Goal: Task Accomplishment & Management: Use online tool/utility

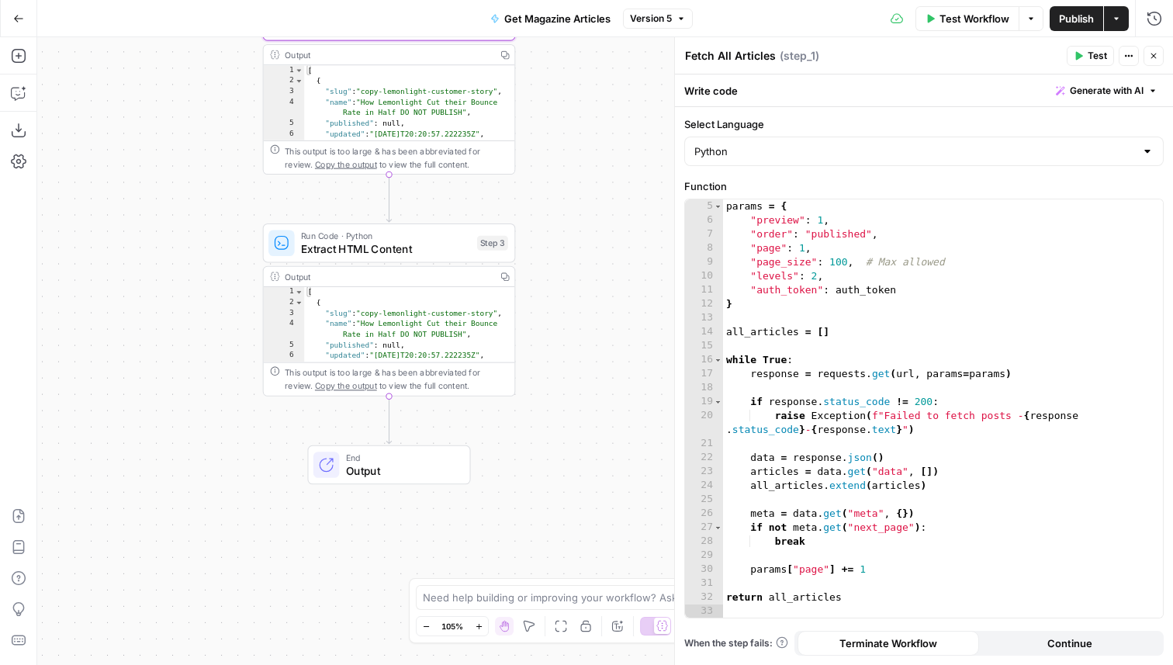
scroll to position [56, 0]
click at [22, 13] on icon "button" at bounding box center [18, 18] width 11 height 11
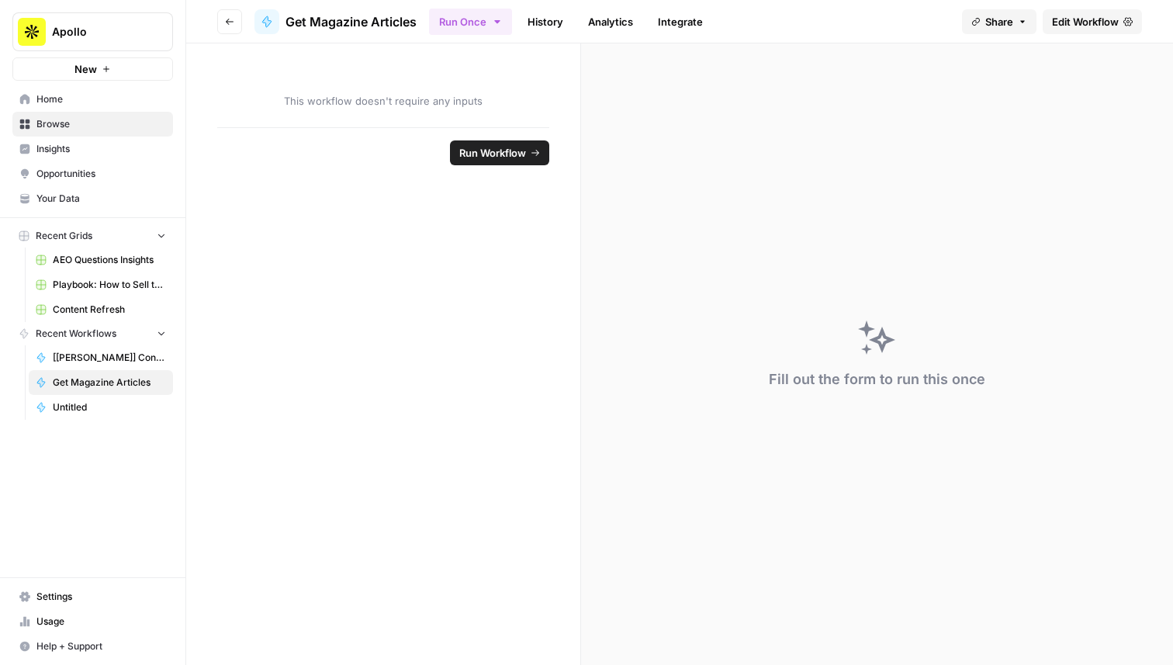
click at [92, 108] on link "Home" at bounding box center [92, 99] width 161 height 25
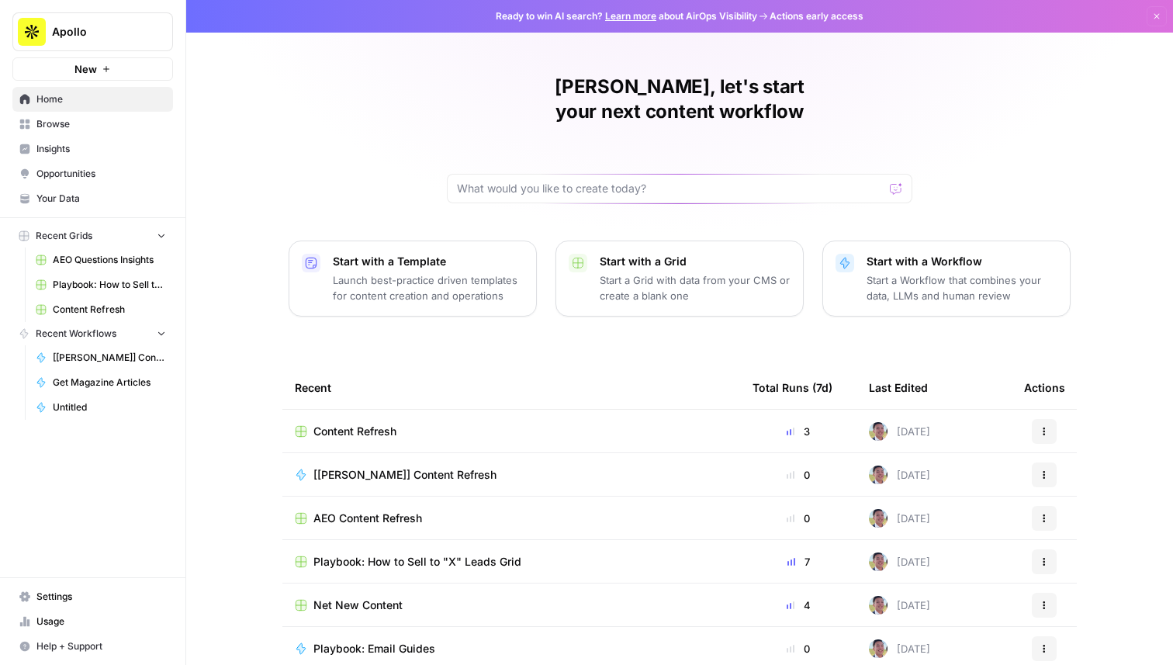
click at [379, 409] on td "Content Refresh" at bounding box center [511, 430] width 458 height 43
click at [373, 423] on span "Content Refresh" at bounding box center [354, 431] width 83 height 16
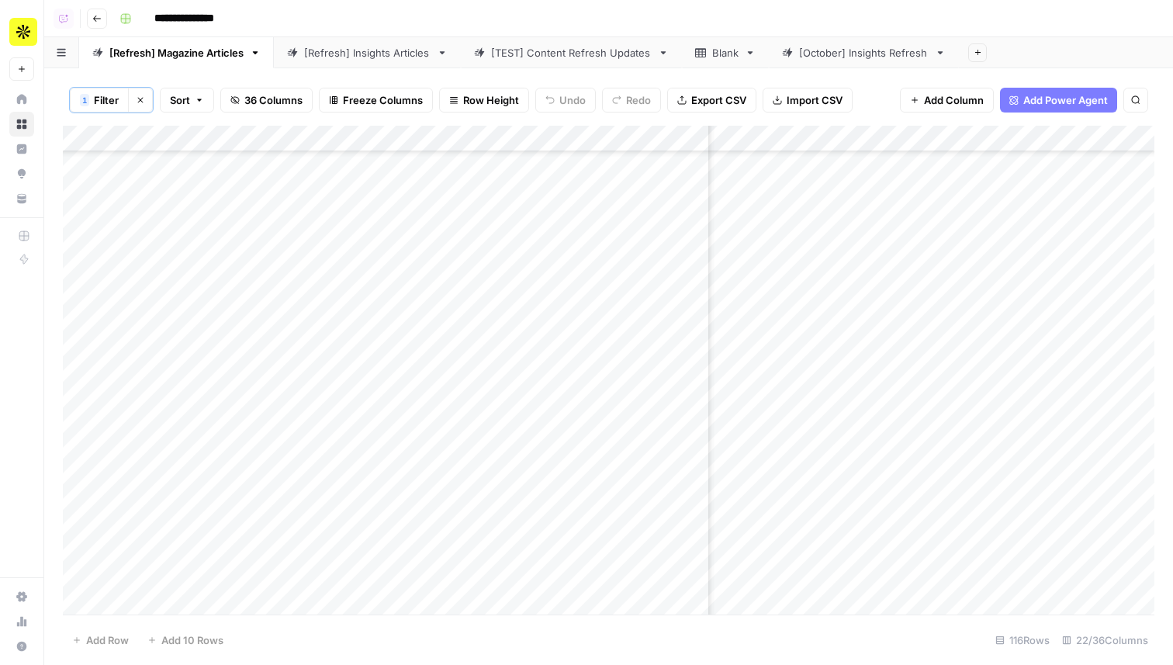
scroll to position [2562, 520]
click at [869, 317] on div "Add Column" at bounding box center [608, 370] width 1091 height 489
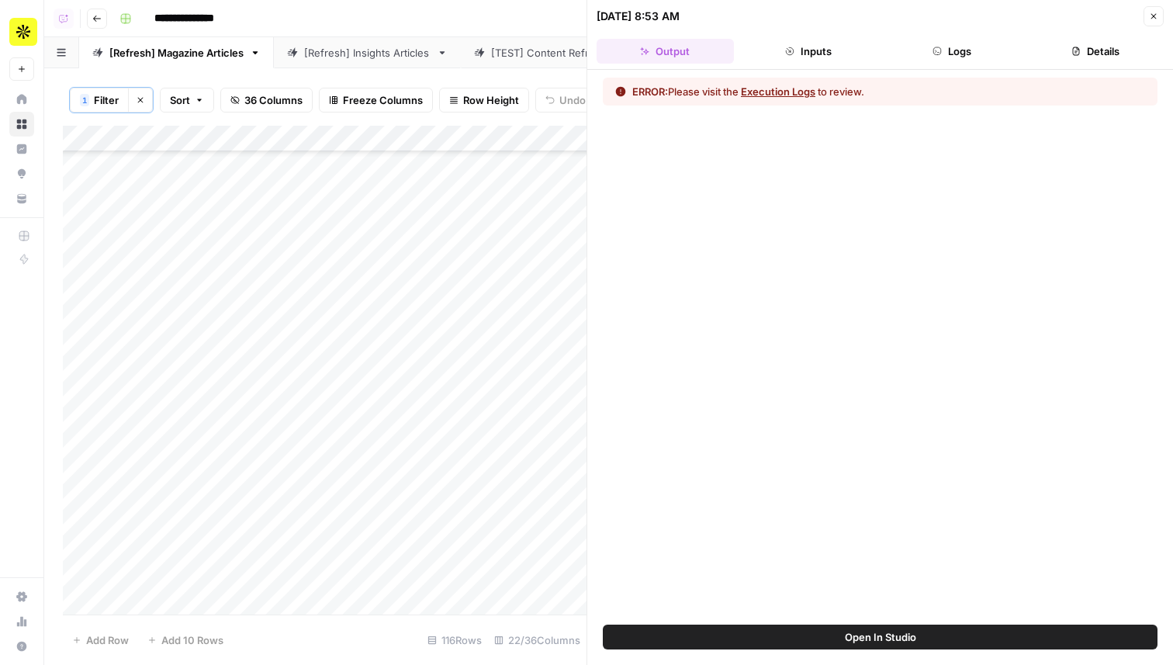
click at [945, 54] on button "Logs" at bounding box center [951, 51] width 137 height 25
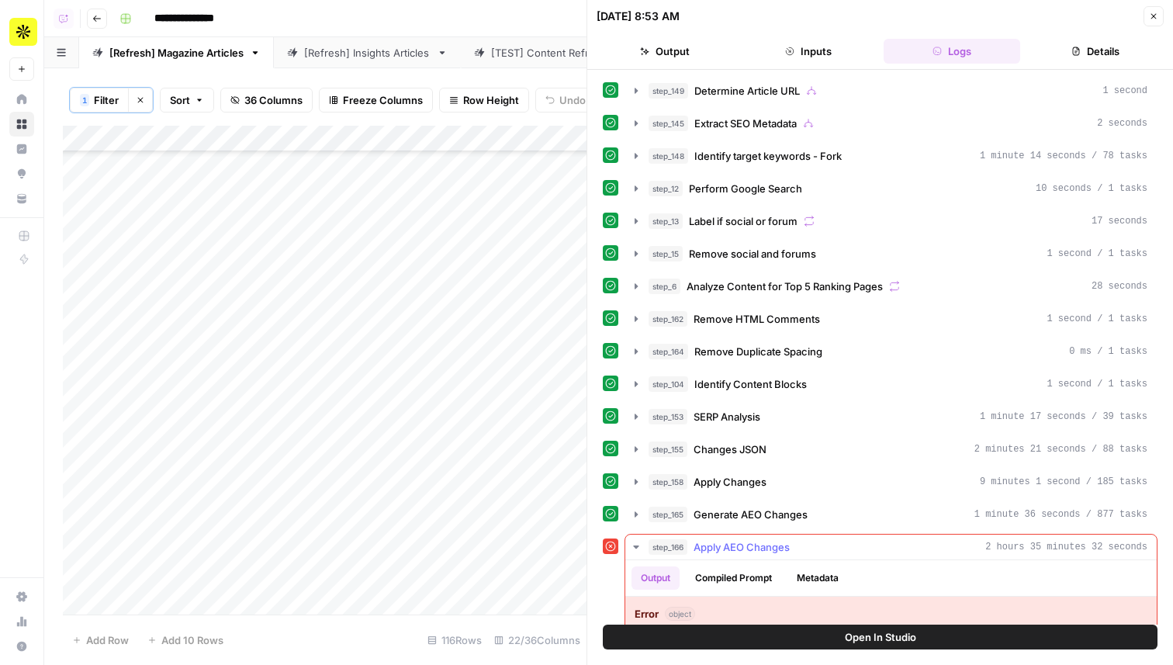
scroll to position [74, 0]
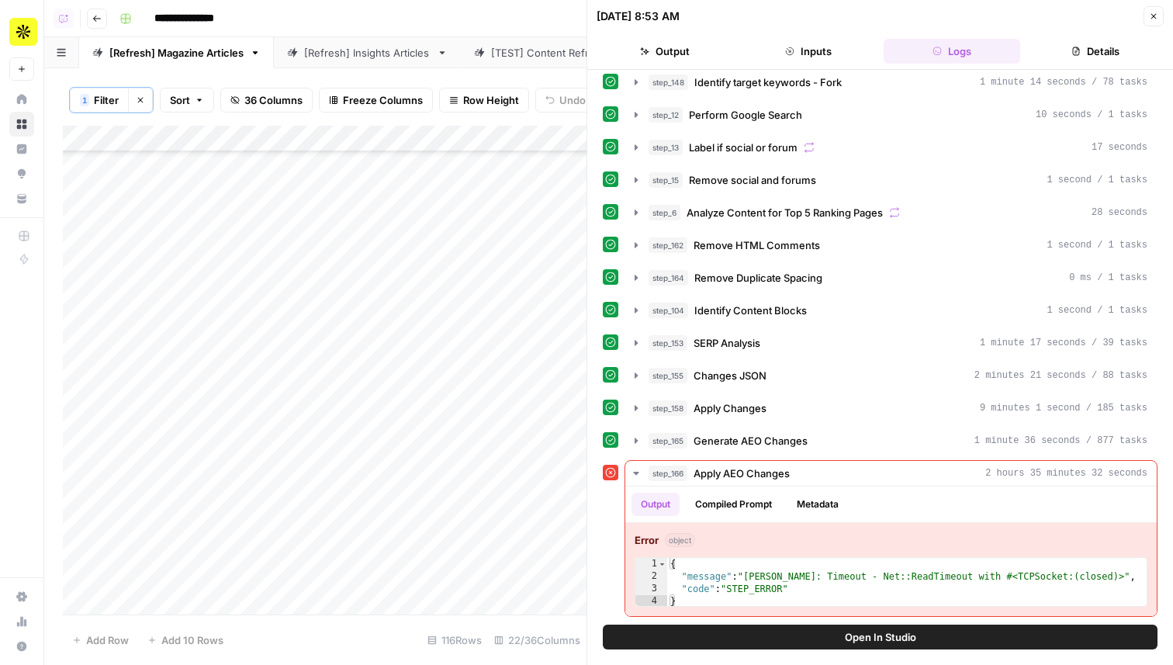
click at [855, 646] on button "Open In Studio" at bounding box center [880, 636] width 555 height 25
click at [1144, 16] on button "Close" at bounding box center [1153, 16] width 20 height 20
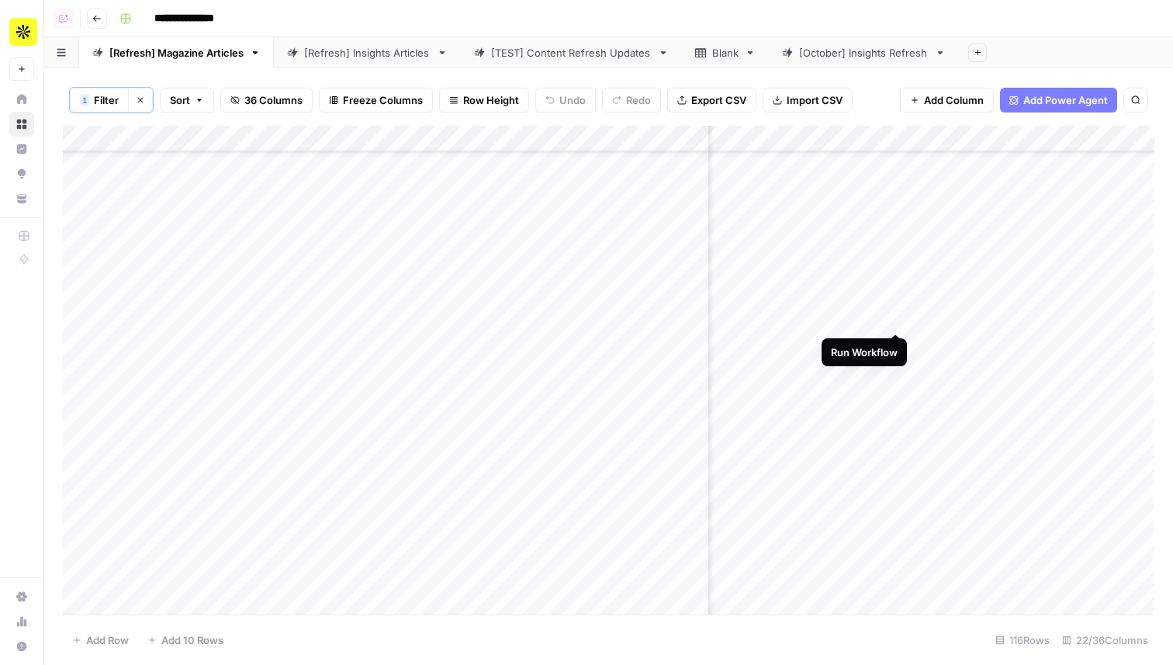
click at [897, 320] on div "Add Column" at bounding box center [608, 370] width 1091 height 489
click at [868, 374] on div "Add Column" at bounding box center [608, 370] width 1091 height 489
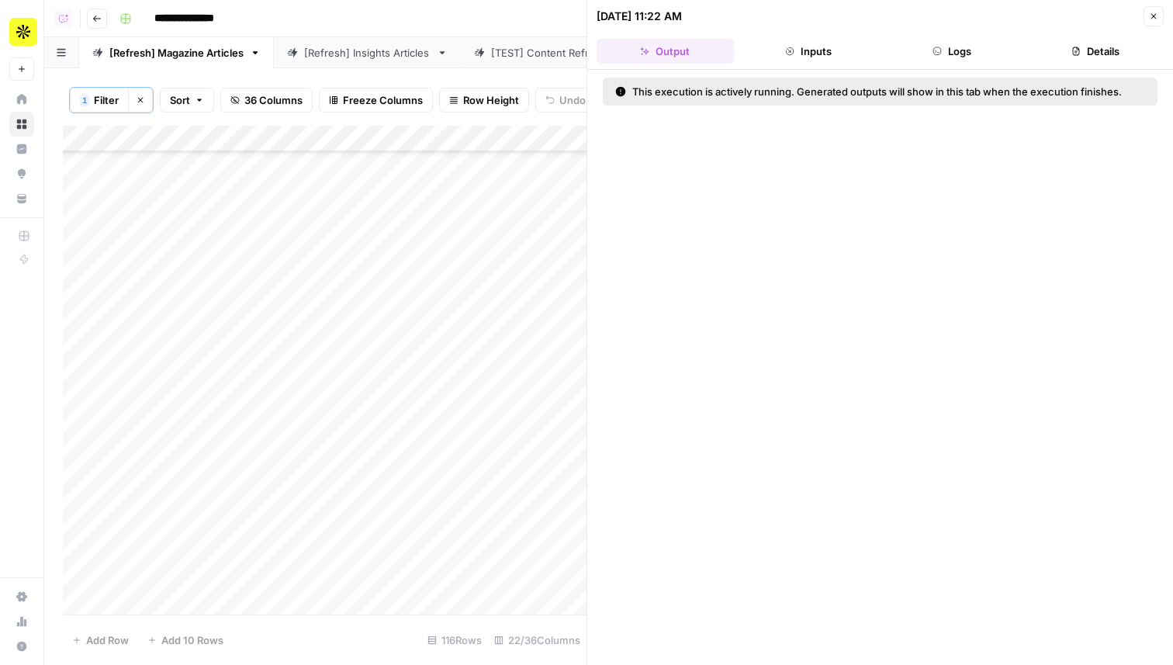
click at [944, 54] on button "Logs" at bounding box center [951, 51] width 137 height 25
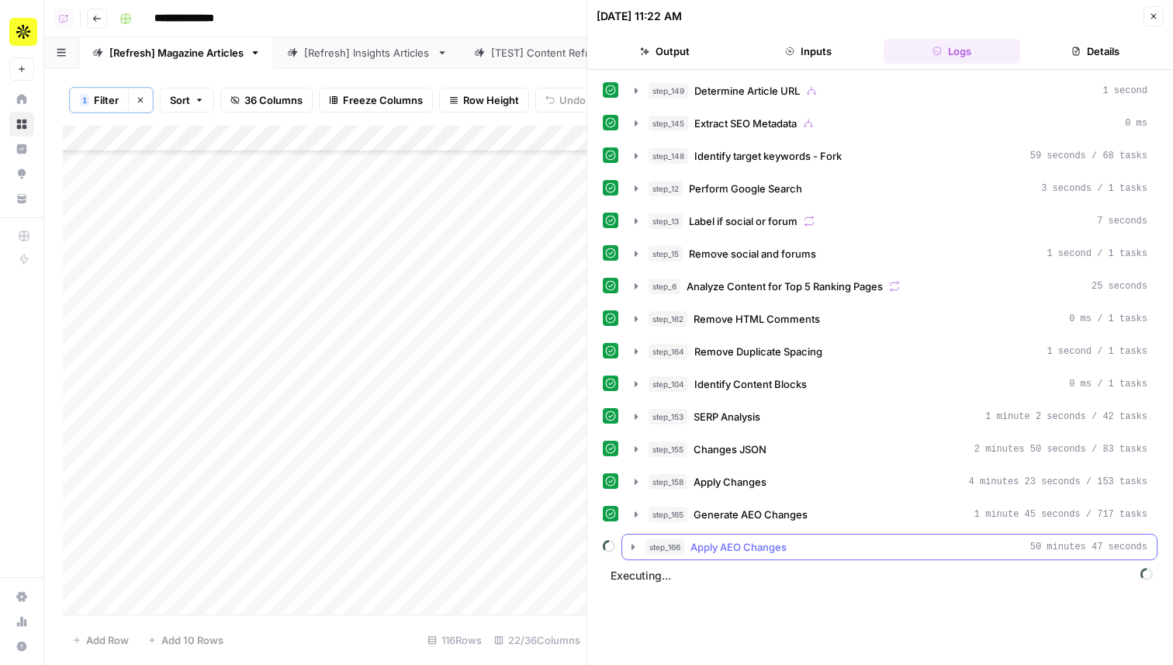
click at [783, 541] on span "Apply AEO Changes" at bounding box center [738, 547] width 96 height 16
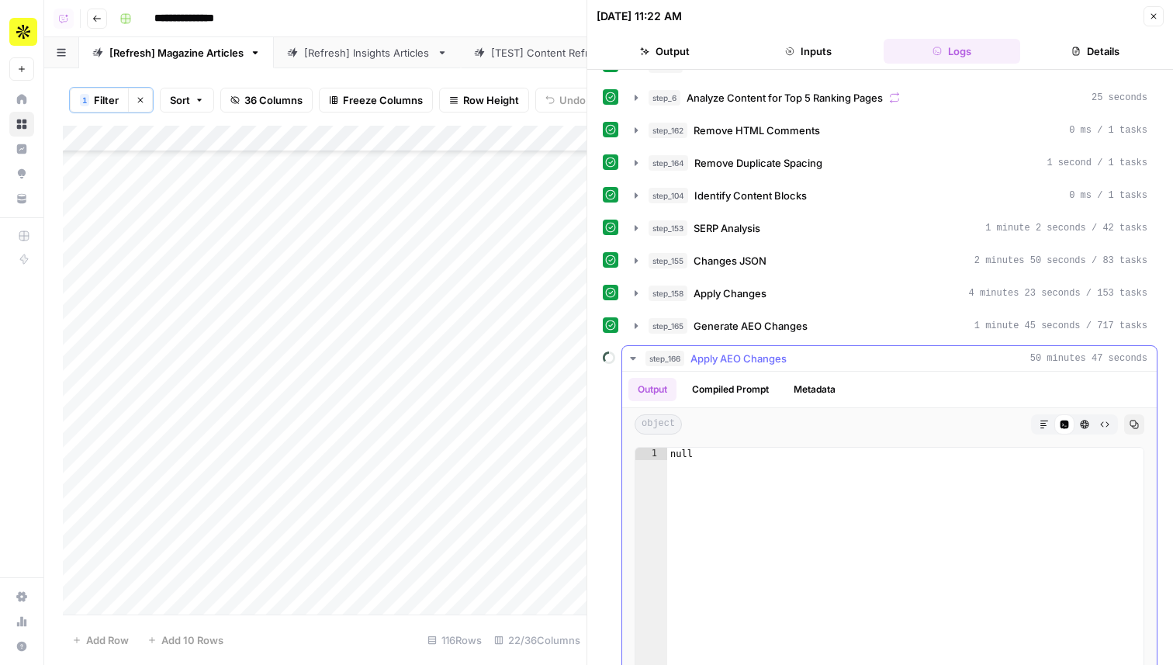
click at [753, 390] on button "Compiled Prompt" at bounding box center [729, 389] width 95 height 23
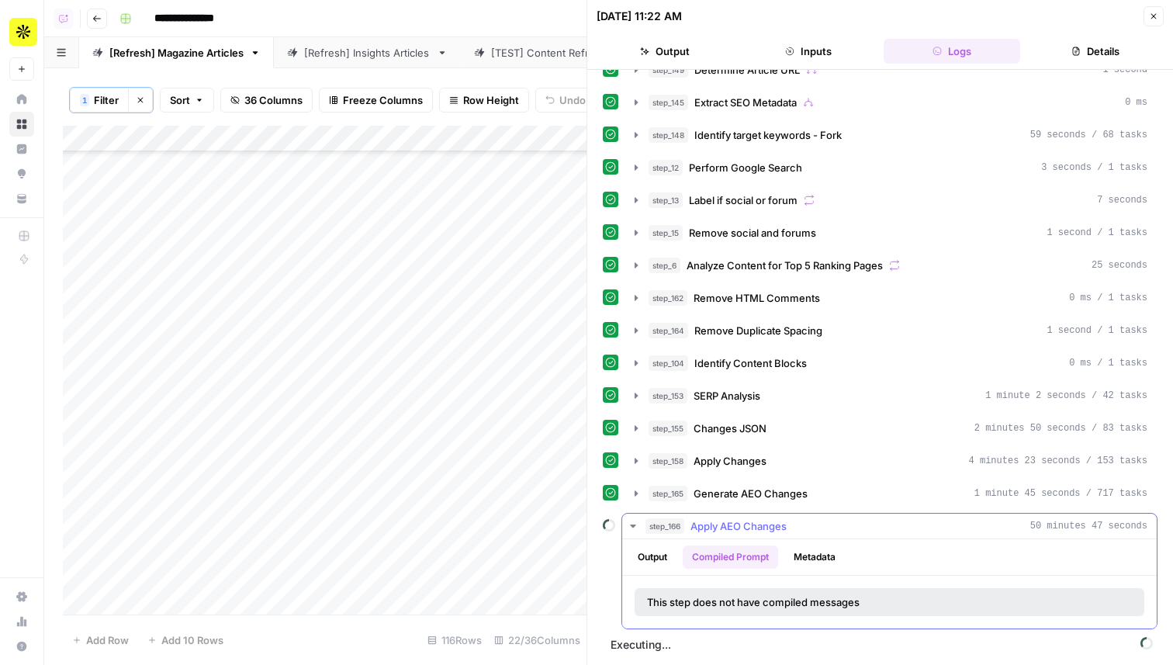
click at [812, 542] on div "Output Compiled Prompt Metadata" at bounding box center [889, 557] width 534 height 36
click at [812, 551] on button "Metadata" at bounding box center [814, 556] width 60 height 23
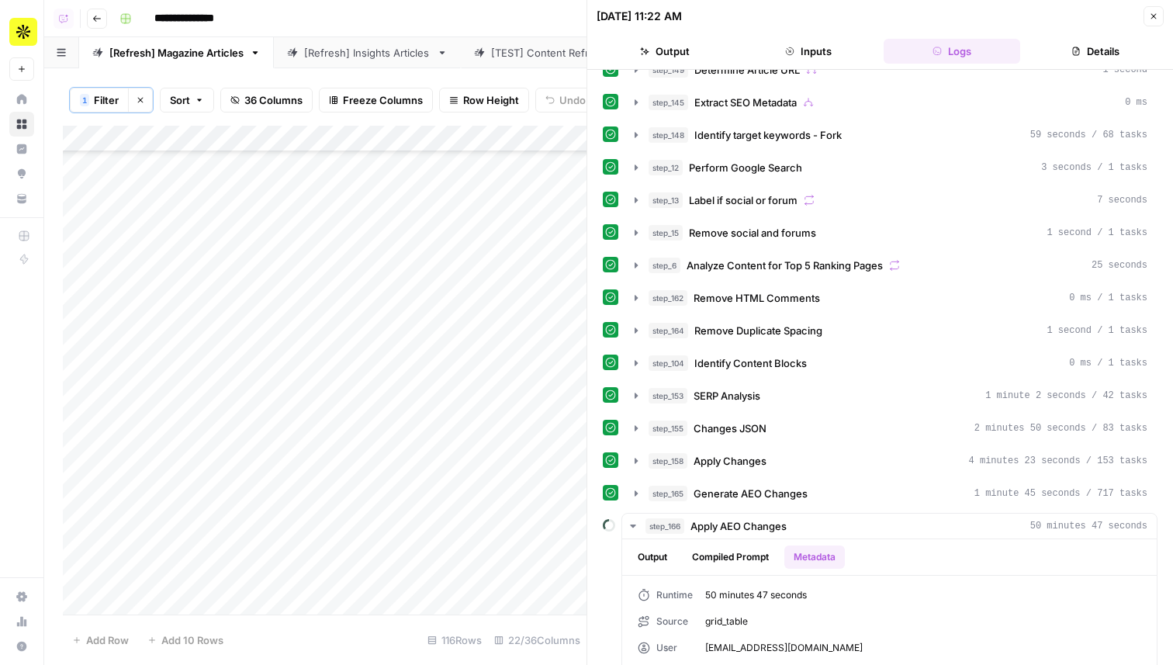
click at [1148, 21] on button "Close" at bounding box center [1153, 16] width 20 height 20
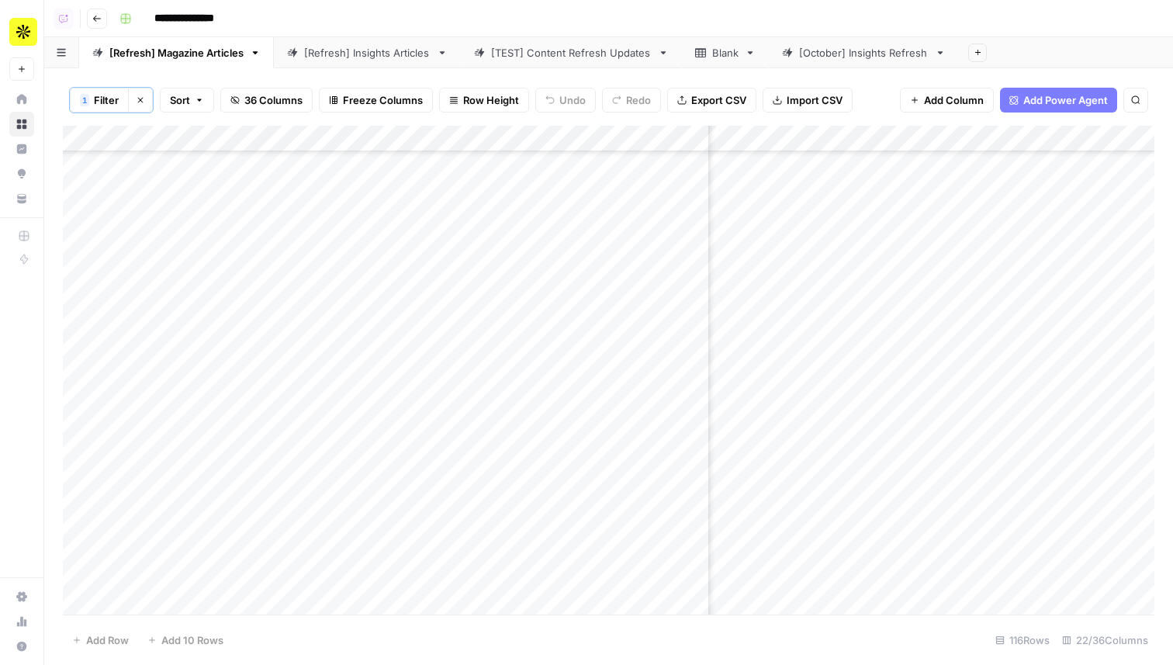
click at [876, 140] on div "Add Column" at bounding box center [608, 370] width 1091 height 489
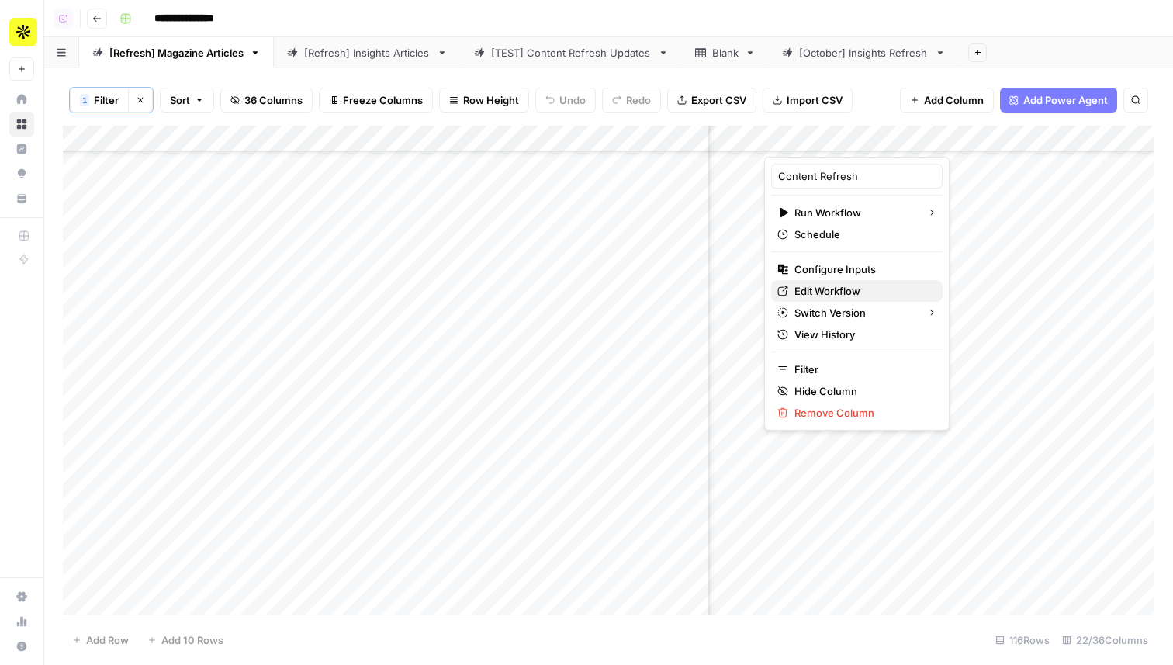
click at [833, 295] on span "Edit Workflow" at bounding box center [862, 291] width 136 height 16
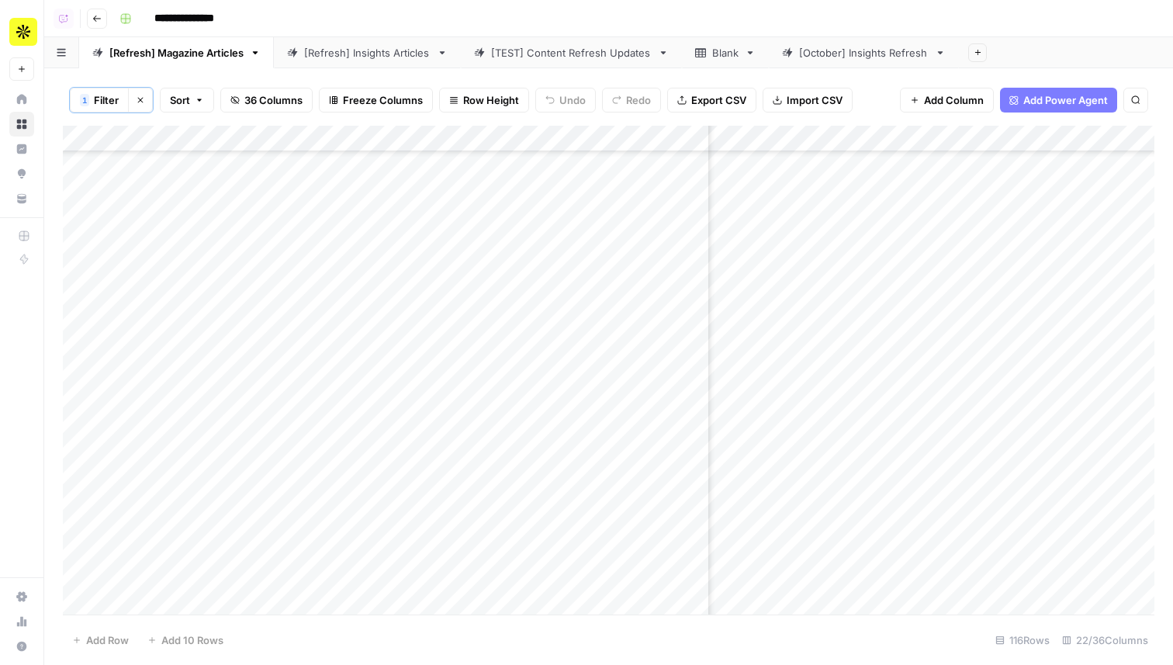
click at [893, 313] on div "Add Column" at bounding box center [608, 370] width 1091 height 489
click at [897, 366] on div "Add Column" at bounding box center [608, 370] width 1091 height 489
click at [891, 394] on div "Add Column" at bounding box center [608, 370] width 1091 height 489
click at [897, 368] on div "Add Column" at bounding box center [608, 370] width 1091 height 489
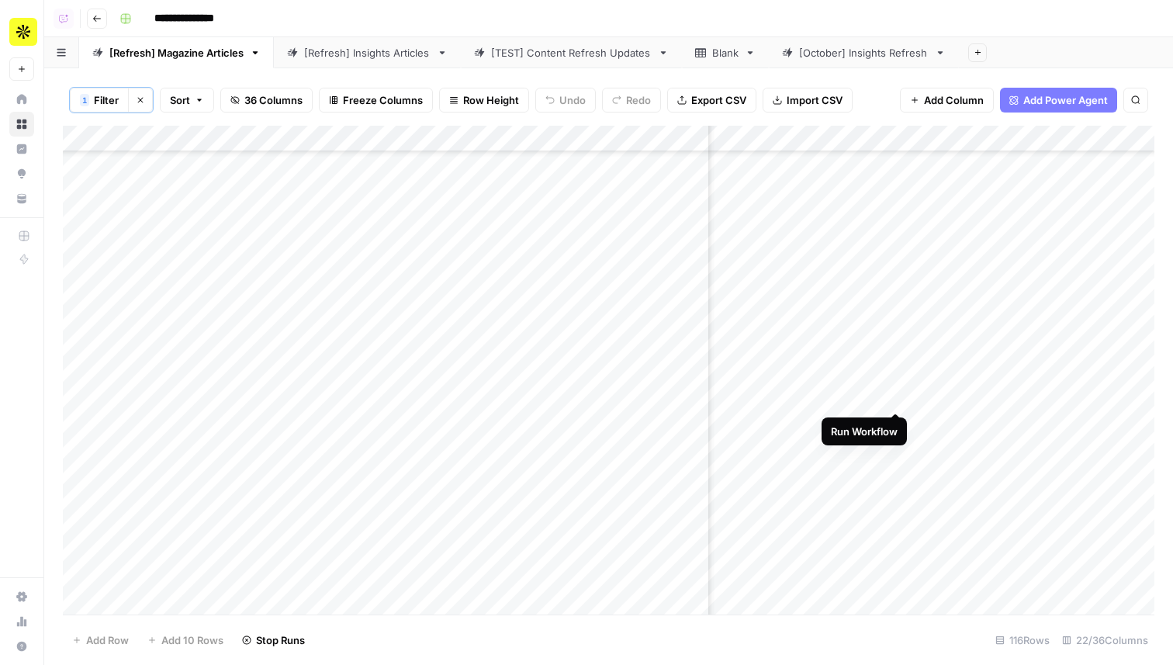
click at [897, 391] on div "Add Column" at bounding box center [608, 370] width 1091 height 489
click at [90, 20] on button "Go back" at bounding box center [97, 19] width 20 height 20
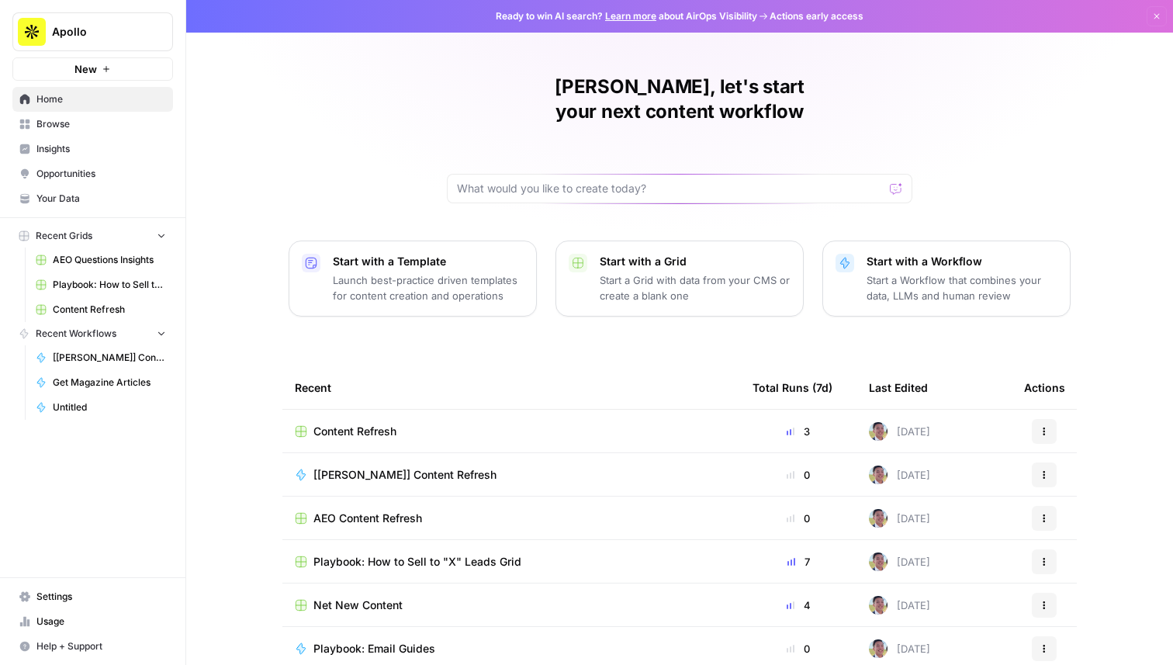
click at [373, 510] on span "AEO Content Refresh" at bounding box center [367, 518] width 109 height 16
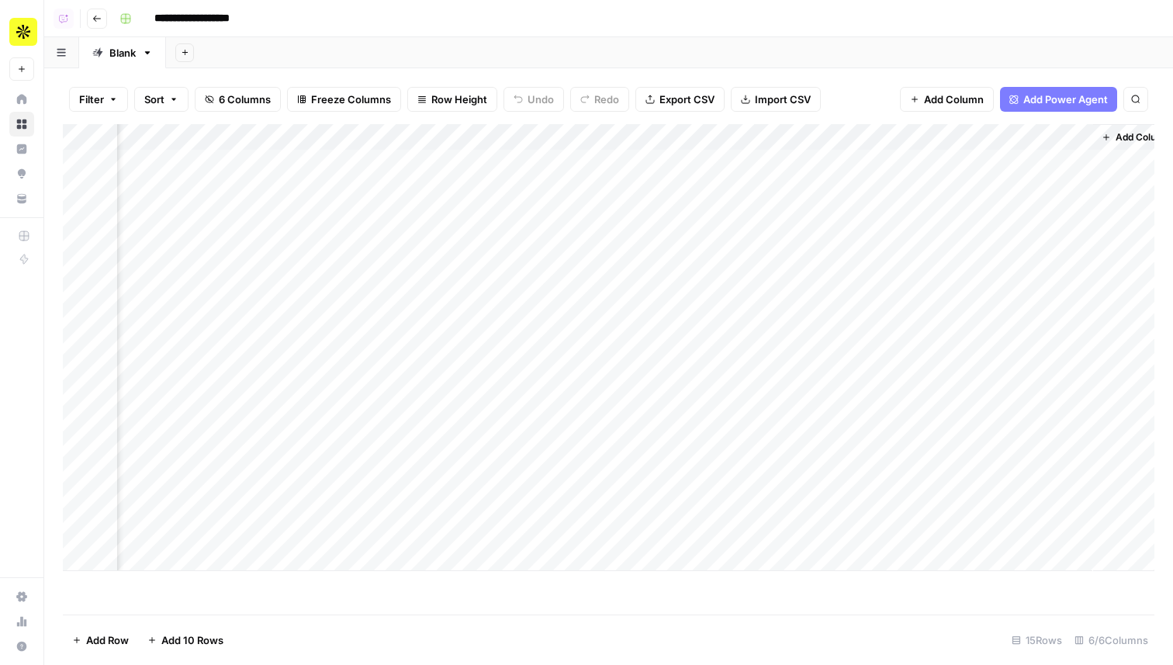
scroll to position [0, 184]
click at [1118, 140] on span "Add Column" at bounding box center [1118, 137] width 54 height 14
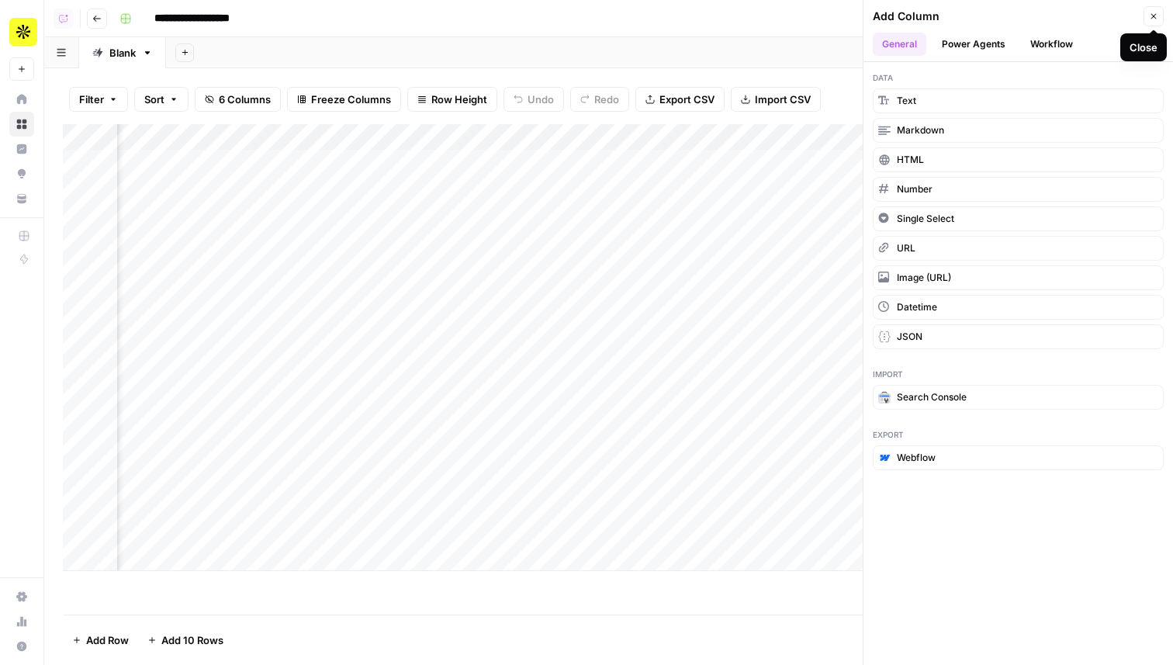
click at [1149, 20] on icon "button" at bounding box center [1153, 16] width 9 height 9
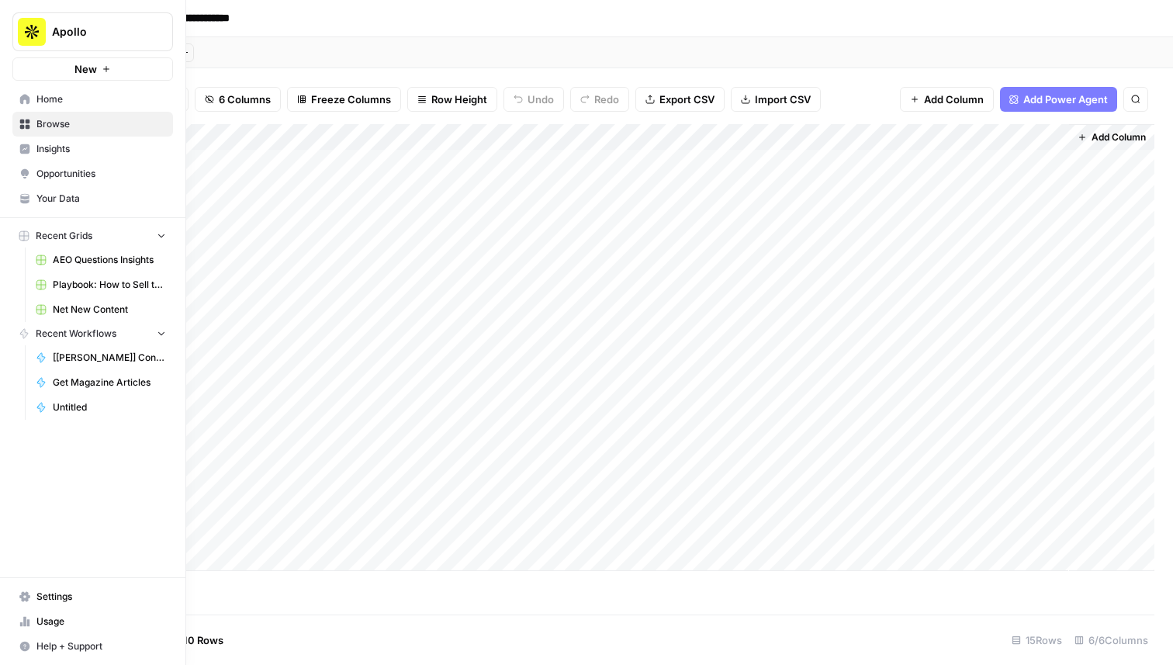
click at [91, 94] on span "Home" at bounding box center [101, 99] width 130 height 14
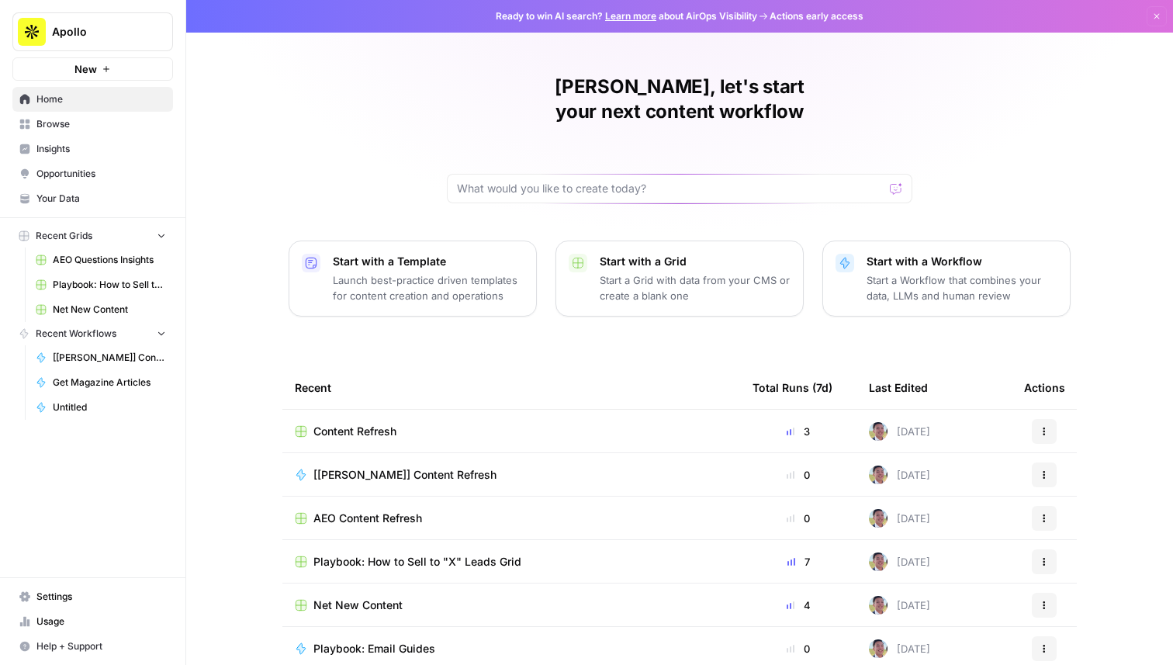
scroll to position [49, 0]
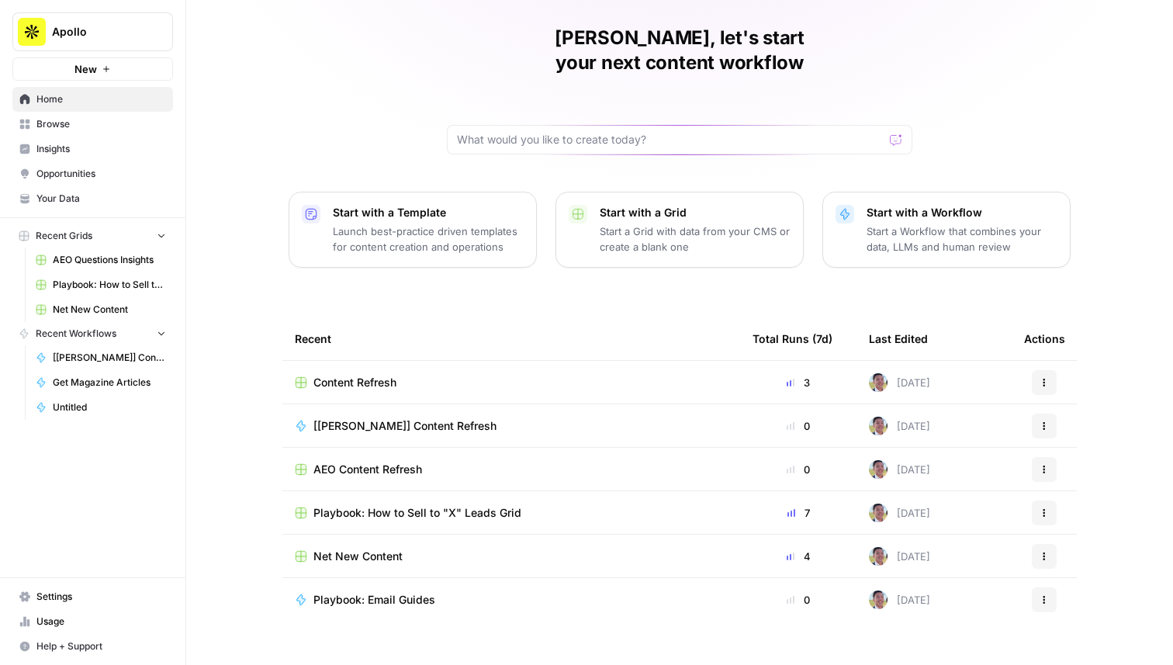
click at [119, 116] on link "Browse" at bounding box center [92, 124] width 161 height 25
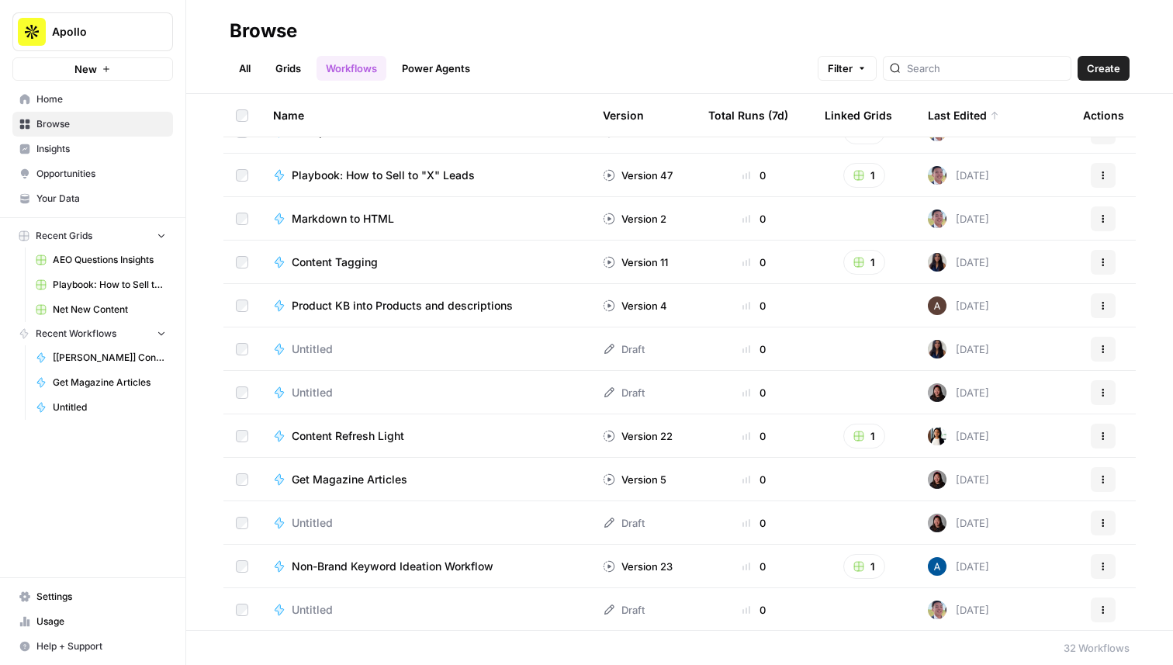
scroll to position [649, 0]
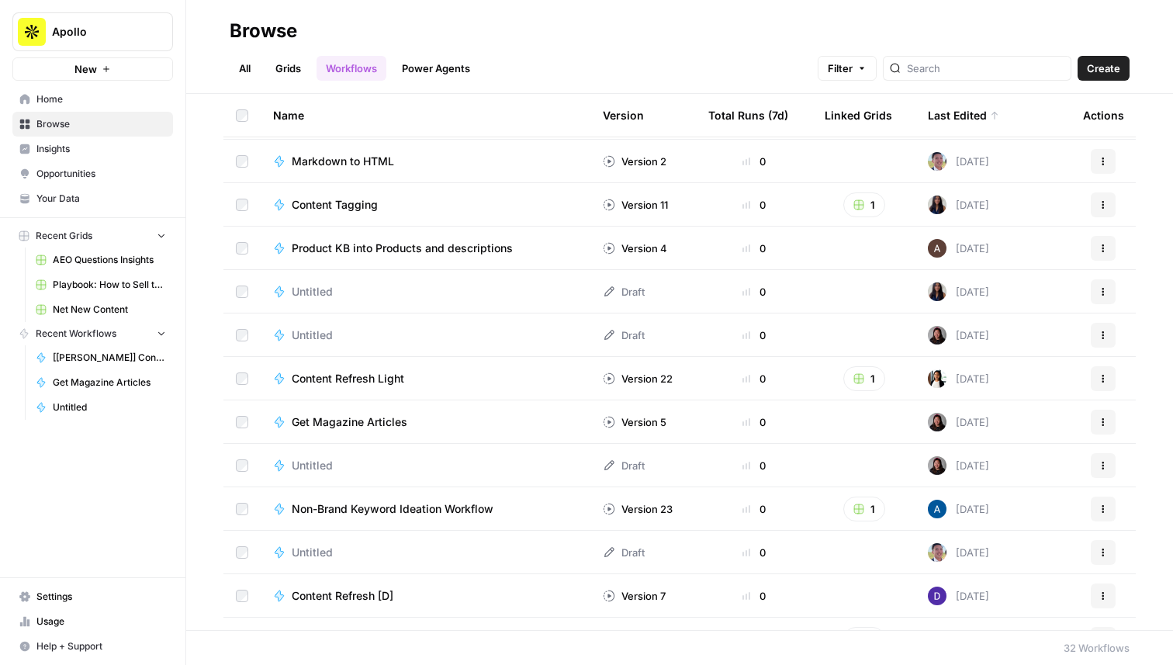
click at [356, 412] on td "Get Magazine Articles" at bounding box center [426, 421] width 330 height 43
click at [361, 420] on span "Get Magazine Articles" at bounding box center [350, 422] width 116 height 16
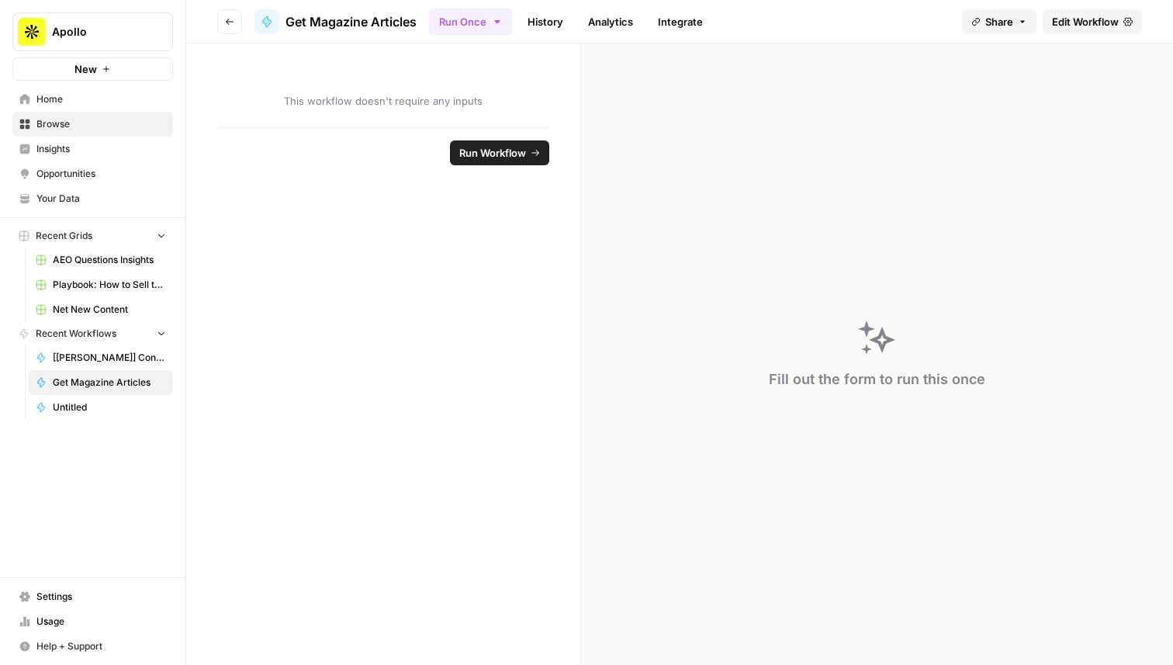
click at [238, 22] on button "Go back" at bounding box center [229, 21] width 25 height 25
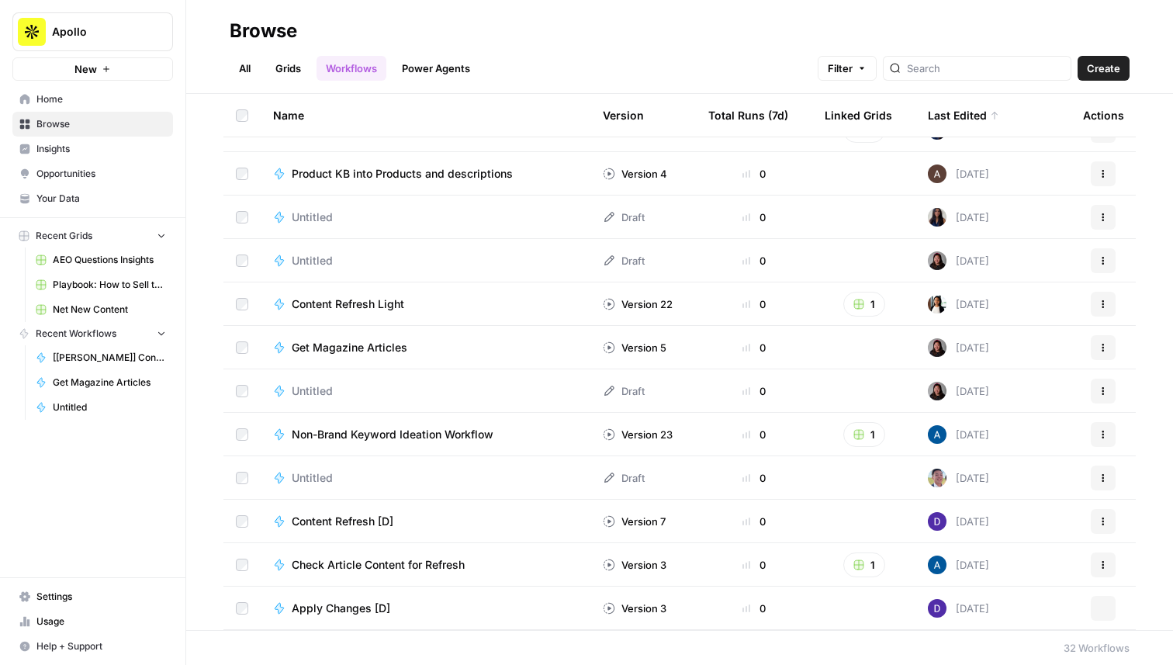
scroll to position [745, 0]
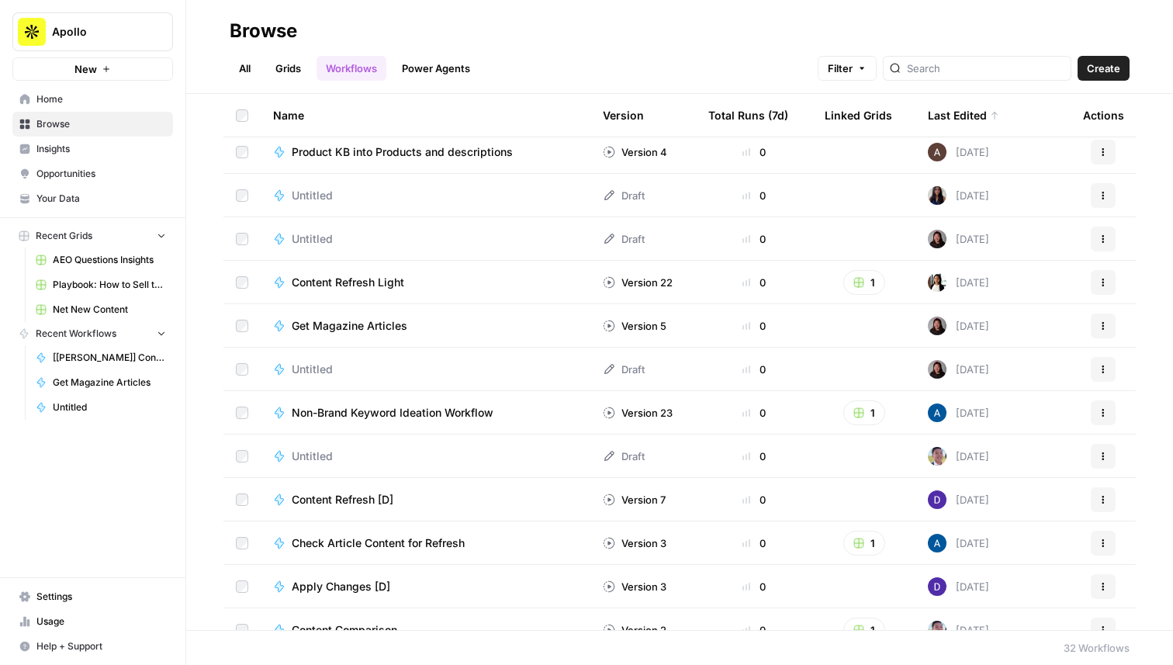
click at [1111, 322] on button "Actions" at bounding box center [1102, 325] width 25 height 25
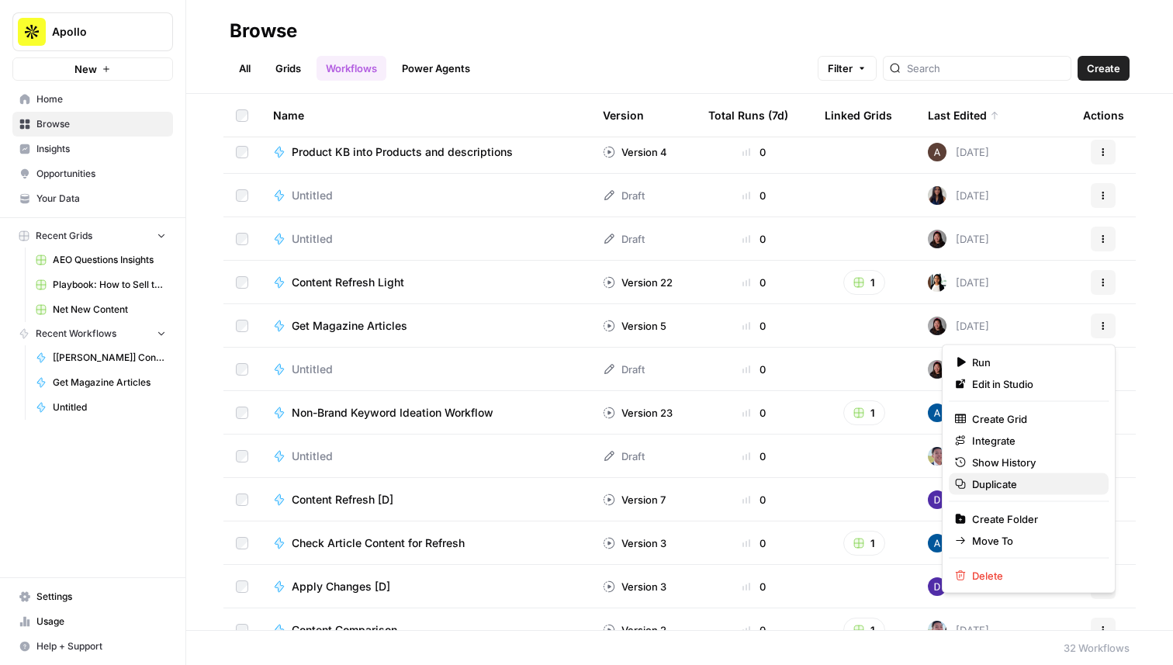
click at [1026, 479] on span "Duplicate" at bounding box center [1034, 484] width 124 height 16
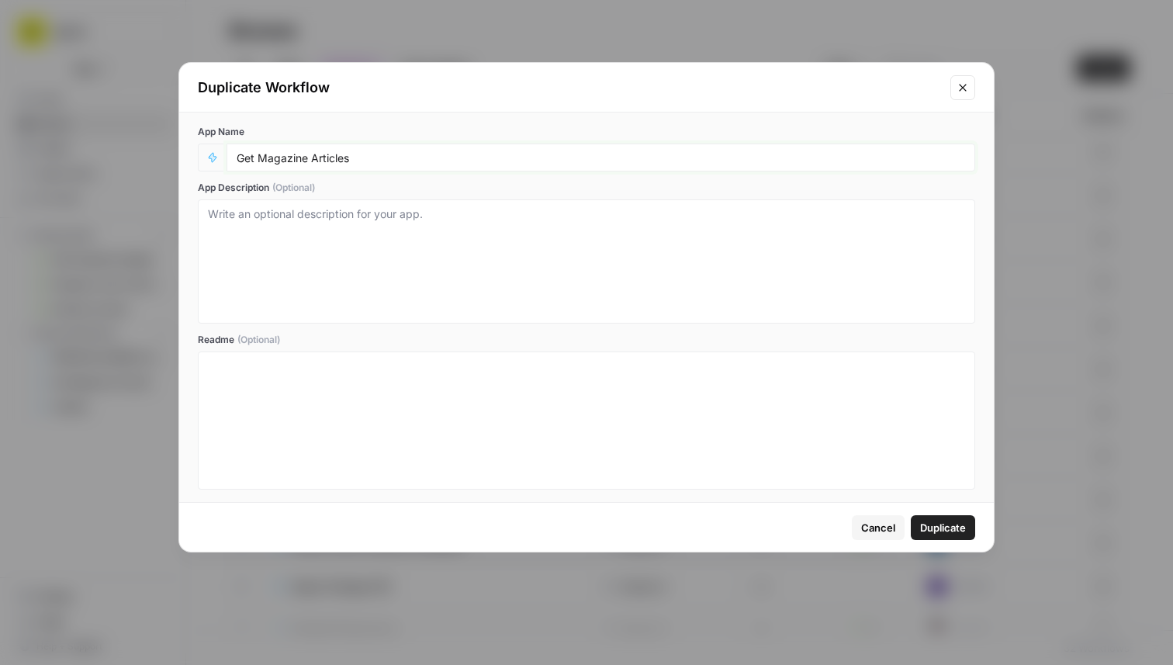
click at [392, 157] on input "Get Magazine Articles" at bounding box center [601, 157] width 728 height 14
type input "Get Magazine Articles for URL"
click at [952, 525] on span "Duplicate" at bounding box center [943, 528] width 46 height 16
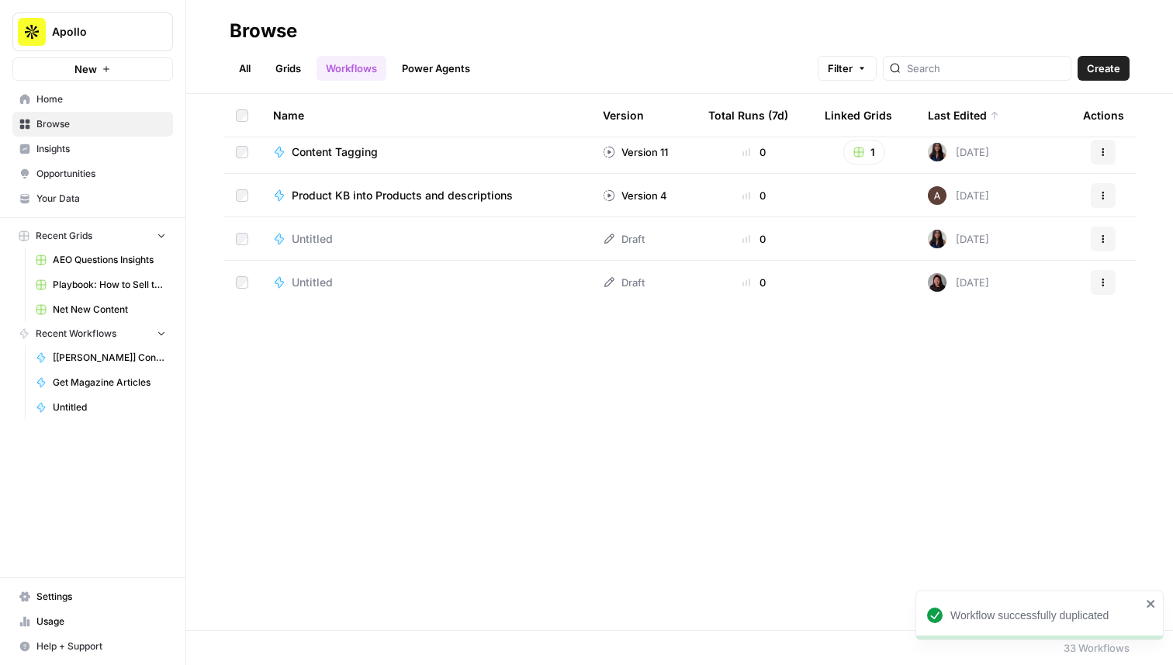
scroll to position [0, 0]
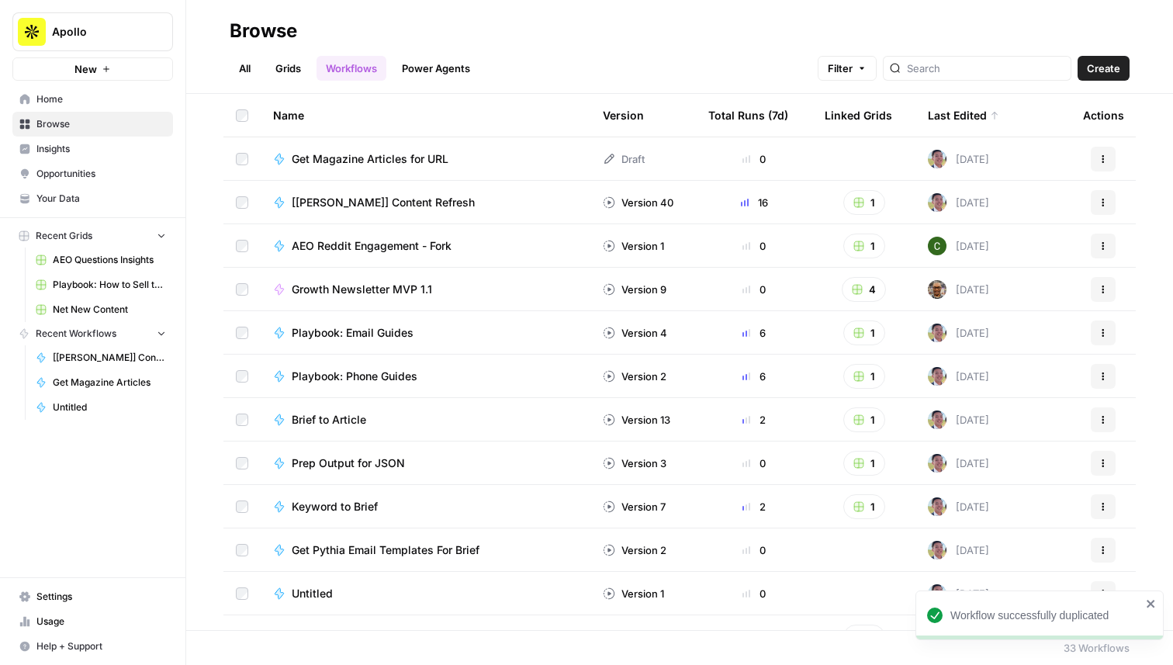
click at [397, 162] on span "Get Magazine Articles for URL" at bounding box center [370, 159] width 157 height 16
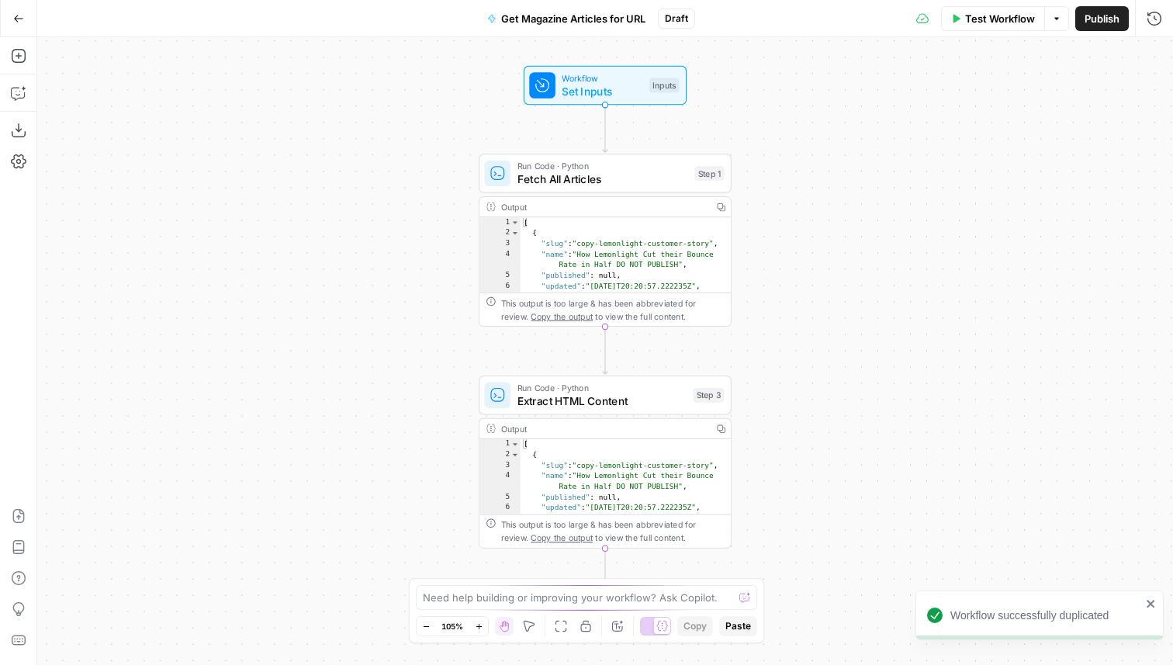
click at [589, 92] on span "Set Inputs" at bounding box center [601, 91] width 81 height 16
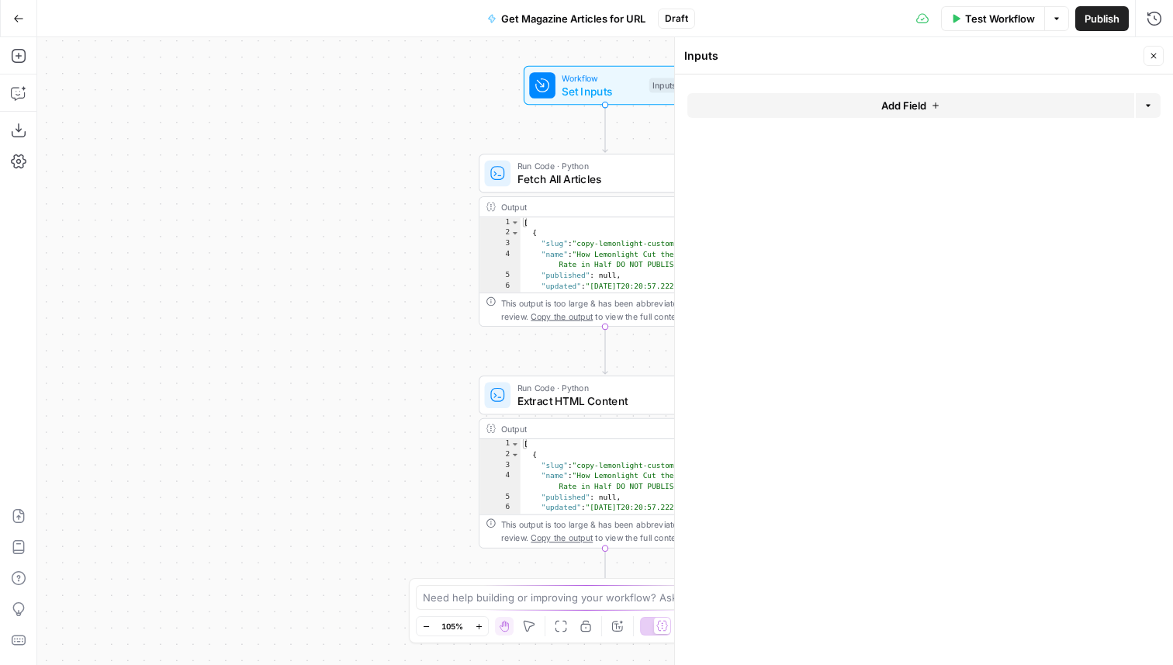
click at [824, 122] on div "Add Field Options" at bounding box center [923, 111] width 473 height 37
click at [822, 112] on button "Add Field" at bounding box center [910, 105] width 447 height 25
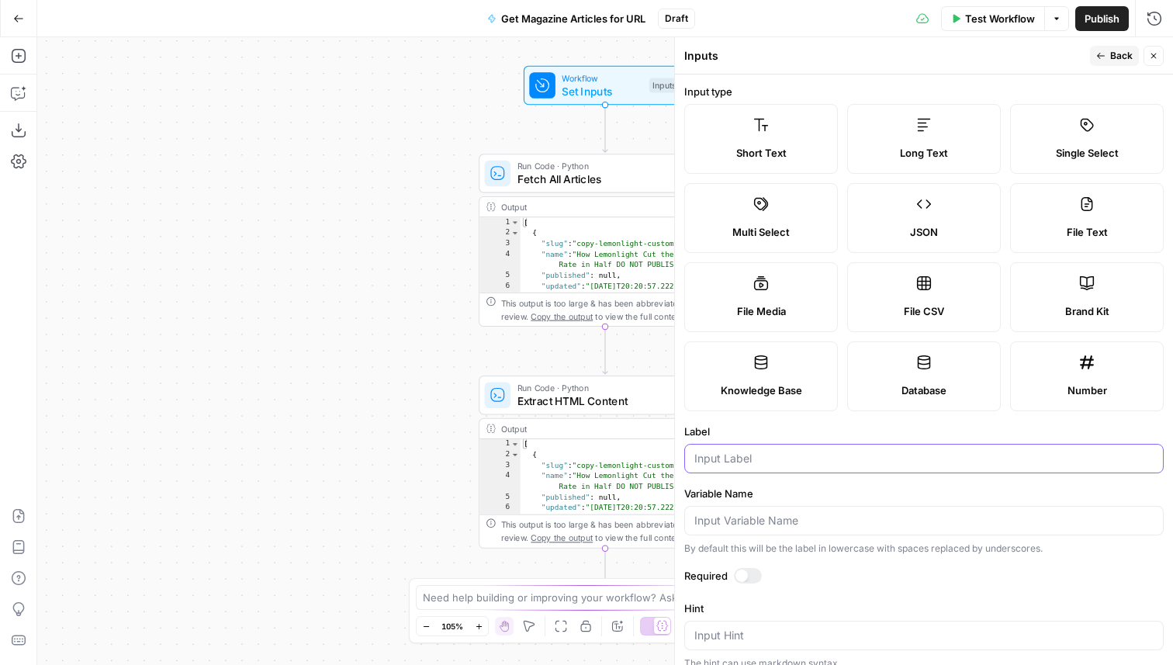
click at [718, 454] on input "Label" at bounding box center [923, 459] width 459 height 16
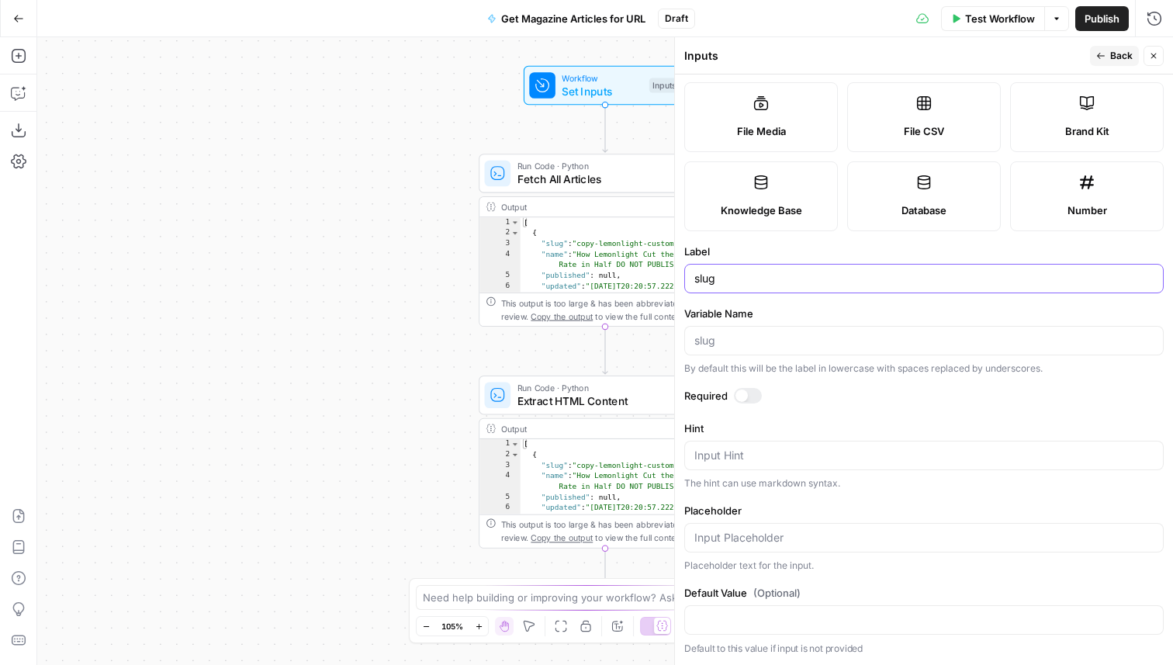
type input "slug"
click at [1090, 53] on button "Back" at bounding box center [1114, 56] width 49 height 20
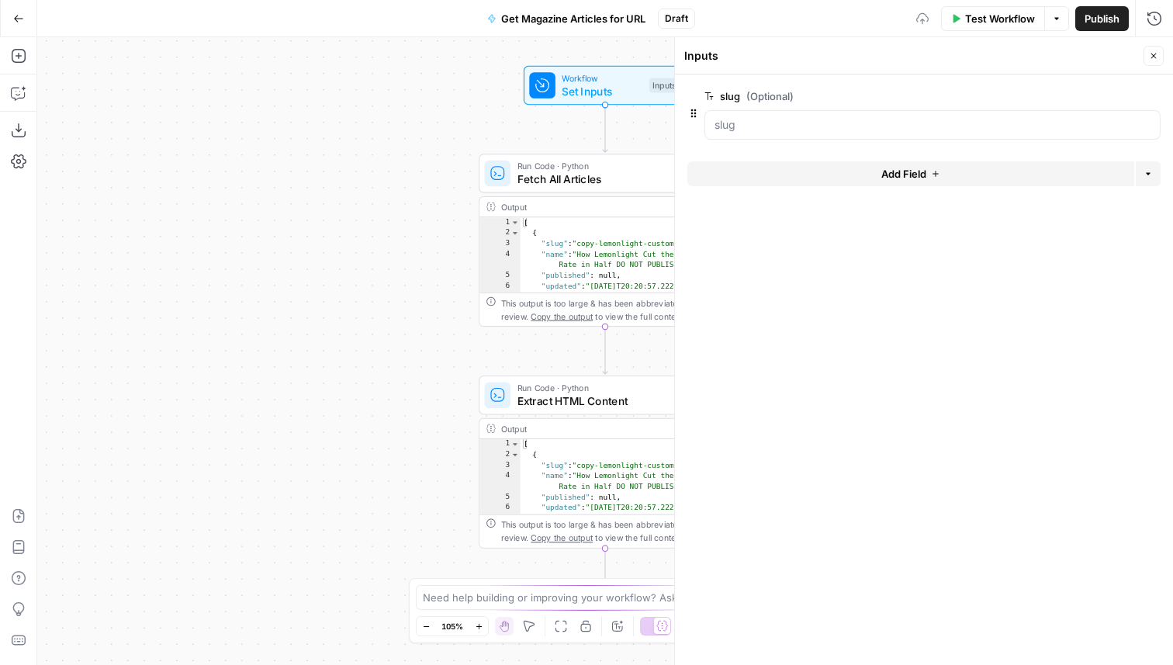
click at [599, 182] on span "Fetch All Articles" at bounding box center [602, 179] width 171 height 16
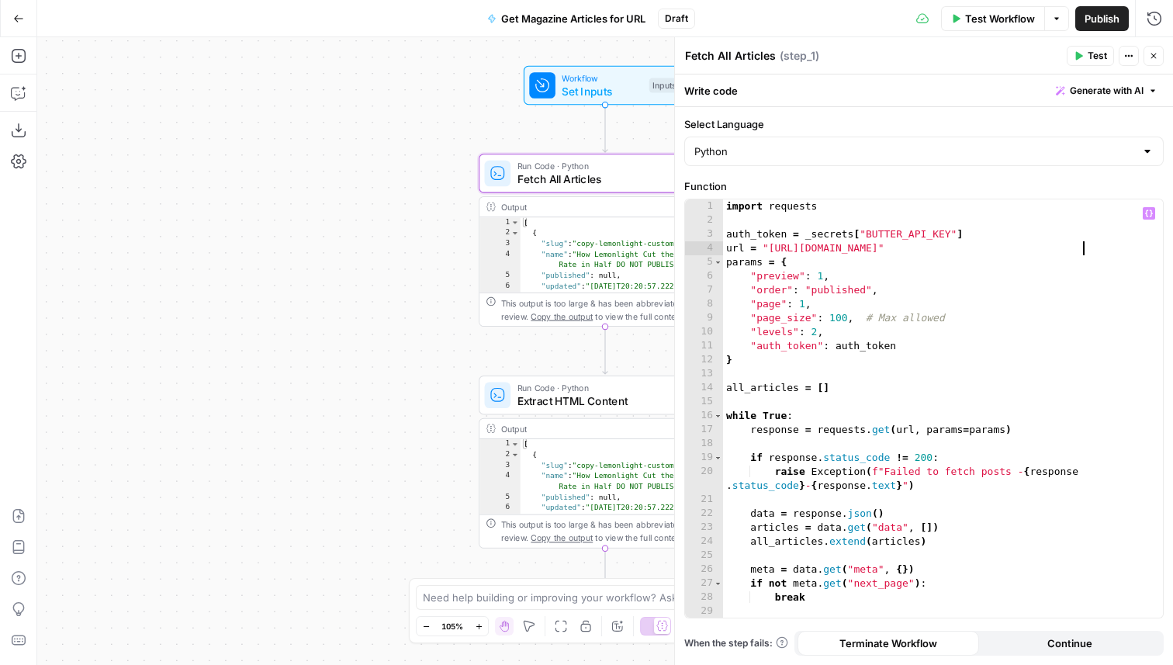
click at [1082, 251] on div "import requests auth_token = _secrets [ "BUTTER_API_KEY" ] url = "https://api.b…" at bounding box center [943, 422] width 440 height 446
type textarea "**********"
click at [575, 95] on span "Set Inputs" at bounding box center [601, 91] width 81 height 16
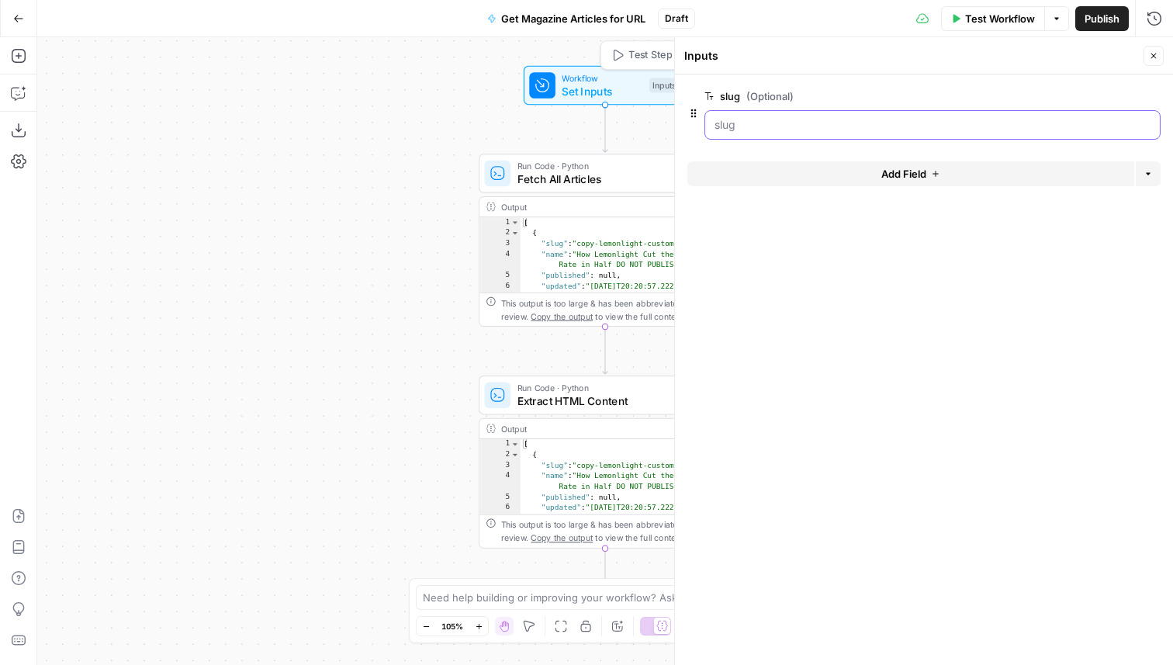
click at [804, 126] on input "slug (Optional)" at bounding box center [932, 125] width 436 height 16
click at [996, 27] on button "Test Workflow" at bounding box center [993, 18] width 104 height 25
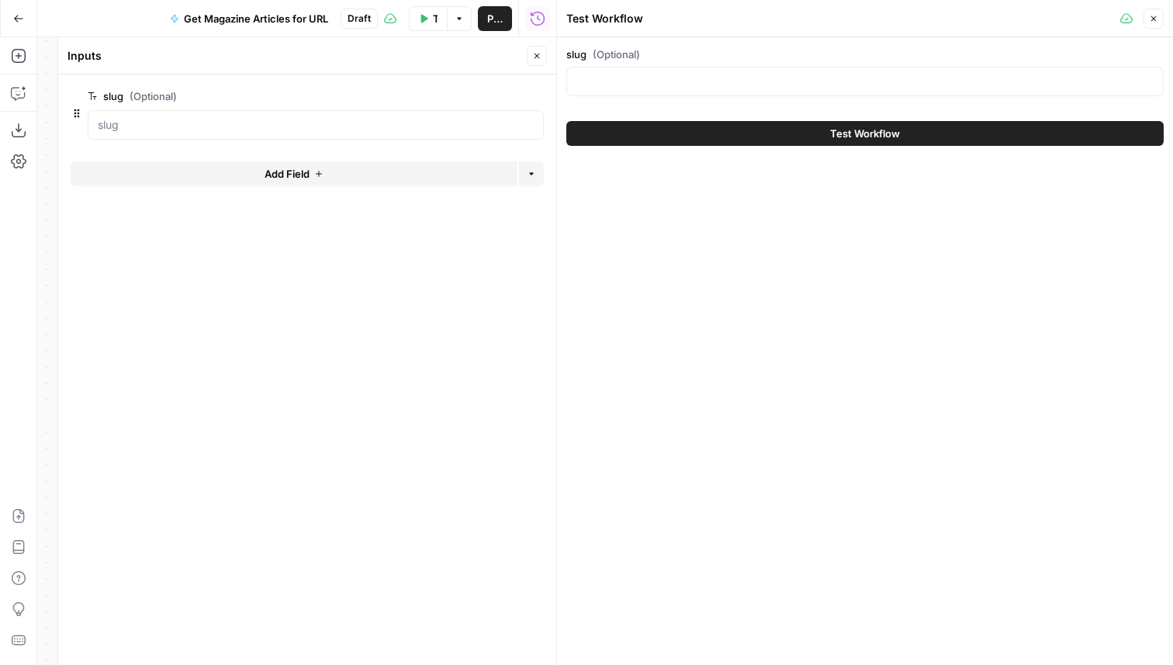
click at [766, 64] on div "slug (Optional)" at bounding box center [864, 75] width 597 height 56
click at [765, 78] on input "slug (Optional)" at bounding box center [864, 82] width 577 height 16
paste input "magazine/how-is-intent-data-collected"
type input "magazine/how-is-intent-data-collected"
click at [1155, 15] on icon "button" at bounding box center [1153, 18] width 9 height 9
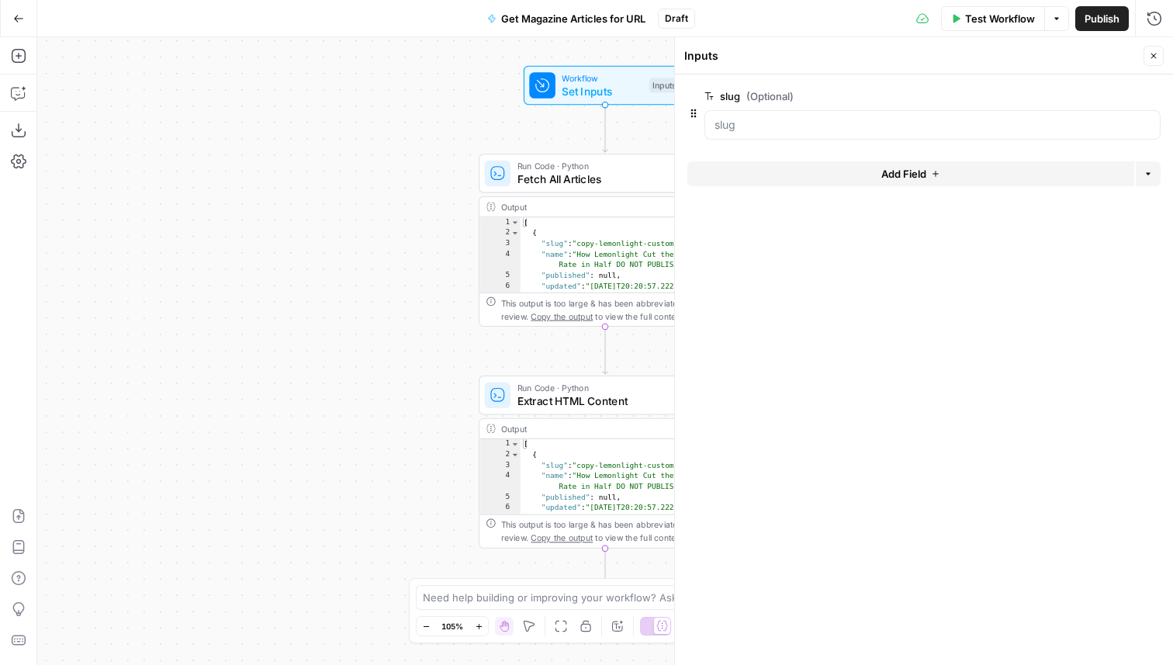
click at [1152, 58] on icon "button" at bounding box center [1153, 55] width 9 height 9
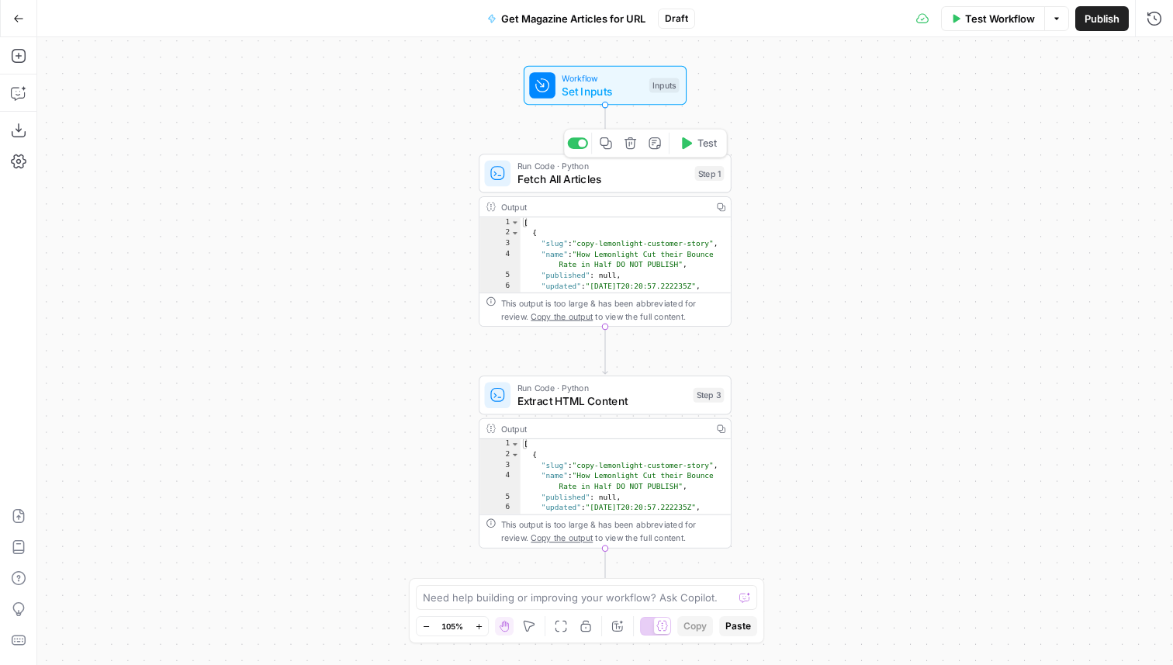
click at [703, 154] on div "Copy step Delete step Add Note Test" at bounding box center [645, 143] width 164 height 29
click at [703, 147] on span "Test" at bounding box center [706, 143] width 19 height 15
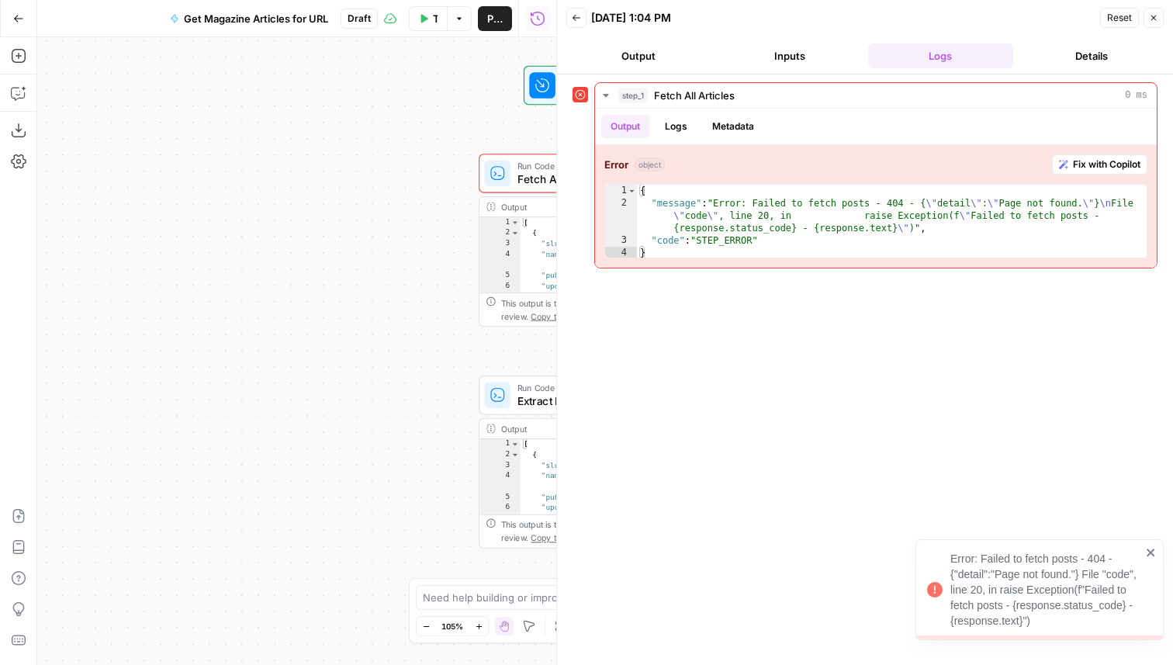
click at [522, 188] on div "Error Run Code · Python Fetch All Articles Step 1 Copy step Delete step Add Not…" at bounding box center [605, 173] width 253 height 39
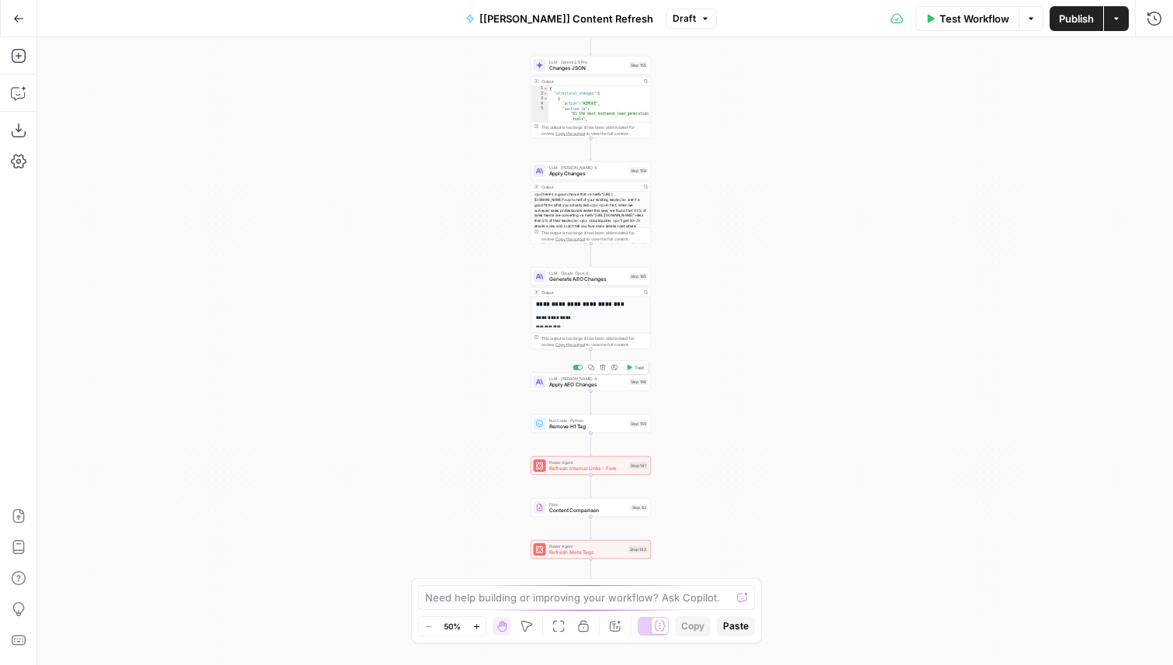
click at [629, 382] on div "Step 166" at bounding box center [638, 381] width 19 height 7
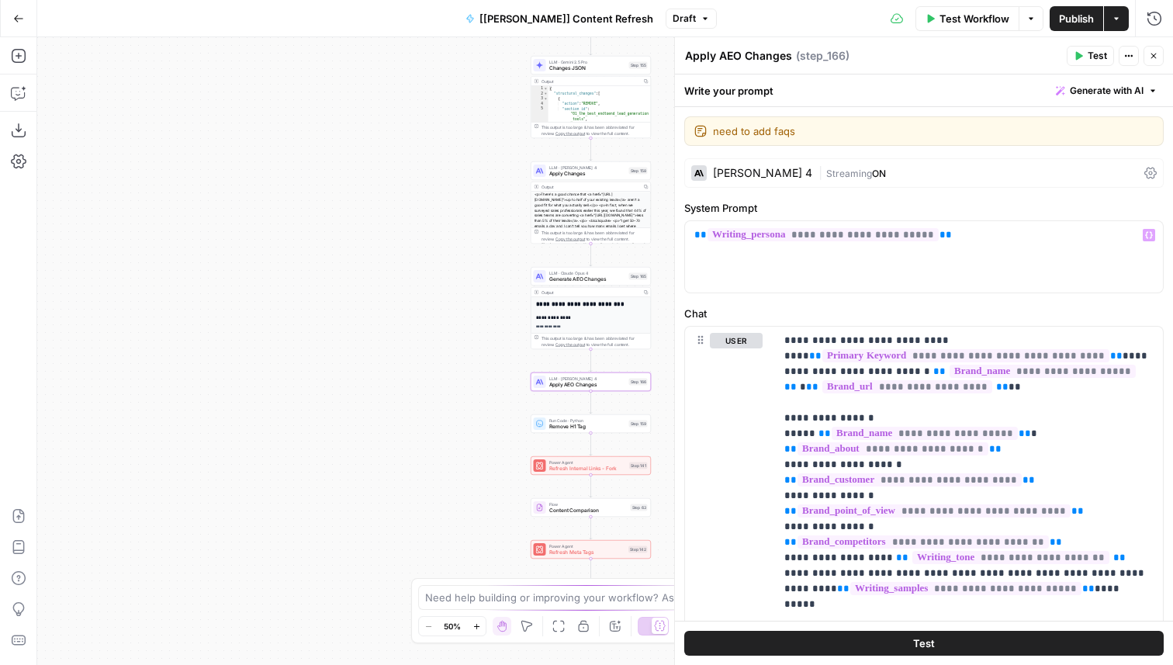
click at [731, 176] on div "Claude Sonnet 4" at bounding box center [762, 173] width 99 height 11
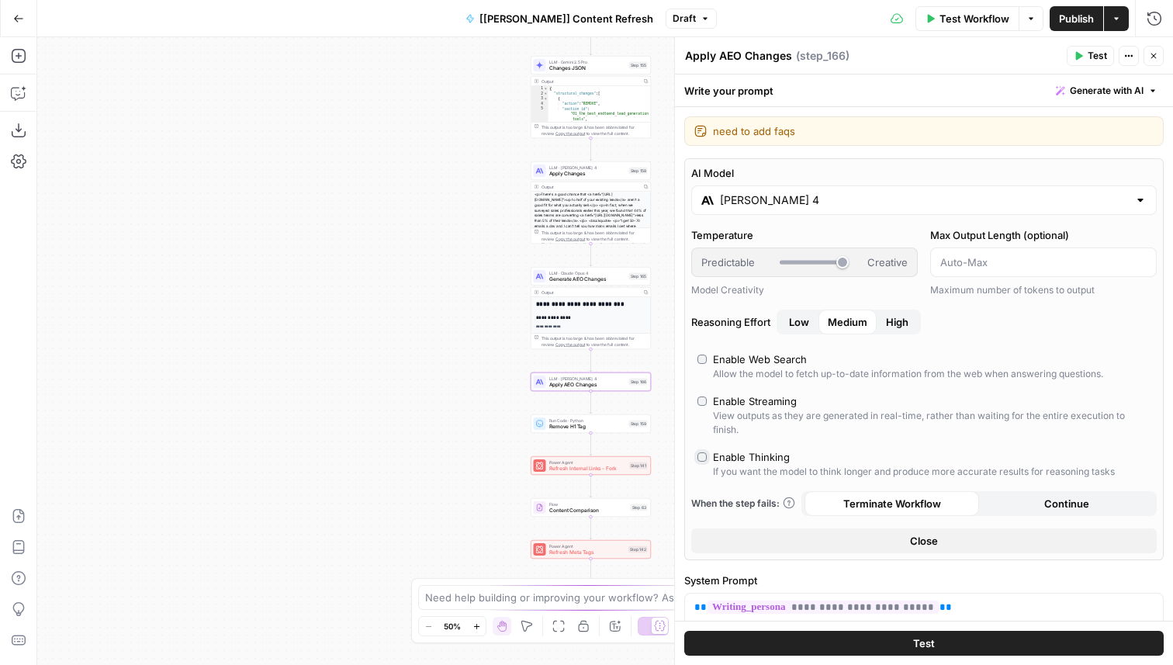
type input "*"
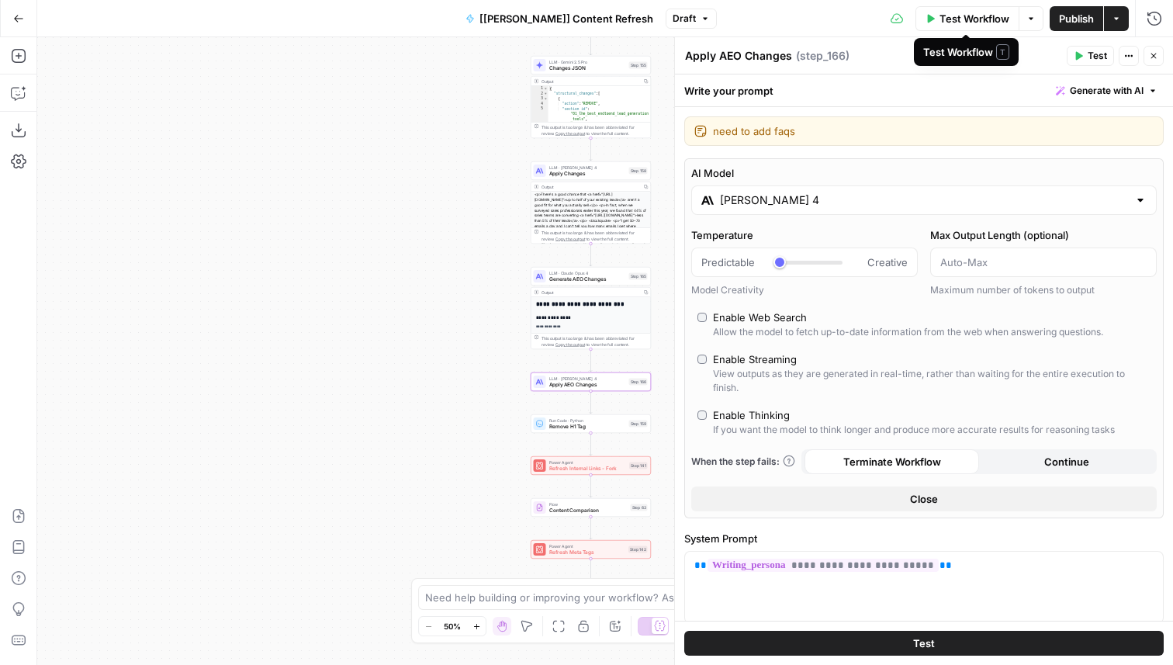
click at [1085, 22] on span "Publish" at bounding box center [1076, 19] width 35 height 16
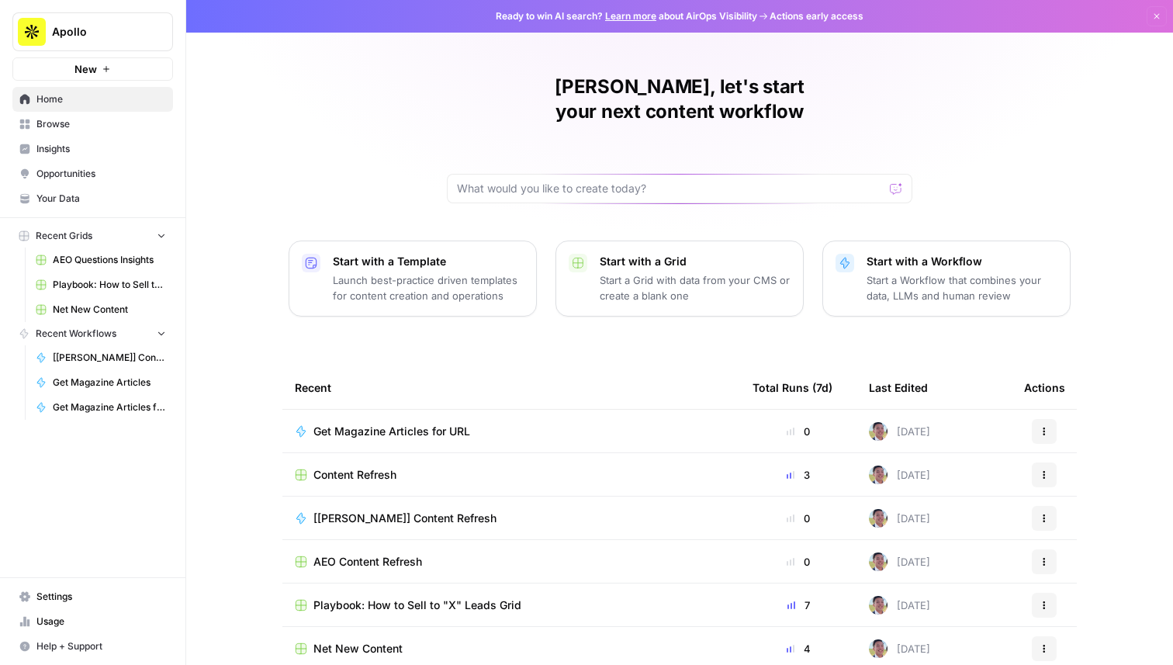
click at [354, 467] on span "Content Refresh" at bounding box center [354, 475] width 83 height 16
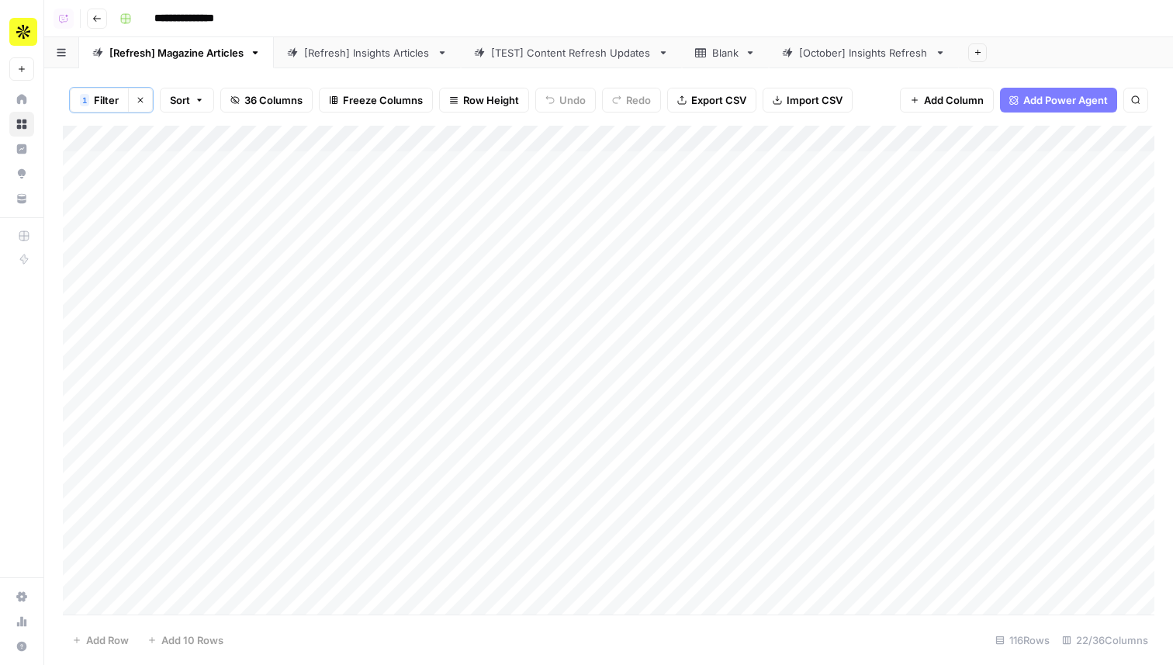
click at [97, 18] on icon "button" at bounding box center [97, 19] width 8 height 6
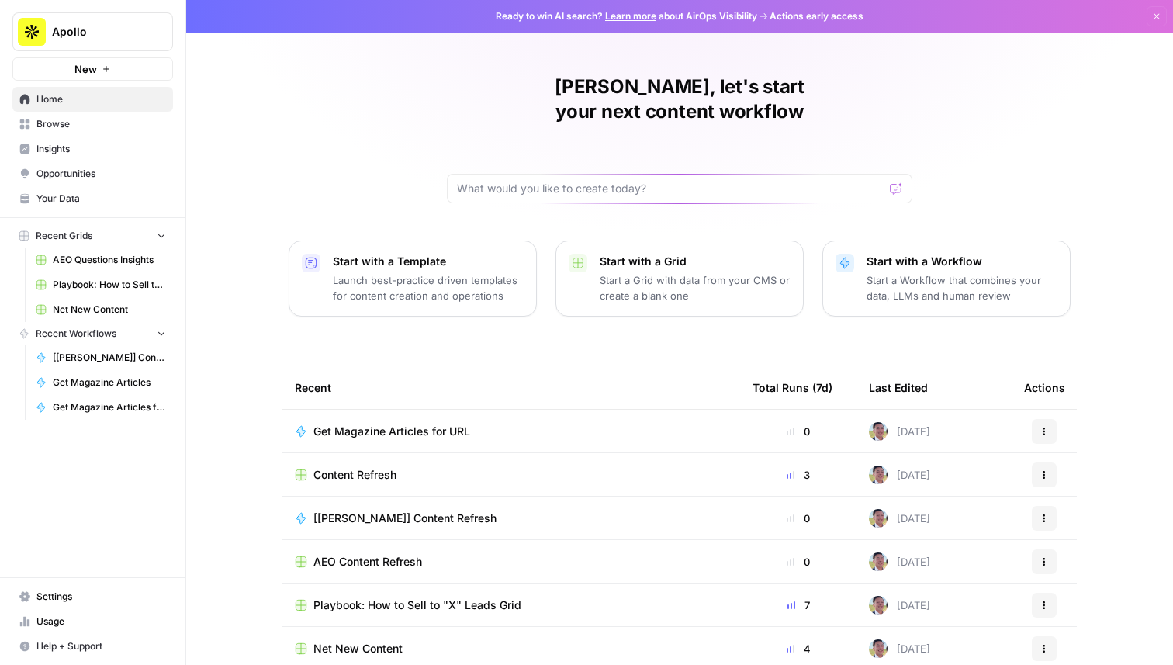
click at [376, 554] on span "AEO Content Refresh" at bounding box center [367, 562] width 109 height 16
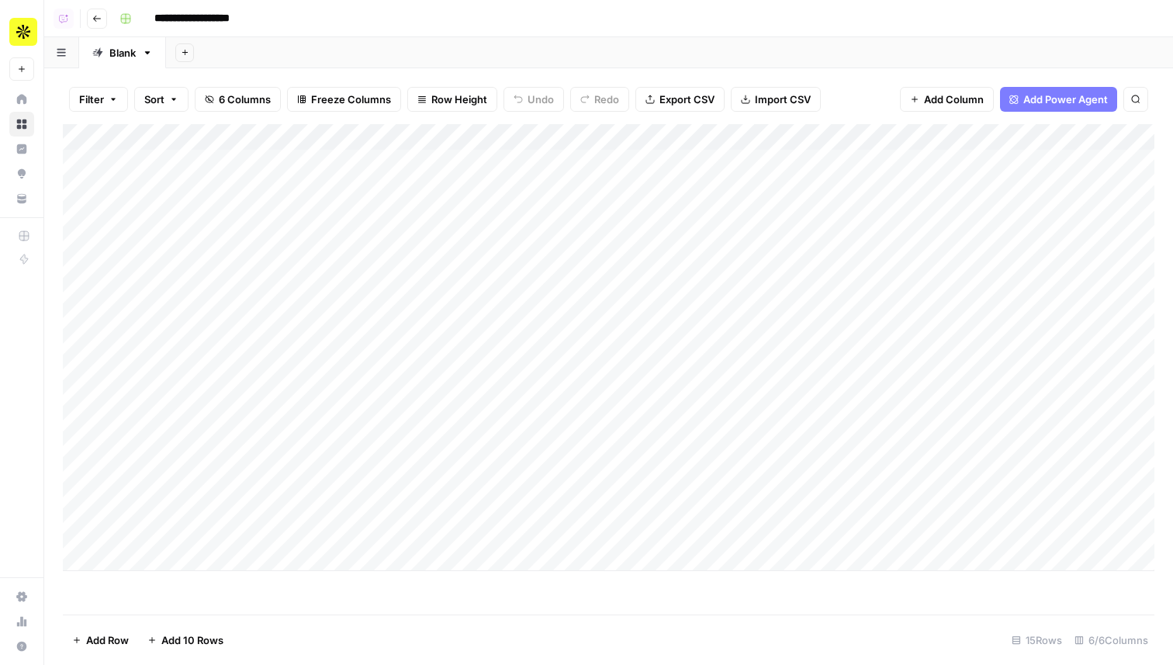
click at [460, 293] on div "Add Column" at bounding box center [608, 347] width 1091 height 447
click at [534, 295] on div "Add Column" at bounding box center [608, 347] width 1091 height 447
drag, startPoint x: 515, startPoint y: 295, endPoint x: 375, endPoint y: 309, distance: 141.0
click at [375, 309] on div "**********" at bounding box center [407, 298] width 358 height 26
click at [494, 297] on div "**********" at bounding box center [407, 298] width 358 height 26
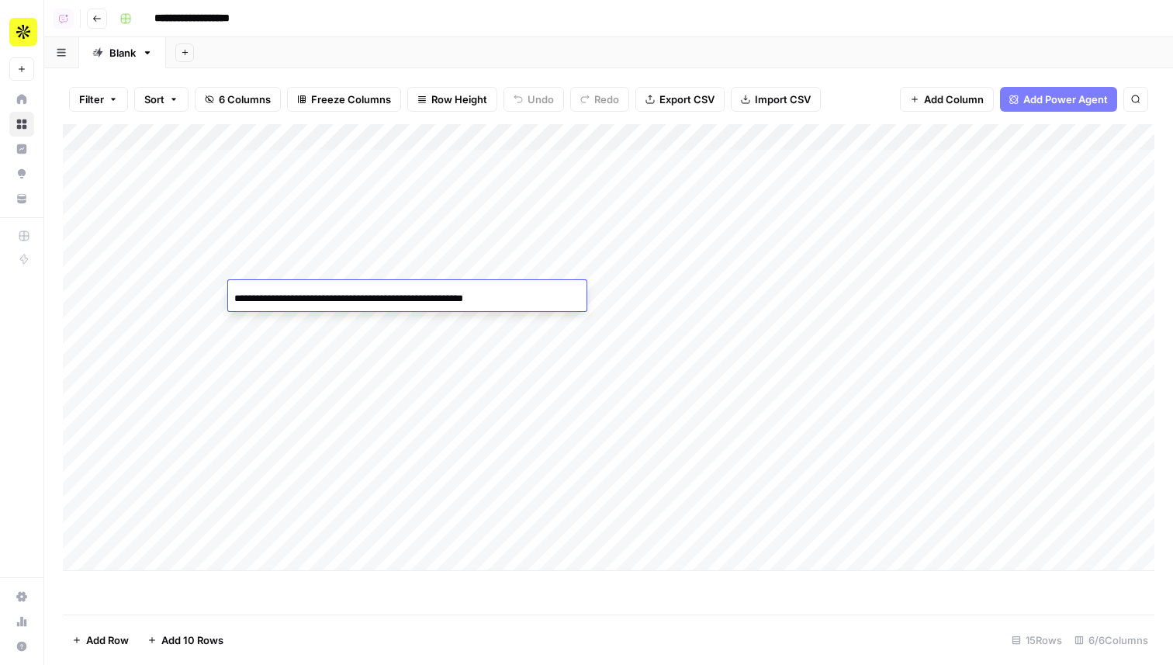
click at [445, 296] on input "**********" at bounding box center [358, 298] width 248 height 19
click at [467, 265] on div "Add Column" at bounding box center [608, 347] width 1091 height 447
click at [500, 292] on div "Add Column" at bounding box center [608, 347] width 1091 height 447
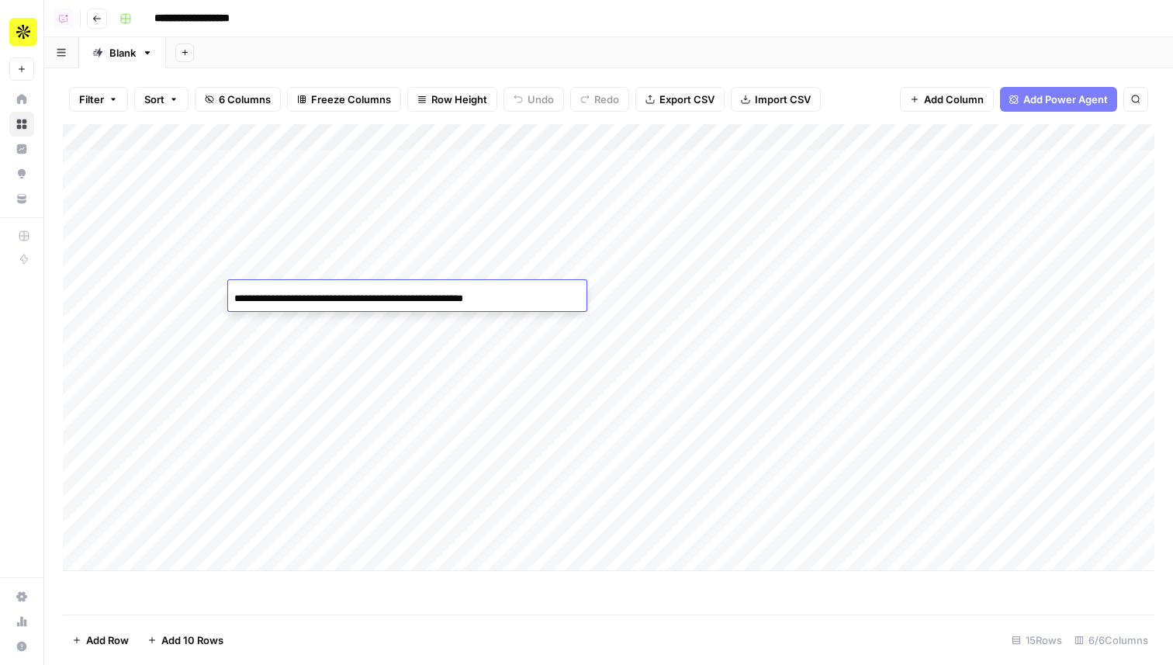
drag, startPoint x: 479, startPoint y: 299, endPoint x: 375, endPoint y: 302, distance: 103.9
click at [375, 302] on input "**********" at bounding box center [358, 298] width 248 height 19
click at [482, 297] on input "**********" at bounding box center [358, 298] width 248 height 19
drag, startPoint x: 481, startPoint y: 298, endPoint x: 299, endPoint y: 302, distance: 182.3
click at [299, 302] on input "**********" at bounding box center [358, 298] width 248 height 19
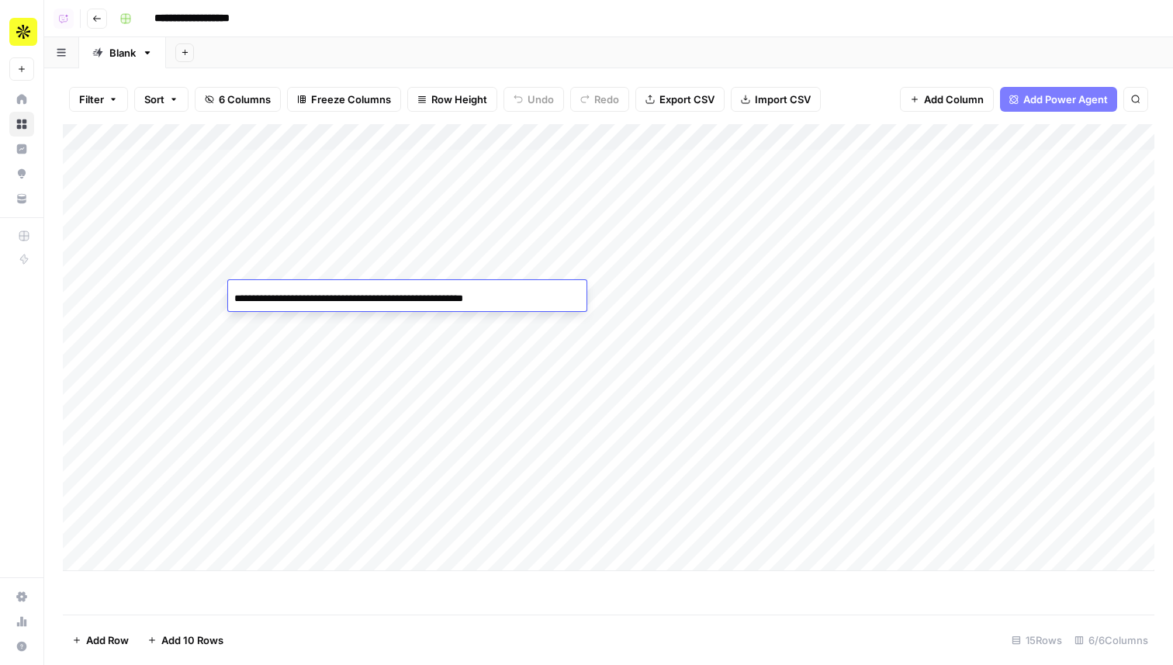
scroll to position [0, 0]
click at [936, 138] on div "Add Column" at bounding box center [608, 347] width 1091 height 447
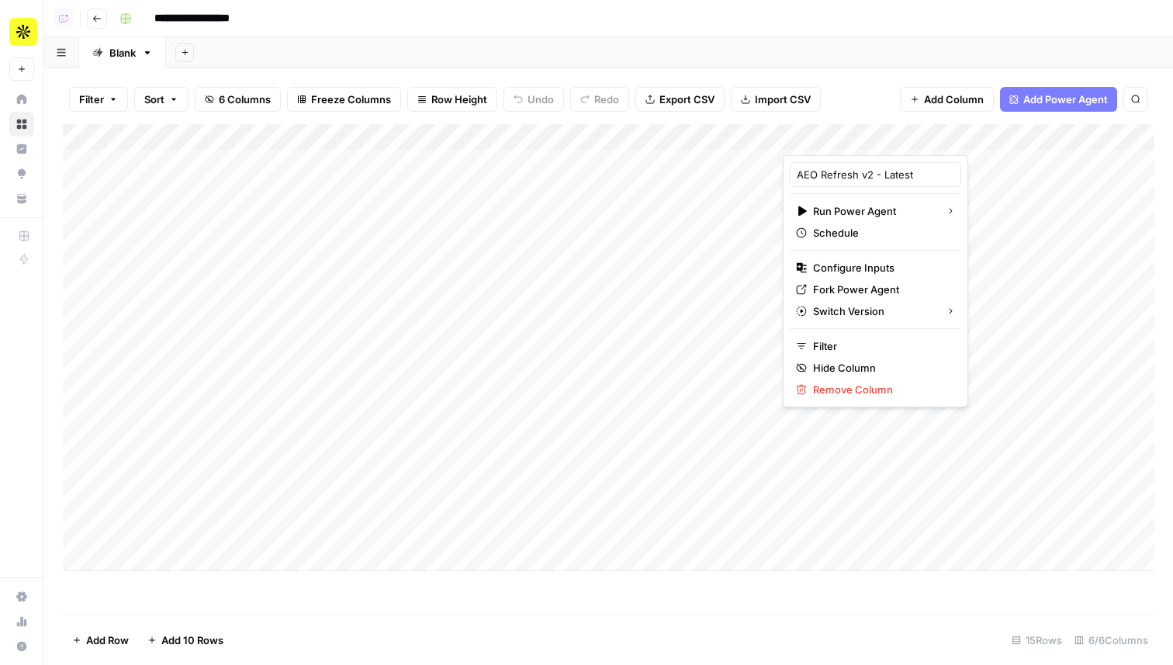
click at [966, 181] on div "Add Column" at bounding box center [608, 347] width 1091 height 447
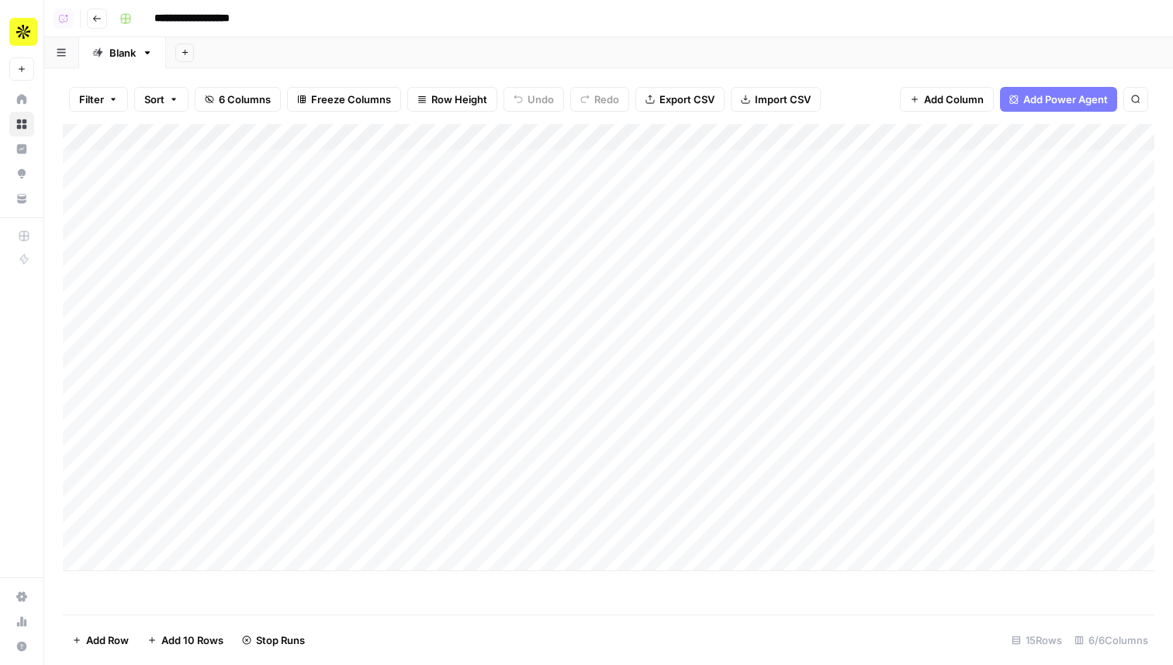
click at [893, 163] on div "Add Column" at bounding box center [608, 347] width 1091 height 447
click at [935, 162] on div "Add Column" at bounding box center [608, 347] width 1091 height 447
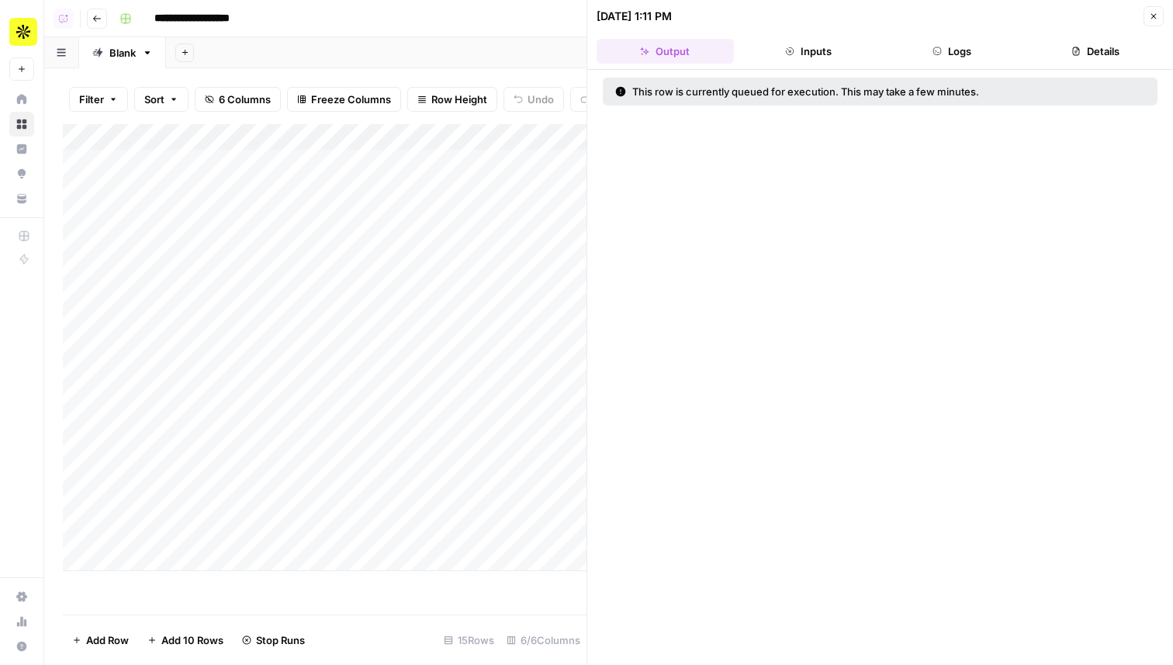
click at [972, 54] on button "Logs" at bounding box center [951, 51] width 137 height 25
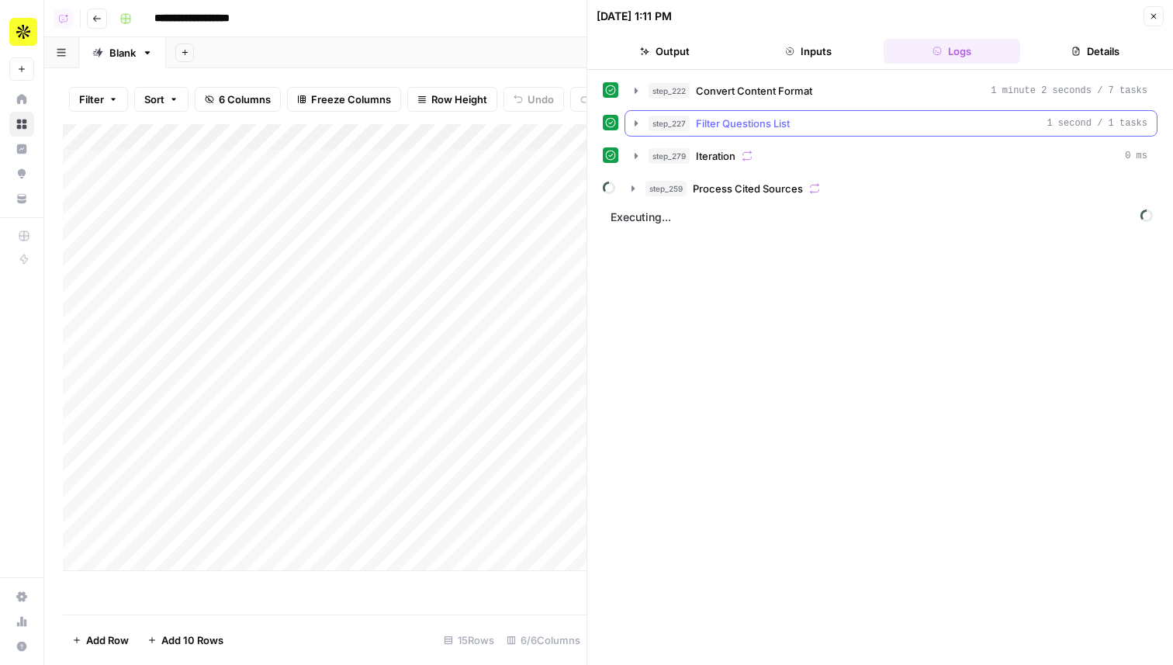
click at [796, 126] on div "step_227 Filter Questions List 1 second / 1 tasks" at bounding box center [897, 124] width 499 height 16
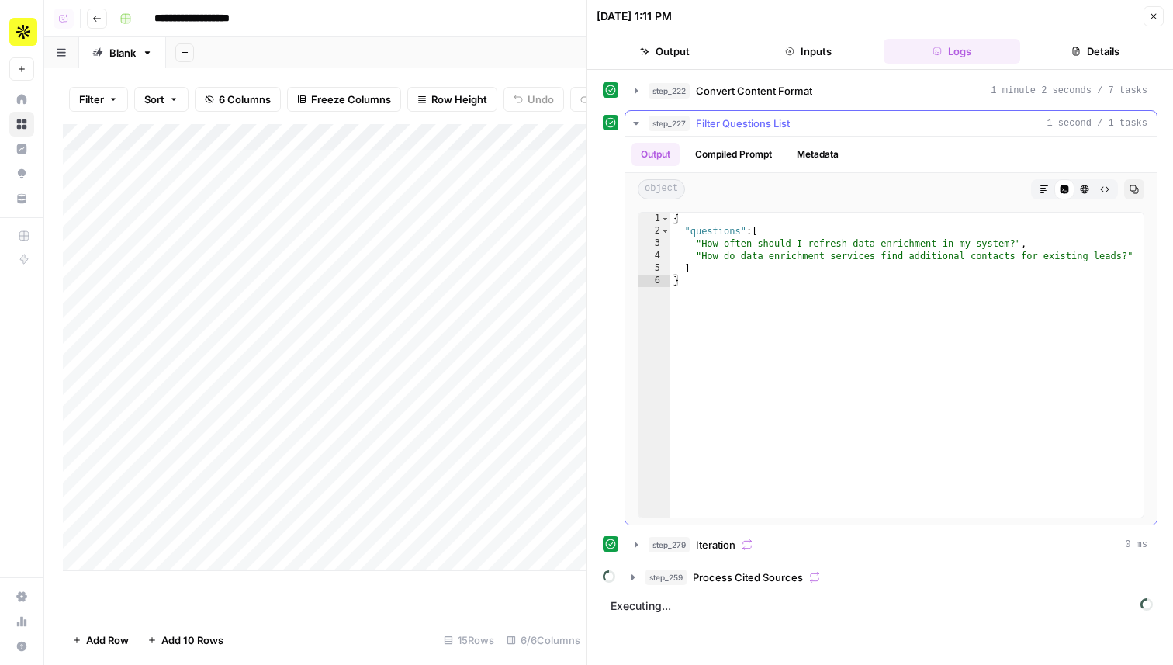
click at [801, 115] on button "step_227 Filter Questions List 1 second / 1 tasks" at bounding box center [890, 123] width 531 height 25
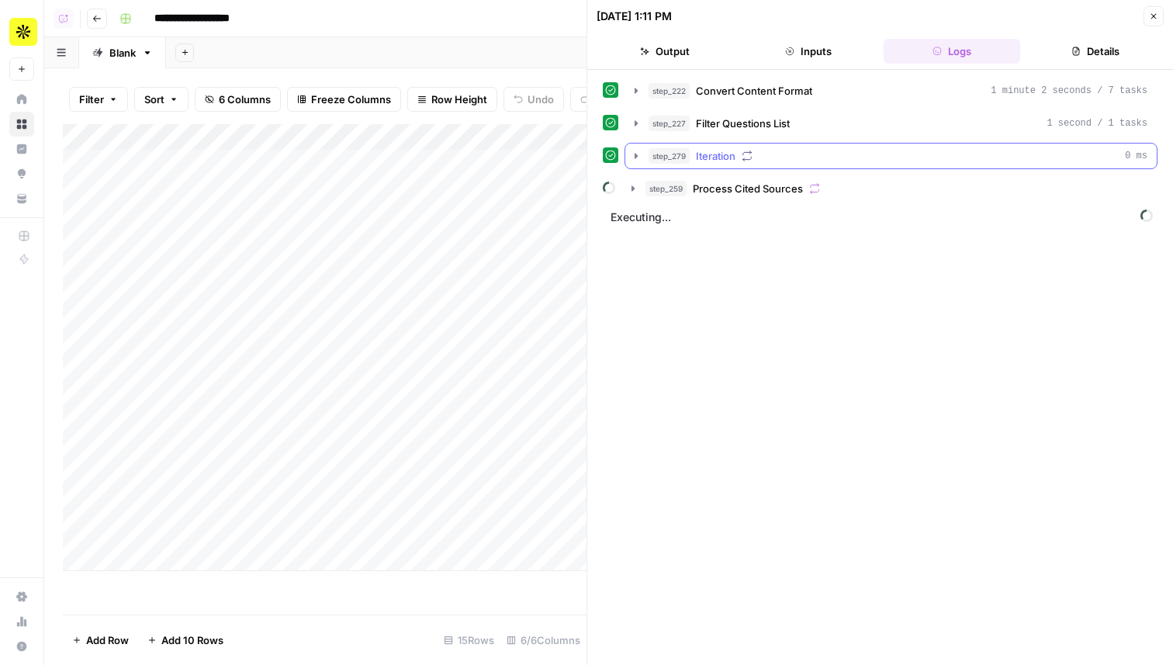
click at [796, 149] on div "step_279 Iteration 0 ms" at bounding box center [897, 156] width 499 height 16
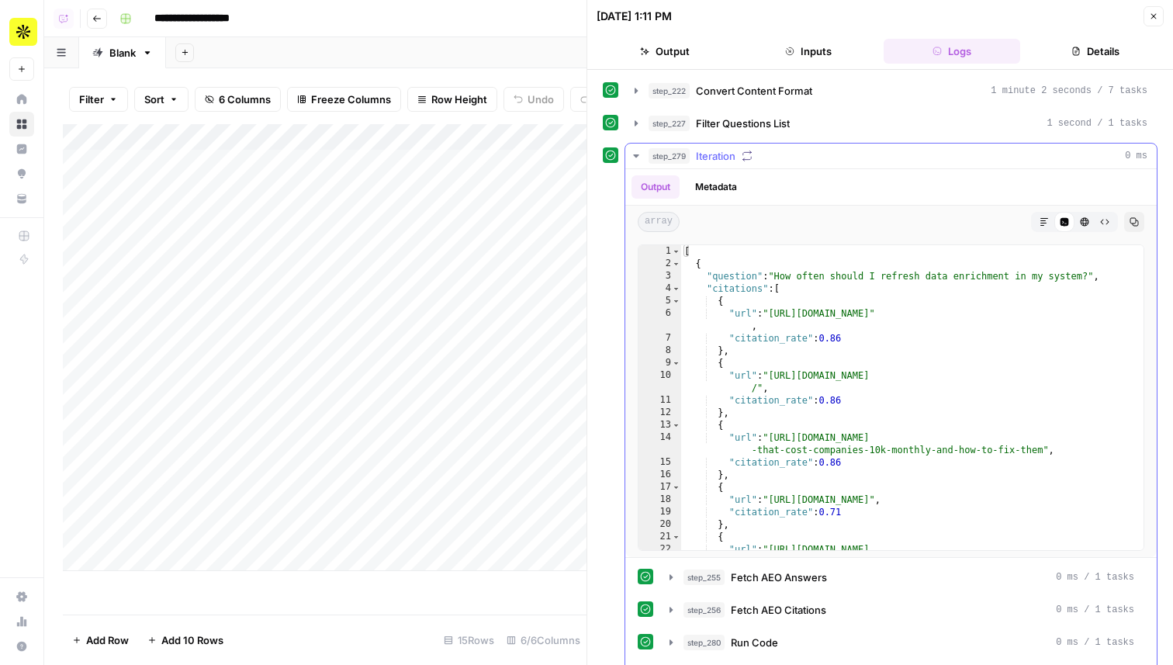
click at [803, 156] on div "step_279 Iteration 0 ms" at bounding box center [897, 156] width 499 height 16
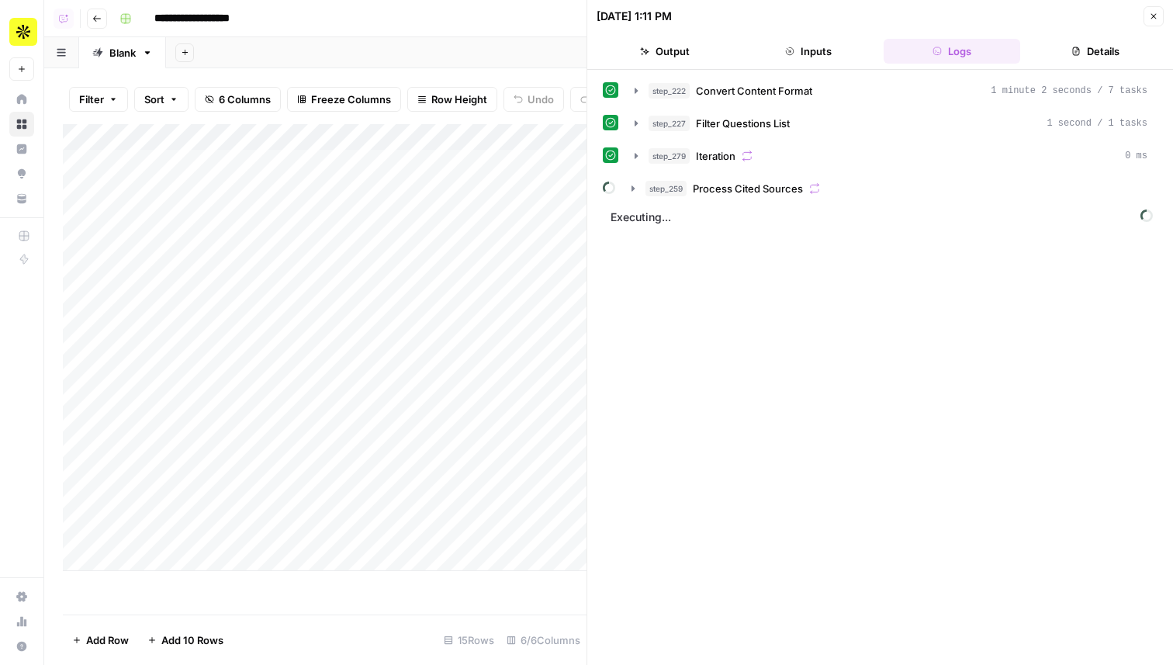
click at [817, 71] on div "step_222 Convert Content Format 1 minute 2 seconds / 7 tasks step_227 Filter Qu…" at bounding box center [880, 367] width 586 height 595
click at [817, 64] on header "09/08/25 at 1:11 PM Close Output Inputs Logs Details" at bounding box center [880, 35] width 586 height 70
click at [821, 57] on button "Inputs" at bounding box center [808, 51] width 137 height 25
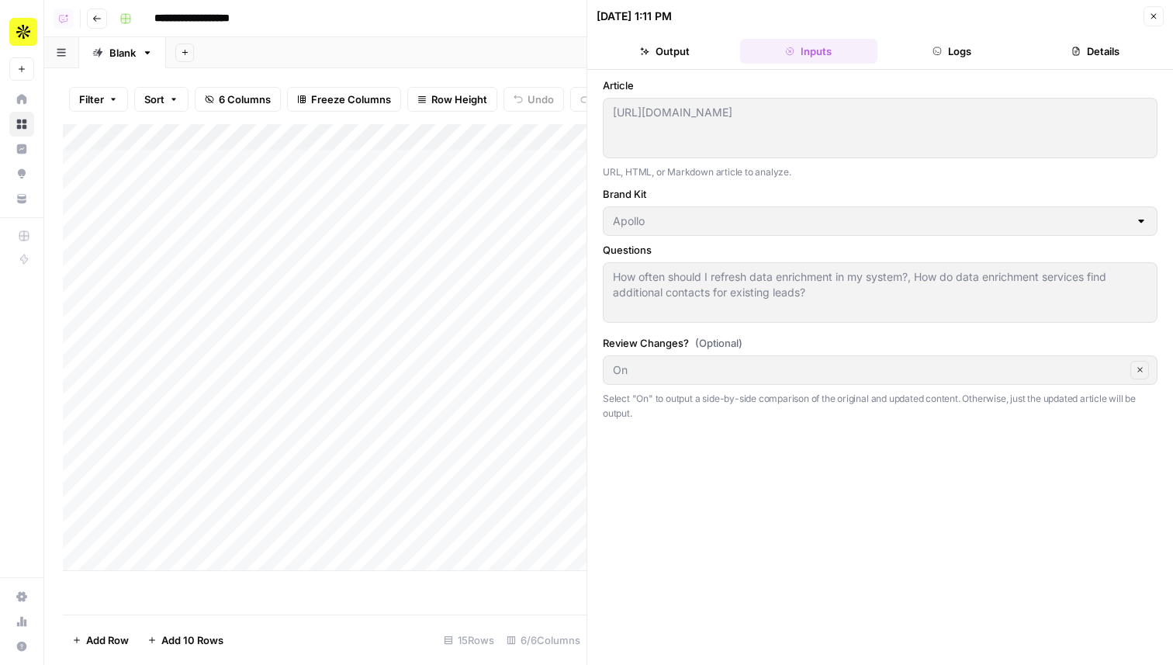
click at [955, 52] on button "Logs" at bounding box center [951, 51] width 137 height 25
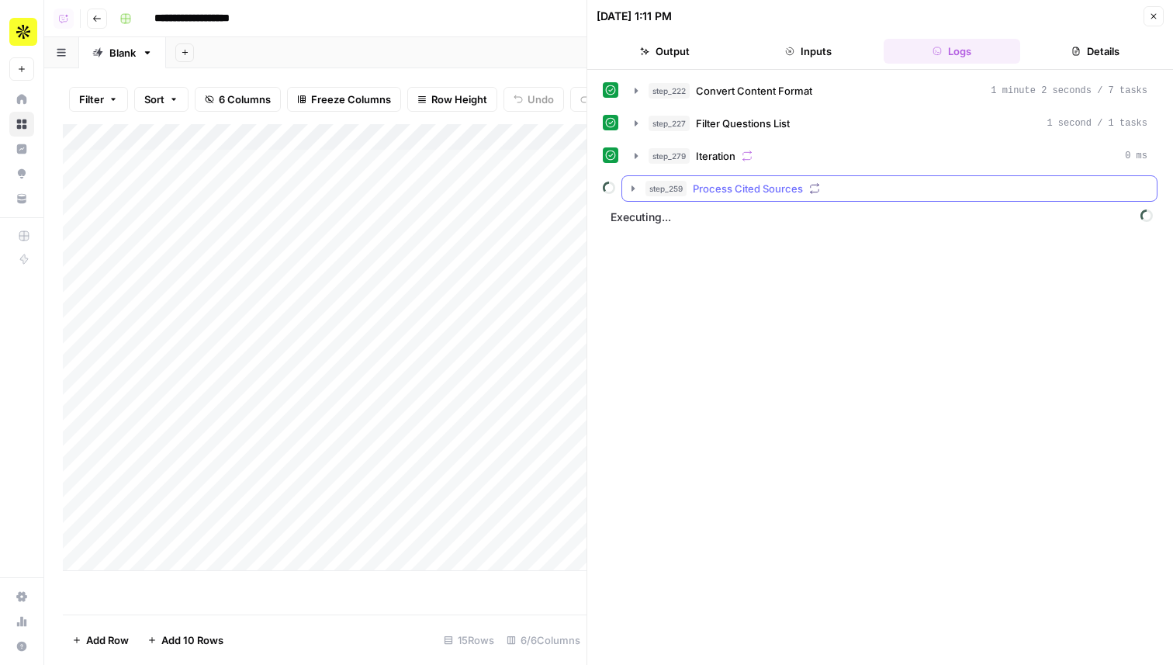
click at [862, 193] on div "step_259 Process Cited Sources" at bounding box center [896, 189] width 502 height 16
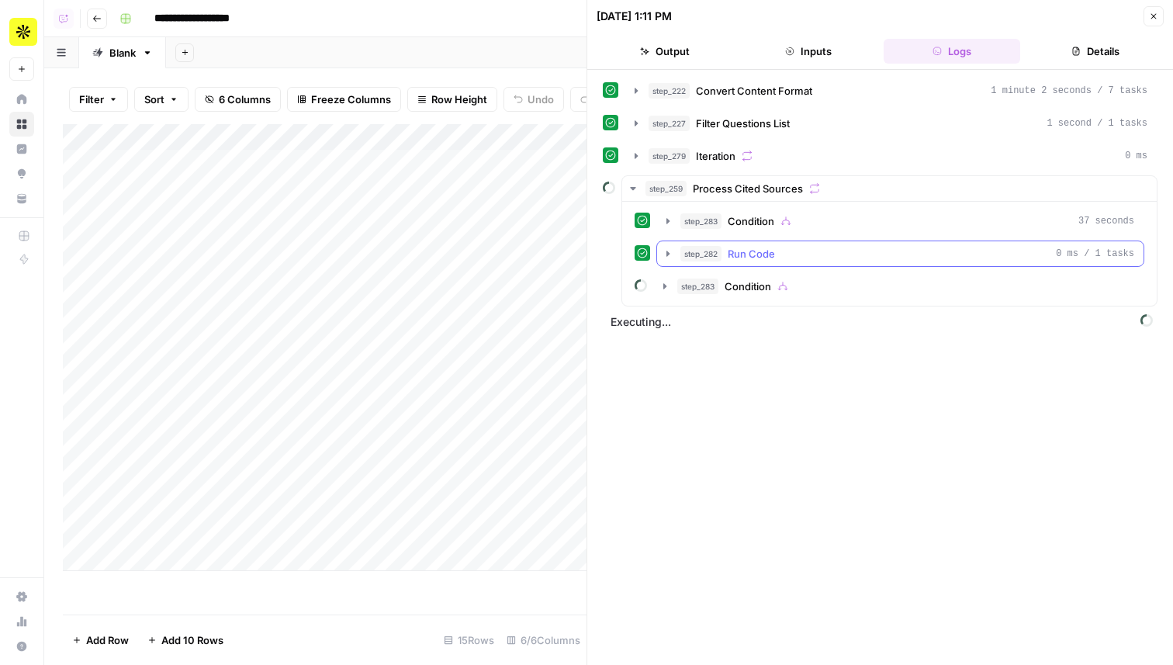
click at [803, 254] on div "step_282 Run Code 0 ms / 1 tasks" at bounding box center [907, 254] width 454 height 16
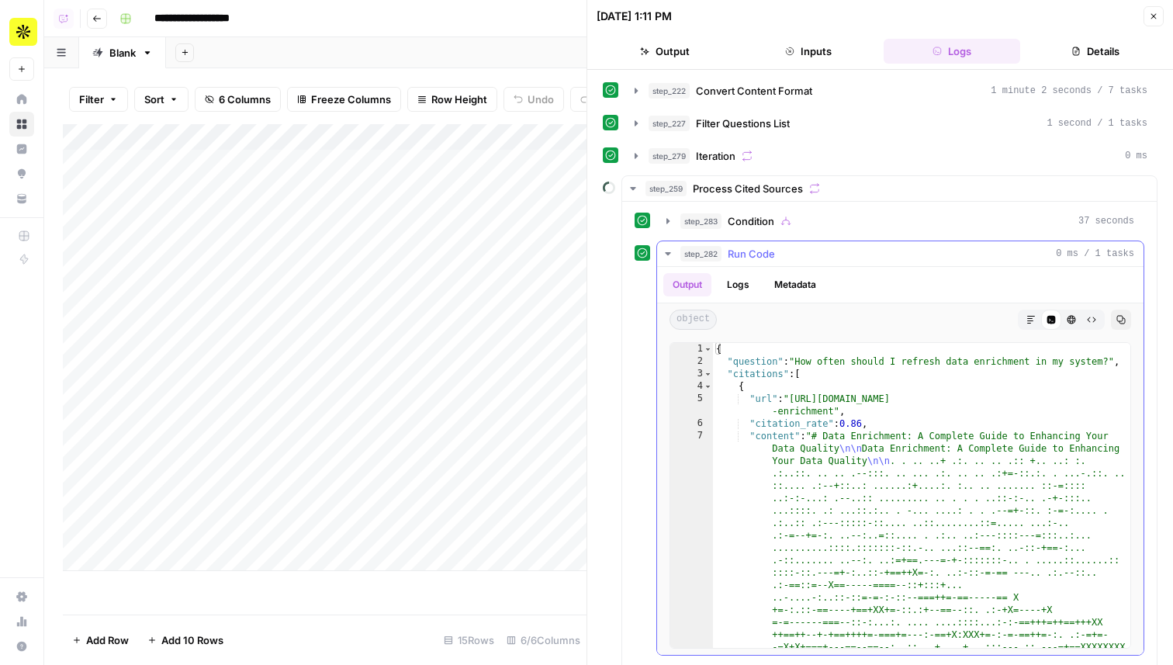
click at [803, 254] on div "step_282 Run Code 0 ms / 1 tasks" at bounding box center [907, 254] width 454 height 16
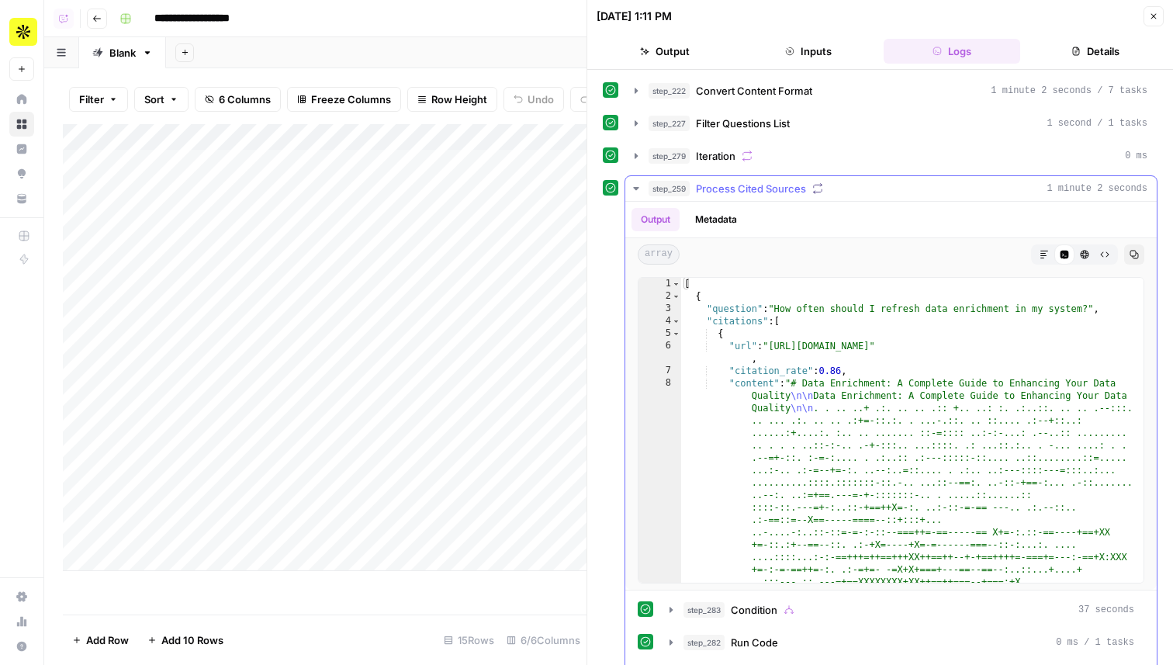
click at [758, 201] on hr at bounding box center [890, 201] width 531 height 1
click at [758, 199] on button "step_259 Process Cited Sources 1 minute 2 seconds" at bounding box center [890, 188] width 531 height 25
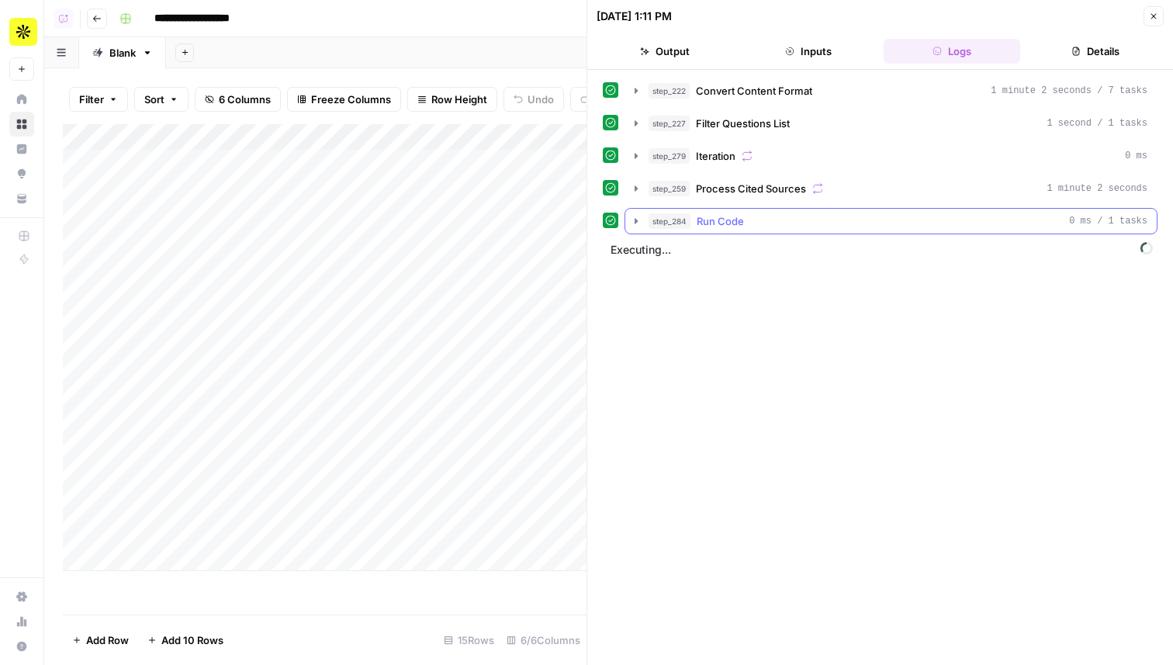
click at [757, 224] on div "step_284 Run Code 0 ms / 1 tasks" at bounding box center [897, 221] width 499 height 16
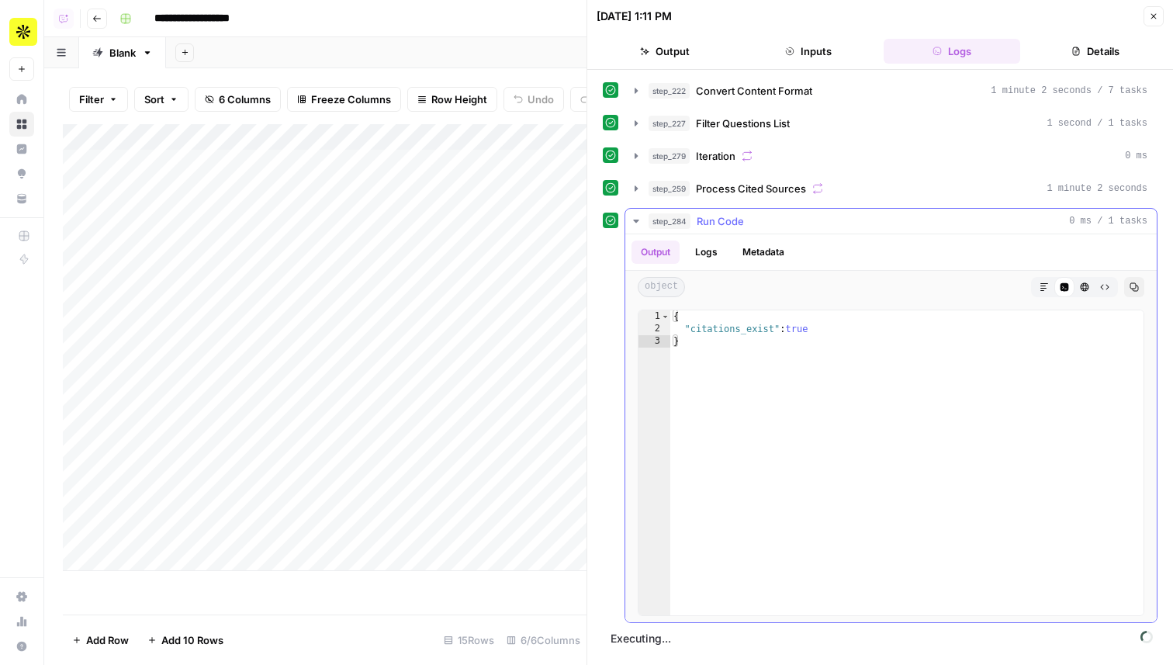
click at [757, 224] on div "step_284 Run Code 0 ms / 1 tasks" at bounding box center [897, 221] width 499 height 16
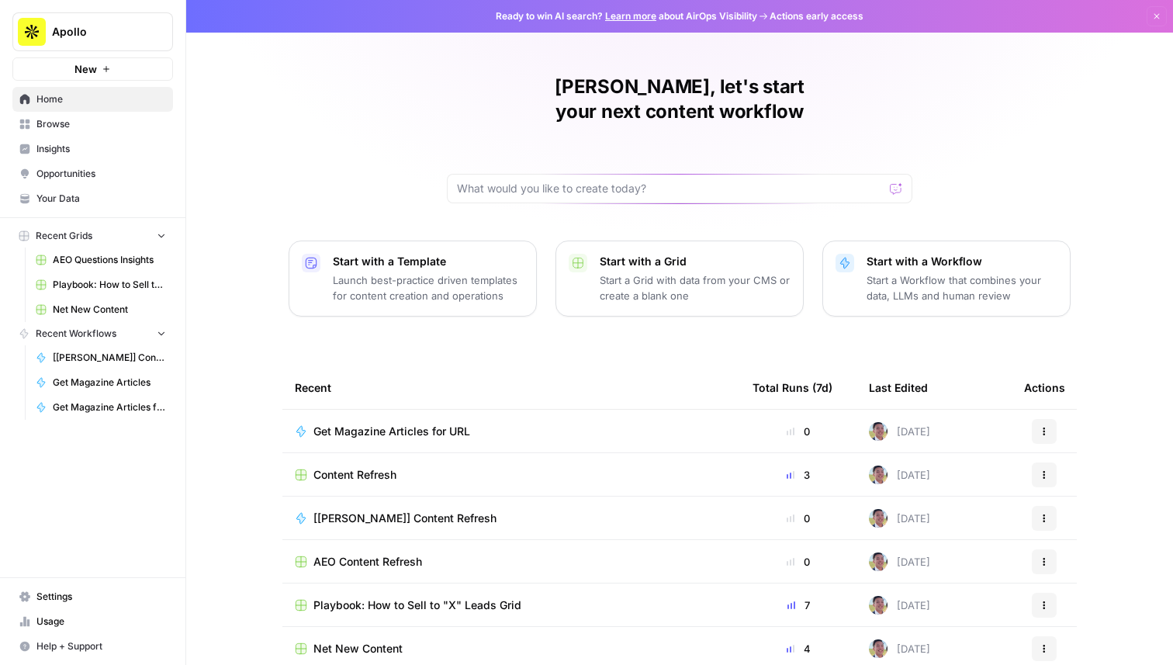
click at [147, 33] on div "Apollo" at bounding box center [110, 32] width 116 height 16
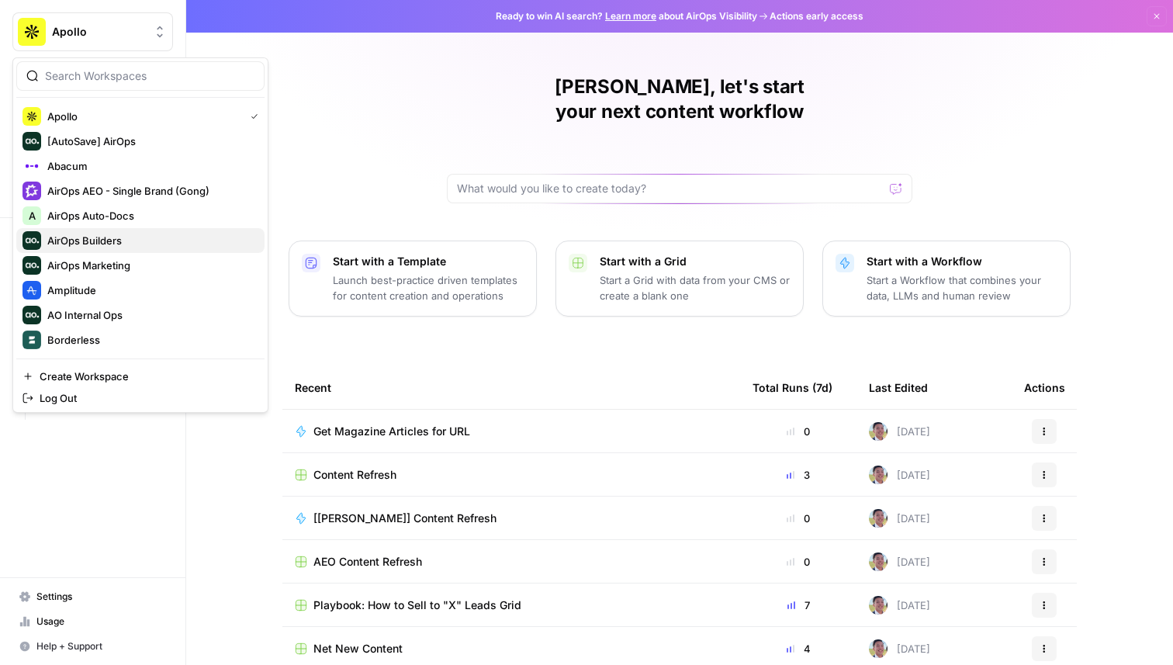
click at [124, 238] on span "AirOps Builders" at bounding box center [149, 241] width 205 height 16
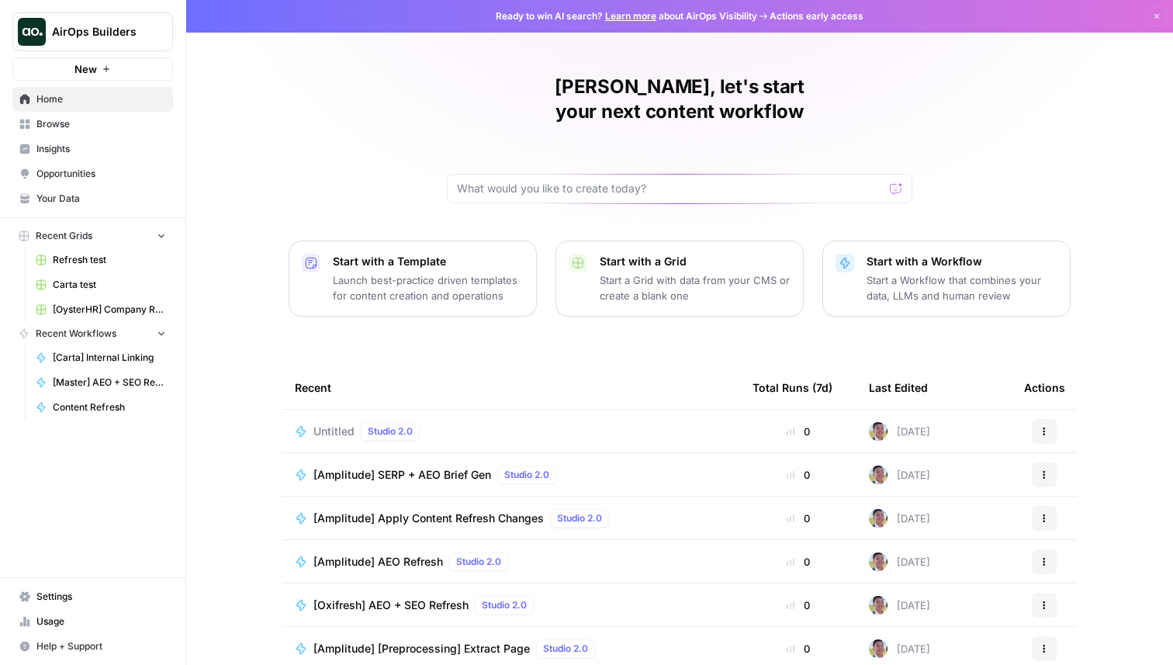
click at [87, 125] on span "Browse" at bounding box center [101, 124] width 130 height 14
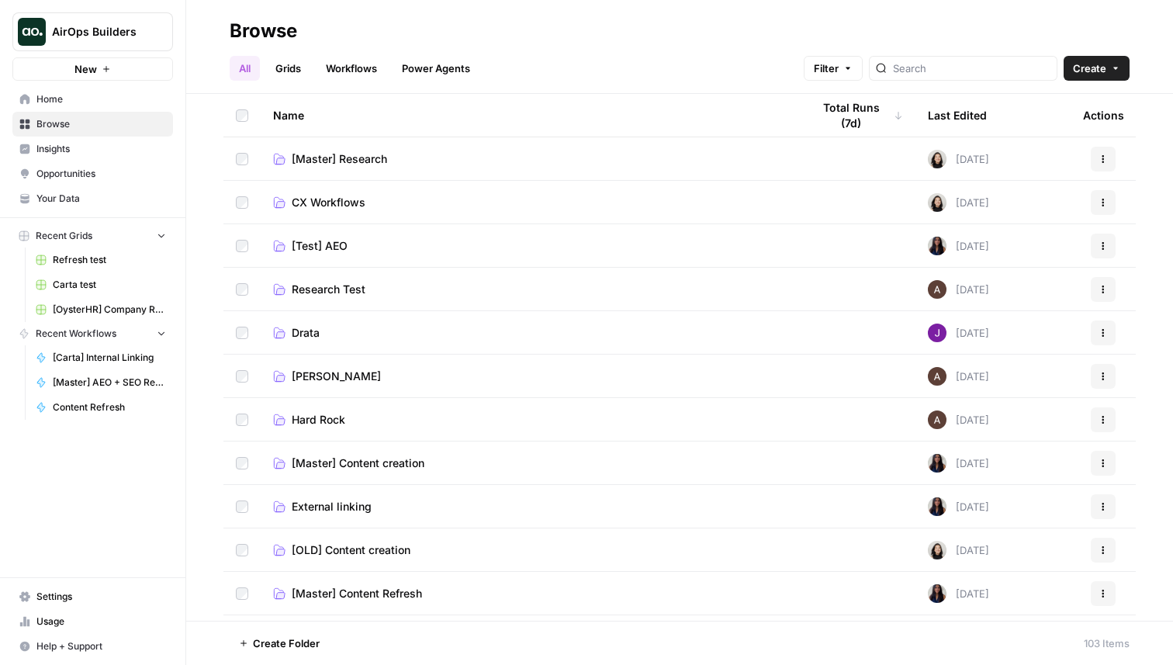
click at [333, 245] on span "[Test] AEO" at bounding box center [320, 246] width 56 height 16
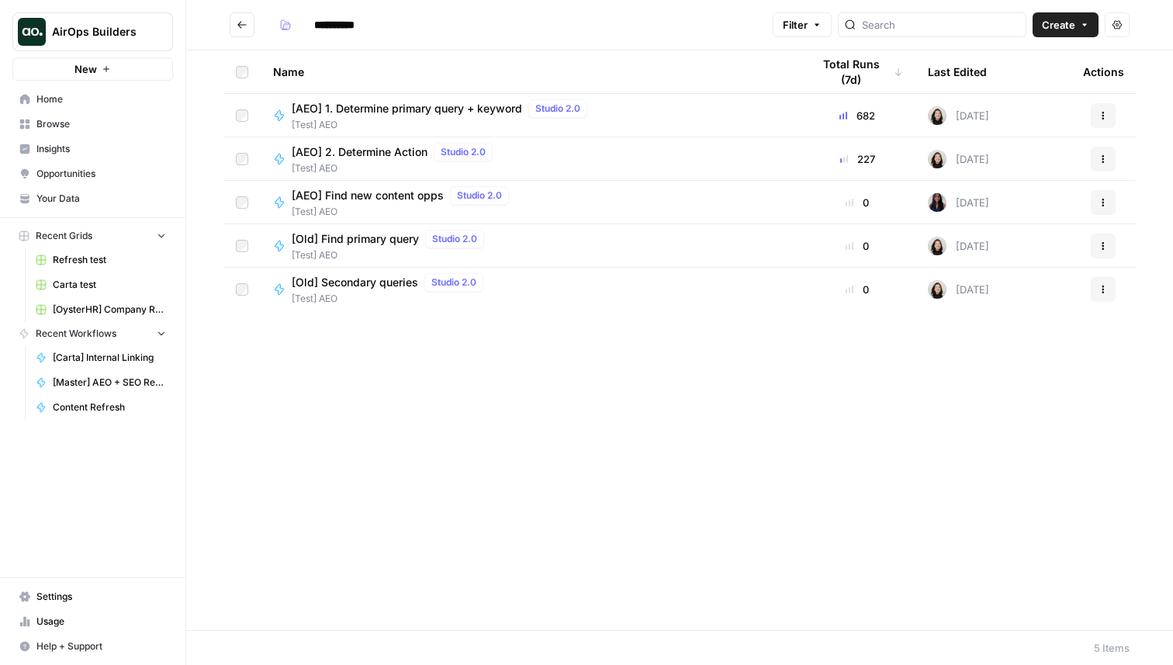
click at [242, 27] on icon "Go back" at bounding box center [242, 24] width 11 height 11
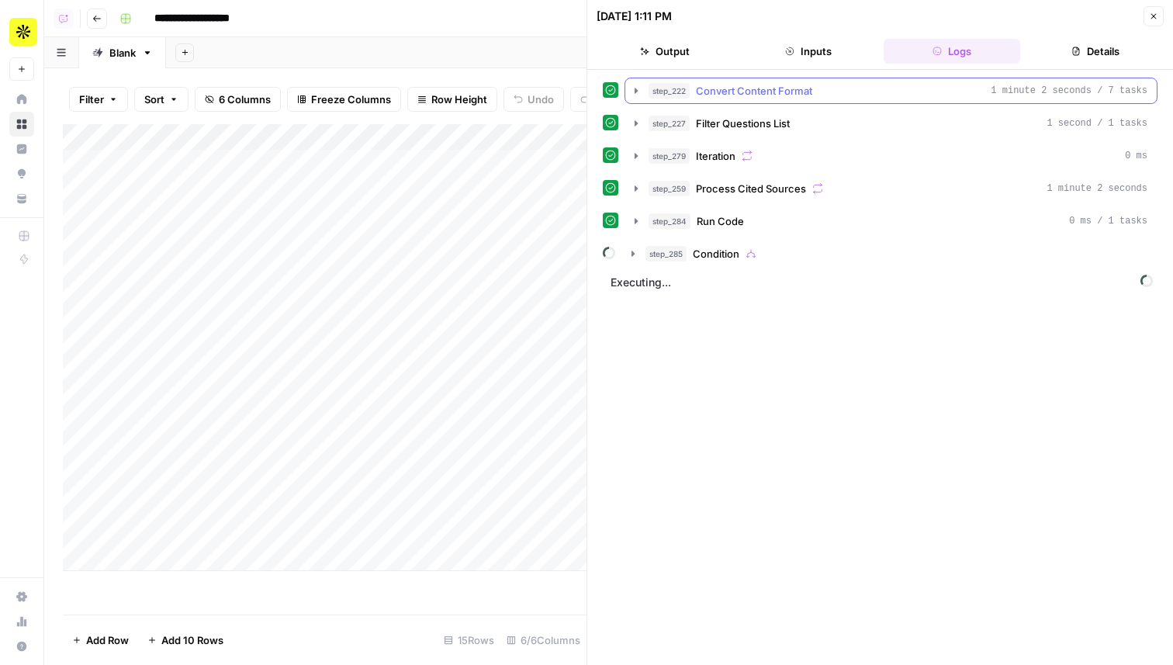
click at [806, 97] on span "Convert Content Format" at bounding box center [754, 91] width 116 height 16
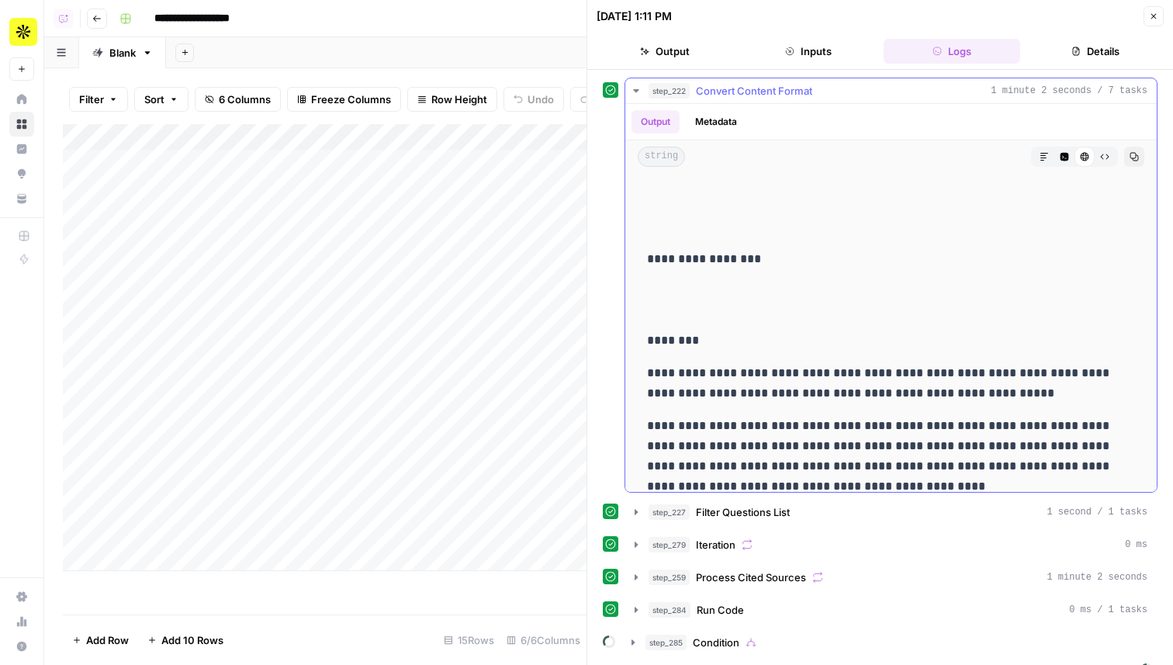
scroll to position [26, 0]
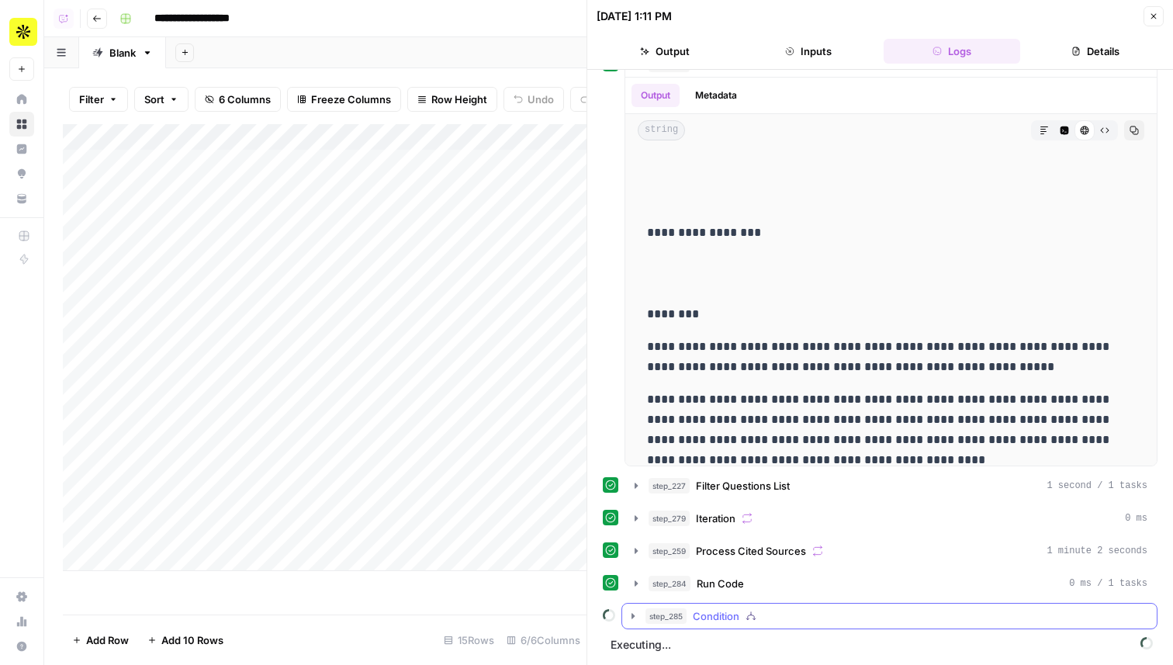
click at [934, 610] on div "step_285 Condition" at bounding box center [896, 616] width 502 height 16
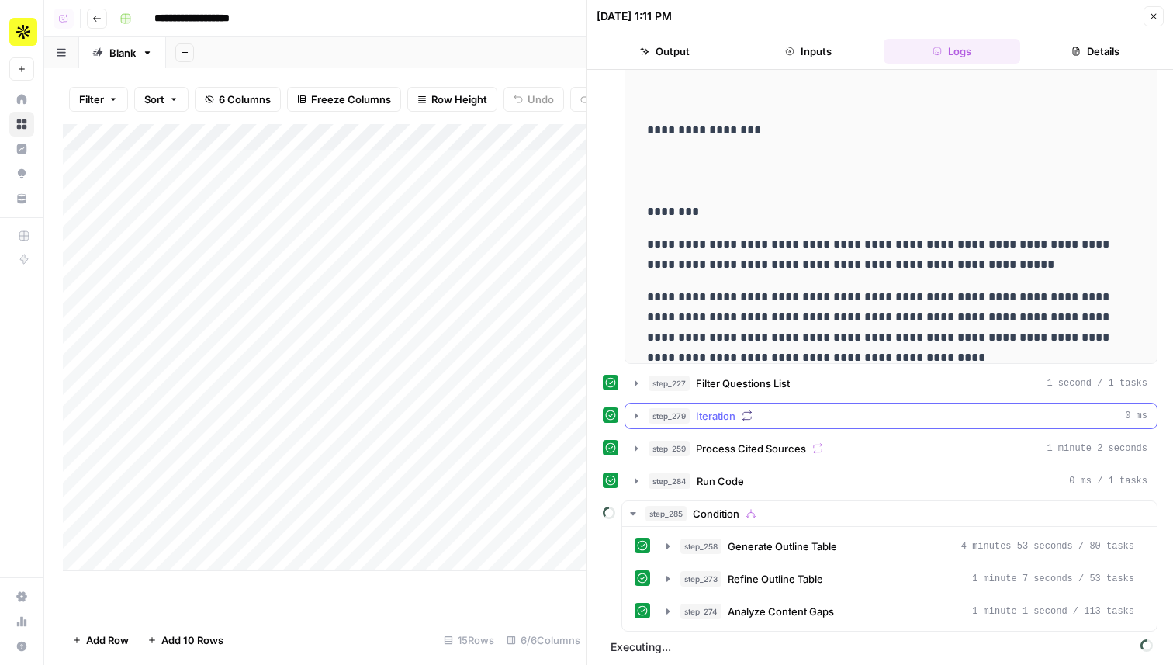
scroll to position [131, 0]
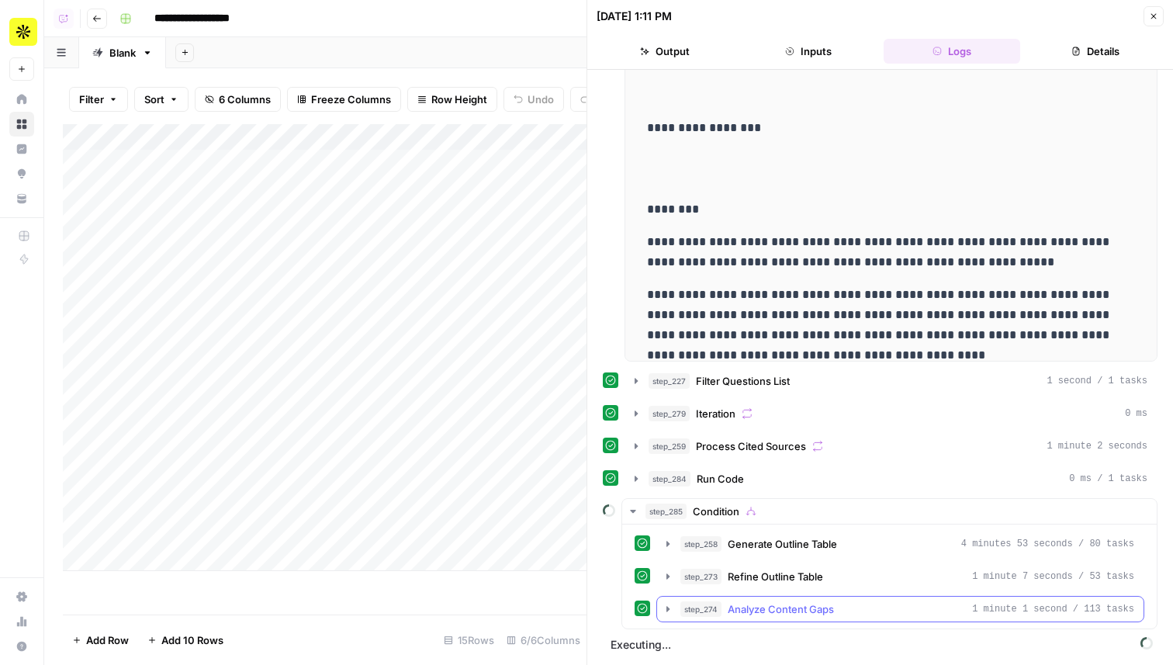
click at [848, 599] on button "step_274 Analyze Content Gaps 1 minute 1 second / 113 tasks" at bounding box center [900, 608] width 486 height 25
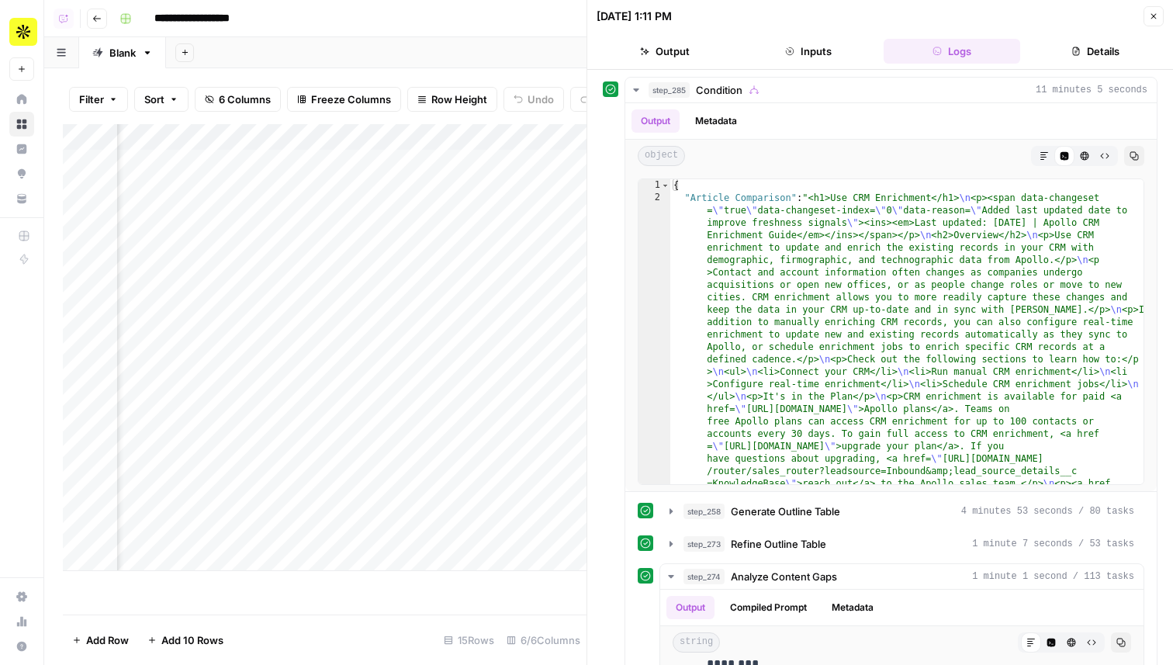
scroll to position [0, 466]
click at [451, 299] on div "Add Column" at bounding box center [324, 347] width 523 height 447
click at [289, 186] on div "Add Column" at bounding box center [324, 347] width 523 height 447
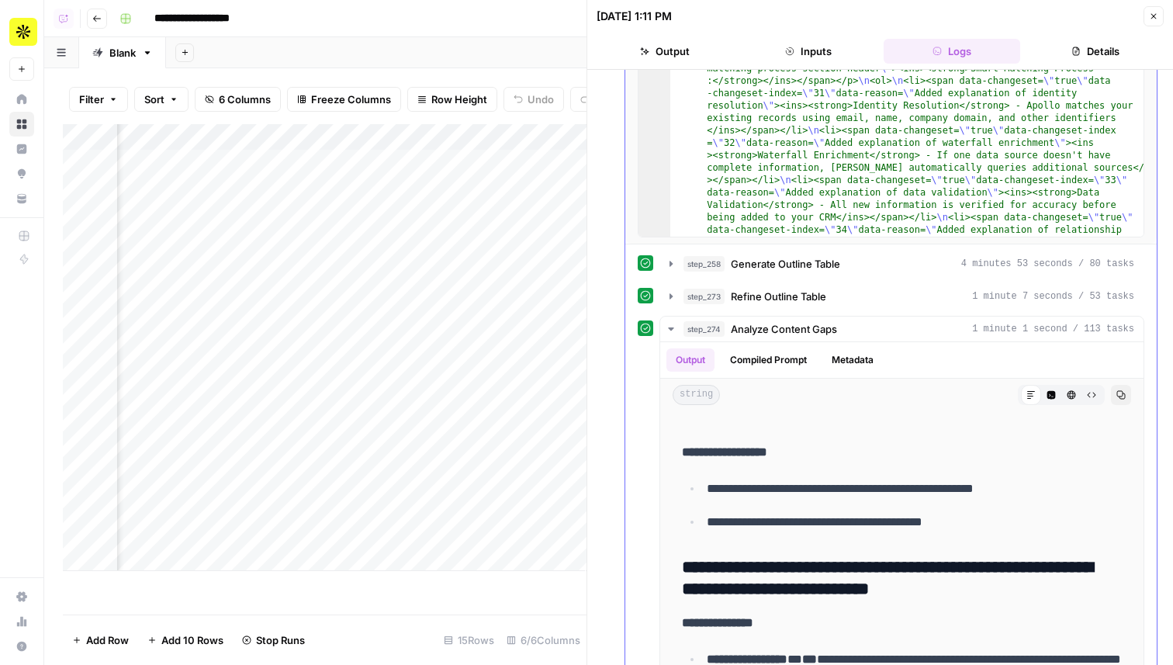
scroll to position [978, 0]
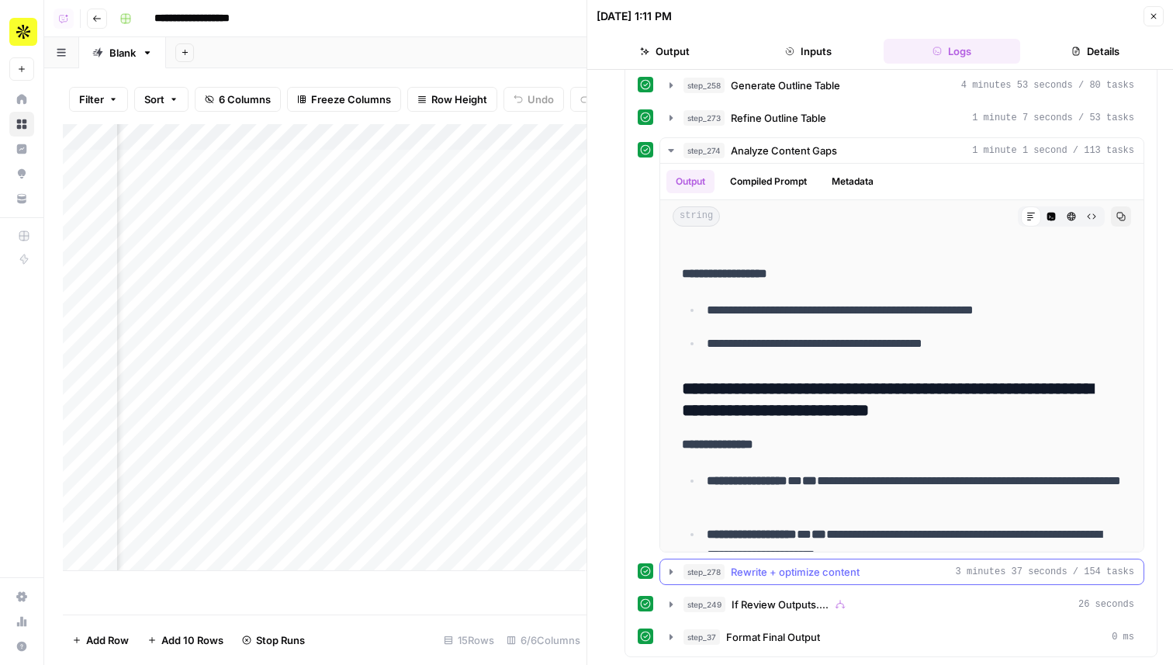
click at [806, 569] on span "Rewrite + optimize content" at bounding box center [795, 572] width 129 height 16
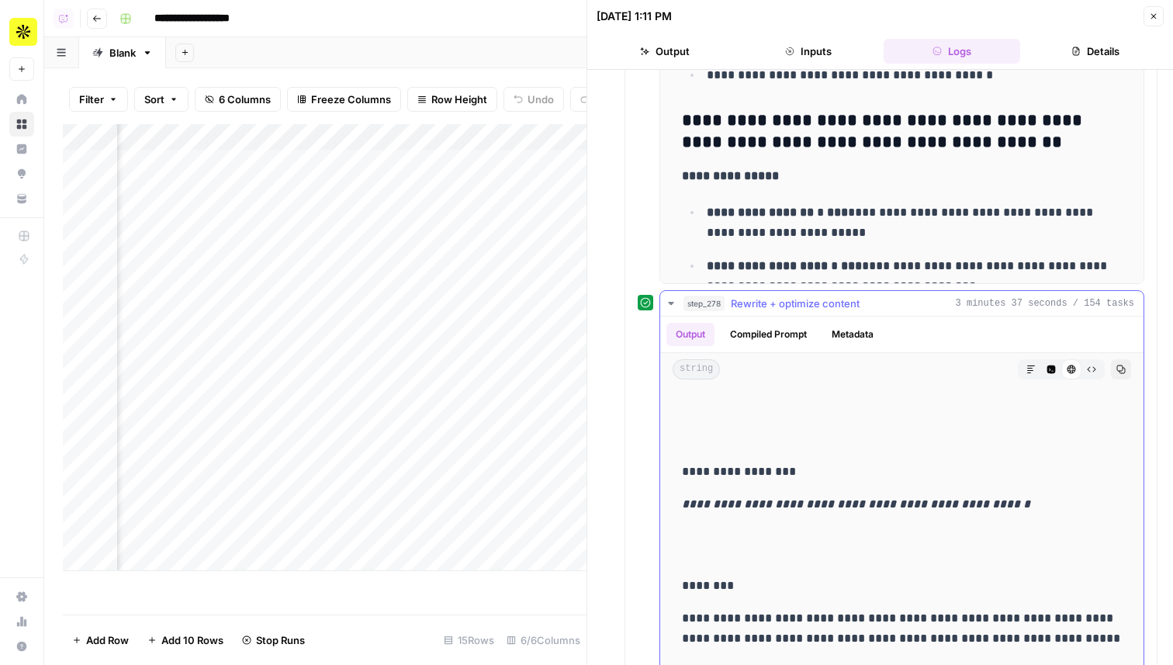
scroll to position [1366, 0]
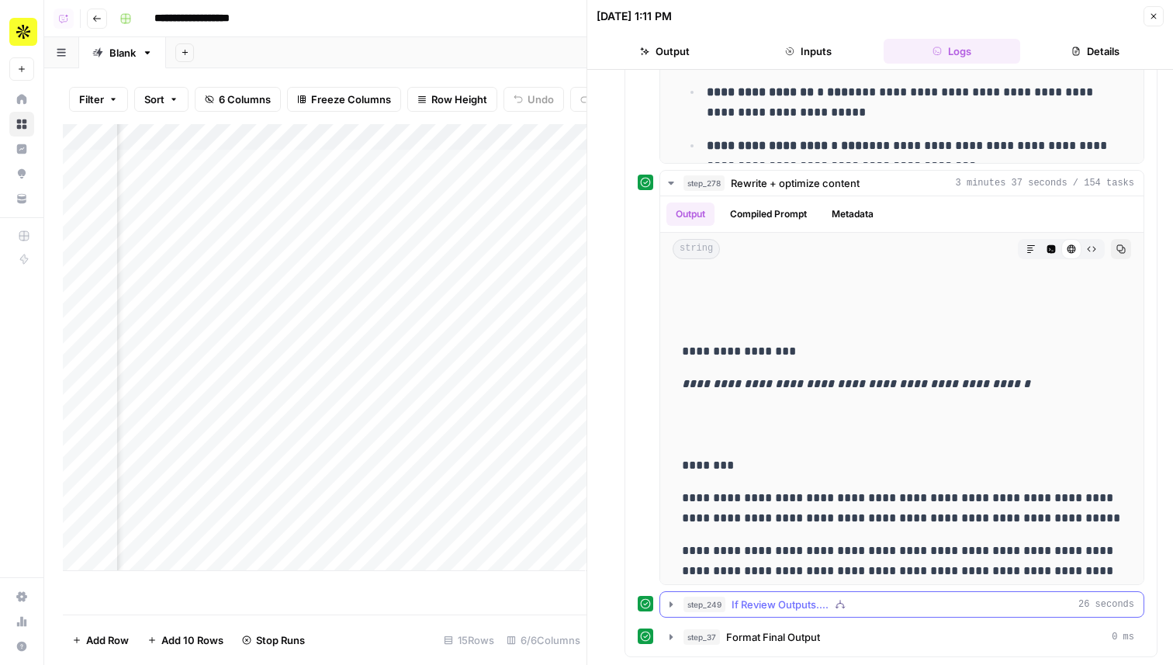
click at [773, 595] on button "step_249 If Review Outputs.... 26 seconds" at bounding box center [901, 604] width 483 height 25
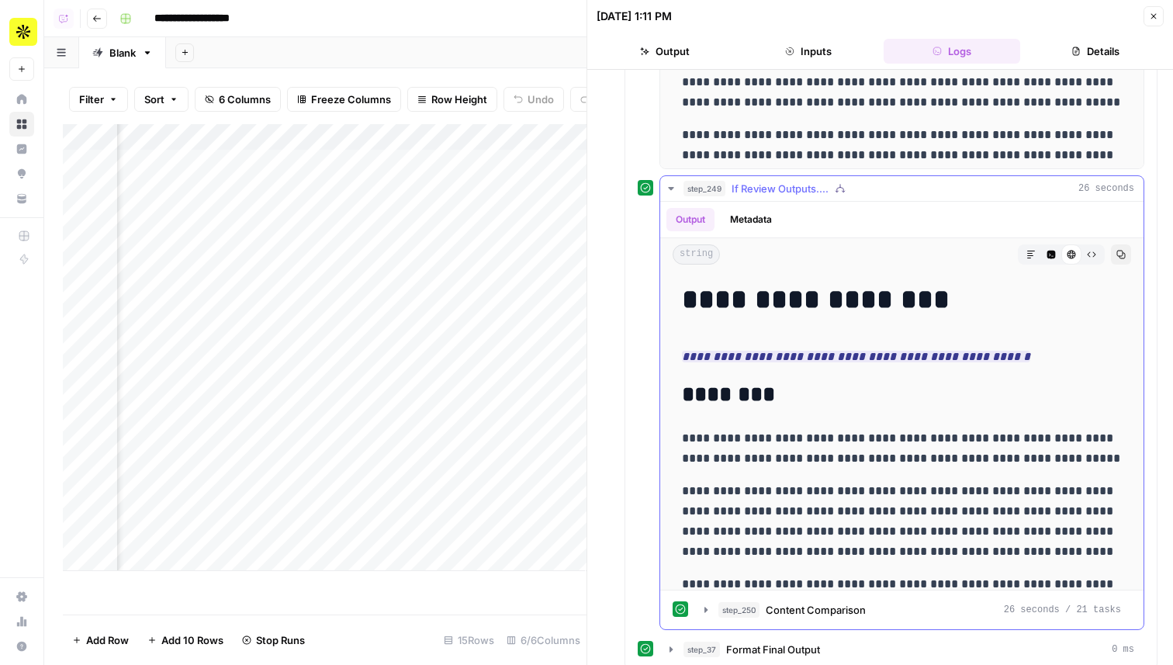
scroll to position [1795, 0]
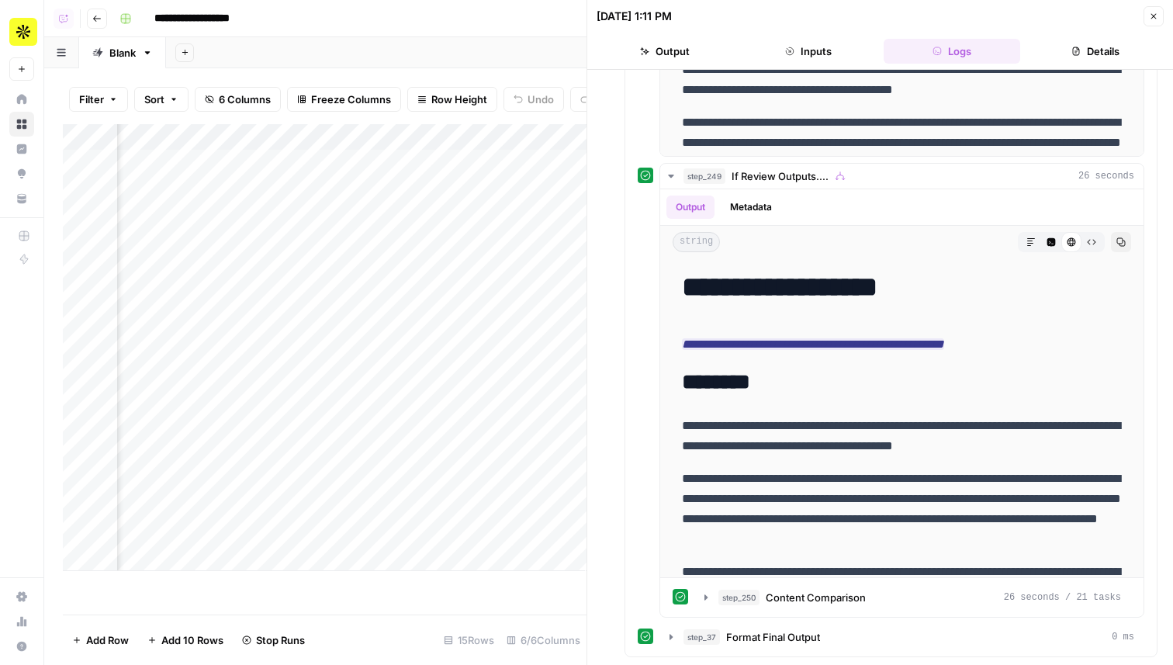
click at [378, 164] on div "Add Column" at bounding box center [324, 347] width 523 height 447
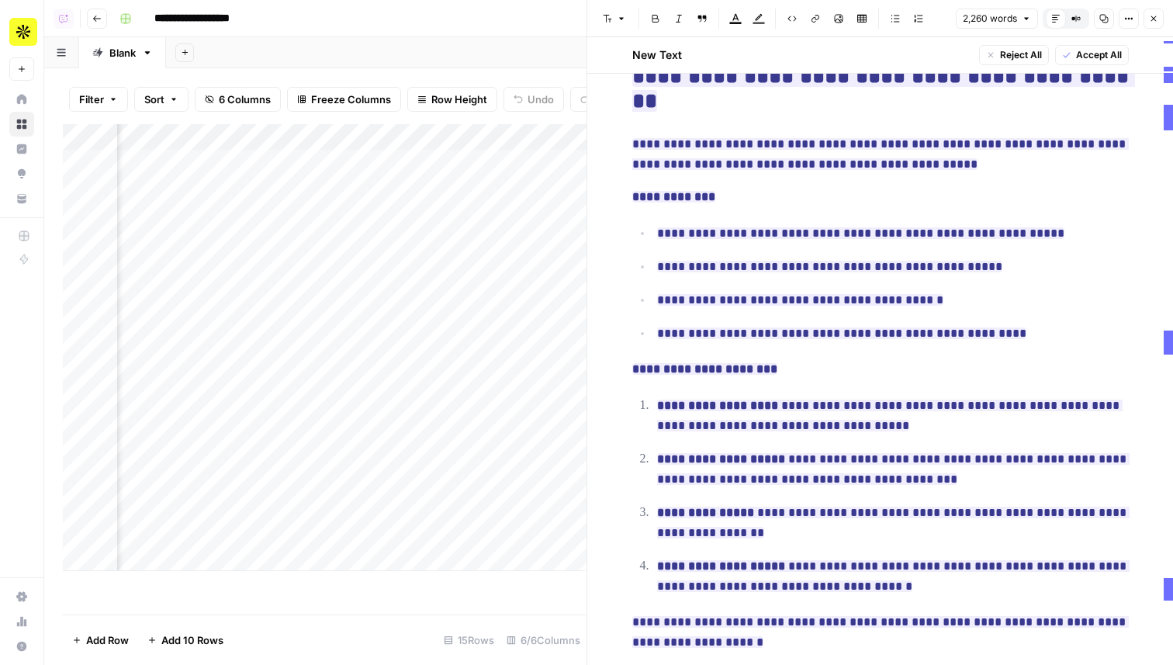
scroll to position [1692, 0]
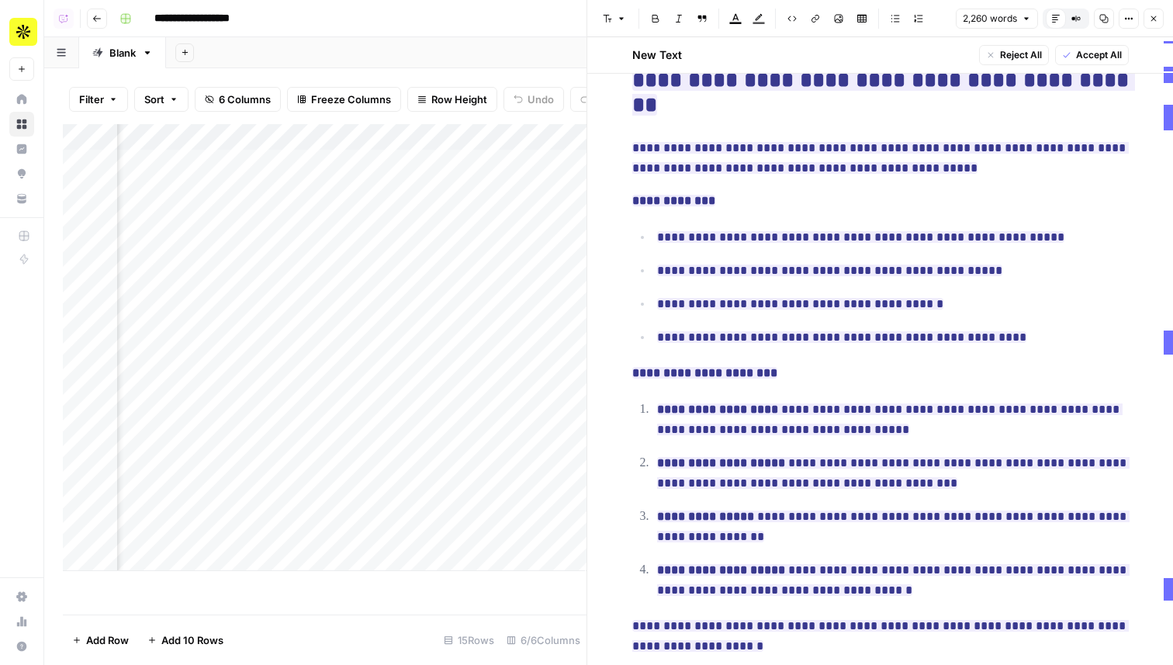
click at [269, 165] on div "Add Column" at bounding box center [324, 347] width 523 height 447
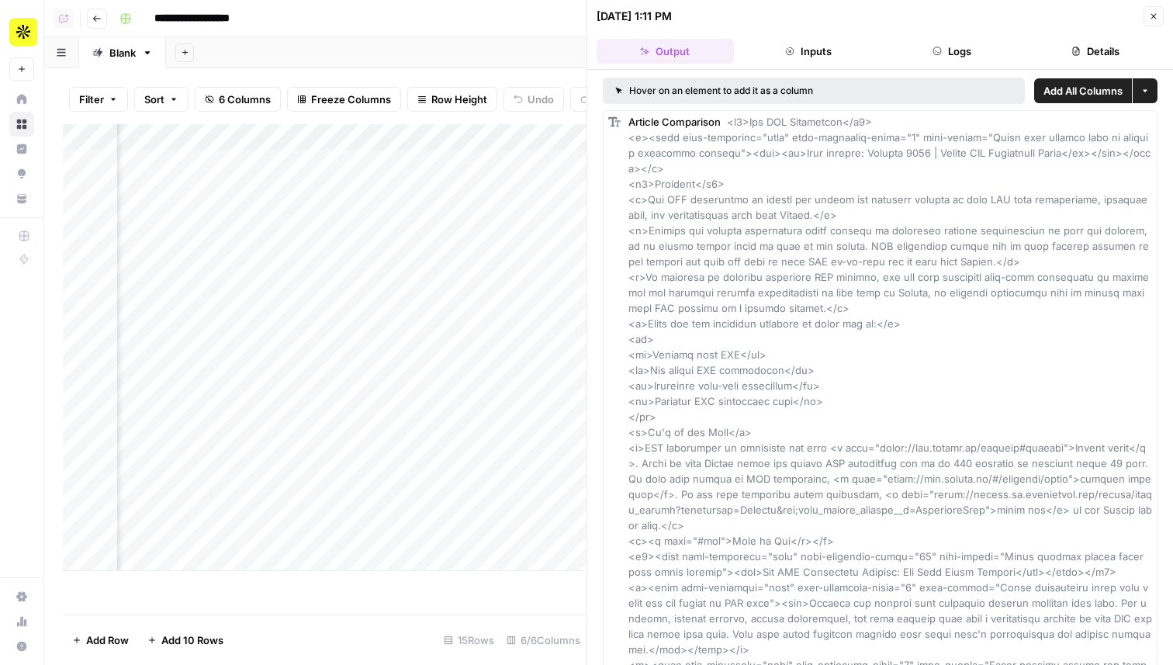
click at [939, 32] on header "09/08/25 at 1:11 PM Close Output Inputs Logs Details" at bounding box center [880, 35] width 586 height 70
click at [939, 50] on icon "button" at bounding box center [936, 51] width 9 height 9
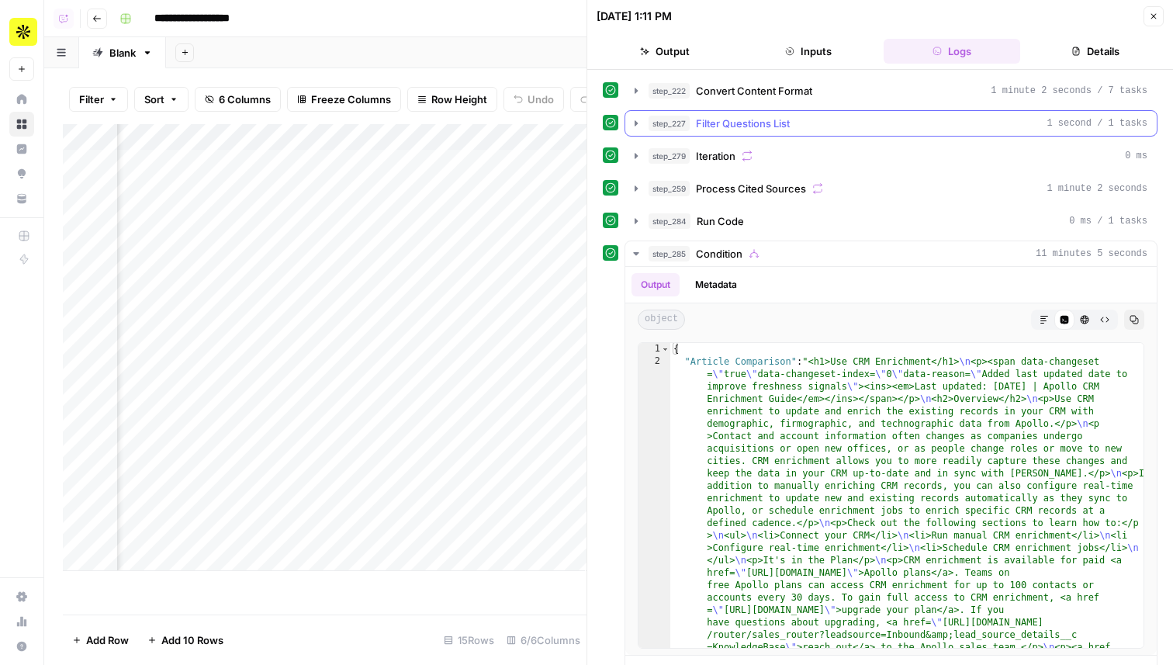
click at [798, 126] on div "step_227 Filter Questions List 1 second / 1 tasks" at bounding box center [897, 124] width 499 height 16
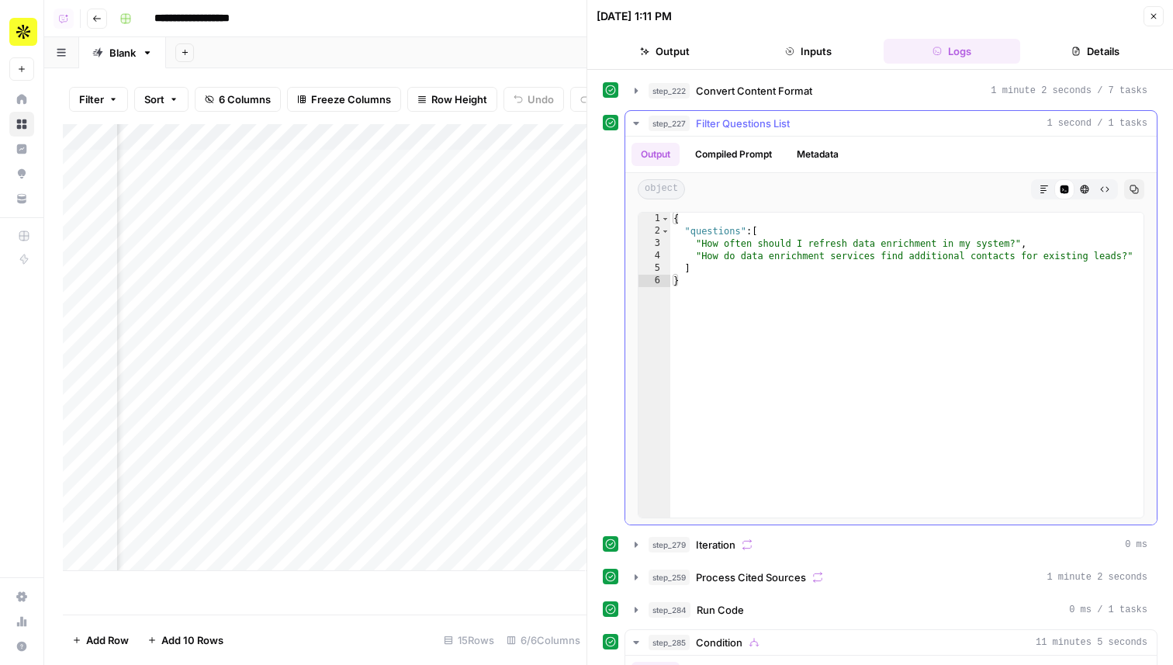
click at [798, 126] on div "step_227 Filter Questions List 1 second / 1 tasks" at bounding box center [897, 124] width 499 height 16
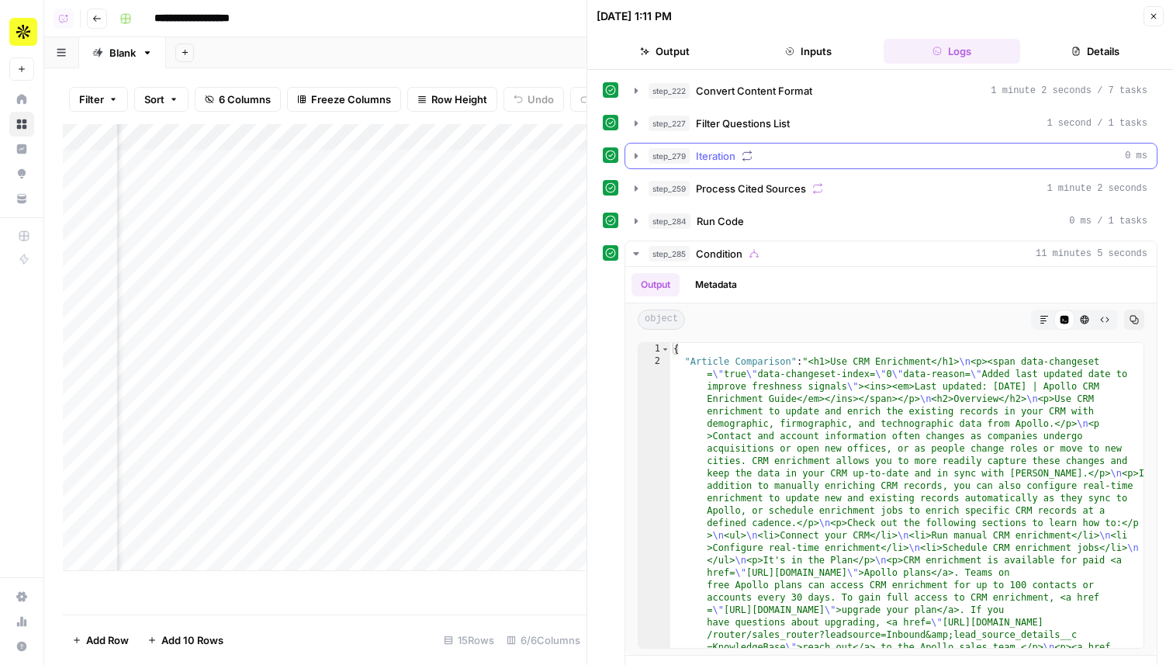
click at [786, 153] on div "step_279 Iteration 0 ms" at bounding box center [897, 156] width 499 height 16
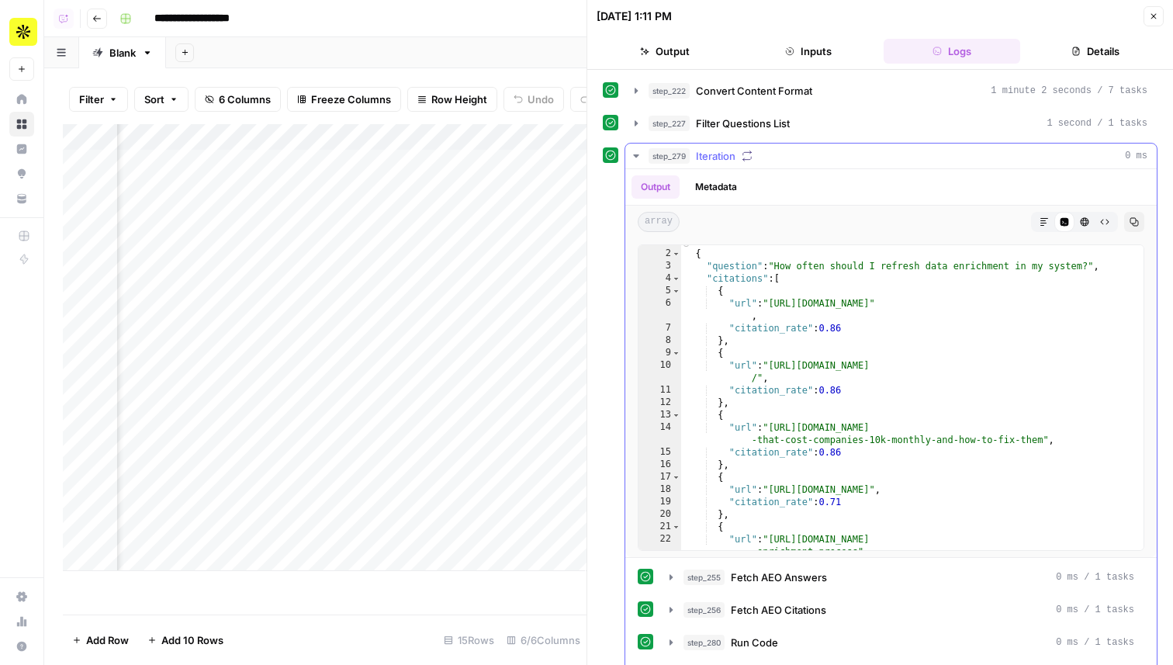
scroll to position [10, 0]
click at [733, 192] on button "Metadata" at bounding box center [716, 186] width 60 height 23
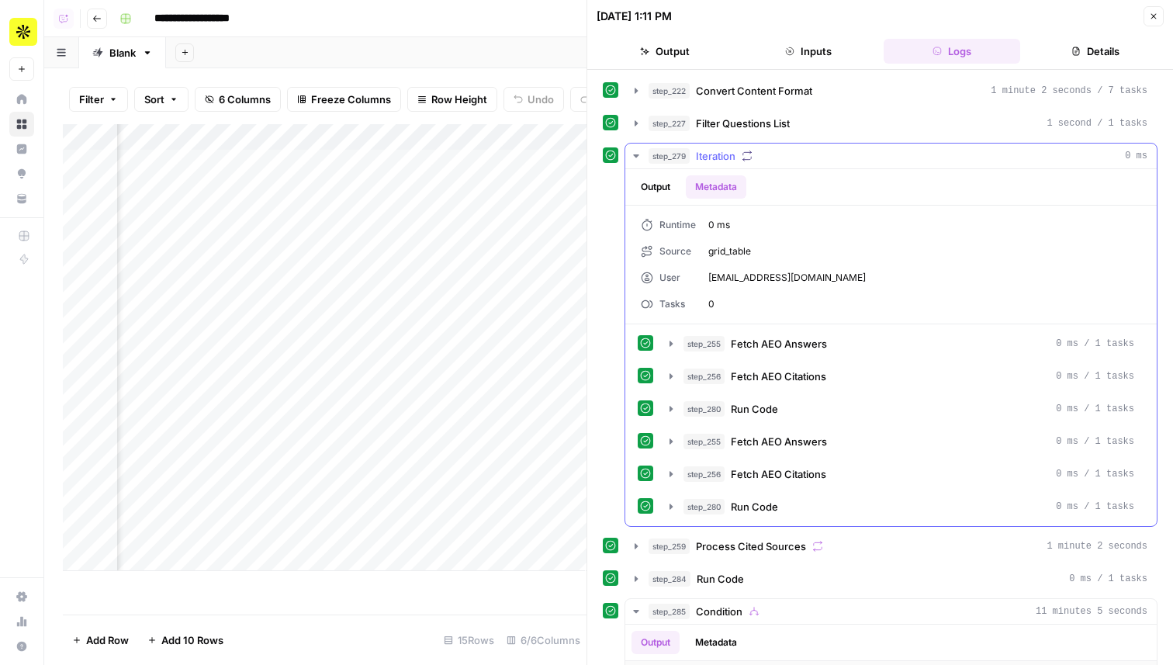
click at [669, 158] on span "step_279" at bounding box center [668, 156] width 41 height 16
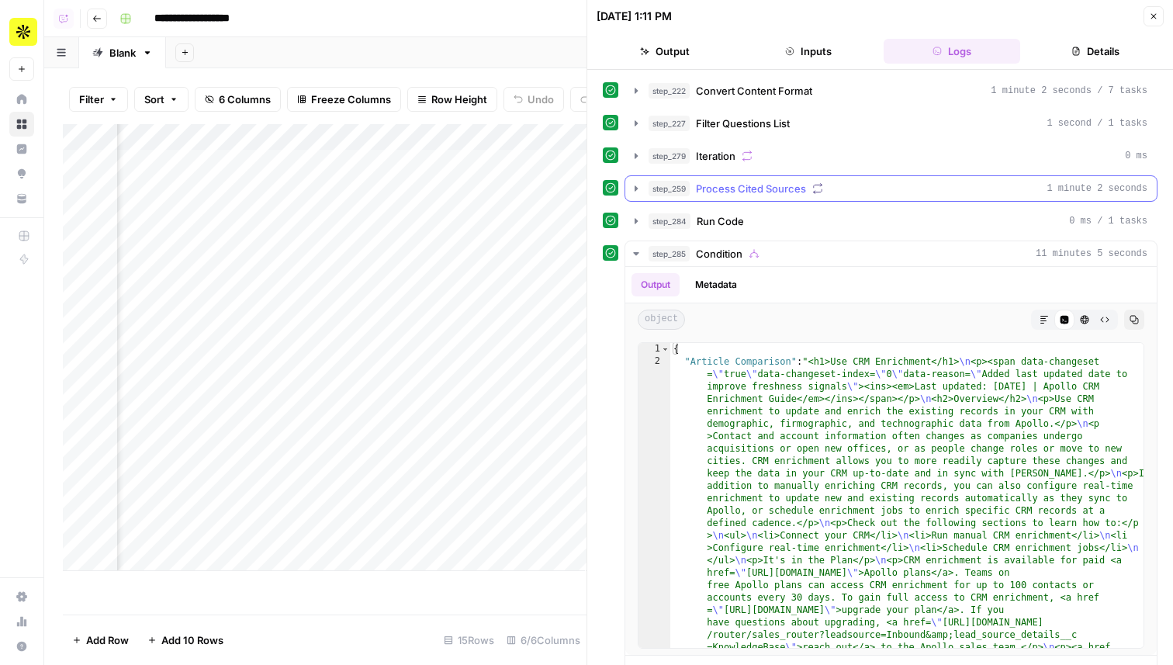
click at [751, 197] on button "step_259 Process Cited Sources 1 minute 2 seconds" at bounding box center [890, 188] width 531 height 25
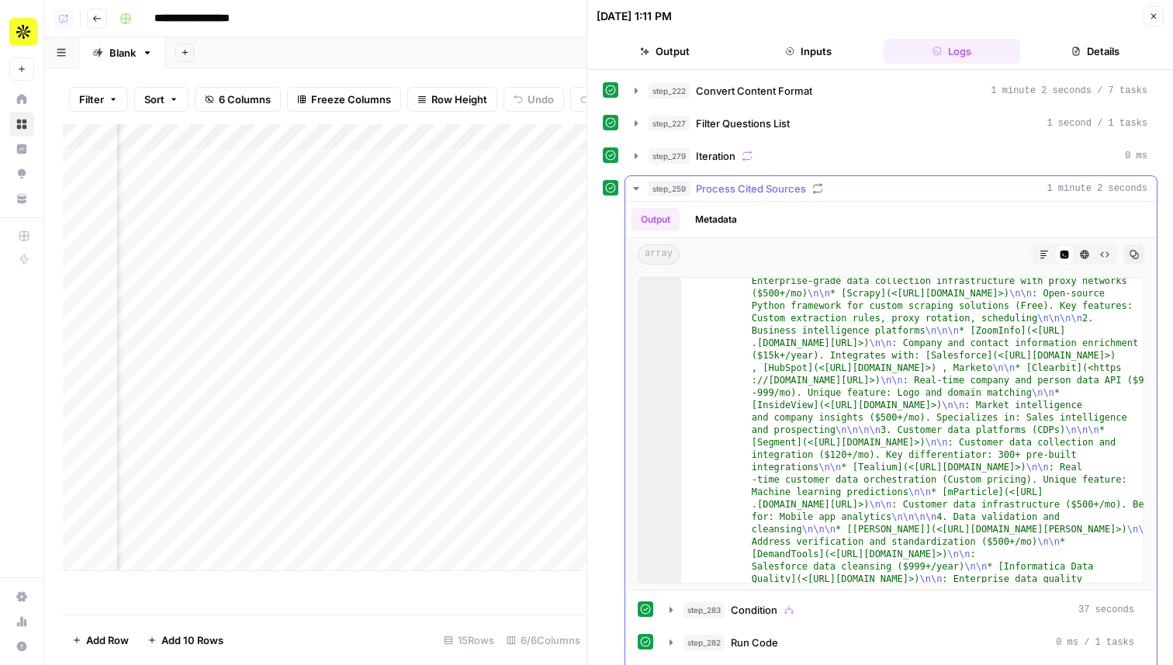
scroll to position [1127, 0]
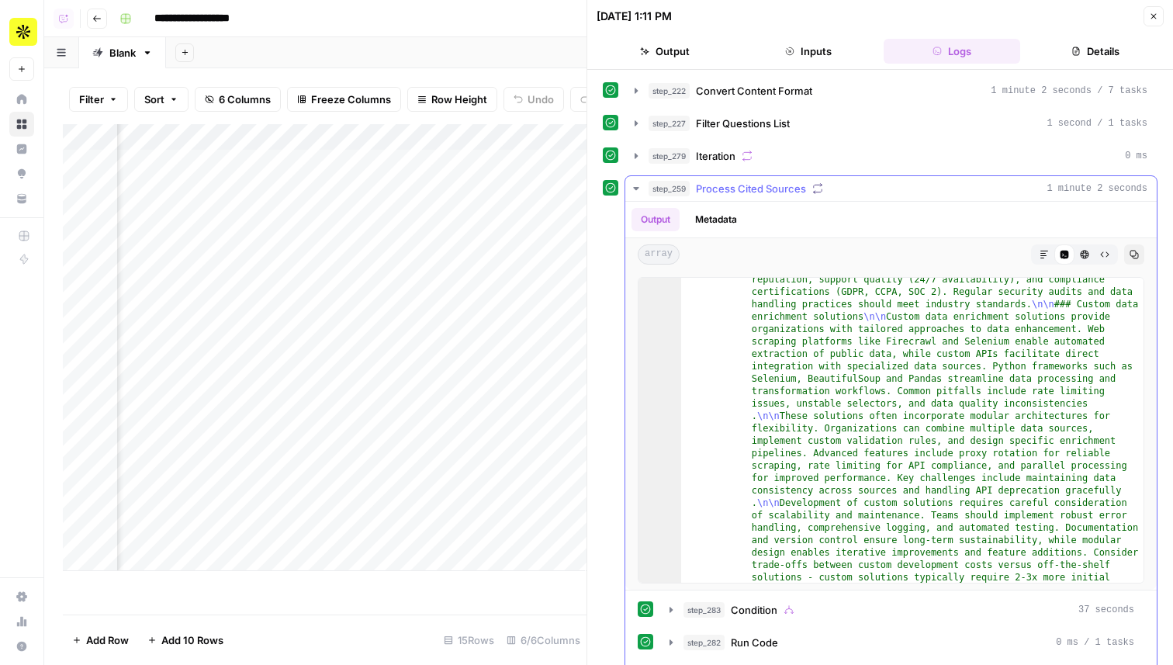
click at [741, 191] on span "Process Cited Sources" at bounding box center [751, 189] width 110 height 16
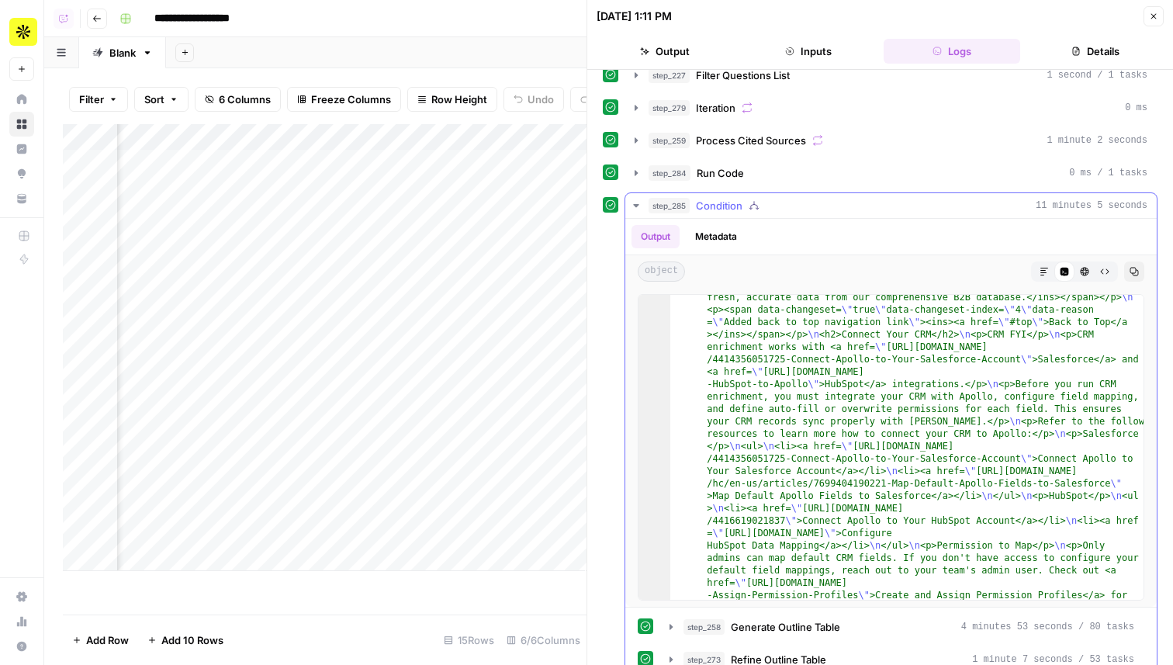
scroll to position [587, 0]
click at [803, 203] on div "step_285 Condition 11 minutes 5 seconds" at bounding box center [897, 206] width 499 height 16
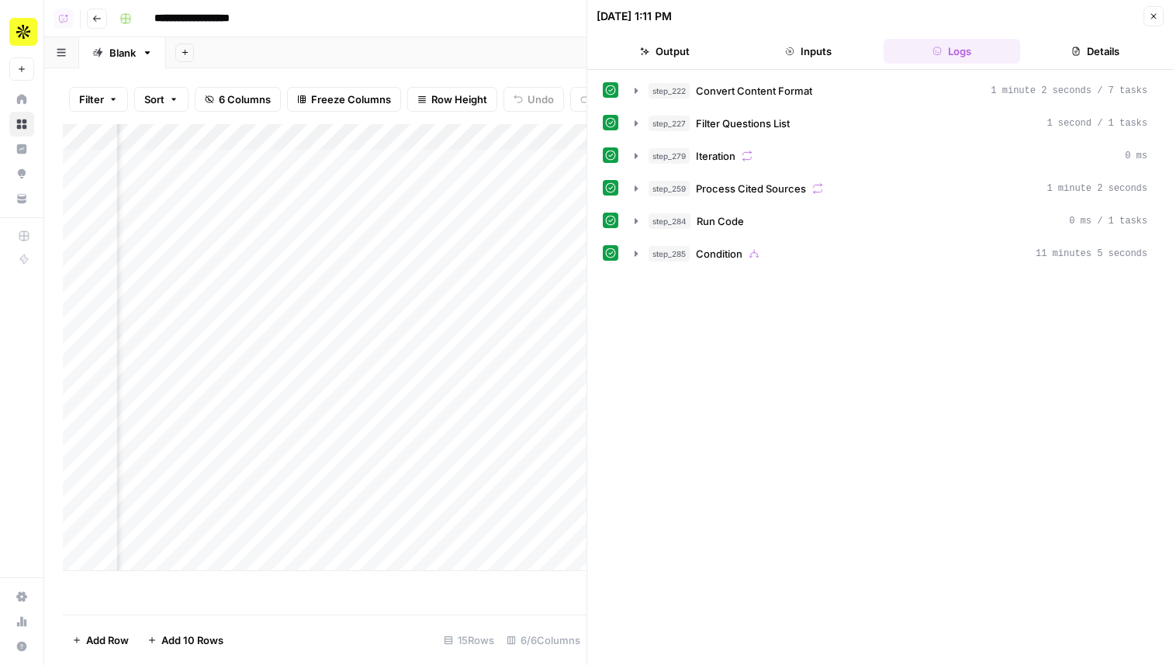
click at [347, 292] on div "Add Column" at bounding box center [324, 347] width 523 height 447
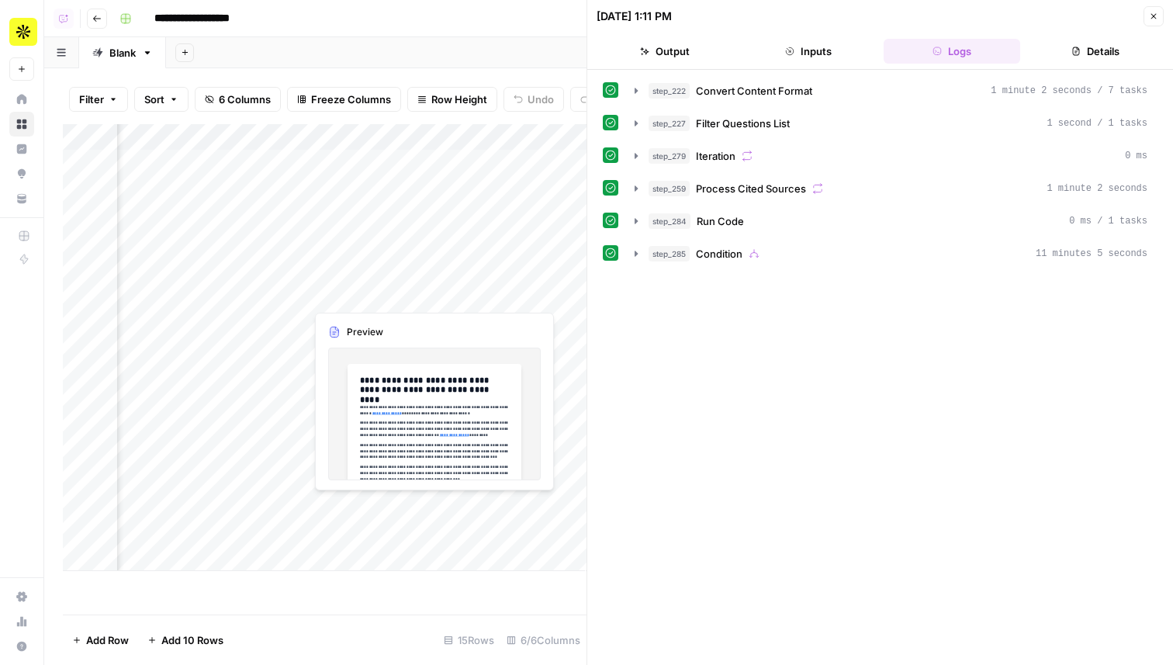
click at [347, 292] on div "Add Column" at bounding box center [324, 347] width 523 height 447
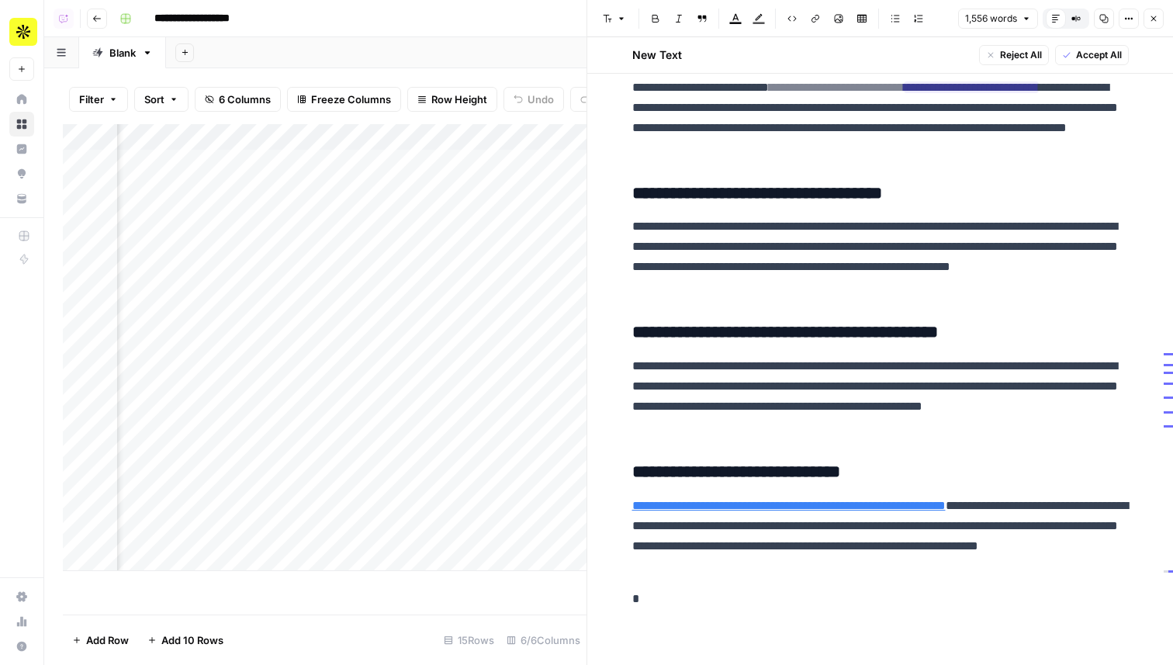
scroll to position [0, 427]
click at [317, 305] on div at bounding box center [376, 294] width 142 height 29
click at [292, 293] on div "Add Column" at bounding box center [324, 347] width 523 height 447
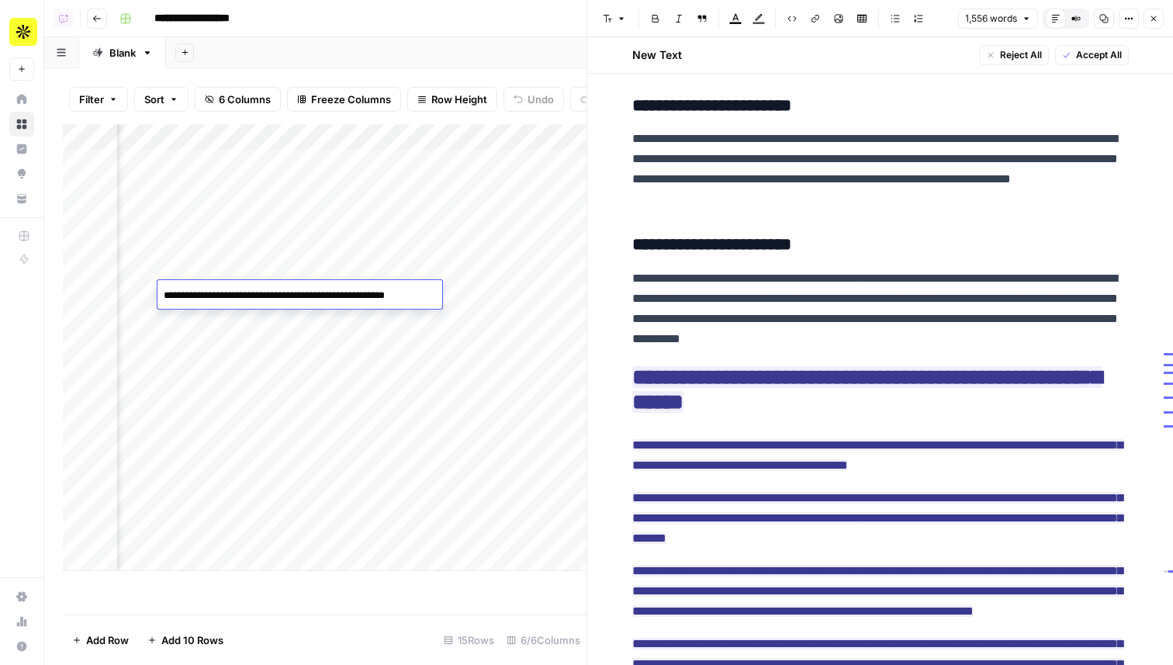
scroll to position [1801, 0]
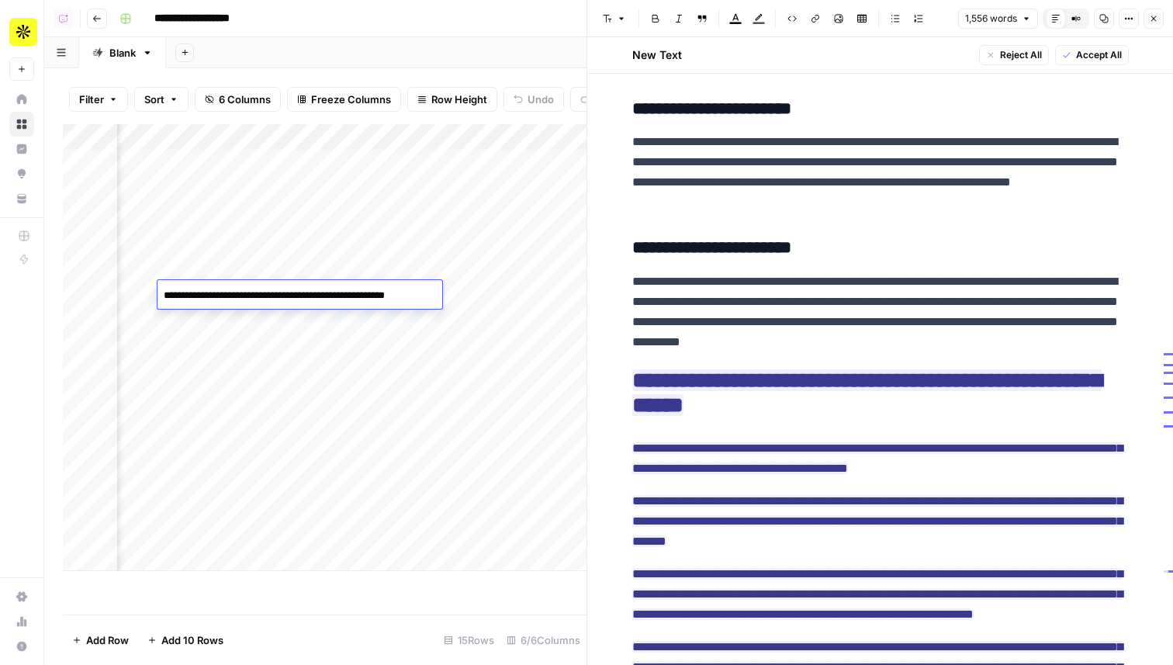
click at [209, 155] on div "Add Column" at bounding box center [324, 347] width 523 height 447
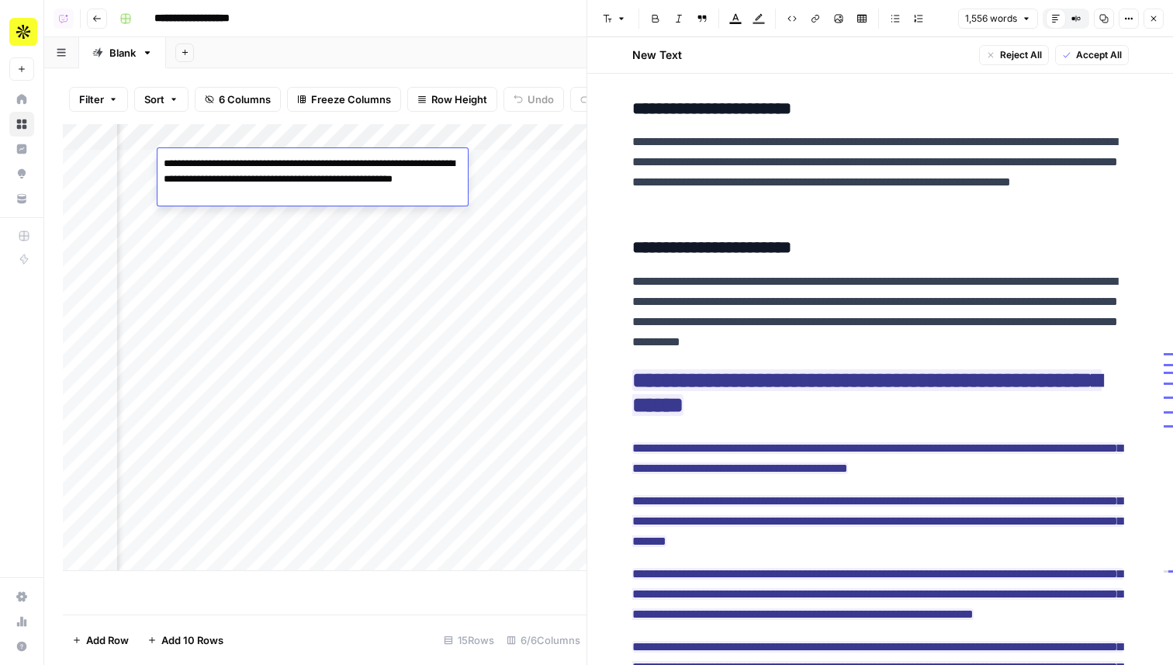
click at [1155, 22] on icon "button" at bounding box center [1153, 18] width 9 height 9
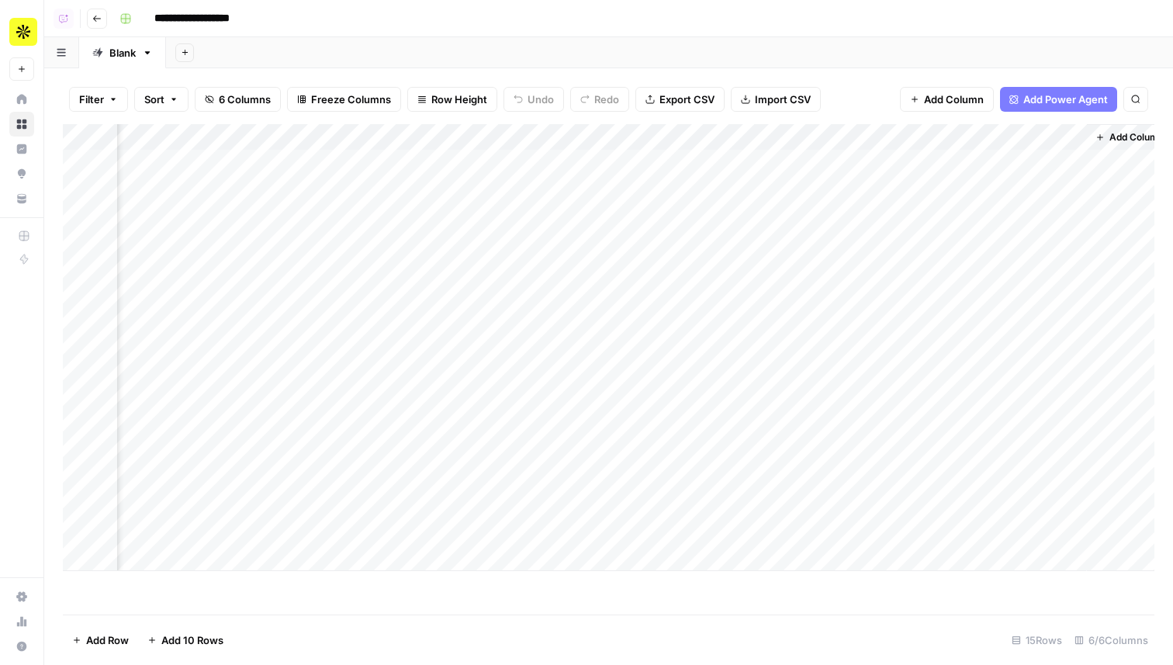
scroll to position [0, 165]
click at [859, 160] on div "Add Column" at bounding box center [608, 347] width 1091 height 447
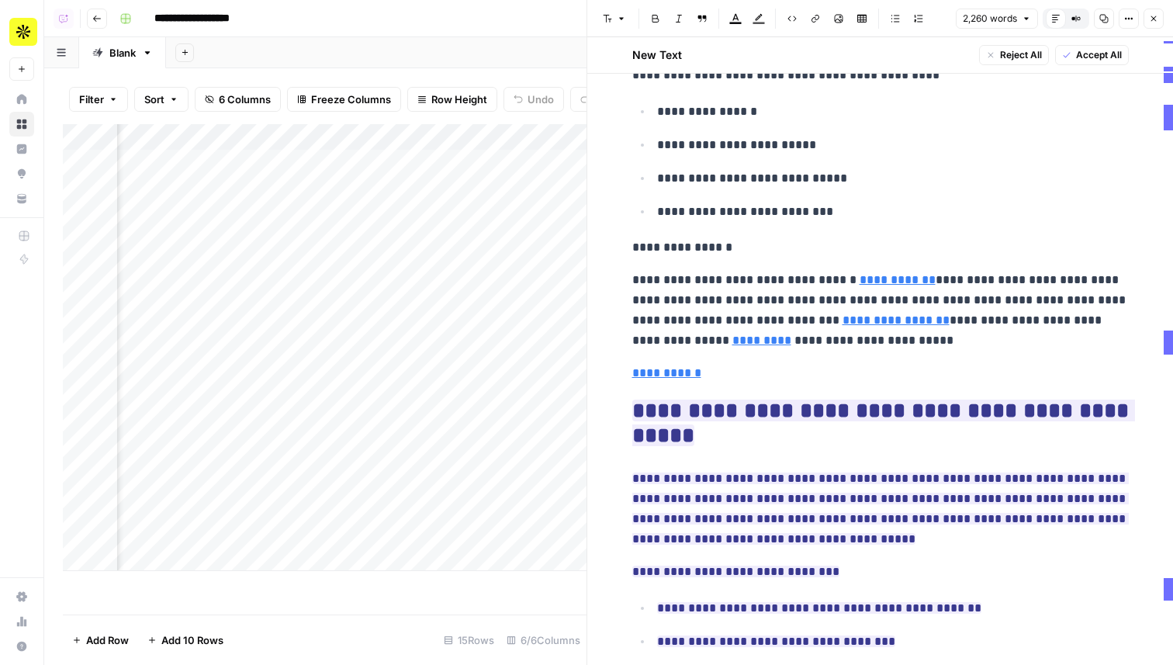
scroll to position [677, 0]
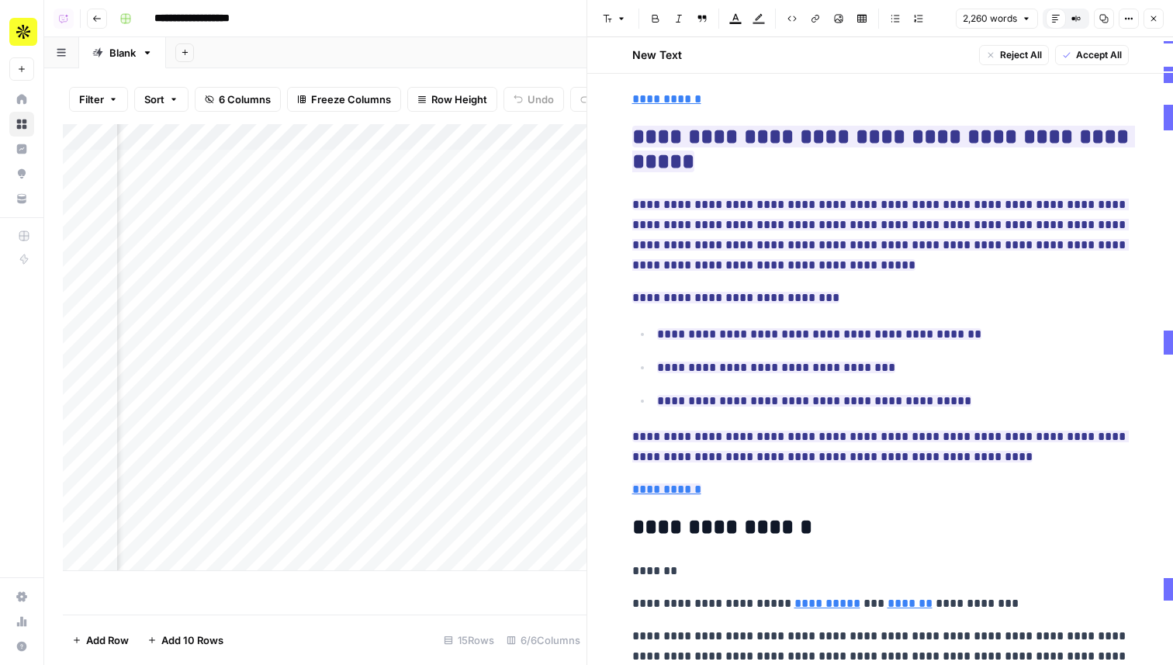
click at [466, 164] on div "Add Column" at bounding box center [324, 347] width 523 height 447
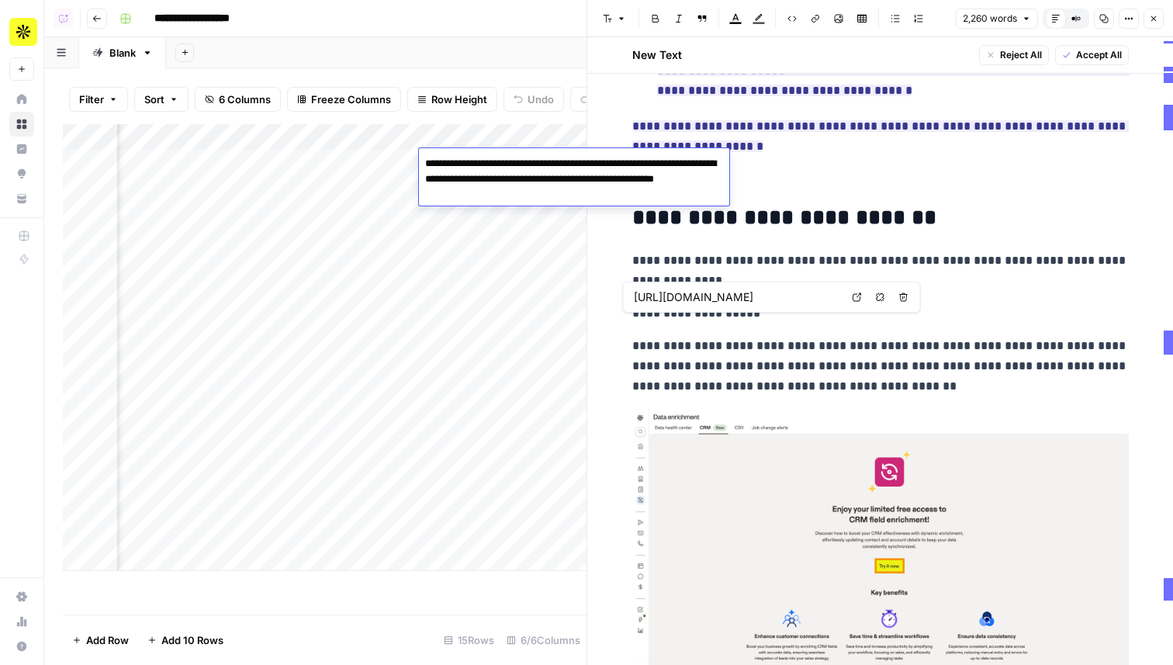
scroll to position [1971, 0]
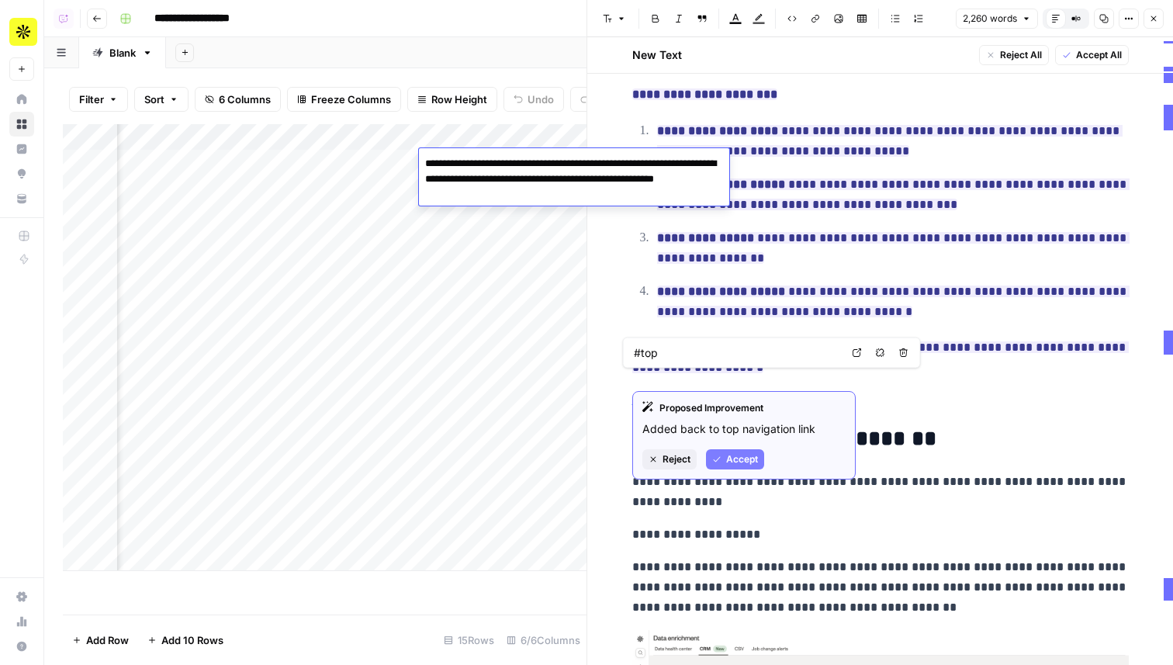
click at [685, 394] on link "**********" at bounding box center [666, 400] width 69 height 12
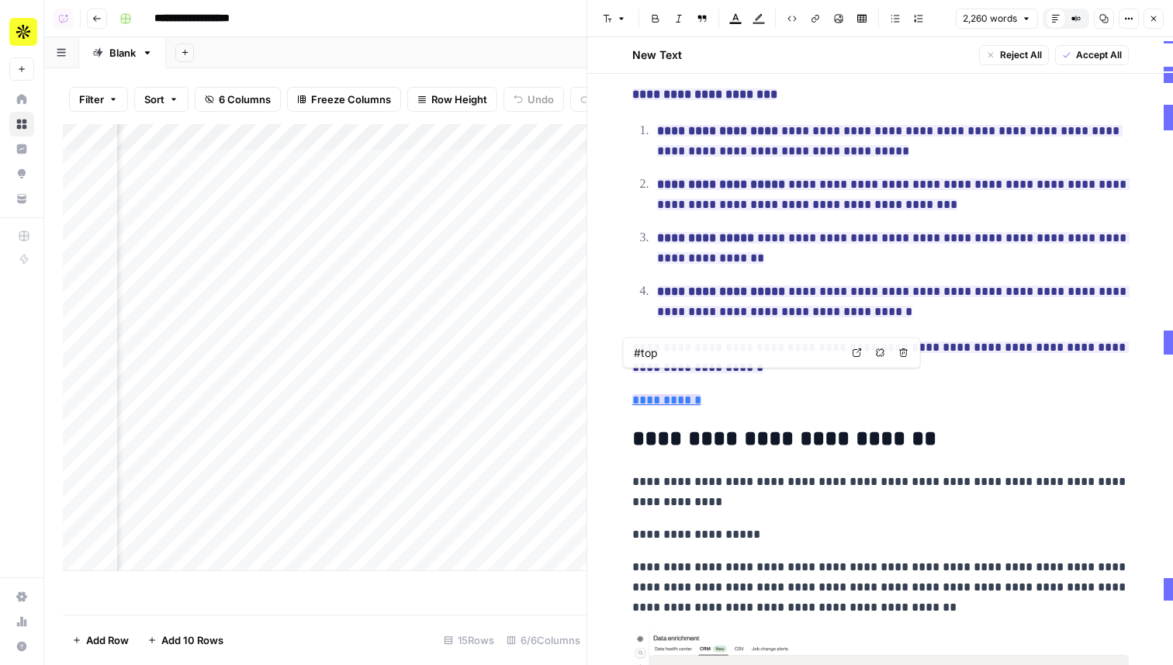
click at [664, 394] on link "**********" at bounding box center [666, 400] width 69 height 12
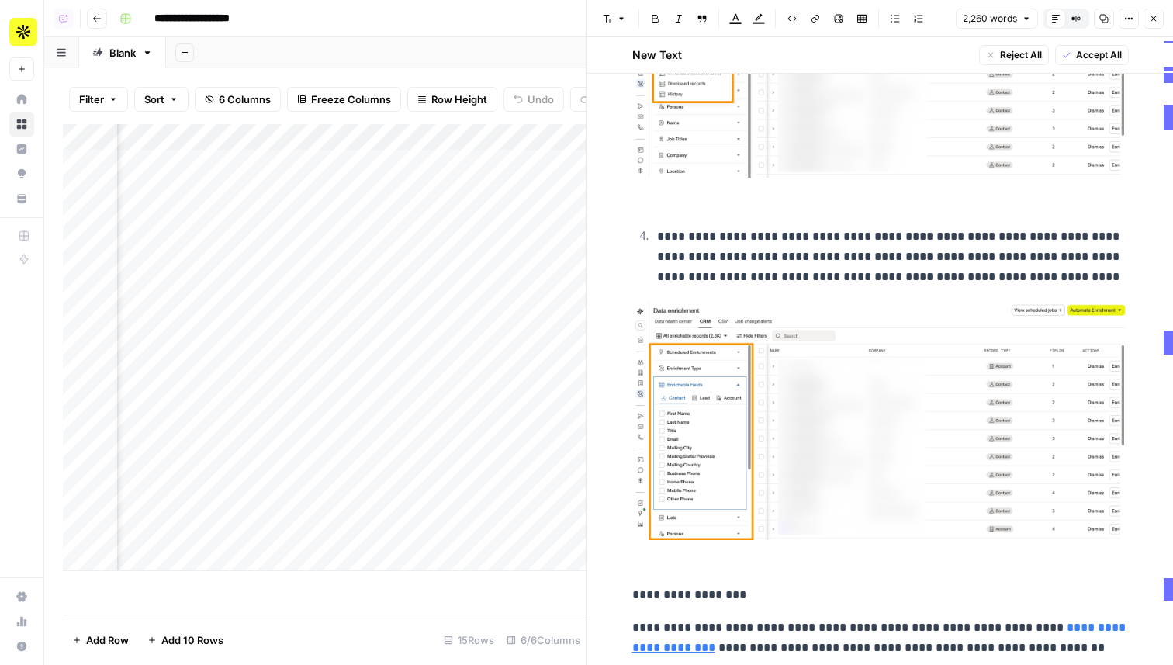
type input "https://storage.googleapis.com/apollo-public-assets/kb_images/crm_enrichment_ov…"
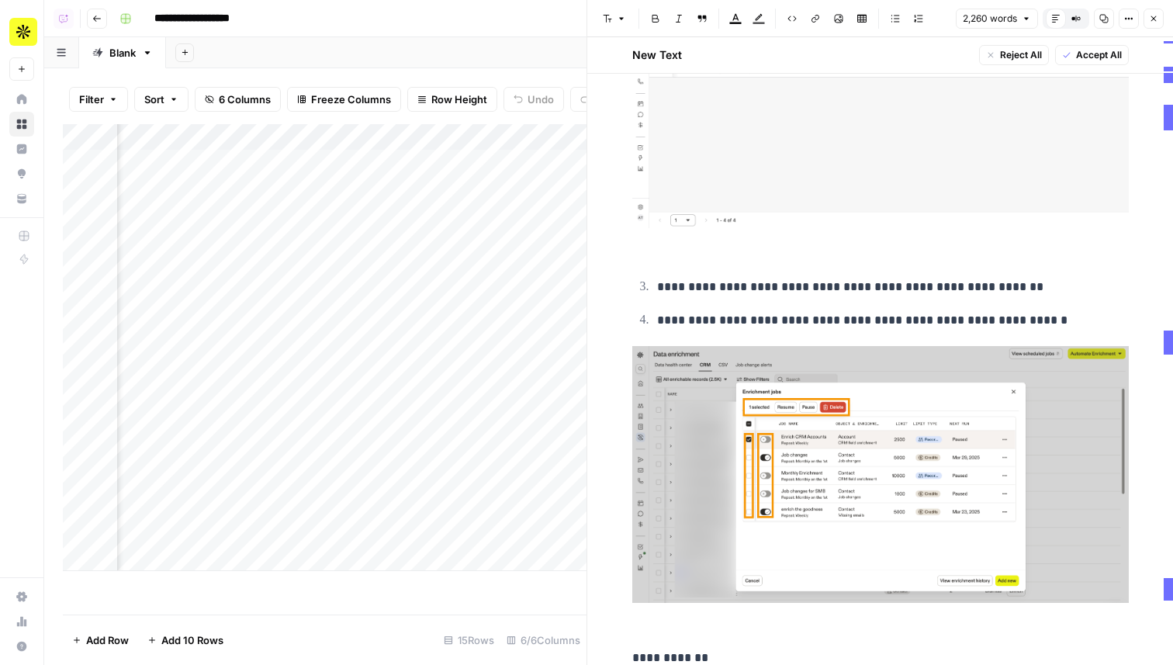
type input "https://storage.googleapis.com/apollo-public-assets/kb_images/crm_enrichment_ov…"
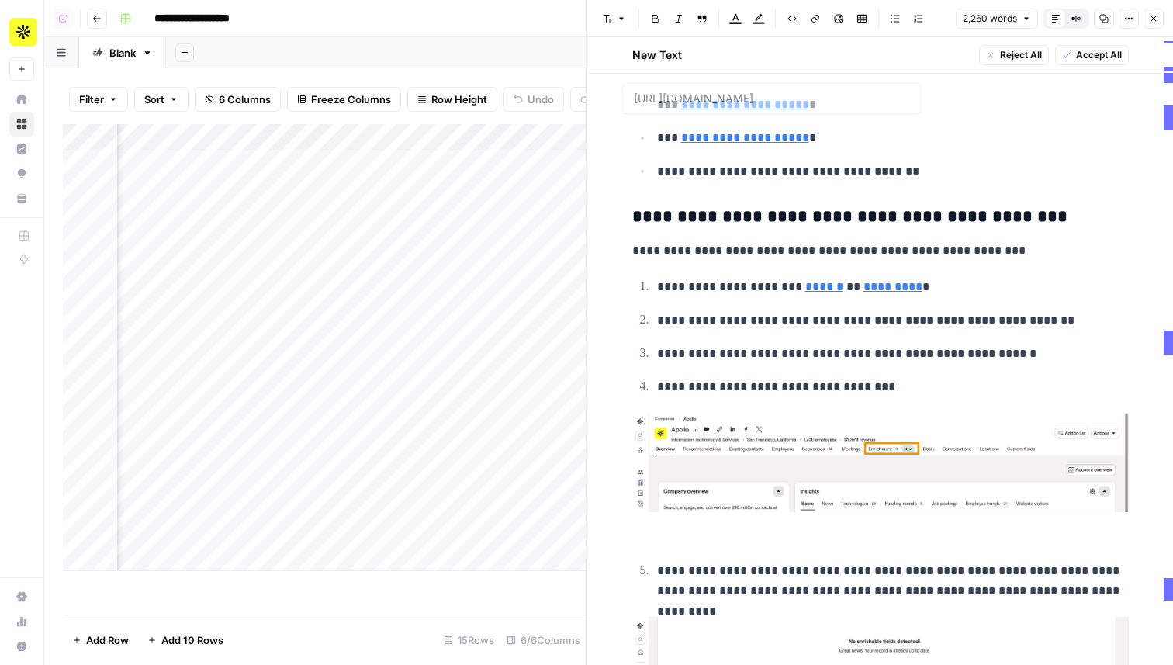
type input "https://storage.googleapis.com/apollo-public-assets/kb_images/crm_enrichment_ov…"
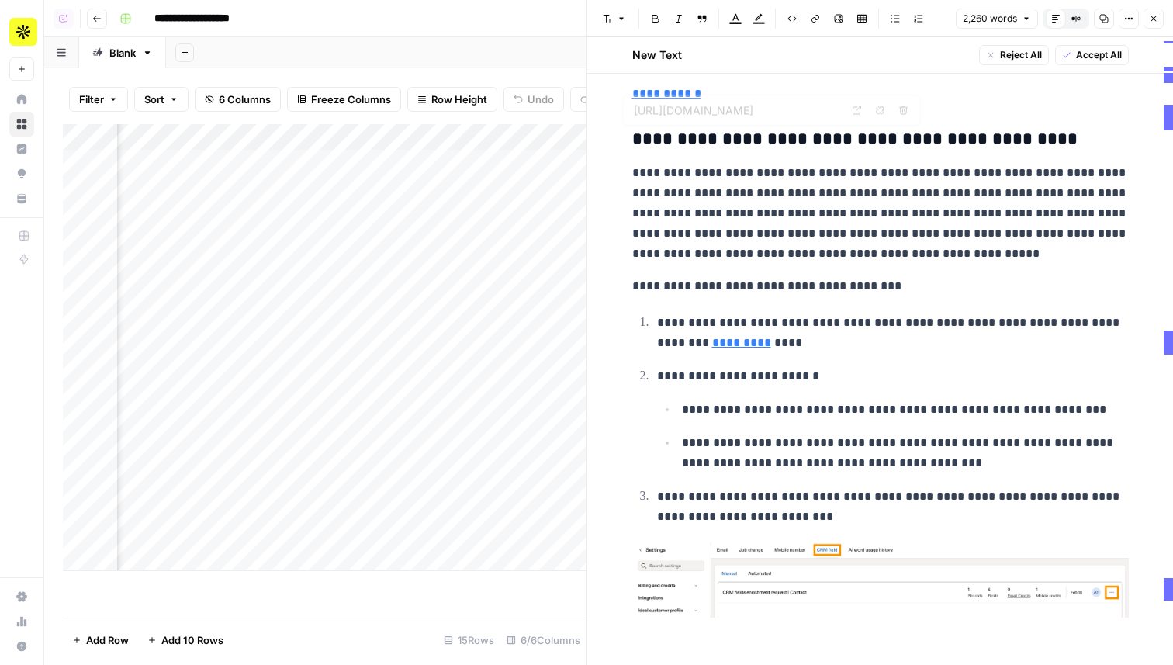
scroll to position [14940, 0]
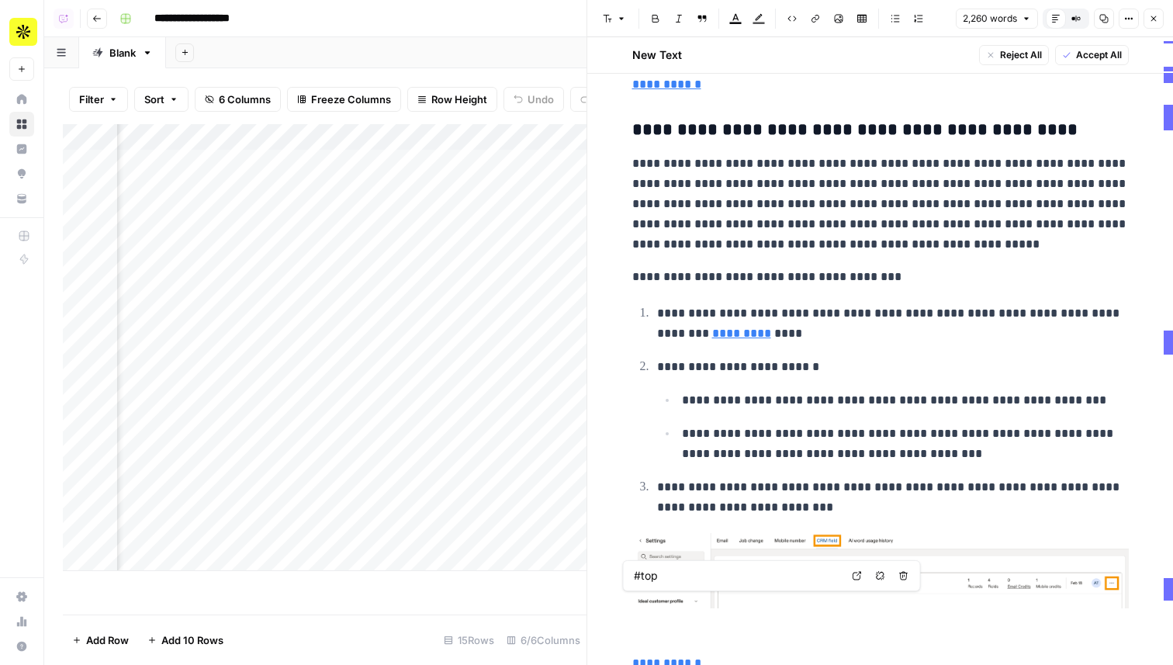
click at [858, 579] on icon at bounding box center [856, 576] width 9 height 9
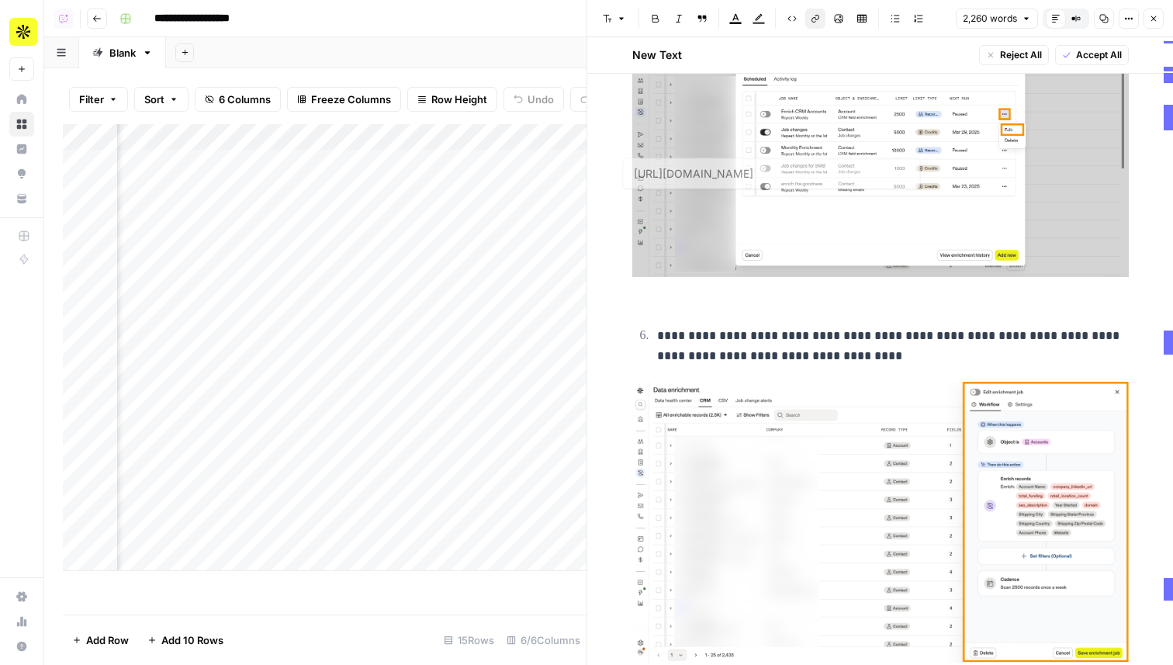
type input "https://storage.googleapis.com/apollo-public-assets/kb_images/crm_enrichment_ov…"
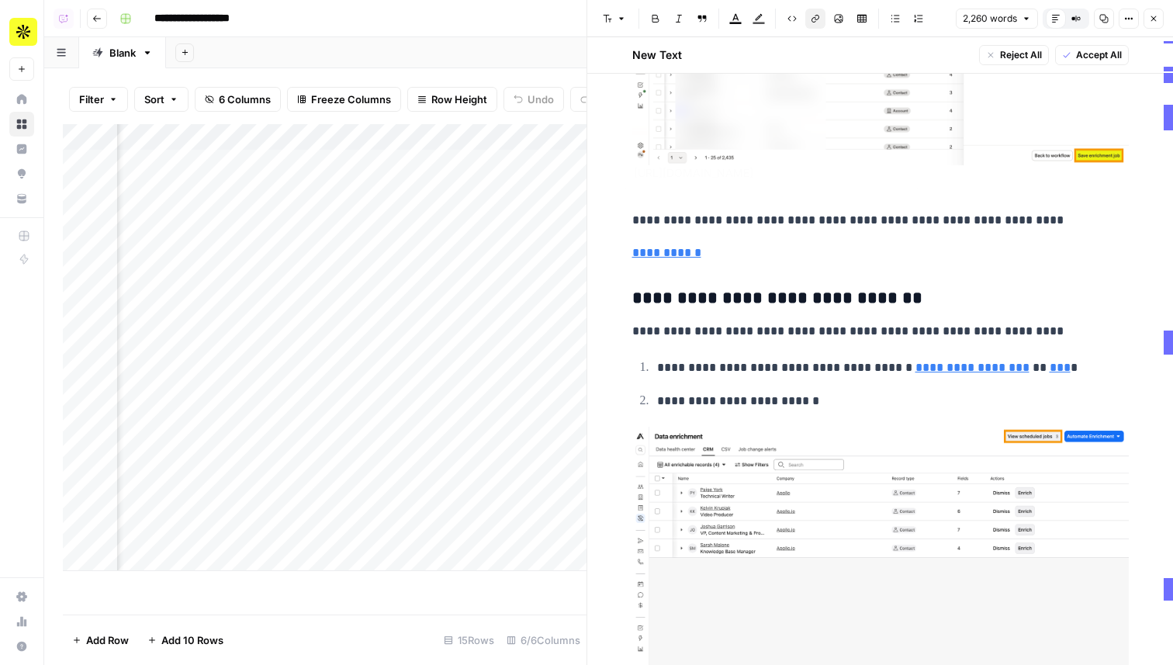
type input "https://storage.googleapis.com/apollo-public-assets/kb_images/crm_enrichment_ov…"
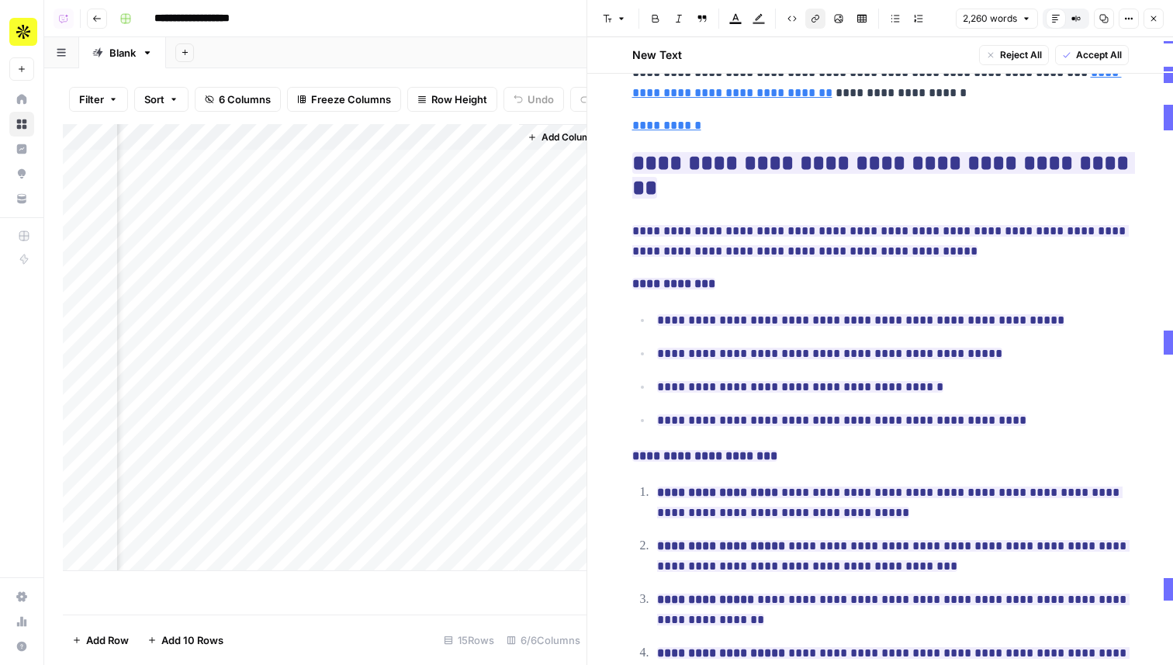
scroll to position [0, 751]
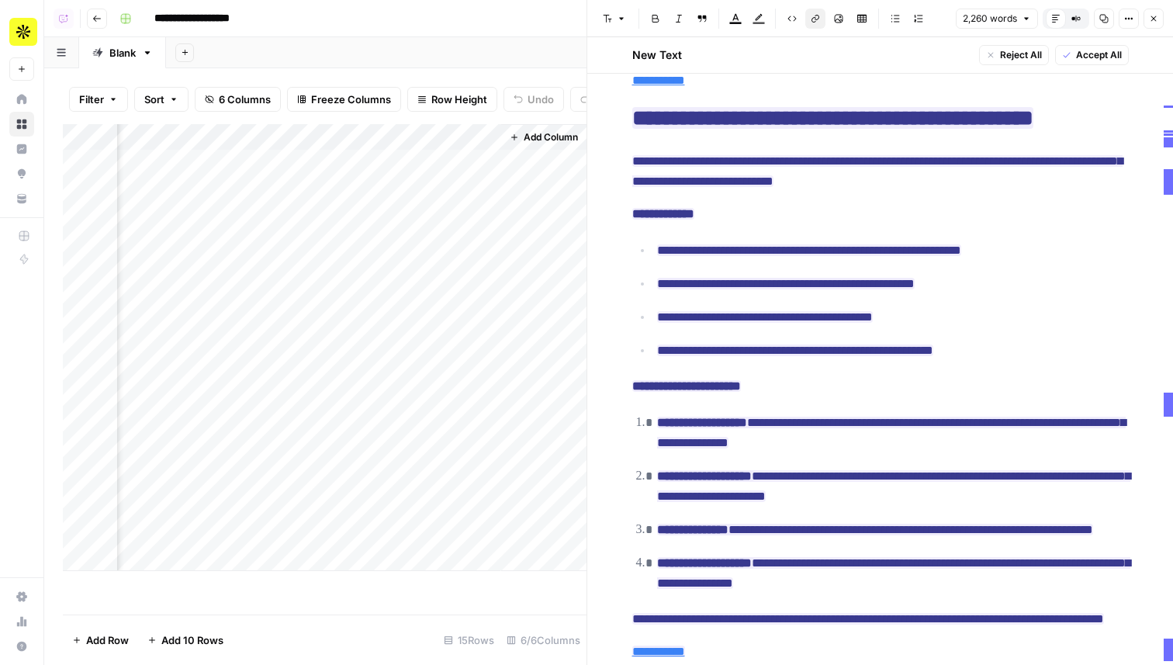
click at [264, 292] on div "Add Column" at bounding box center [324, 347] width 523 height 447
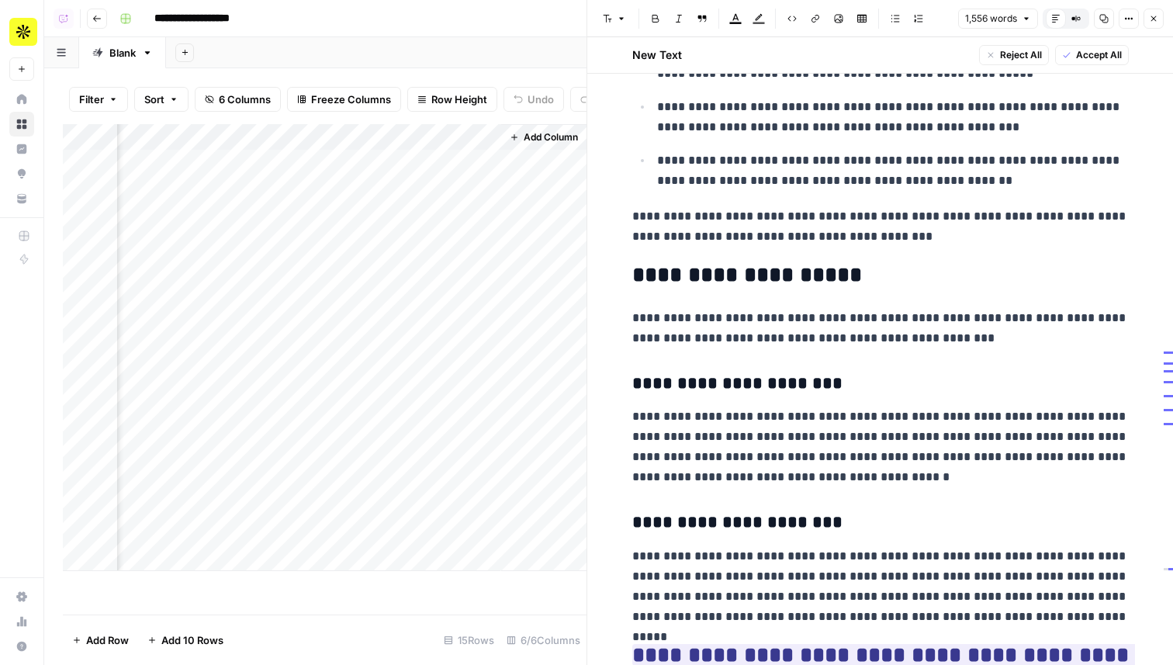
scroll to position [1496, 0]
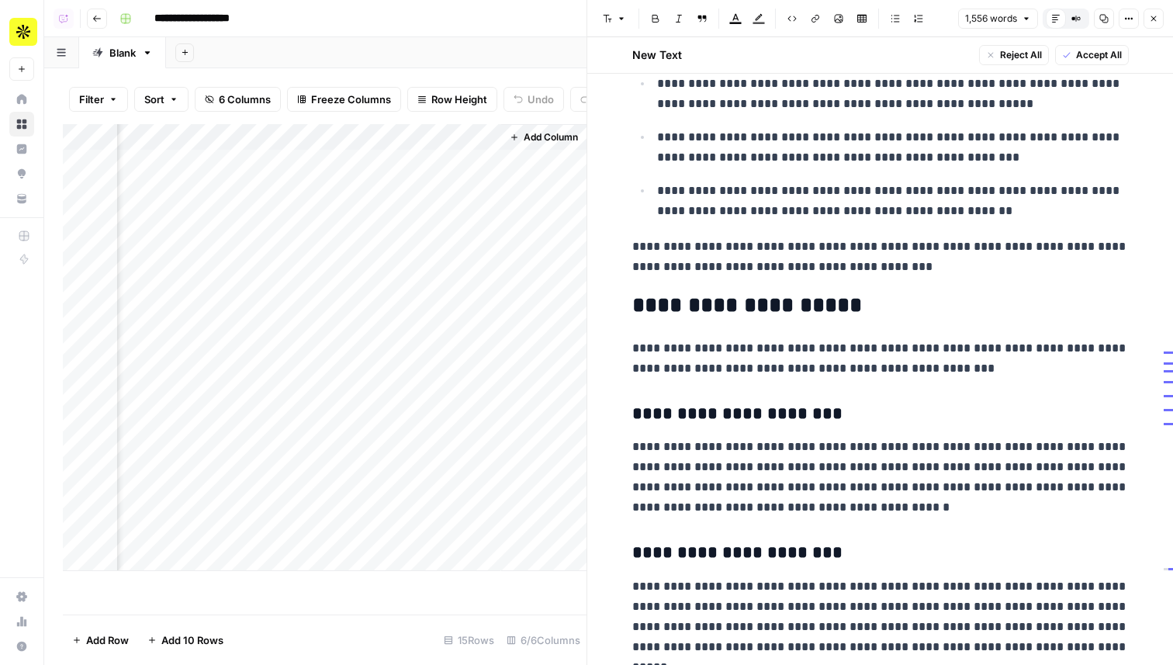
click at [859, 349] on p "**********" at bounding box center [880, 358] width 496 height 40
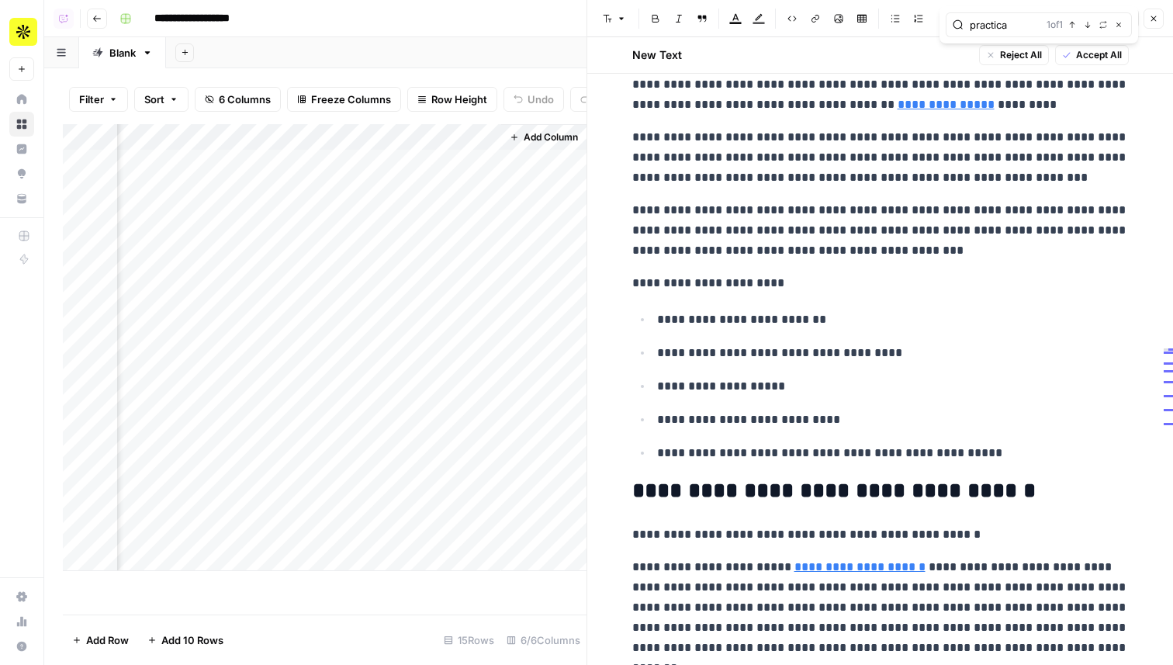
scroll to position [0, 0]
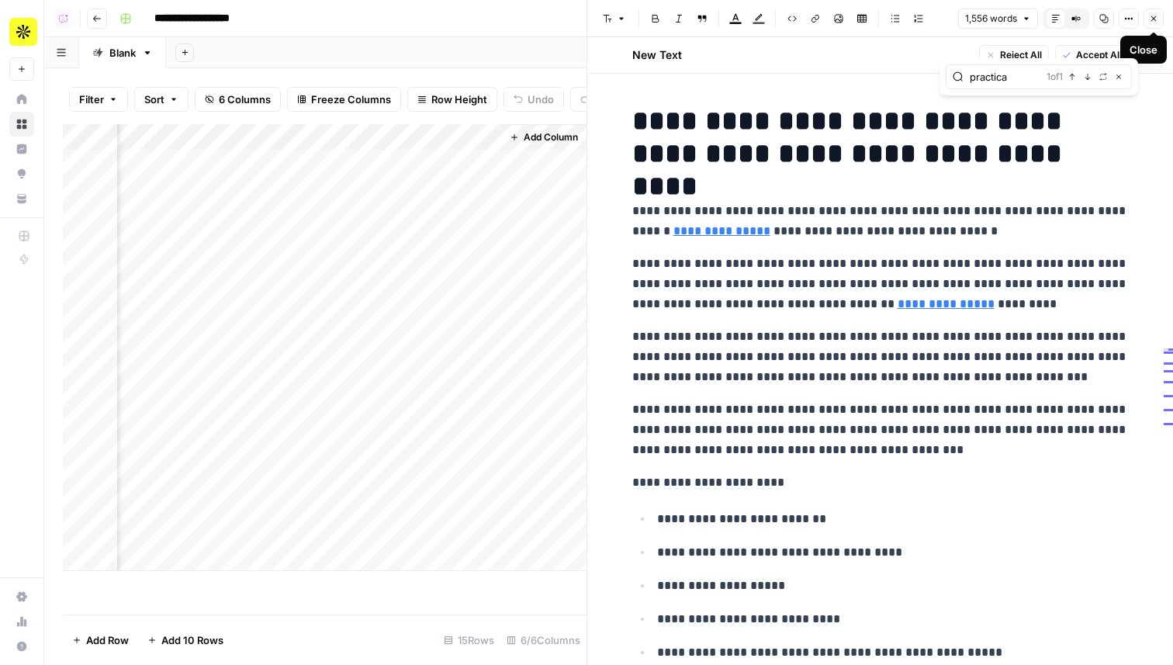
type input "practica"
click at [1154, 19] on icon "button" at bounding box center [1153, 18] width 9 height 9
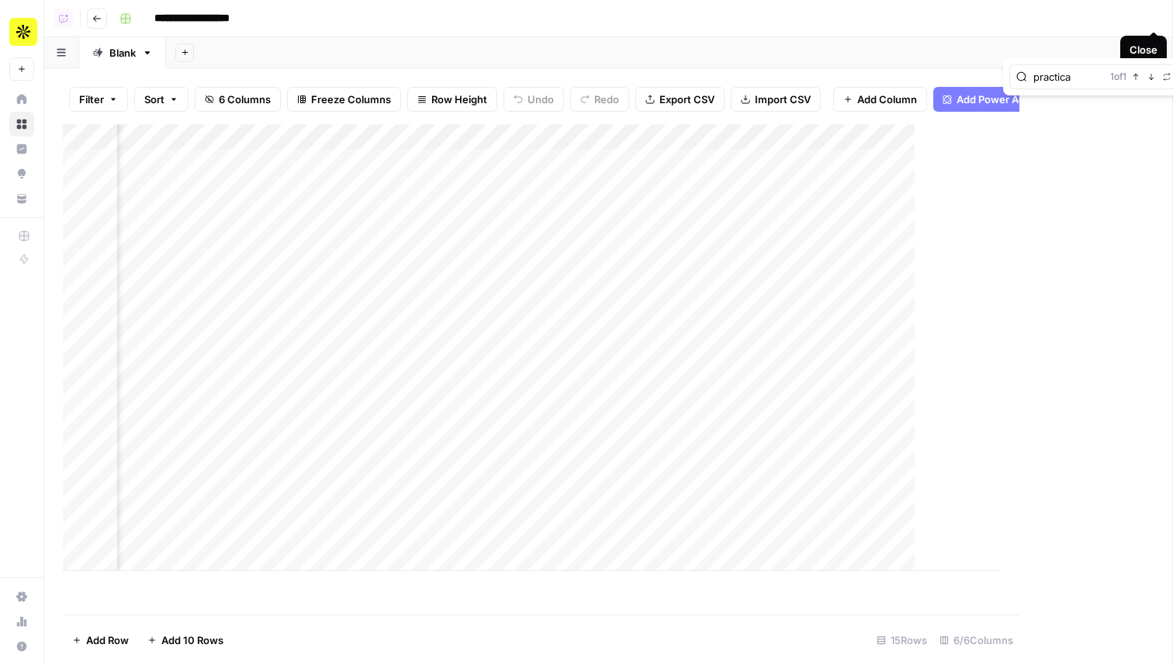
scroll to position [0, 165]
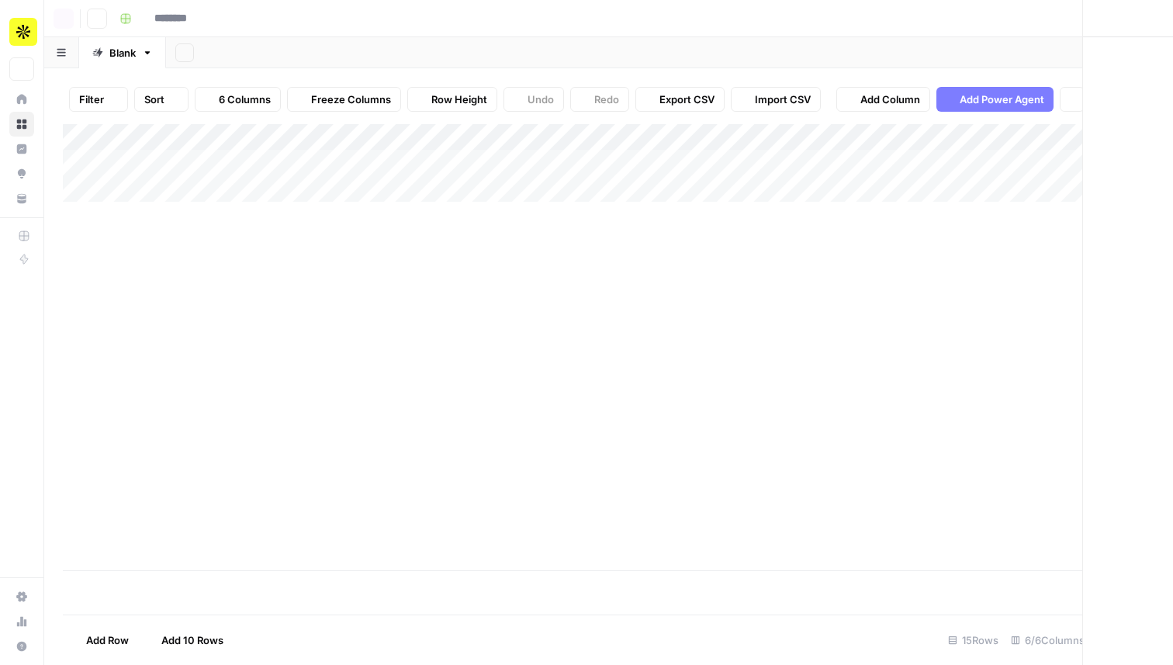
type input "**********"
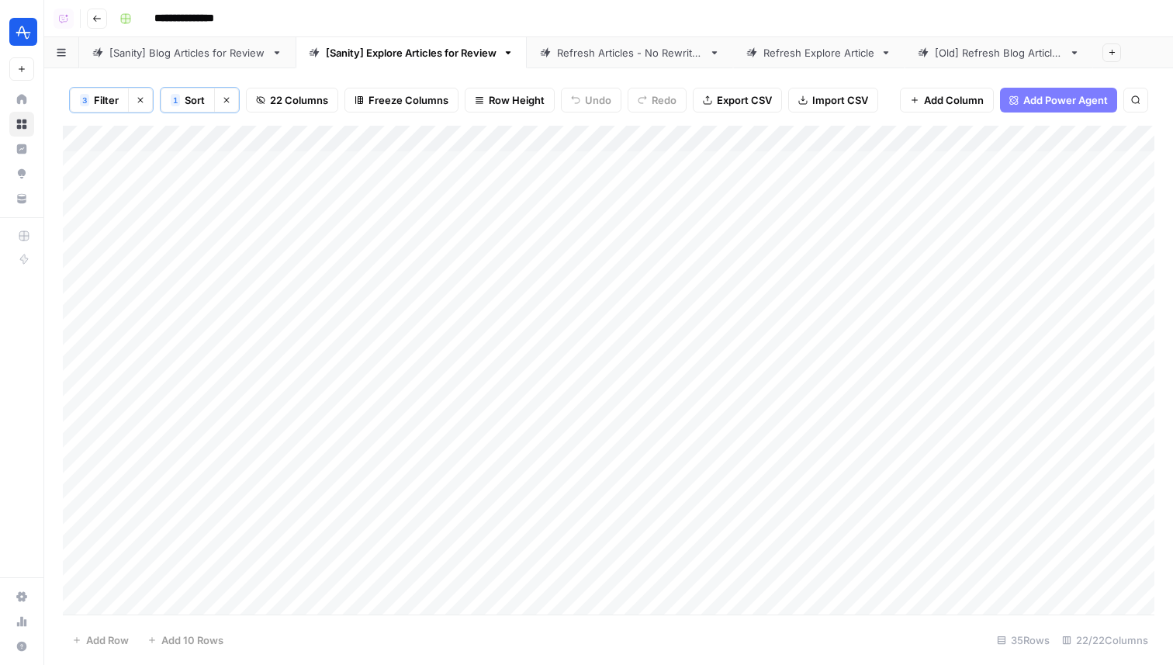
click at [96, 16] on icon "button" at bounding box center [96, 18] width 9 height 9
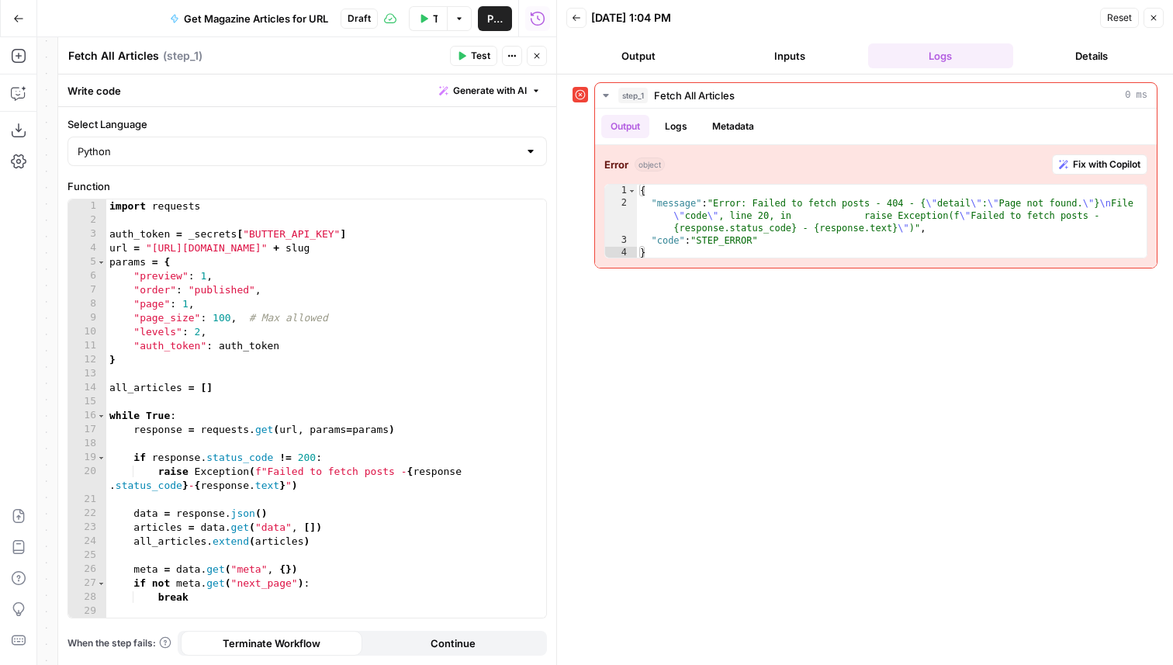
click at [20, 16] on icon "button" at bounding box center [18, 18] width 11 height 11
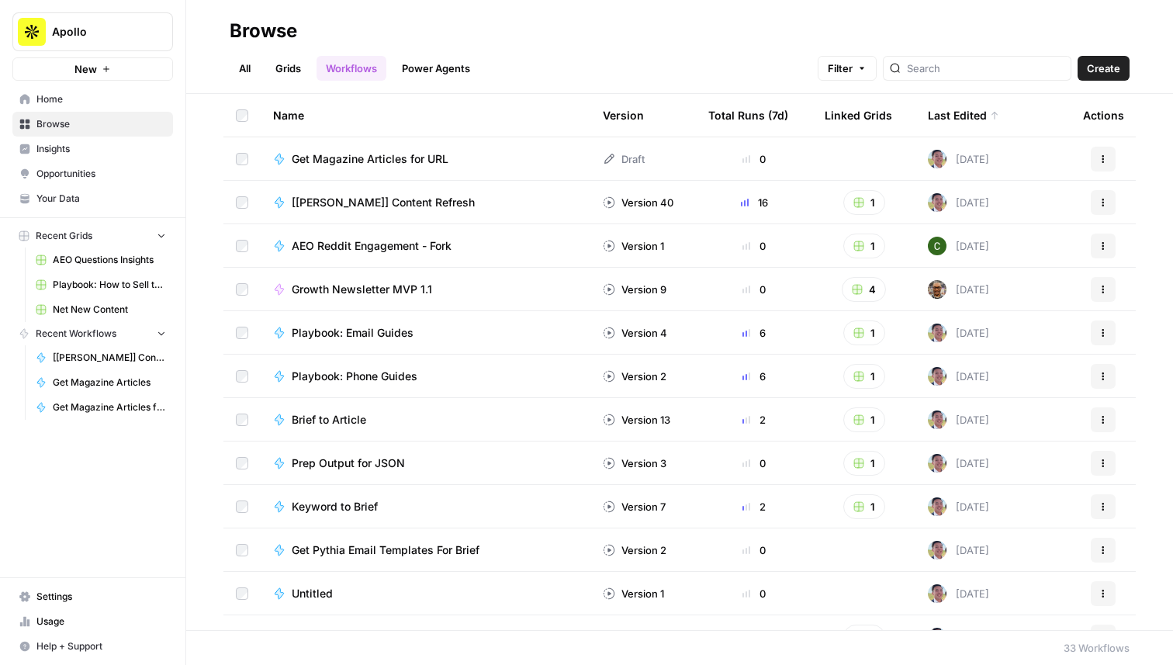
click at [295, 70] on link "Grids" at bounding box center [288, 68] width 44 height 25
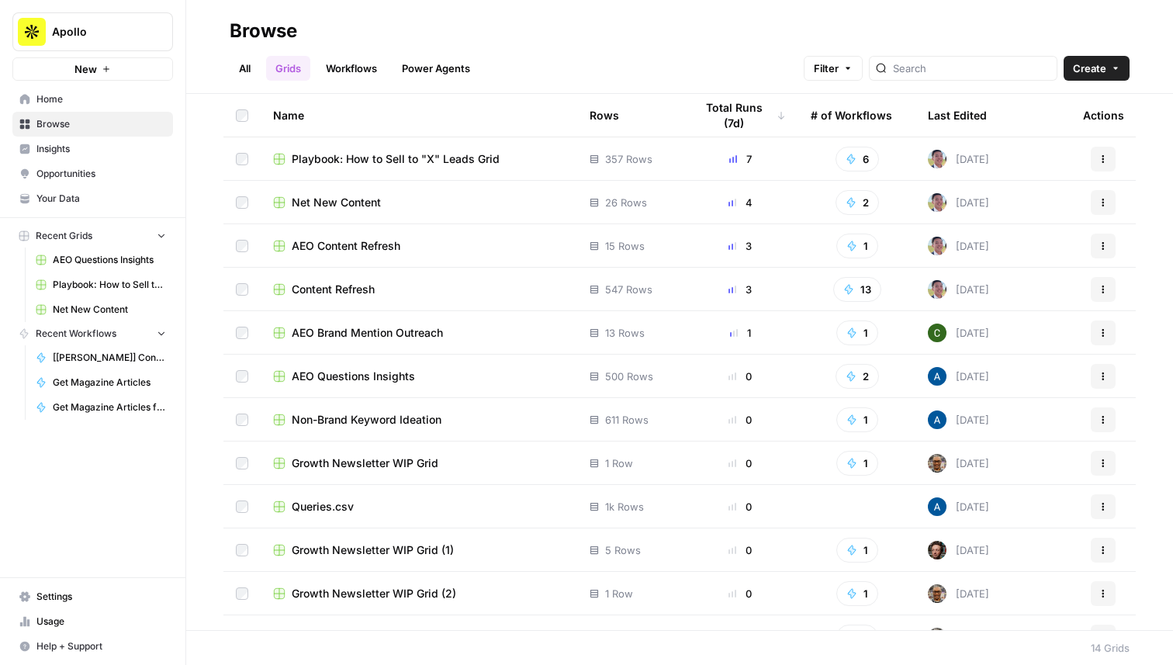
click at [340, 290] on span "Content Refresh" at bounding box center [333, 290] width 83 height 16
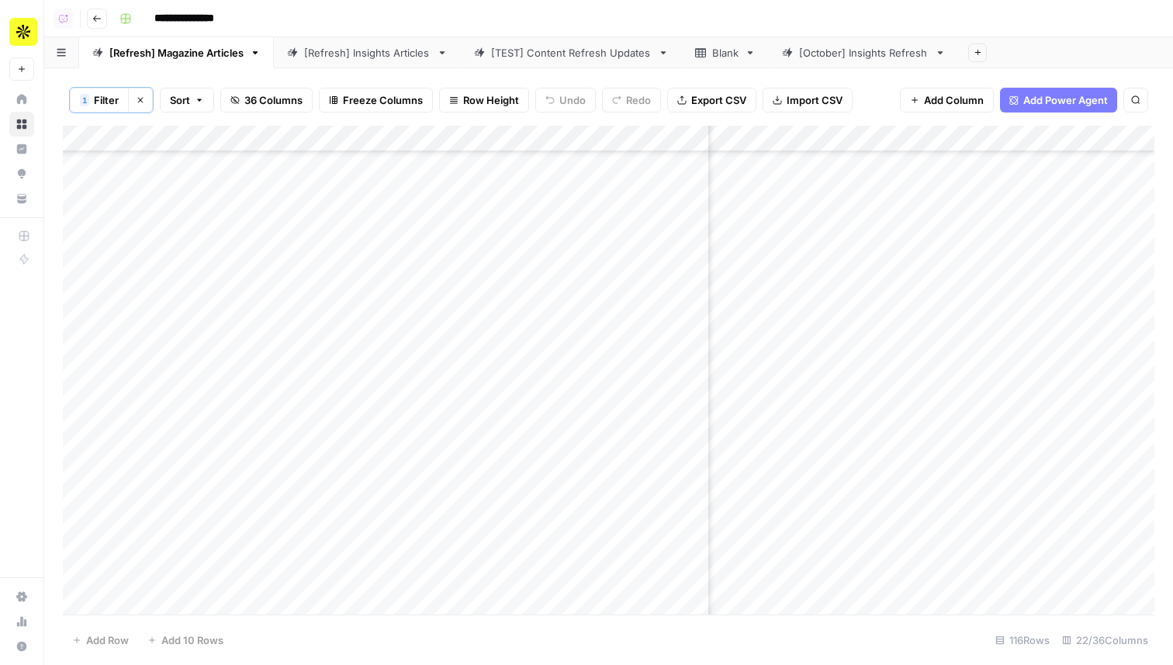
scroll to position [2563, 548]
click at [1013, 389] on div "Add Column" at bounding box center [608, 370] width 1091 height 489
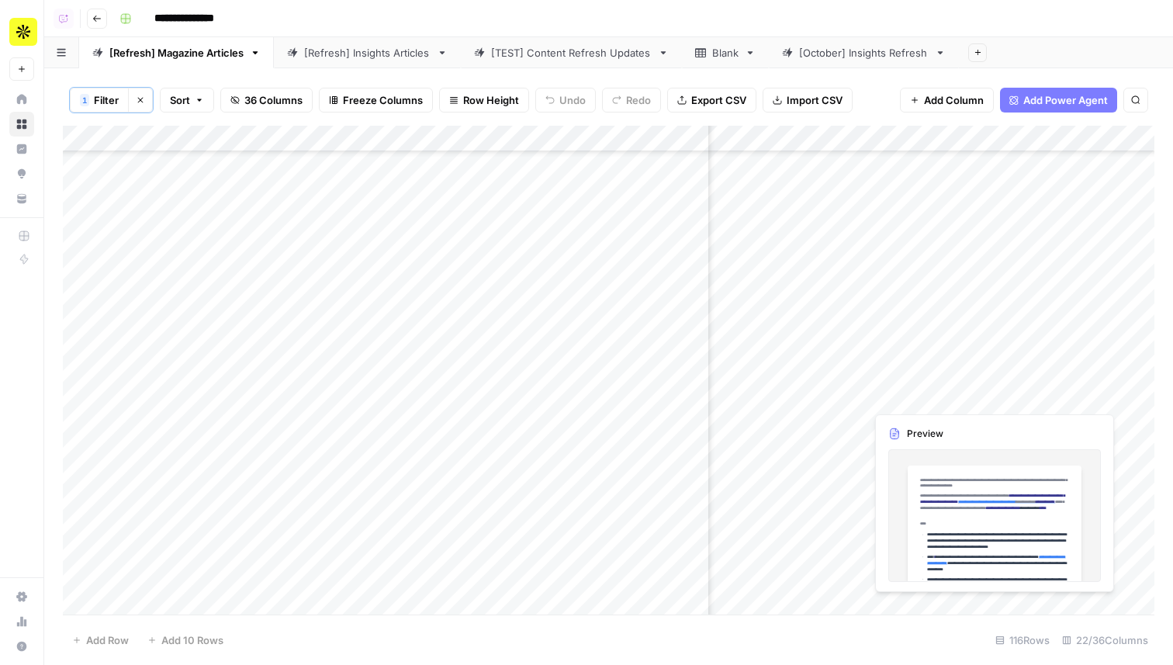
click at [1013, 389] on div "Add Column" at bounding box center [608, 370] width 1091 height 489
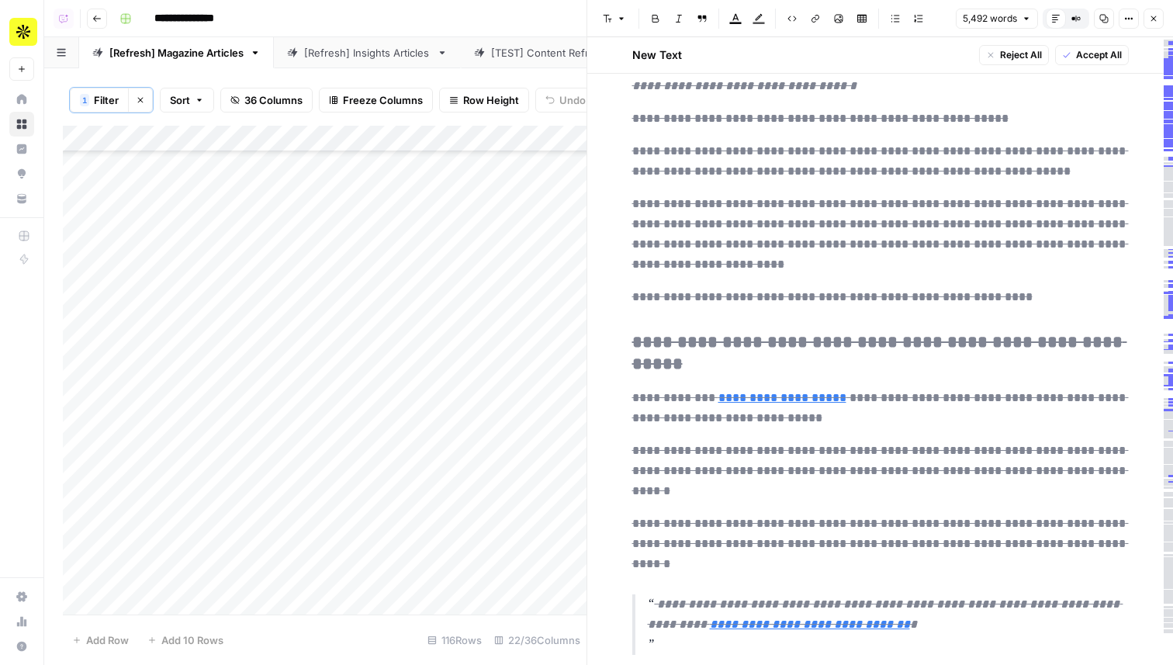
scroll to position [4150, 0]
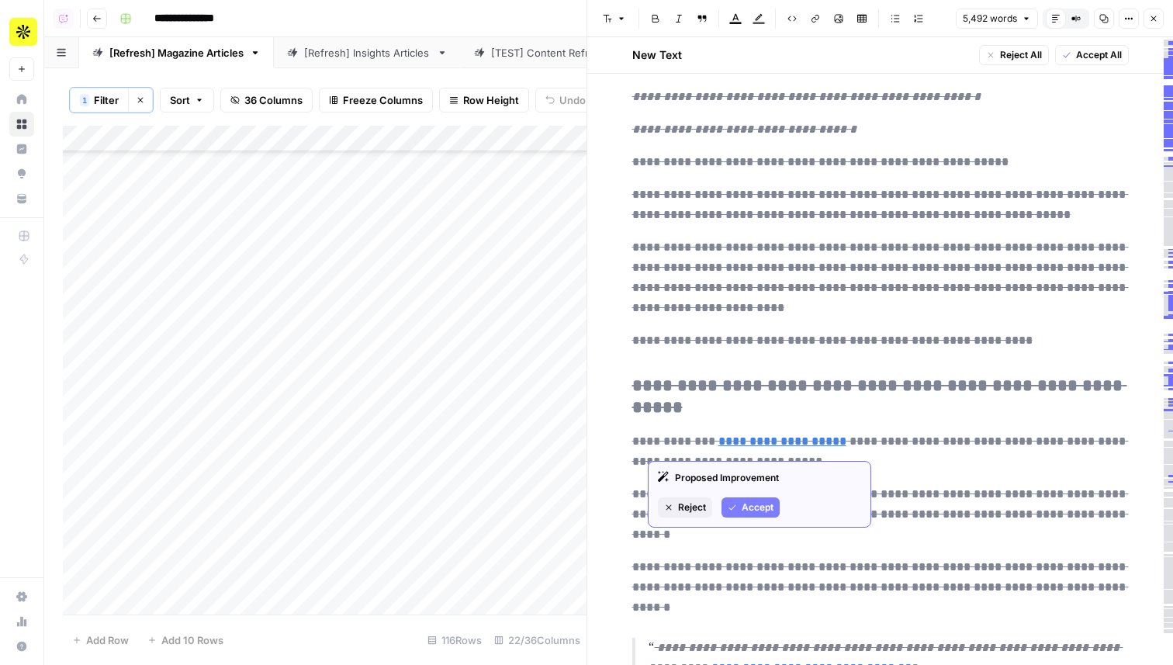
click at [759, 510] on span "Accept" at bounding box center [757, 507] width 32 height 14
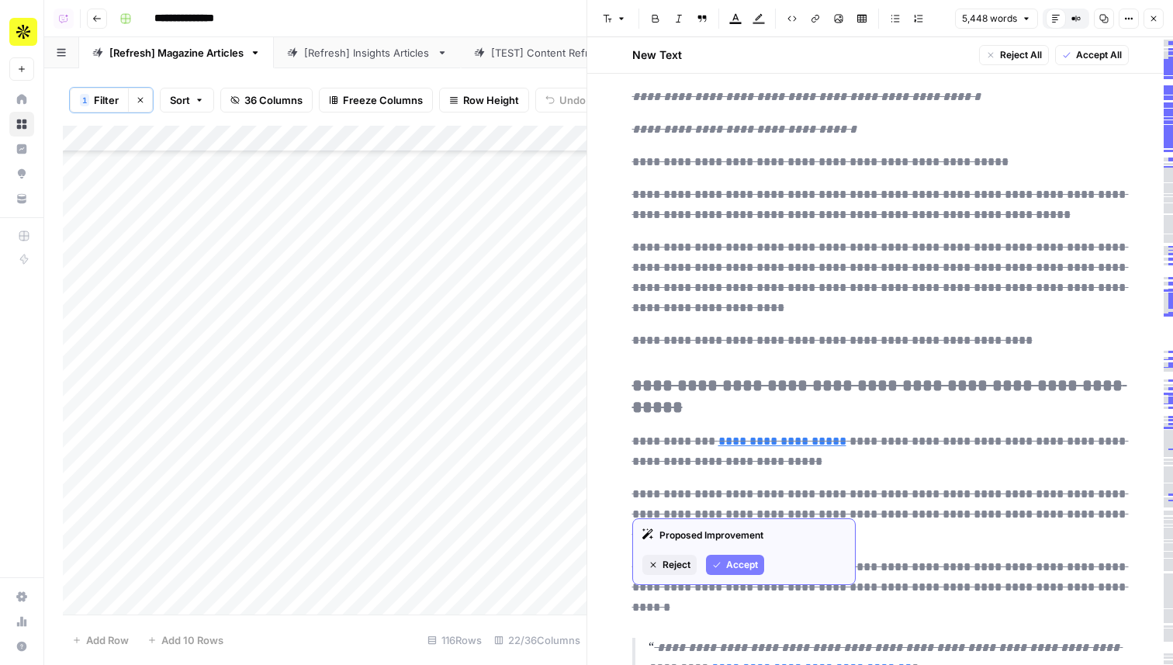
click at [754, 565] on span "Accept" at bounding box center [742, 565] width 32 height 14
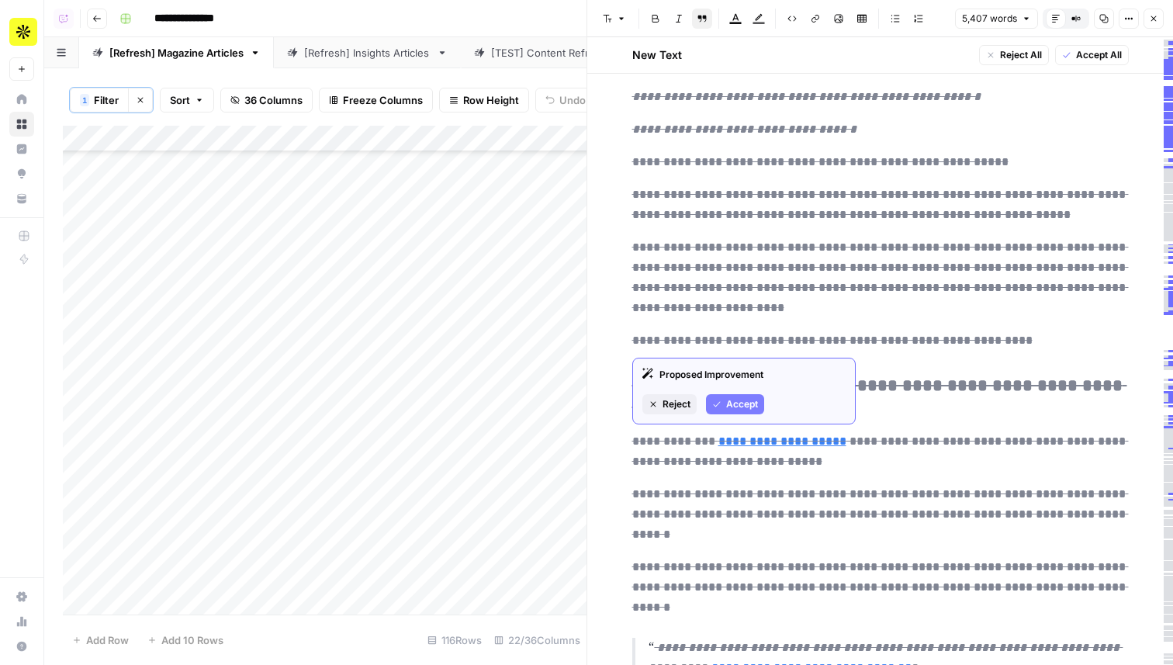
click at [737, 406] on span "Accept" at bounding box center [742, 404] width 32 height 14
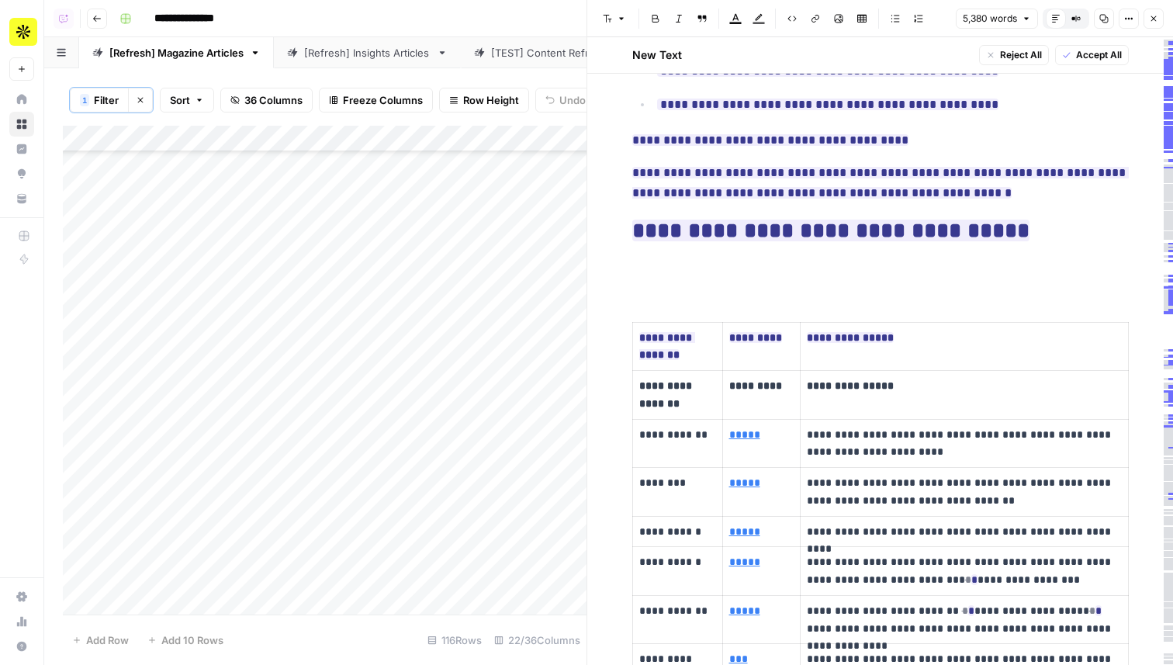
scroll to position [3141, 0]
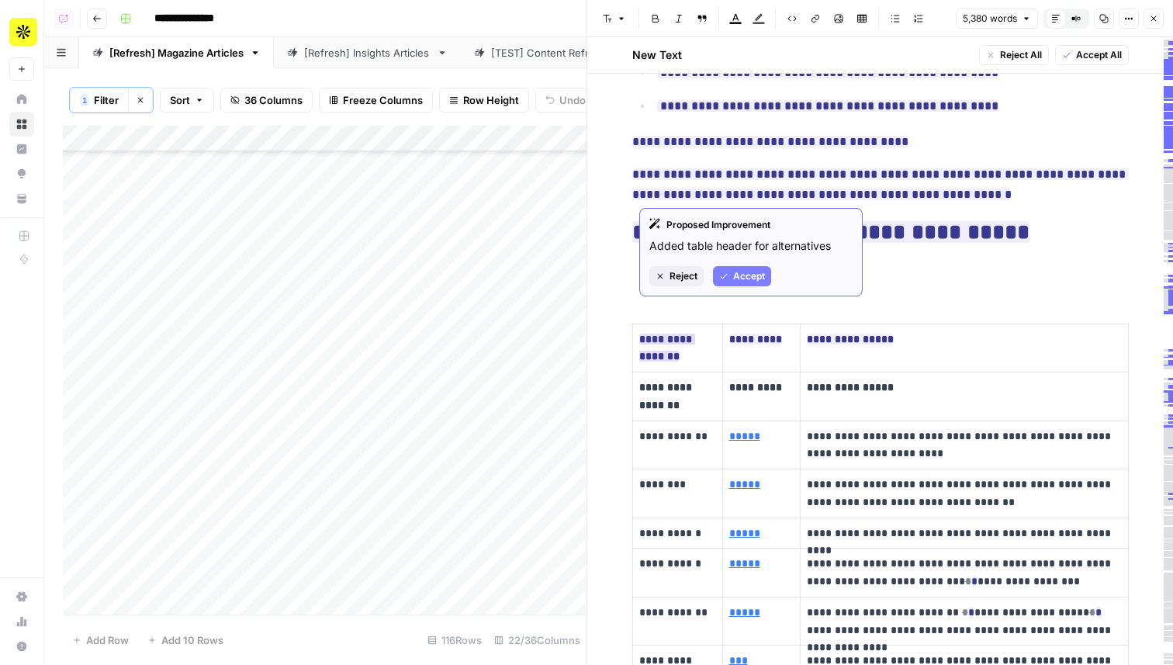
click at [679, 276] on span "Reject" at bounding box center [683, 276] width 28 height 14
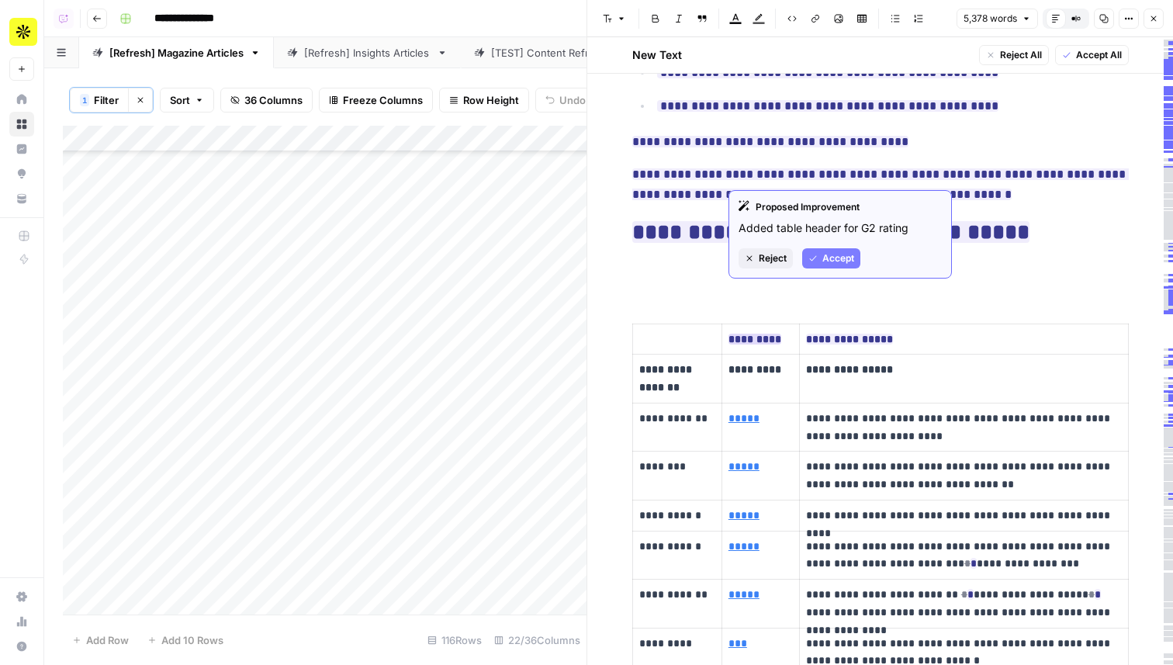
click at [767, 247] on div "Proposed Improvement Added table header for G2 rating Reject Accept" at bounding box center [839, 234] width 223 height 88
click at [760, 261] on span "Reject" at bounding box center [772, 258] width 28 height 14
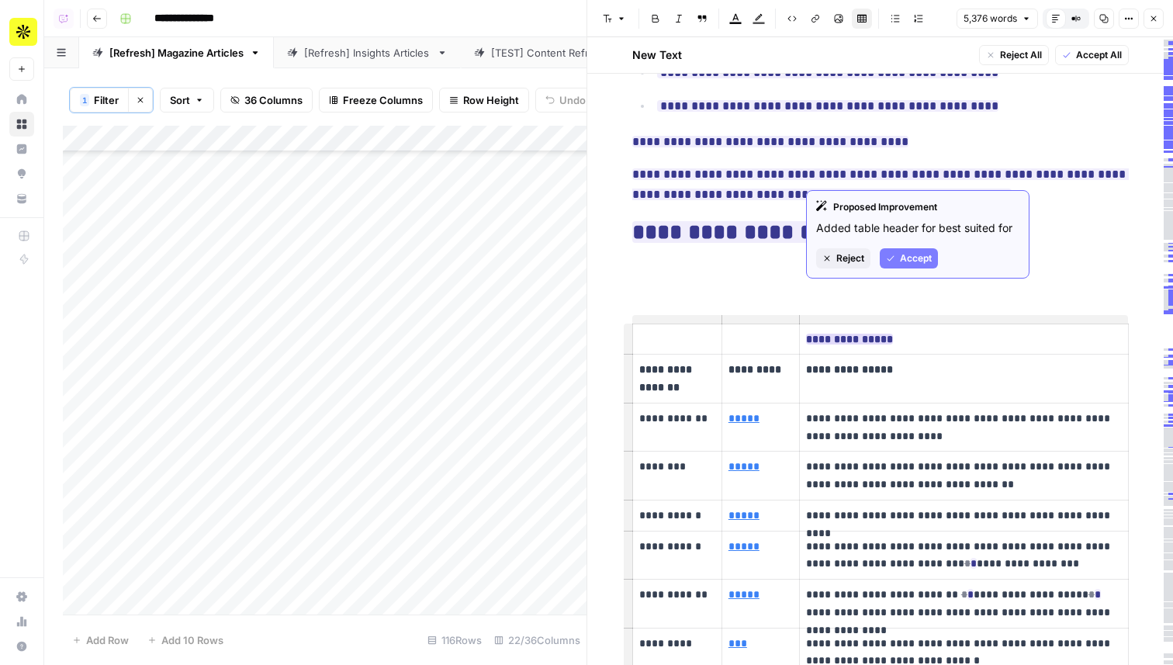
click at [839, 261] on span "Reject" at bounding box center [850, 258] width 28 height 14
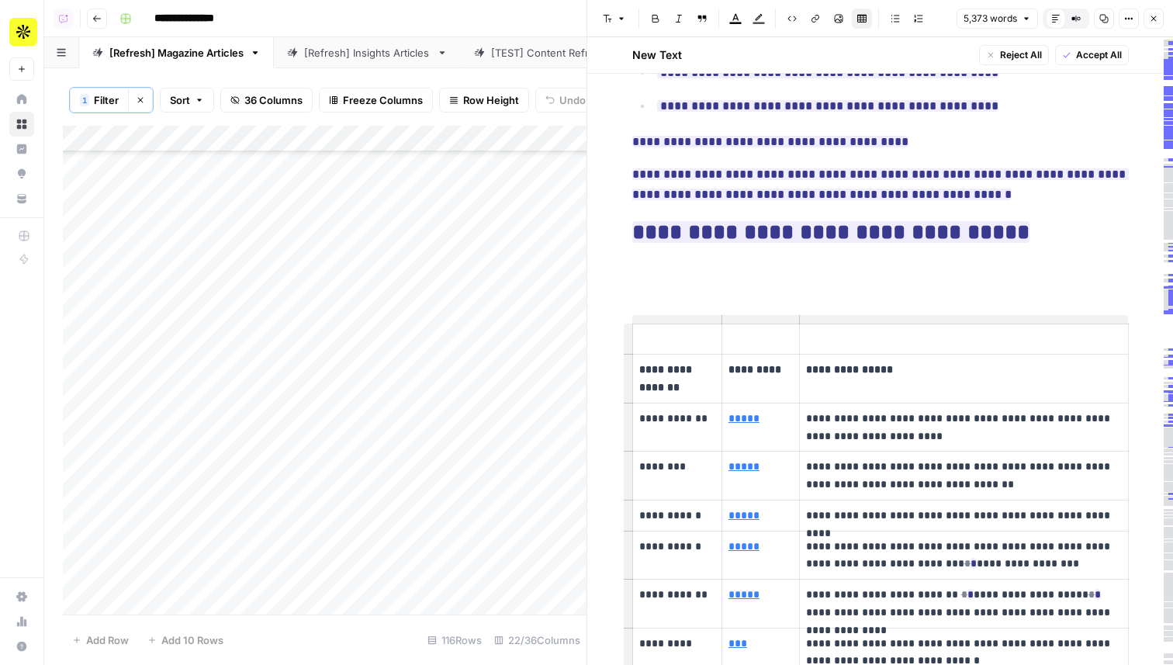
click at [788, 323] on th at bounding box center [760, 338] width 78 height 31
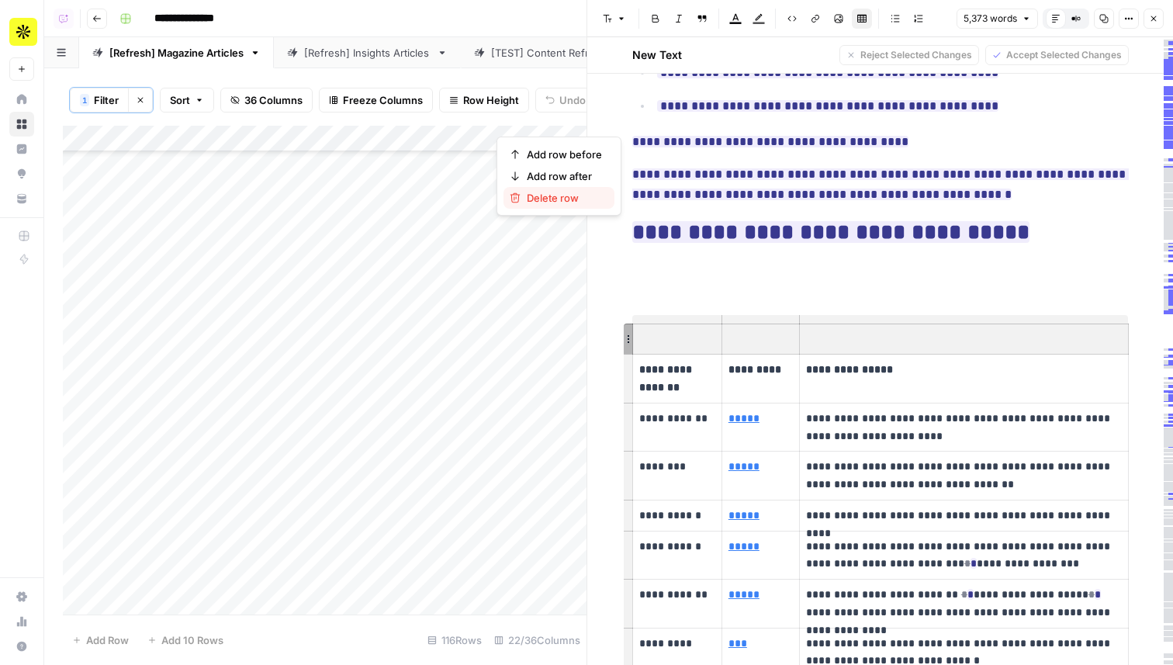
click at [586, 194] on span "Delete row" at bounding box center [564, 198] width 75 height 16
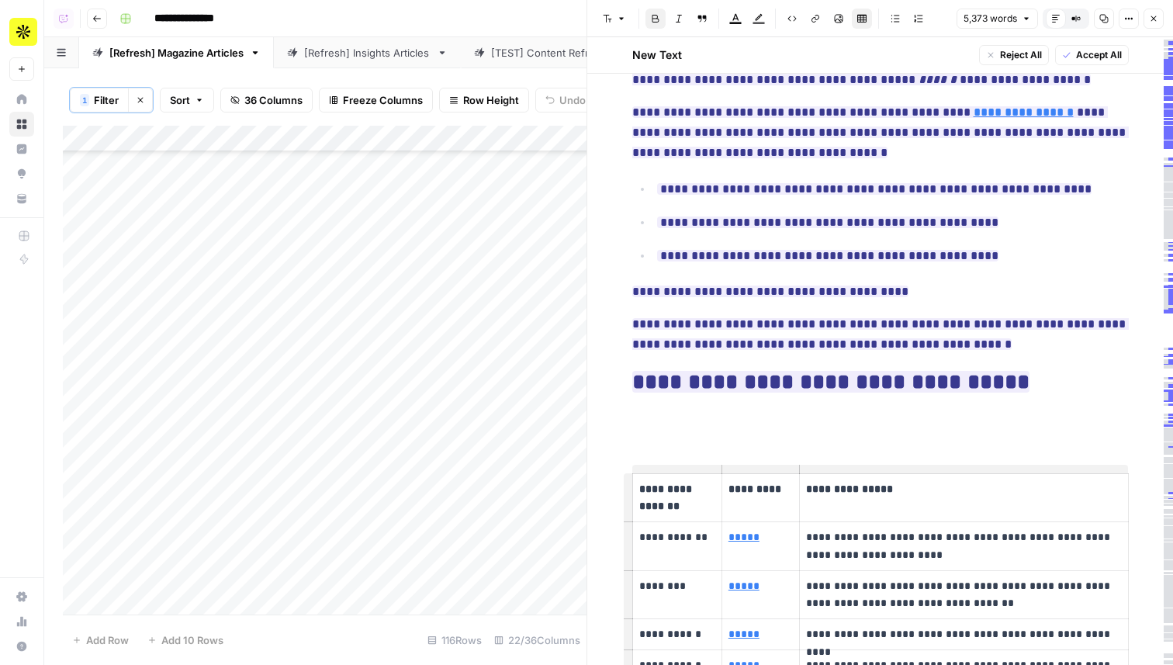
scroll to position [3004, 0]
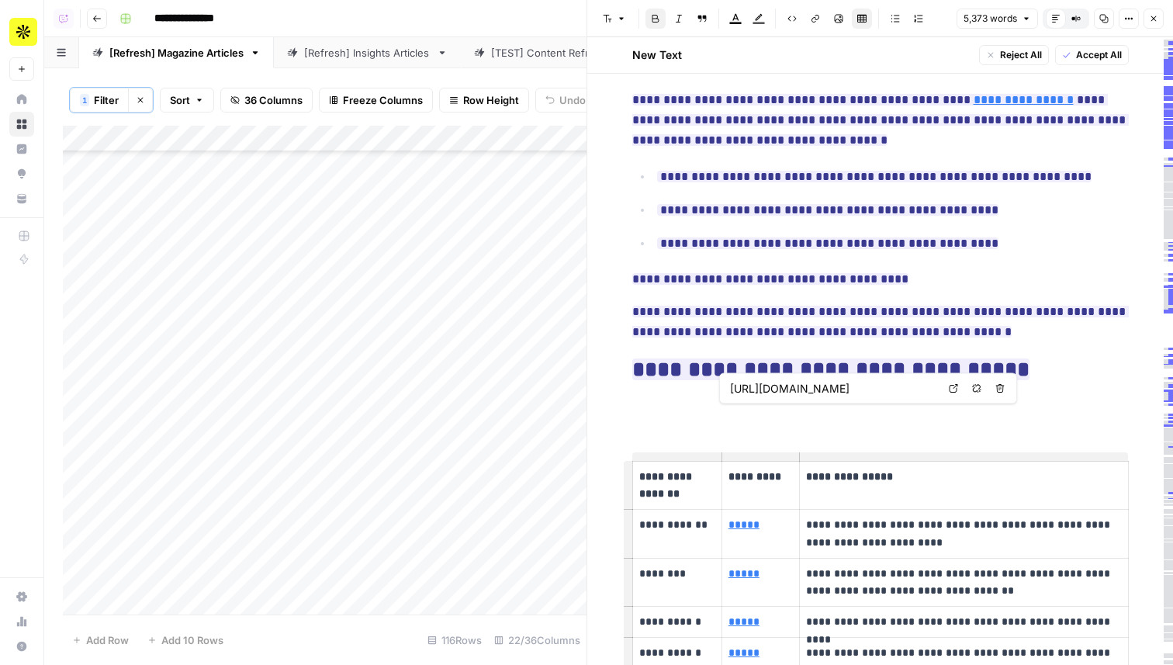
type input "[URL][DOMAIN_NAME]"
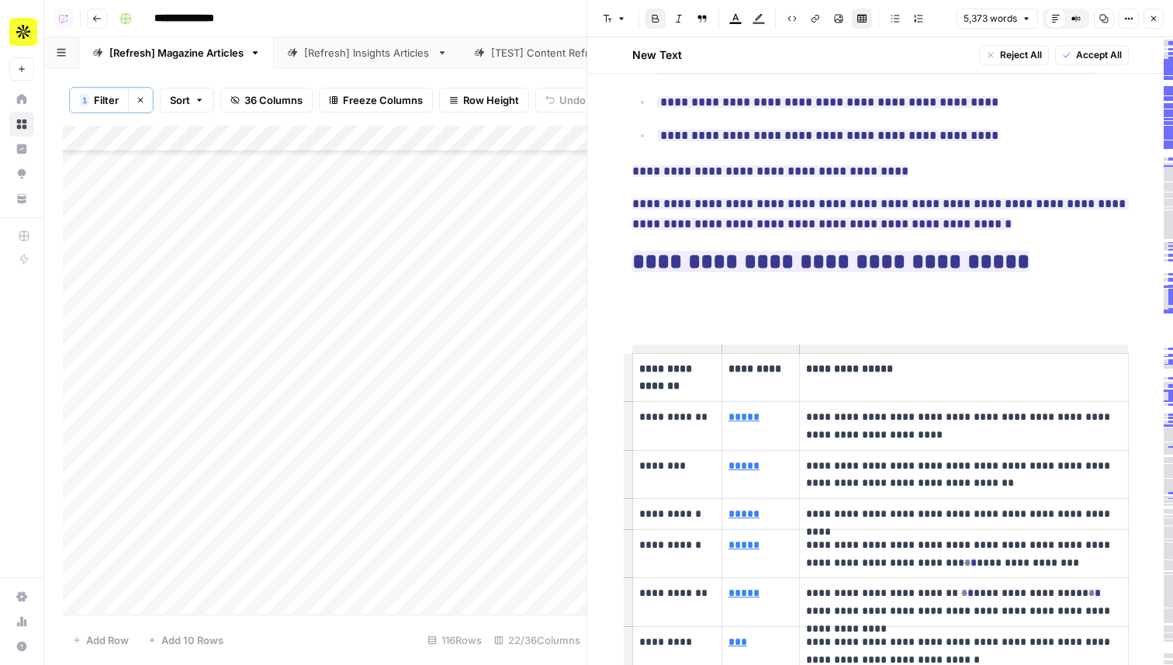
scroll to position [3113, 0]
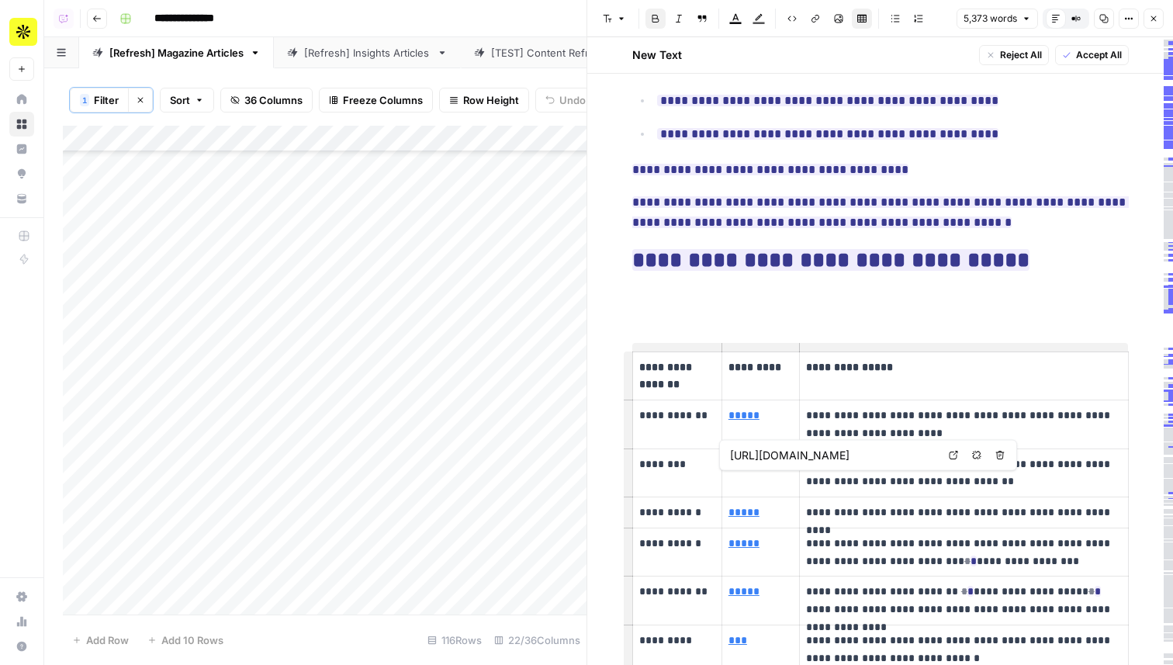
click at [952, 458] on icon at bounding box center [953, 455] width 9 height 9
click at [1100, 57] on span "Accept All" at bounding box center [1099, 55] width 46 height 14
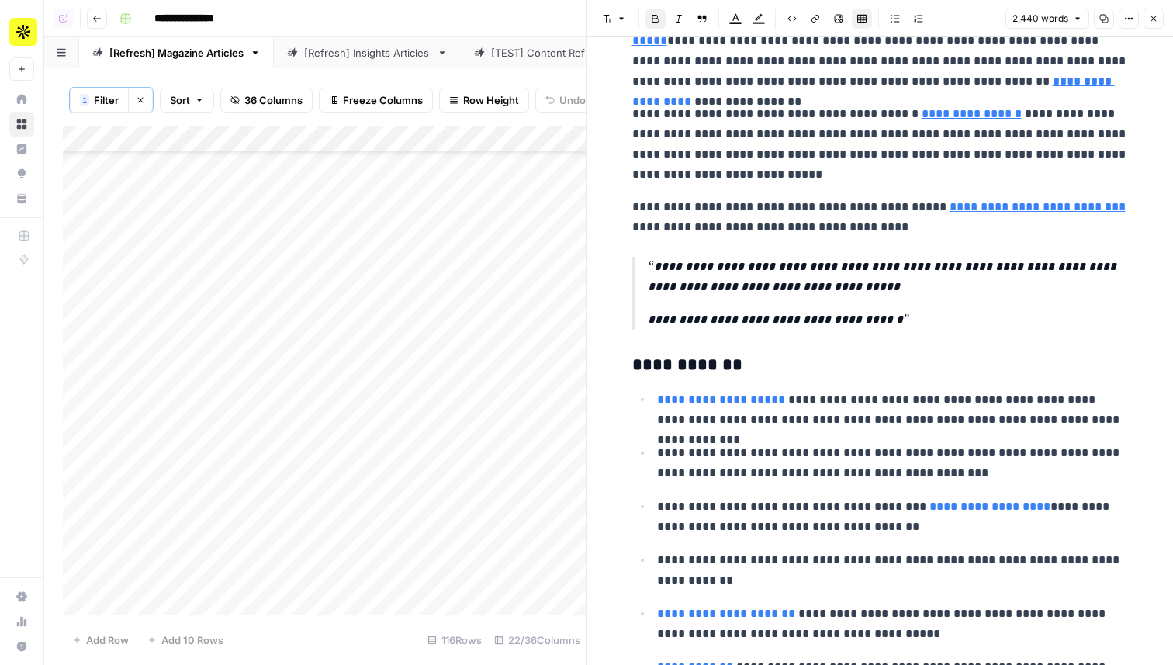
scroll to position [5090, 0]
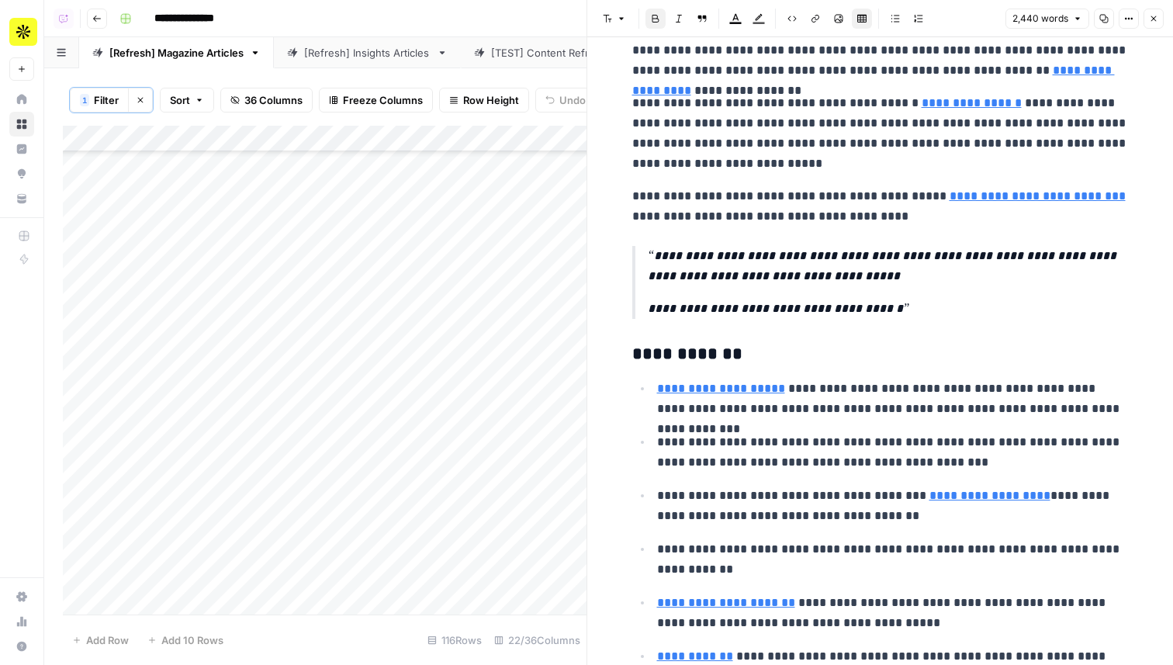
click at [1150, 23] on button "Close" at bounding box center [1153, 19] width 20 height 20
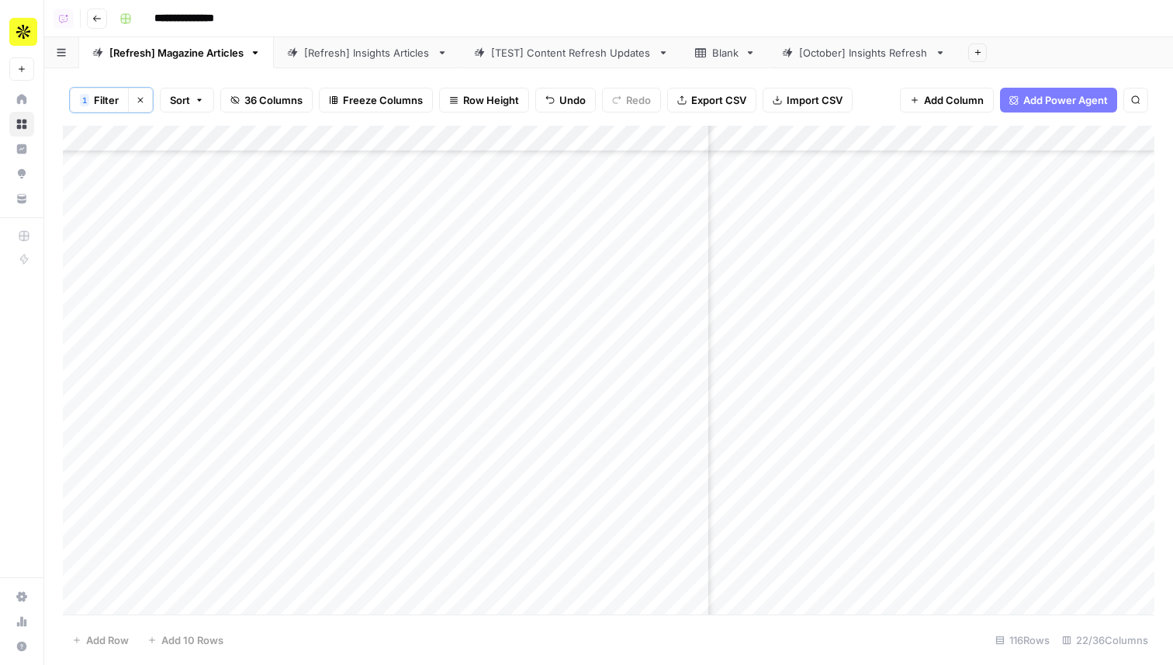
scroll to position [2563, 822]
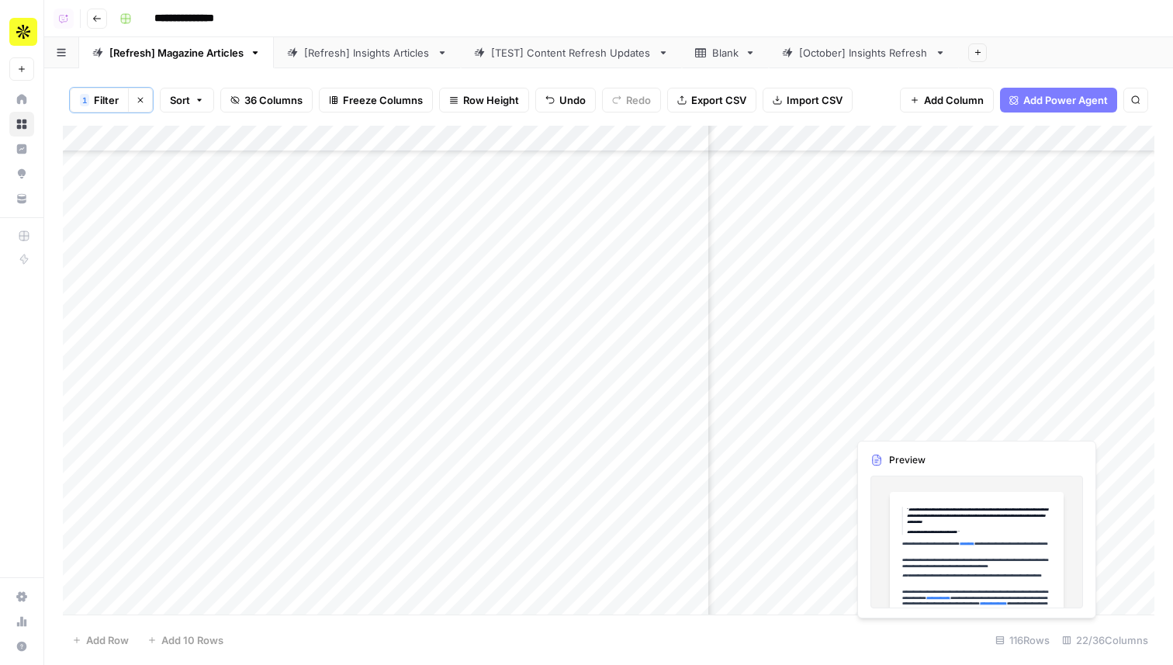
click at [876, 398] on div "Add Column" at bounding box center [608, 370] width 1091 height 489
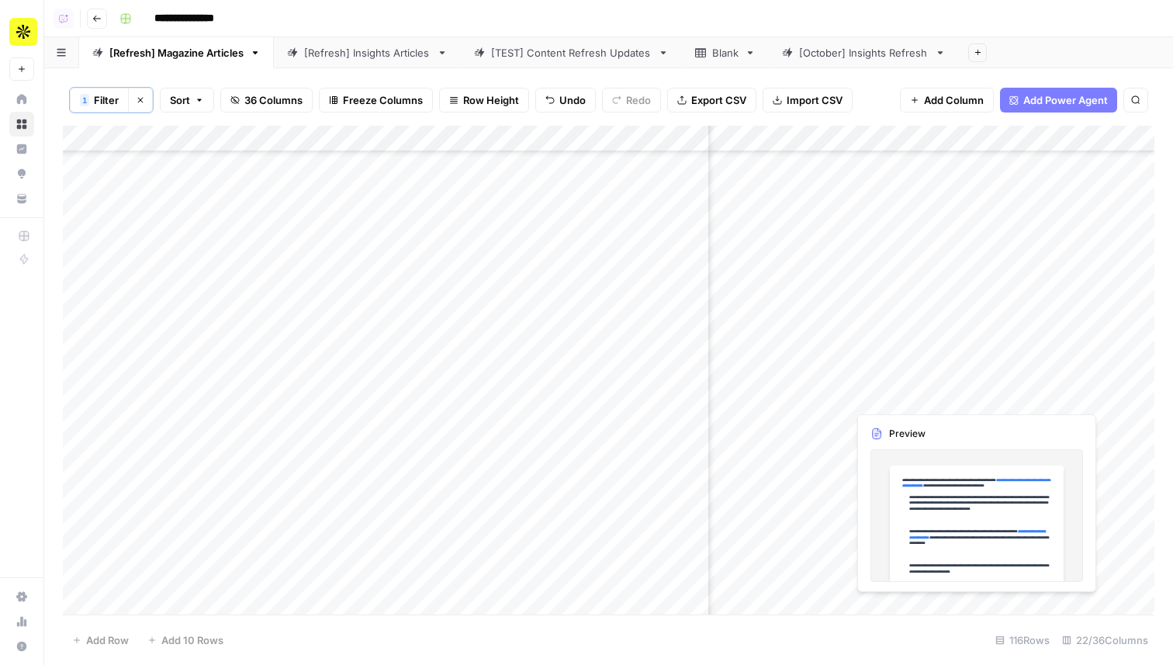
click at [876, 398] on div "Add Column" at bounding box center [608, 370] width 1091 height 489
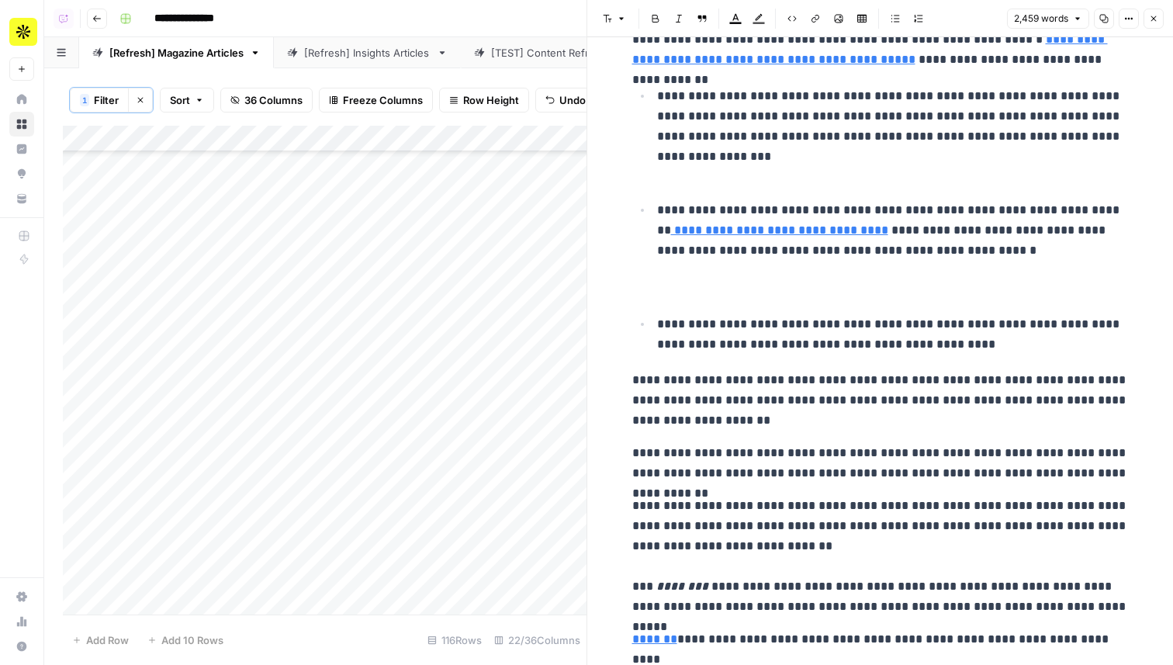
scroll to position [2, 0]
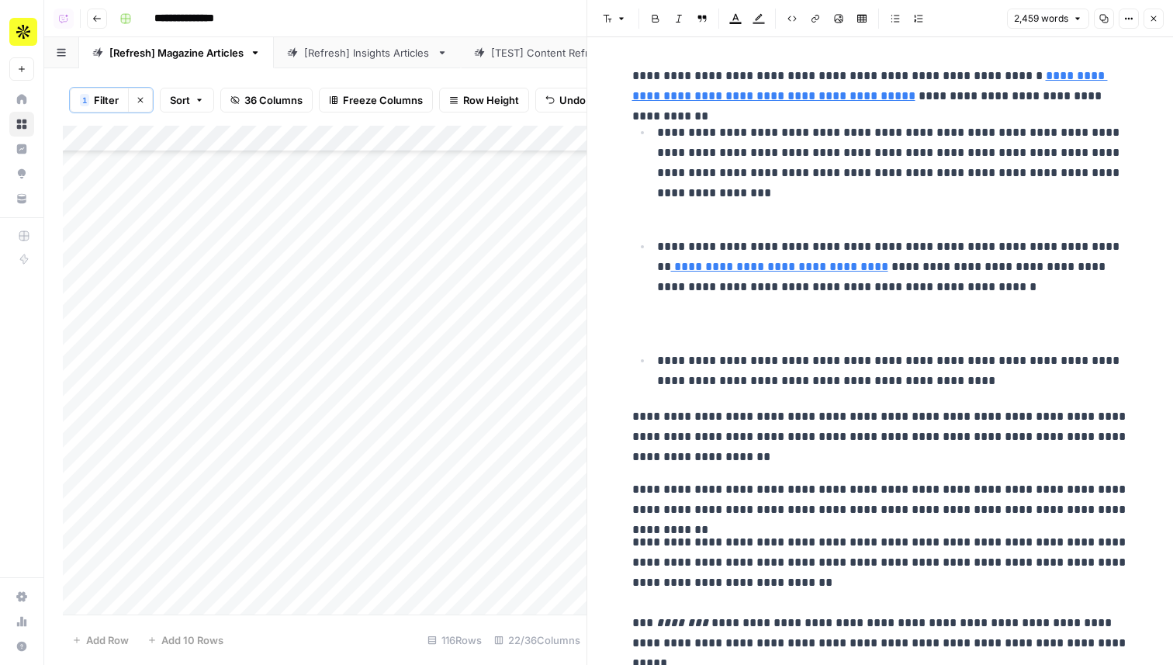
click at [797, 330] on p "**********" at bounding box center [893, 287] width 472 height 101
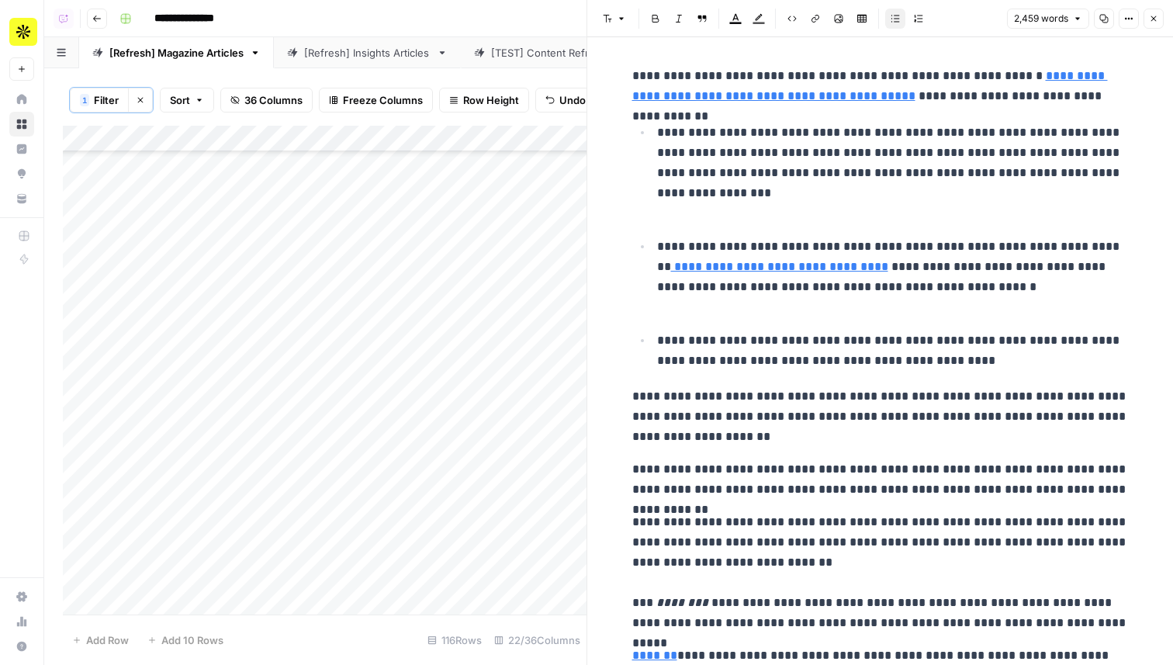
click at [682, 202] on p "**********" at bounding box center [893, 173] width 472 height 101
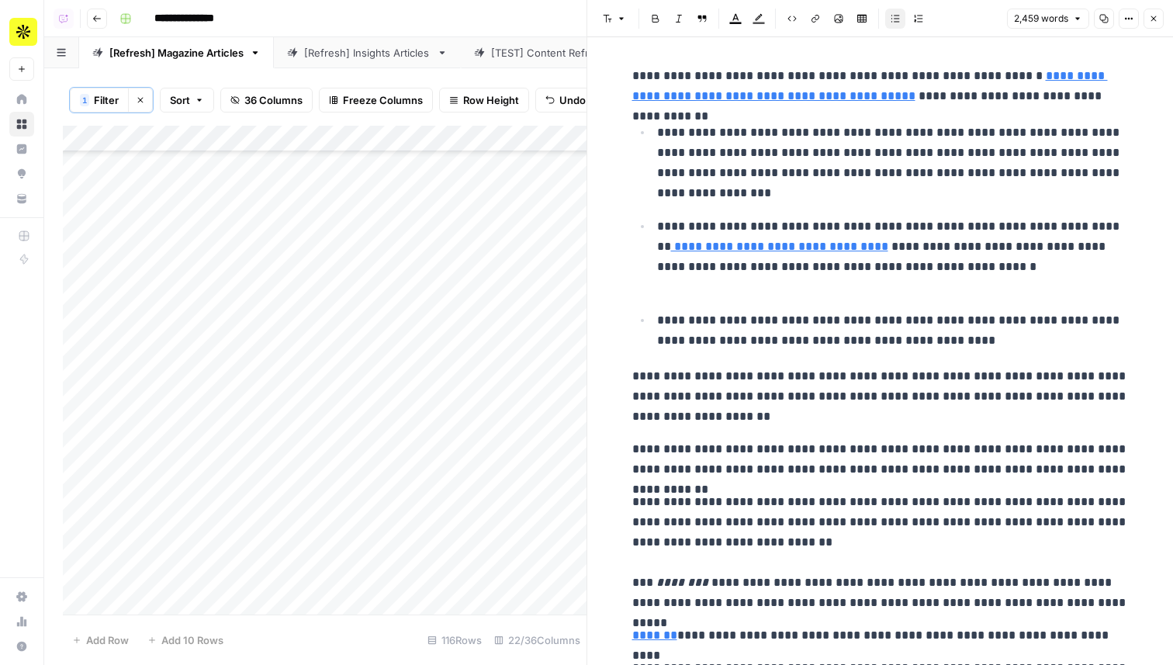
click at [680, 192] on p "**********" at bounding box center [893, 163] width 472 height 81
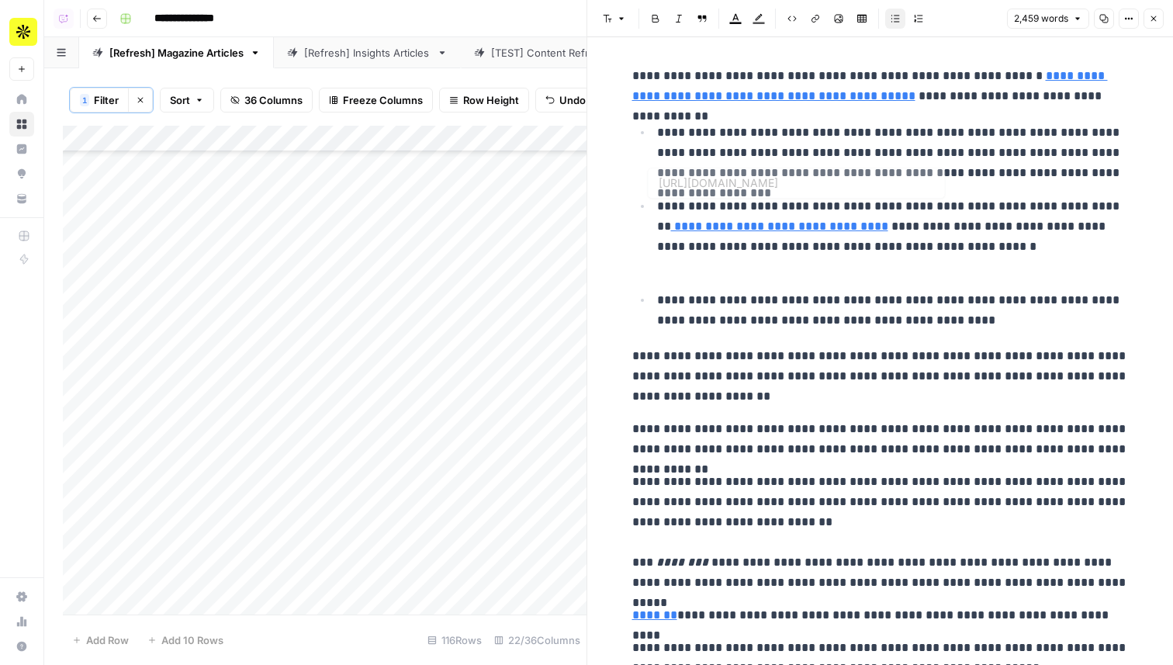
click at [679, 274] on p "**********" at bounding box center [893, 236] width 472 height 81
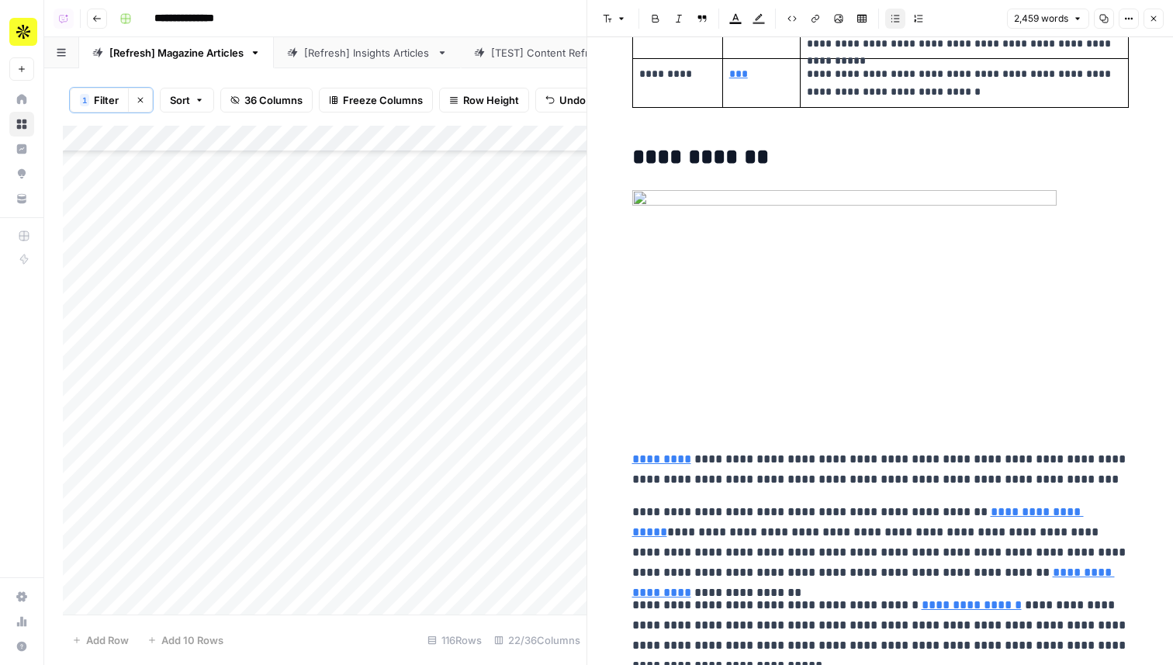
scroll to position [3197, 0]
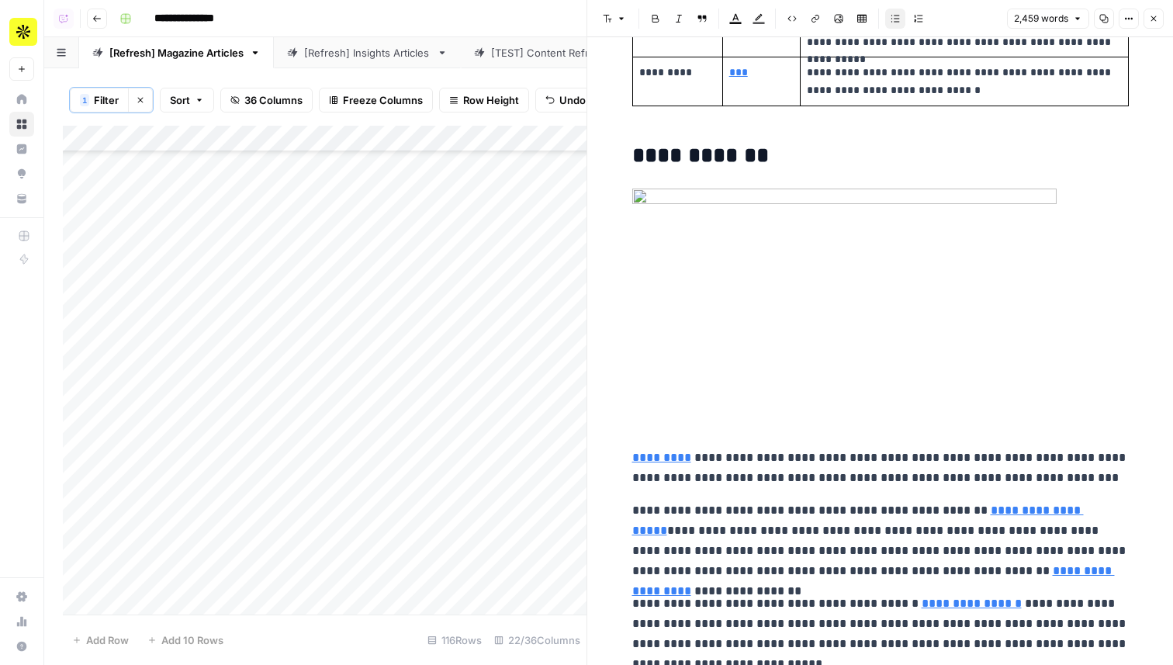
click at [637, 195] on img at bounding box center [844, 295] width 424 height 214
click at [1152, 16] on icon "button" at bounding box center [1153, 18] width 9 height 9
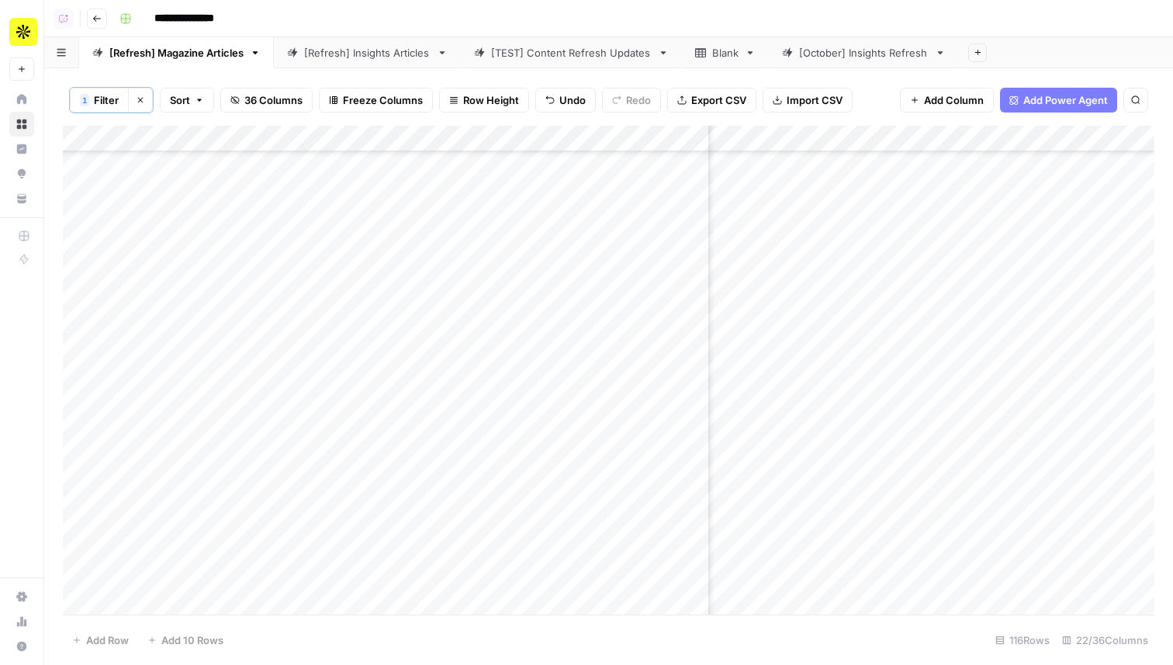
scroll to position [2563, 610]
click at [1085, 362] on div "Add Column" at bounding box center [608, 370] width 1091 height 489
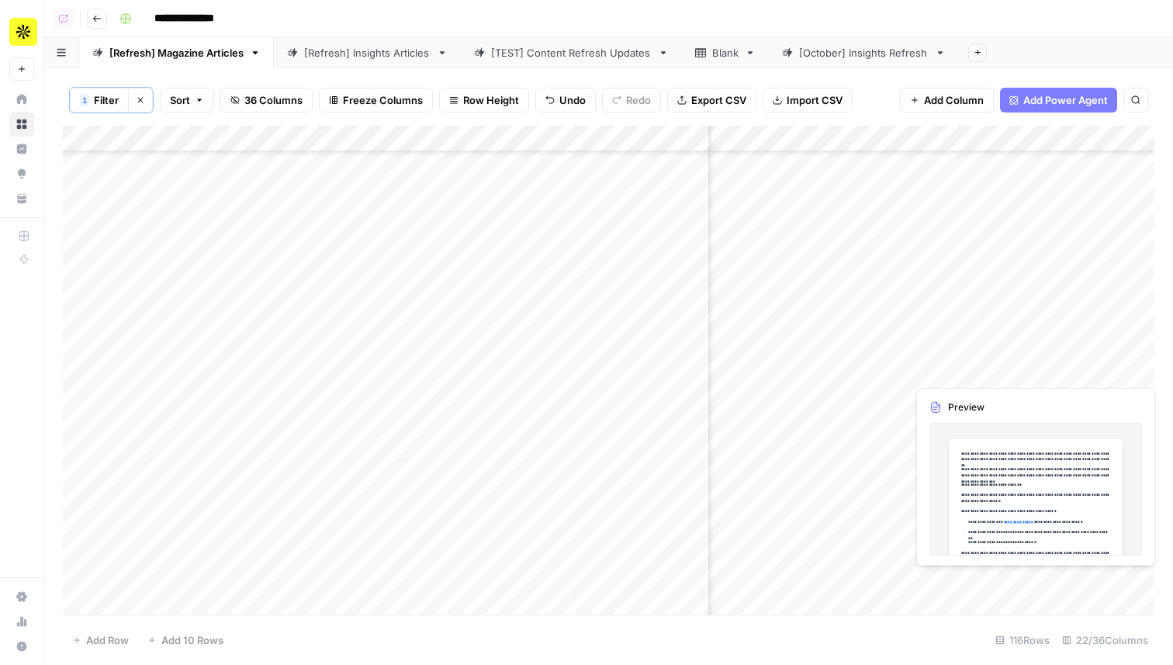
click at [1085, 362] on div "Add Column" at bounding box center [608, 370] width 1091 height 489
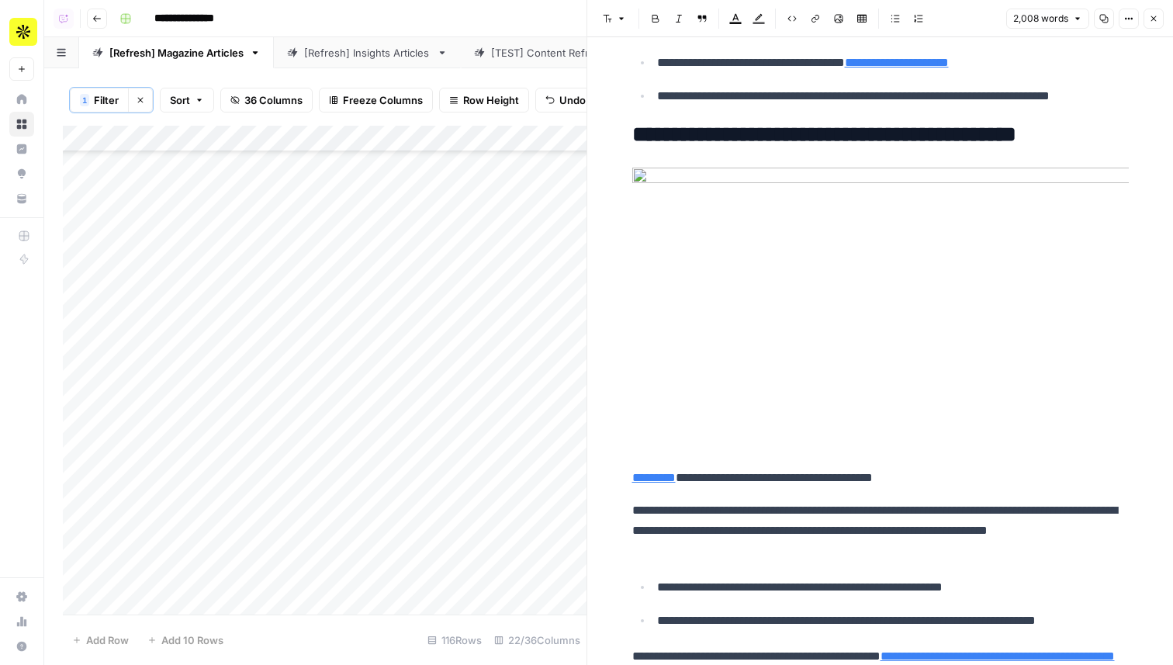
scroll to position [1923, 0]
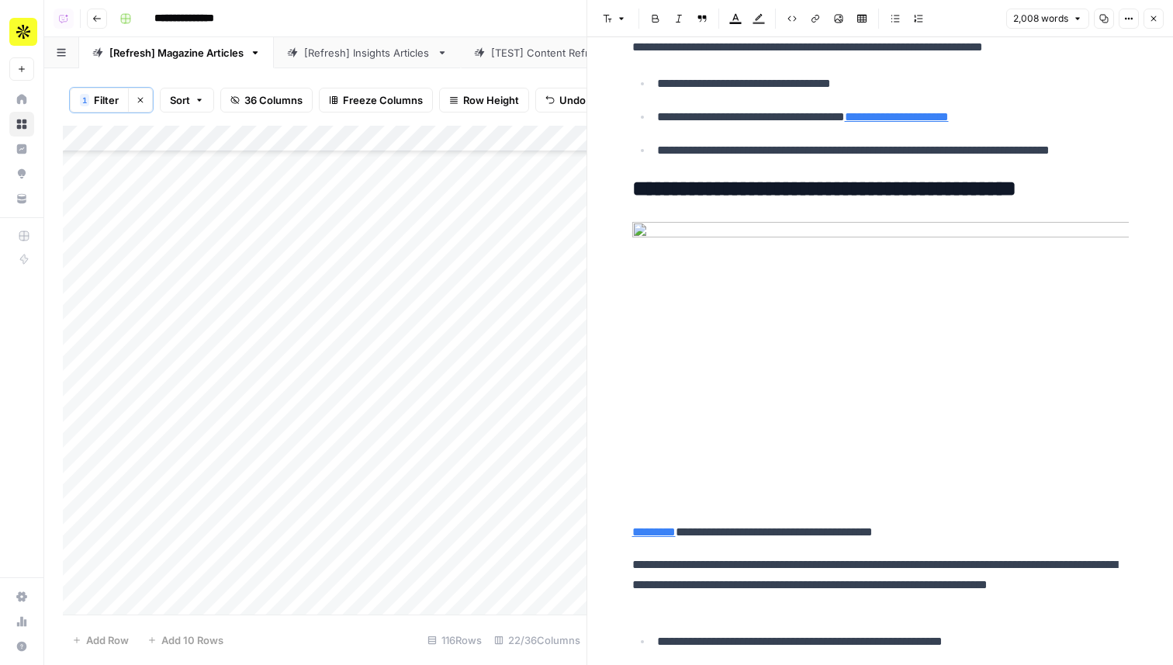
click at [848, 251] on img at bounding box center [880, 347] width 496 height 250
click at [1152, 16] on icon "button" at bounding box center [1153, 18] width 9 height 9
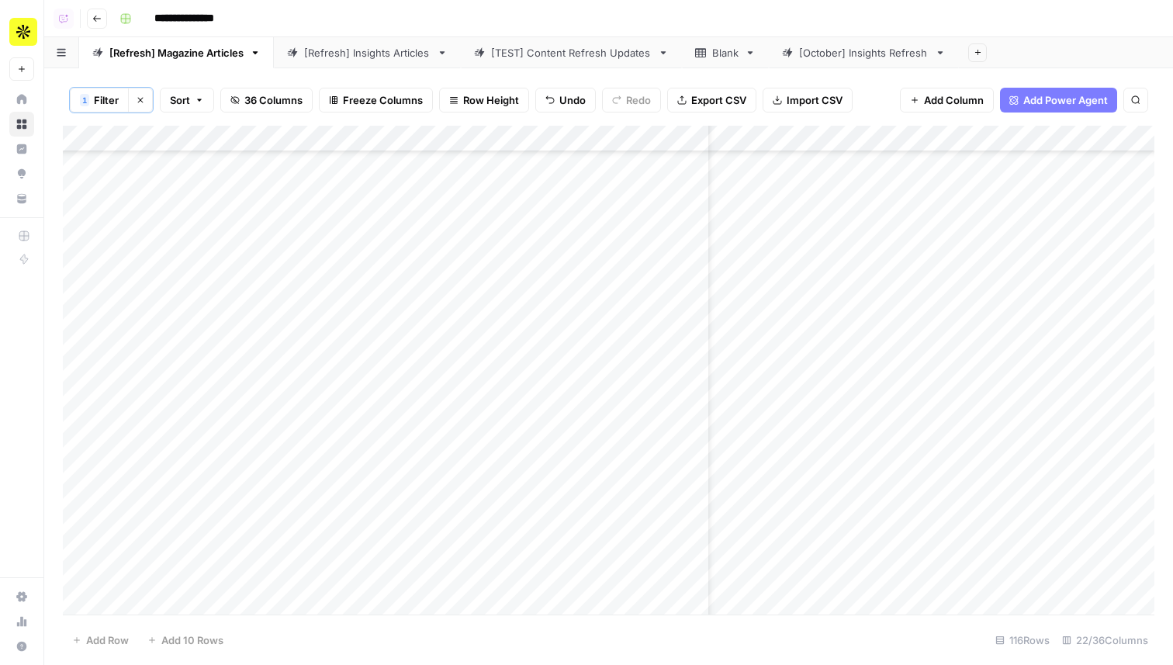
scroll to position [2563, 0]
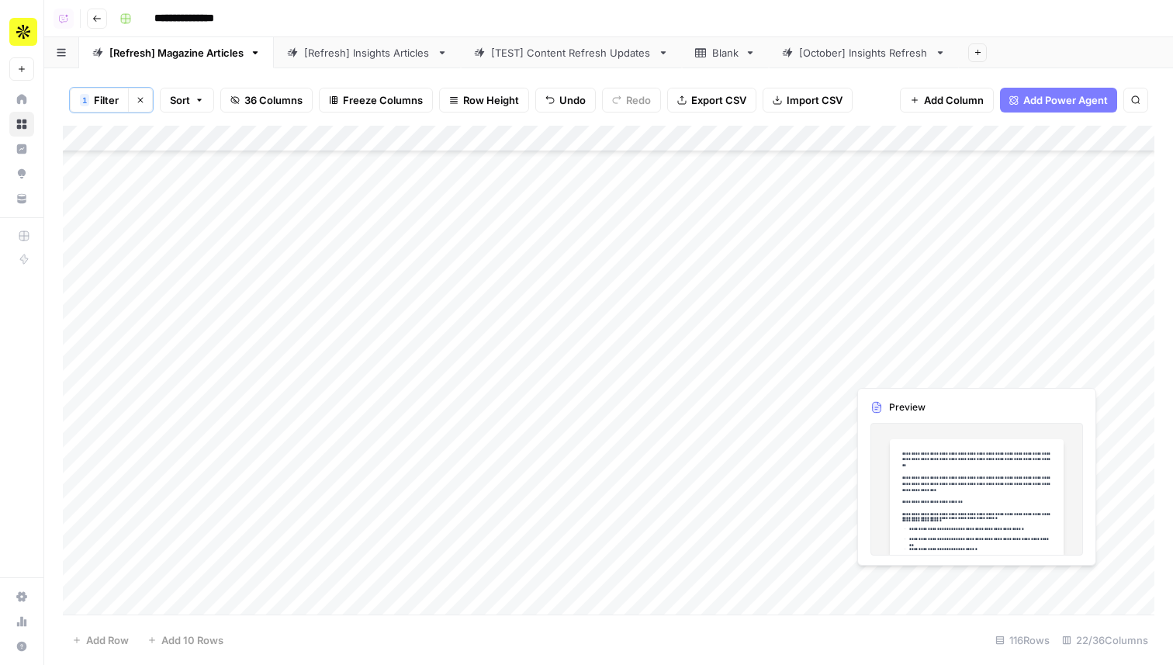
click at [896, 371] on div "Add Column" at bounding box center [608, 370] width 1091 height 489
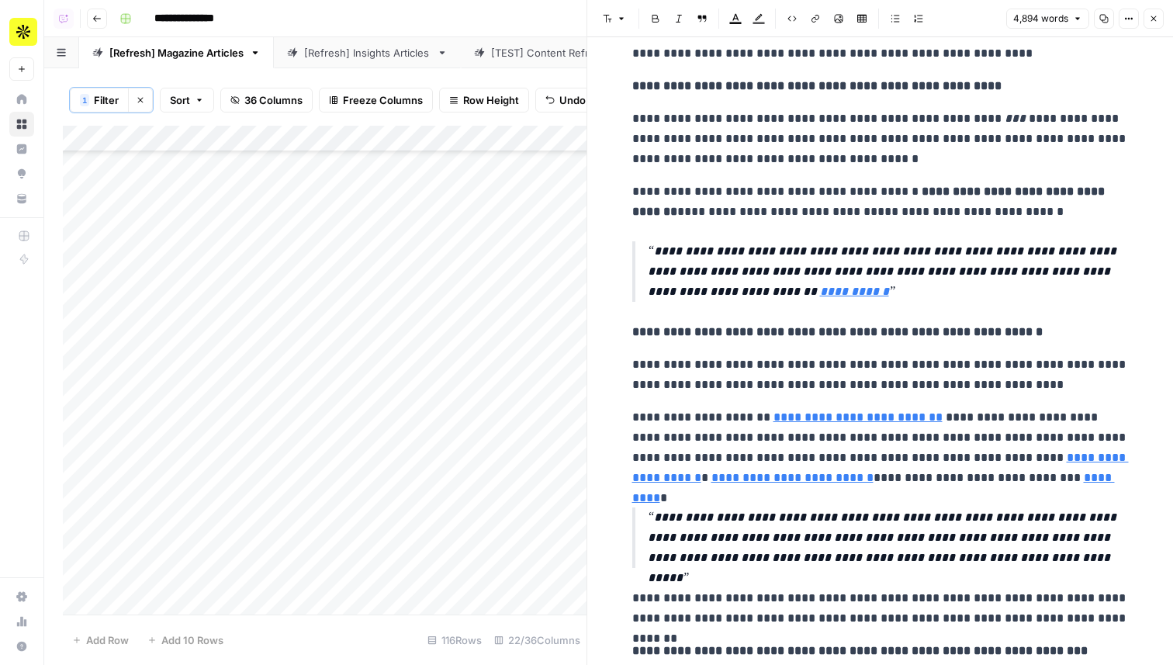
scroll to position [4709, 0]
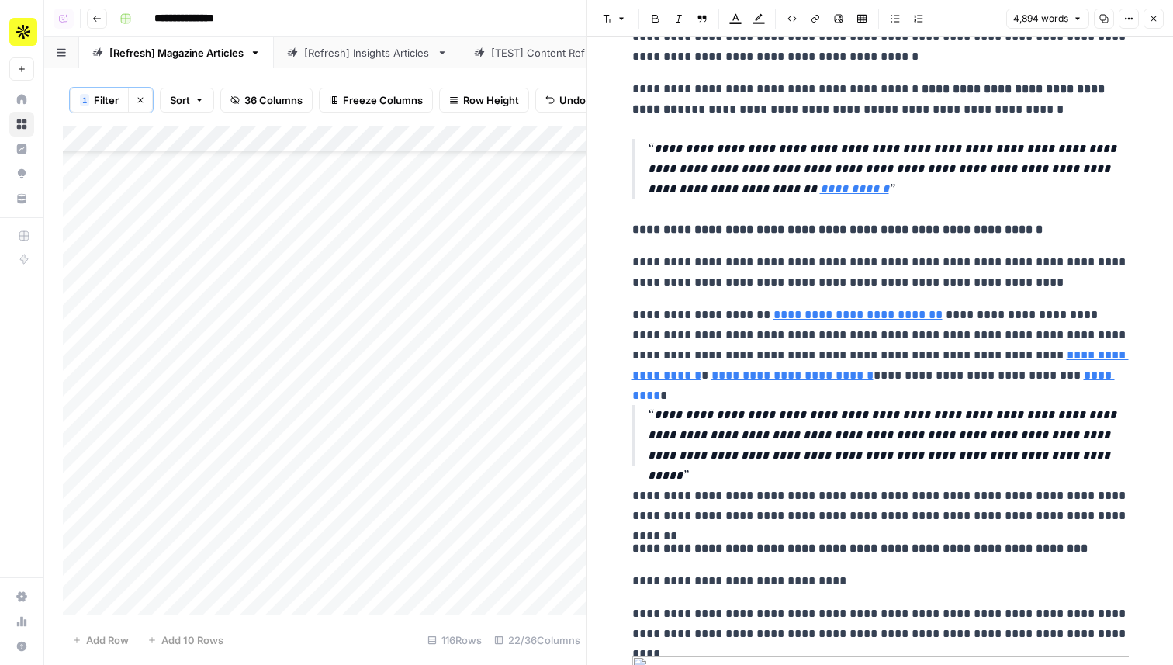
click at [1153, 22] on icon "button" at bounding box center [1153, 18] width 9 height 9
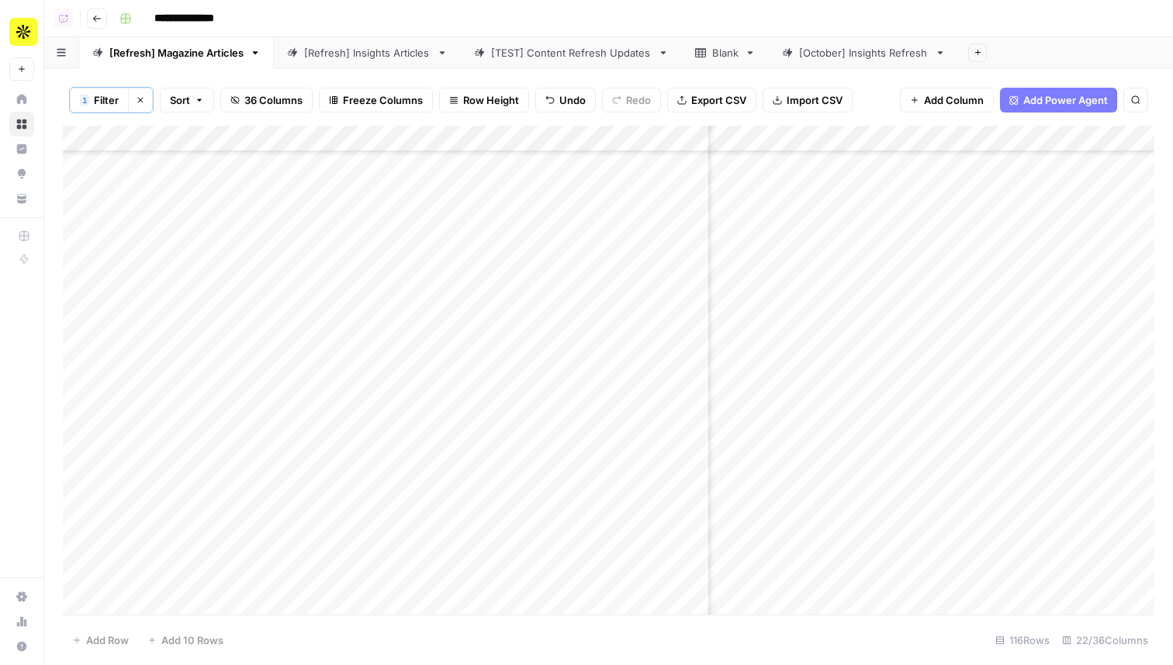
scroll to position [2563, 1605]
click at [1050, 553] on div "Add Column" at bounding box center [608, 370] width 1091 height 489
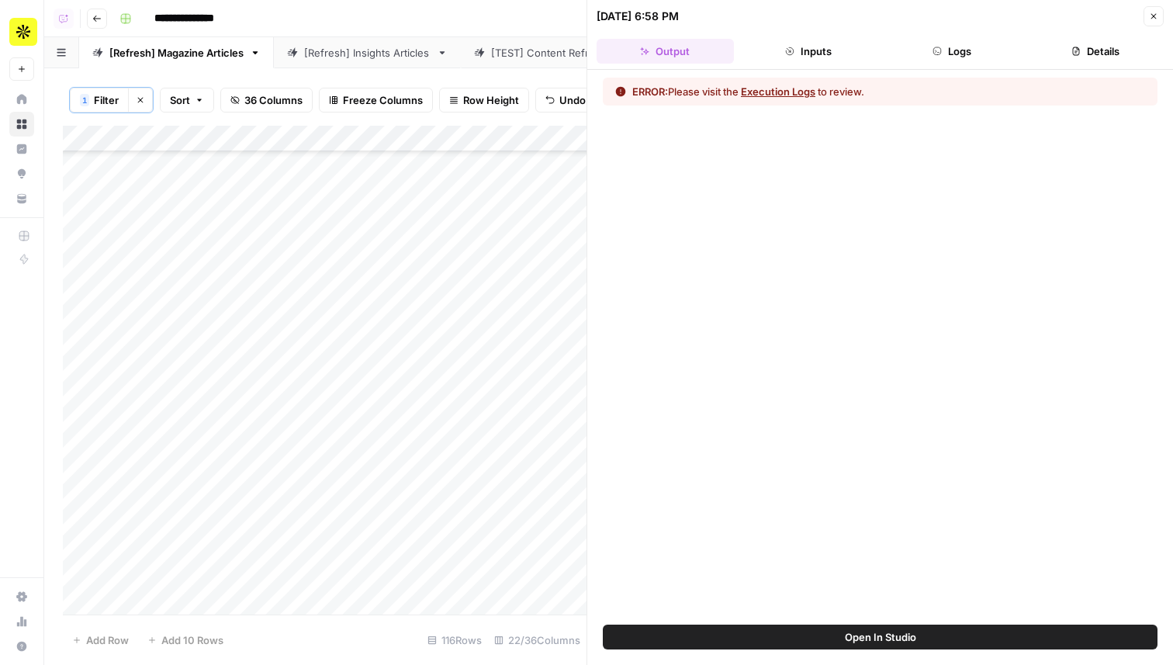
click at [917, 45] on button "Logs" at bounding box center [951, 51] width 137 height 25
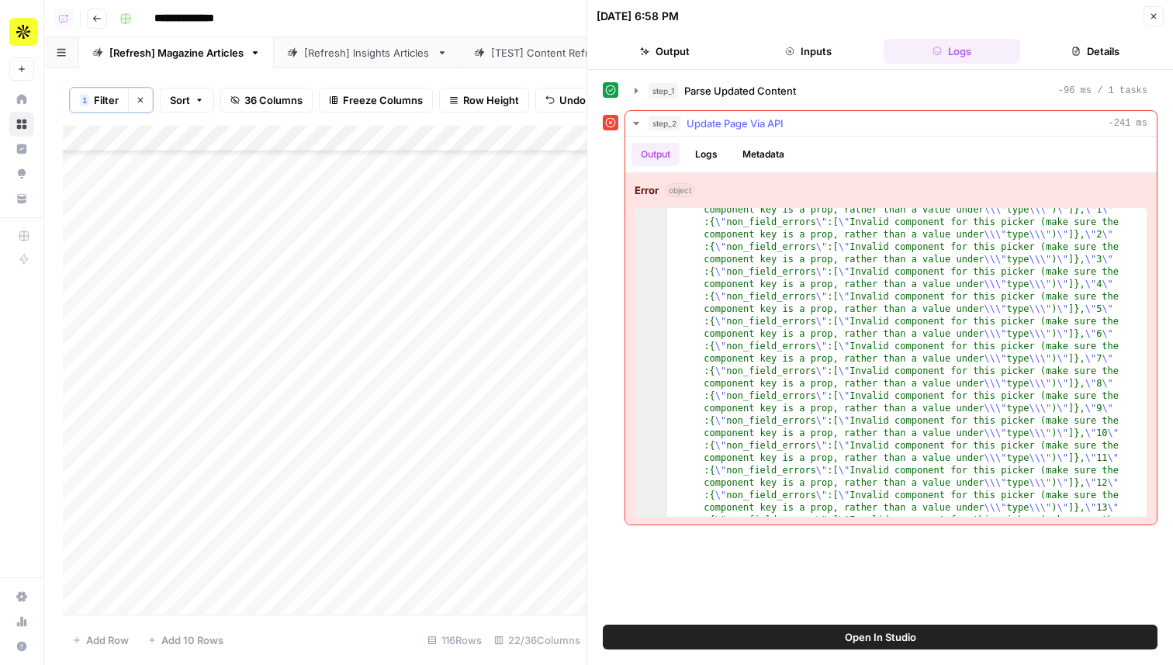
scroll to position [43, 0]
click at [1152, 22] on button "Close" at bounding box center [1153, 16] width 20 height 20
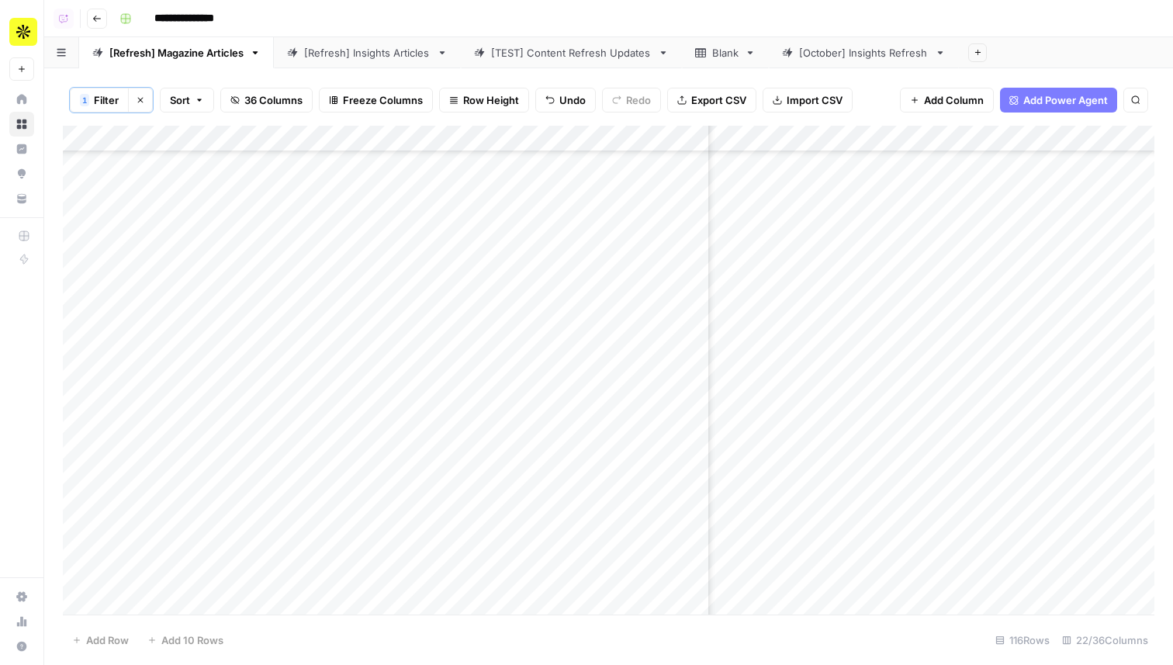
scroll to position [2562, 1248]
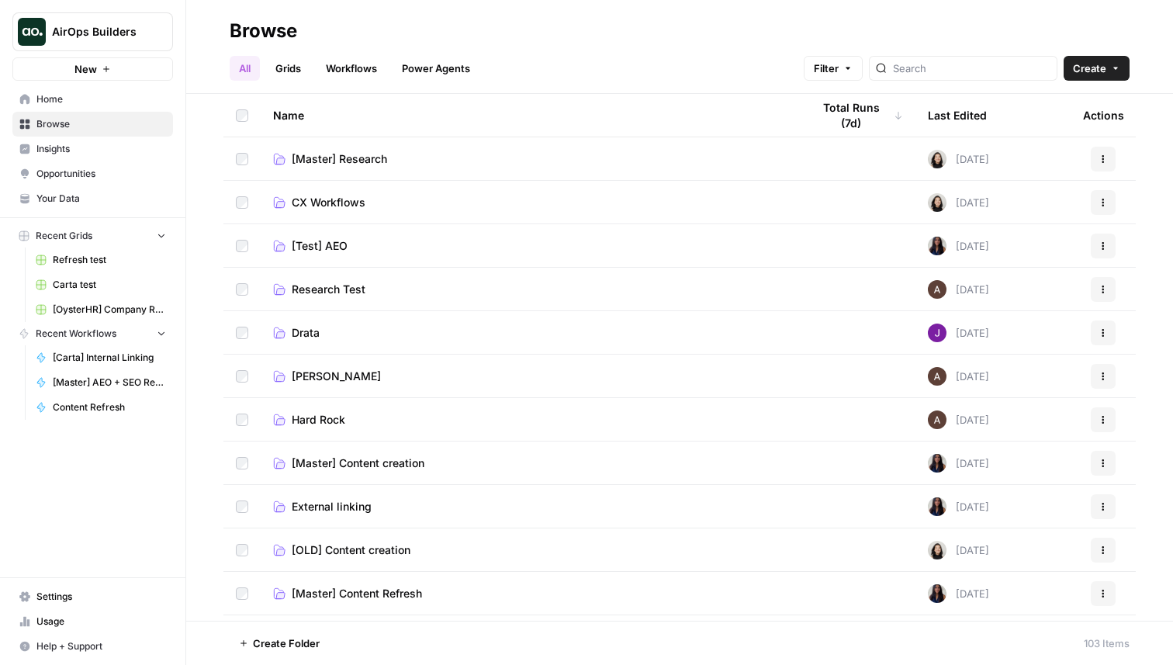
click at [92, 149] on span "Insights" at bounding box center [101, 149] width 130 height 14
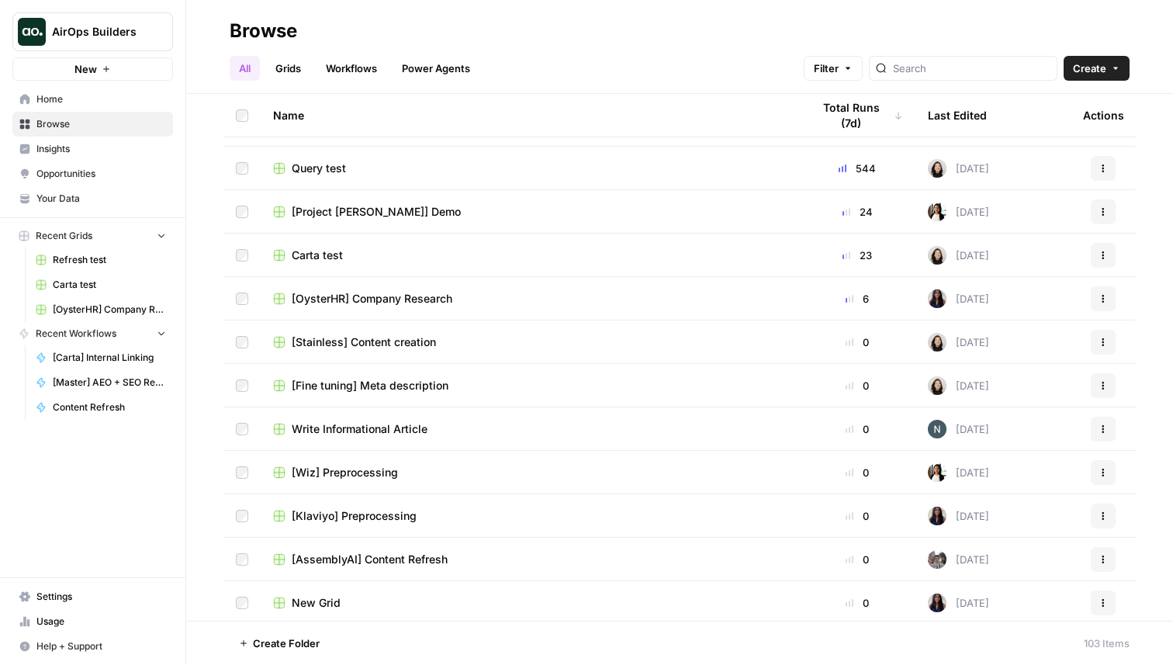
scroll to position [513, 0]
click at [323, 256] on span "Carta test" at bounding box center [317, 254] width 51 height 16
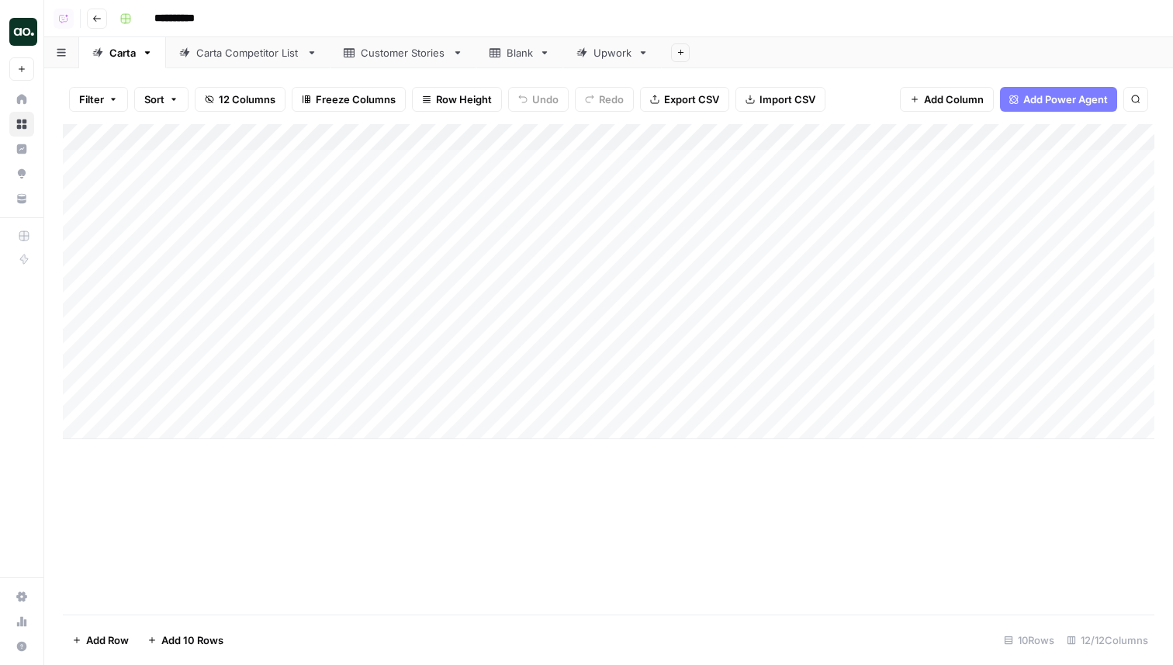
click at [98, 18] on icon "button" at bounding box center [97, 19] width 8 height 6
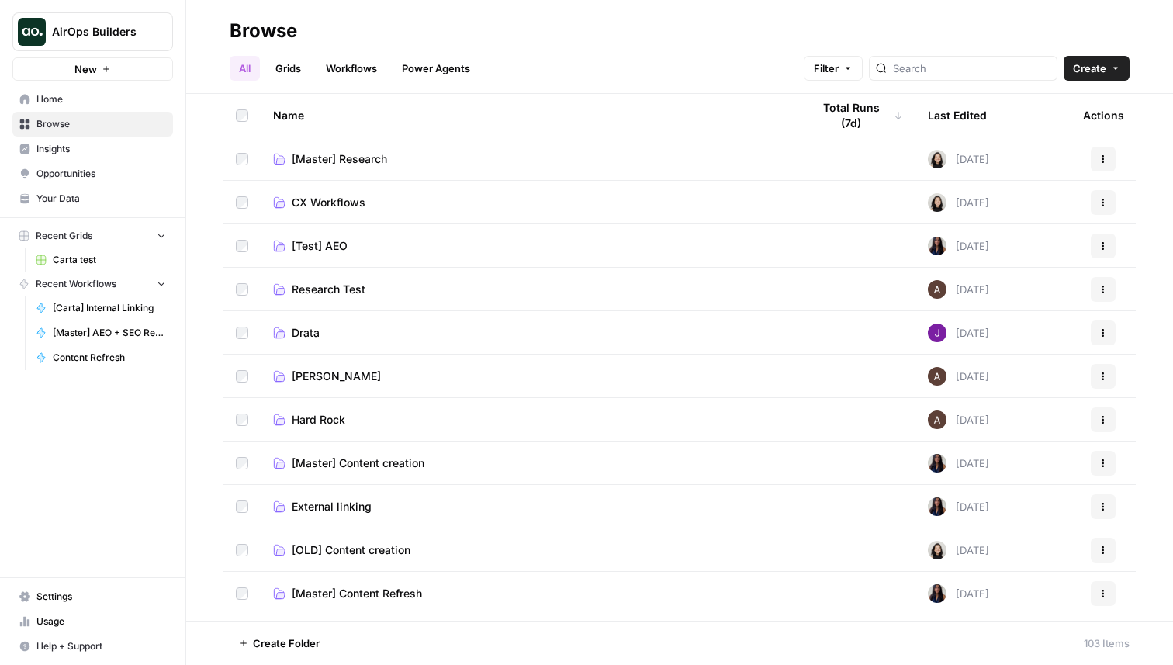
click at [953, 113] on div "Last Edited" at bounding box center [957, 115] width 59 height 43
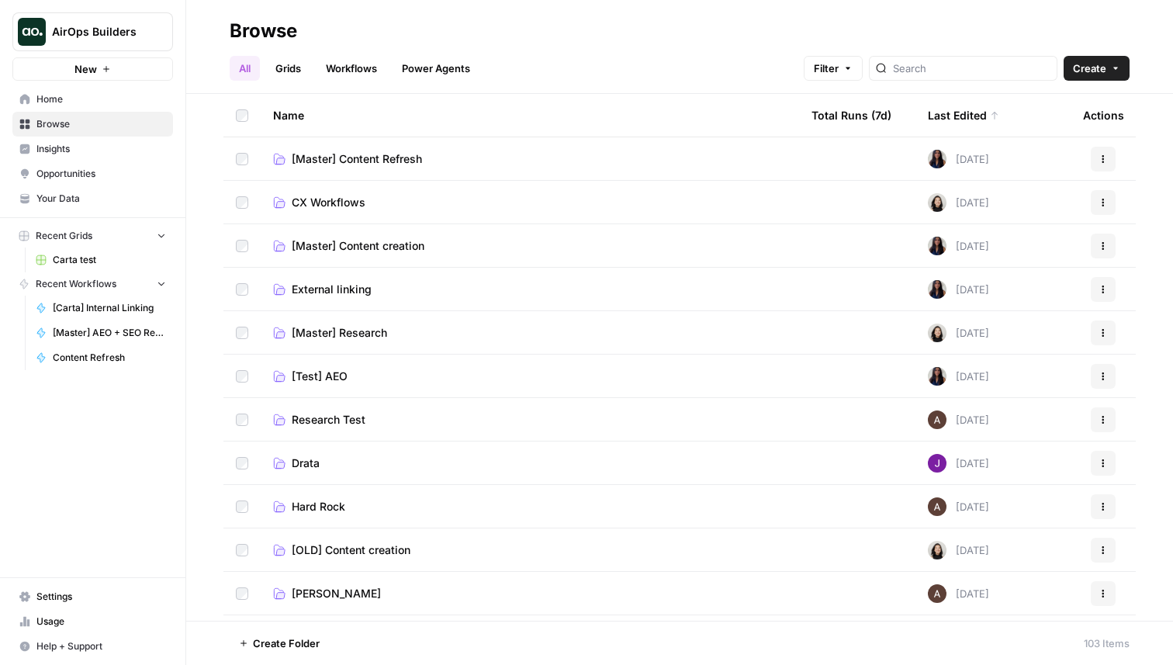
click at [405, 151] on span "[Master] Content Refresh" at bounding box center [357, 159] width 130 height 16
click at [84, 95] on span "Home" at bounding box center [101, 99] width 130 height 14
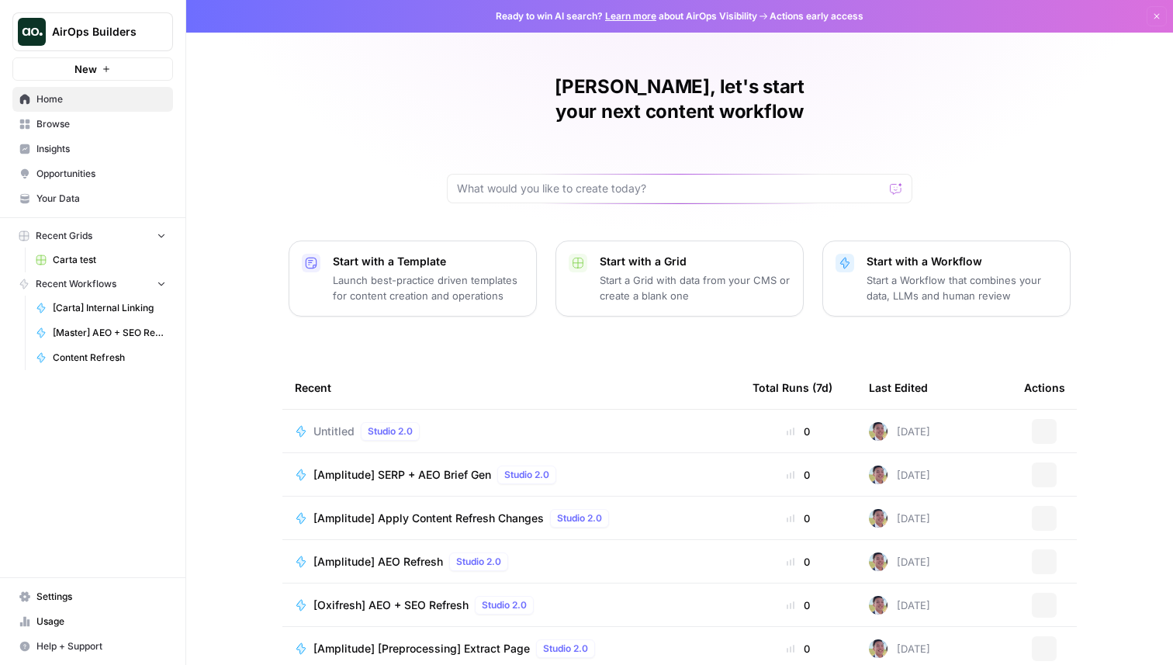
click at [89, 129] on span "Browse" at bounding box center [101, 124] width 130 height 14
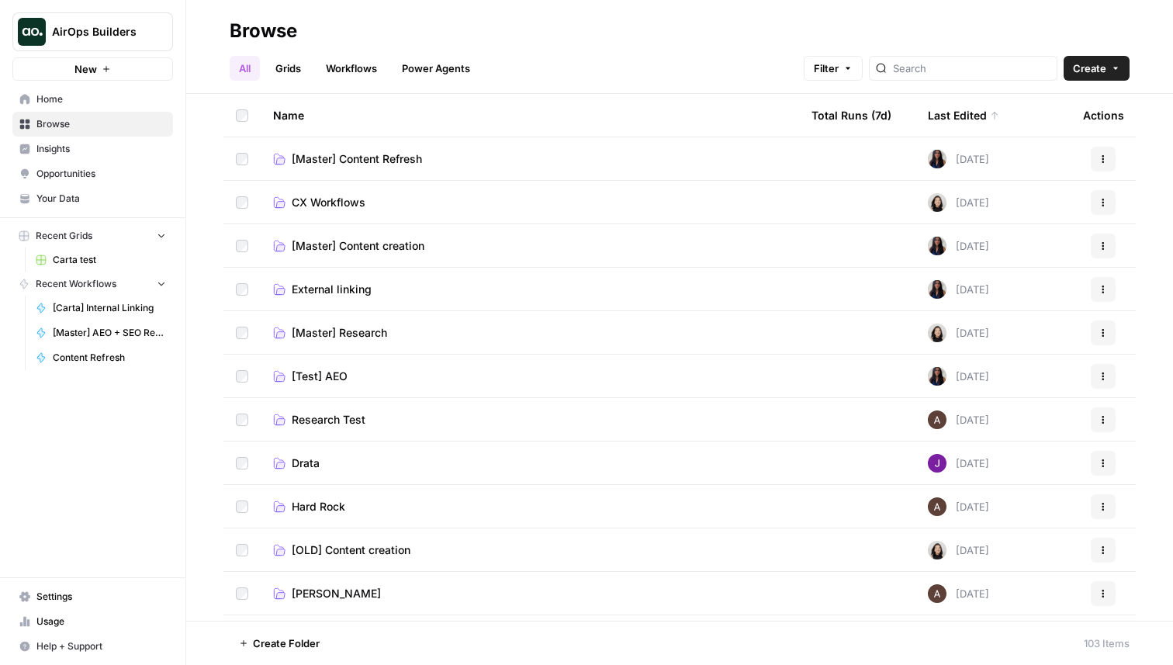
click at [964, 113] on div "Last Edited" at bounding box center [963, 115] width 71 height 43
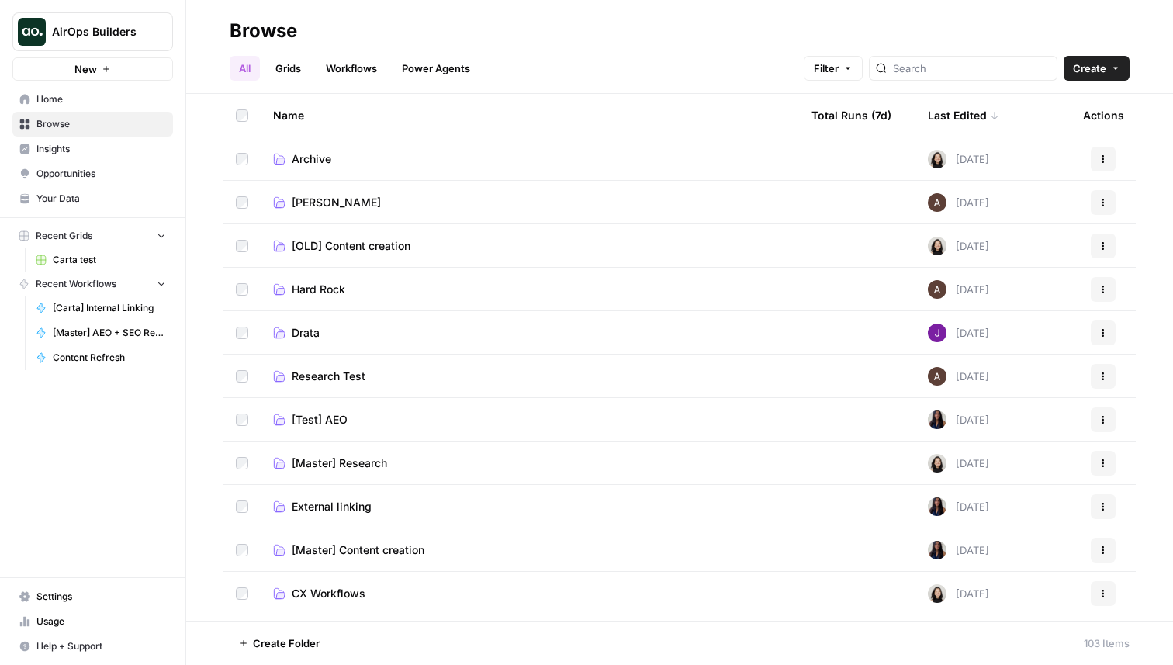
click at [964, 113] on div "Last Edited" at bounding box center [963, 115] width 71 height 43
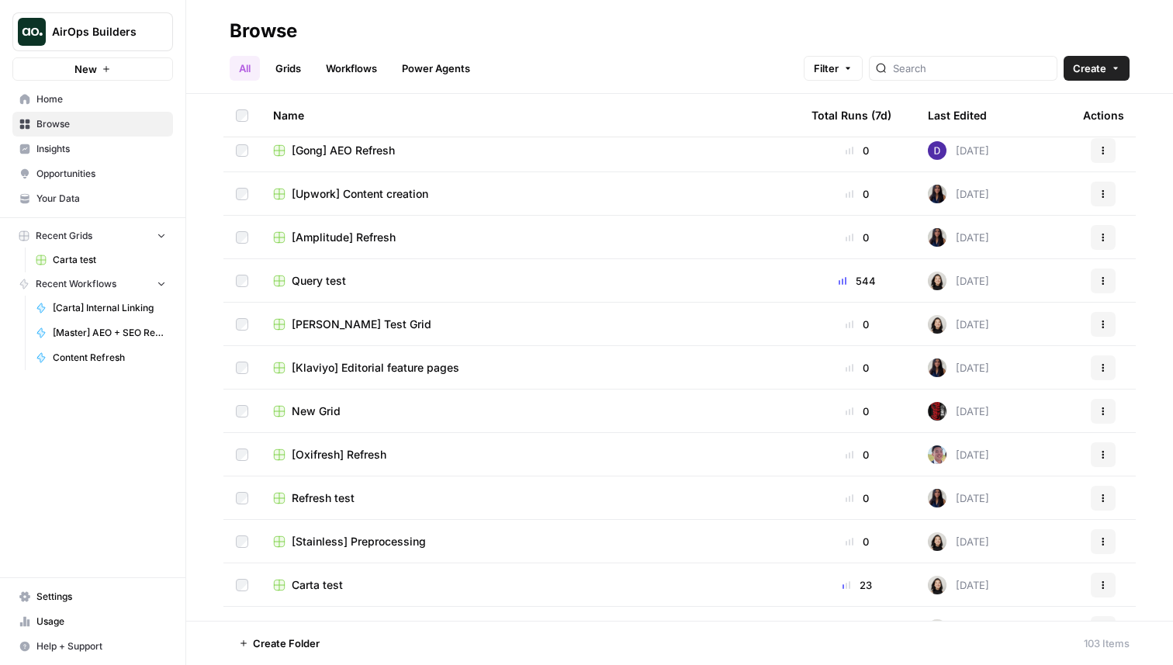
scroll to position [1211, 0]
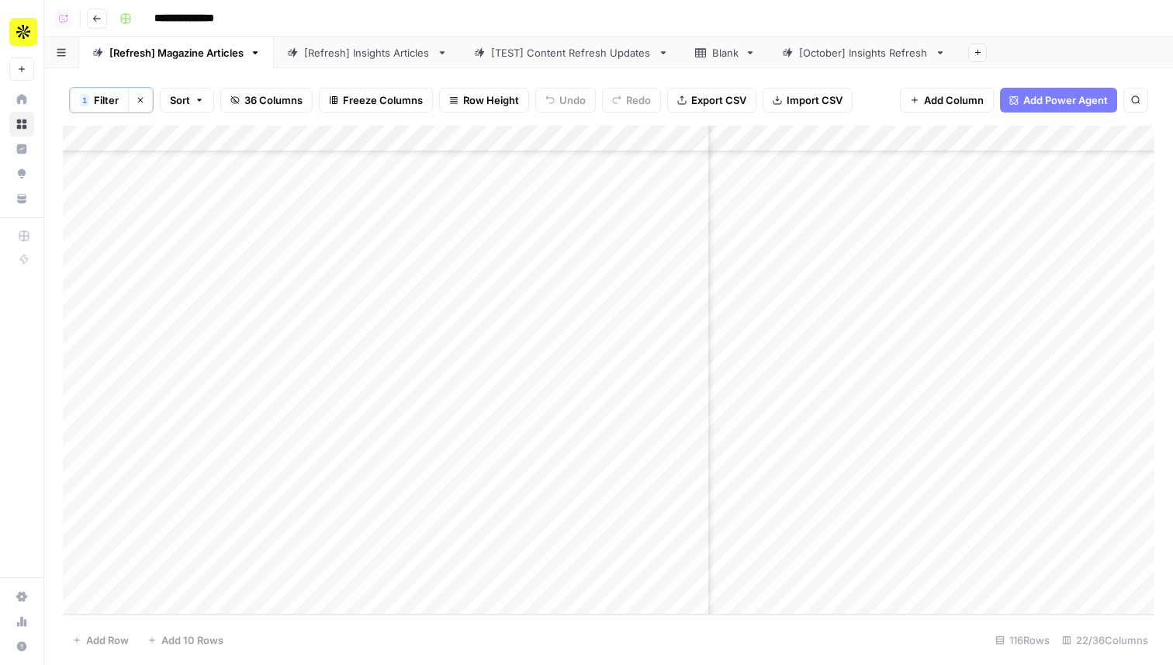
scroll to position [2595, 507]
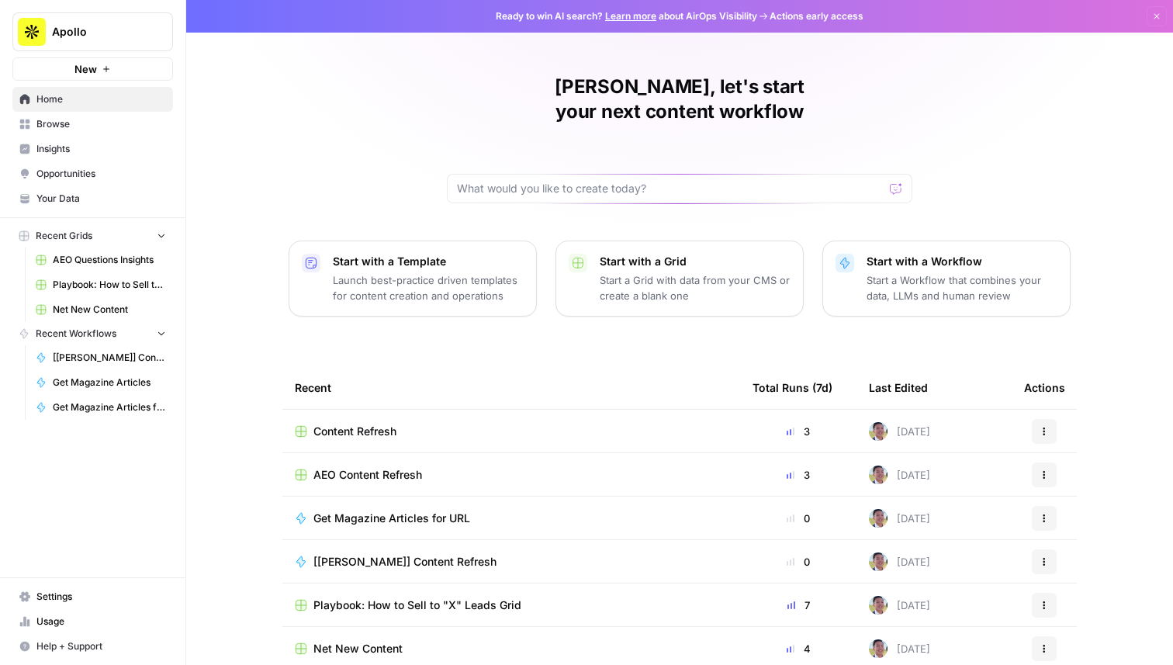
click at [375, 423] on span "Content Refresh" at bounding box center [354, 431] width 83 height 16
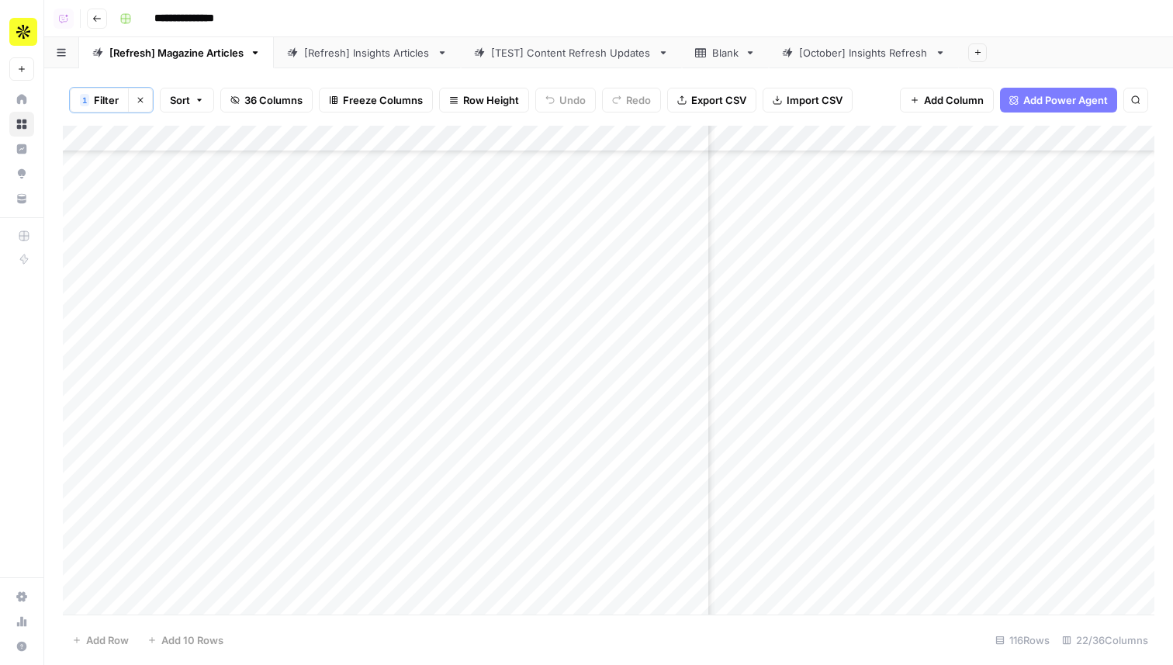
scroll to position [2595, 513]
click at [880, 361] on div "Add Column" at bounding box center [608, 370] width 1091 height 489
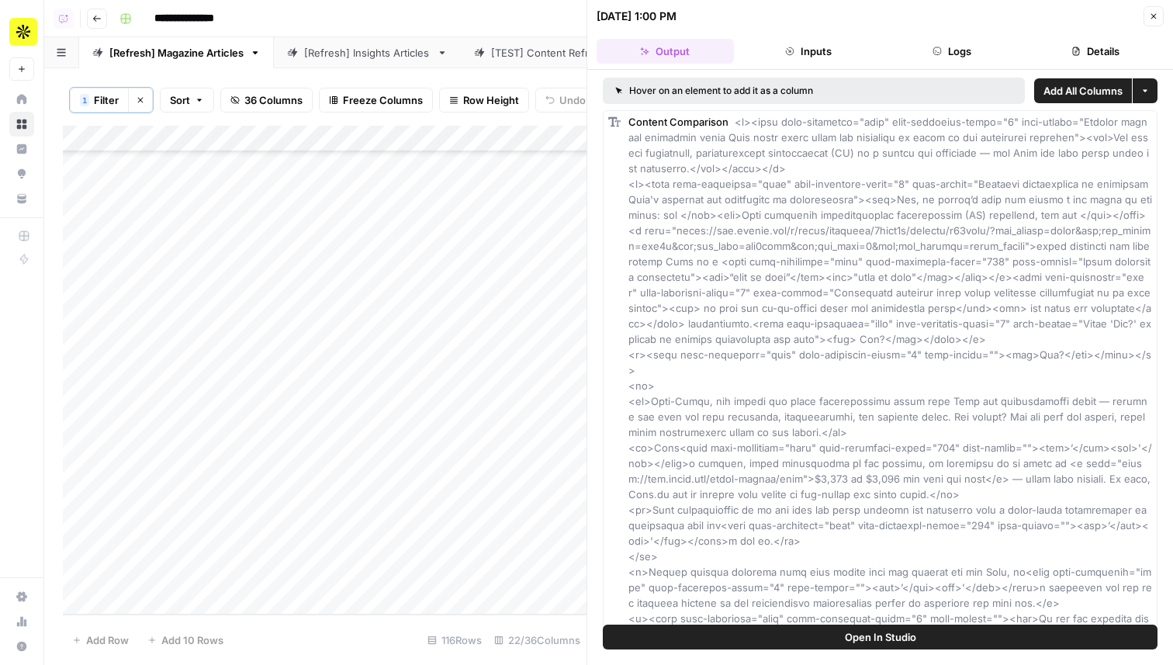
click at [917, 648] on button "Open In Studio" at bounding box center [880, 636] width 555 height 25
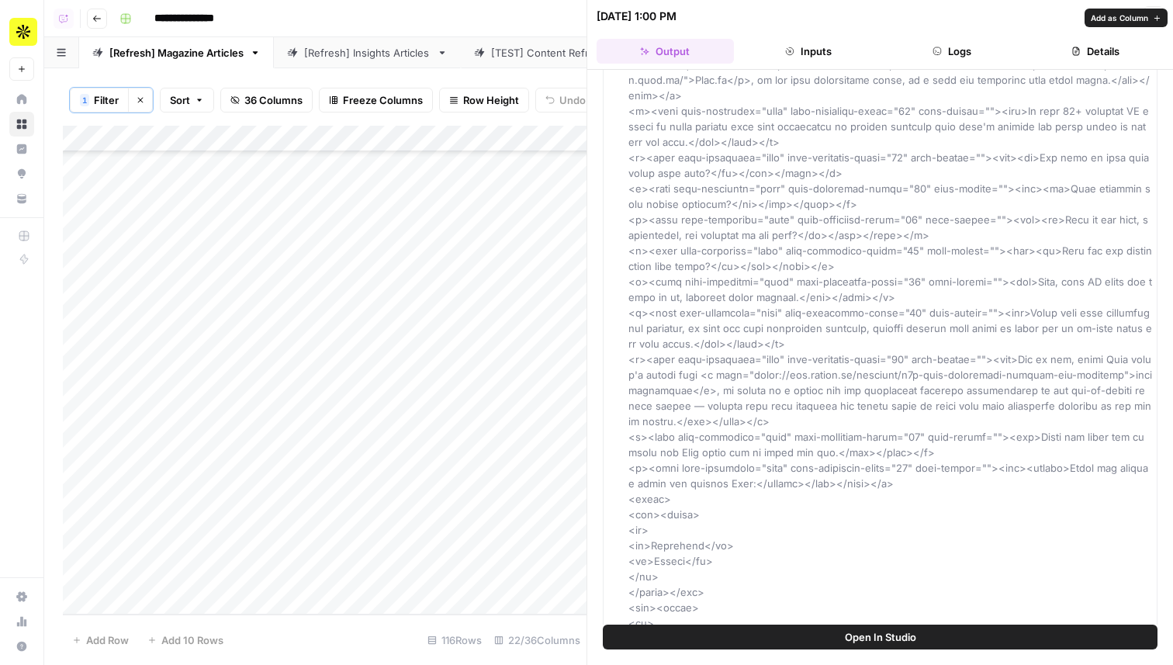
scroll to position [741, 0]
click at [1152, 15] on icon "button" at bounding box center [1153, 16] width 9 height 9
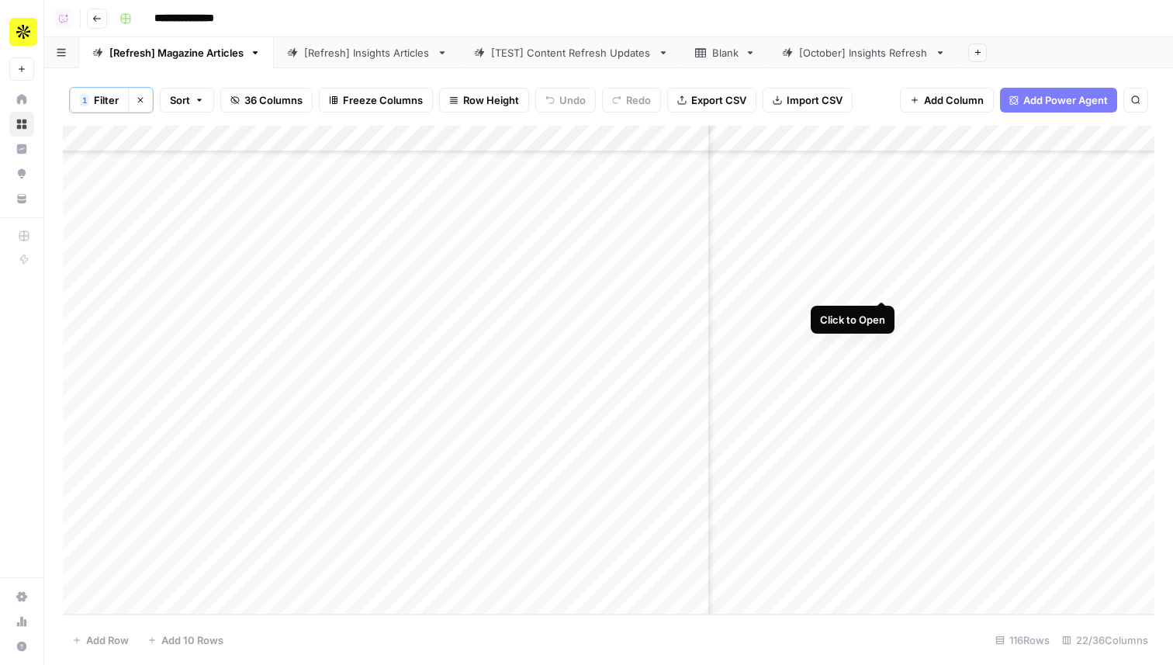
click at [880, 282] on div "Add Column" at bounding box center [608, 370] width 1091 height 489
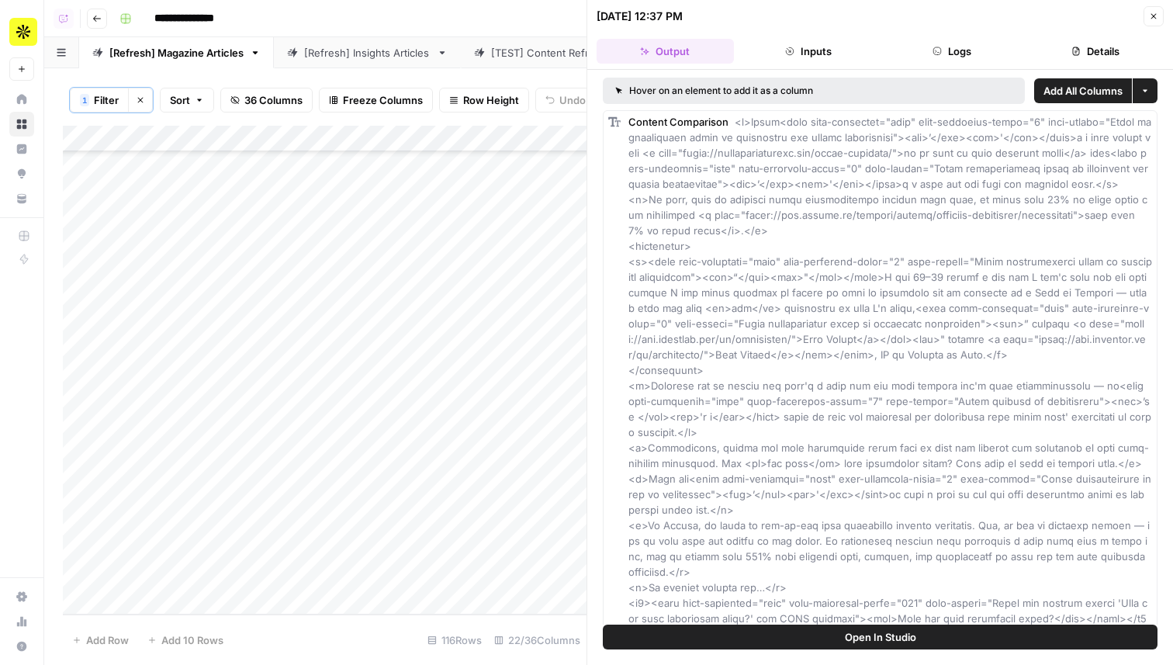
click at [854, 633] on span "Open In Studio" at bounding box center [880, 637] width 71 height 16
click at [1083, 50] on button "Details" at bounding box center [1094, 51] width 137 height 25
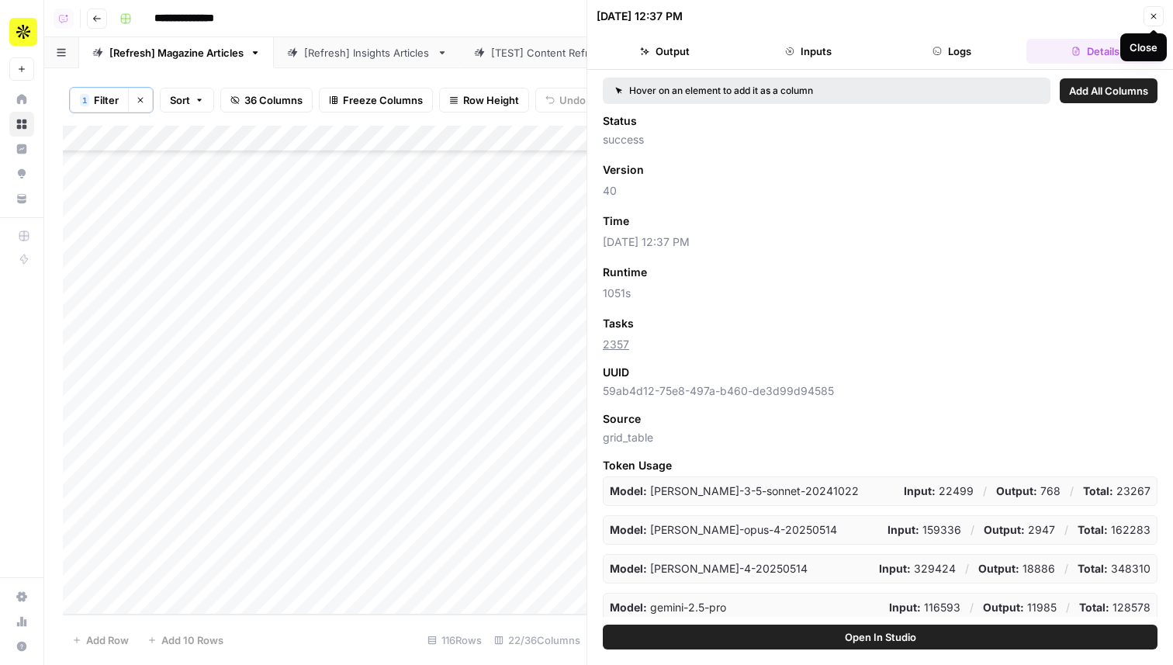
click at [1147, 19] on button "Close" at bounding box center [1153, 16] width 20 height 20
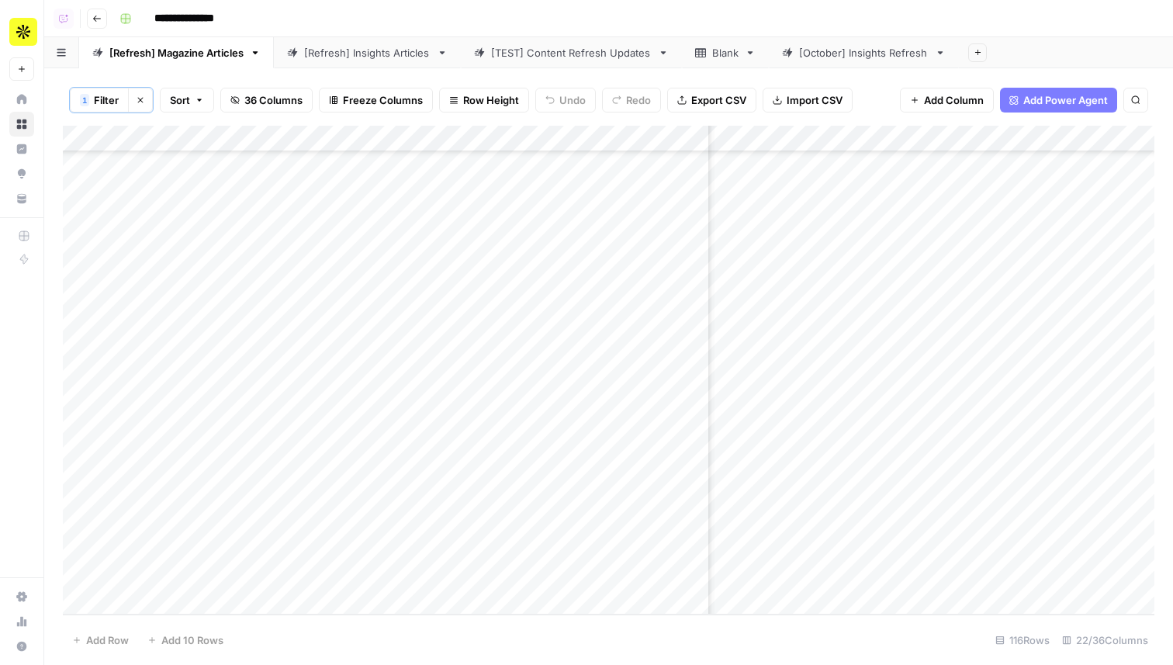
scroll to position [931, 513]
click at [876, 263] on div "Add Column" at bounding box center [608, 370] width 1091 height 489
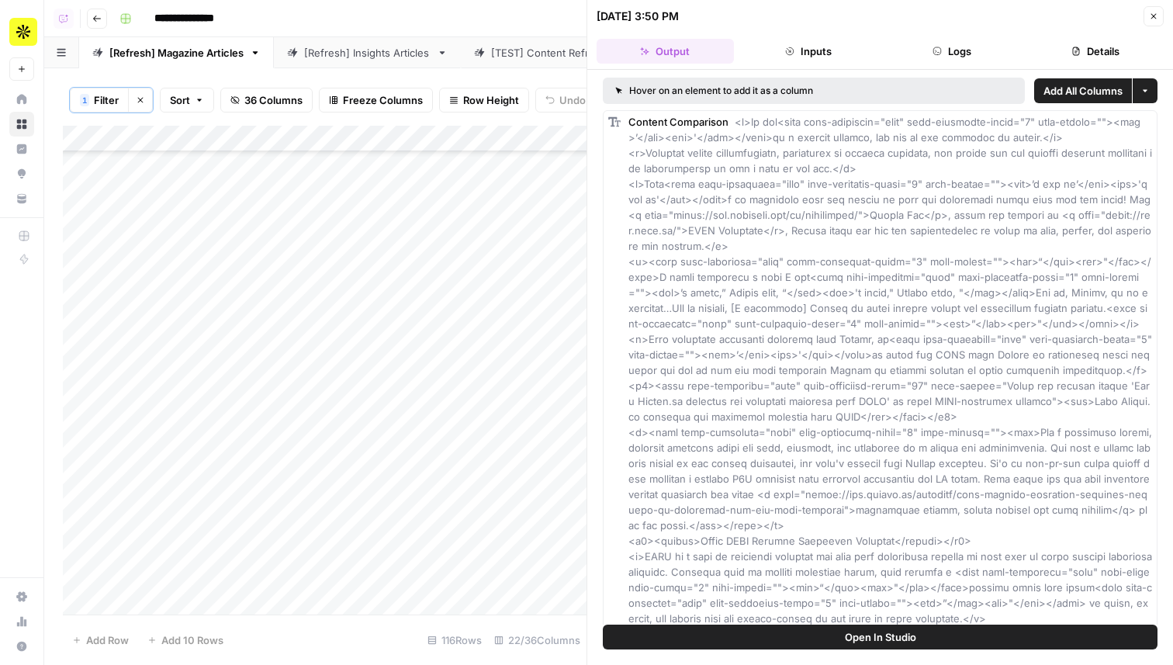
click at [1079, 53] on icon "button" at bounding box center [1075, 51] width 9 height 9
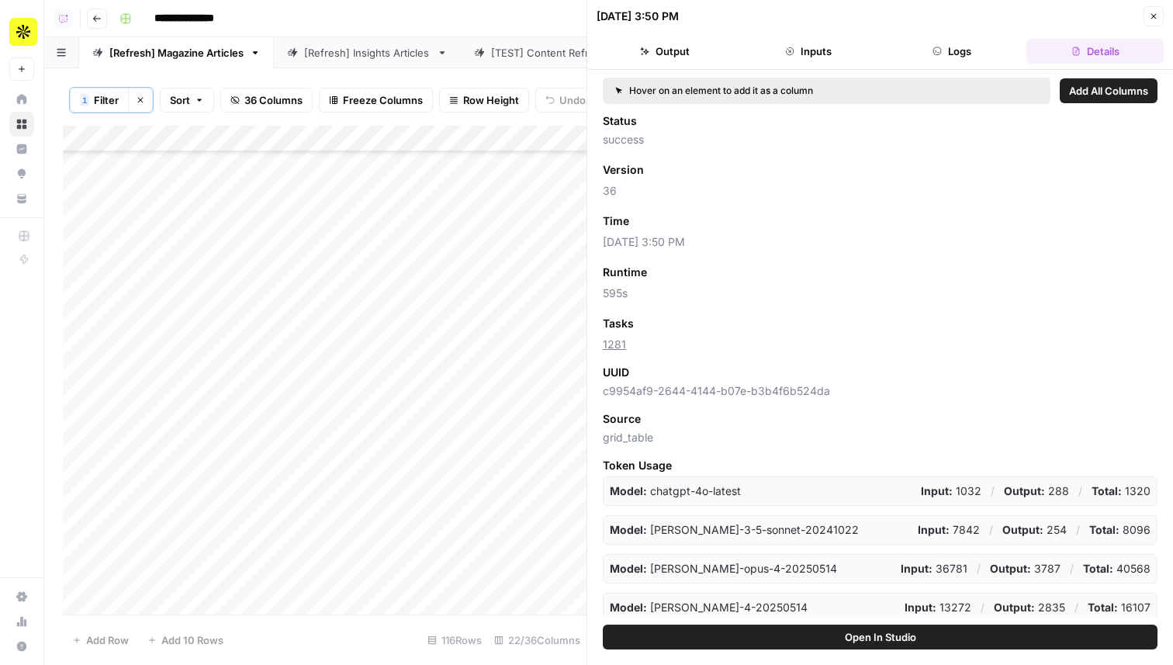
click at [1154, 22] on button "Close" at bounding box center [1153, 16] width 20 height 20
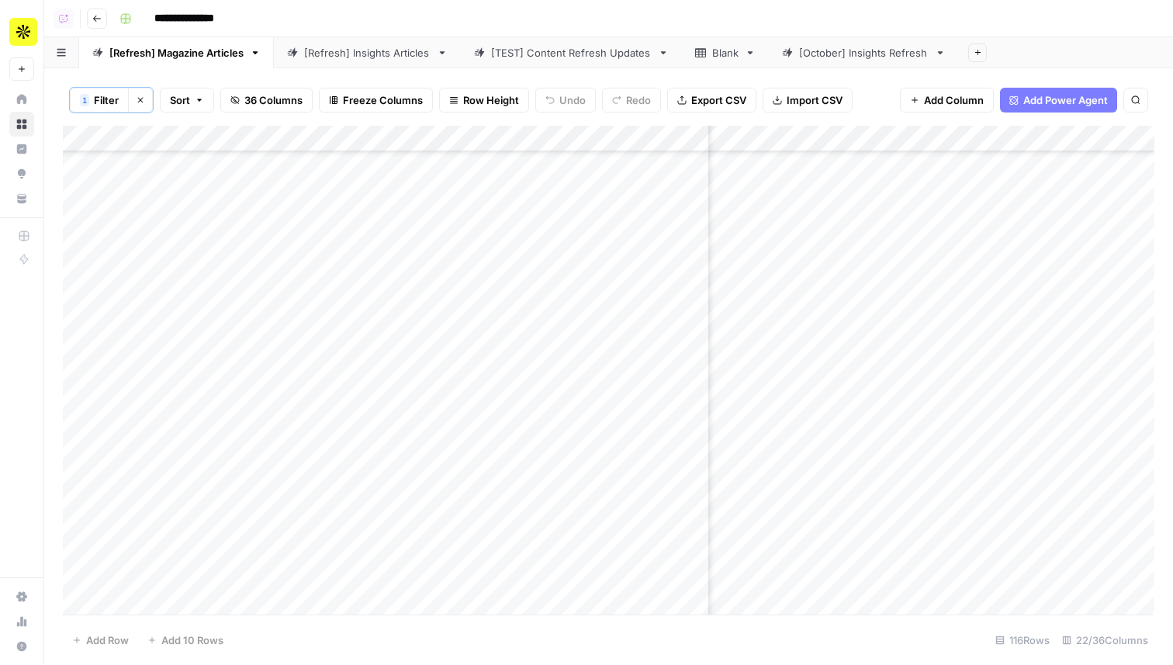
scroll to position [2595, 513]
click at [879, 335] on div "Add Column" at bounding box center [608, 370] width 1091 height 489
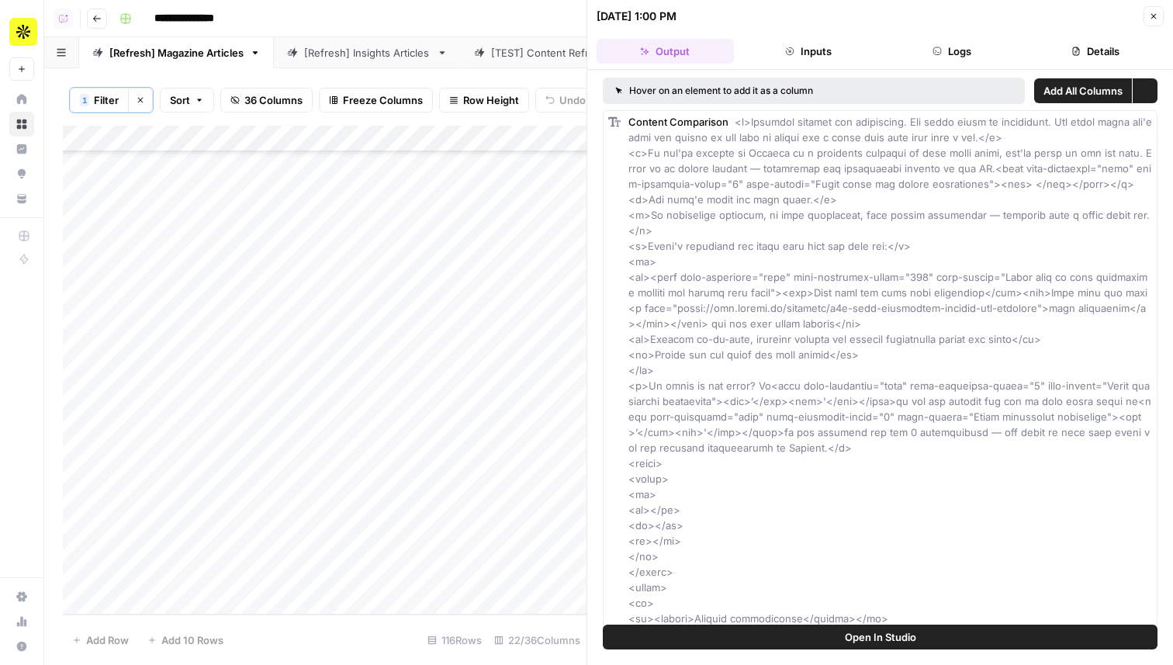
click at [949, 49] on button "Logs" at bounding box center [951, 51] width 137 height 25
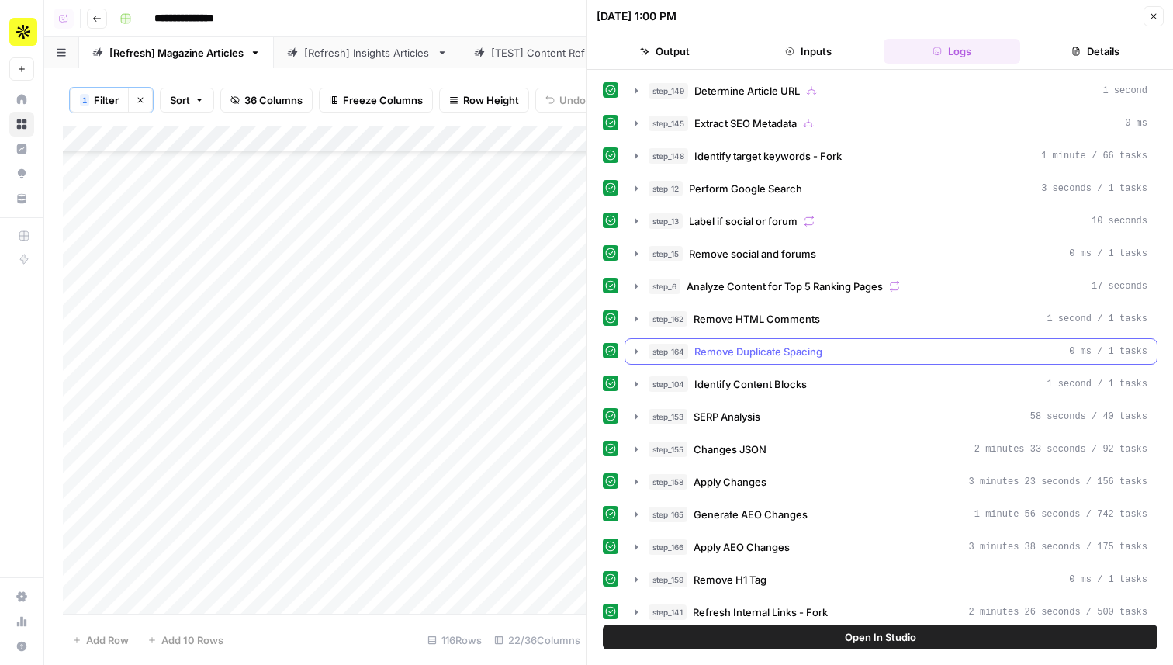
scroll to position [83, 0]
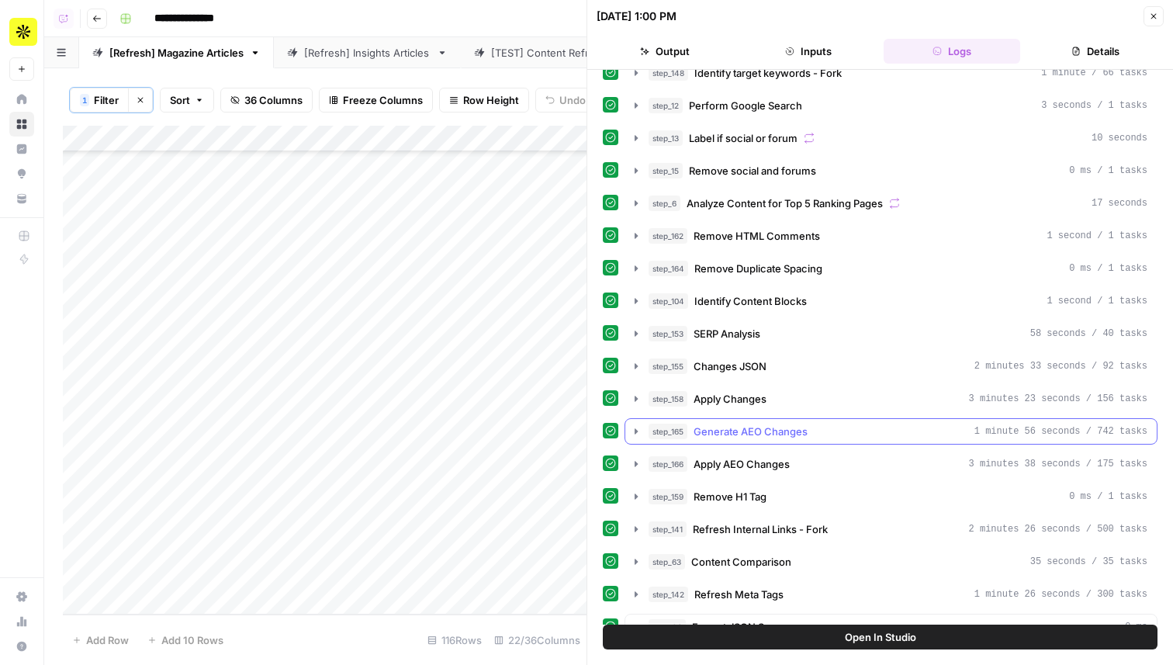
click at [843, 436] on div "step_165 Generate AEO Changes 1 minute 56 seconds / 742 tasks" at bounding box center [897, 431] width 499 height 16
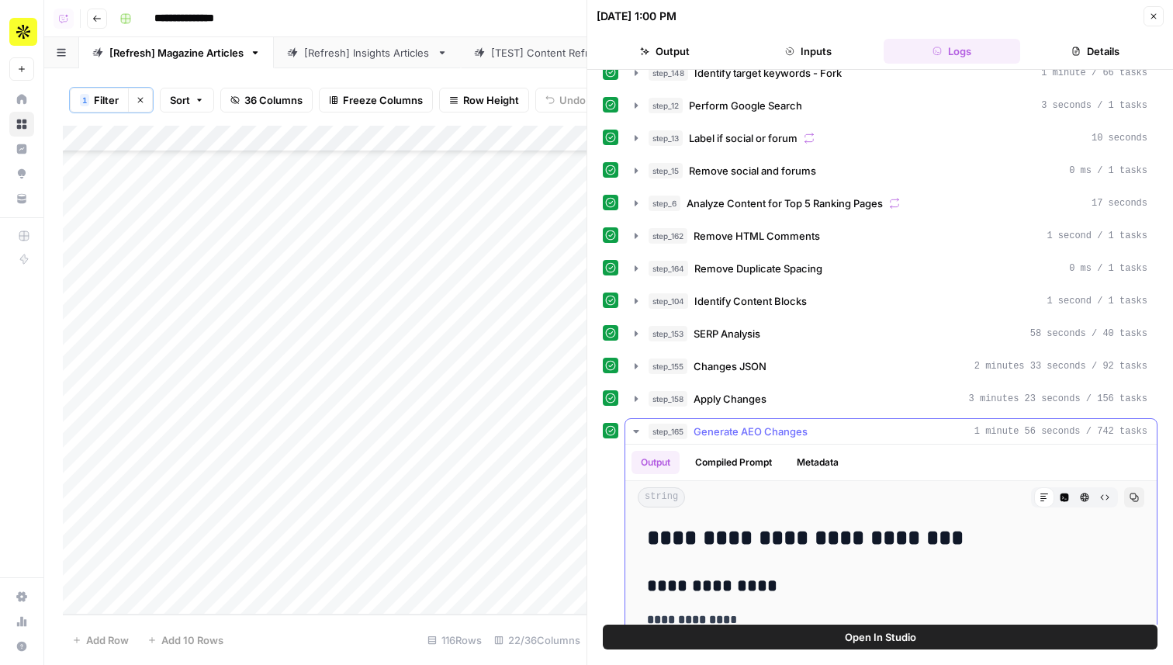
click at [860, 434] on div "step_165 Generate AEO Changes 1 minute 56 seconds / 742 tasks" at bounding box center [897, 431] width 499 height 16
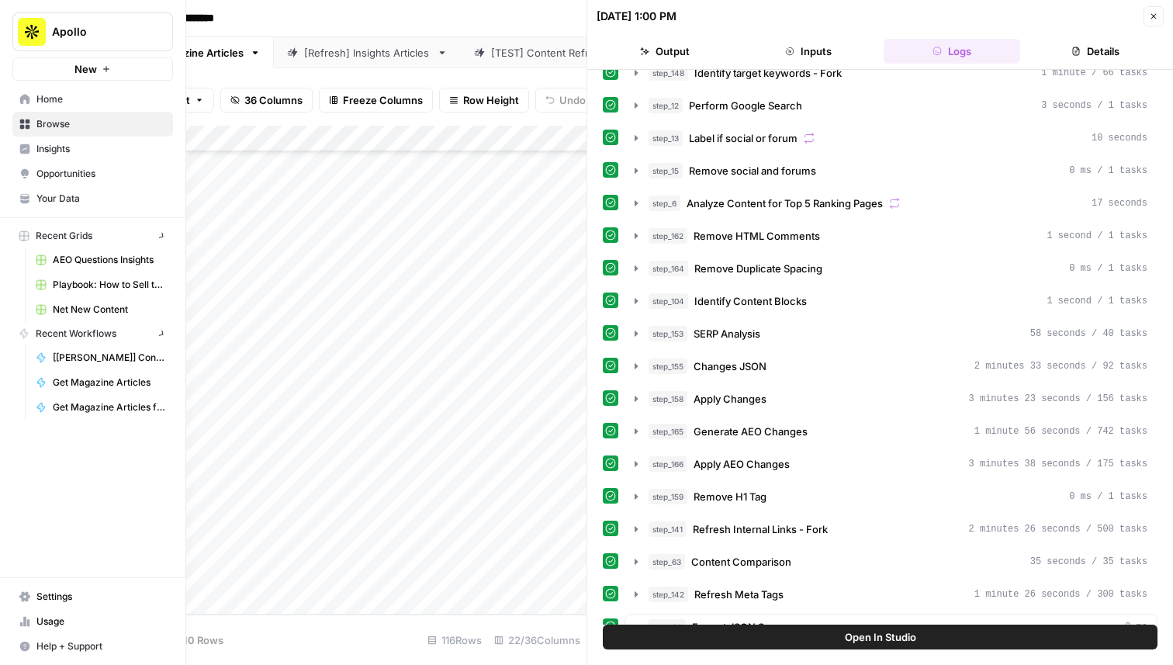
click at [30, 99] on link "Home" at bounding box center [92, 99] width 161 height 25
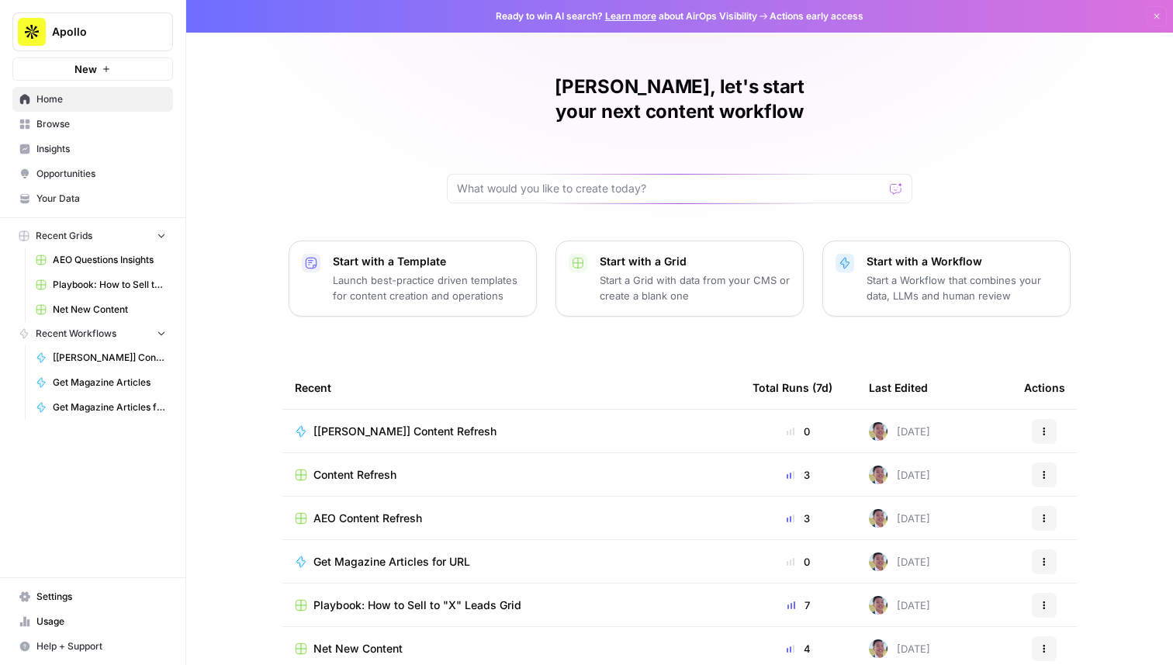
click at [79, 627] on span "Usage" at bounding box center [101, 621] width 130 height 14
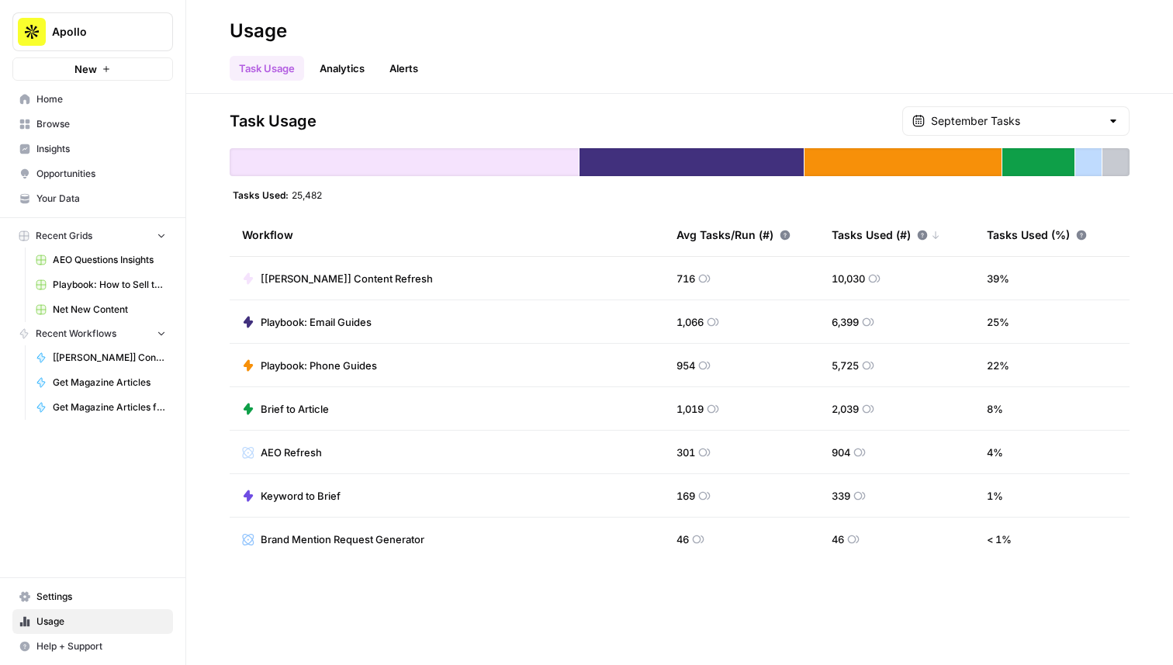
click at [413, 71] on link "Alerts" at bounding box center [403, 68] width 47 height 25
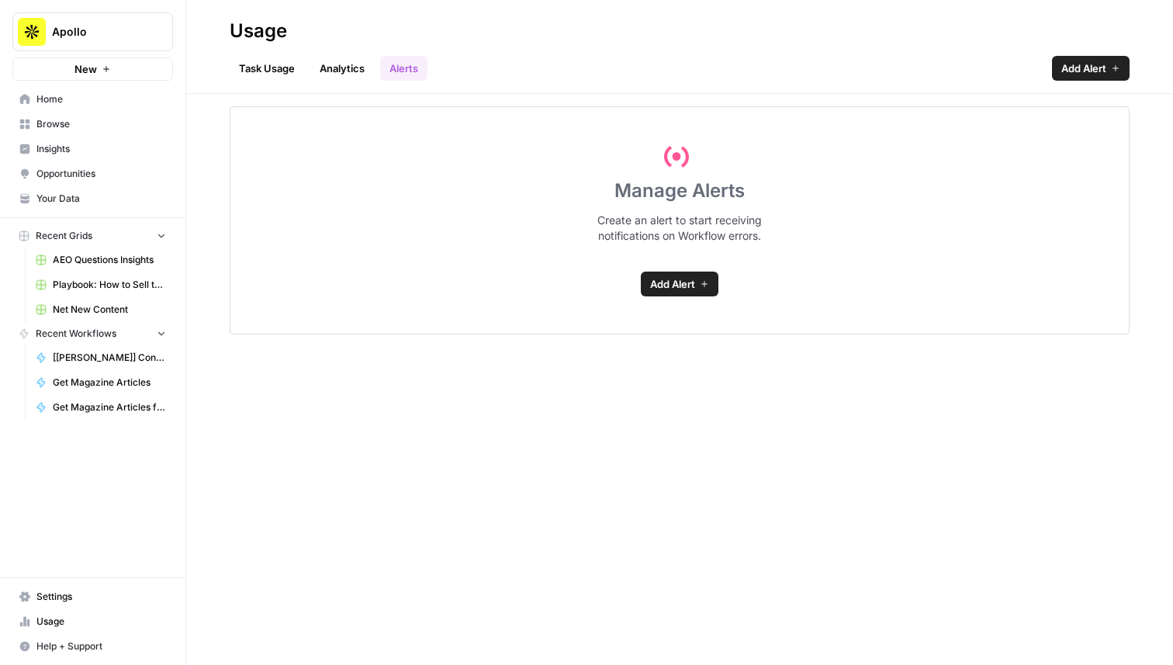
click at [340, 67] on link "Analytics" at bounding box center [342, 68] width 64 height 25
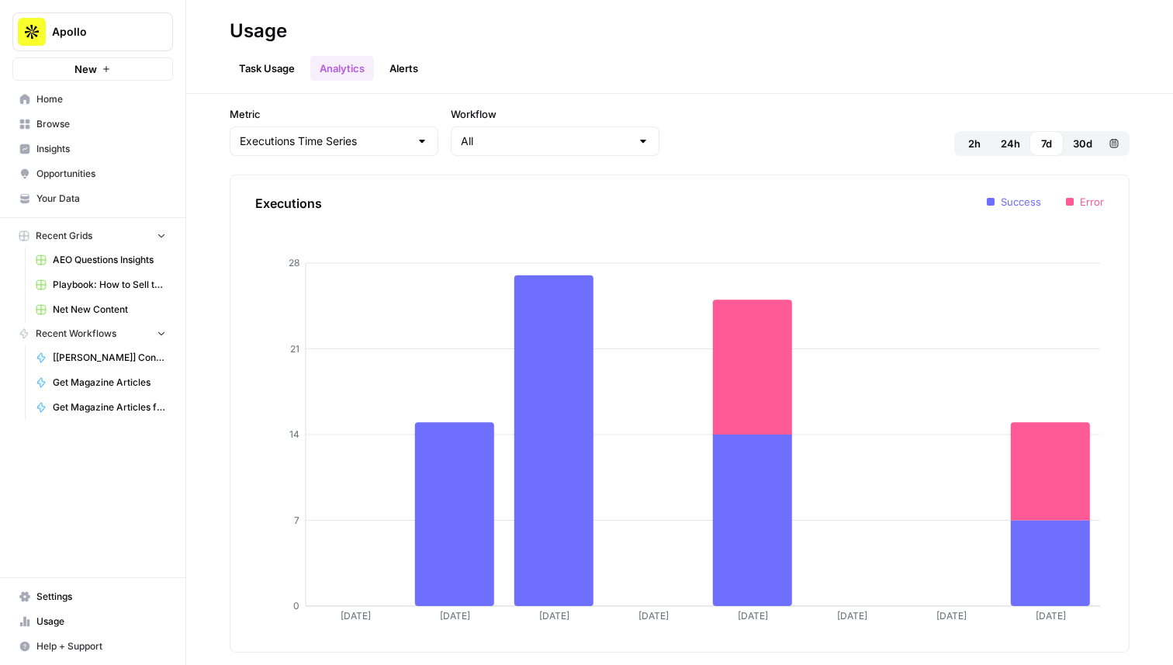
click at [268, 74] on link "Task Usage" at bounding box center [267, 68] width 74 height 25
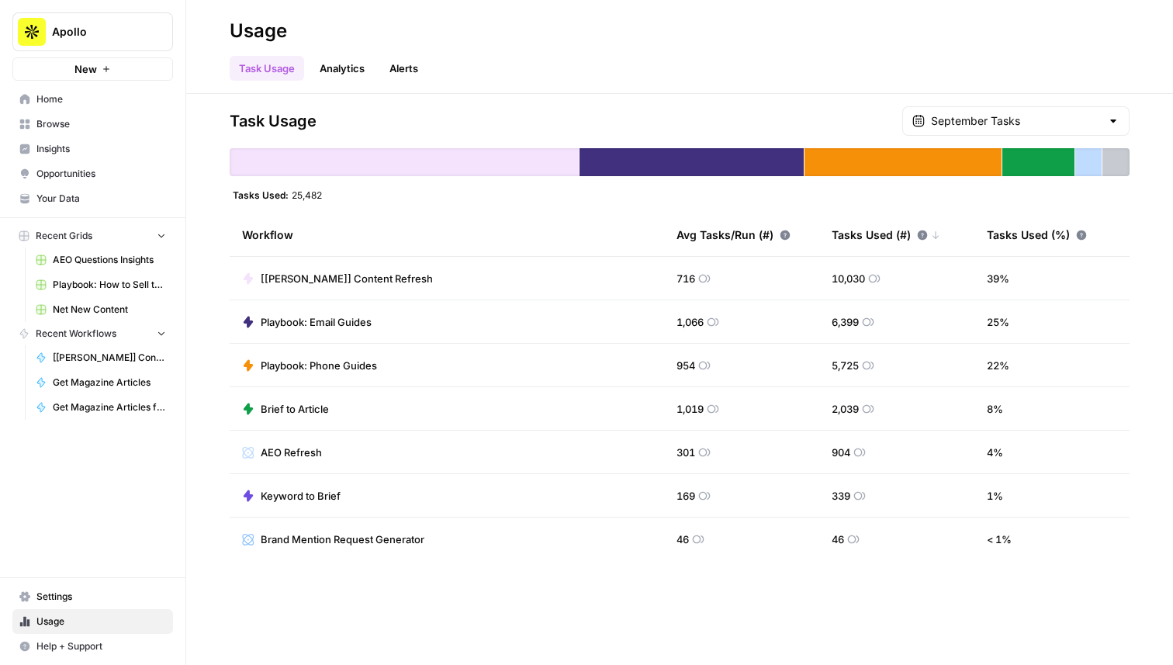
click at [96, 103] on span "Home" at bounding box center [101, 99] width 130 height 14
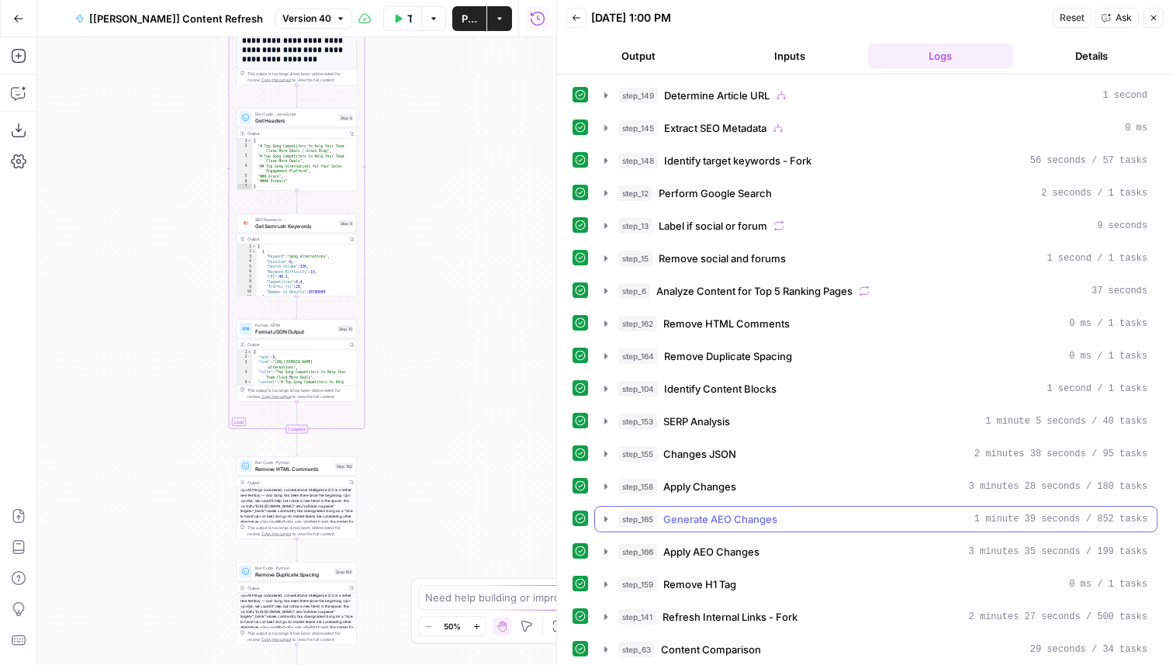
click at [735, 520] on span "Generate AEO Changes" at bounding box center [720, 519] width 114 height 16
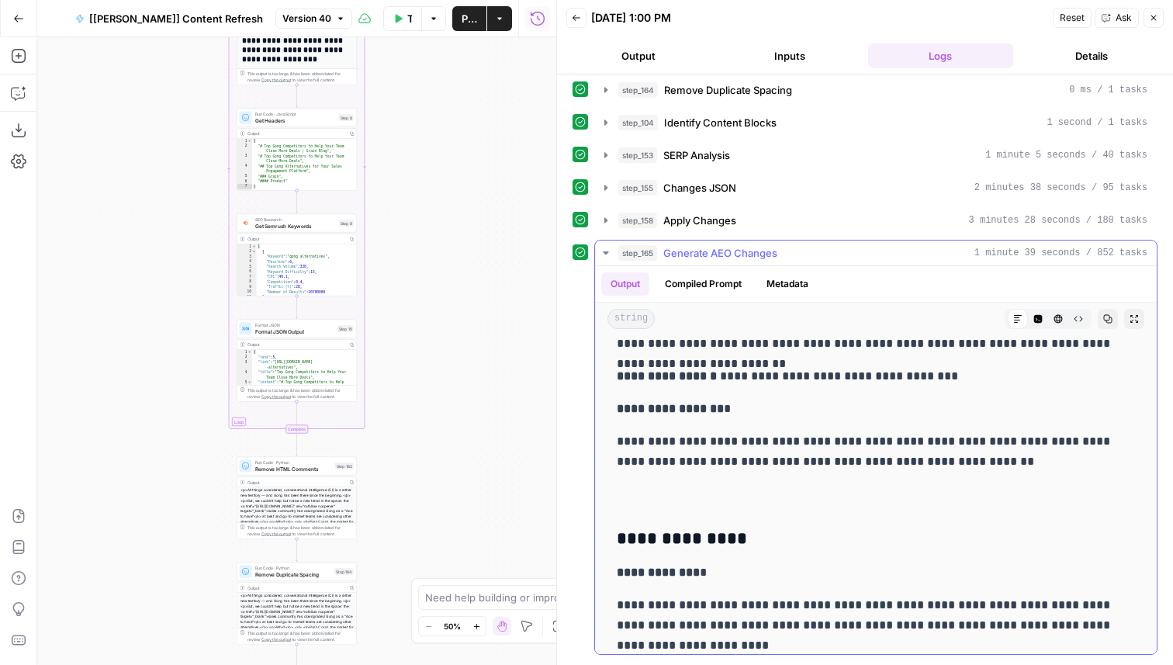
scroll to position [2732, 0]
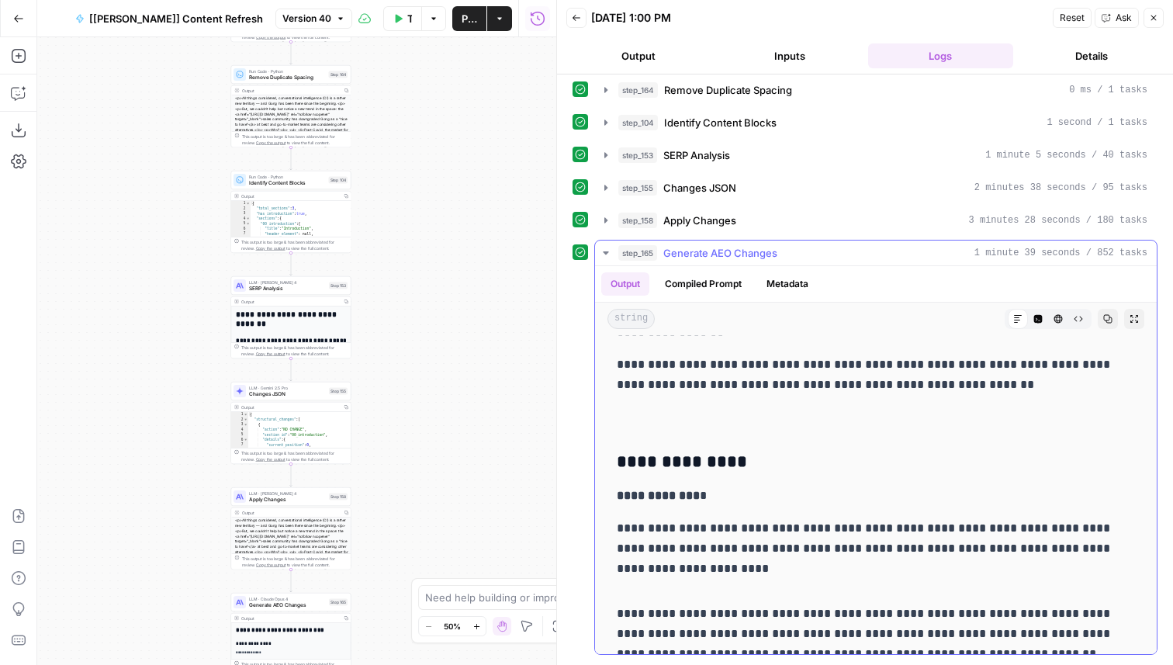
click at [1078, 317] on icon "button" at bounding box center [1077, 318] width 9 height 9
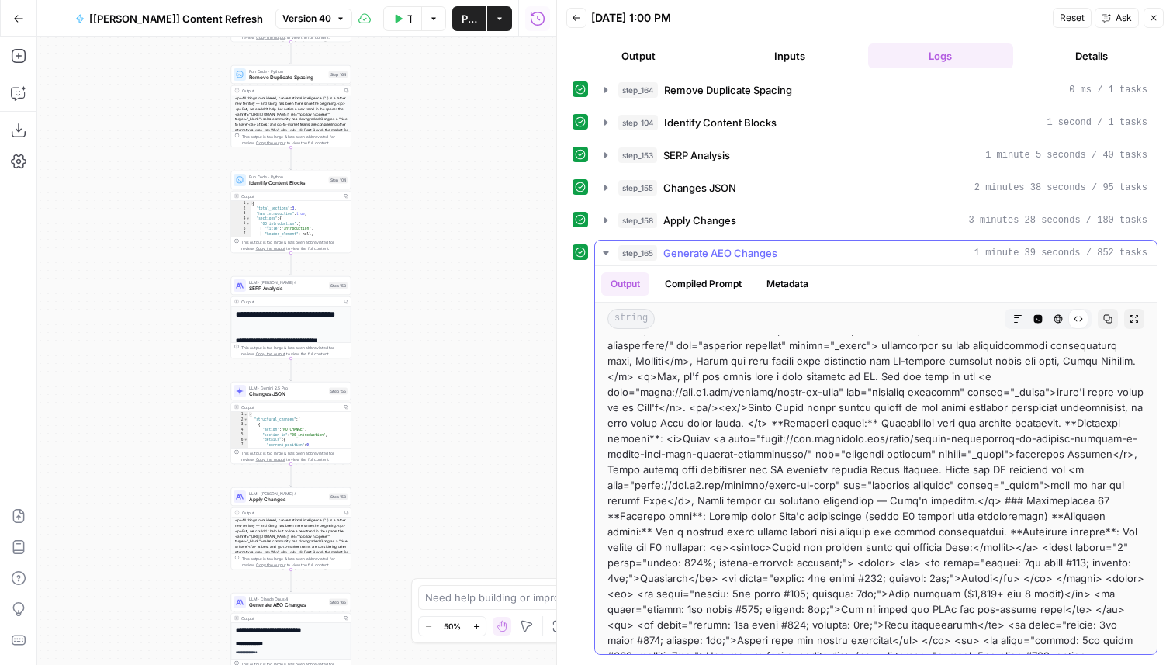
click at [796, 292] on button "Metadata" at bounding box center [787, 283] width 60 height 23
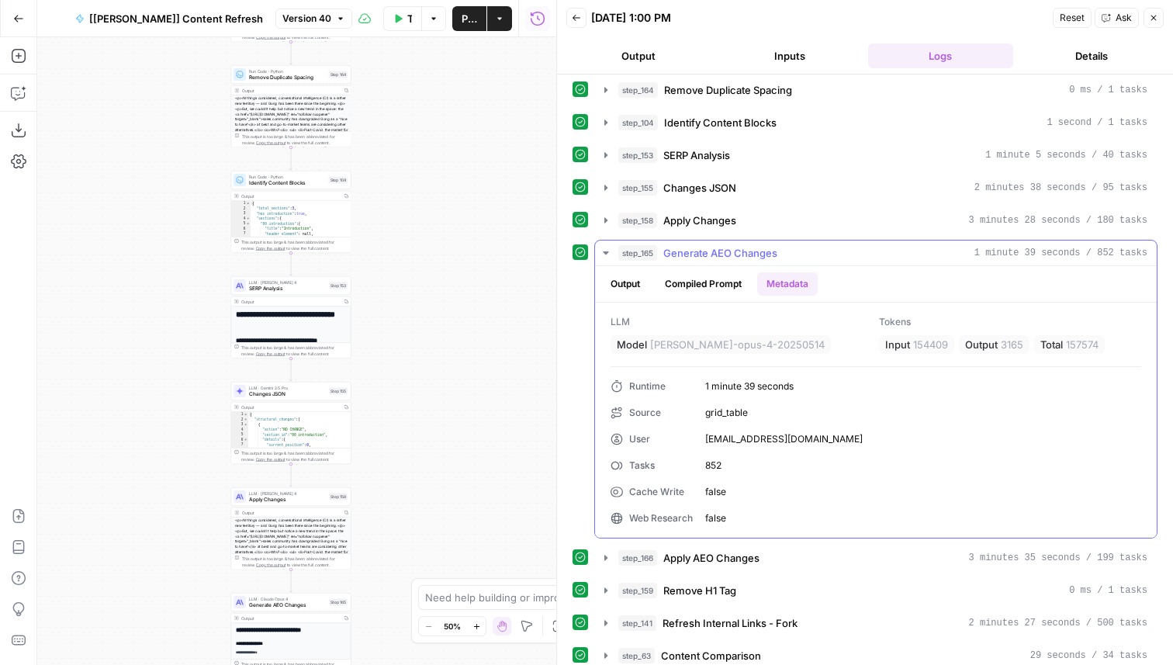
click at [642, 292] on button "Output" at bounding box center [625, 283] width 48 height 23
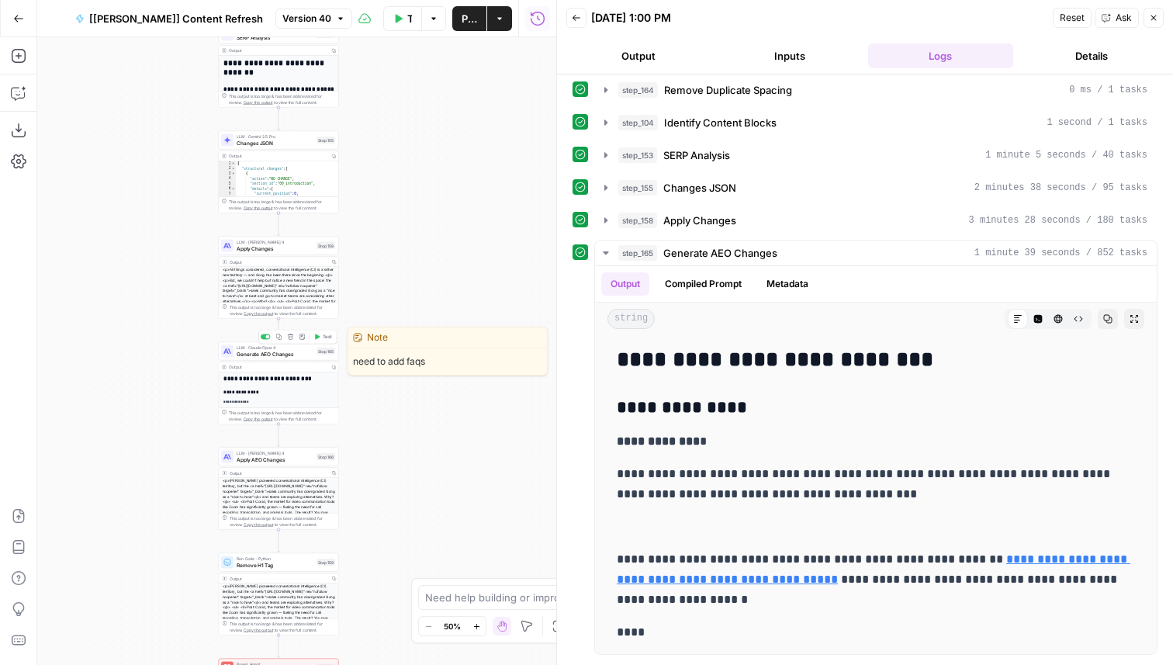
click at [326, 338] on span "Test" at bounding box center [327, 336] width 9 height 7
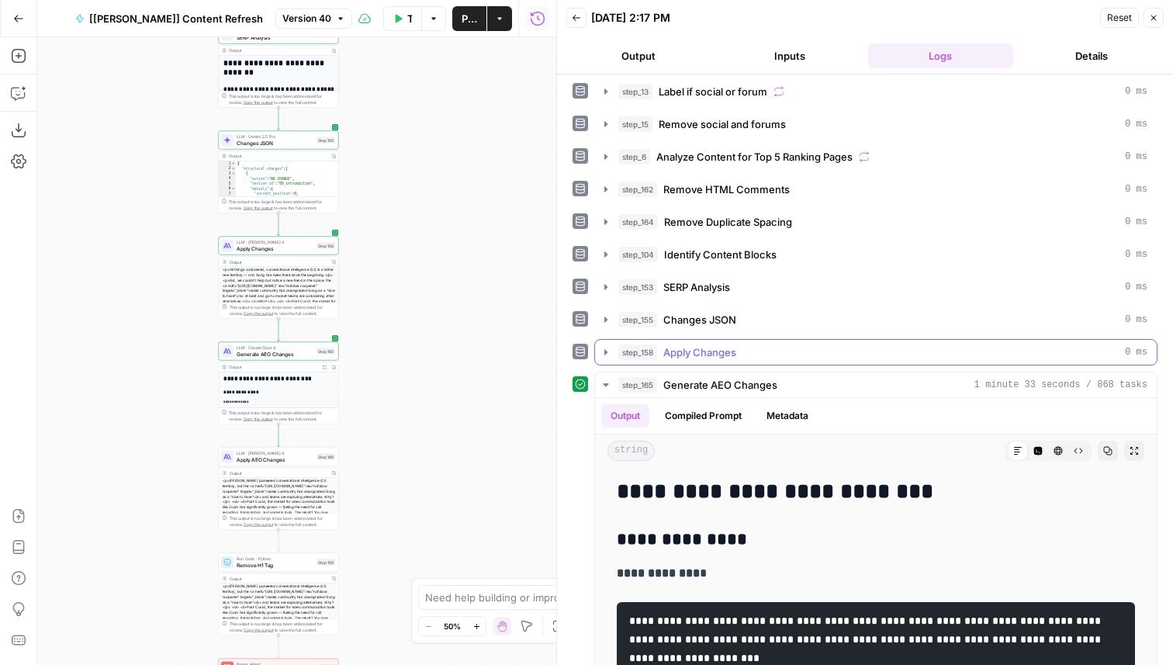
scroll to position [136, 0]
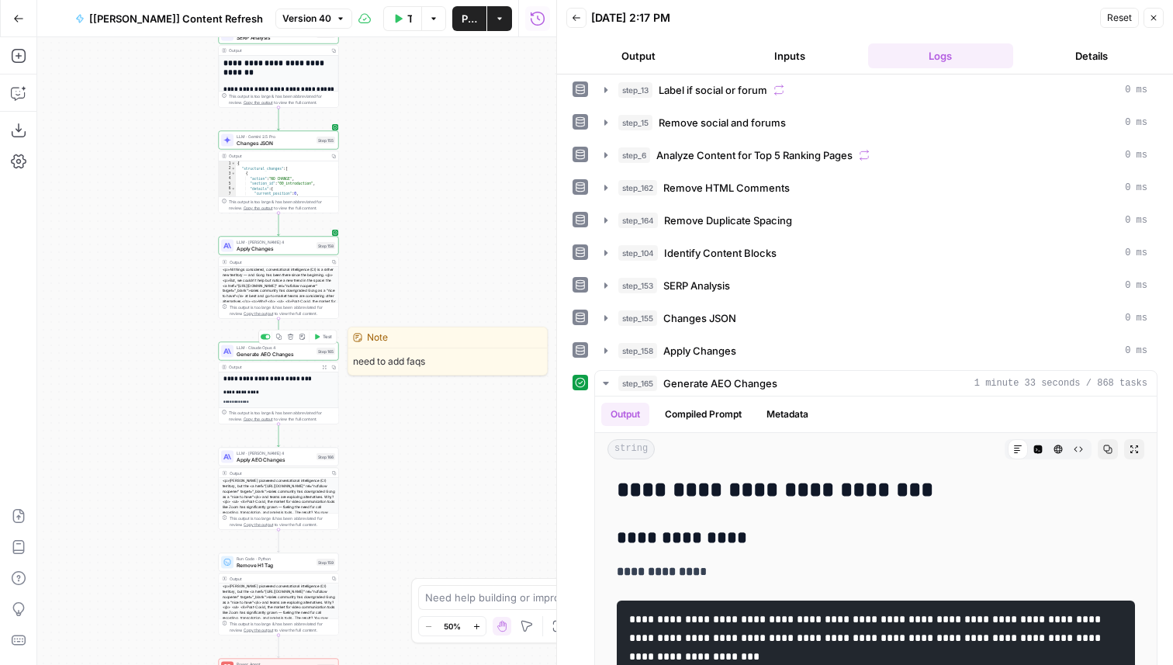
click at [292, 357] on span "Generate AEO Changes" at bounding box center [275, 354] width 77 height 8
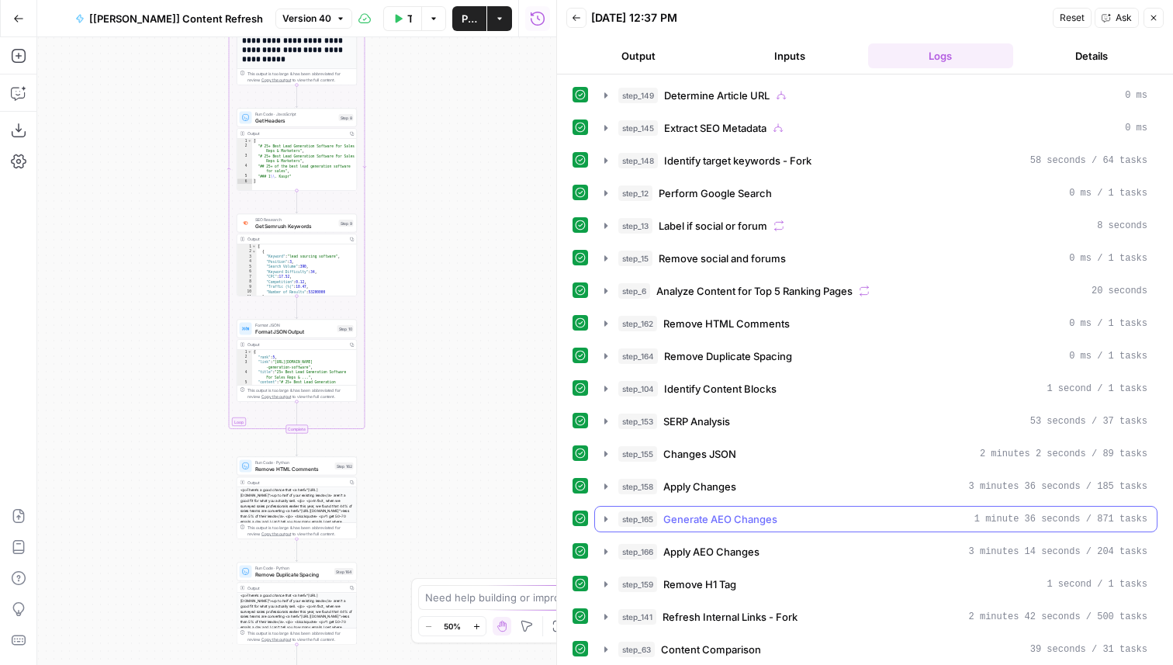
click at [772, 514] on span "Generate AEO Changes" at bounding box center [720, 519] width 114 height 16
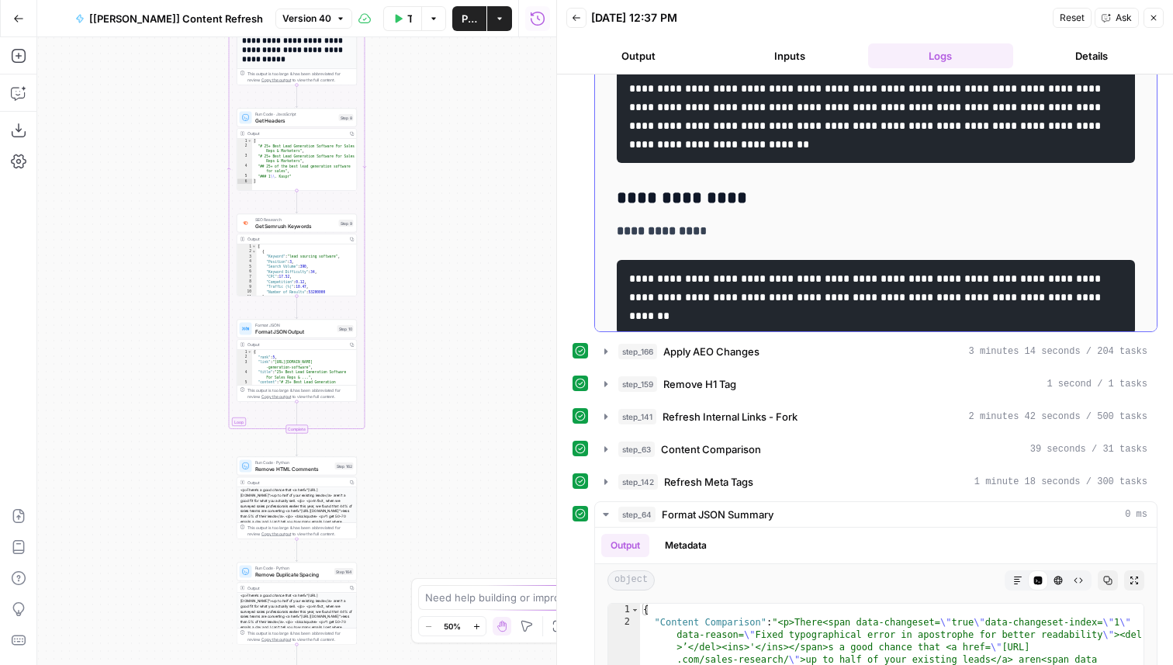
scroll to position [482, 0]
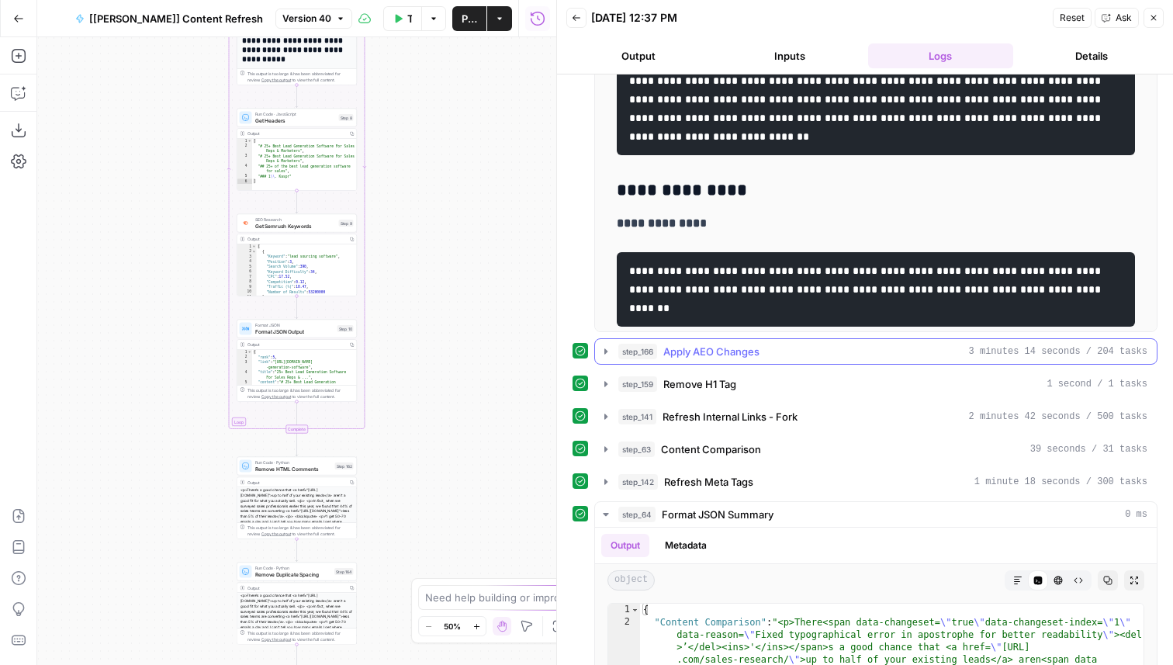
click at [763, 347] on div "step_166 Apply AEO Changes 3 minutes 14 seconds / 204 tasks" at bounding box center [882, 352] width 529 height 16
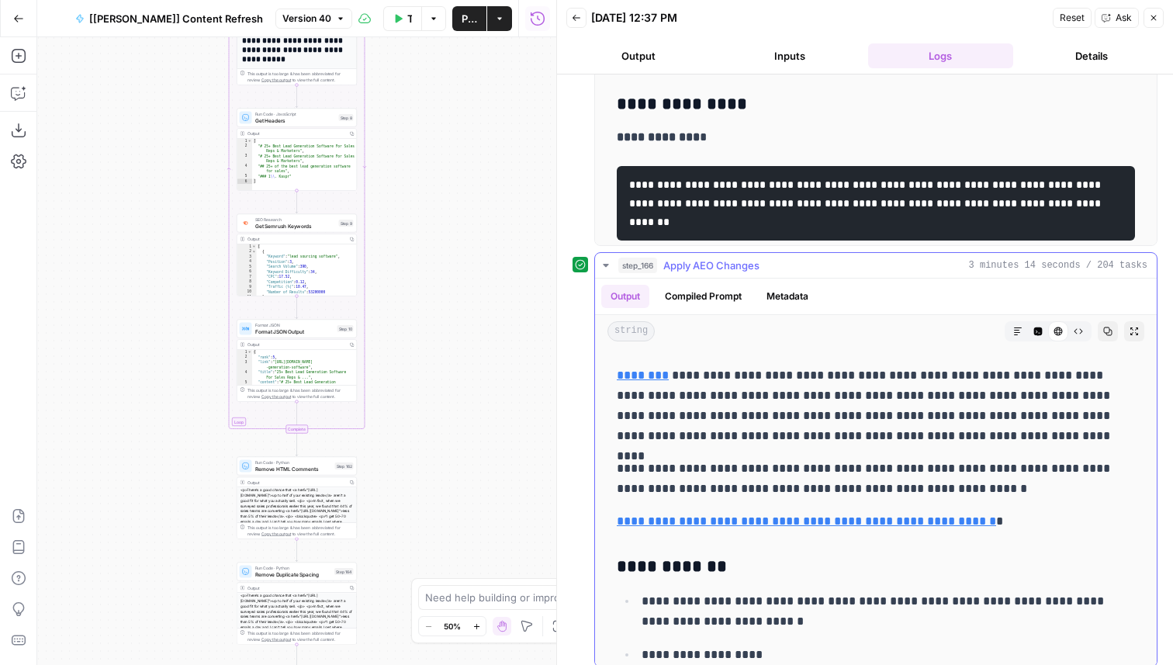
scroll to position [5129, 0]
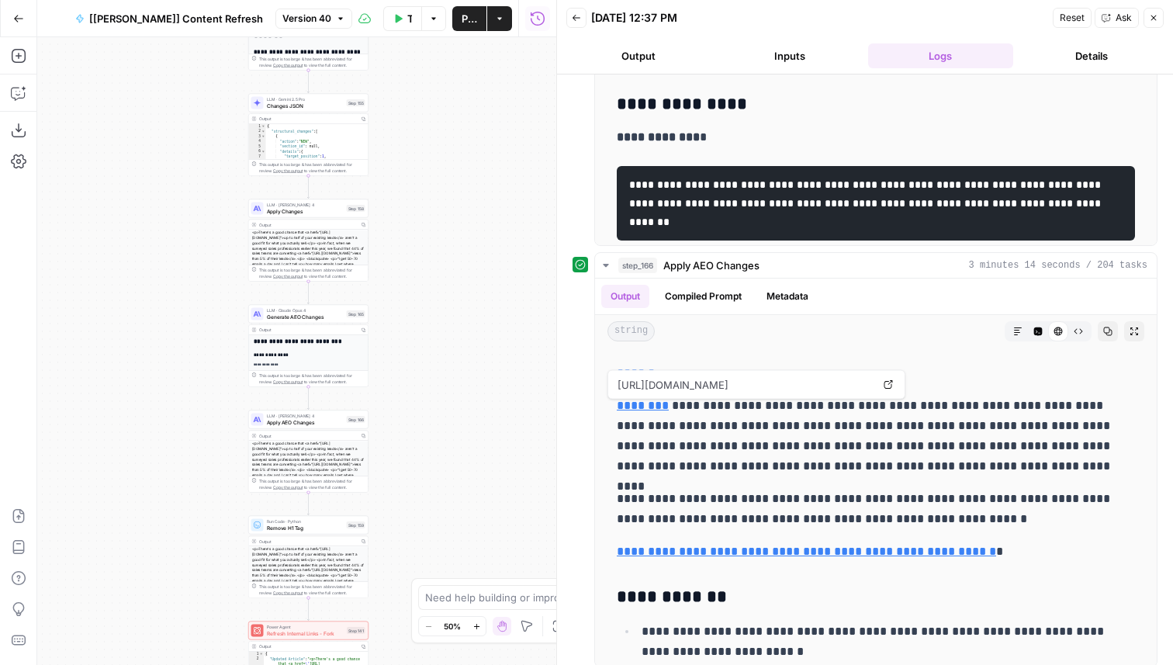
click at [1169, 16] on header "Back 09/08/25 at 12:37 PM Reset Ask Close Output Inputs Logs Details" at bounding box center [865, 37] width 616 height 74
click at [1158, 19] on button "Close" at bounding box center [1153, 18] width 20 height 20
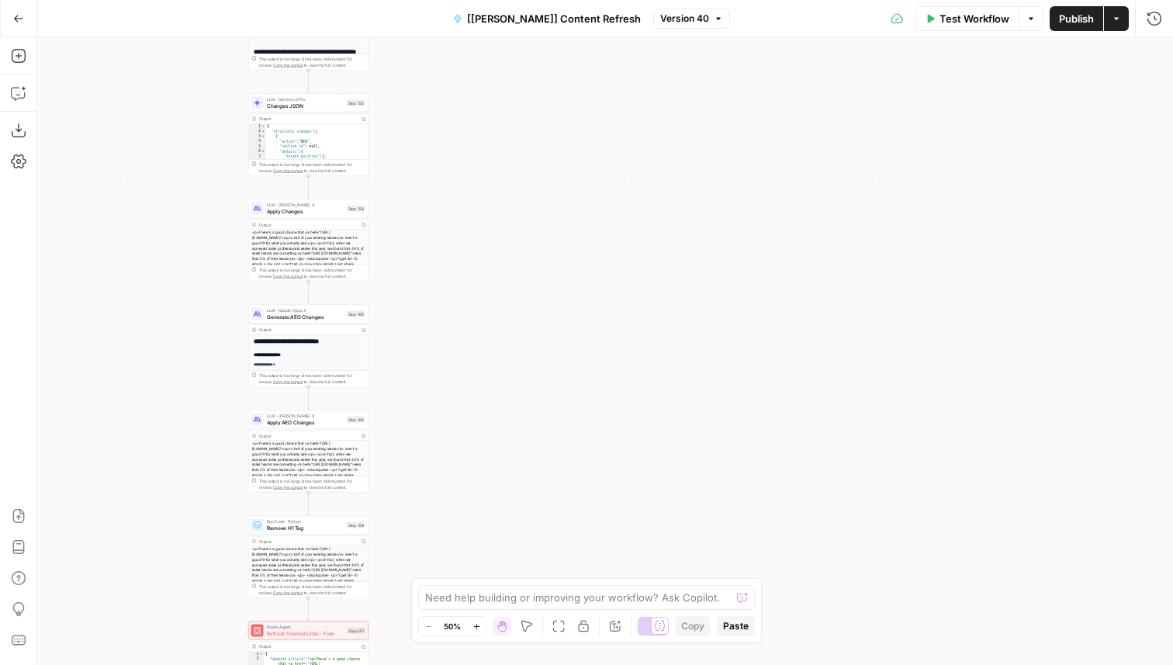
click at [330, 313] on span "Generate AEO Changes" at bounding box center [305, 317] width 77 height 8
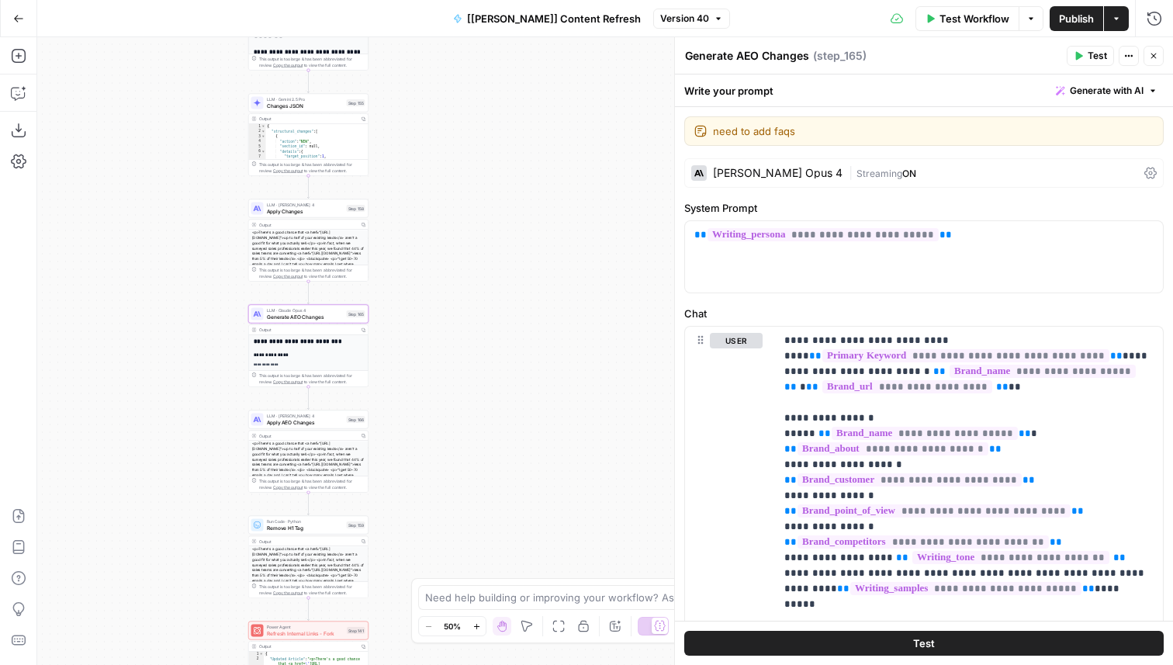
click at [747, 167] on div "Claude Opus 4" at bounding box center [766, 173] width 151 height 16
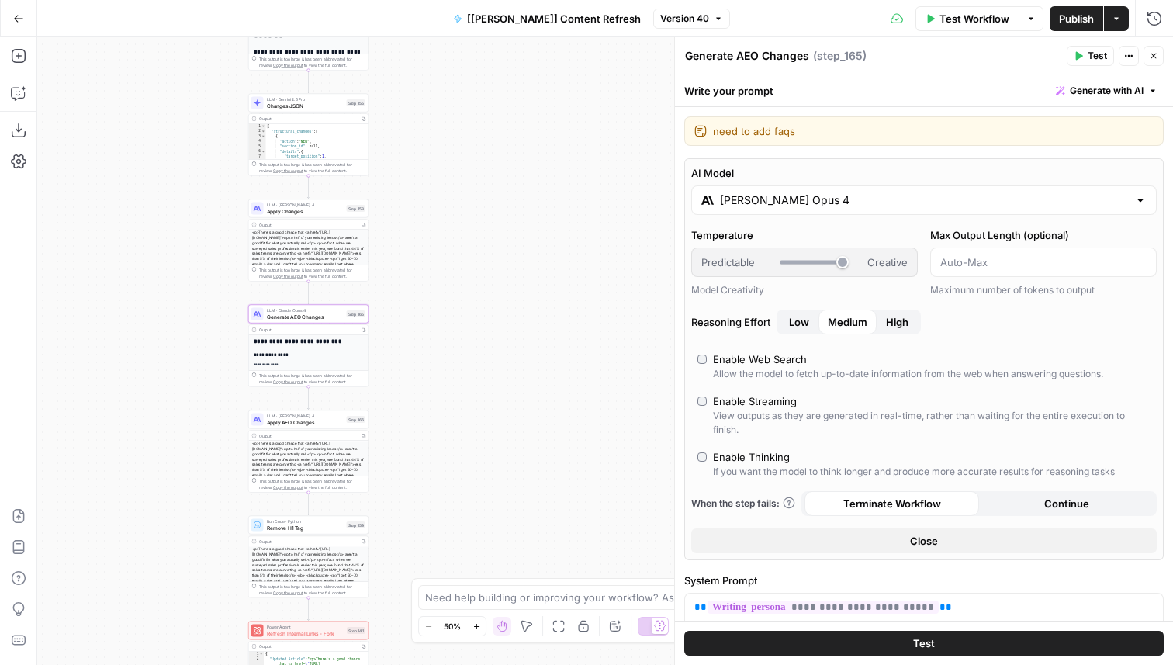
click at [751, 199] on input "Claude Opus 4" at bounding box center [924, 200] width 408 height 16
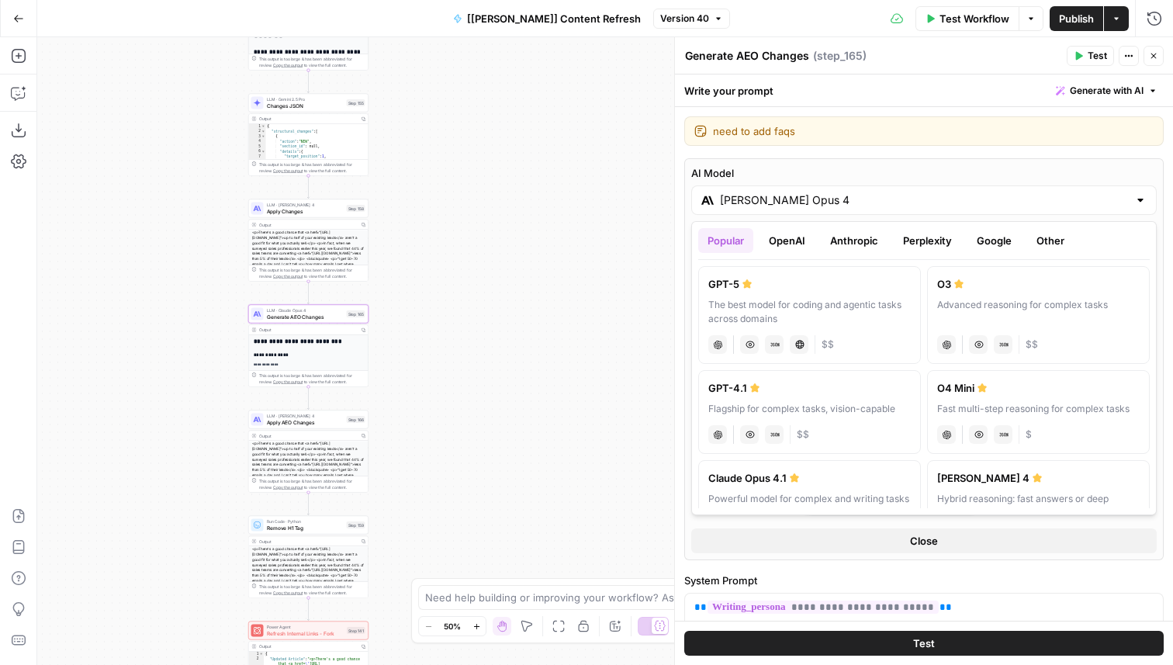
click at [855, 237] on button "Anthropic" at bounding box center [854, 240] width 67 height 25
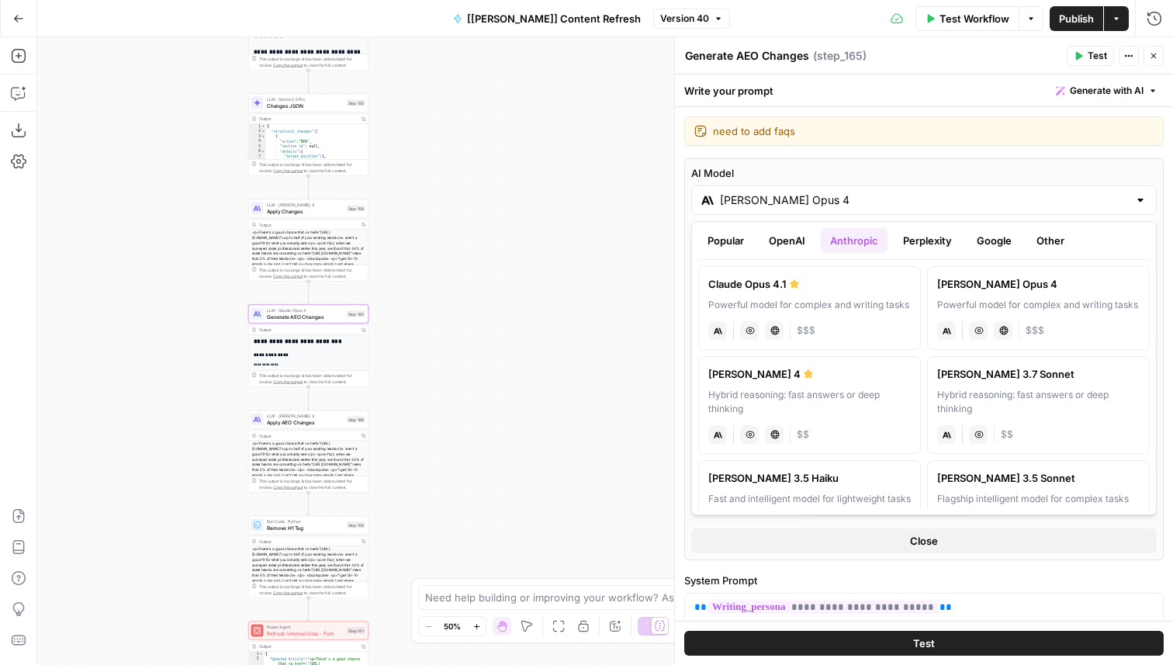
click at [846, 389] on div "Hybrid reasoning: fast answers or deep thinking" at bounding box center [809, 402] width 202 height 28
type input "Claude Sonnet 4"
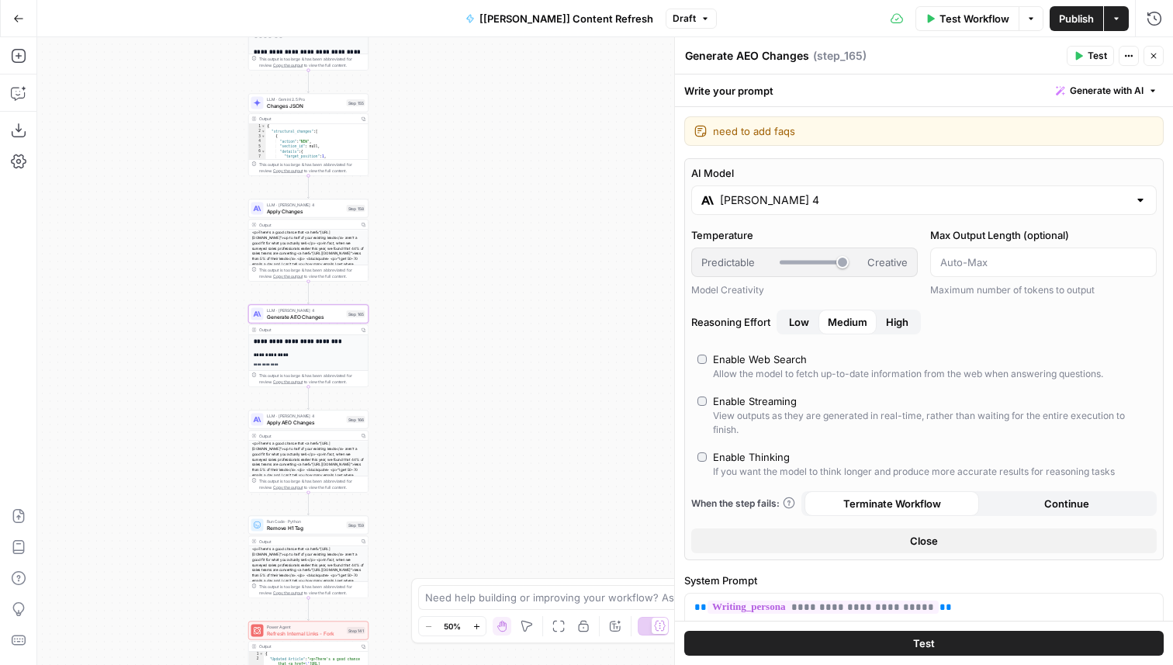
click at [1156, 50] on button "Close" at bounding box center [1153, 56] width 20 height 20
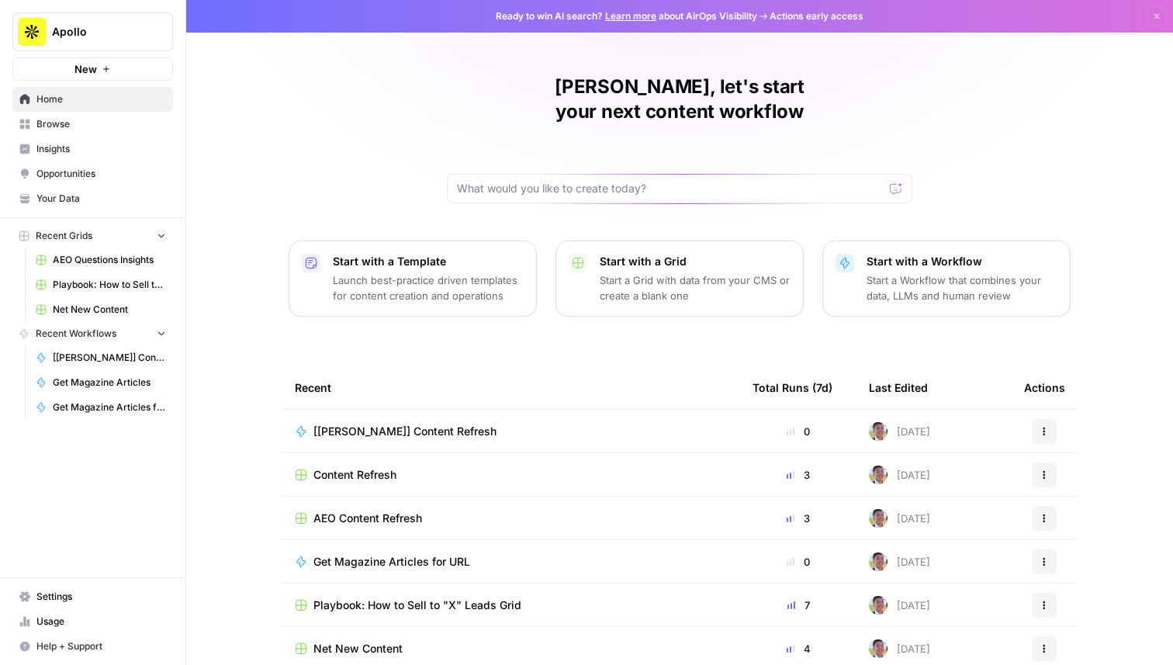
click at [126, 30] on span "Apollo" at bounding box center [99, 32] width 94 height 16
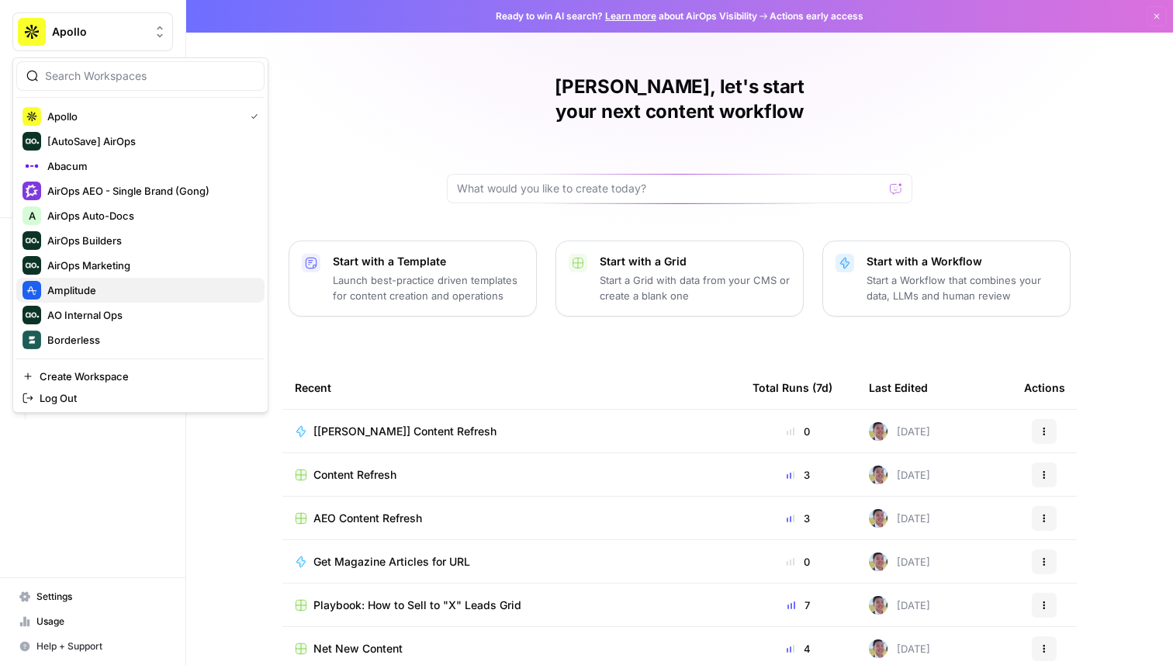
click at [83, 290] on span "Amplitude" at bounding box center [149, 290] width 205 height 16
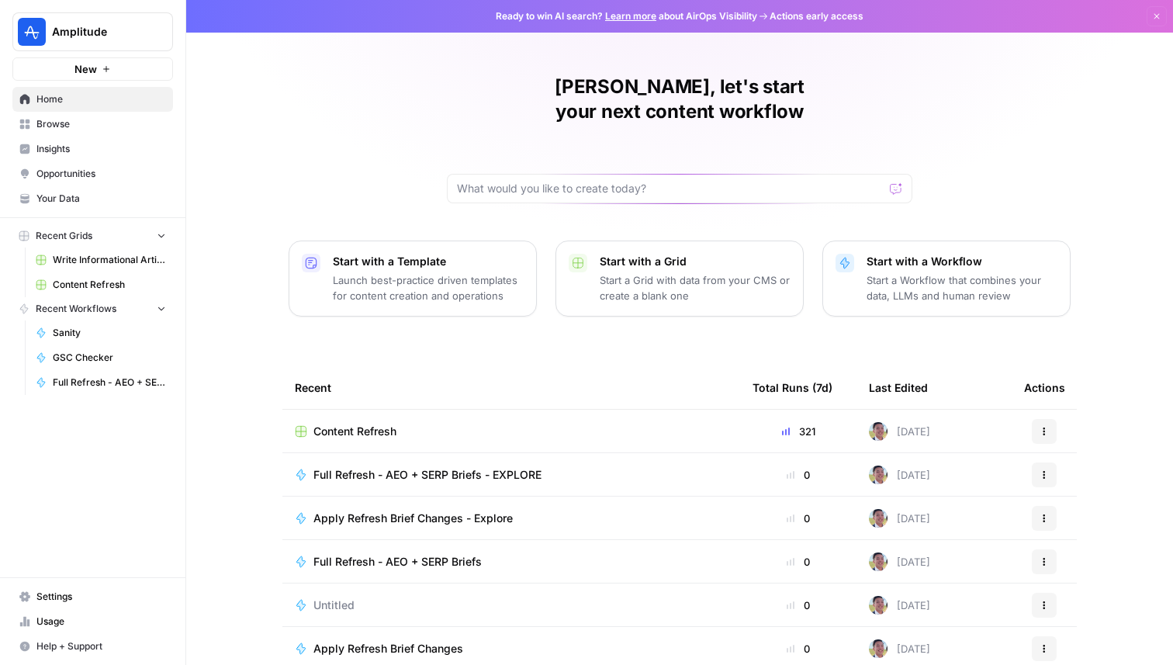
click at [402, 540] on td "Full Refresh - AEO + SERP Briefs" at bounding box center [511, 561] width 458 height 43
click at [402, 554] on span "Full Refresh - AEO + SERP Briefs" at bounding box center [397, 562] width 168 height 16
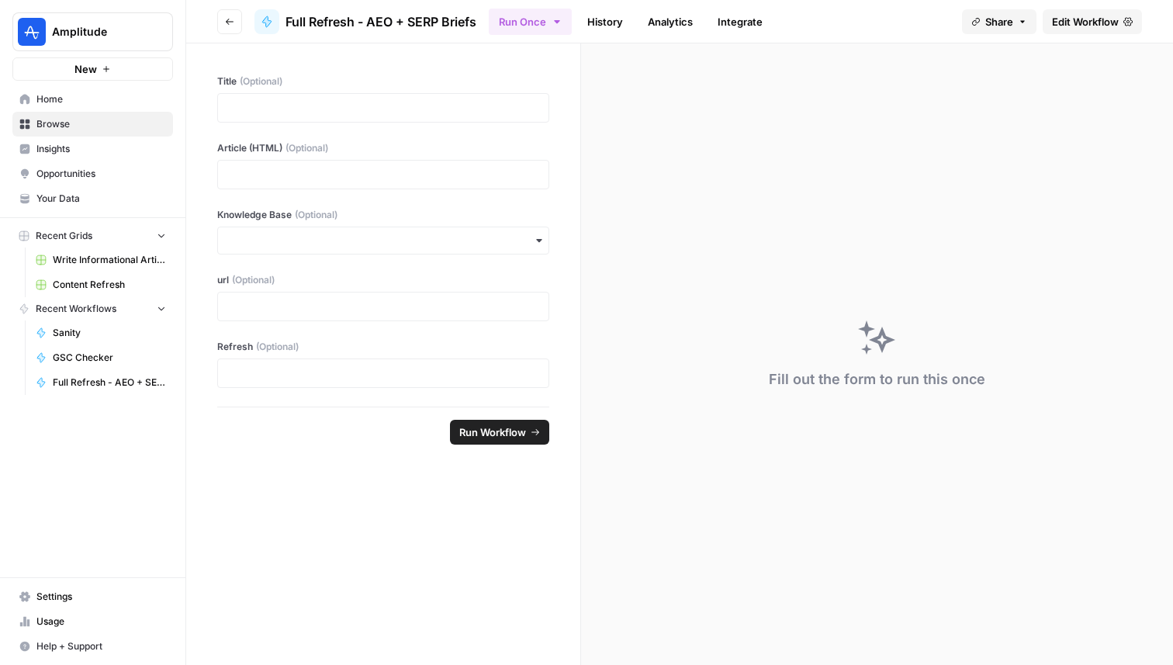
click at [1066, 31] on link "Edit Workflow" at bounding box center [1091, 21] width 99 height 25
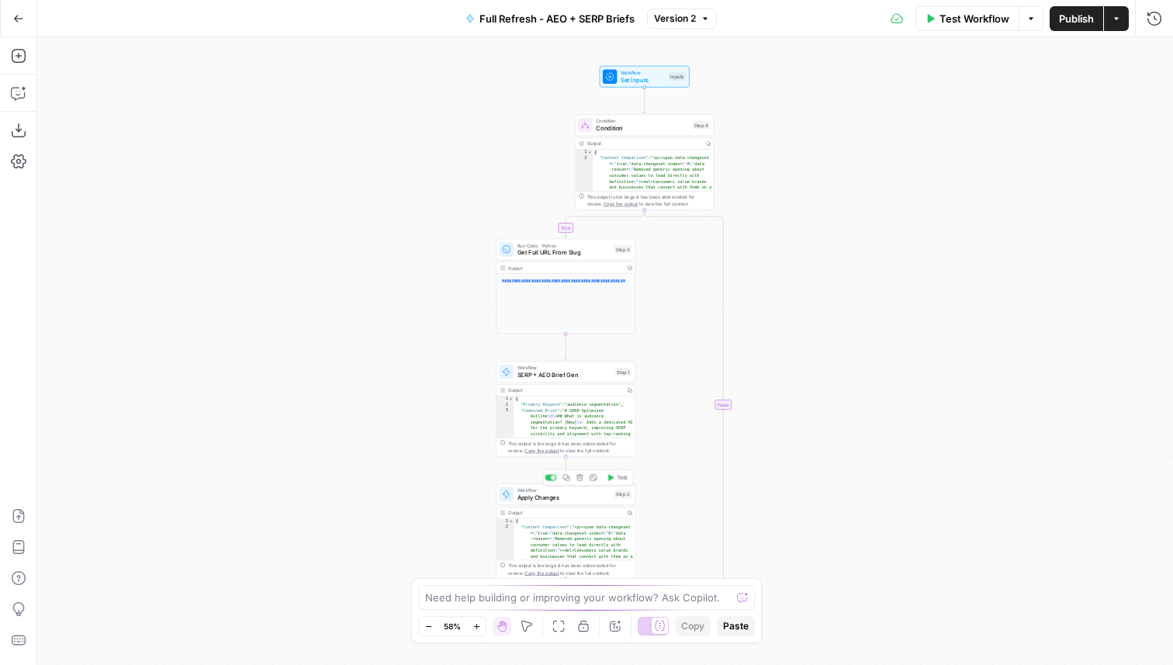
click at [610, 497] on div "Workflow Apply Changes Step 2 Copy step Delete step Add Note Test" at bounding box center [565, 494] width 133 height 16
type input "Apply Refresh Brief Changes"
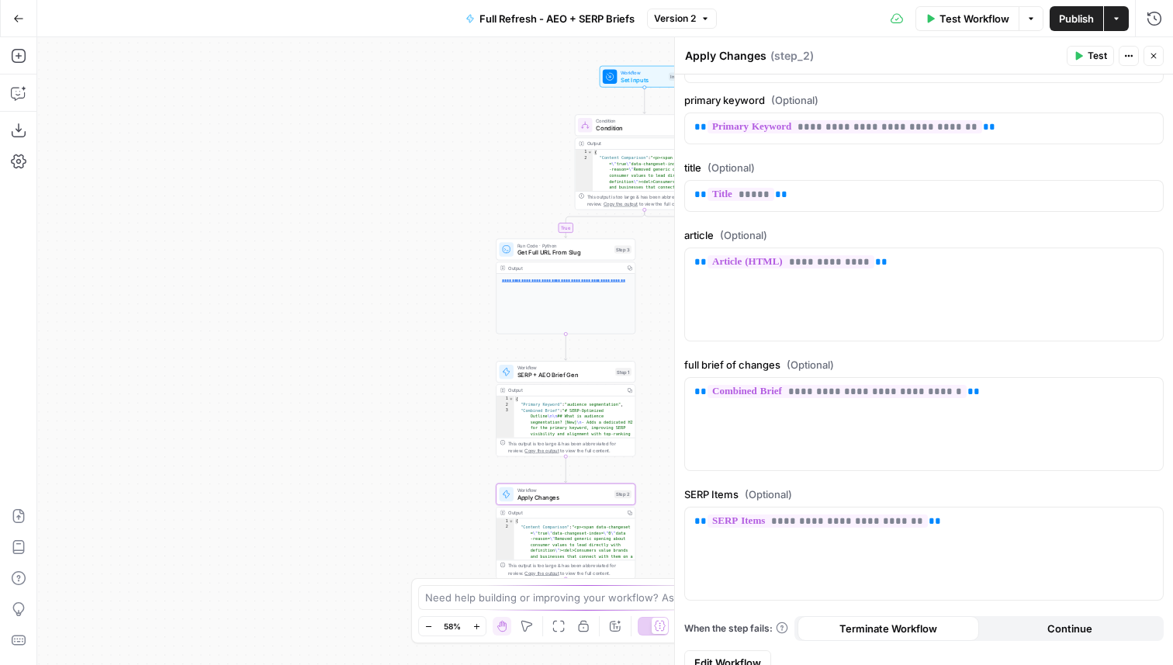
scroll to position [192, 0]
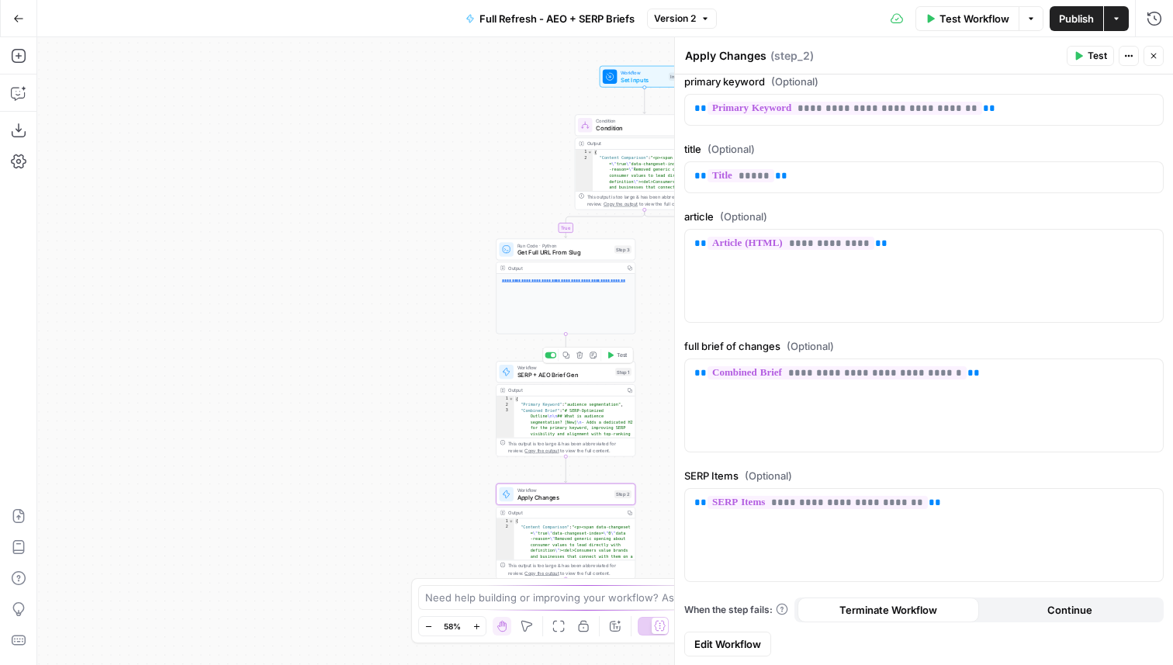
click at [585, 376] on span "SERP + AEO Brief Gen" at bounding box center [564, 374] width 95 height 9
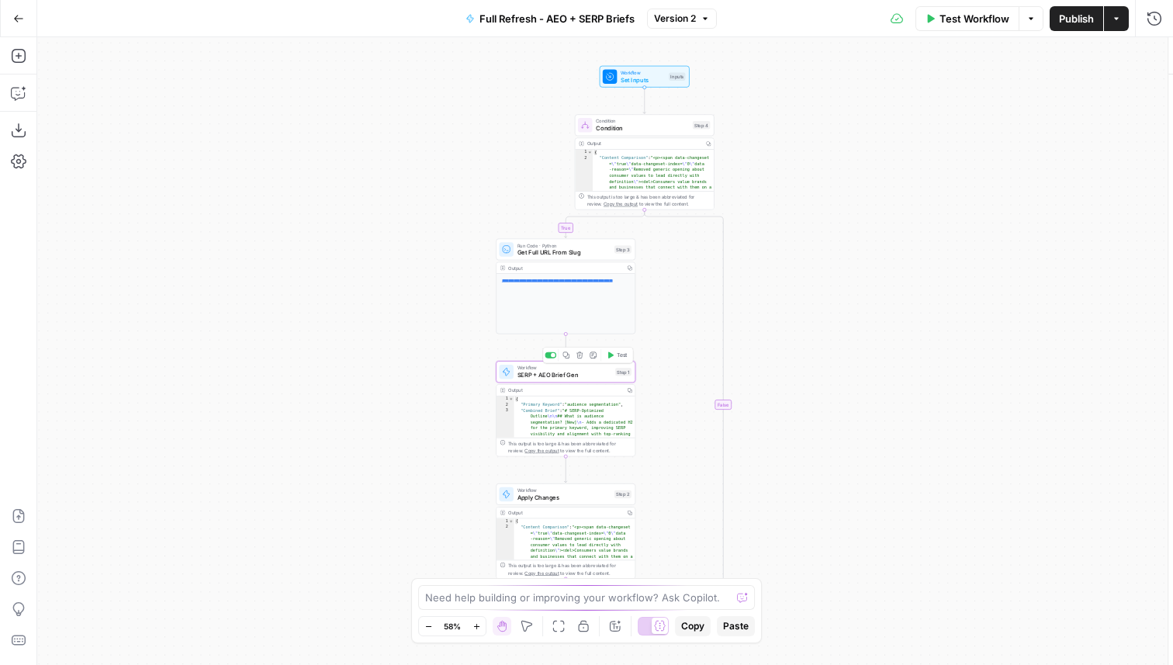
click at [585, 376] on span "SERP + AEO Brief Gen" at bounding box center [564, 374] width 95 height 9
type input "SERP + AEO Brief Gen"
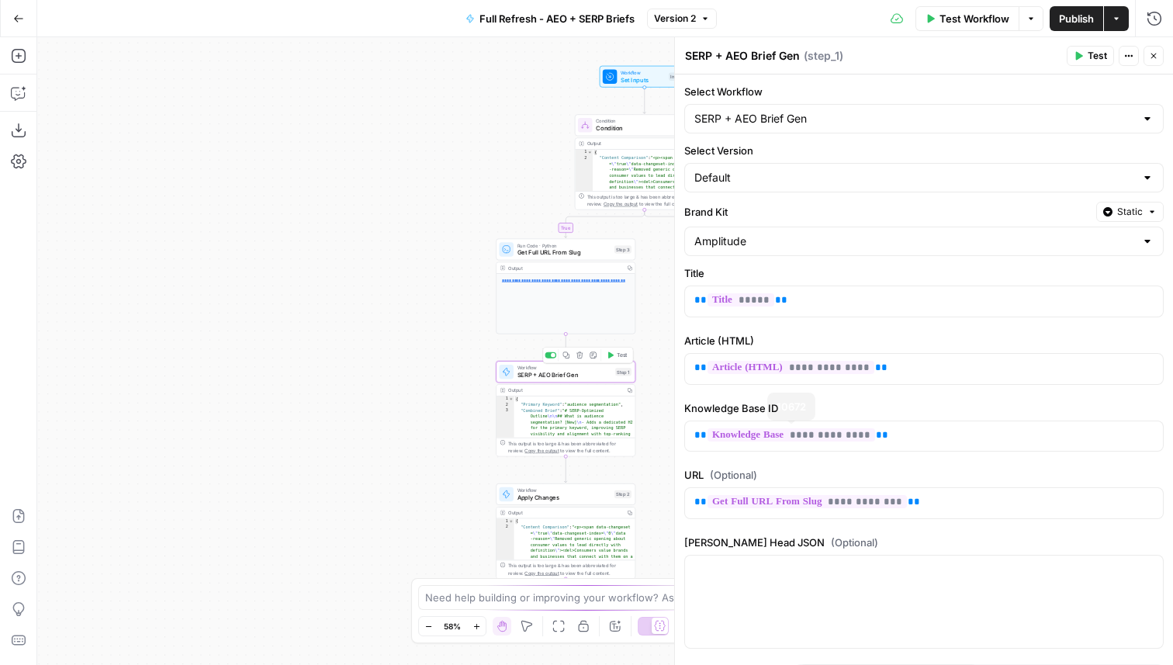
scroll to position [67, 0]
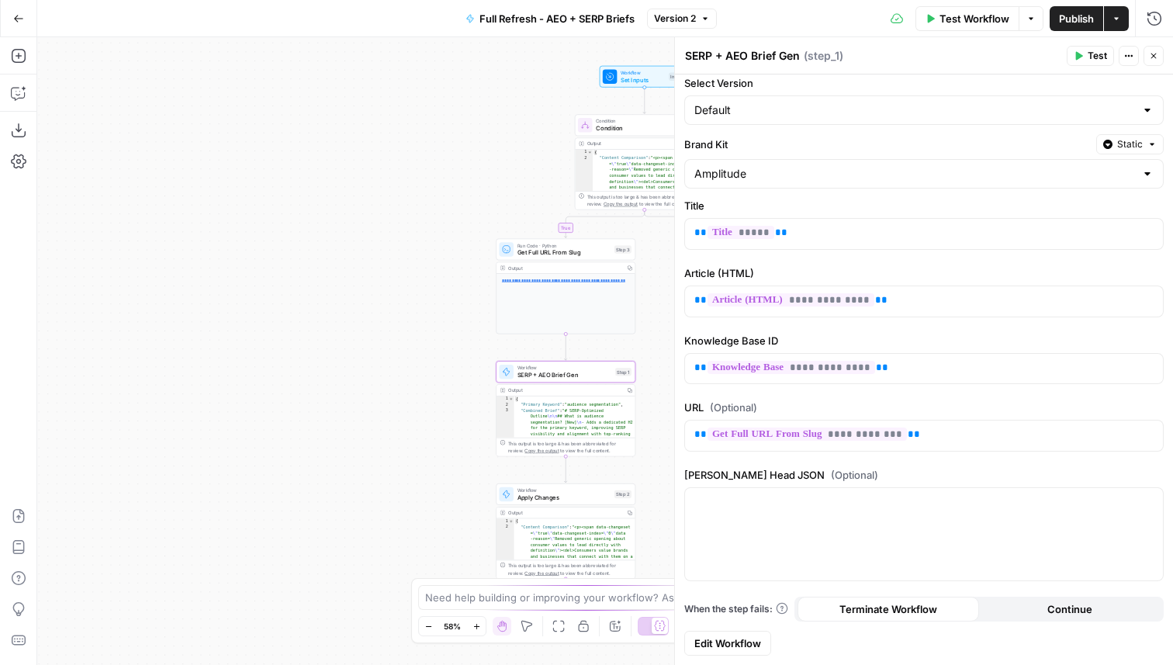
click at [720, 641] on span "Edit Workflow" at bounding box center [727, 643] width 67 height 16
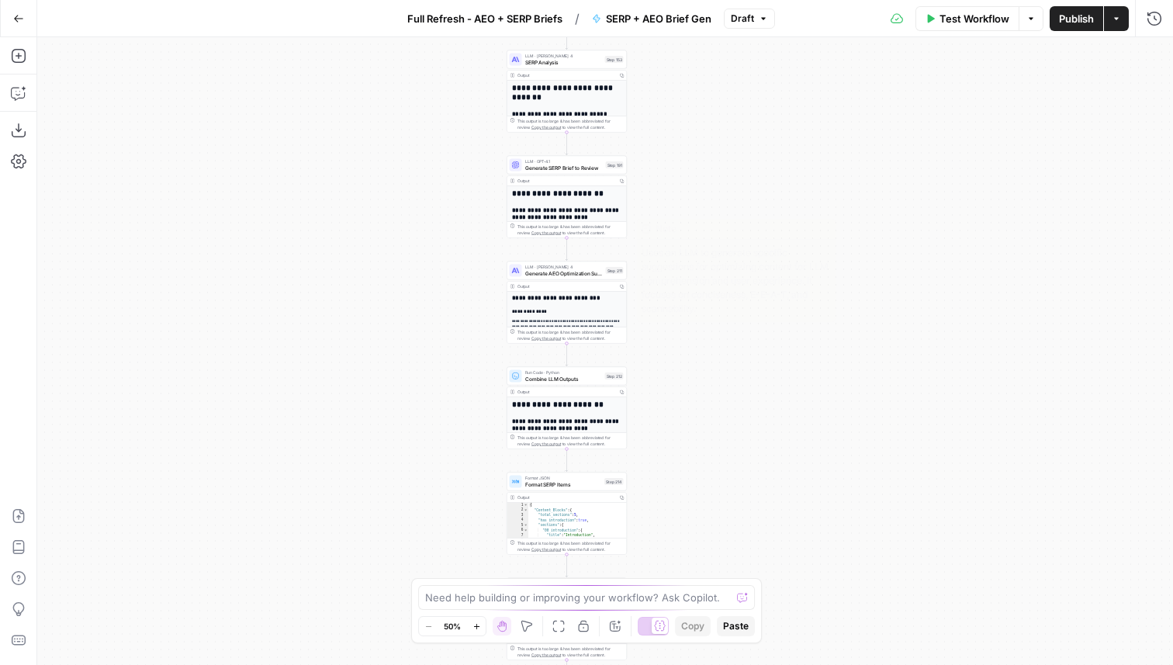
click at [596, 273] on span "Generate AEO Optimization Suggestions" at bounding box center [564, 273] width 78 height 8
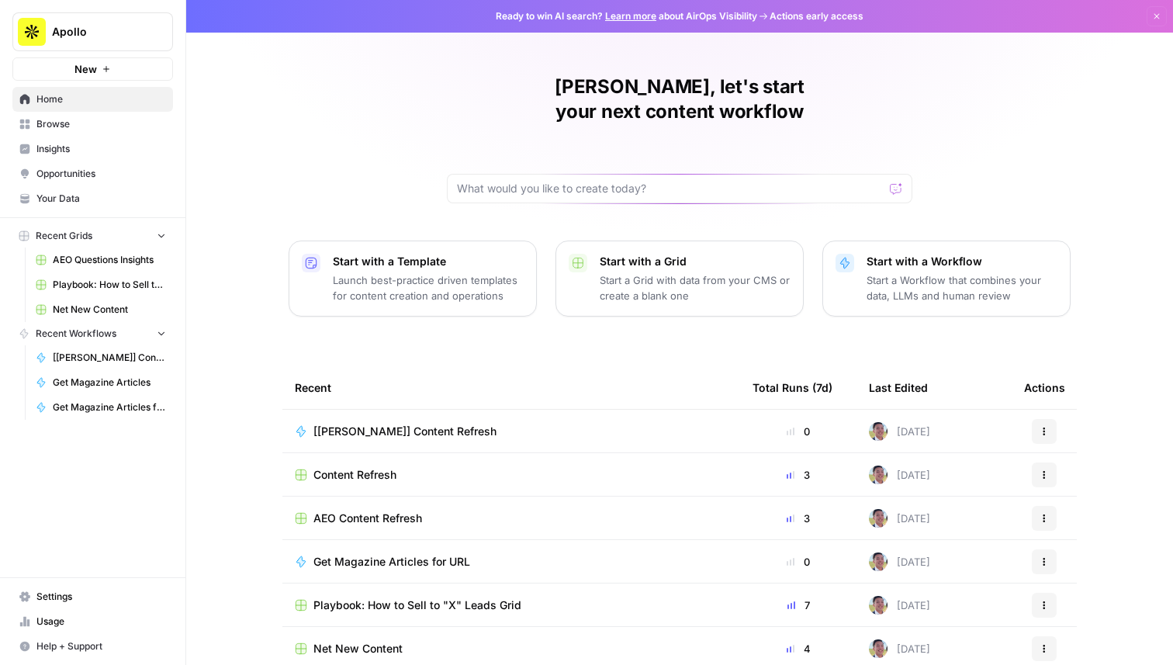
scroll to position [49, 0]
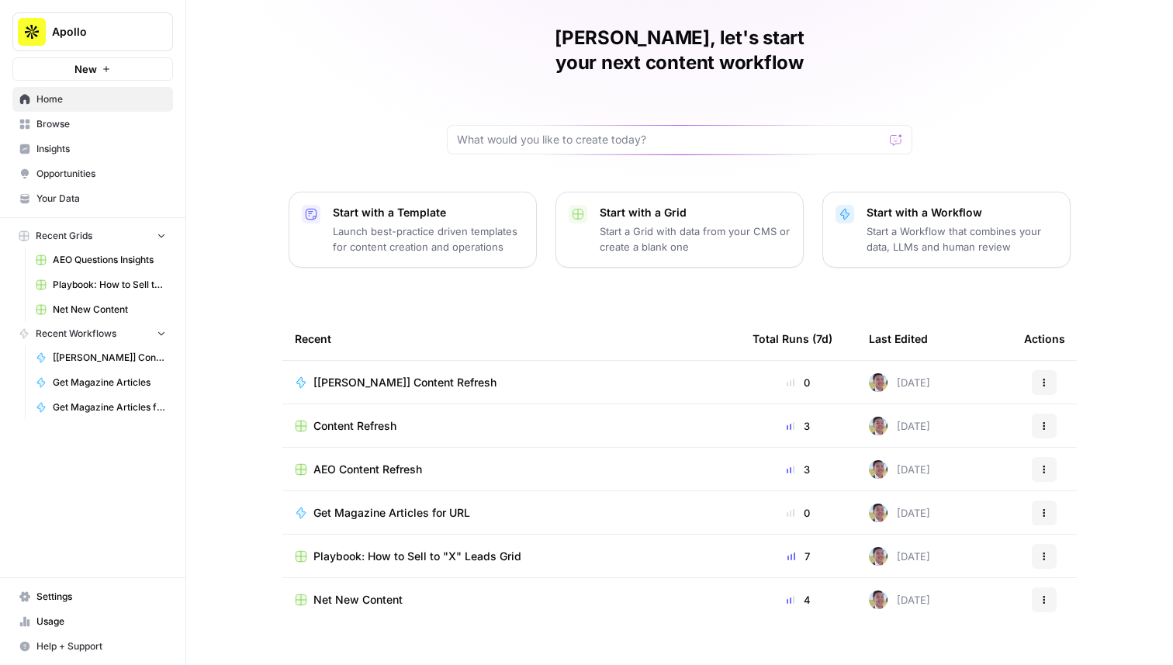
click at [140, 4] on div "Apollo New" at bounding box center [92, 40] width 185 height 81
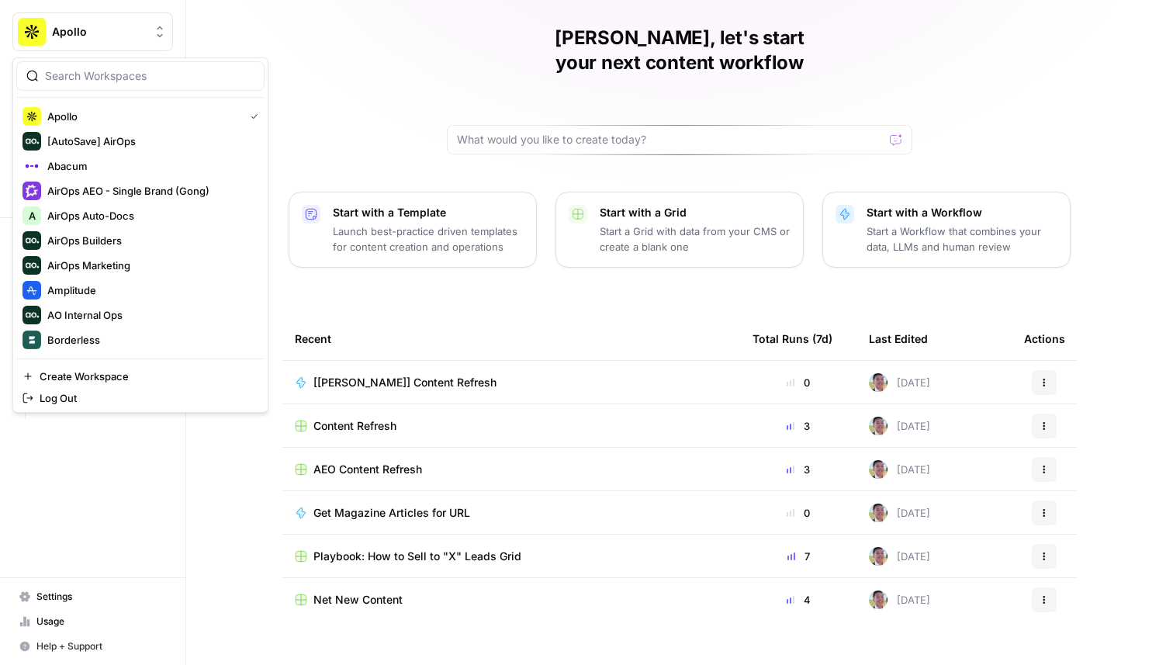
click at [137, 23] on button "Apollo" at bounding box center [92, 31] width 161 height 39
click at [91, 289] on span "Amplitude" at bounding box center [149, 290] width 205 height 16
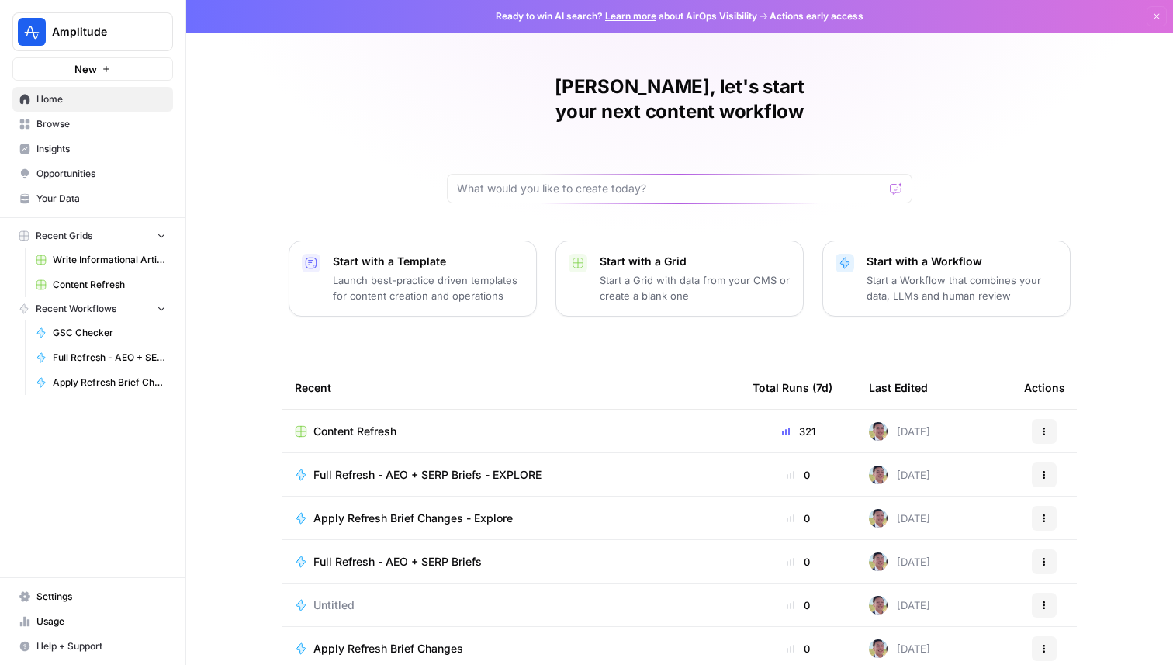
click at [386, 423] on span "Content Refresh" at bounding box center [354, 431] width 83 height 16
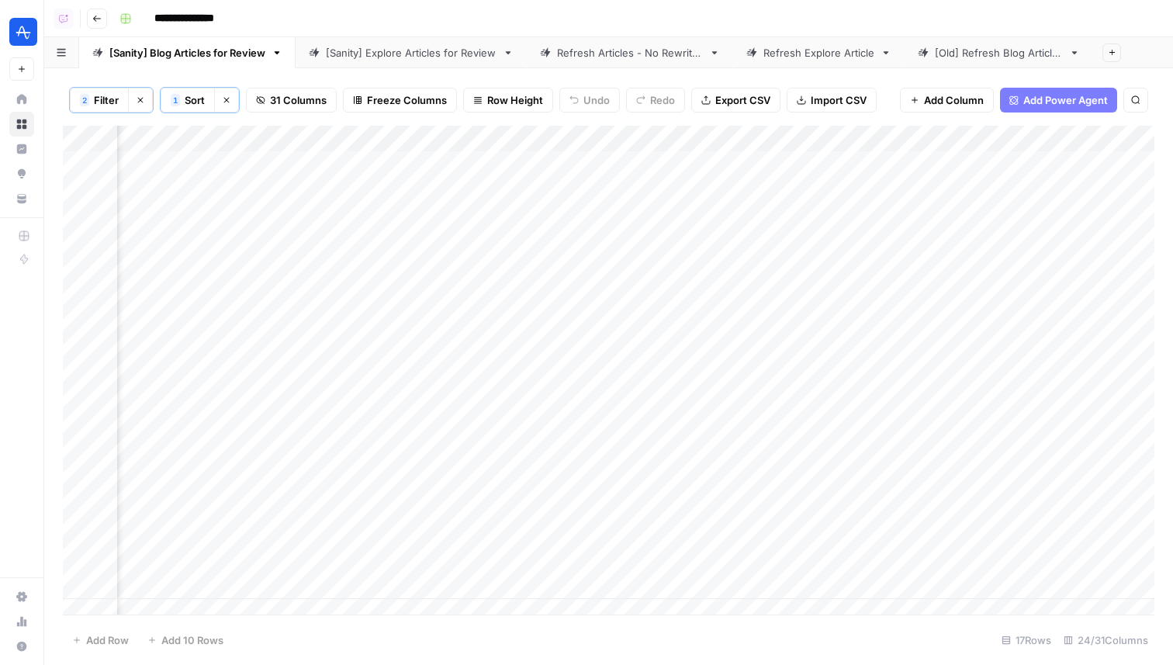
scroll to position [0, 3418]
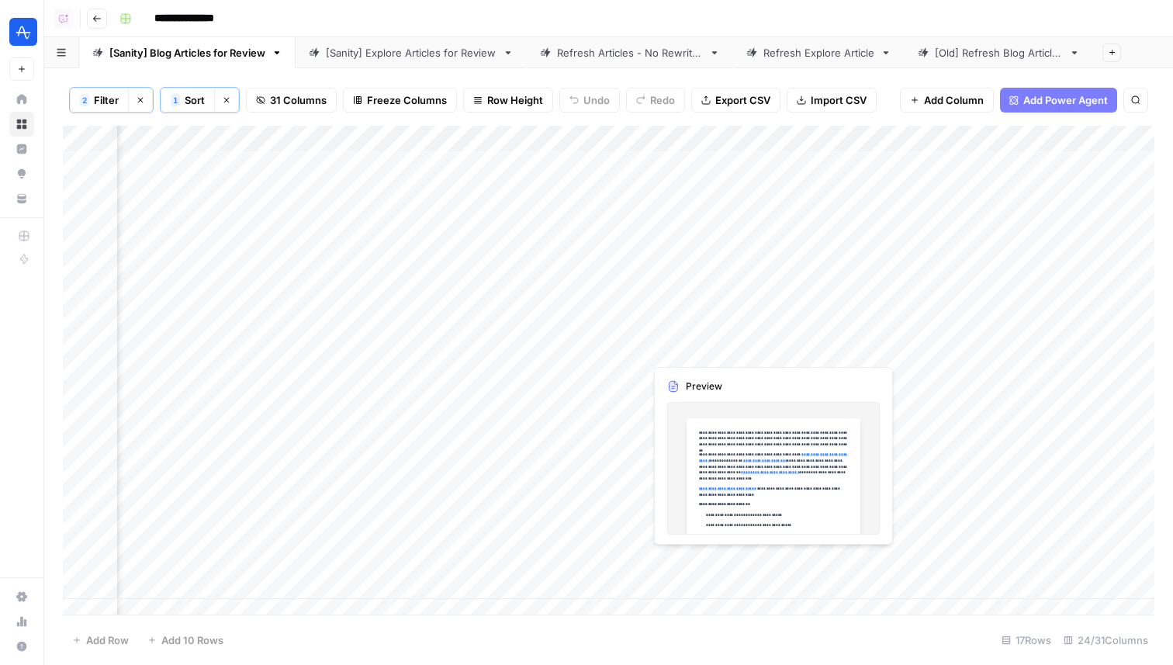
click at [682, 347] on div "Add Column" at bounding box center [608, 370] width 1091 height 489
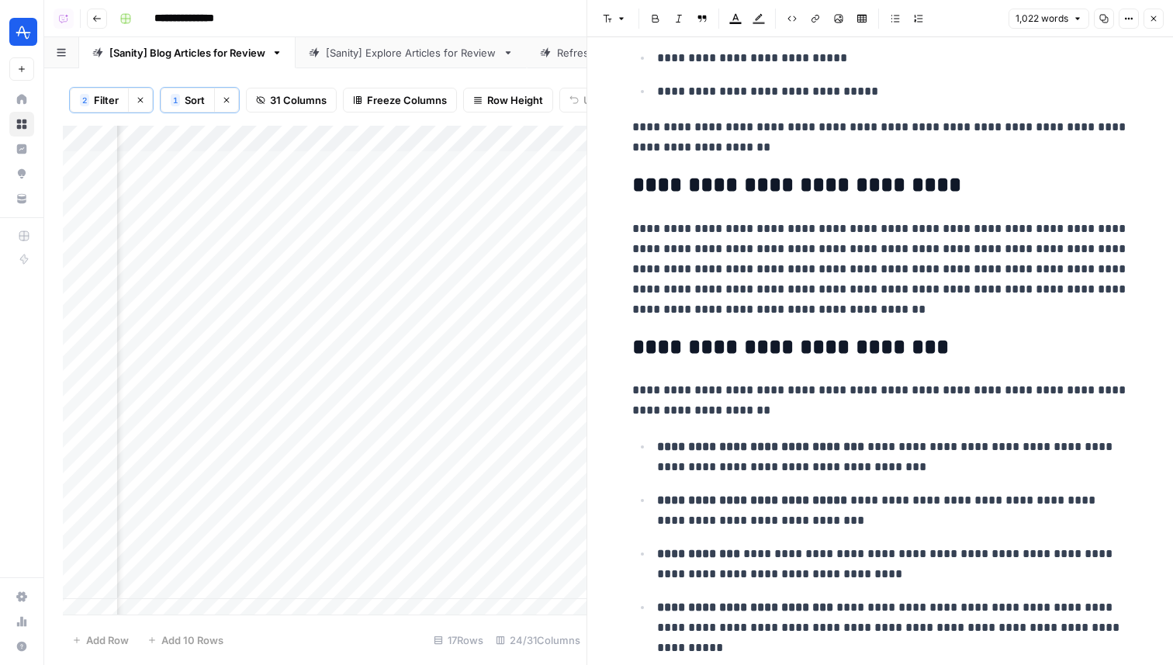
scroll to position [496, 0]
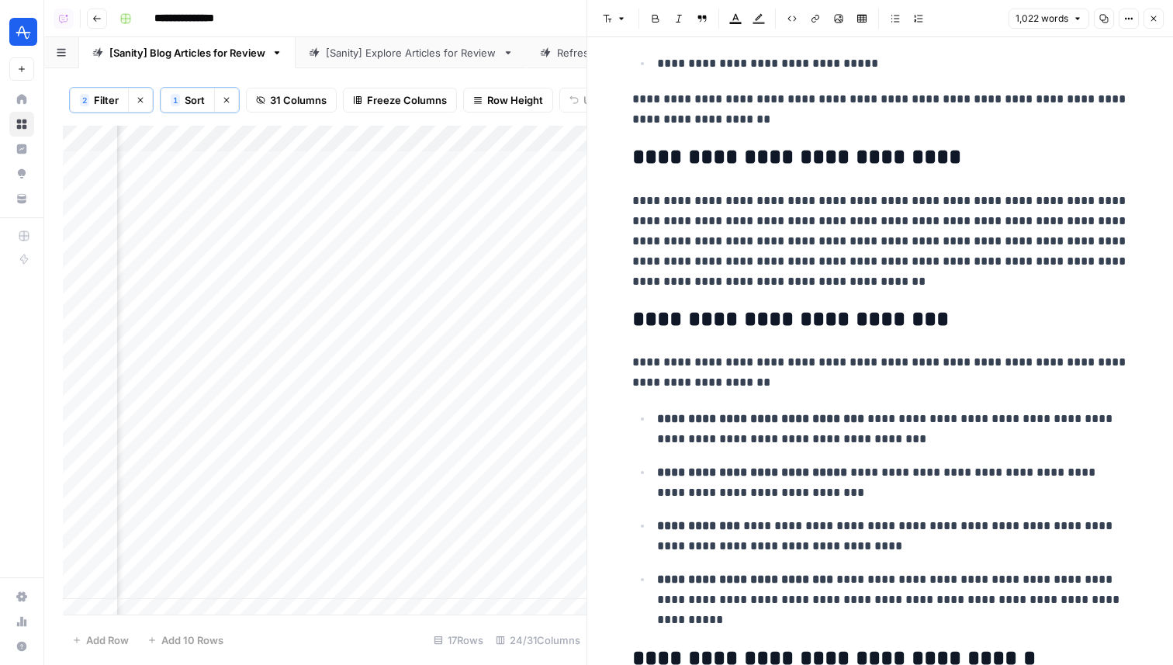
click at [1152, 23] on button "Close" at bounding box center [1153, 19] width 20 height 20
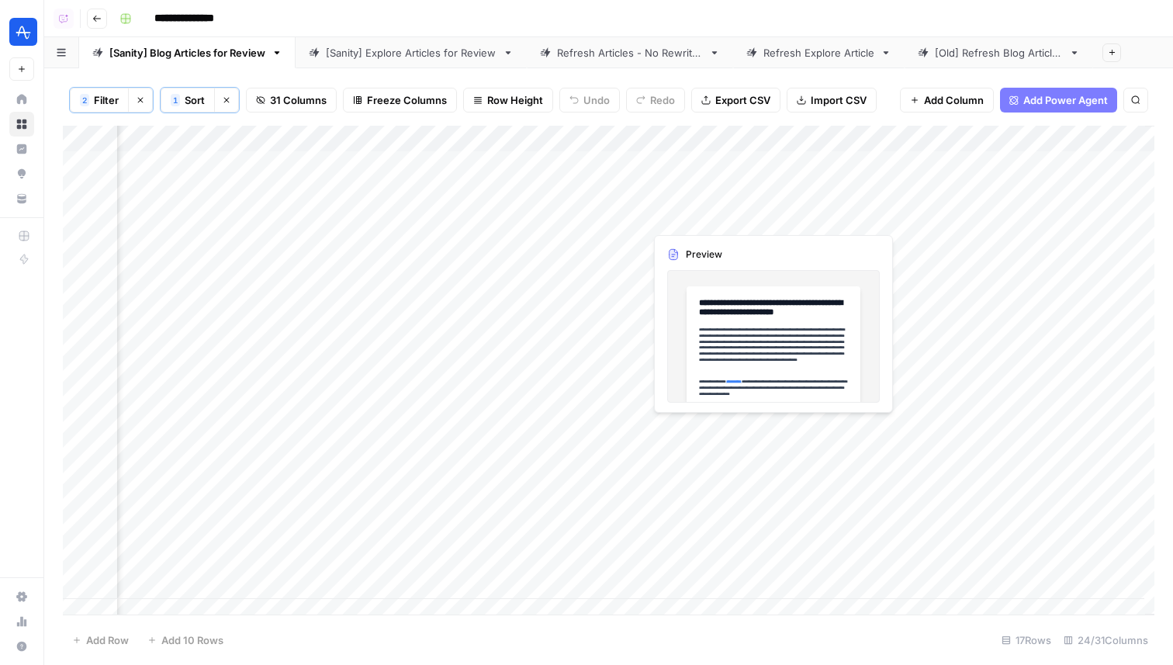
scroll to position [0, 3512]
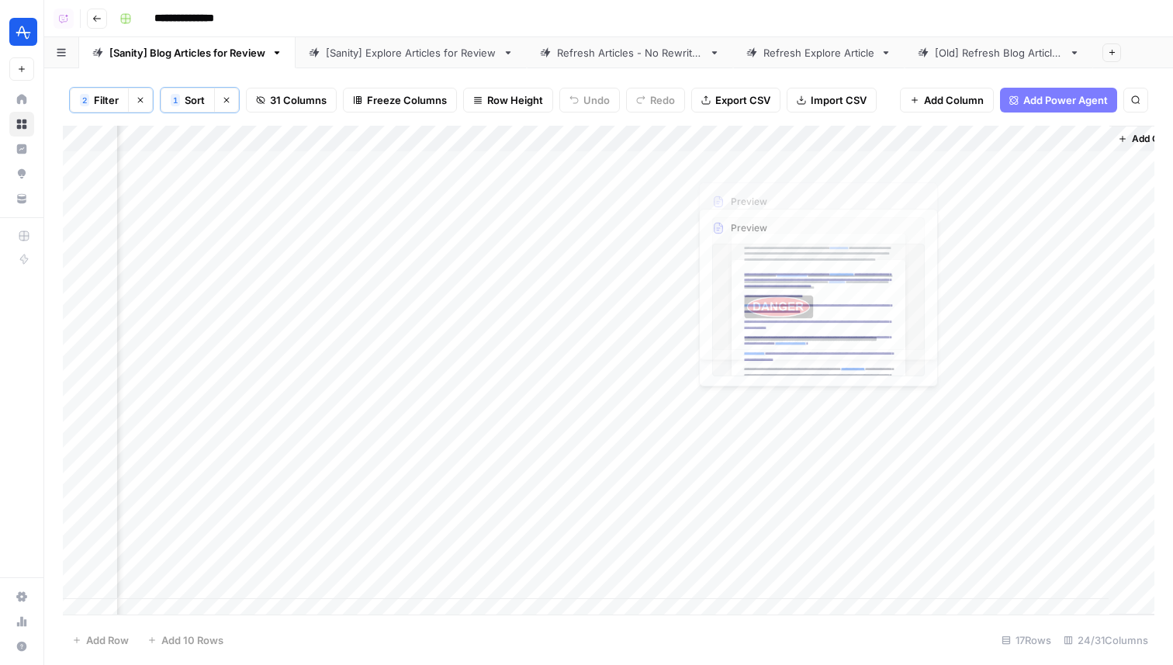
click at [719, 166] on div "Add Column" at bounding box center [608, 370] width 1091 height 489
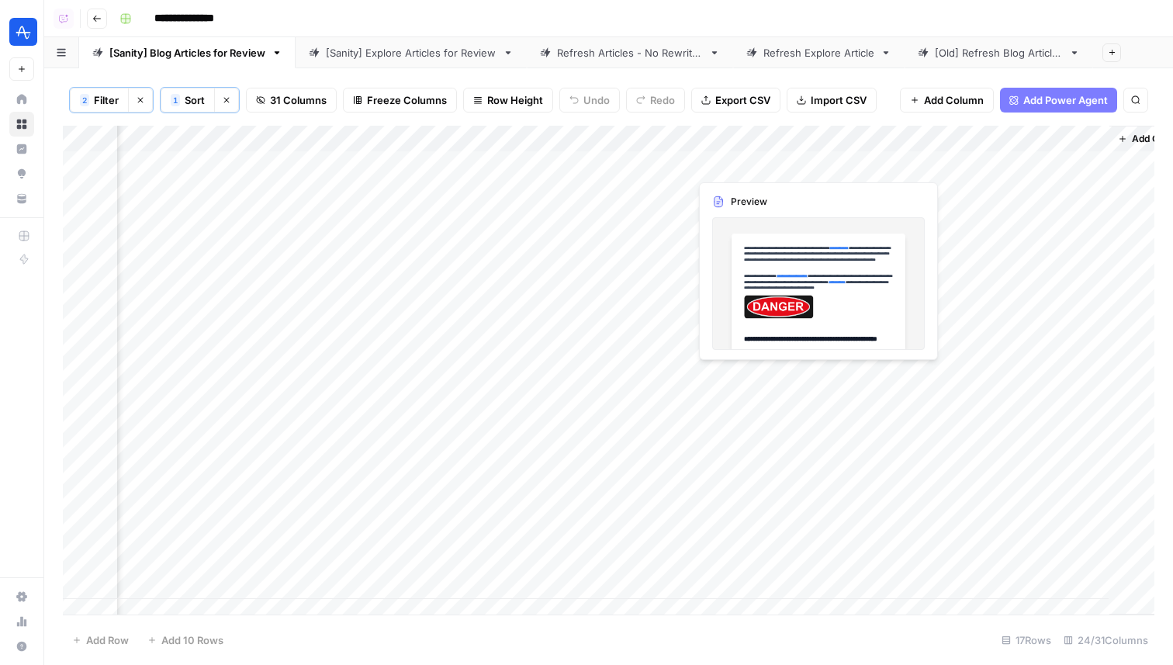
click at [719, 166] on div "Add Column" at bounding box center [608, 370] width 1091 height 489
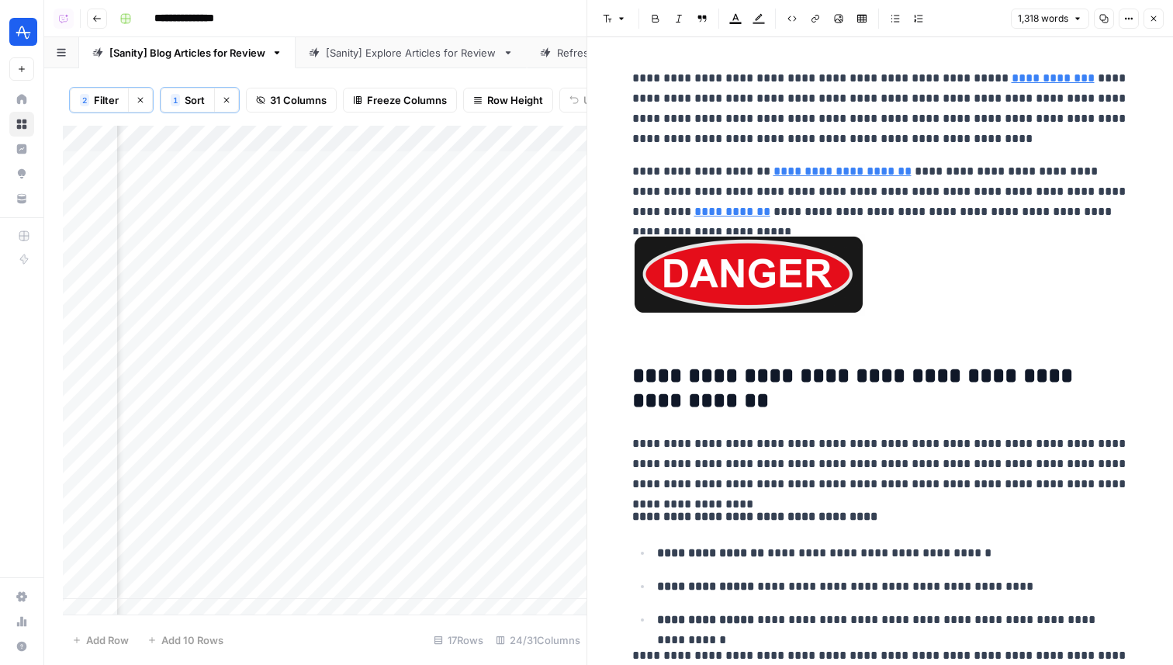
click at [1162, 26] on button "Close" at bounding box center [1153, 19] width 20 height 20
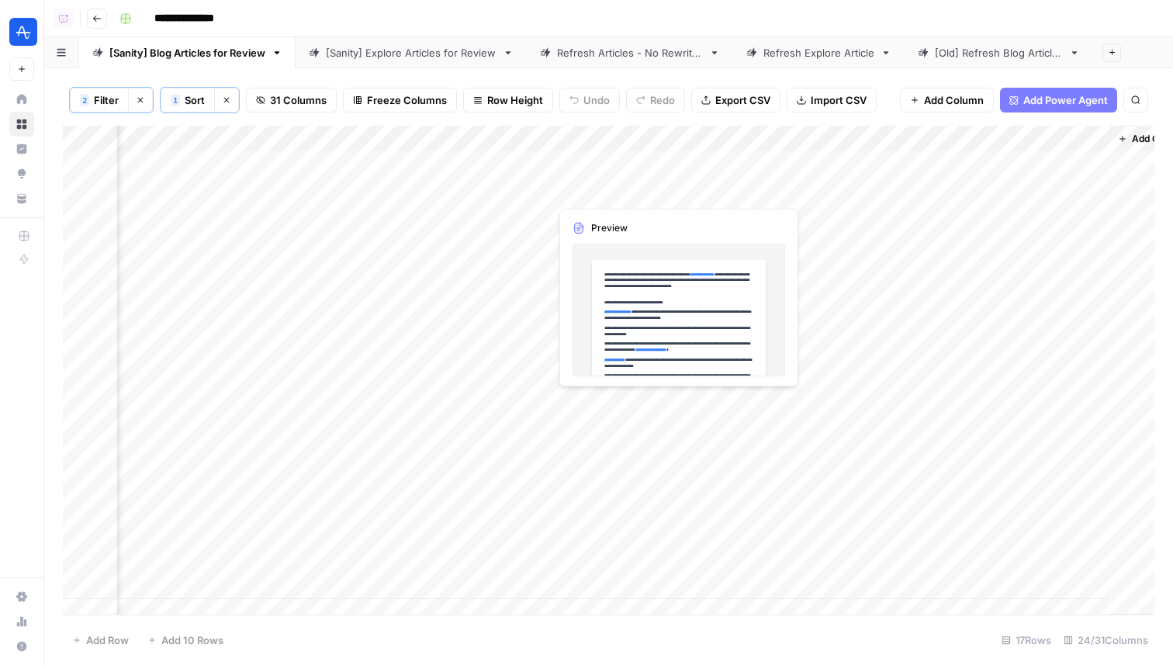
click at [589, 194] on div "Add Column" at bounding box center [608, 370] width 1091 height 489
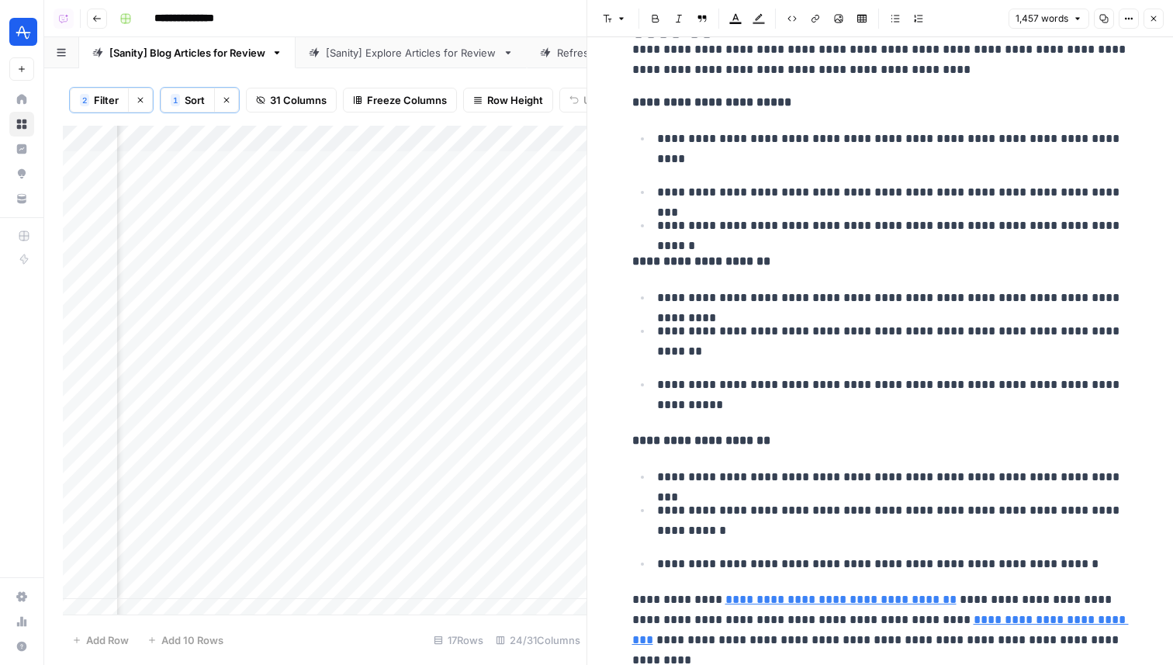
scroll to position [4278, 0]
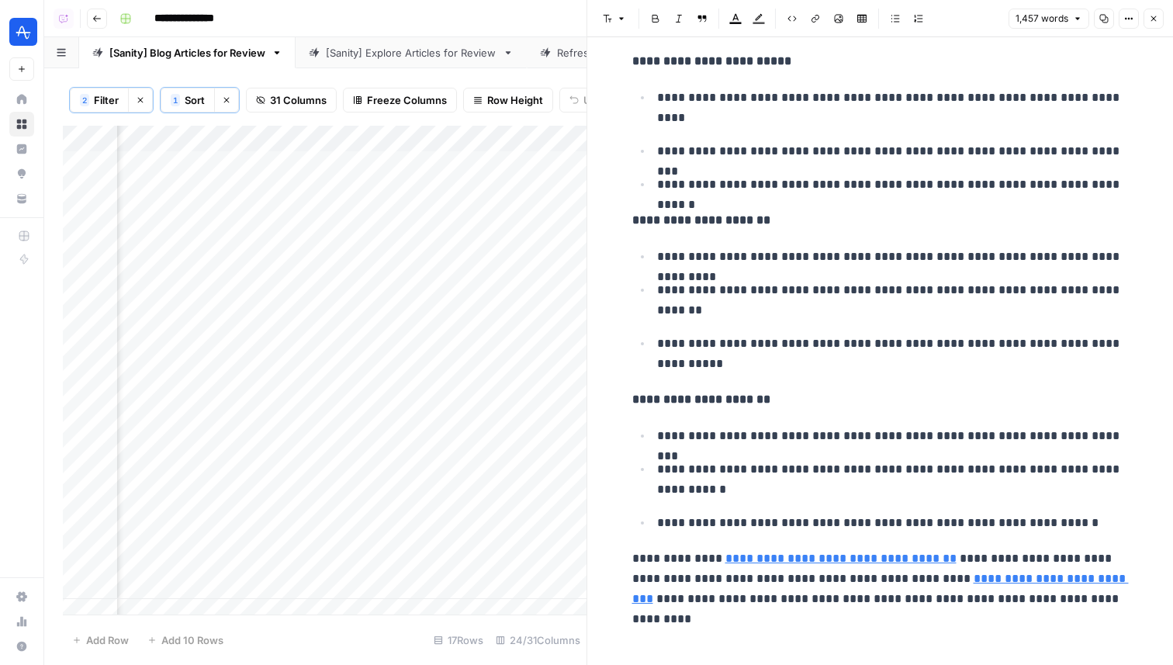
click at [1149, 22] on icon "button" at bounding box center [1153, 18] width 9 height 9
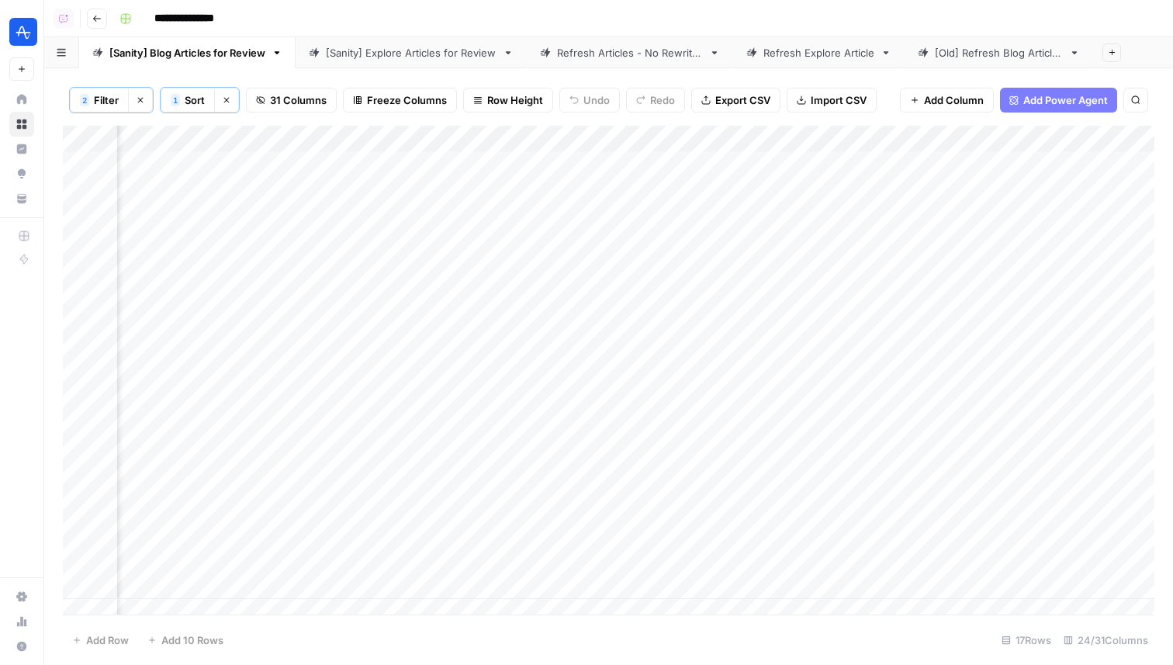
scroll to position [0, 3553]
click at [1121, 140] on span "Add Column" at bounding box center [1118, 139] width 54 height 14
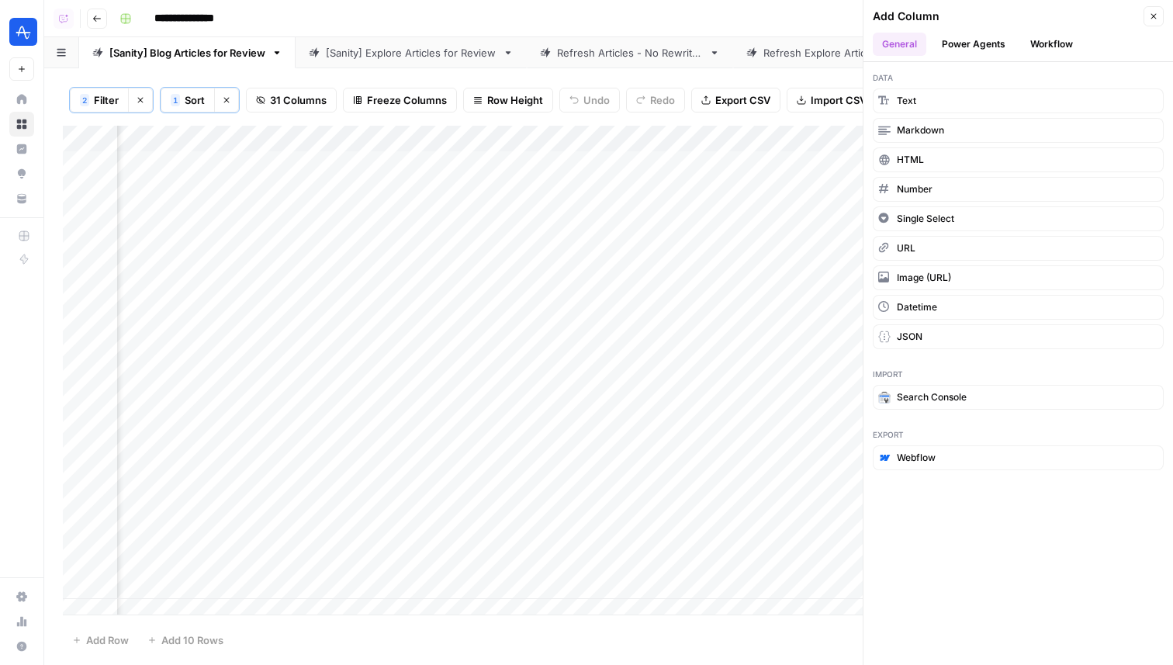
click at [1152, 10] on button "Close" at bounding box center [1153, 16] width 20 height 20
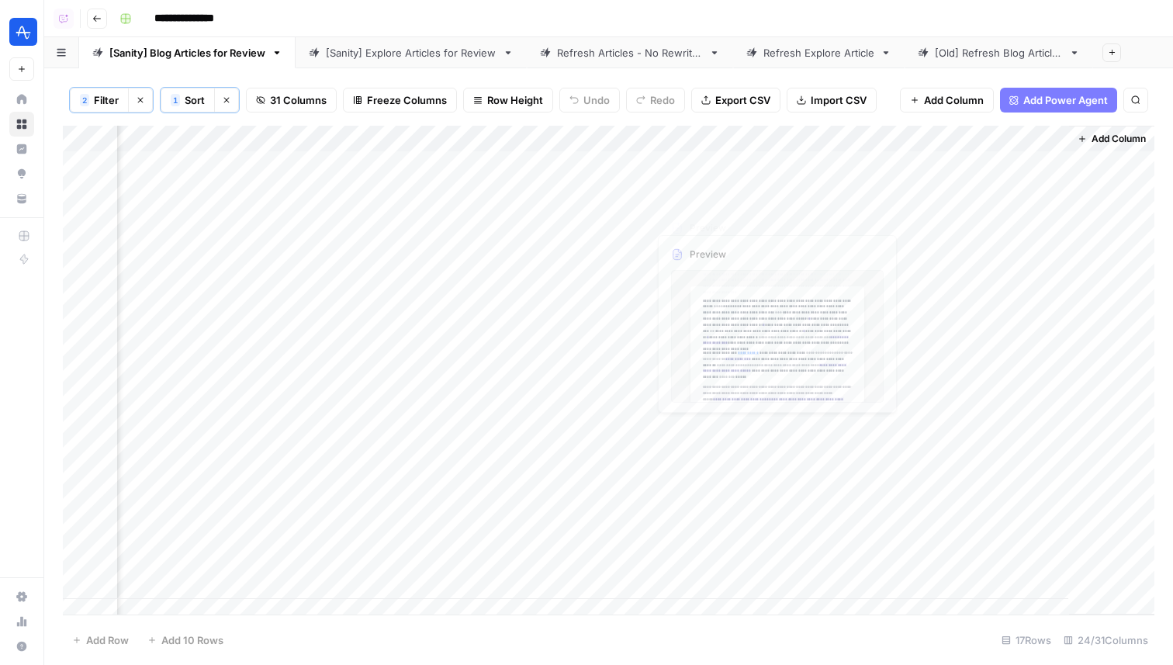
click at [665, 180] on div "Add Column" at bounding box center [608, 370] width 1091 height 489
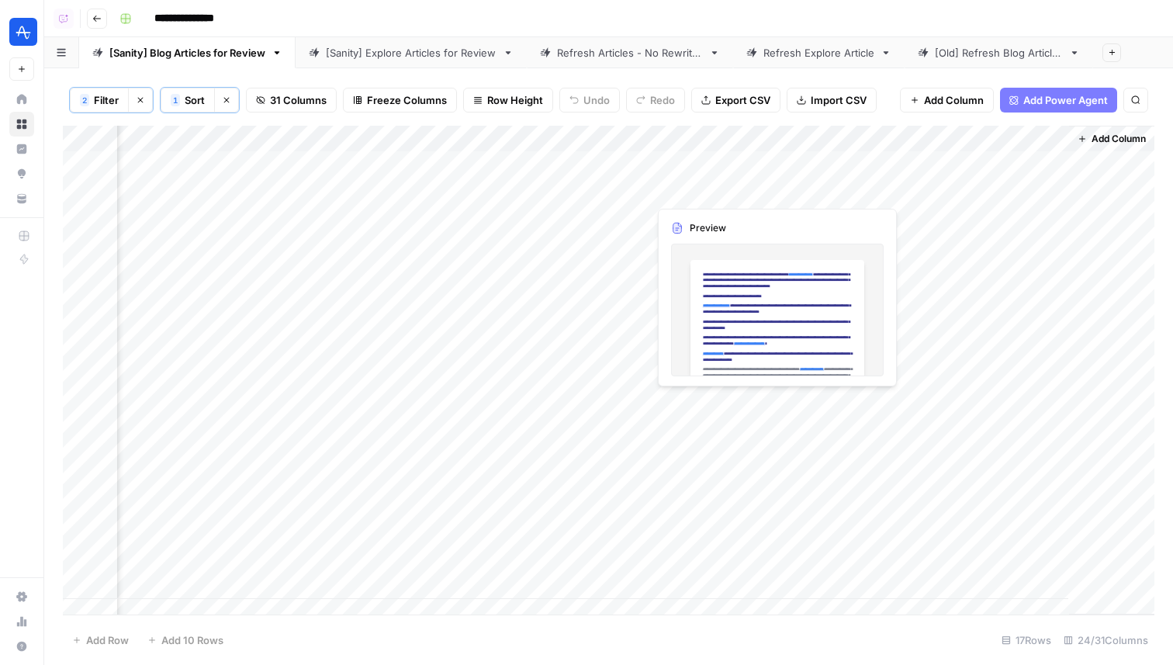
click at [665, 180] on div "Add Column" at bounding box center [608, 370] width 1091 height 489
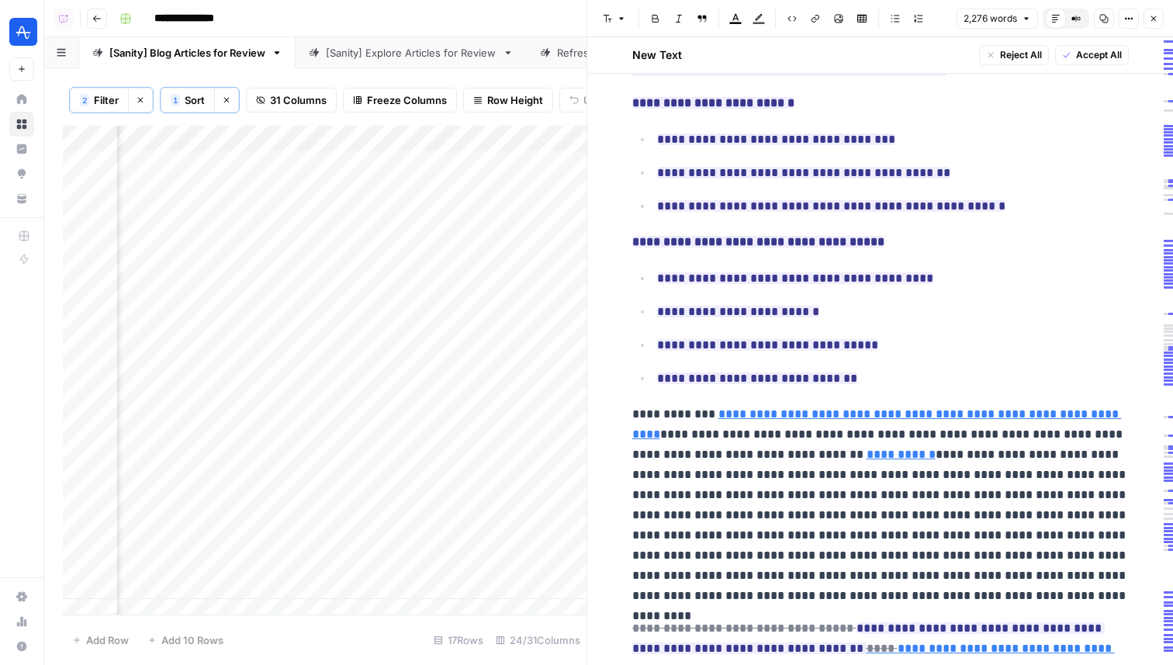
scroll to position [914, 0]
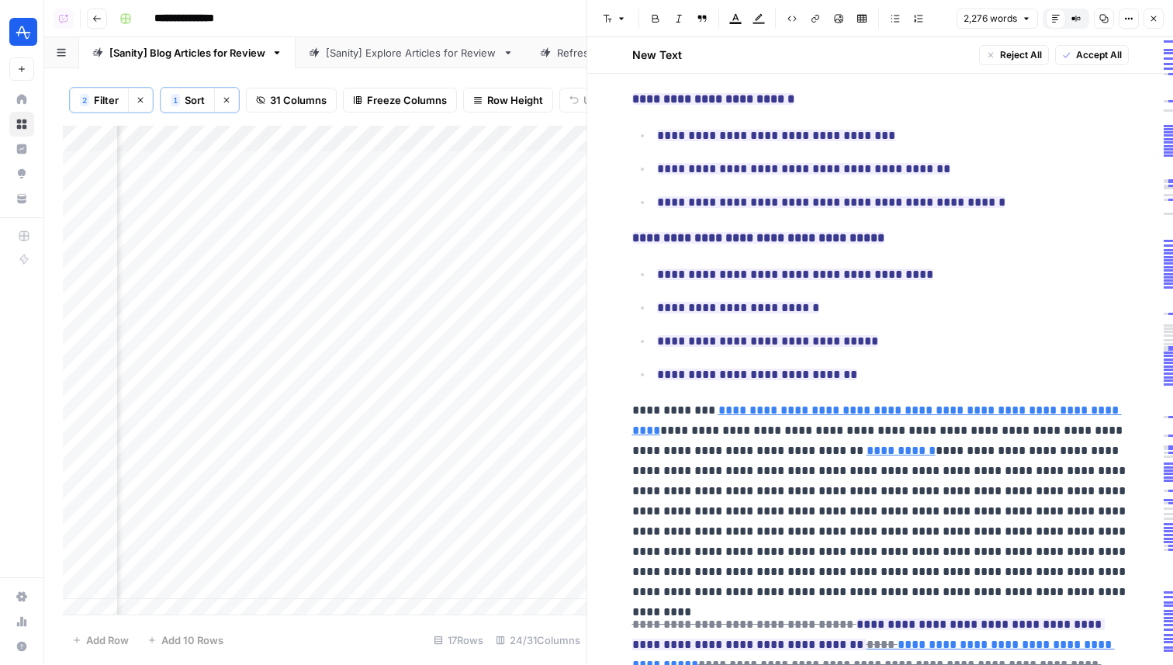
click at [1155, 16] on icon "button" at bounding box center [1153, 18] width 9 height 9
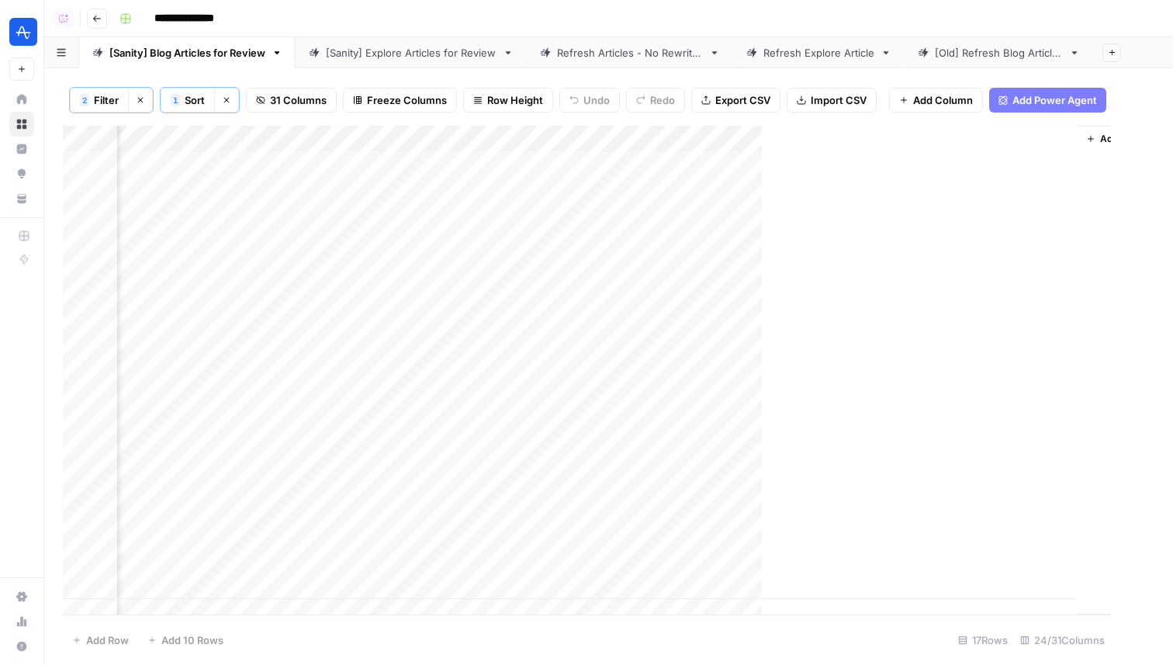
scroll to position [0, 3535]
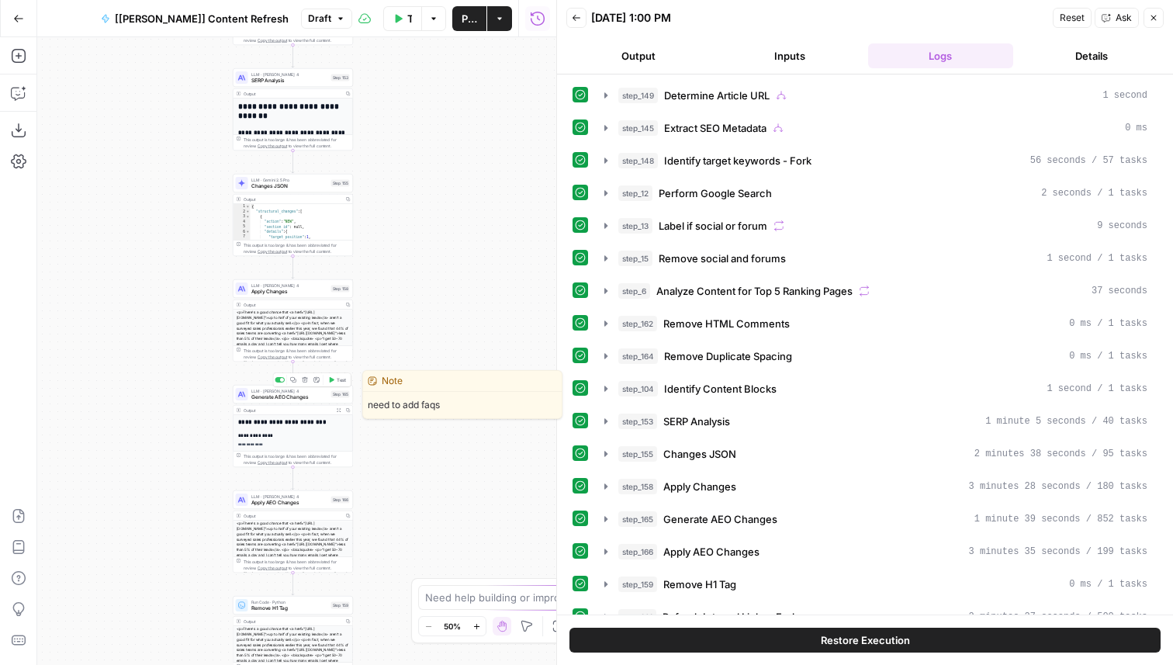
click at [340, 379] on span "Test" at bounding box center [341, 379] width 9 height 7
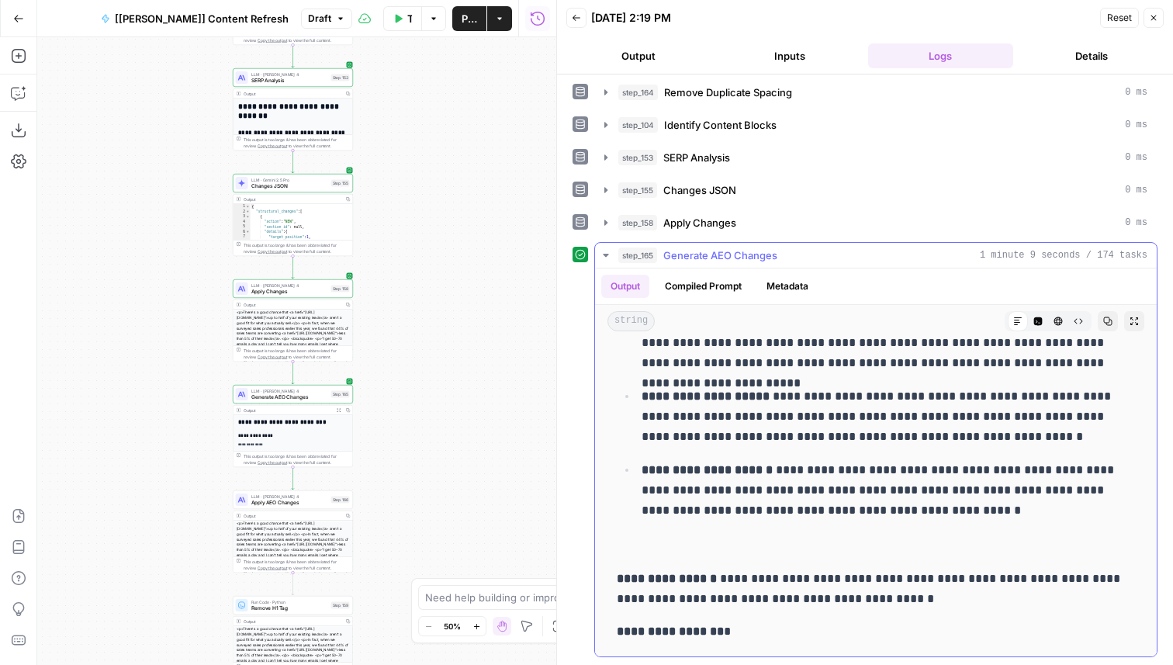
scroll to position [1113, 0]
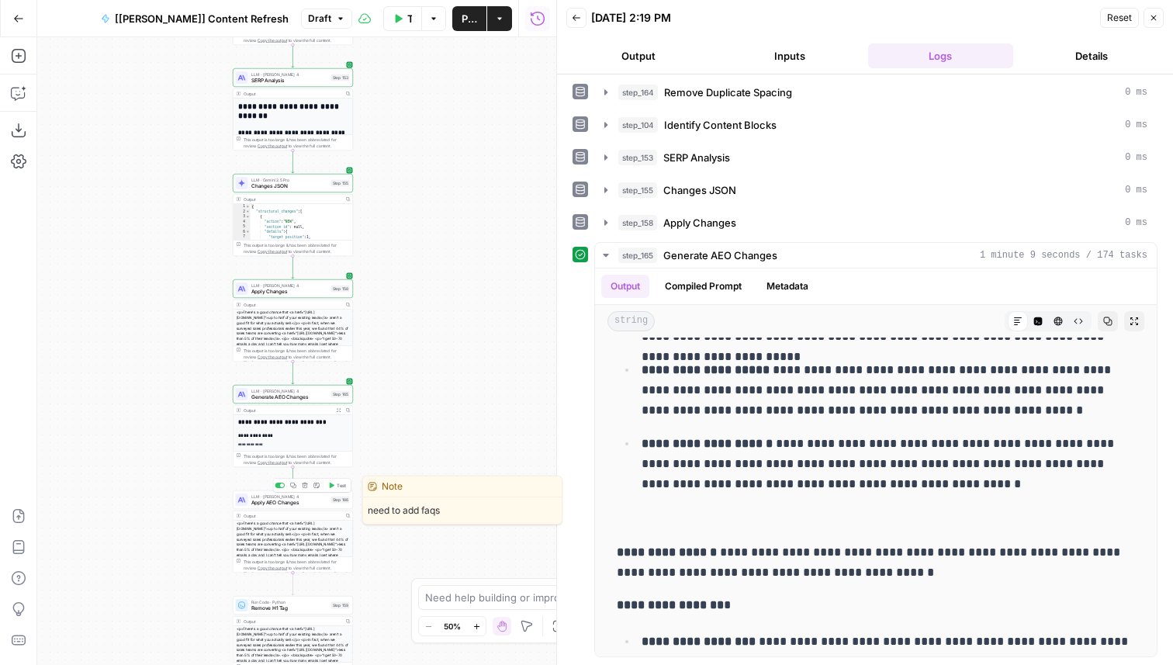
click at [345, 482] on span "Test" at bounding box center [341, 485] width 9 height 7
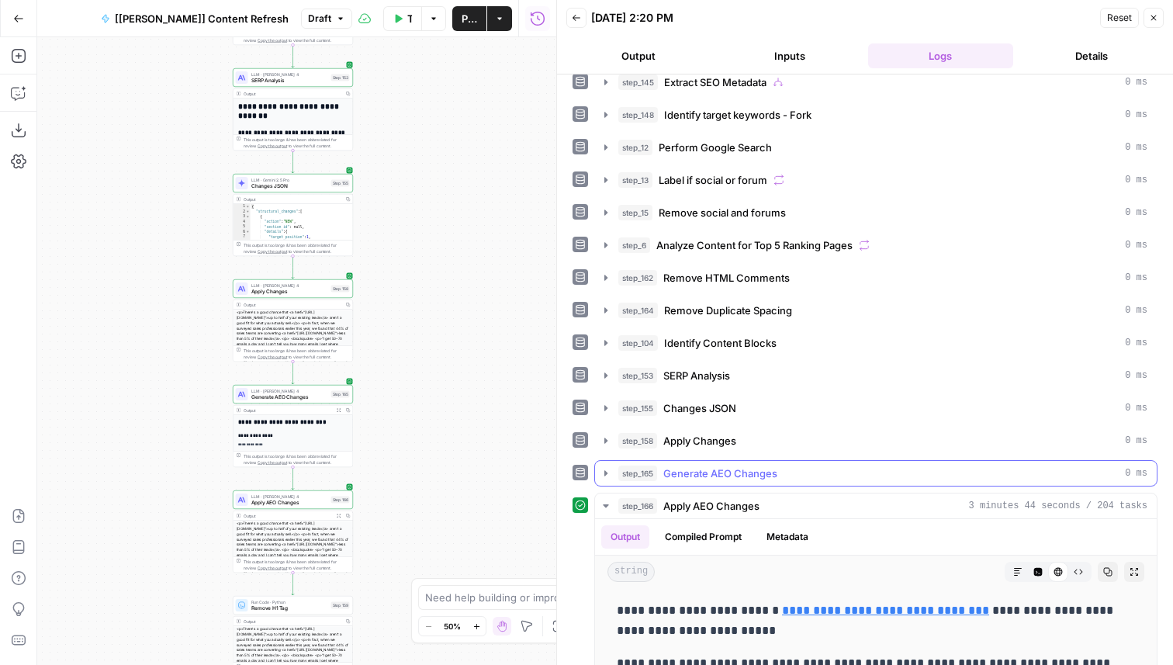
scroll to position [53, 0]
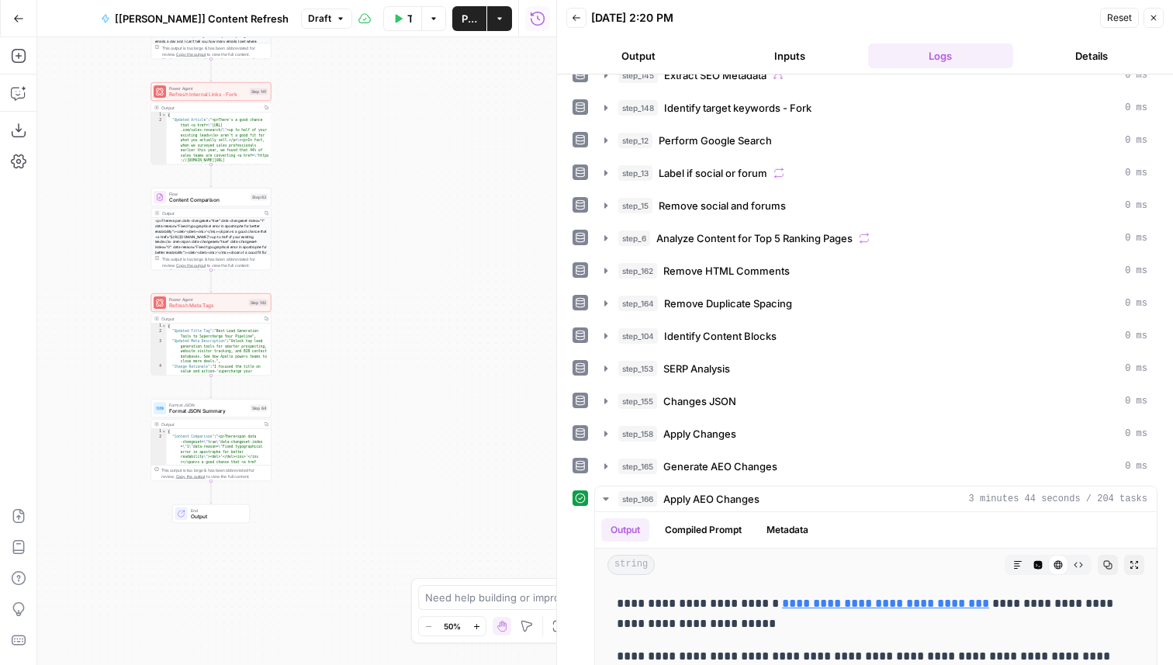
click at [465, 17] on span "Publish" at bounding box center [469, 19] width 16 height 16
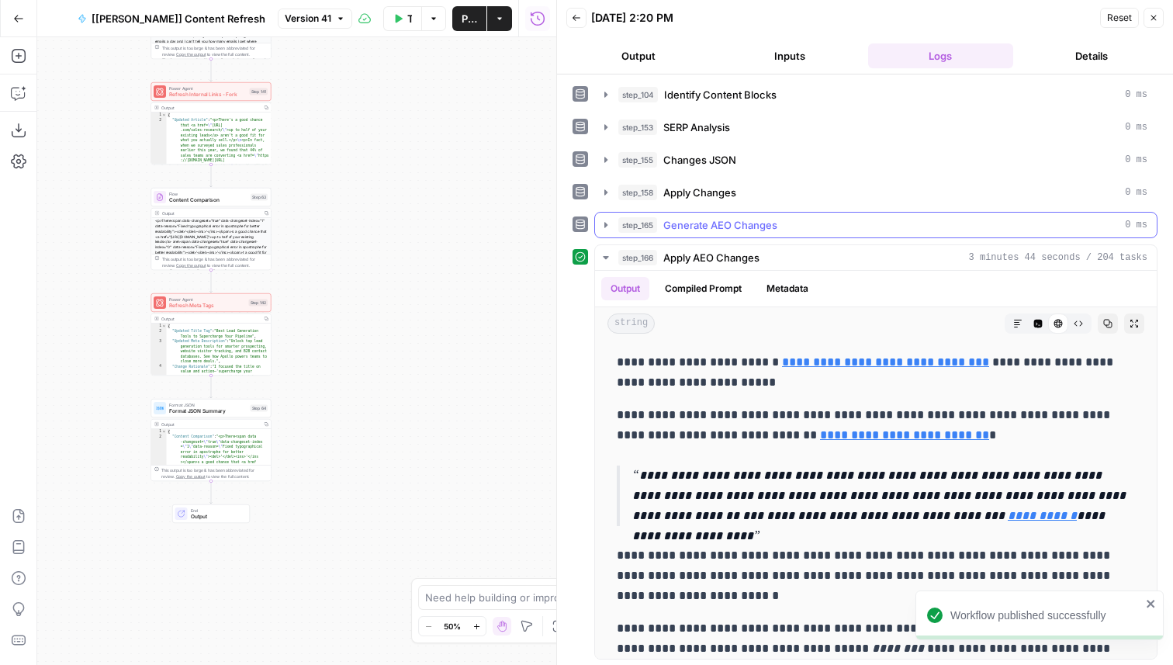
scroll to position [296, 0]
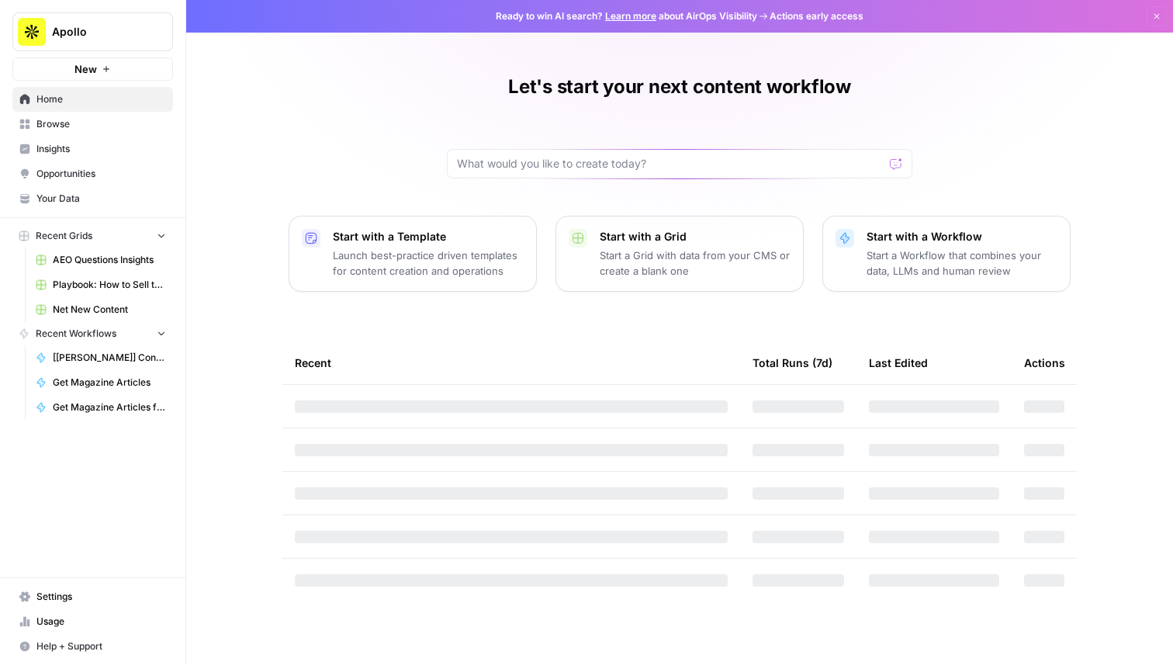
click at [113, 29] on span "Apollo" at bounding box center [99, 32] width 94 height 16
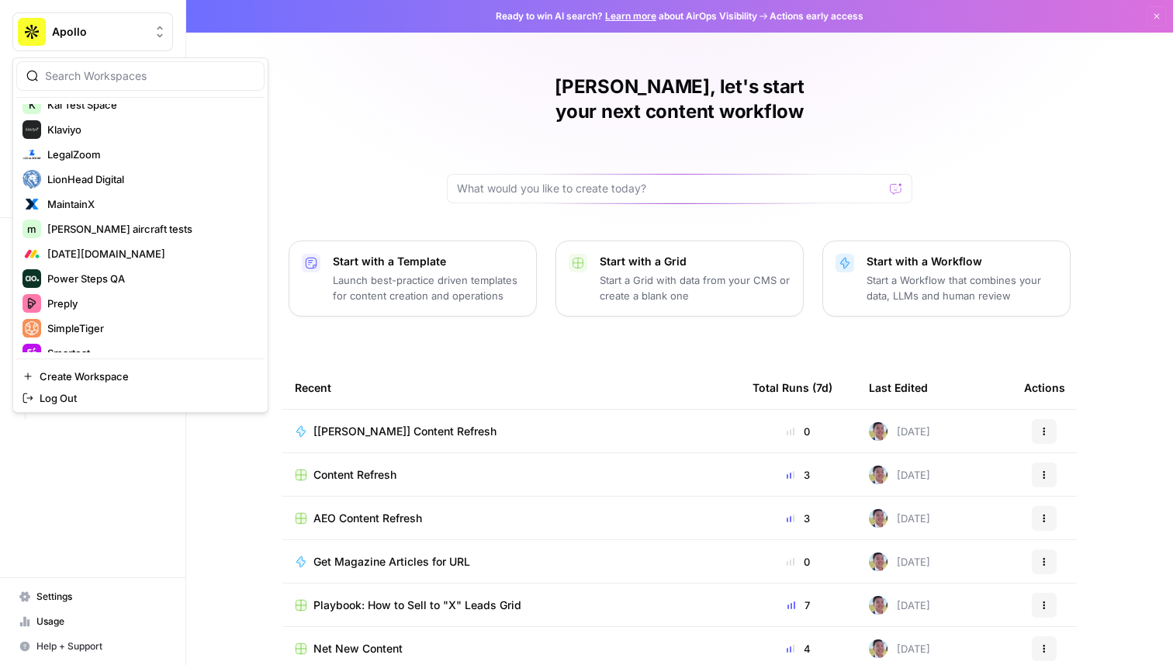
scroll to position [852, 0]
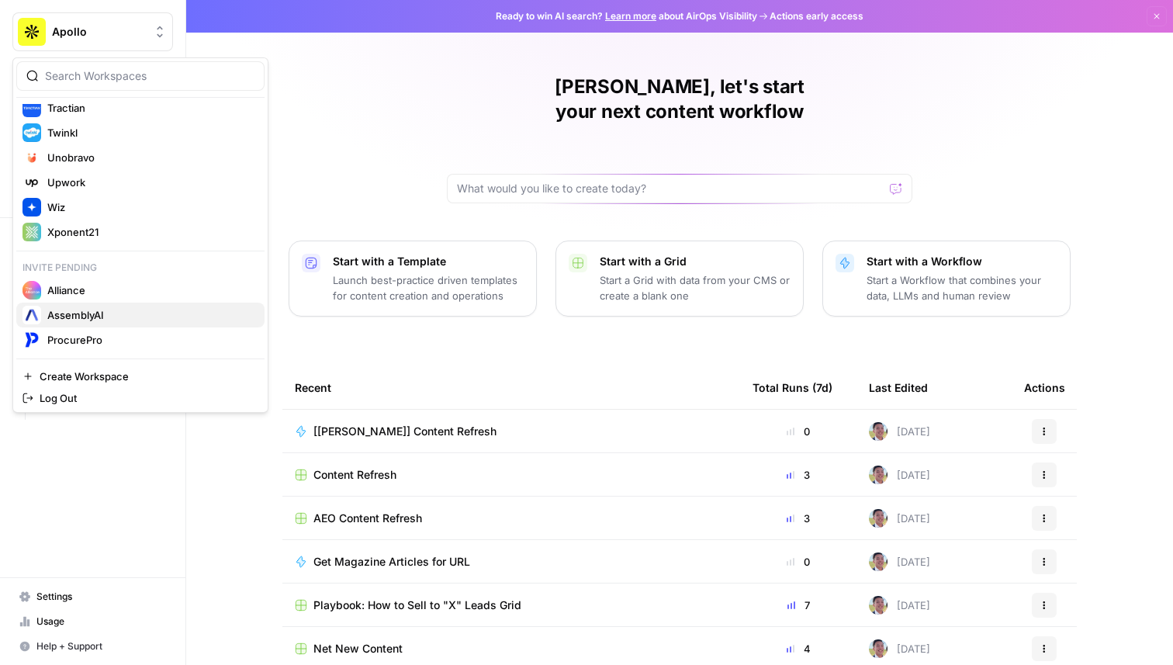
click at [122, 309] on span "AssemblyAI" at bounding box center [149, 315] width 205 height 16
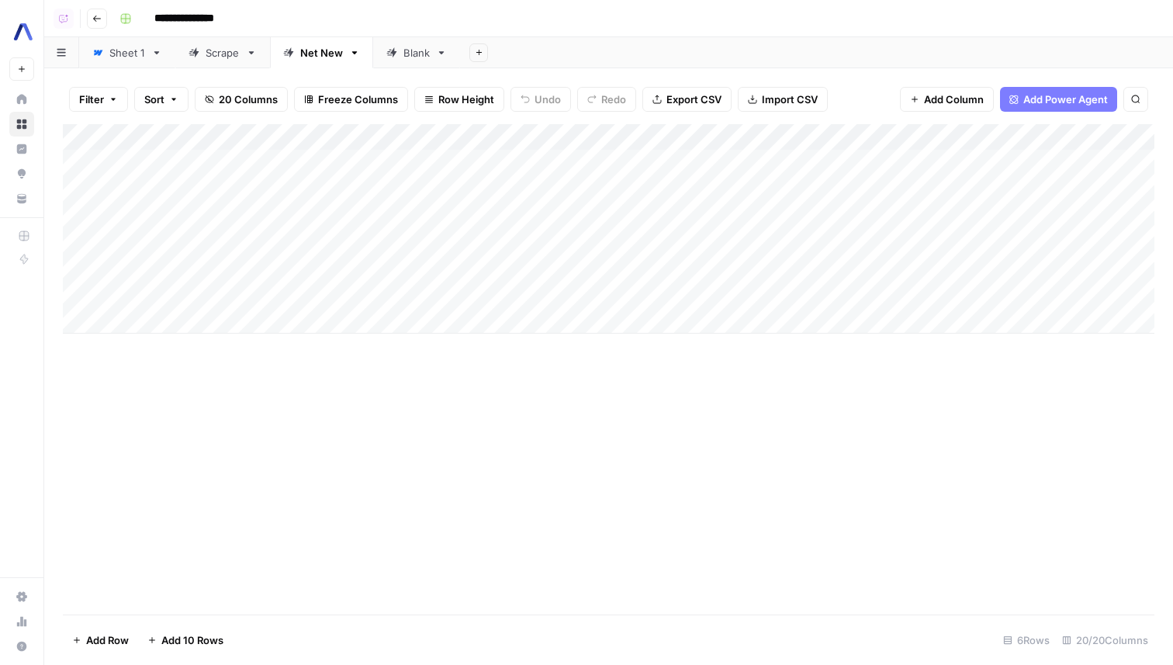
click at [448, 136] on div "Add Column" at bounding box center [608, 228] width 1091 height 209
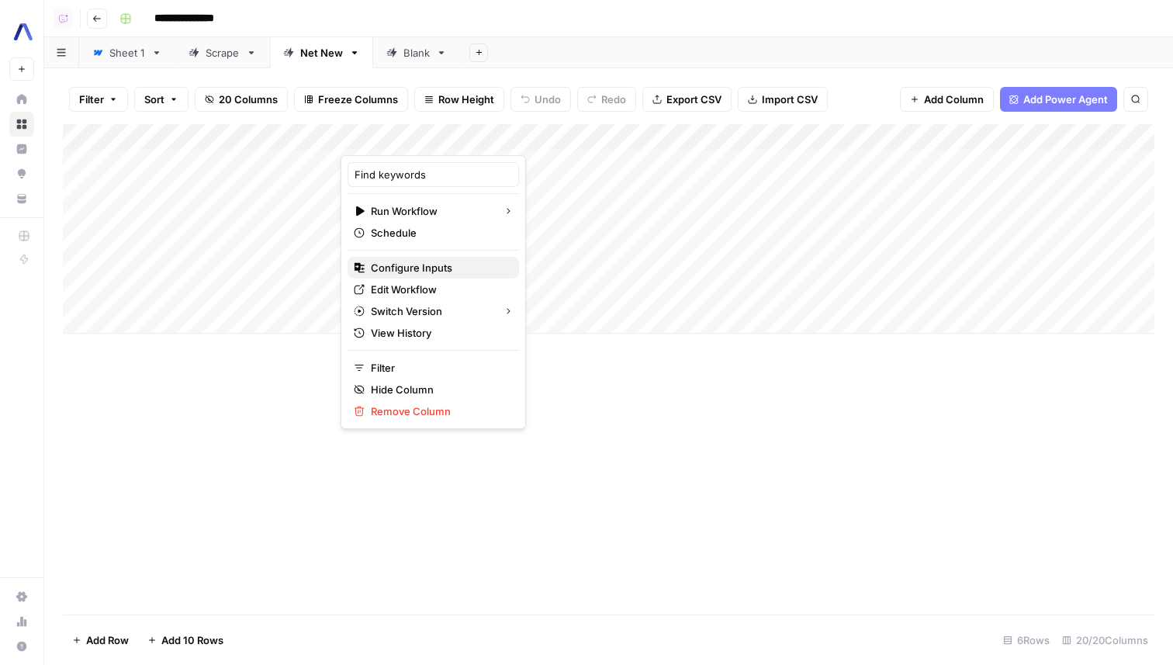
click at [430, 265] on span "Configure Inputs" at bounding box center [439, 268] width 136 height 16
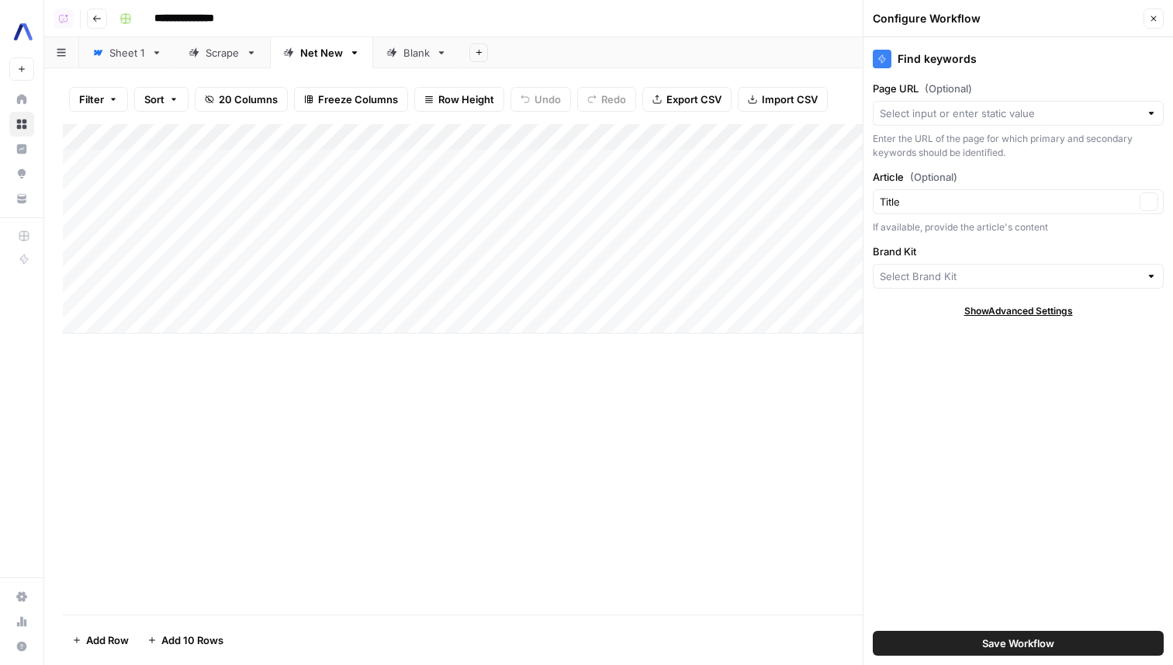
type input "AssemblyAI"
click at [1146, 20] on button "Close" at bounding box center [1153, 19] width 20 height 20
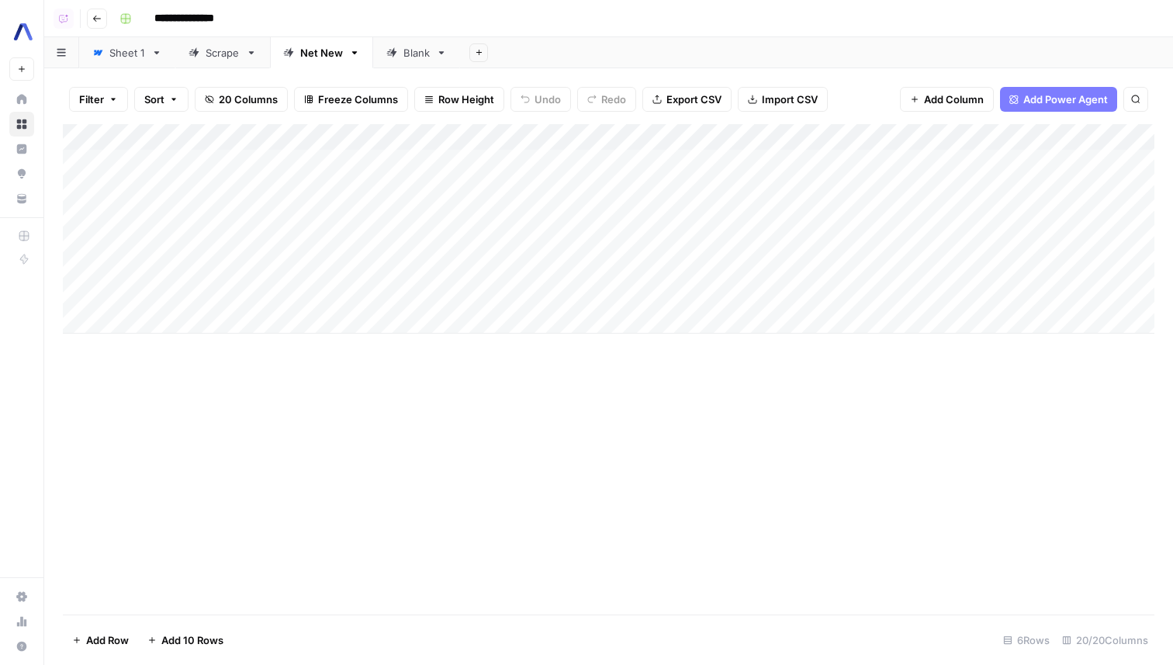
click at [245, 163] on div "Add Column" at bounding box center [608, 228] width 1091 height 209
click at [278, 209] on div "Add Column" at bounding box center [608, 228] width 1091 height 209
click at [245, 103] on span "20 Columns" at bounding box center [248, 100] width 59 height 16
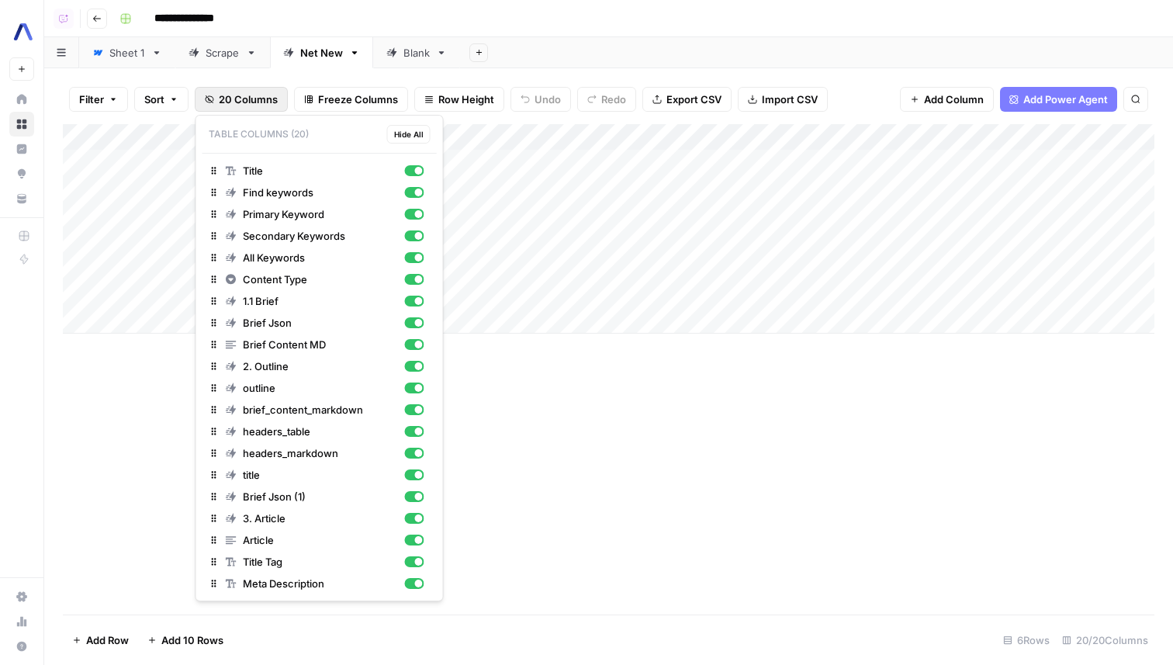
click at [657, 399] on div "Add Column" at bounding box center [608, 369] width 1091 height 490
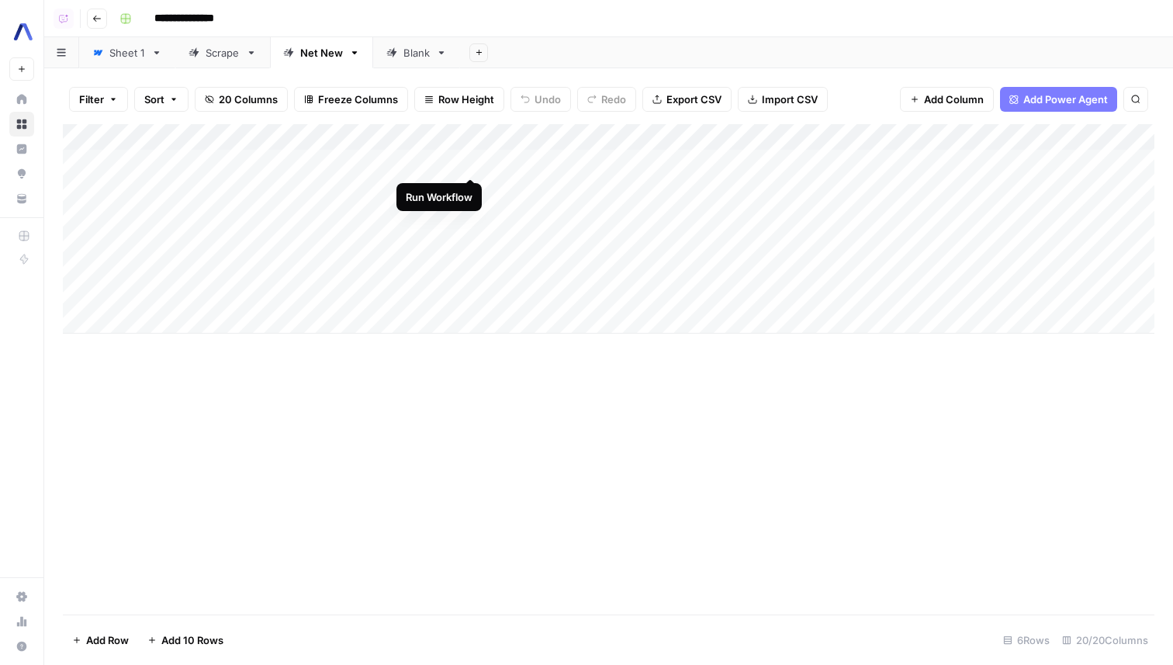
click at [469, 163] on div "Add Column" at bounding box center [608, 228] width 1091 height 209
click at [237, 164] on div "Add Column" at bounding box center [608, 228] width 1091 height 209
click at [409, 188] on div "Add Column" at bounding box center [608, 228] width 1091 height 209
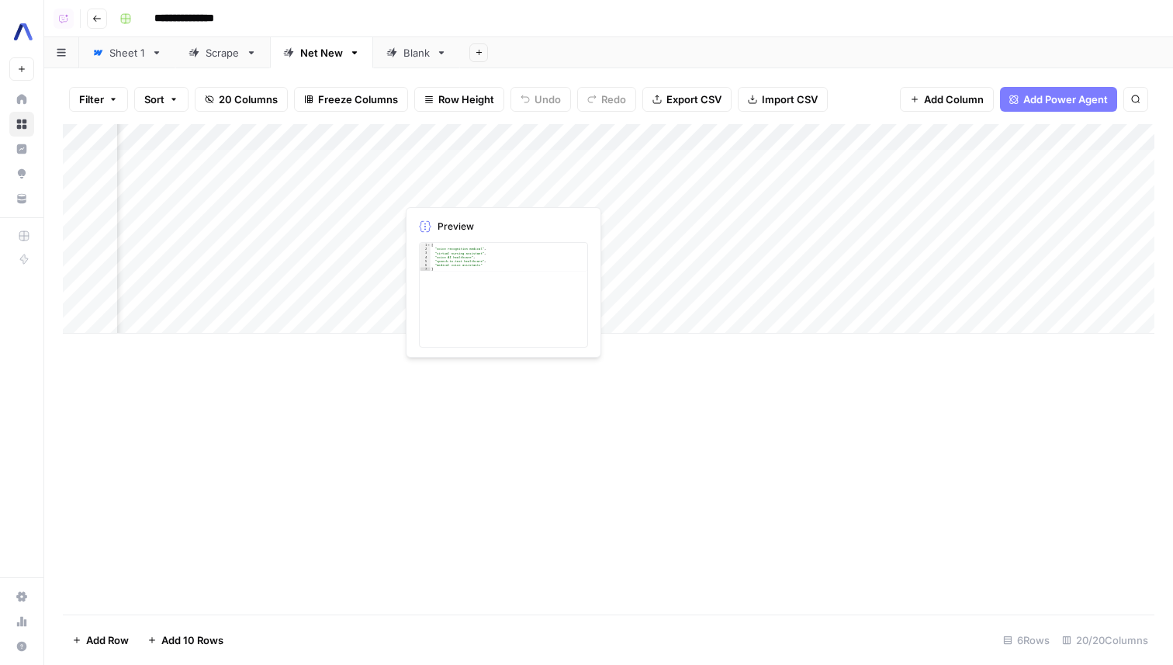
click at [446, 185] on div "Add Column" at bounding box center [608, 228] width 1091 height 209
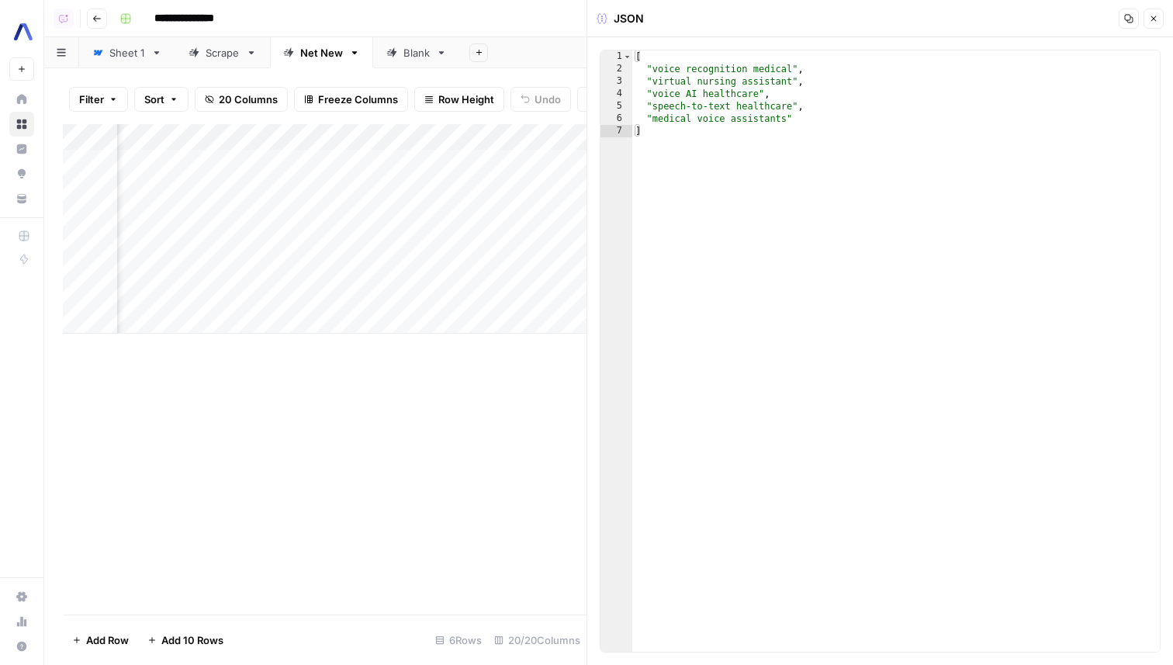
click at [1154, 18] on icon "button" at bounding box center [1153, 18] width 9 height 9
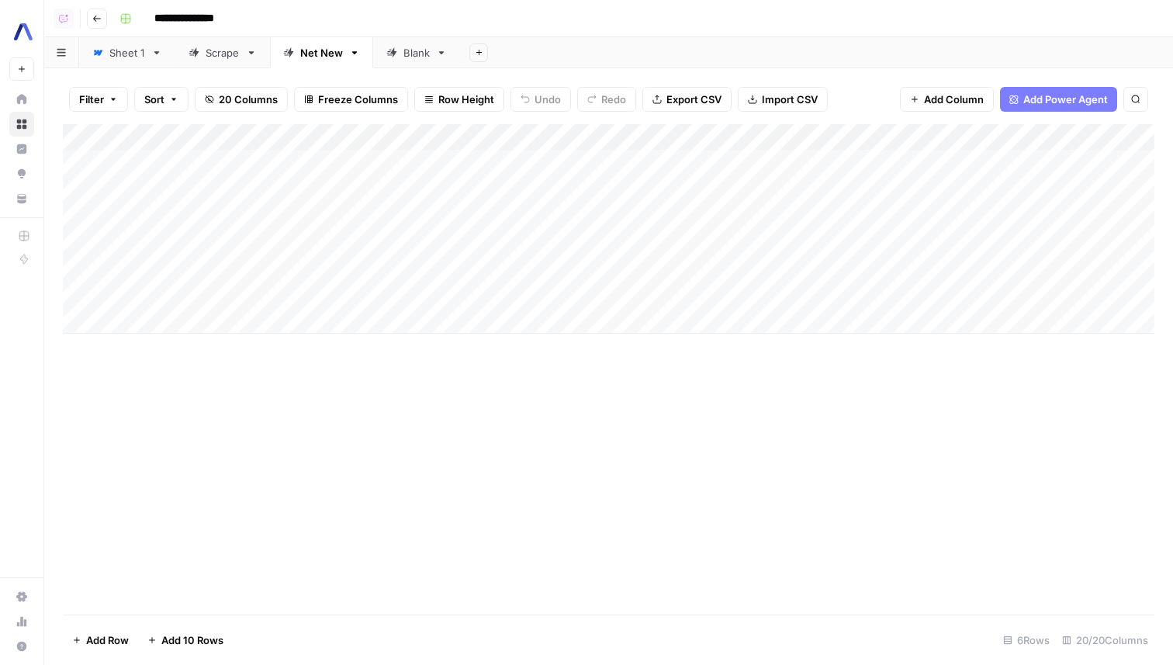
click at [450, 138] on div "Add Column" at bounding box center [608, 228] width 1091 height 209
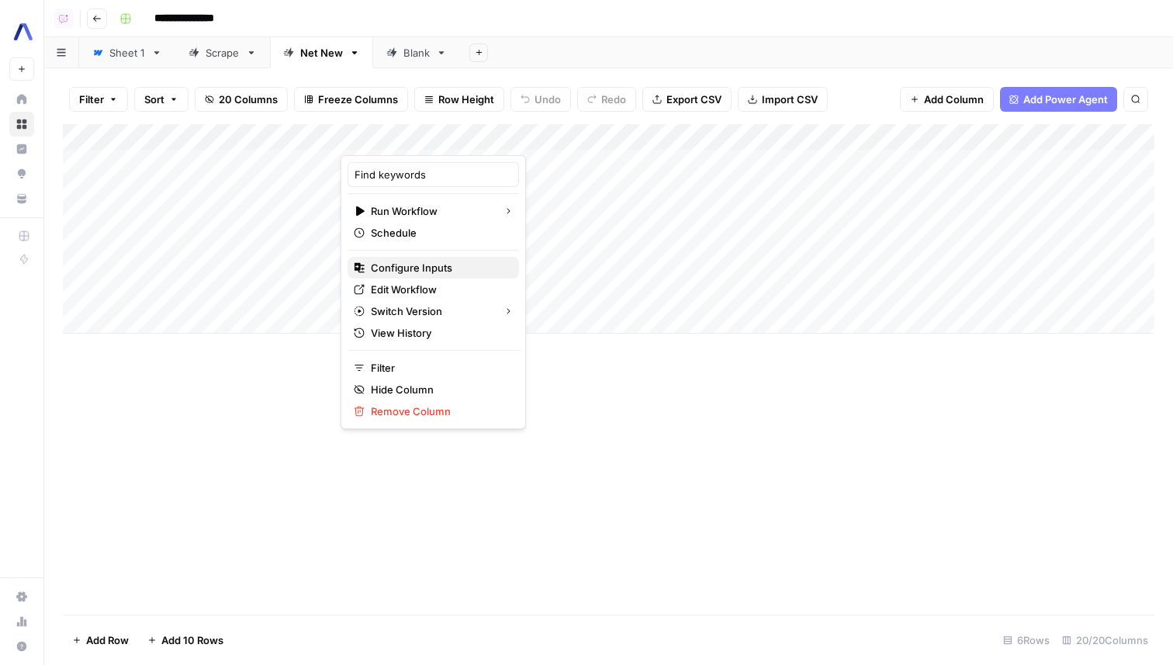
click at [432, 264] on span "Configure Inputs" at bounding box center [439, 268] width 136 height 16
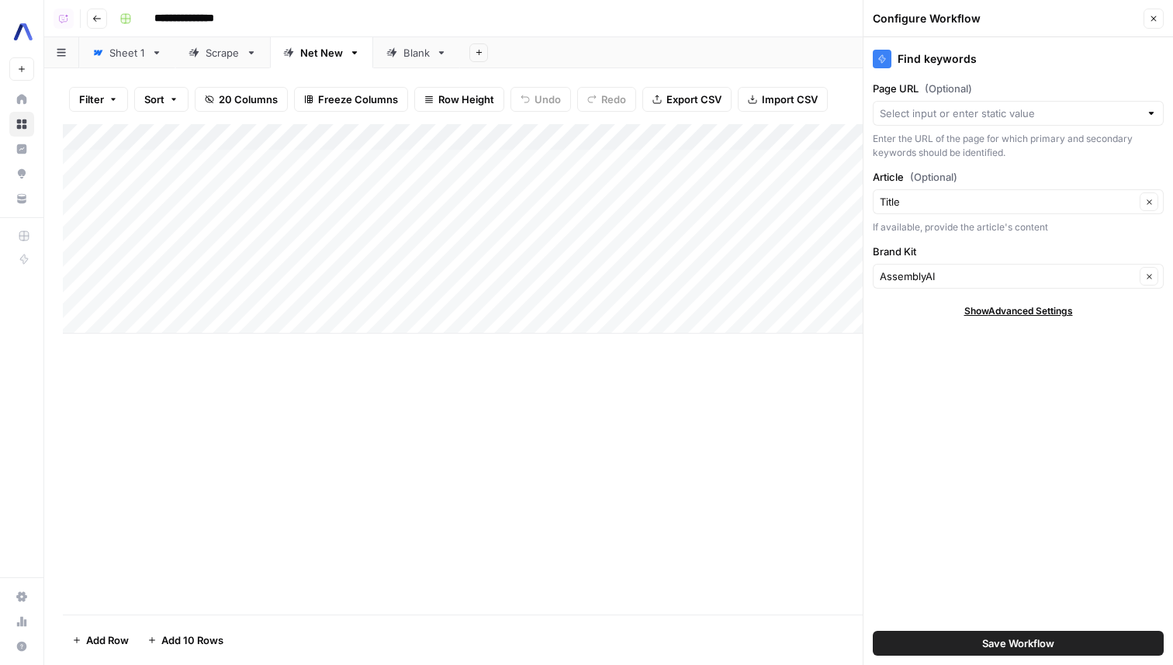
click at [1149, 18] on icon "button" at bounding box center [1153, 18] width 9 height 9
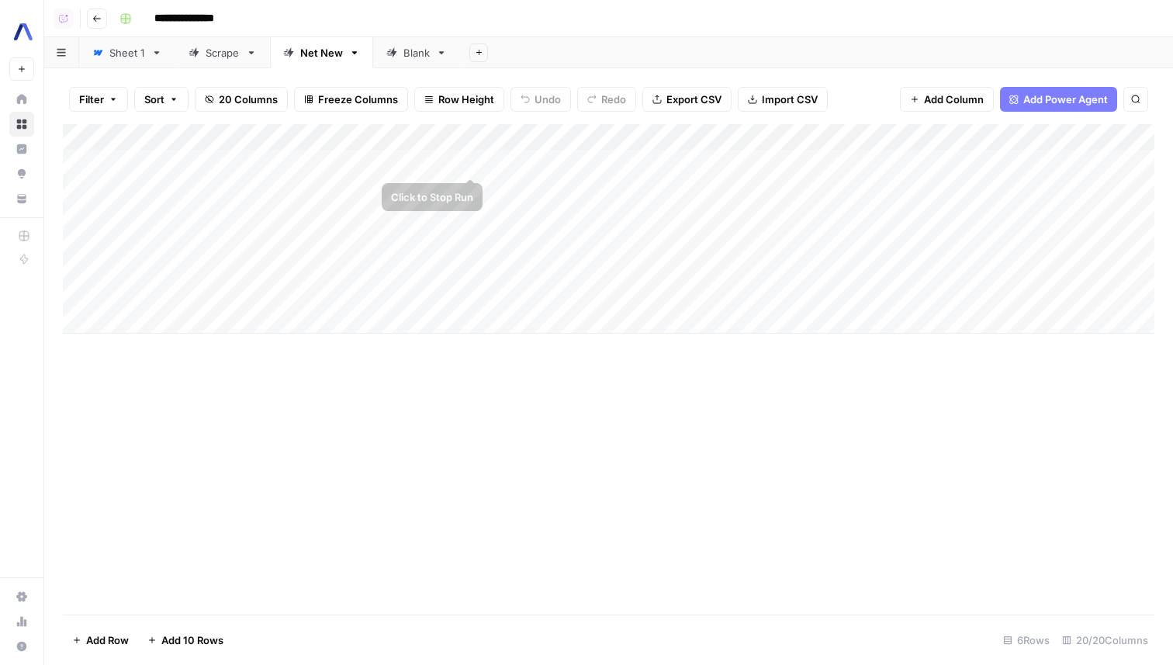
click at [451, 183] on div "Add Column" at bounding box center [608, 228] width 1091 height 209
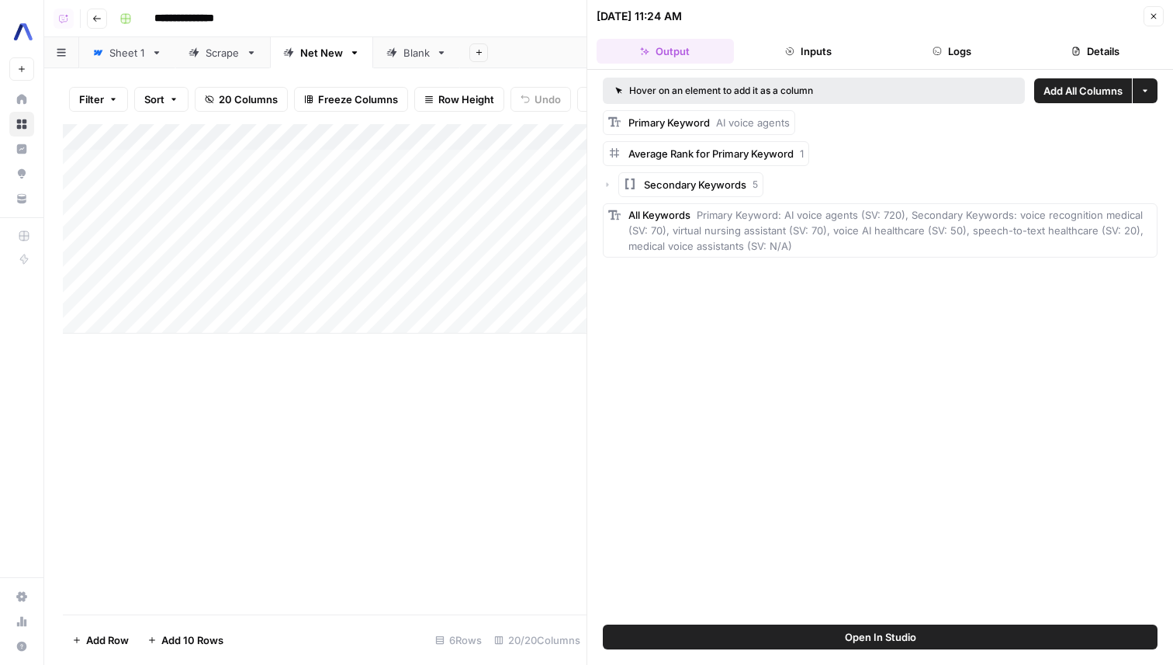
click at [949, 48] on button "Logs" at bounding box center [951, 51] width 137 height 25
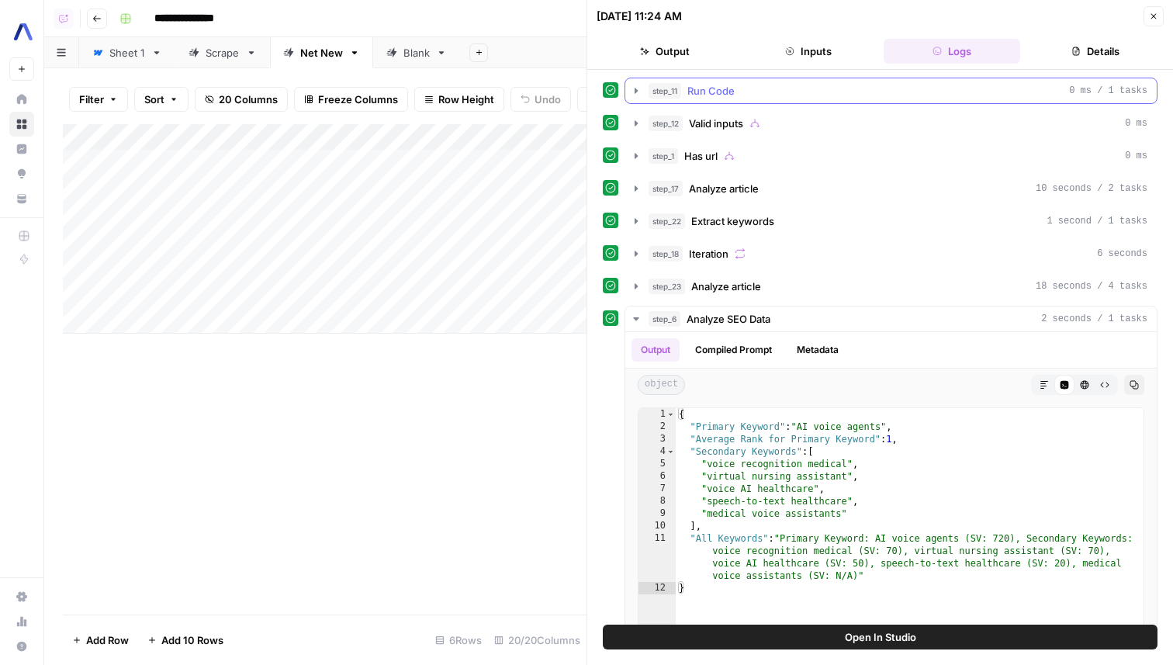
click at [811, 93] on div "step_11 Run Code 0 ms / 1 tasks" at bounding box center [897, 91] width 499 height 16
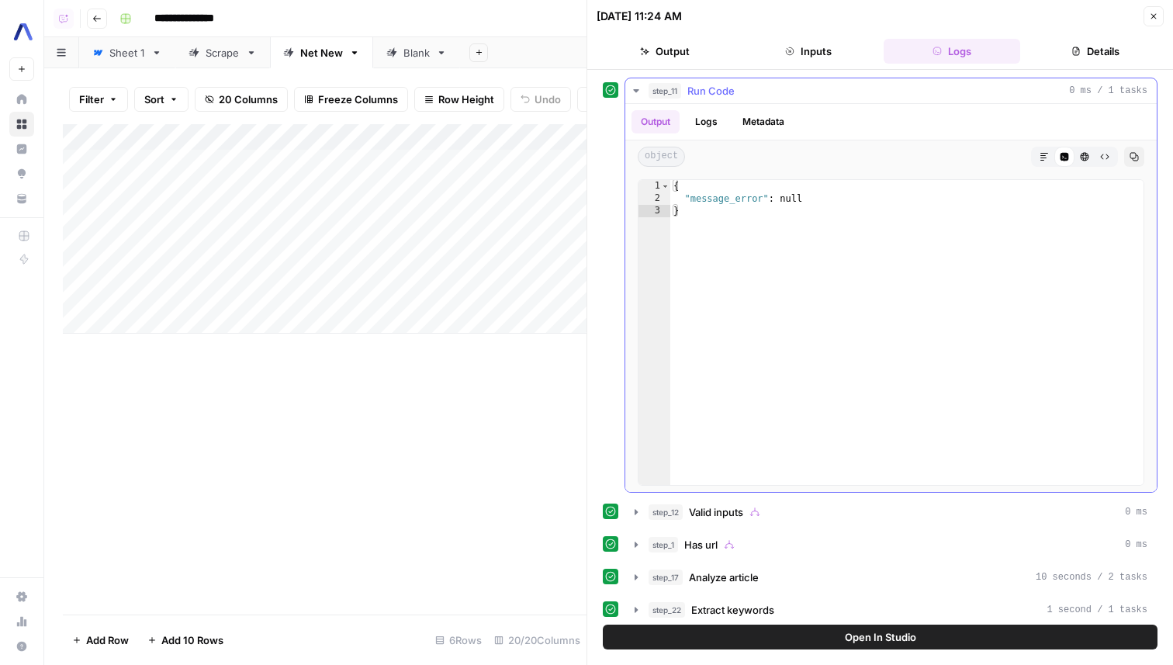
click at [811, 93] on div "step_11 Run Code 0 ms / 1 tasks" at bounding box center [897, 91] width 499 height 16
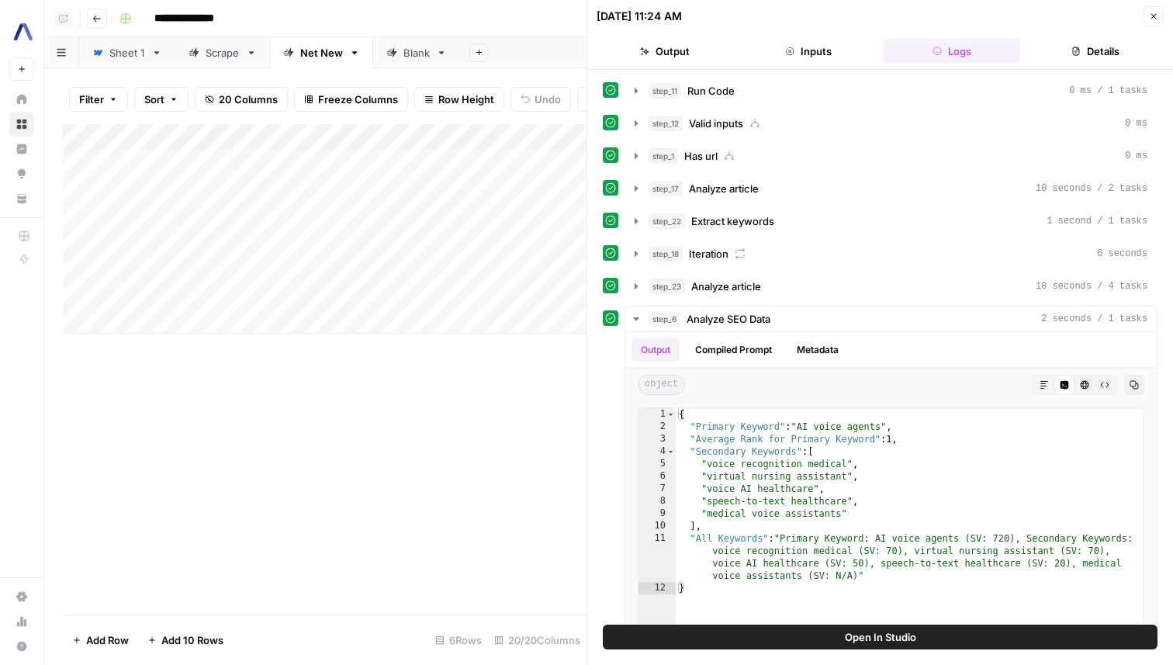
click at [816, 43] on button "Inputs" at bounding box center [808, 51] width 137 height 25
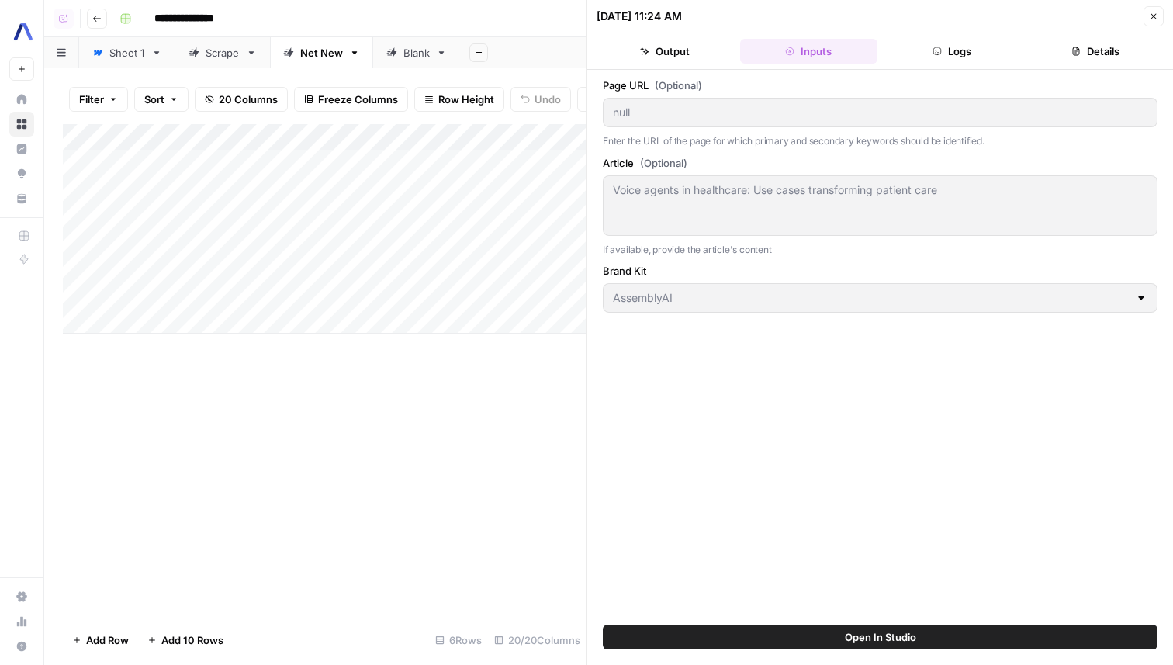
click at [1151, 20] on icon "button" at bounding box center [1153, 16] width 9 height 9
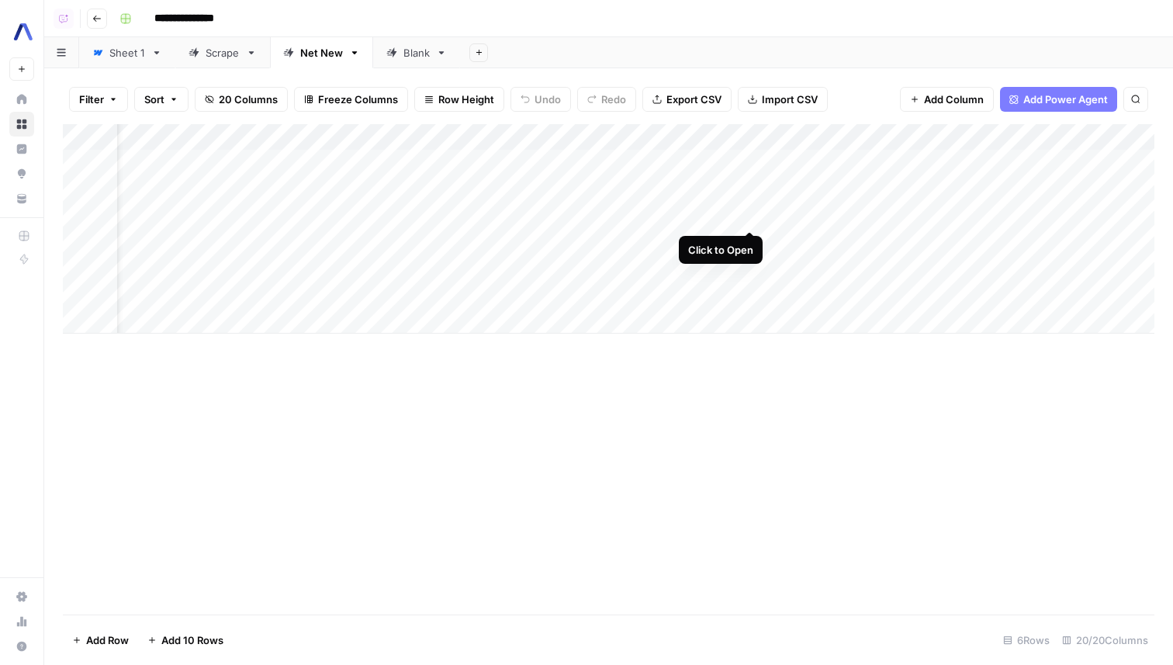
scroll to position [0, 115]
click at [848, 165] on div "Add Column" at bounding box center [608, 228] width 1091 height 209
click at [848, 162] on div "Add Column" at bounding box center [608, 228] width 1091 height 209
click at [862, 66] on div "Add Sheet" at bounding box center [816, 52] width 713 height 31
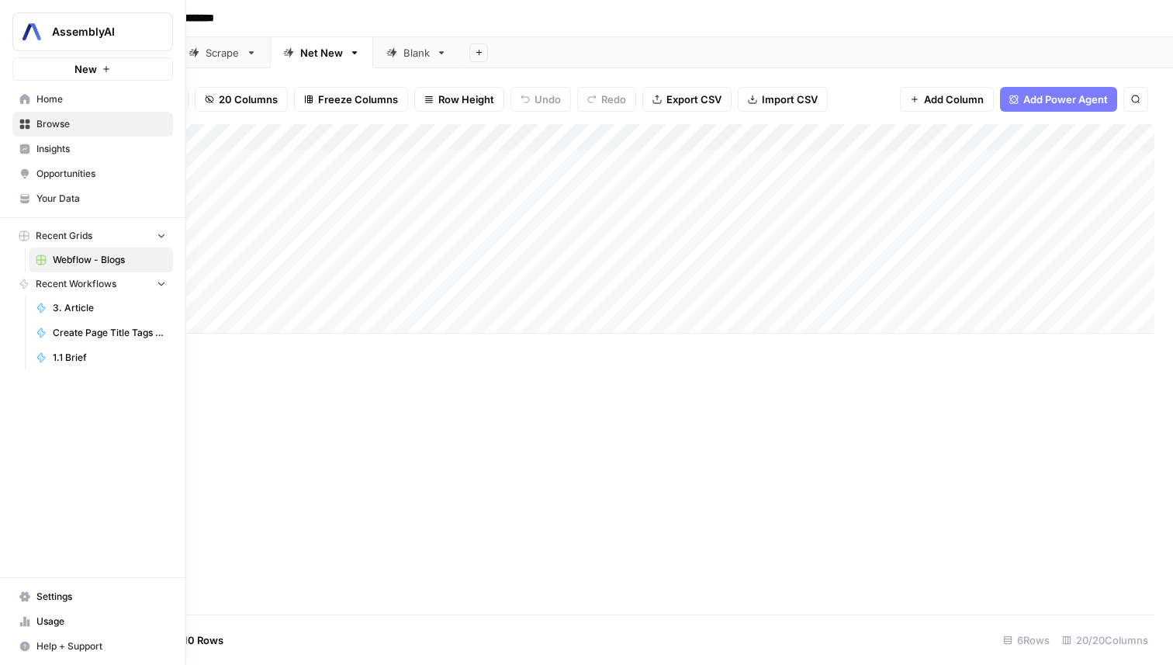
click at [92, 196] on span "Your Data" at bounding box center [101, 199] width 130 height 14
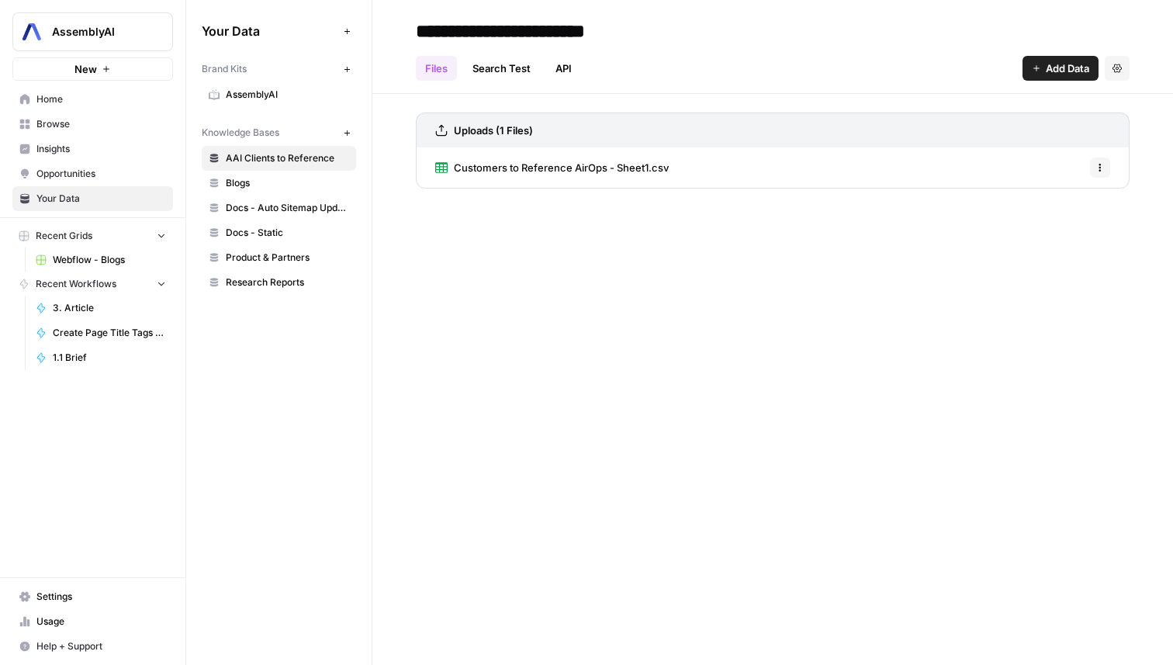
click at [292, 93] on span "AssemblyAI" at bounding box center [287, 95] width 123 height 14
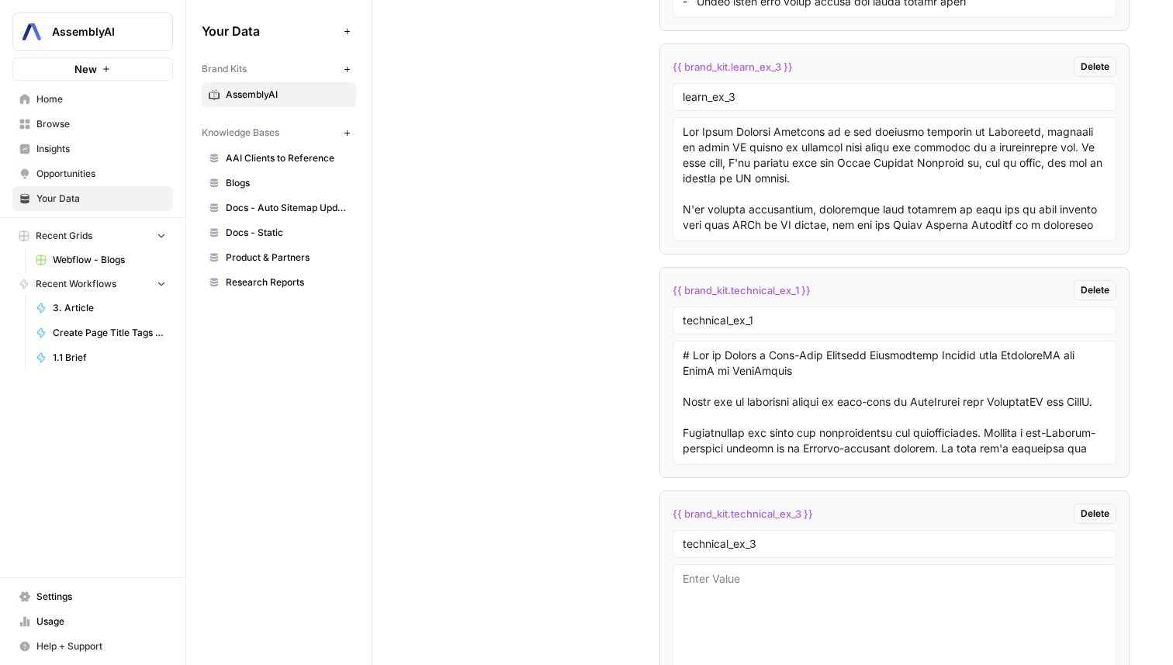
scroll to position [6109, 0]
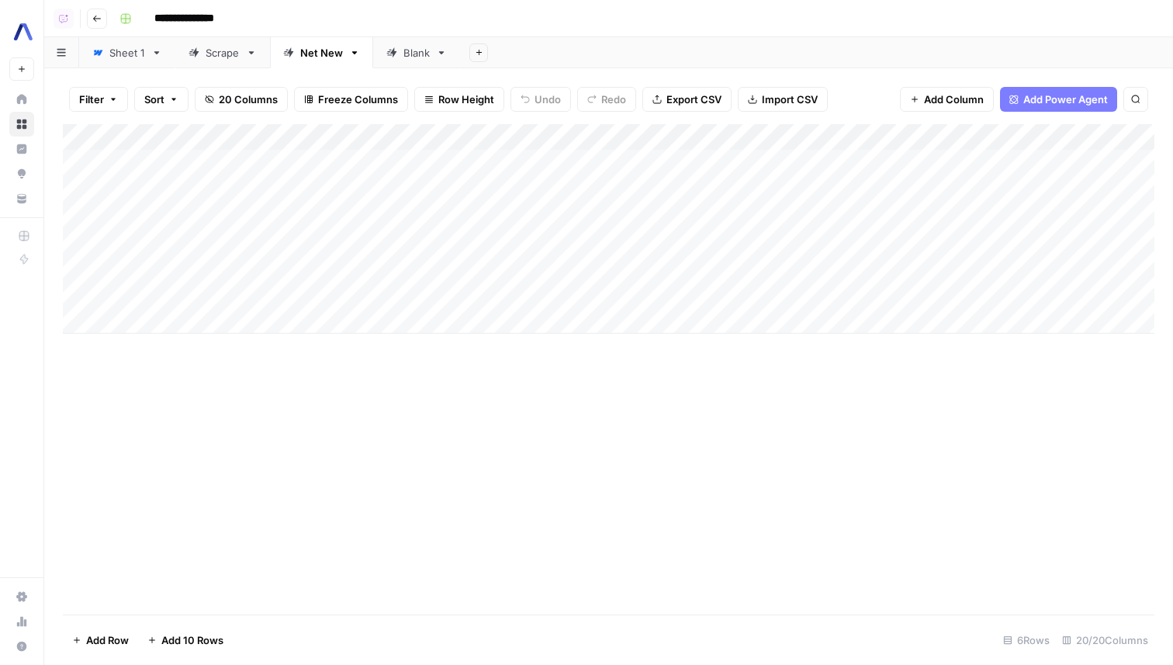
click at [243, 160] on div "Add Column" at bounding box center [608, 228] width 1091 height 209
click at [730, 160] on div "Add Column" at bounding box center [608, 228] width 1091 height 209
click at [690, 158] on div "Add Column" at bounding box center [608, 228] width 1091 height 209
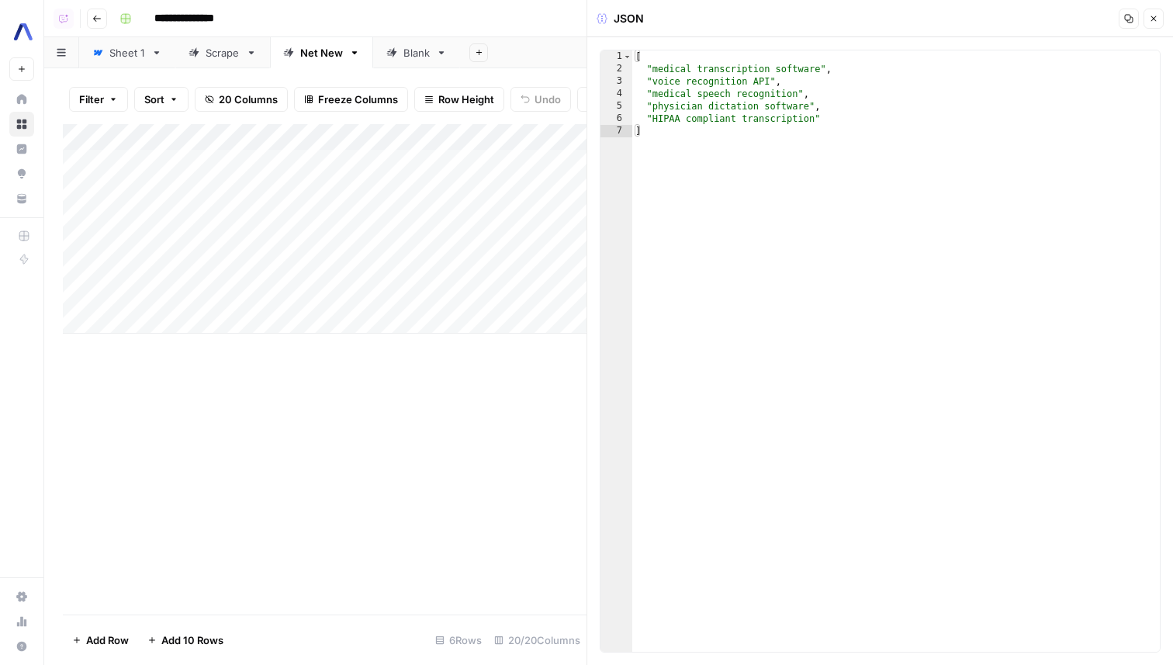
click at [1152, 12] on button "Close" at bounding box center [1153, 19] width 20 height 20
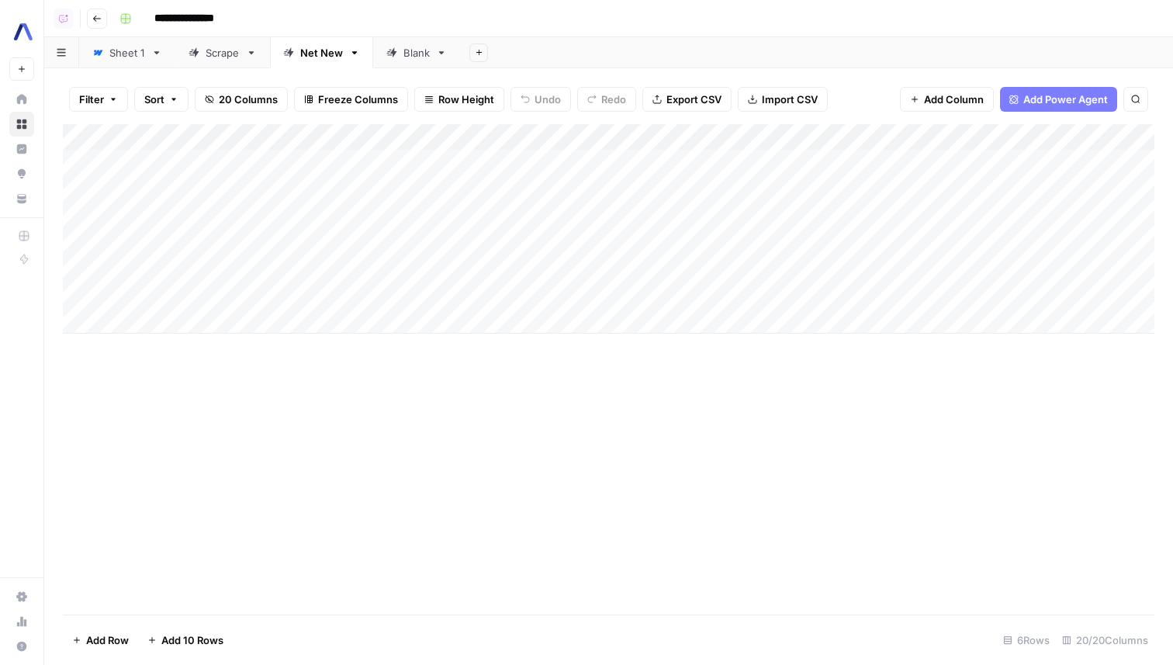
click at [828, 163] on div "Add Column" at bounding box center [608, 228] width 1091 height 209
click at [863, 109] on div "Filter Sort 20 Columns Freeze Columns Row Height Undo Redo Export CSV Import CS…" at bounding box center [608, 99] width 1091 height 50
click at [599, 141] on div "Add Column" at bounding box center [608, 228] width 1091 height 209
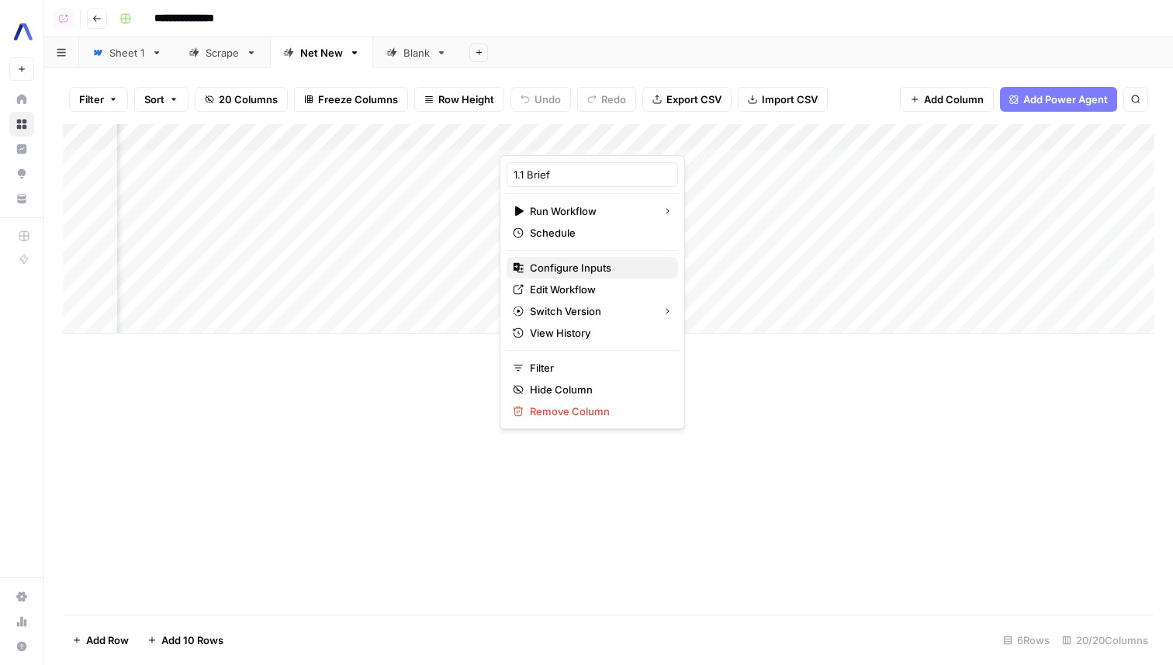
click at [572, 260] on span "Configure Inputs" at bounding box center [598, 268] width 136 height 16
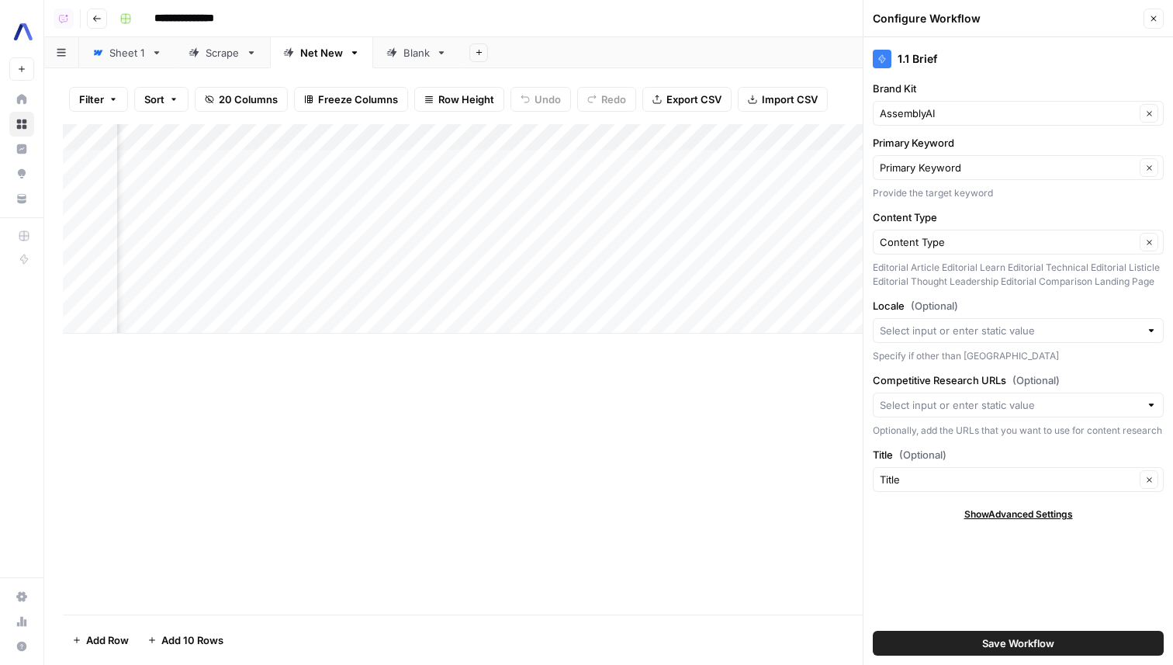
click at [999, 639] on span "Save Workflow" at bounding box center [1018, 643] width 72 height 16
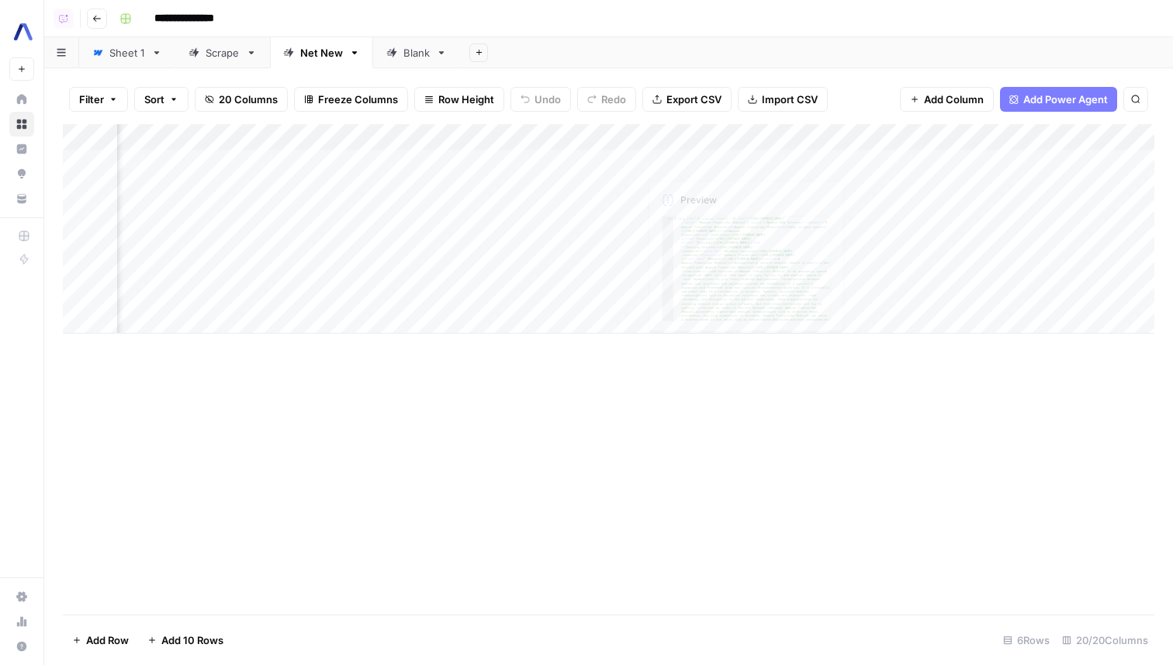
click at [626, 164] on div "Add Column" at bounding box center [608, 228] width 1091 height 209
click at [235, 191] on div "Add Column" at bounding box center [608, 228] width 1091 height 209
click at [969, 181] on div "Add Column" at bounding box center [608, 228] width 1091 height 209
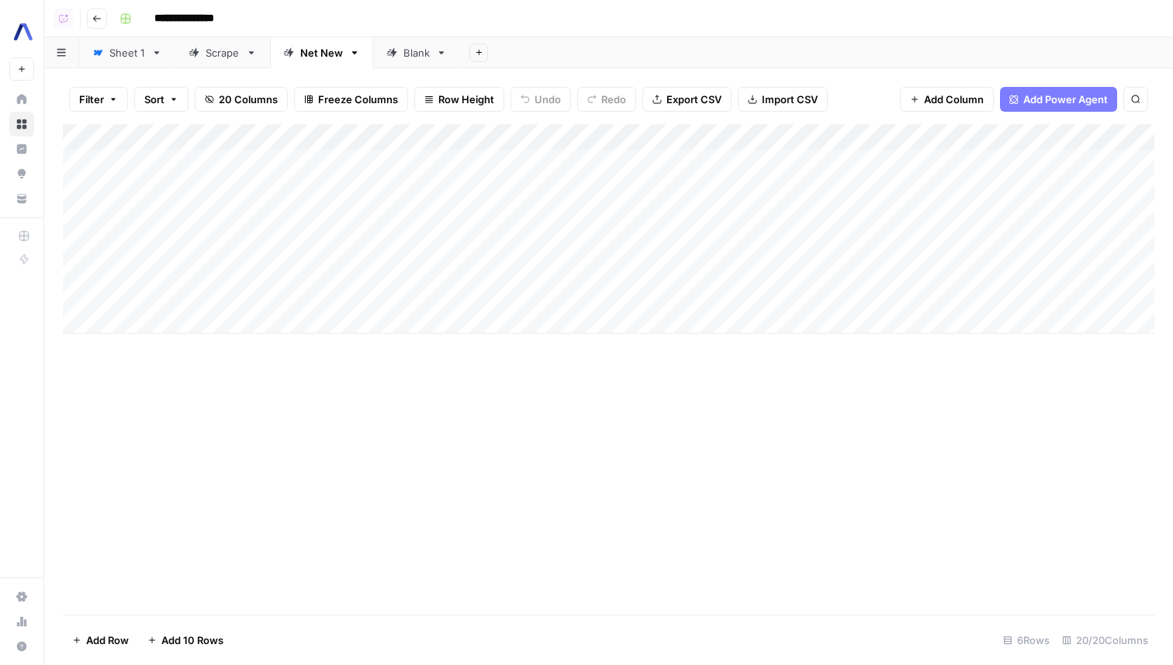
click at [969, 181] on div "Add Column" at bounding box center [608, 228] width 1091 height 209
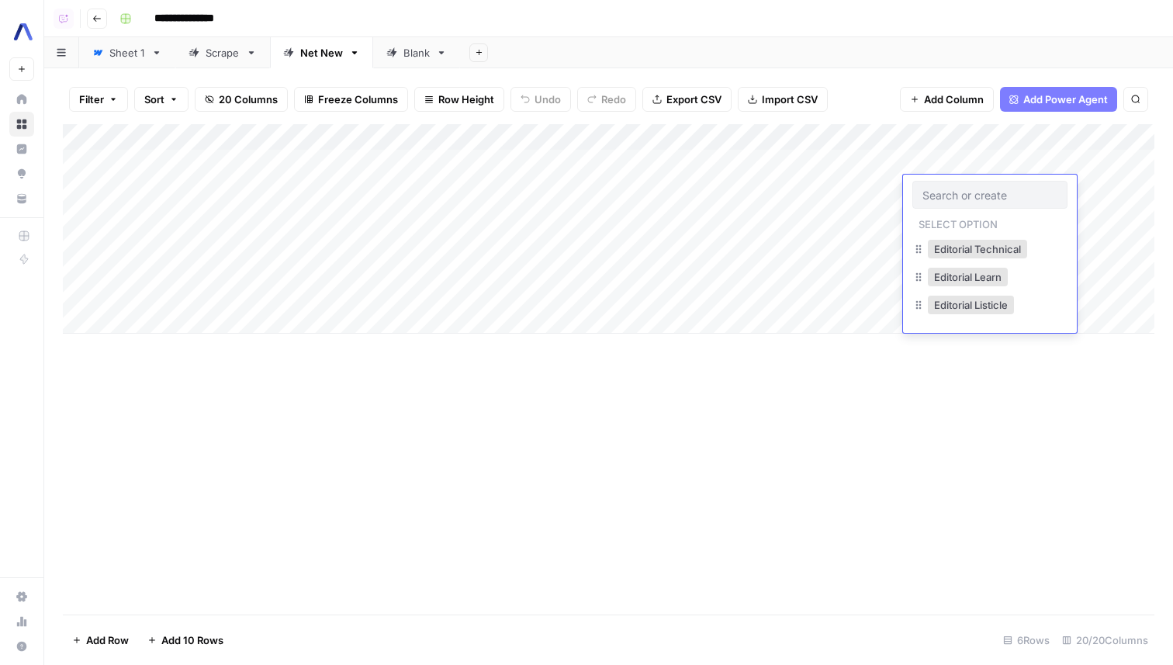
click at [238, 195] on div "Add Column" at bounding box center [608, 228] width 1091 height 209
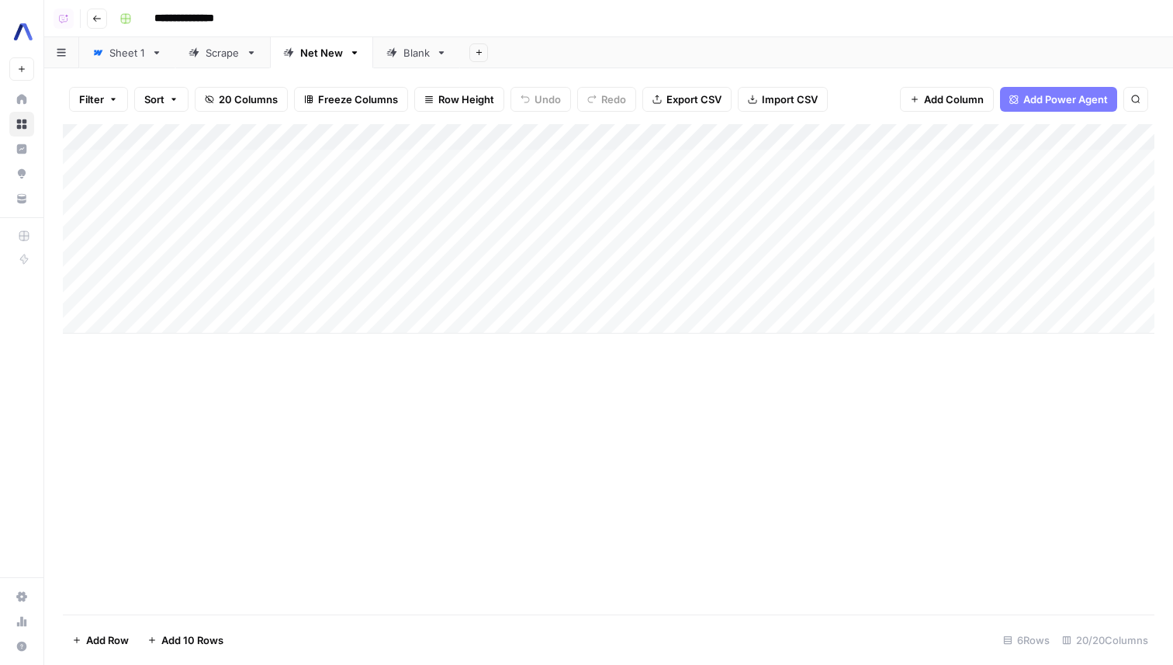
click at [238, 195] on div "Add Column" at bounding box center [608, 228] width 1091 height 209
click at [976, 191] on div "Add Column" at bounding box center [608, 228] width 1091 height 209
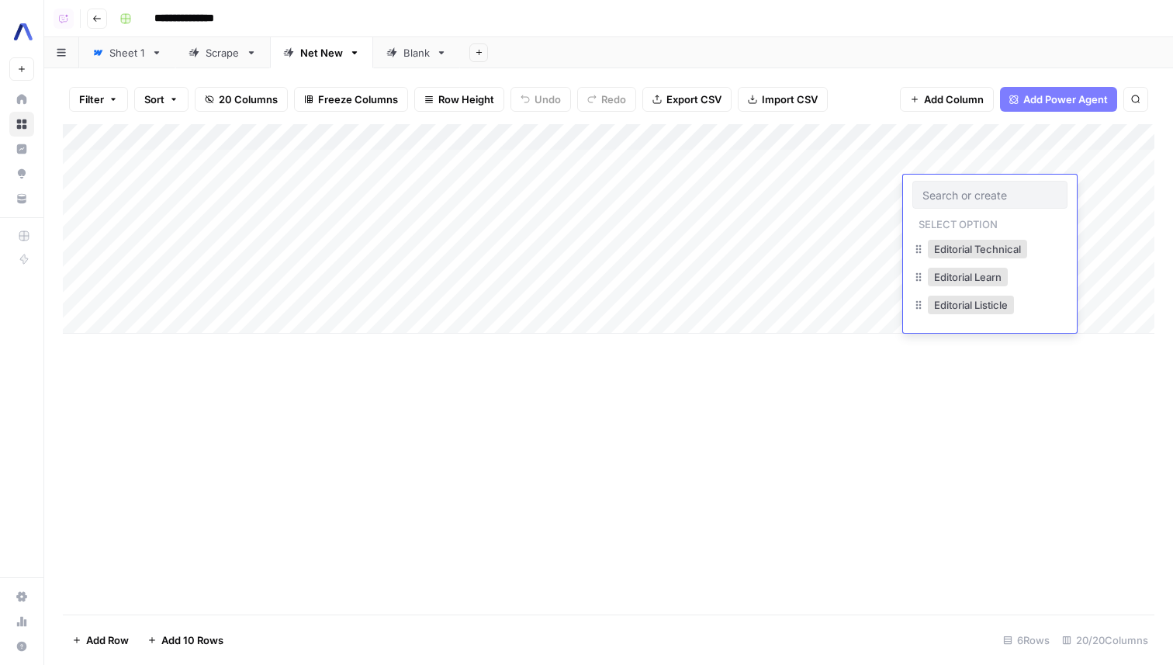
click at [930, 125] on div "Add Column" at bounding box center [608, 228] width 1091 height 209
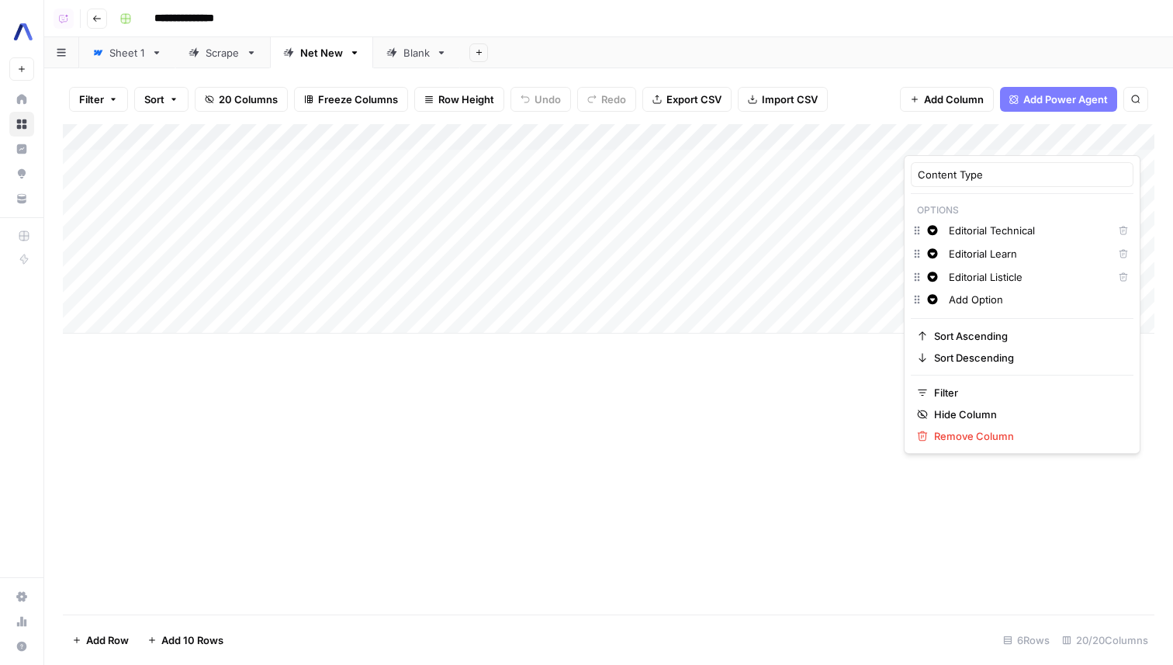
click at [985, 299] on input "Add Option" at bounding box center [1037, 300] width 178 height 16
type input "Editorial Use Case"
click at [1156, 399] on div "Filter Sort 20 Columns Freeze Columns Row Height Undo Redo Export CSV Import CS…" at bounding box center [608, 366] width 1128 height 596
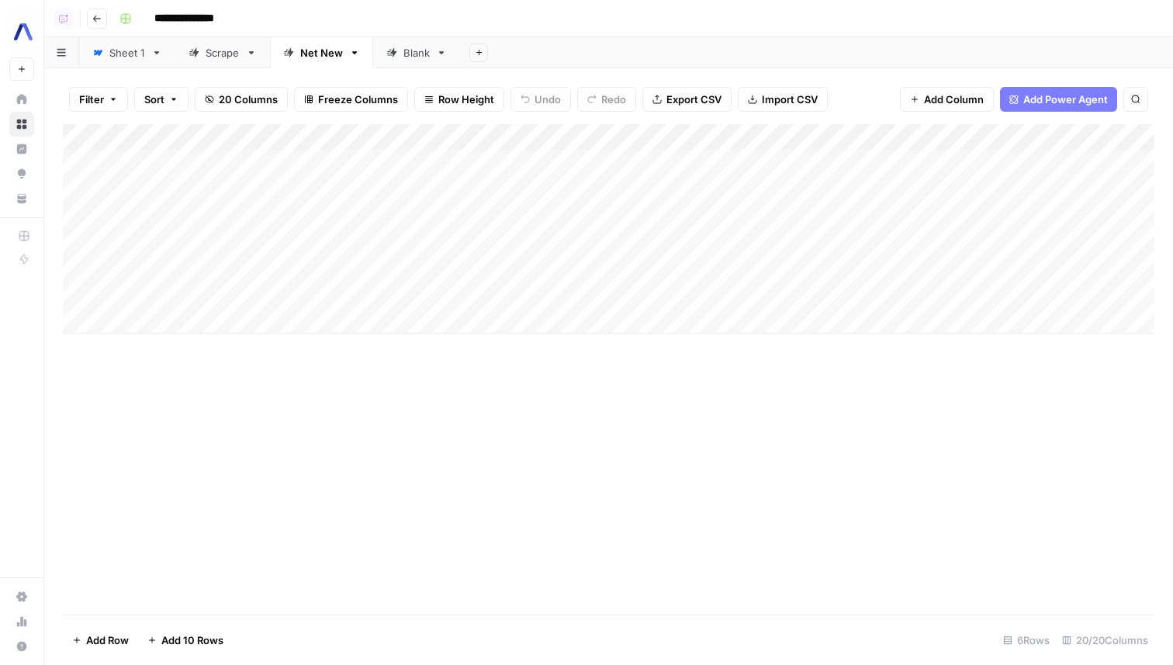
click at [1013, 171] on div "Add Column" at bounding box center [608, 228] width 1091 height 209
click at [990, 181] on div "Add Column" at bounding box center [608, 228] width 1091 height 209
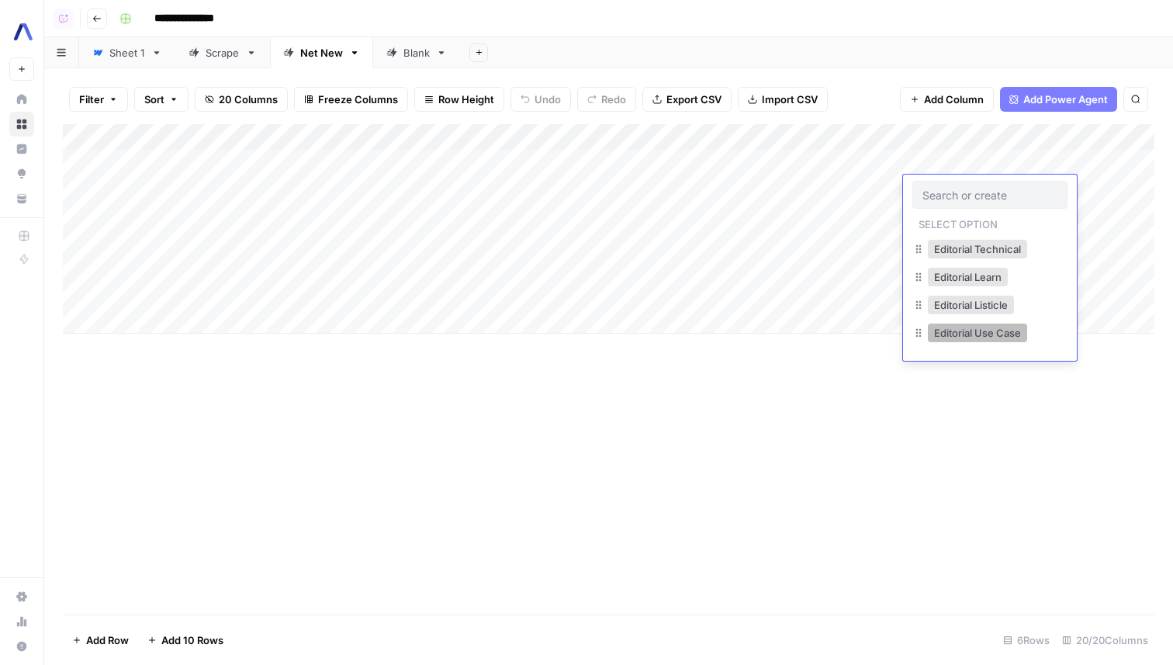
click at [989, 338] on button "Editorial Use Case" at bounding box center [977, 332] width 99 height 19
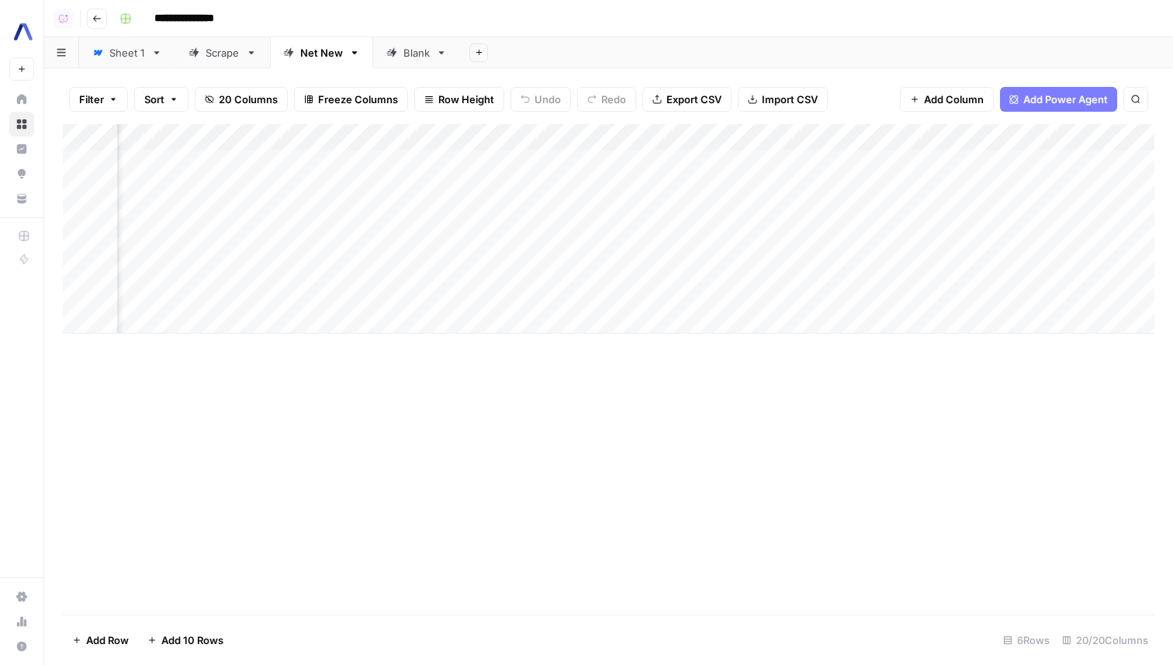
scroll to position [0, 302]
click at [847, 140] on div "Add Column" at bounding box center [608, 228] width 1091 height 209
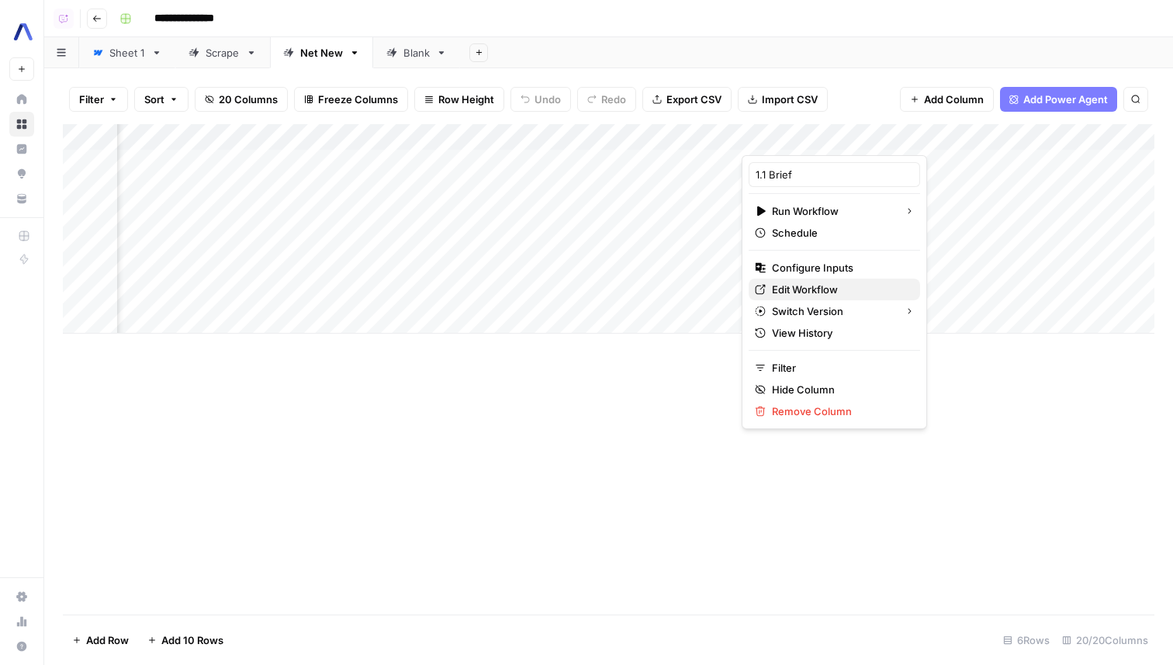
click at [824, 290] on span "Edit Workflow" at bounding box center [840, 290] width 136 height 16
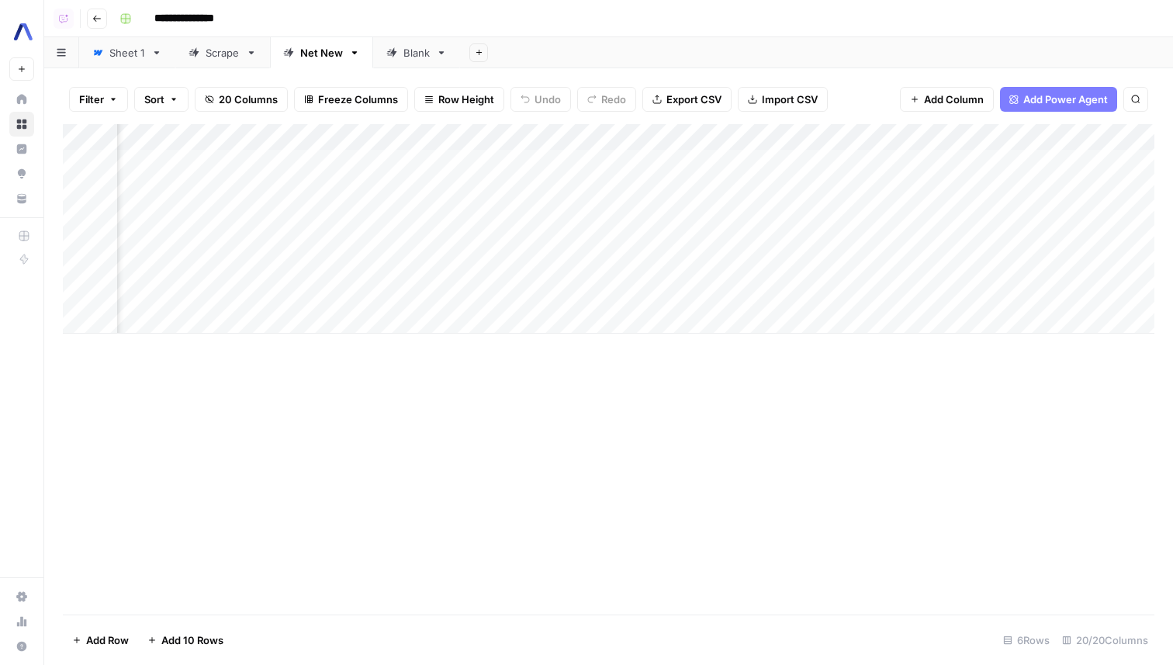
click at [834, 185] on div "Add Column" at bounding box center [608, 228] width 1091 height 209
click at [867, 192] on div "Add Column" at bounding box center [608, 228] width 1091 height 209
click at [866, 189] on div "Add Column" at bounding box center [608, 228] width 1091 height 209
click at [339, 219] on div "Add Column" at bounding box center [608, 228] width 1091 height 209
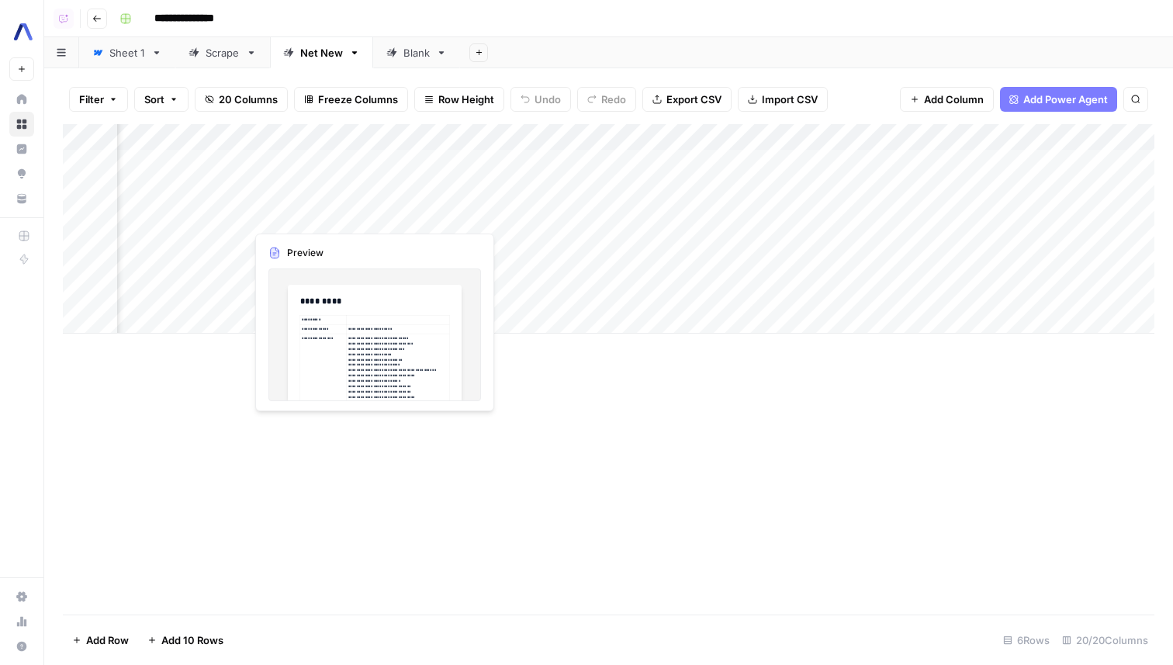
click at [339, 219] on div "Add Column" at bounding box center [608, 228] width 1091 height 209
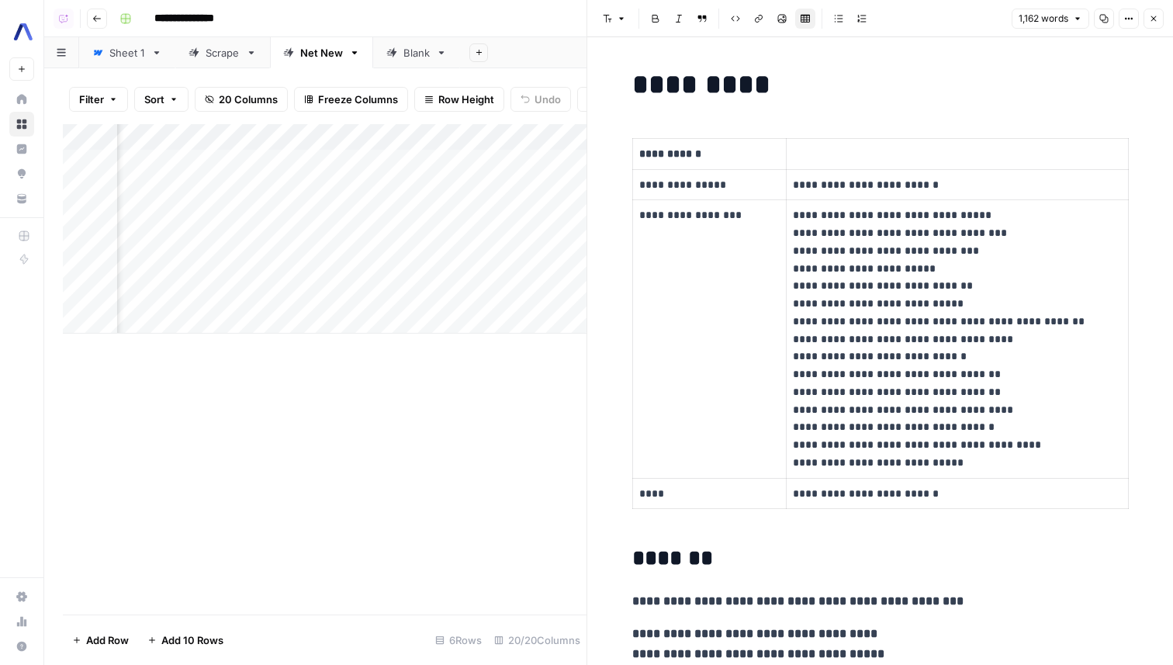
click at [1155, 11] on button "Close" at bounding box center [1153, 19] width 20 height 20
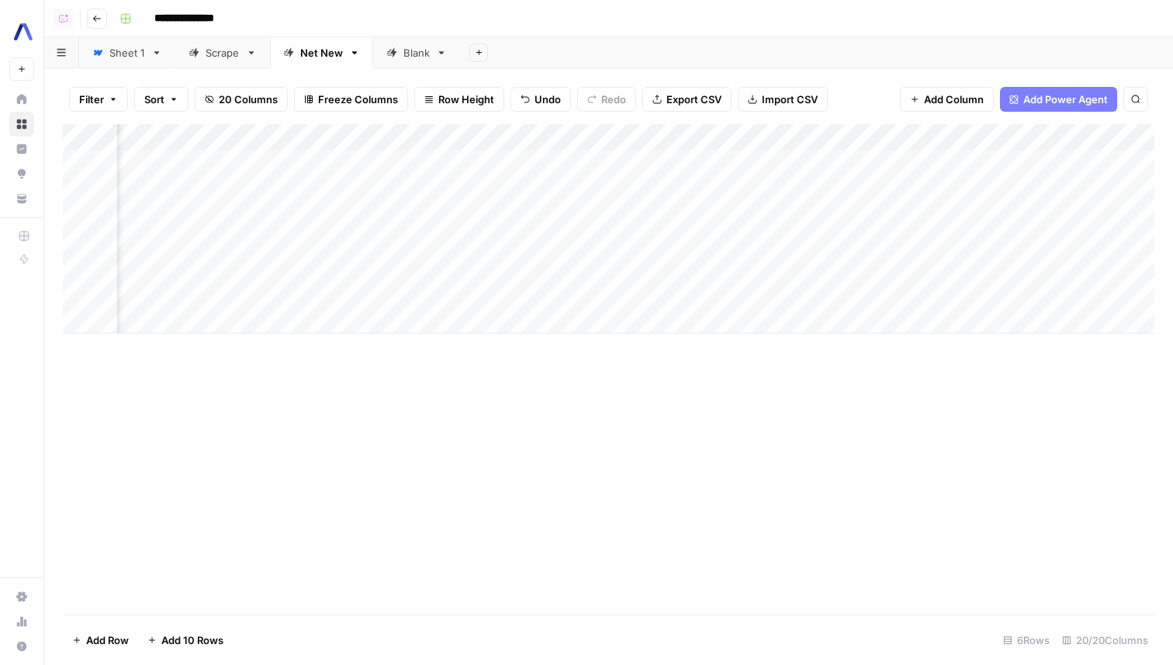
scroll to position [0, 505]
click at [637, 185] on div "Add Column" at bounding box center [608, 228] width 1091 height 209
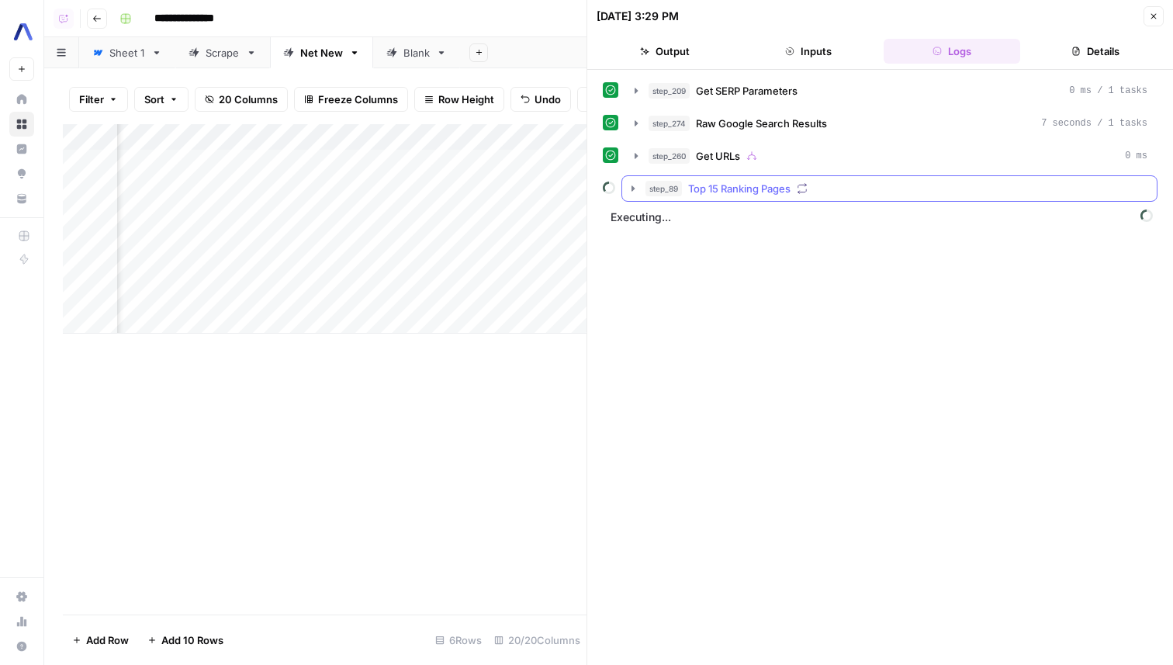
click at [793, 181] on div "step_89 Top 15 Ranking Pages" at bounding box center [896, 189] width 502 height 16
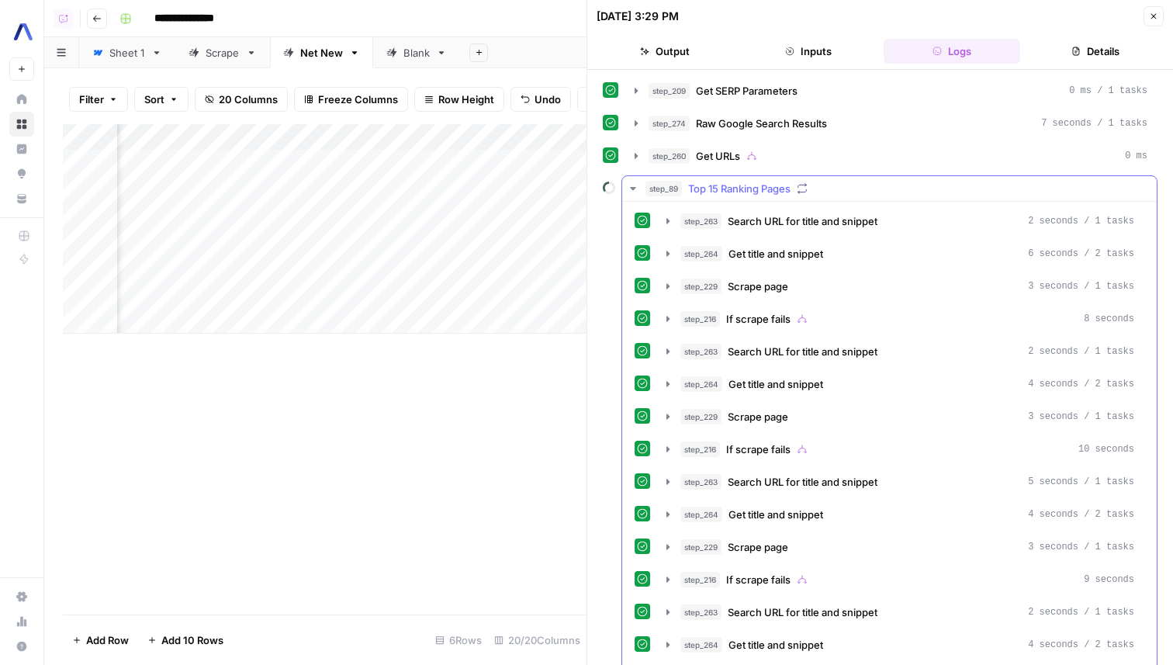
click at [765, 183] on span "Top 15 Ranking Pages" at bounding box center [739, 189] width 102 height 16
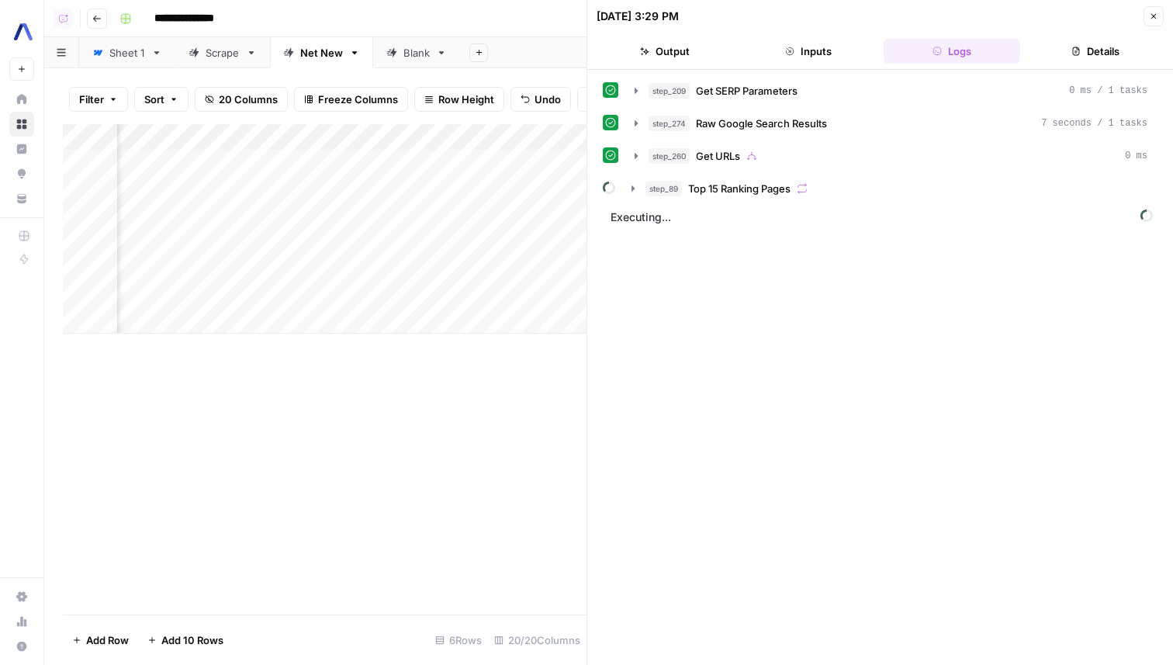
click at [1149, 19] on icon "button" at bounding box center [1153, 16] width 9 height 9
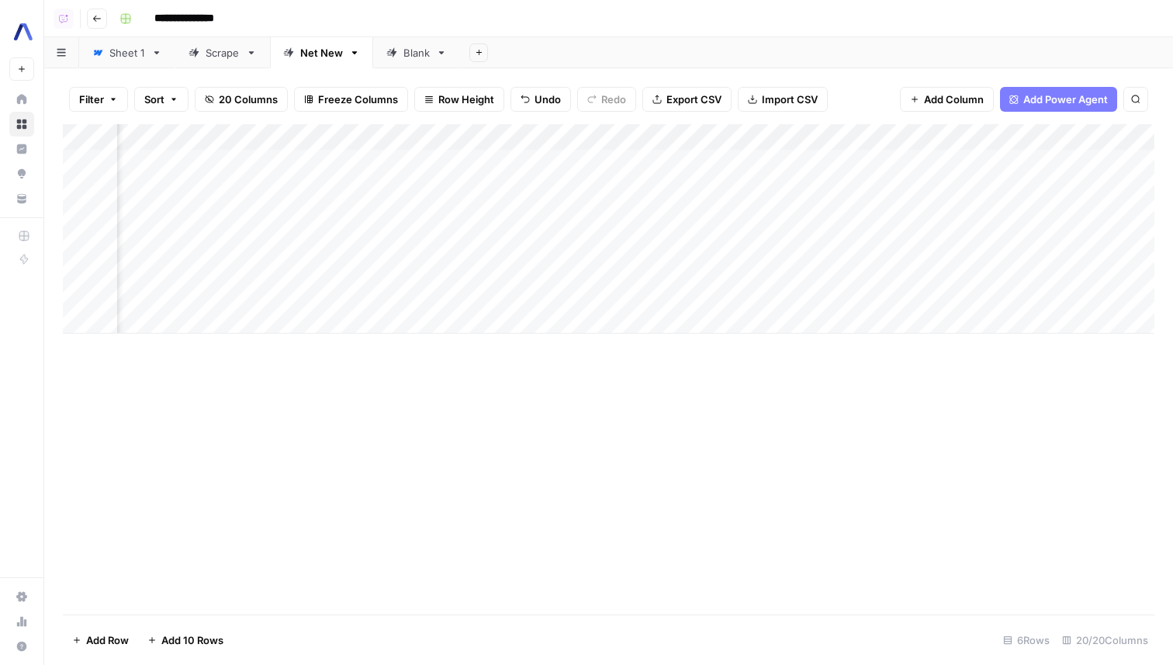
scroll to position [0, 845]
click at [323, 189] on div "Add Column" at bounding box center [608, 228] width 1091 height 209
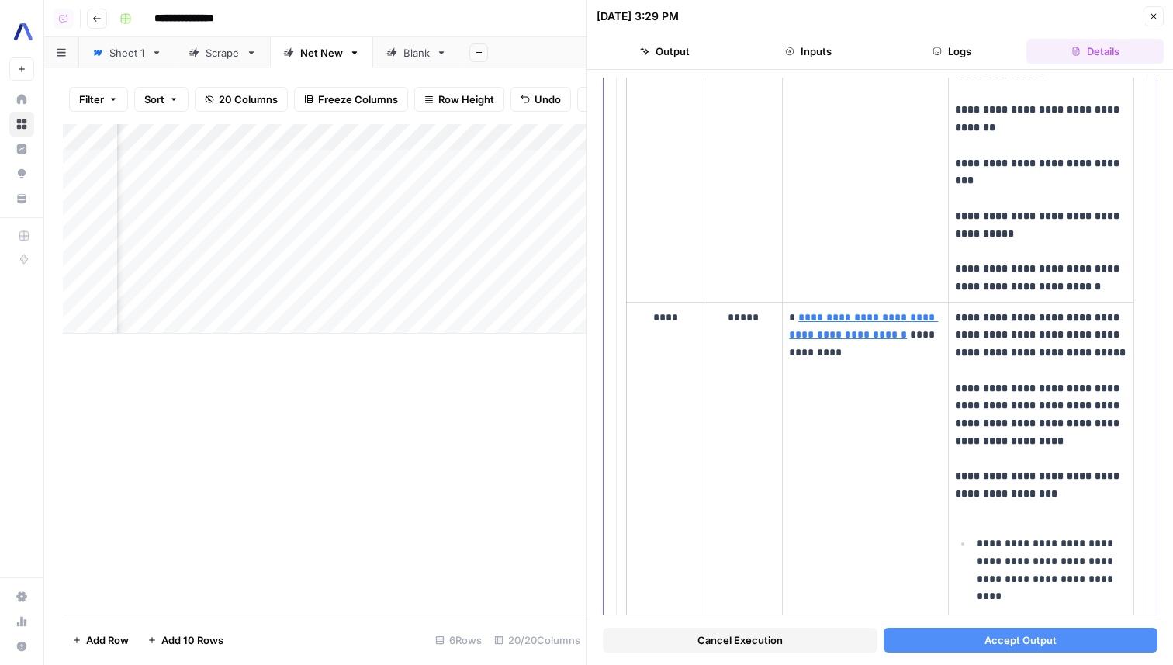
scroll to position [10791, 0]
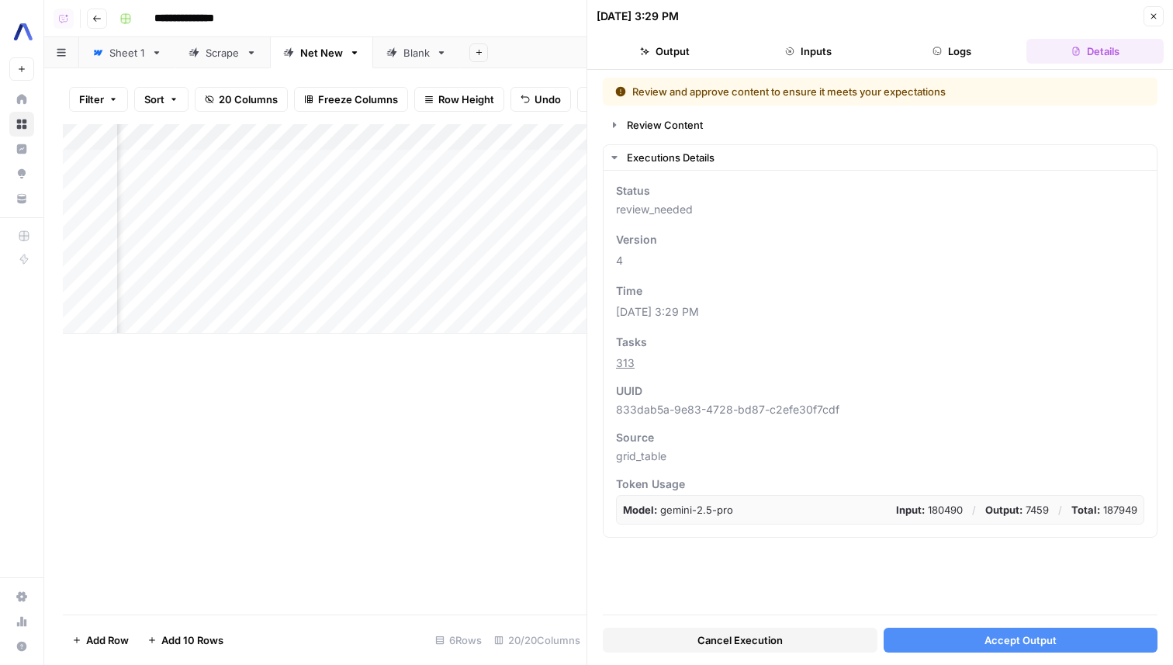
click at [1000, 639] on span "Accept Output" at bounding box center [1020, 640] width 72 height 16
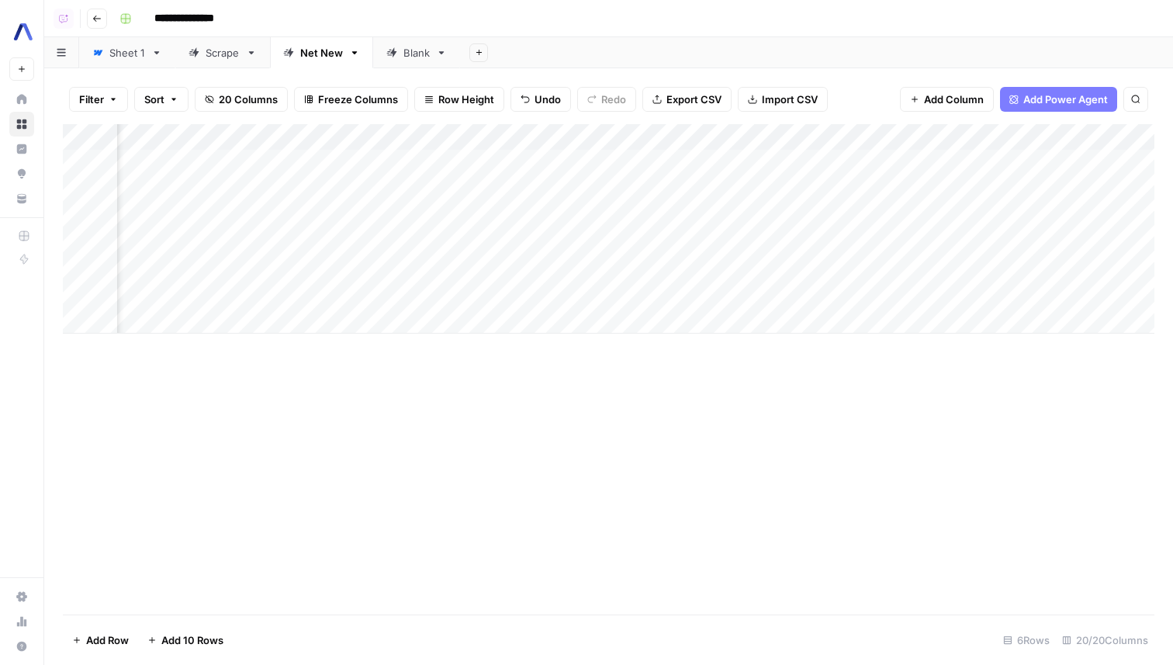
click at [573, 45] on div "Add Sheet" at bounding box center [816, 52] width 713 height 31
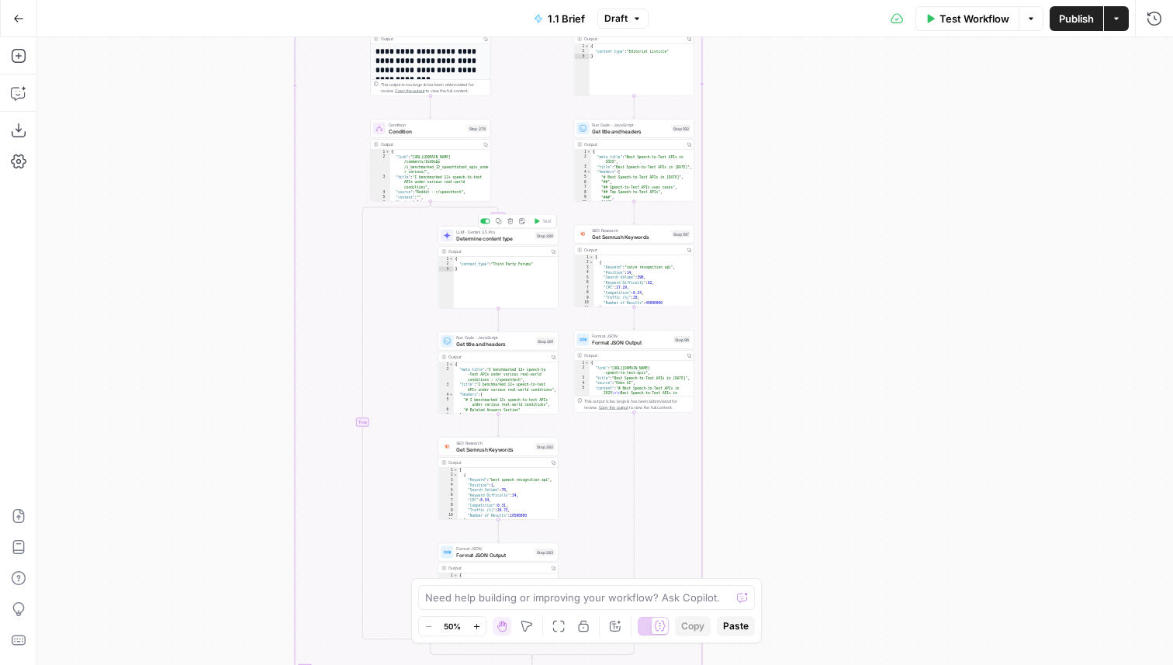
click at [480, 240] on span "Determine content type" at bounding box center [494, 238] width 76 height 8
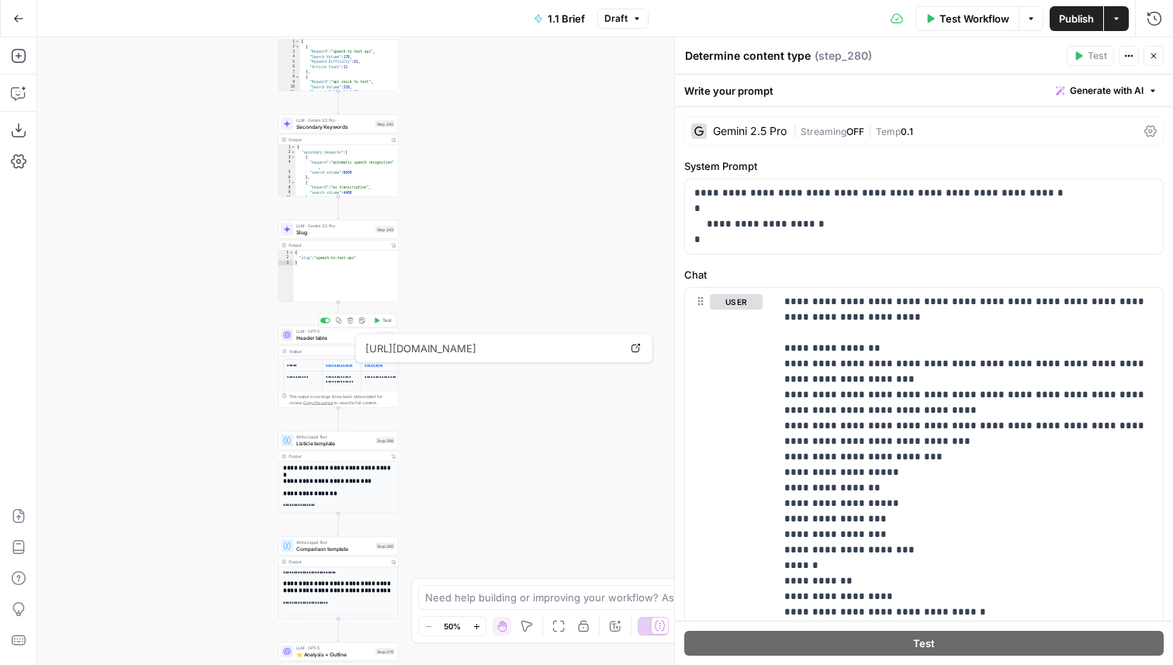
click at [343, 340] on span "Header table" at bounding box center [334, 337] width 77 height 8
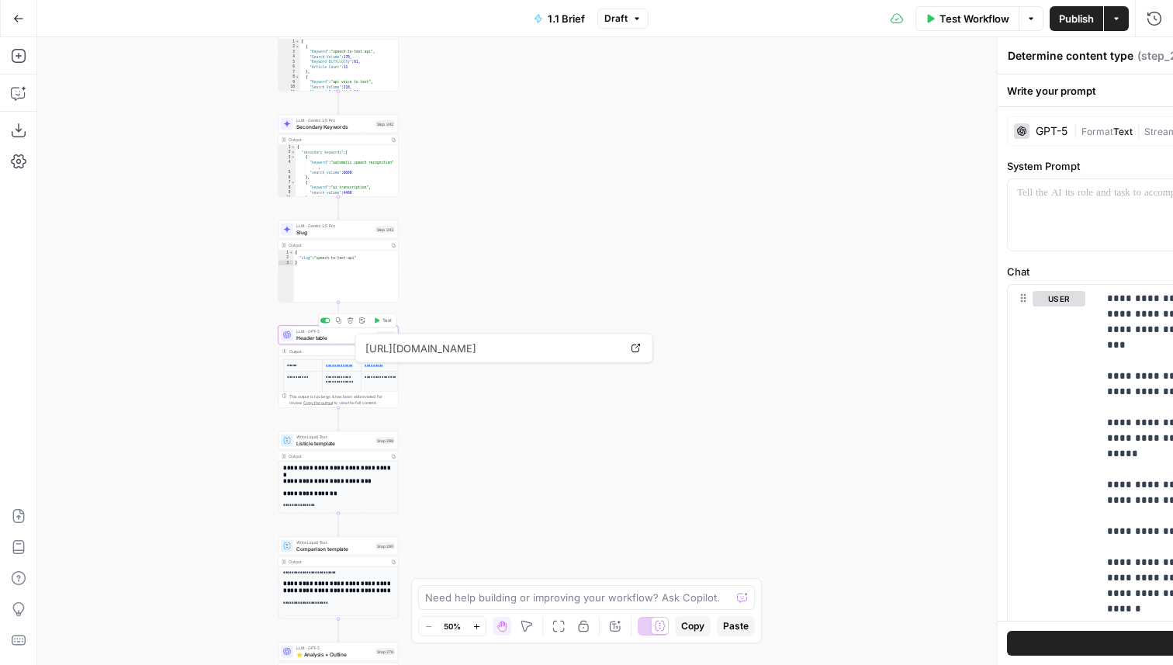
type textarea "Header table"
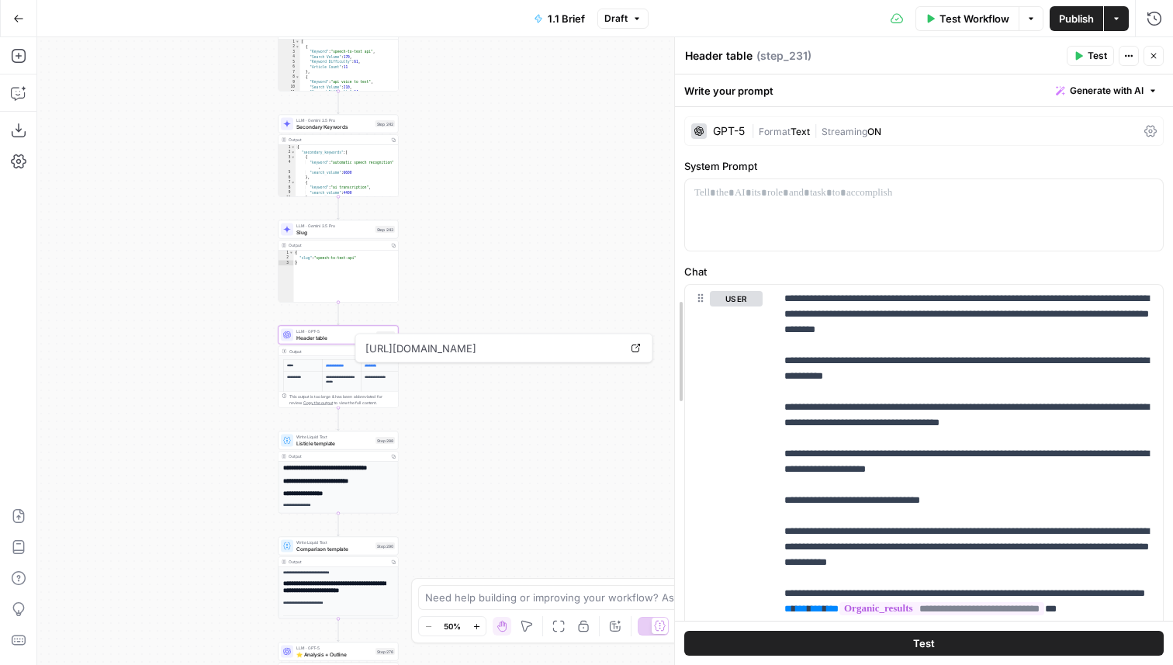
drag, startPoint x: 679, startPoint y: 411, endPoint x: 597, endPoint y: 399, distance: 82.3
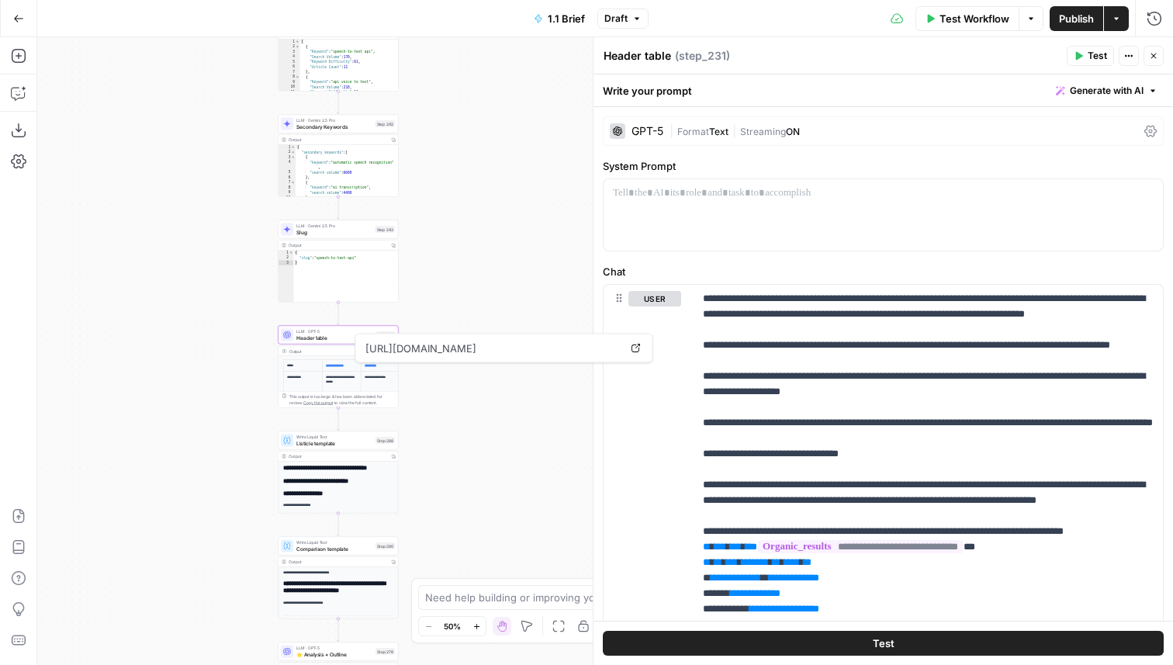
scroll to position [333, 0]
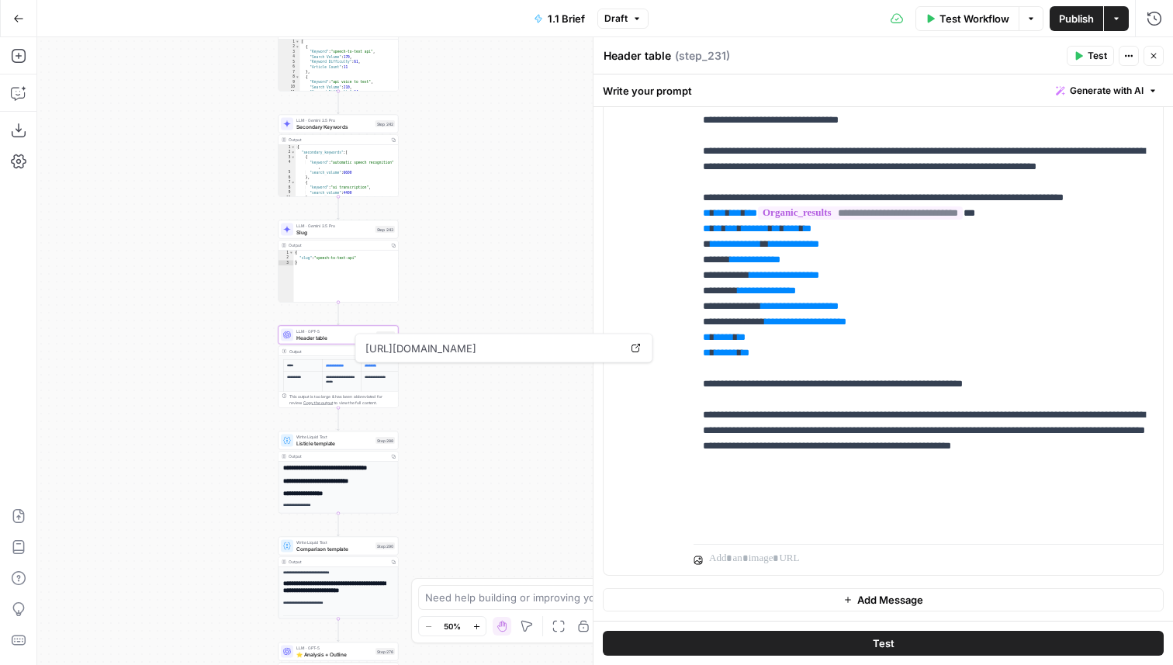
click at [952, 17] on span "Test Workflow" at bounding box center [974, 19] width 70 height 16
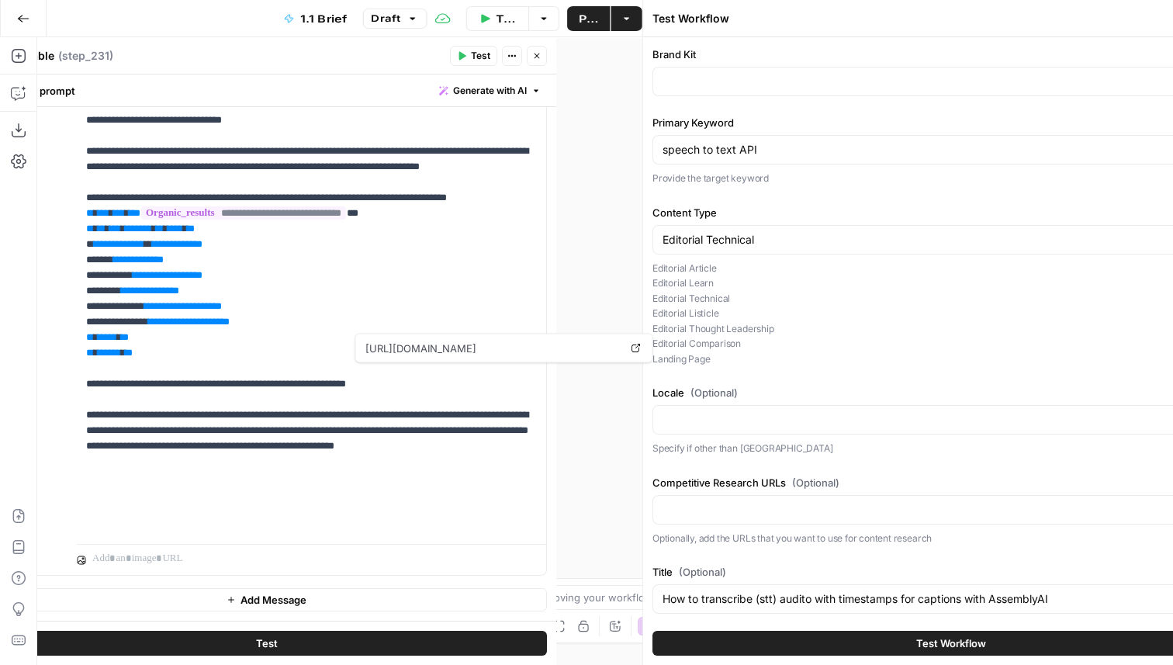
type input "AssemblyAI"
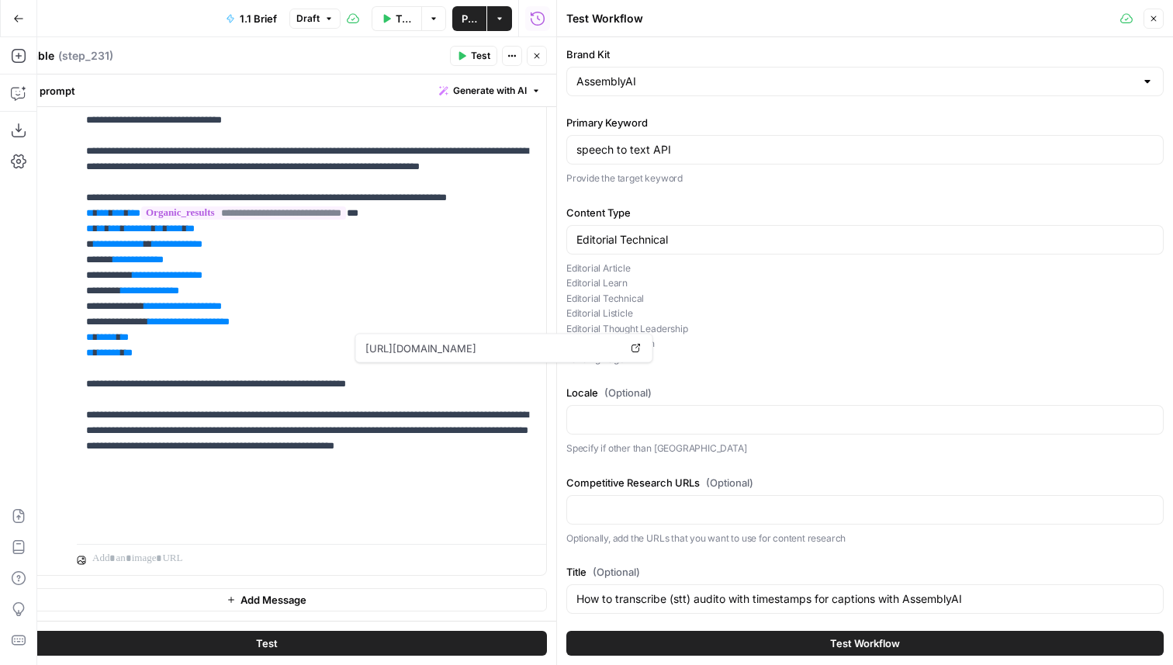
click at [1157, 20] on icon "button" at bounding box center [1153, 18] width 9 height 9
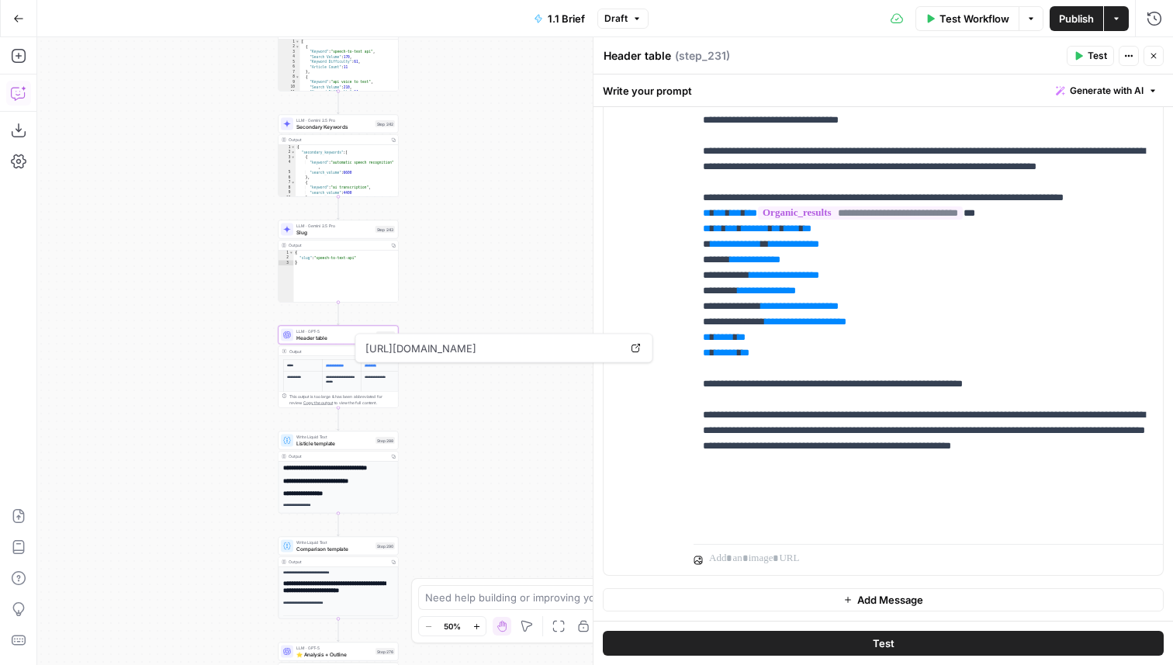
click at [20, 95] on icon "button" at bounding box center [19, 93] width 16 height 16
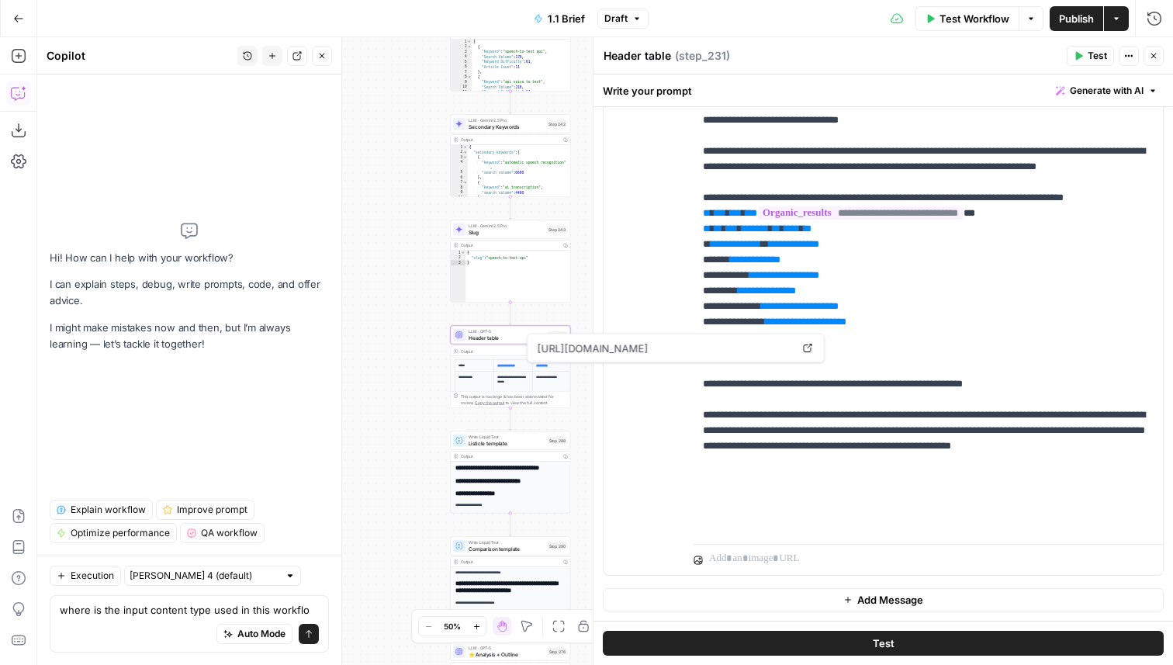
type textarea "where is the input content type used in this workflow"
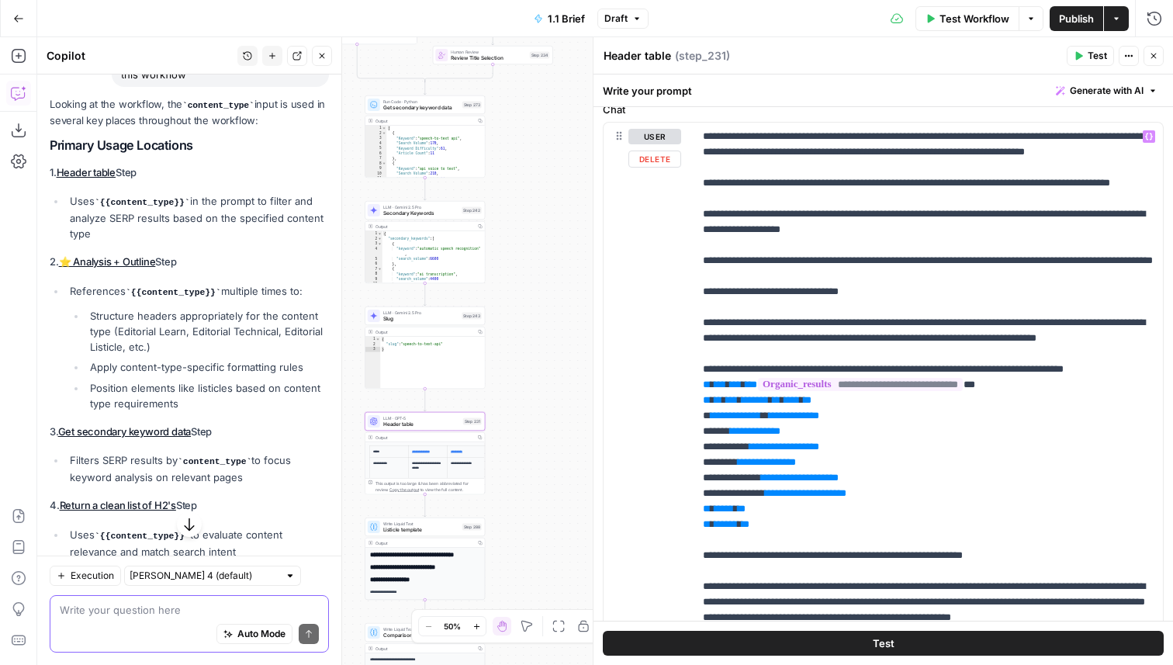
scroll to position [158, 0]
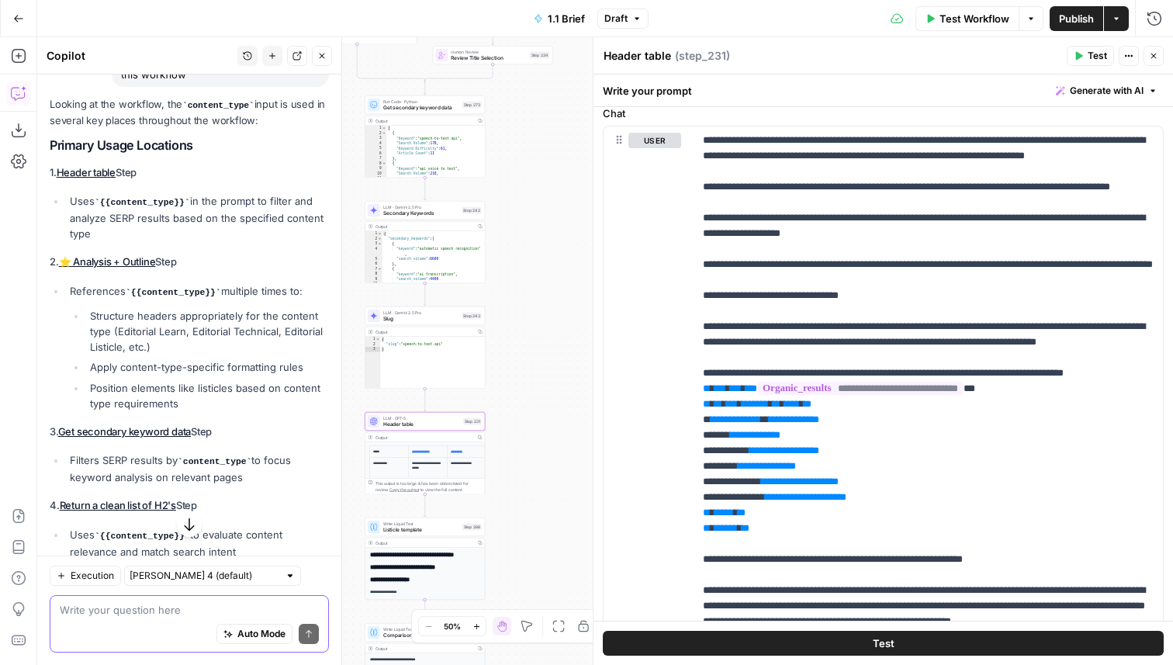
click at [189, 613] on textarea at bounding box center [189, 610] width 259 height 16
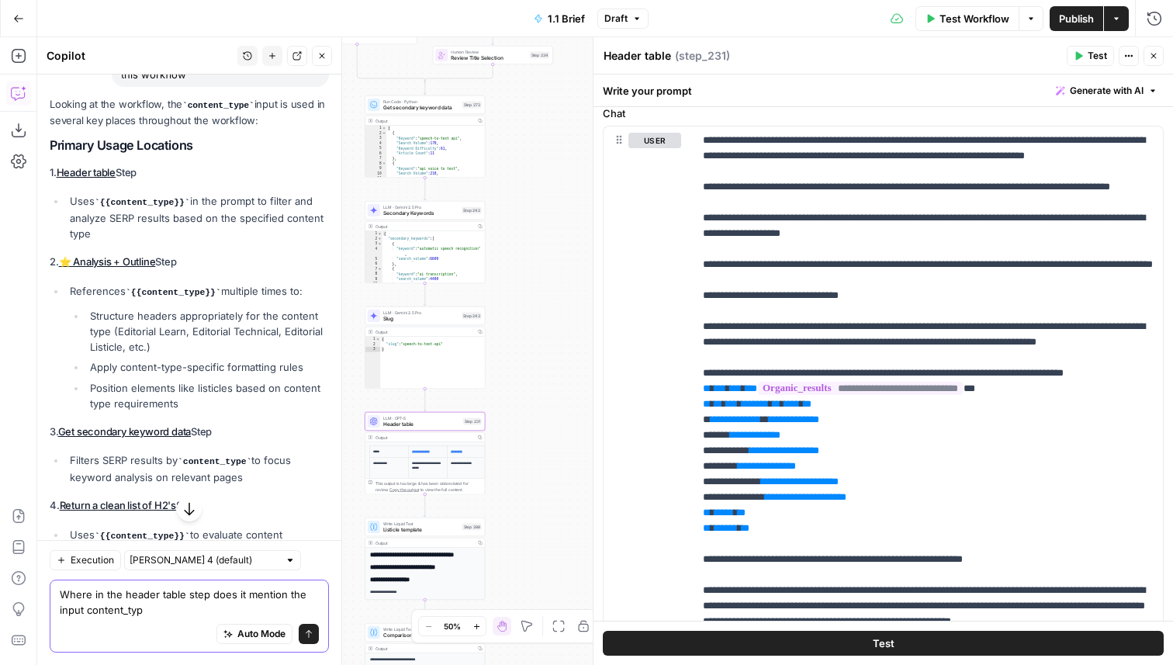
type textarea "Where in the header table step does it mention the input content_type"
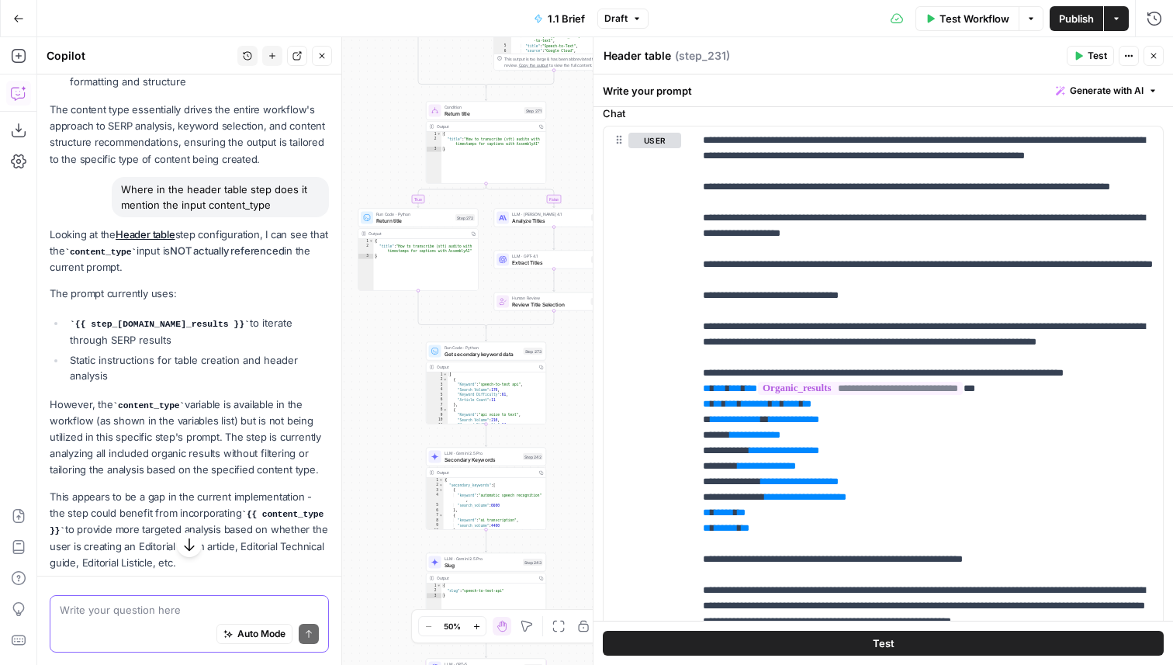
scroll to position [995, 0]
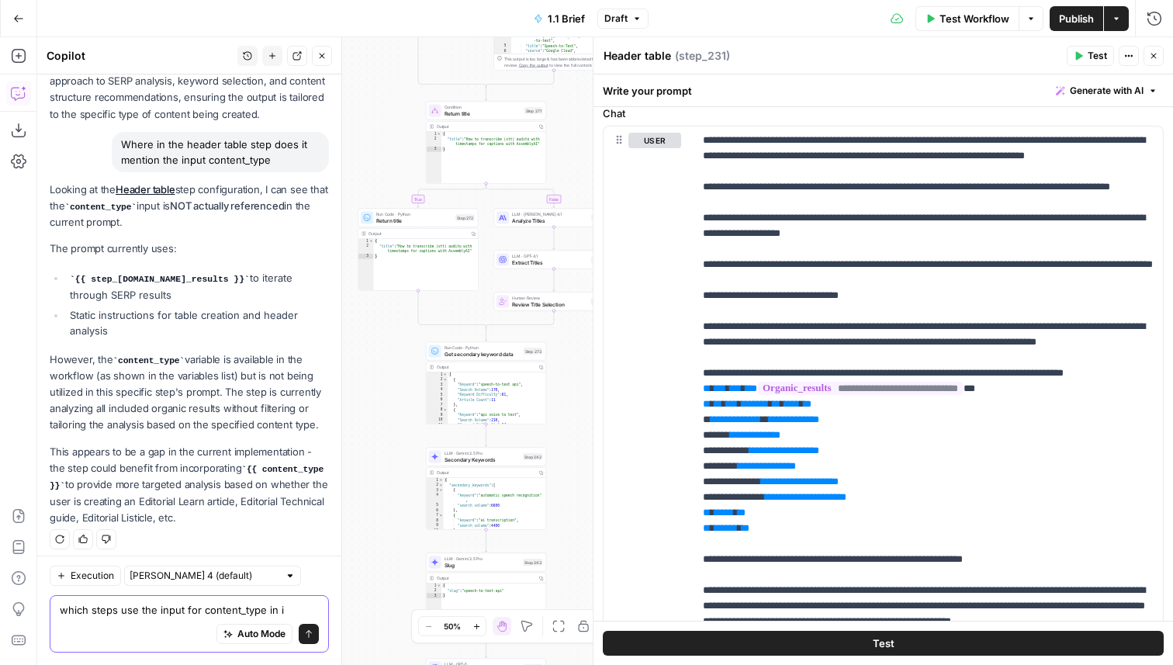
type textarea "which steps use the input for content_type in it"
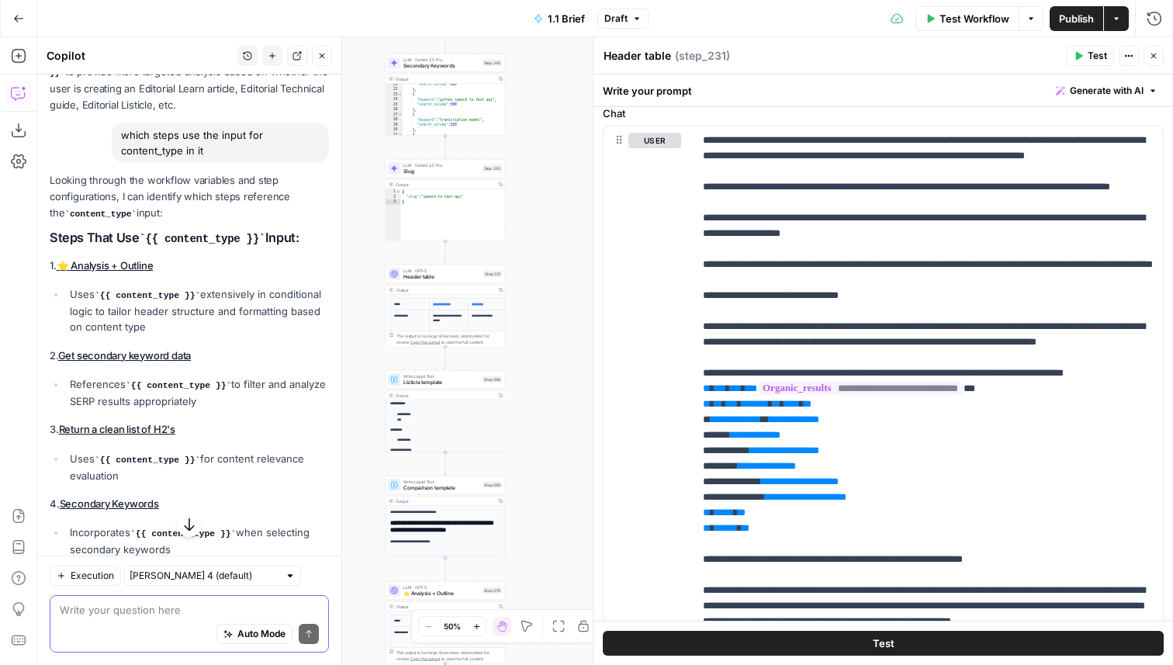
scroll to position [191, 0]
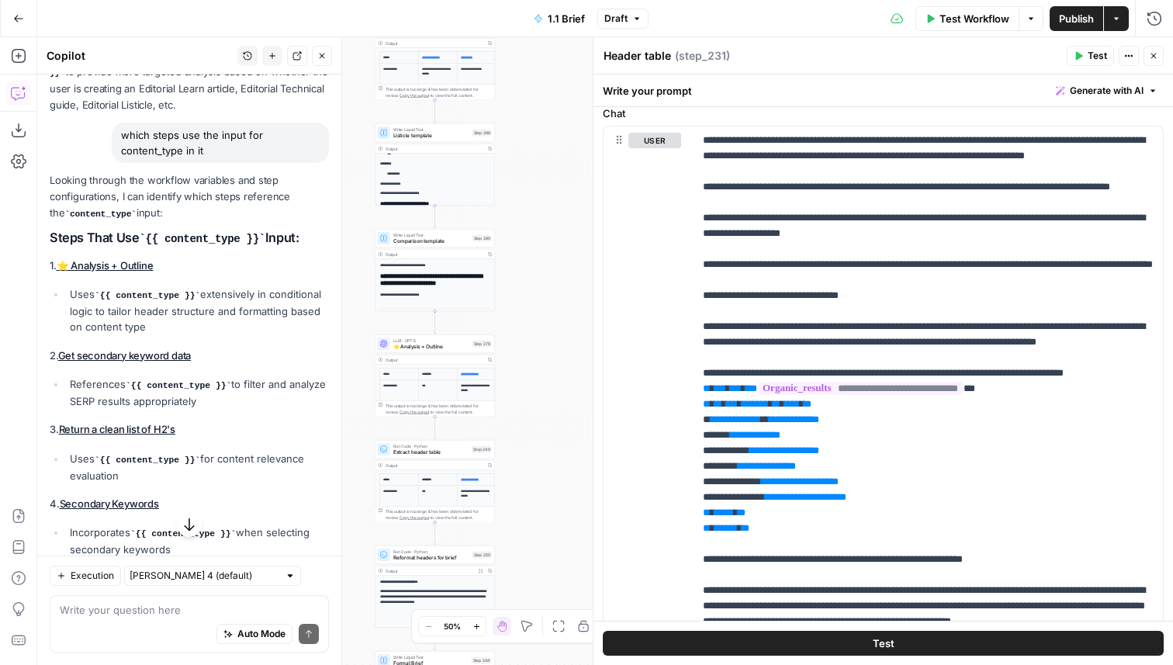
click at [436, 343] on span "⭐️ Analysis + Outline" at bounding box center [431, 347] width 76 height 8
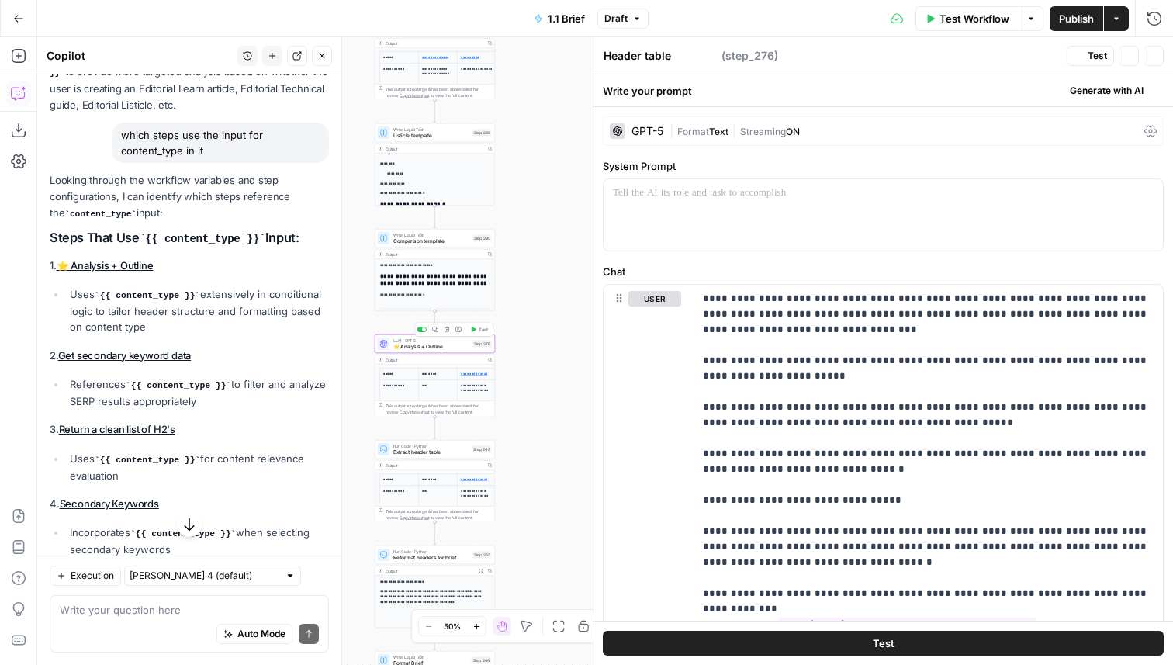
type textarea "⭐️ Analysis + Outline"
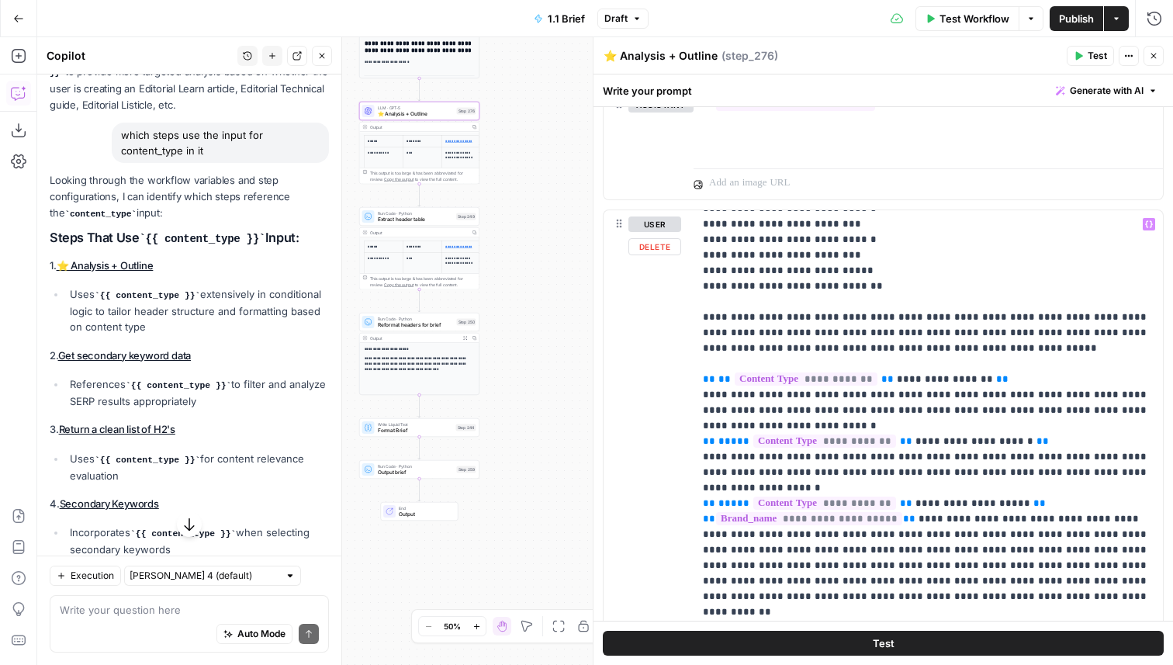
scroll to position [1022, 0]
click at [909, 533] on p "**********" at bounding box center [928, 559] width 451 height 2730
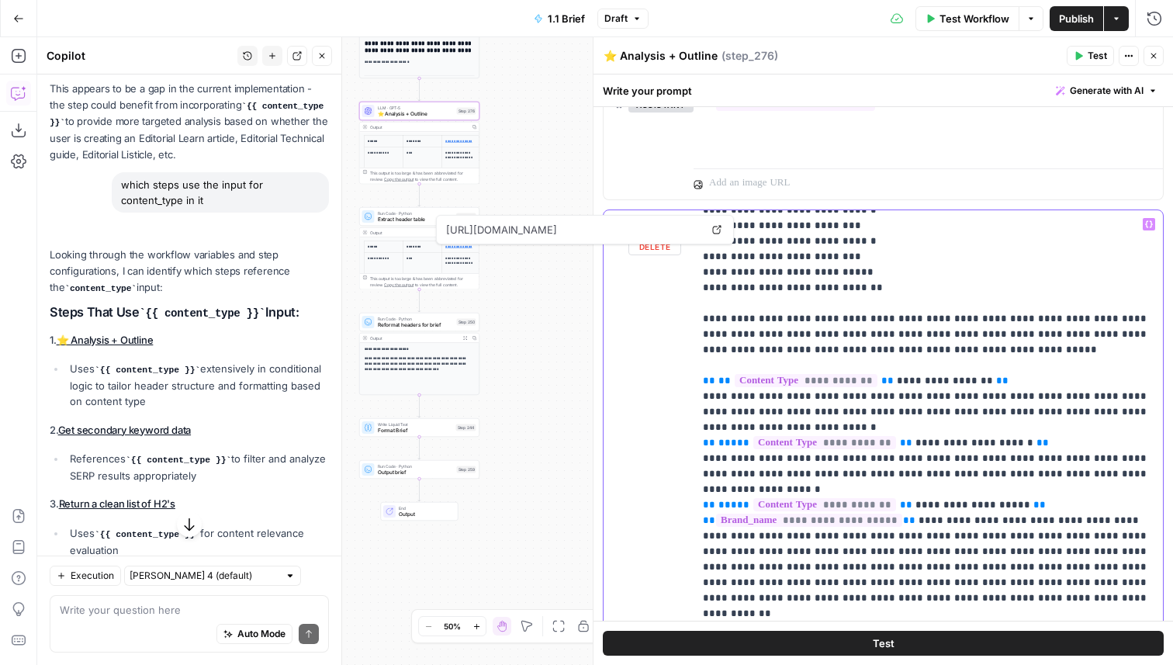
scroll to position [1457, 0]
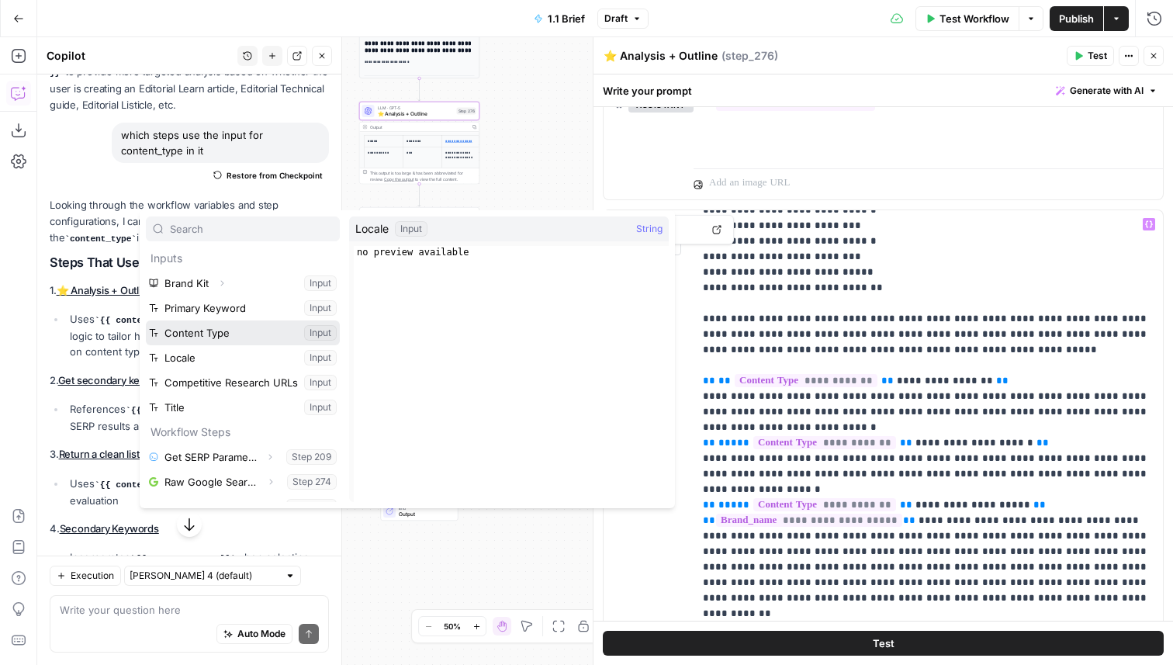
click at [256, 336] on button "Select variable Content Type" at bounding box center [243, 332] width 194 height 25
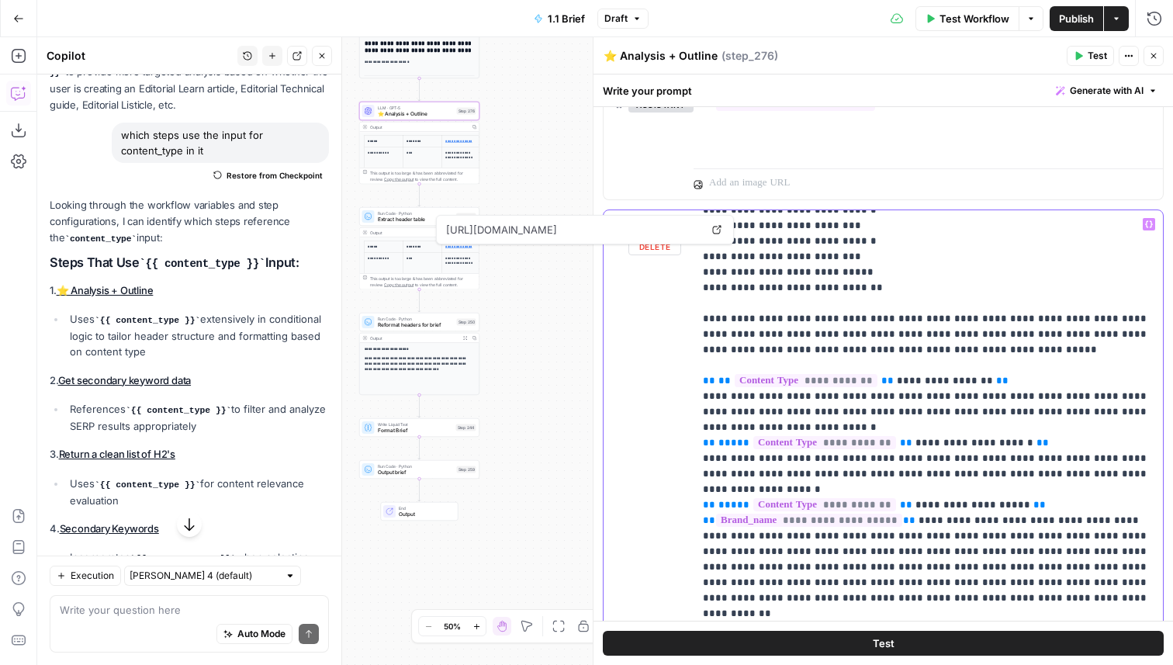
click at [1036, 553] on p "**********" at bounding box center [928, 566] width 451 height 2745
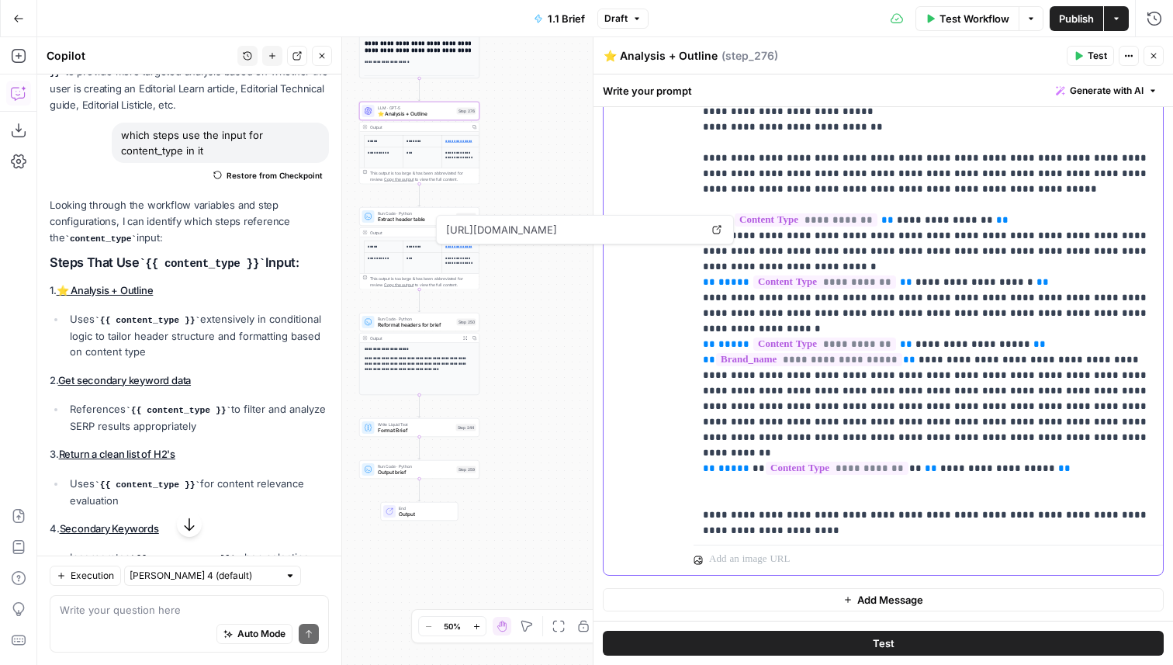
scroll to position [875, 0]
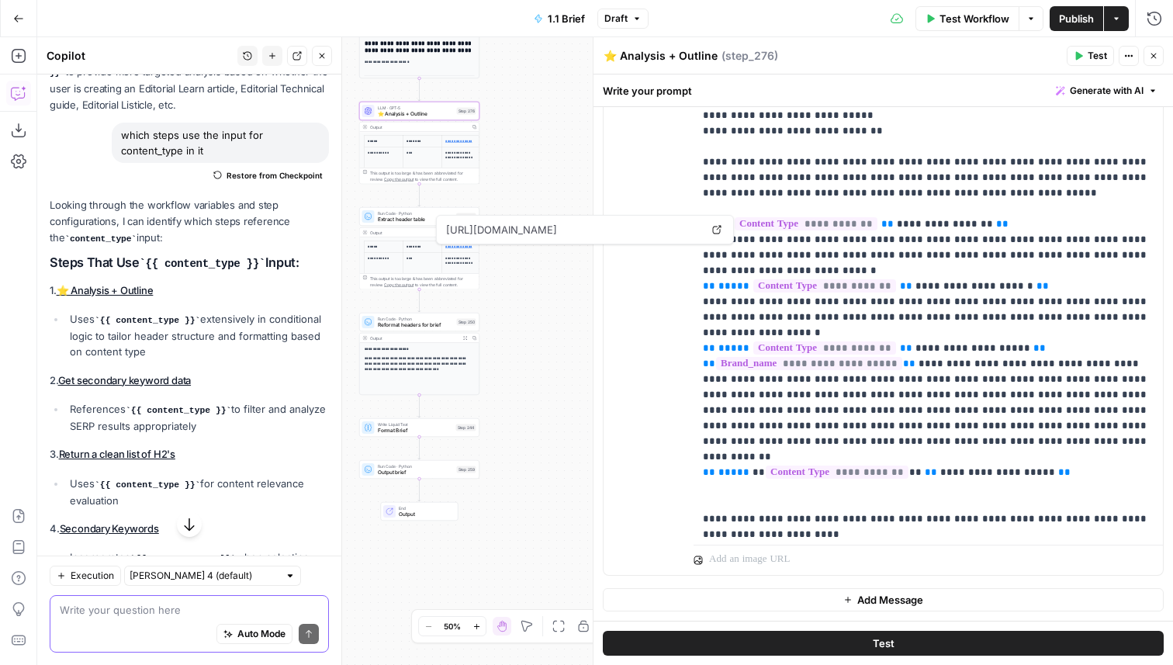
click at [141, 615] on textarea at bounding box center [189, 610] width 259 height 16
type textarea "A"
click at [904, 394] on p "**********" at bounding box center [928, 418] width 451 height 2761
click at [748, 389] on p "**********" at bounding box center [928, 418] width 451 height 2761
click at [765, 465] on span "**********" at bounding box center [836, 471] width 143 height 13
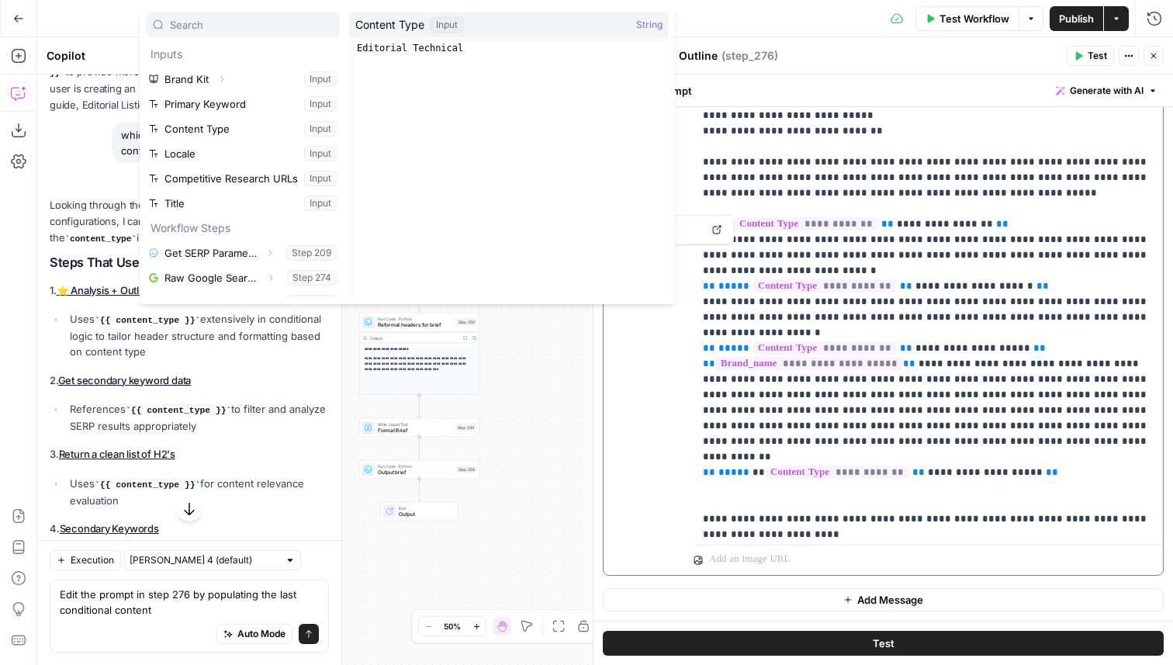
click at [751, 395] on p "**********" at bounding box center [928, 418] width 451 height 2761
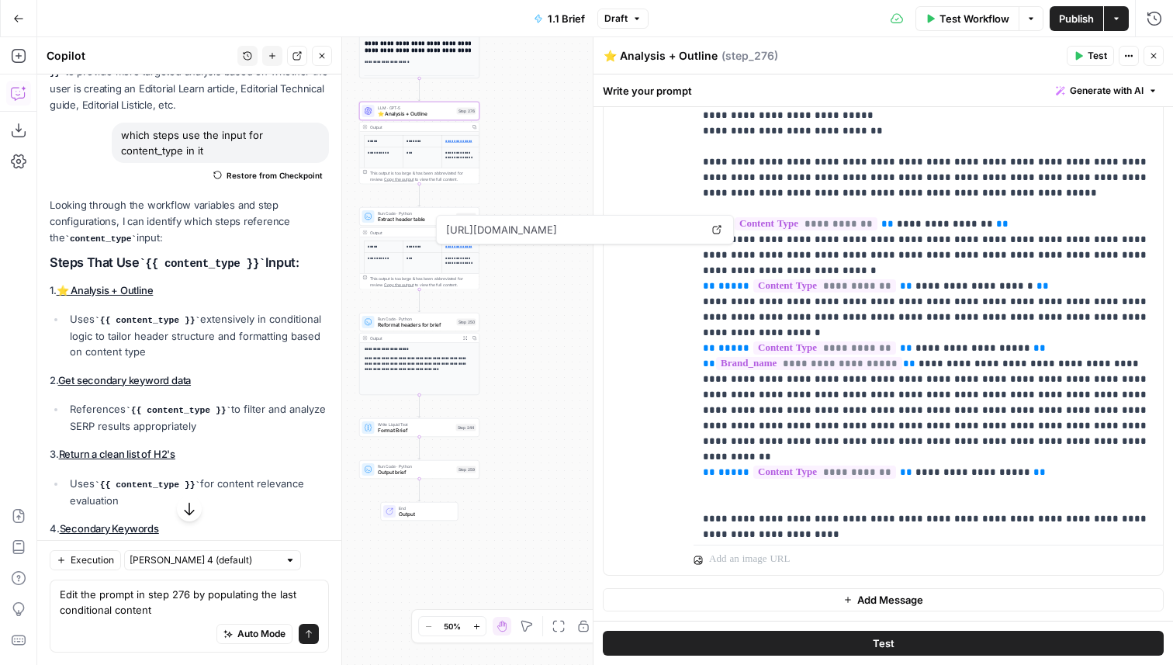
click at [219, 610] on div "Auto Mode will automatically modify and execute the workflow" at bounding box center [253, 594] width 223 height 39
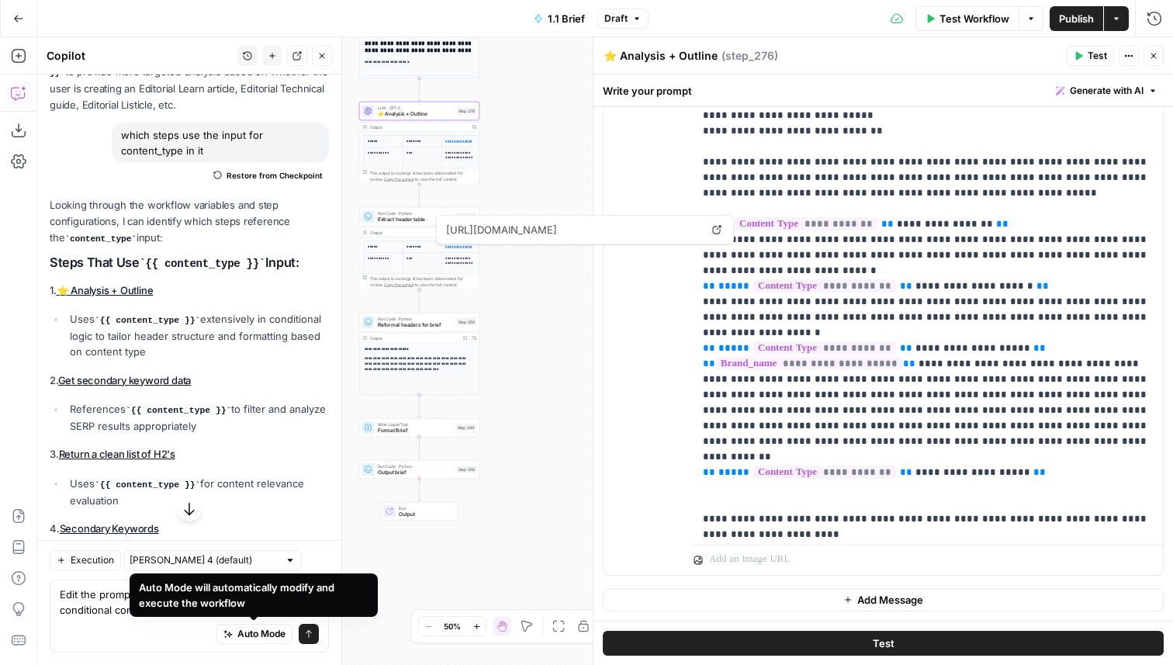
click at [138, 625] on div "Auto Mode Send" at bounding box center [189, 634] width 259 height 34
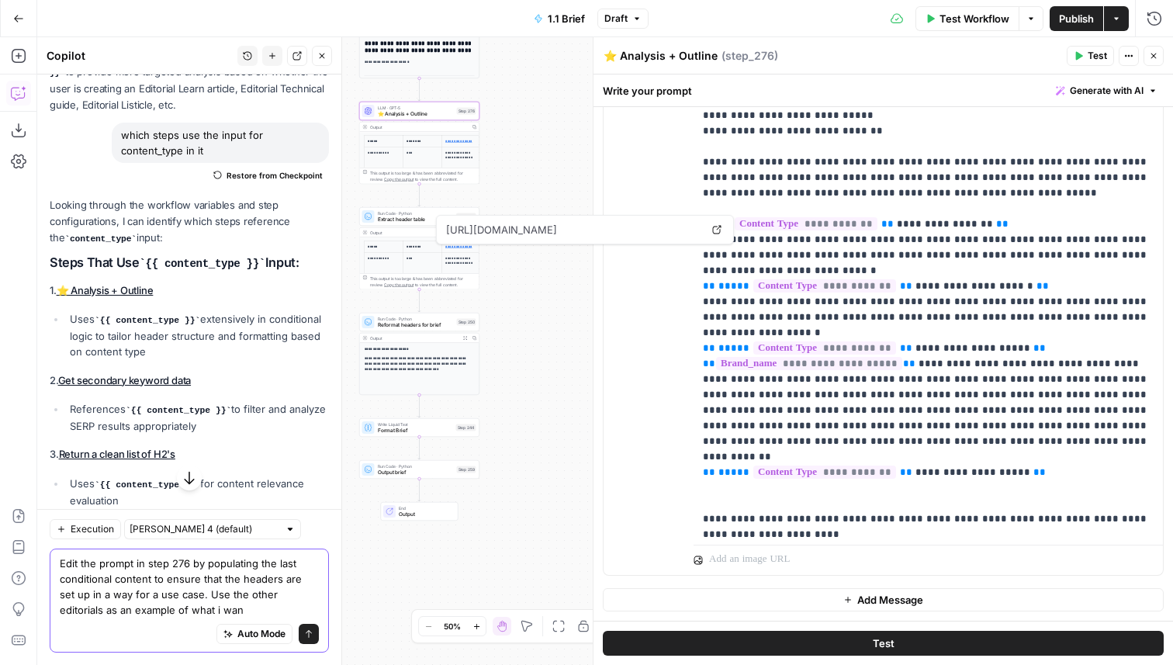
type textarea "Edit the prompt in step 276 by populating the last conditional content to ensur…"
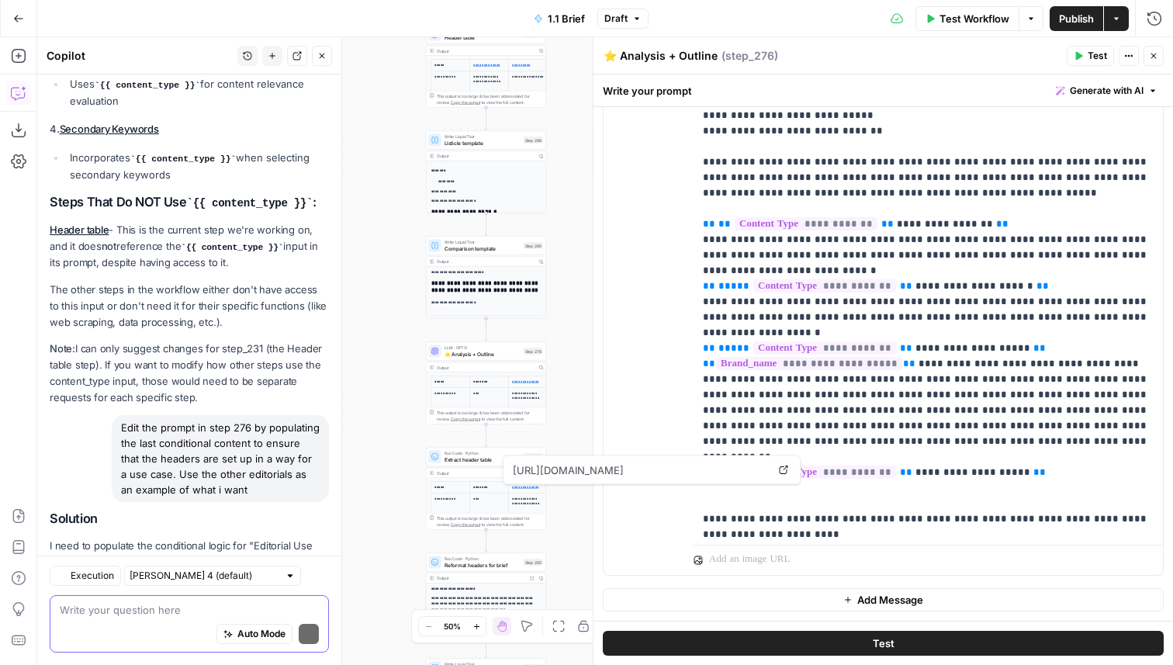
scroll to position [1976, 0]
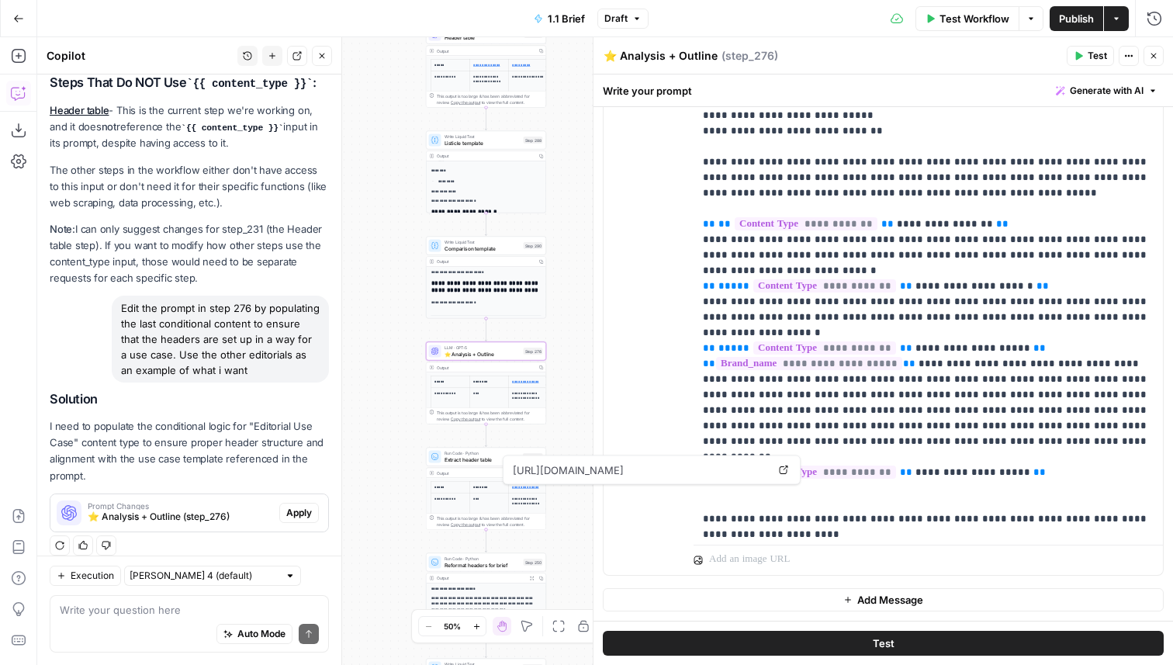
click at [296, 506] on span "Apply" at bounding box center [299, 513] width 26 height 14
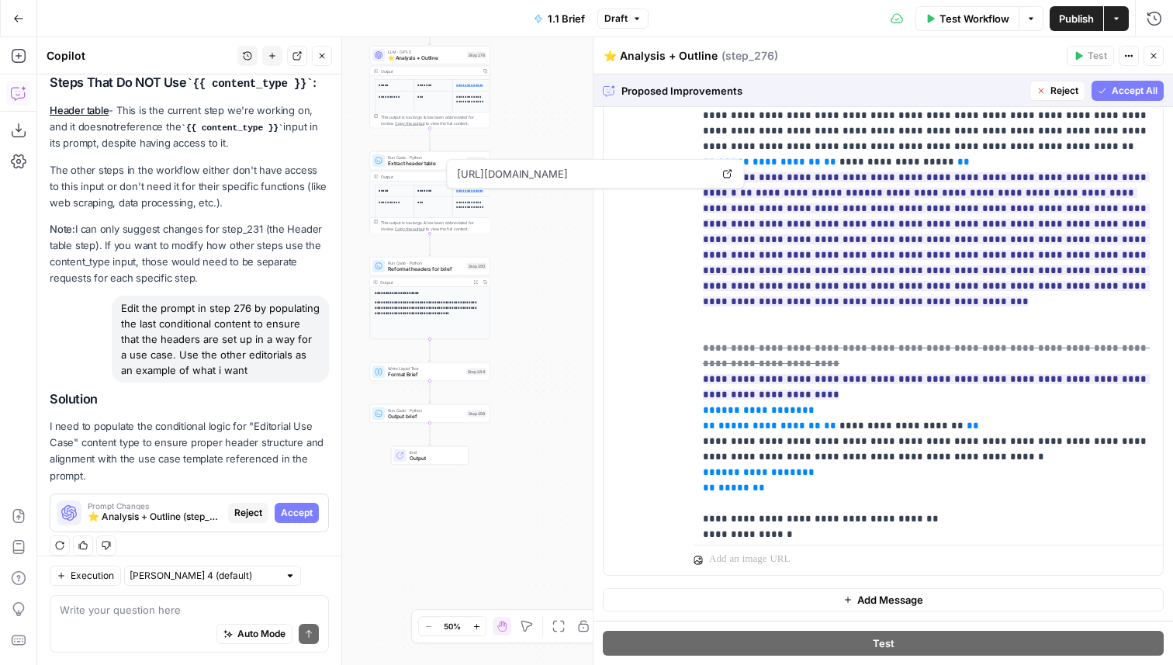
scroll to position [1109, 0]
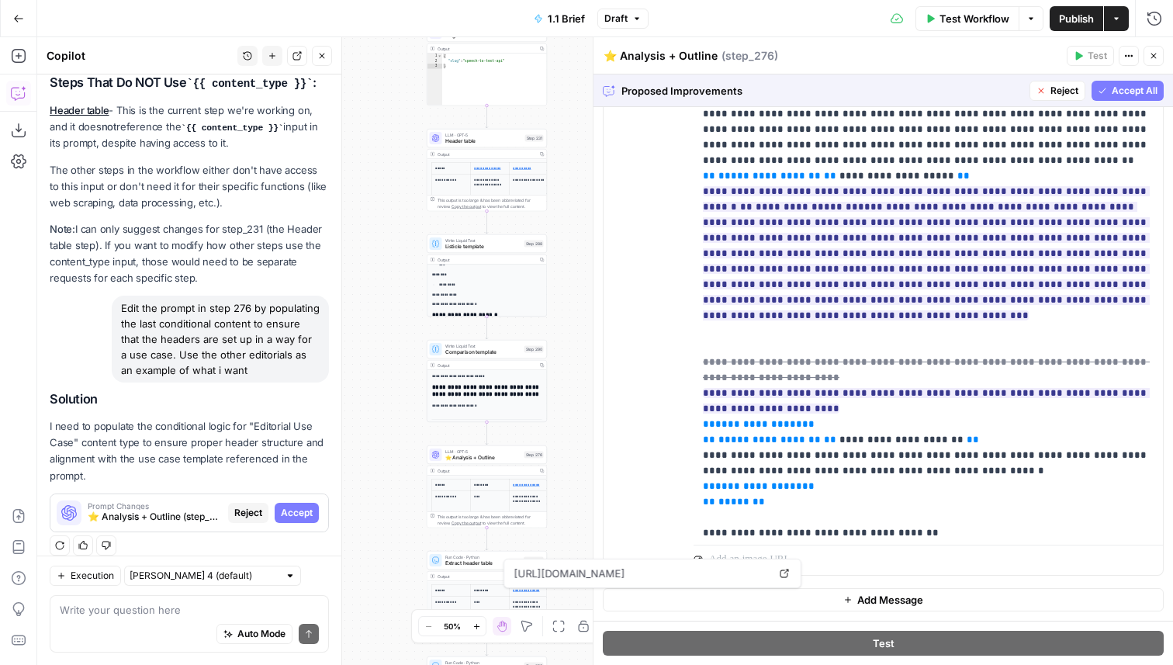
click at [1124, 92] on span "Accept All" at bounding box center [1134, 91] width 46 height 14
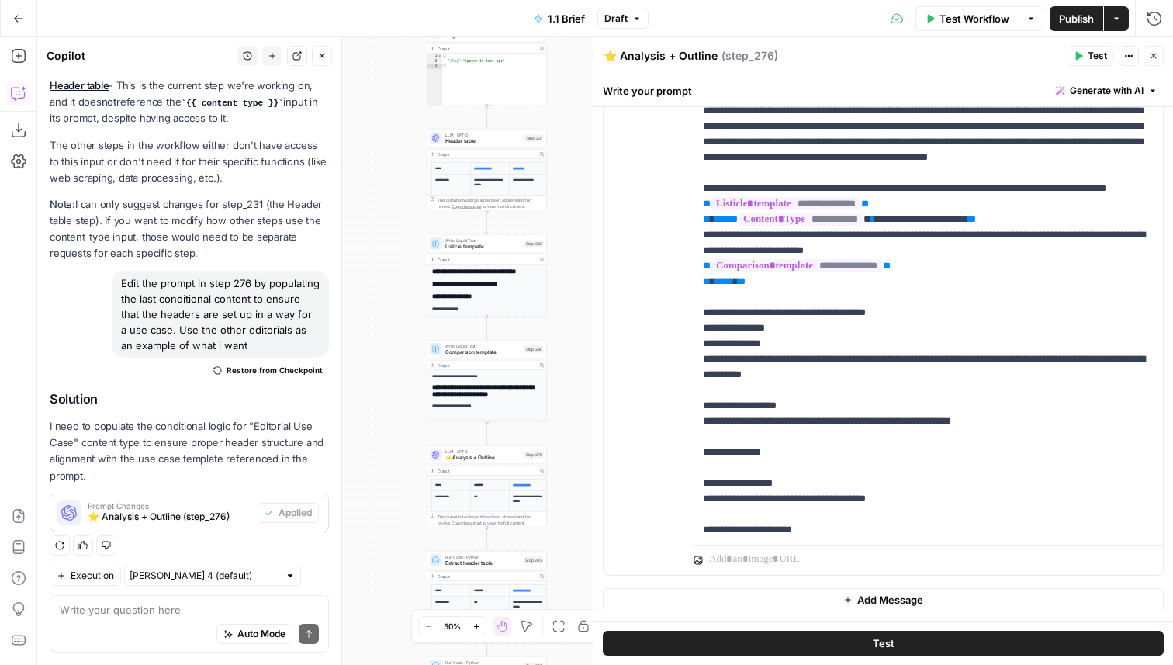
scroll to position [1060, 0]
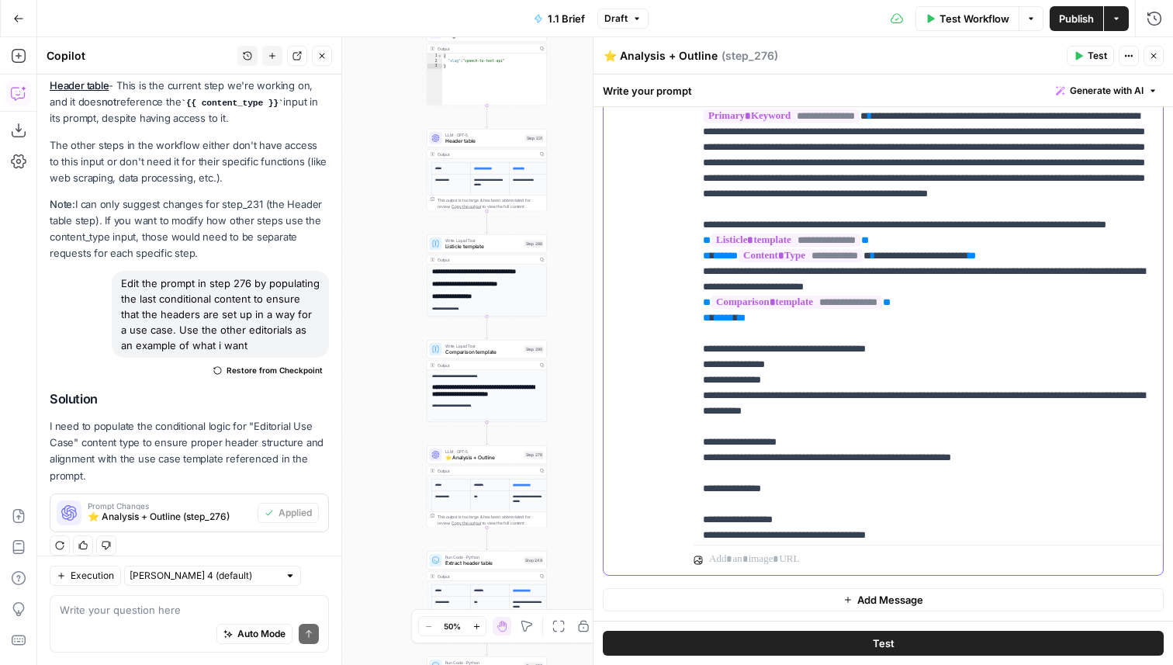
drag, startPoint x: 916, startPoint y: 395, endPoint x: 695, endPoint y: 363, distance: 223.3
click at [695, 363] on div "**********" at bounding box center [927, 222] width 469 height 632
copy p "**********"
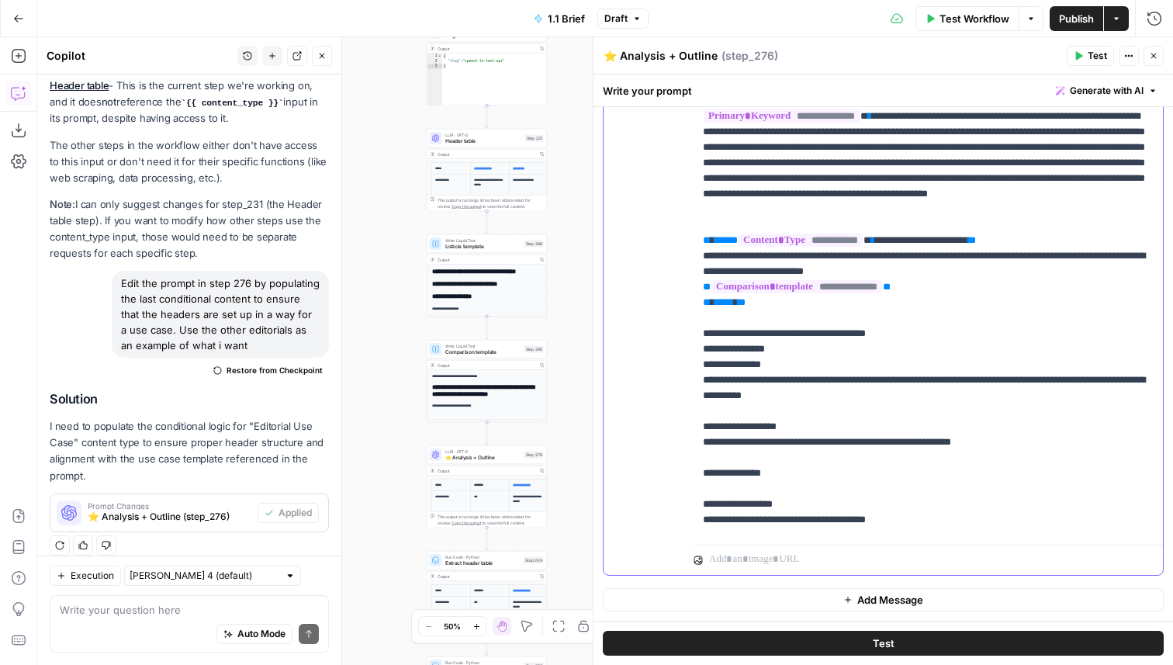
scroll to position [930, 0]
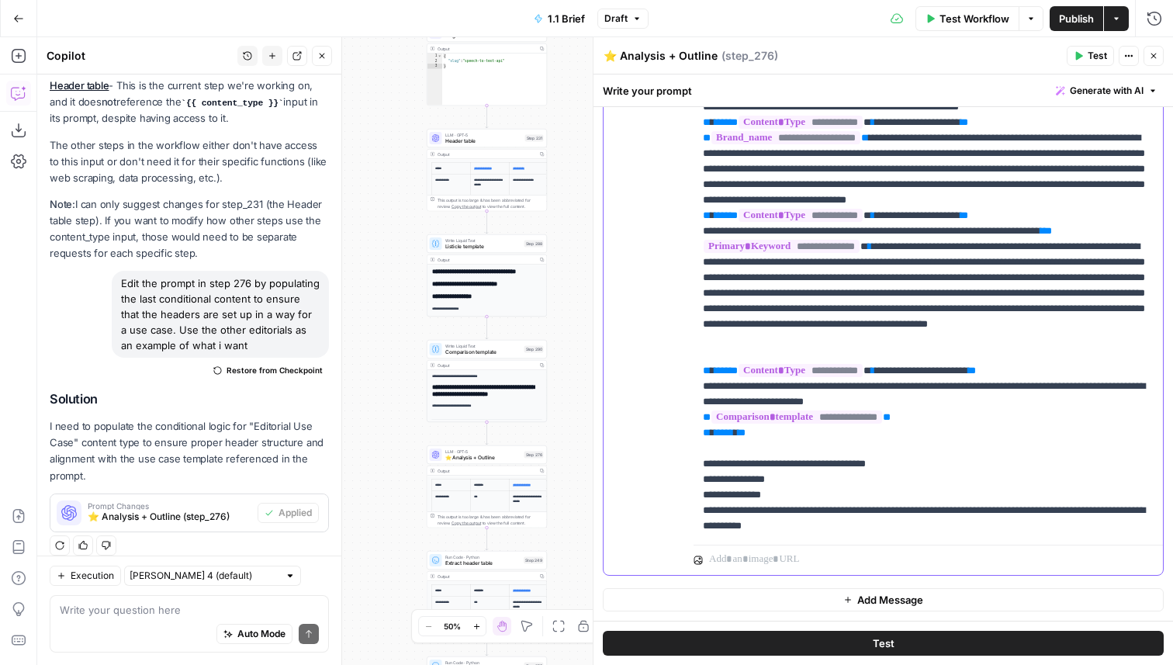
click at [931, 323] on p "**********" at bounding box center [928, 402] width 451 height 2838
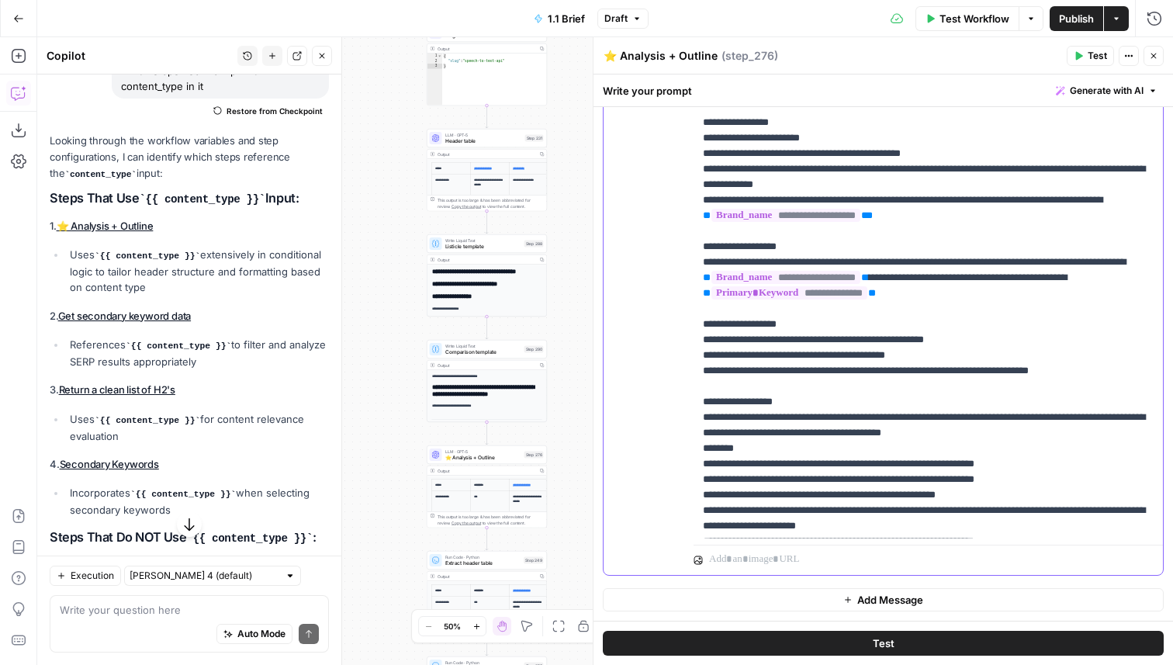
scroll to position [1534, 0]
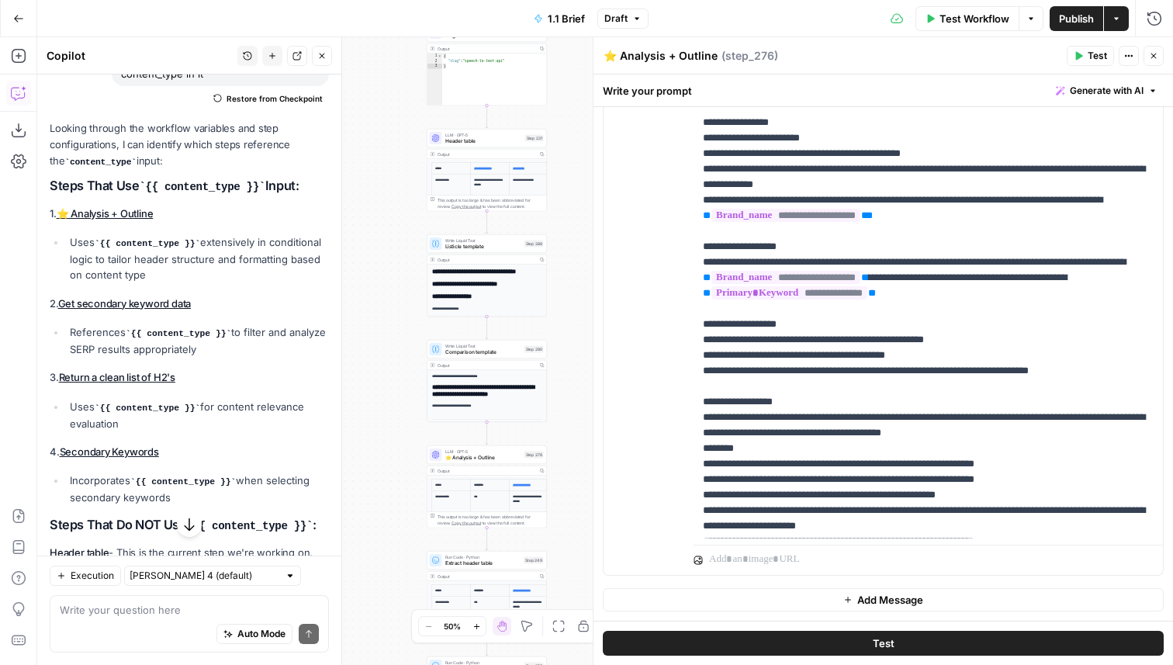
click at [1150, 59] on icon "button" at bounding box center [1153, 55] width 9 height 9
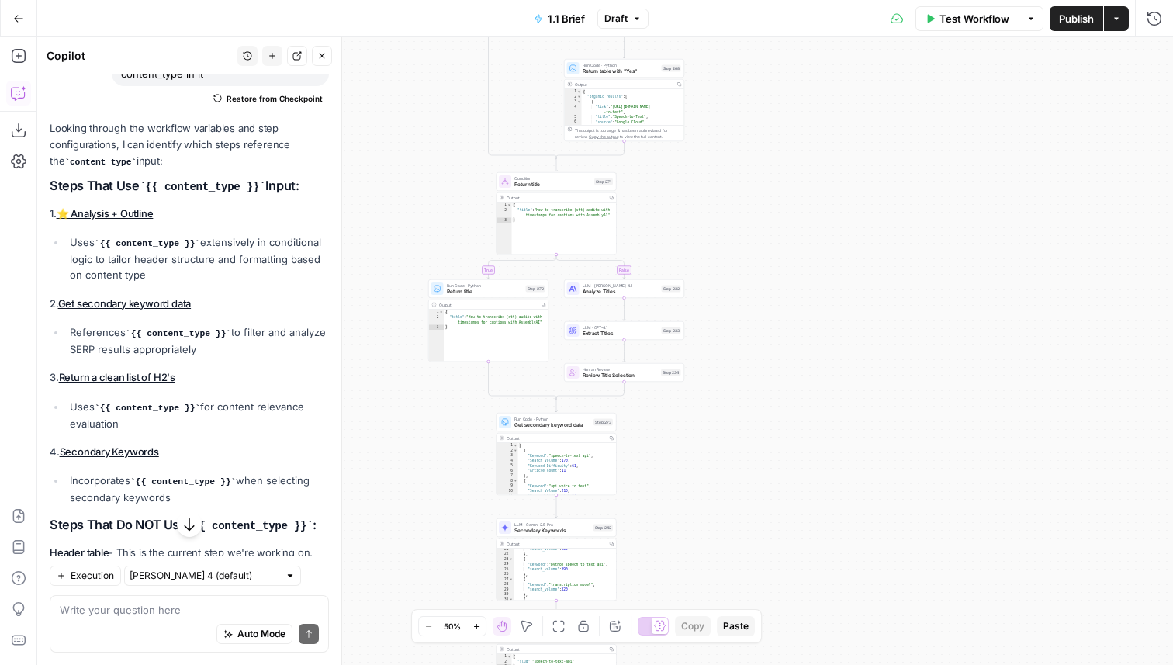
click at [595, 425] on div "Step 273" at bounding box center [602, 422] width 19 height 7
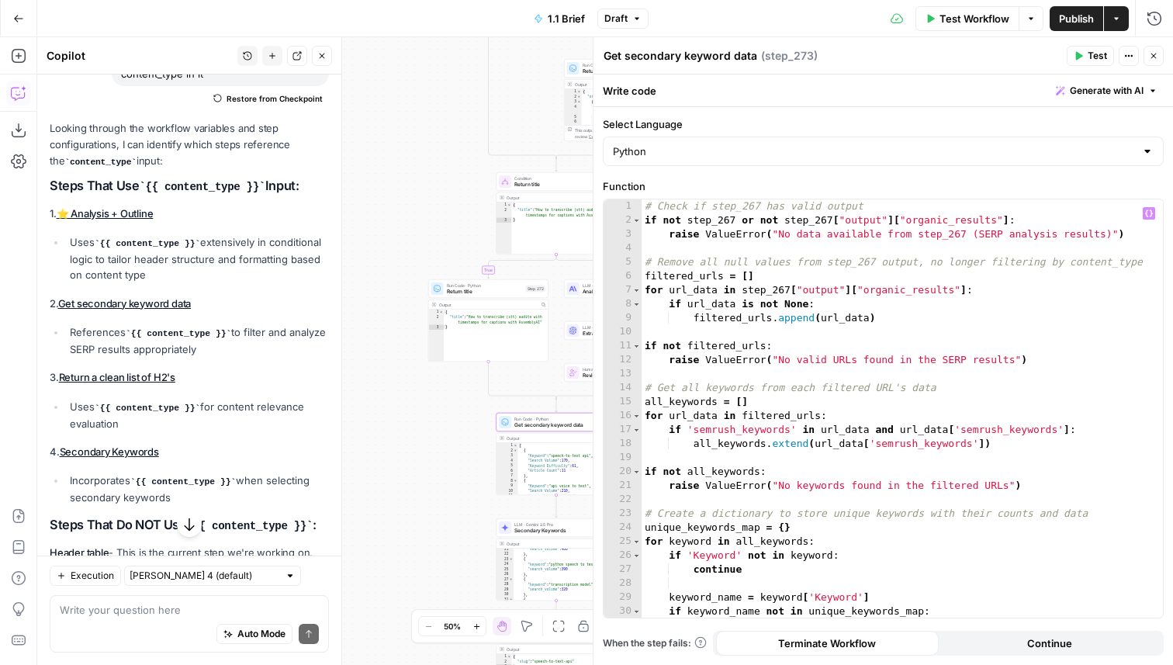
type textarea "**********"
click at [788, 394] on div "# Check if step_267 has valid output if not step_267 or not step_267 [ "output"…" at bounding box center [901, 422] width 521 height 446
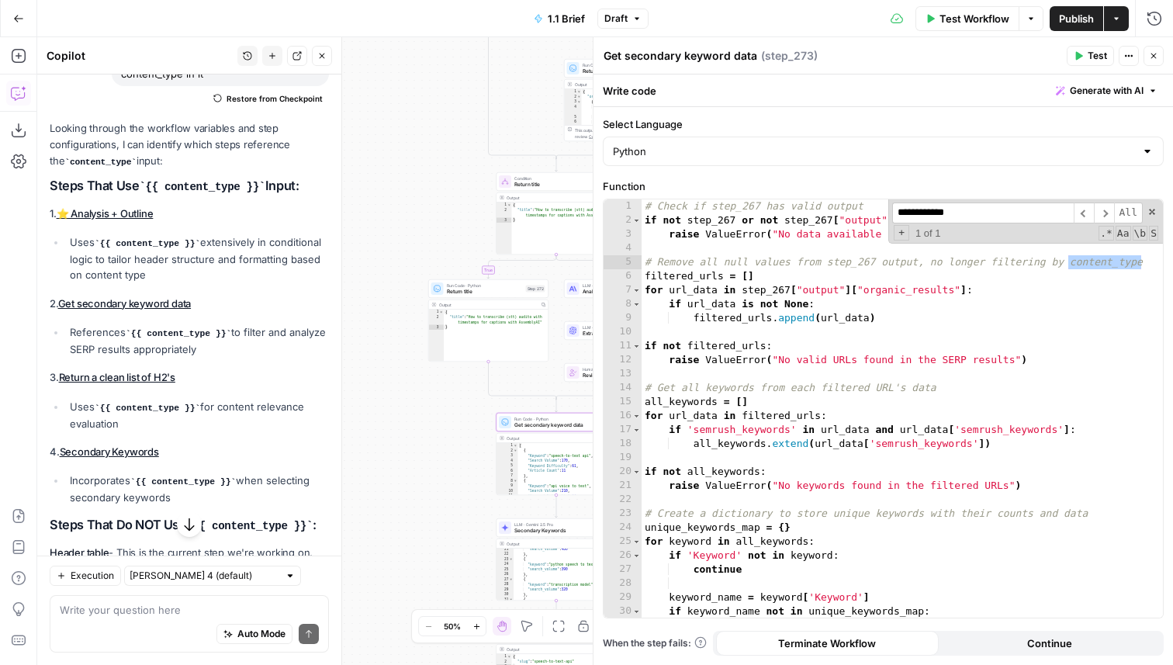
type input "**********"
click at [1148, 62] on button "Close" at bounding box center [1153, 56] width 20 height 20
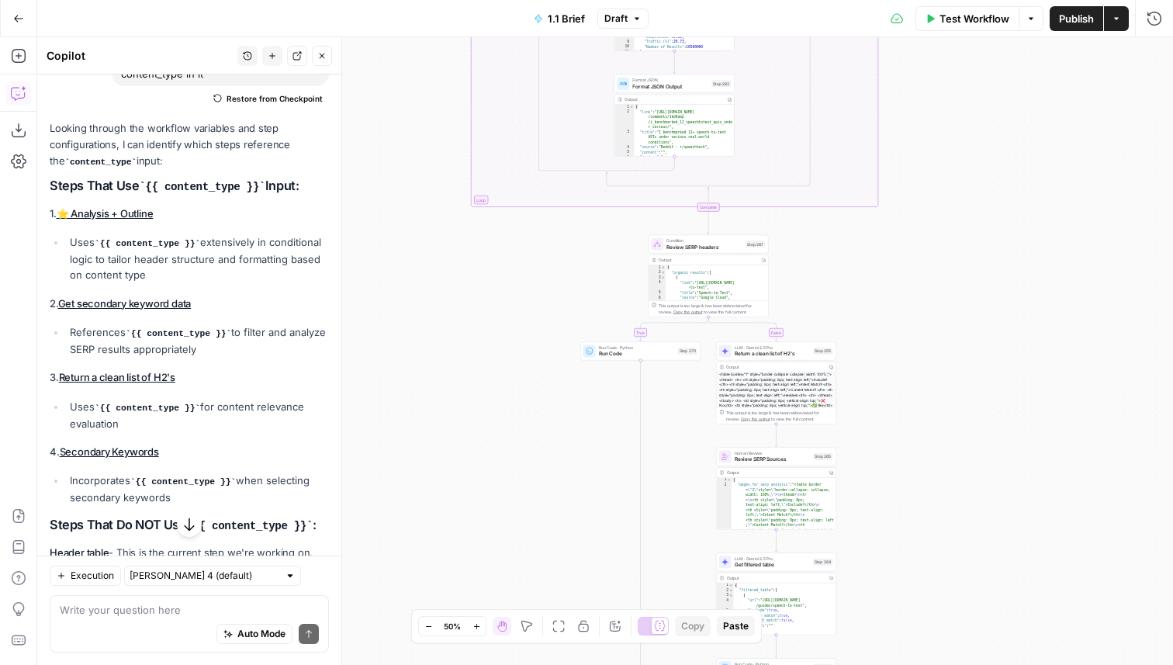
click at [791, 356] on span "Return a clean list of H2's" at bounding box center [772, 354] width 76 height 8
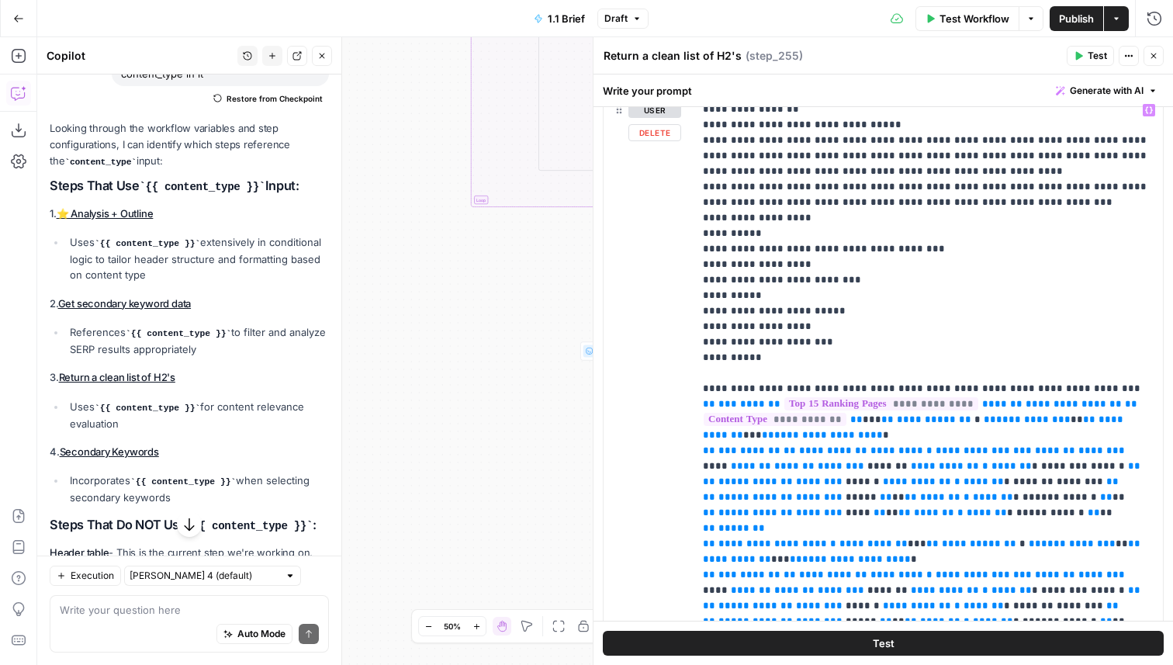
scroll to position [192, 0]
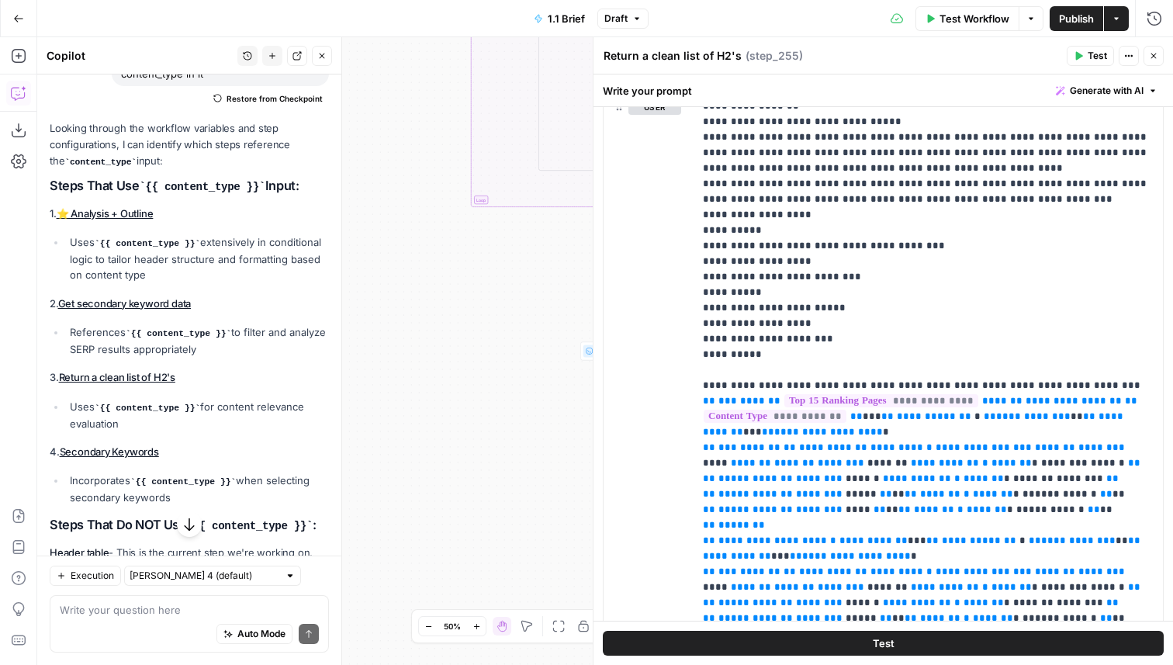
click at [1155, 65] on button "Close" at bounding box center [1153, 56] width 20 height 20
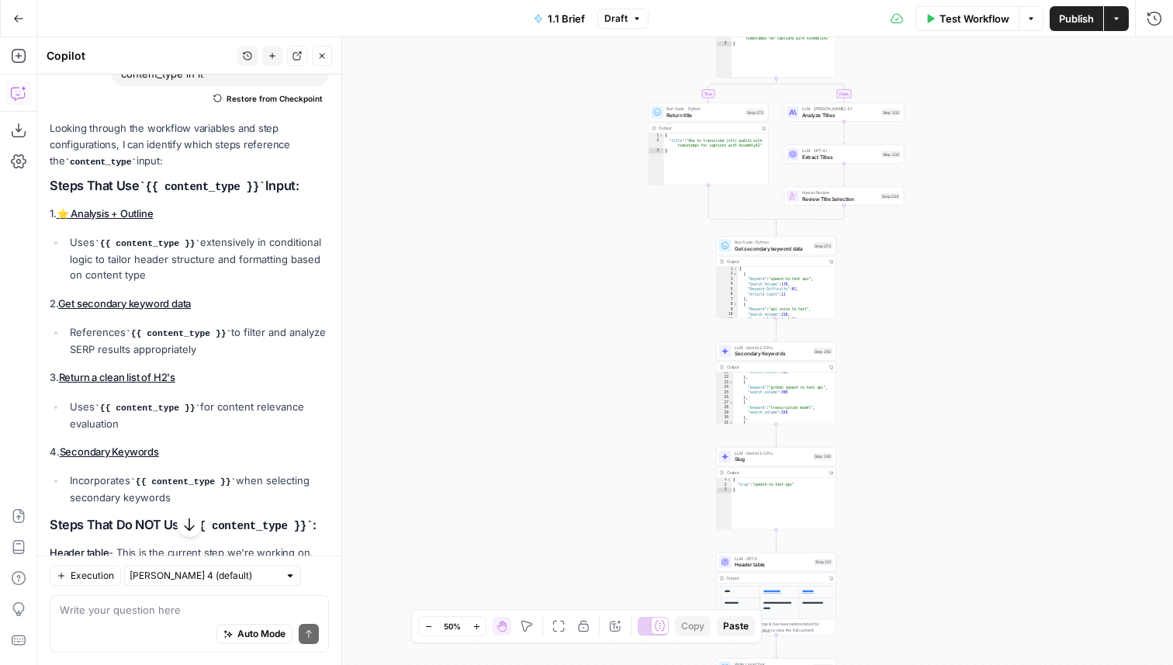
click at [821, 358] on div "LLM · Gemini 2.5 Pro Secondary Keywords Step 242 Copy step Delete step Add Note…" at bounding box center [776, 351] width 120 height 19
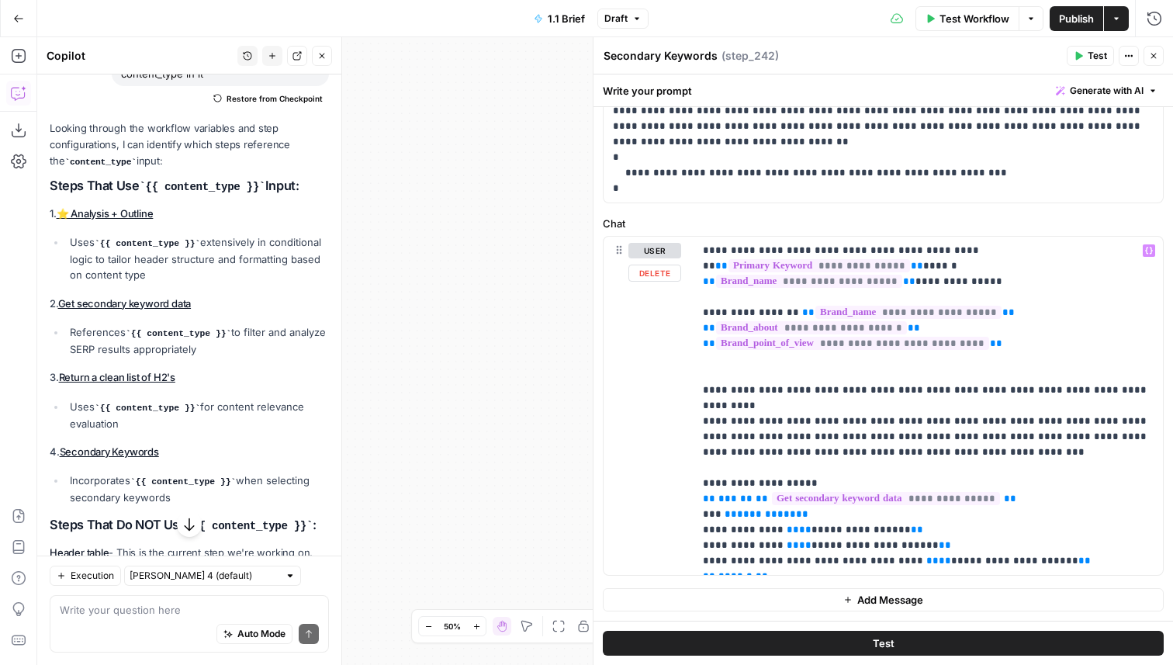
scroll to position [0, 0]
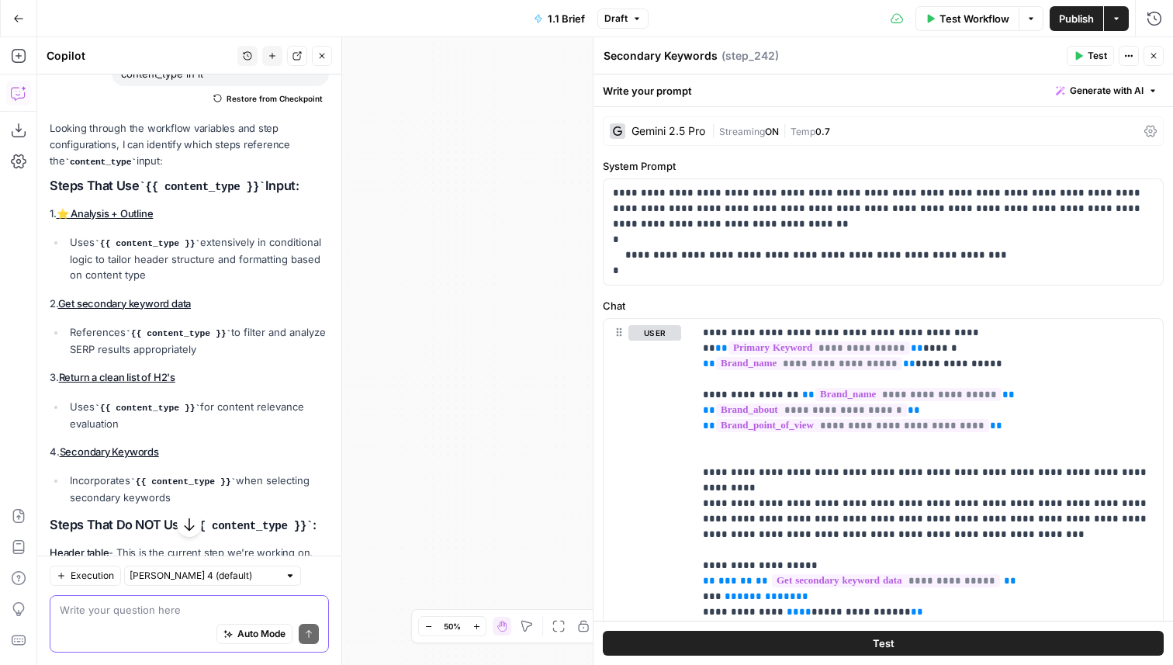
click at [144, 613] on textarea at bounding box center [189, 610] width 259 height 16
type textarea "Where does secondary keywords use content_type"
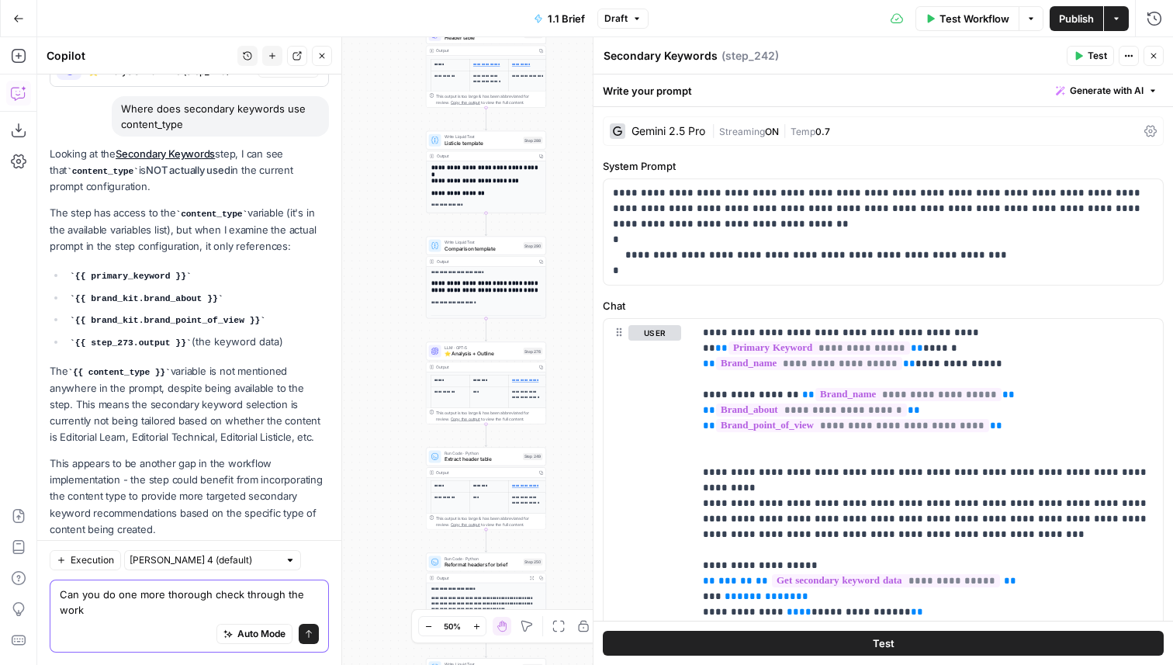
scroll to position [2462, 0]
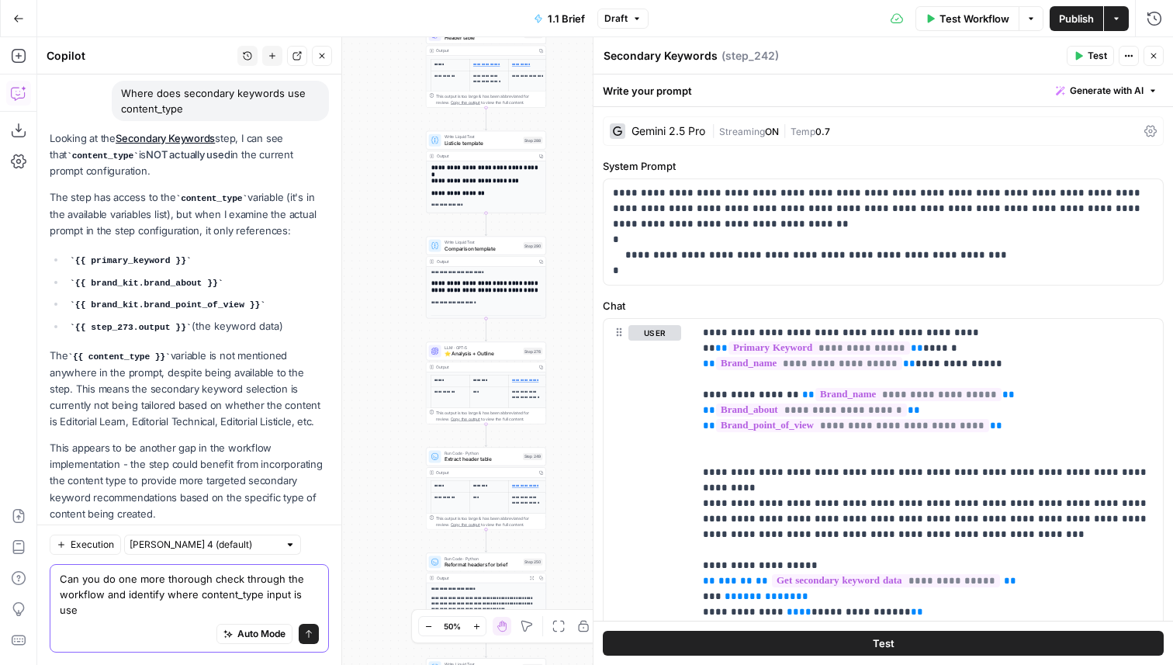
type textarea "Can you do one more thorough check through the workflow and identify where cont…"
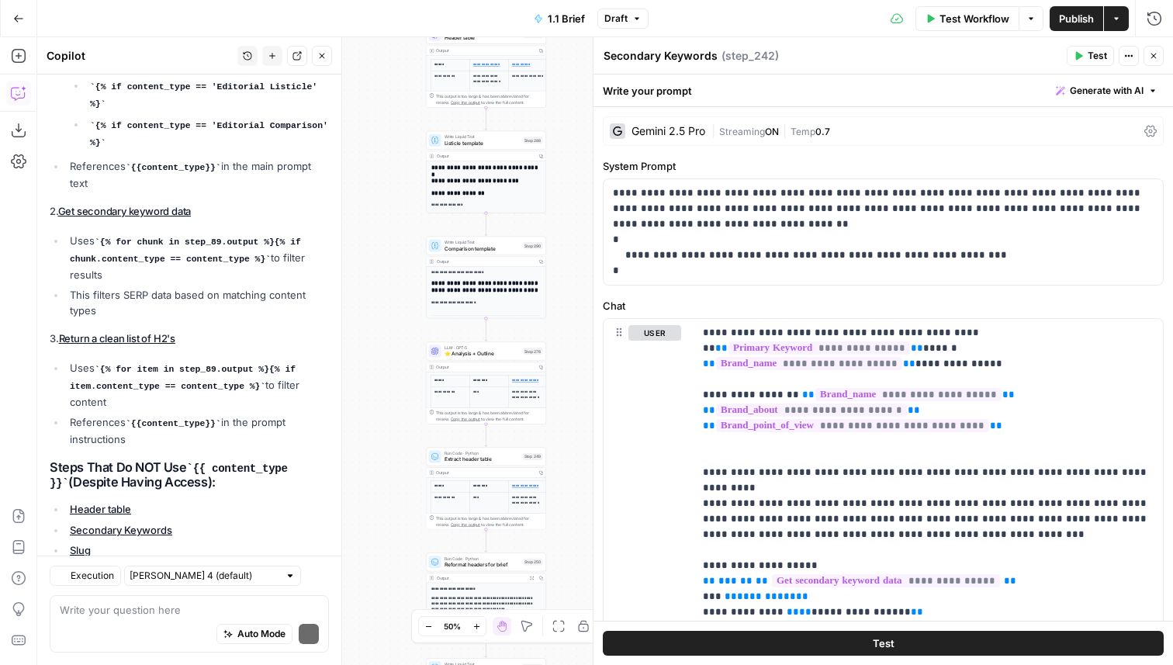
scroll to position [3324, 0]
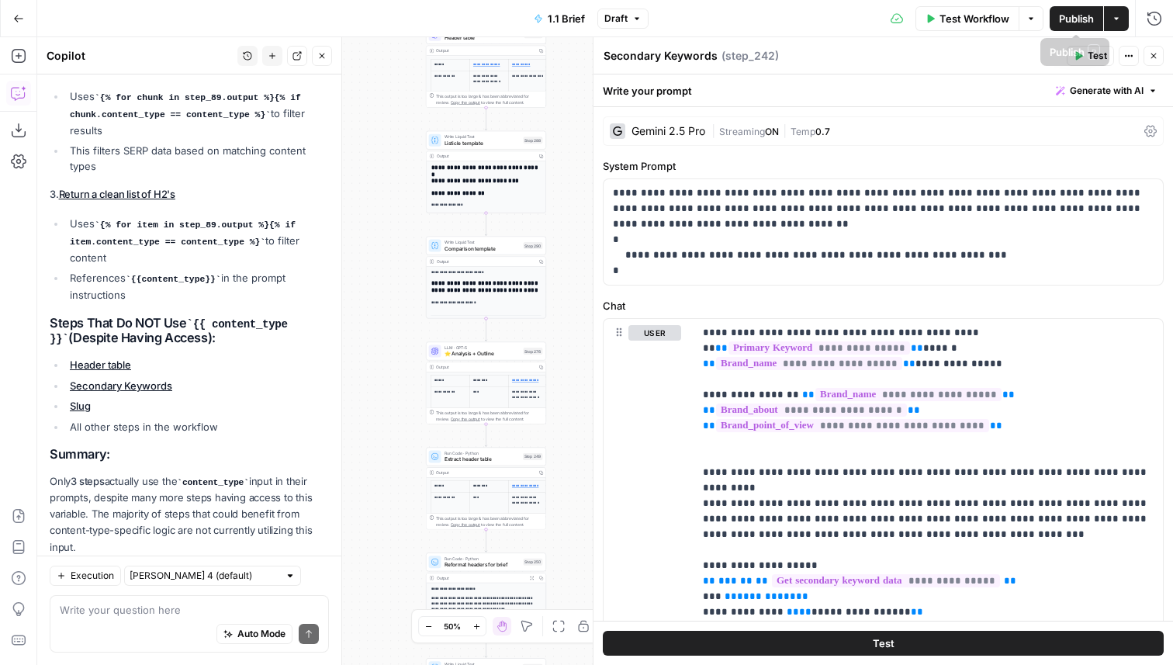
click at [613, 27] on button "Draft" at bounding box center [622, 19] width 51 height 20
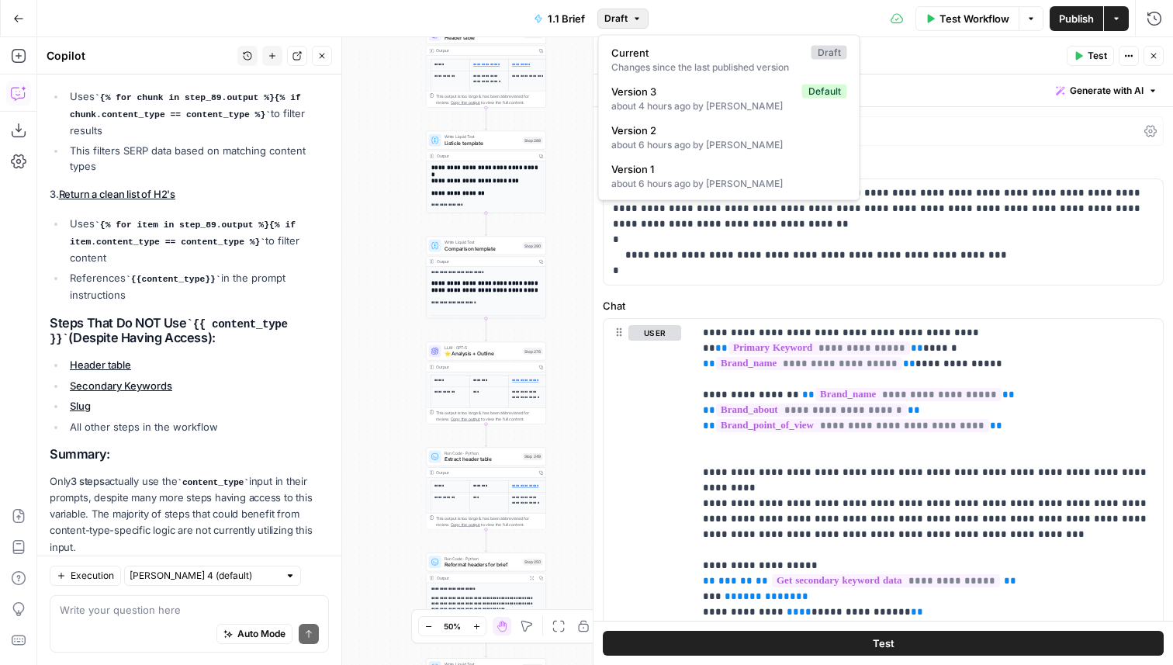
click at [613, 27] on button "Draft" at bounding box center [622, 19] width 51 height 20
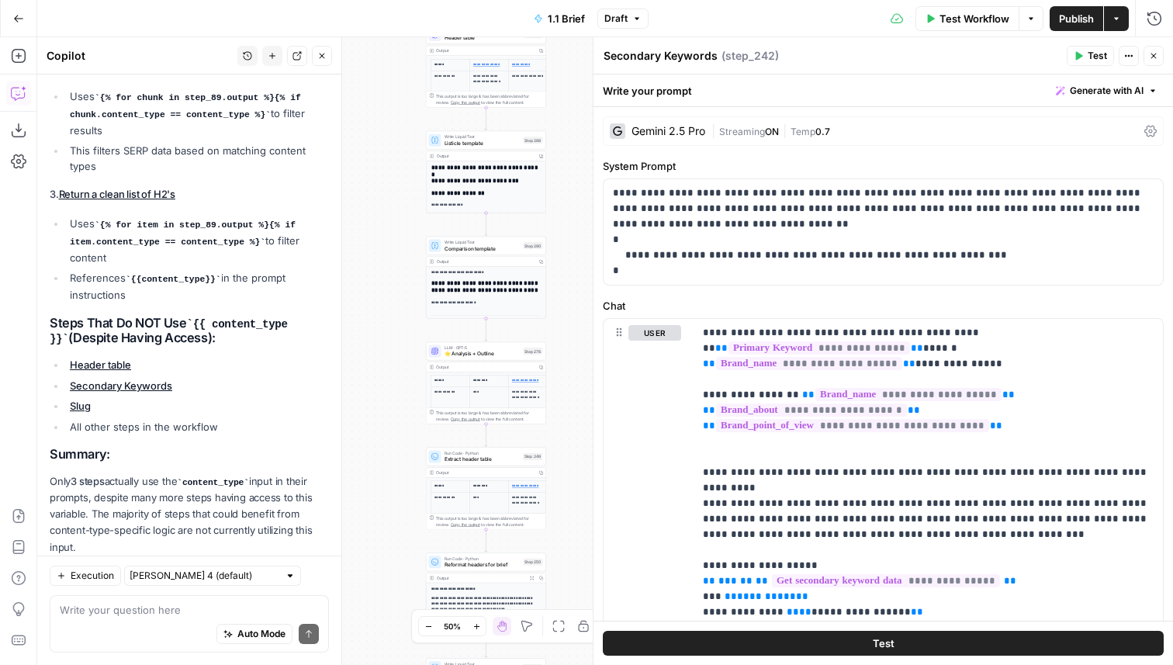
click at [1059, 23] on span "Publish" at bounding box center [1076, 19] width 35 height 16
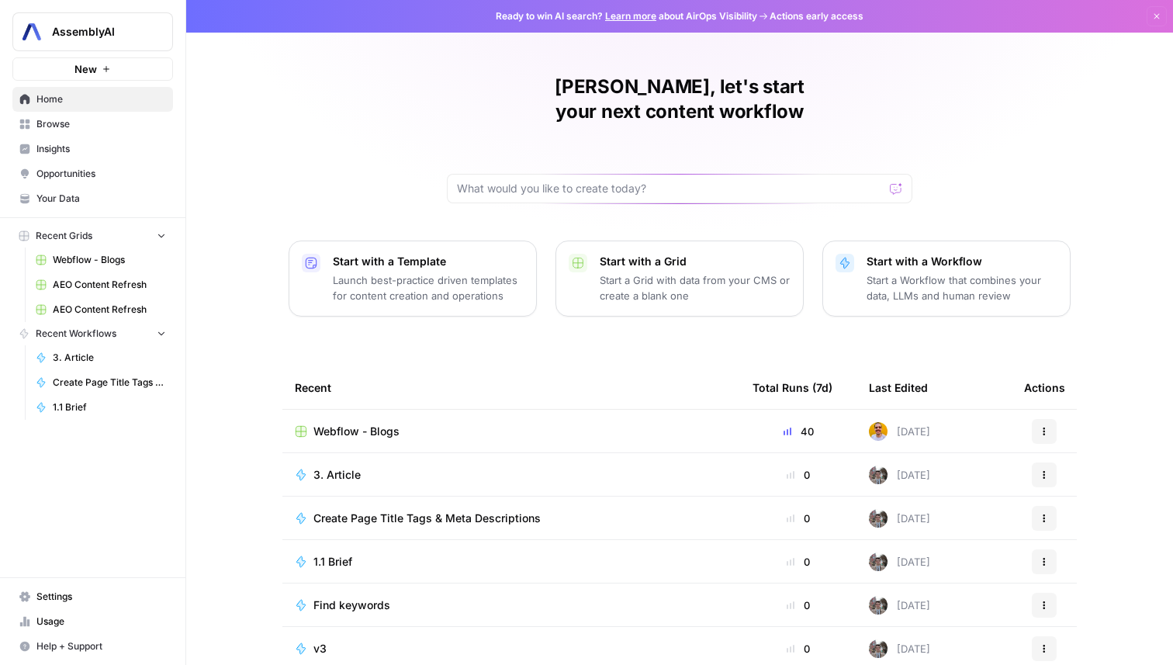
click at [64, 91] on link "Home" at bounding box center [92, 99] width 161 height 25
click at [120, 40] on button "AssemblyAI" at bounding box center [92, 31] width 161 height 39
click at [120, 42] on button "AssemblyAI" at bounding box center [92, 31] width 161 height 39
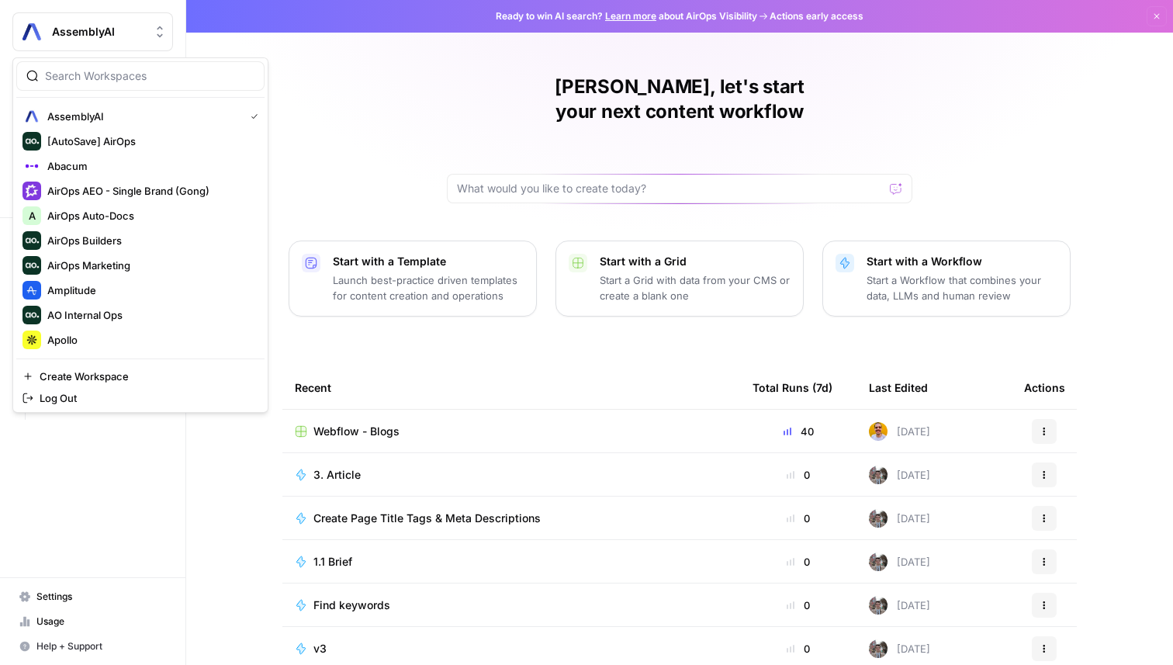
click at [88, 38] on span "AssemblyAI" at bounding box center [99, 32] width 94 height 16
click at [108, 40] on button "AssemblyAI" at bounding box center [92, 31] width 161 height 39
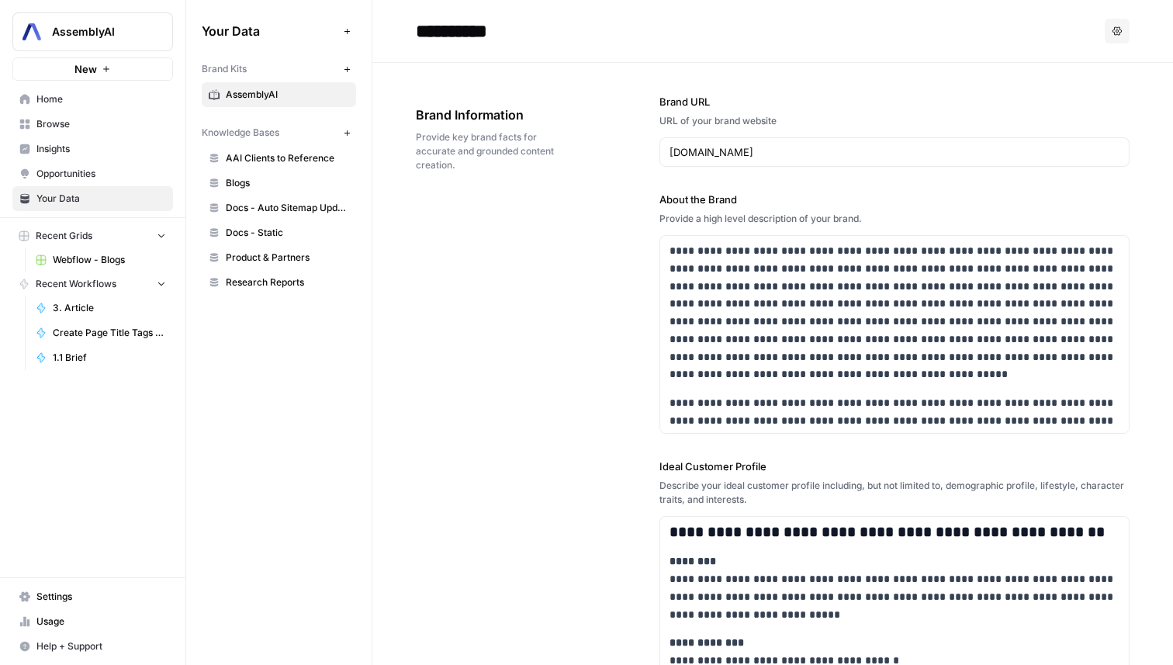
scroll to position [6109, 0]
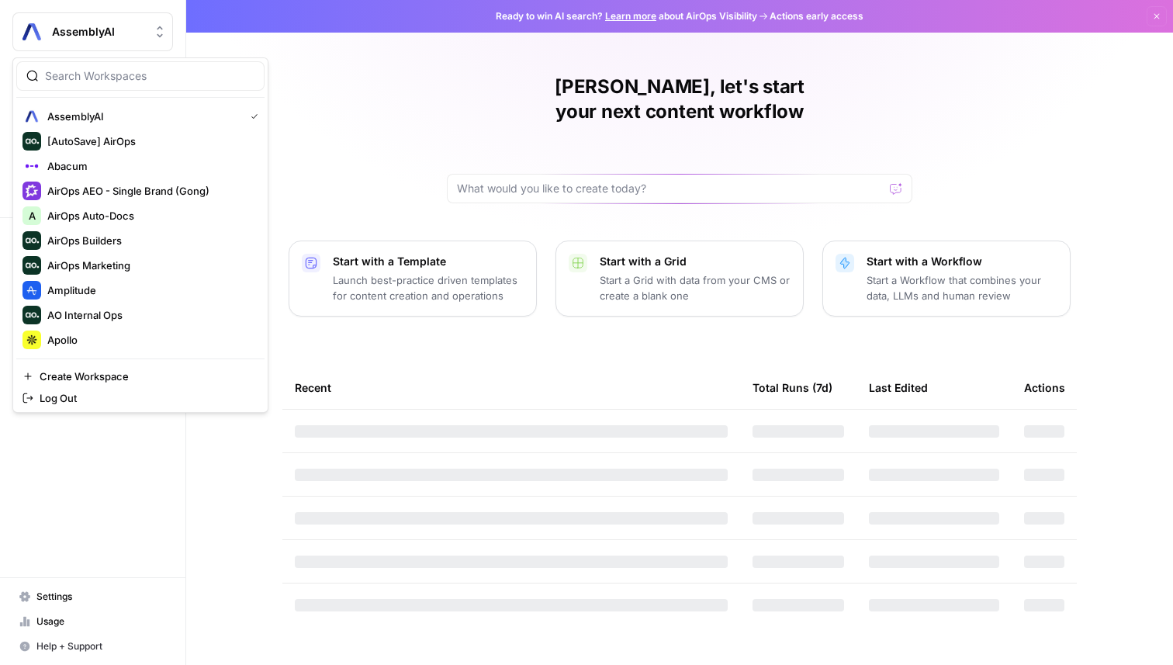
click at [102, 33] on span "AssemblyAI" at bounding box center [99, 32] width 94 height 16
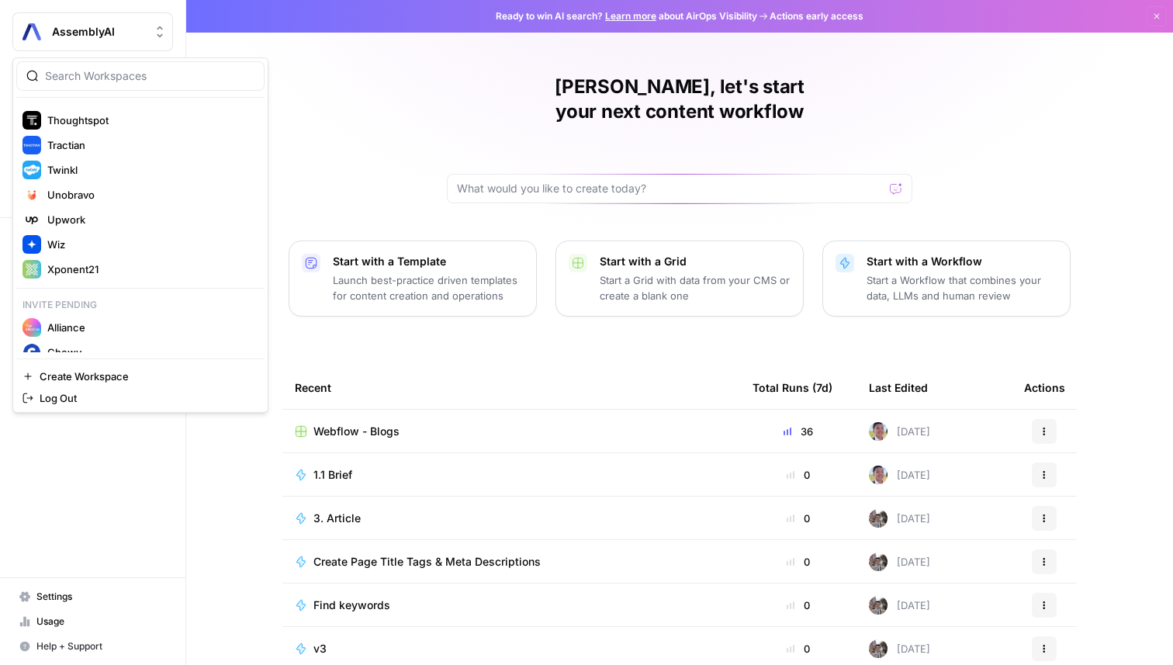
scroll to position [877, 0]
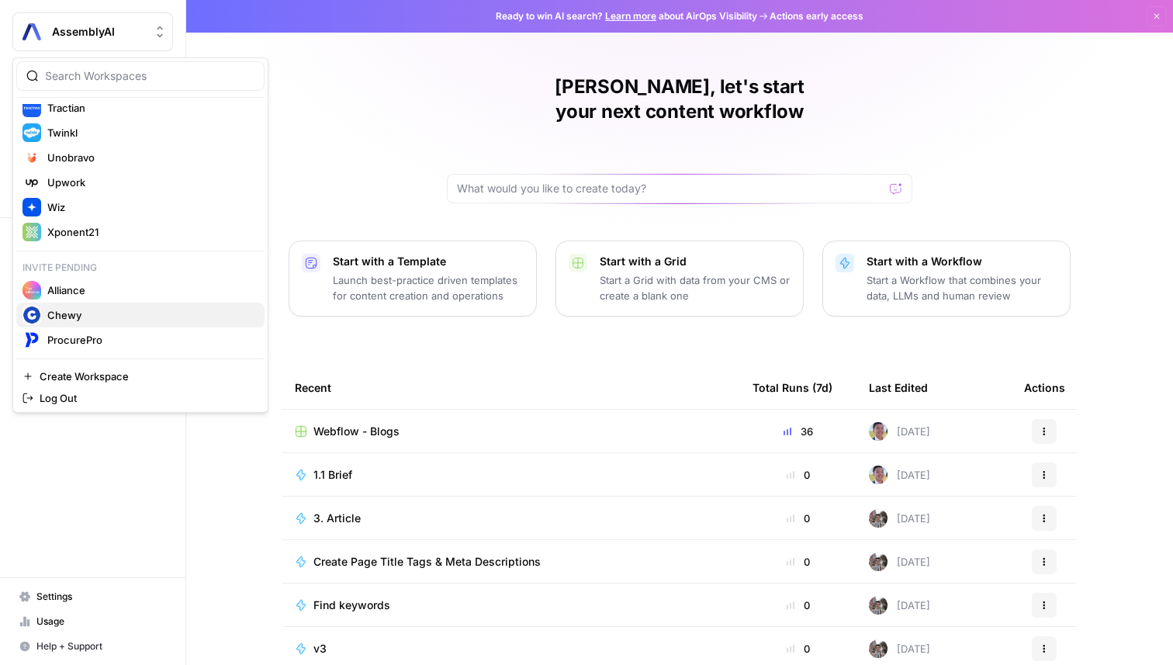
click at [105, 310] on span "Chewy" at bounding box center [149, 315] width 205 height 16
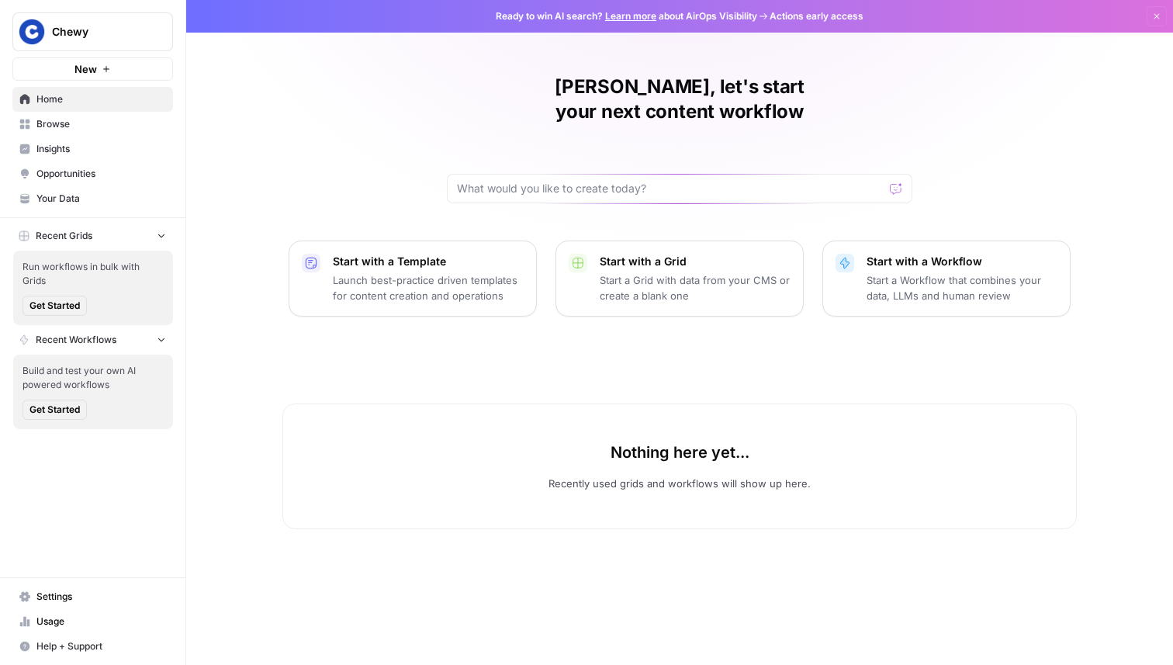
click at [109, 112] on link "Browse" at bounding box center [92, 124] width 161 height 25
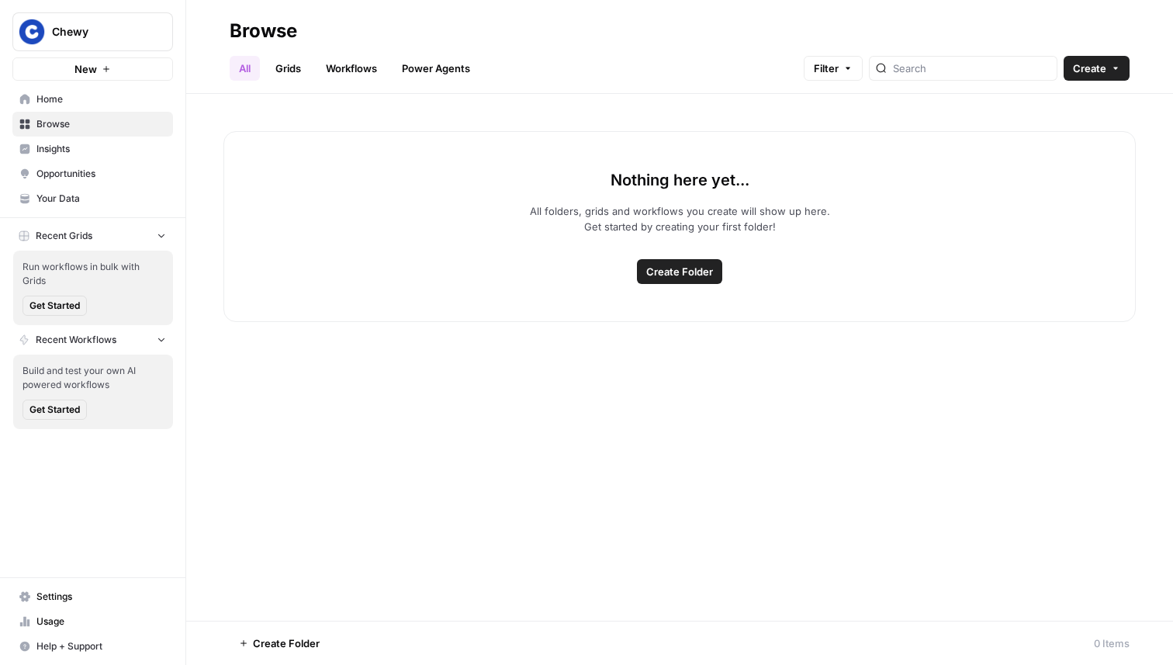
click at [92, 203] on span "Your Data" at bounding box center [101, 199] width 130 height 14
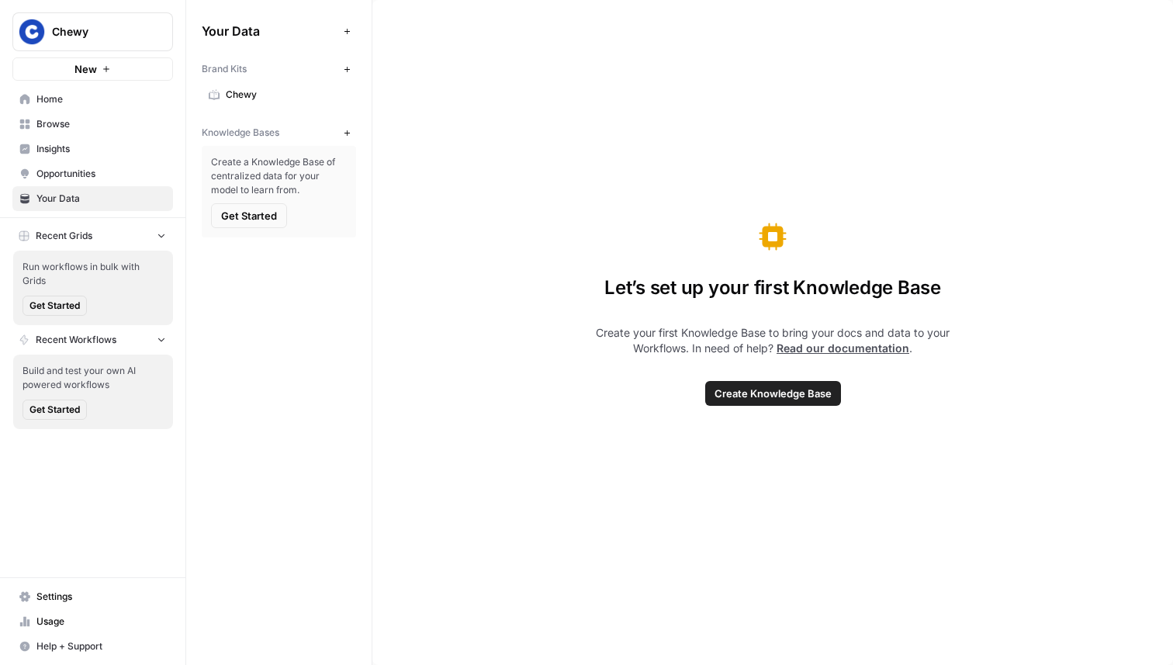
click at [253, 94] on span "Chewy" at bounding box center [287, 95] width 123 height 14
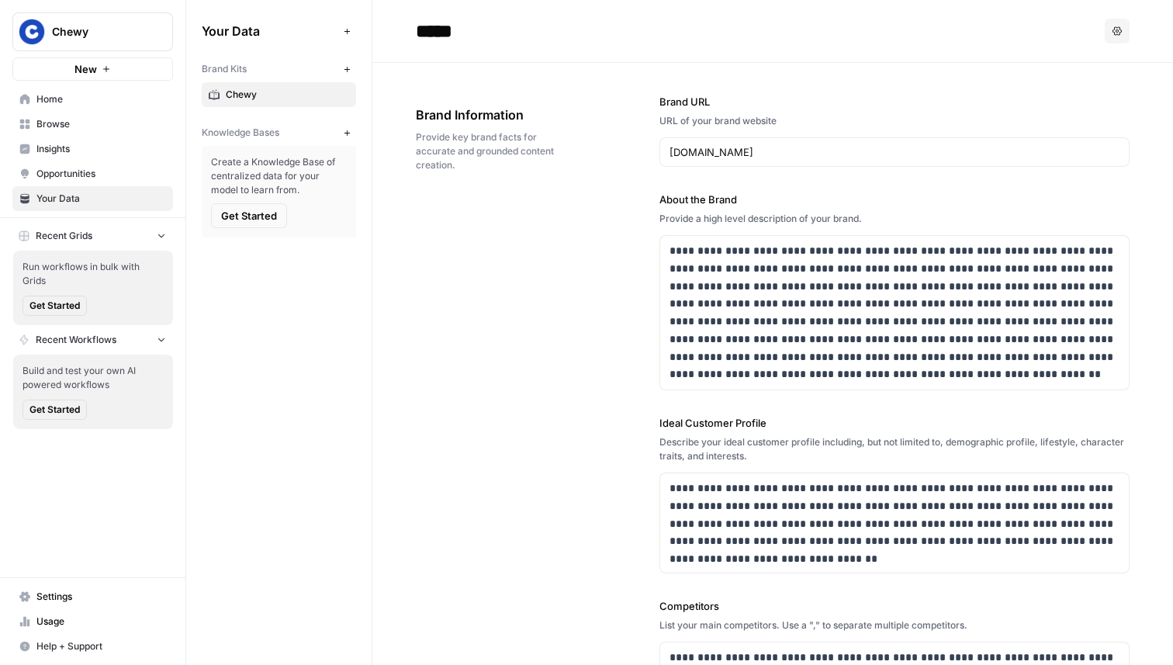
click at [262, 212] on span "Get Started" at bounding box center [249, 216] width 56 height 16
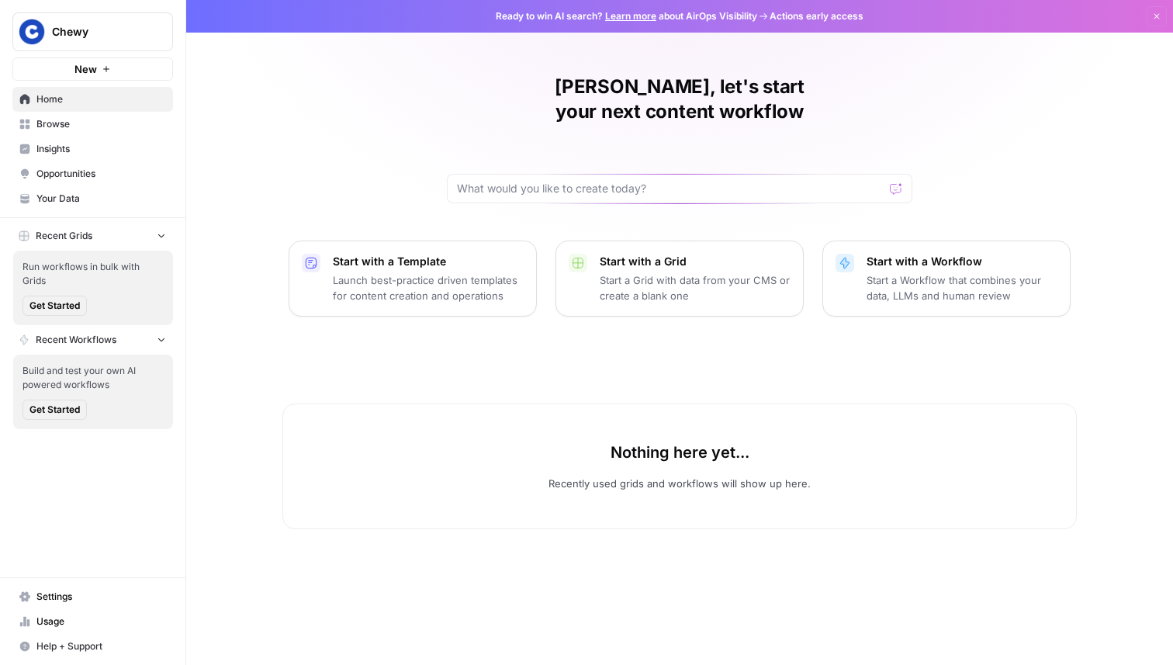
click at [109, 128] on span "Browse" at bounding box center [101, 124] width 130 height 14
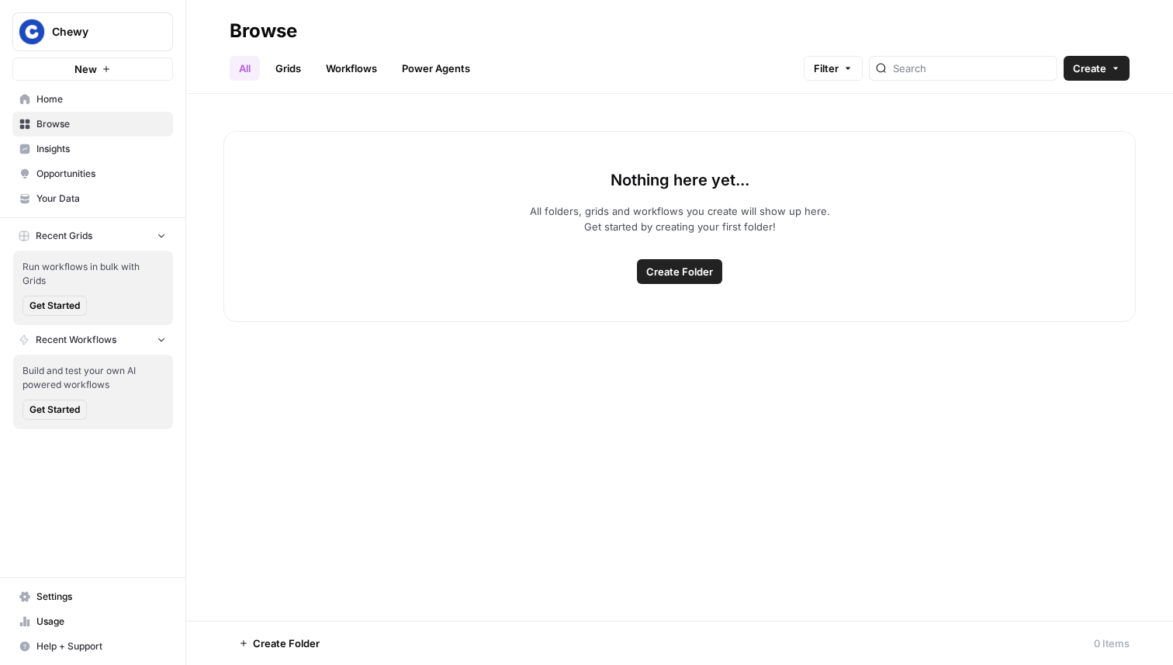
click at [102, 207] on link "Your Data" at bounding box center [92, 198] width 161 height 25
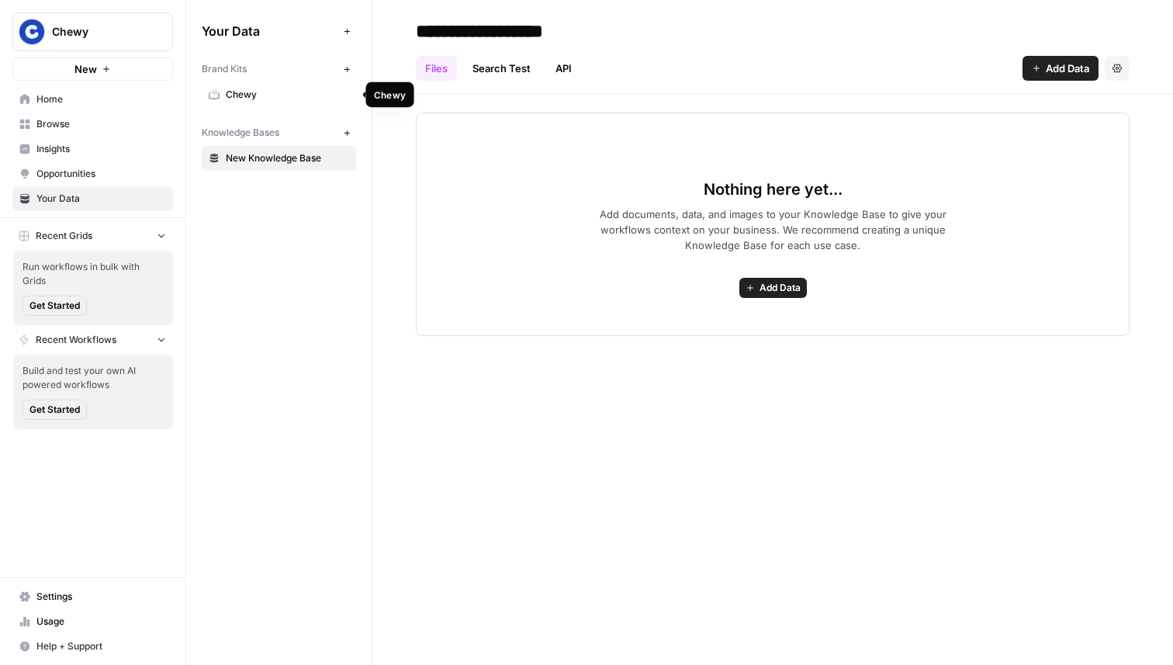
click at [249, 83] on link "Chewy" at bounding box center [279, 94] width 154 height 25
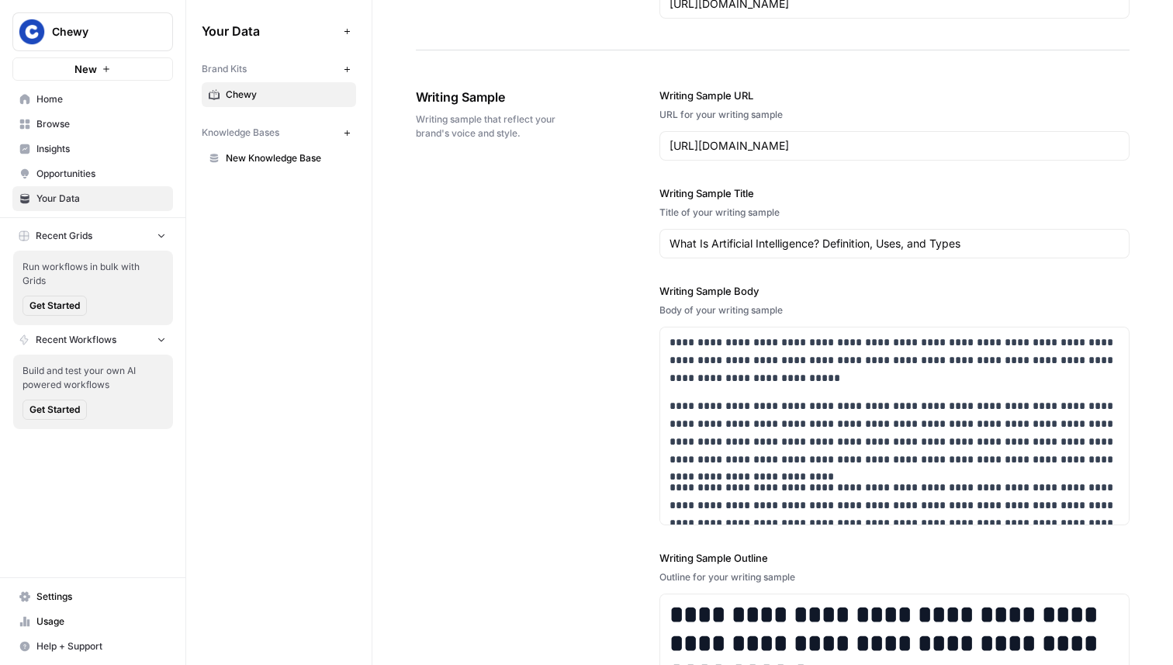
scroll to position [1756, 0]
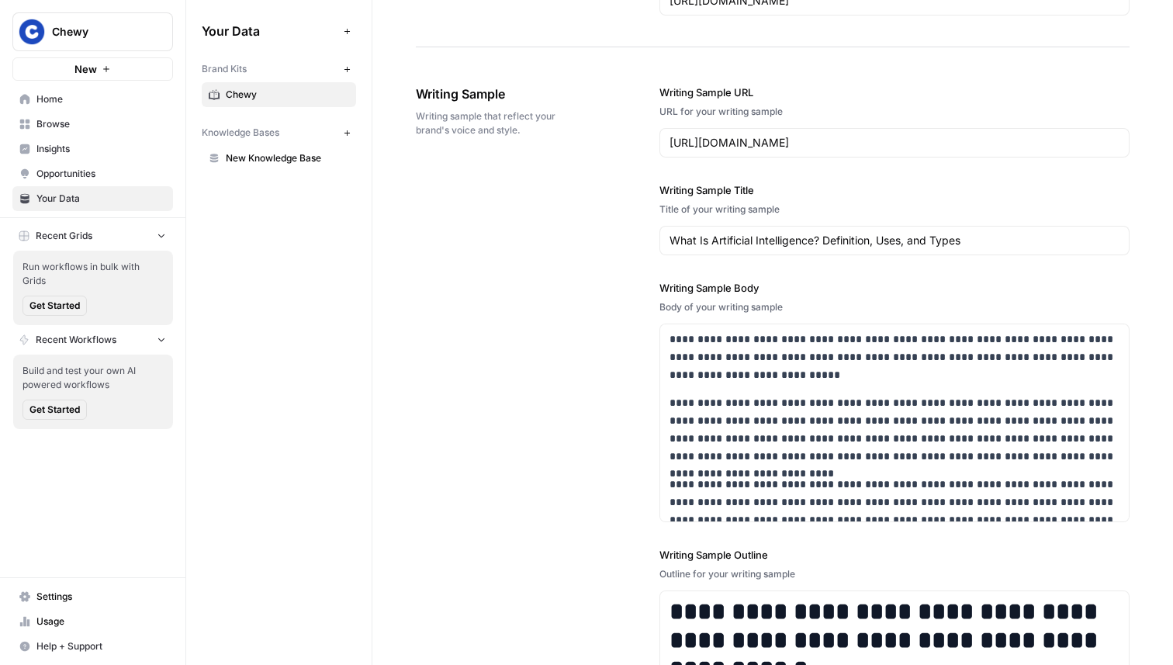
click at [124, 112] on link "Browse" at bounding box center [92, 124] width 161 height 25
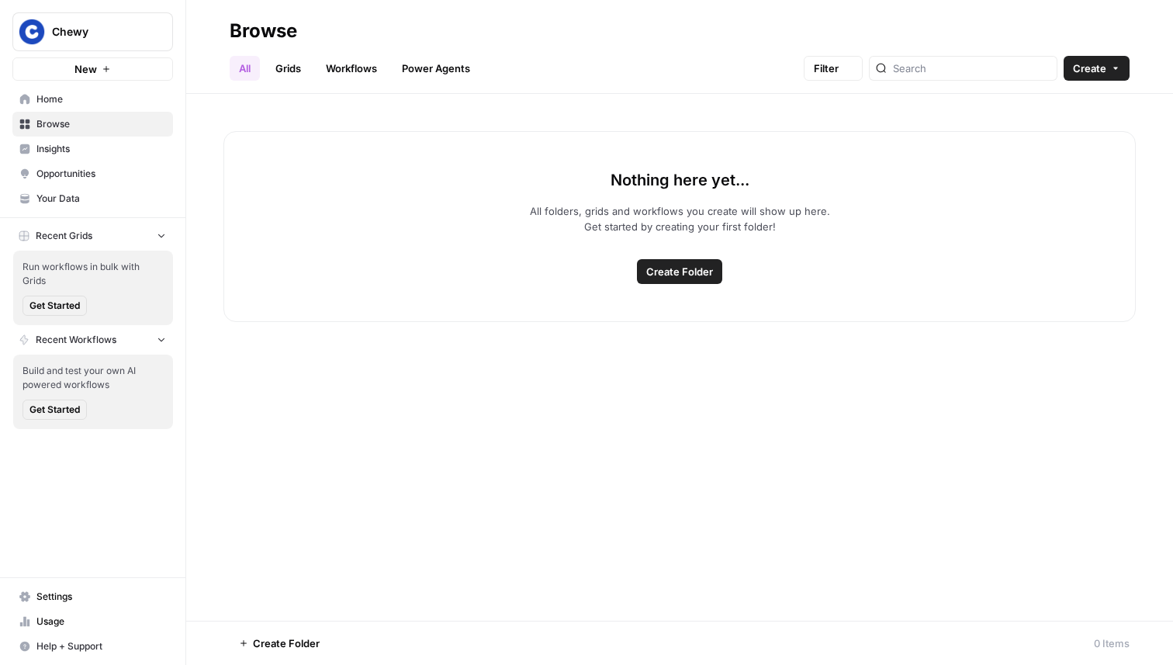
click at [123, 98] on span "Home" at bounding box center [101, 99] width 130 height 14
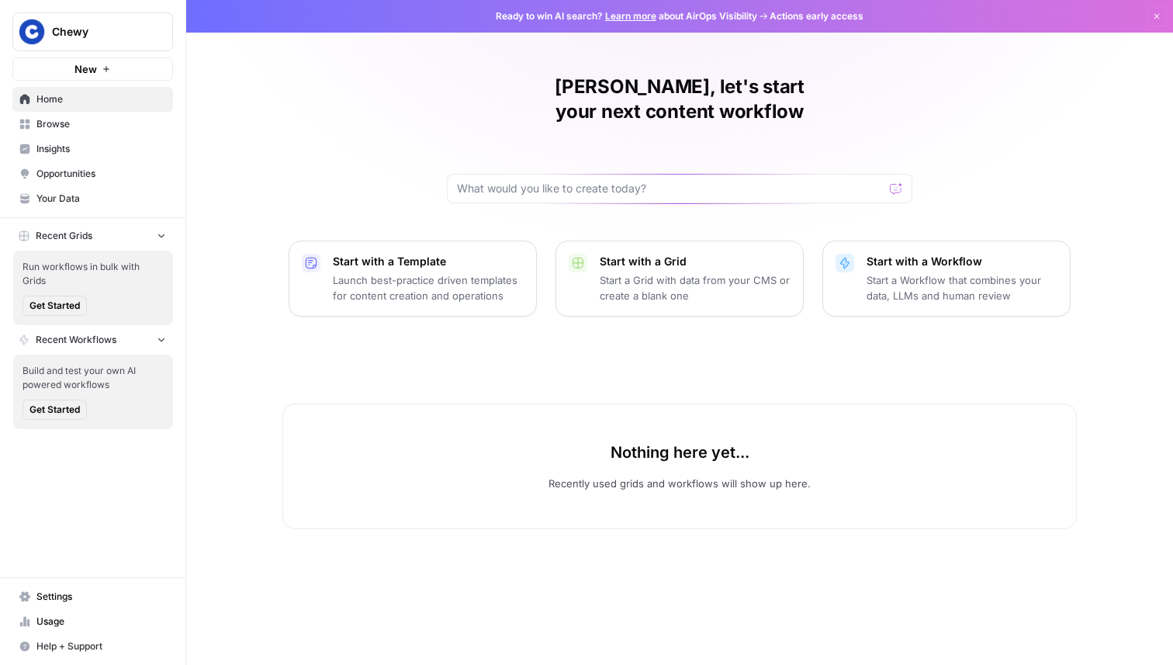
click at [98, 71] on button "New" at bounding box center [92, 68] width 161 height 23
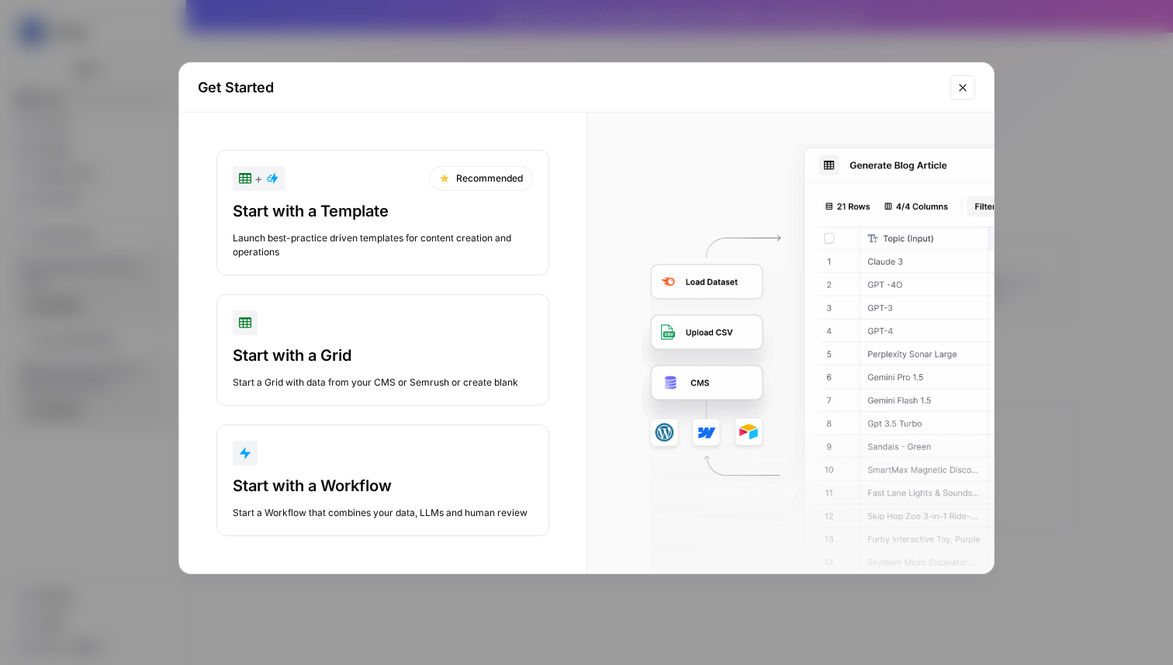
click at [406, 382] on div "Start a Grid with data from your CMS or Semrush or create blank" at bounding box center [383, 382] width 300 height 14
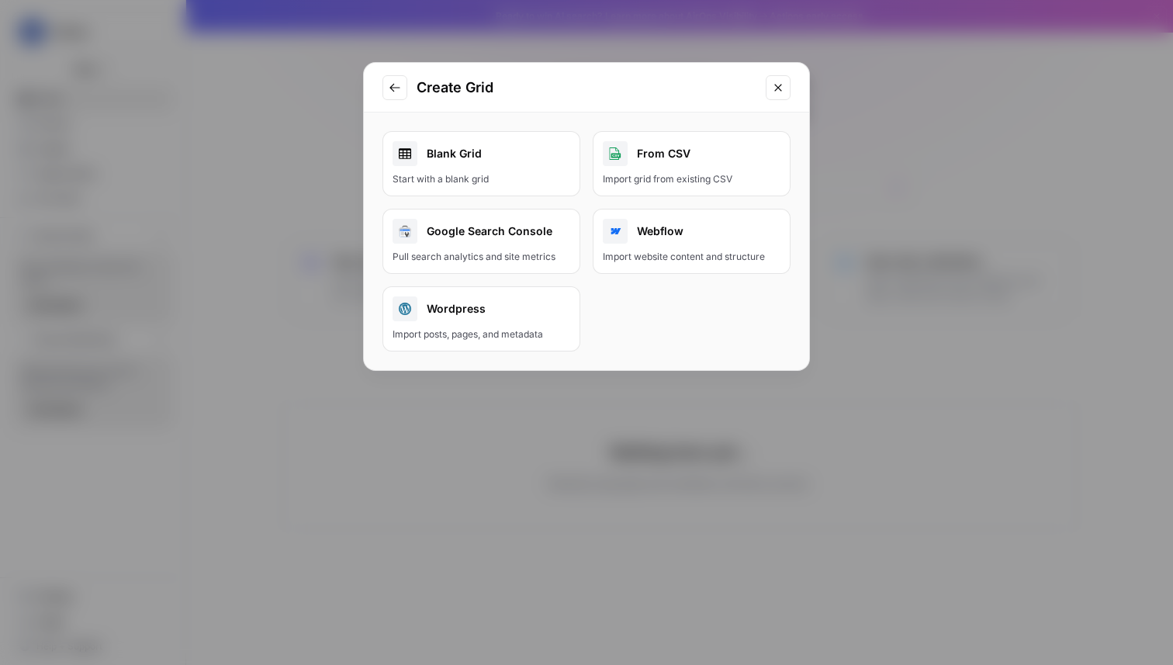
click at [775, 78] on button "Close modal" at bounding box center [777, 87] width 25 height 25
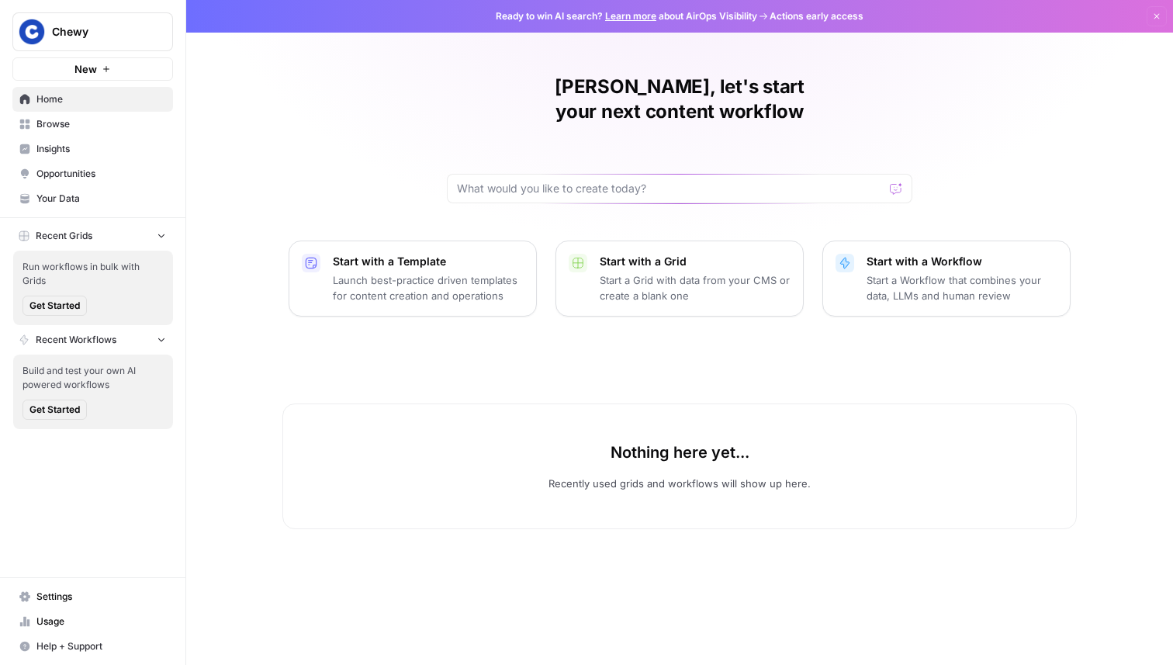
click at [98, 78] on button "New" at bounding box center [92, 68] width 161 height 23
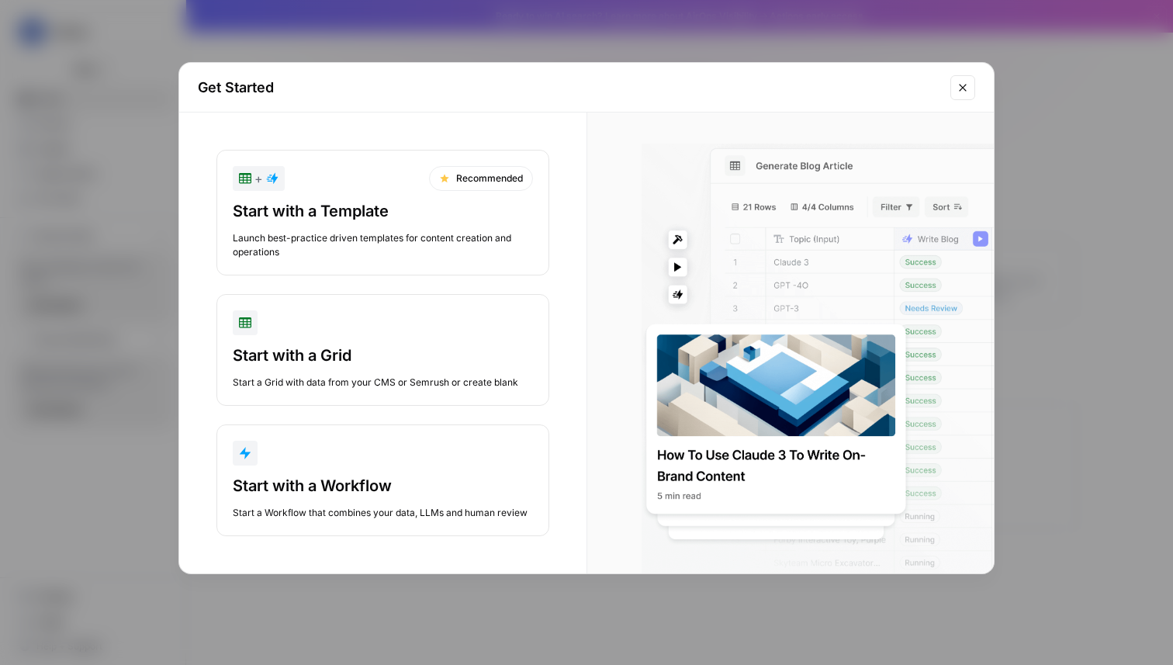
click at [368, 523] on button "Start with a Workflow Start a Workflow that combines your data, LLMs and human …" at bounding box center [382, 480] width 333 height 112
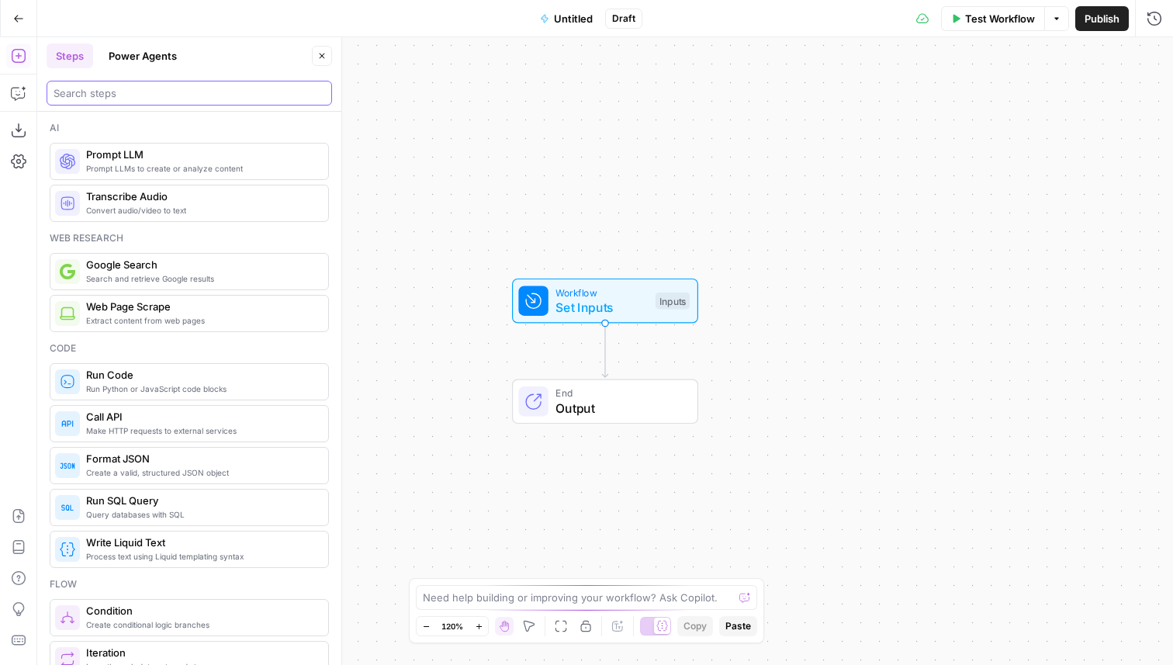
click at [147, 94] on input "search" at bounding box center [189, 93] width 271 height 16
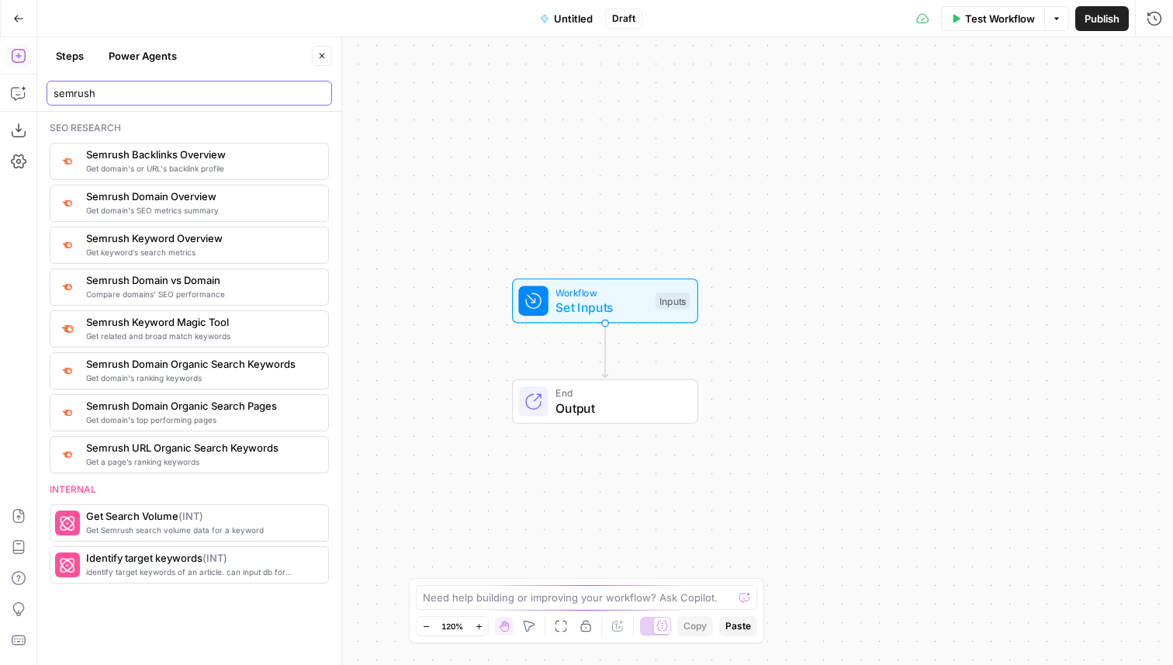
type input "semrush"
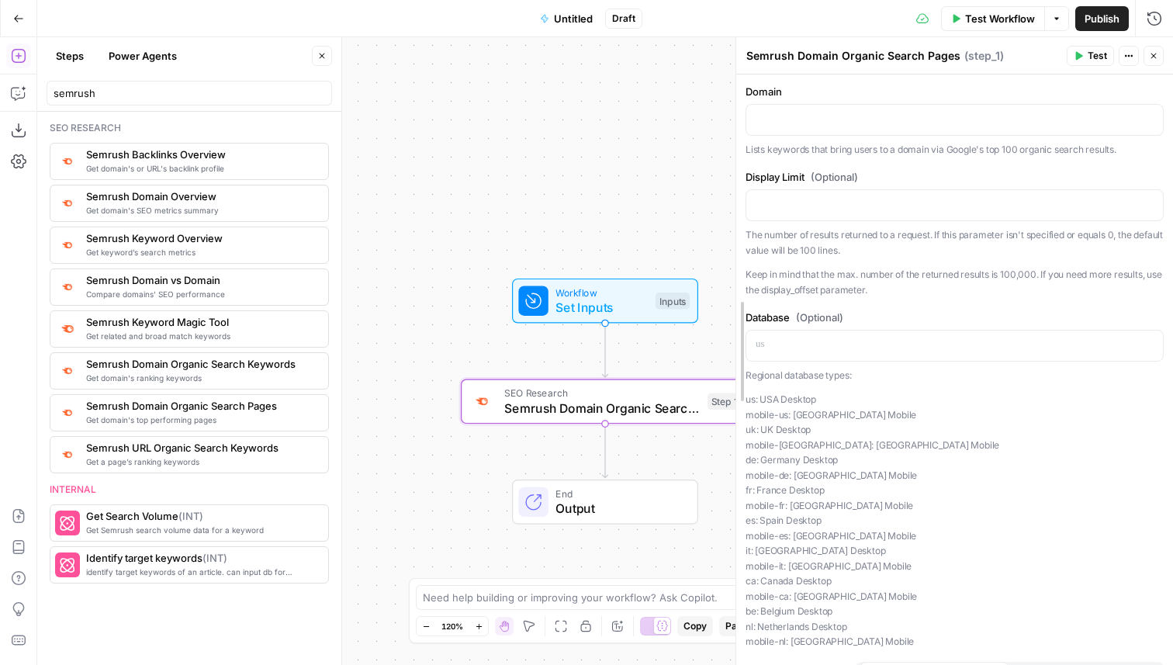
drag, startPoint x: 598, startPoint y: 224, endPoint x: 741, endPoint y: 225, distance: 142.7
click at [797, 120] on p at bounding box center [954, 119] width 398 height 16
click at [886, 197] on p at bounding box center [954, 204] width 398 height 16
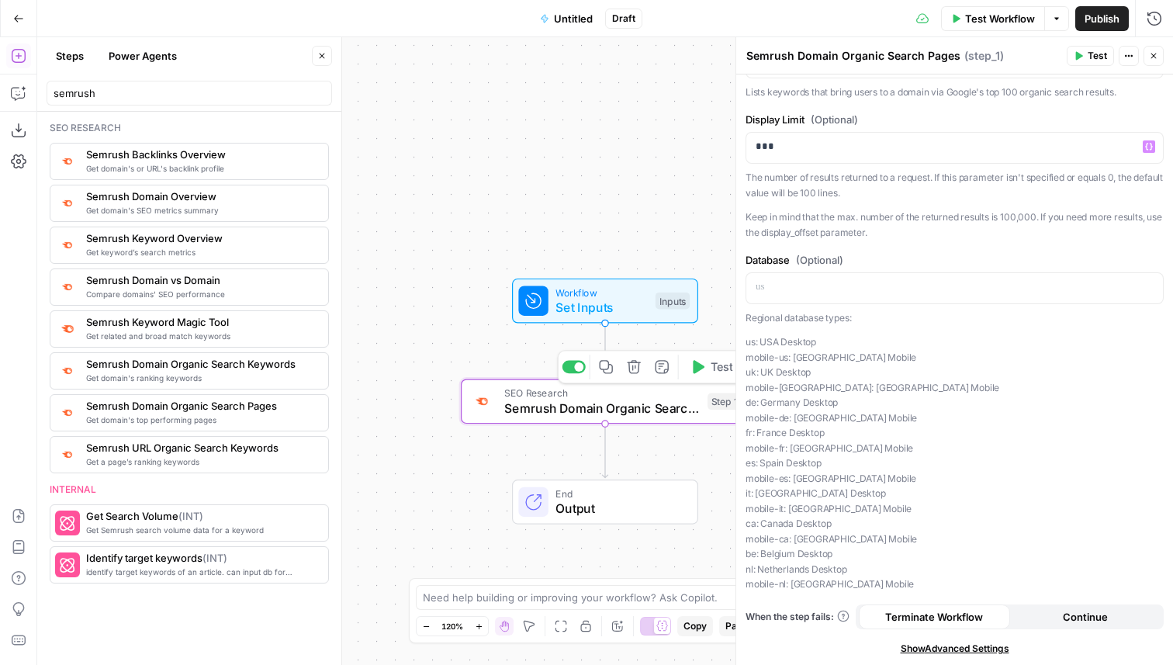
click at [713, 371] on span "Test" at bounding box center [721, 366] width 22 height 17
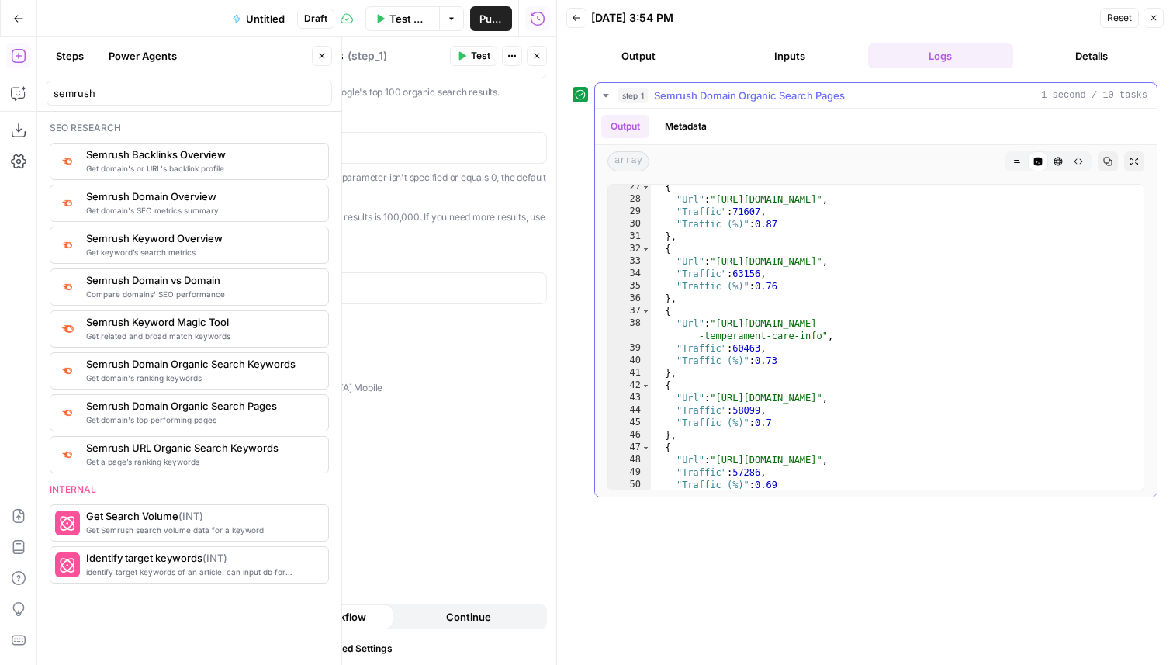
scroll to position [314, 0]
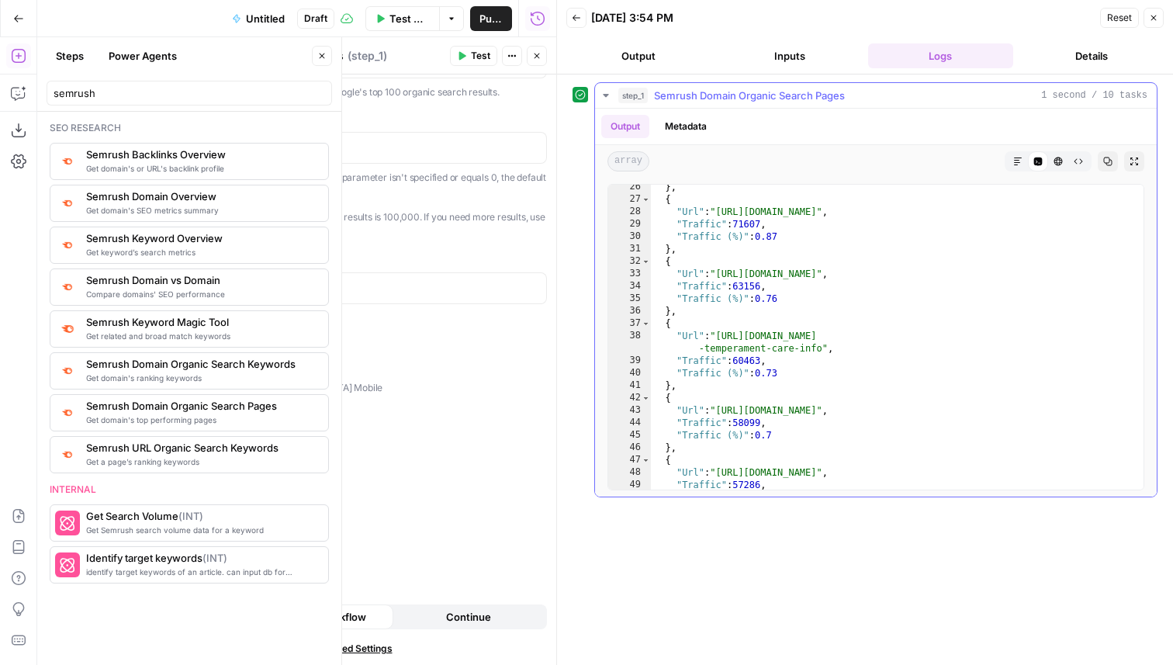
type textarea "**********"
drag, startPoint x: 1000, startPoint y: 276, endPoint x: 721, endPoint y: 273, distance: 278.4
click at [721, 273] on div "} , { "Url" : "https://www.chewy.com/deals/todays-deals-2723" , "Traffic" : 716…" at bounding box center [897, 346] width 492 height 330
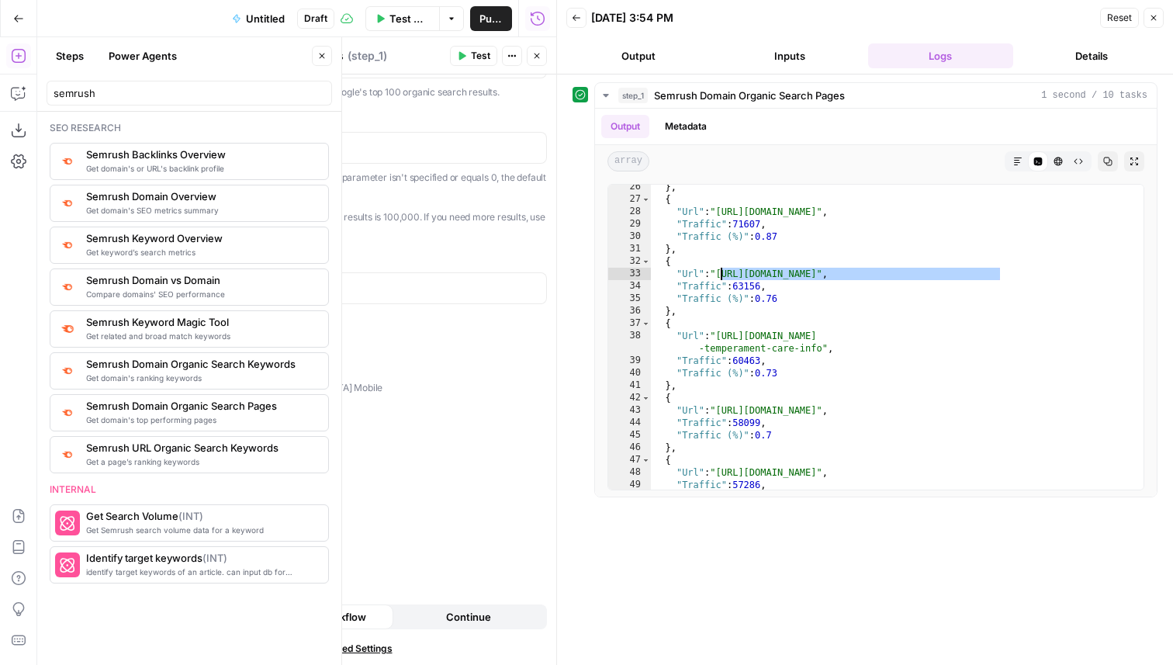
click at [1152, 14] on icon "button" at bounding box center [1153, 17] width 9 height 9
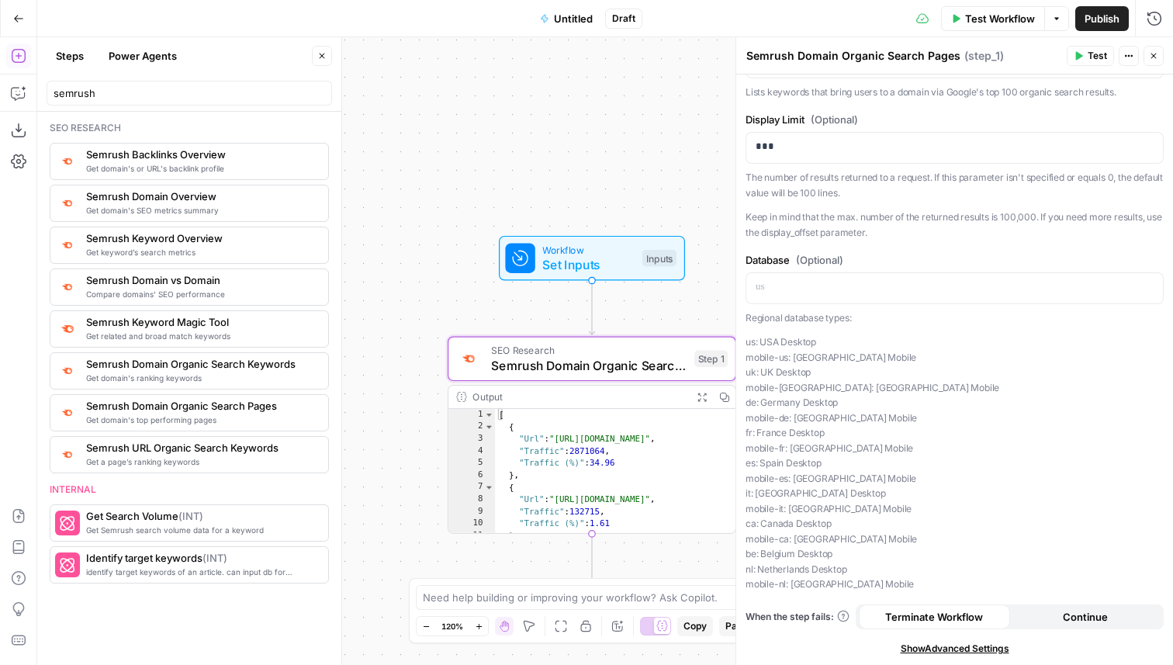
drag, startPoint x: 449, startPoint y: 354, endPoint x: 434, endPoint y: 309, distance: 47.6
click at [434, 309] on div "Workflow Set Inputs Inputs SEO Research Semrush Domain Organic Search Pages Ste…" at bounding box center [604, 350] width 1135 height 627
drag, startPoint x: 154, startPoint y: 98, endPoint x: 44, endPoint y: 95, distance: 109.4
click at [44, 95] on header "Steps Power Agents Close semrush" at bounding box center [189, 74] width 304 height 74
type input "web scrape"
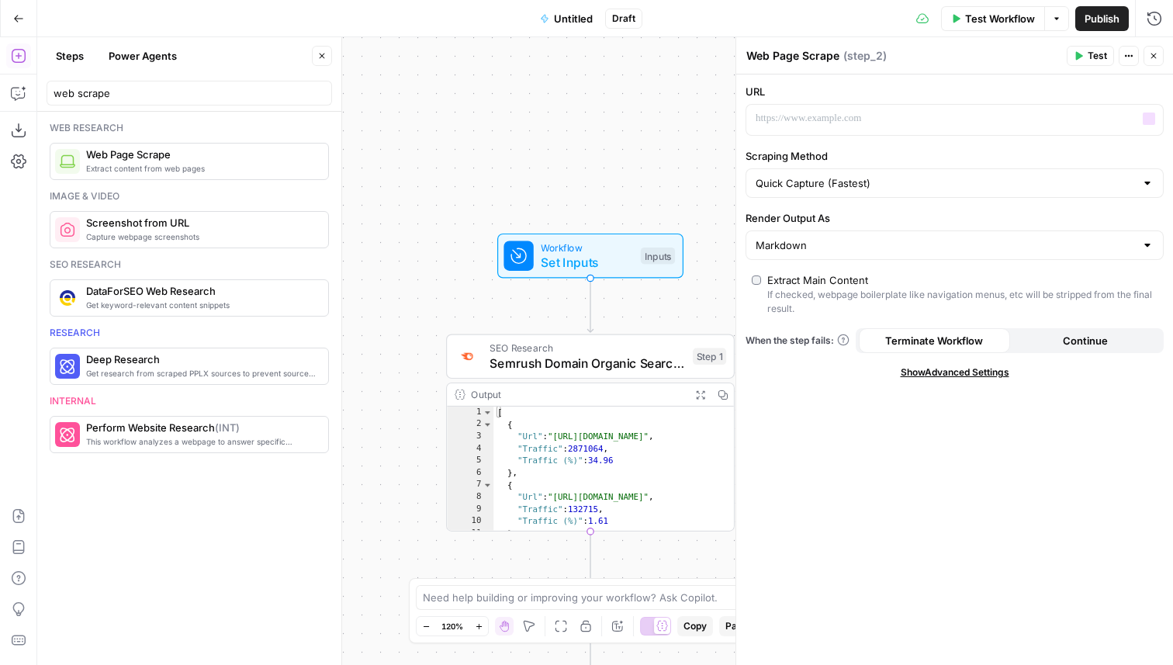
click at [846, 102] on div "URL “/” to reference Variables Menu" at bounding box center [954, 110] width 418 height 52
click at [846, 116] on p at bounding box center [941, 119] width 373 height 16
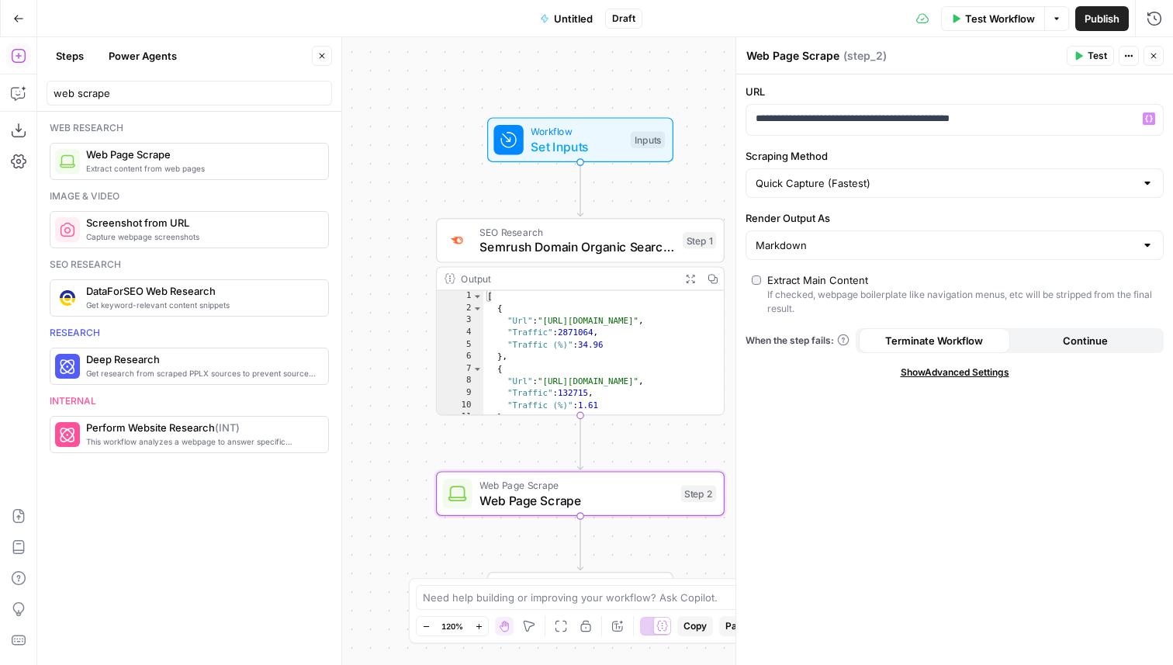
click at [697, 459] on span "Test" at bounding box center [697, 459] width 22 height 17
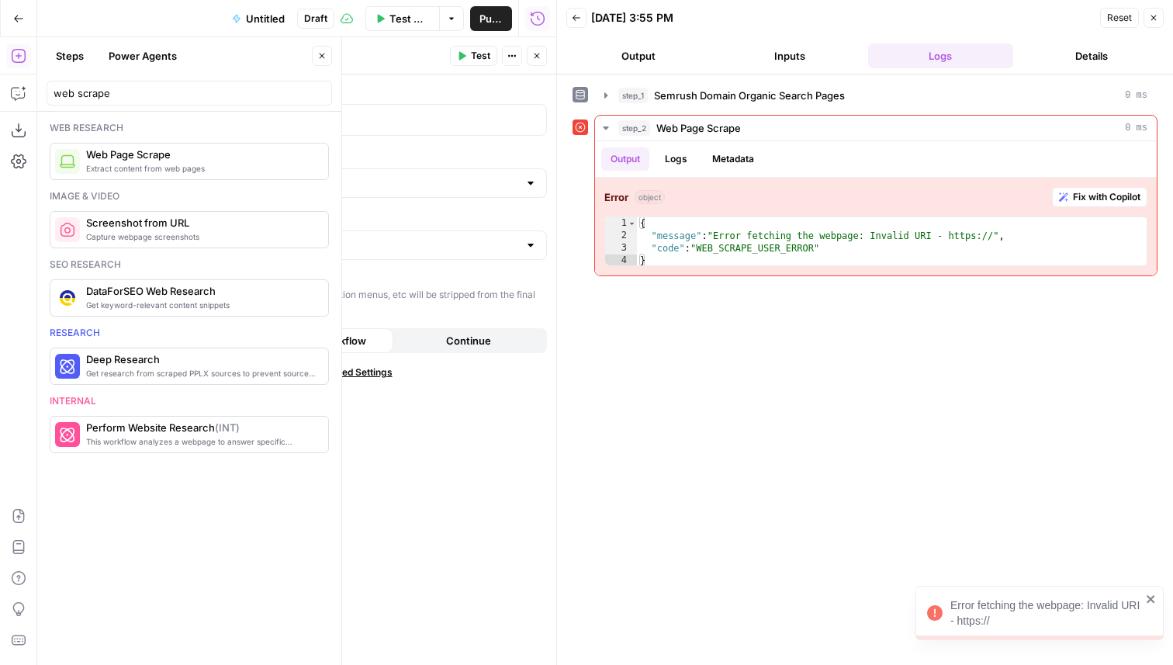
click at [1149, 23] on button "Close" at bounding box center [1153, 18] width 20 height 20
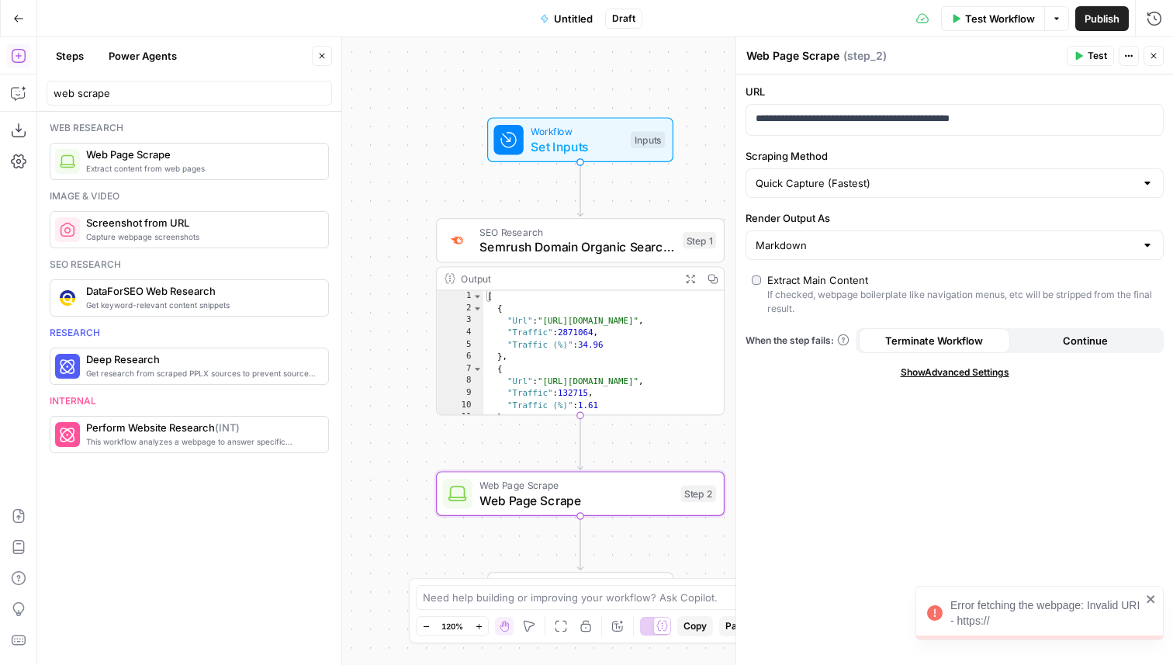
click at [621, 503] on span "Web Page Scrape" at bounding box center [576, 500] width 194 height 19
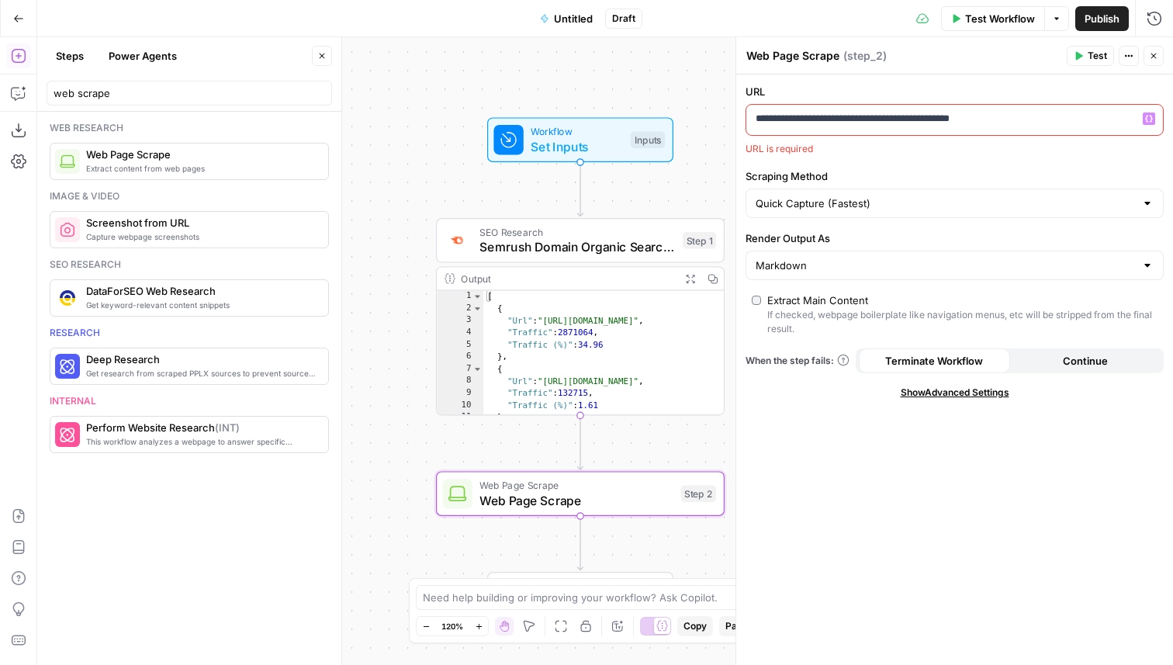
click at [790, 116] on p "**********" at bounding box center [954, 119] width 398 height 16
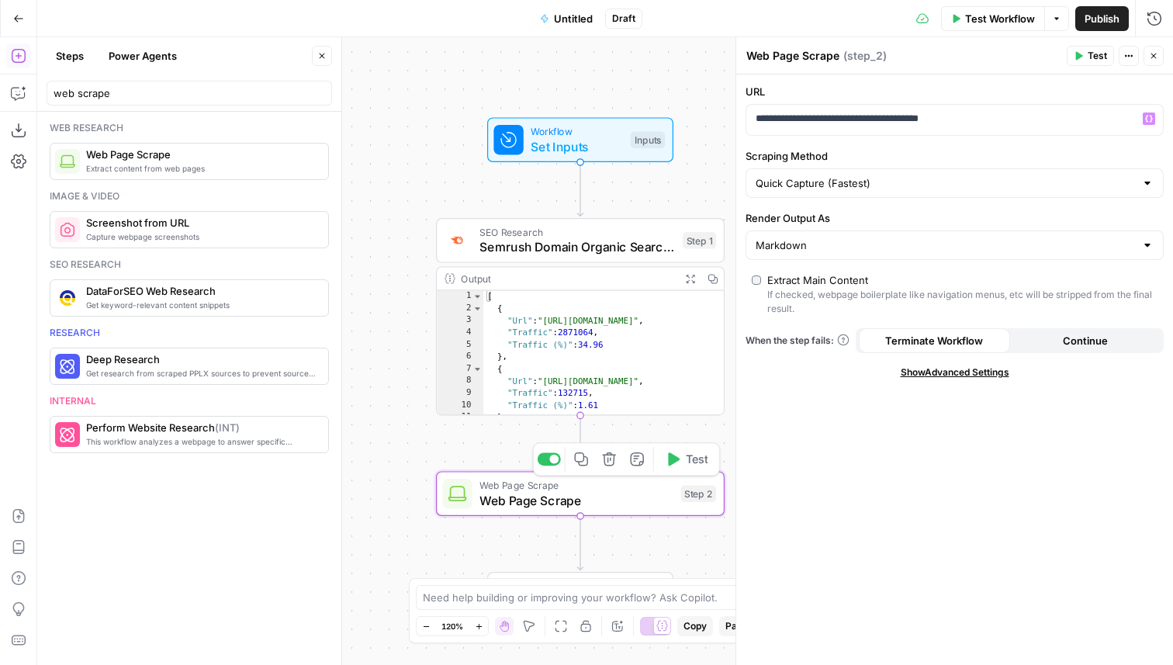
click at [689, 461] on span "Test" at bounding box center [697, 459] width 22 height 17
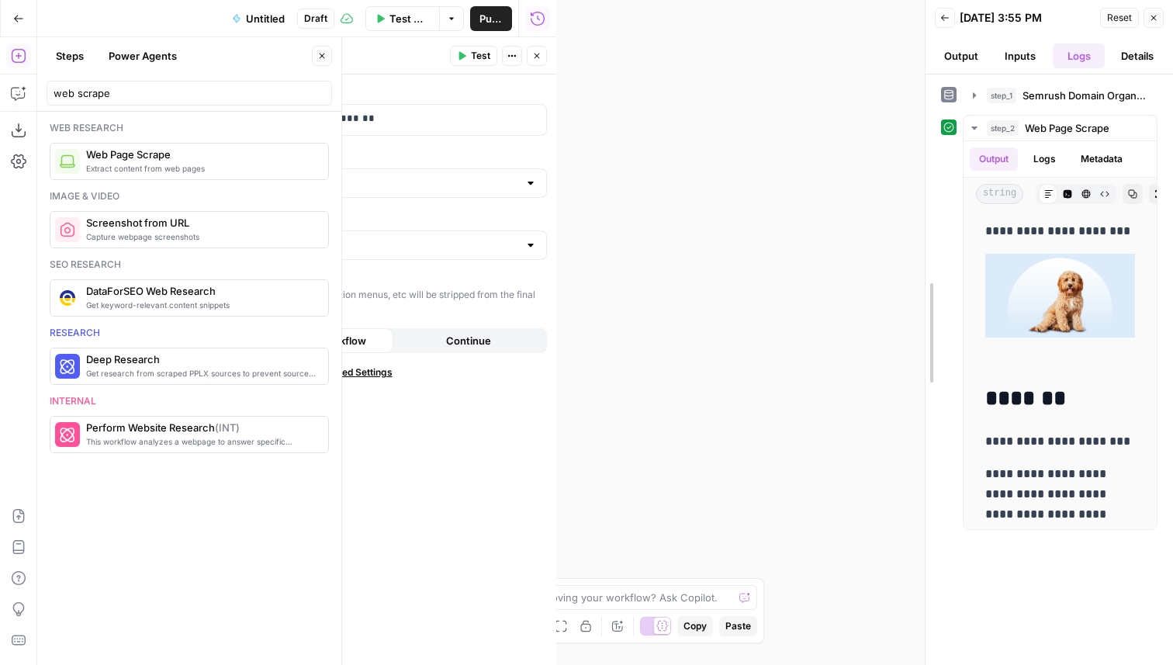
scroll to position [2575, 0]
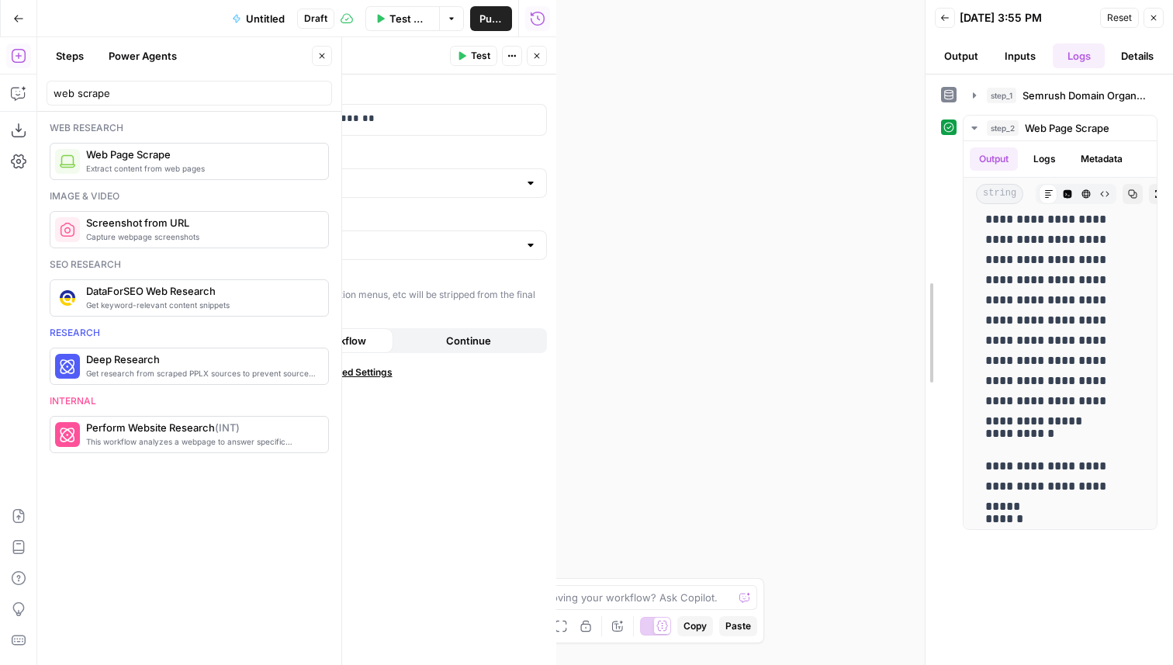
drag, startPoint x: 560, startPoint y: 331, endPoint x: 956, endPoint y: 394, distance: 401.2
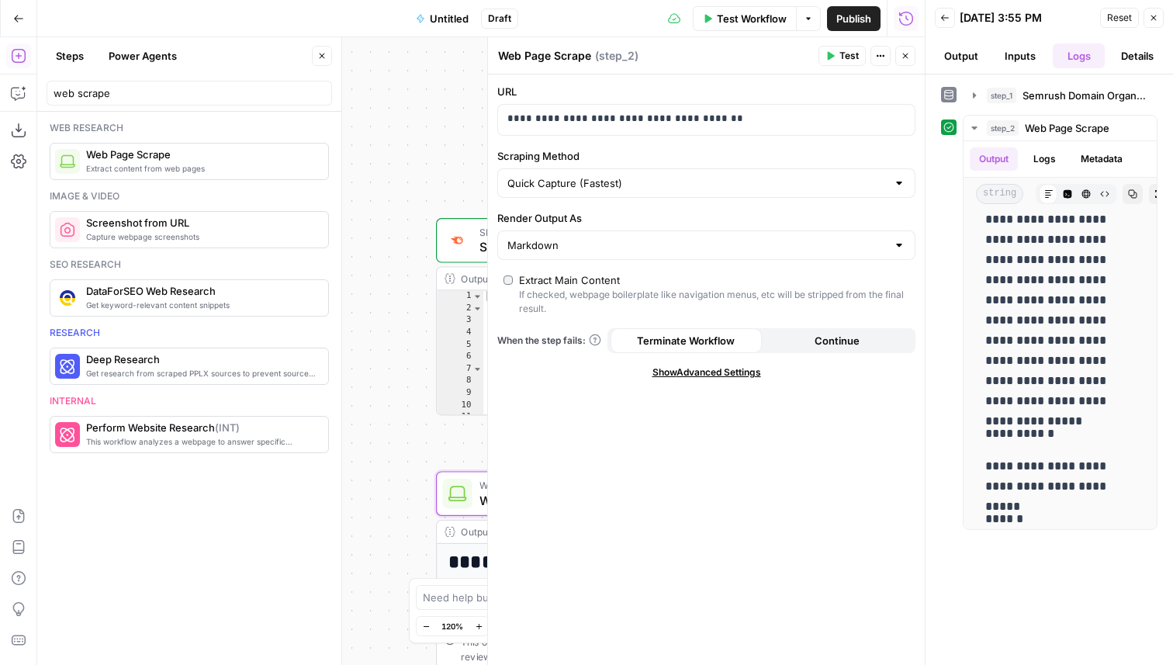
click at [671, 369] on span "Show Advanced Settings" at bounding box center [706, 372] width 109 height 14
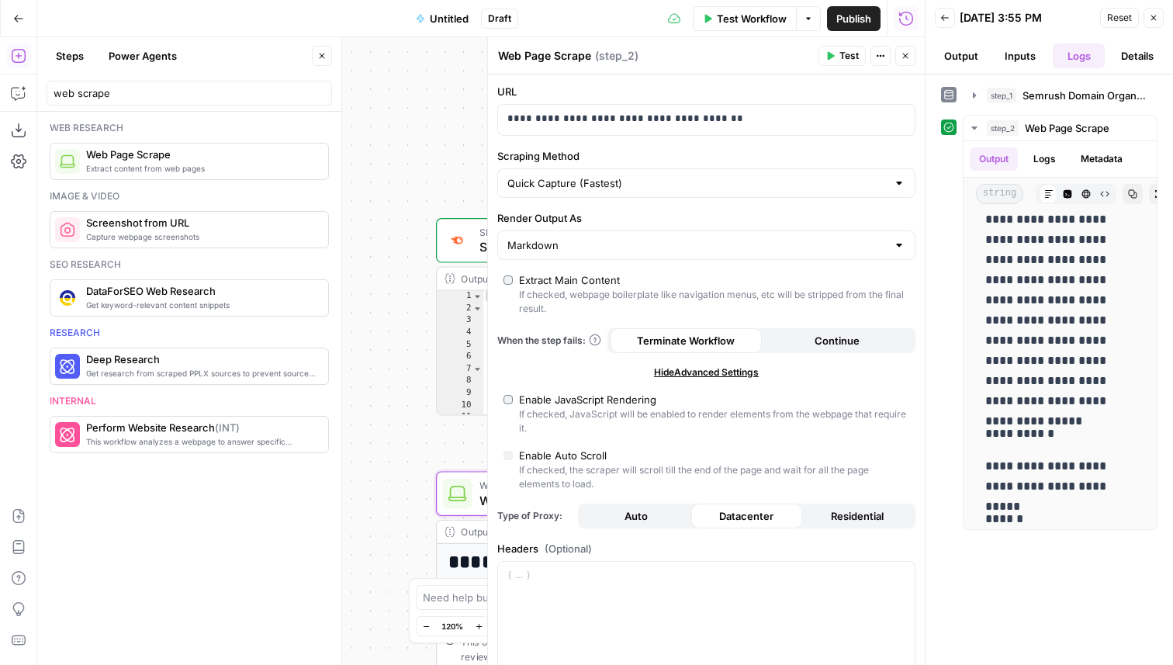
click at [678, 373] on span "Hide Advanced Settings" at bounding box center [706, 372] width 105 height 14
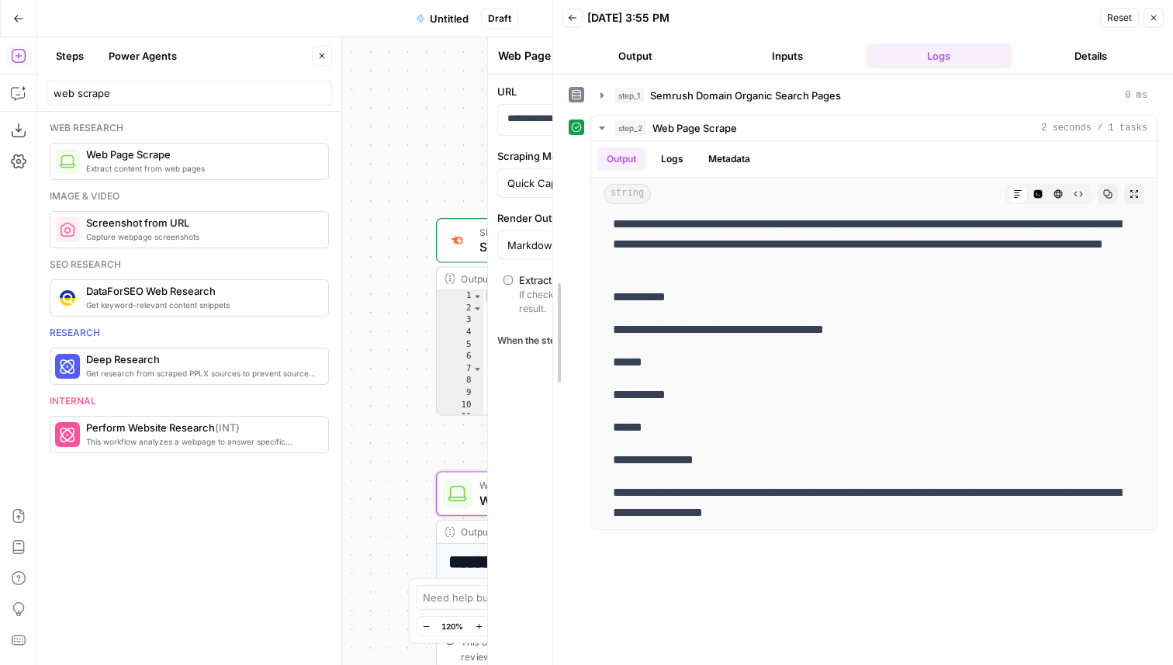
drag, startPoint x: 924, startPoint y: 353, endPoint x: 379, endPoint y: 390, distance: 545.7
click at [378, 392] on body "**********" at bounding box center [586, 332] width 1173 height 665
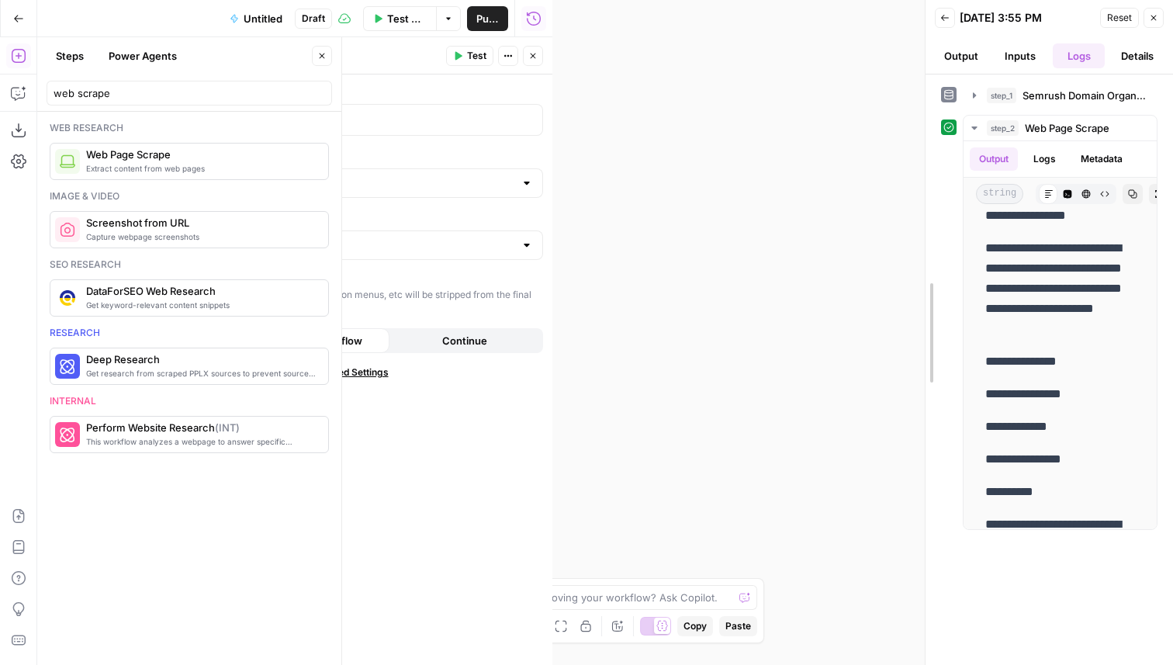
scroll to position [3737, 0]
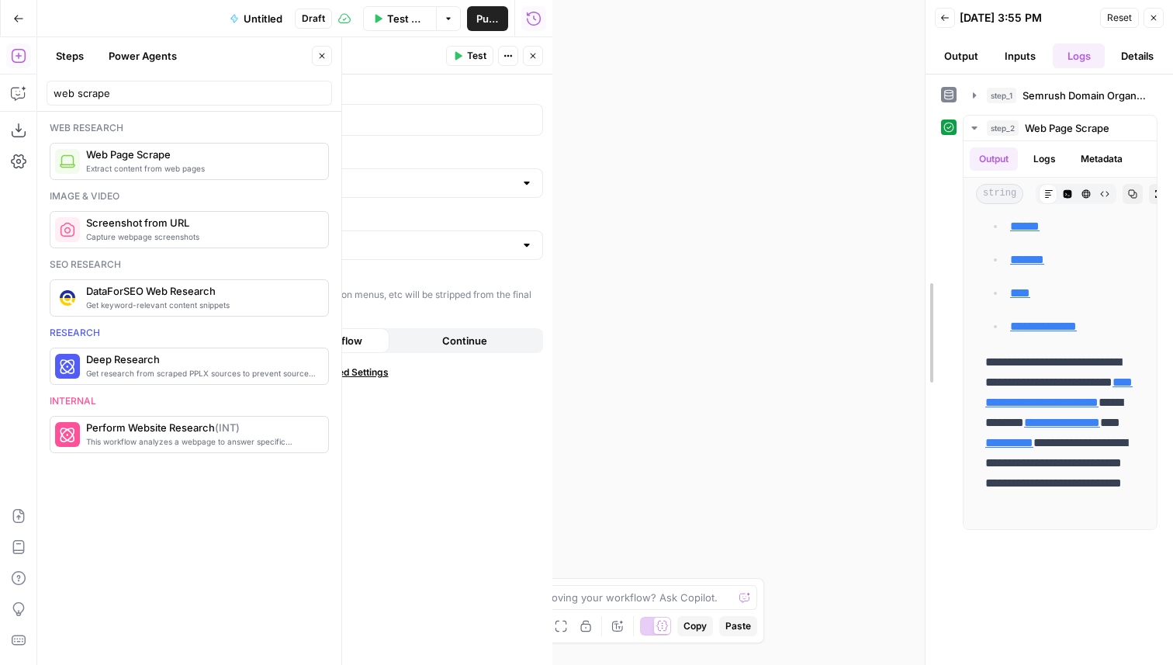
drag, startPoint x: 555, startPoint y: 306, endPoint x: 1172, endPoint y: 325, distance: 616.8
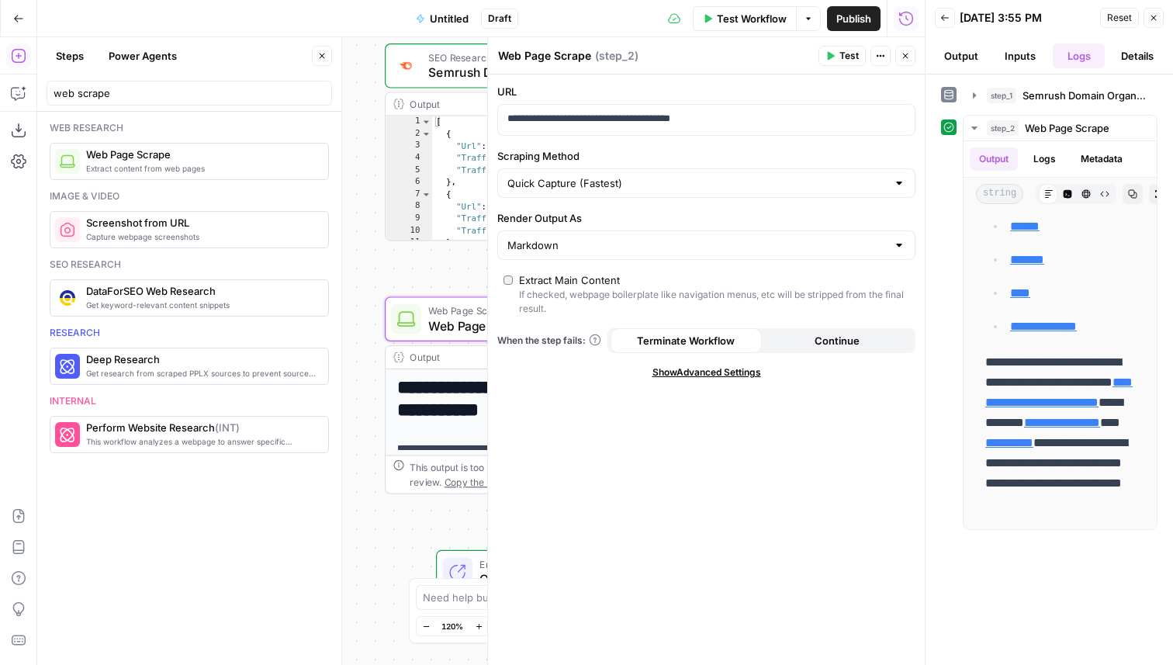
drag, startPoint x: 383, startPoint y: 380, endPoint x: 309, endPoint y: 182, distance: 211.0
click at [309, 184] on body "**********" at bounding box center [586, 332] width 1173 height 665
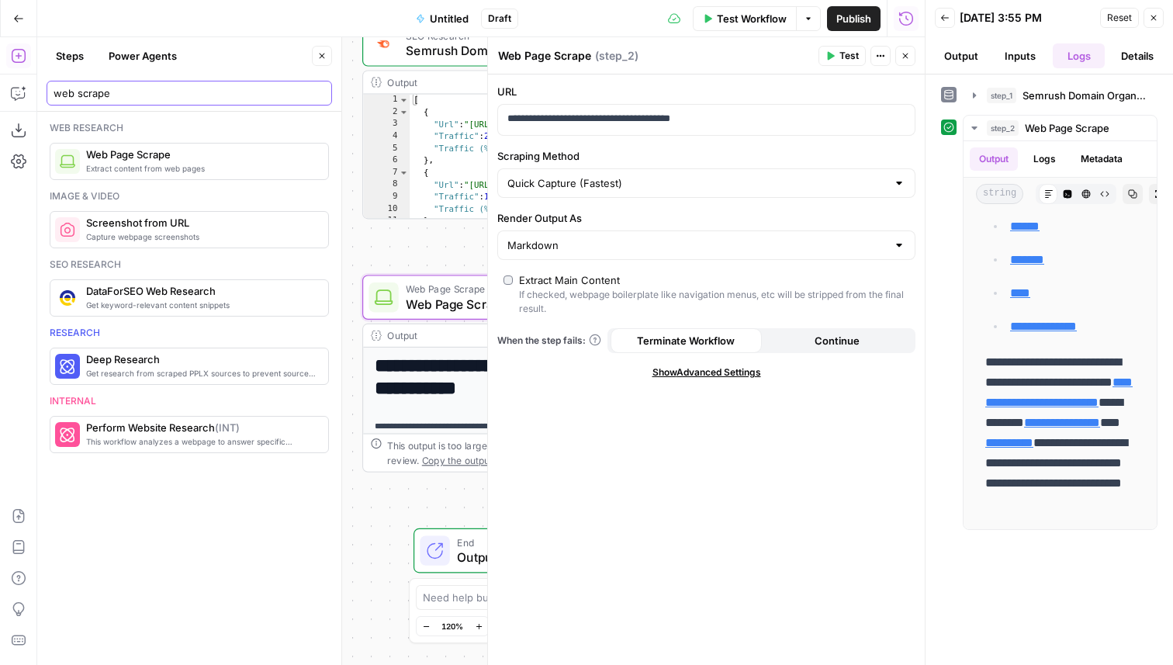
drag, startPoint x: 121, startPoint y: 86, endPoint x: 36, endPoint y: 86, distance: 84.5
click at [36, 86] on body "**********" at bounding box center [586, 332] width 1173 height 665
drag, startPoint x: 143, startPoint y: 94, endPoint x: 43, endPoint y: 94, distance: 99.3
click at [43, 94] on header "Steps Power Agents Close web scrape" at bounding box center [189, 74] width 304 height 74
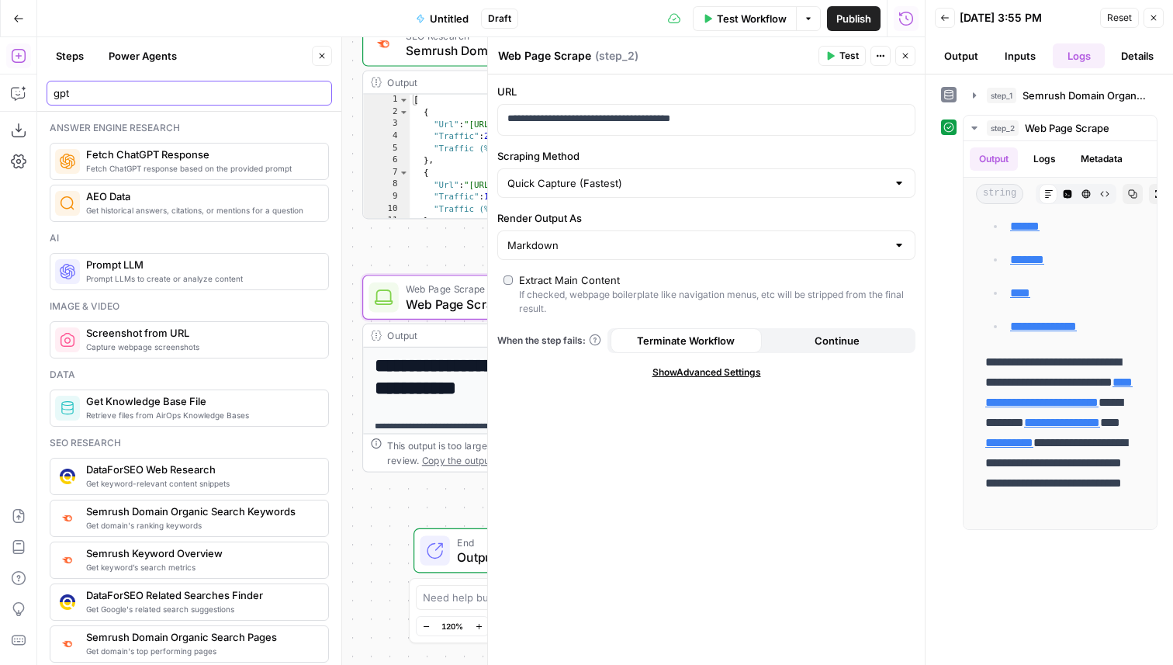
type input "gpt"
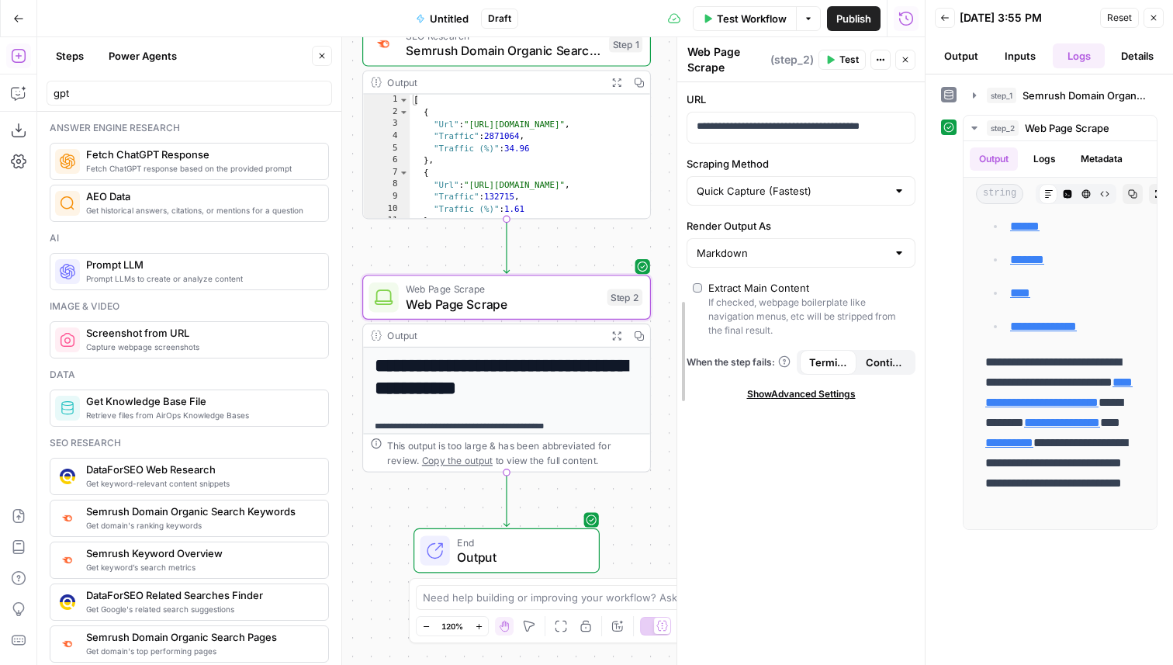
drag, startPoint x: 492, startPoint y: 268, endPoint x: 901, endPoint y: 382, distance: 424.3
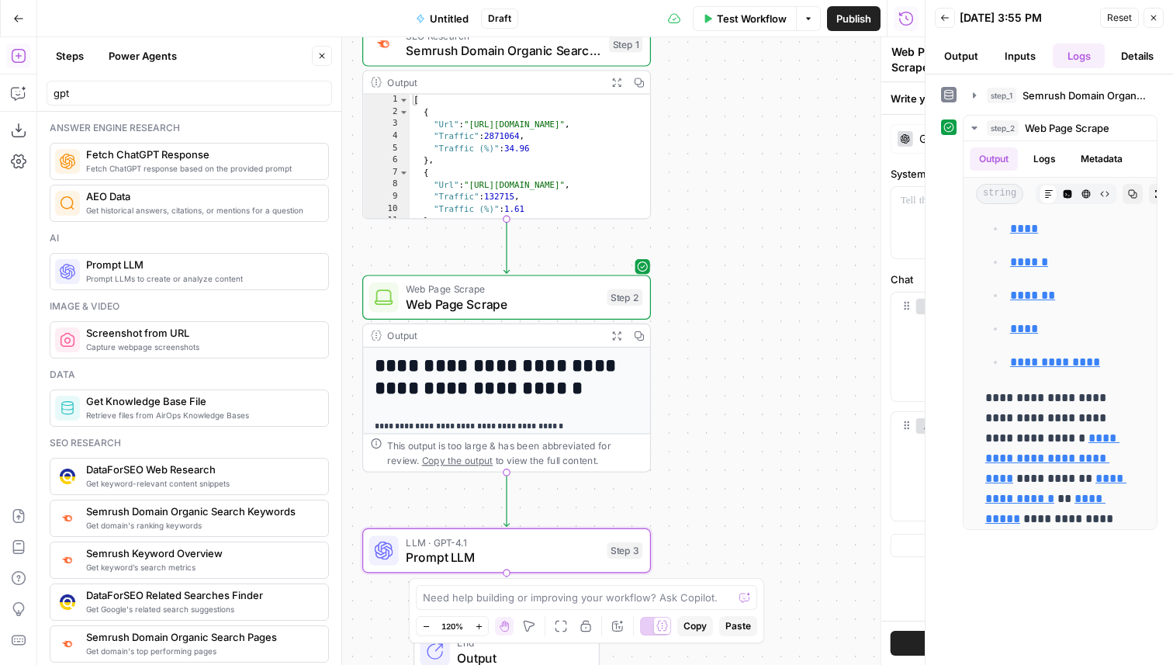
type textarea "Prompt LLM"
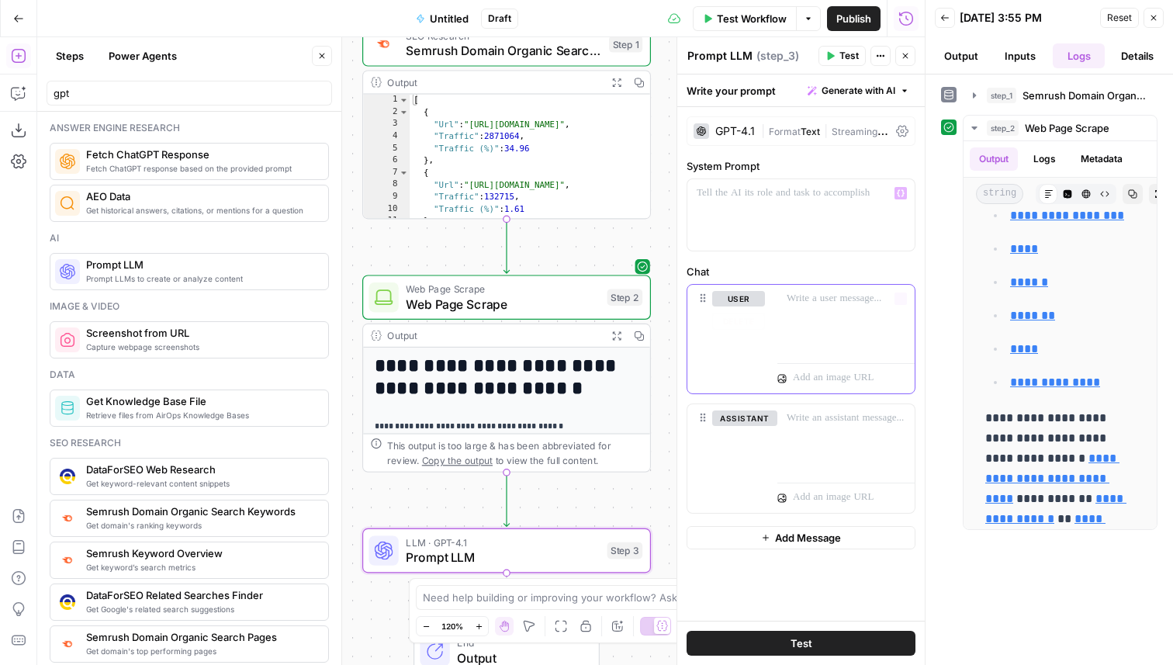
click at [814, 311] on div at bounding box center [845, 320] width 137 height 71
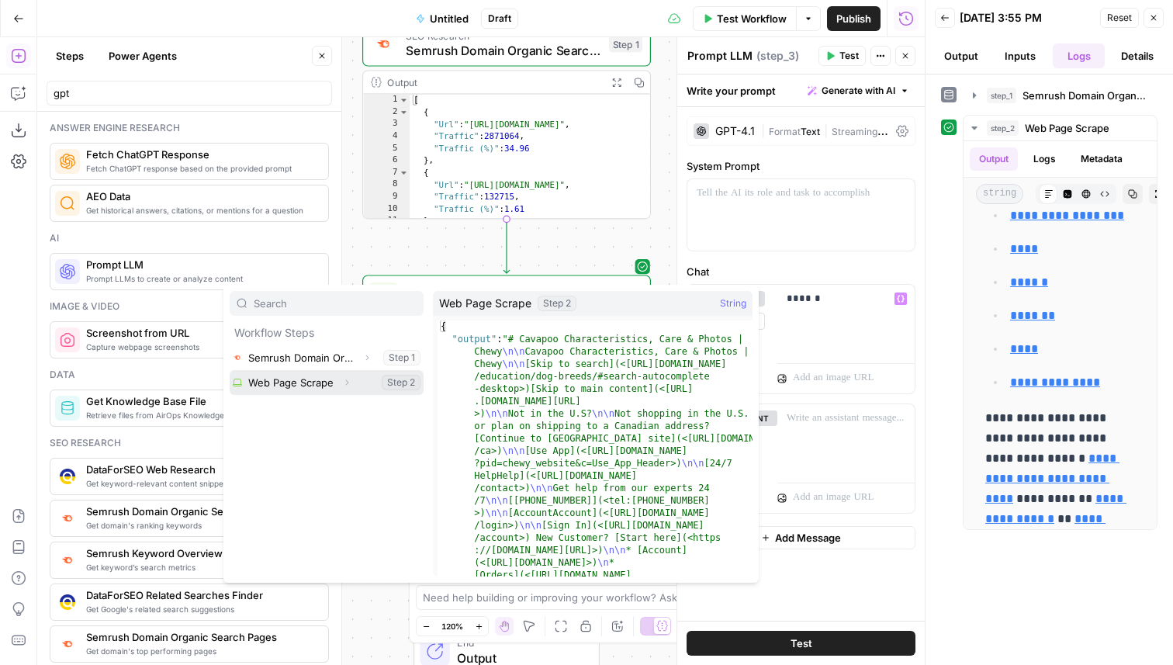
click at [340, 386] on button "Expand" at bounding box center [347, 382] width 20 height 20
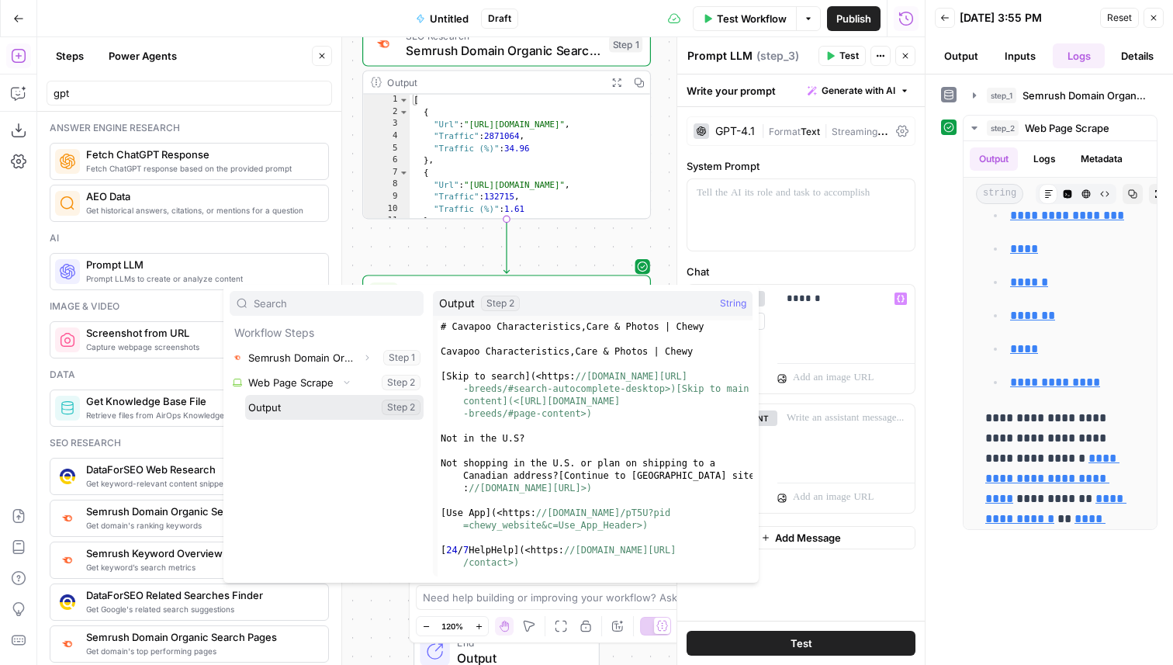
click at [295, 413] on button "Select variable Output" at bounding box center [334, 407] width 178 height 25
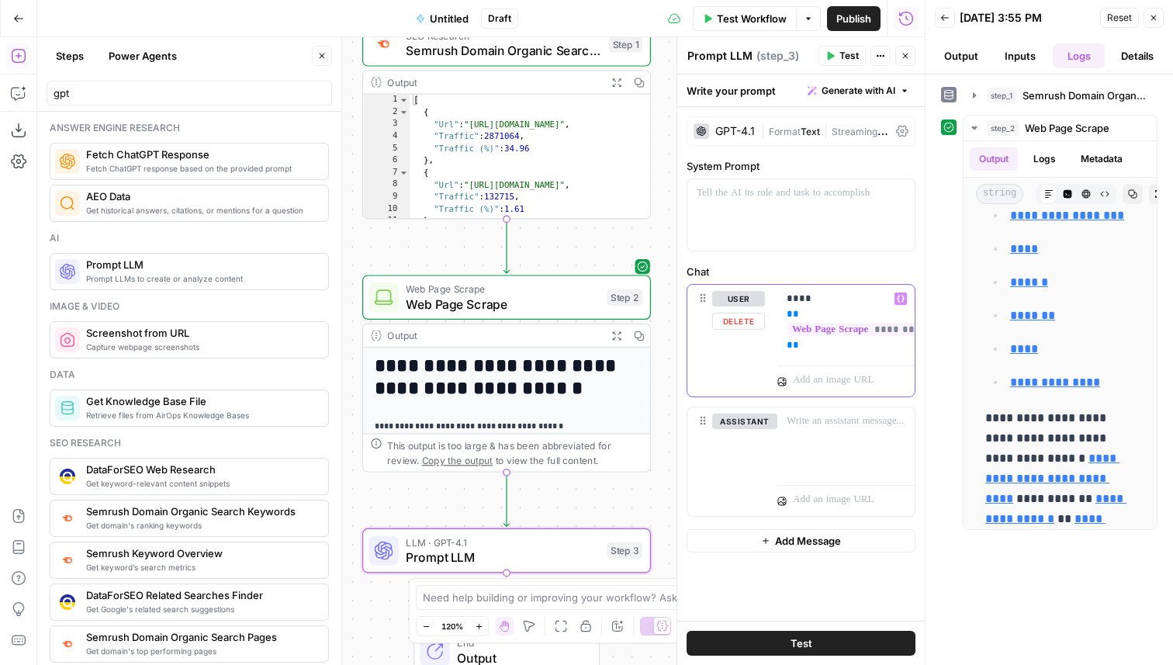
drag, startPoint x: 808, startPoint y: 342, endPoint x: 770, endPoint y: 298, distance: 58.3
click at [770, 298] on div "**********" at bounding box center [800, 341] width 227 height 112
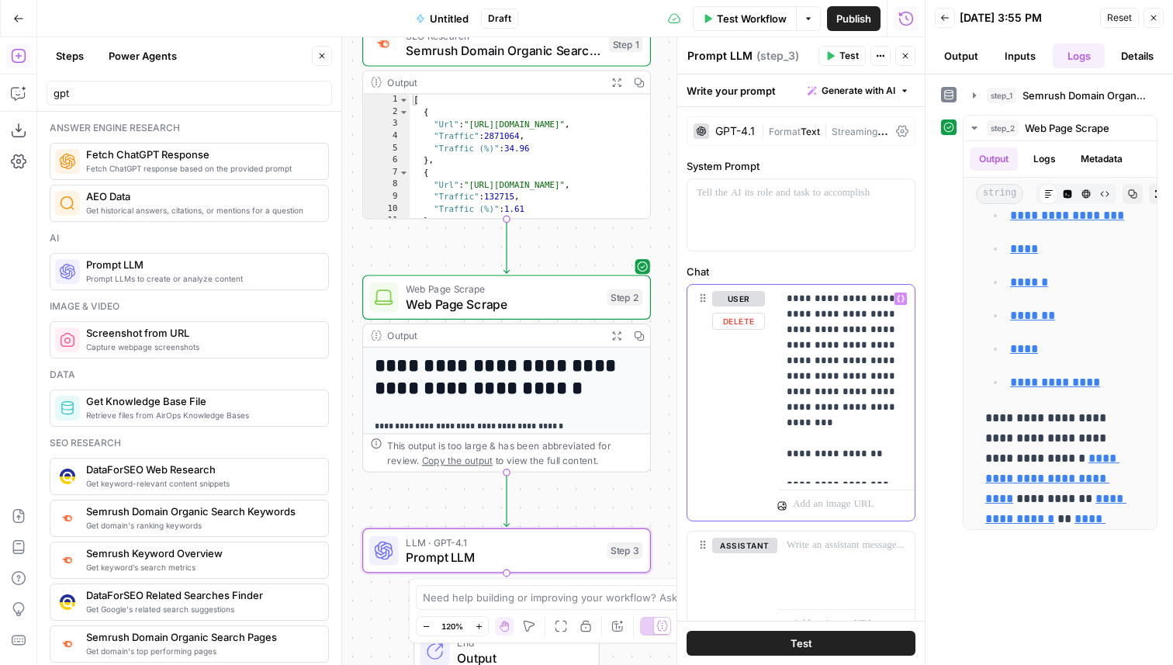
click at [822, 457] on p "**********" at bounding box center [845, 384] width 119 height 186
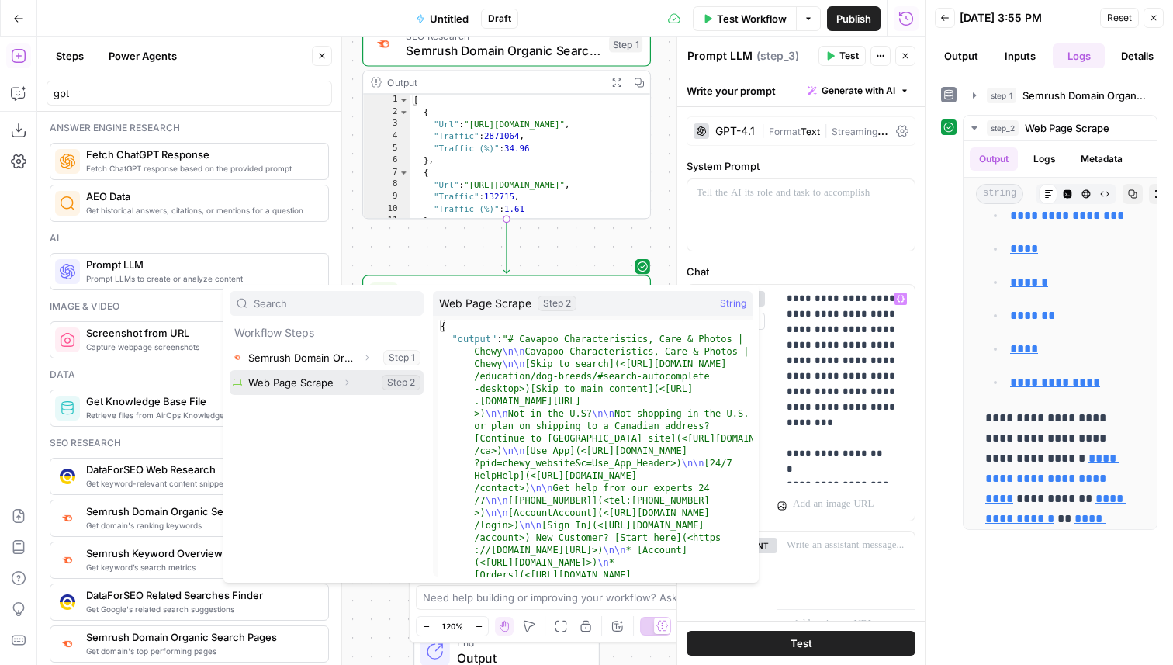
click at [337, 379] on button "Expand" at bounding box center [347, 382] width 20 height 20
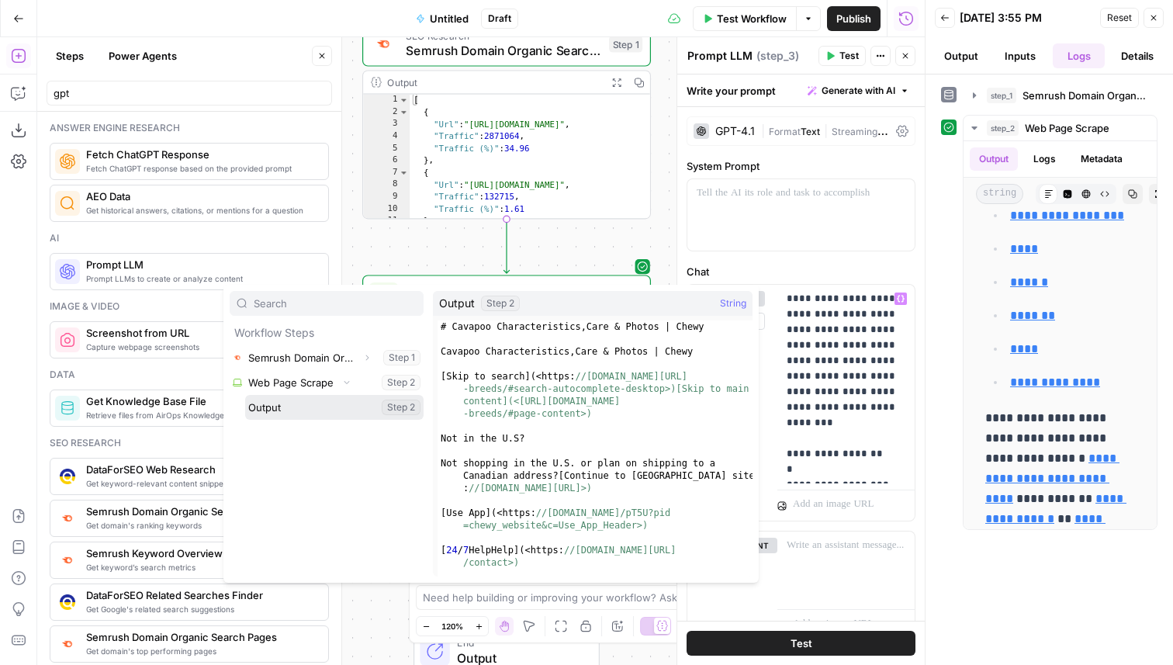
click at [326, 399] on button "Select variable Output" at bounding box center [334, 407] width 178 height 25
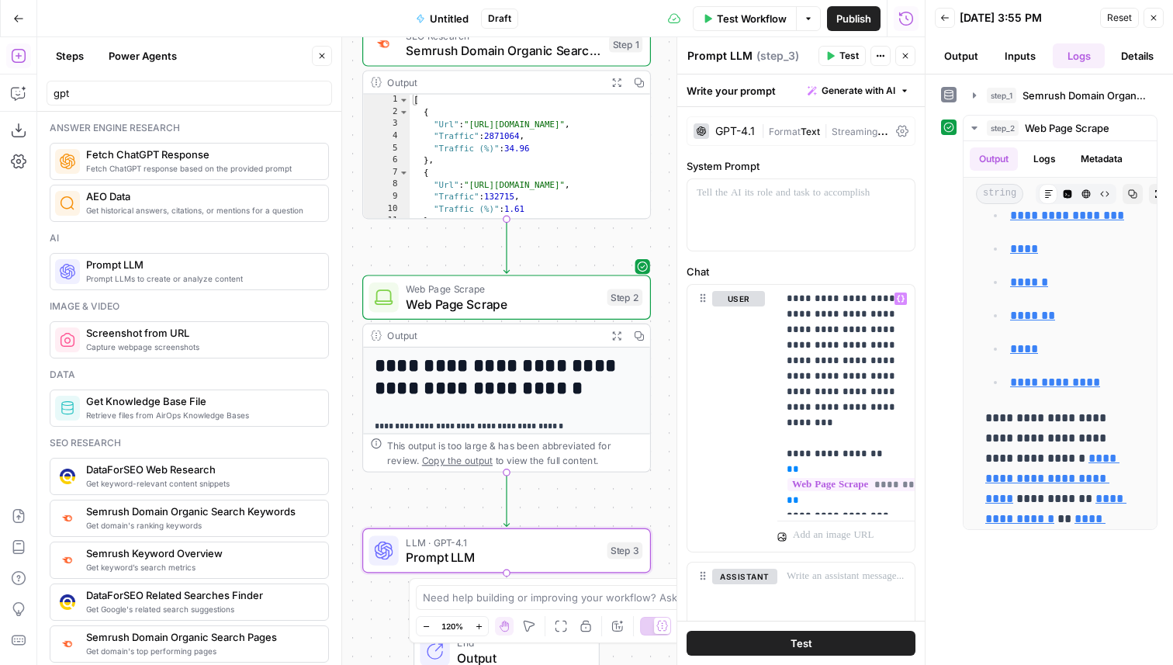
click at [843, 54] on span "Test" at bounding box center [848, 56] width 19 height 14
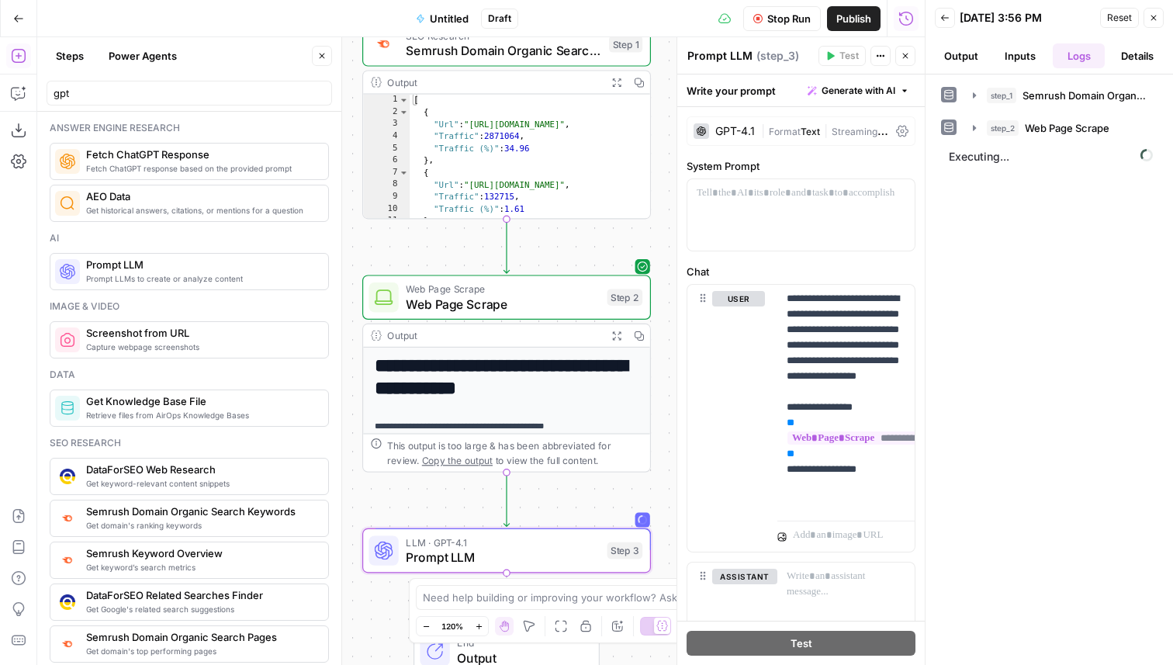
click at [738, 126] on div "GPT-4.1" at bounding box center [735, 131] width 40 height 11
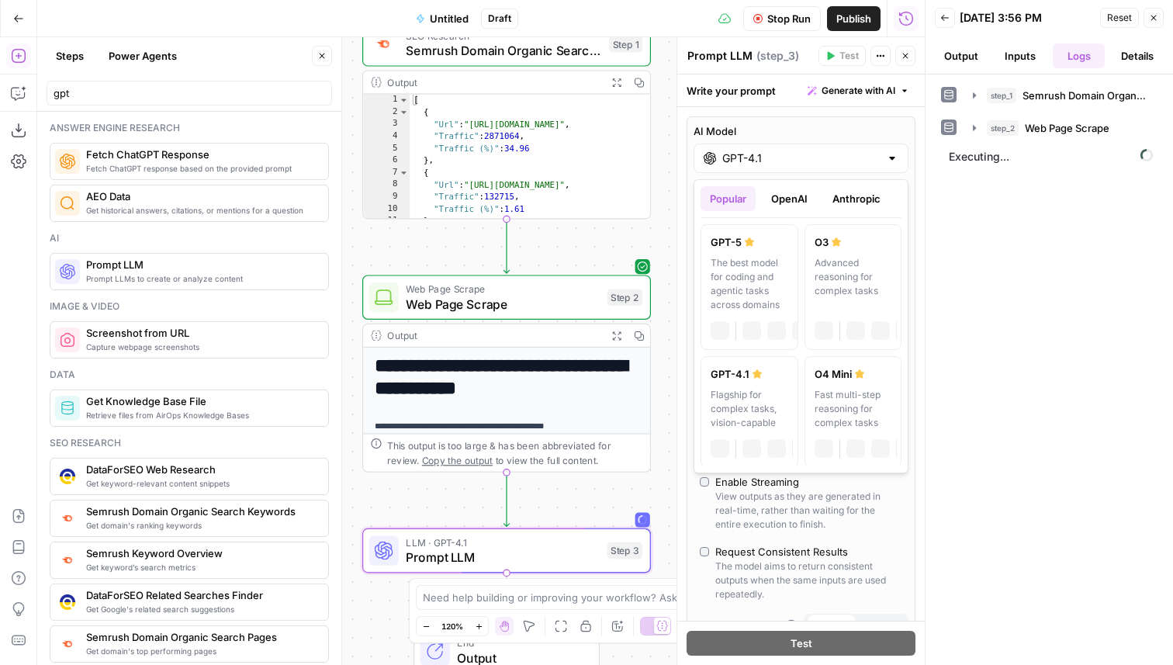
click at [739, 159] on input "GPT-4.1" at bounding box center [800, 158] width 157 height 16
click at [753, 272] on div "The best model for coding and agentic tasks across domains" at bounding box center [749, 284] width 78 height 56
type input "GPT-5"
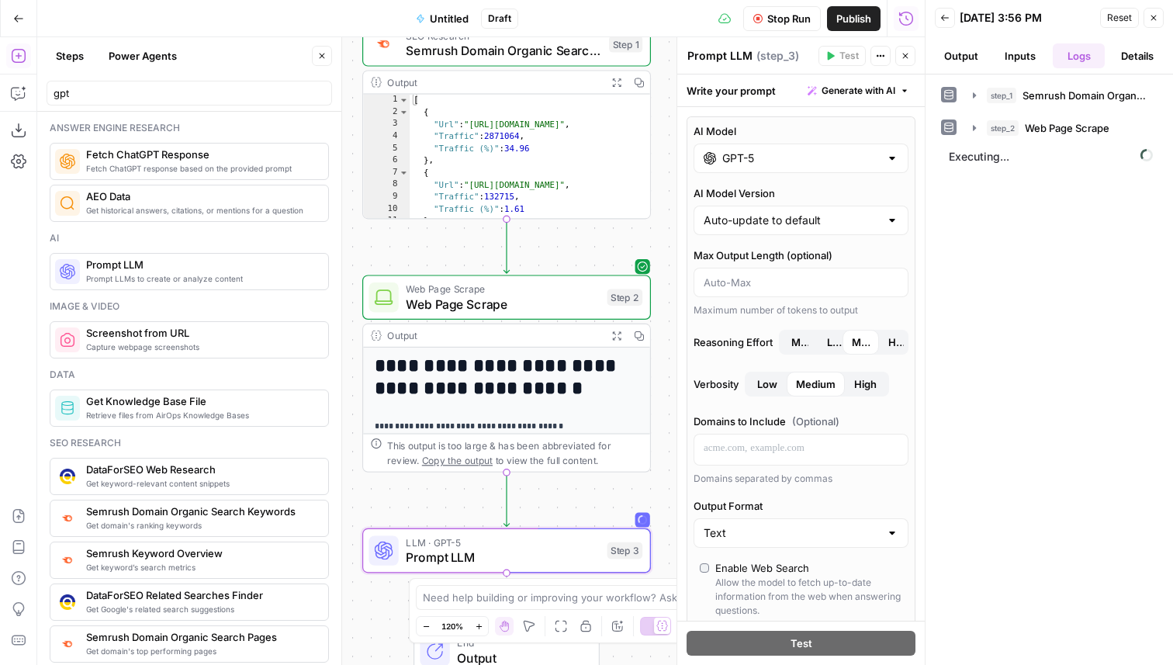
click at [783, 16] on span "Stop Run" at bounding box center [788, 19] width 43 height 16
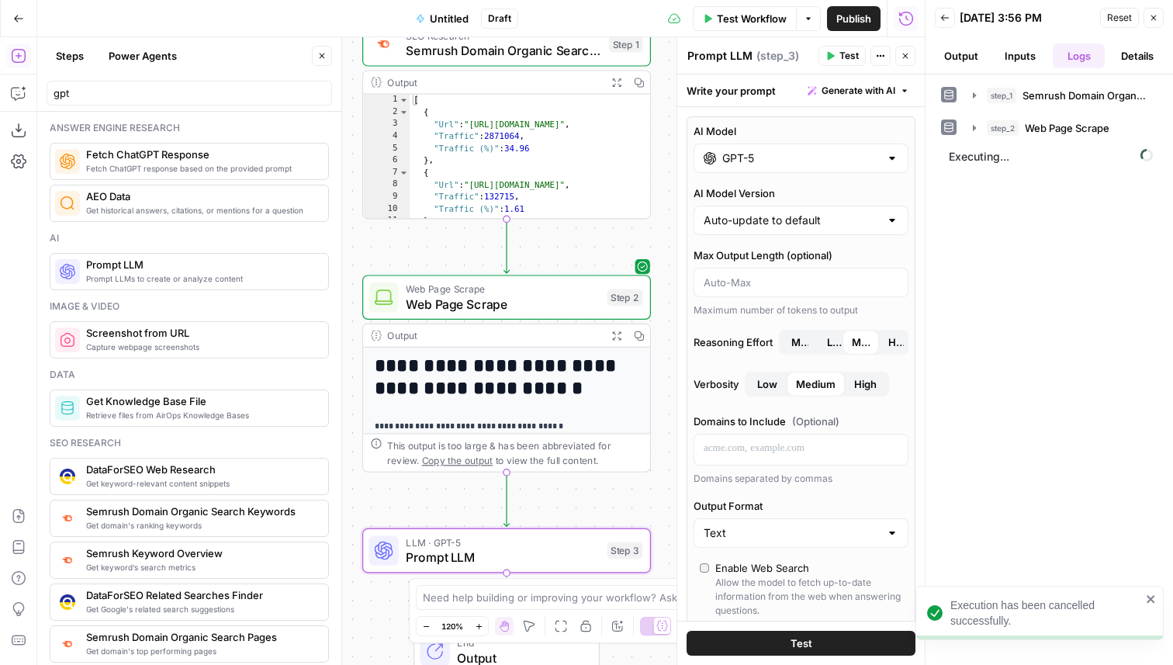
click at [844, 54] on span "Test" at bounding box center [848, 56] width 19 height 14
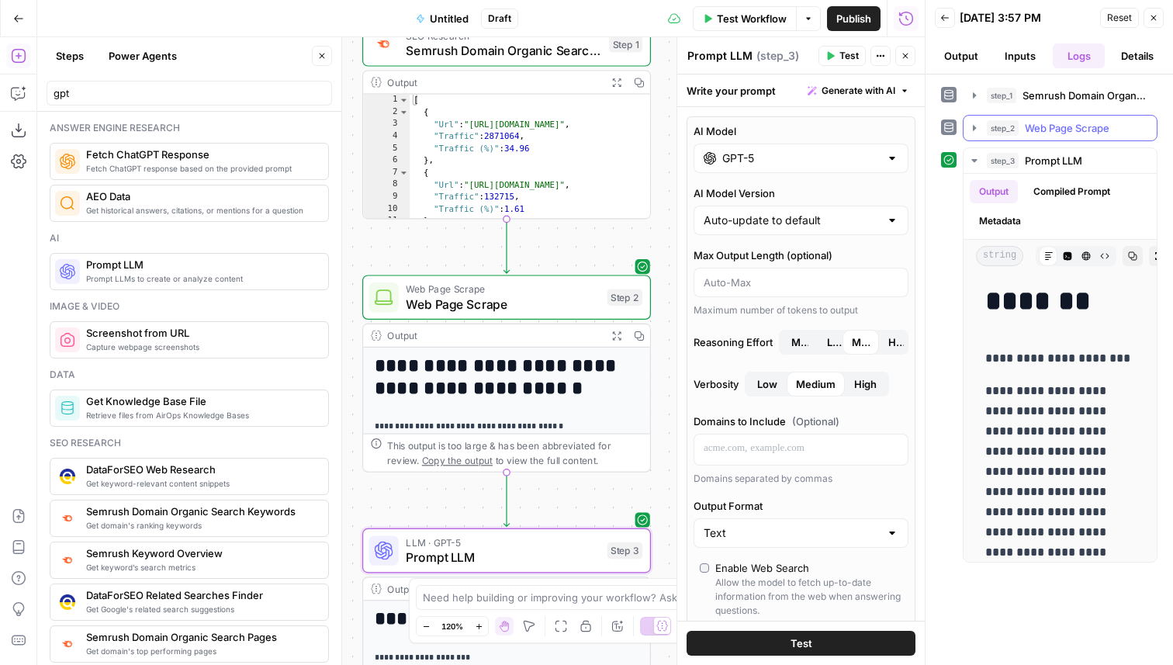
click at [1062, 126] on span "Web Page Scrape" at bounding box center [1066, 128] width 85 height 16
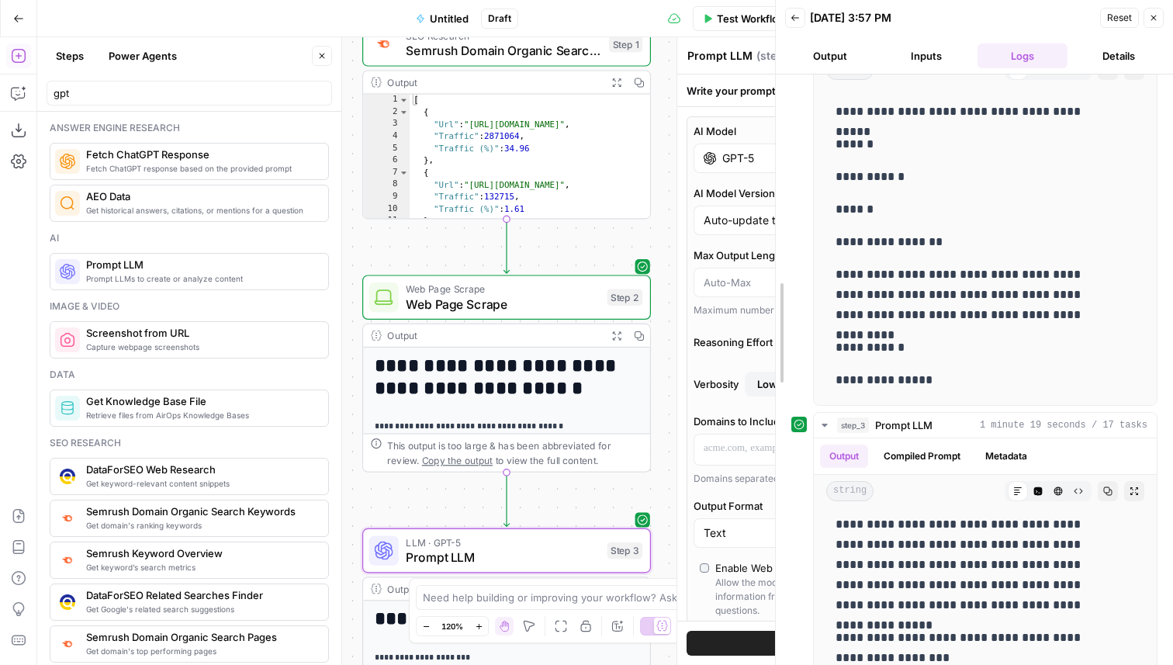
scroll to position [72, 0]
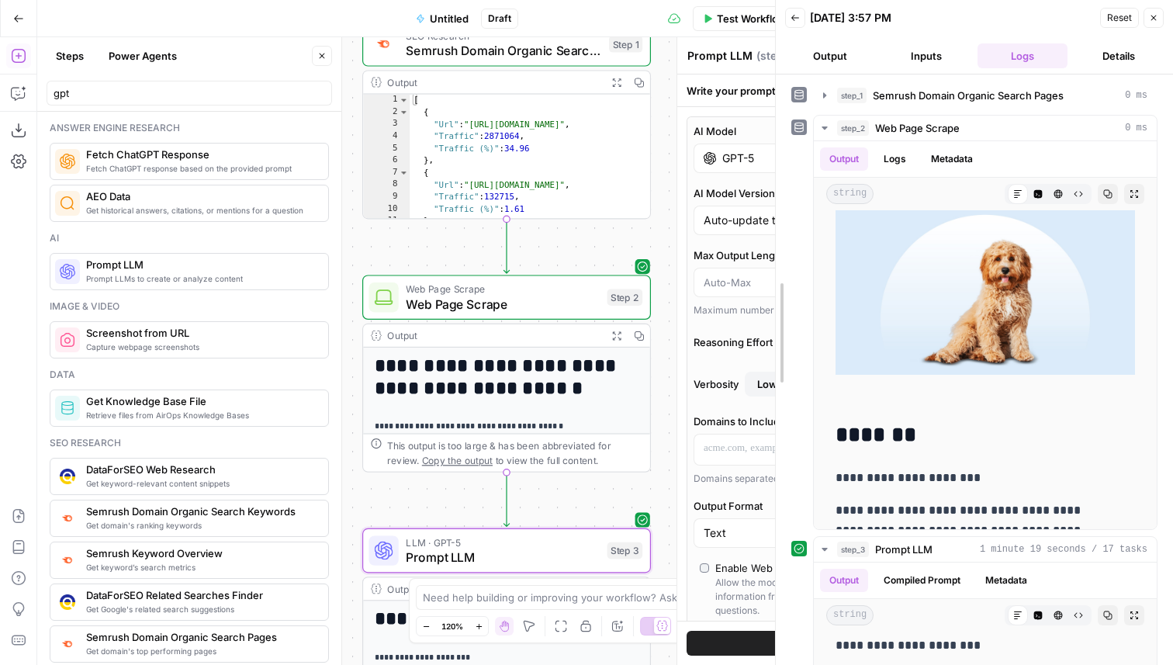
drag, startPoint x: 921, startPoint y: 442, endPoint x: 713, endPoint y: 406, distance: 210.9
click at [768, 406] on div at bounding box center [776, 332] width 16 height 665
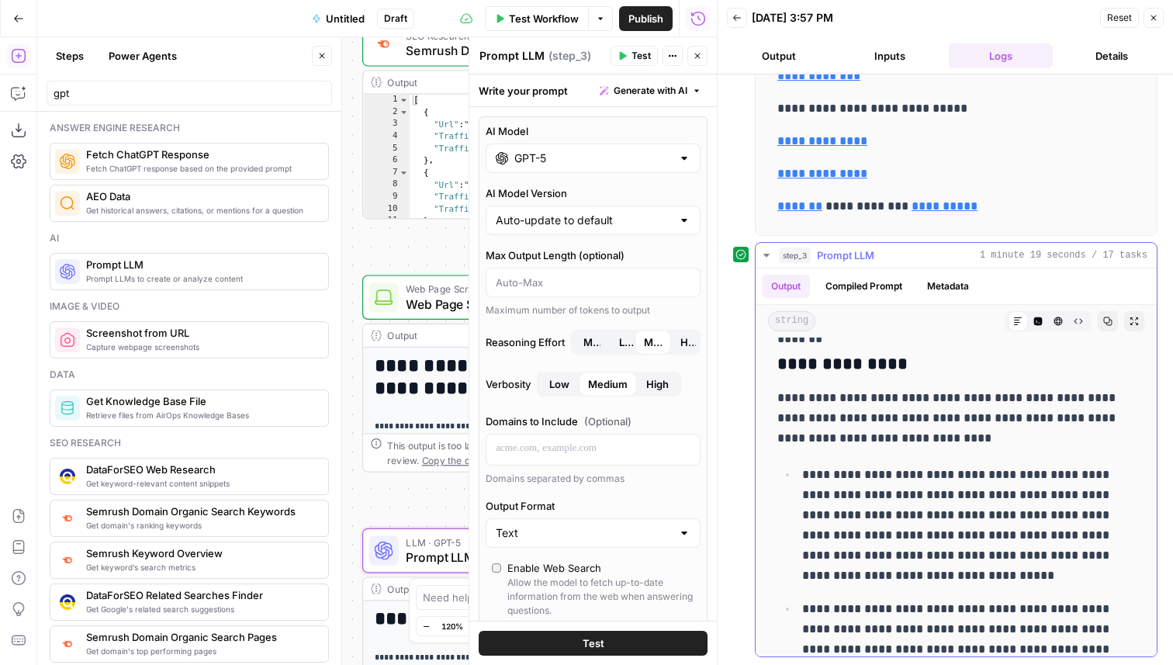
scroll to position [4013, 0]
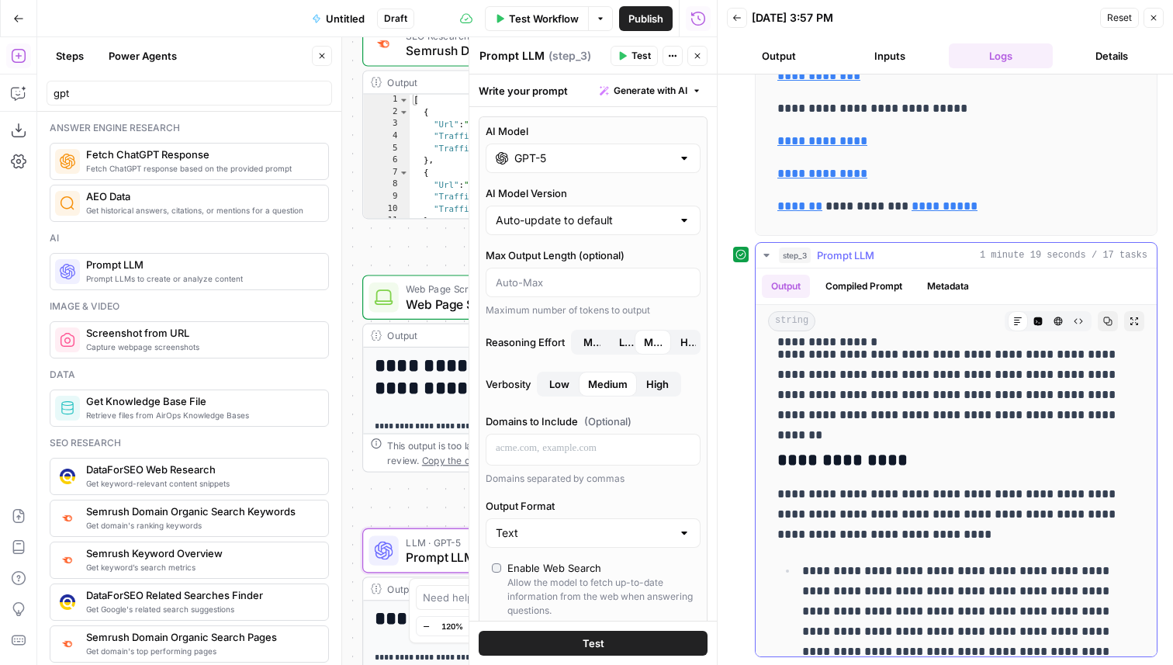
click at [877, 454] on h3 "**********" at bounding box center [956, 461] width 358 height 22
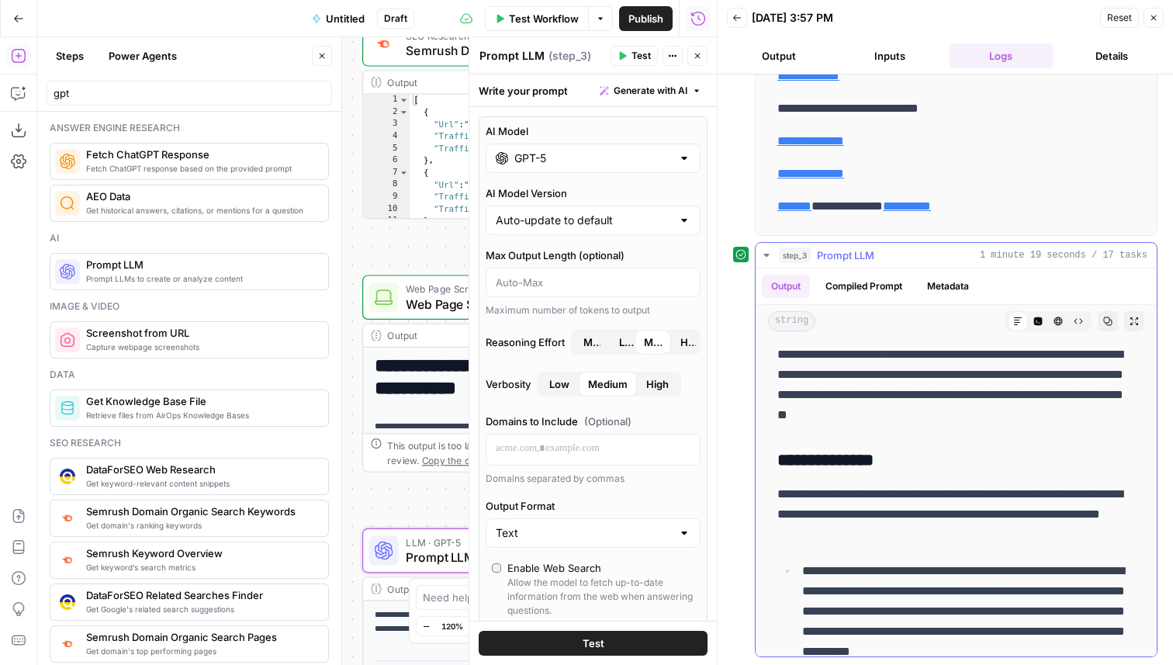
click at [1037, 327] on button "Code Editor" at bounding box center [1038, 321] width 20 height 20
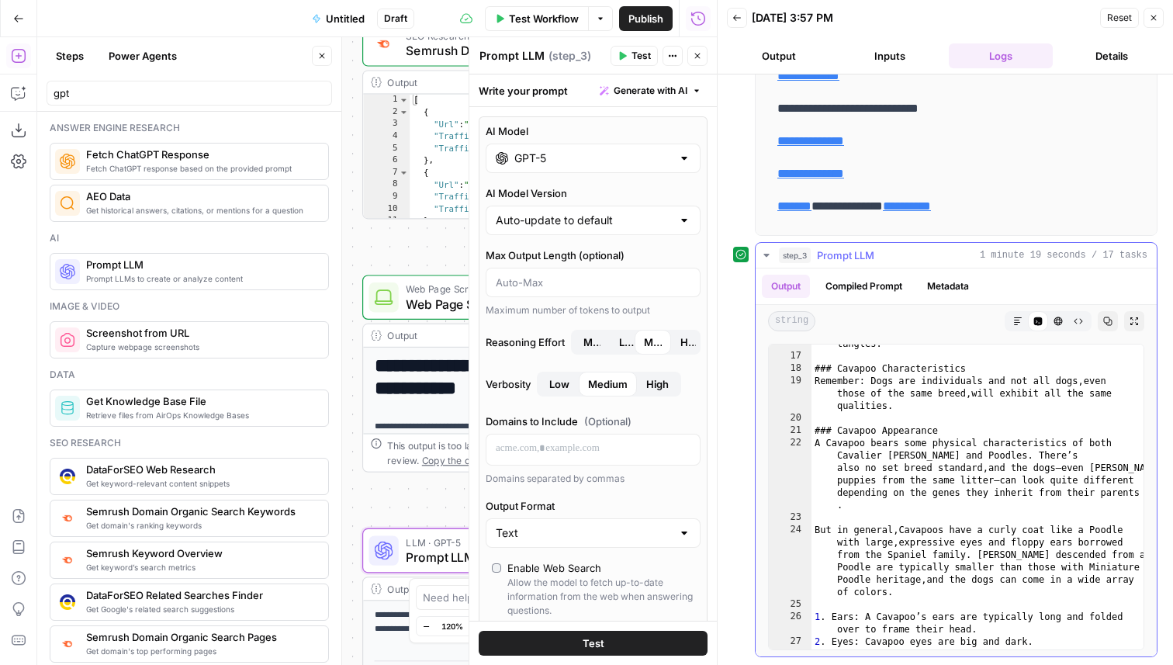
scroll to position [375, 0]
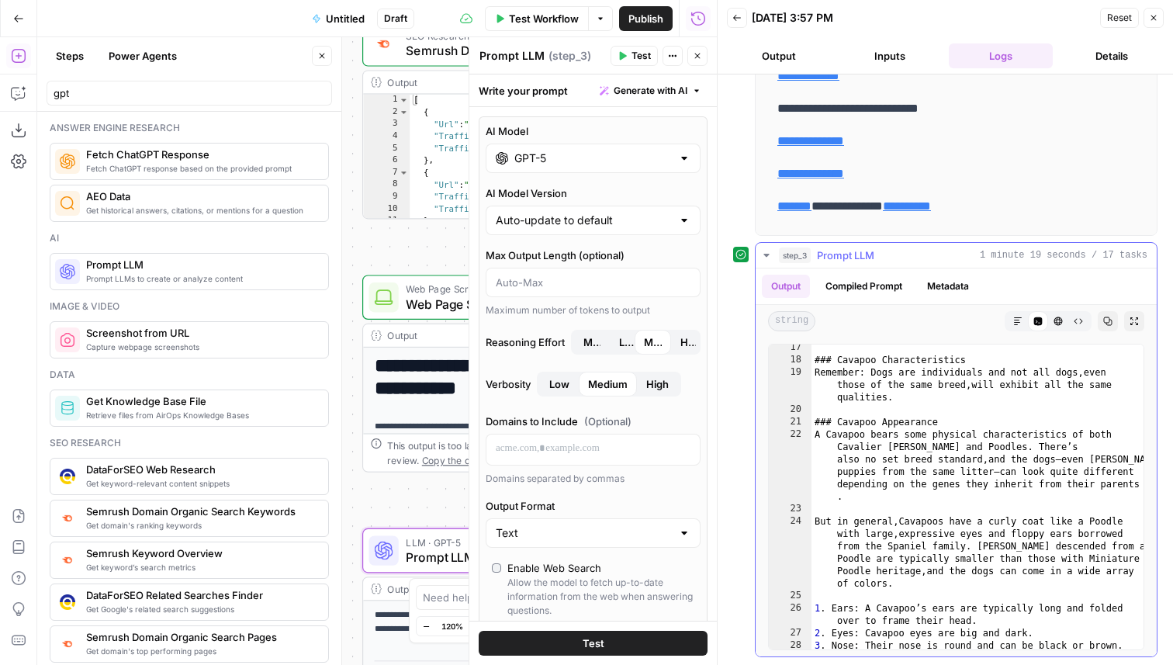
click at [960, 250] on div "step_3 Prompt LLM 1 minute 19 seconds / 17 tasks" at bounding box center [963, 255] width 368 height 16
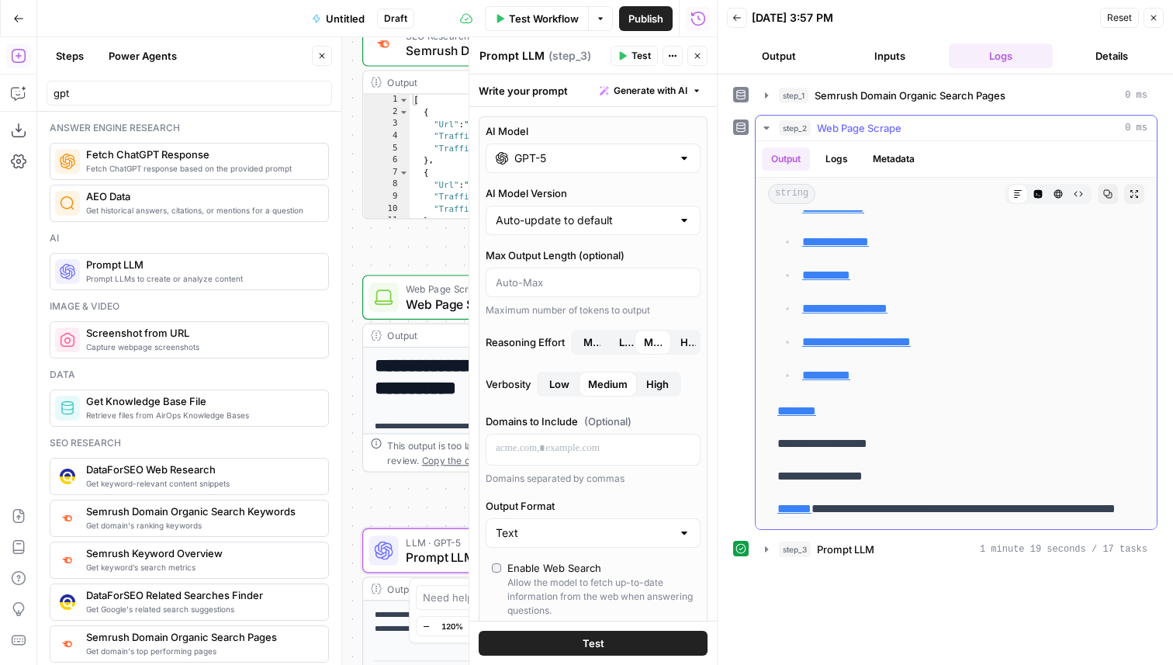
scroll to position [859, 0]
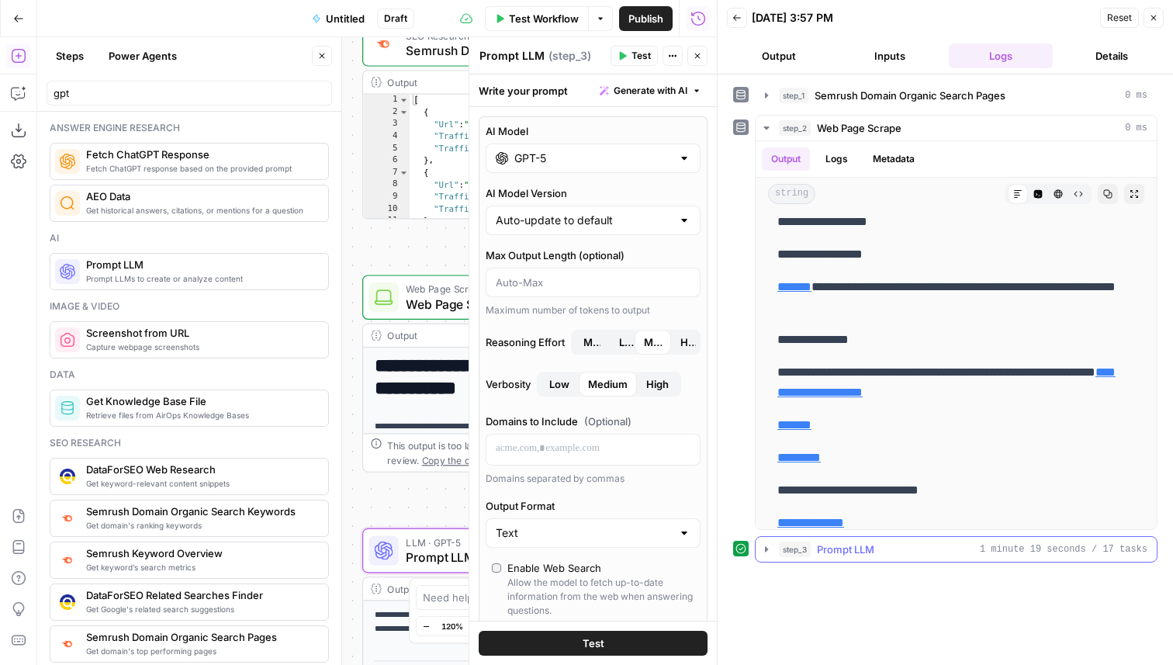
click at [877, 548] on div "step_3 Prompt LLM 1 minute 19 seconds / 17 tasks" at bounding box center [963, 549] width 368 height 16
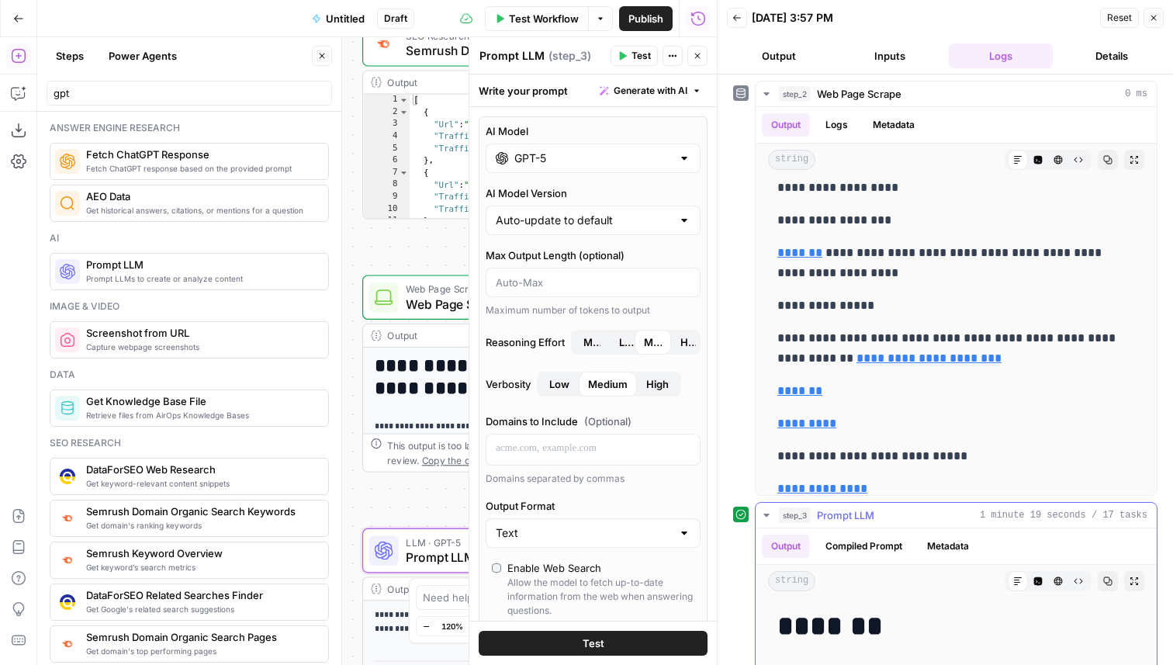
scroll to position [136, 0]
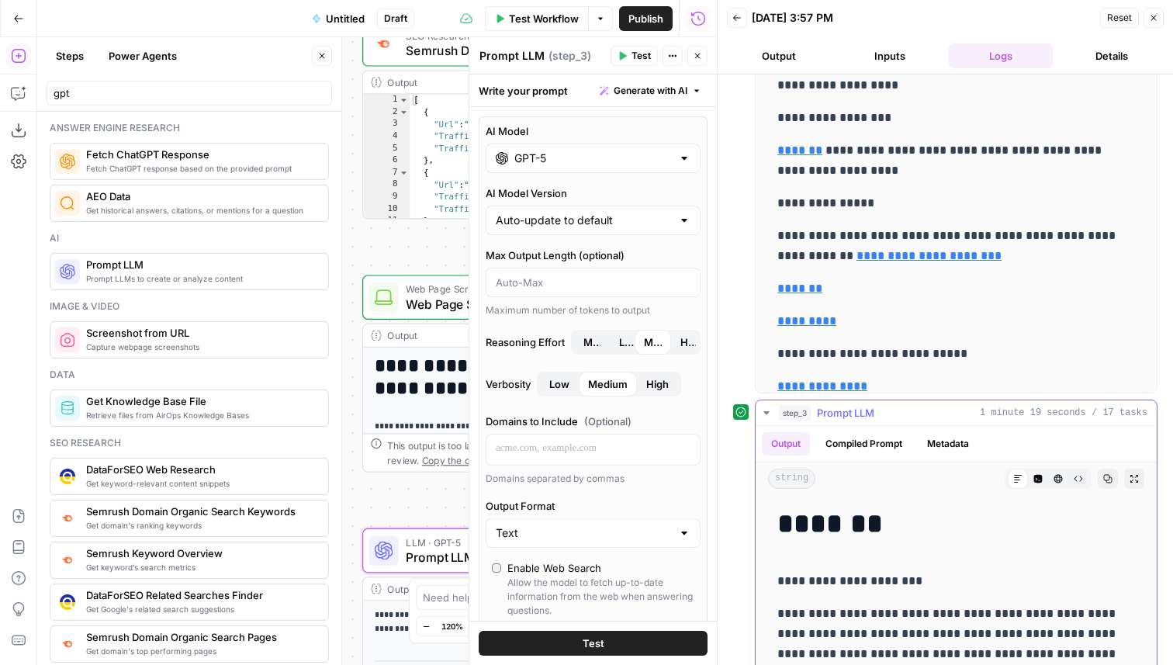
click at [1042, 480] on button "Code Editor" at bounding box center [1038, 478] width 20 height 20
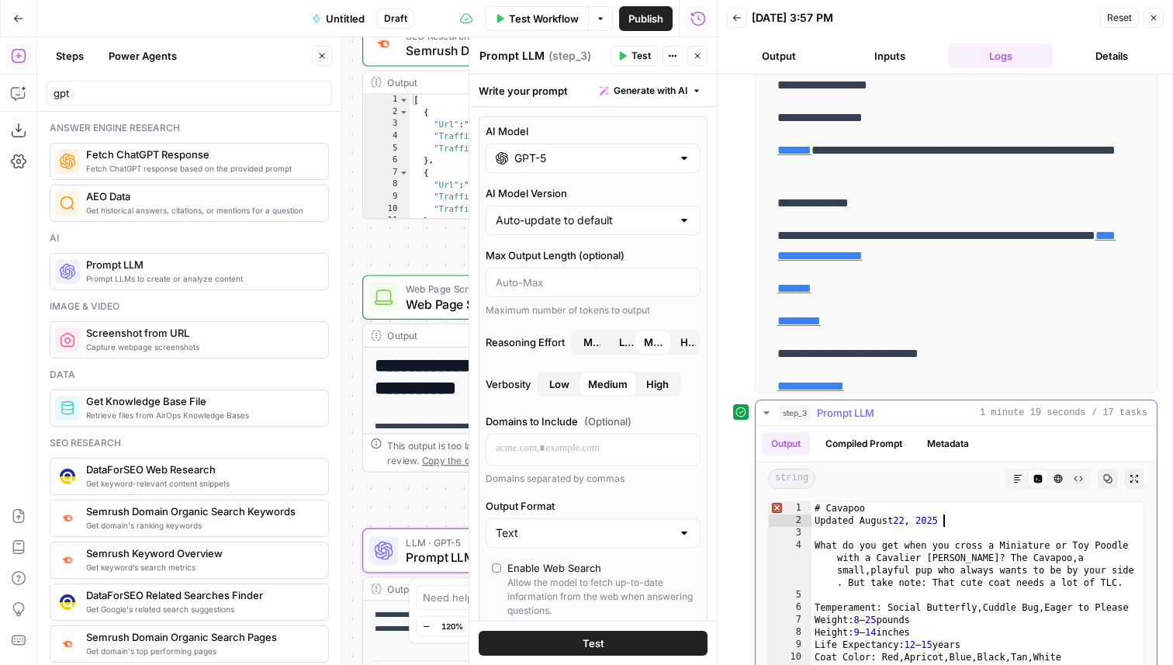
click at [979, 523] on div "# Cavapoo Updated August 22 , 2025 What do you get when you cross a Miniature o…" at bounding box center [977, 667] width 332 height 330
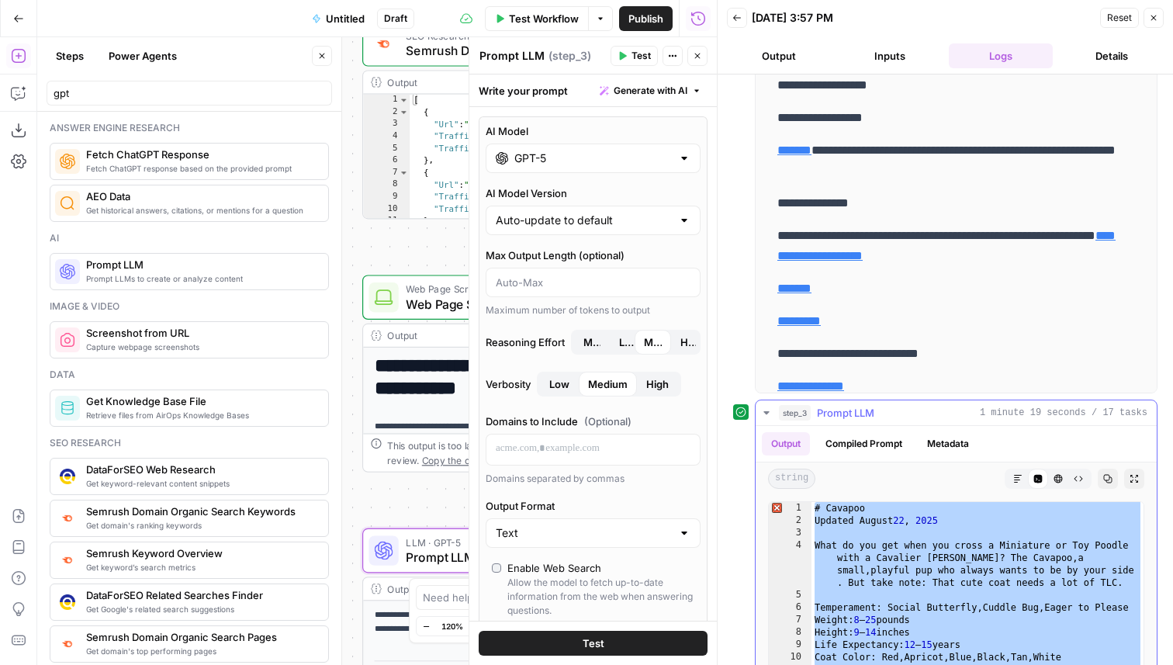
click at [935, 544] on div "# Cavapoo Updated August 22 , 2025 What do you get when you cross a Miniature o…" at bounding box center [977, 667] width 332 height 330
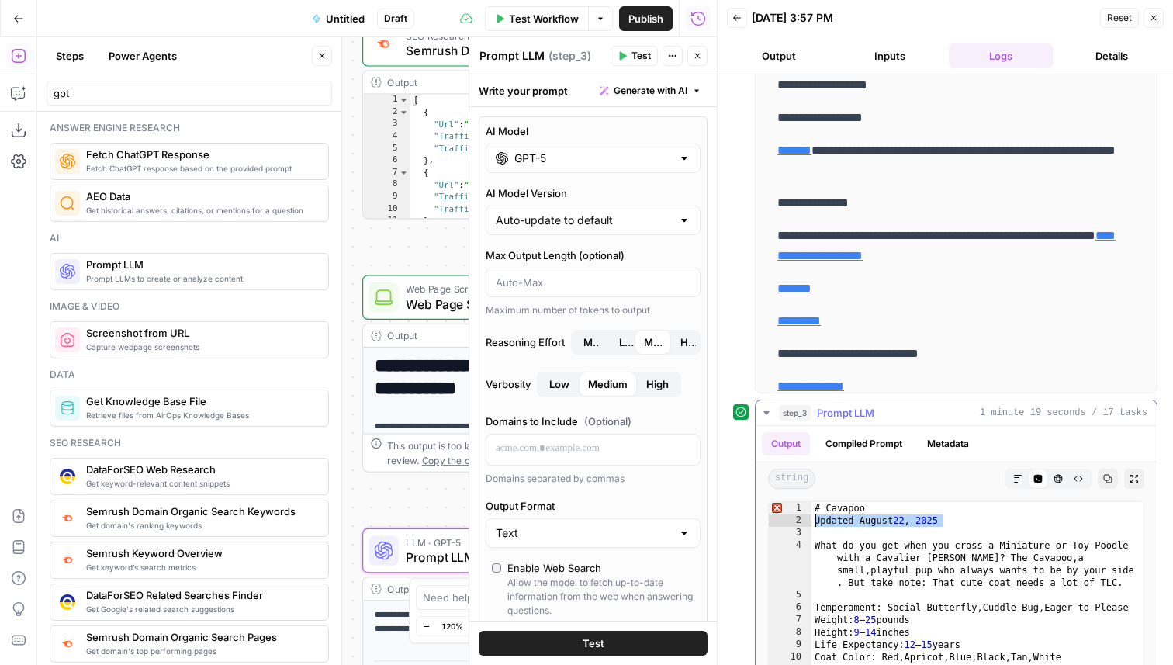
drag, startPoint x: 972, startPoint y: 517, endPoint x: 776, endPoint y: 523, distance: 196.3
click at [776, 523] on div "**********" at bounding box center [956, 654] width 376 height 306
type textarea "**********"
click at [987, 523] on div "# Cavapoo Updated August 22 , 2025 What do you get when you cross a Miniature o…" at bounding box center [977, 667] width 332 height 330
drag, startPoint x: 979, startPoint y: 521, endPoint x: 780, endPoint y: 518, distance: 199.3
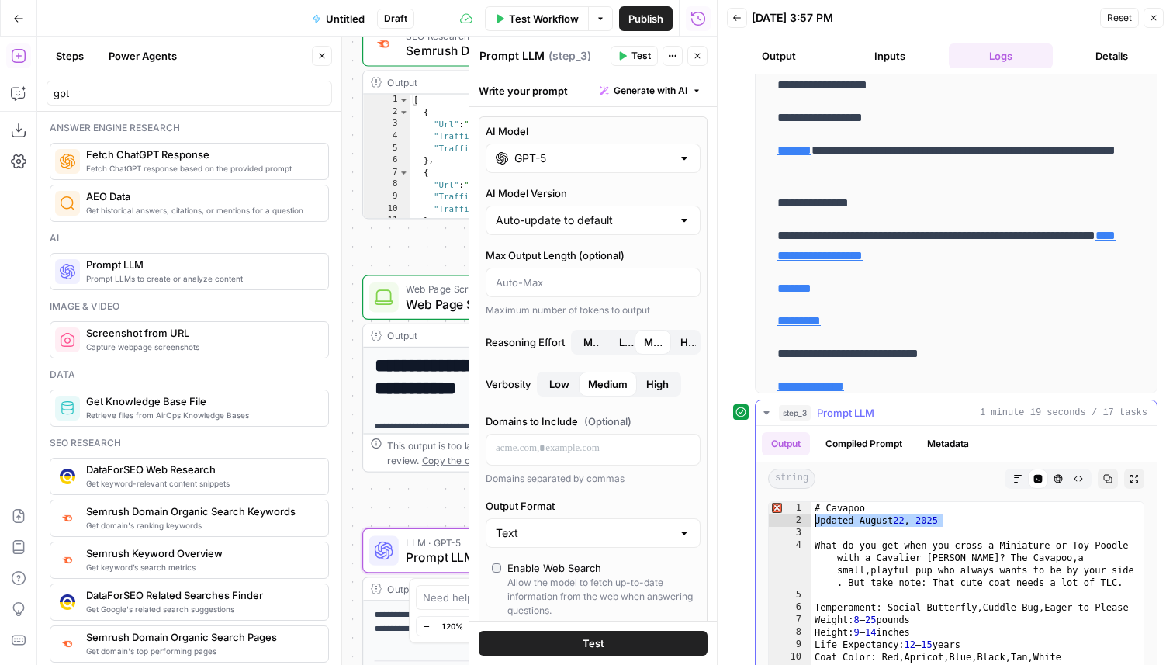
click at [780, 520] on div "**********" at bounding box center [956, 654] width 376 height 306
click at [908, 590] on div "# Cavapoo Updated August 22 , 2025 What do you get when you cross a Miniature o…" at bounding box center [977, 667] width 332 height 330
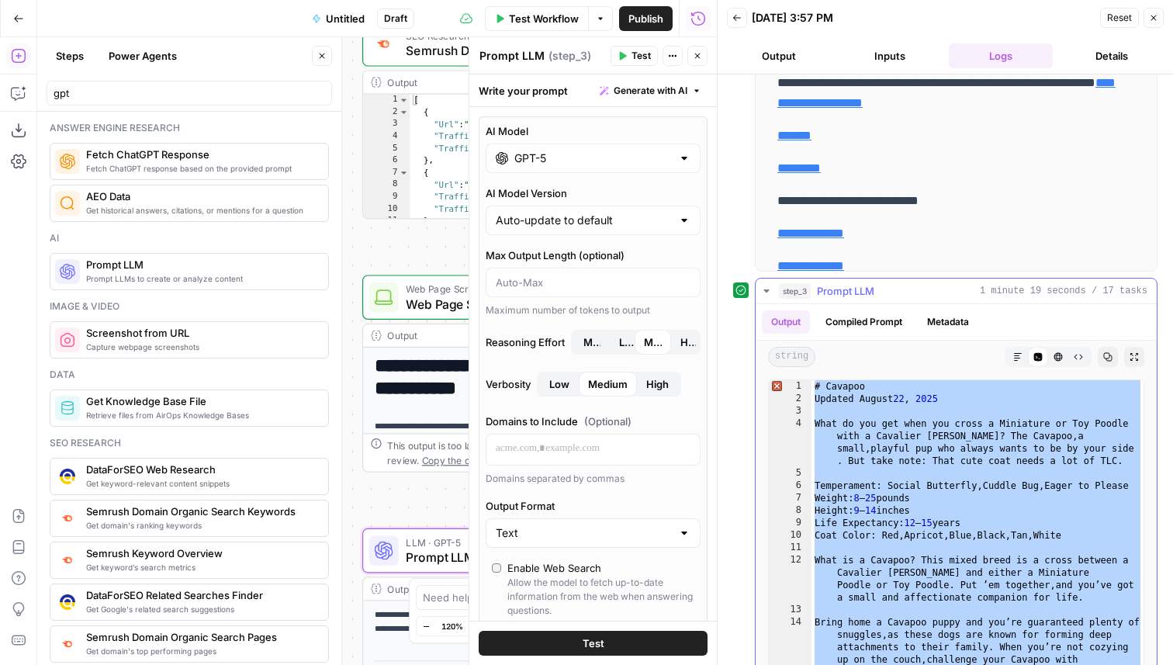
scroll to position [276, 0]
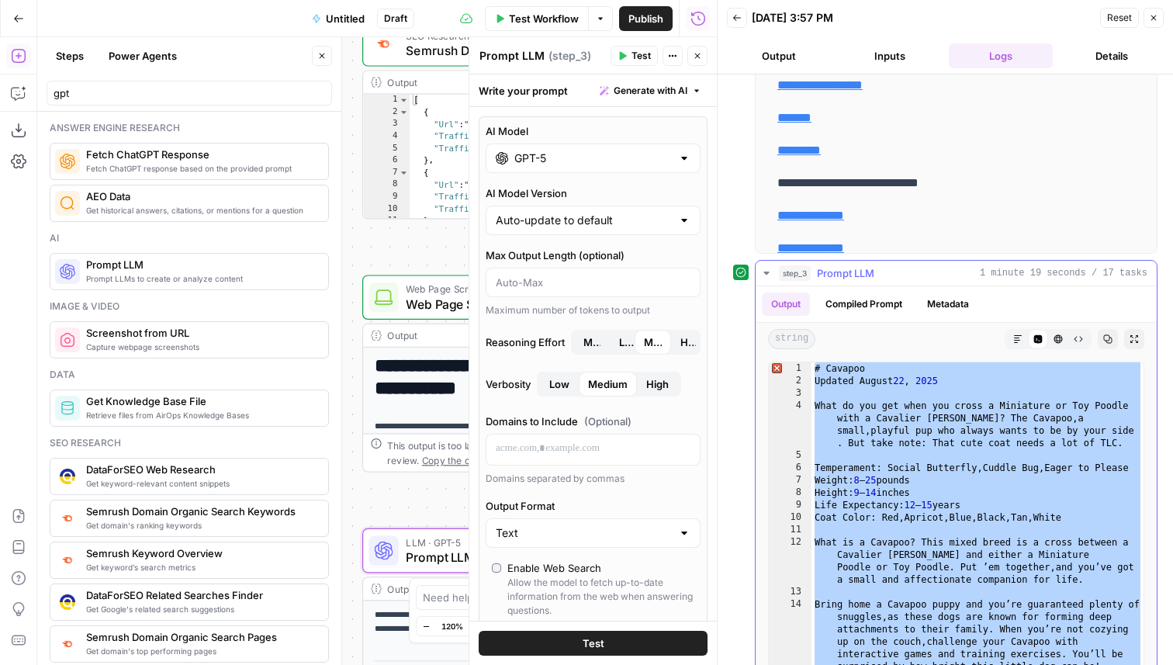
type textarea "**********"
click at [922, 432] on div "# Cavapoo Updated August 22 , 2025 What do you get when you cross a Miniature o…" at bounding box center [977, 527] width 332 height 330
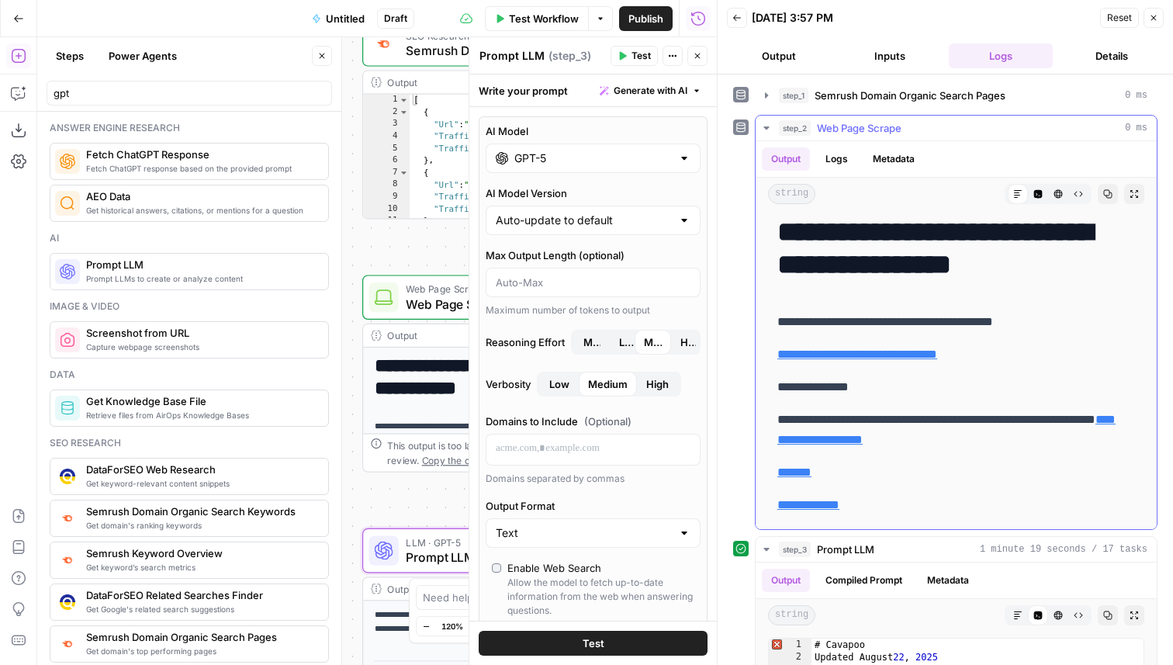
scroll to position [0, 0]
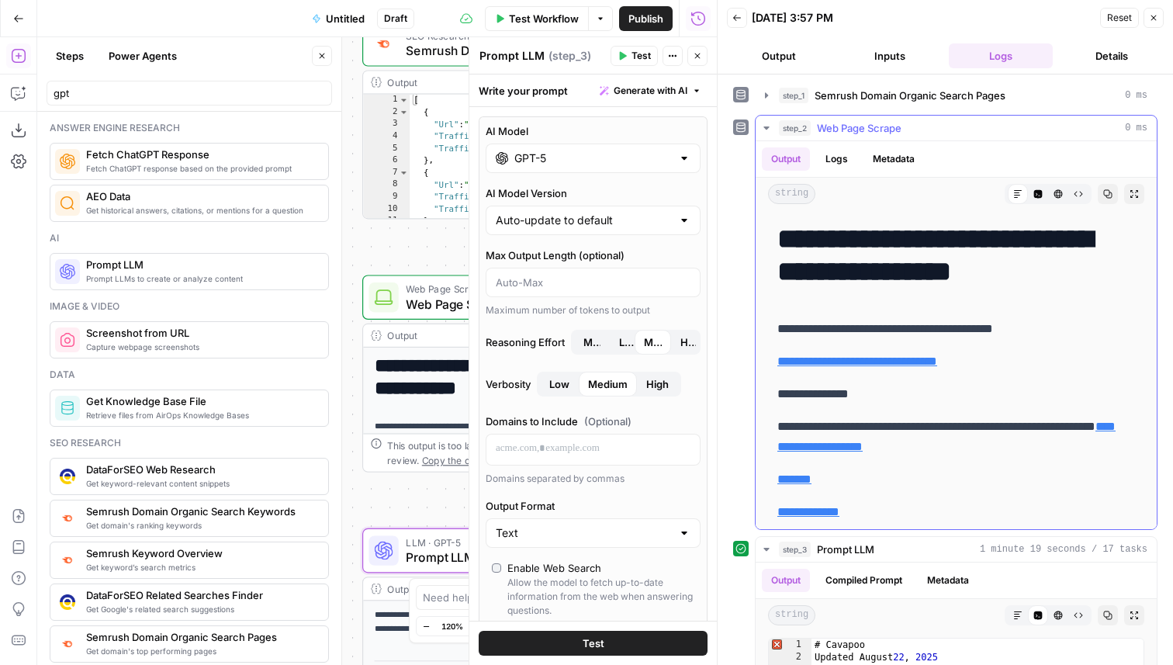
click at [1040, 192] on icon "button" at bounding box center [1038, 194] width 9 height 9
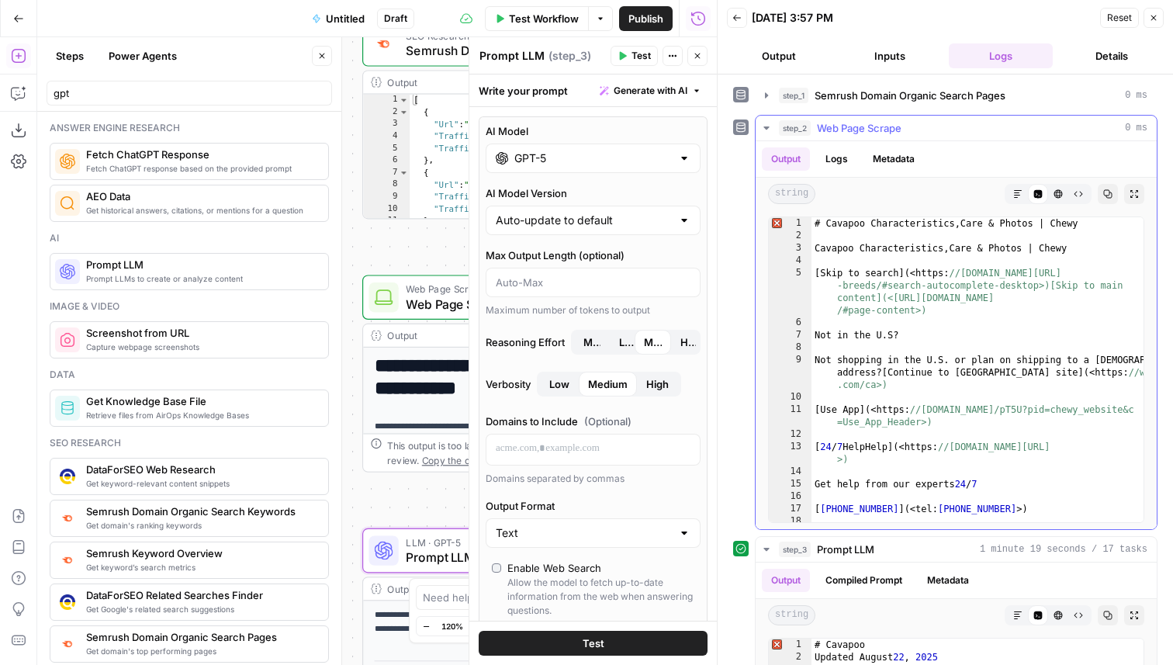
type textarea "**********"
drag, startPoint x: 1039, startPoint y: 225, endPoint x: 826, endPoint y: 223, distance: 213.3
click at [826, 223] on div "# Cavapoo Characteristics , Care & Photos | Chewy Cavapoo Characteristics , Car…" at bounding box center [977, 382] width 332 height 330
click at [698, 53] on icon "button" at bounding box center [697, 55] width 9 height 9
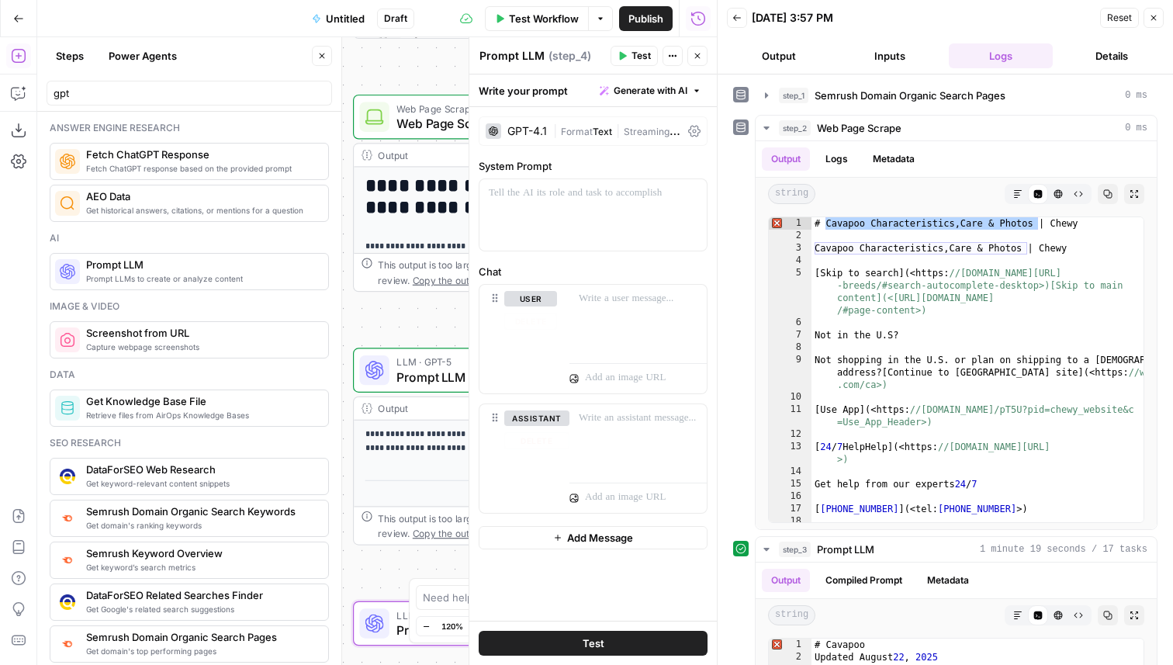
click at [531, 124] on div "GPT-4.1" at bounding box center [515, 131] width 61 height 16
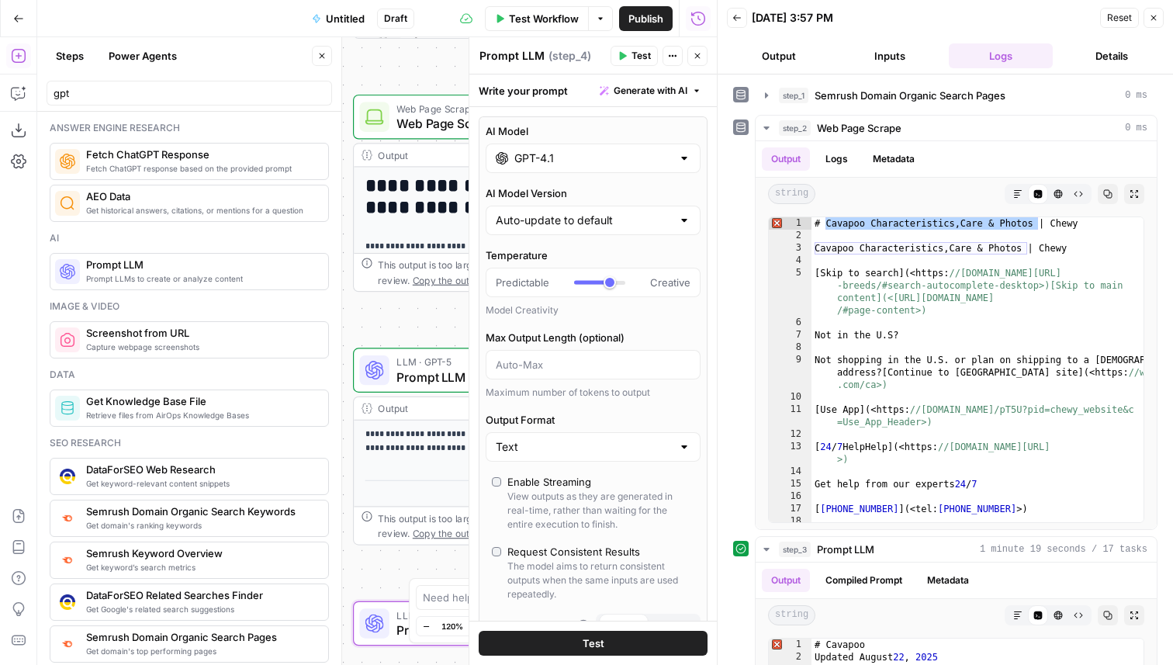
click at [554, 164] on input "GPT-4.1" at bounding box center [592, 158] width 157 height 16
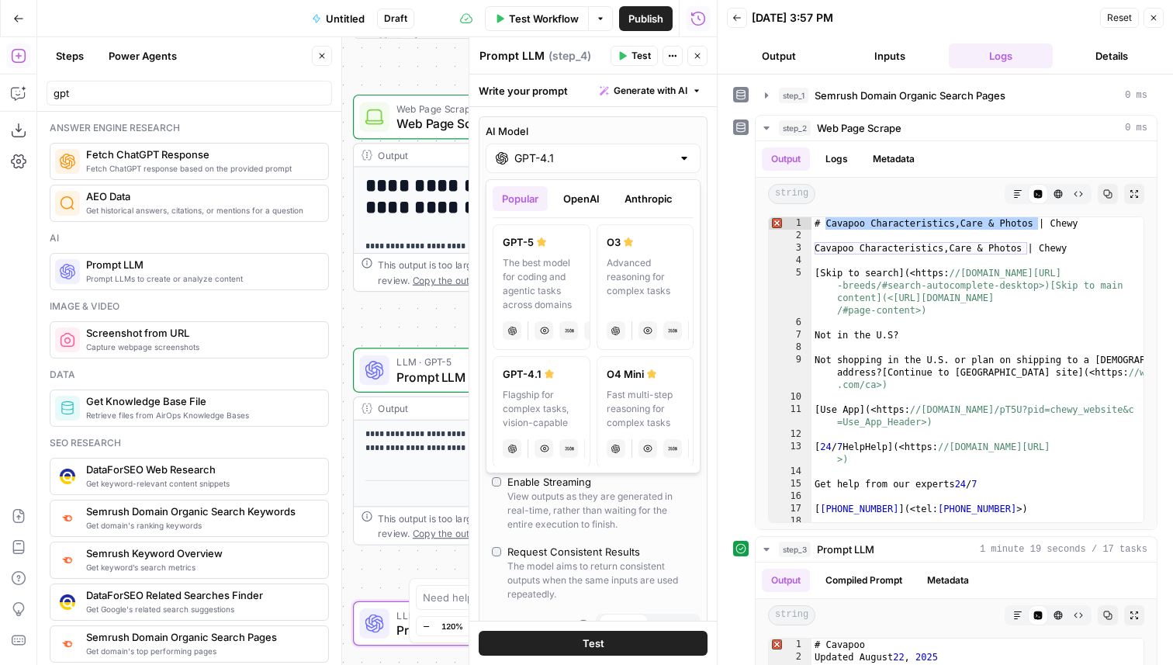
click at [561, 261] on div "The best model for coding and agentic tasks across domains" at bounding box center [542, 284] width 78 height 56
type input "GPT-5"
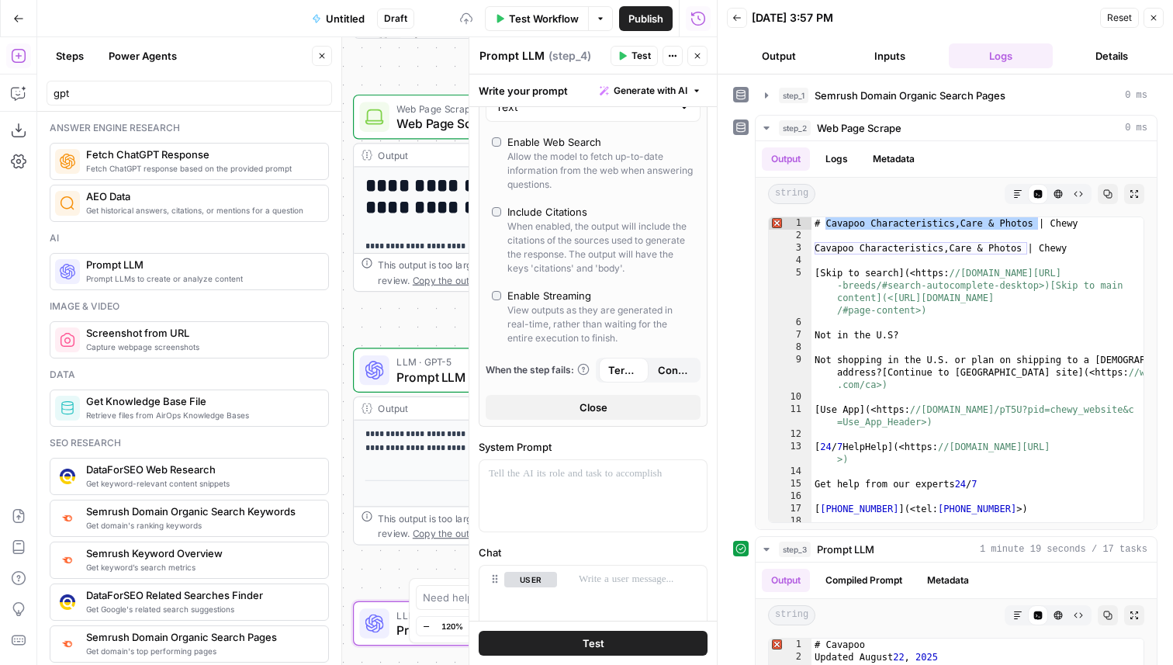
scroll to position [484, 0]
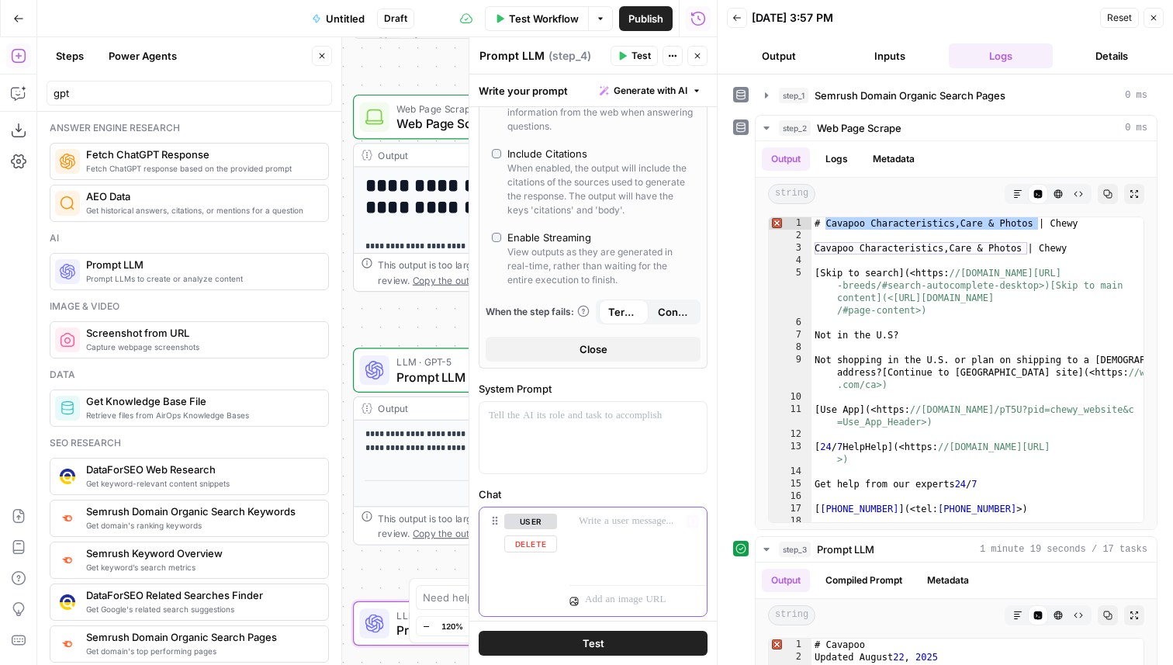
click at [585, 515] on p at bounding box center [638, 521] width 119 height 16
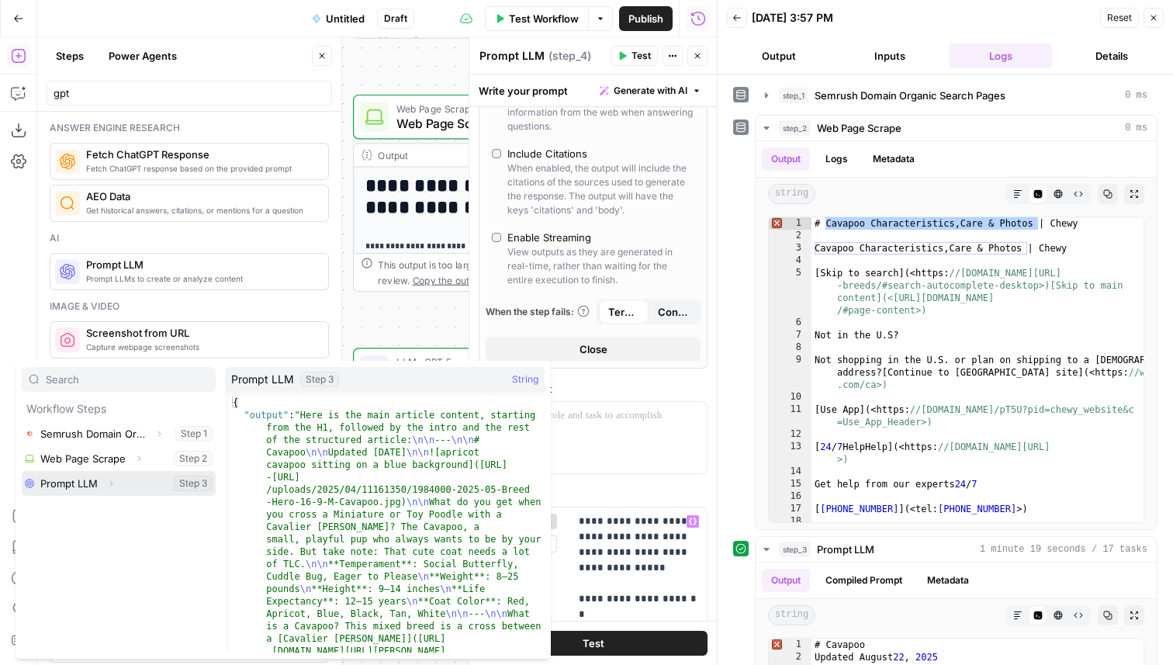
click at [111, 487] on icon "button" at bounding box center [110, 483] width 9 height 9
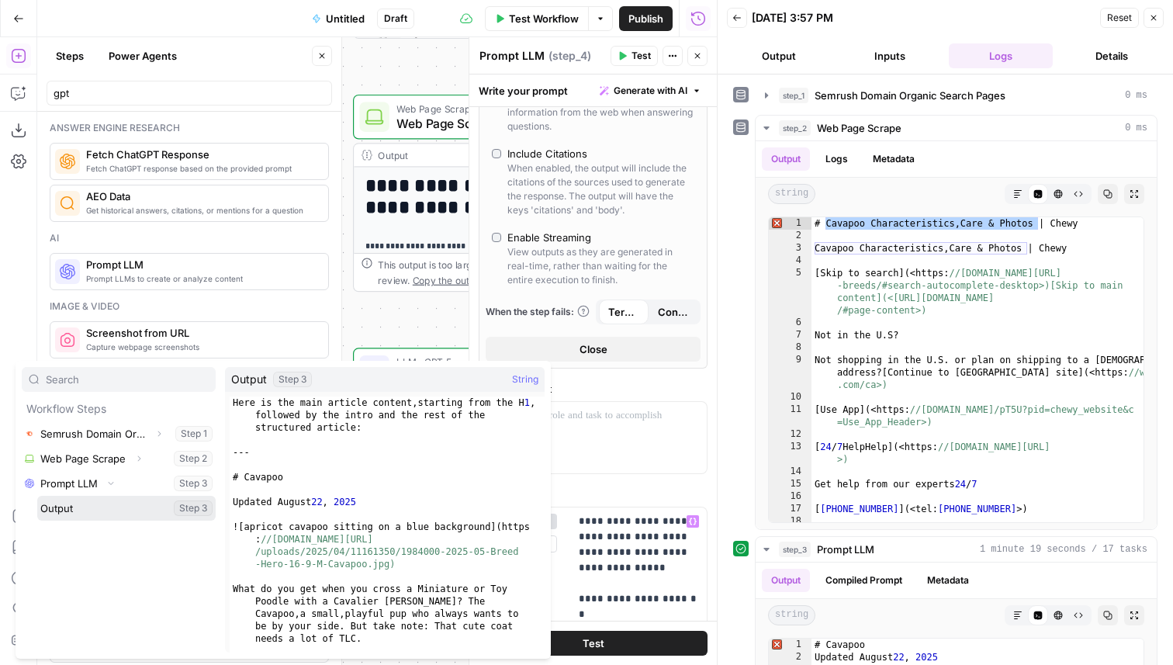
click at [98, 509] on button "Select variable Output" at bounding box center [126, 508] width 178 height 25
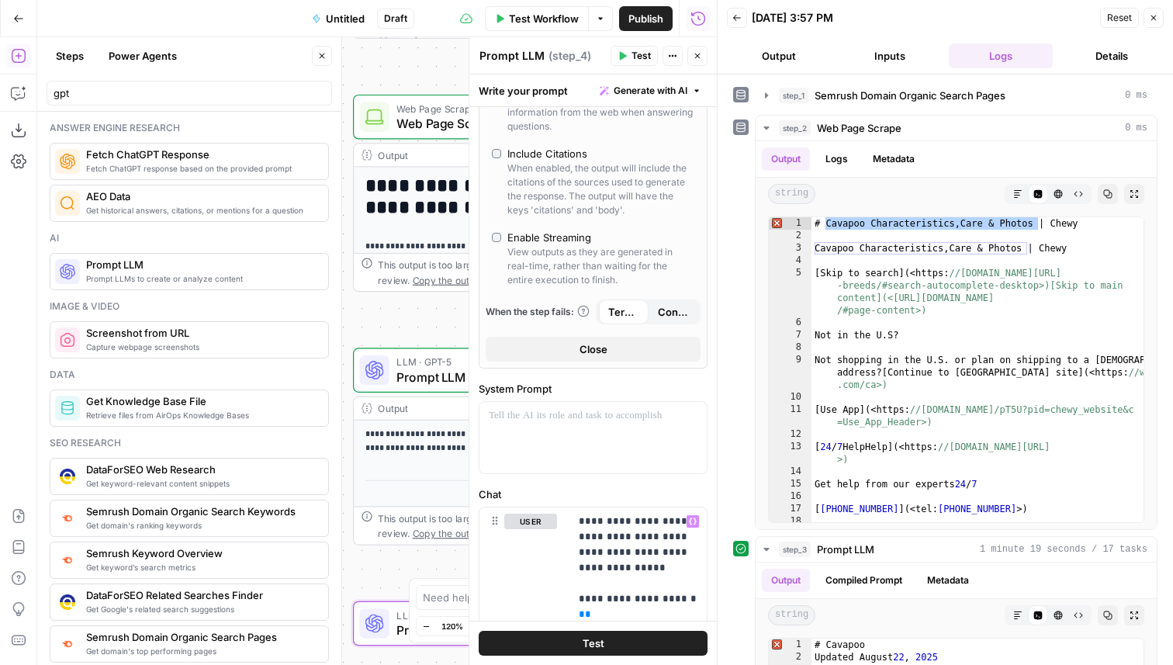
click at [589, 651] on button "Test" at bounding box center [593, 643] width 229 height 25
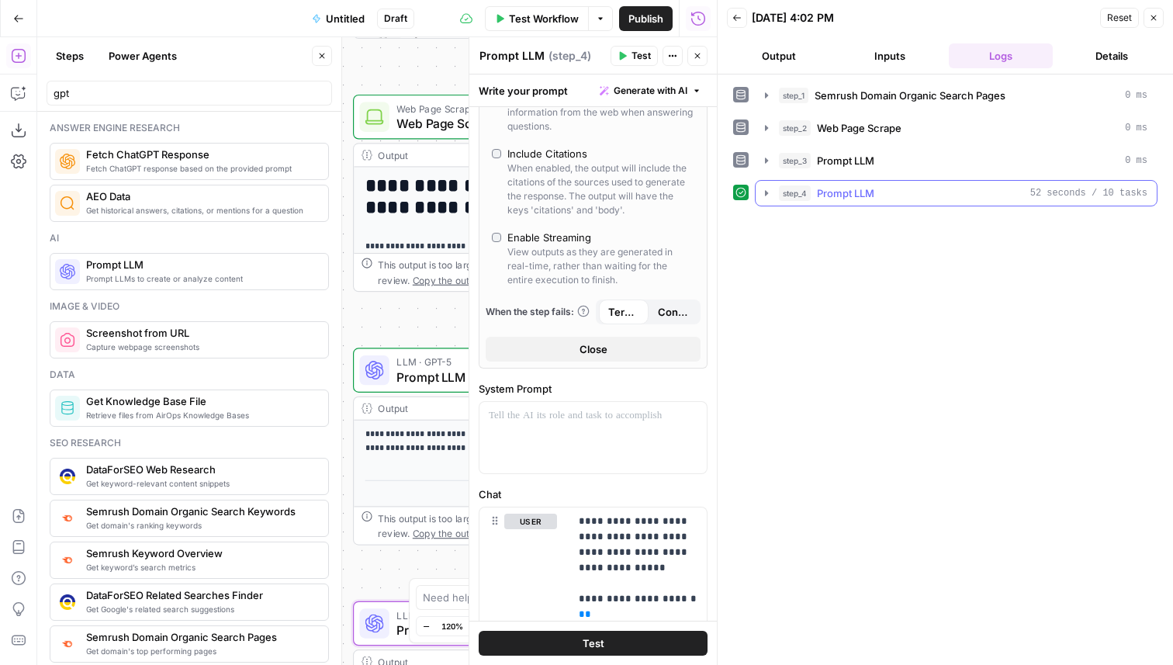
click at [824, 201] on button "step_4 Prompt LLM 52 seconds / 10 tasks" at bounding box center [955, 193] width 401 height 25
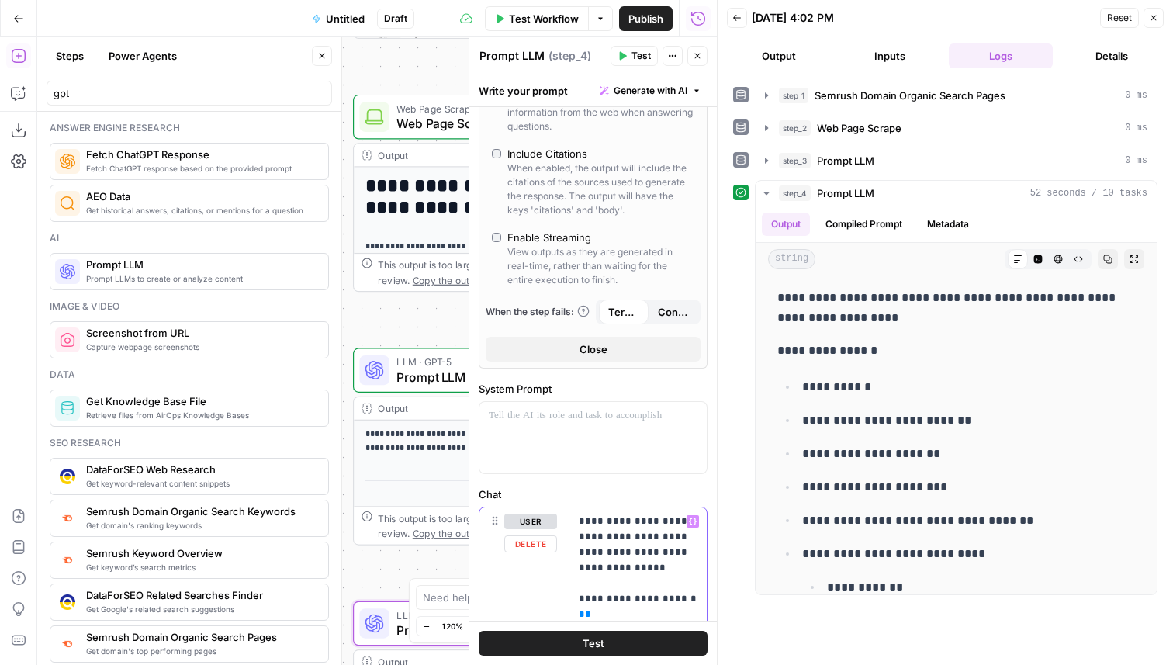
click at [662, 571] on p "**********" at bounding box center [638, 590] width 119 height 155
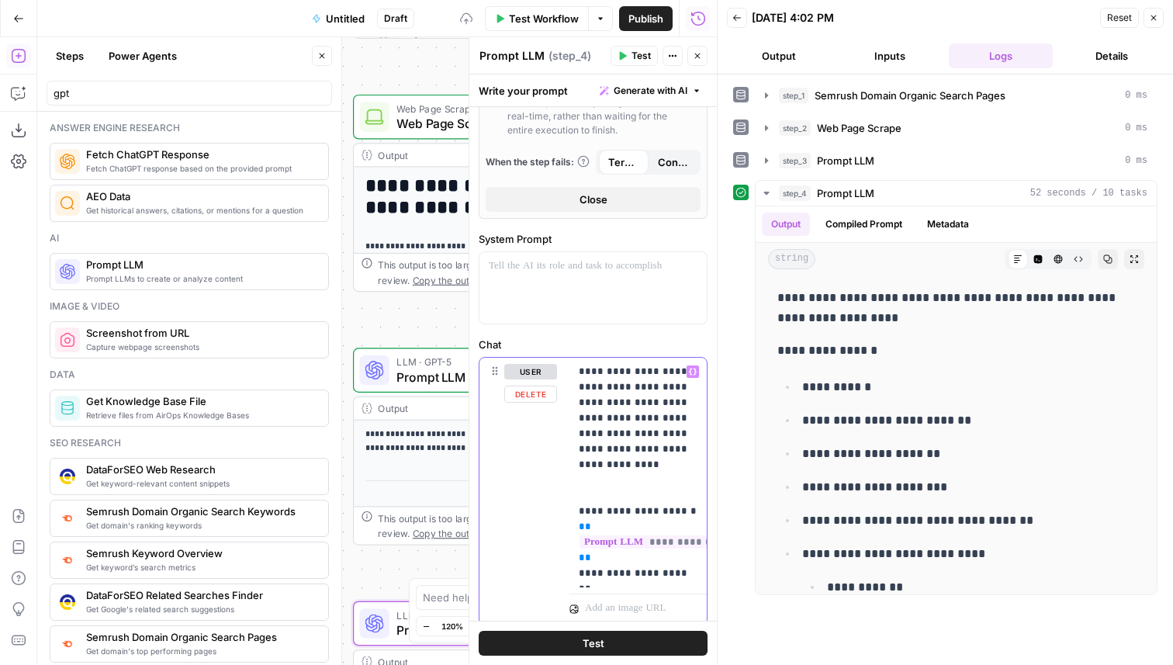
scroll to position [666, 0]
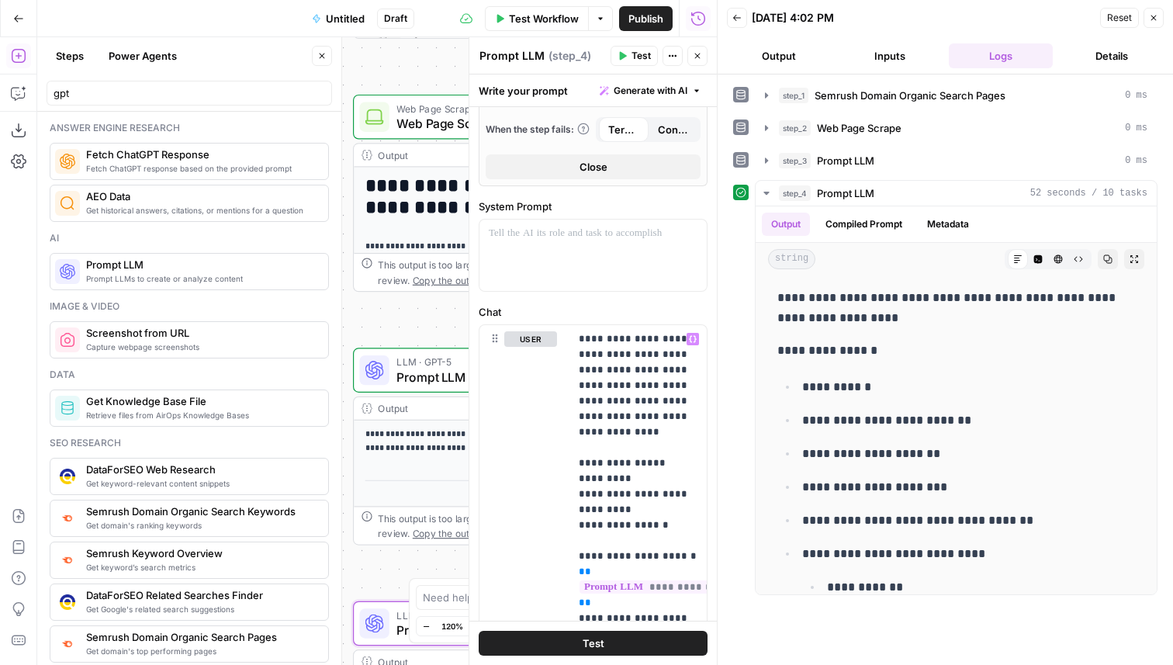
click at [645, 646] on button "Test" at bounding box center [593, 643] width 229 height 25
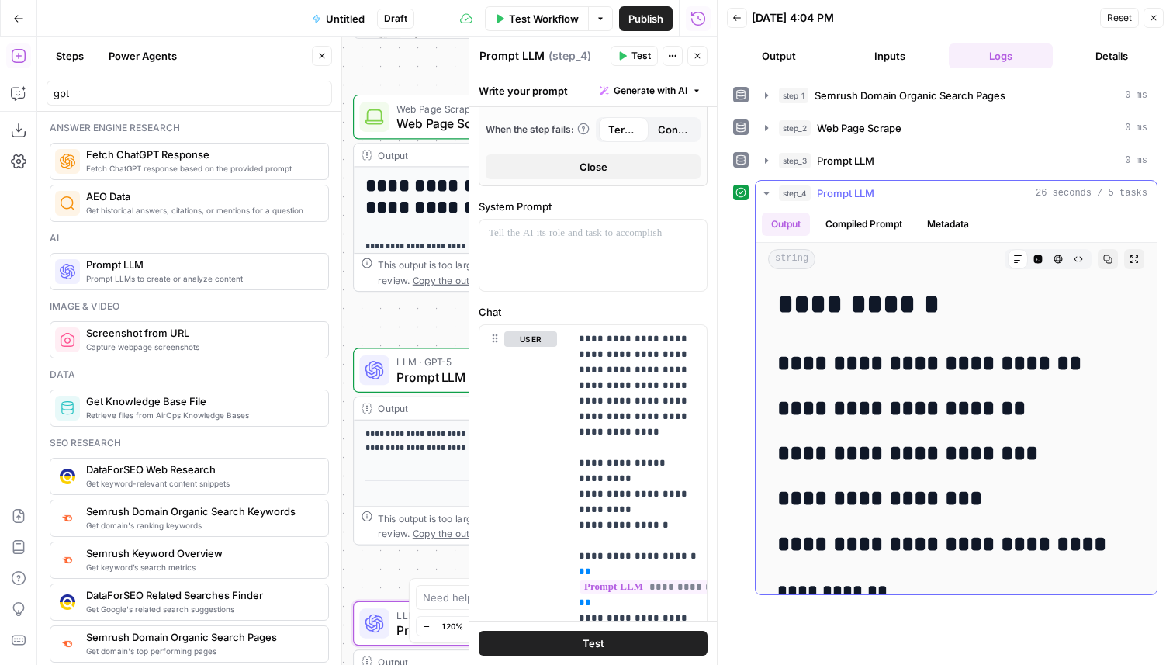
scroll to position [403, 0]
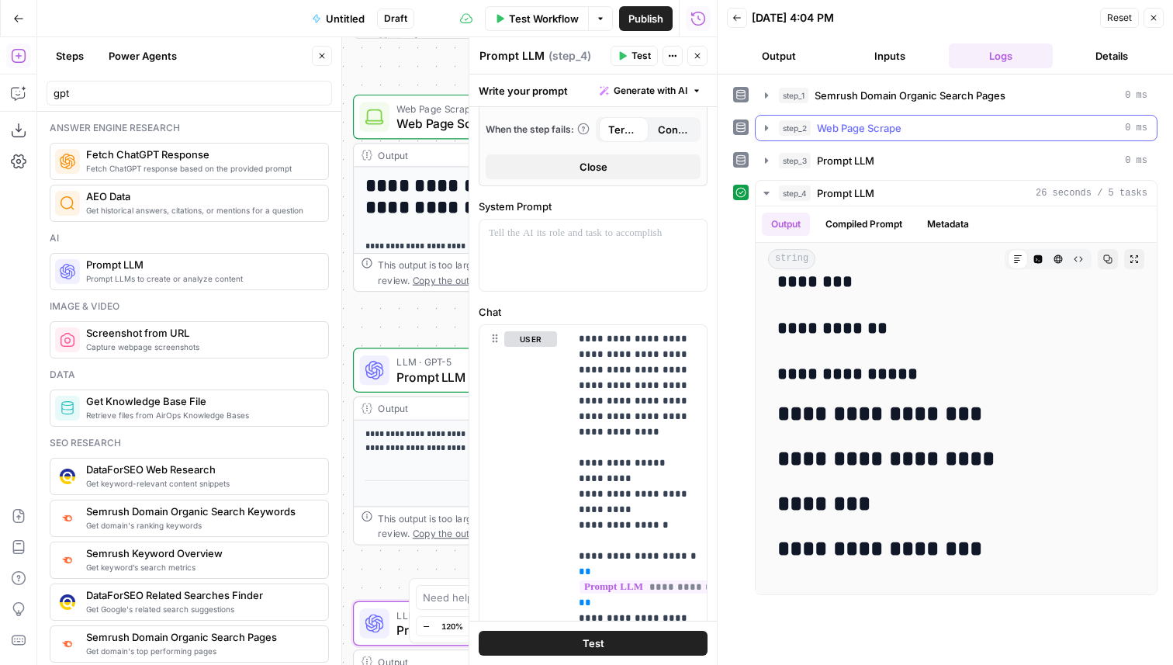
click at [886, 122] on span "Web Page Scrape" at bounding box center [859, 128] width 85 height 16
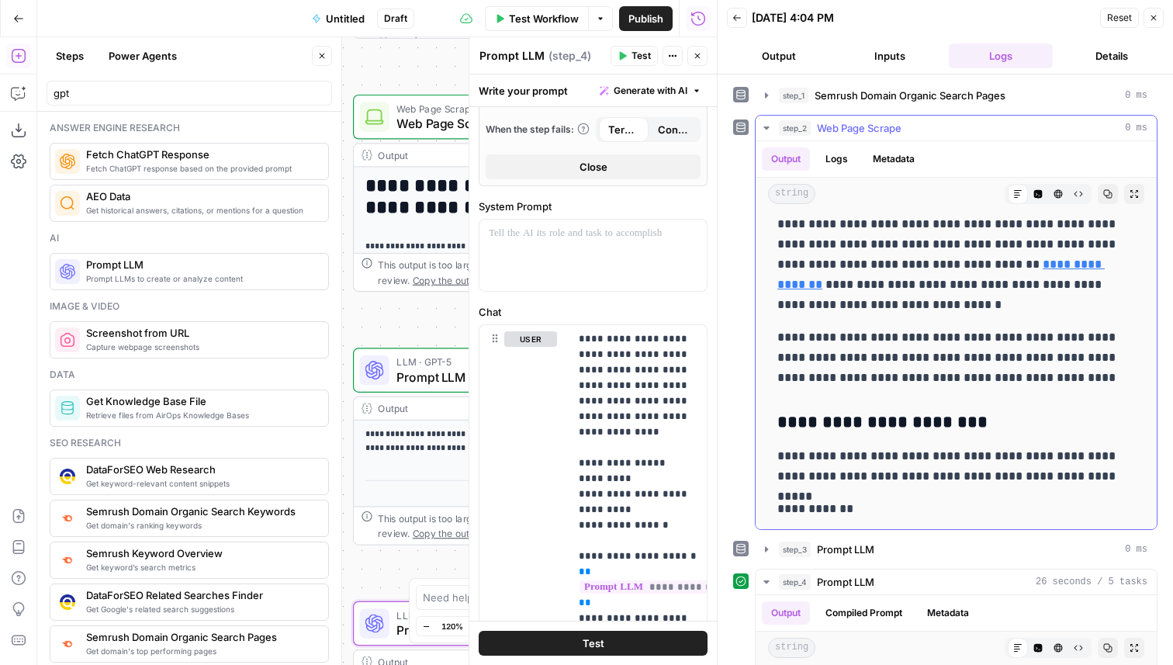
scroll to position [3467, 0]
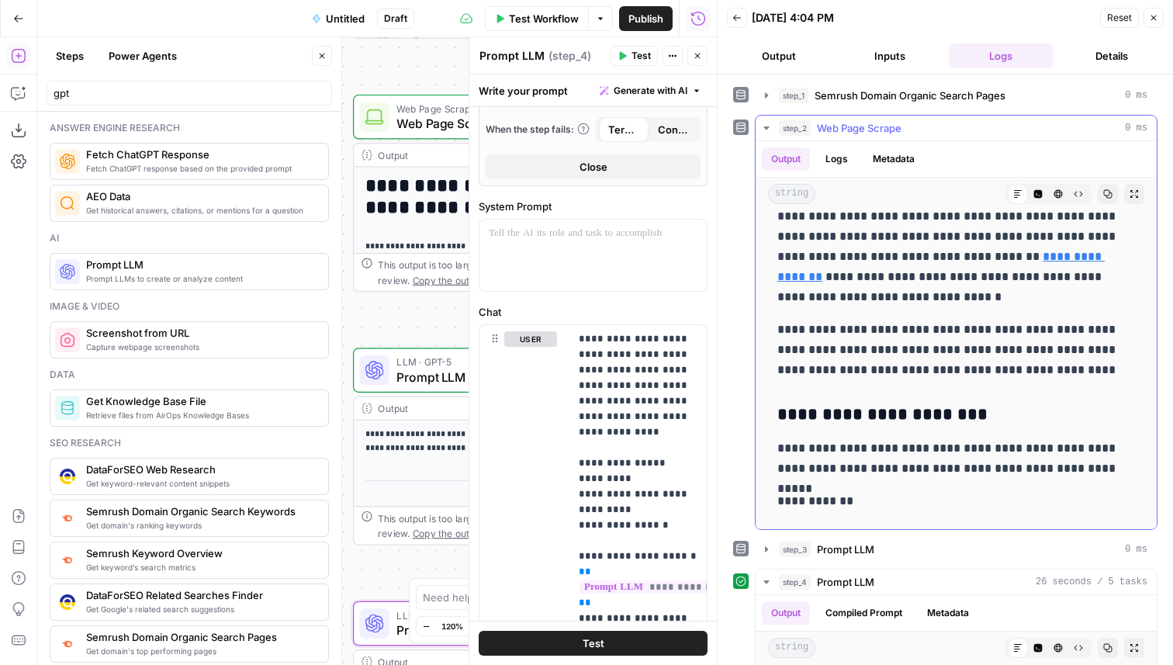
click at [1036, 199] on button "Code Editor" at bounding box center [1038, 194] width 20 height 20
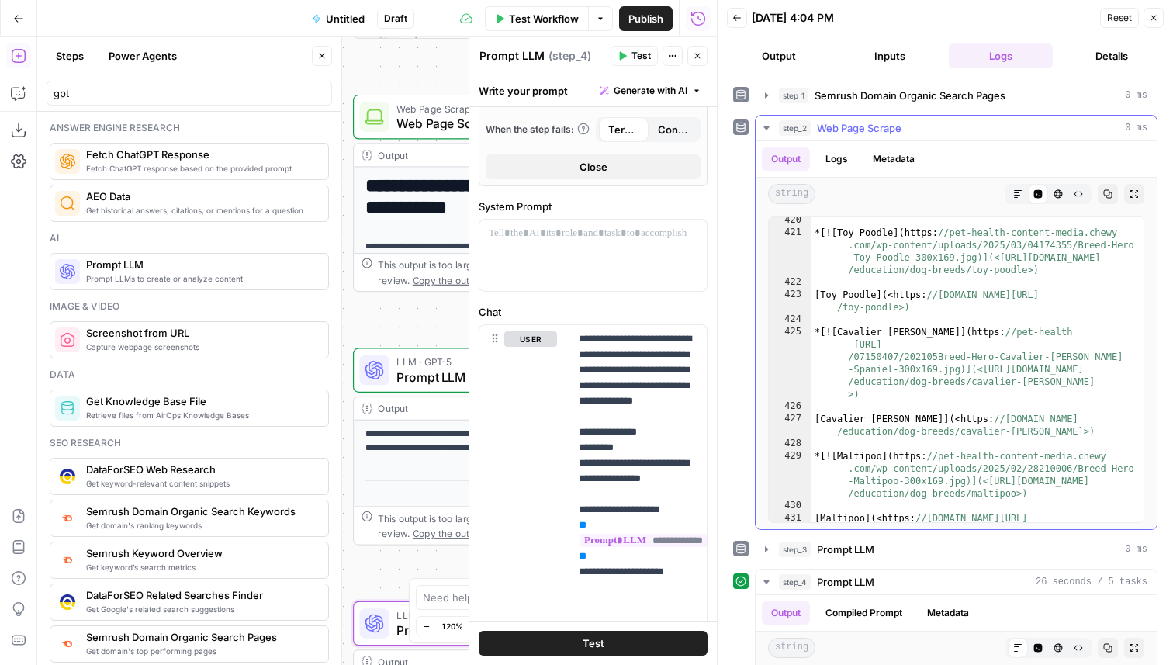
scroll to position [9783, 0]
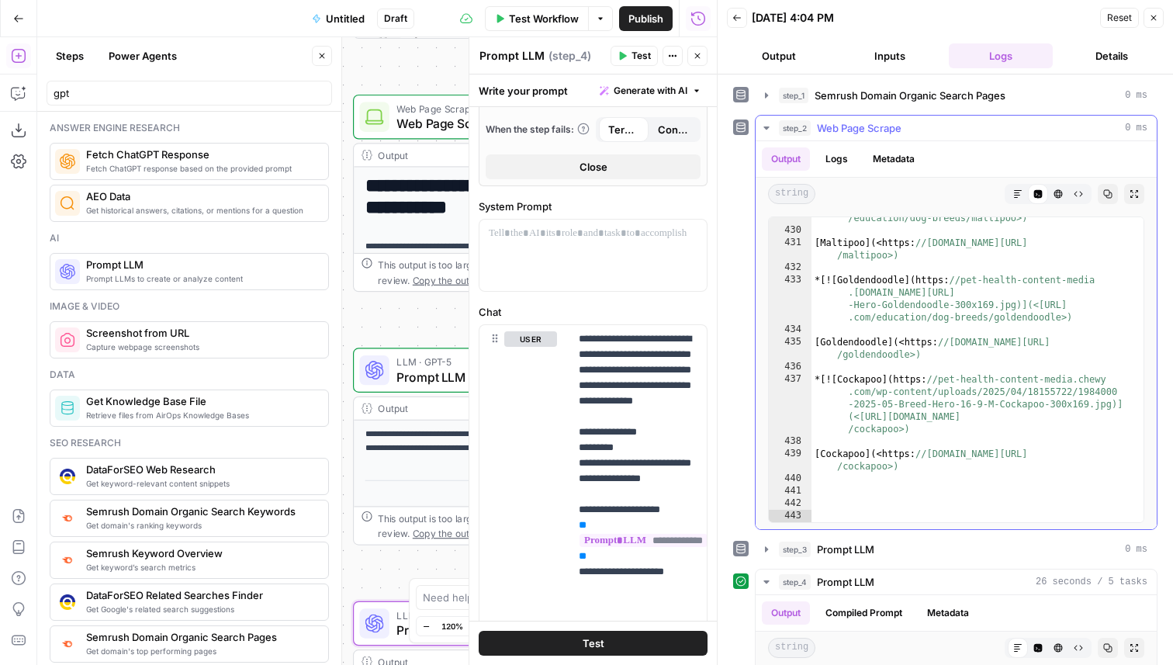
click at [968, 133] on div "step_2 Web Page Scrape 0 ms" at bounding box center [963, 128] width 368 height 16
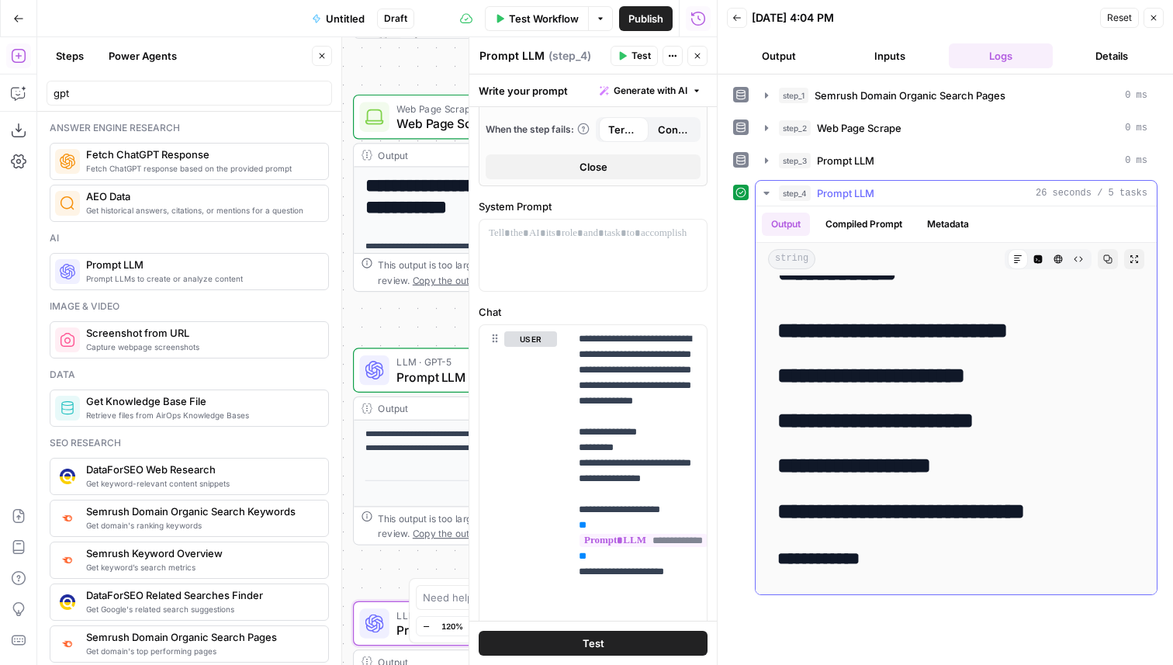
scroll to position [0, 0]
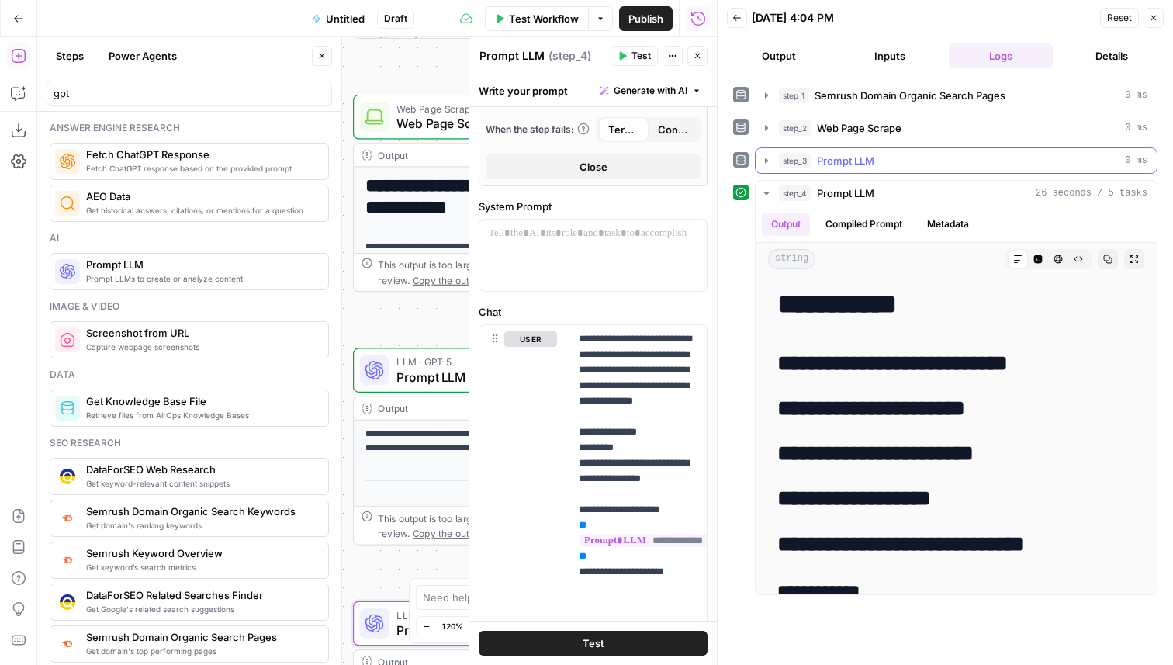
click at [862, 166] on span "Prompt LLM" at bounding box center [845, 161] width 57 height 16
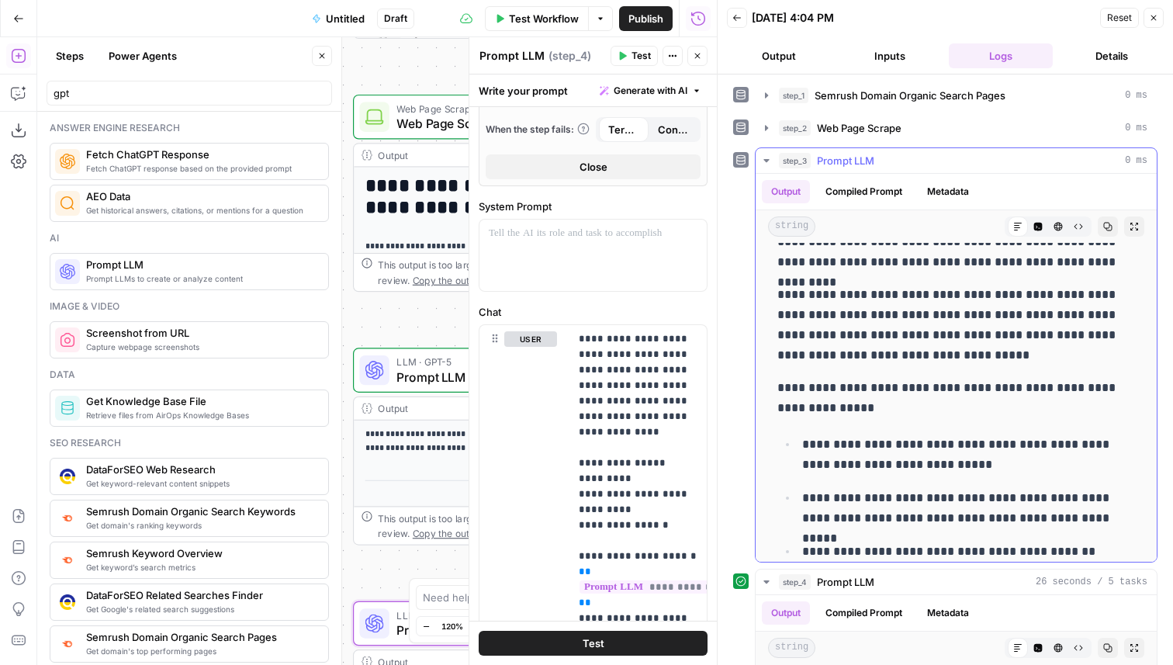
scroll to position [6983, 0]
click at [1162, 15] on button "Close" at bounding box center [1153, 18] width 20 height 20
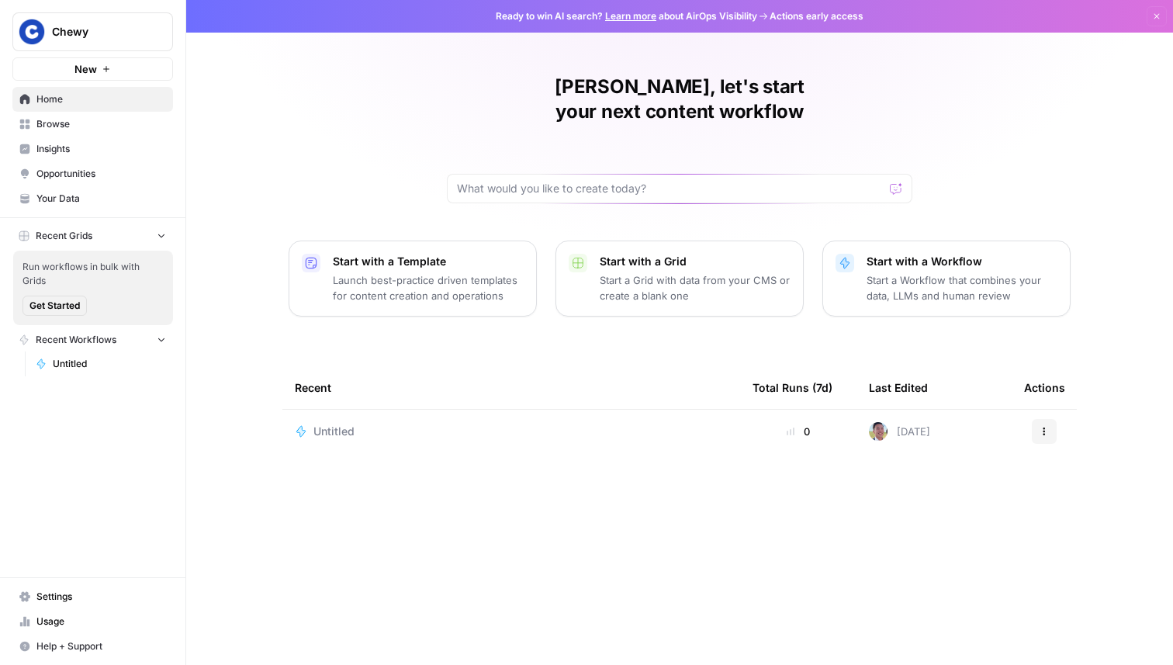
click at [124, 54] on div "Chewy New" at bounding box center [92, 40] width 185 height 81
click at [124, 64] on button "New" at bounding box center [92, 68] width 161 height 23
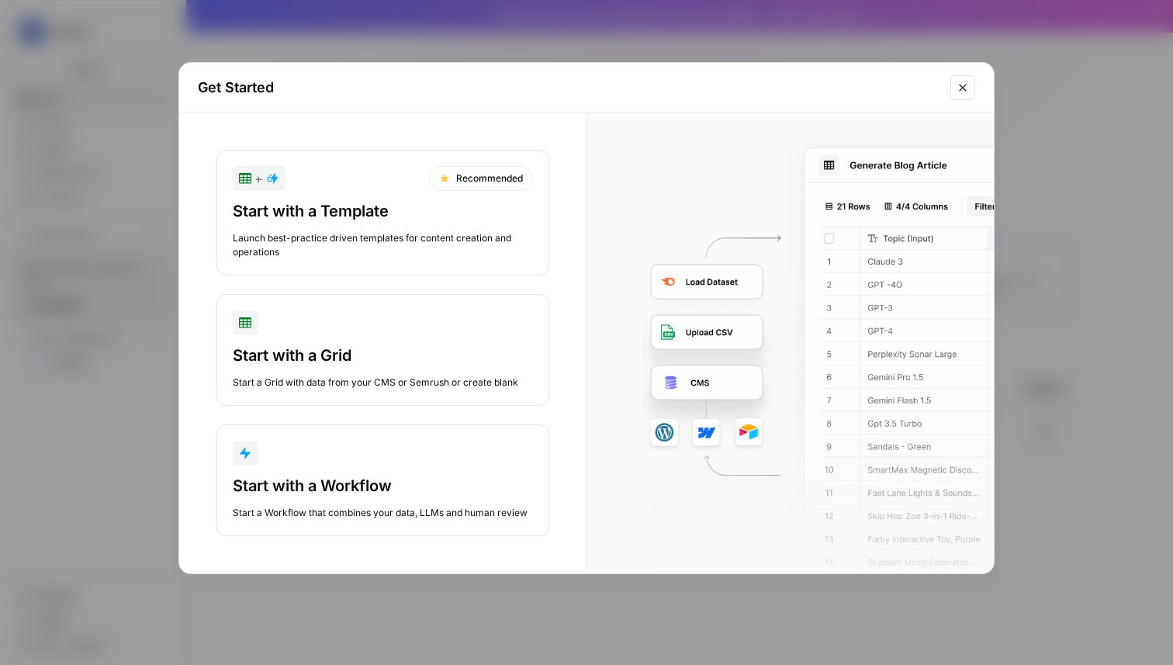
click at [336, 351] on div "Start with a Grid" at bounding box center [383, 355] width 300 height 22
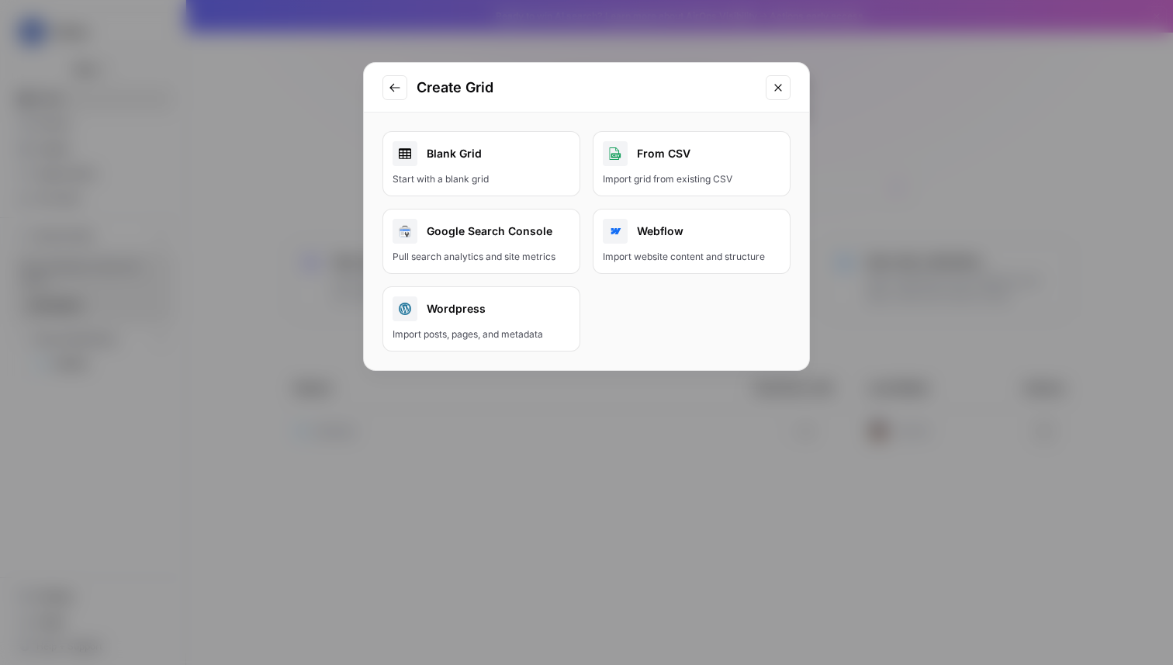
click at [493, 185] on div "Start with a blank grid" at bounding box center [481, 179] width 178 height 14
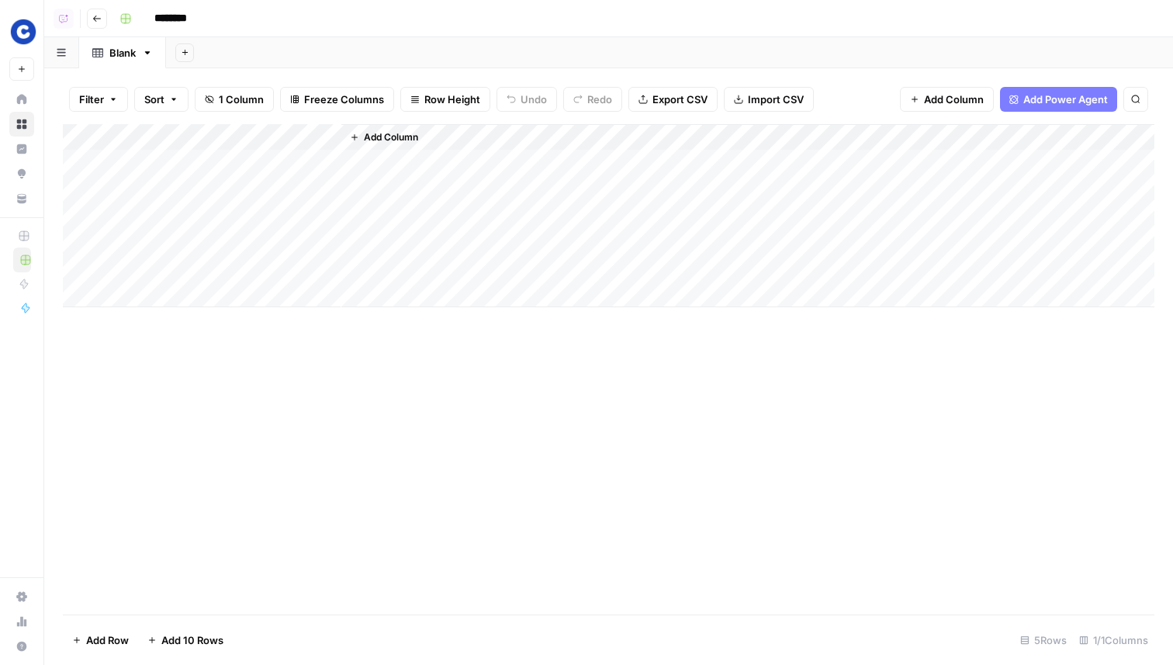
click at [178, 133] on div "Add Column" at bounding box center [608, 215] width 1091 height 183
drag, startPoint x: 168, startPoint y: 170, endPoint x: 122, endPoint y: 170, distance: 45.8
click at [122, 170] on div "Title Text Sort Ascending Sort Descending Filter Hide Column Remove Column" at bounding box center [209, 259] width 185 height 209
type input "Product"
click at [382, 144] on button "Add Column" at bounding box center [384, 137] width 81 height 20
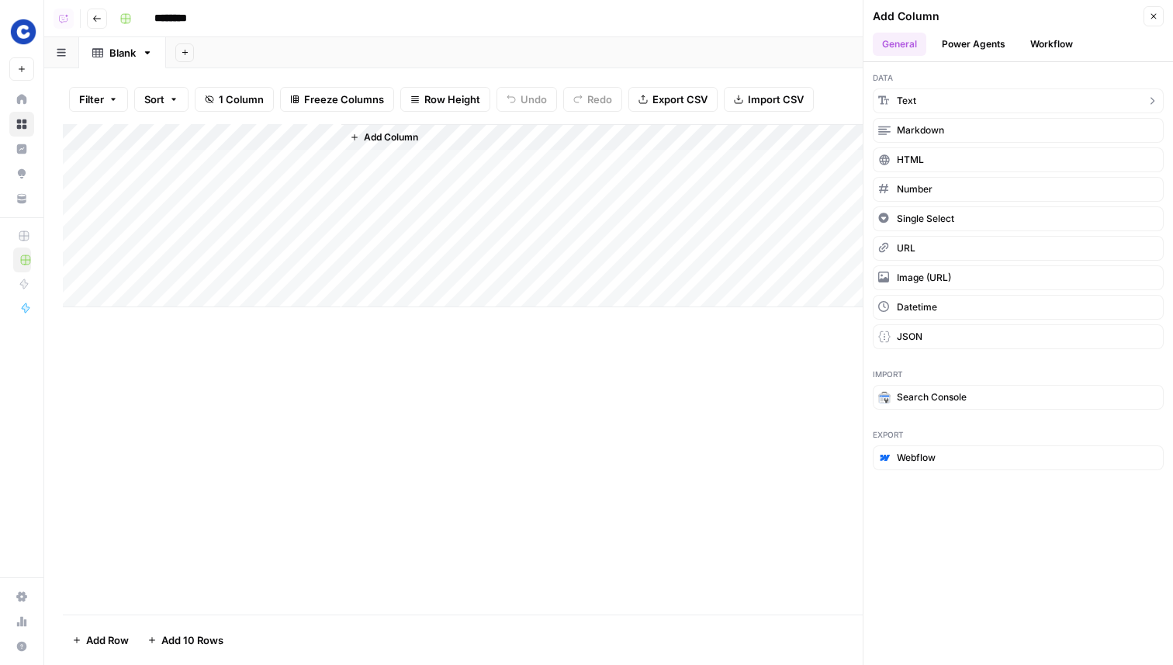
click at [969, 105] on button "Text" at bounding box center [1017, 100] width 291 height 25
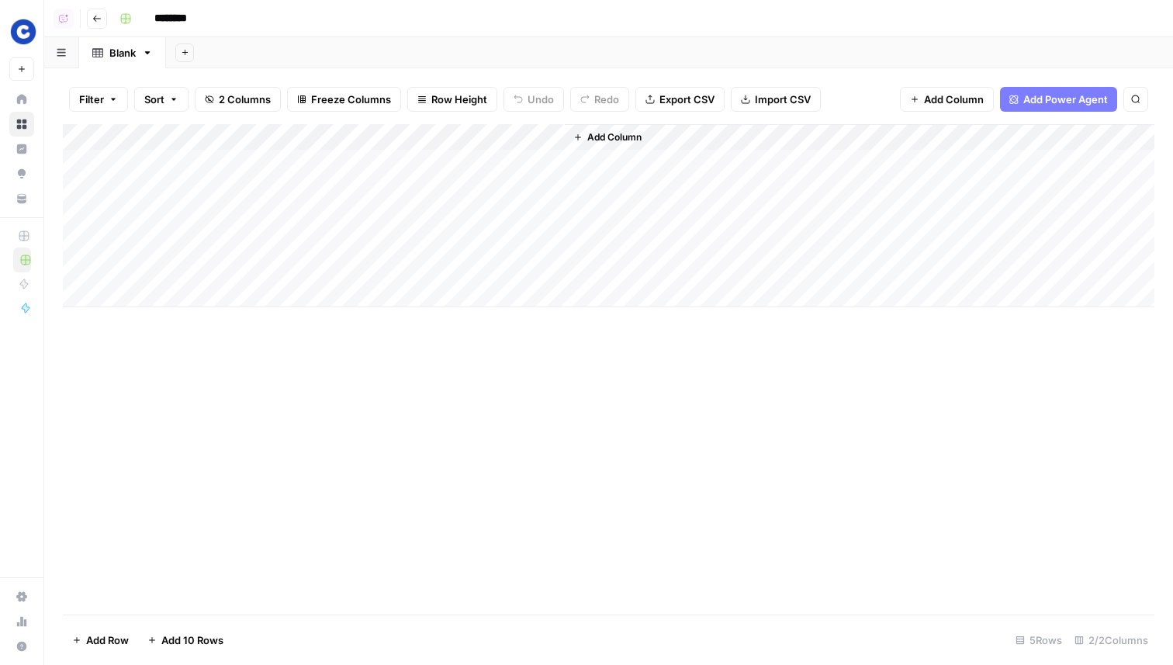
click at [573, 134] on icon "button" at bounding box center [577, 137] width 9 height 9
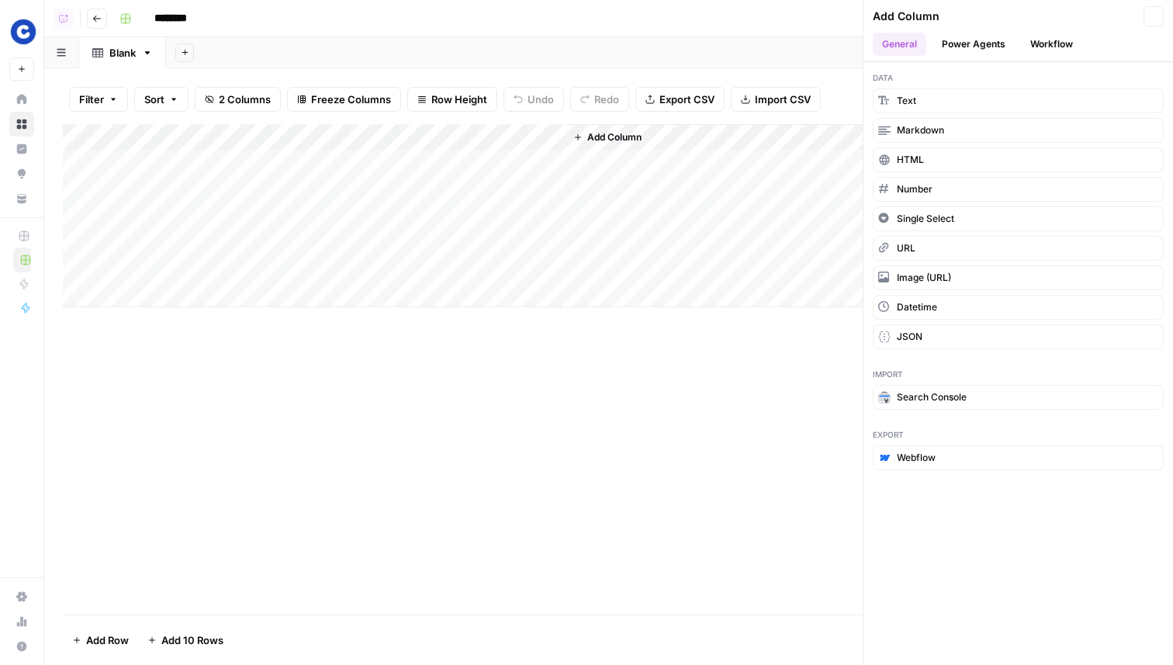
click at [542, 134] on div "Add Column" at bounding box center [608, 215] width 1091 height 183
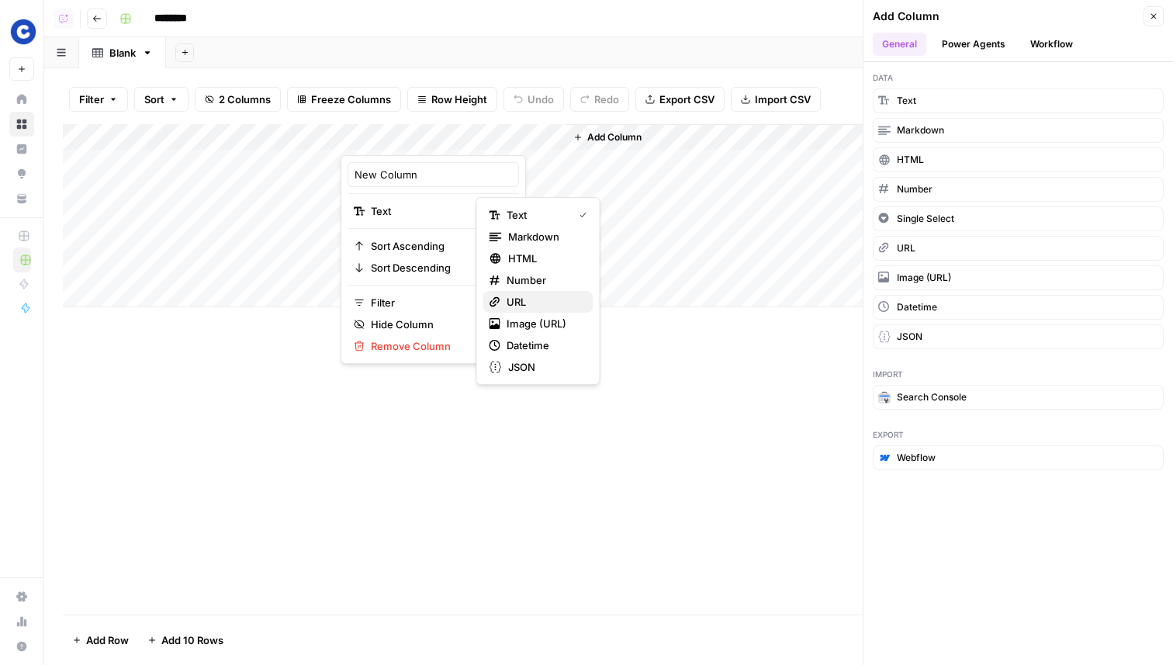
click at [530, 292] on button "URL" at bounding box center [538, 302] width 110 height 22
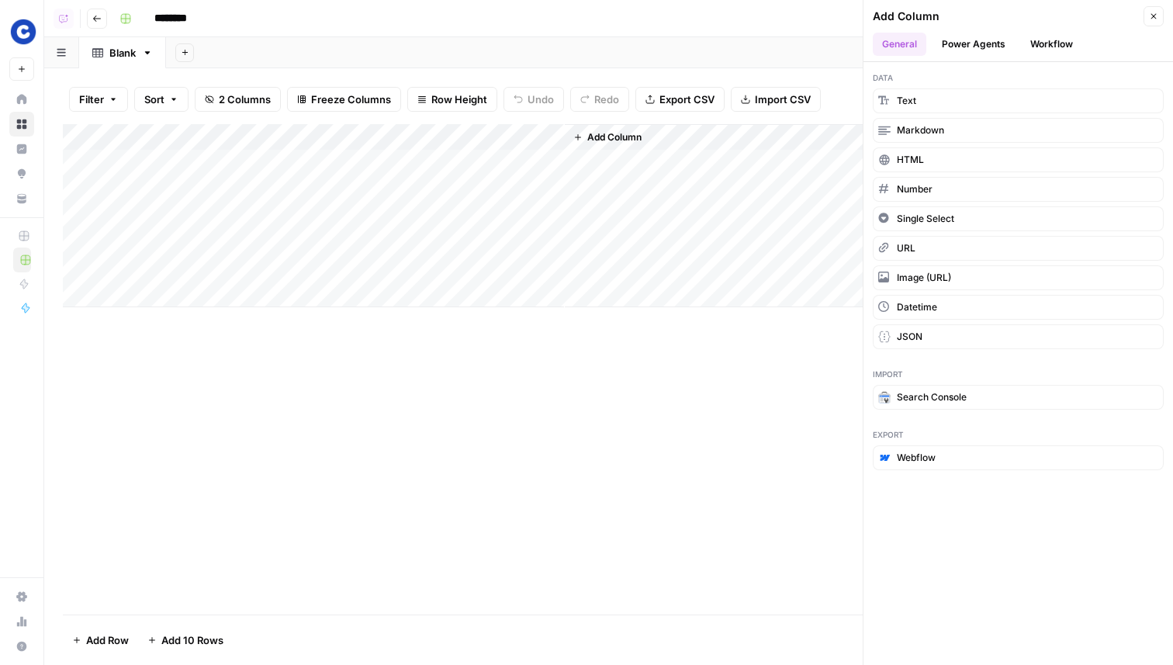
click at [425, 136] on div "Add Column" at bounding box center [608, 215] width 1091 height 183
click at [425, 136] on div at bounding box center [452, 139] width 224 height 31
drag, startPoint x: 428, startPoint y: 178, endPoint x: 344, endPoint y: 177, distance: 84.5
click at [344, 177] on div "New Column URL Sort Ascending Sort Descending Filter Hide Column Remove Column" at bounding box center [432, 259] width 185 height 209
type input "URL"
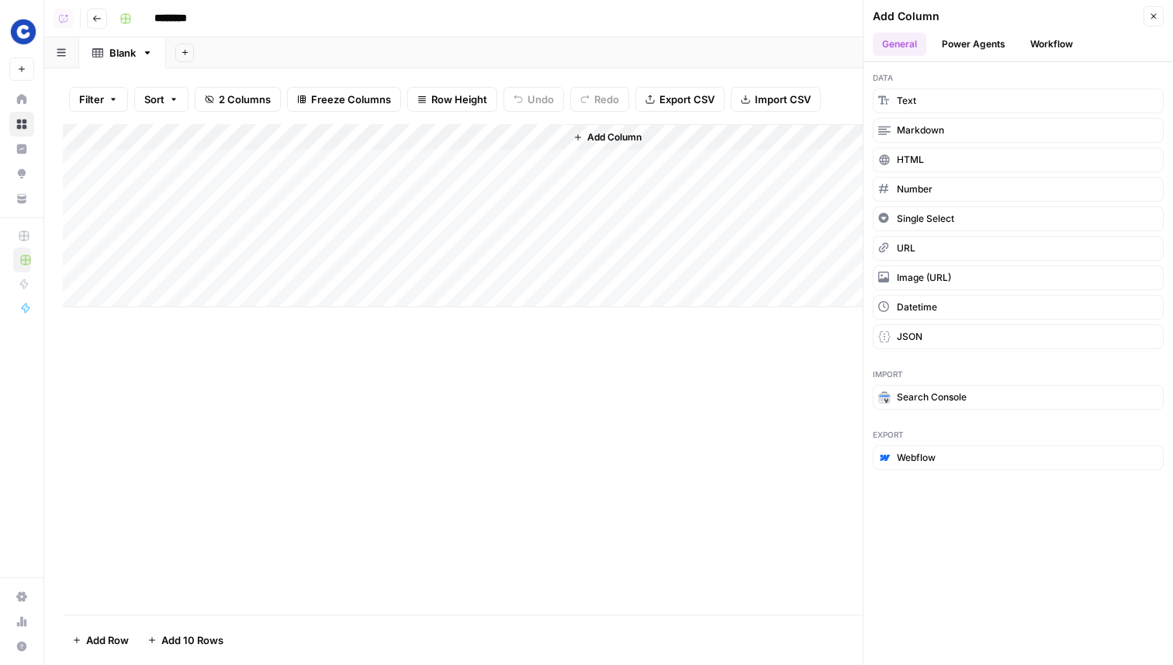
click at [267, 157] on div "Add Column" at bounding box center [608, 215] width 1091 height 183
type textarea "********"
click at [171, 188] on div "Add Column" at bounding box center [608, 215] width 1091 height 183
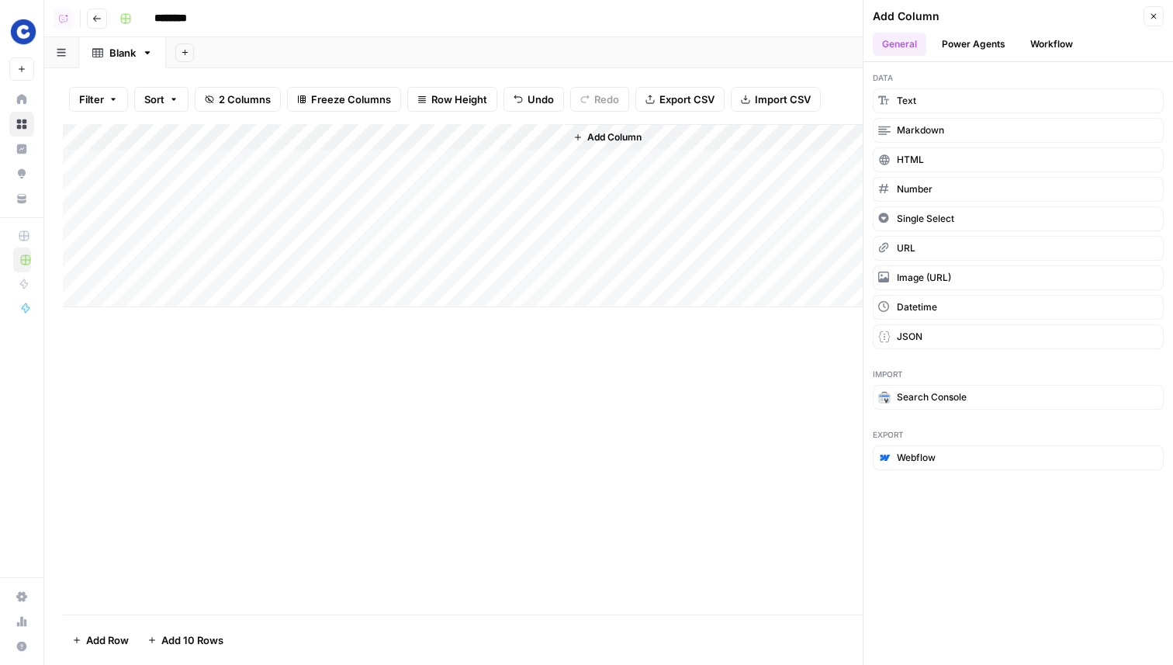
click at [171, 188] on div "Add Column" at bounding box center [608, 215] width 1091 height 183
type textarea "**********"
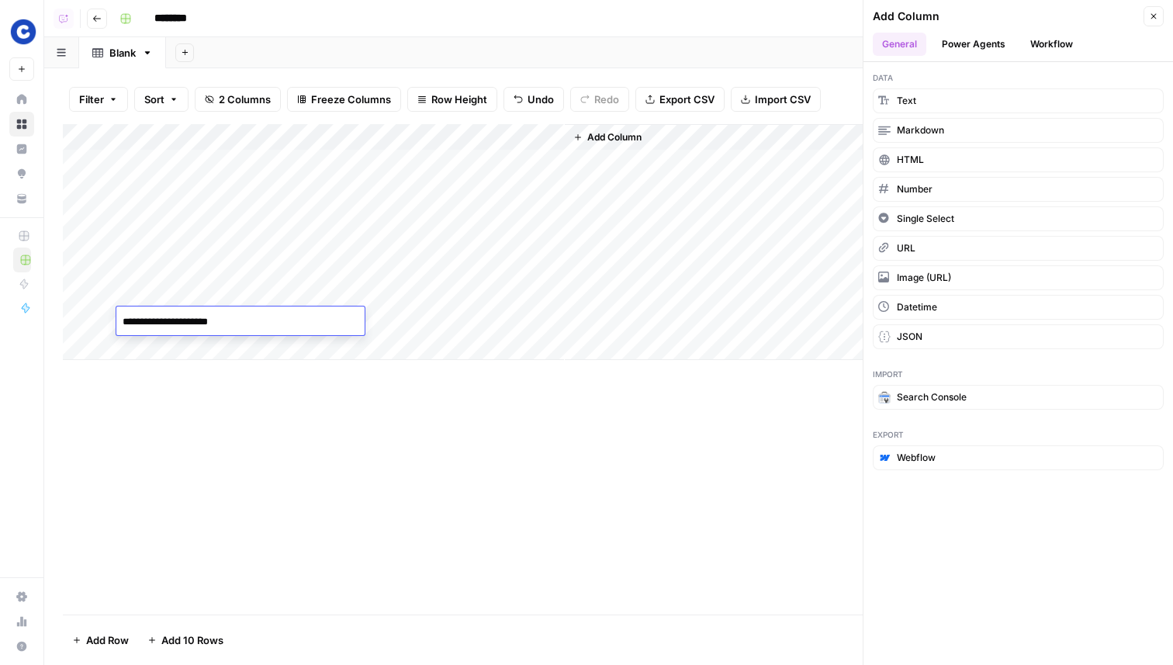
type textarea "**********"
click at [262, 322] on textarea "**********" at bounding box center [240, 322] width 248 height 22
paste textarea "**********"
type textarea "**********"
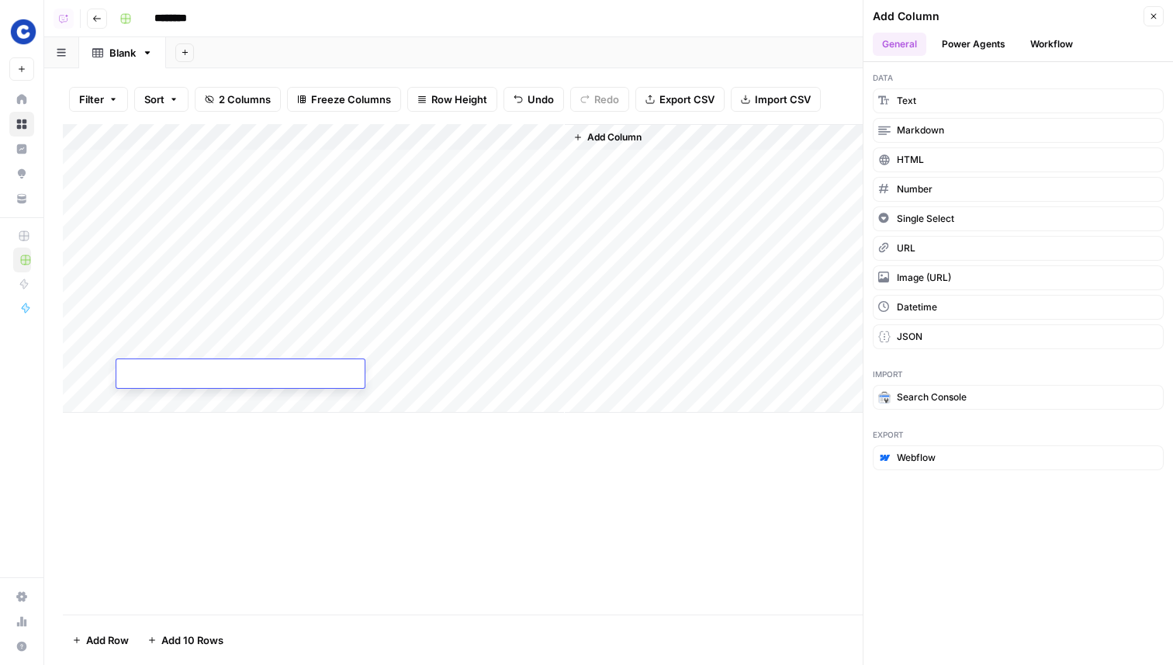
paste textarea "**********"
type textarea "**********"
click at [200, 397] on div "Add Column" at bounding box center [608, 268] width 1091 height 288
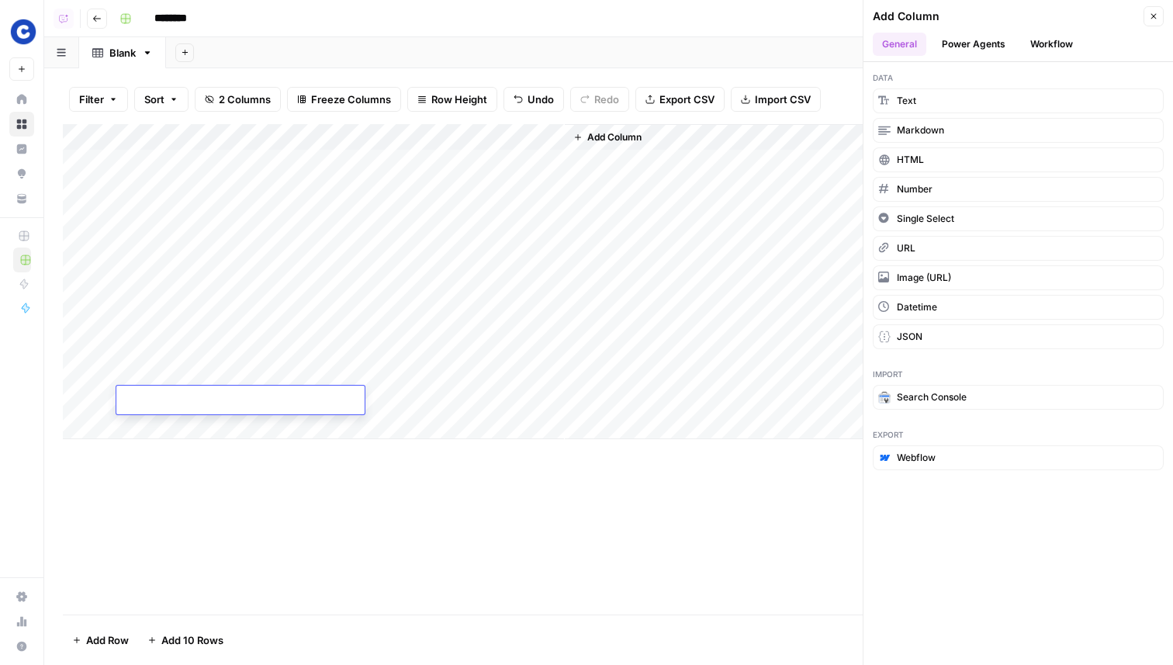
paste textarea "**********"
type textarea "**********"
click at [188, 12] on input "********" at bounding box center [190, 18] width 87 height 25
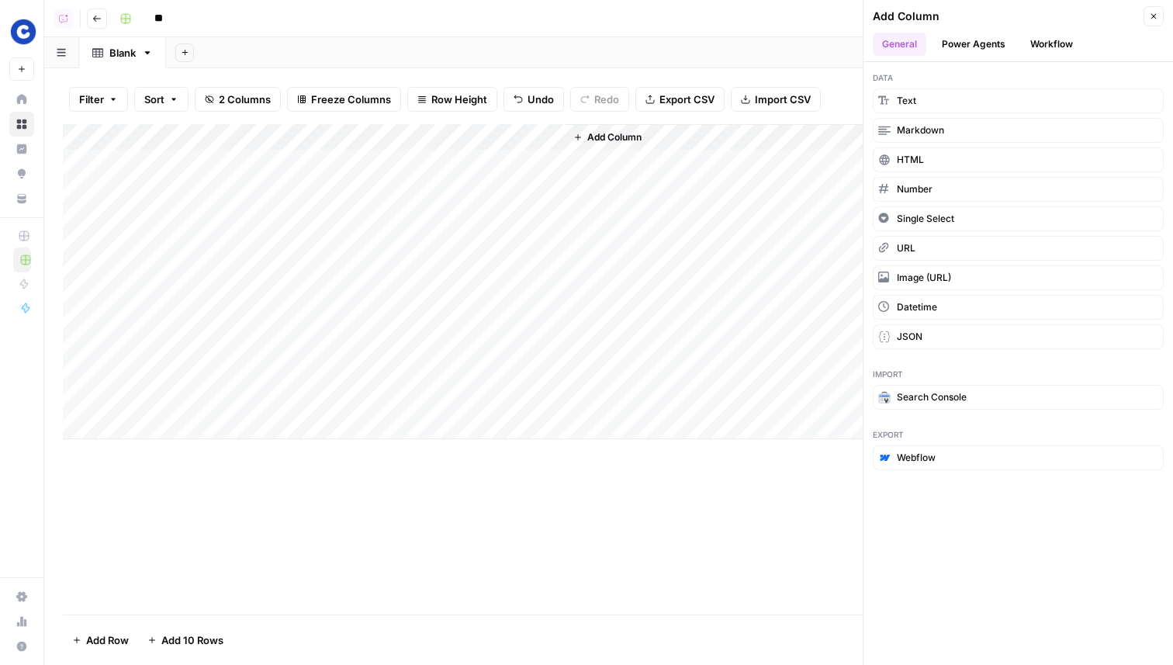
type input "*"
click at [177, 12] on input "********" at bounding box center [190, 18] width 87 height 25
type input "**********"
click at [382, 161] on div "Add Column" at bounding box center [608, 281] width 1091 height 315
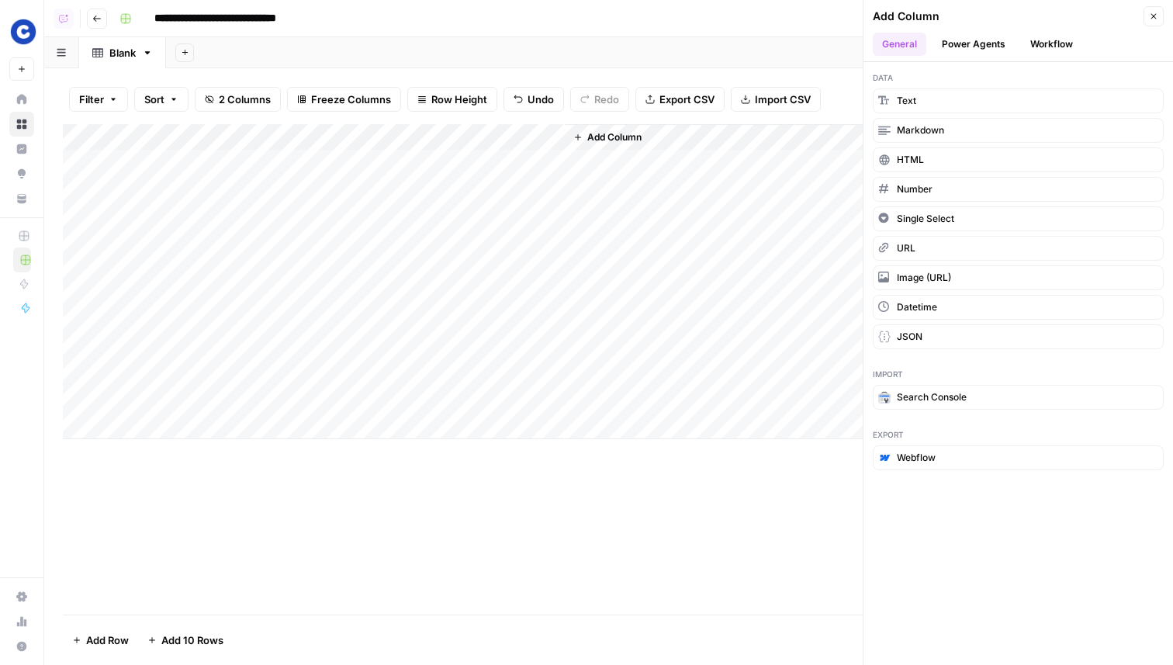
click at [382, 161] on div "Add Column" at bounding box center [608, 281] width 1091 height 315
paste input "**********"
type input "**********"
click at [389, 195] on div "Add Column" at bounding box center [608, 281] width 1091 height 315
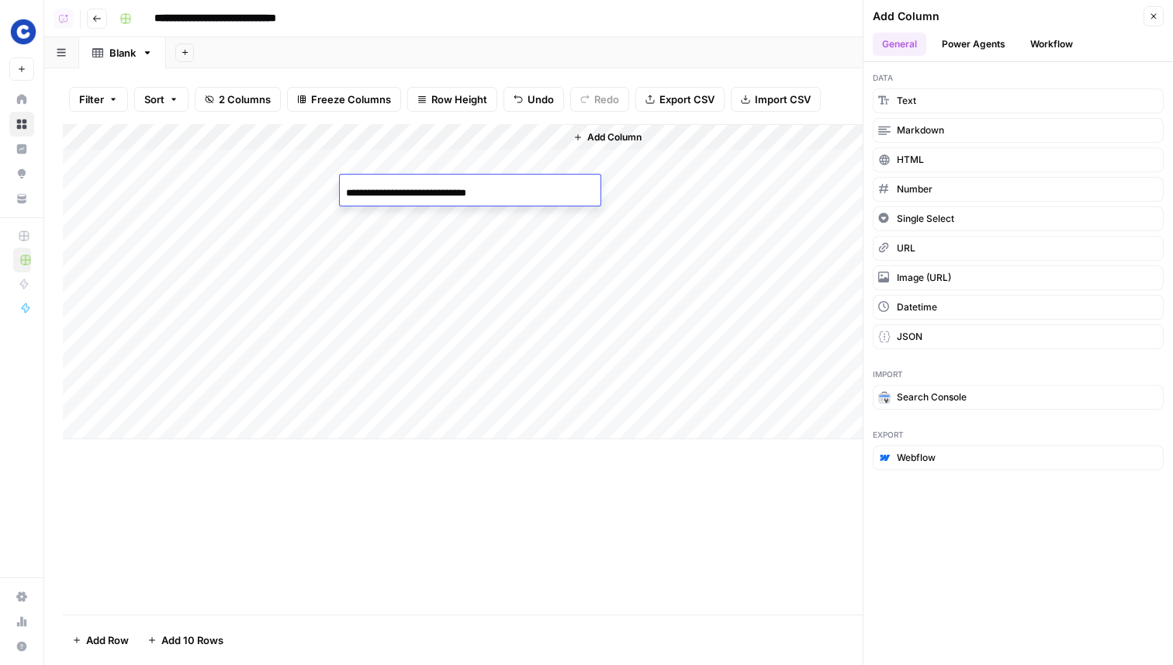
type input "**********"
click at [401, 219] on div "Add Column" at bounding box center [608, 281] width 1091 height 315
type input "**********"
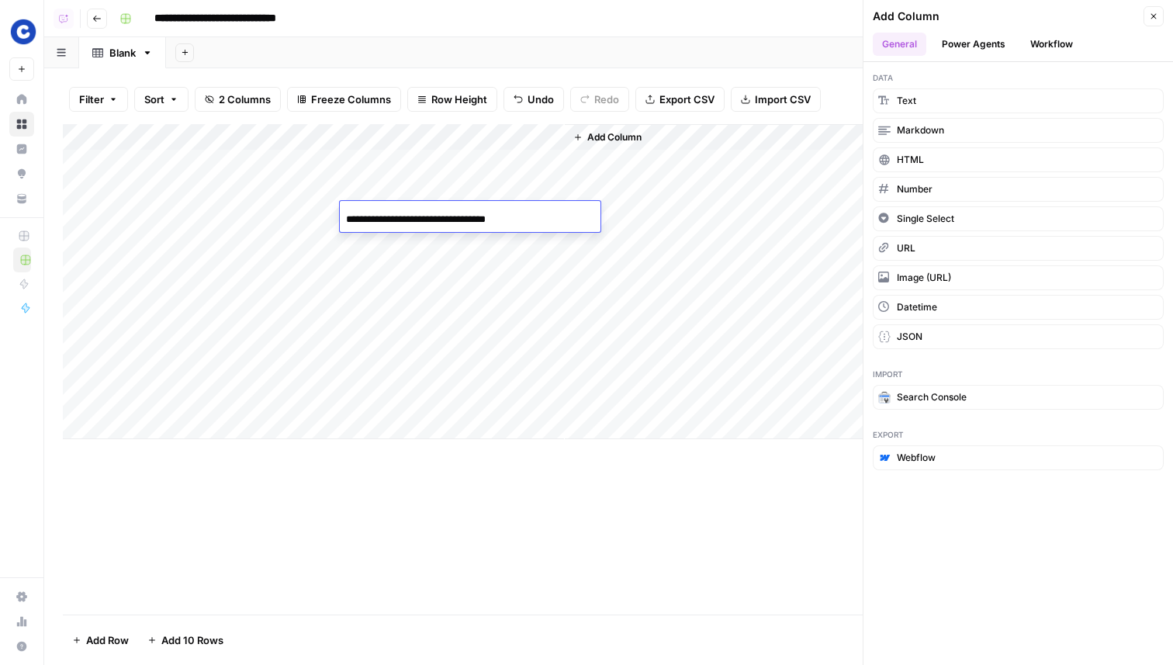
click at [474, 244] on div "Add Column" at bounding box center [608, 281] width 1091 height 315
paste input "**********"
type input "**********"
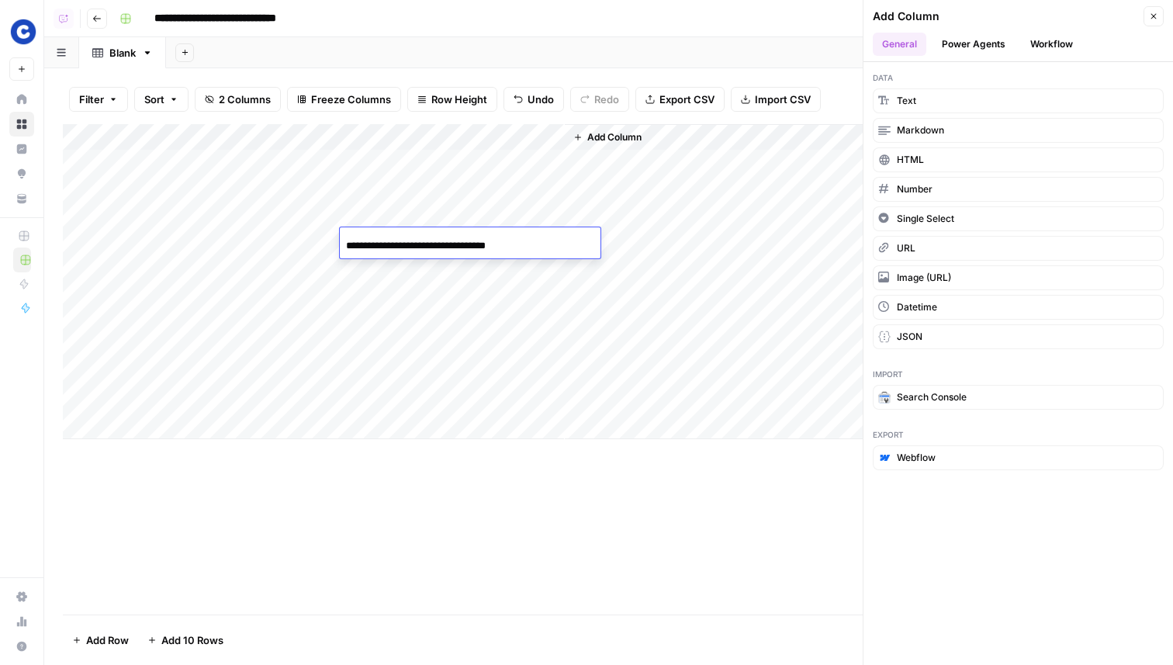
click at [420, 273] on div "Add Column" at bounding box center [608, 281] width 1091 height 315
paste input "**********"
type input "**********"
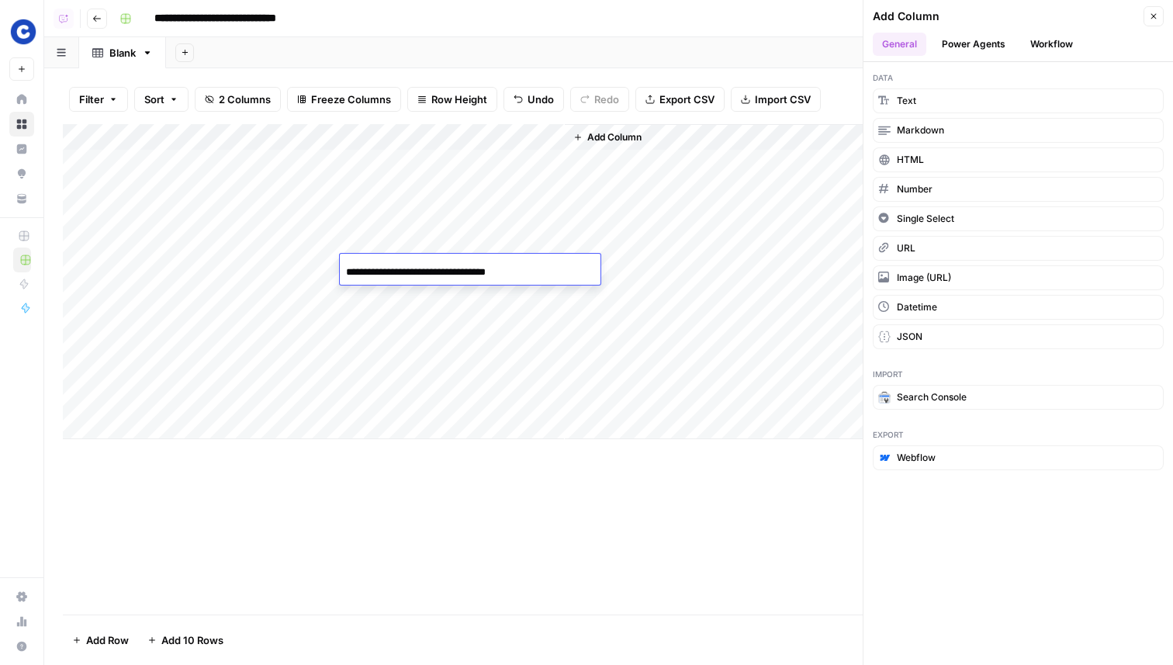
click at [419, 318] on div "Add Column" at bounding box center [608, 281] width 1091 height 315
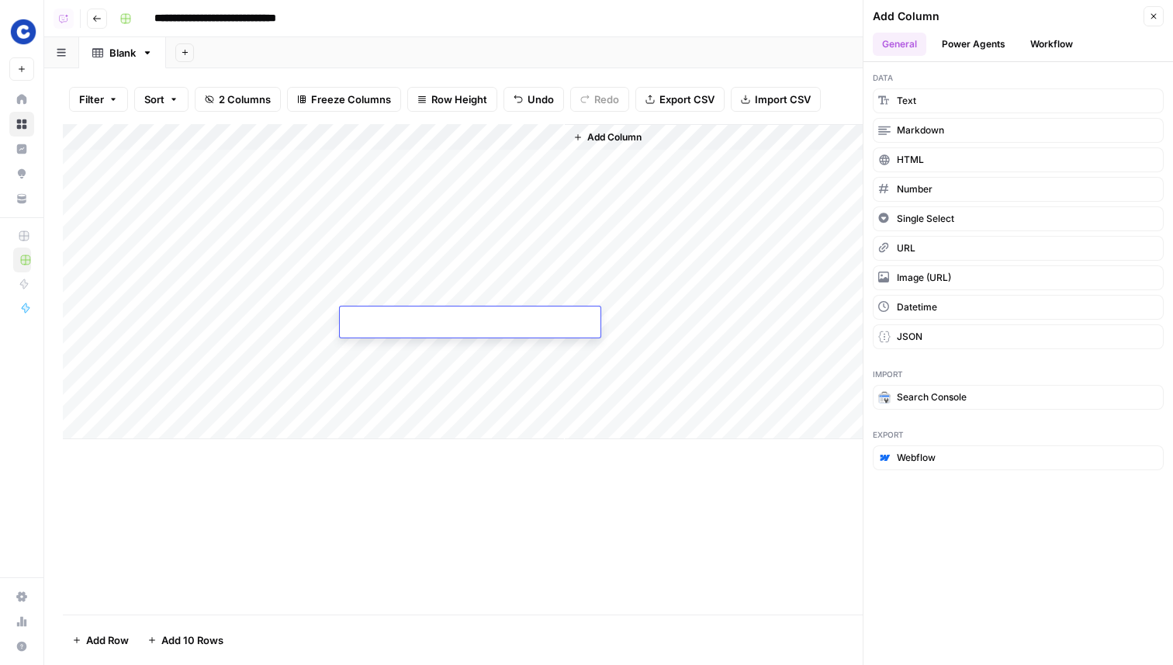
paste input "**********"
type input "**********"
click at [430, 344] on div "Add Column" at bounding box center [608, 281] width 1091 height 315
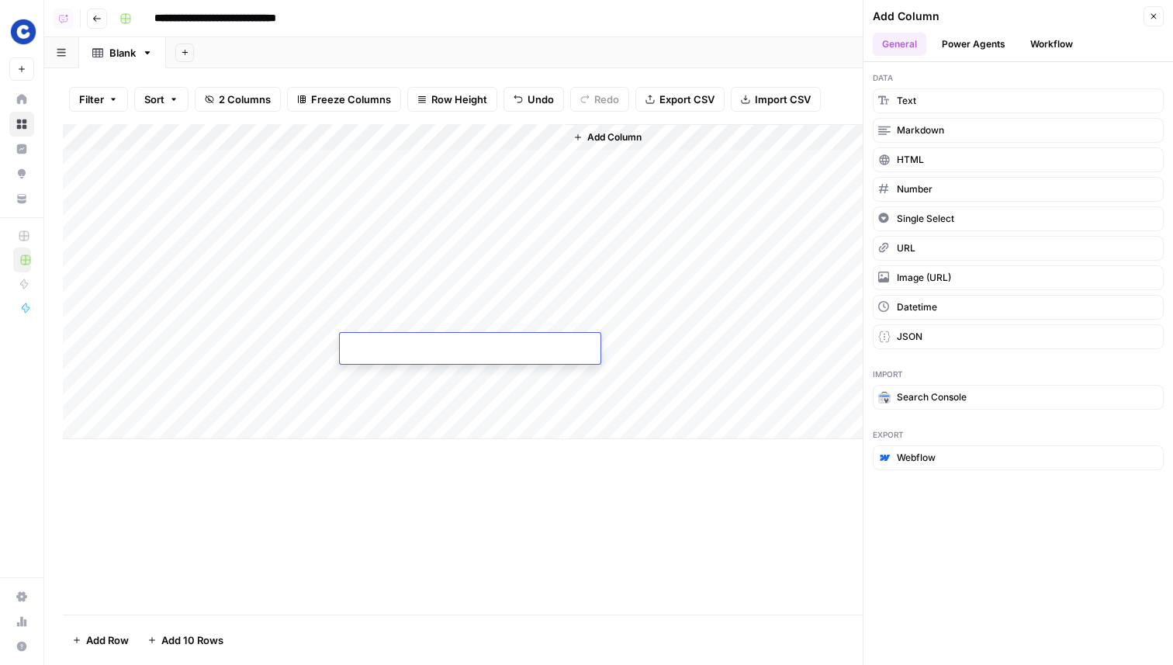
paste input "**********"
type input "**********"
click at [424, 374] on div "Add Column" at bounding box center [608, 281] width 1091 height 315
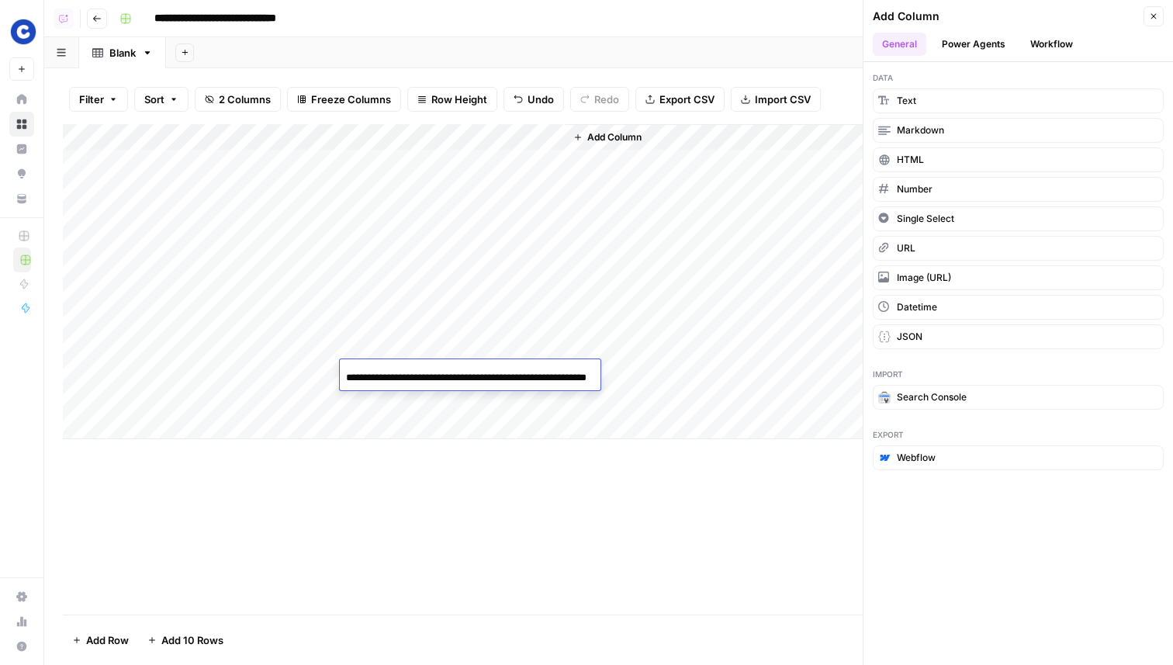
type input "**********"
click at [379, 409] on div "Add Column" at bounding box center [608, 281] width 1091 height 315
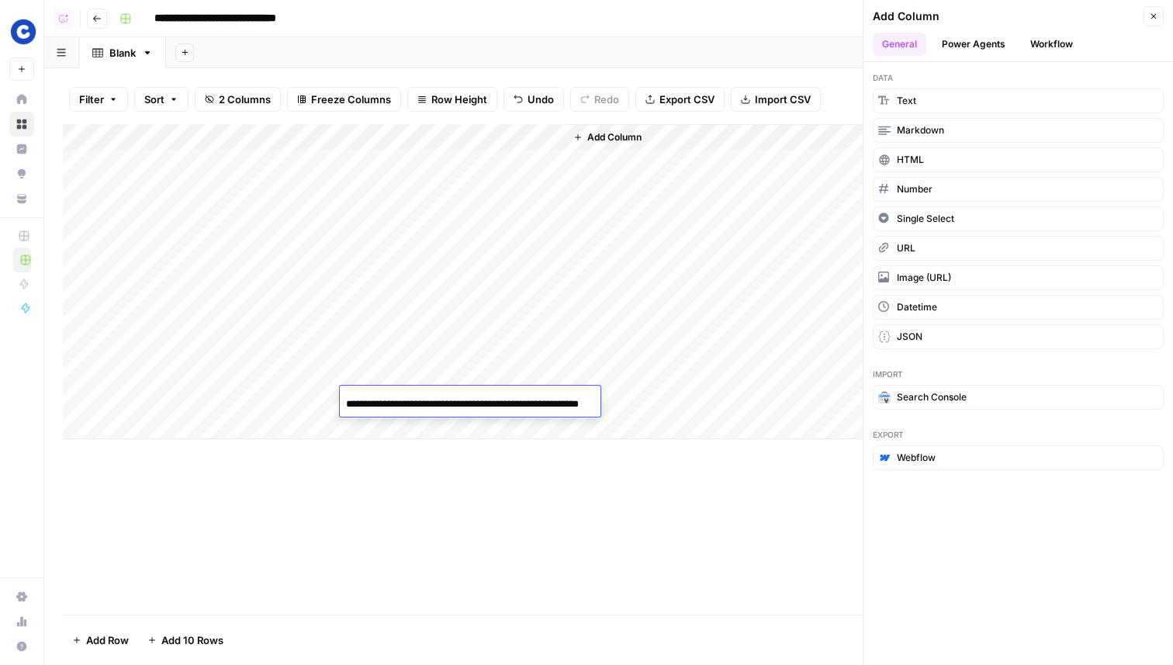
scroll to position [0, 68]
click at [519, 457] on div "Add Column" at bounding box center [608, 369] width 1091 height 490
click at [1152, 18] on icon "button" at bounding box center [1153, 16] width 9 height 9
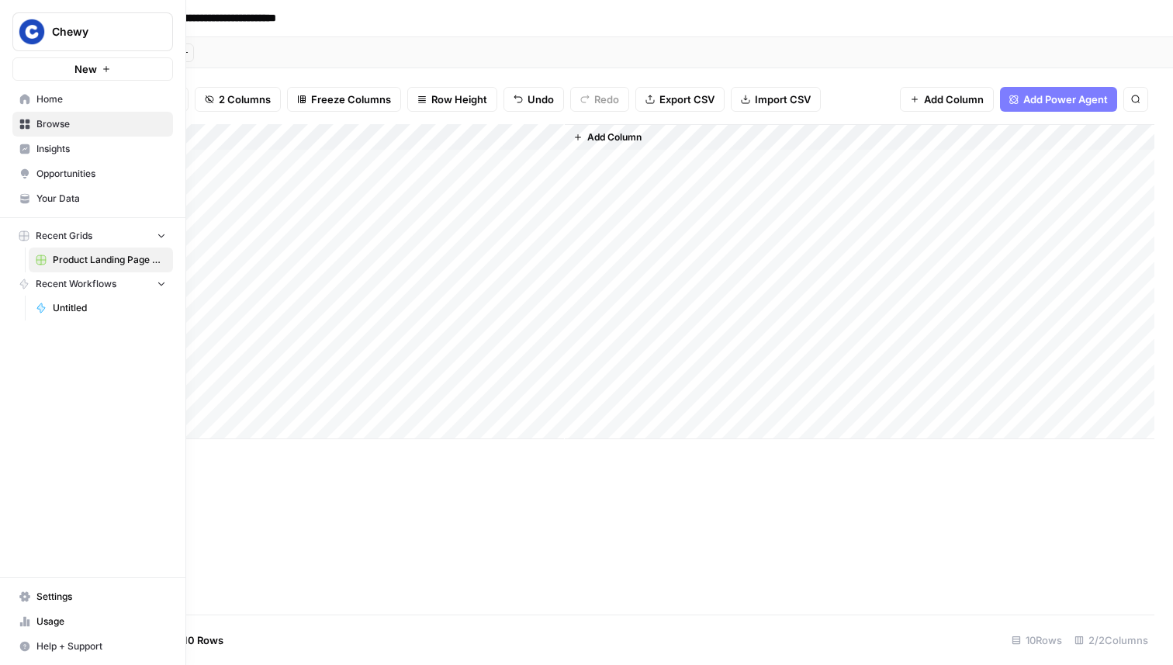
click at [78, 98] on span "Home" at bounding box center [101, 99] width 130 height 14
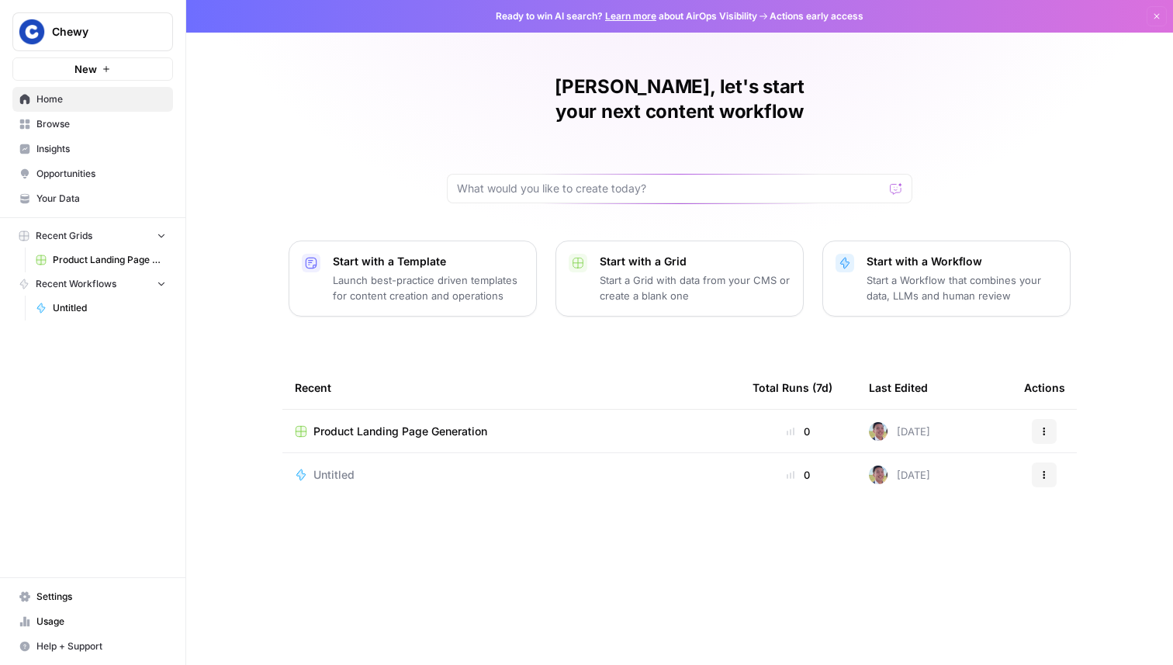
click at [126, 68] on button "New" at bounding box center [92, 68] width 161 height 23
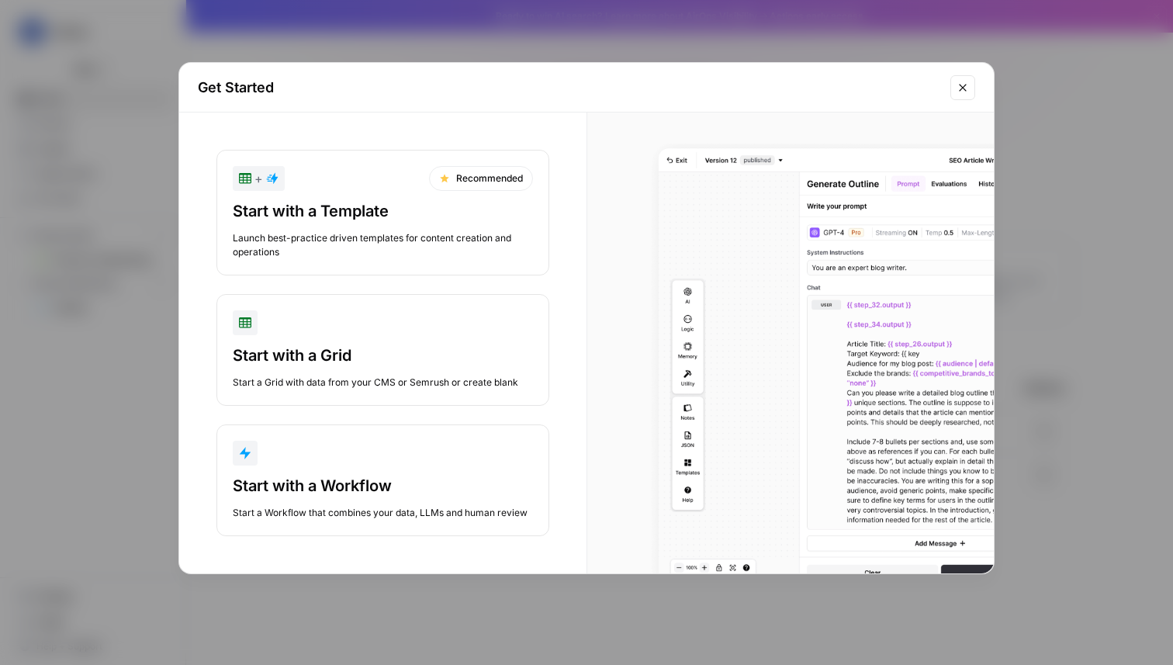
click at [374, 485] on div "Start with a Workflow" at bounding box center [383, 486] width 300 height 22
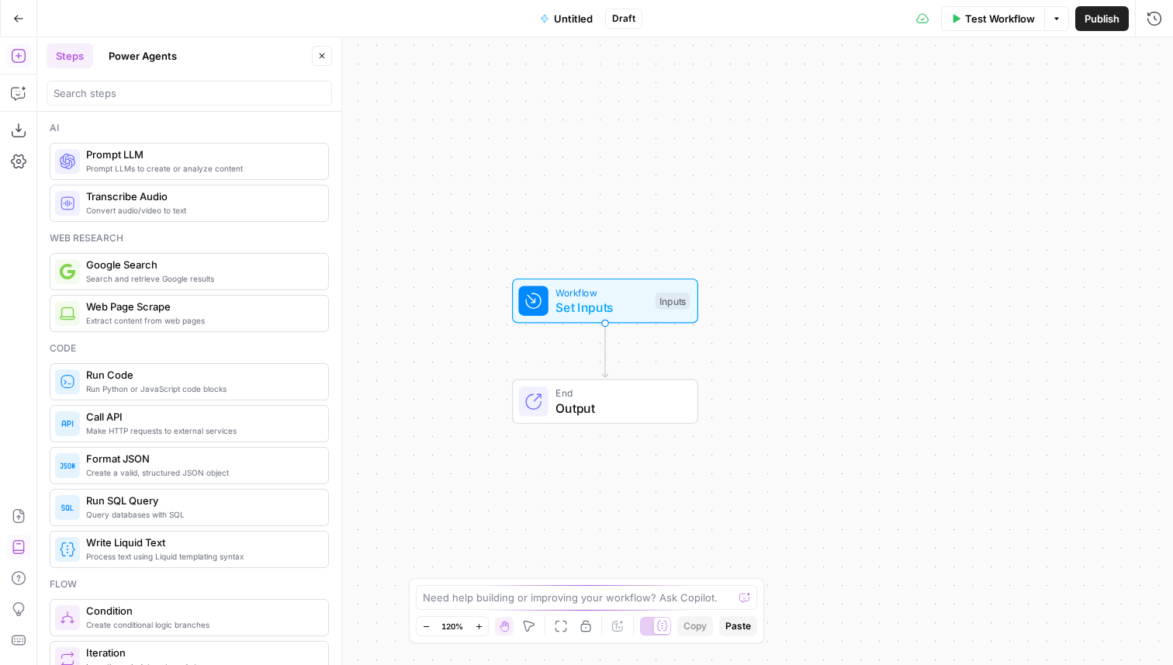
click at [19, 552] on icon "button" at bounding box center [18, 547] width 12 height 14
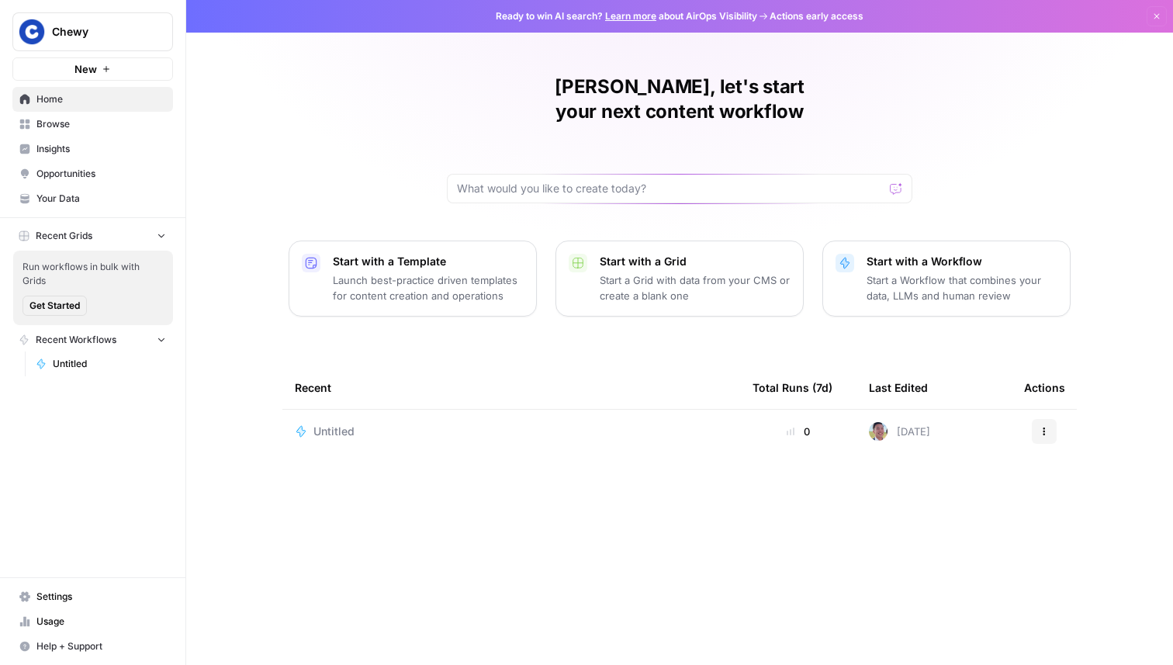
click at [97, 202] on span "Your Data" at bounding box center [101, 199] width 130 height 14
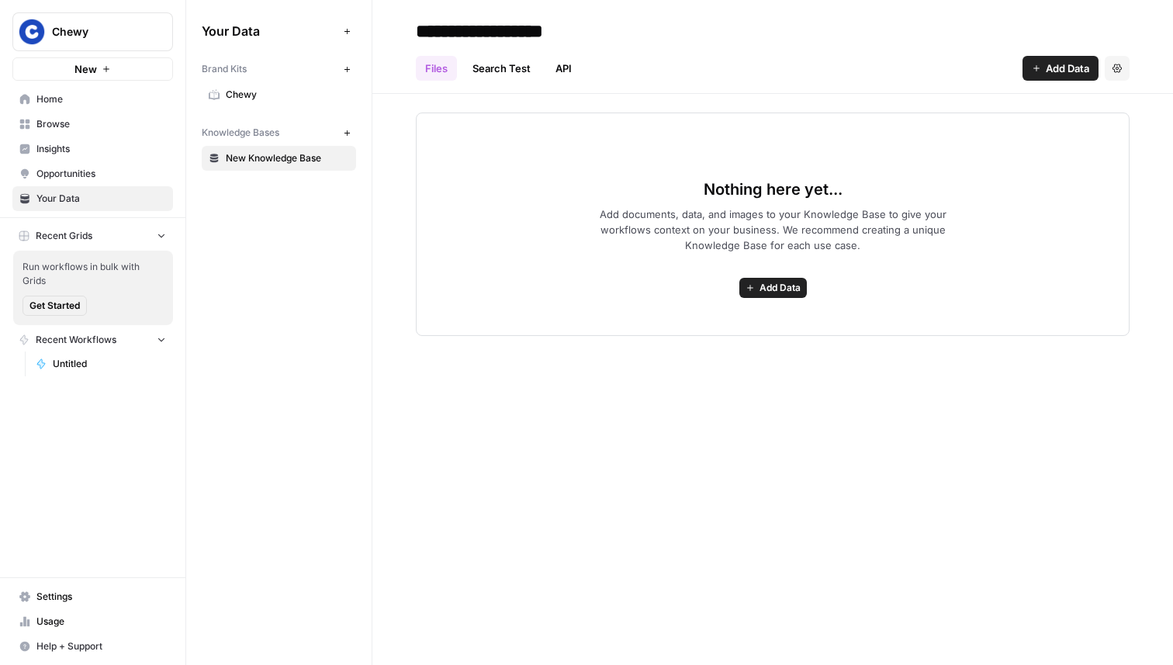
click at [268, 84] on link "Chewy" at bounding box center [279, 94] width 154 height 25
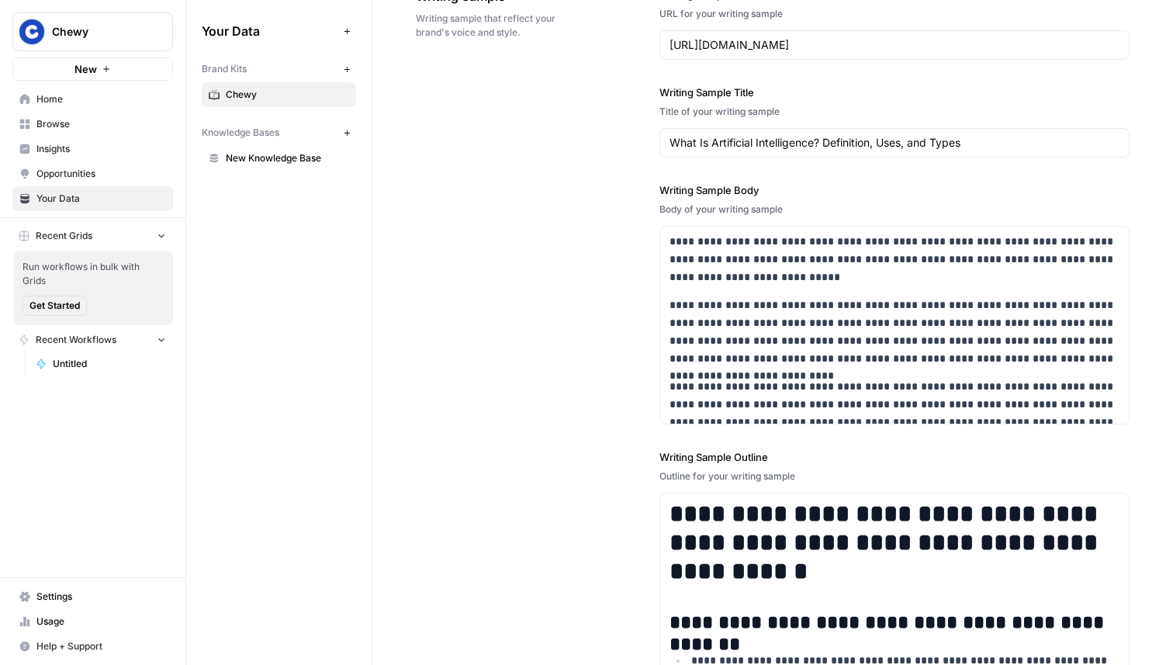
scroll to position [1624, 0]
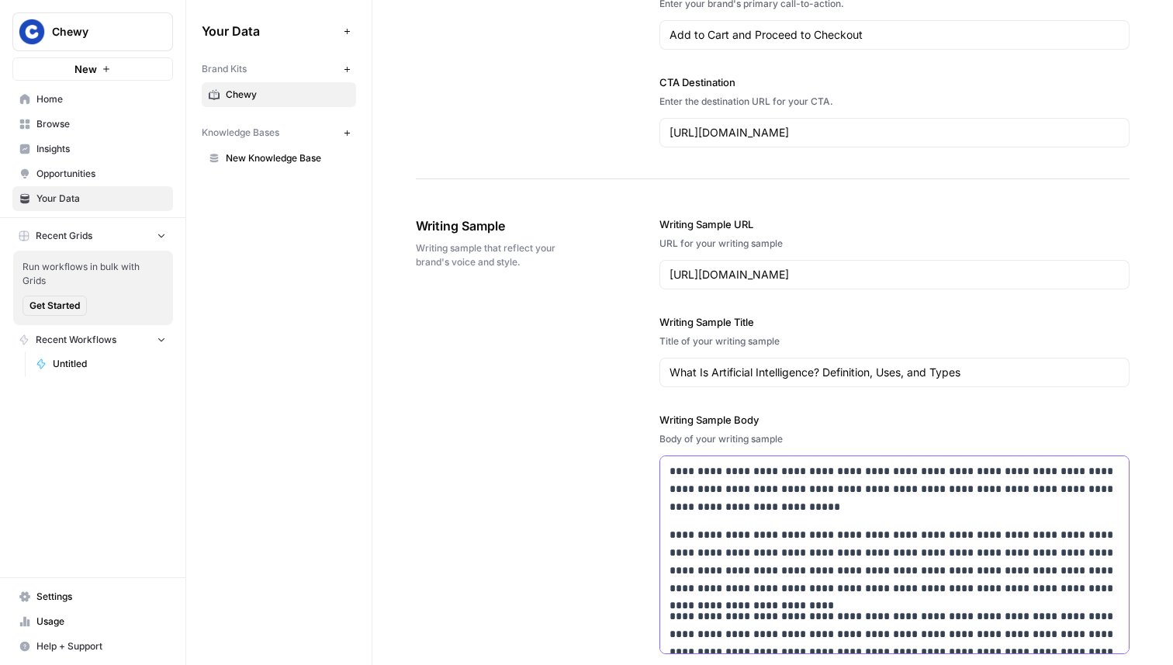
click at [766, 500] on p "**********" at bounding box center [894, 488] width 450 height 53
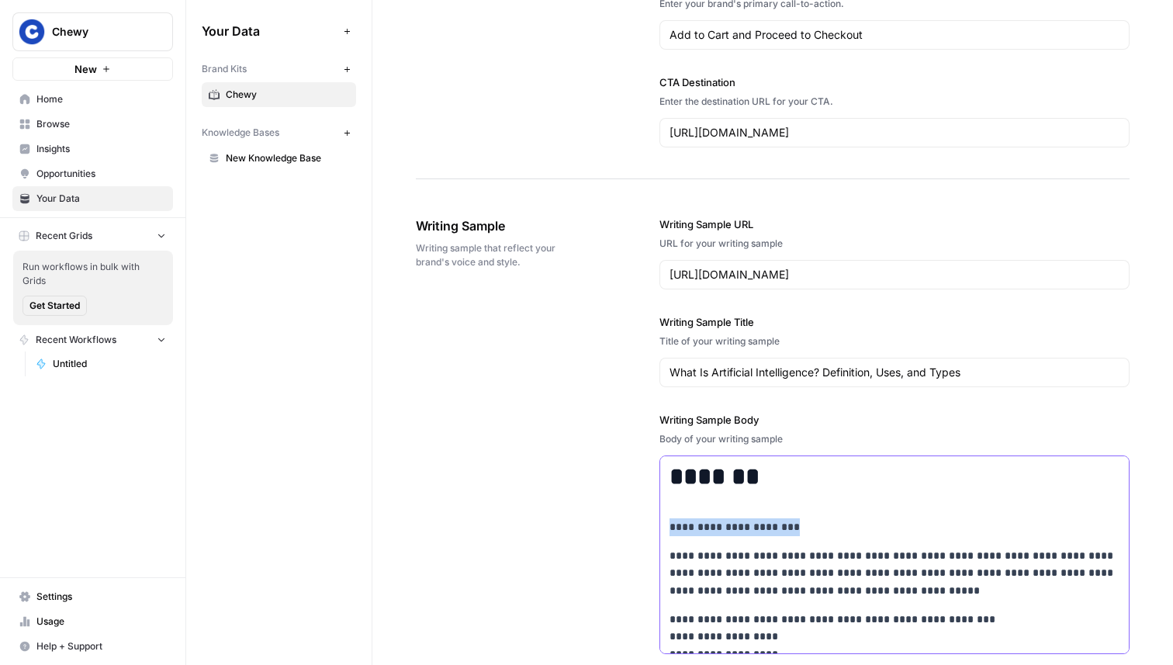
drag, startPoint x: 821, startPoint y: 527, endPoint x: 657, endPoint y: 522, distance: 164.5
click at [657, 522] on div "**********" at bounding box center [772, 568] width 713 height 767
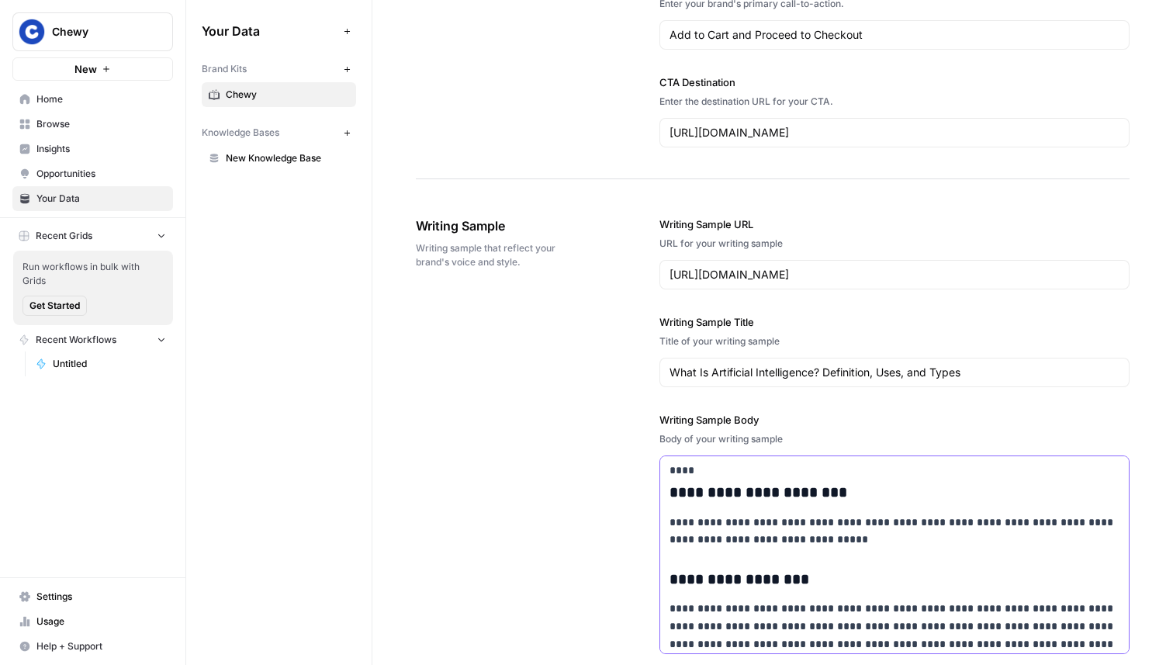
scroll to position [406, 0]
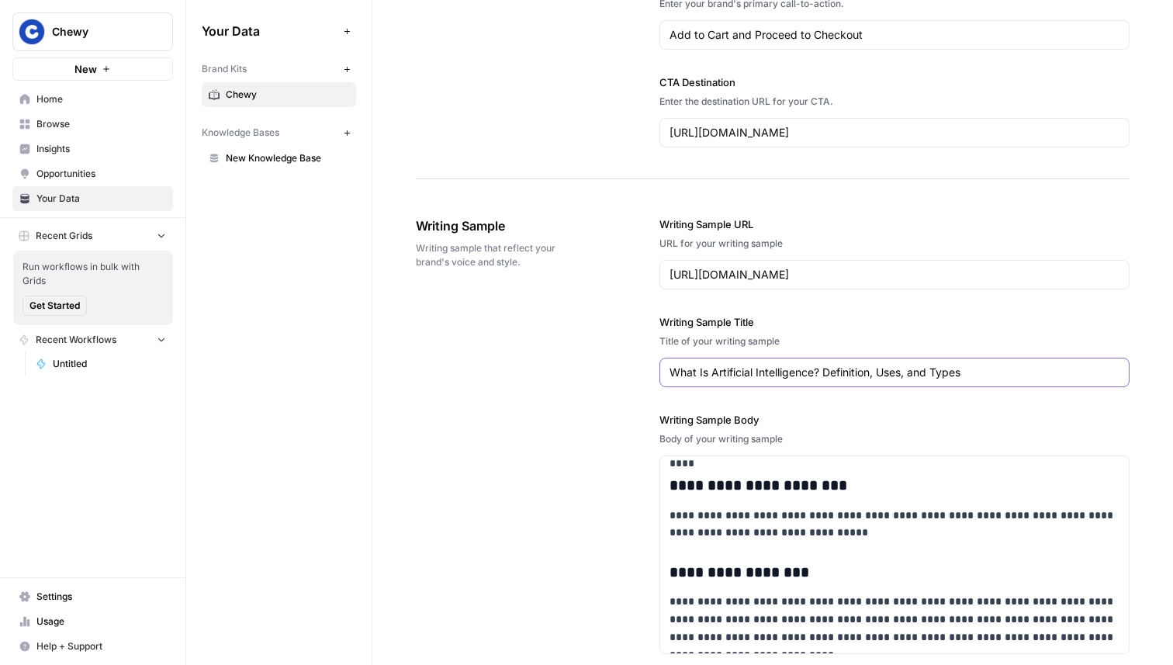
drag, startPoint x: 1032, startPoint y: 369, endPoint x: 650, endPoint y: 368, distance: 382.3
click at [650, 368] on div "**********" at bounding box center [772, 568] width 713 height 767
drag, startPoint x: 748, startPoint y: 368, endPoint x: 624, endPoint y: 367, distance: 124.9
click at [624, 367] on div "**********" at bounding box center [772, 568] width 713 height 767
paste input "Characteristics, Care & Photos"
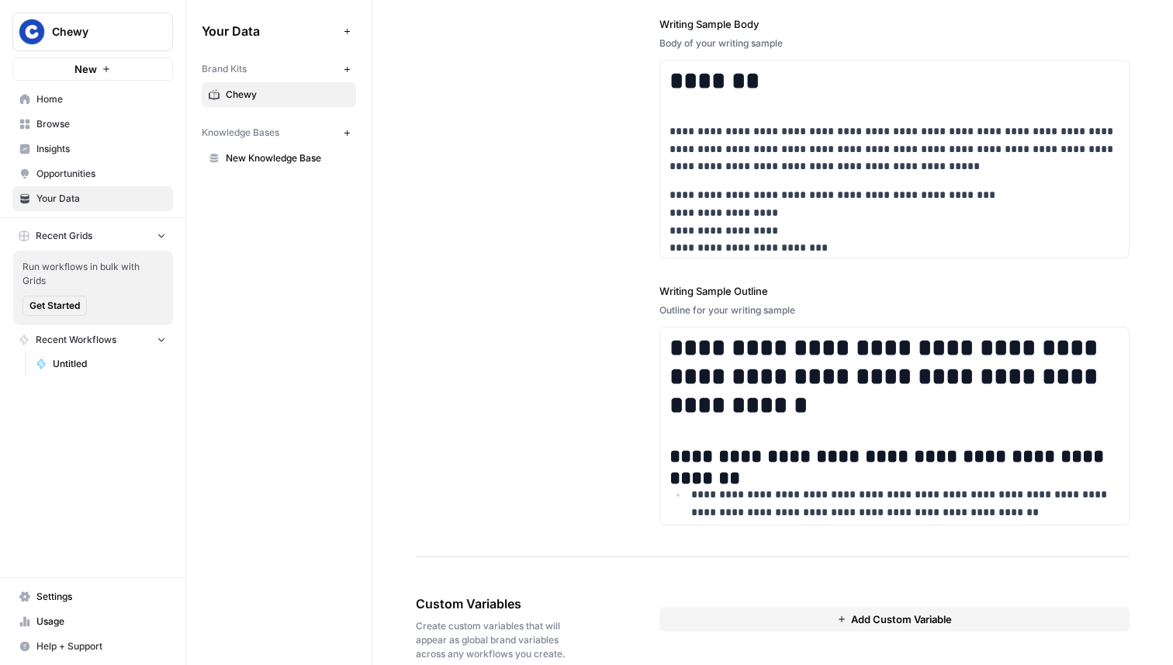
scroll to position [2047, 0]
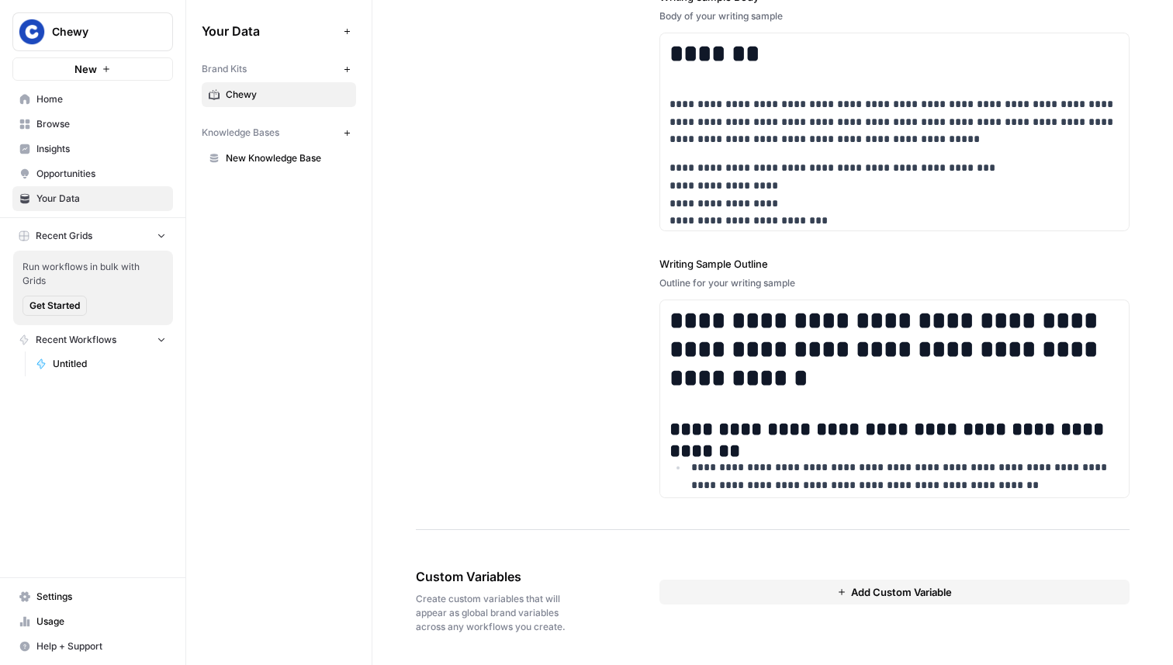
type input "Cavapoo Characteristics, Care & Photos"
click at [112, 33] on span "Chewy" at bounding box center [99, 32] width 94 height 16
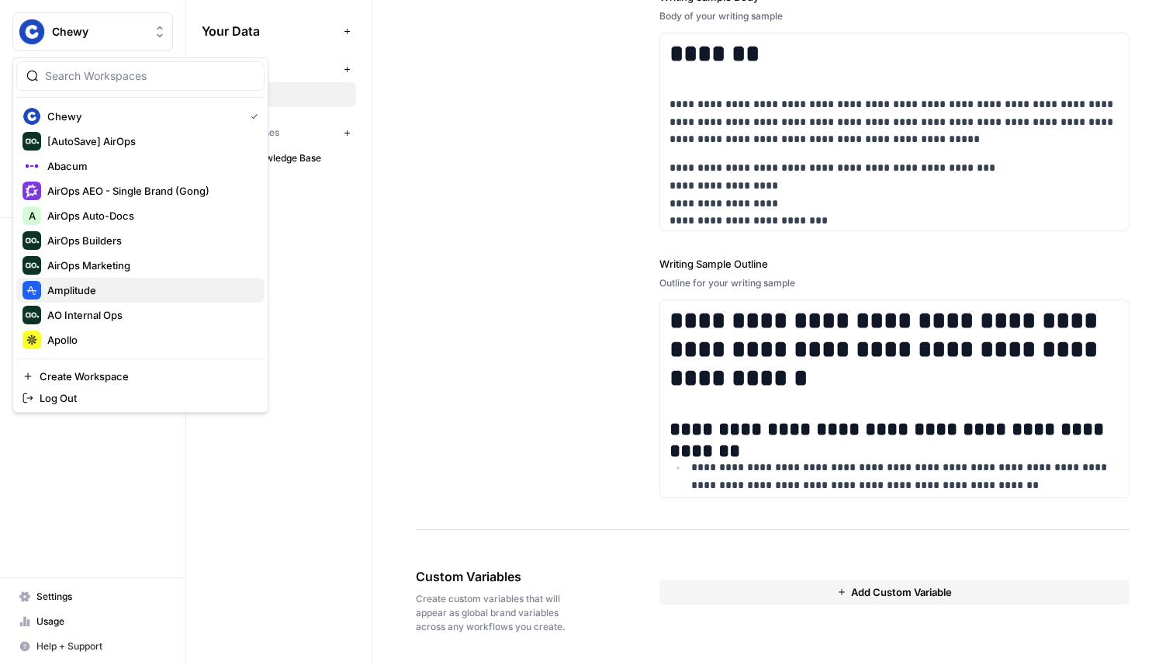
click at [123, 288] on span "Amplitude" at bounding box center [149, 290] width 205 height 16
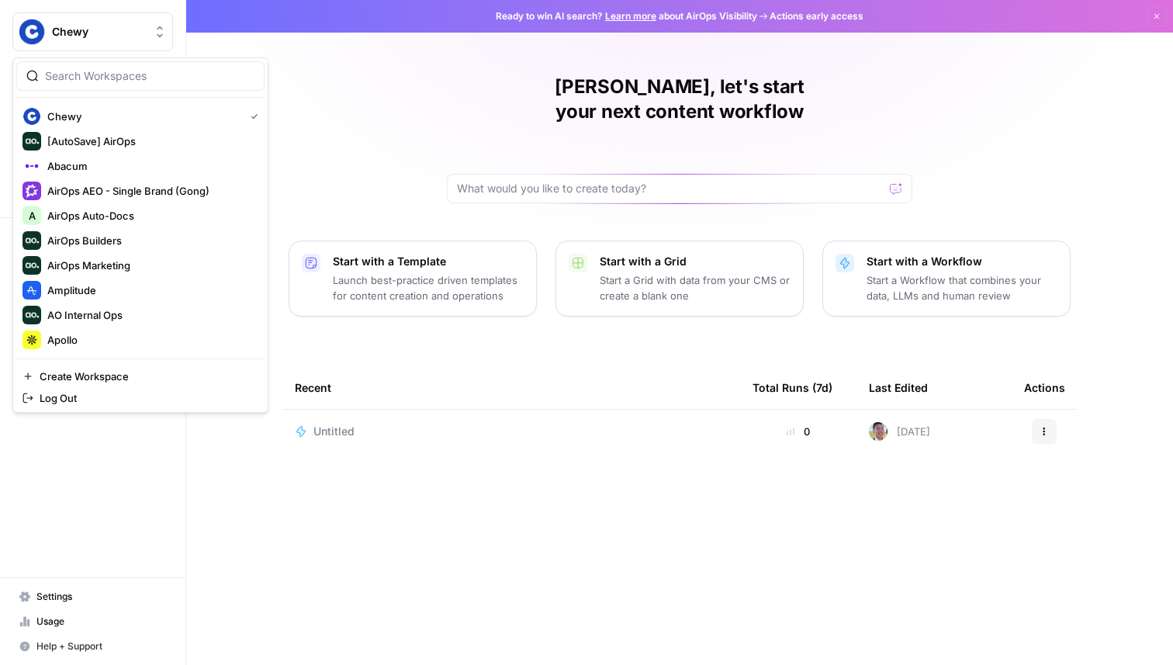
click at [146, 25] on div "Chewy" at bounding box center [110, 32] width 116 height 16
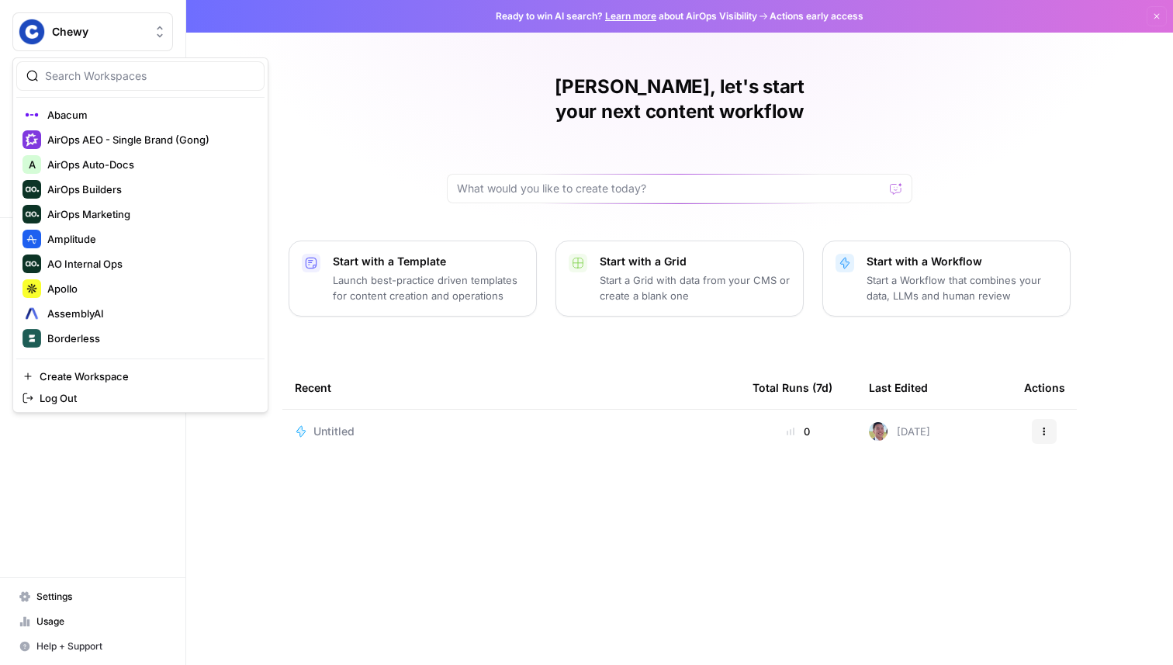
scroll to position [60, 0]
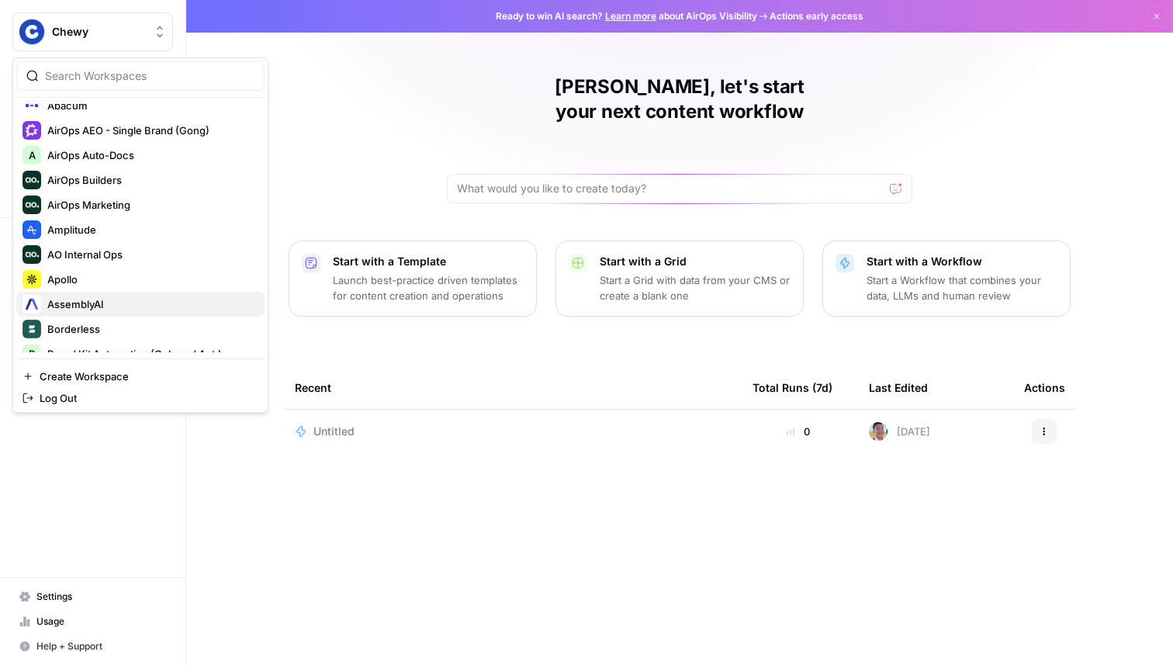
click at [117, 302] on span "AssemblyAI" at bounding box center [149, 304] width 205 height 16
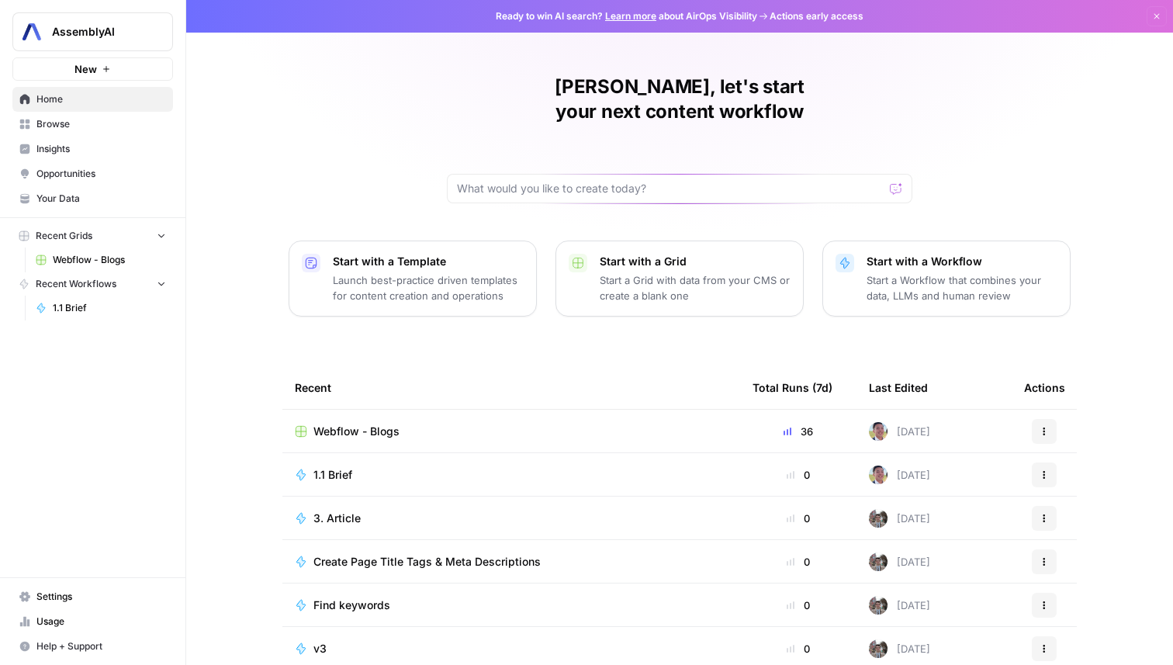
click at [349, 423] on span "Webflow - Blogs" at bounding box center [356, 431] width 86 height 16
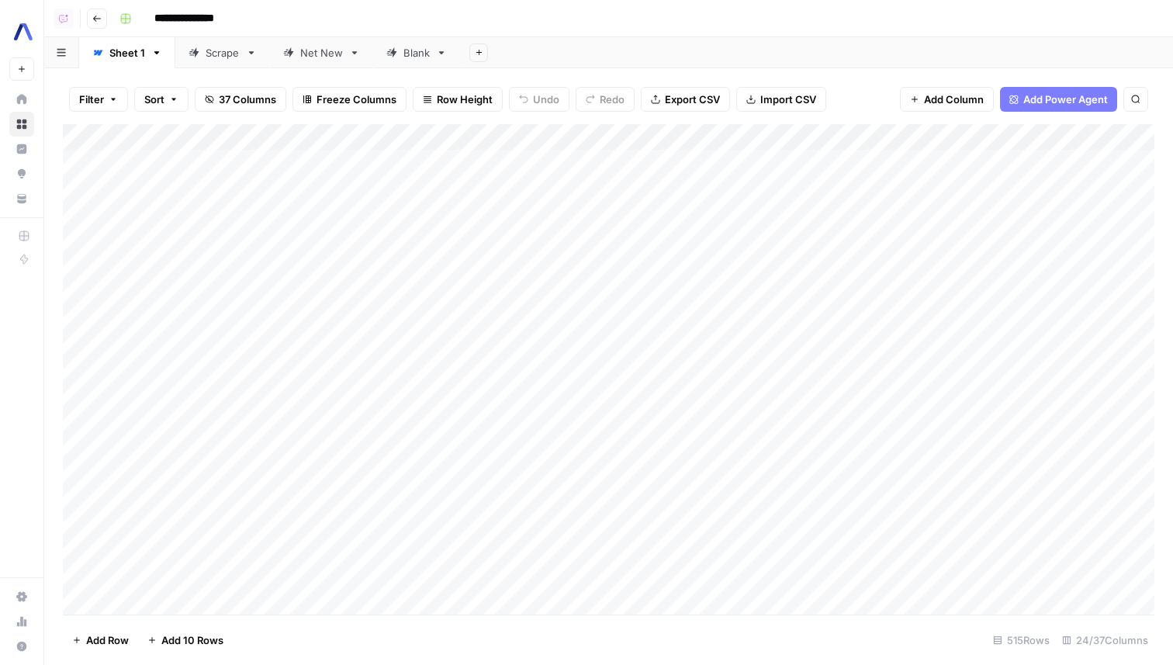
click at [199, 57] on div "Scrape" at bounding box center [213, 53] width 51 height 16
click at [292, 60] on link "Net New" at bounding box center [321, 52] width 103 height 31
click at [518, 194] on div "Add Column" at bounding box center [608, 228] width 1091 height 209
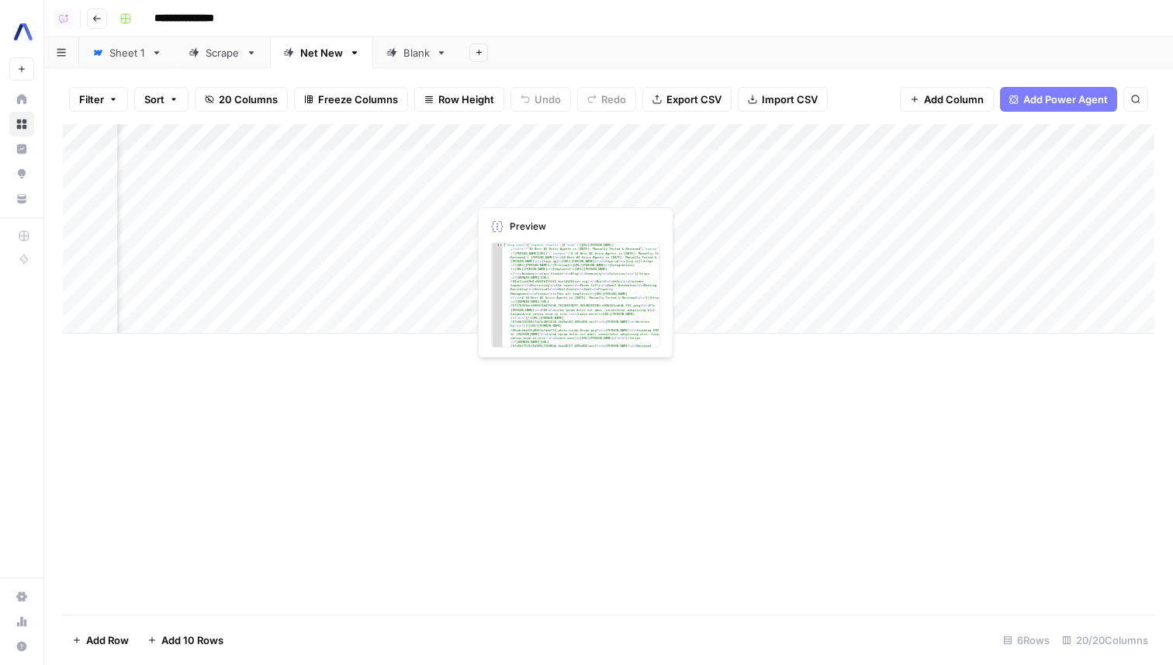
click at [518, 194] on div "Add Column" at bounding box center [608, 228] width 1091 height 209
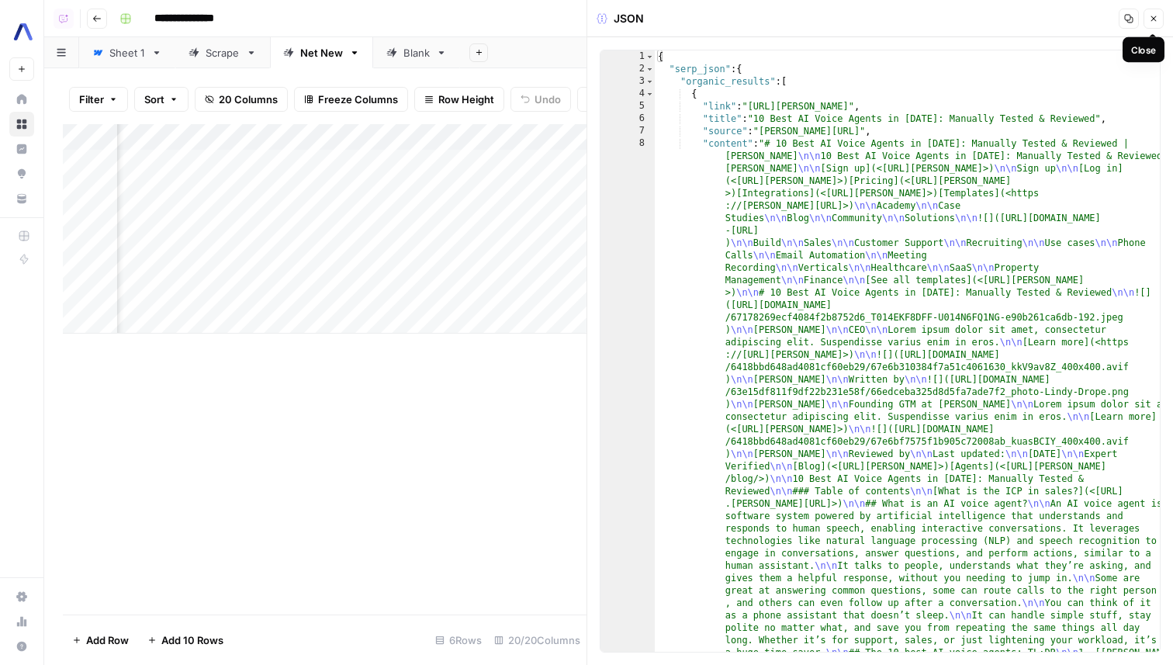
click at [1159, 26] on button "Close" at bounding box center [1153, 19] width 20 height 20
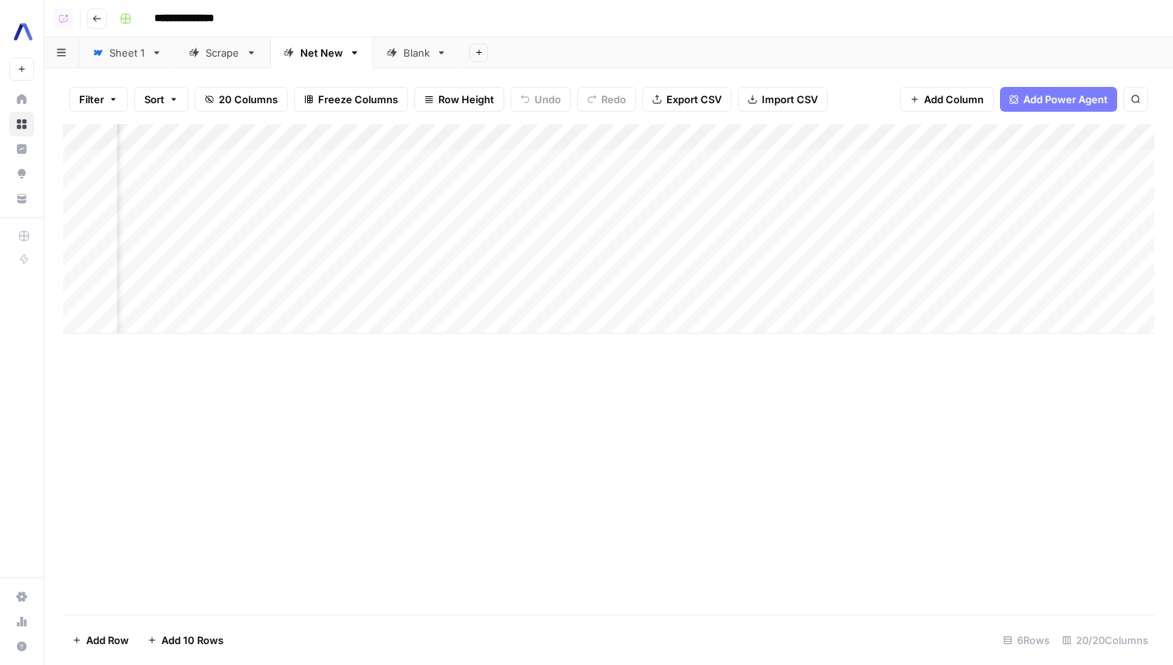
click at [939, 133] on div "Add Column" at bounding box center [608, 228] width 1091 height 209
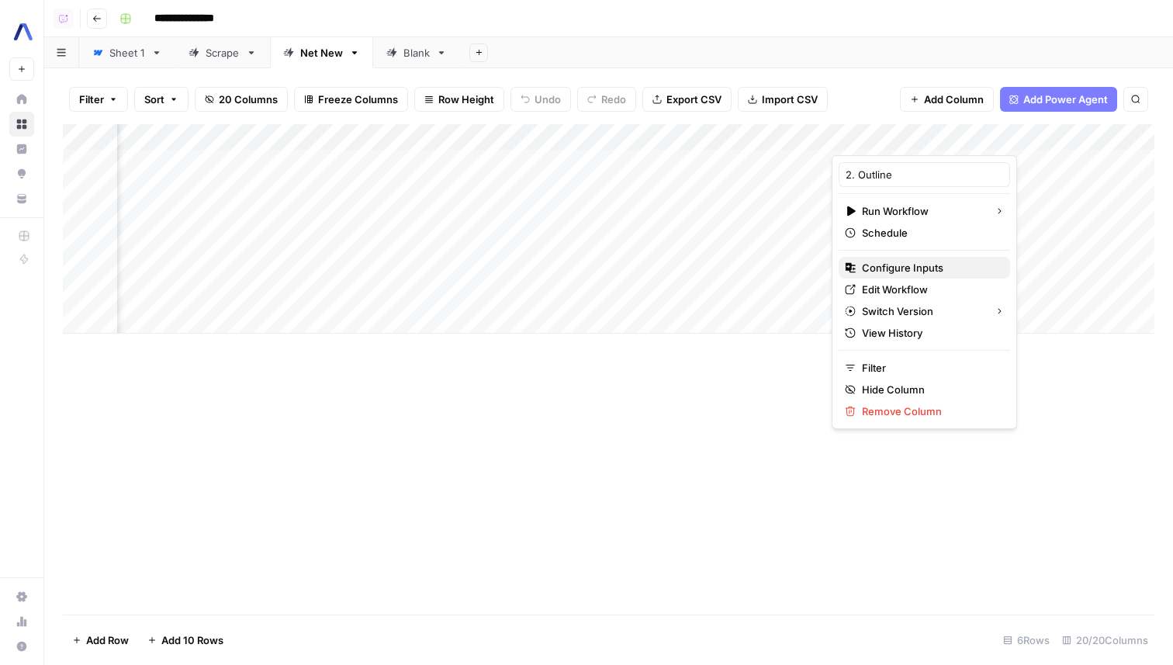
click at [888, 264] on span "Configure Inputs" at bounding box center [930, 268] width 136 height 16
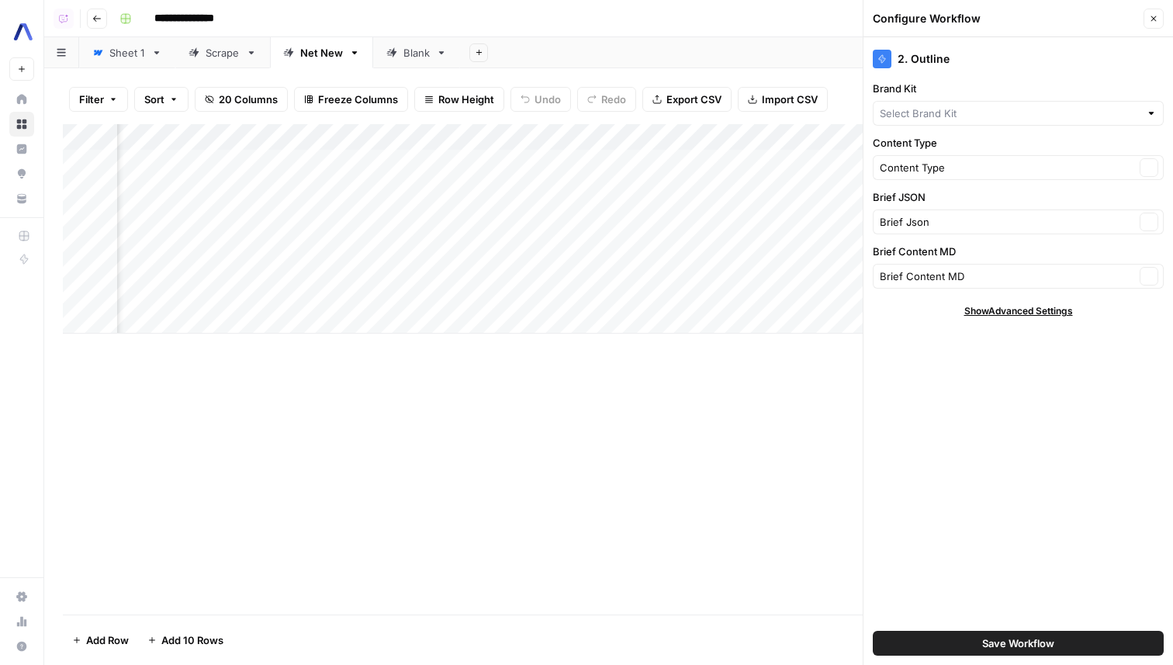
type input "AssemblyAI"
click at [1150, 16] on icon "button" at bounding box center [1153, 18] width 9 height 9
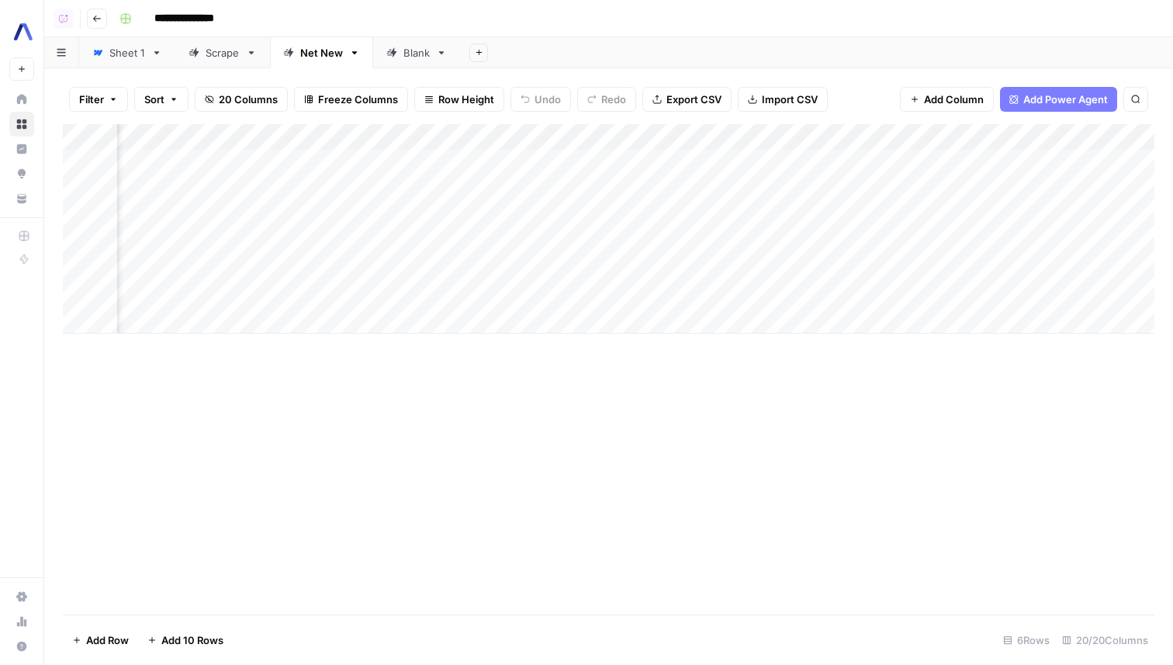
click at [546, 188] on div "Add Column" at bounding box center [608, 228] width 1091 height 209
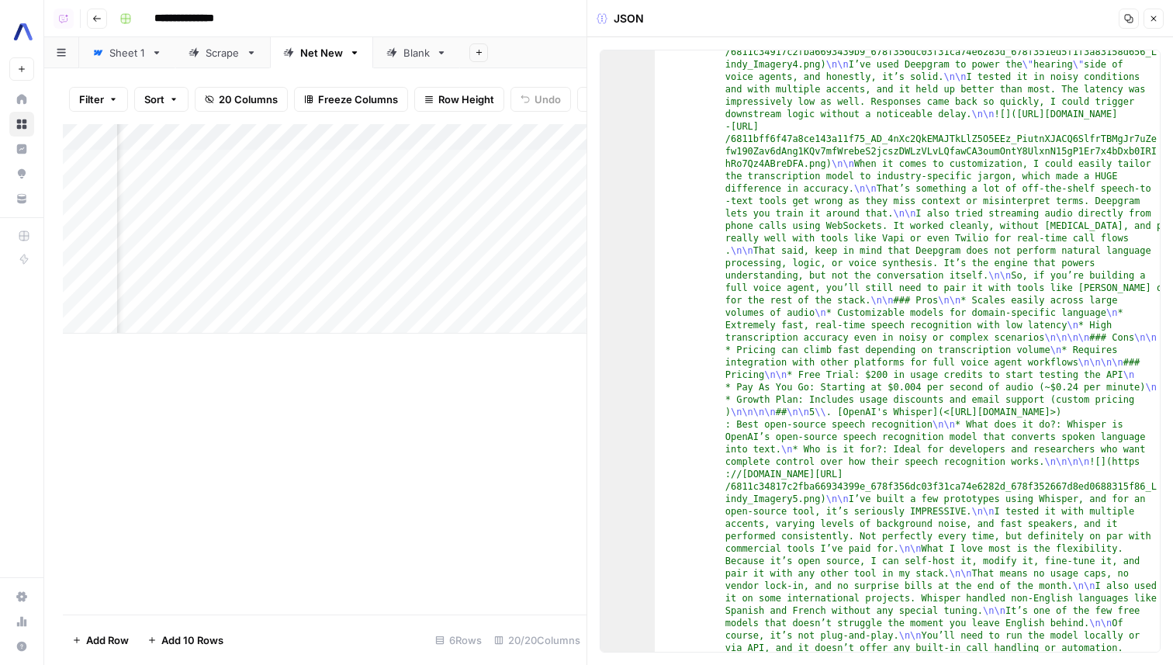
scroll to position [307, 0]
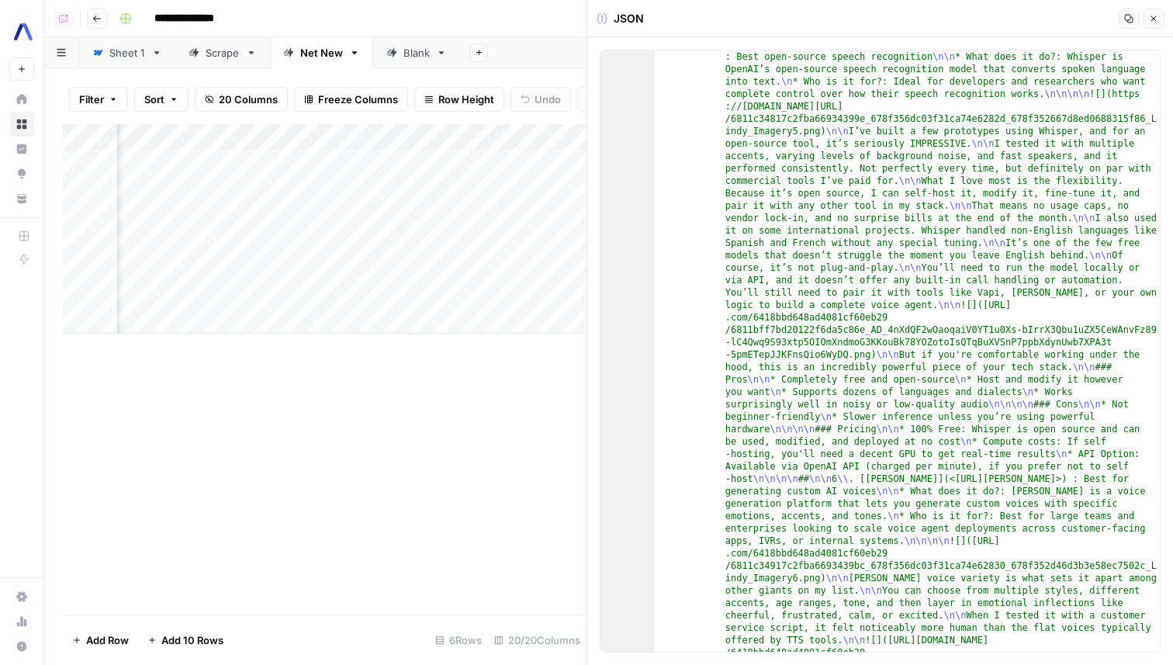
click at [1157, 21] on icon "button" at bounding box center [1153, 18] width 9 height 9
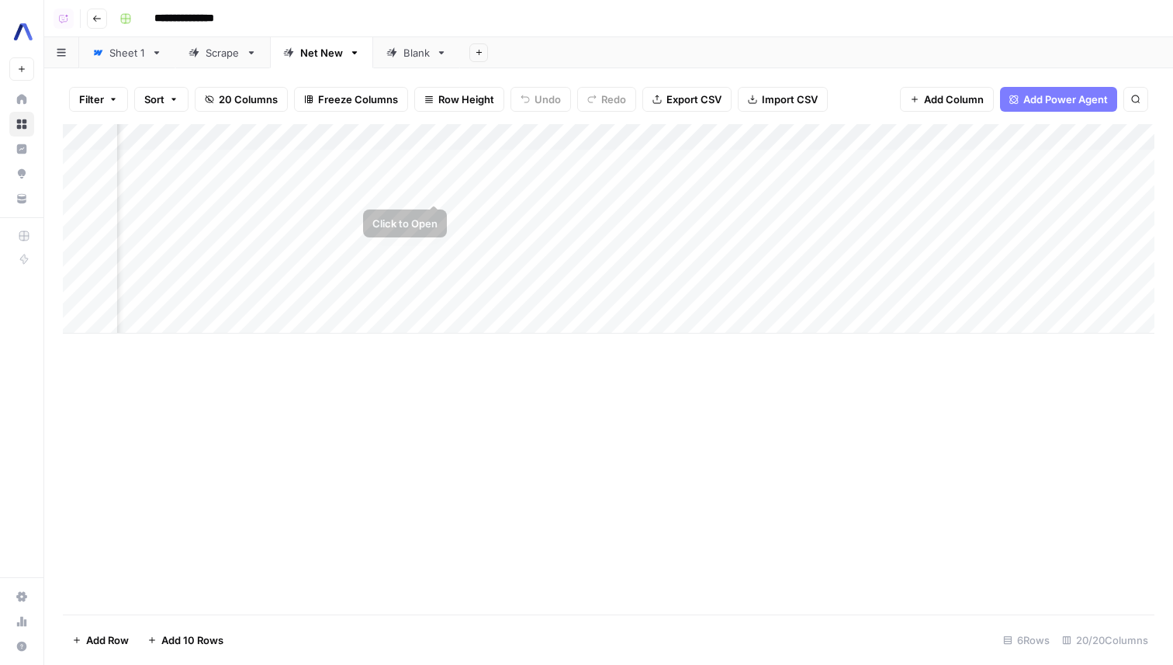
click at [437, 187] on div "Add Column" at bounding box center [608, 228] width 1091 height 209
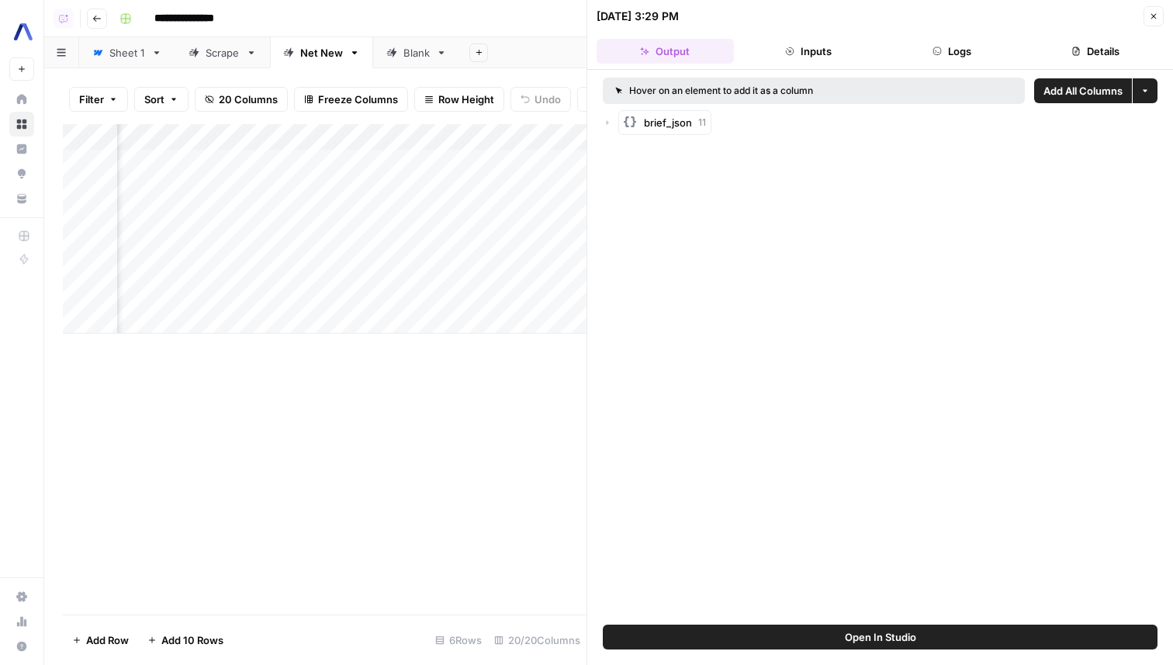
click at [1156, 21] on button "Close" at bounding box center [1153, 16] width 20 height 20
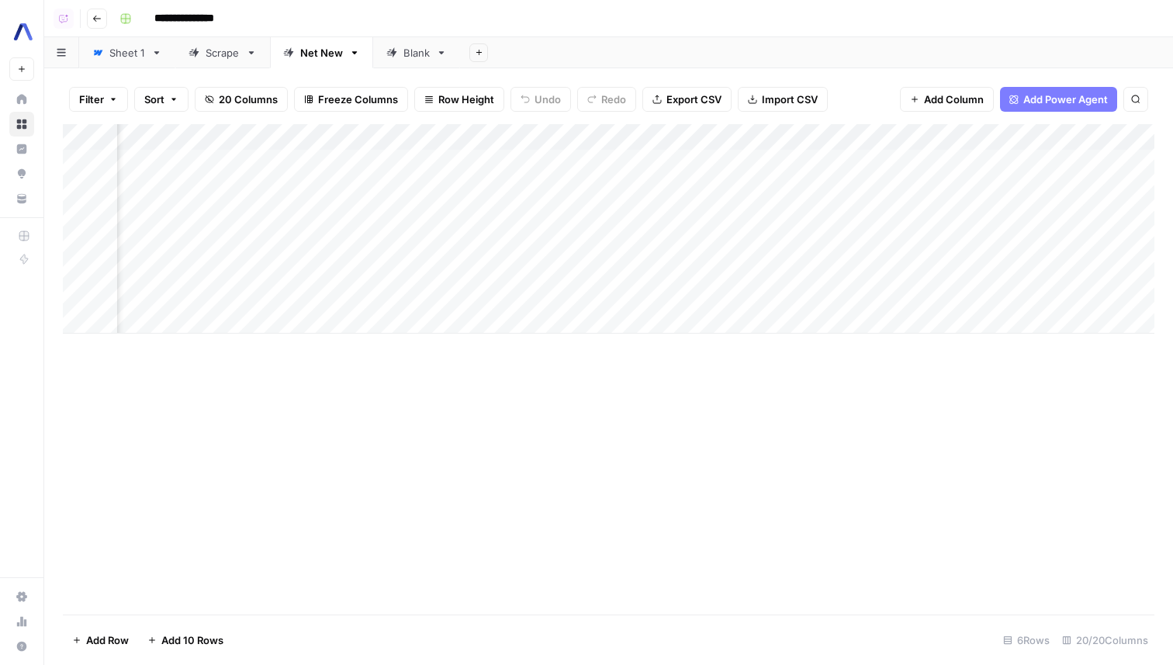
click at [525, 182] on div "Add Column" at bounding box center [608, 228] width 1091 height 209
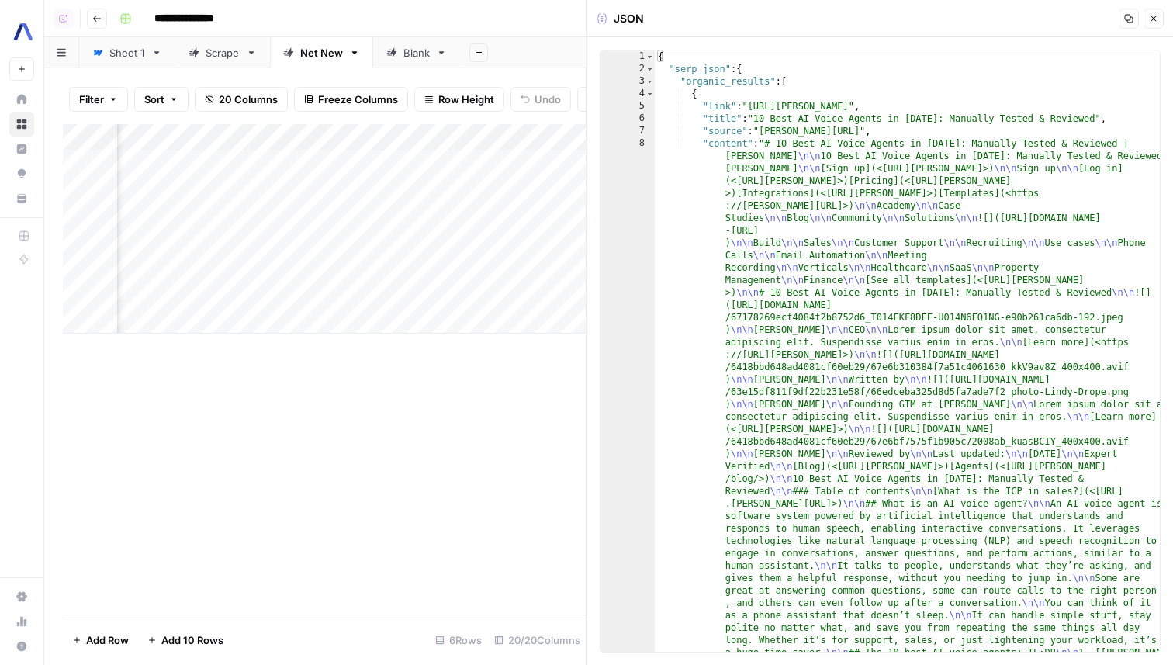
click at [1151, 16] on icon "button" at bounding box center [1153, 18] width 9 height 9
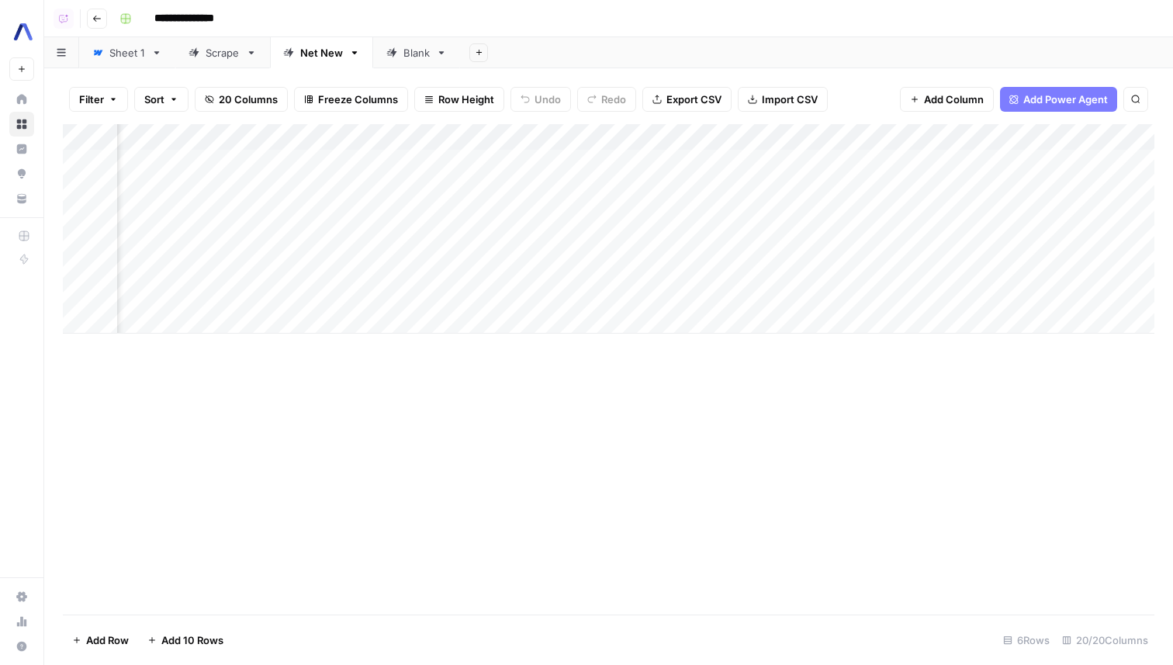
scroll to position [0, 1727]
click at [897, 211] on div "Add Column" at bounding box center [608, 228] width 1091 height 209
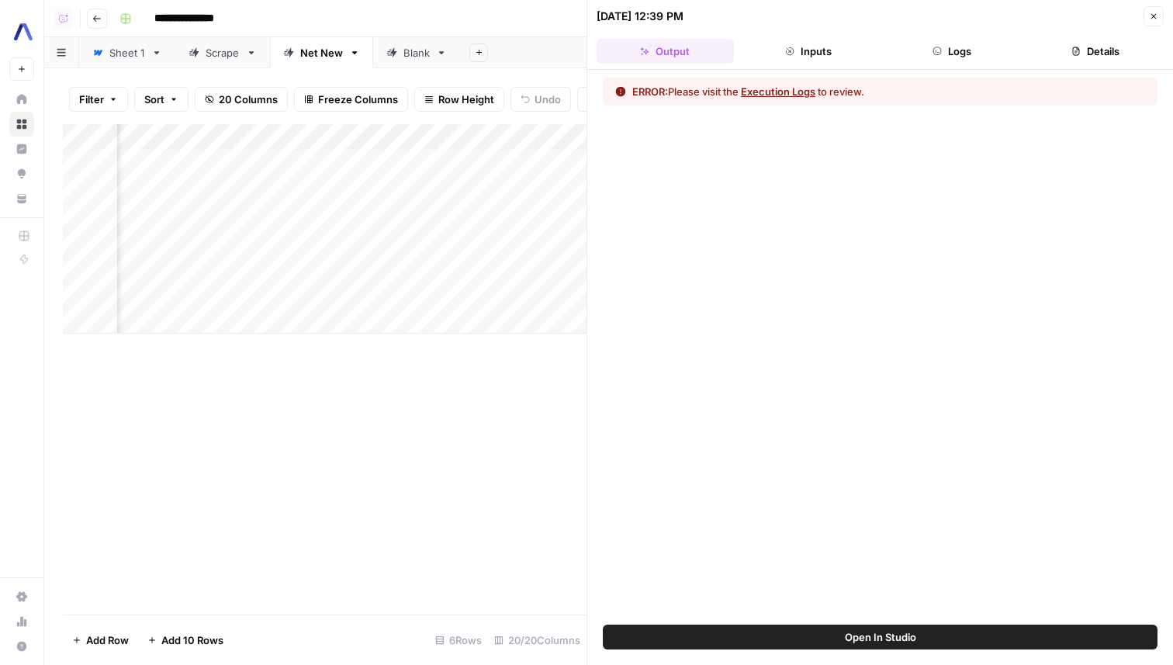
click at [948, 61] on button "Logs" at bounding box center [951, 51] width 137 height 25
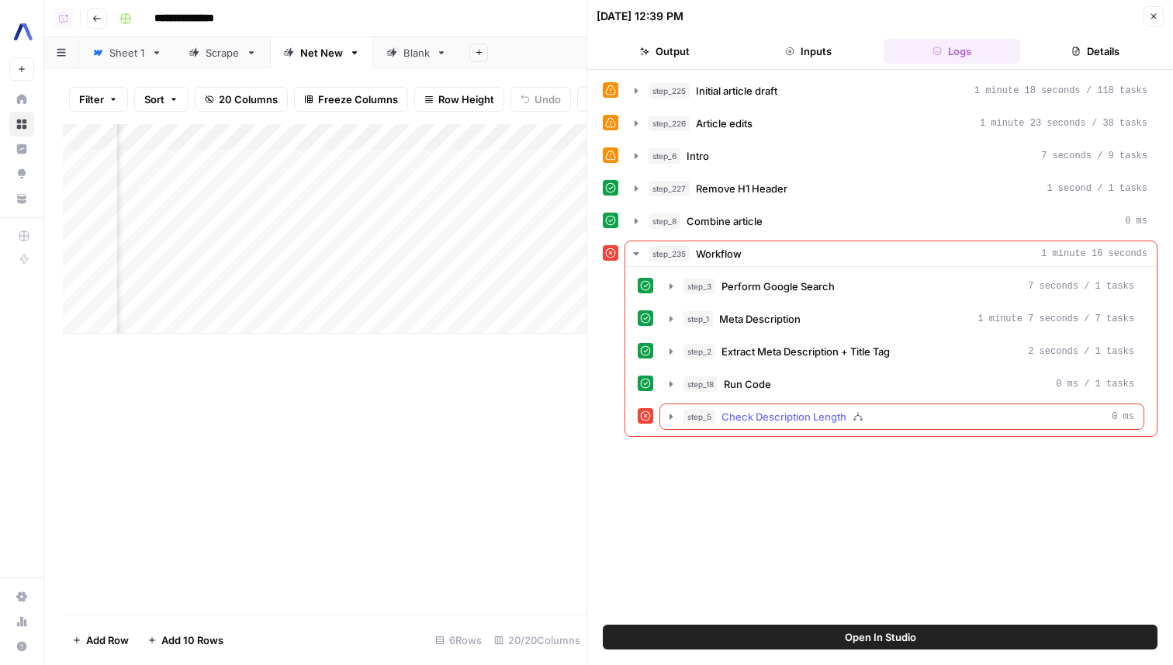
click at [791, 415] on span "Check Description Length" at bounding box center [783, 417] width 125 height 16
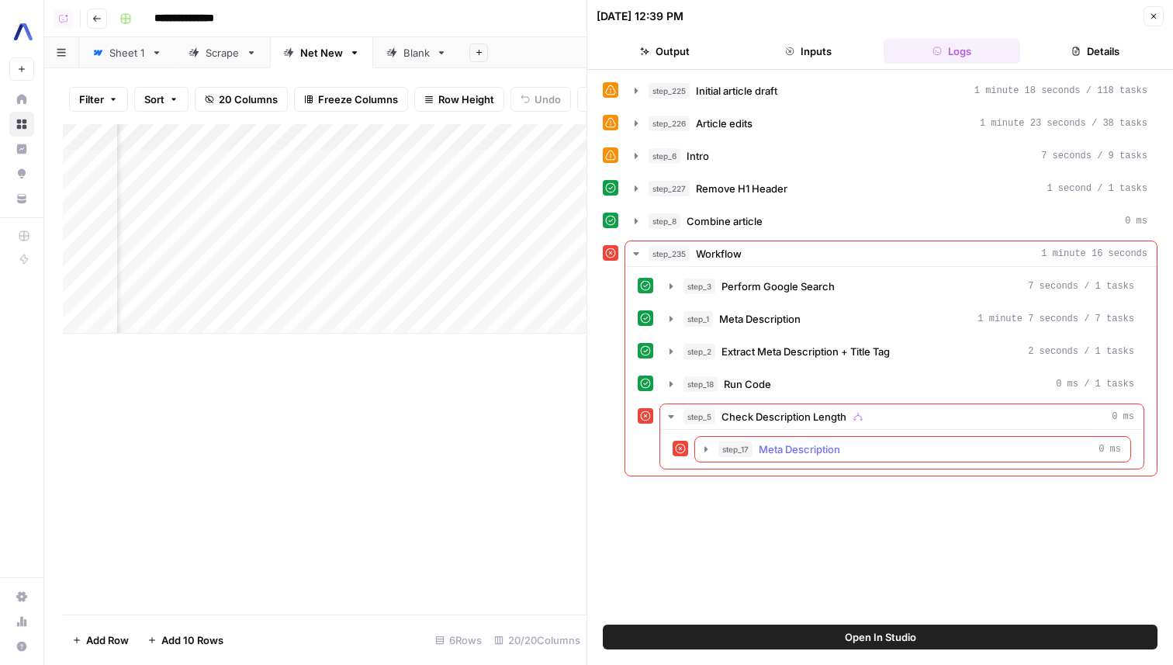
click at [800, 458] on button "step_17 Meta Description 0 ms" at bounding box center [912, 449] width 435 height 25
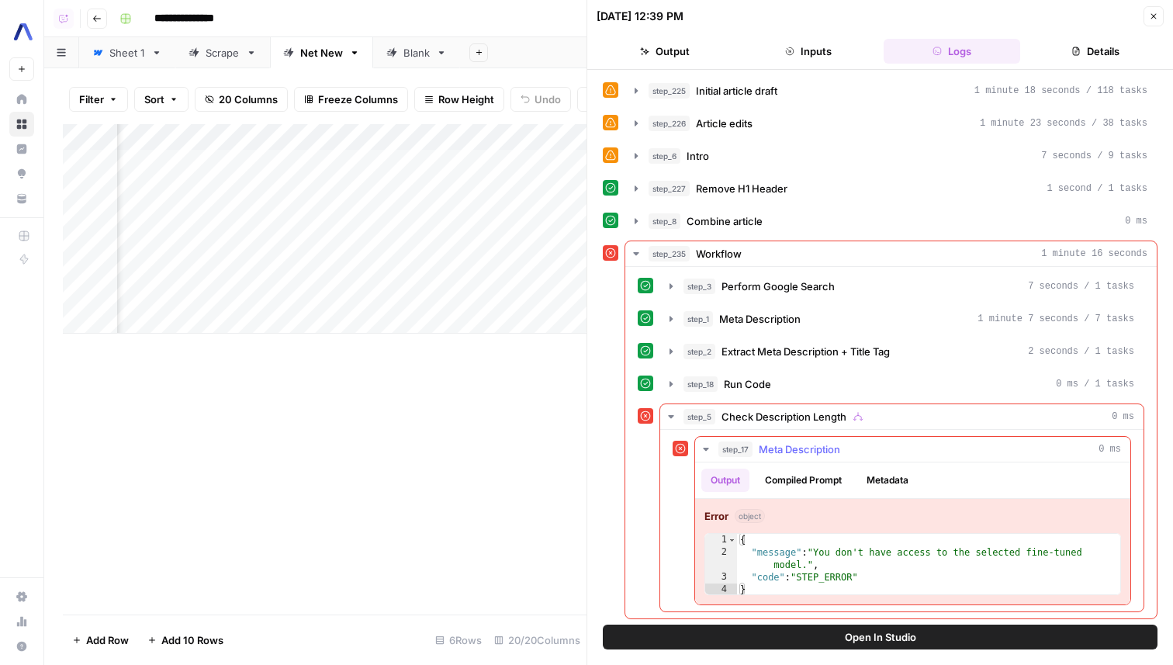
click at [875, 475] on button "Metadata" at bounding box center [887, 479] width 60 height 23
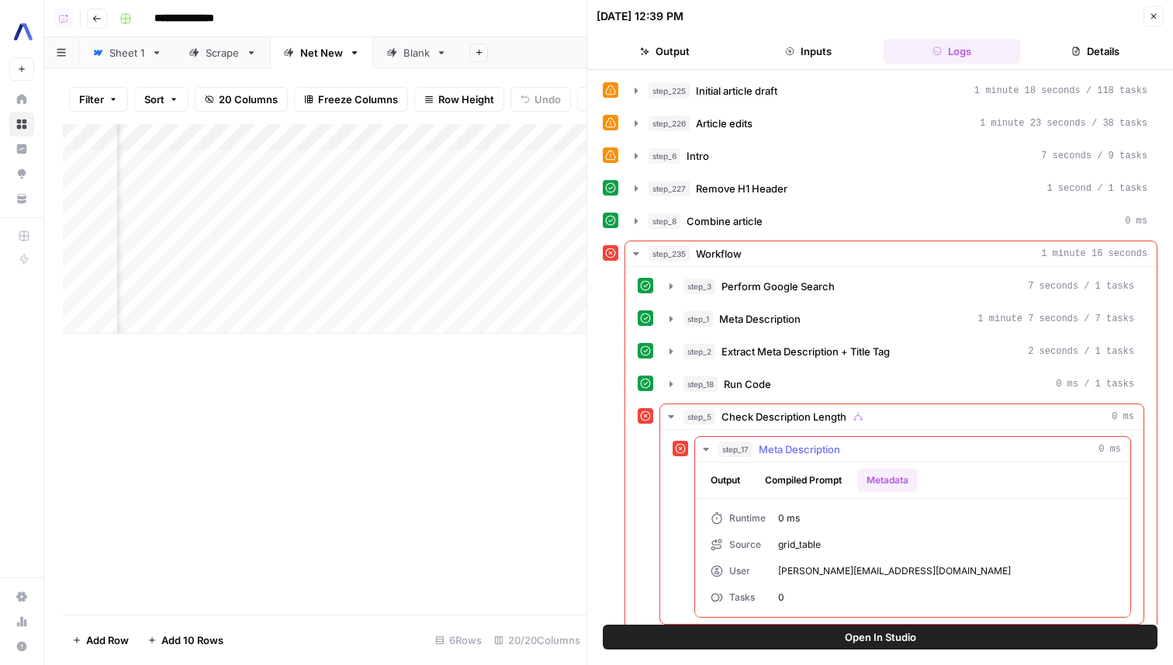
click at [837, 486] on button "Compiled Prompt" at bounding box center [802, 479] width 95 height 23
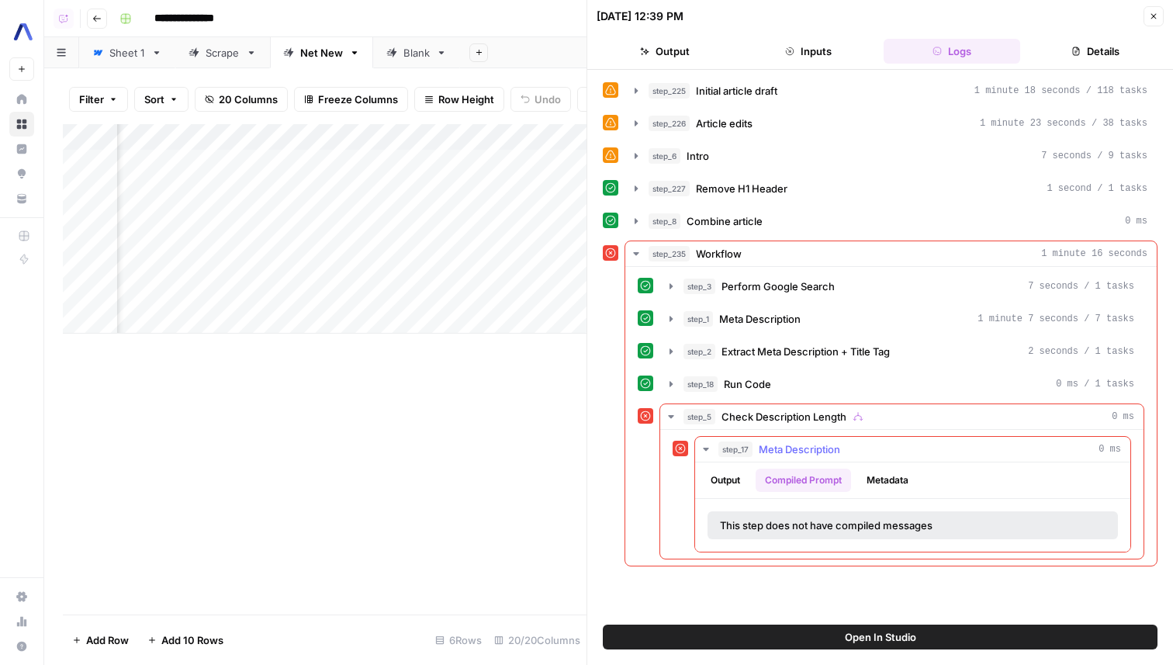
click at [742, 480] on button "Output" at bounding box center [725, 479] width 48 height 23
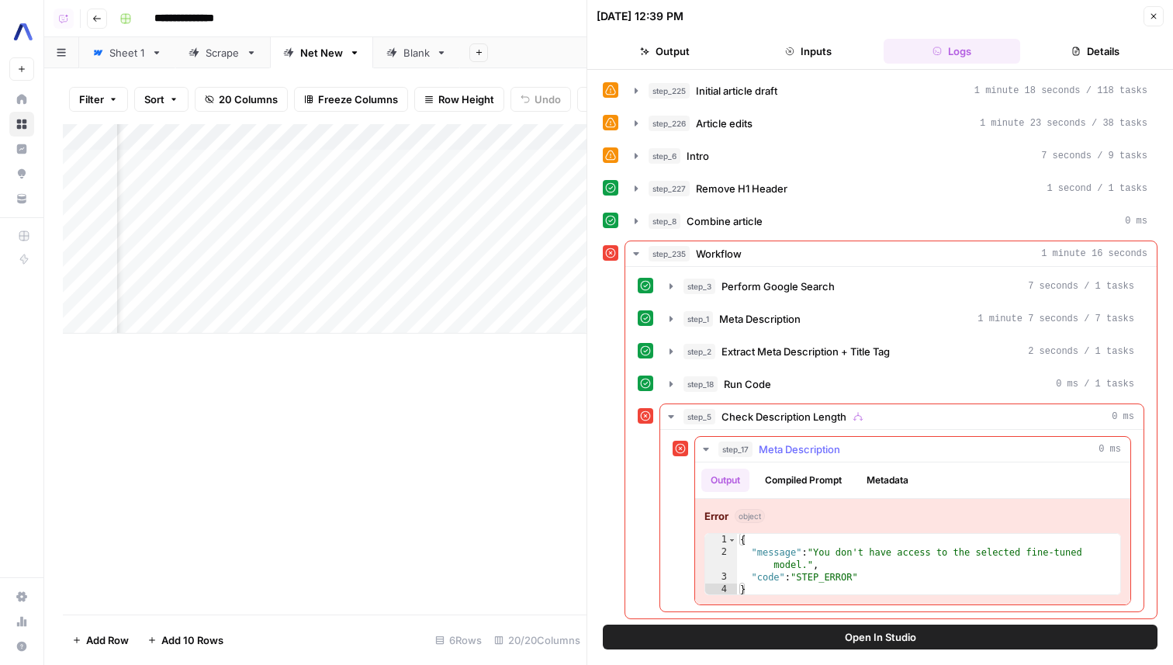
click at [824, 451] on span "Meta Description" at bounding box center [798, 449] width 81 height 16
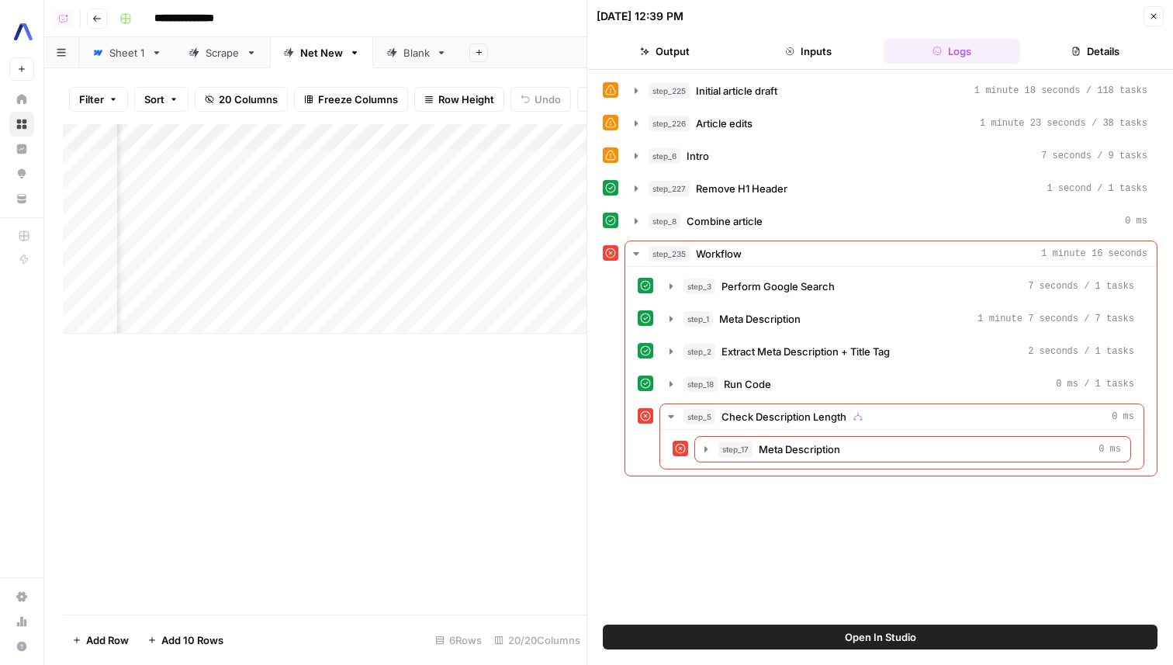
click at [1151, 22] on button "Close" at bounding box center [1153, 16] width 20 height 20
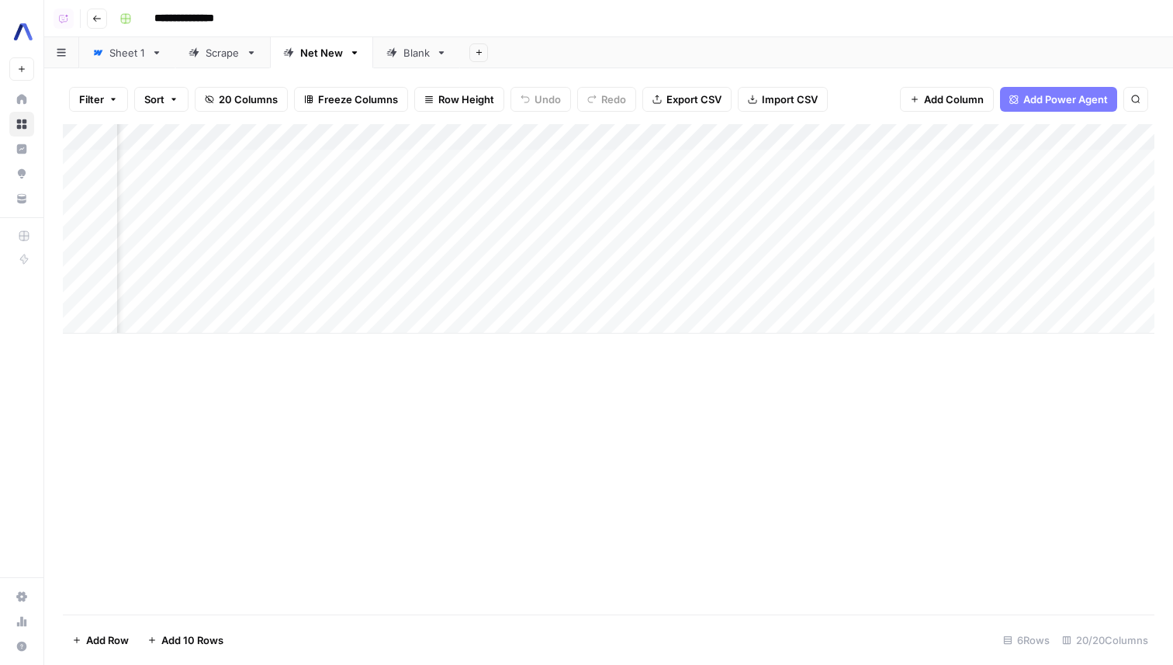
click at [896, 134] on div "Add Column" at bounding box center [608, 228] width 1091 height 209
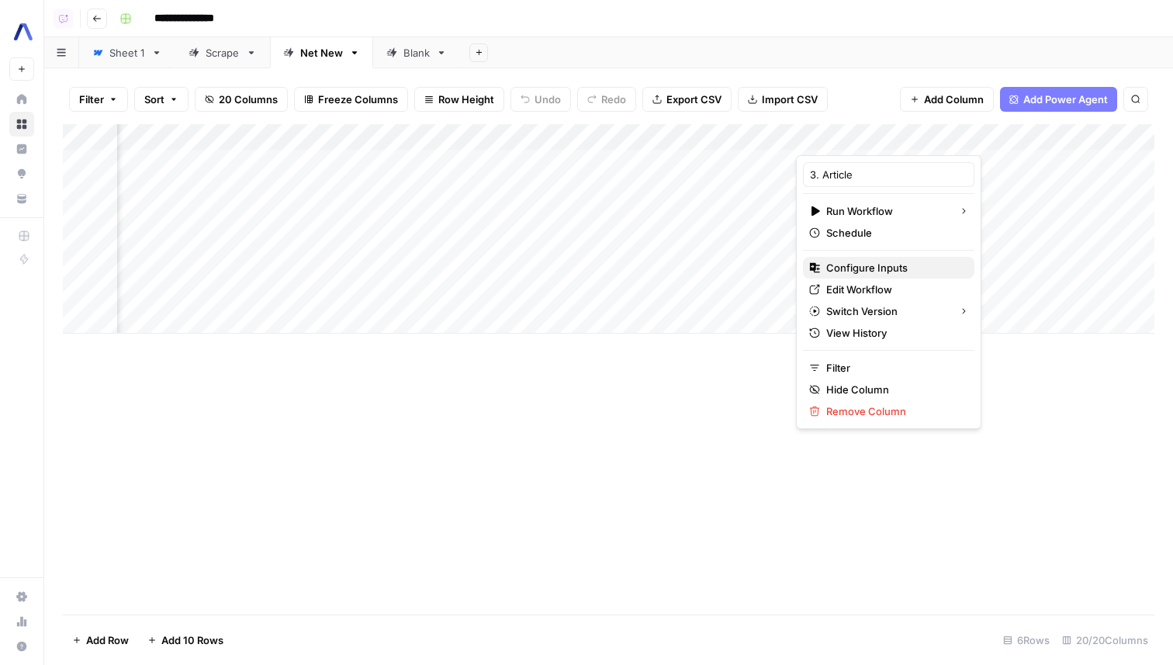
click at [845, 264] on span "Configure Inputs" at bounding box center [894, 268] width 136 height 16
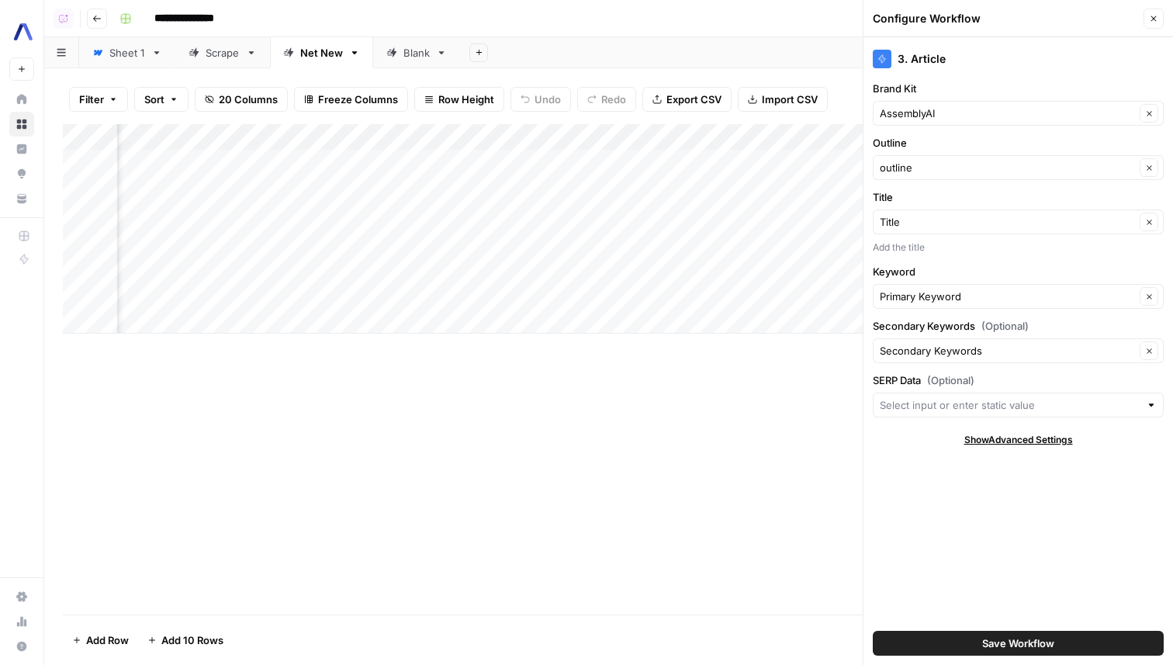
click at [1160, 19] on button "Close" at bounding box center [1153, 19] width 20 height 20
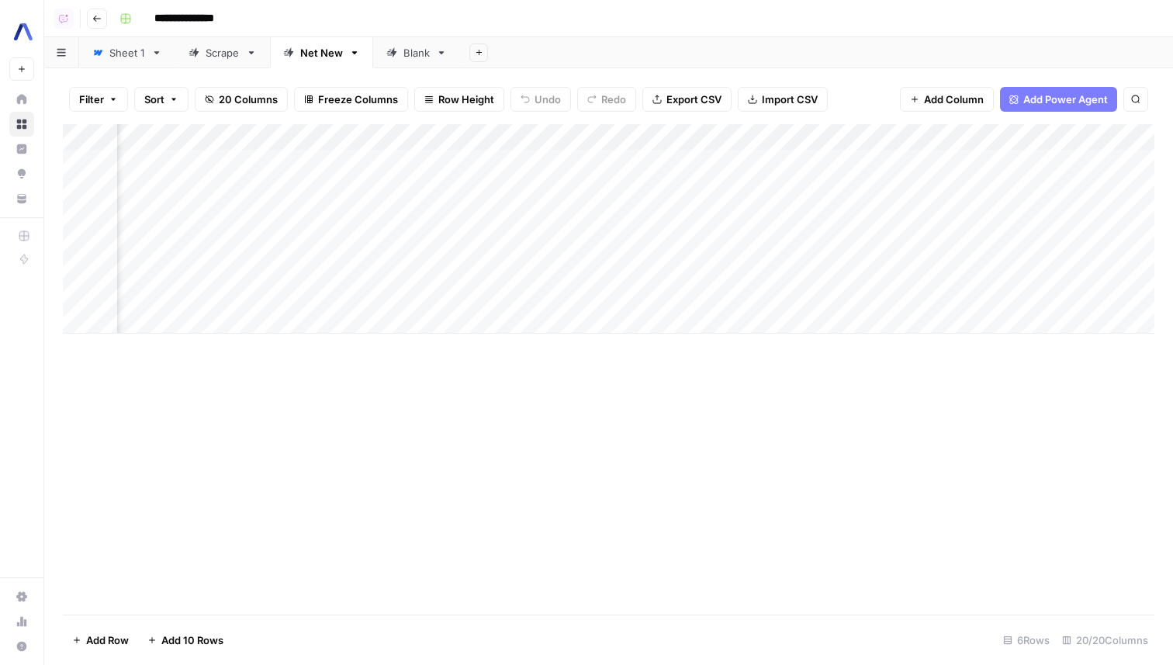
scroll to position [0, 313]
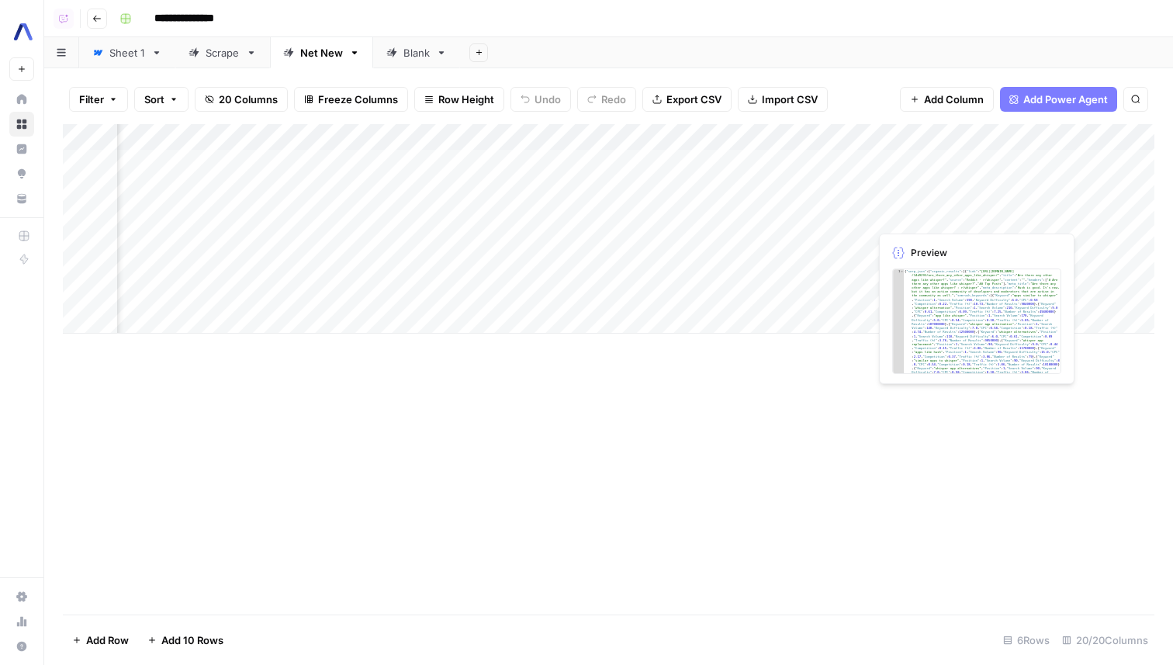
click at [914, 190] on div "Add Column" at bounding box center [608, 228] width 1091 height 209
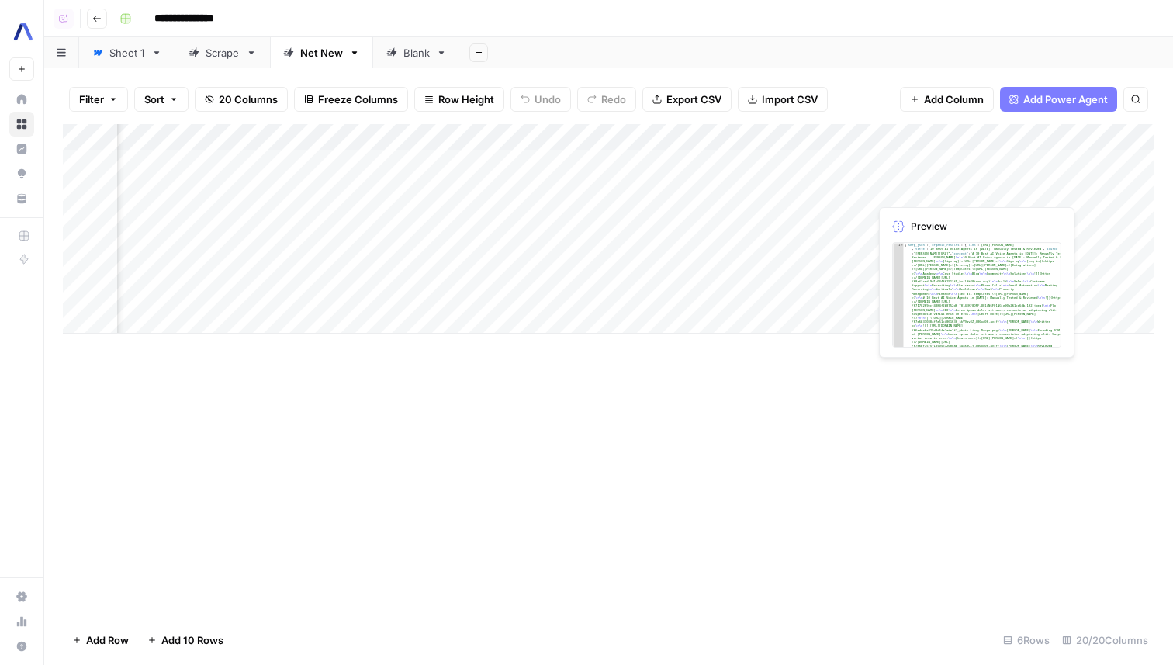
click at [914, 190] on div "Add Column" at bounding box center [608, 228] width 1091 height 209
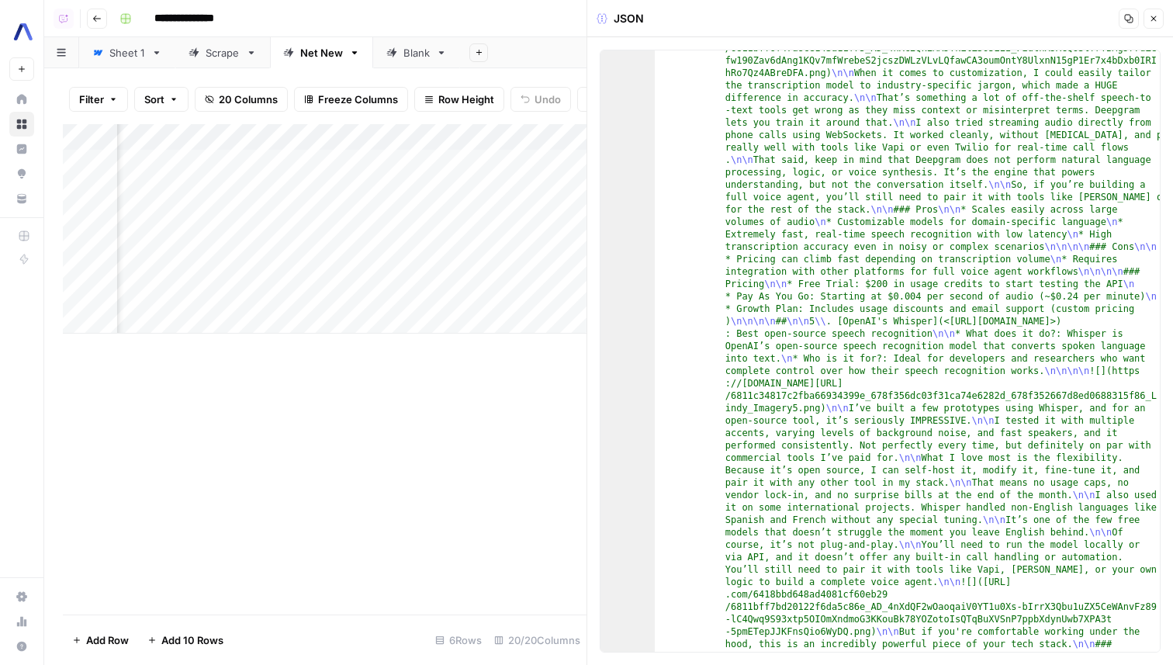
scroll to position [282, 0]
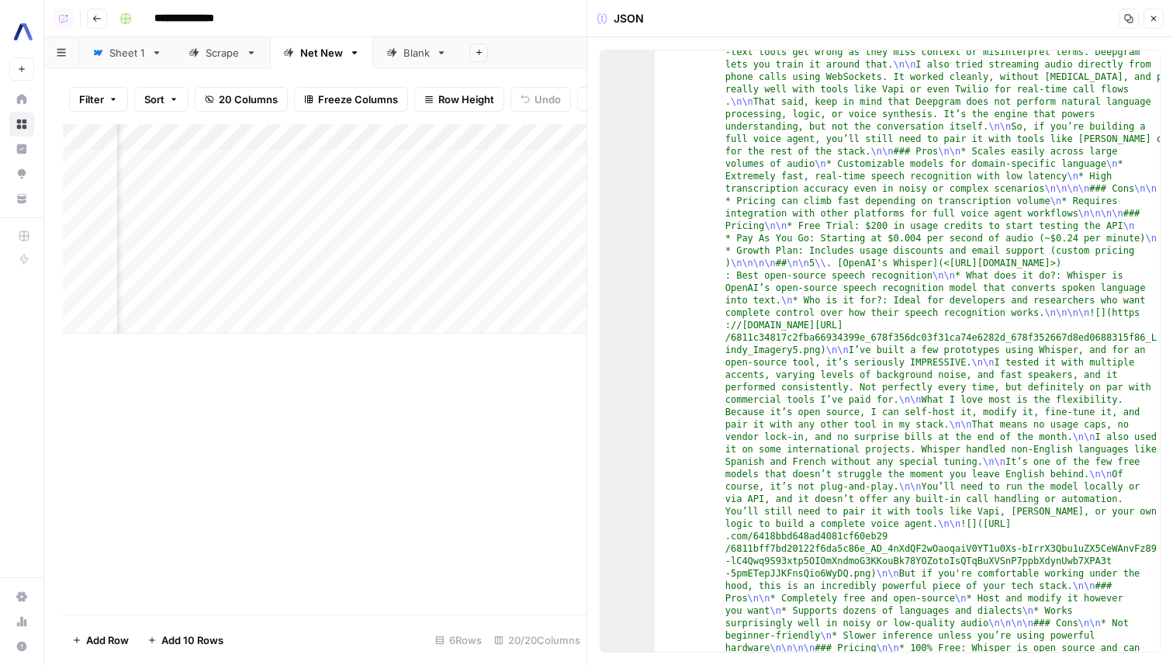
click at [1151, 22] on icon "button" at bounding box center [1153, 18] width 9 height 9
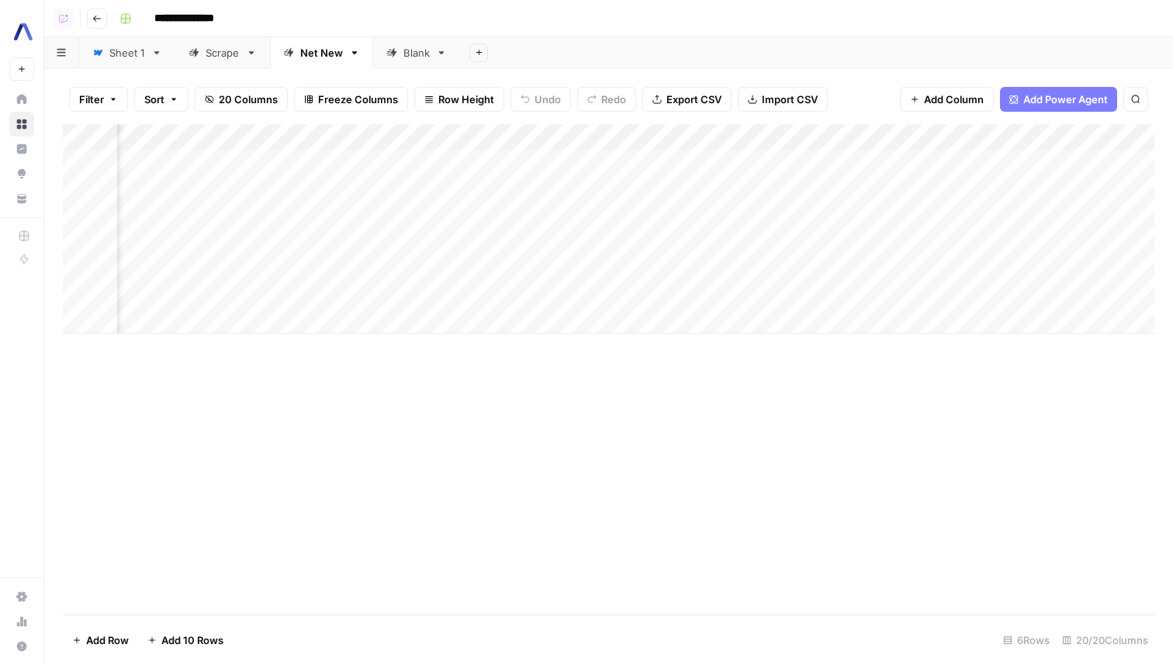
click at [833, 188] on div "Add Column" at bounding box center [608, 228] width 1091 height 209
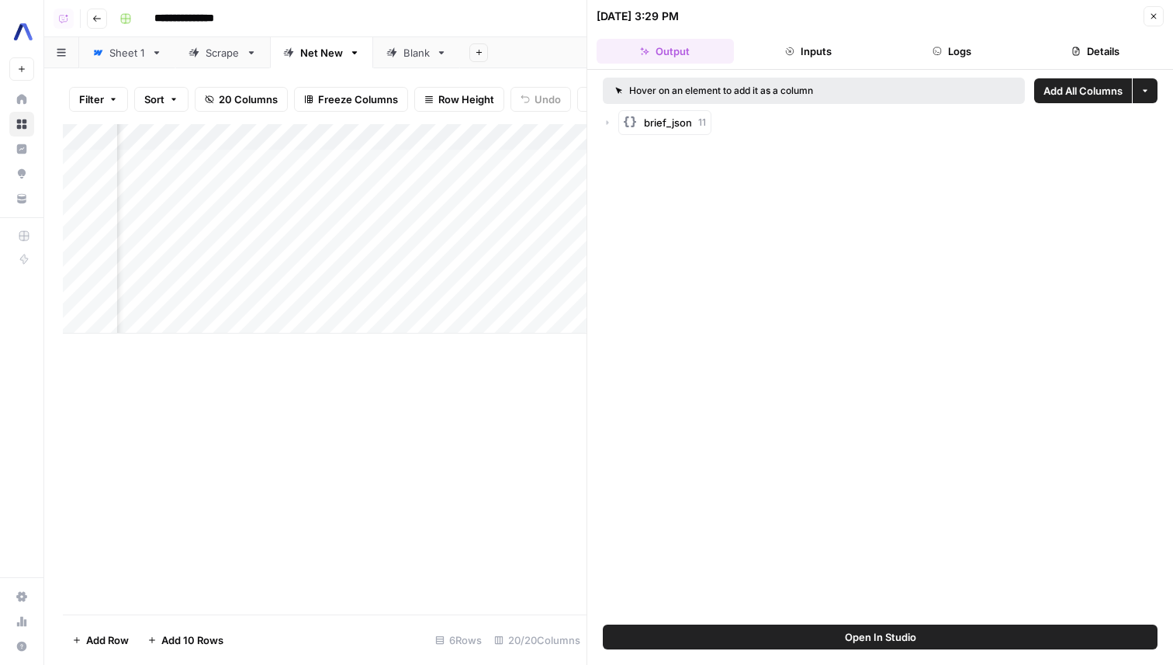
click at [605, 120] on icon "button" at bounding box center [607, 122] width 9 height 9
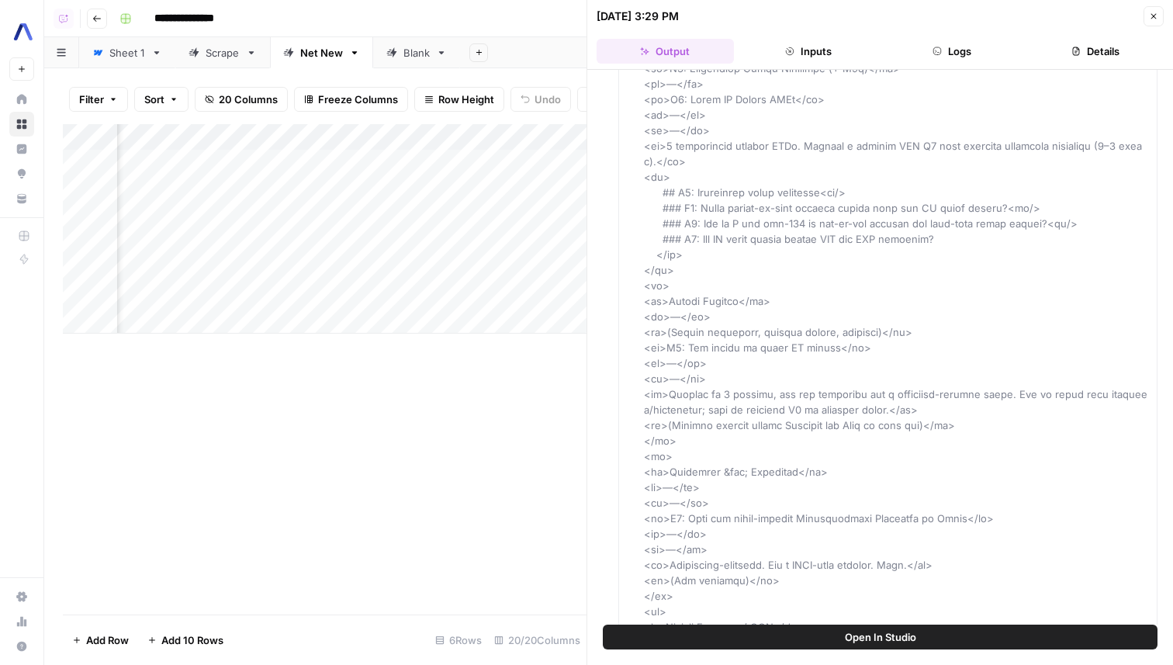
scroll to position [3426, 0]
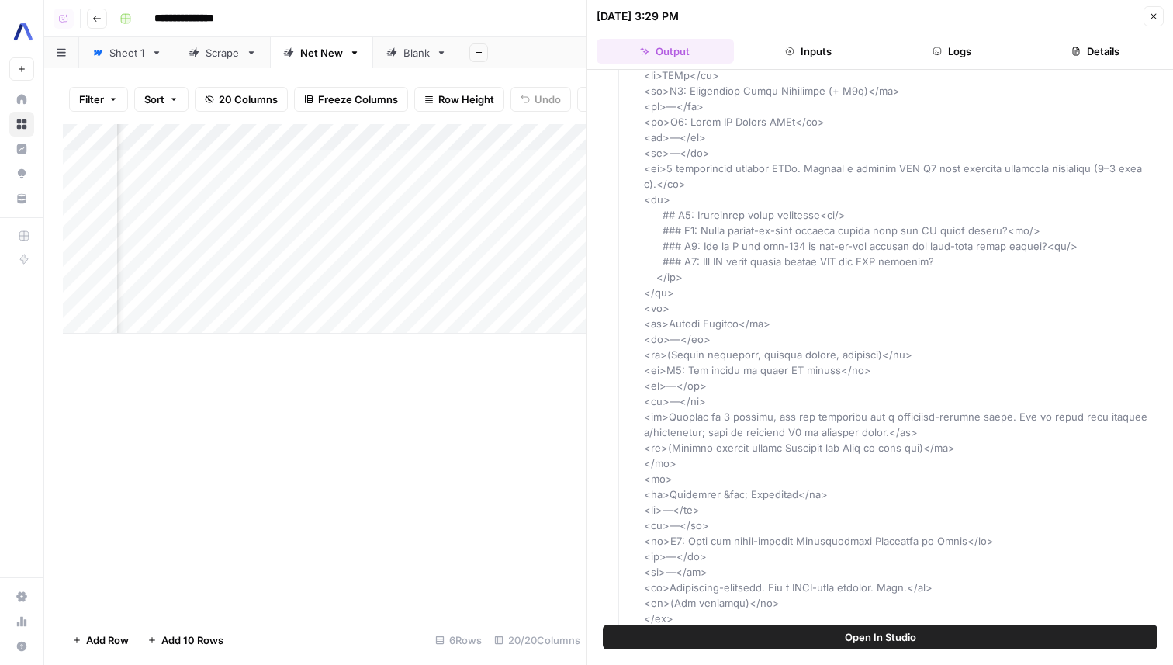
click at [1149, 26] on button "Close" at bounding box center [1153, 16] width 20 height 20
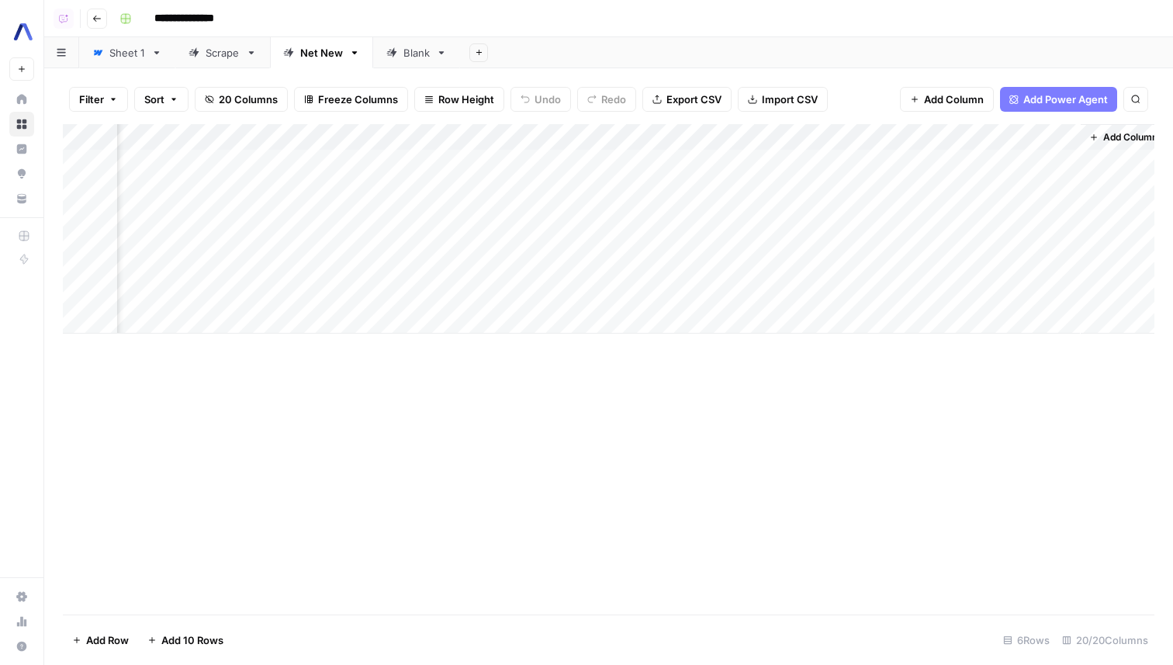
scroll to position [0, 2265]
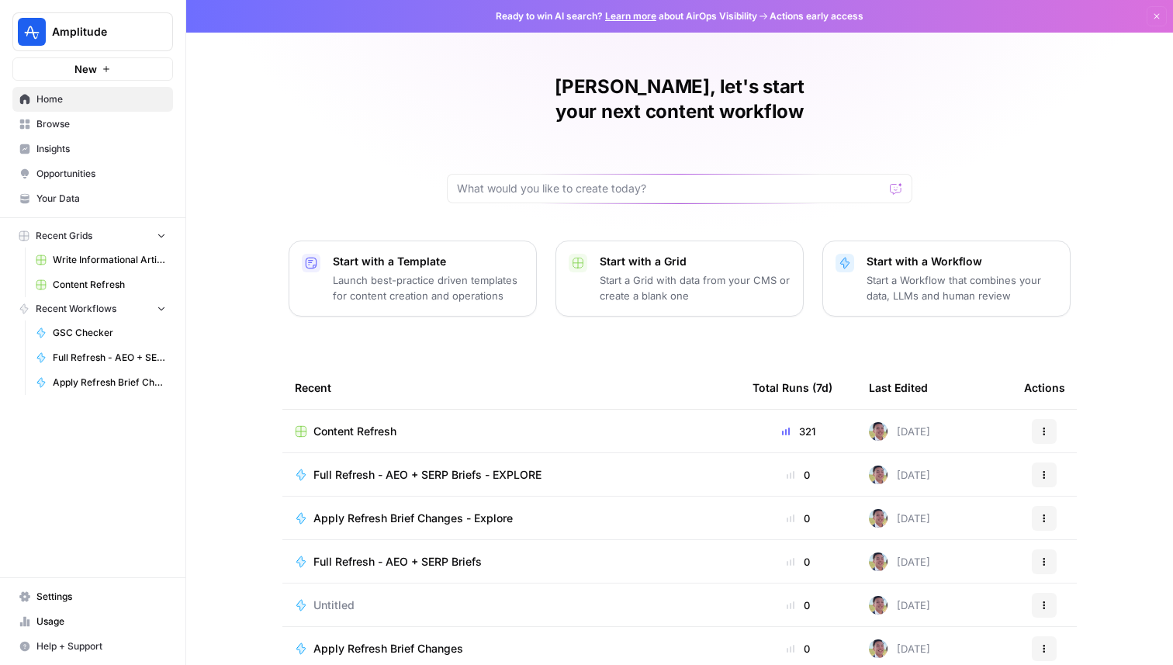
scroll to position [49, 0]
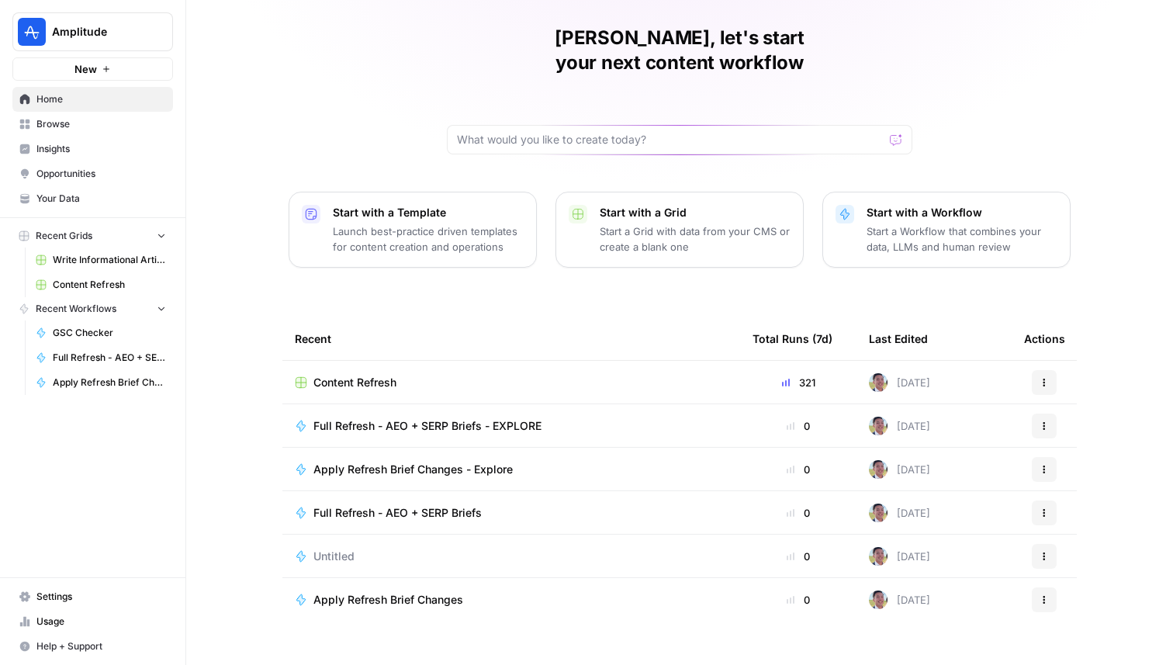
click at [125, 119] on span "Browse" at bounding box center [101, 124] width 130 height 14
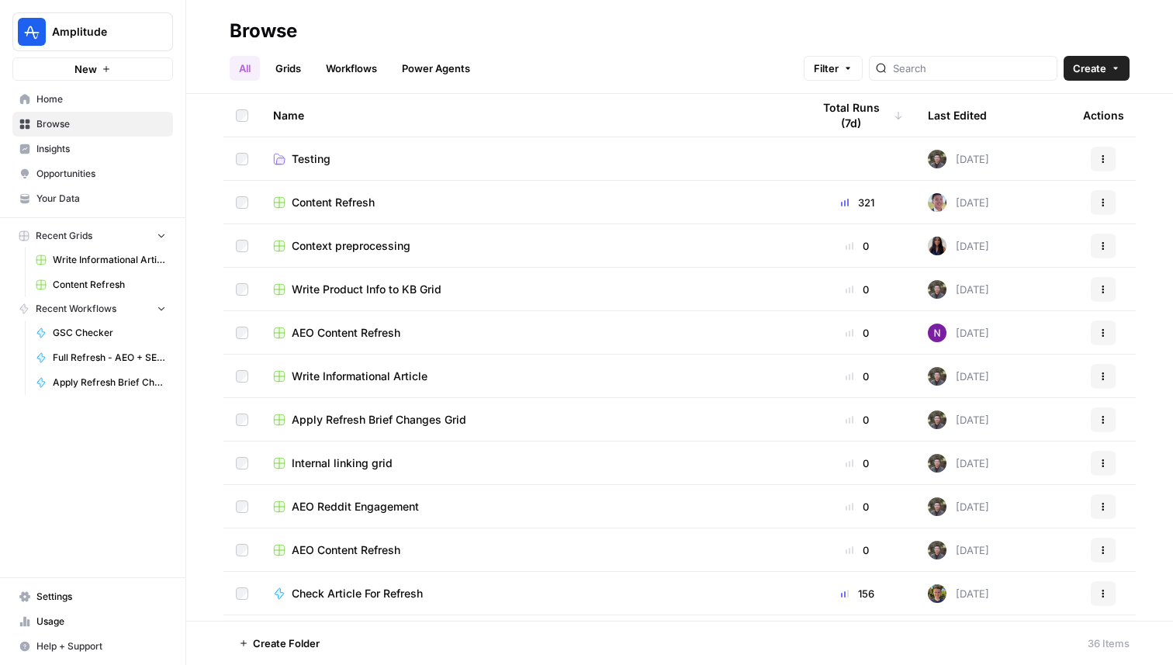
click at [364, 57] on link "Workflows" at bounding box center [351, 68] width 70 height 25
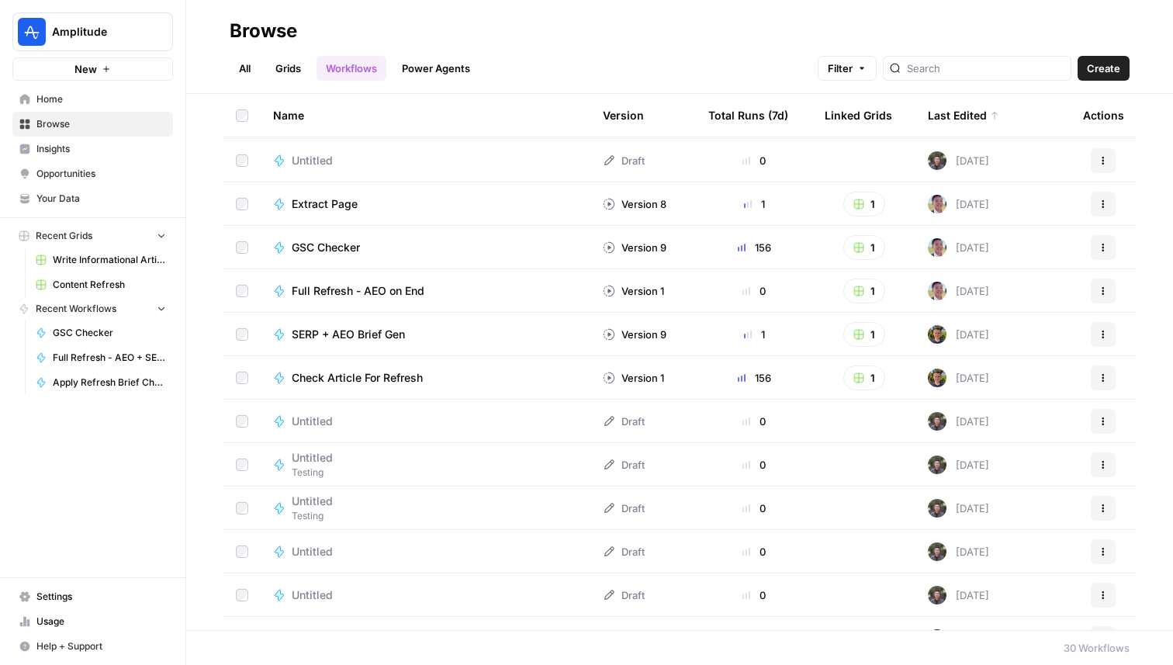
scroll to position [361, 0]
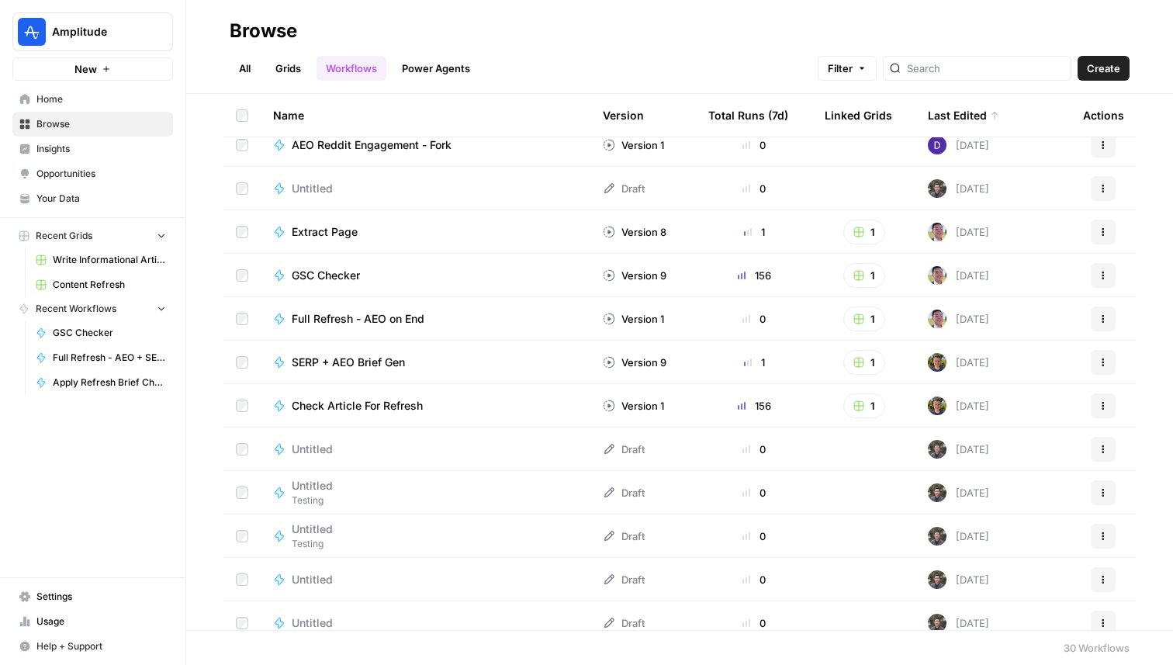
click at [336, 222] on td "Extract Page" at bounding box center [426, 231] width 330 height 43
click at [336, 231] on span "Extract Page" at bounding box center [325, 232] width 66 height 16
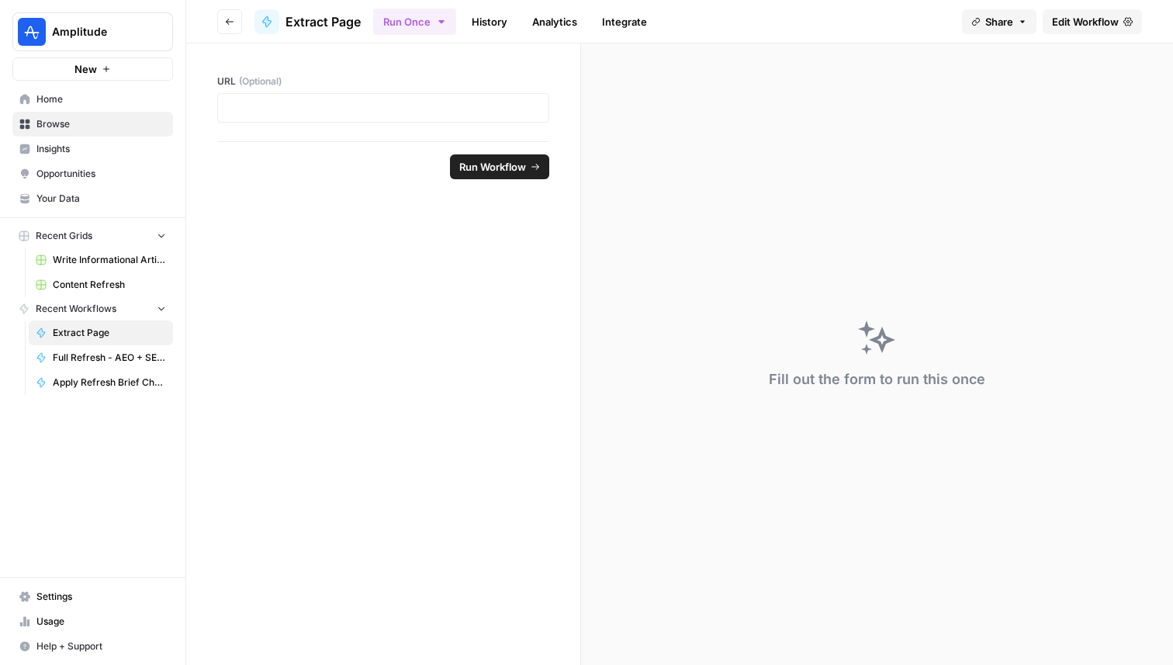
click at [222, 16] on button "Go back" at bounding box center [229, 21] width 25 height 25
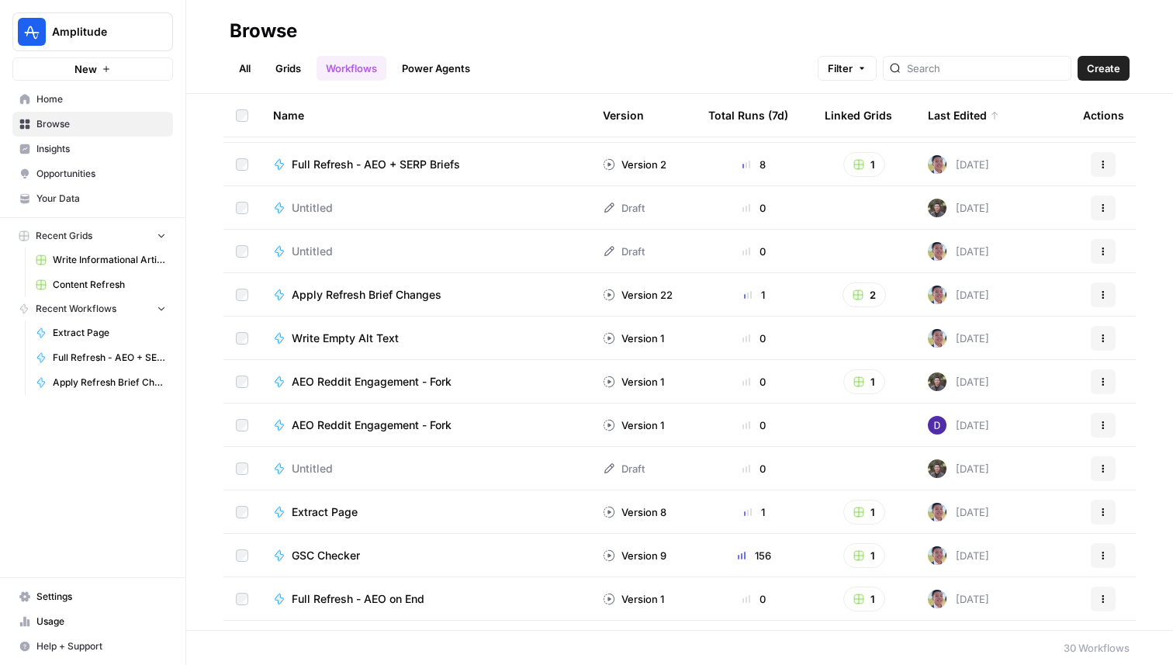
scroll to position [82, 0]
click at [344, 510] on span "Extract Page" at bounding box center [325, 511] width 66 height 16
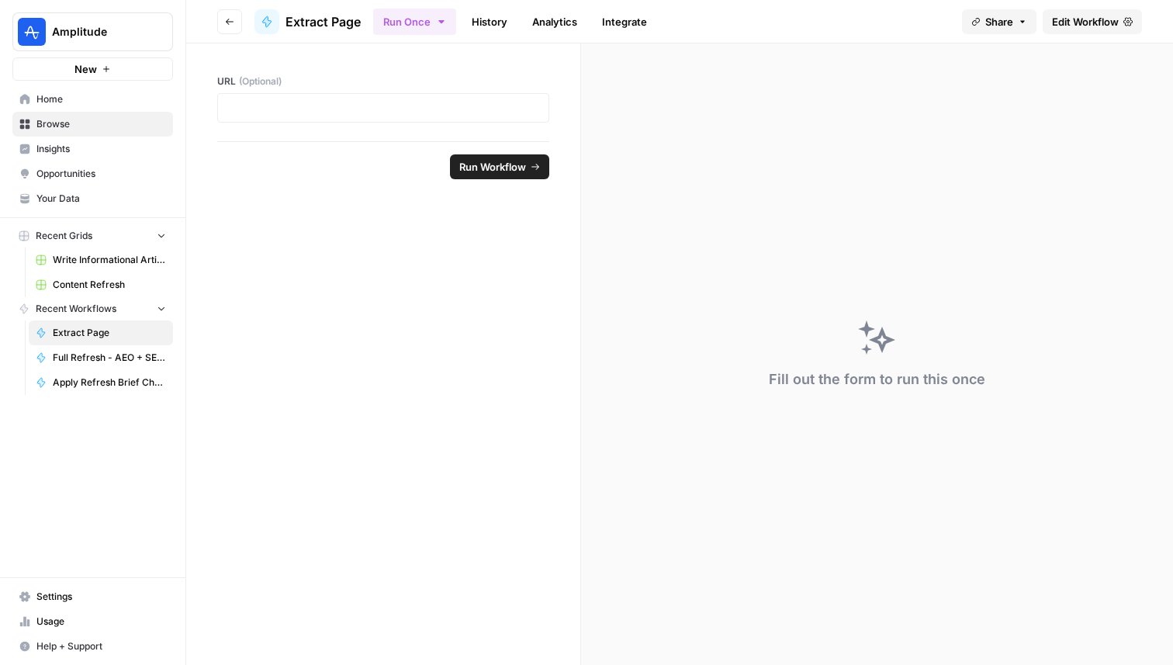
click at [1098, 11] on link "Edit Workflow" at bounding box center [1091, 21] width 99 height 25
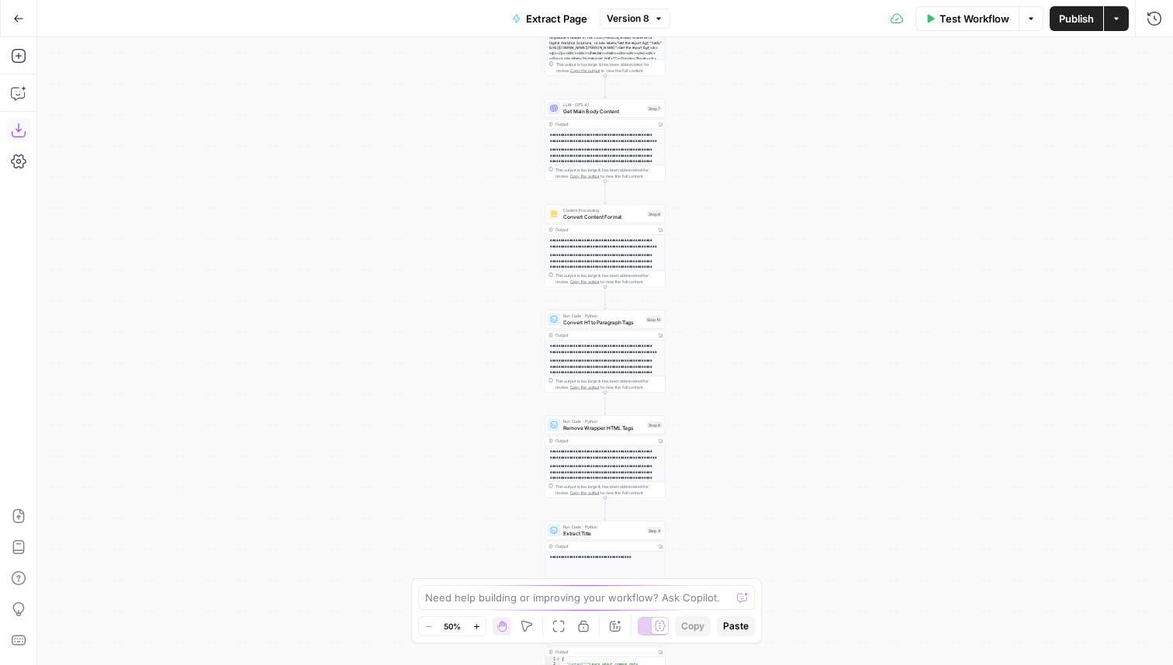
click at [22, 127] on icon "button" at bounding box center [19, 131] width 16 height 16
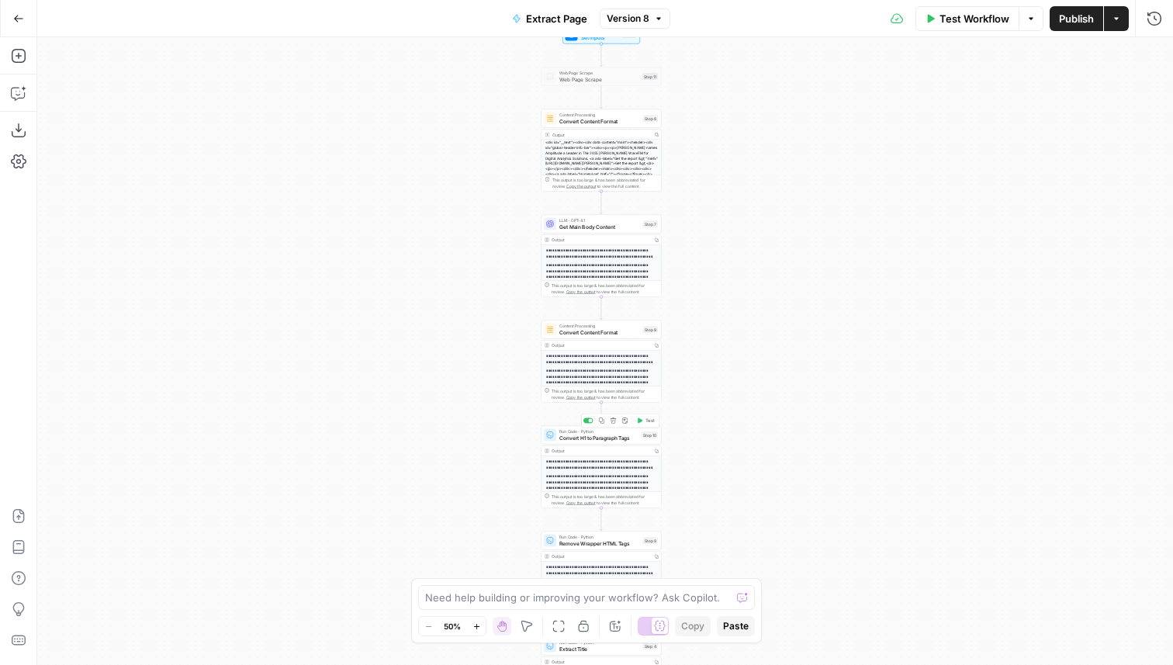
click at [609, 436] on span "Convert H1 to Paragraph Tags" at bounding box center [598, 438] width 79 height 8
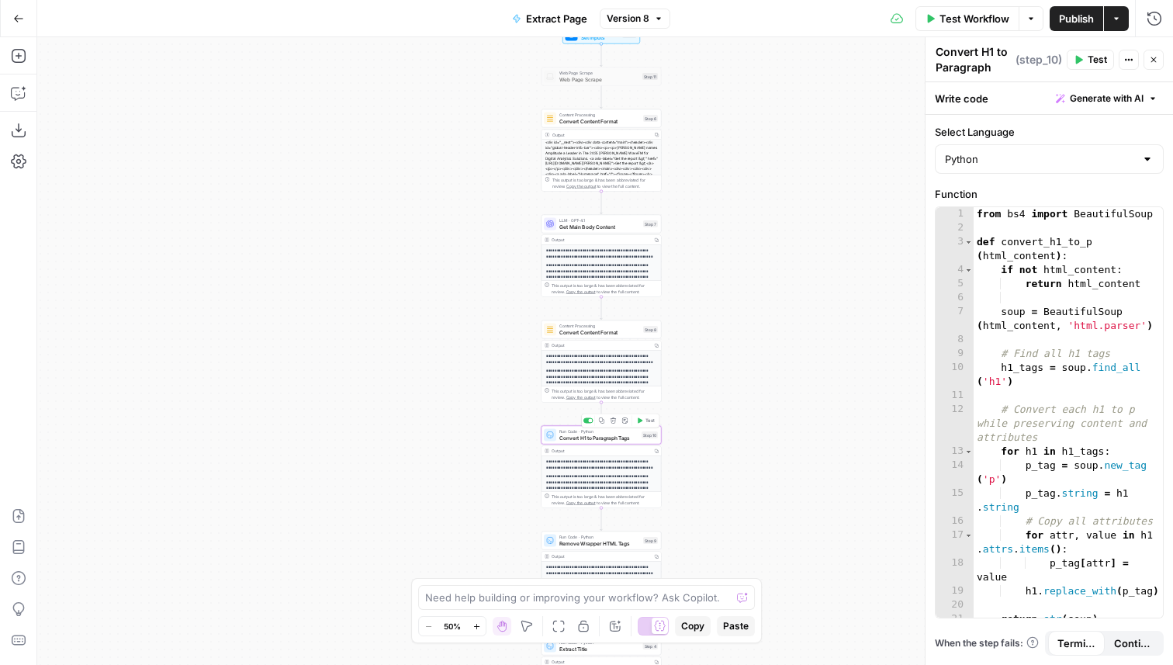
click at [614, 423] on button "Delete step" at bounding box center [613, 421] width 10 height 10
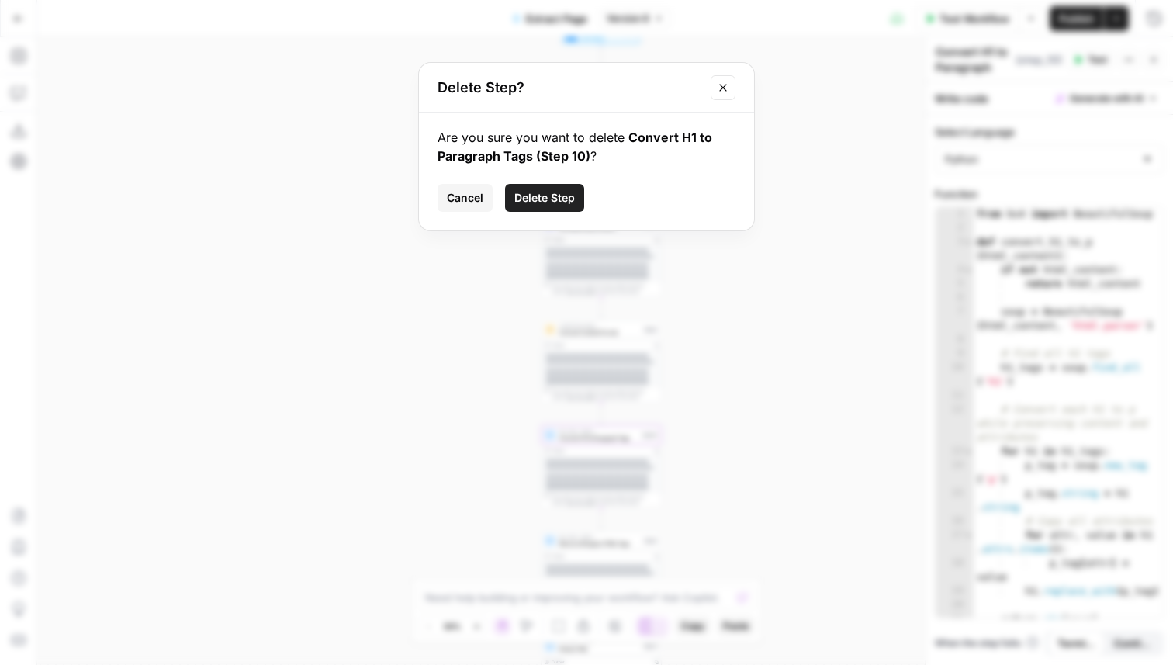
click at [566, 192] on span "Delete Step" at bounding box center [544, 198] width 60 height 16
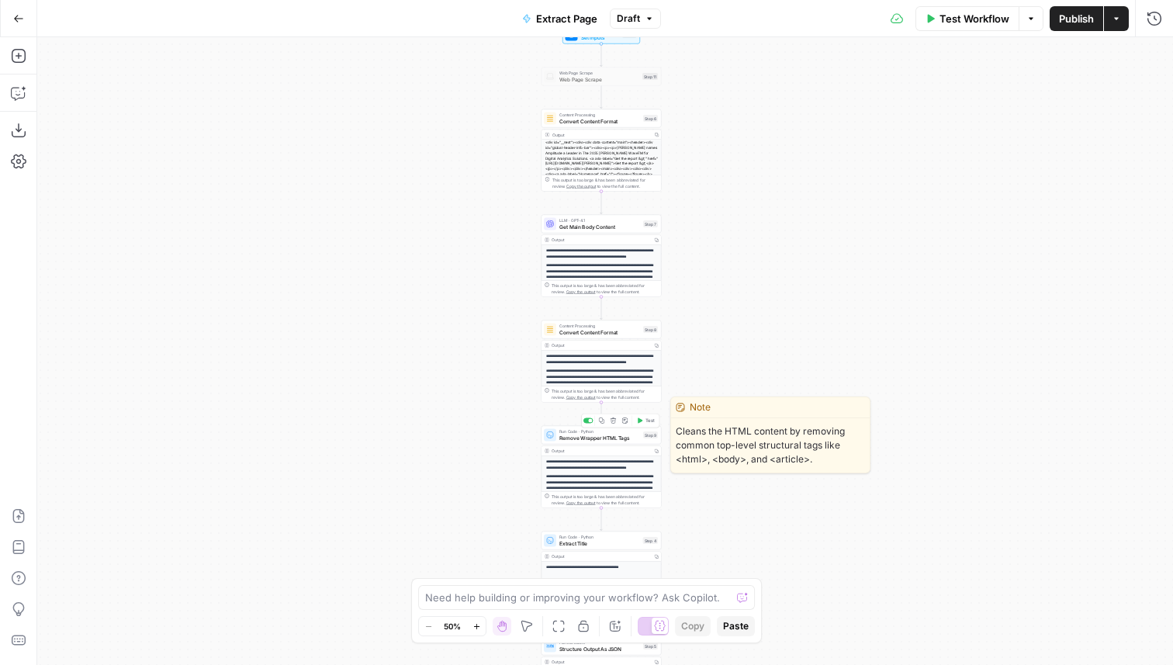
click at [612, 423] on button "Delete step" at bounding box center [613, 421] width 10 height 10
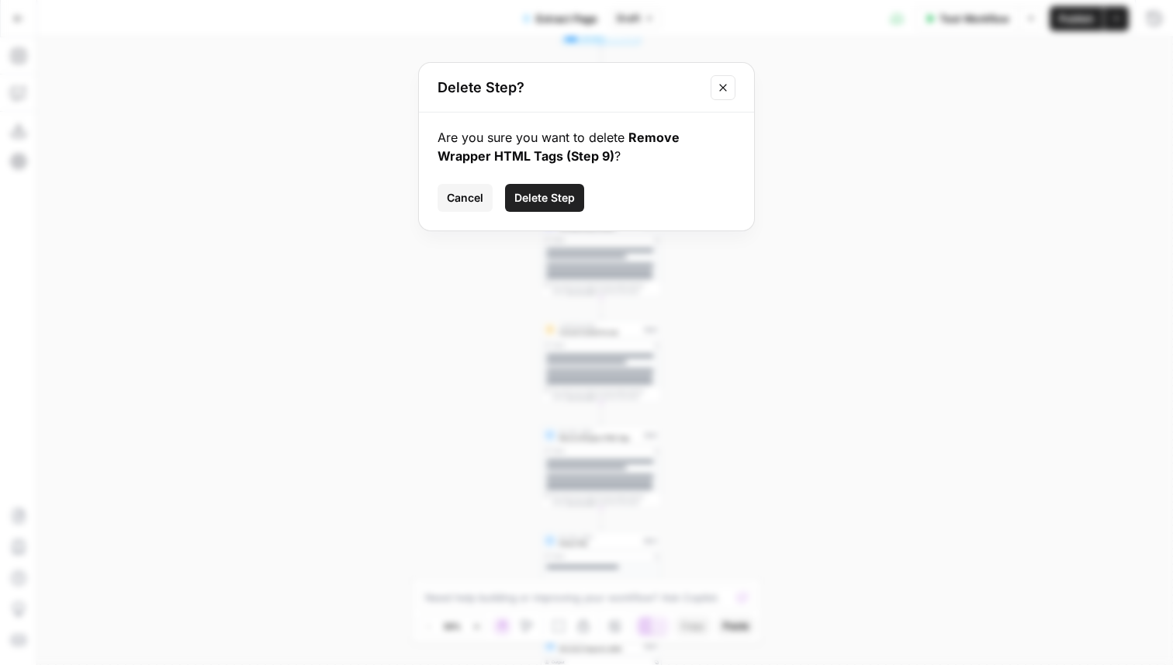
click at [562, 196] on span "Delete Step" at bounding box center [544, 198] width 60 height 16
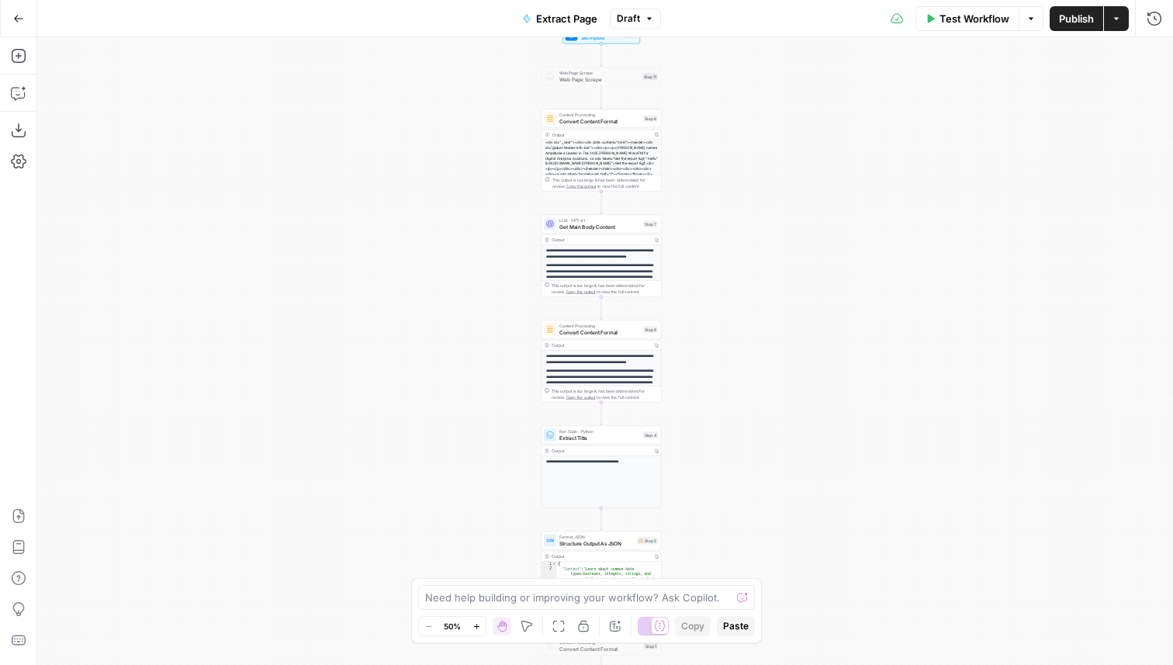
click at [627, 437] on span "Extract Title" at bounding box center [599, 438] width 81 height 8
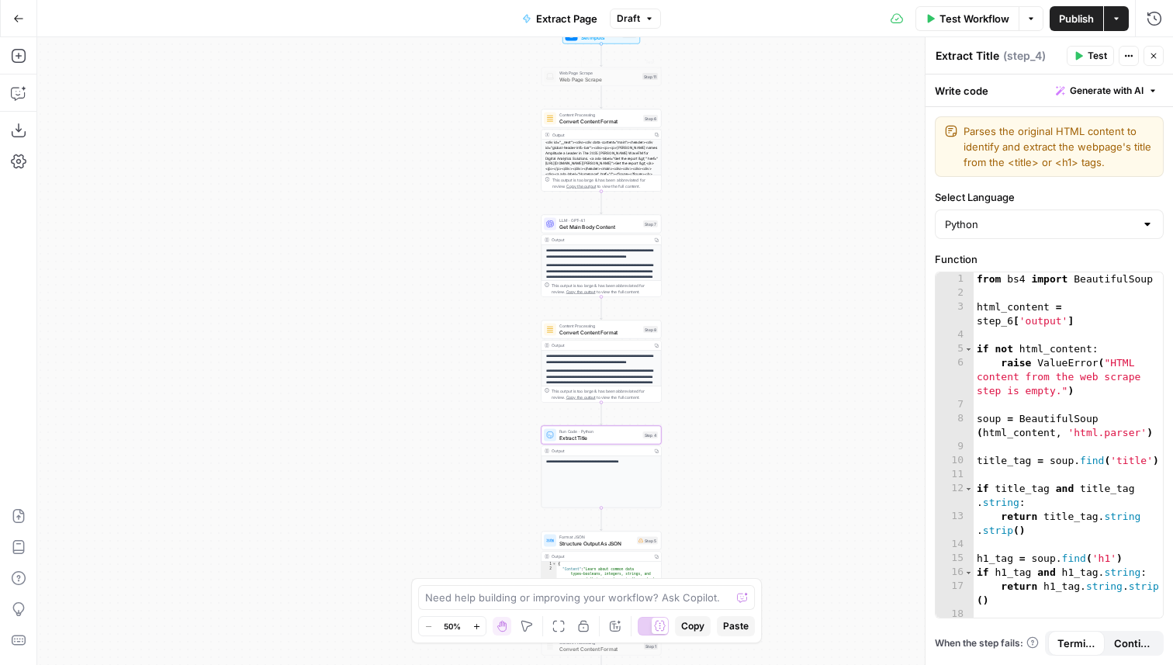
click at [626, 23] on span "Draft" at bounding box center [628, 19] width 23 height 14
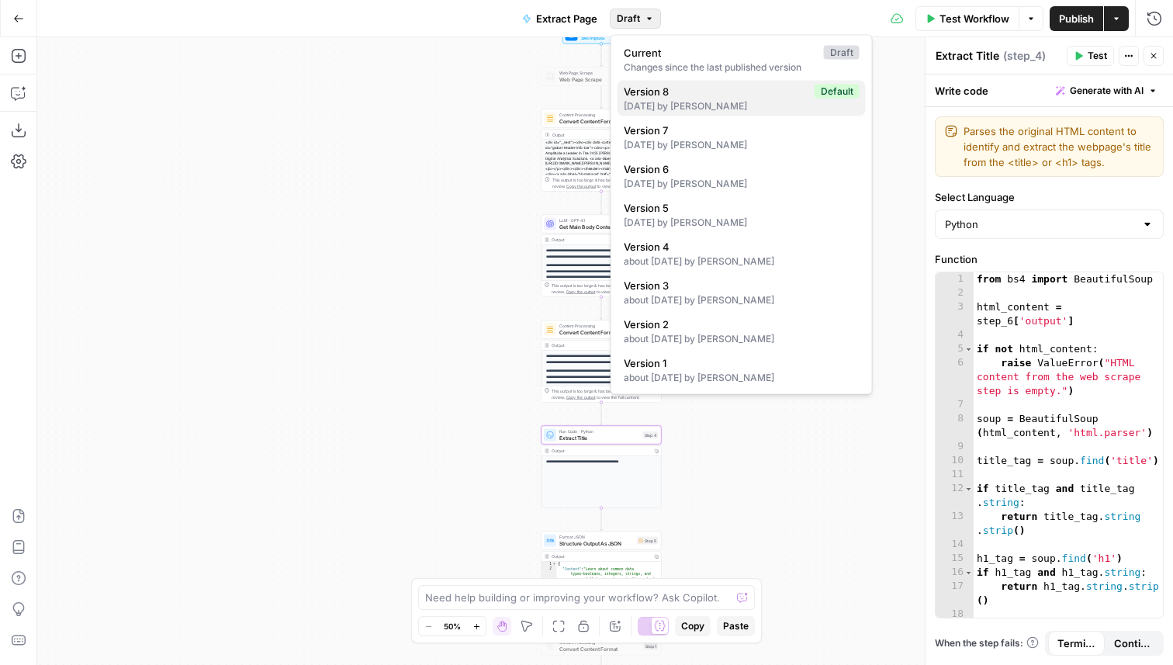
click at [644, 96] on span "Version 8" at bounding box center [716, 92] width 185 height 16
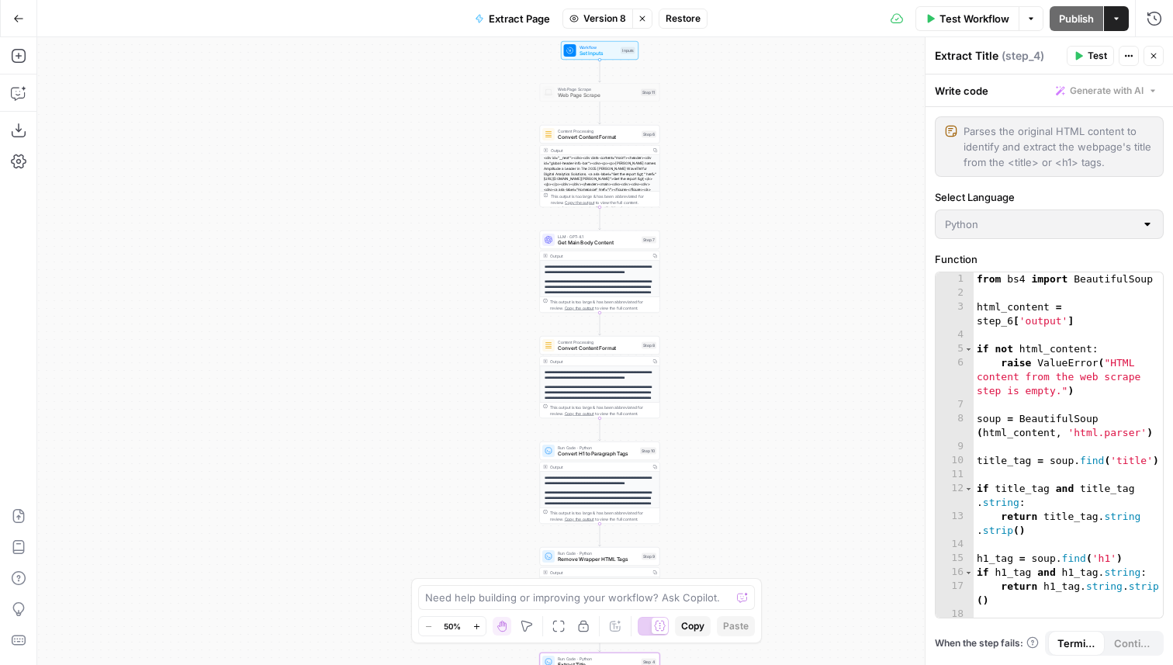
click at [706, 21] on button "Restore" at bounding box center [682, 19] width 49 height 20
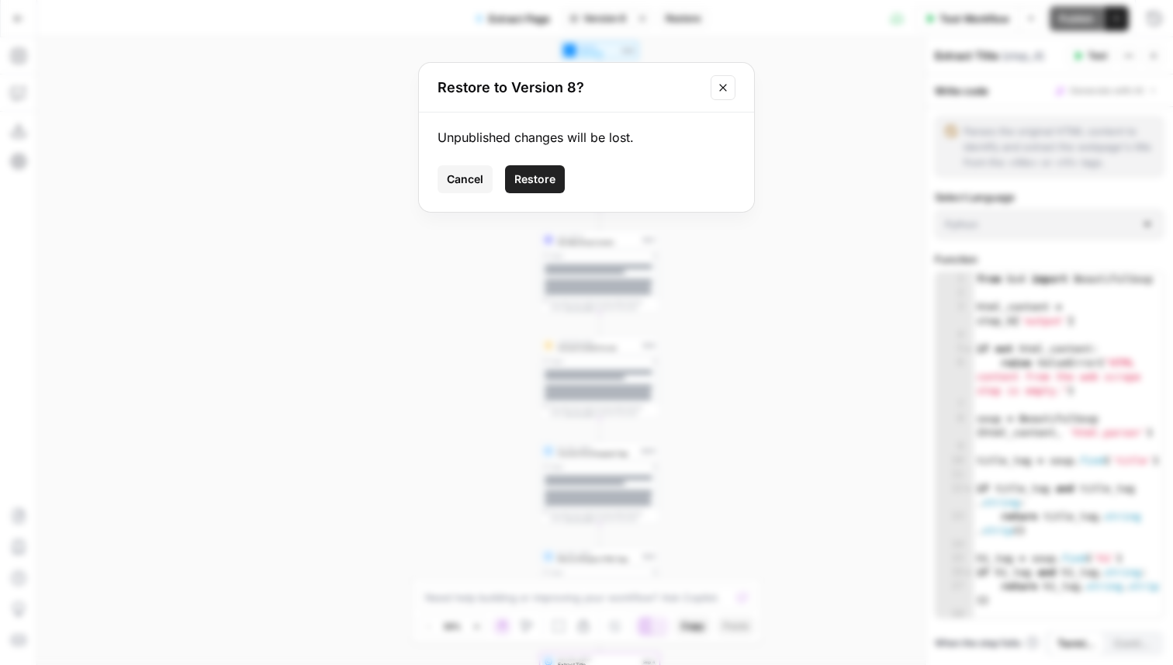
click at [537, 182] on span "Restore" at bounding box center [534, 179] width 41 height 16
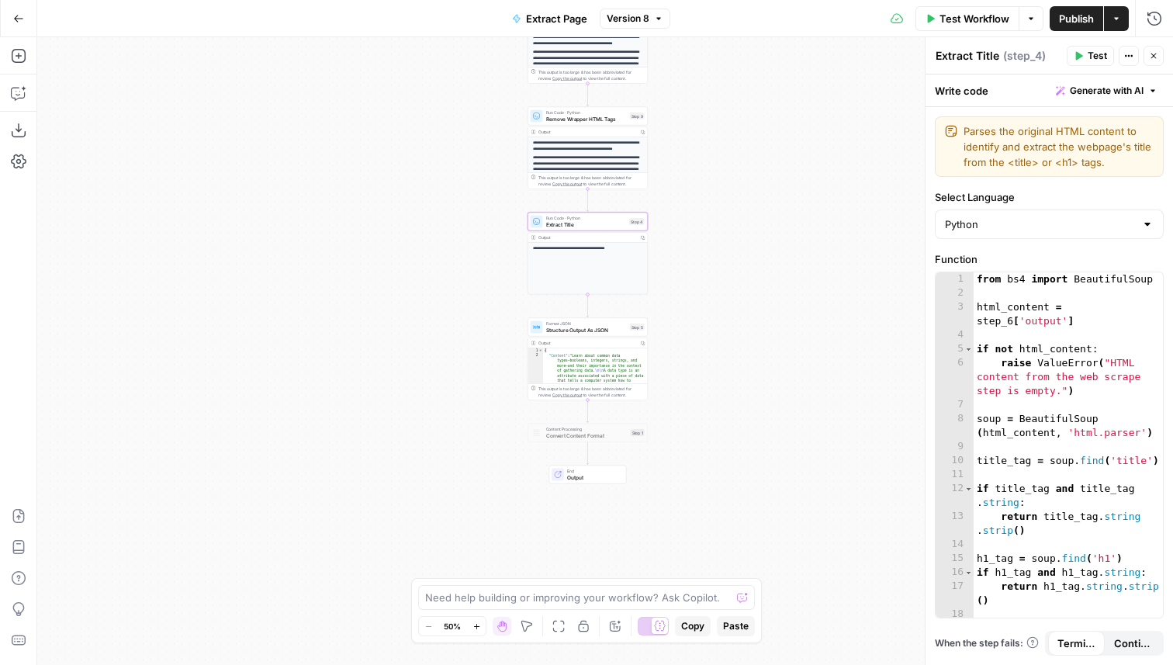
click at [568, 223] on span "Extract Title" at bounding box center [586, 224] width 81 height 8
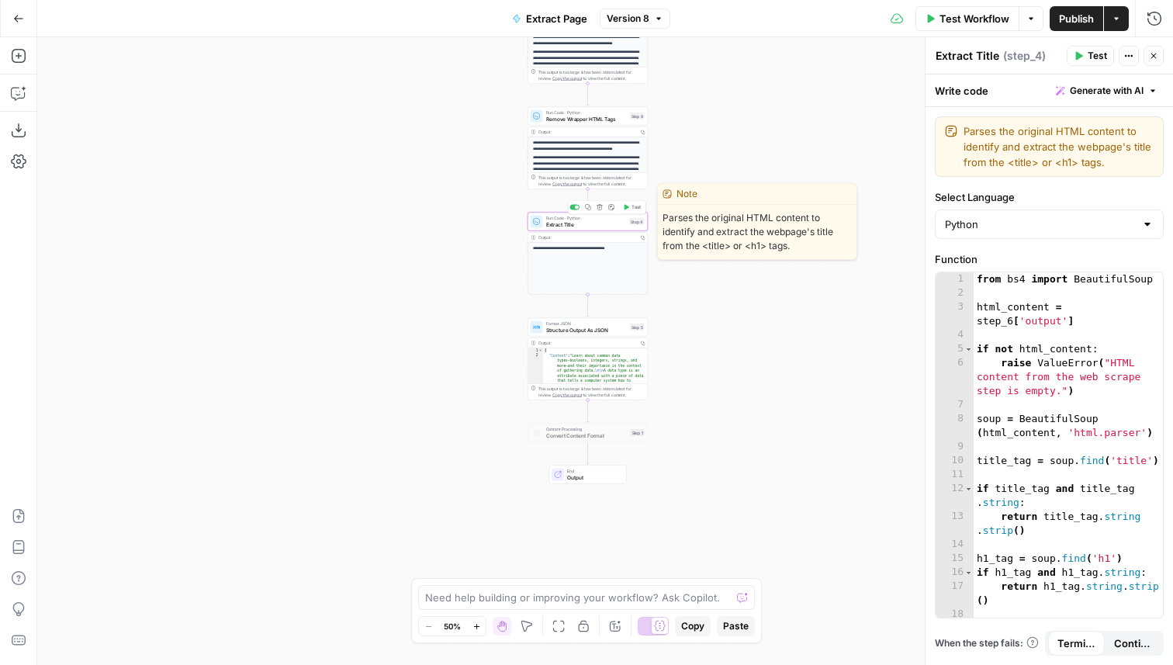
click at [568, 223] on span "Extract Title" at bounding box center [586, 224] width 81 height 8
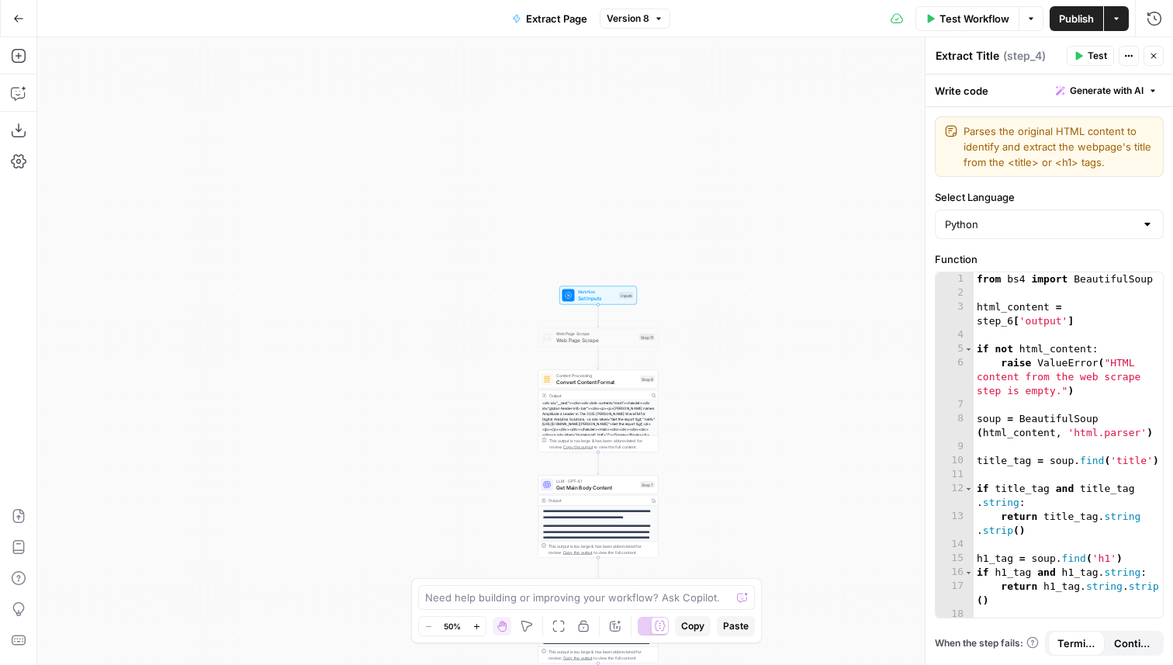
click at [613, 381] on span "Convert Content Format" at bounding box center [596, 382] width 81 height 8
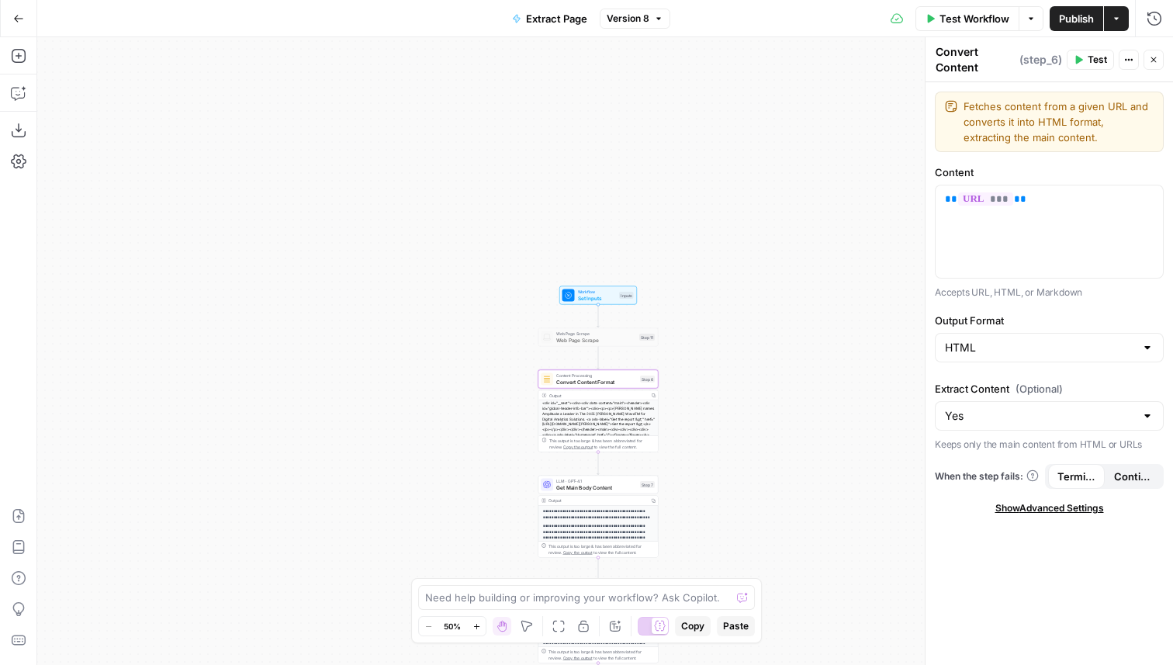
click at [971, 356] on div "HTML" at bounding box center [1049, 347] width 229 height 29
click at [973, 402] on span "Markdown" at bounding box center [1046, 408] width 196 height 16
type input "Markdown"
click at [1091, 65] on span "Test" at bounding box center [1096, 60] width 19 height 14
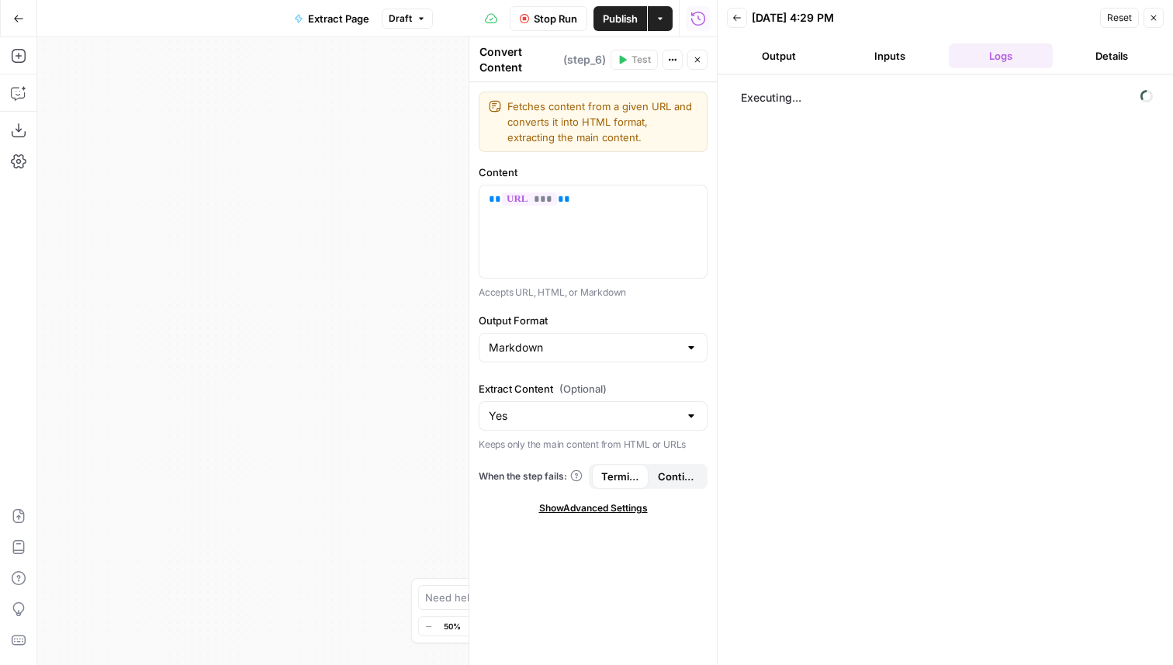
click at [874, 55] on button "Inputs" at bounding box center [890, 55] width 105 height 25
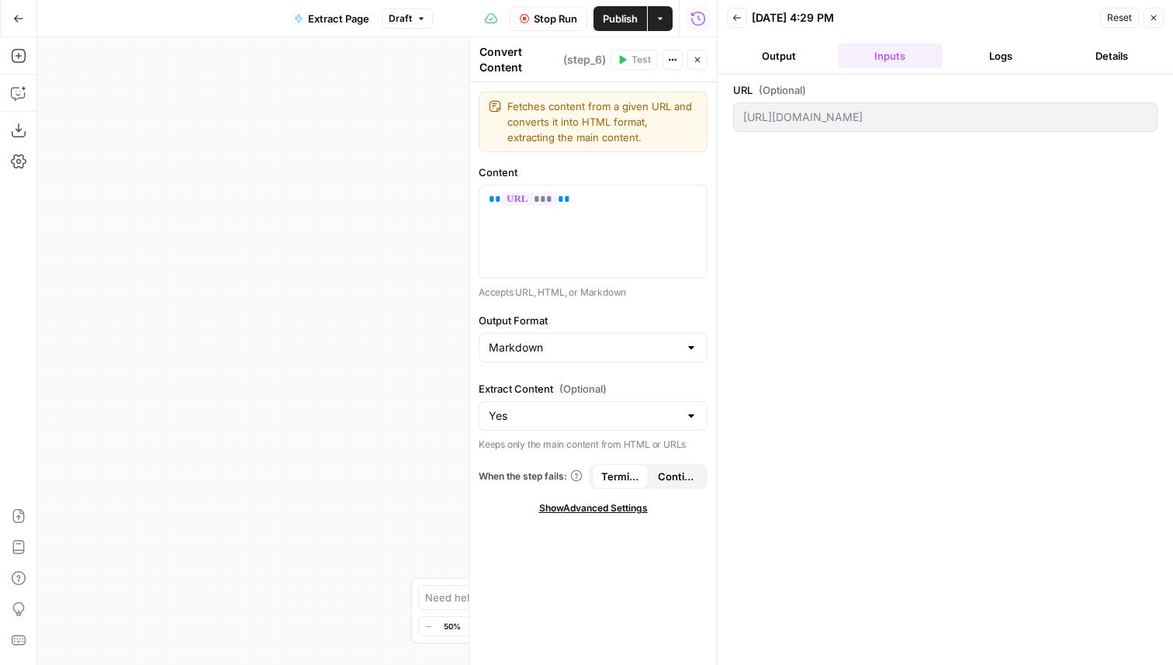
click at [732, 19] on icon "button" at bounding box center [736, 17] width 9 height 9
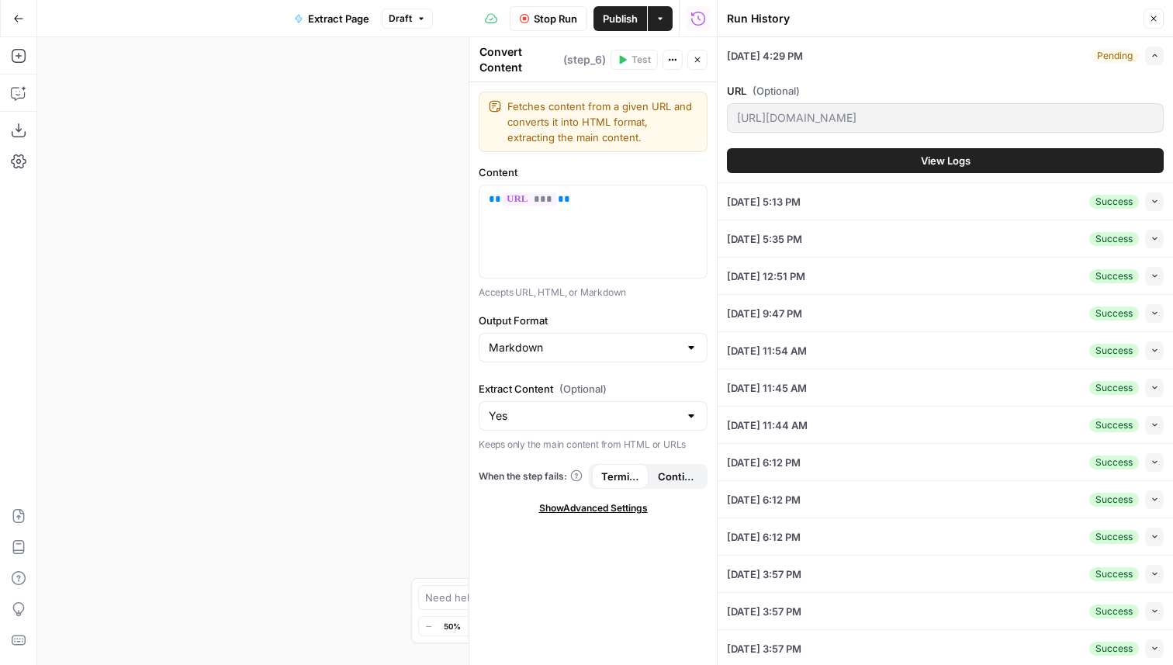
click at [548, 19] on span "Stop Run" at bounding box center [555, 19] width 43 height 16
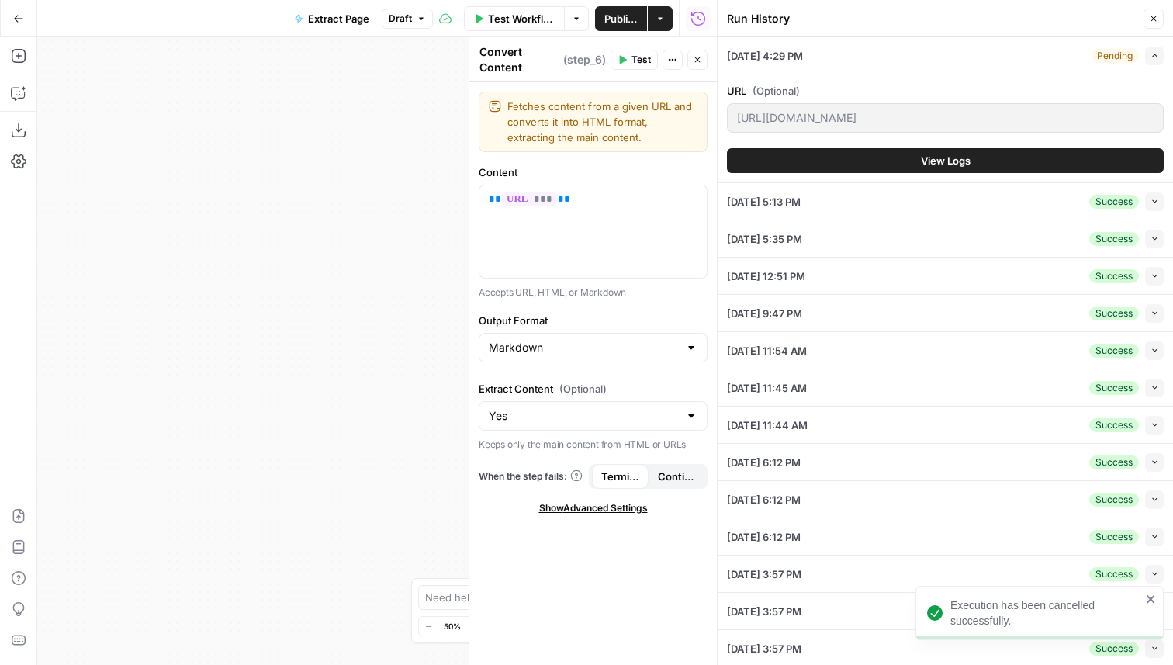
click at [517, 21] on span "Test Workflow" at bounding box center [521, 19] width 67 height 16
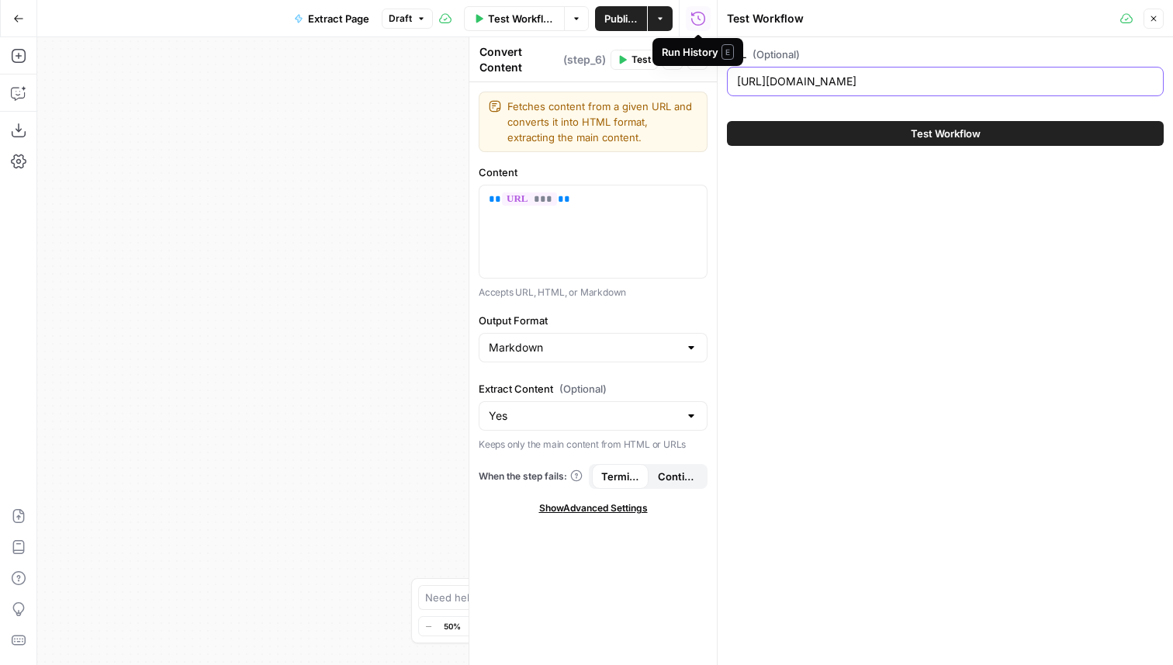
click at [885, 77] on input "[URL][DOMAIN_NAME]" at bounding box center [945, 82] width 416 height 16
paste input "[DOMAIN_NAME][URL]"
type input "[URL][DOMAIN_NAME]"
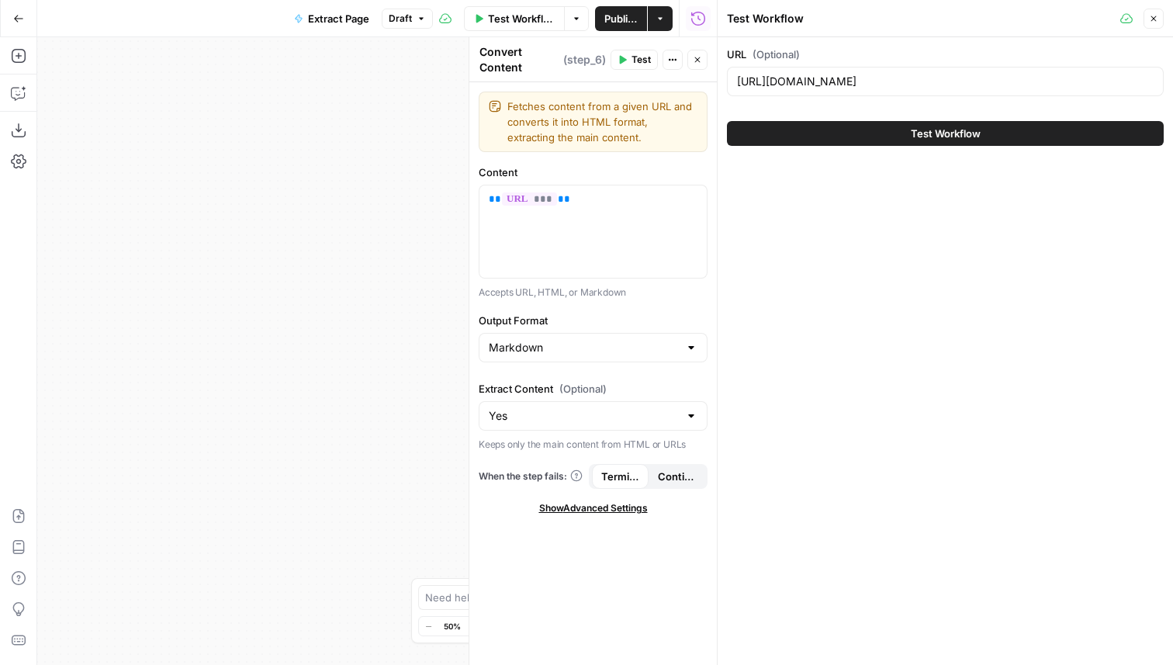
click at [1145, 20] on button "Close" at bounding box center [1153, 19] width 20 height 20
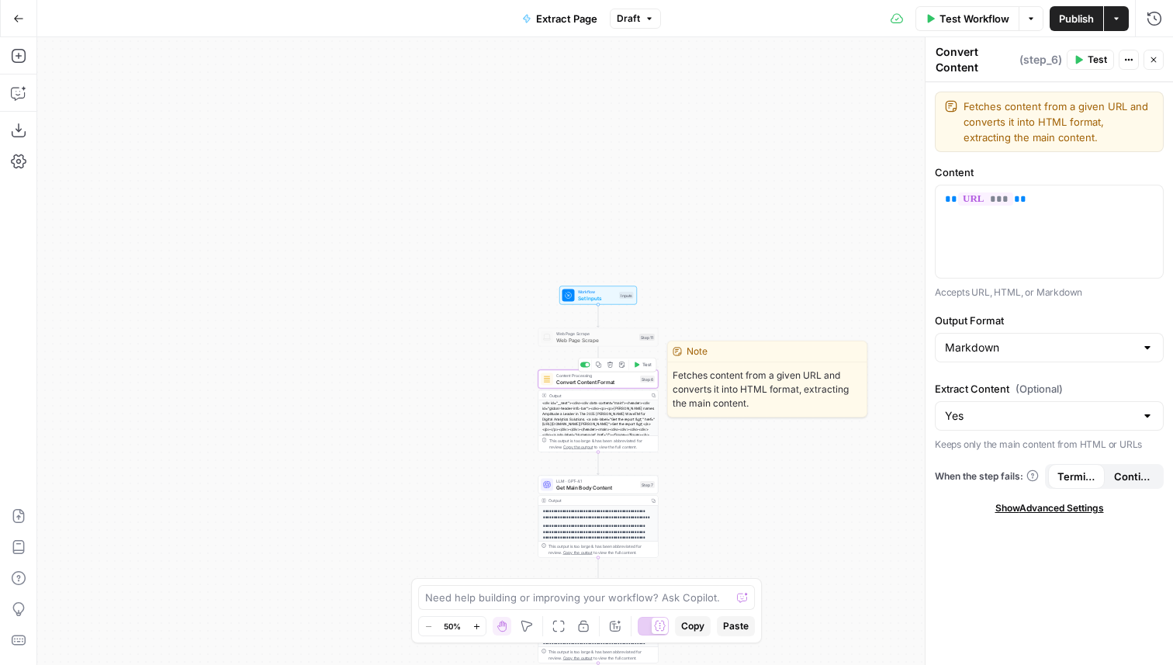
click at [650, 364] on span "Test" at bounding box center [646, 364] width 9 height 7
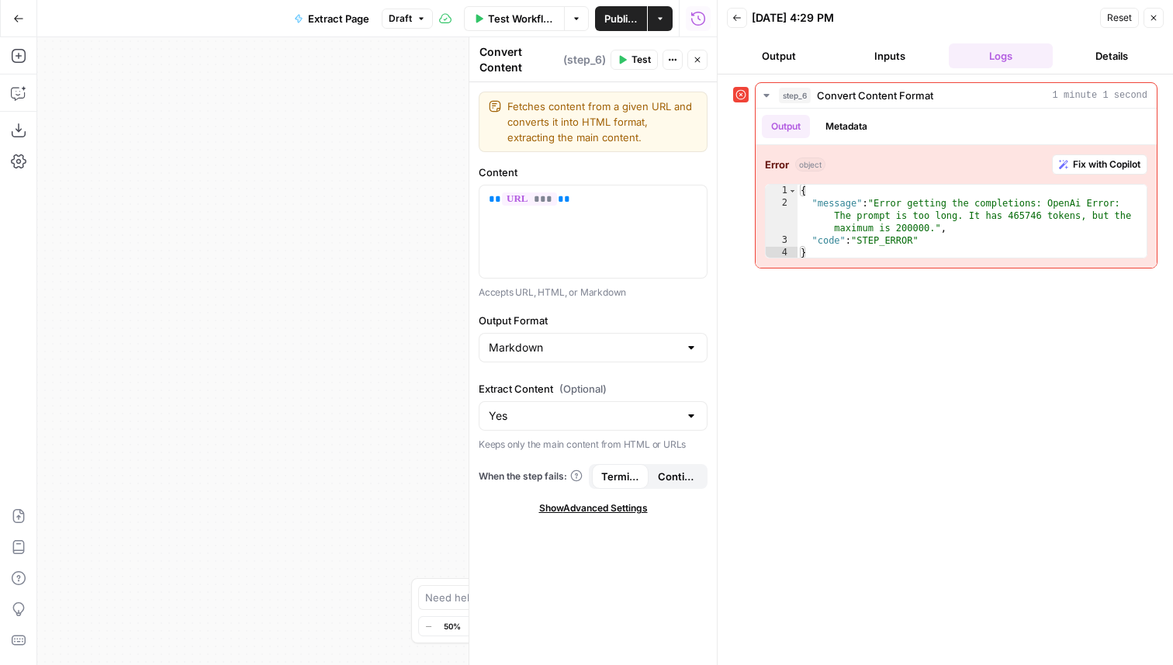
click at [701, 60] on span "Close" at bounding box center [701, 60] width 1 height 1
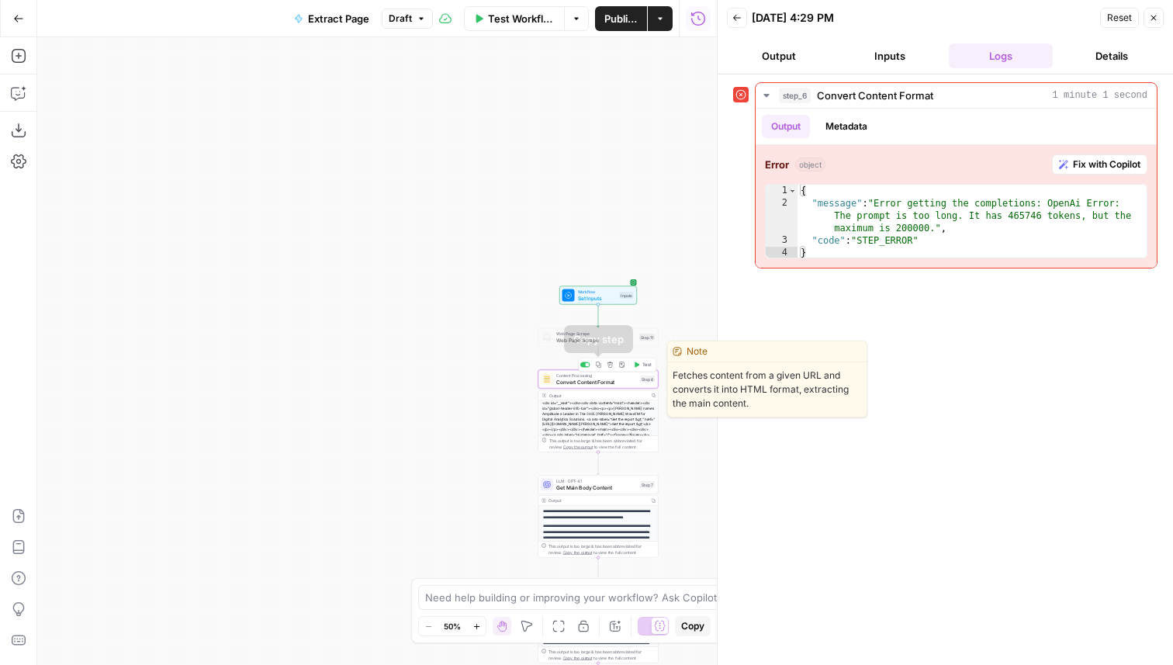
click at [584, 363] on div at bounding box center [585, 364] width 10 height 5
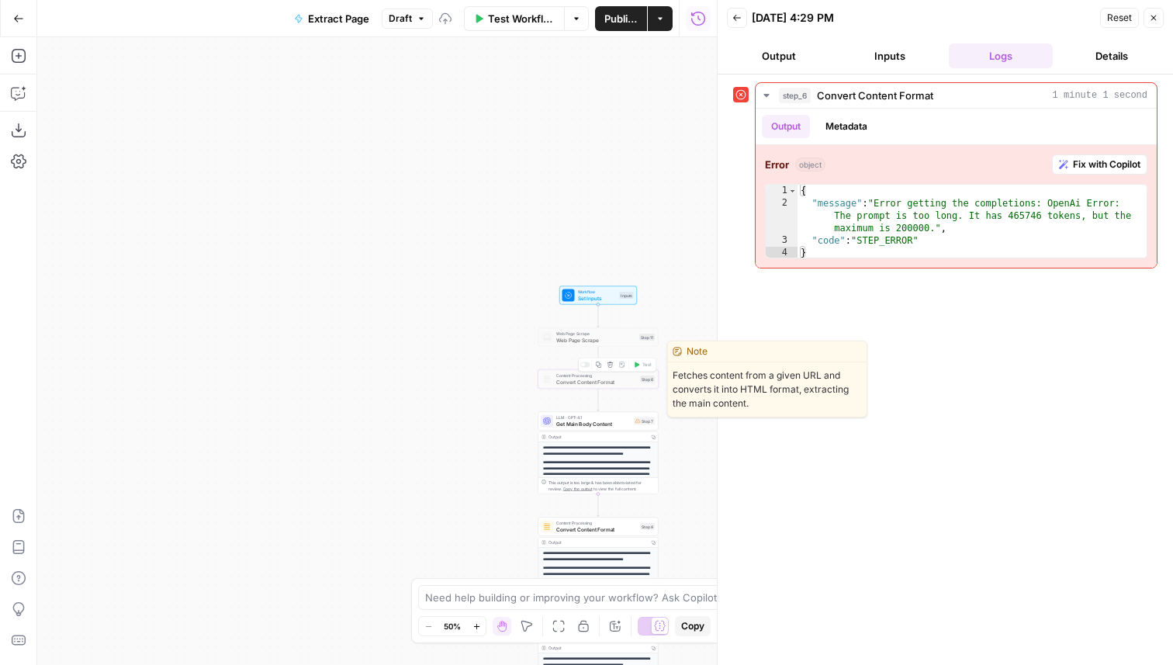
click at [604, 335] on span "Web Page Scrape" at bounding box center [596, 333] width 80 height 6
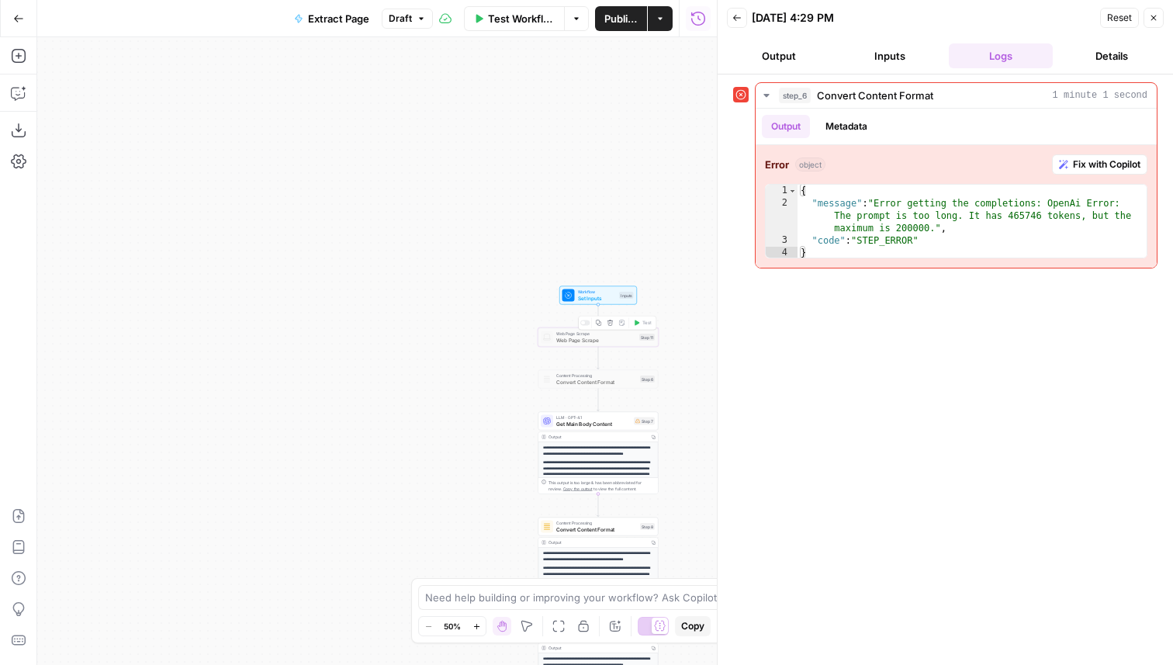
click at [586, 323] on div at bounding box center [585, 322] width 10 height 5
click at [581, 337] on span "Web Page Scrape" at bounding box center [596, 340] width 80 height 8
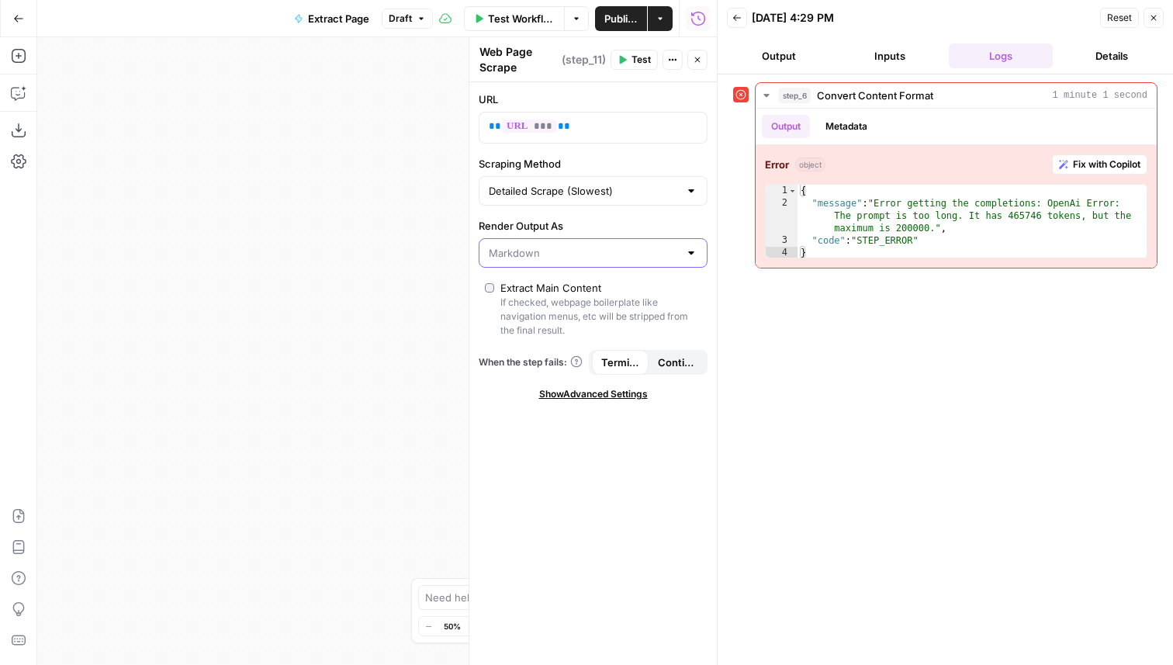
click at [527, 247] on input "Render Output As" at bounding box center [584, 253] width 190 height 16
type input "Markdown"
click at [409, 222] on div "**********" at bounding box center [376, 350] width 679 height 627
click at [561, 202] on div "Detailed Scrape (Slowest)" at bounding box center [593, 190] width 229 height 29
click at [563, 230] on span "Quick Capture (Fastest)" at bounding box center [590, 230] width 196 height 16
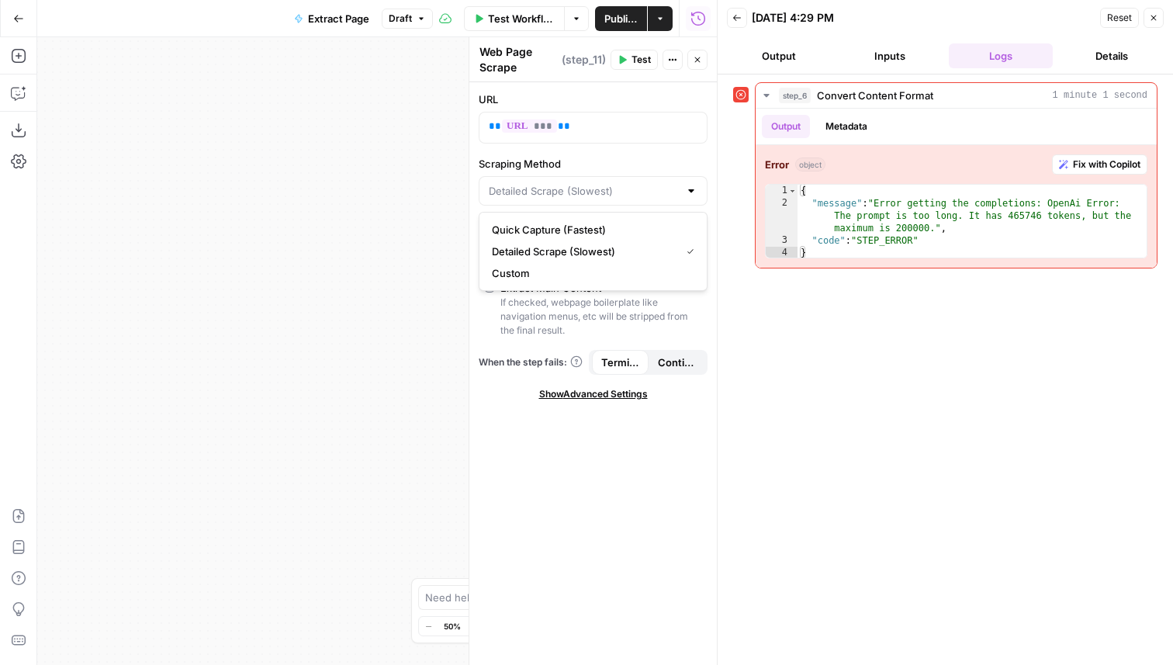
type input "Quick Capture (Fastest)"
click at [696, 58] on icon "button" at bounding box center [697, 59] width 5 height 5
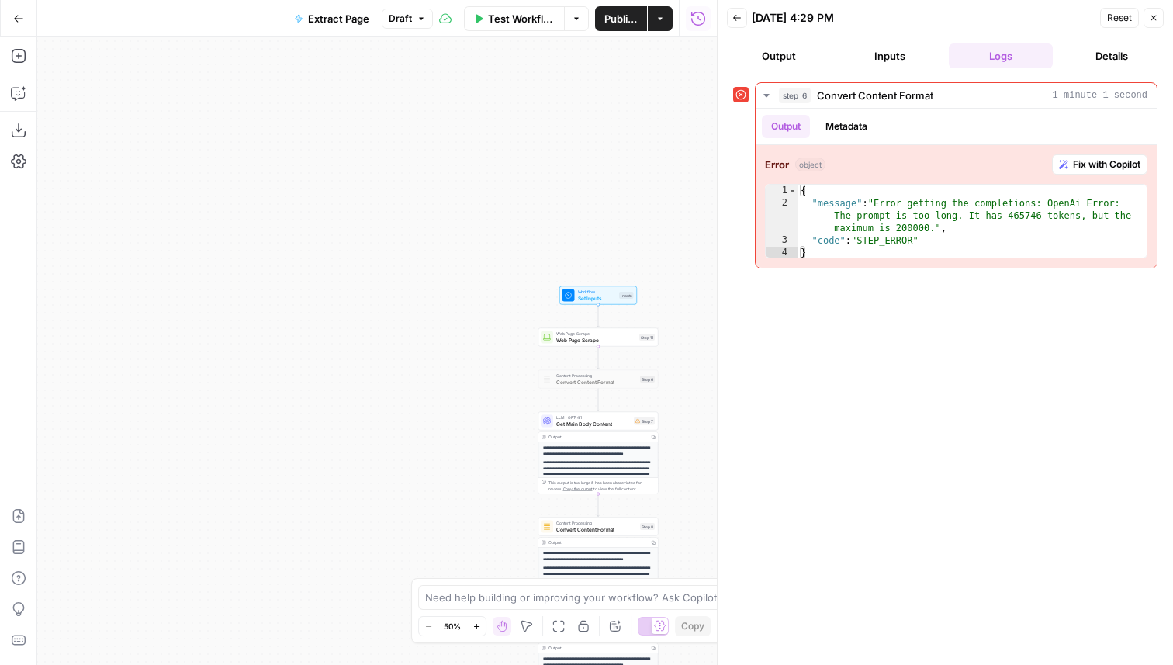
click at [608, 423] on span "Get Main Body Content" at bounding box center [593, 424] width 74 height 8
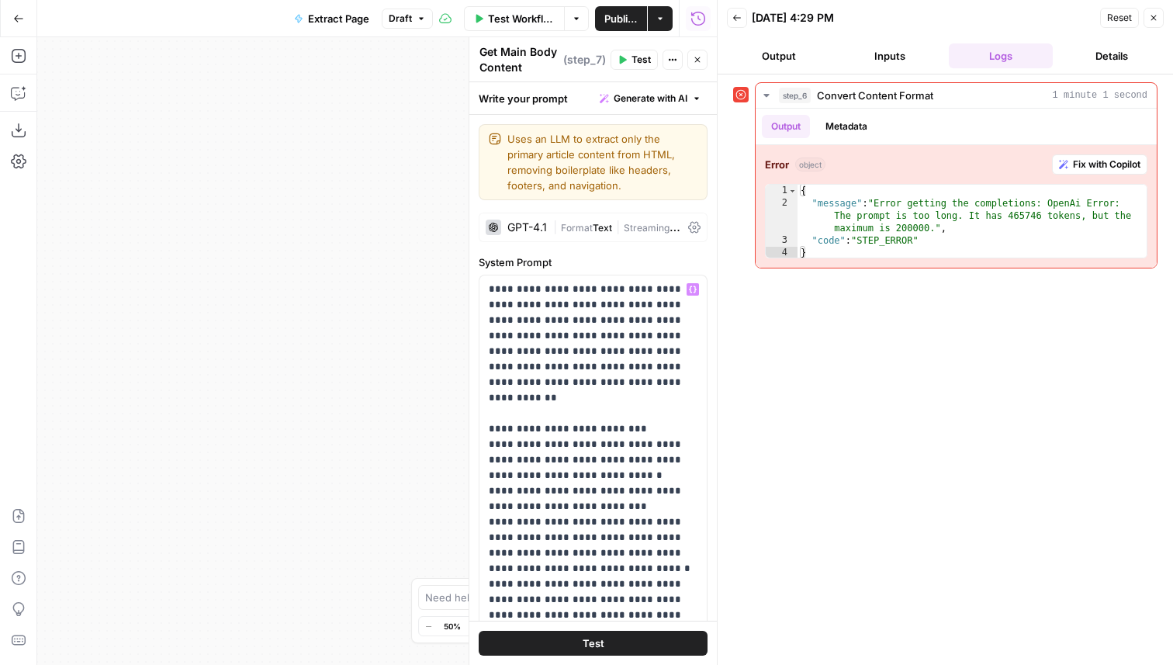
scroll to position [386, 0]
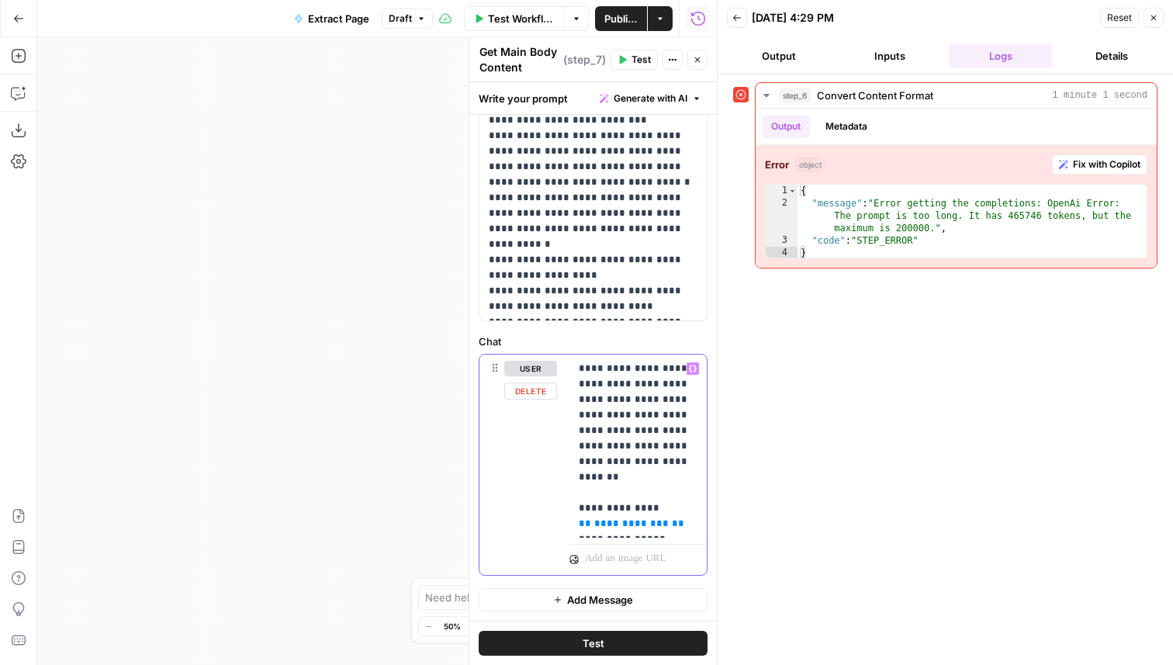
click at [620, 518] on span "**********" at bounding box center [631, 523] width 74 height 10
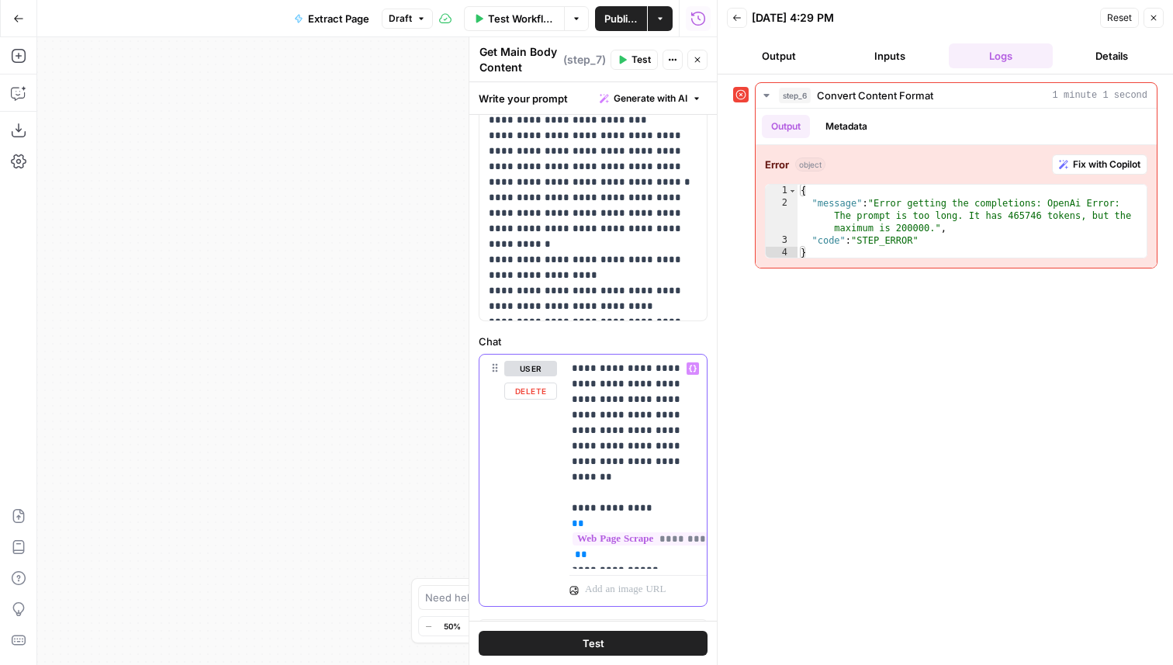
click at [644, 400] on p "**********" at bounding box center [631, 462] width 119 height 202
click at [596, 492] on p "**********" at bounding box center [631, 462] width 119 height 202
click at [599, 493] on p "**********" at bounding box center [631, 462] width 119 height 202
click at [603, 556] on p "**********" at bounding box center [631, 462] width 119 height 202
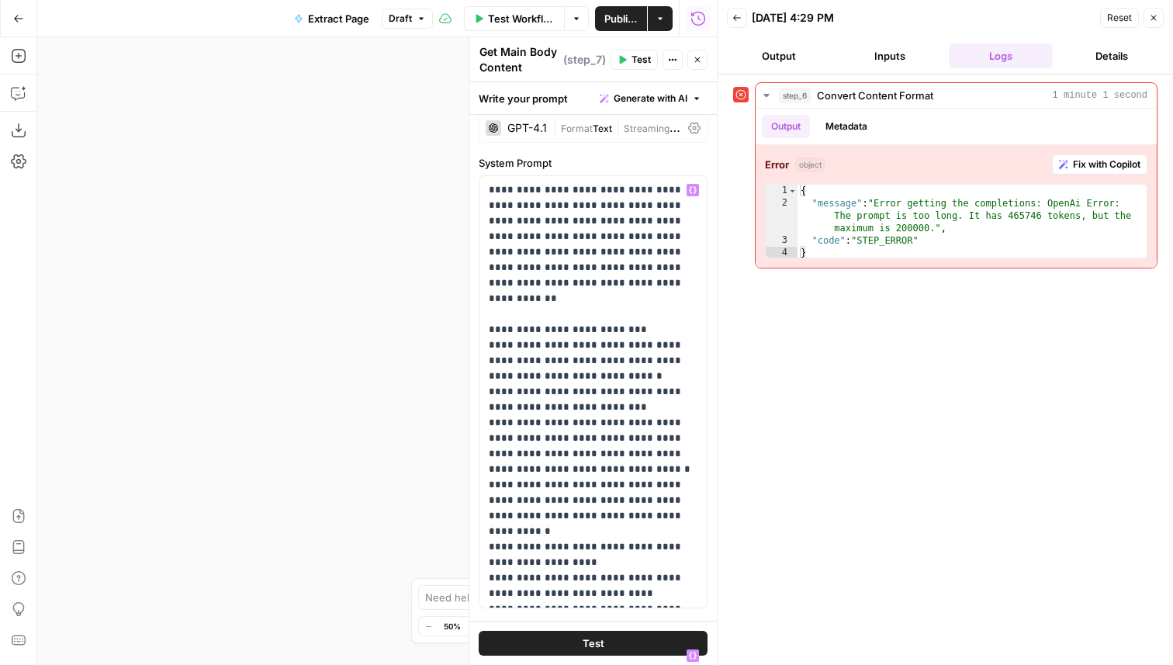
scroll to position [97, 0]
click at [588, 644] on span "Test" at bounding box center [593, 643] width 22 height 16
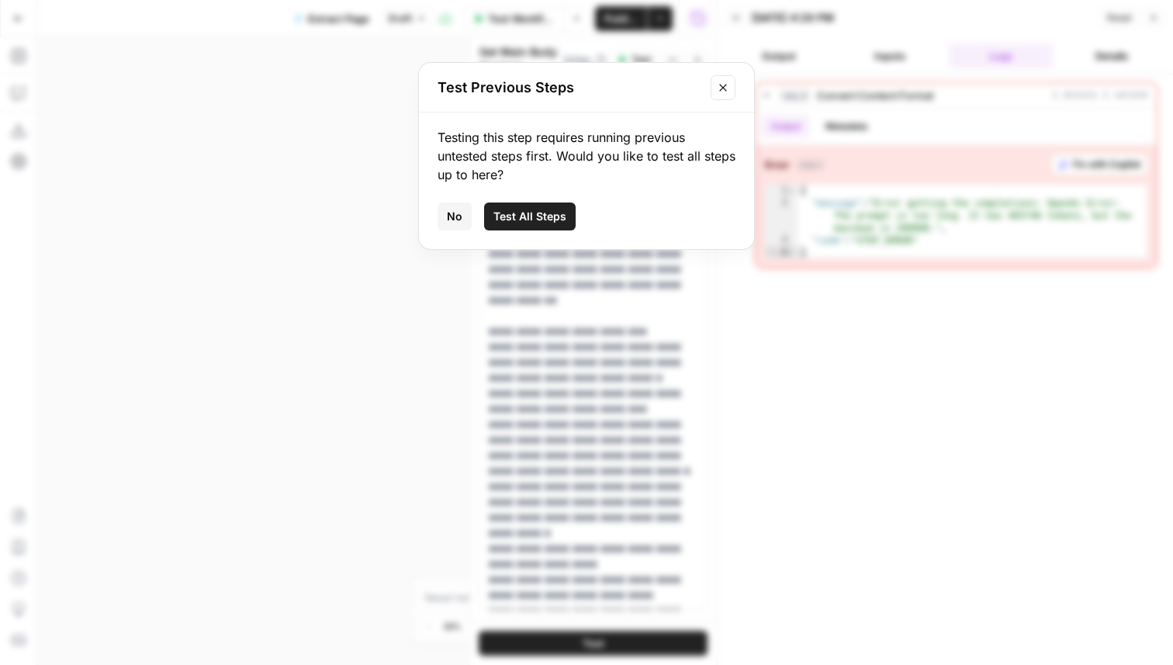
click at [553, 225] on button "Test All Steps" at bounding box center [530, 216] width 92 height 28
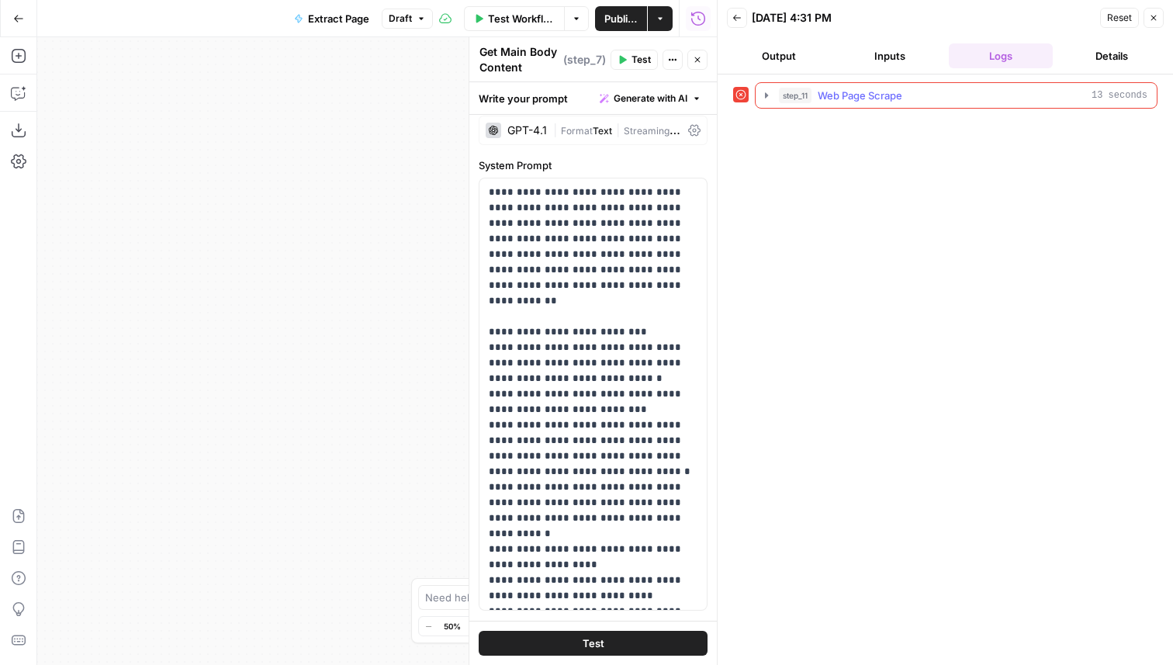
click at [924, 88] on div "step_11 Web Page Scrape 13 seconds" at bounding box center [963, 96] width 368 height 16
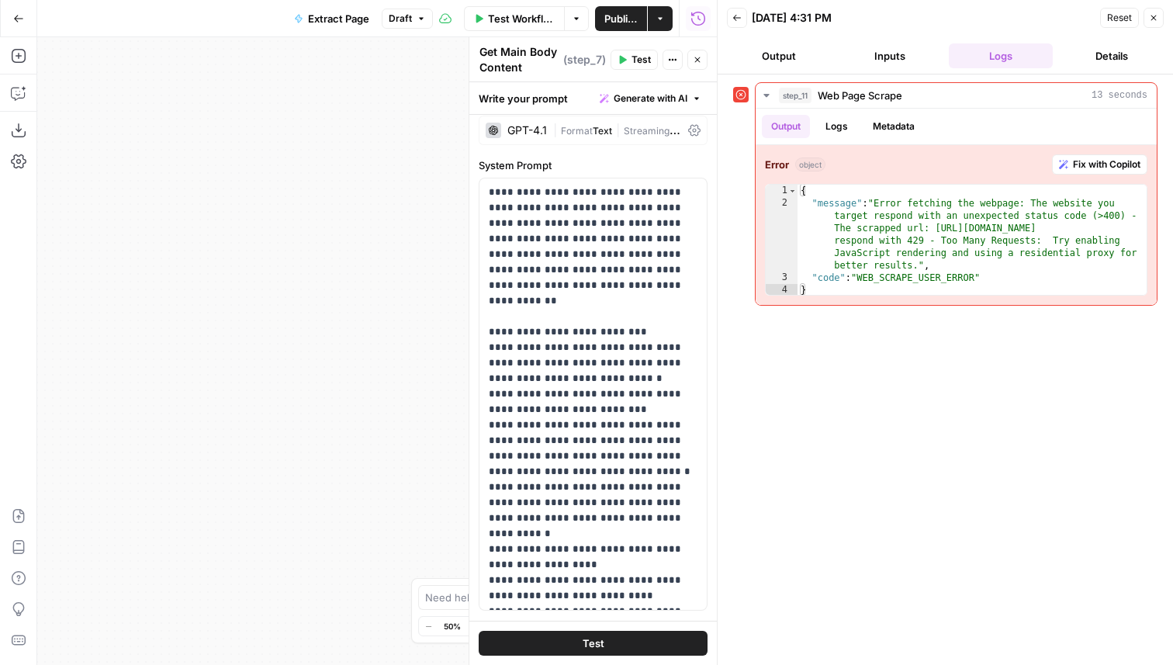
click at [701, 60] on icon "button" at bounding box center [697, 59] width 9 height 9
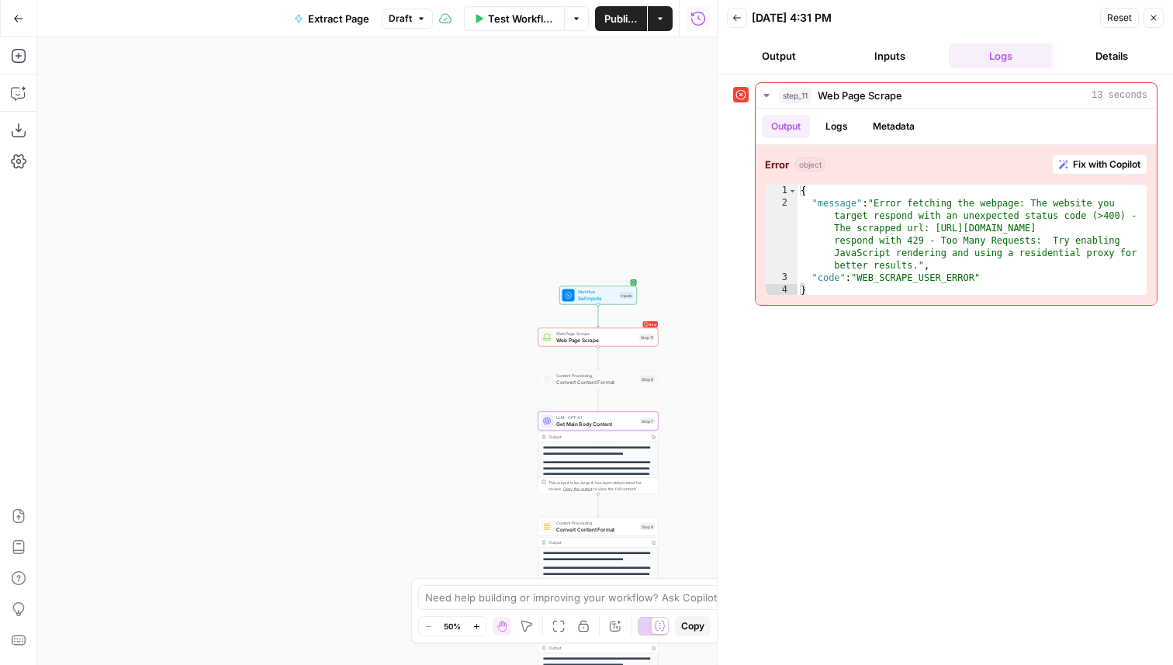
click at [606, 344] on div "Error Web Page Scrape Web Page Scrape Step 11 Copy step Delete step Add Note Te…" at bounding box center [598, 337] width 120 height 19
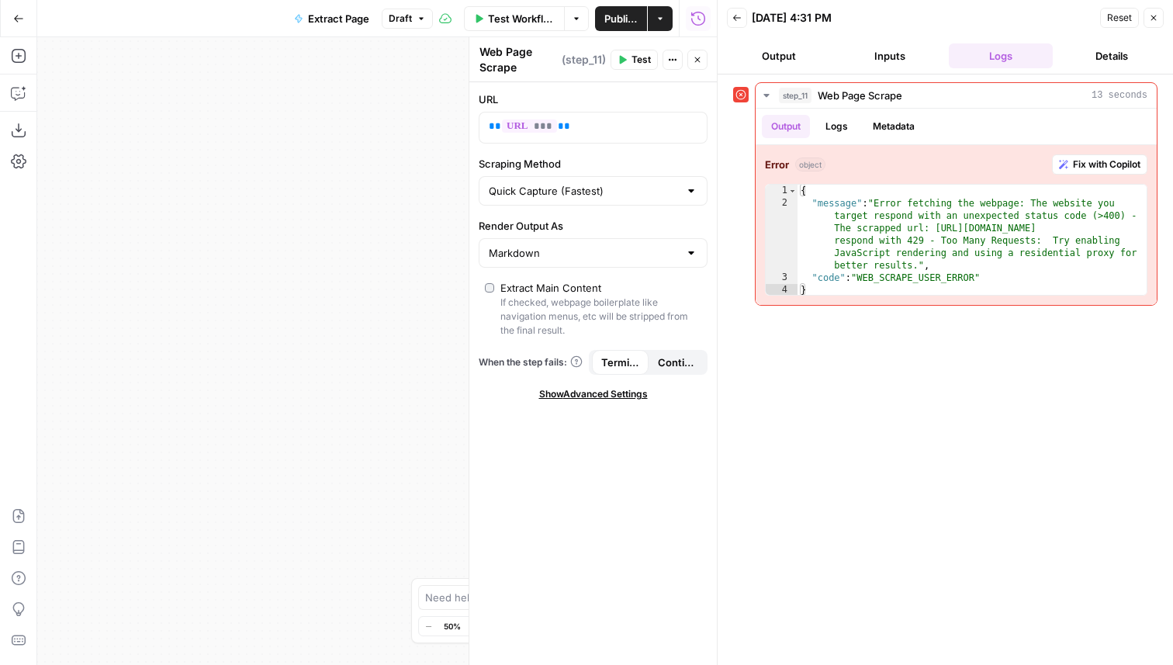
click at [574, 387] on span "Show Advanced Settings" at bounding box center [593, 394] width 109 height 14
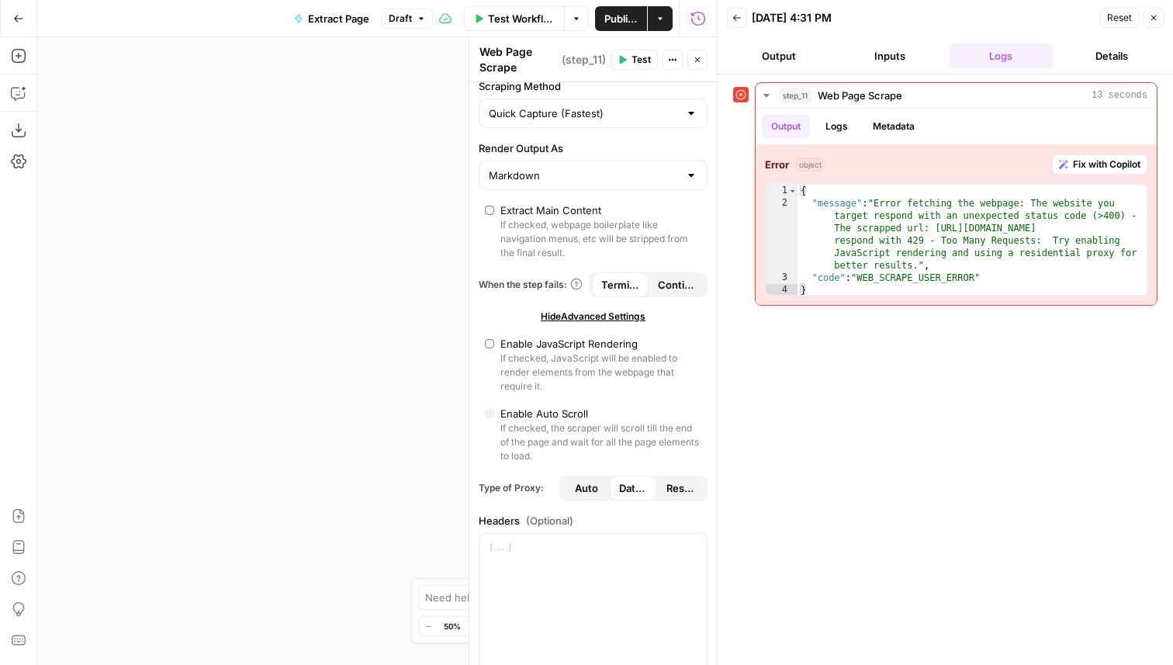
scroll to position [91, 0]
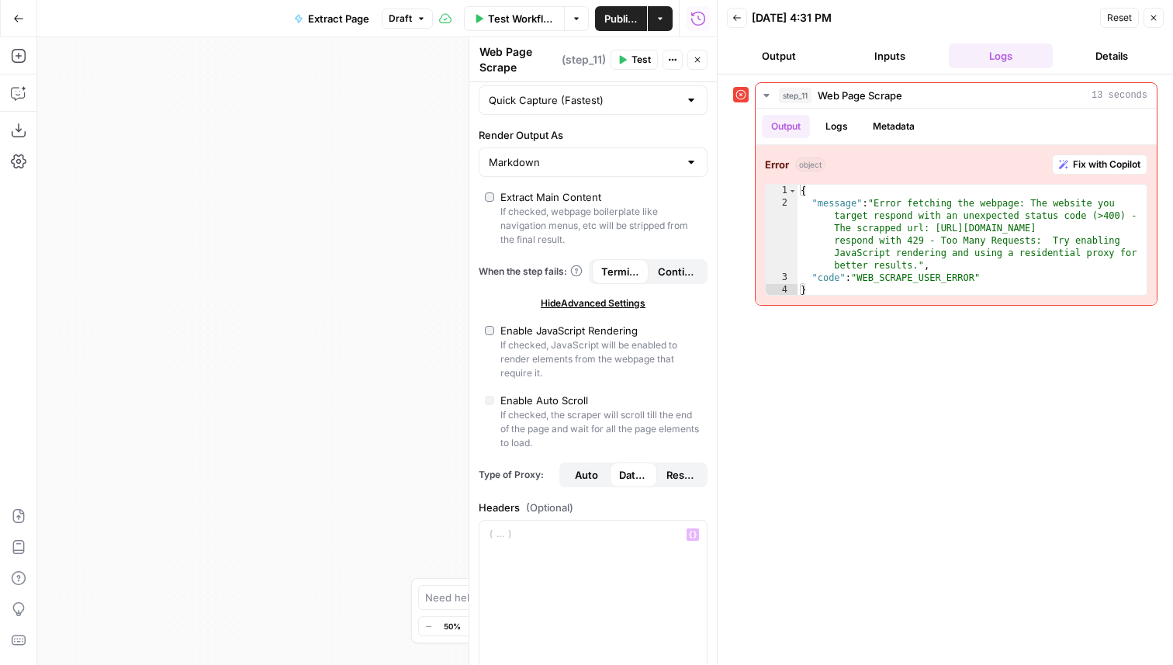
click at [678, 468] on span "Residential" at bounding box center [680, 475] width 29 height 16
type input "Custom"
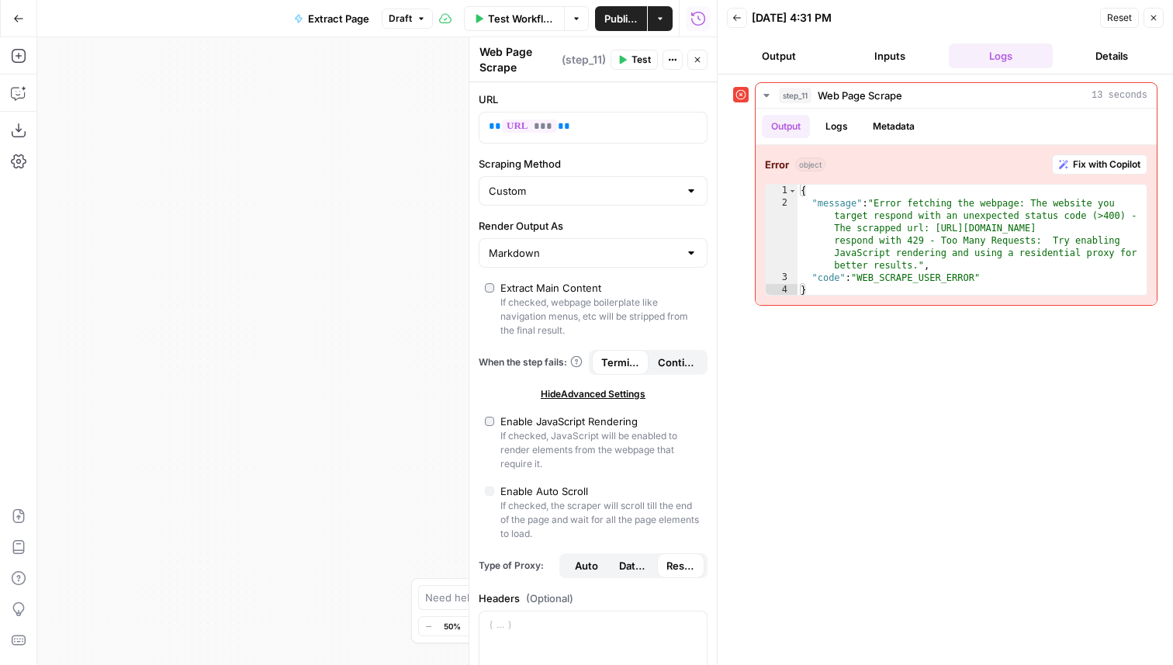
click at [579, 559] on span "Auto" at bounding box center [586, 566] width 23 height 16
click at [641, 49] on span "P" at bounding box center [638, 51] width 12 height 15
click at [630, 57] on button "Test" at bounding box center [633, 60] width 47 height 20
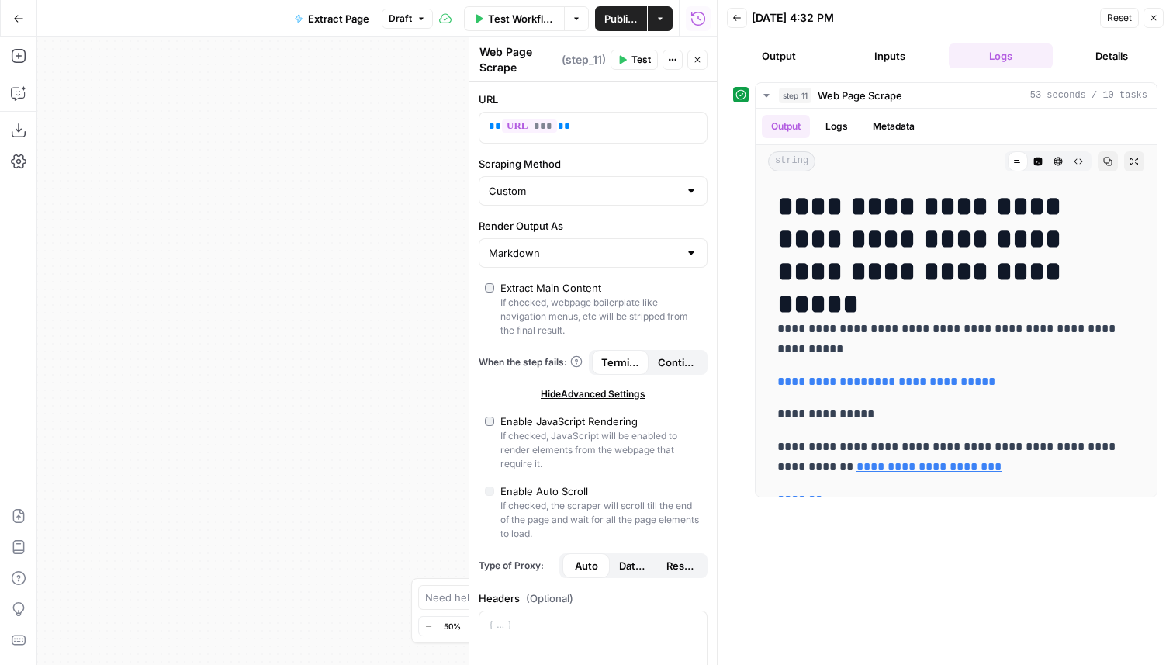
click at [700, 57] on icon "button" at bounding box center [697, 59] width 9 height 9
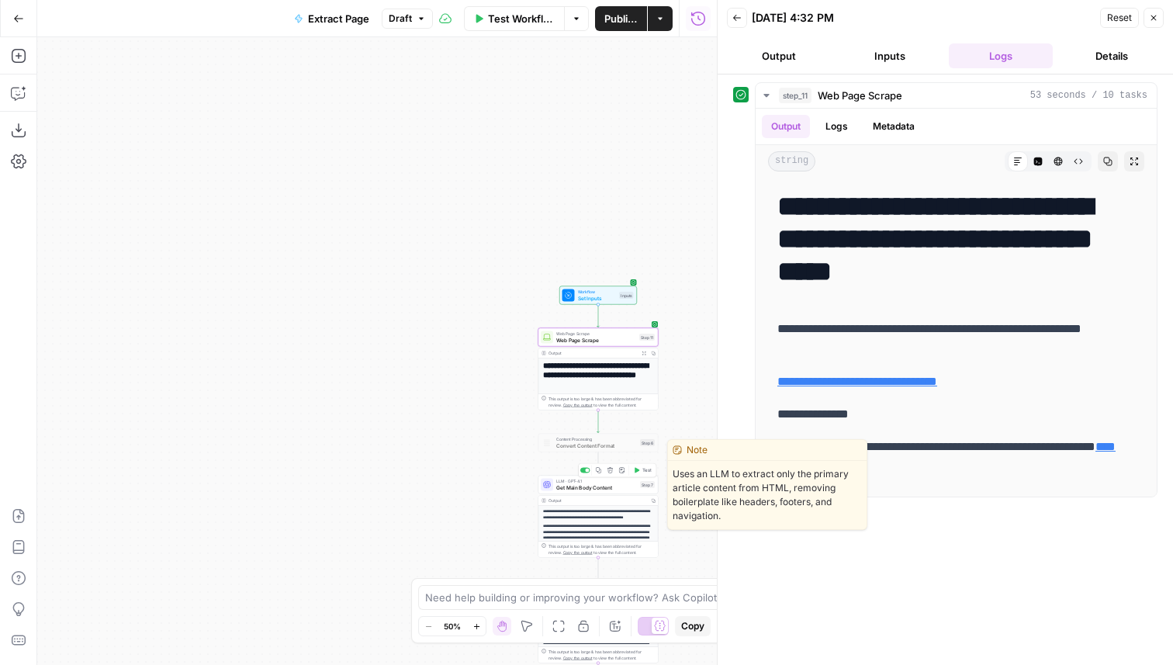
click at [649, 468] on span "Test" at bounding box center [646, 470] width 9 height 7
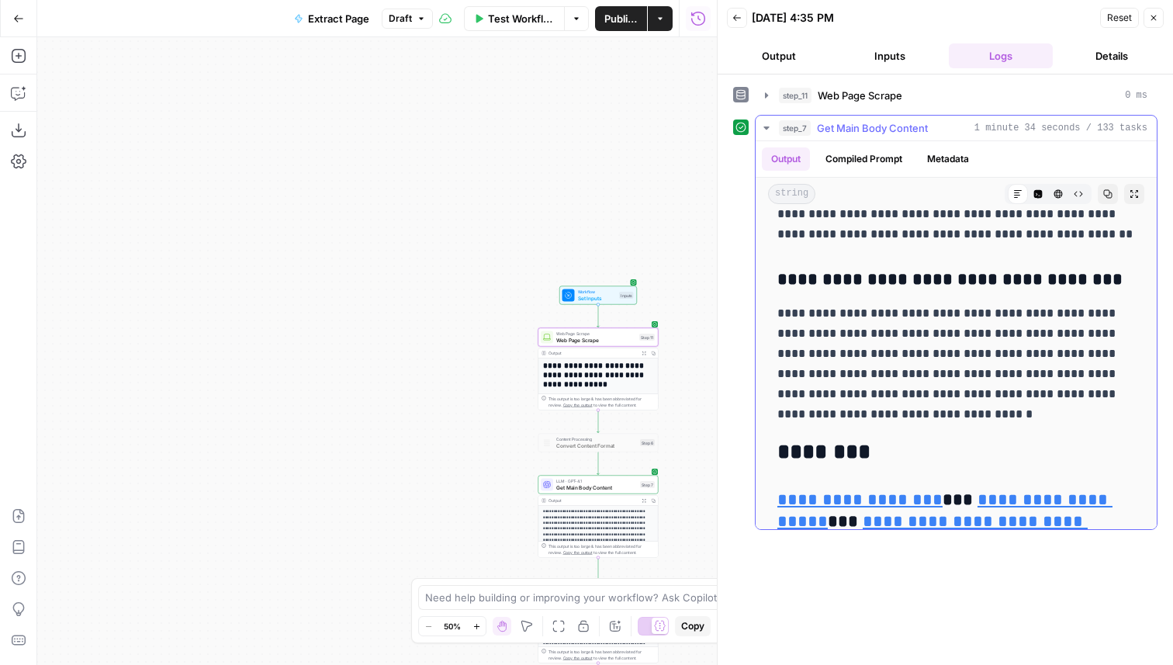
scroll to position [1047, 0]
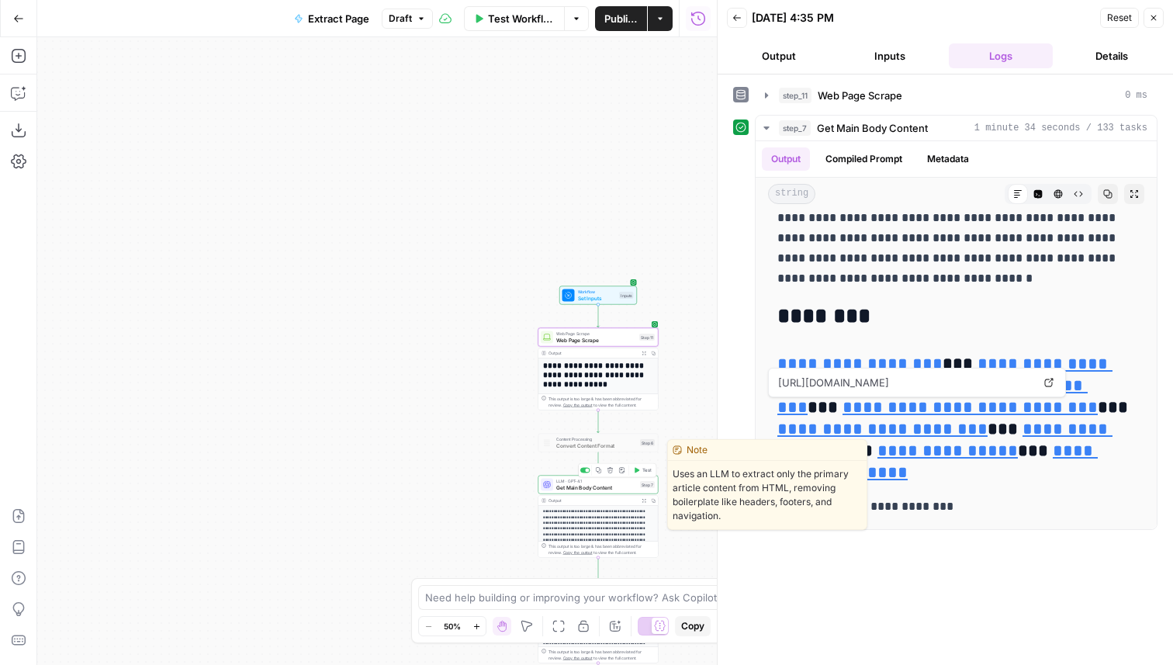
click at [620, 489] on span "Get Main Body Content" at bounding box center [596, 487] width 81 height 8
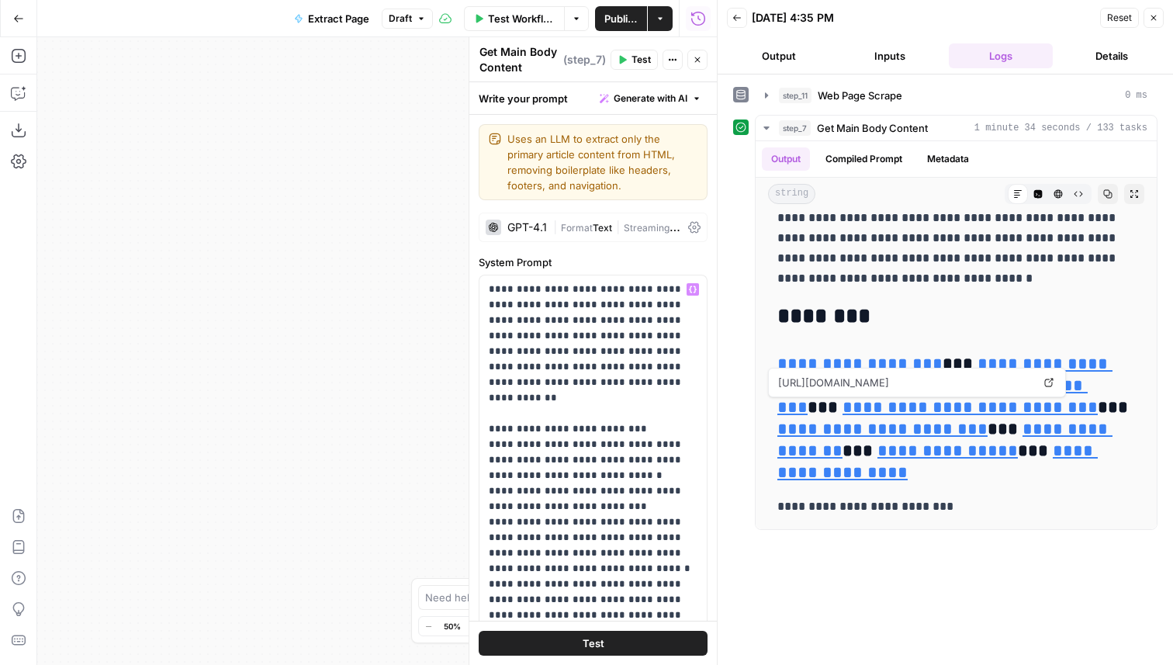
scroll to position [417, 0]
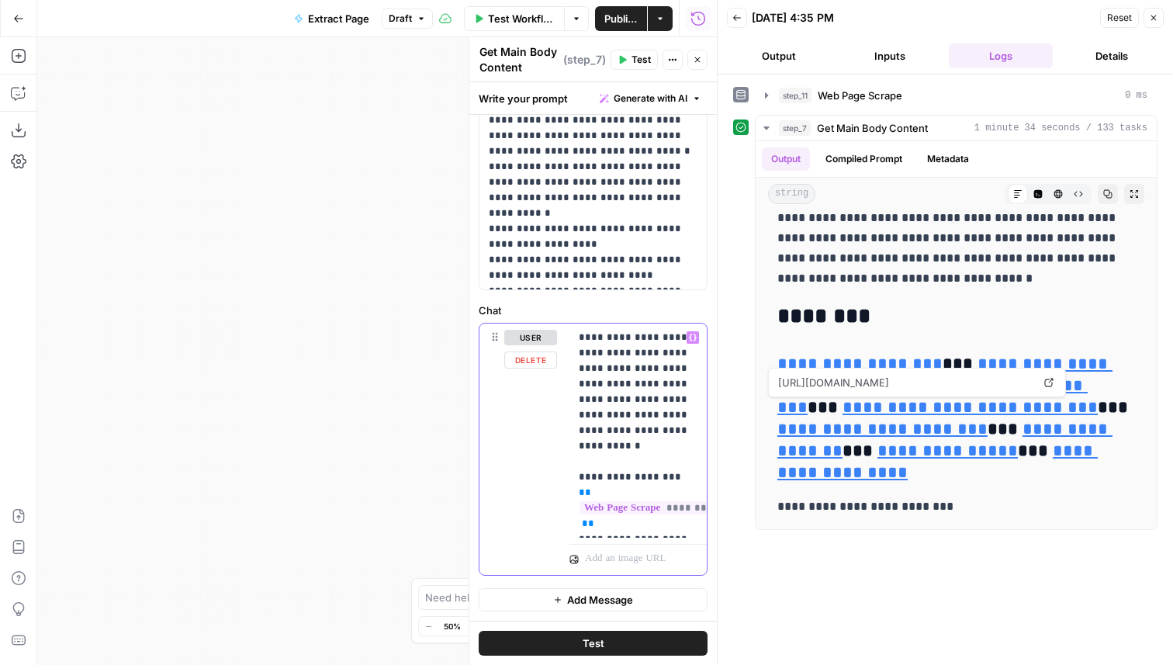
click at [674, 427] on p "**********" at bounding box center [638, 431] width 119 height 202
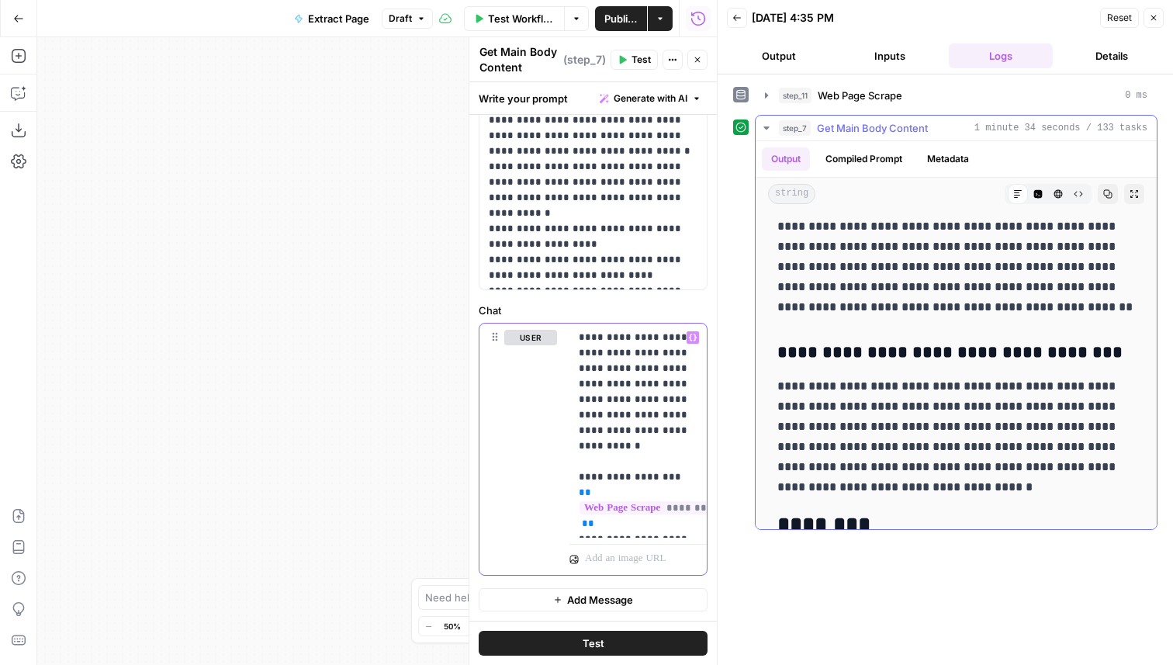
scroll to position [1047, 0]
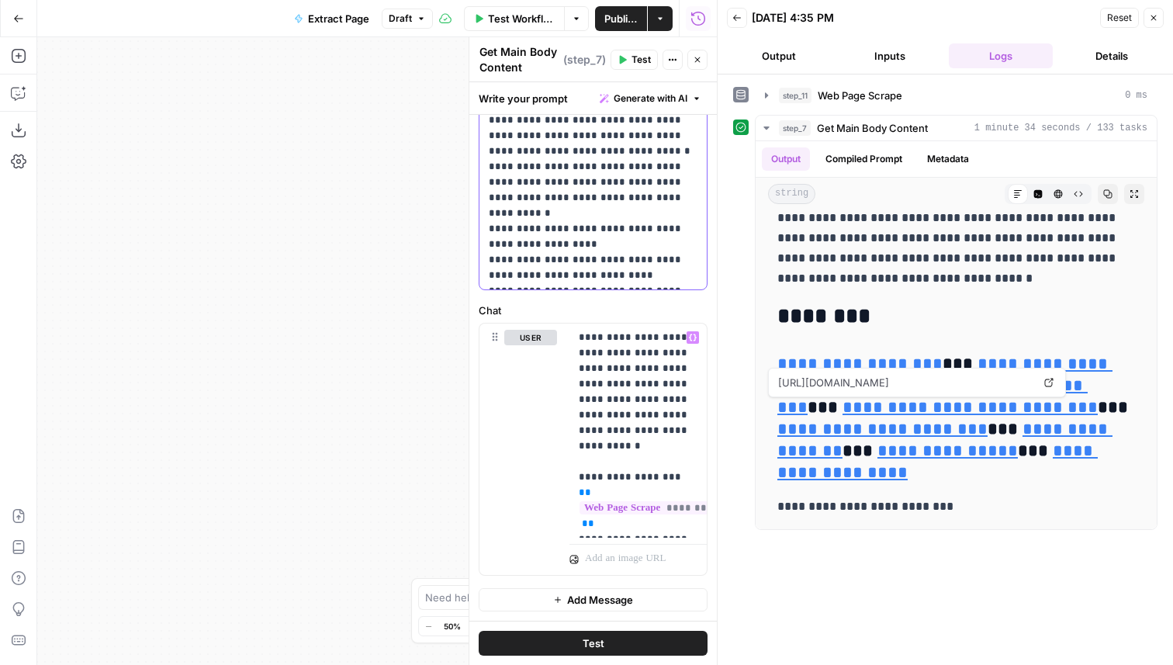
click at [610, 244] on p "**********" at bounding box center [593, 73] width 209 height 419
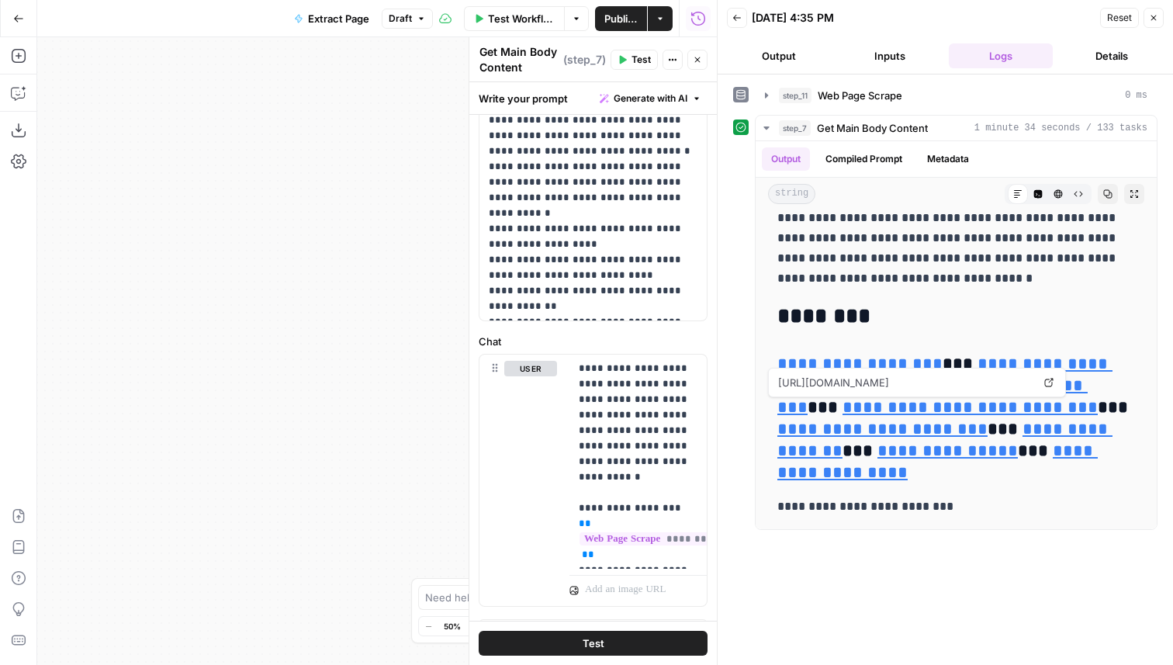
click at [617, 631] on button "Test" at bounding box center [593, 643] width 229 height 25
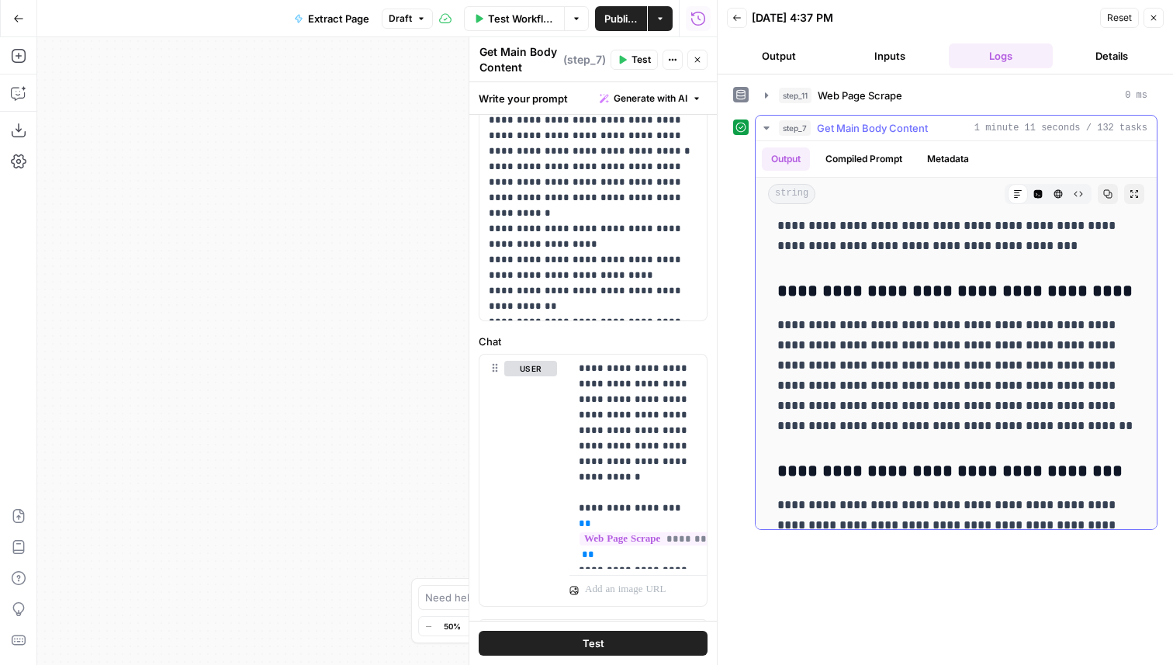
scroll to position [819, 0]
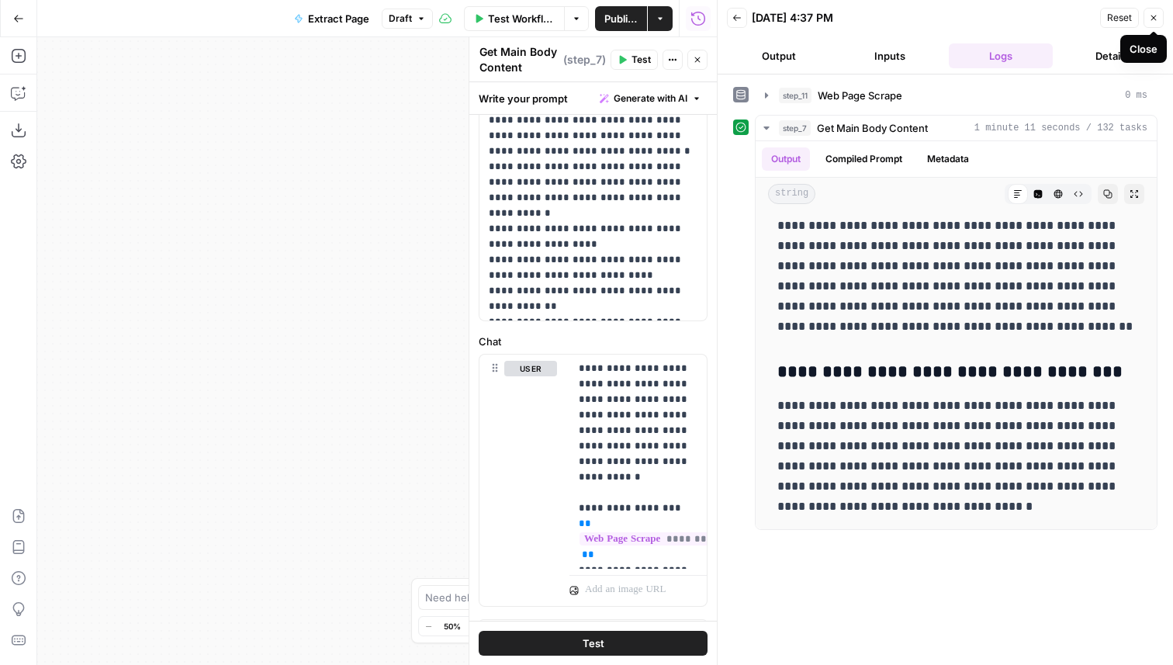
click at [1152, 19] on icon "button" at bounding box center [1153, 17] width 9 height 9
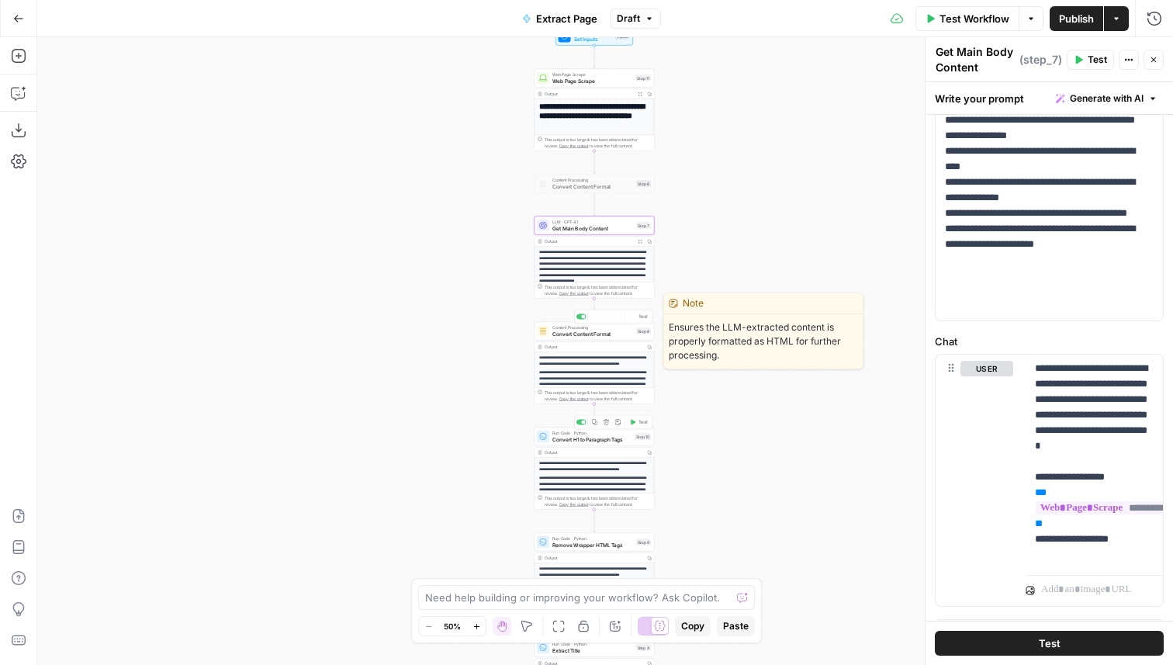
click at [610, 344] on div "Output" at bounding box center [593, 347] width 98 height 6
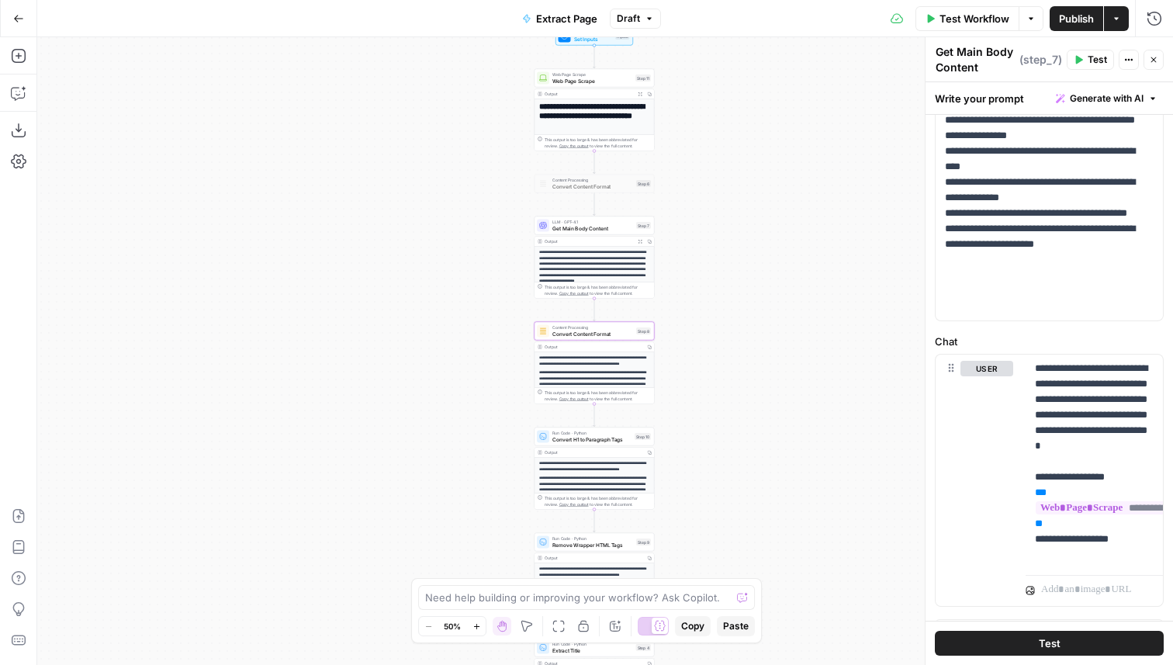
click at [609, 328] on span "Content Processing" at bounding box center [592, 327] width 81 height 6
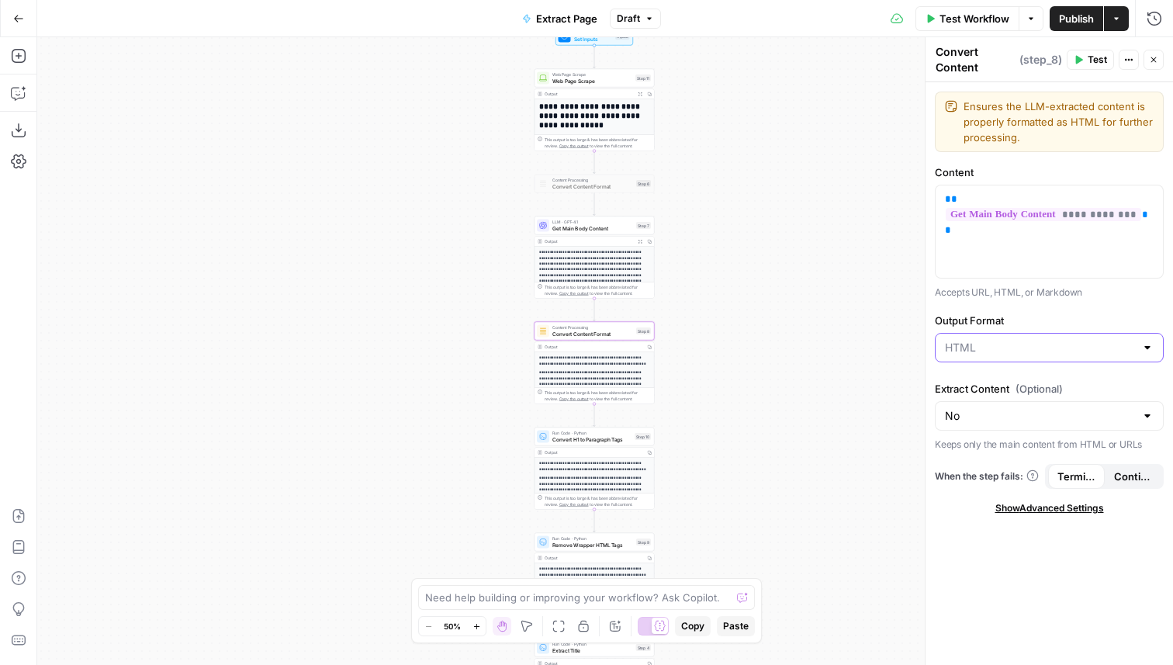
click at [1020, 344] on input "Output Format" at bounding box center [1040, 348] width 190 height 16
click at [1014, 411] on span "Markdown" at bounding box center [1046, 408] width 196 height 16
type input "Markdown"
click at [616, 440] on span "Convert H1 to Paragraph Tags" at bounding box center [591, 439] width 79 height 8
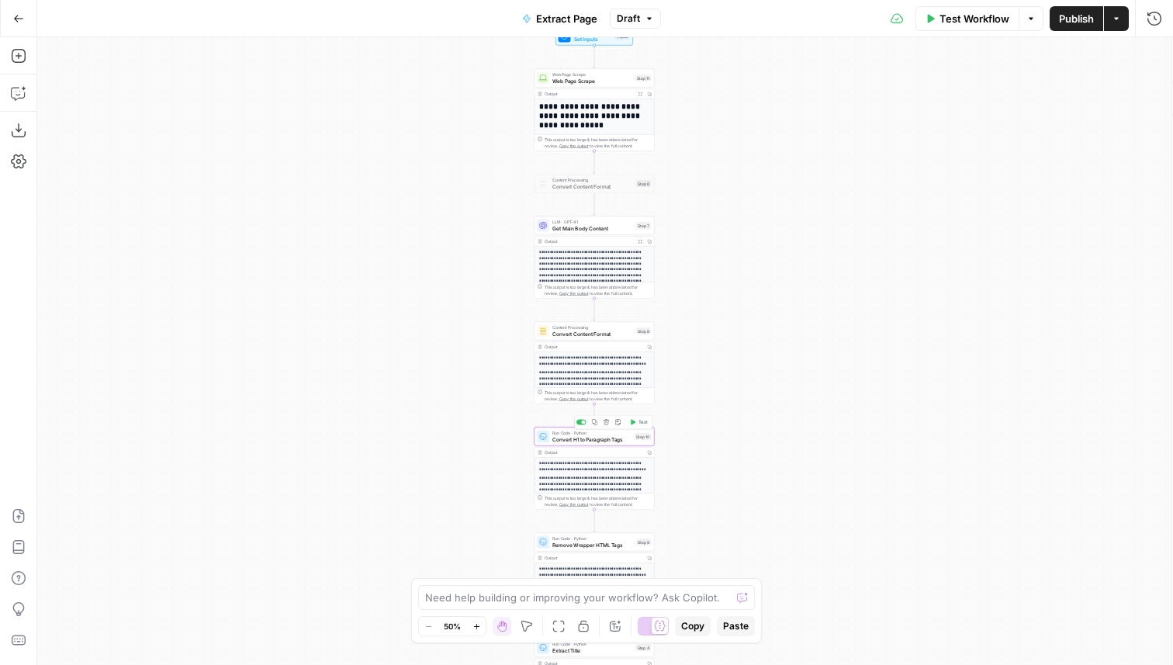
type textarea "Convert H1 to Paragraph Tags"
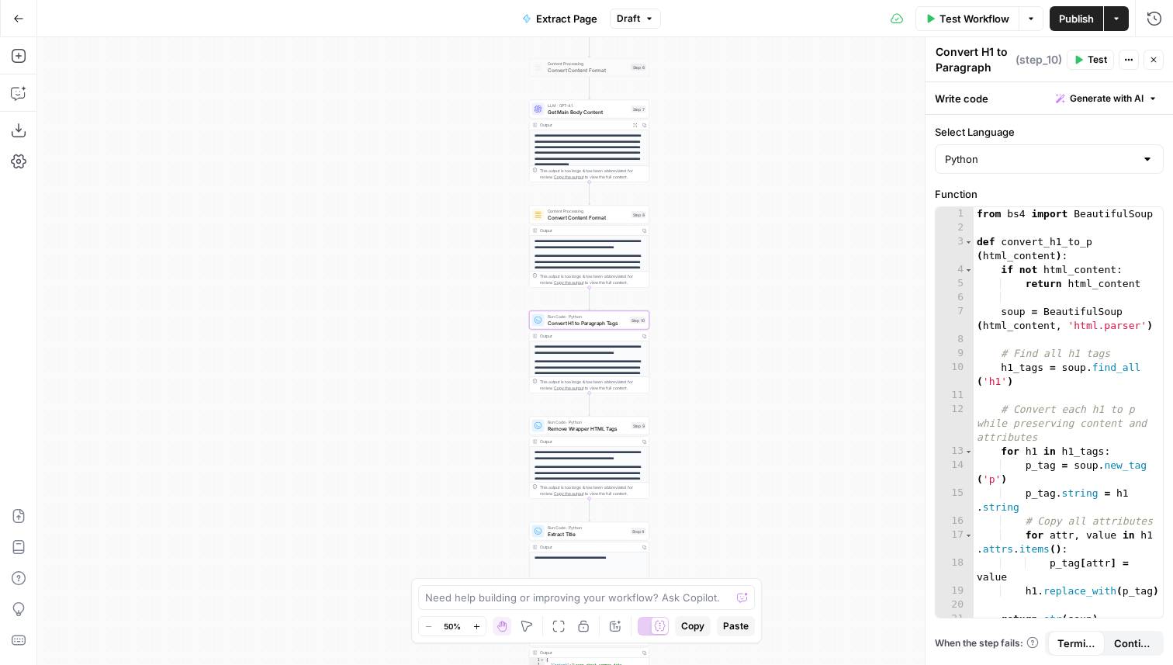
click at [591, 320] on span "Convert H1 to Paragraph Tags" at bounding box center [587, 323] width 79 height 8
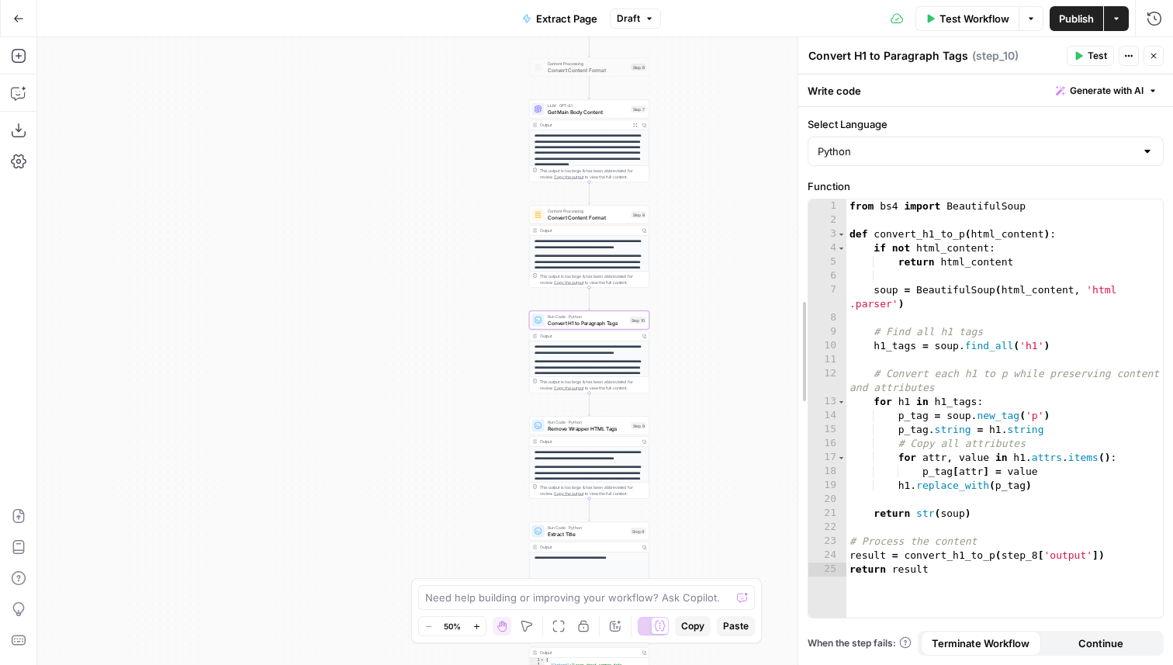
drag, startPoint x: 931, startPoint y: 378, endPoint x: 804, endPoint y: 380, distance: 127.2
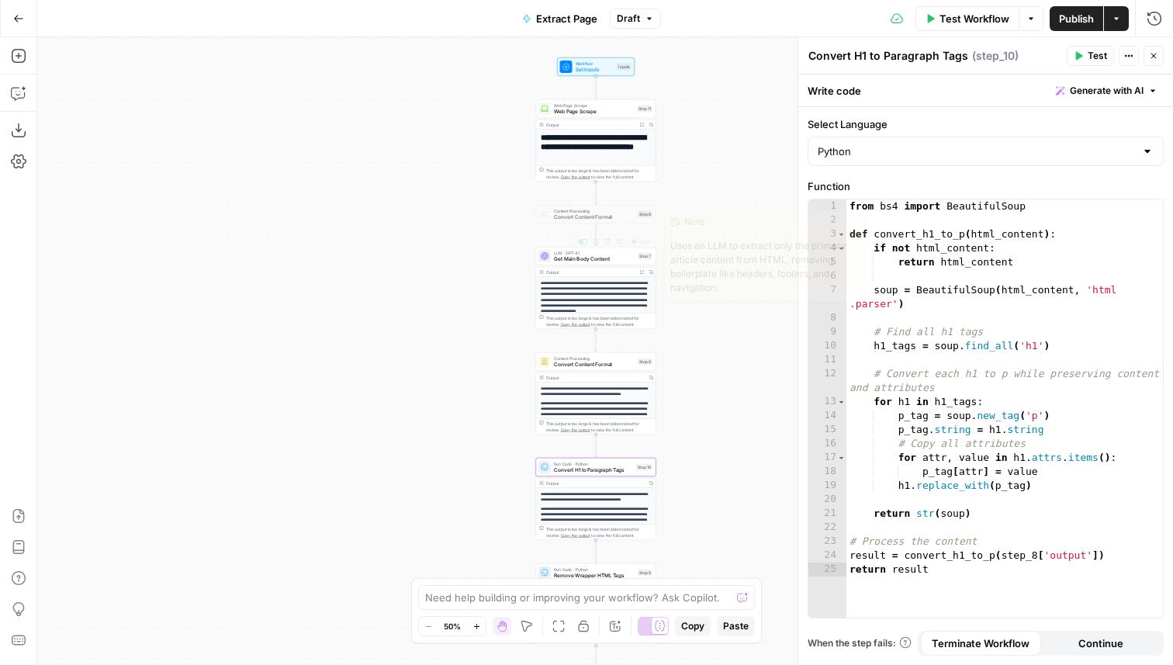
click at [625, 257] on span "Get Main Body Content" at bounding box center [594, 259] width 81 height 8
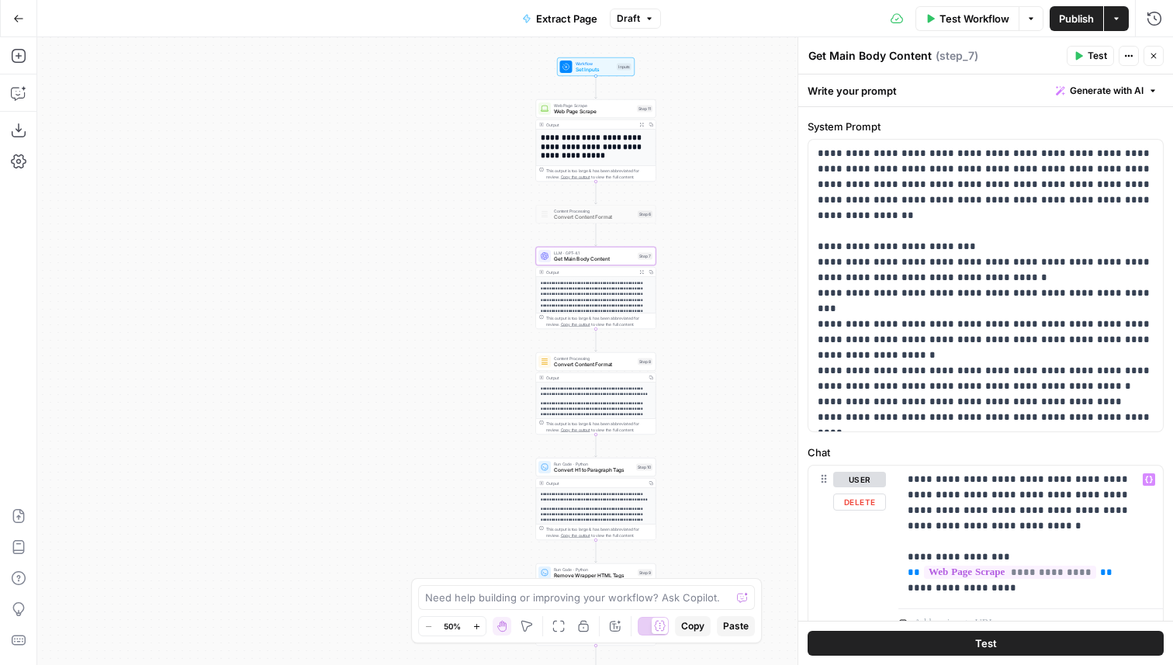
scroll to position [87, 0]
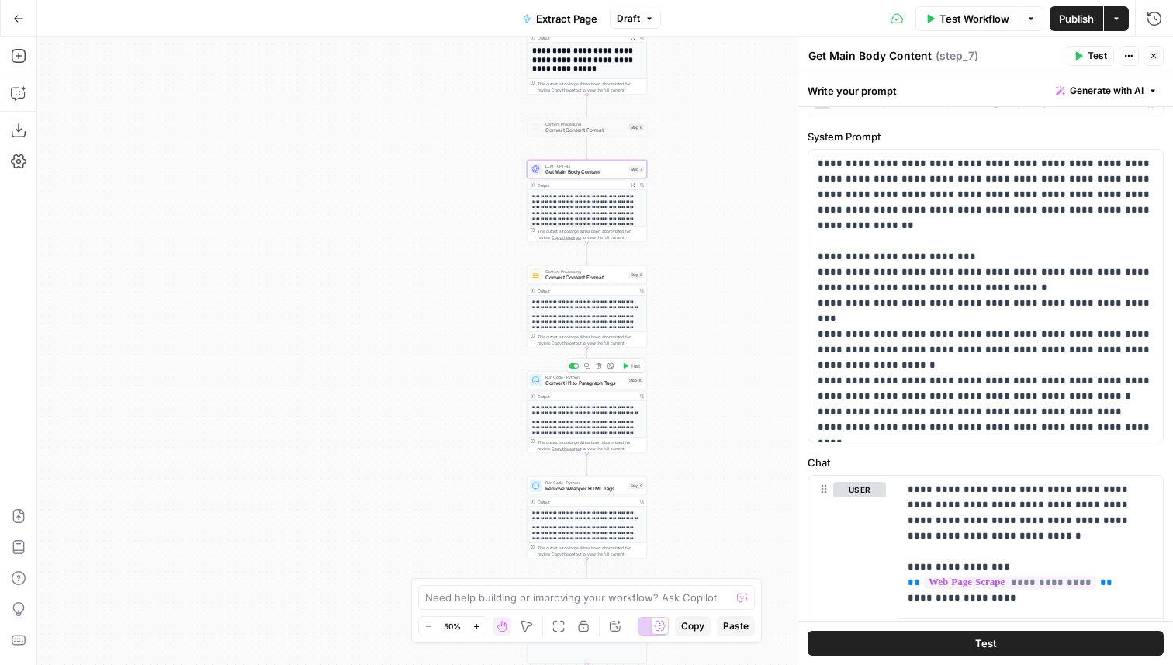
click at [606, 385] on span "Convert H1 to Paragraph Tags" at bounding box center [584, 383] width 79 height 8
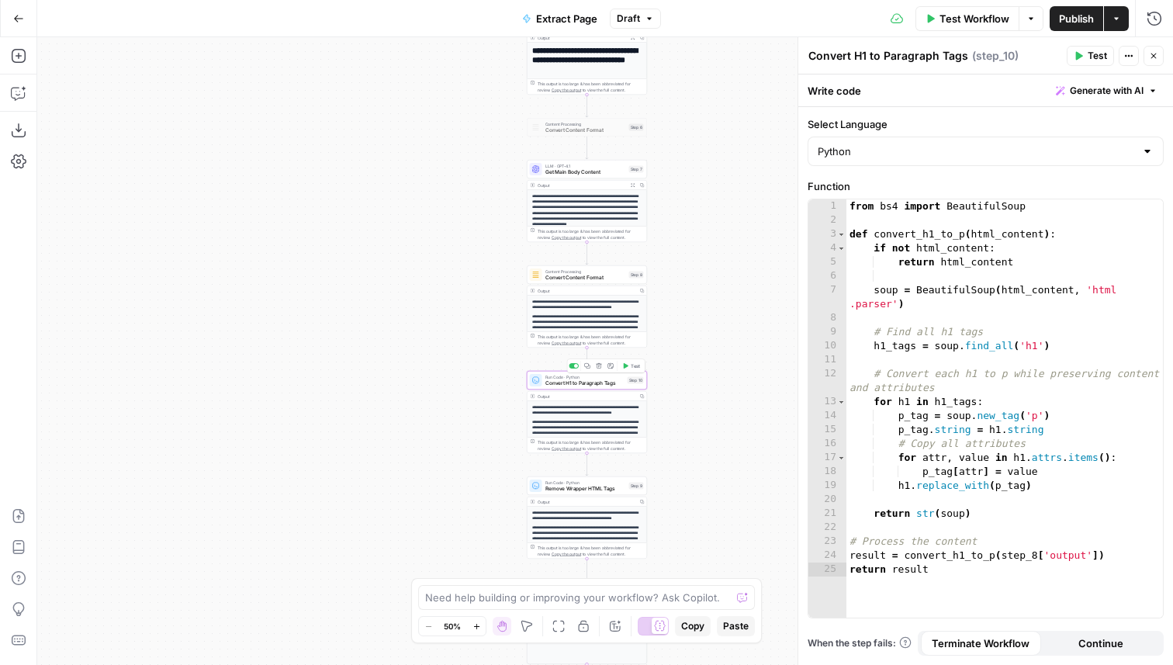
click at [572, 366] on div at bounding box center [573, 365] width 10 height 5
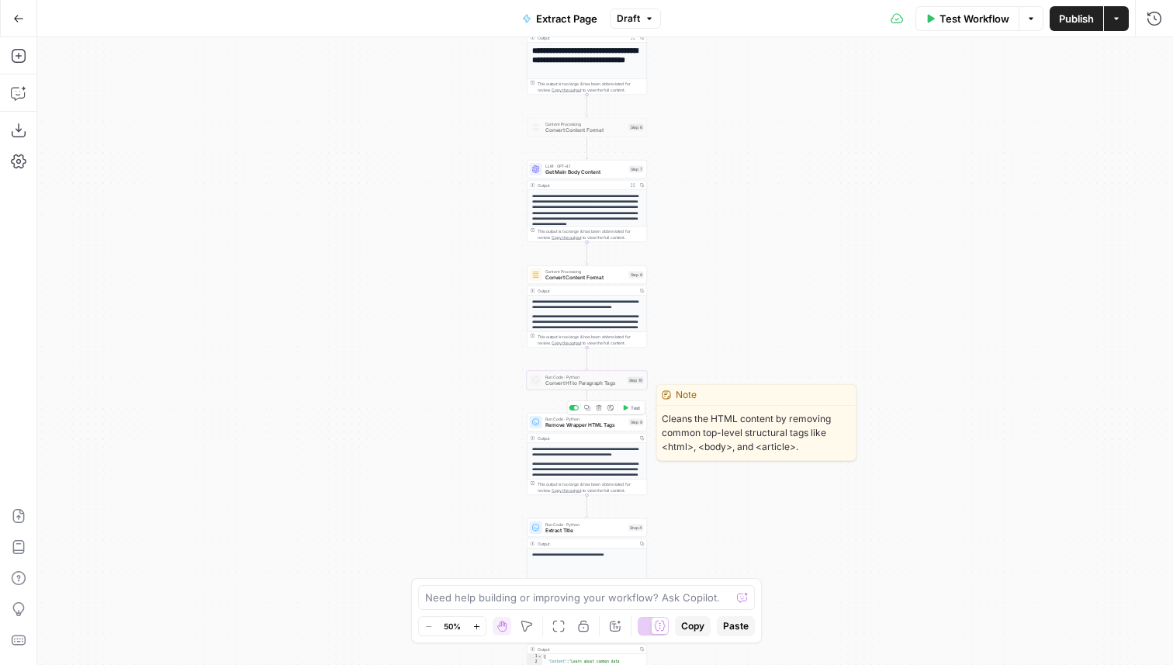
click at [575, 407] on div at bounding box center [576, 408] width 4 height 4
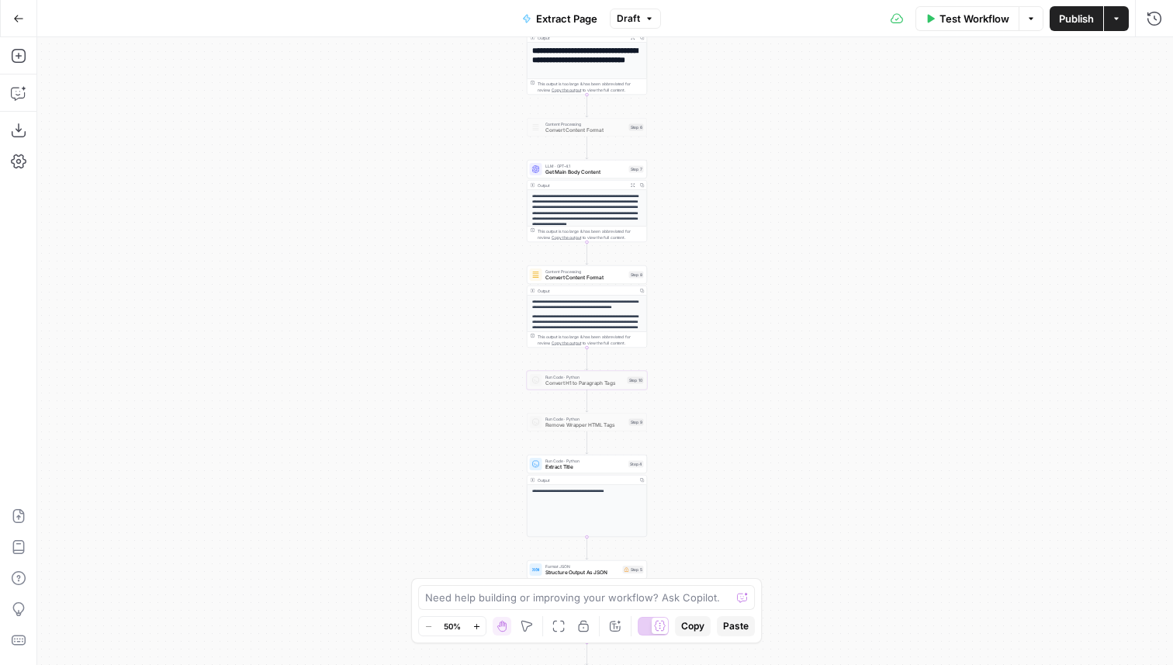
click at [579, 469] on span "Extract Title" at bounding box center [585, 467] width 81 height 8
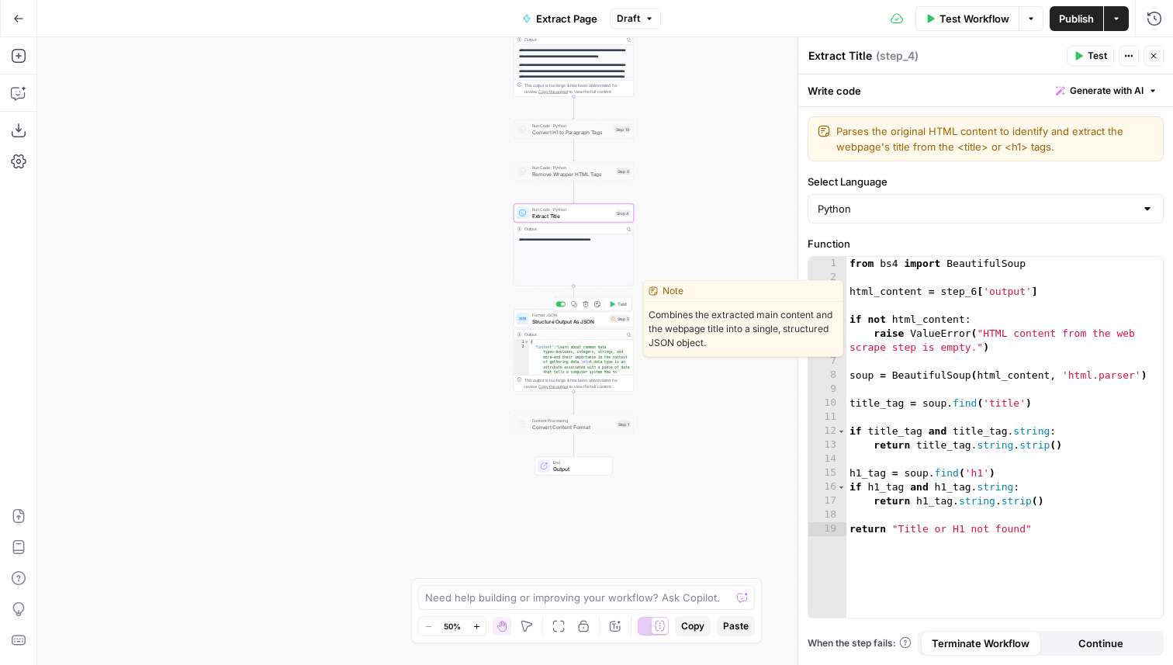
click at [611, 326] on div "Format JSON Structure Output As JSON Step 5 Copy step Delete step Edit Note Test" at bounding box center [573, 318] width 120 height 19
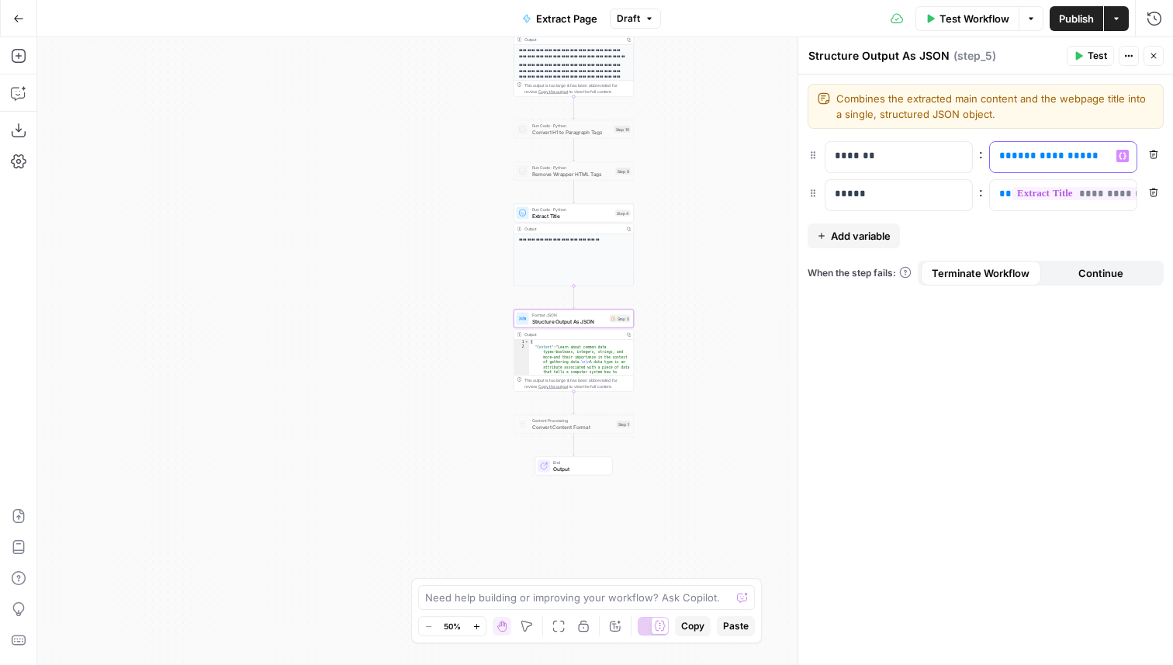
click at [1041, 157] on span "**********" at bounding box center [1048, 155] width 74 height 10
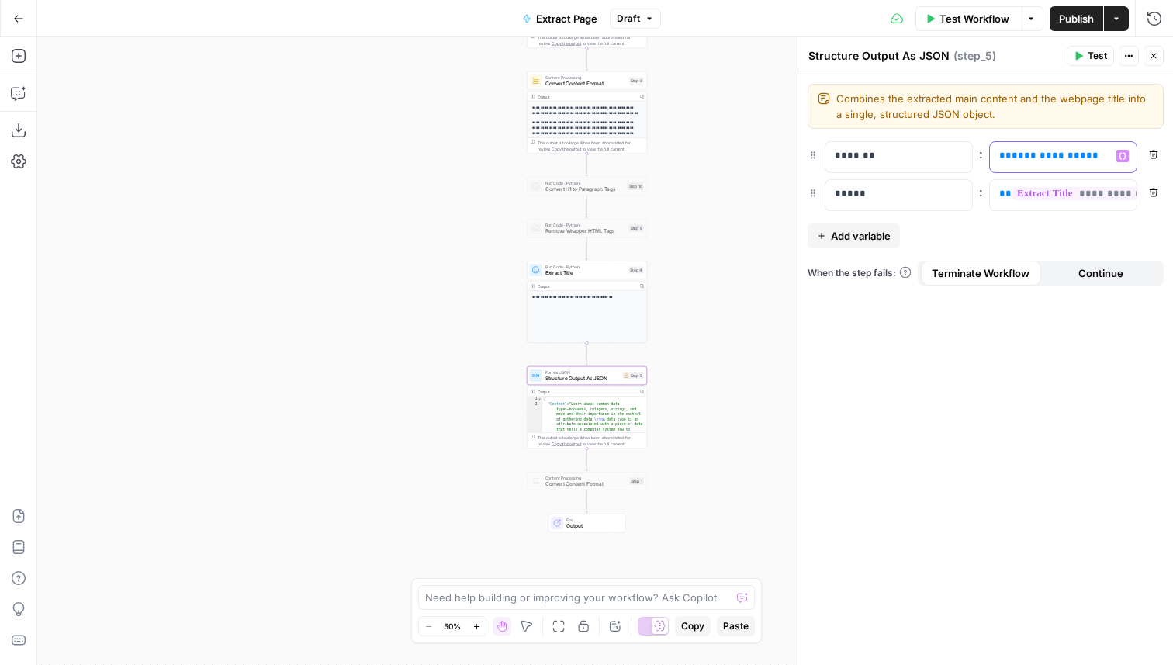
click at [1036, 152] on span "**********" at bounding box center [1048, 155] width 74 height 10
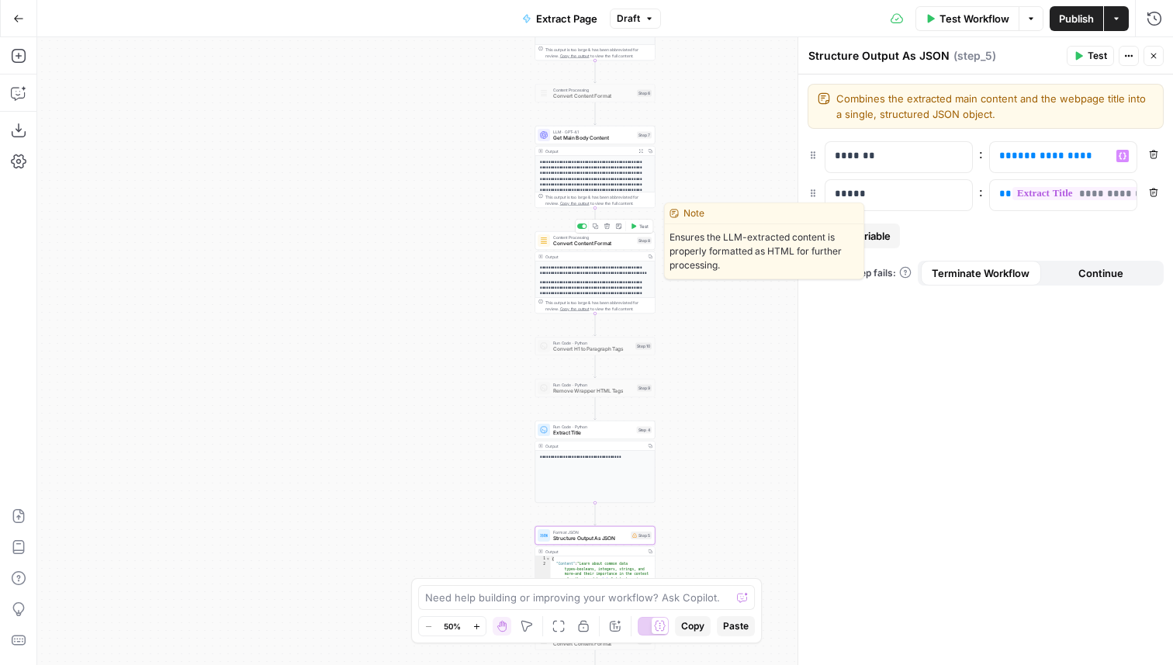
click at [583, 226] on div at bounding box center [584, 226] width 4 height 4
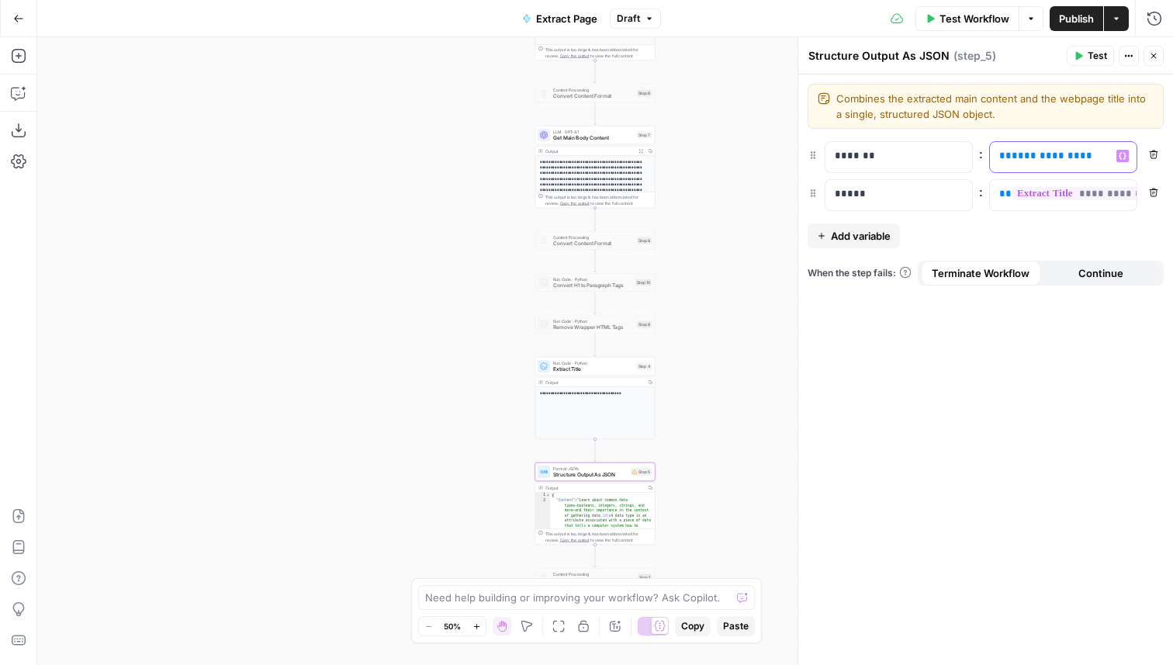
click at [1029, 157] on span "**********" at bounding box center [1045, 155] width 68 height 10
click at [1031, 156] on span "**********" at bounding box center [1045, 155] width 68 height 10
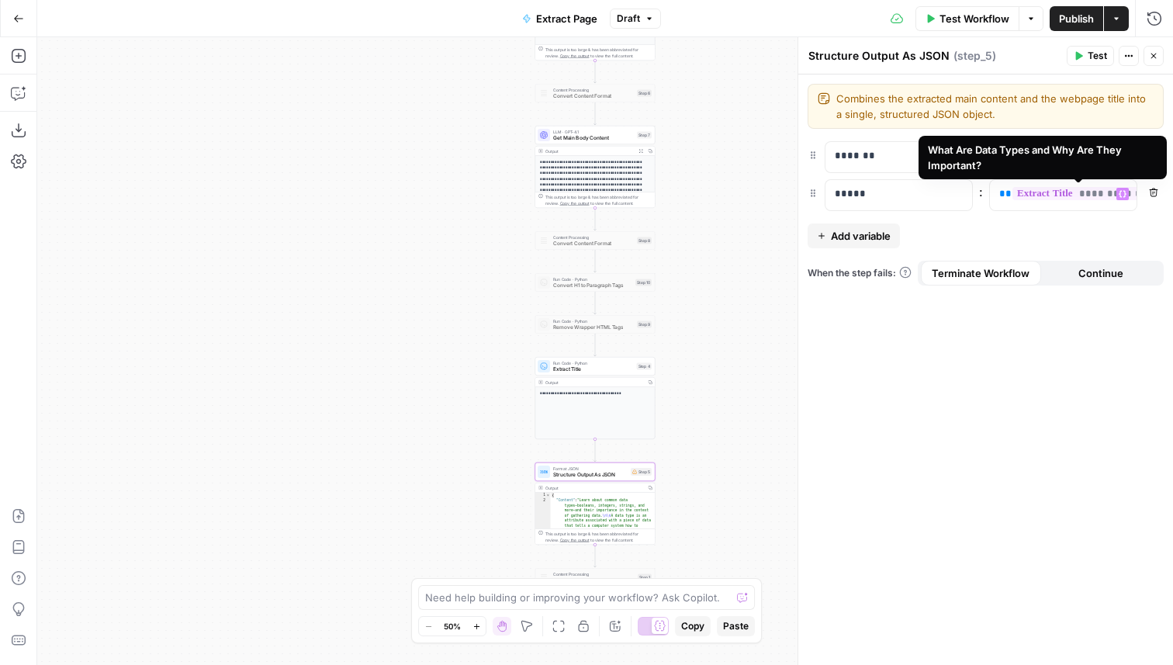
scroll to position [0, 55]
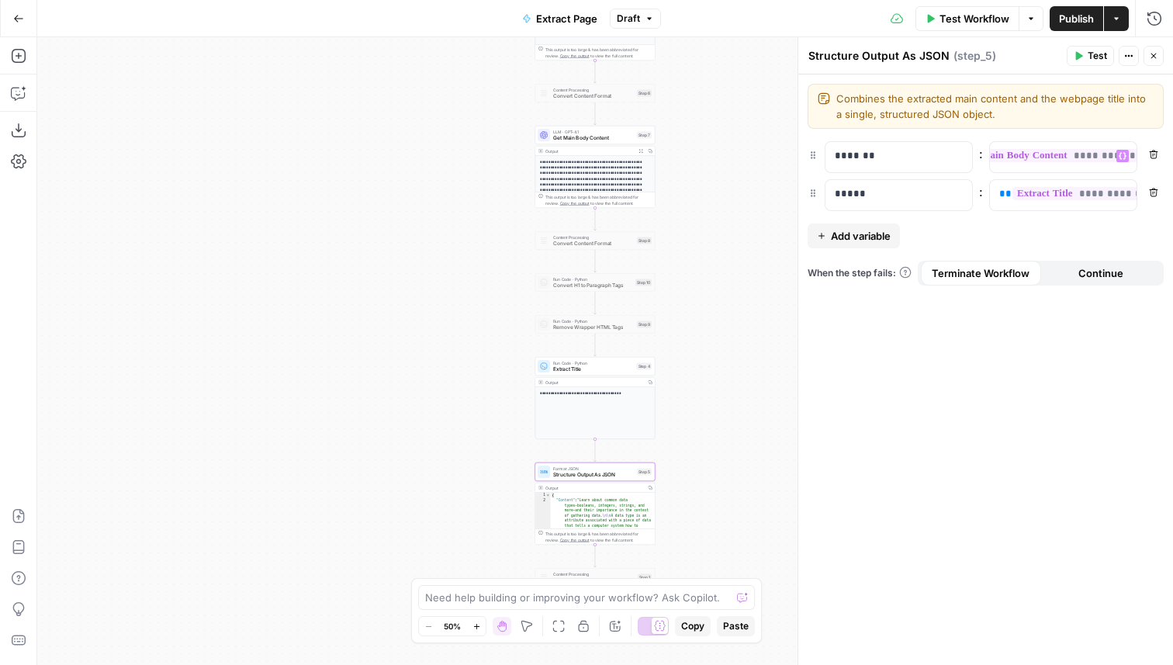
click at [1086, 56] on button "Test" at bounding box center [1089, 56] width 47 height 20
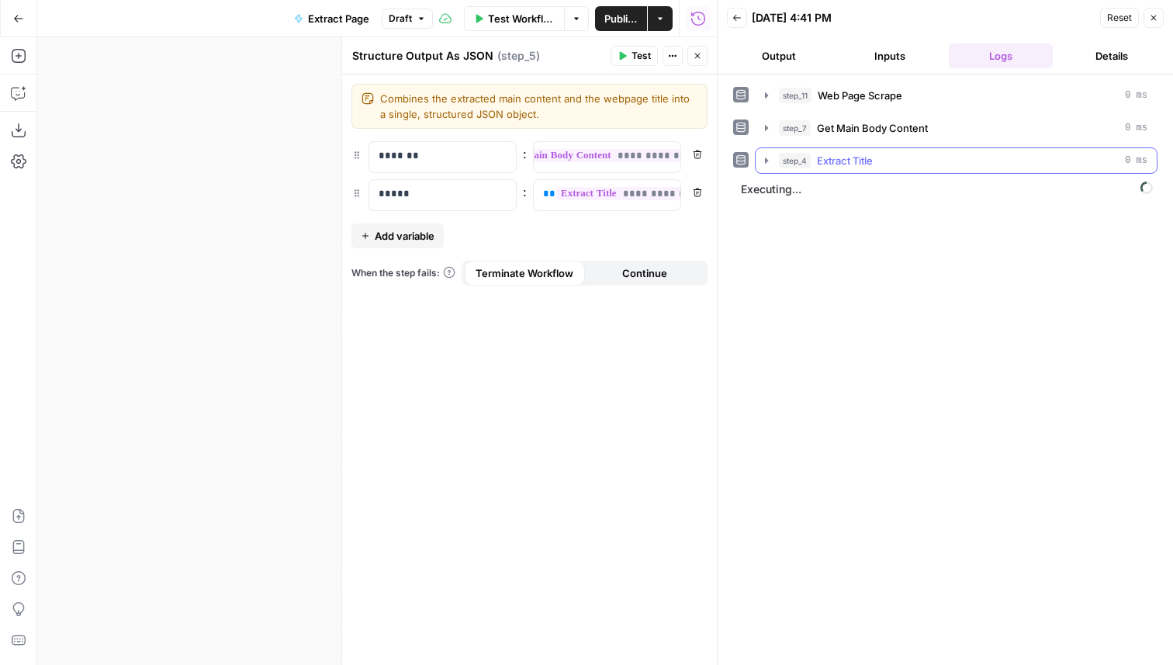
click at [907, 161] on div "step_4 Extract Title 0 ms" at bounding box center [963, 161] width 368 height 16
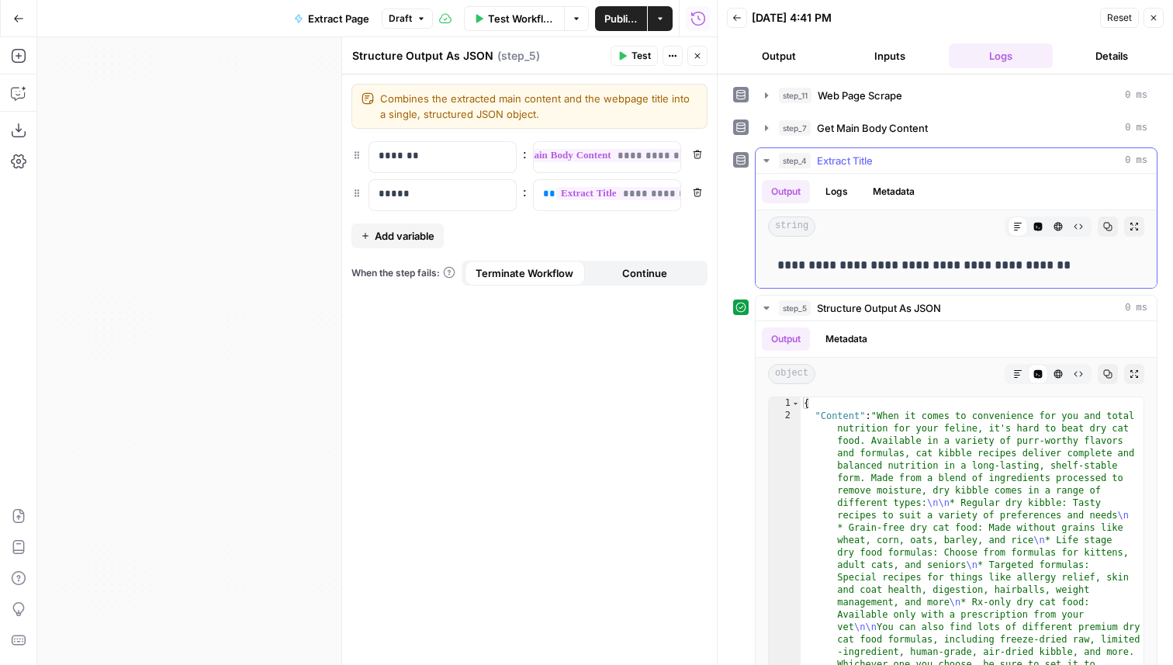
click at [907, 161] on div "step_4 Extract Title 0 ms" at bounding box center [963, 161] width 368 height 16
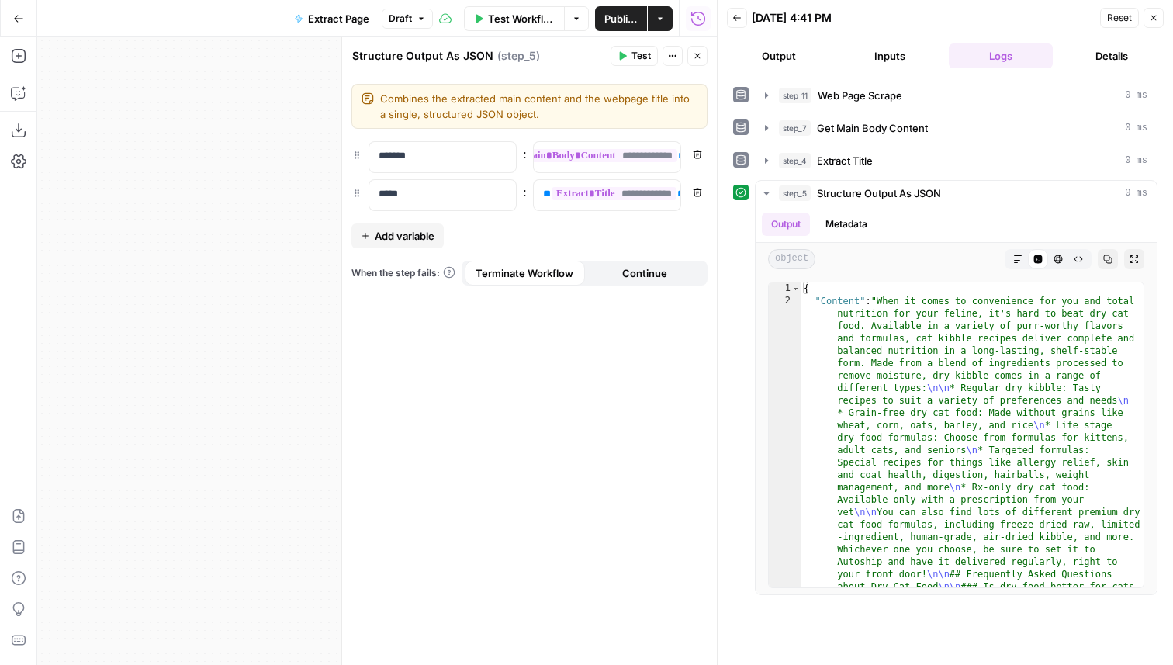
click at [1156, 26] on button "Close" at bounding box center [1153, 18] width 20 height 20
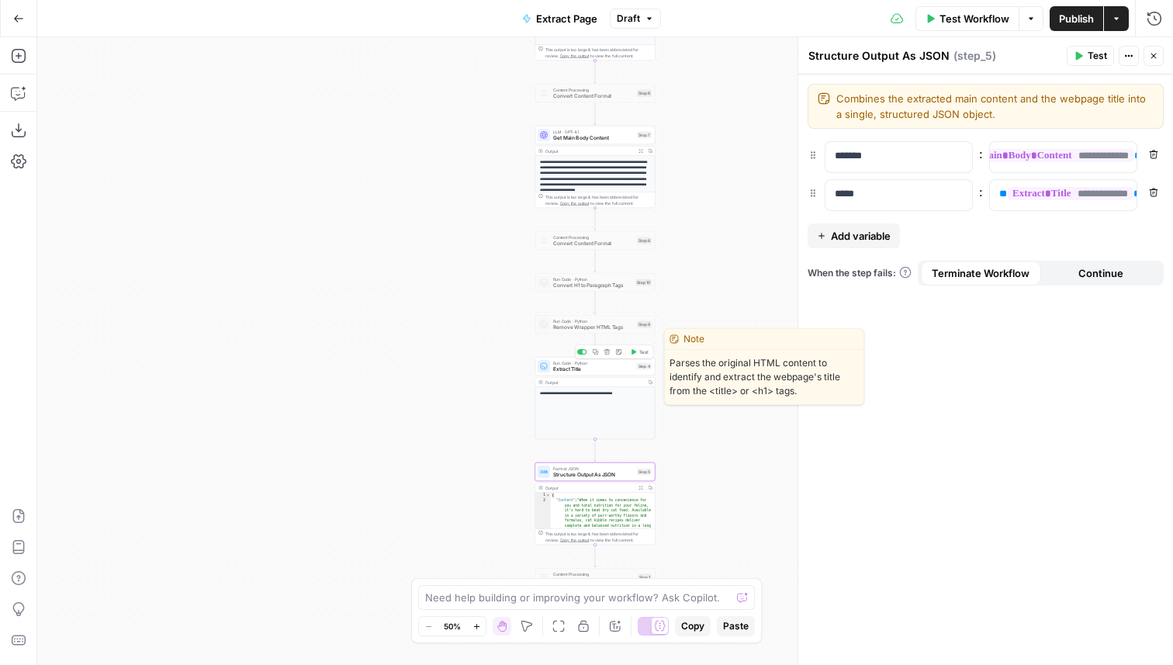
click at [642, 345] on div "Copy step Delete step Edit Note Test" at bounding box center [614, 352] width 78 height 14
click at [642, 348] on span "Test" at bounding box center [643, 351] width 9 height 7
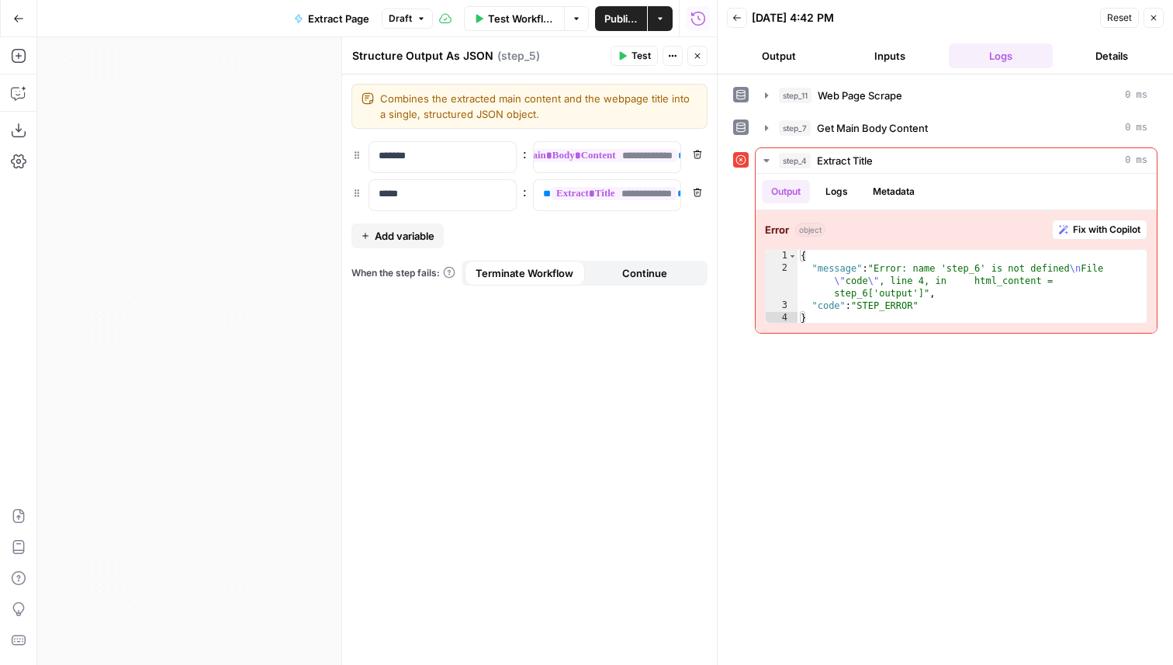
click at [697, 55] on icon "button" at bounding box center [697, 56] width 5 height 5
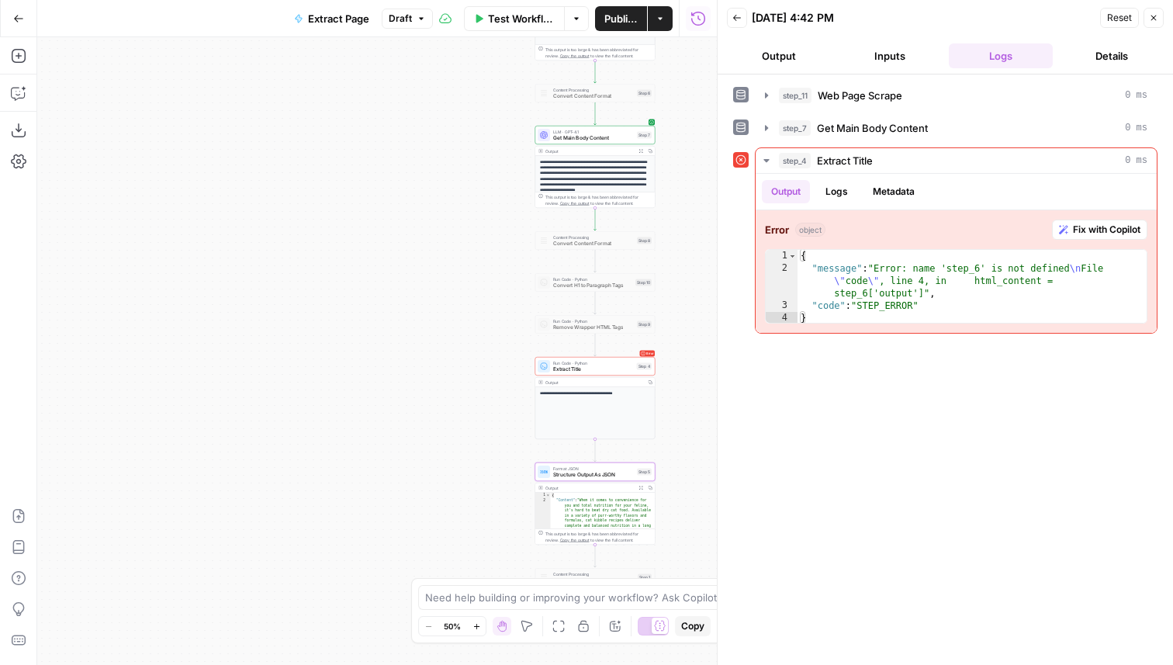
click at [597, 365] on span "Extract Title" at bounding box center [593, 369] width 81 height 8
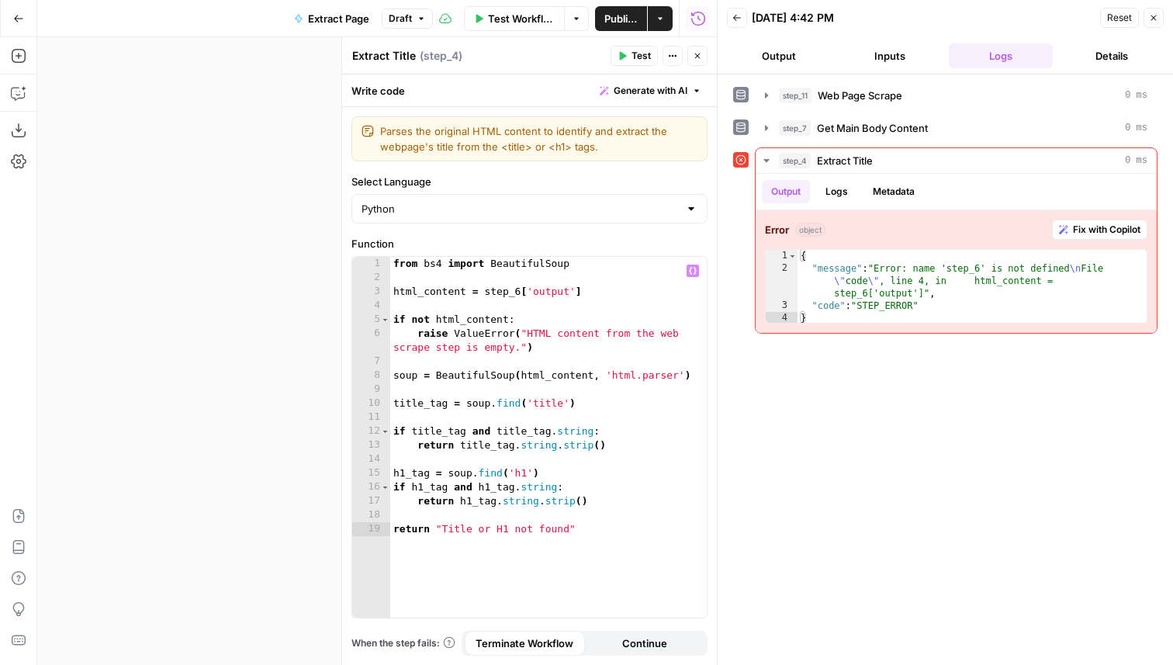
click at [520, 295] on div "from bs4 import BeautifulSoup html_content = step_6 [ 'output' ] if not html_co…" at bounding box center [548, 451] width 316 height 389
click at [643, 63] on button "Test" at bounding box center [633, 56] width 47 height 20
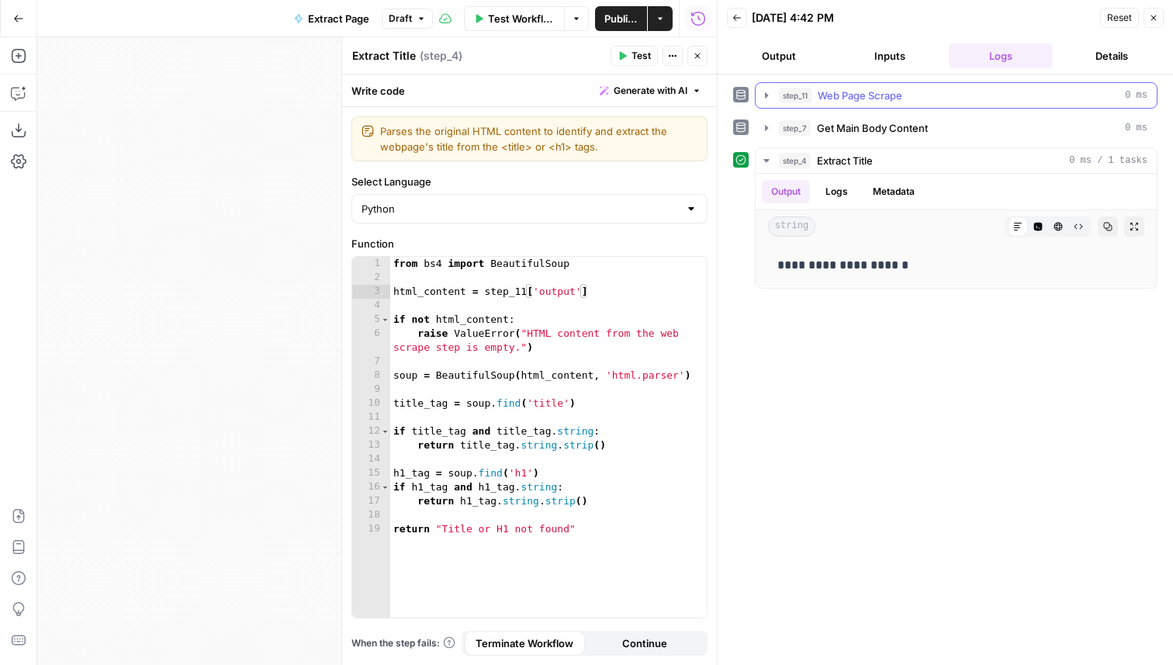
click at [903, 95] on div "step_11 Web Page Scrape 0 ms" at bounding box center [963, 96] width 368 height 16
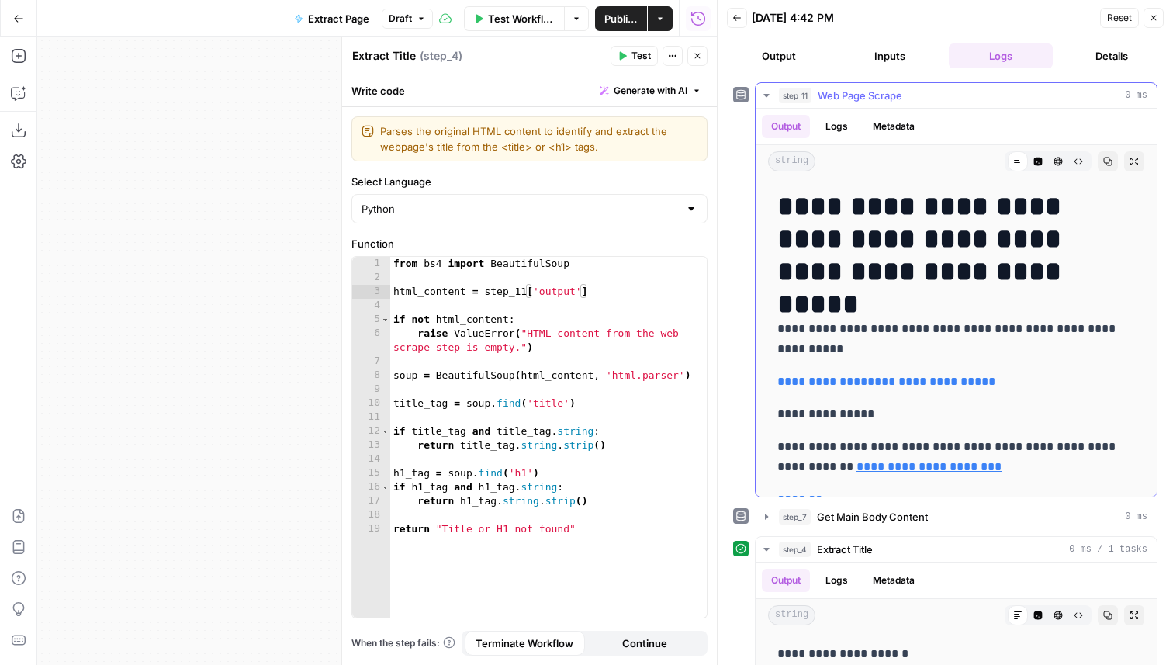
click at [1034, 162] on icon "button" at bounding box center [1038, 161] width 9 height 9
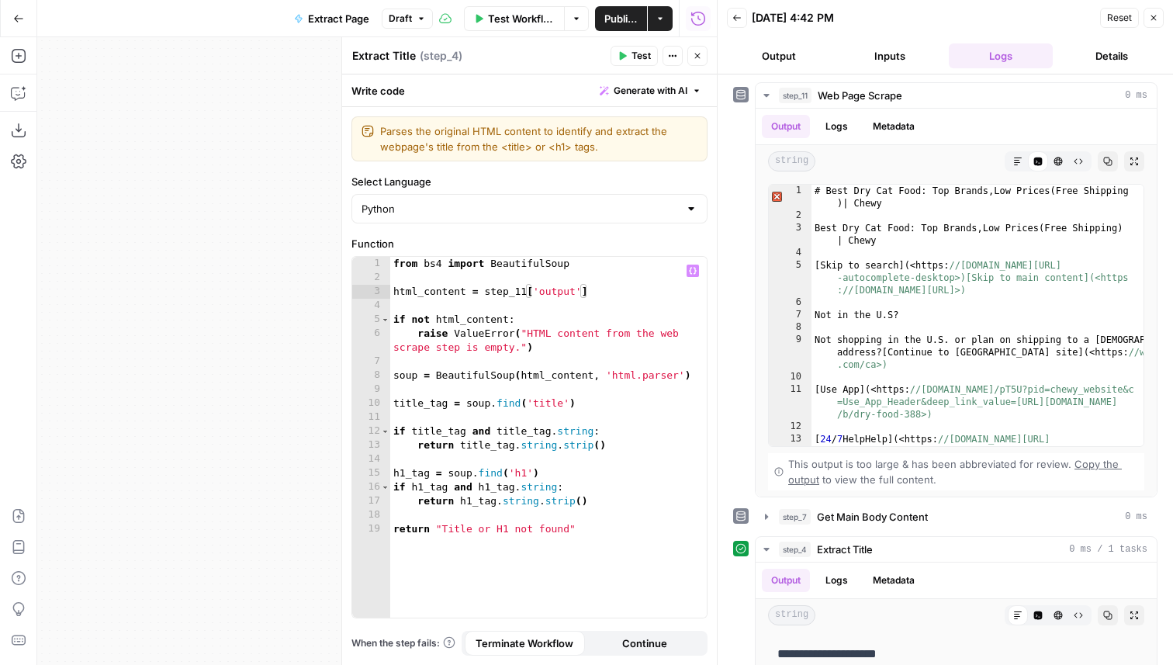
click at [527, 474] on div "from bs4 import BeautifulSoup html_content = step_11 [ 'output' ] if not html_c…" at bounding box center [548, 451] width 316 height 389
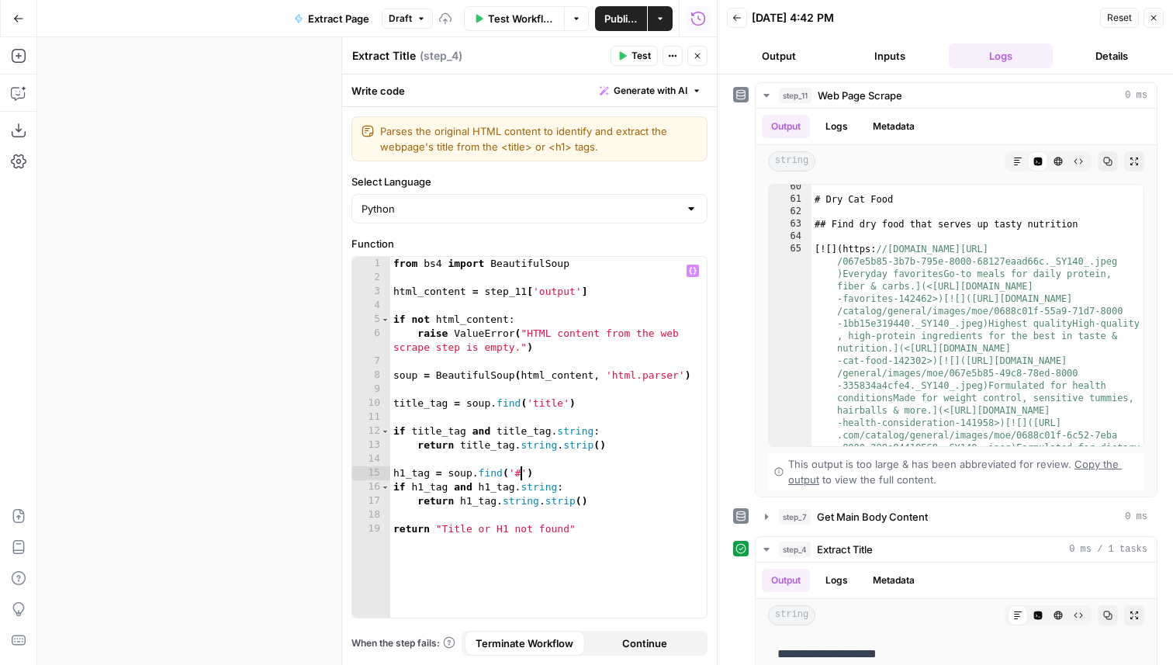
type textarea "**********"
click at [633, 53] on span "Test" at bounding box center [640, 56] width 19 height 14
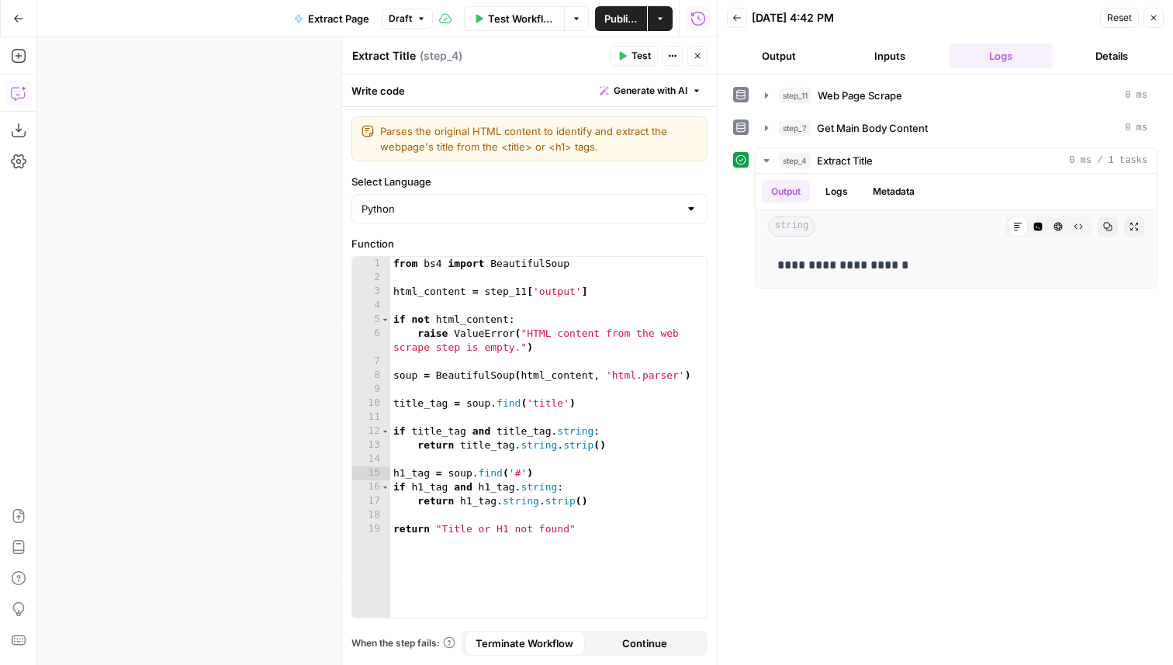
click at [20, 102] on button "Copilot" at bounding box center [18, 93] width 25 height 25
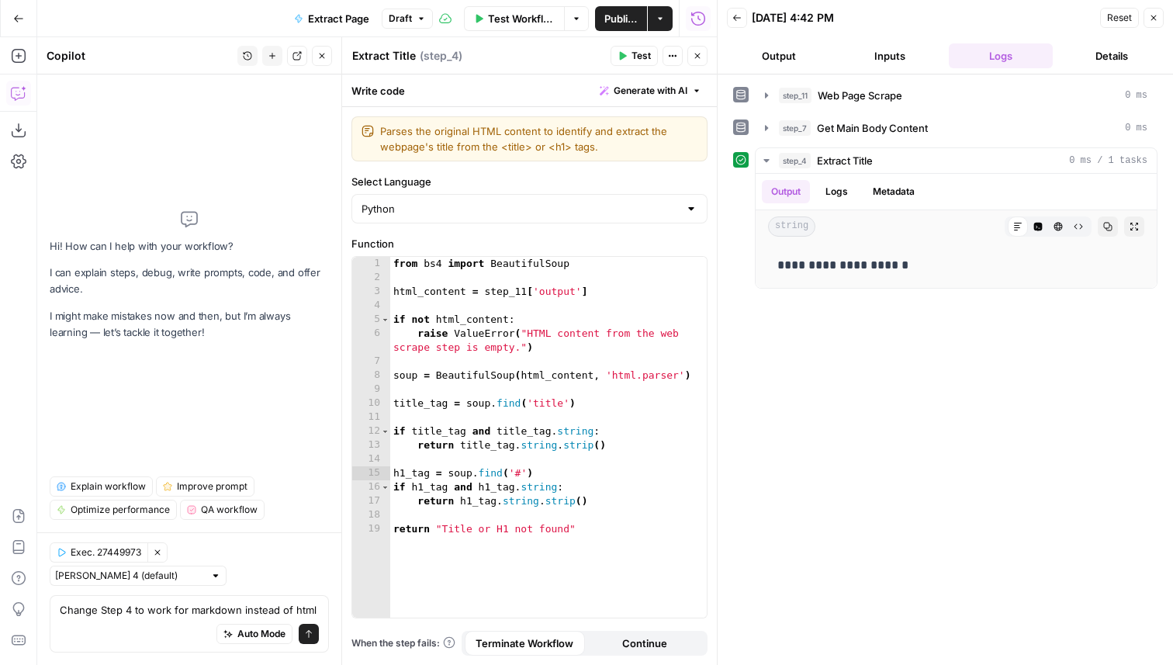
type textarea "Change Step 4 to work for markdown instead of html"
click at [520, 477] on div "from bs4 import BeautifulSoup html_content = step_11 [ 'output' ] if not html_c…" at bounding box center [548, 451] width 316 height 389
type textarea "**********"
click at [304, 636] on icon "submit" at bounding box center [308, 633] width 9 height 9
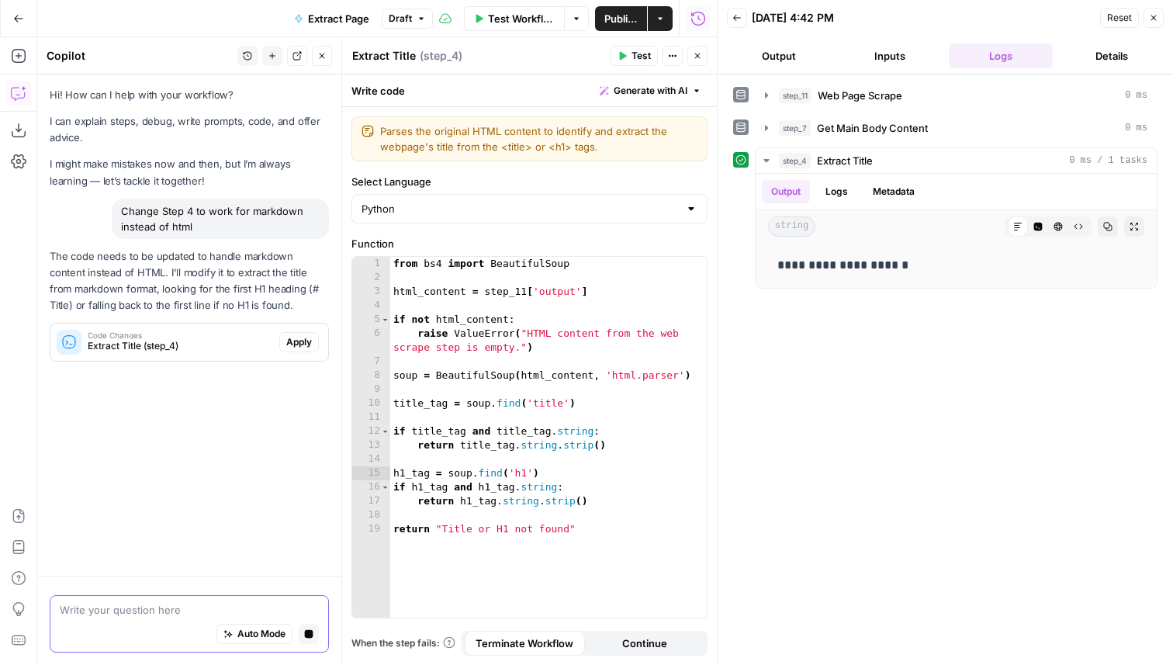
scroll to position [0, 0]
click at [288, 346] on span "Apply" at bounding box center [299, 342] width 26 height 14
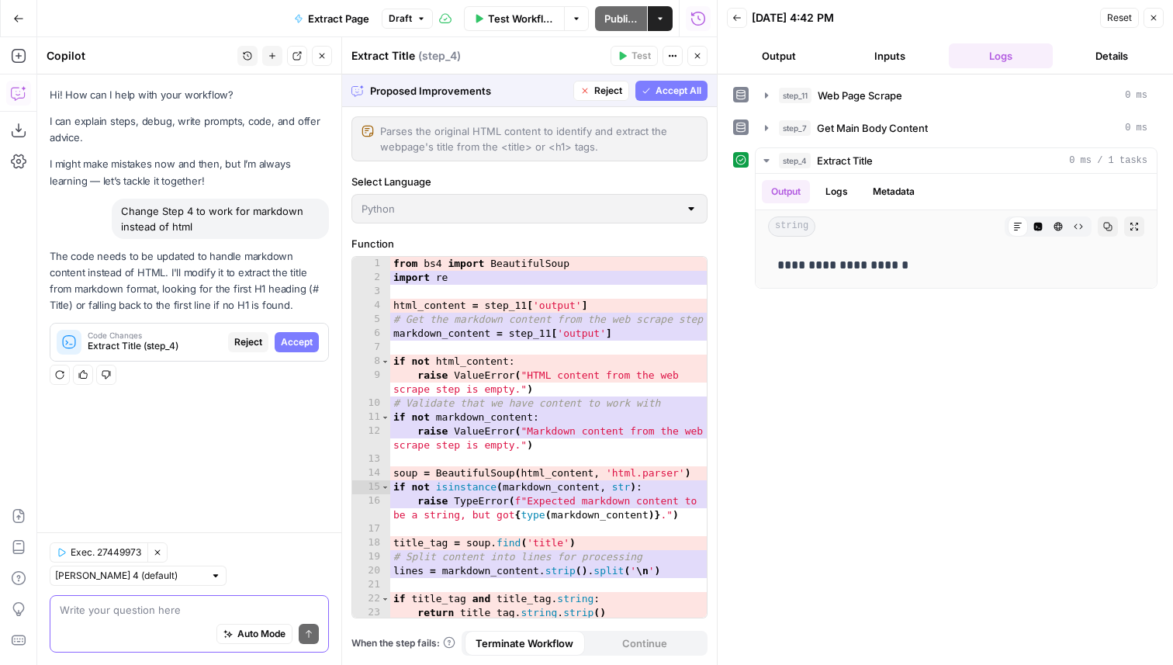
click at [679, 98] on button "Accept All" at bounding box center [671, 91] width 72 height 20
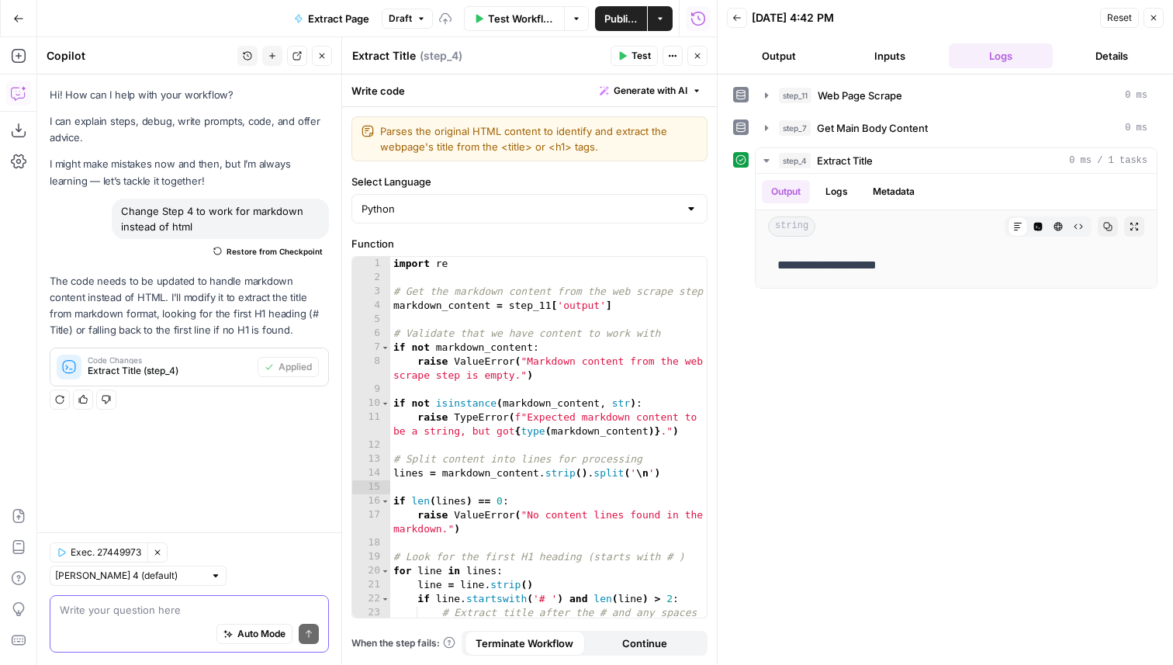
click at [640, 60] on span "Test" at bounding box center [640, 56] width 19 height 14
click at [698, 57] on icon "button" at bounding box center [697, 56] width 5 height 5
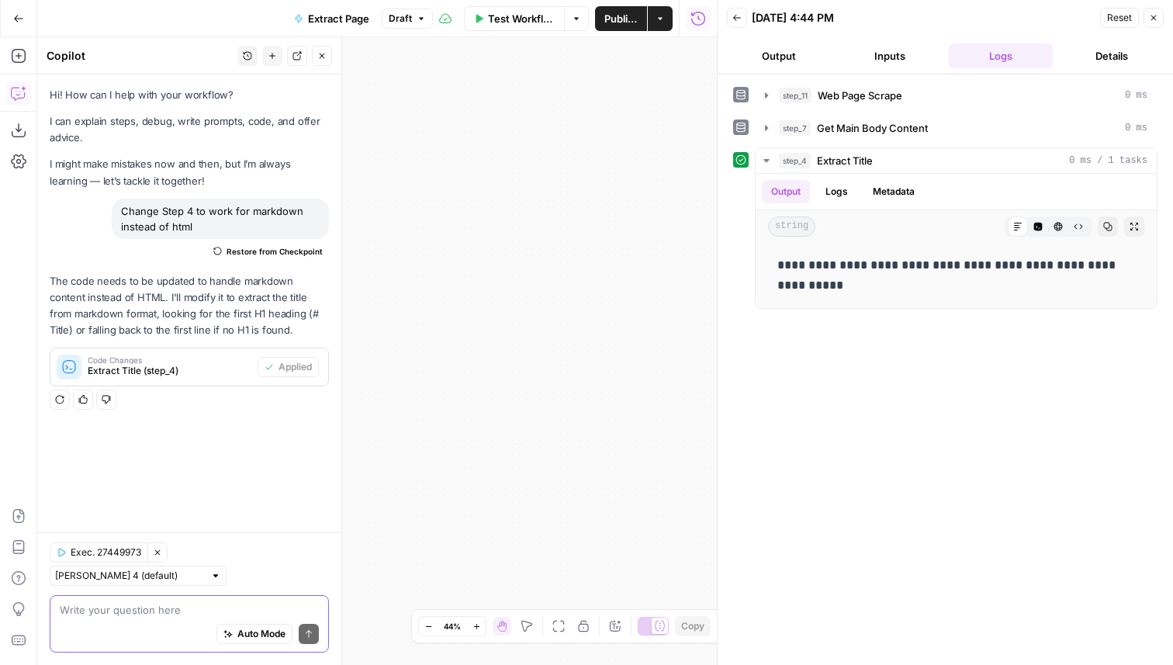
click at [608, 25] on span "Publish" at bounding box center [620, 19] width 33 height 16
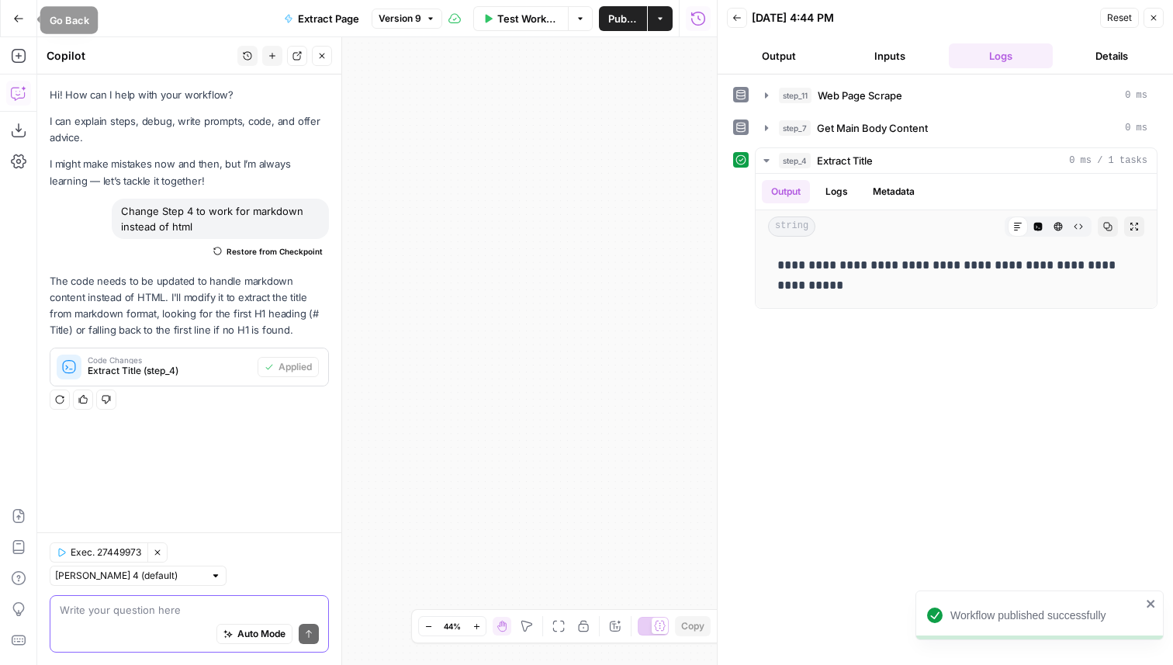
click at [29, 21] on button "Go Back" at bounding box center [19, 19] width 28 height 28
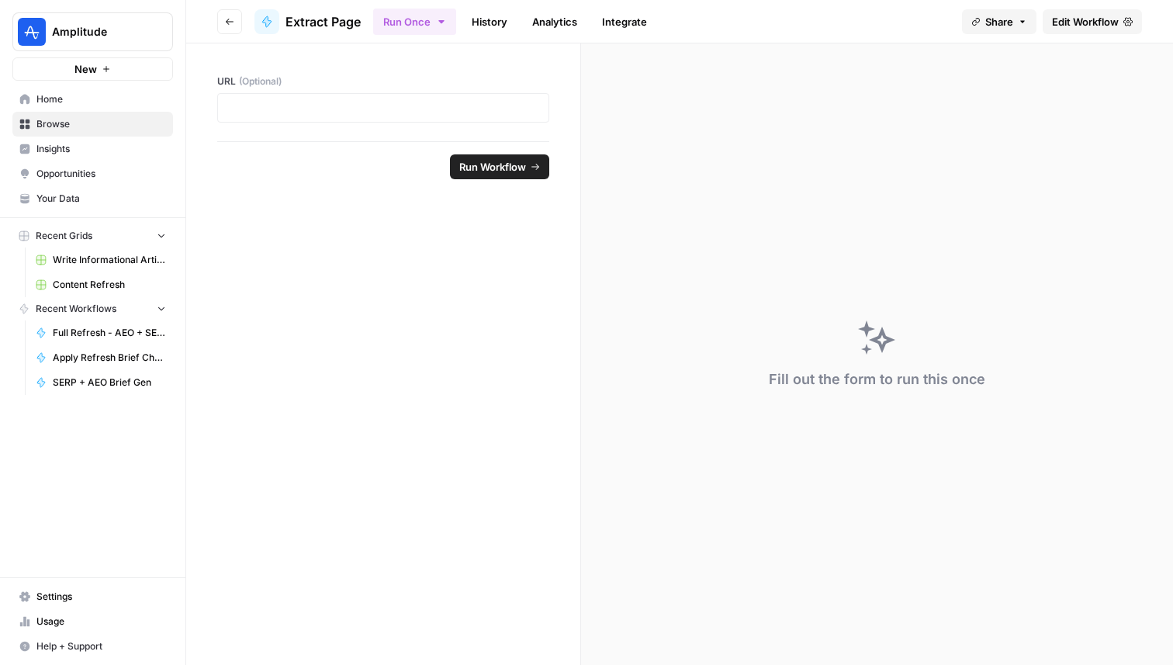
click at [1080, 29] on span "Edit Workflow" at bounding box center [1085, 22] width 67 height 16
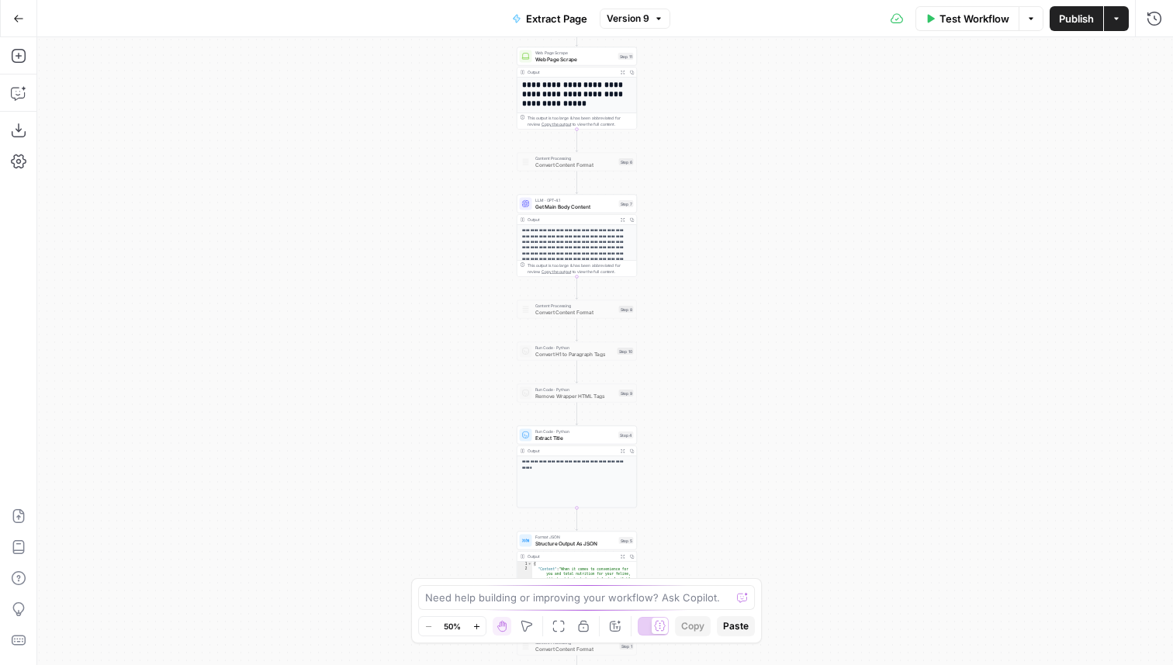
click at [1137, 112] on div "**********" at bounding box center [604, 350] width 1135 height 627
click at [635, 28] on button "Version 9" at bounding box center [634, 19] width 71 height 20
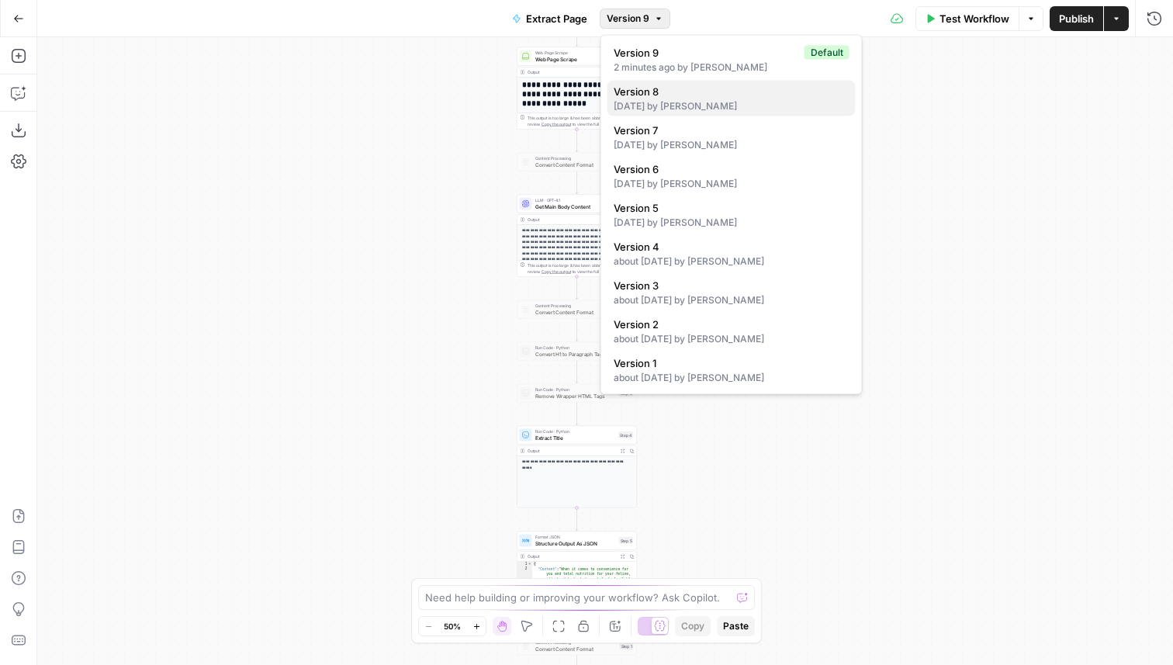
click at [676, 102] on div "13 days ago by Kai Wong" at bounding box center [731, 106] width 236 height 14
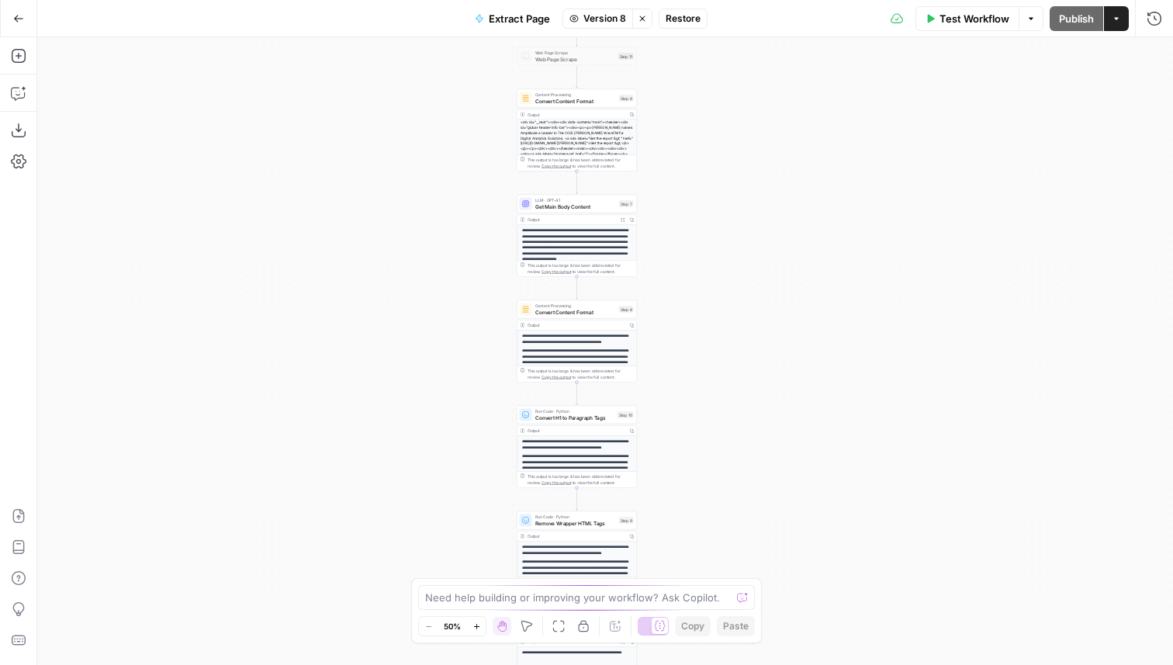
click at [672, 19] on span "Restore" at bounding box center [682, 19] width 35 height 14
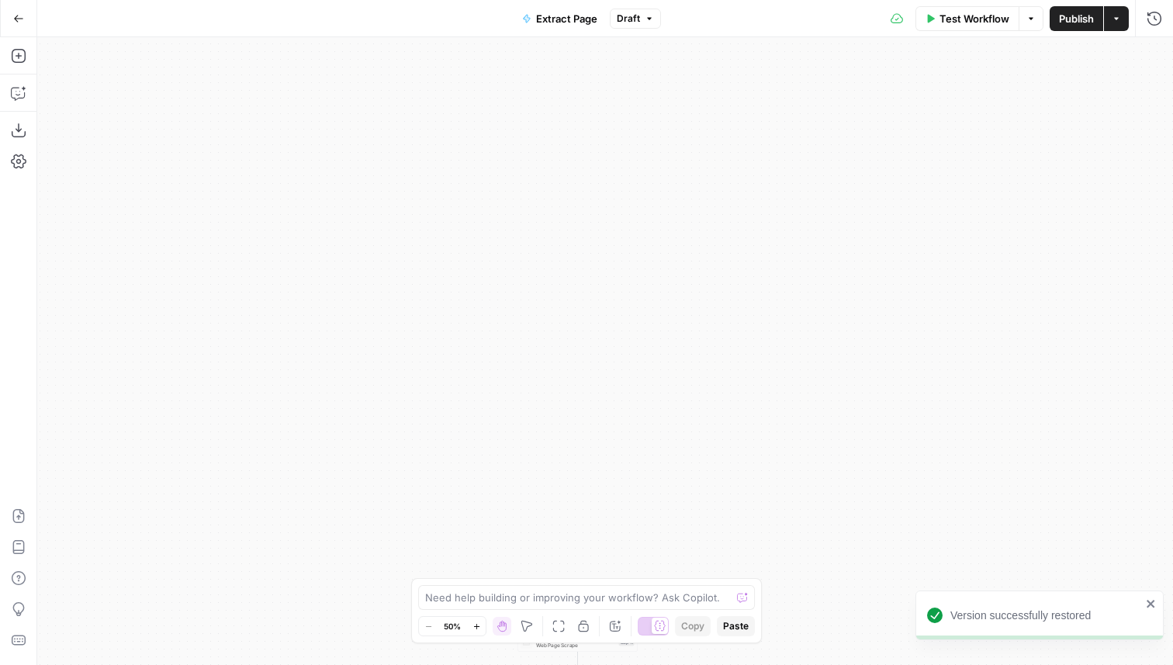
click at [1073, 20] on span "Publish" at bounding box center [1076, 19] width 35 height 16
click at [25, 25] on button "Go Back" at bounding box center [19, 19] width 28 height 28
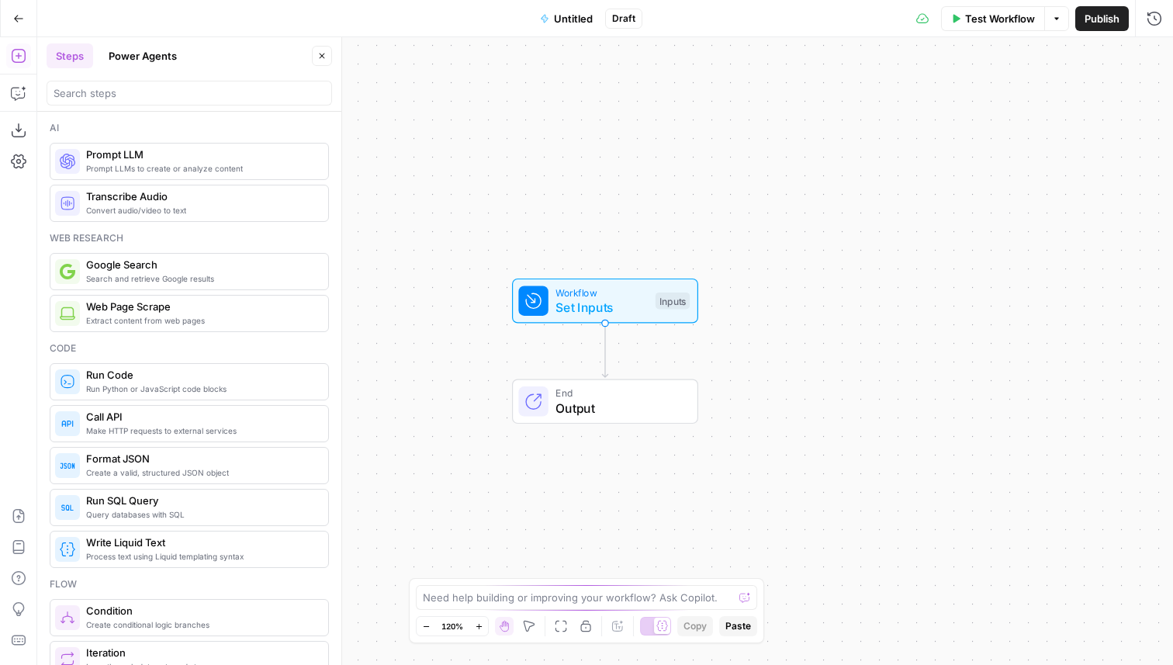
click at [29, 520] on button "Import JSON" at bounding box center [18, 515] width 25 height 25
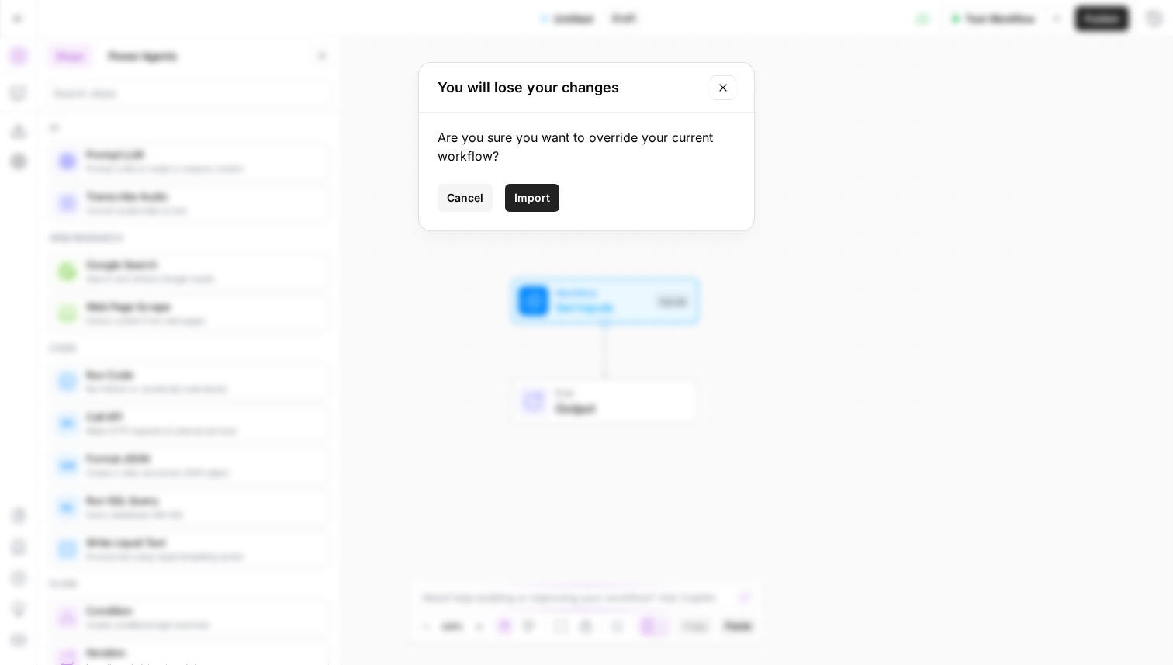
click at [544, 190] on span "Import" at bounding box center [532, 198] width 36 height 16
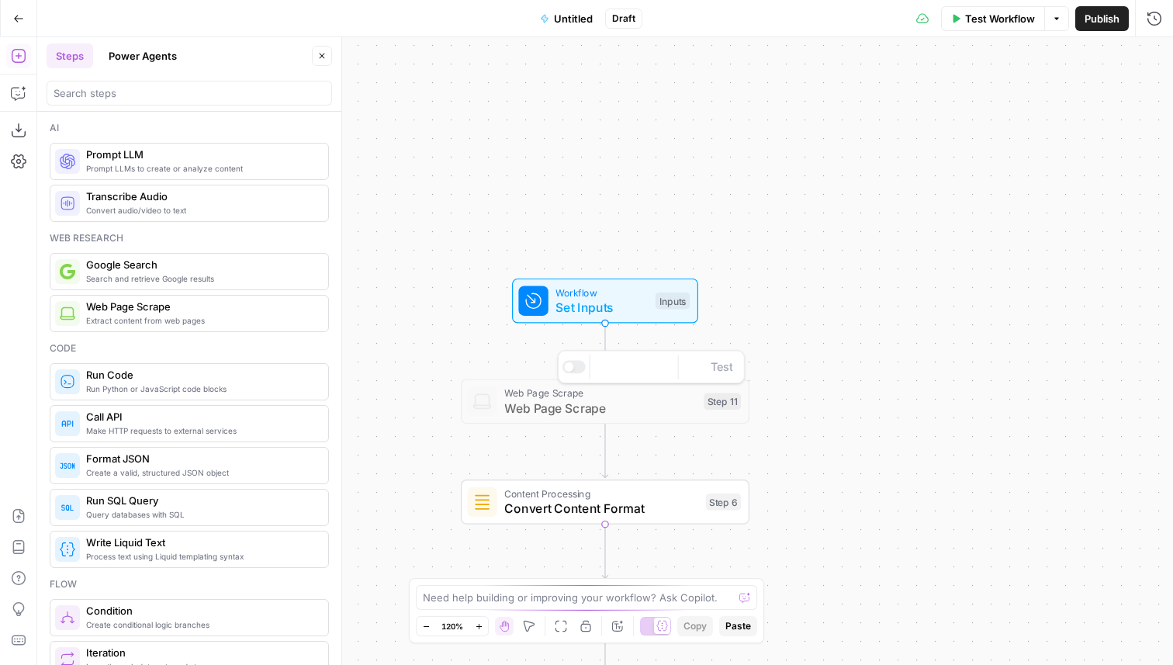
click at [644, 396] on span "Web Page Scrape" at bounding box center [600, 392] width 192 height 15
click at [596, 399] on span "Web Page Scrape" at bounding box center [600, 408] width 192 height 19
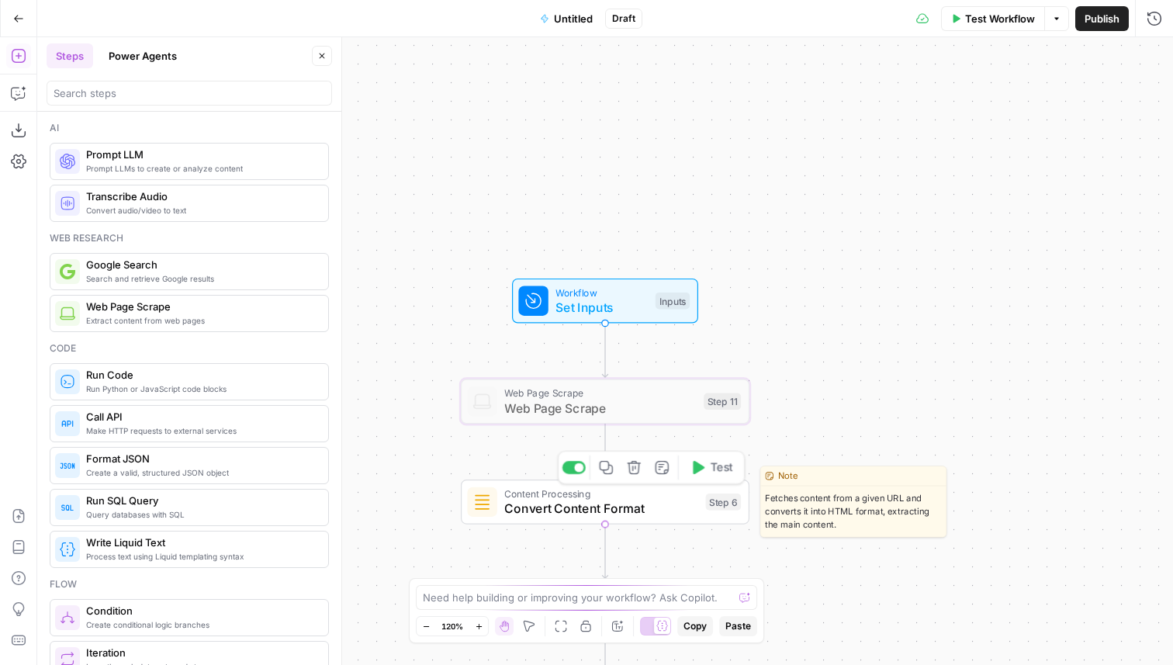
click at [651, 492] on span "Content Processing" at bounding box center [601, 493] width 194 height 15
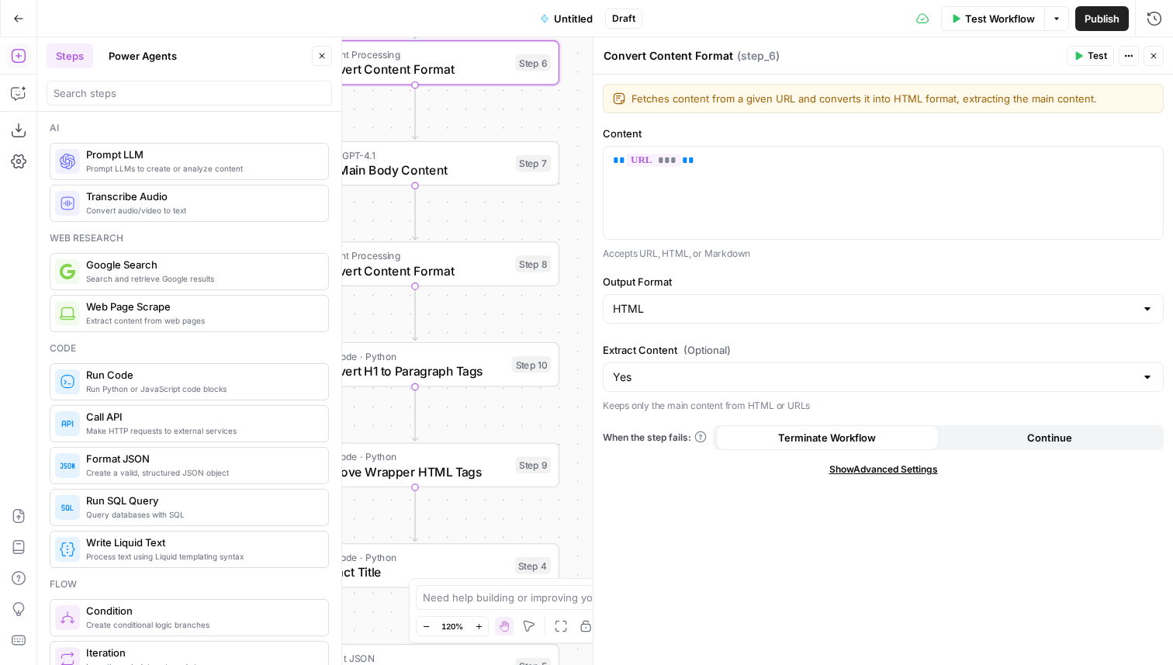
click at [1151, 55] on icon "button" at bounding box center [1153, 55] width 9 height 9
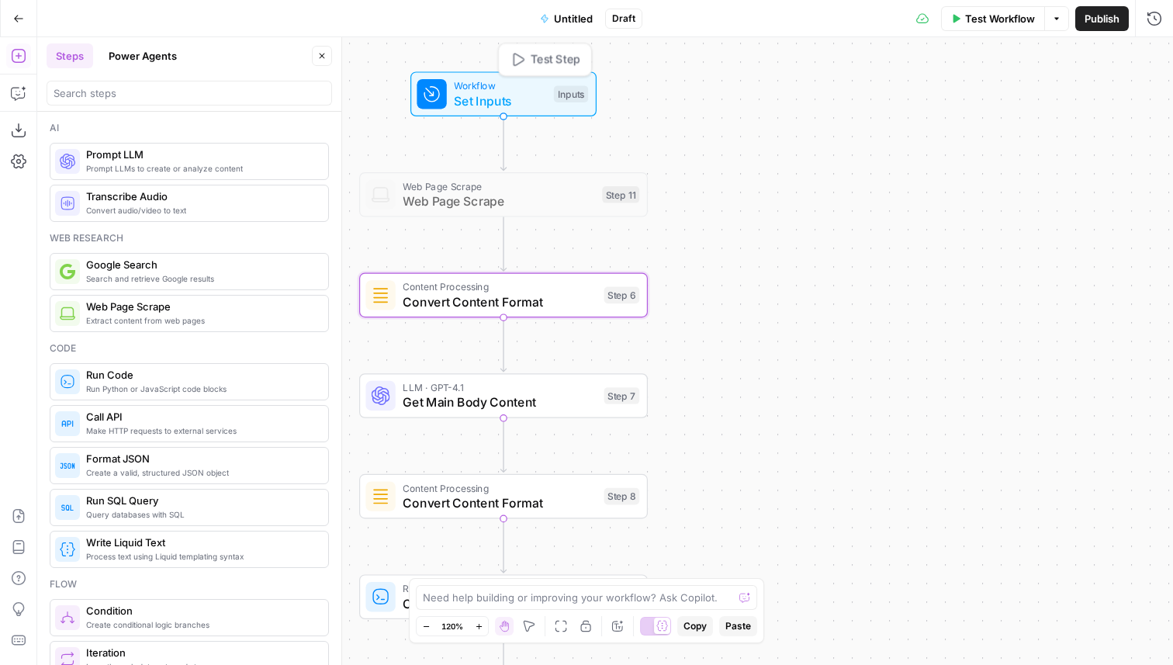
click at [514, 97] on span "Set Inputs" at bounding box center [500, 101] width 92 height 19
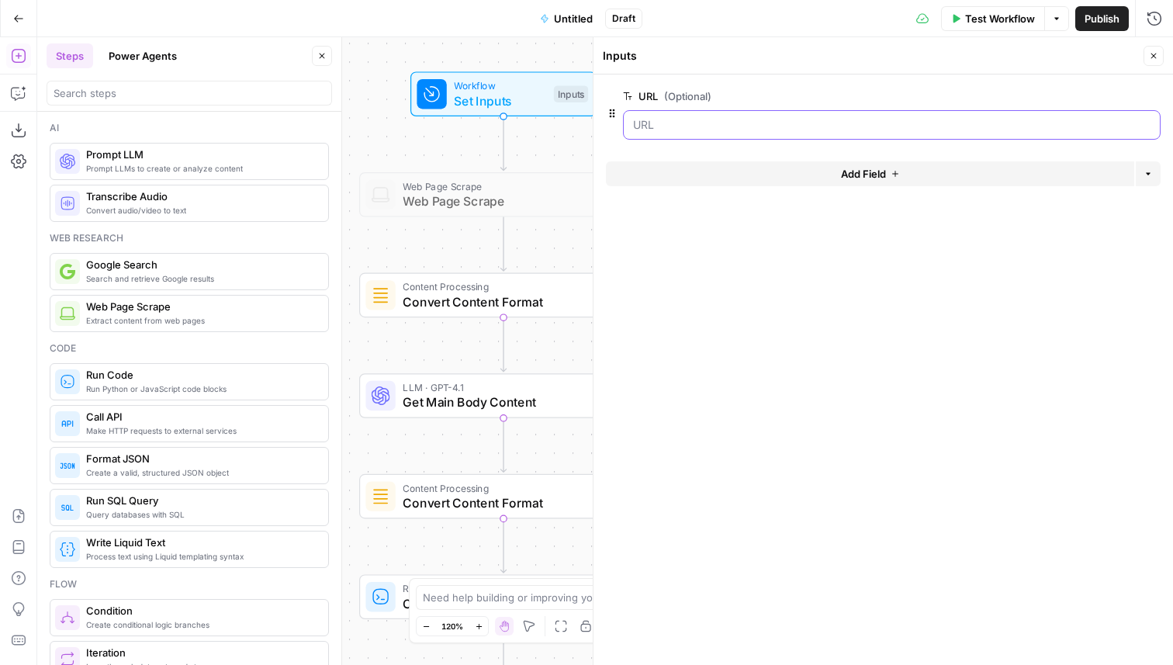
click at [741, 123] on input "URL (Optional)" at bounding box center [891, 125] width 517 height 16
click at [1093, 16] on span "Publish" at bounding box center [1101, 19] width 35 height 16
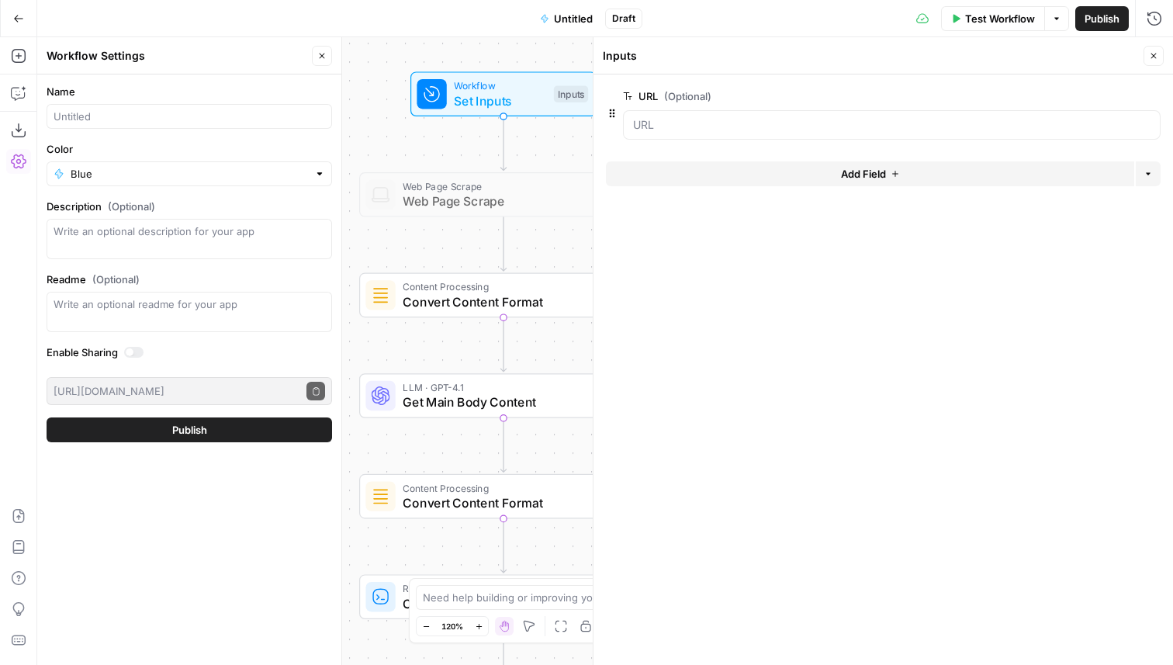
click at [197, 130] on form "Name Color Blue Description (Optional) Readme (Optional) Write an optional read…" at bounding box center [189, 262] width 304 height 377
click at [197, 119] on input "Name" at bounding box center [189, 117] width 271 height 16
type input "Extract Page"
click at [47, 417] on button "Publish" at bounding box center [189, 429] width 285 height 25
click at [16, 29] on button "Go Back" at bounding box center [19, 19] width 28 height 28
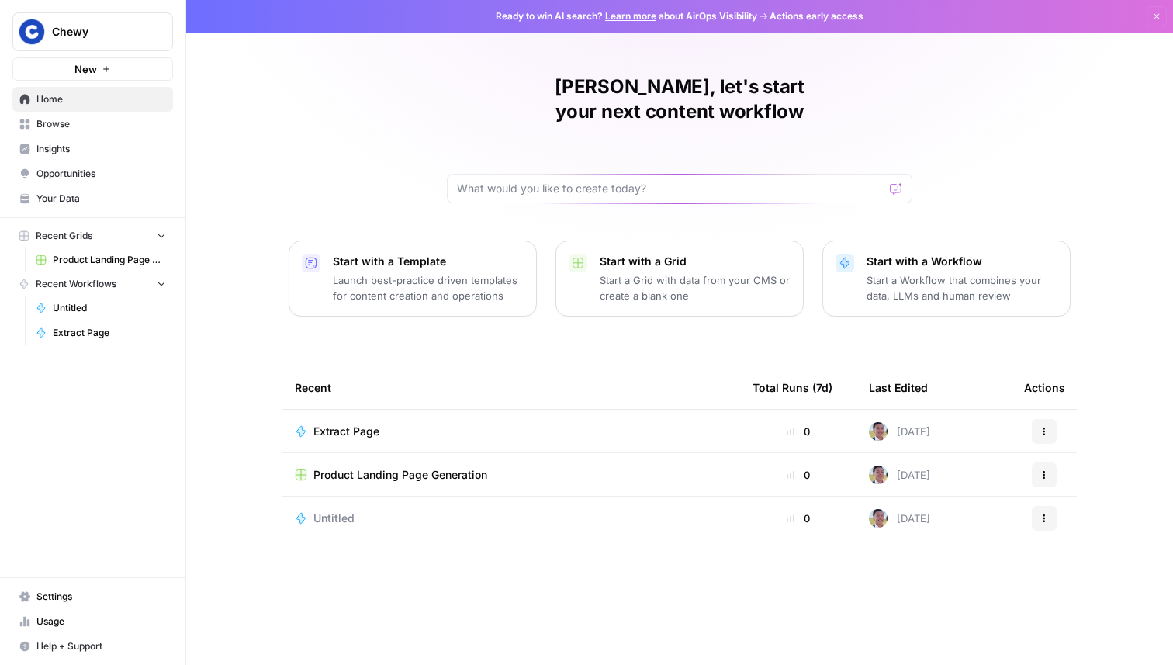
click at [356, 462] on td "Product Landing Page Generation" at bounding box center [511, 474] width 458 height 43
click at [372, 467] on span "Product Landing Page Generation" at bounding box center [400, 475] width 174 height 16
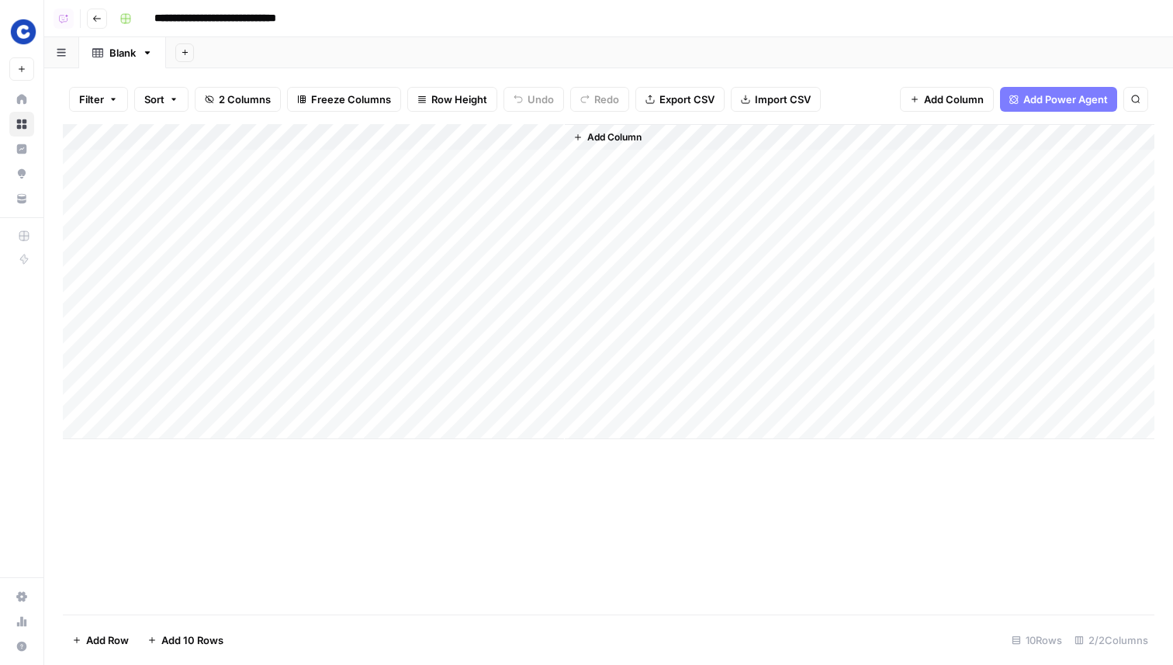
click at [220, 137] on div "Add Column" at bounding box center [608, 281] width 1091 height 315
drag, startPoint x: 171, startPoint y: 175, endPoint x: 128, endPoint y: 175, distance: 43.4
click at [128, 175] on div "Title" at bounding box center [209, 174] width 171 height 25
type input "L"
type input "Product Page Title"
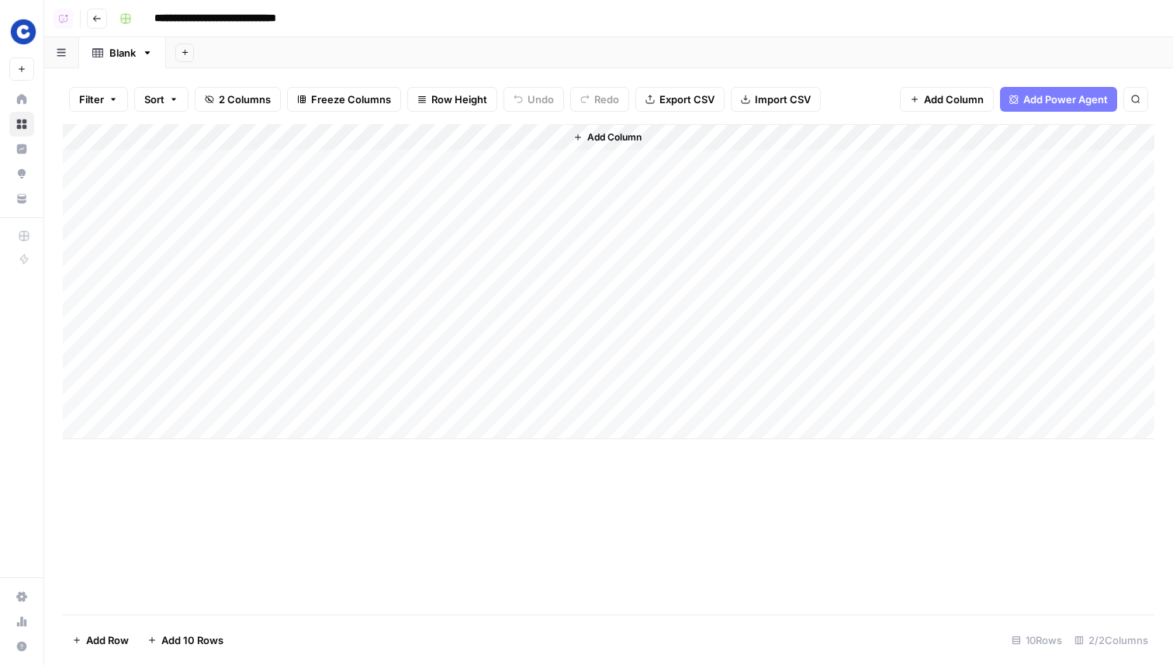
click at [624, 139] on span "Add Column" at bounding box center [614, 137] width 54 height 14
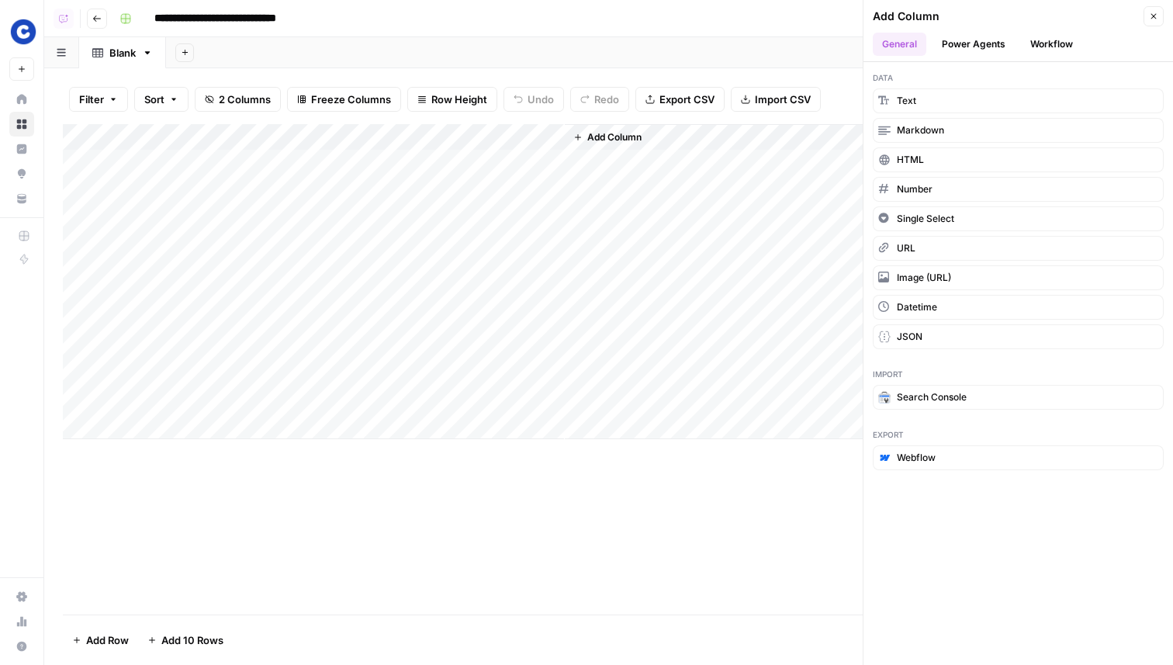
click at [1055, 44] on button "Workflow" at bounding box center [1051, 44] width 61 height 23
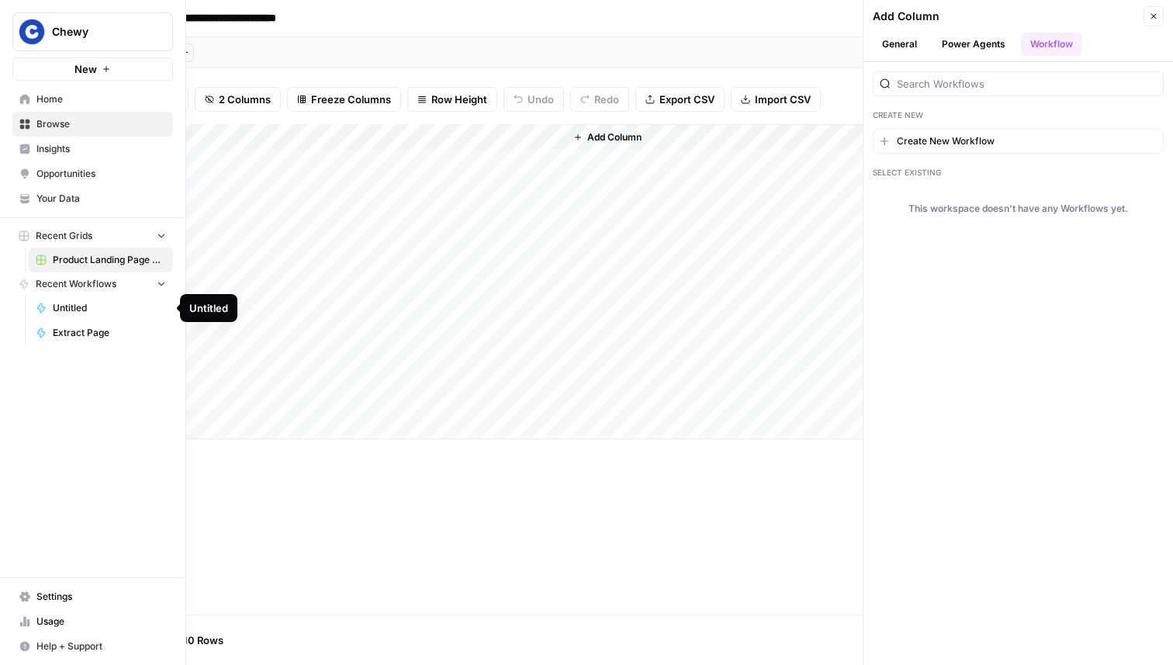
click at [89, 333] on span "Extract Page" at bounding box center [109, 333] width 113 height 14
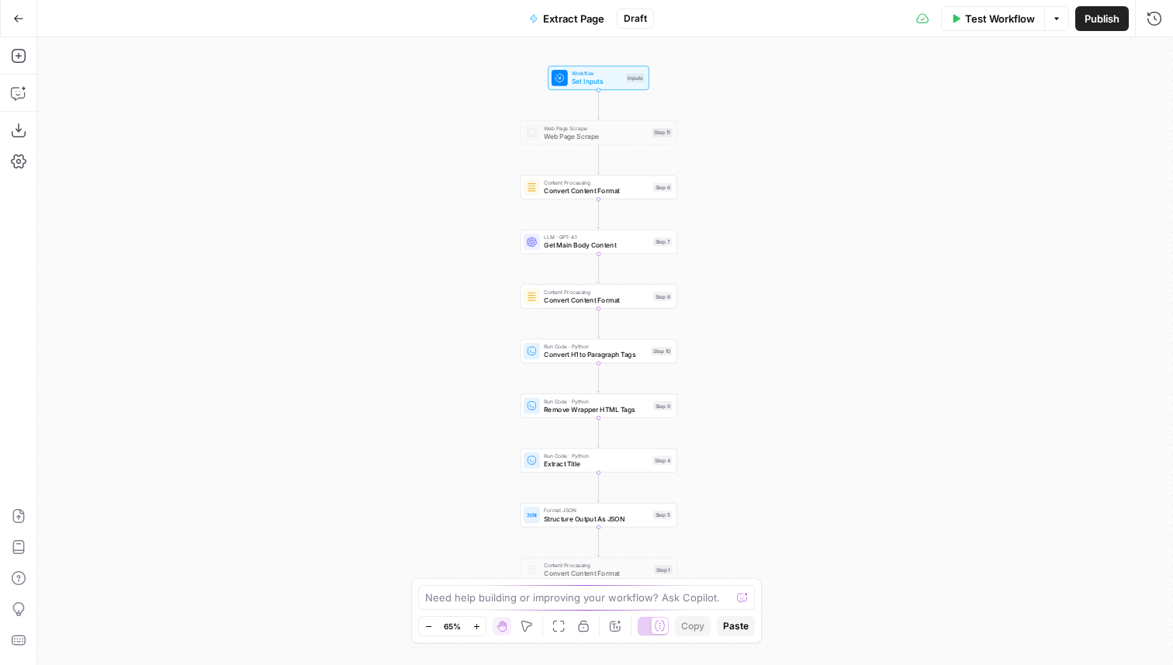
click at [1082, 22] on button "Publish" at bounding box center [1102, 18] width 54 height 25
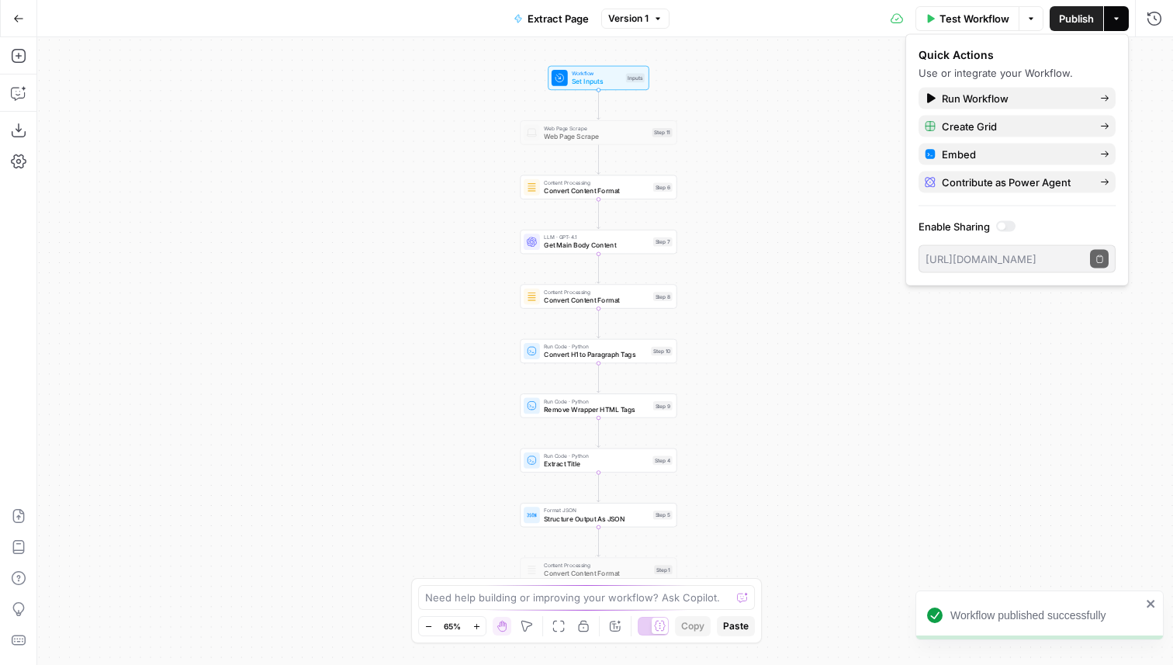
click at [17, 15] on icon "button" at bounding box center [18, 18] width 9 height 7
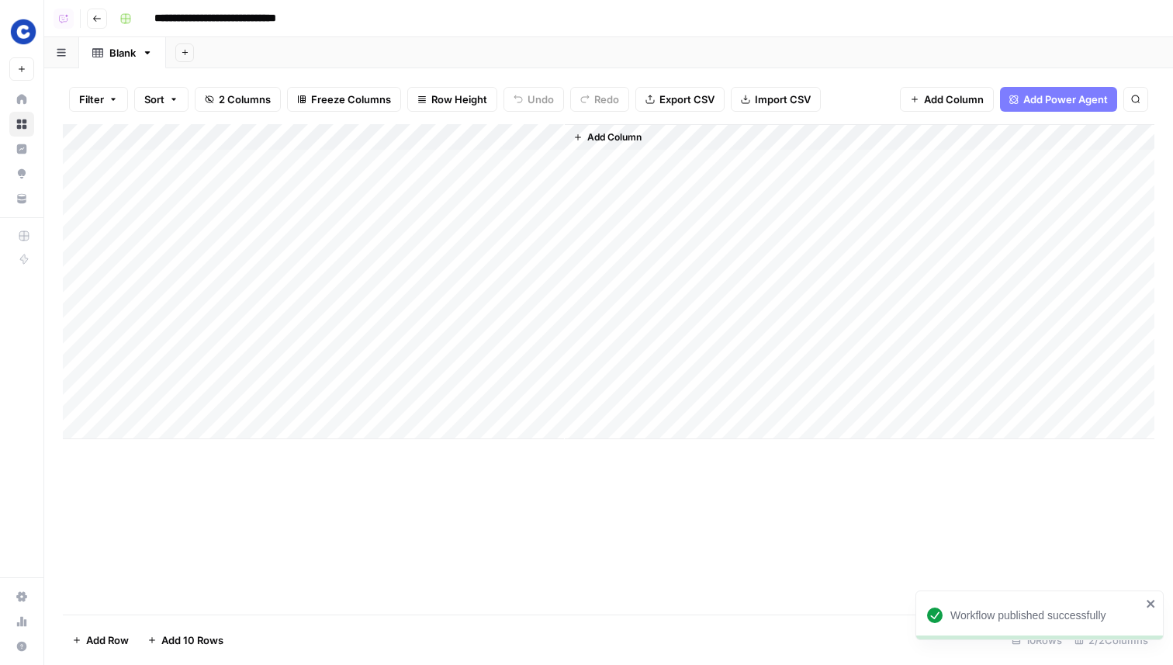
click at [601, 150] on div "Add Column" at bounding box center [859, 281] width 589 height 315
click at [609, 139] on span "Add Column" at bounding box center [614, 137] width 54 height 14
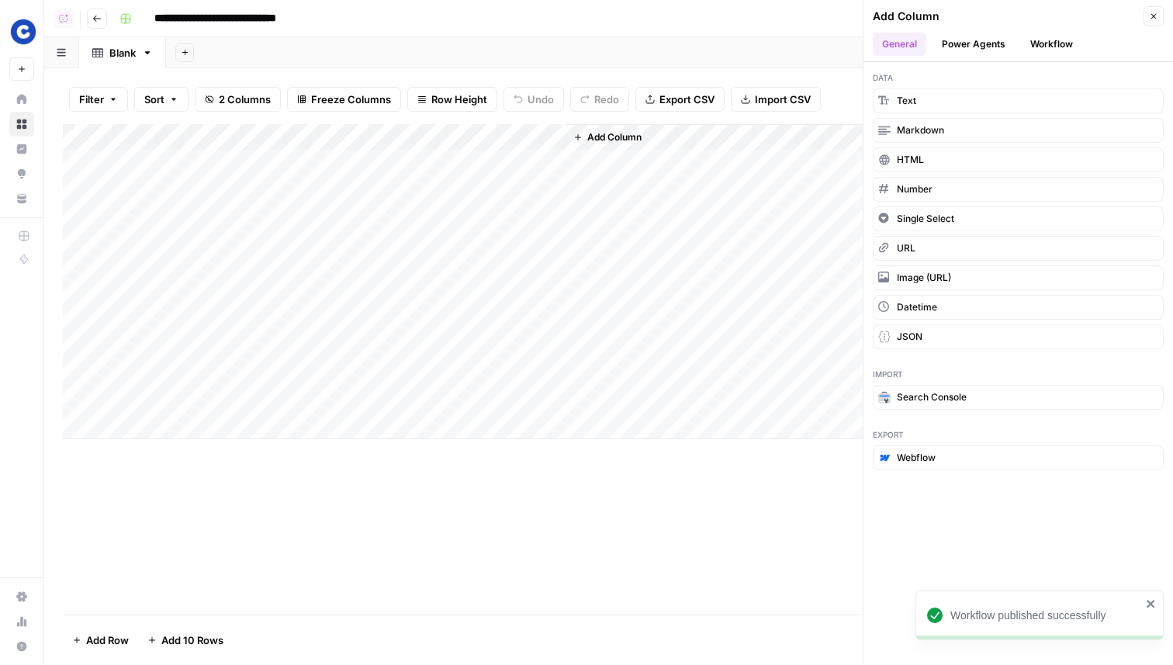
click at [1058, 43] on button "Workflow" at bounding box center [1051, 44] width 61 height 23
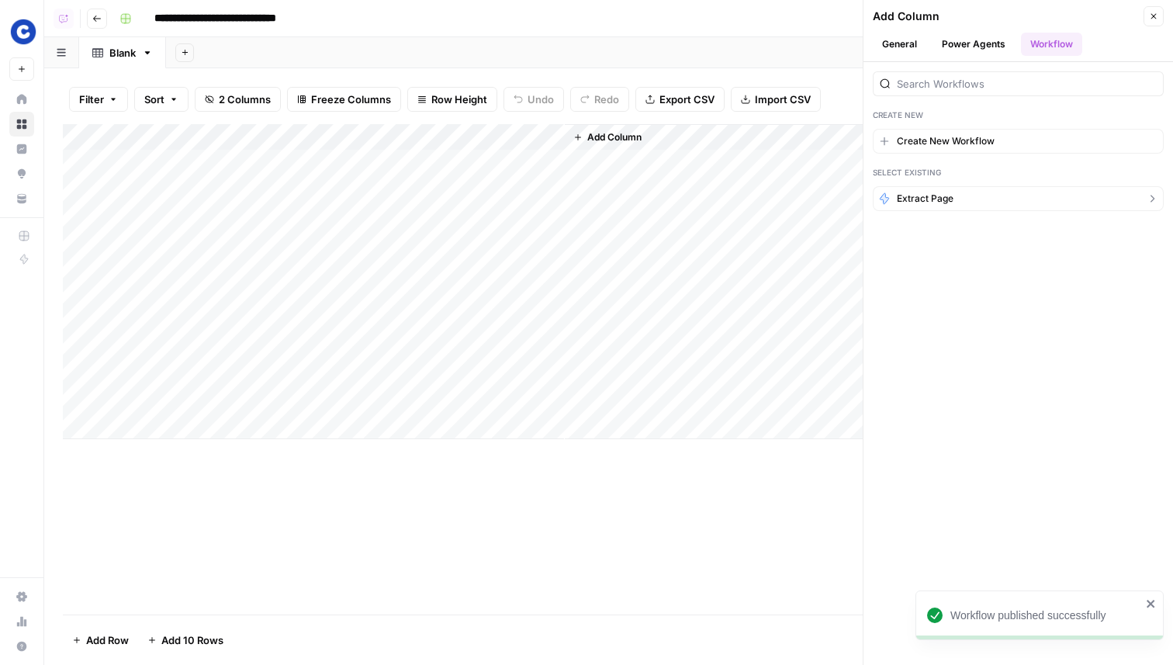
click at [969, 201] on button "Extract Page" at bounding box center [1017, 198] width 291 height 25
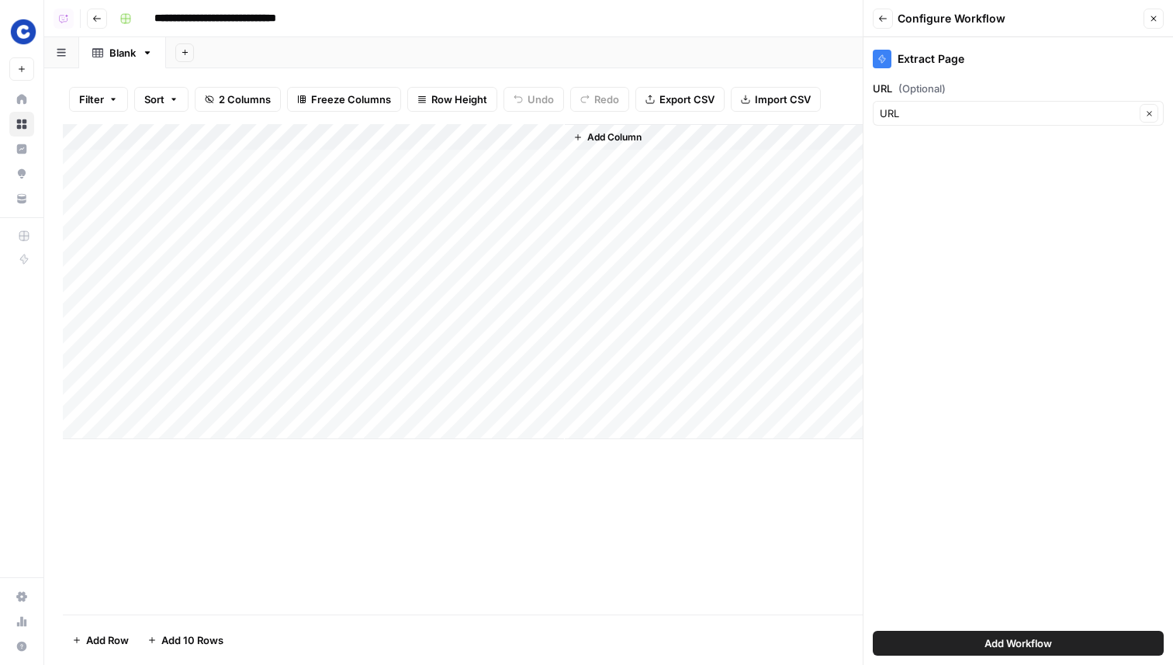
click at [973, 640] on button "Add Workflow" at bounding box center [1017, 643] width 291 height 25
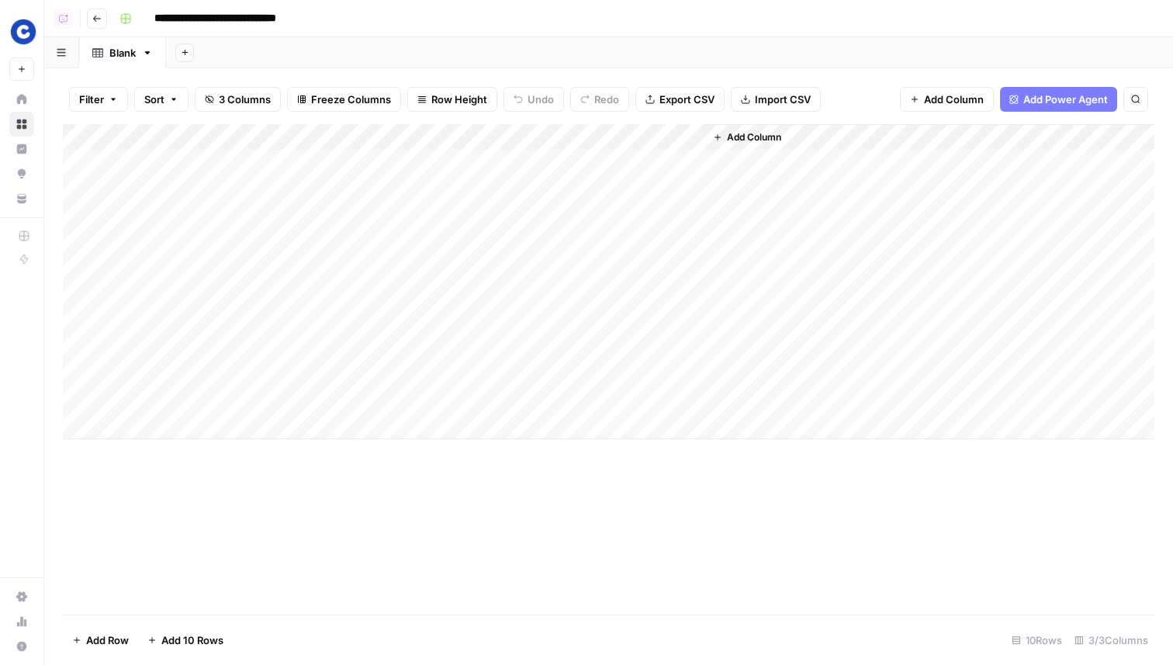
click at [670, 139] on div "Add Column" at bounding box center [608, 281] width 1091 height 315
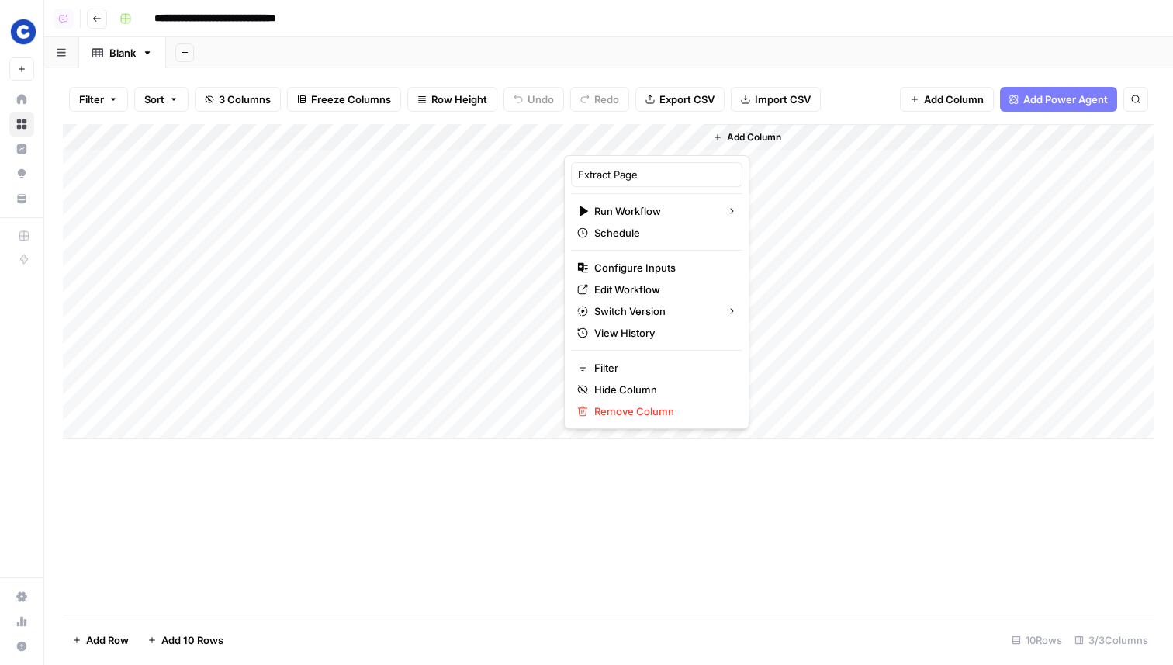
click at [654, 121] on div "Filter Sort 3 Columns Freeze Columns Row Height Undo Redo Export CSV Import CSV…" at bounding box center [608, 99] width 1091 height 50
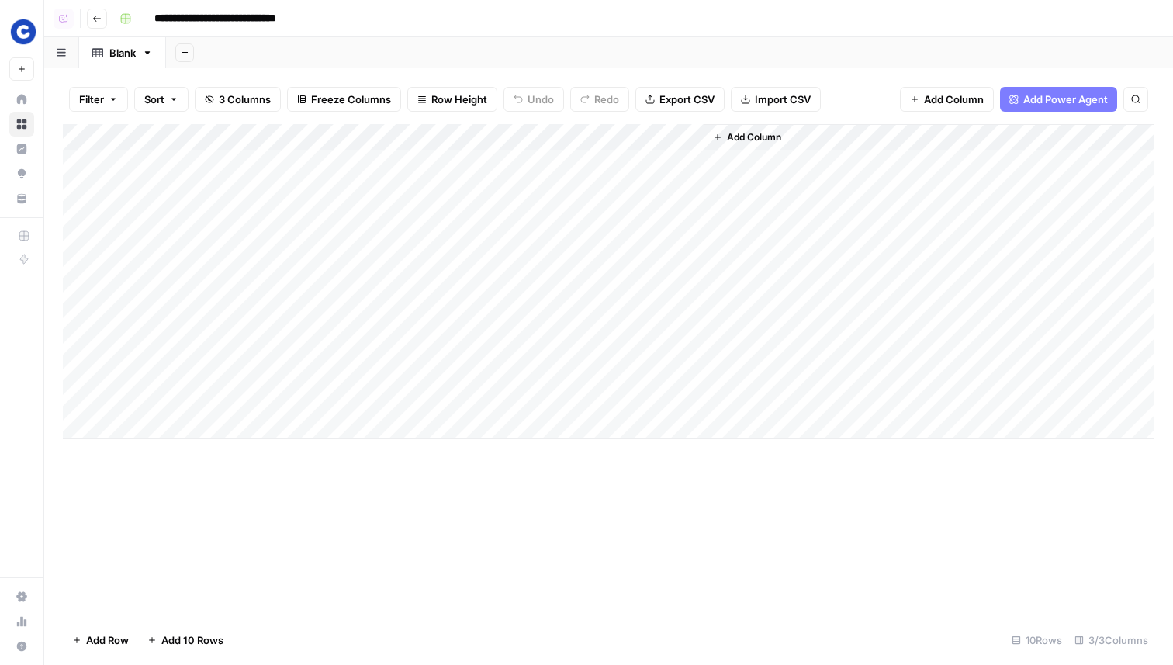
click at [687, 137] on div "Add Column" at bounding box center [608, 281] width 1091 height 315
click at [429, 290] on div "Add Column" at bounding box center [608, 281] width 1091 height 315
click at [641, 166] on div "Add Column" at bounding box center [608, 281] width 1091 height 315
click at [638, 192] on div "Add Column" at bounding box center [608, 281] width 1091 height 315
click at [639, 222] on div "Add Column" at bounding box center [608, 281] width 1091 height 315
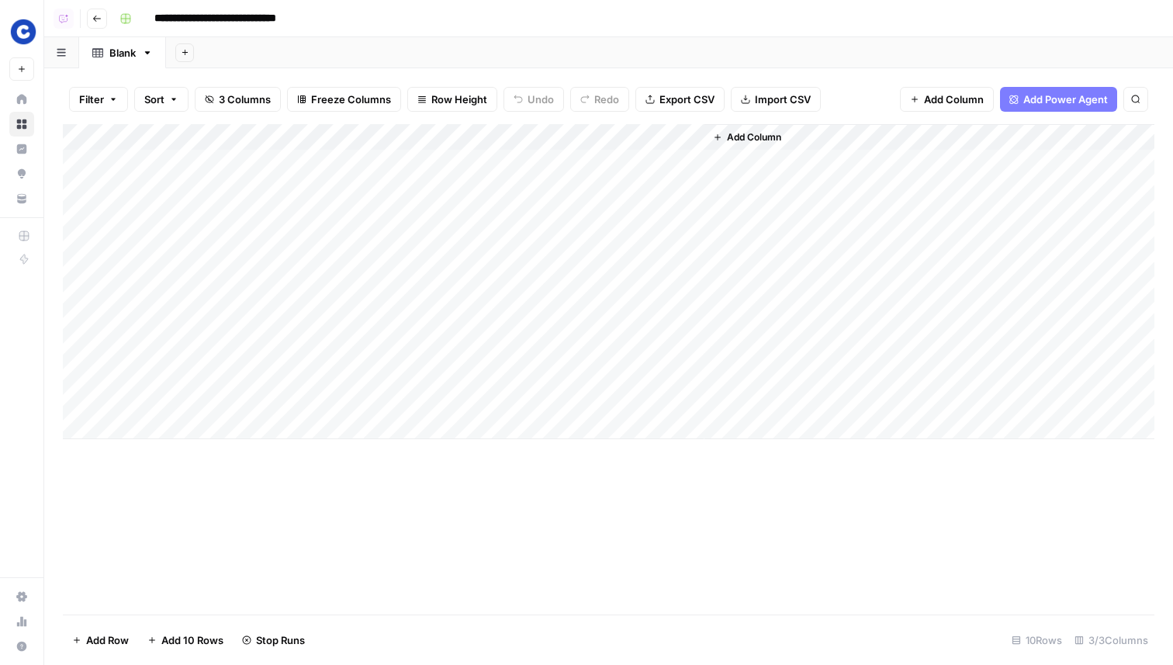
click at [637, 246] on div "Add Column" at bounding box center [608, 281] width 1091 height 315
click at [633, 277] on div "Add Column" at bounding box center [608, 281] width 1091 height 315
click at [671, 244] on div "Add Column" at bounding box center [608, 281] width 1091 height 315
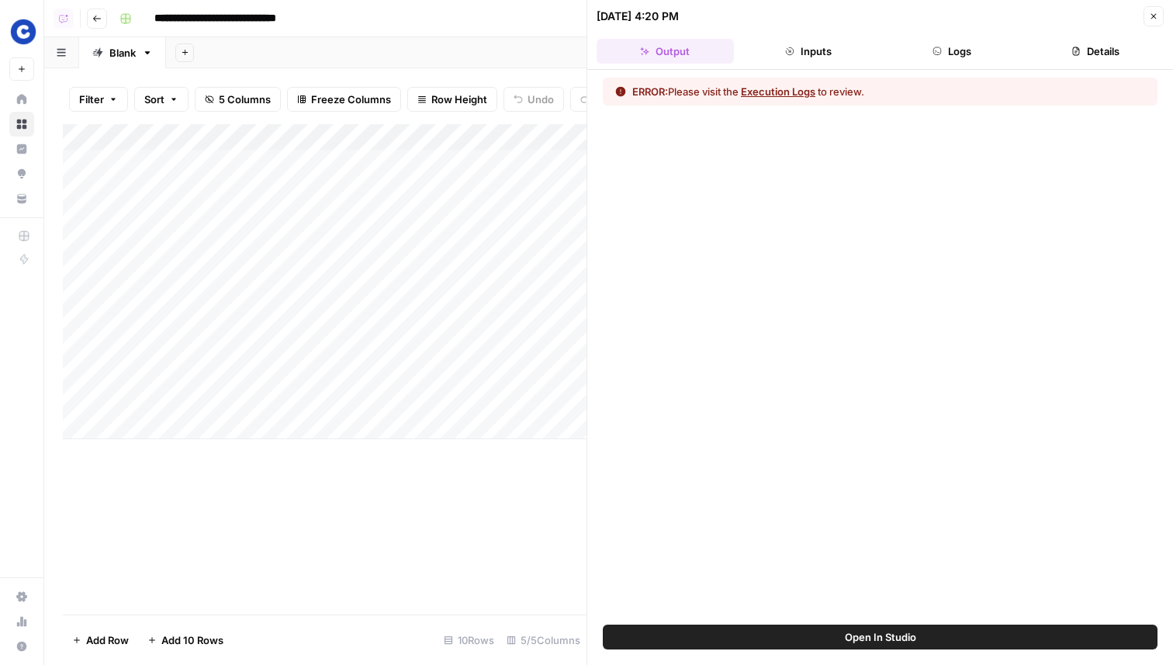
click at [945, 58] on button "Logs" at bounding box center [951, 51] width 137 height 25
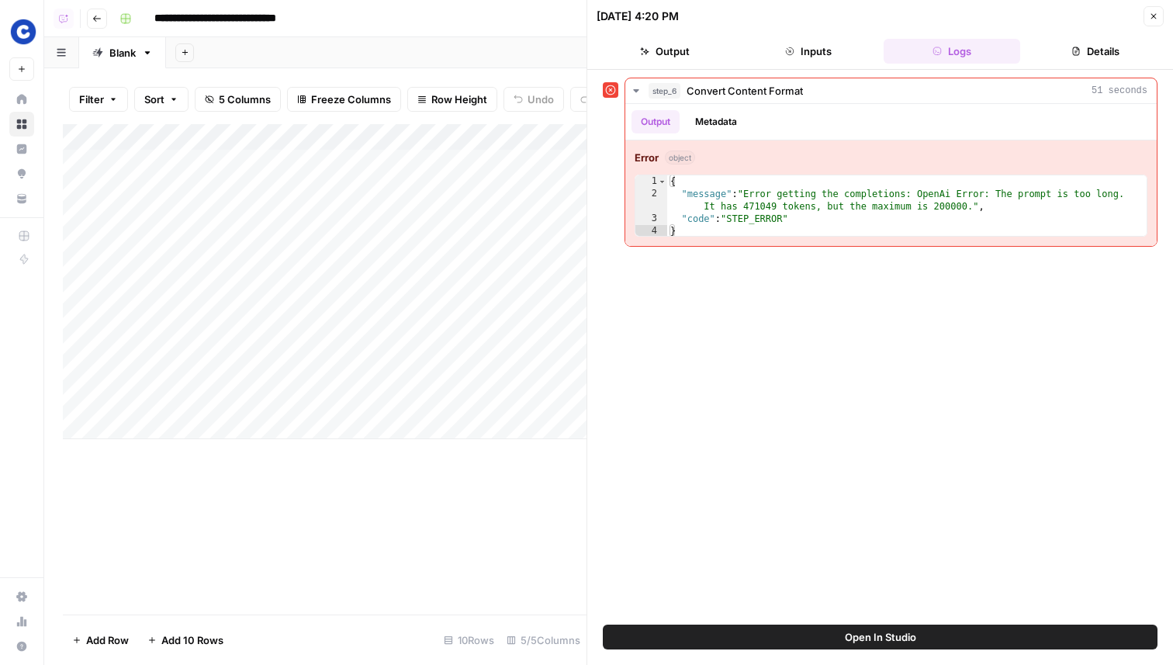
click at [1149, 25] on button "Close" at bounding box center [1153, 16] width 20 height 20
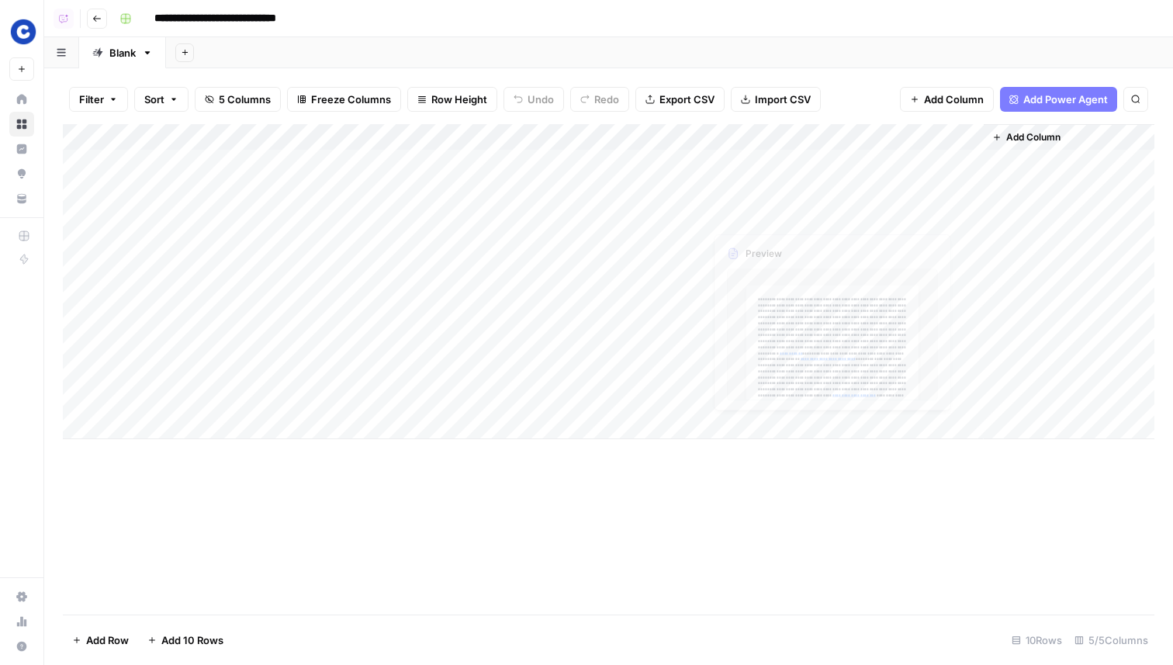
click at [748, 171] on div "Add Column" at bounding box center [608, 281] width 1091 height 315
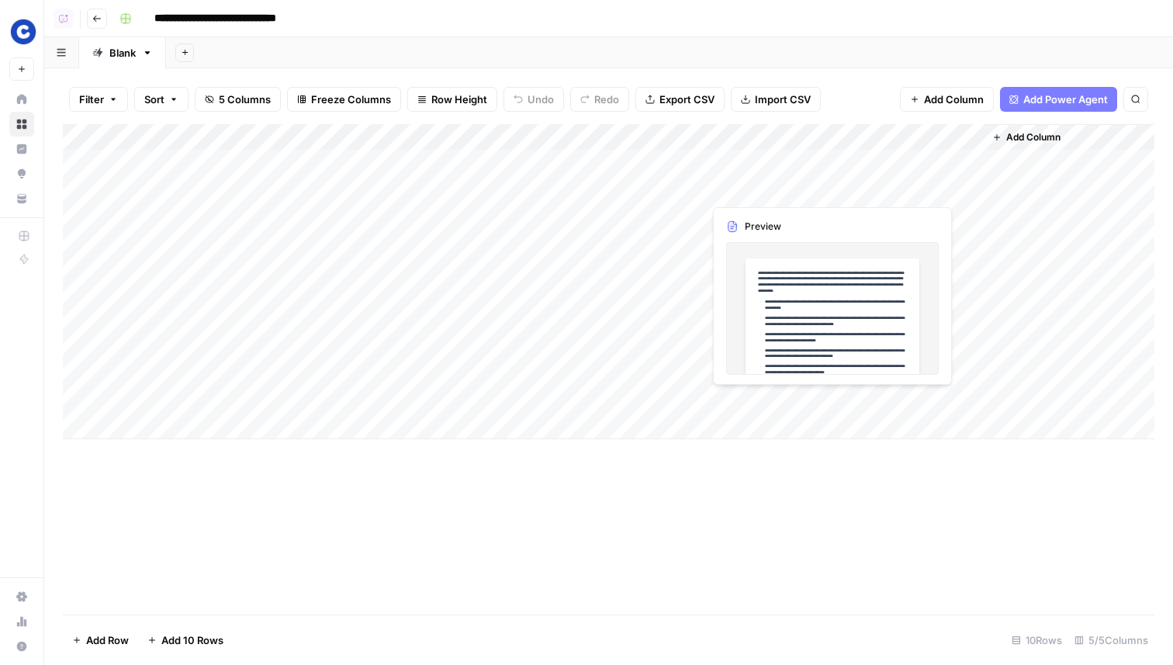
click at [748, 171] on div "Add Column" at bounding box center [608, 281] width 1091 height 315
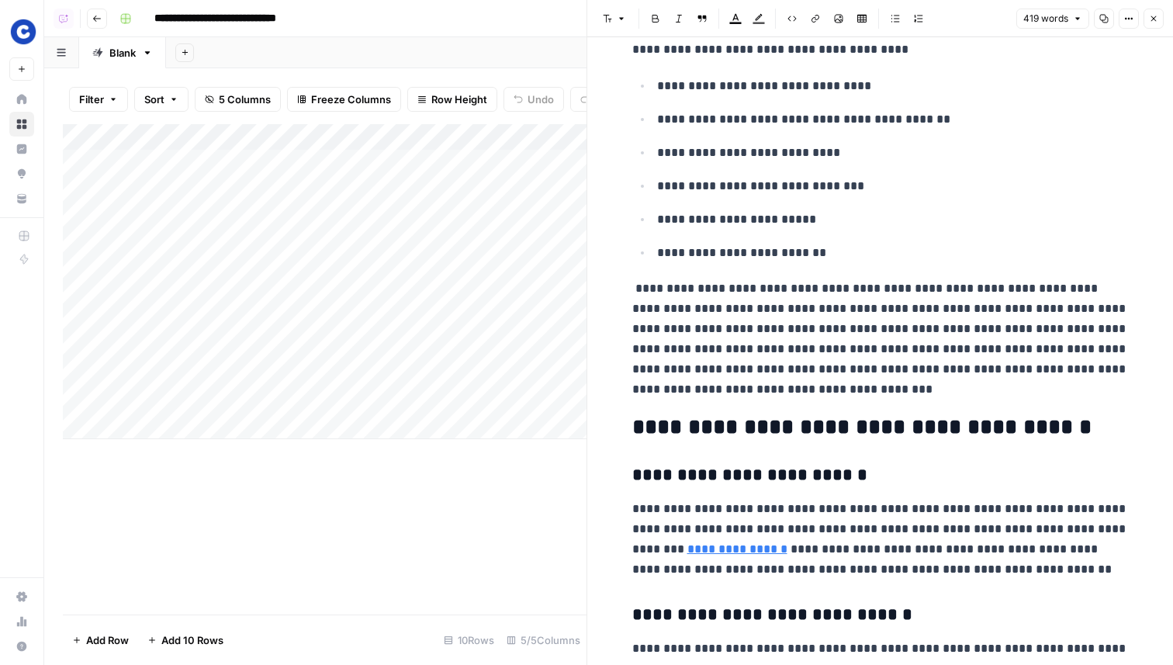
scroll to position [460, 0]
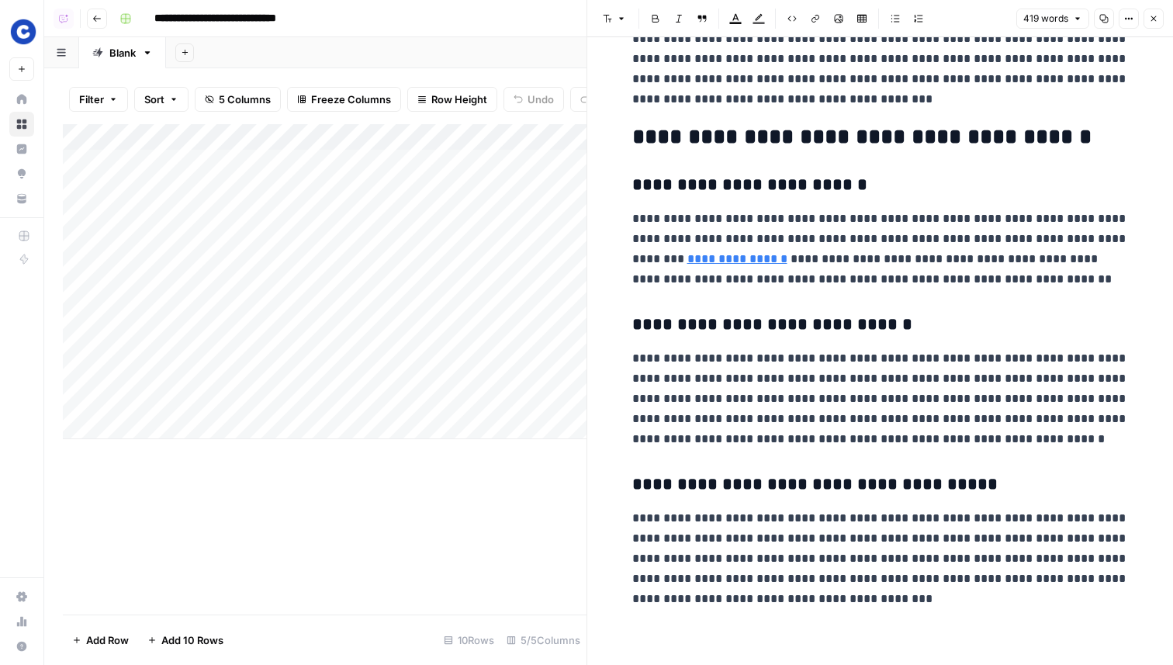
click at [1157, 24] on button "Close" at bounding box center [1153, 19] width 20 height 20
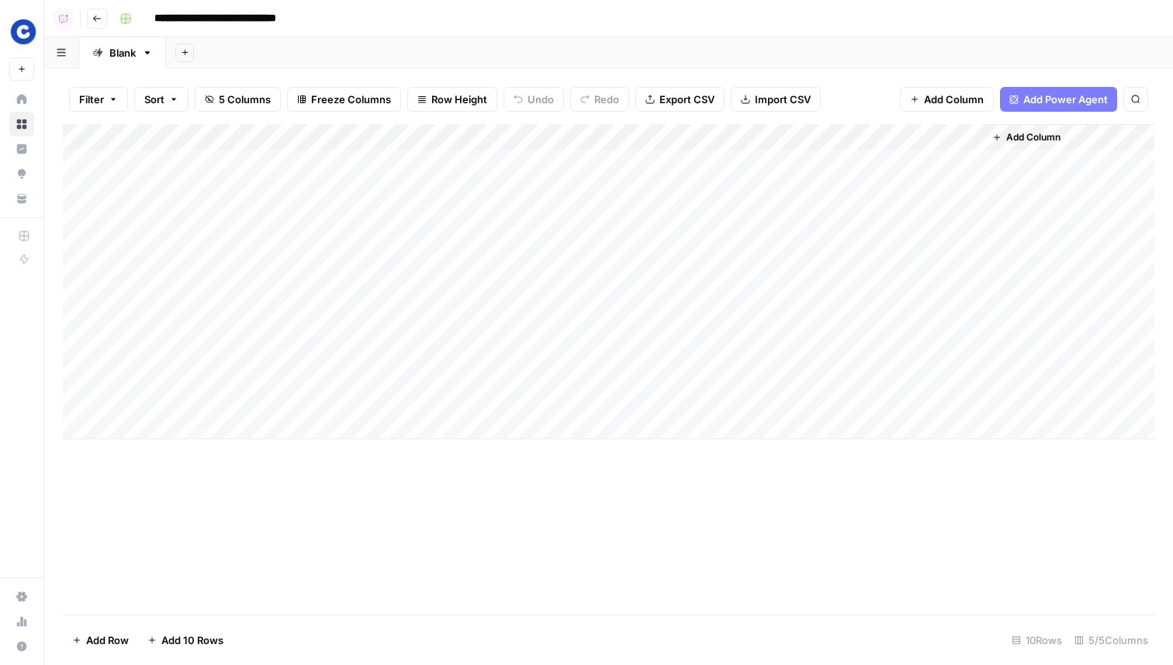
click at [547, 162] on div "Add Column" at bounding box center [608, 281] width 1091 height 315
click at [669, 244] on div "Add Column" at bounding box center [608, 281] width 1091 height 315
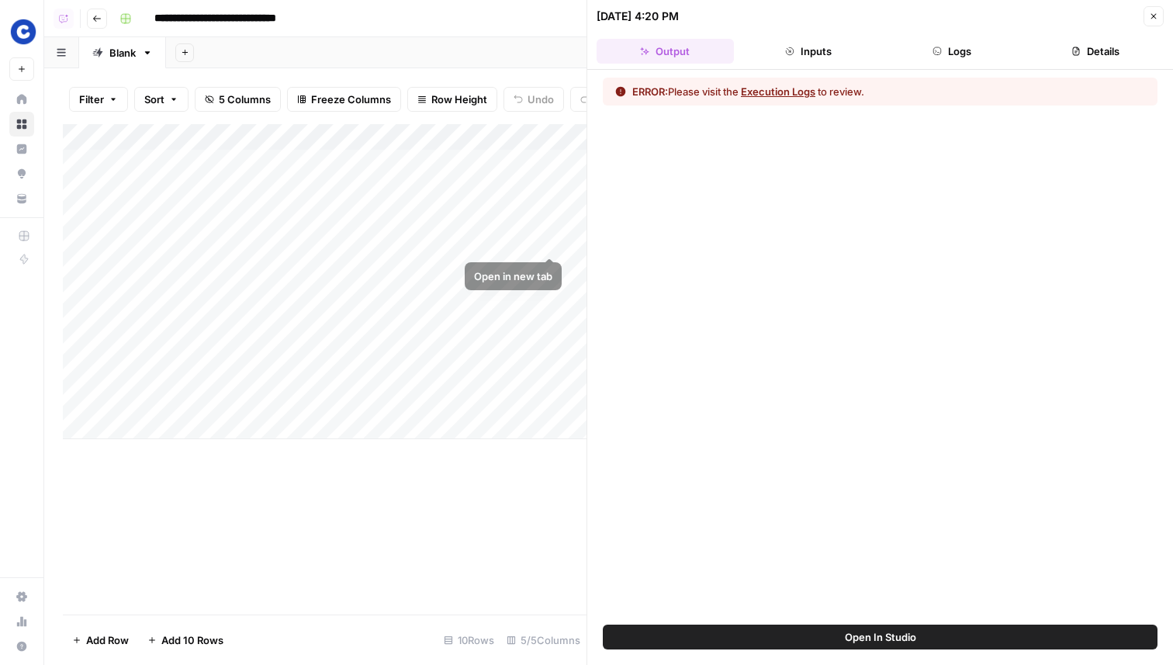
click at [561, 244] on div "Add Column" at bounding box center [324, 281] width 523 height 315
click at [554, 244] on div "Add Column" at bounding box center [324, 281] width 523 height 315
click at [818, 634] on button "Open In Studio" at bounding box center [880, 636] width 555 height 25
click at [509, 192] on div "Add Column" at bounding box center [324, 281] width 523 height 315
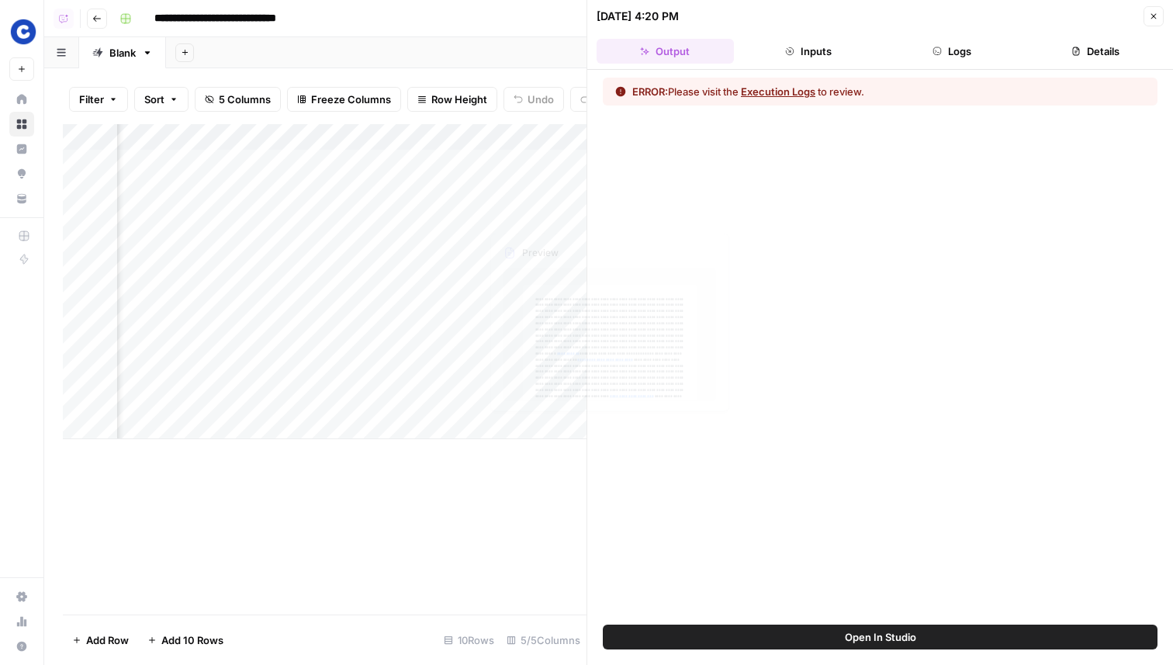
click at [509, 192] on div "Add Column" at bounding box center [324, 281] width 523 height 315
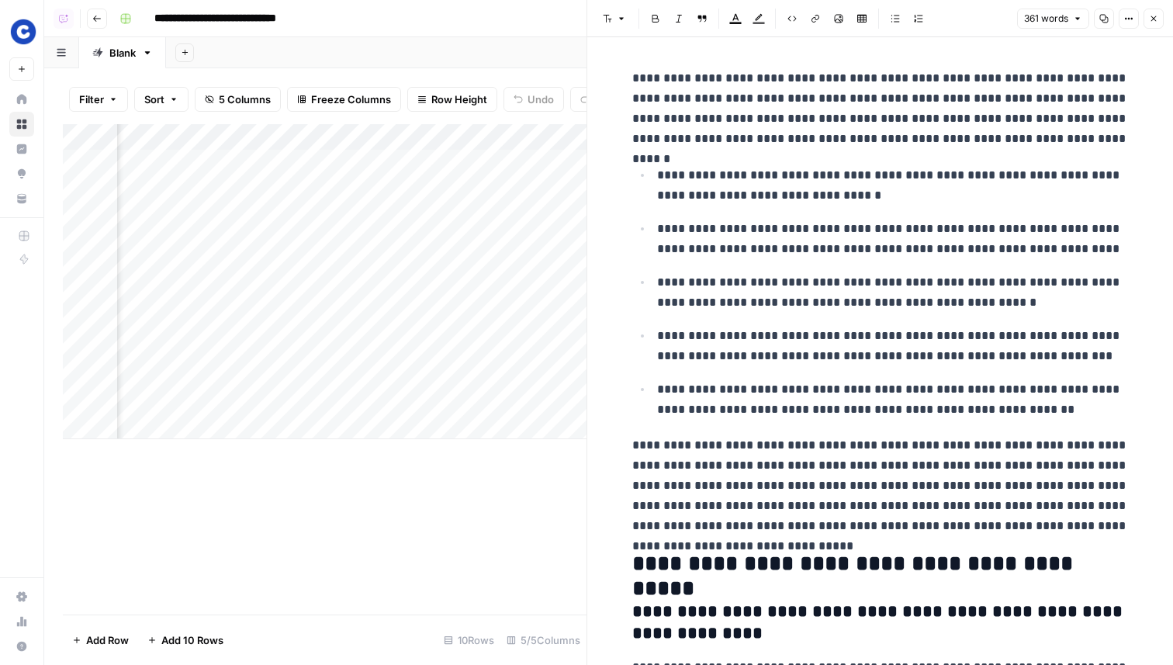
click at [1127, 19] on icon "button" at bounding box center [1128, 18] width 9 height 9
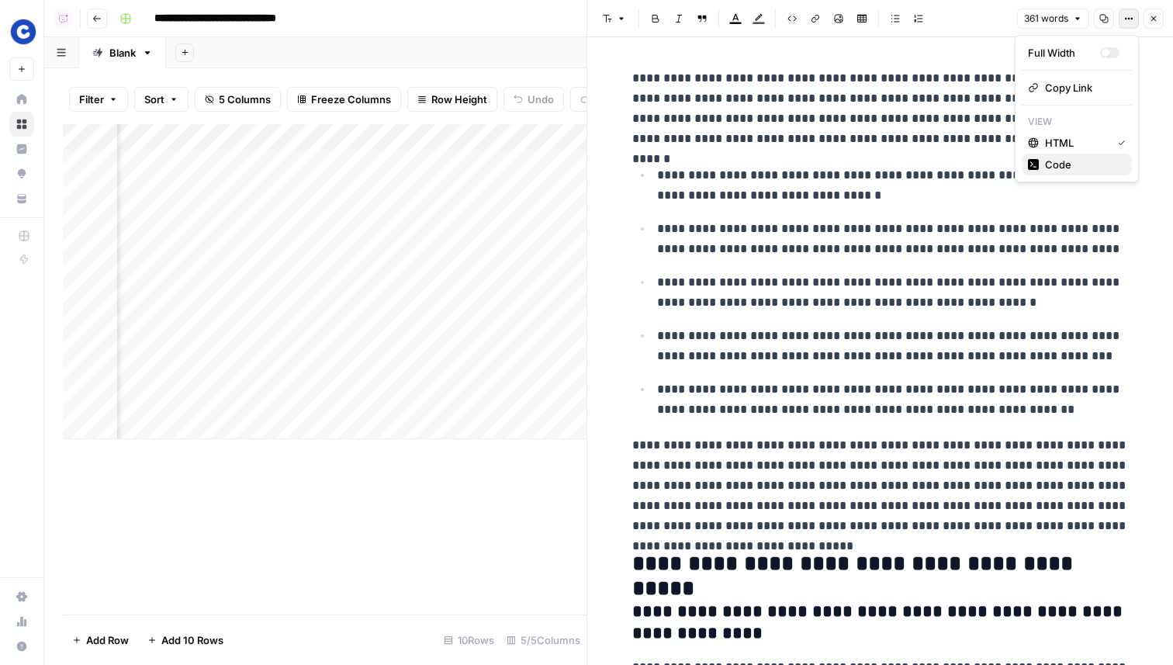
click at [1092, 167] on span "Code" at bounding box center [1082, 165] width 74 height 16
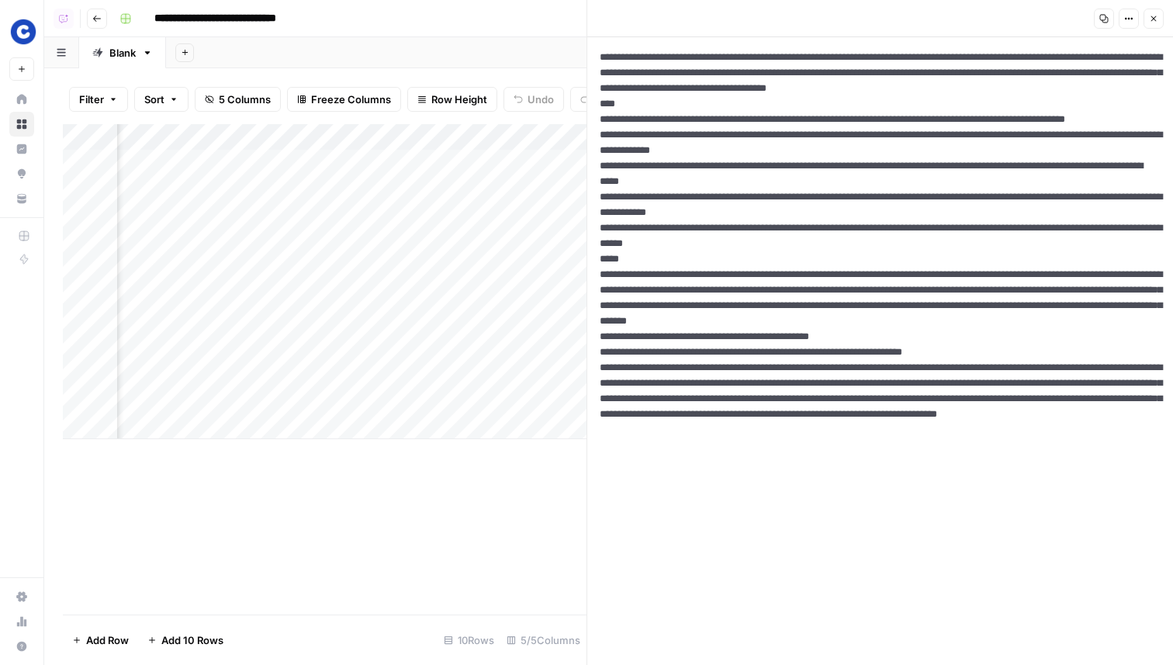
click at [1160, 21] on button "Close" at bounding box center [1153, 19] width 20 height 20
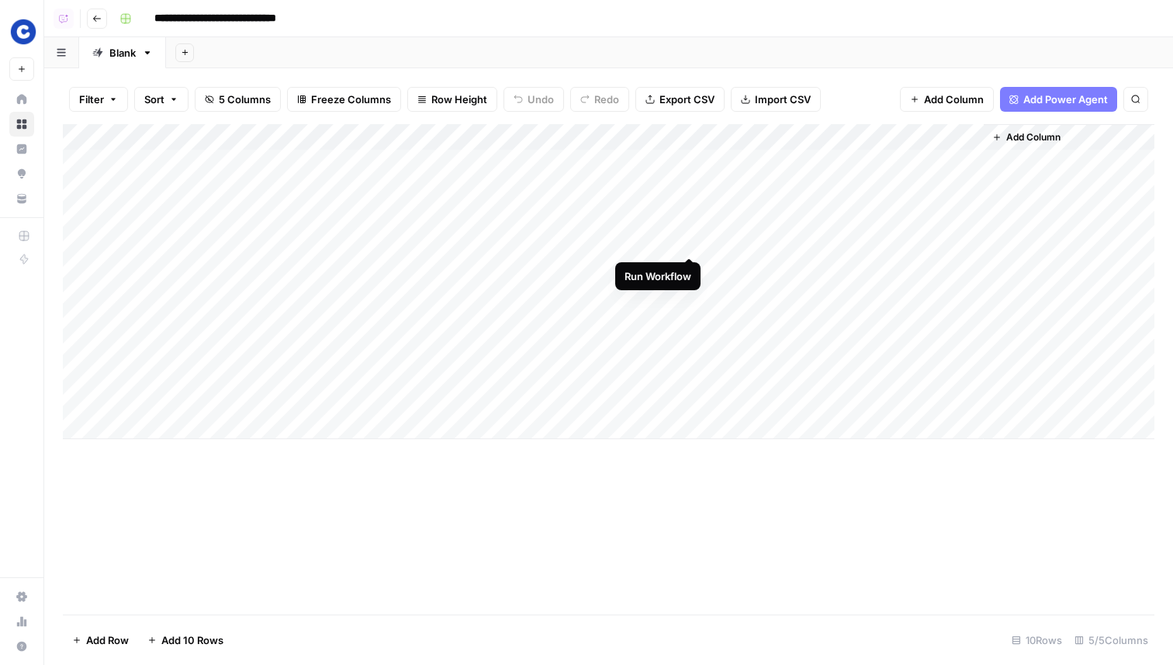
click at [687, 240] on div "Add Column" at bounding box center [608, 281] width 1091 height 315
click at [665, 239] on div "Add Column" at bounding box center [608, 281] width 1091 height 315
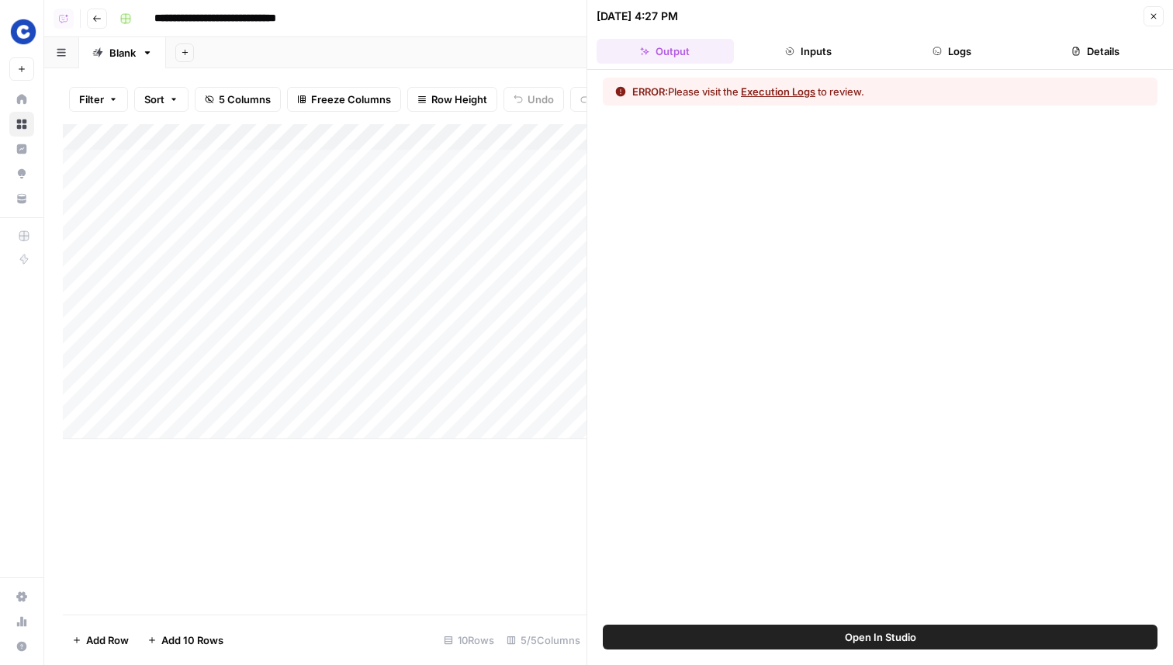
click at [976, 48] on button "Logs" at bounding box center [951, 51] width 137 height 25
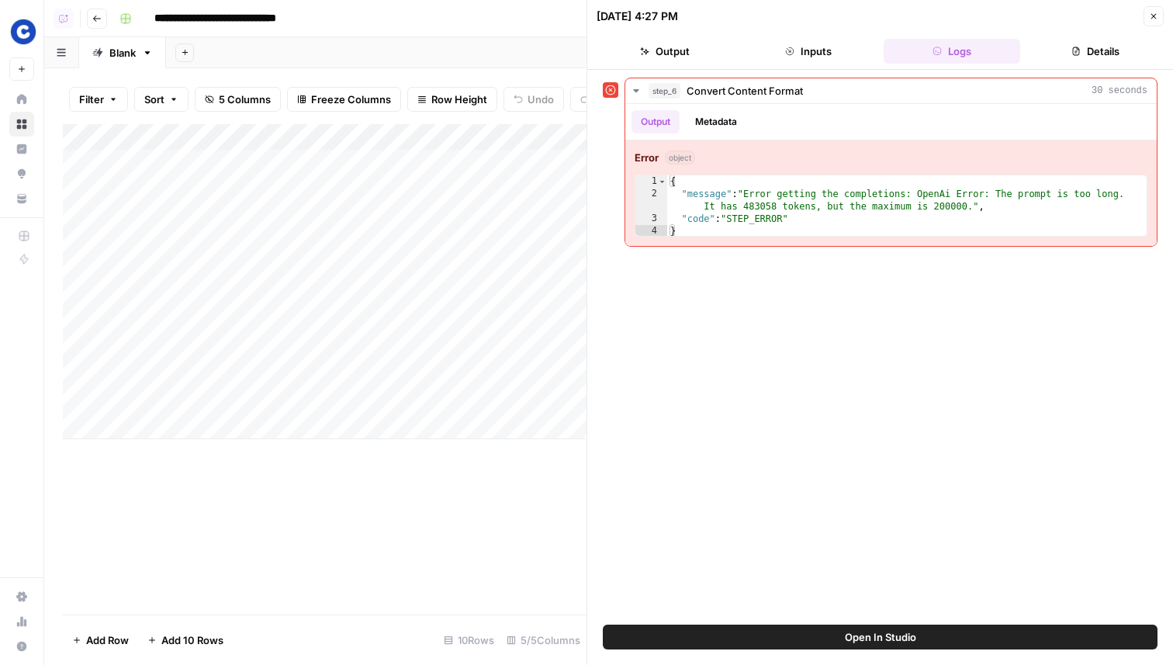
click at [835, 60] on button "Inputs" at bounding box center [808, 51] width 137 height 25
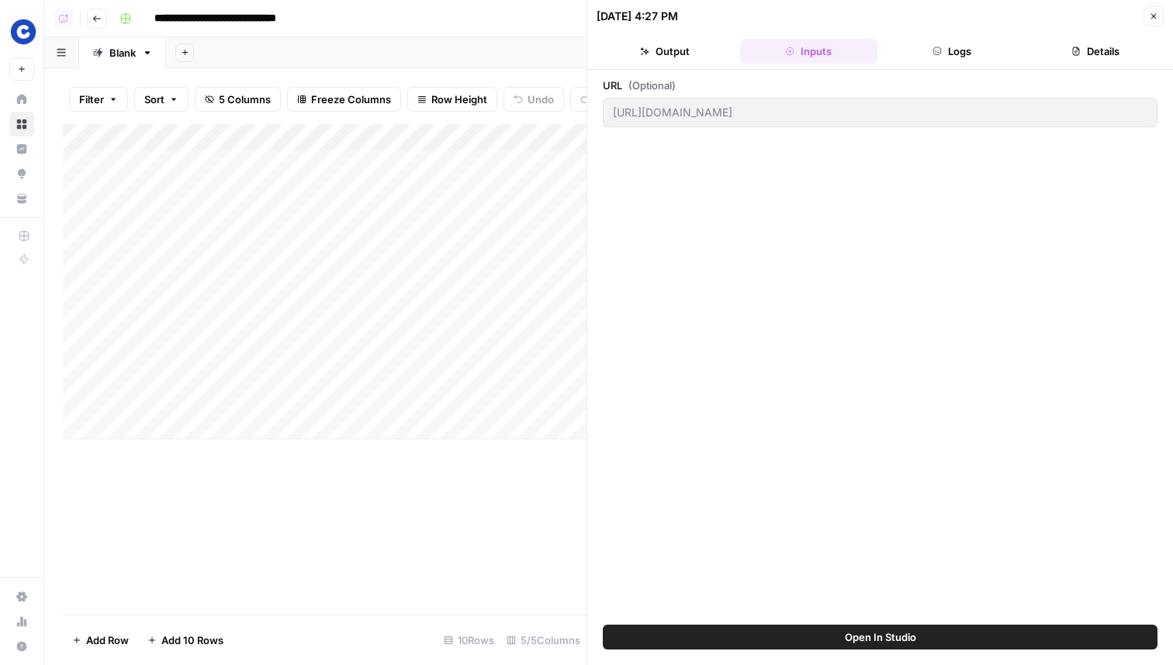
click at [957, 59] on button "Logs" at bounding box center [951, 51] width 137 height 25
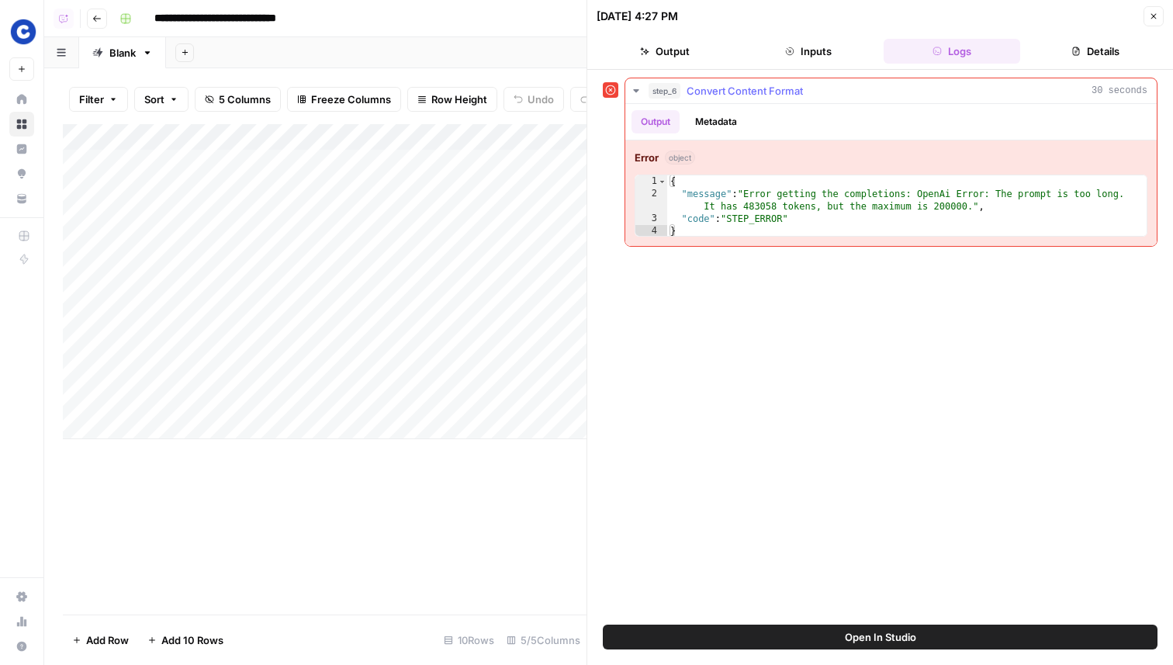
click at [811, 98] on div "step_6 Convert Content Format 30 seconds" at bounding box center [897, 91] width 499 height 16
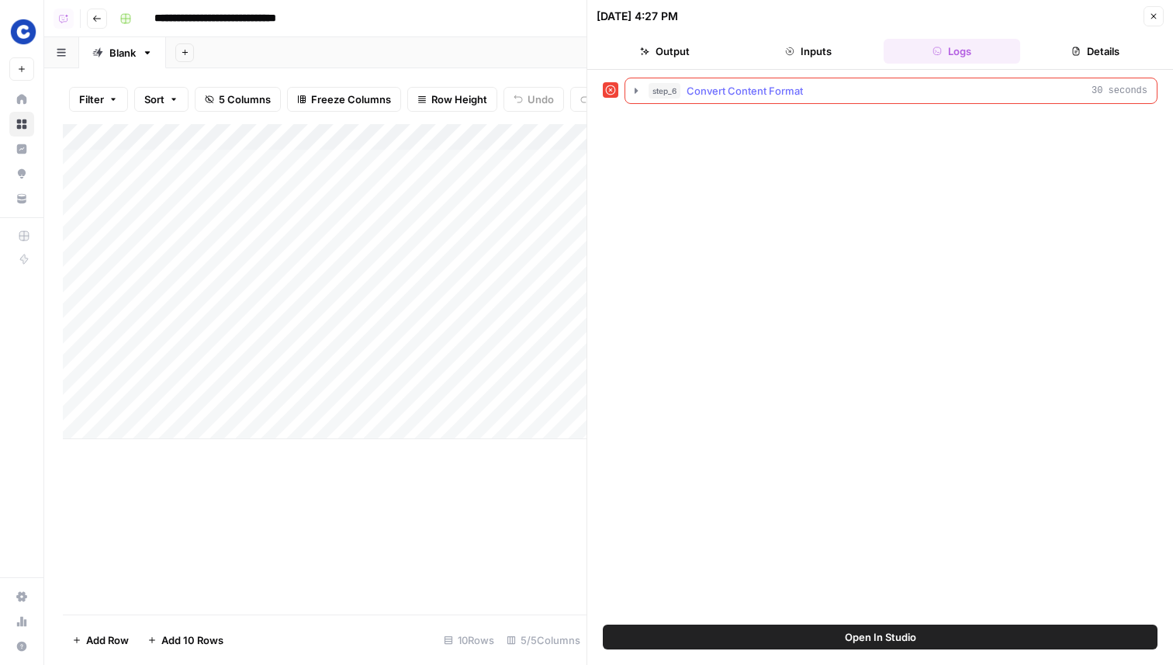
click at [811, 98] on div "step_6 Convert Content Format 30 seconds" at bounding box center [897, 91] width 499 height 16
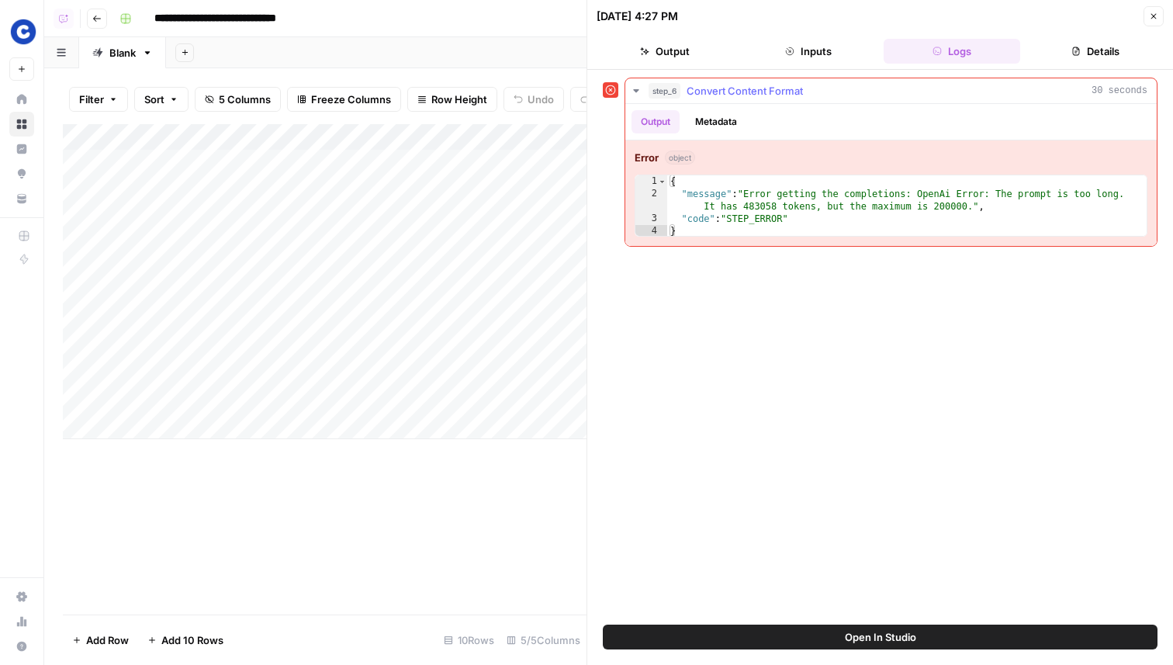
click at [767, 97] on span "Convert Content Format" at bounding box center [744, 91] width 116 height 16
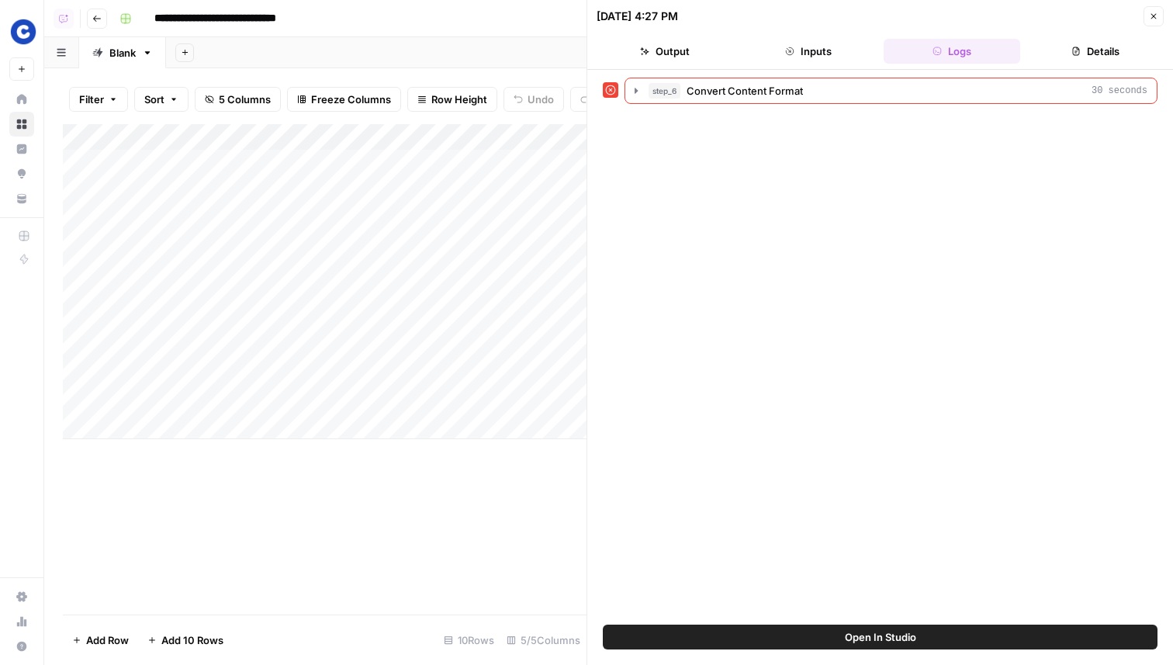
click at [435, 244] on div "Add Column" at bounding box center [324, 281] width 523 height 315
click at [549, 242] on div "Add Column" at bounding box center [324, 281] width 523 height 315
click at [390, 232] on div "Add Column" at bounding box center [324, 281] width 523 height 315
click at [1156, 8] on button "Close" at bounding box center [1153, 16] width 20 height 20
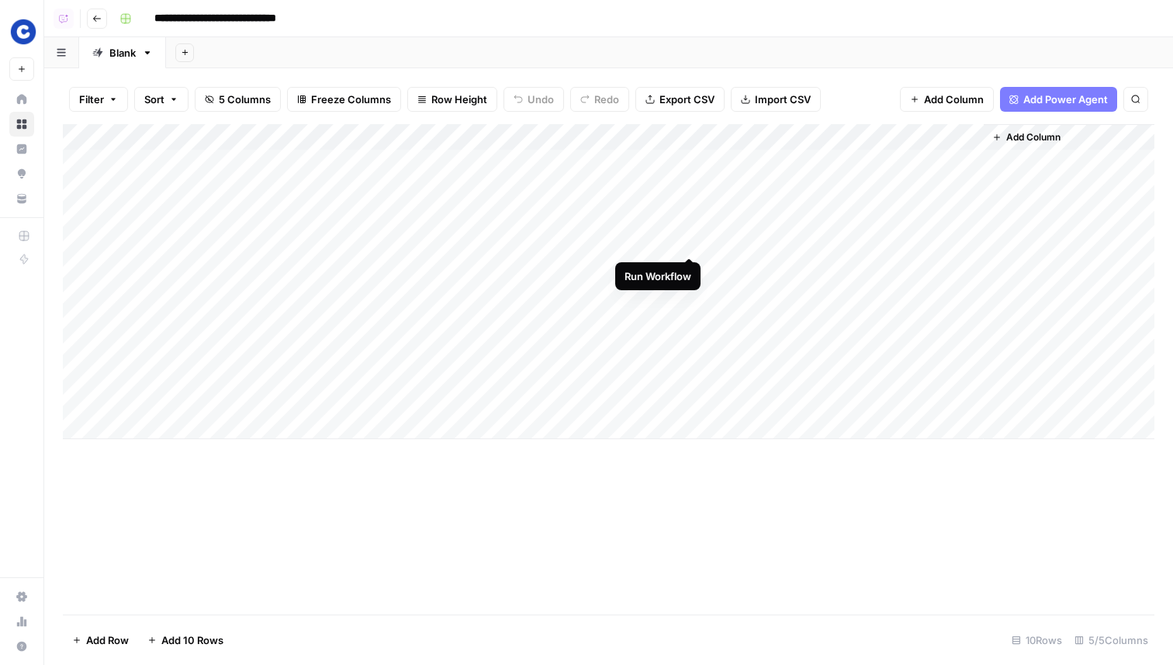
click at [693, 241] on div "Add Column" at bounding box center [608, 281] width 1091 height 315
click at [690, 272] on div "Add Column" at bounding box center [608, 281] width 1091 height 315
click at [688, 160] on div "Add Column" at bounding box center [608, 281] width 1091 height 315
click at [689, 191] on div "Add Column" at bounding box center [608, 281] width 1091 height 315
click at [690, 214] on div "Add Column" at bounding box center [608, 281] width 1091 height 315
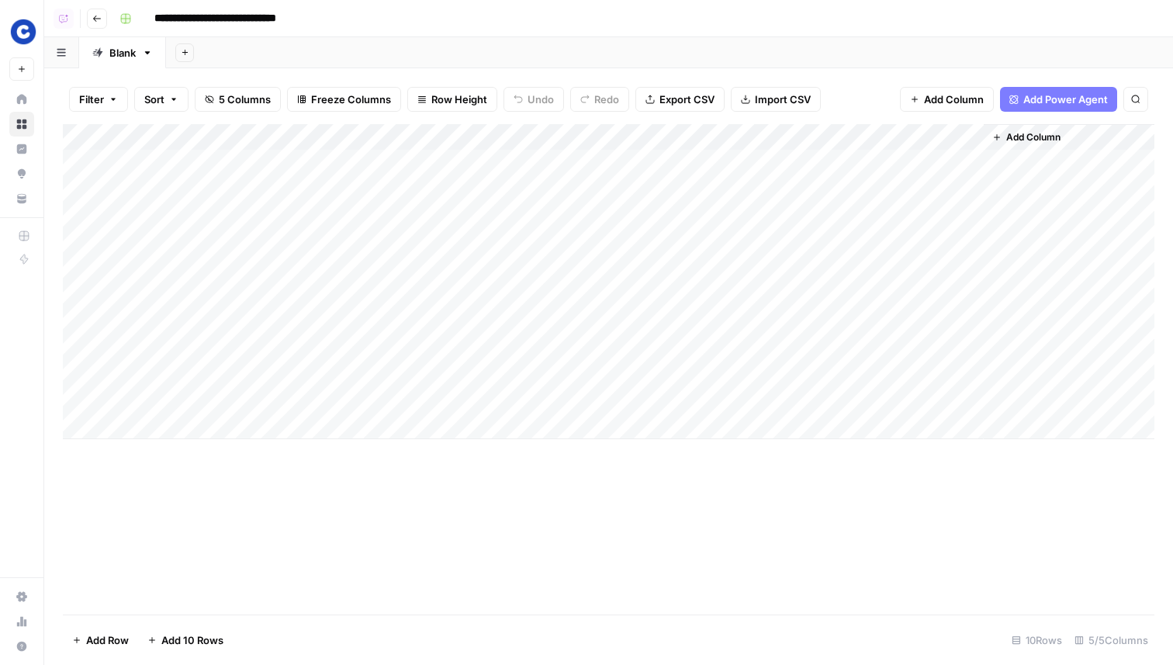
click at [668, 216] on div "Add Column" at bounding box center [608, 281] width 1091 height 315
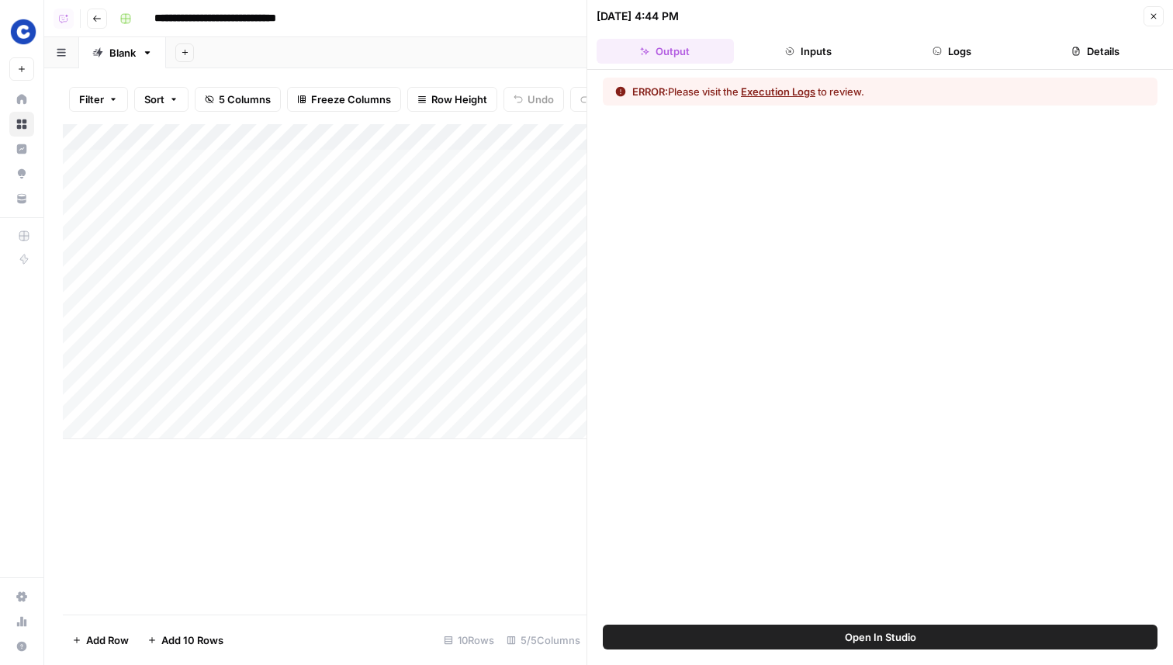
click at [959, 57] on button "Logs" at bounding box center [951, 51] width 137 height 25
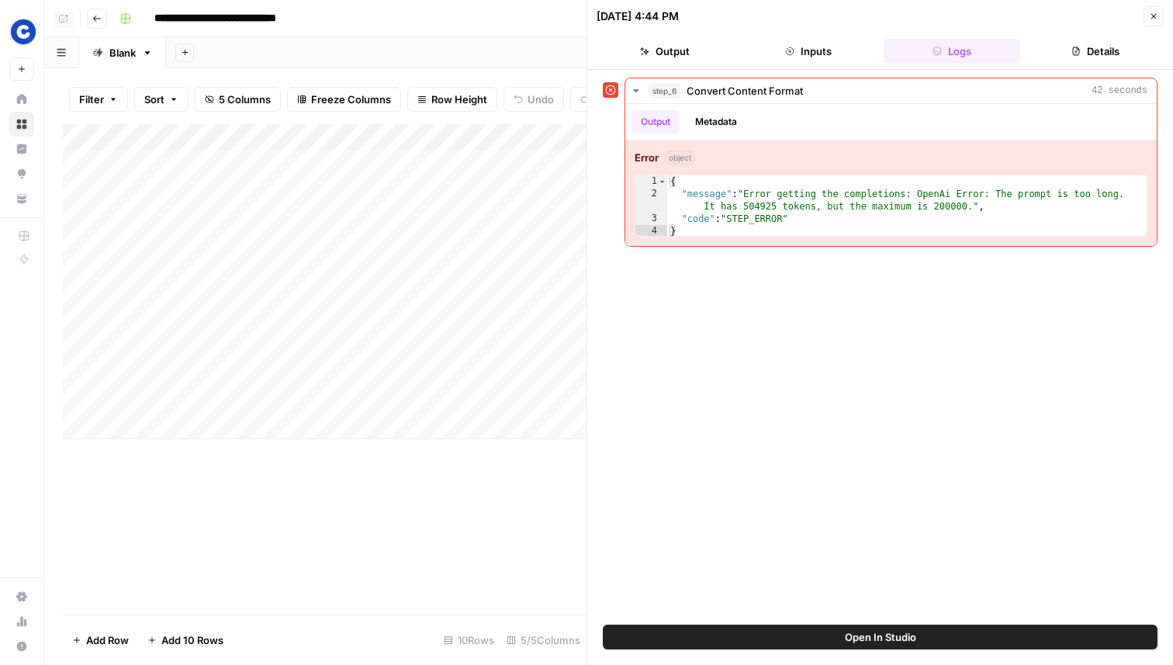
click at [1157, 24] on button "Close" at bounding box center [1153, 16] width 20 height 20
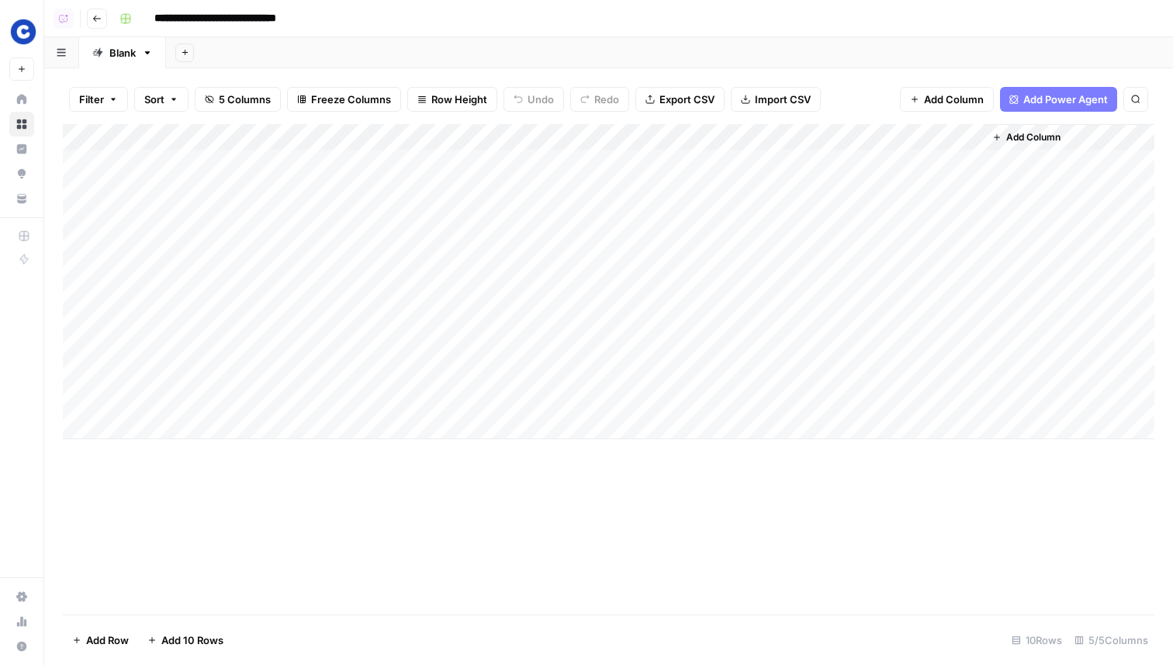
click at [690, 157] on div "Add Column" at bounding box center [608, 281] width 1091 height 315
click at [688, 187] on div "Add Column" at bounding box center [608, 281] width 1091 height 315
click at [688, 215] on div "Add Column" at bounding box center [608, 281] width 1091 height 315
click at [666, 243] on div "Add Column" at bounding box center [608, 281] width 1091 height 315
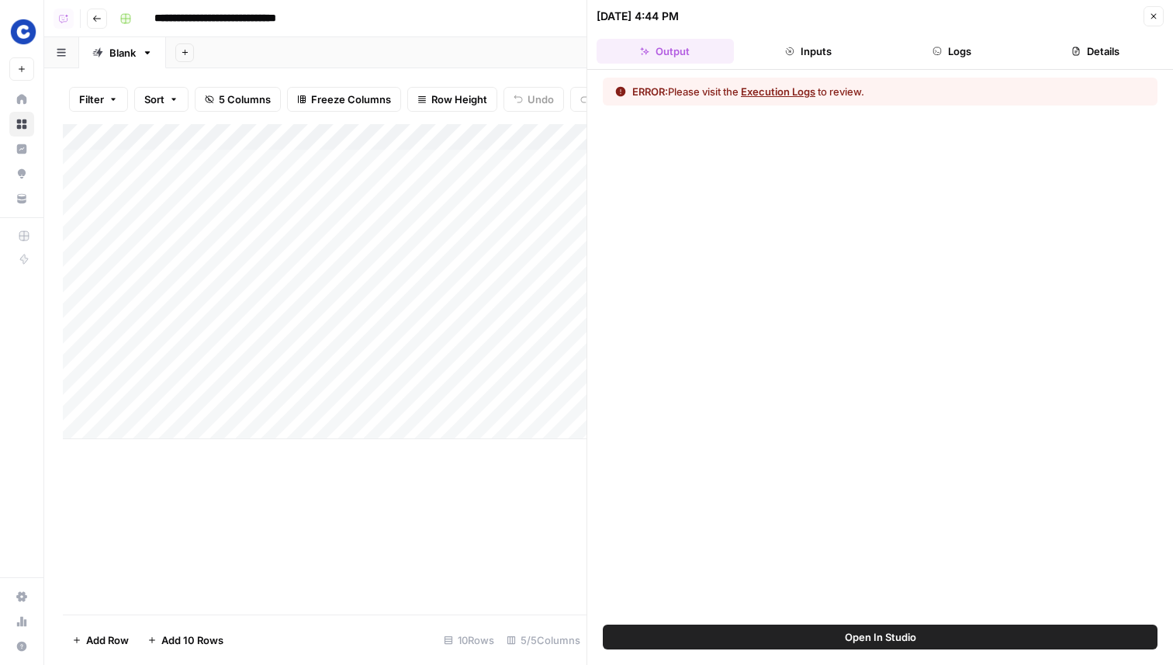
click at [923, 46] on button "Logs" at bounding box center [951, 51] width 137 height 25
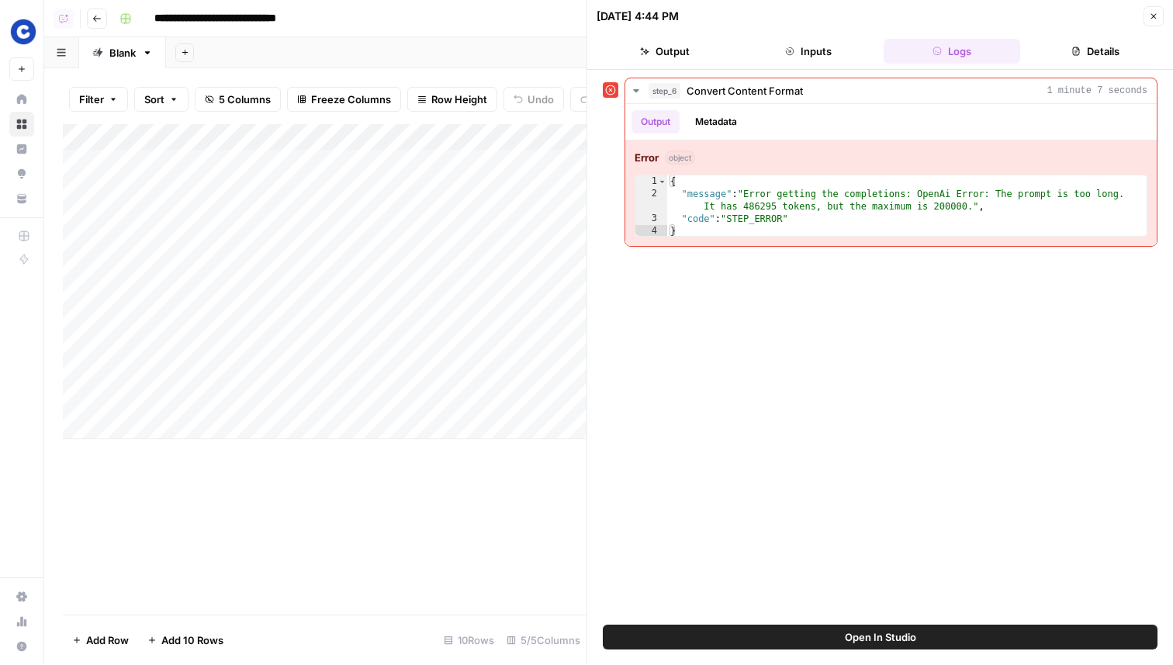
click at [1152, 10] on button "Close" at bounding box center [1153, 16] width 20 height 20
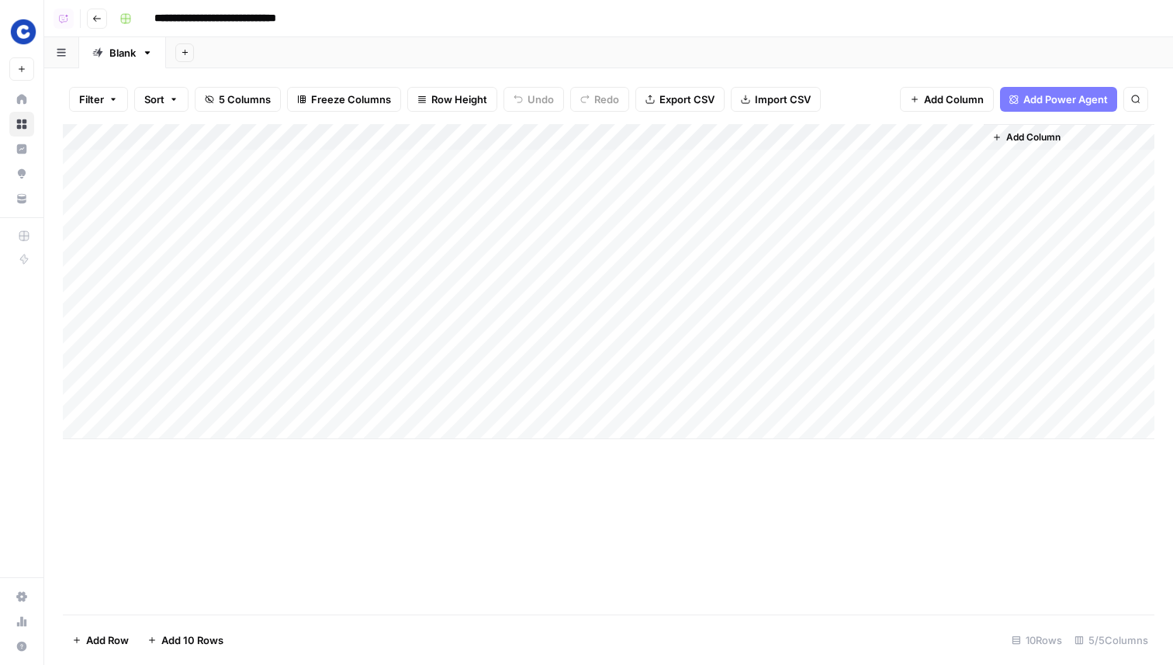
click at [663, 133] on div "Add Column" at bounding box center [608, 281] width 1091 height 315
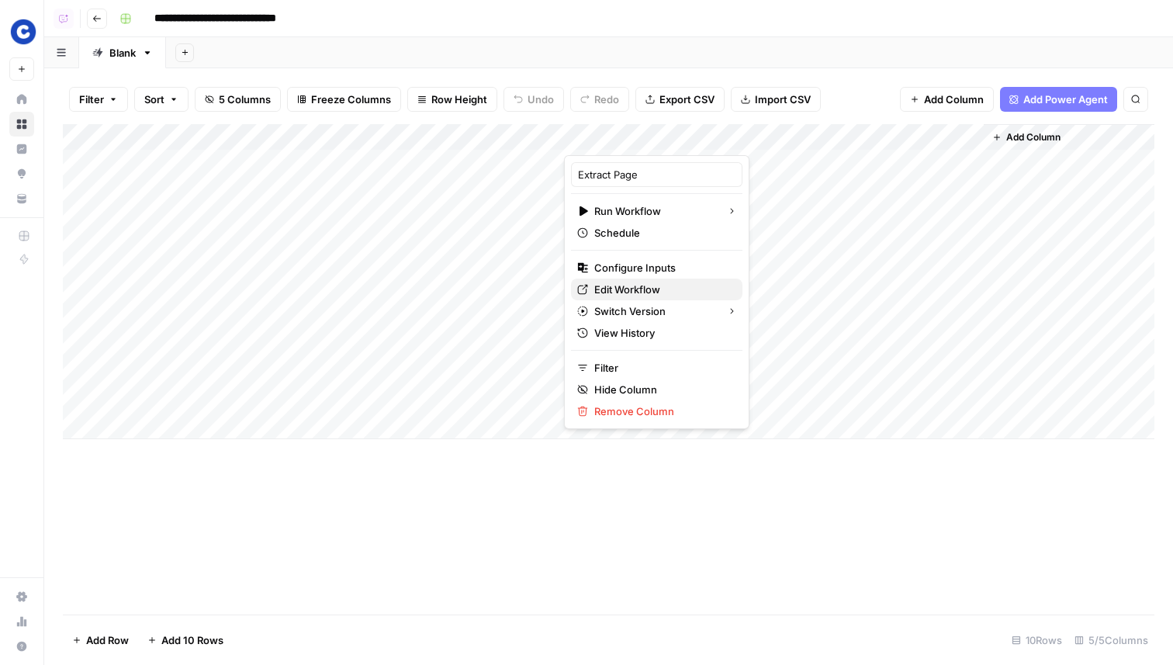
click at [601, 294] on span "Edit Workflow" at bounding box center [662, 290] width 136 height 16
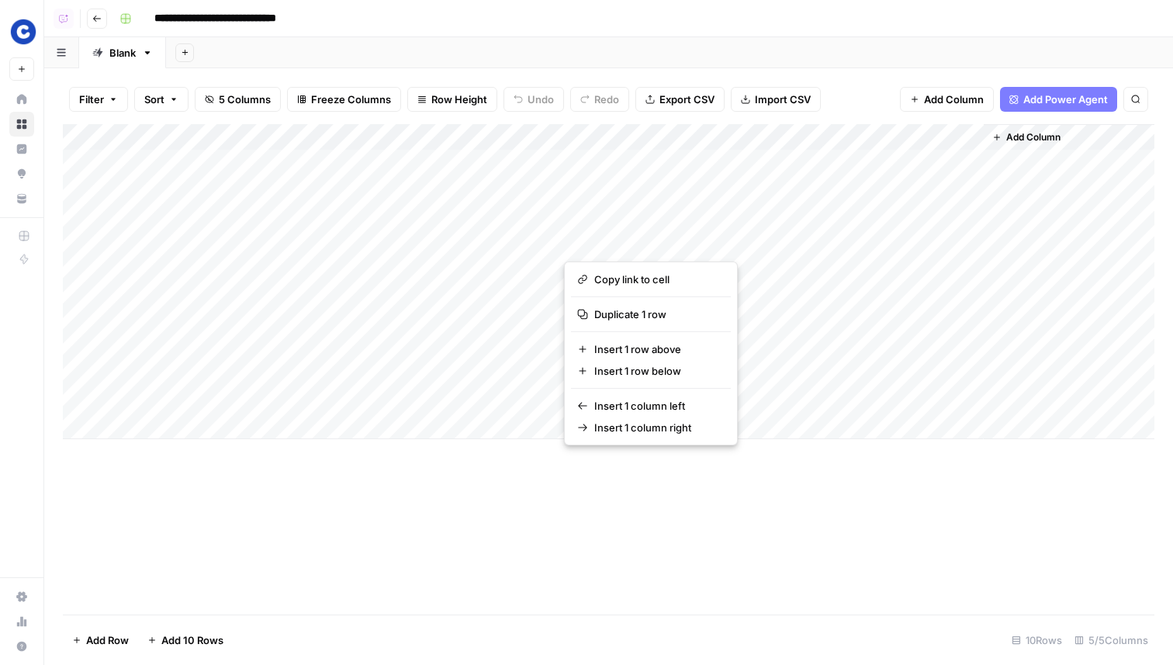
click at [669, 240] on div "Add Column" at bounding box center [608, 369] width 1091 height 490
click at [662, 241] on button "button" at bounding box center [634, 241] width 140 height 27
click at [786, 215] on div "Add Column" at bounding box center [608, 281] width 1091 height 315
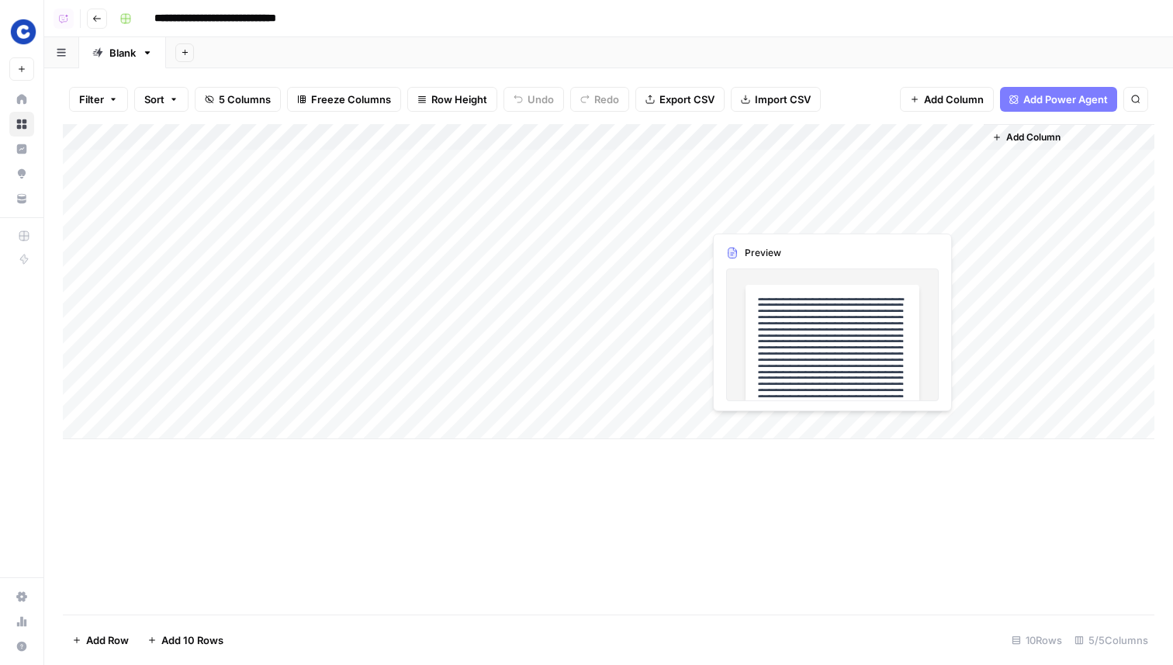
click at [786, 215] on div "Add Column" at bounding box center [608, 281] width 1091 height 315
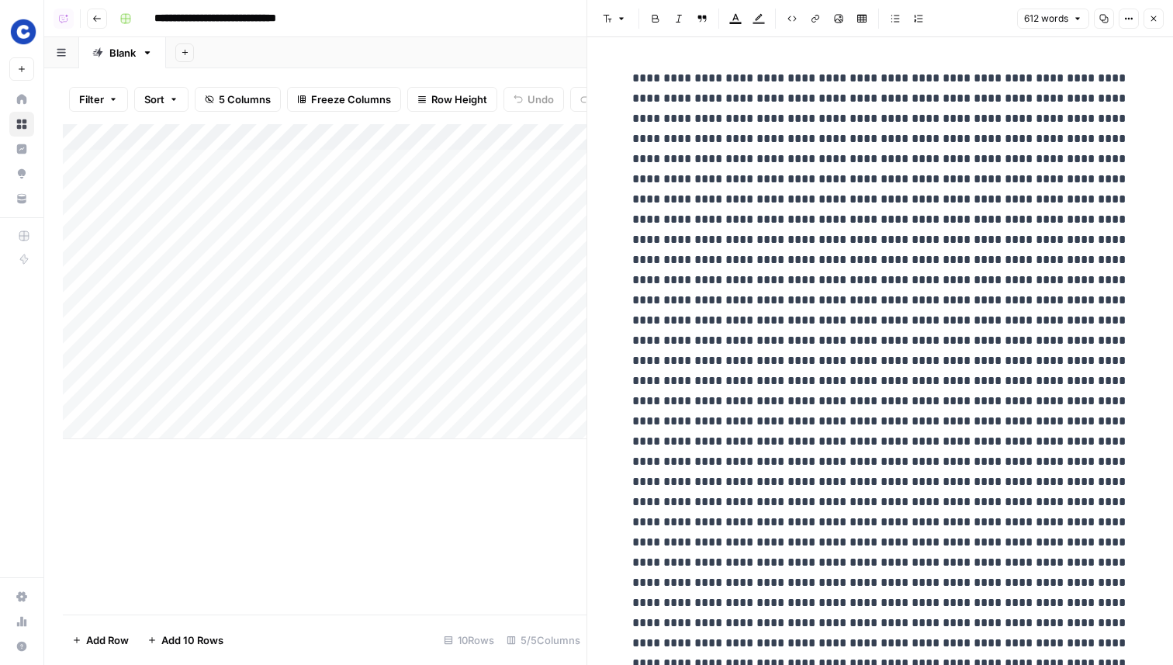
click at [1152, 22] on icon "button" at bounding box center [1153, 18] width 9 height 9
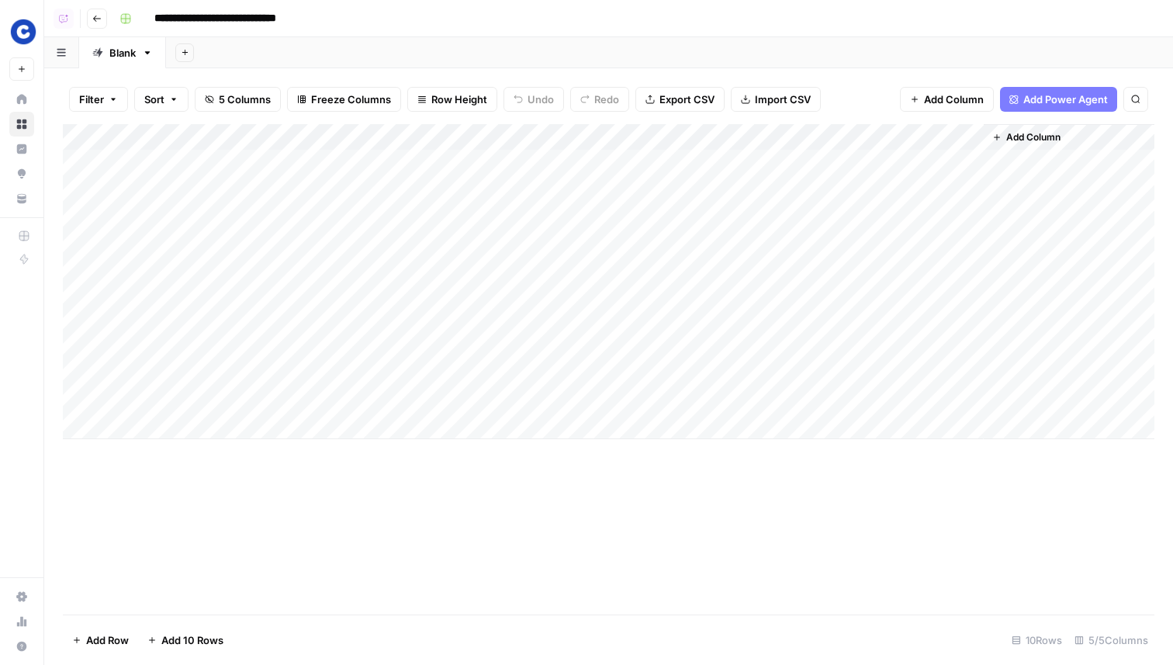
click at [762, 160] on div "Add Column" at bounding box center [608, 281] width 1091 height 315
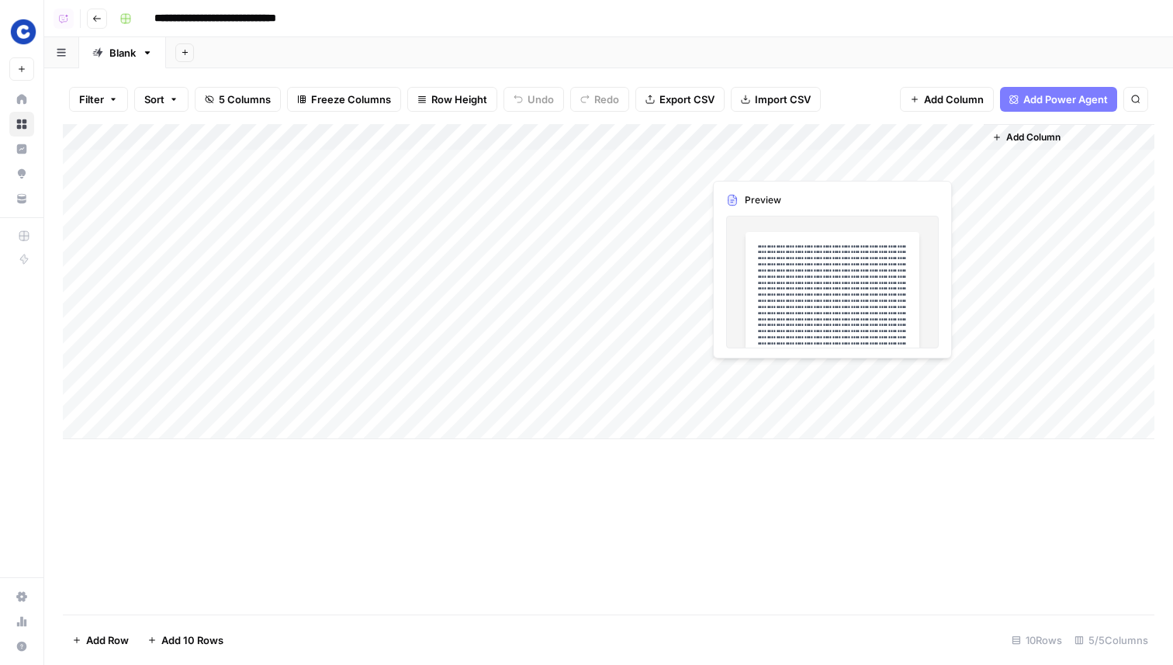
click at [762, 160] on div "Add Column" at bounding box center [608, 281] width 1091 height 315
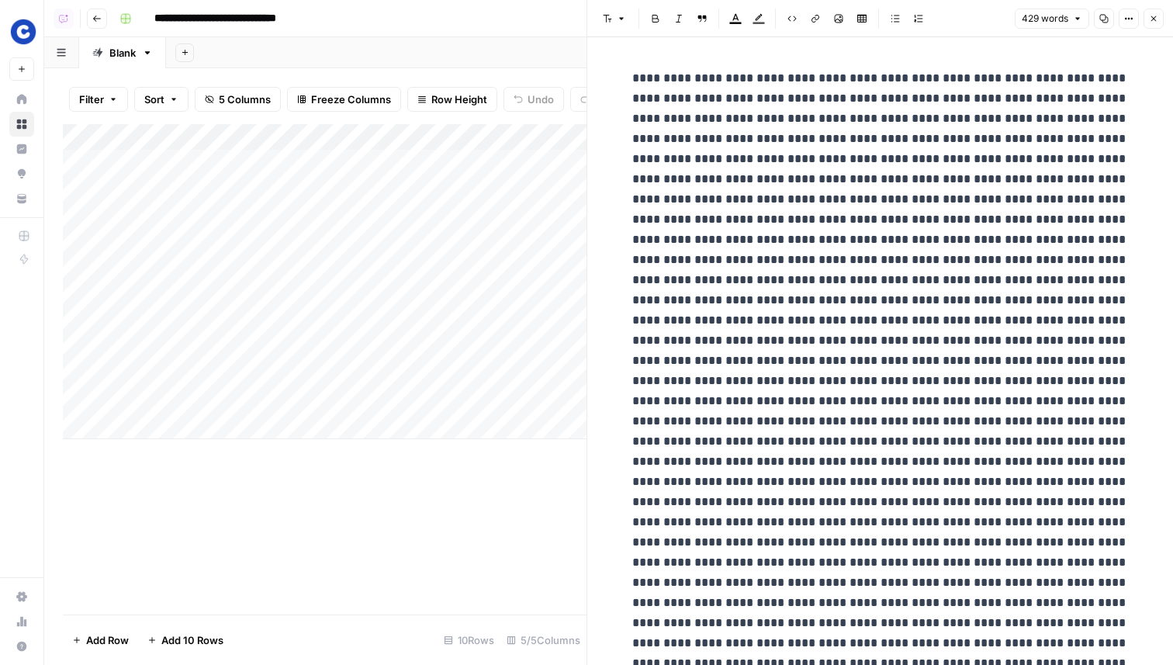
click at [1151, 19] on icon "button" at bounding box center [1153, 18] width 9 height 9
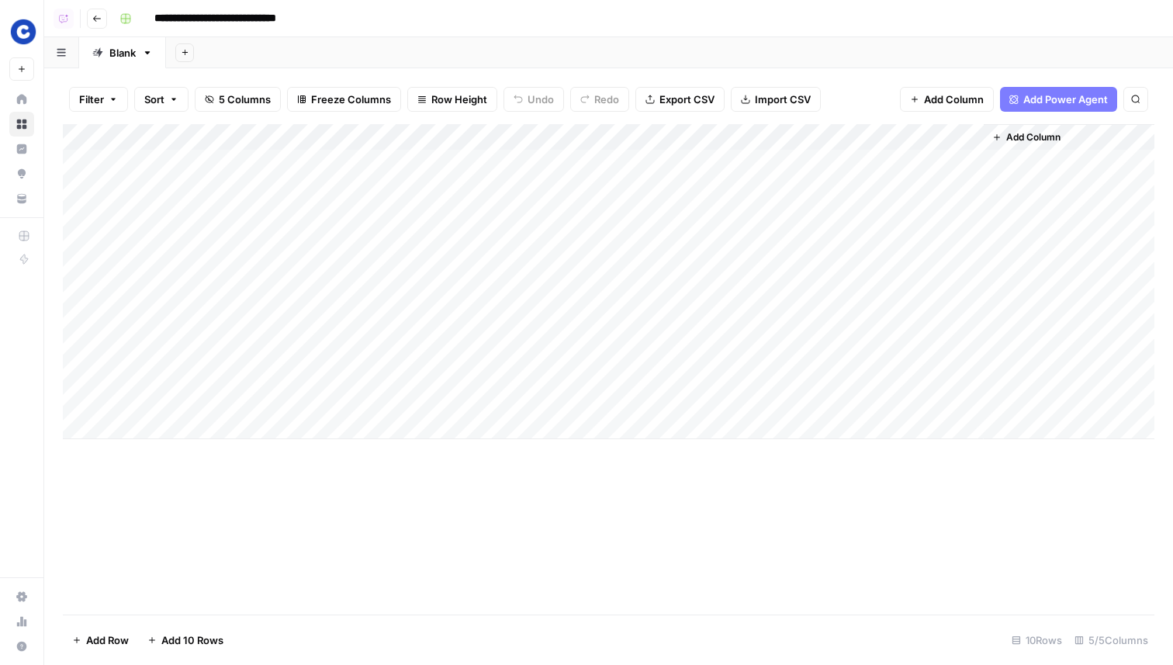
drag, startPoint x: 897, startPoint y: 140, endPoint x: 738, endPoint y: 136, distance: 159.8
click at [738, 136] on div "Add Column" at bounding box center [608, 281] width 1091 height 315
click at [669, 164] on div "Add Column" at bounding box center [608, 281] width 1091 height 315
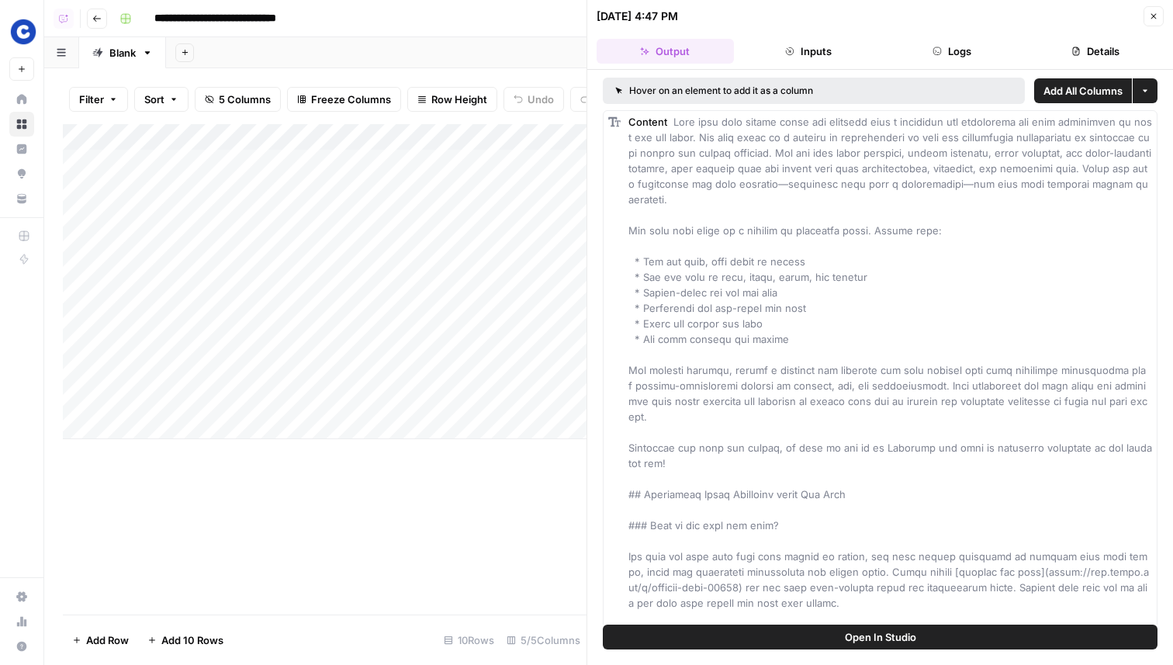
click at [828, 642] on button "Open In Studio" at bounding box center [880, 636] width 555 height 25
click at [280, 155] on div "Add Column" at bounding box center [324, 281] width 523 height 315
click at [496, 199] on div "Add Column" at bounding box center [324, 281] width 523 height 315
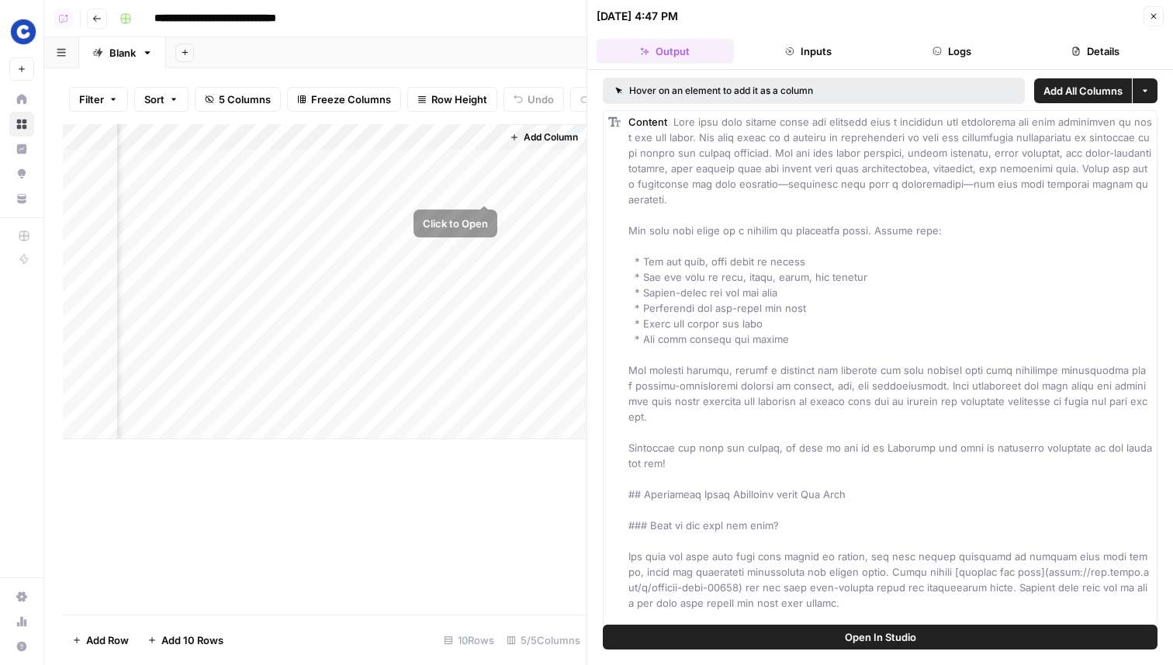
click at [426, 157] on div "Add Column" at bounding box center [324, 281] width 523 height 315
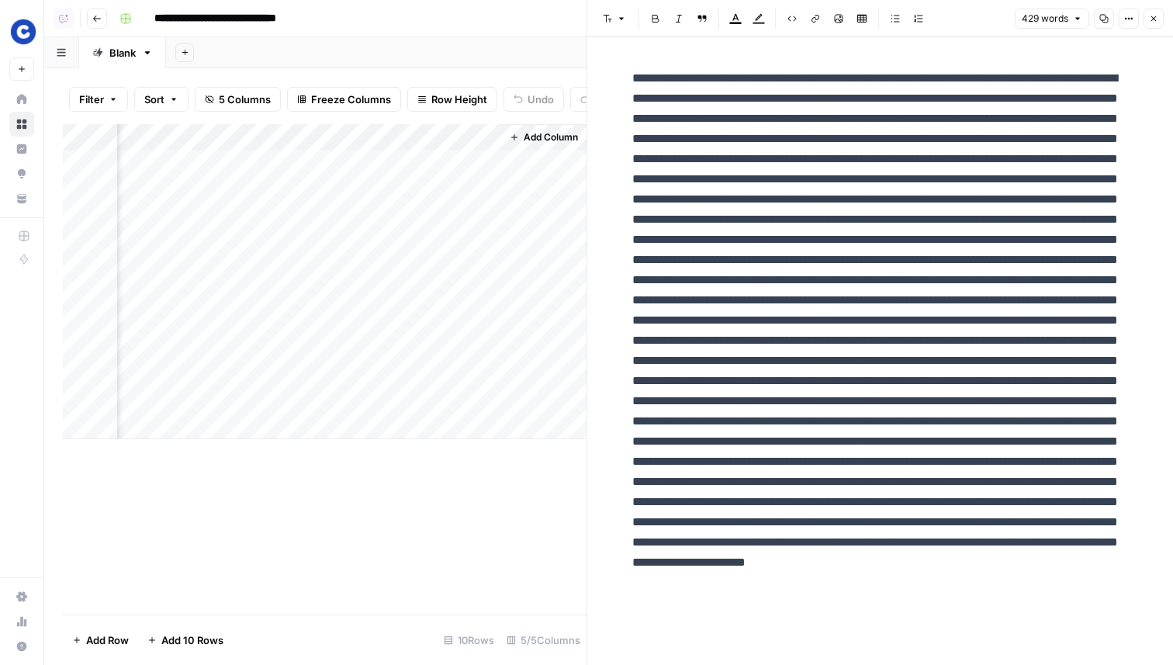
click at [479, 135] on div "Add Column" at bounding box center [324, 281] width 523 height 315
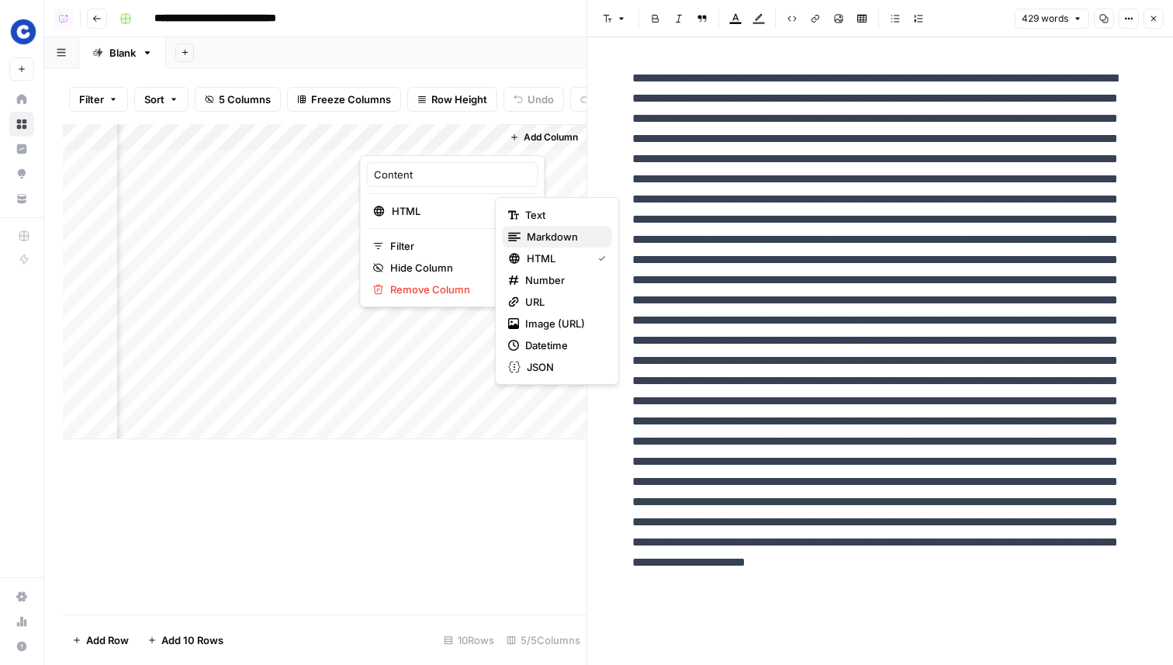
click at [572, 234] on span "Markdown" at bounding box center [563, 237] width 73 height 16
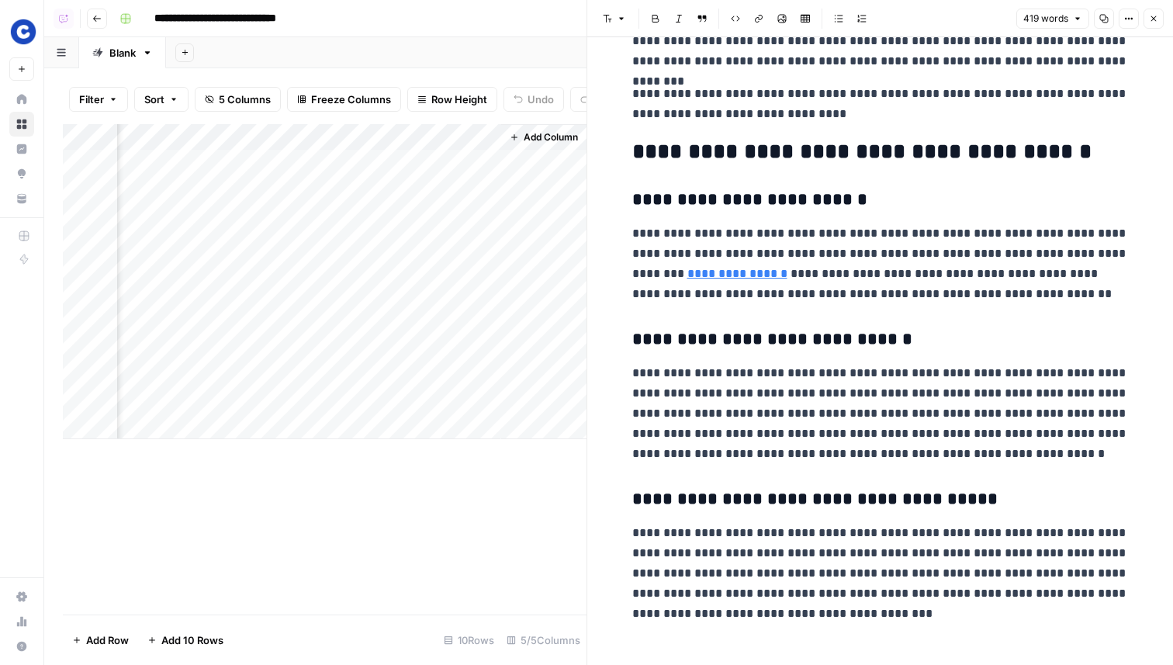
scroll to position [485, 0]
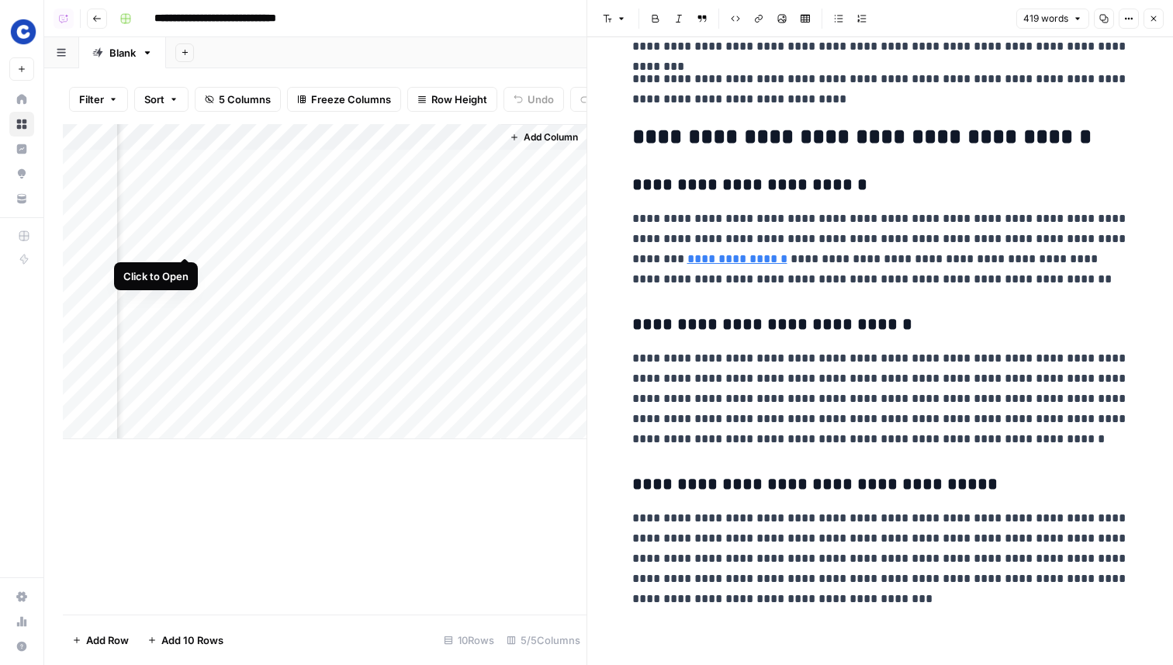
click at [185, 238] on div "Add Column" at bounding box center [324, 281] width 523 height 315
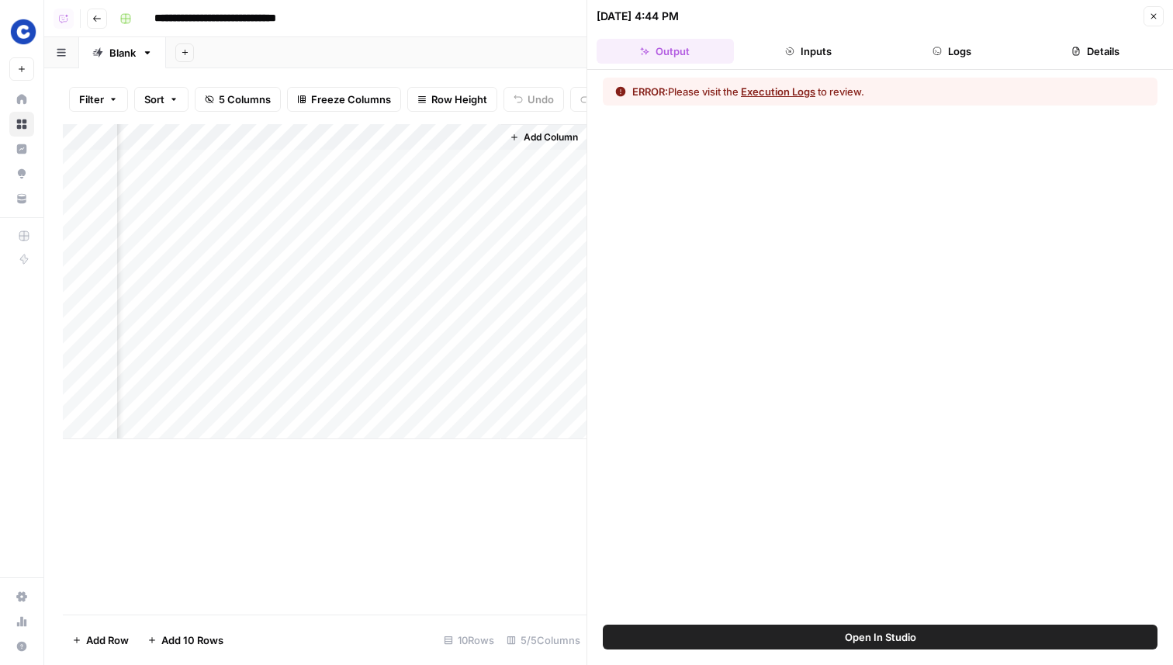
click at [949, 45] on button "Logs" at bounding box center [951, 51] width 137 height 25
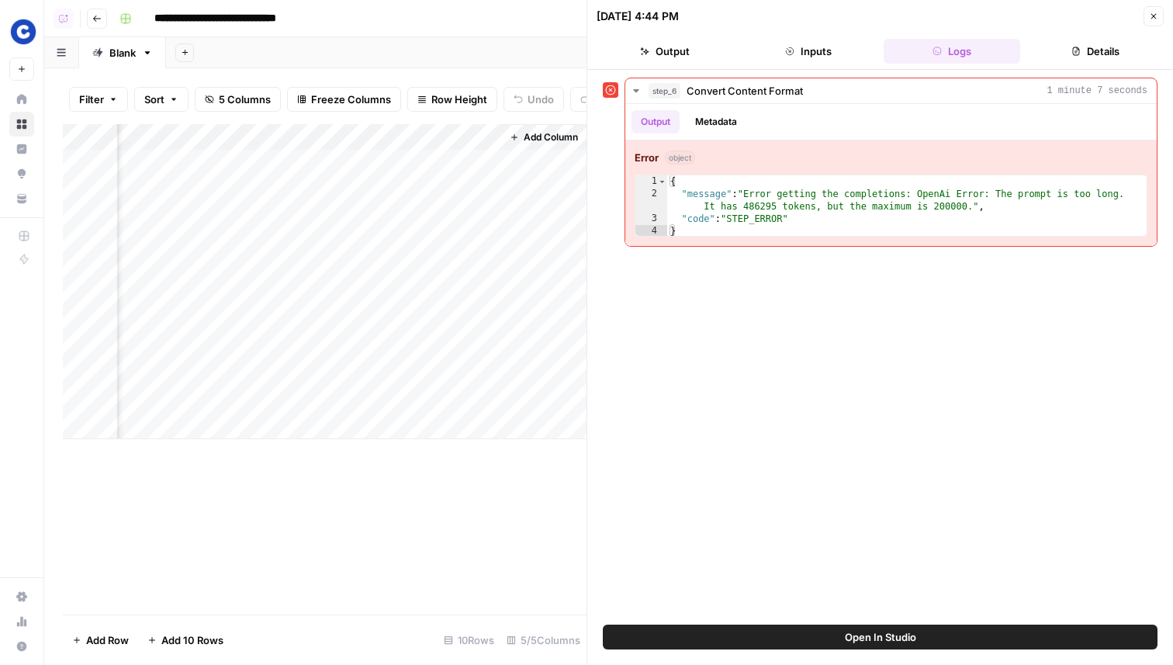
click at [202, 240] on div "Add Column" at bounding box center [324, 281] width 523 height 315
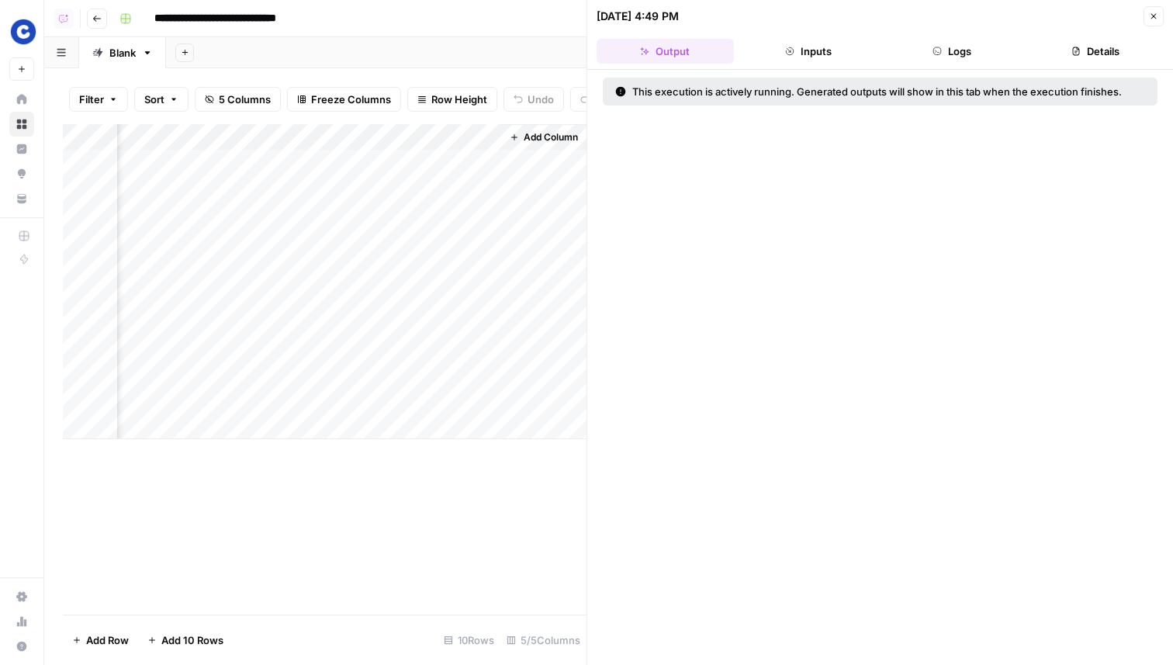
click at [208, 267] on div "Add Column" at bounding box center [324, 281] width 523 height 315
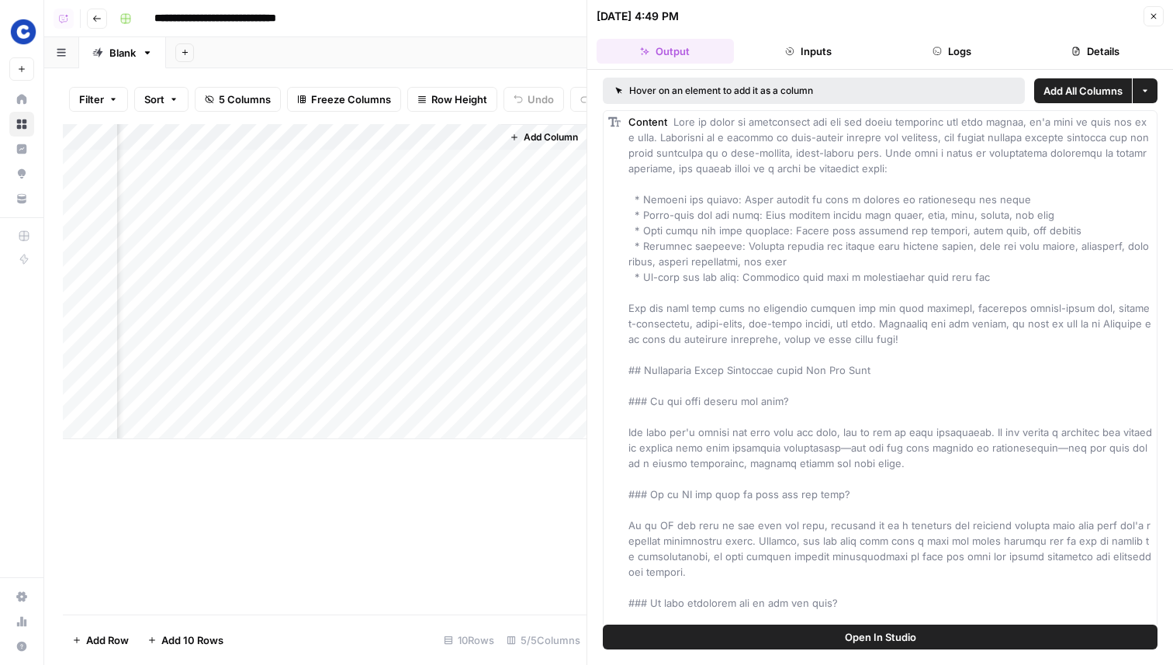
click at [284, 241] on div "Add Column" at bounding box center [324, 281] width 523 height 315
click at [372, 293] on div "Add Column" at bounding box center [324, 281] width 523 height 315
click at [427, 240] on div "Add Column" at bounding box center [324, 281] width 523 height 315
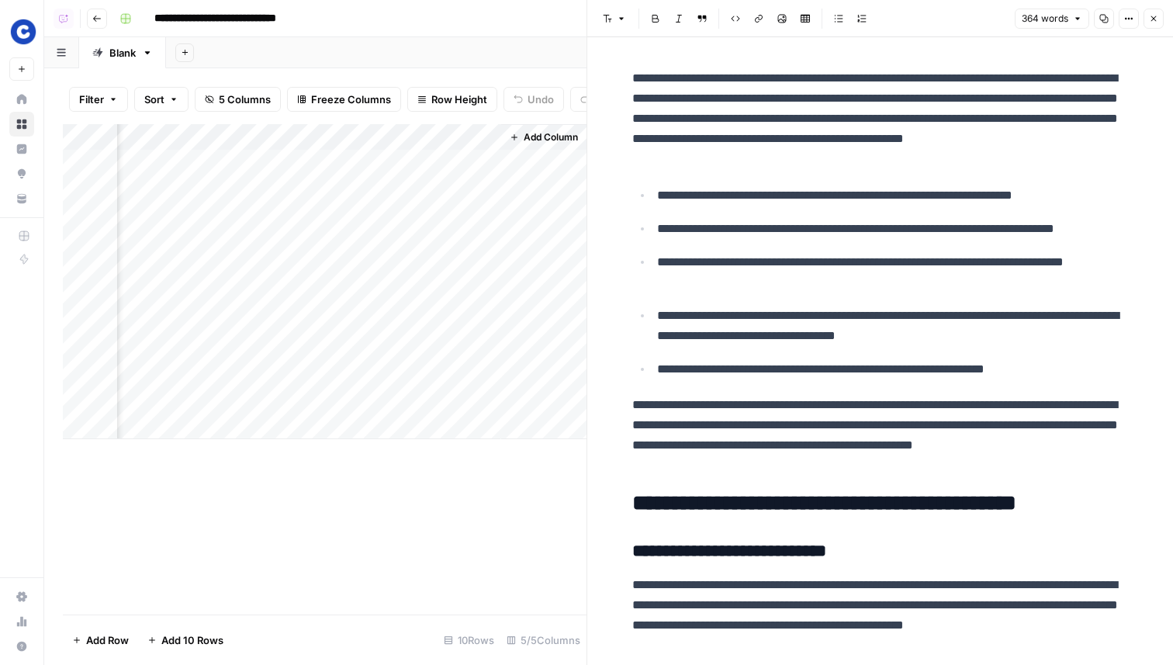
scroll to position [326, 0]
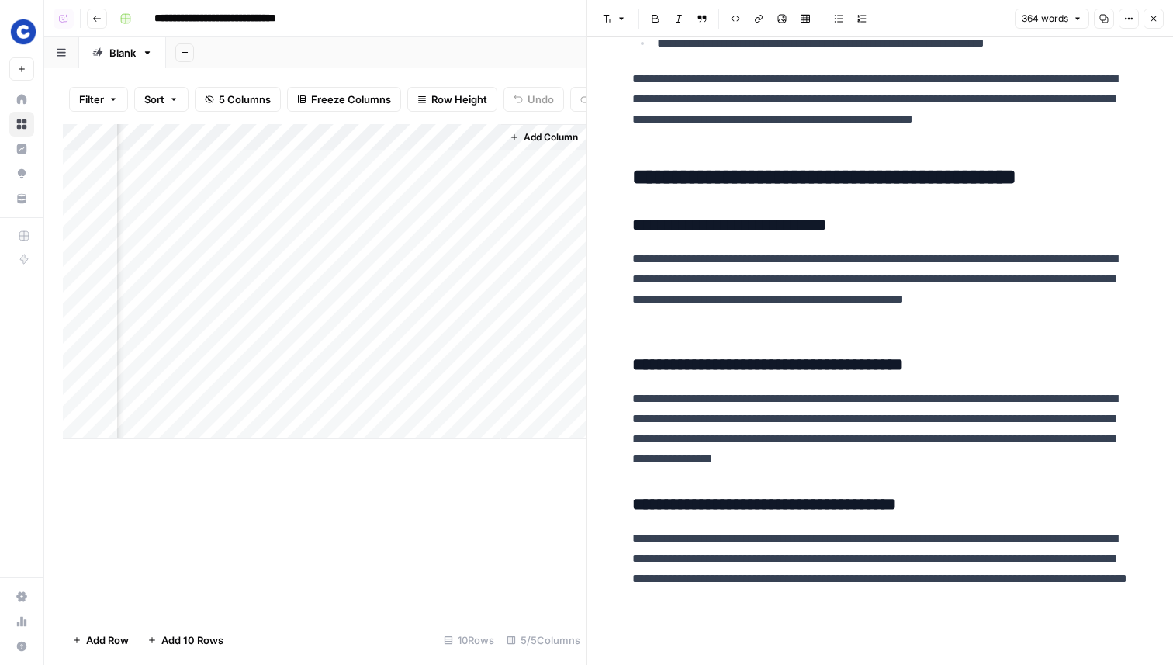
click at [1155, 16] on icon "button" at bounding box center [1153, 18] width 9 height 9
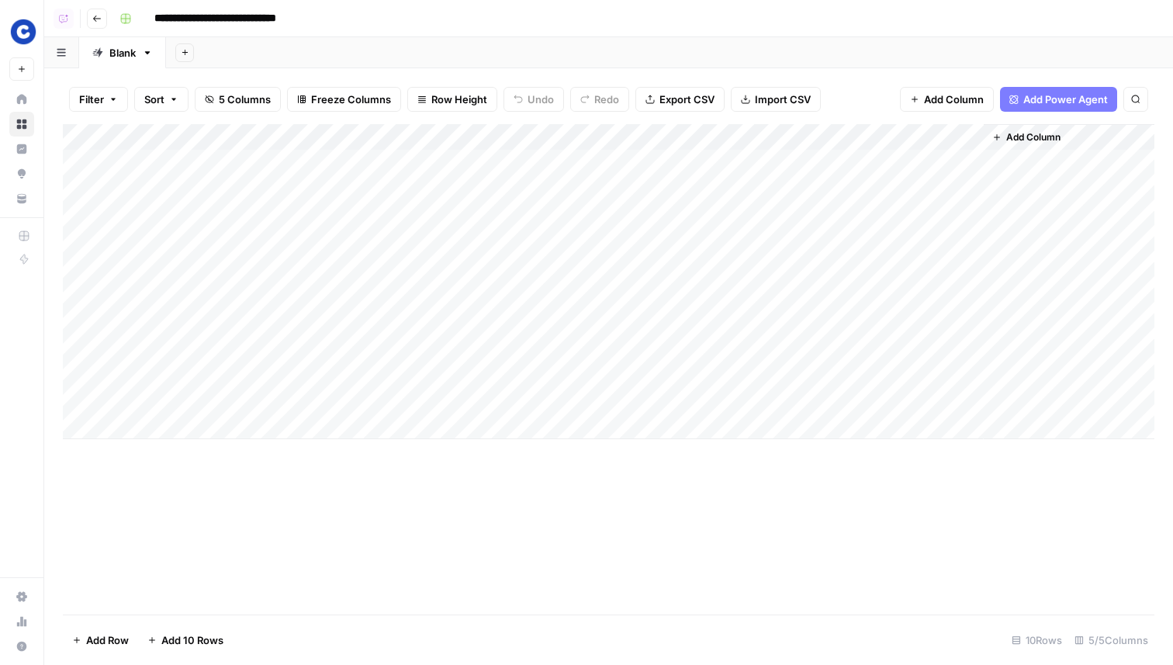
click at [630, 323] on div "Add Column" at bounding box center [608, 281] width 1091 height 315
click at [632, 349] on div "Add Column" at bounding box center [608, 281] width 1091 height 315
click at [634, 379] on div "Add Column" at bounding box center [608, 281] width 1091 height 315
click at [634, 397] on div "Add Column" at bounding box center [608, 281] width 1091 height 315
click at [731, 327] on div "Add Column" at bounding box center [608, 281] width 1091 height 315
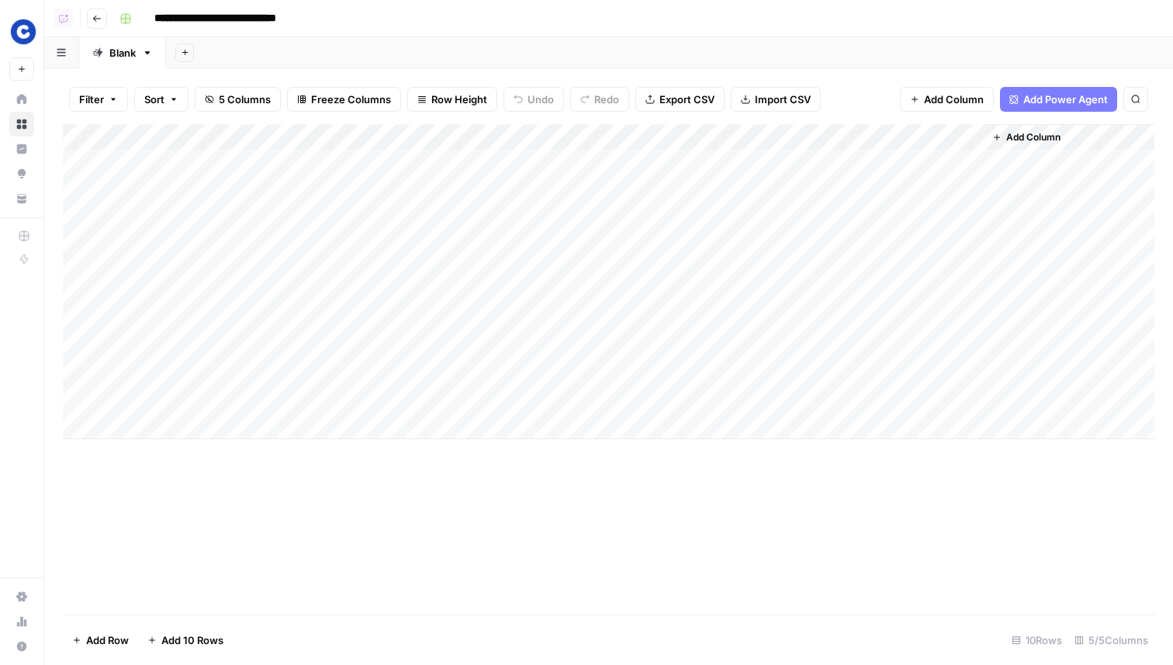
click at [731, 327] on div "Add Column" at bounding box center [608, 281] width 1091 height 315
click at [772, 369] on div "Add Column" at bounding box center [608, 281] width 1091 height 315
click at [872, 316] on div "Add Column" at bounding box center [608, 281] width 1091 height 315
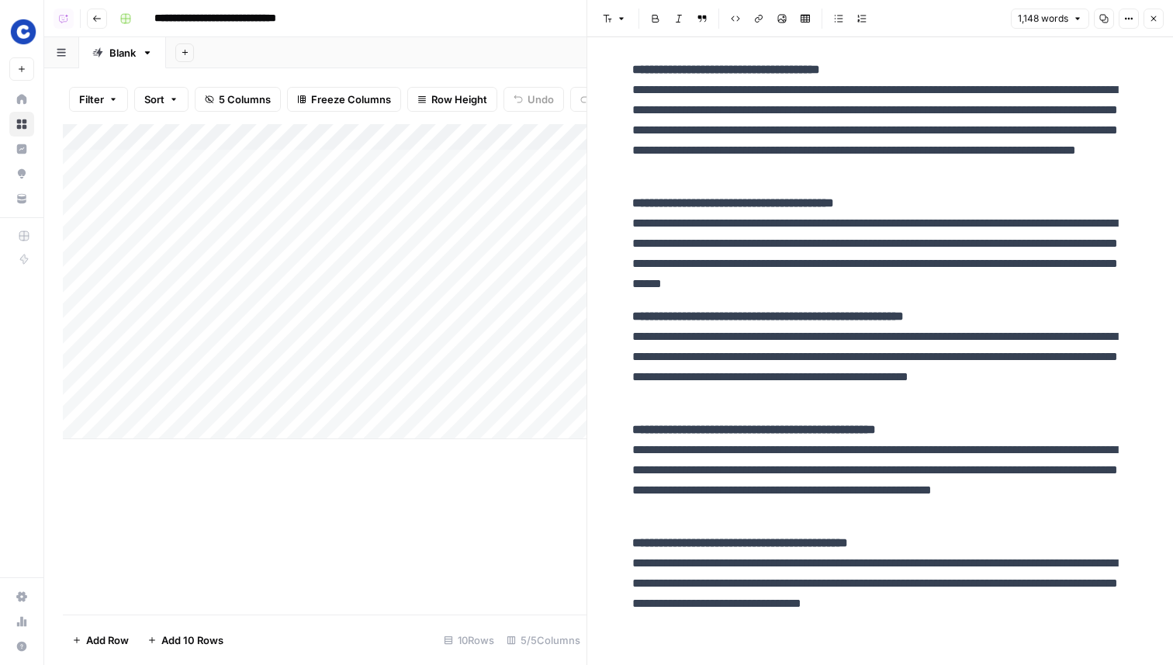
scroll to position [4759, 0]
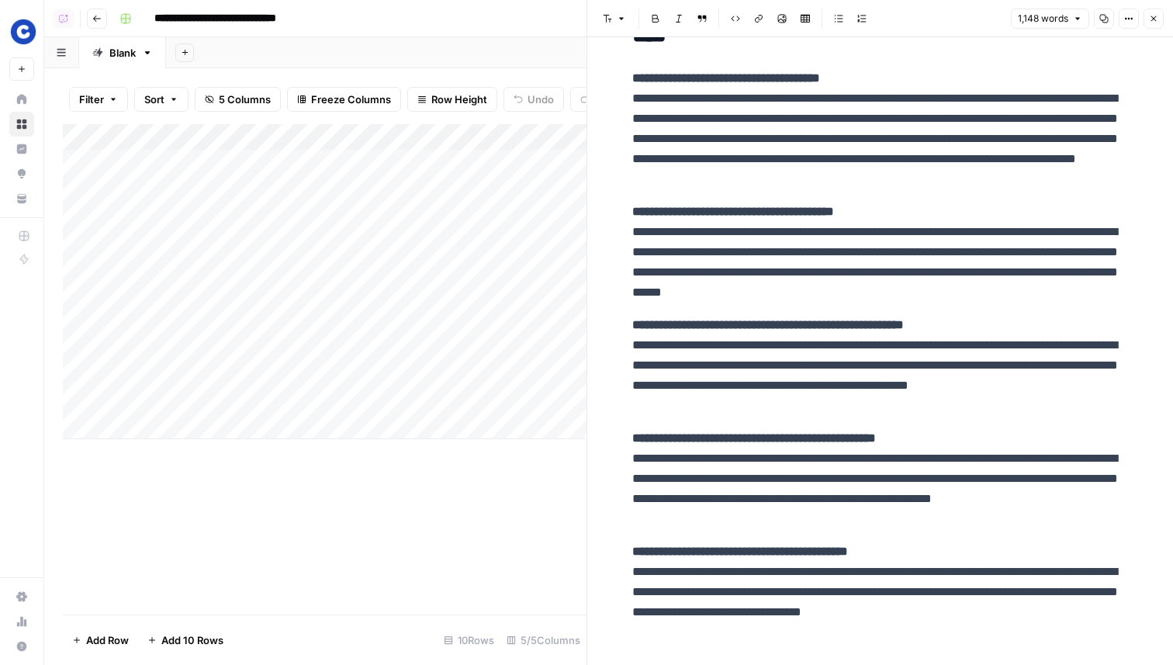
click at [1154, 26] on button "Close" at bounding box center [1153, 19] width 20 height 20
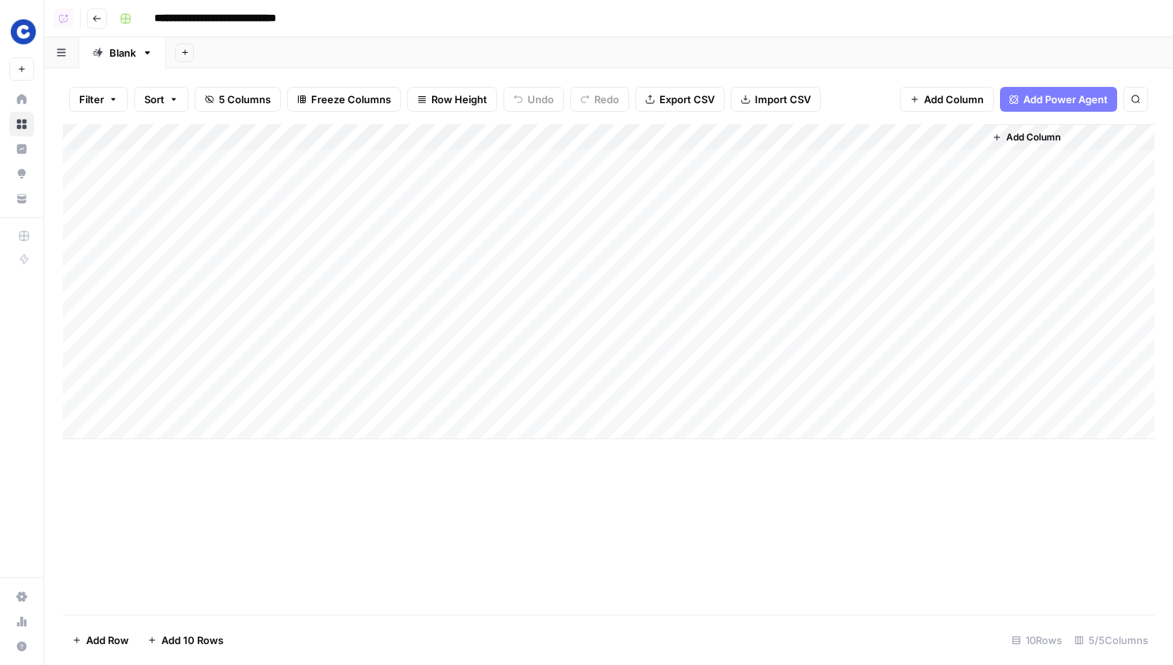
click at [555, 320] on div "Add Column" at bounding box center [608, 281] width 1091 height 315
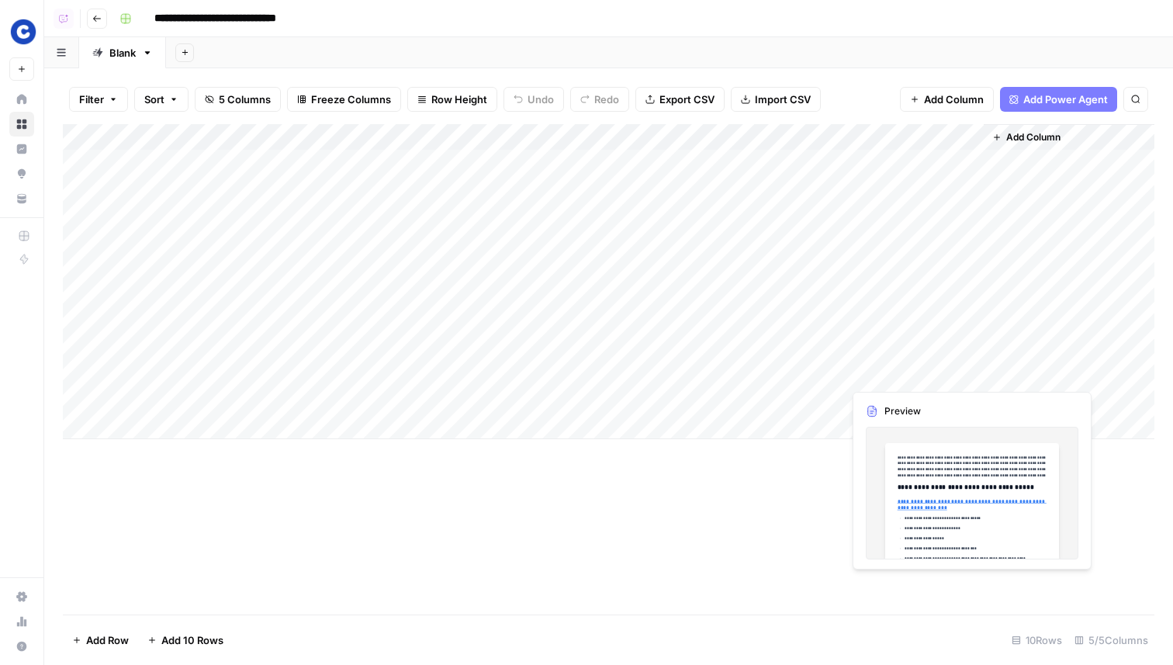
click at [896, 350] on div "Add Column" at bounding box center [608, 281] width 1091 height 315
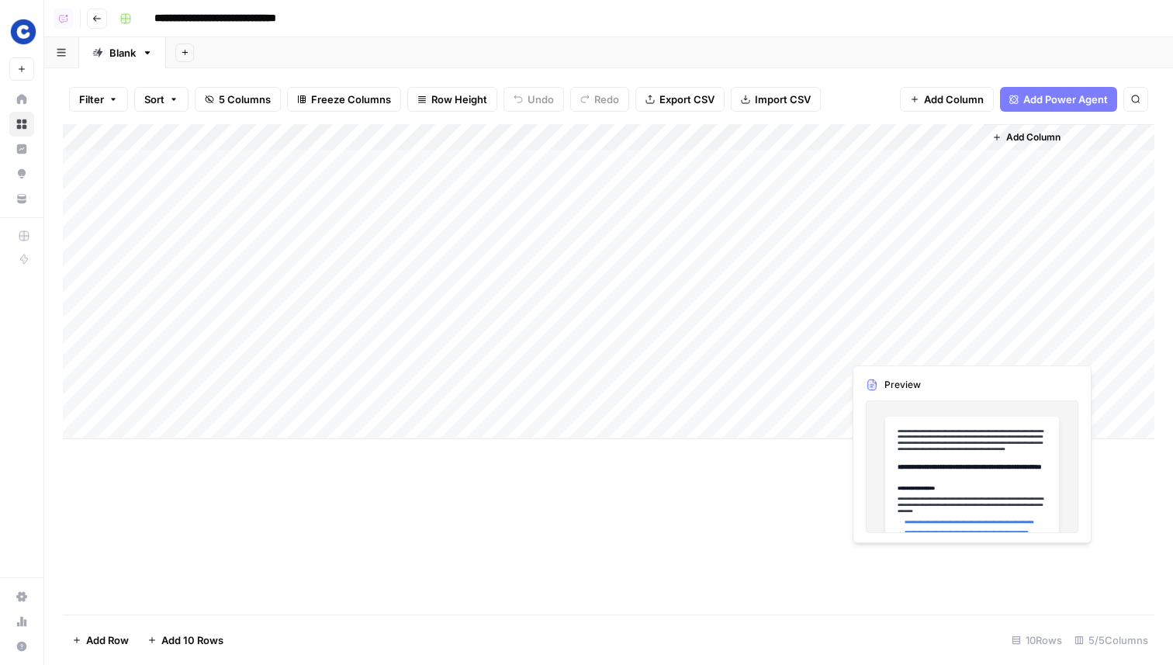
click at [896, 350] on div "Add Column" at bounding box center [608, 281] width 1091 height 315
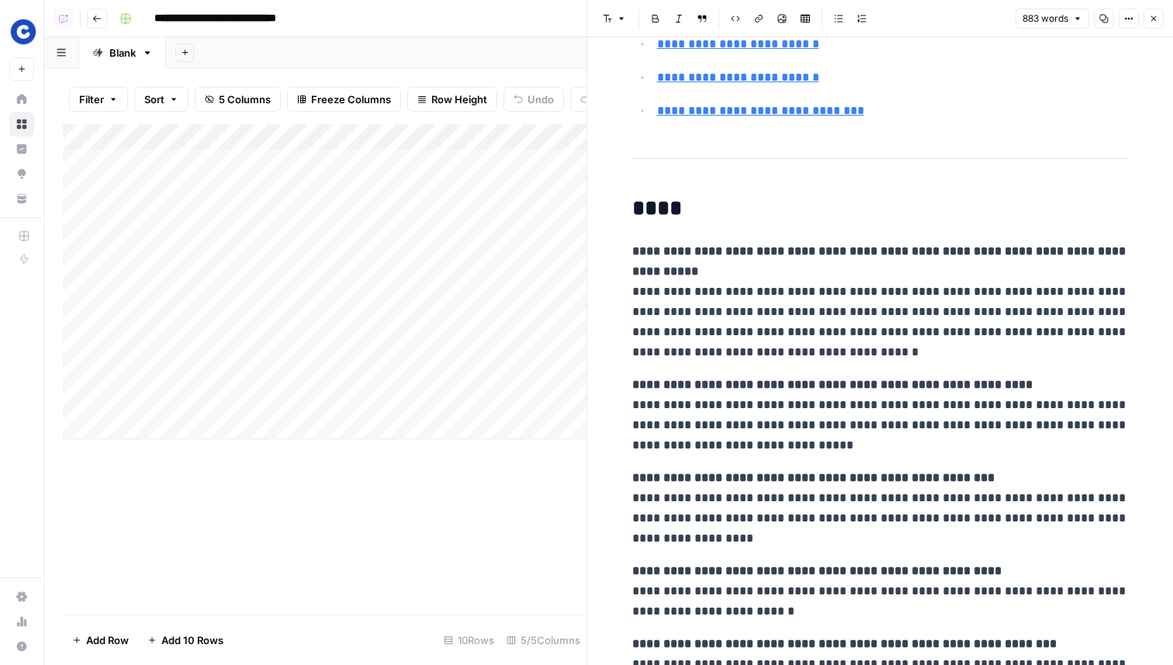
scroll to position [2502, 0]
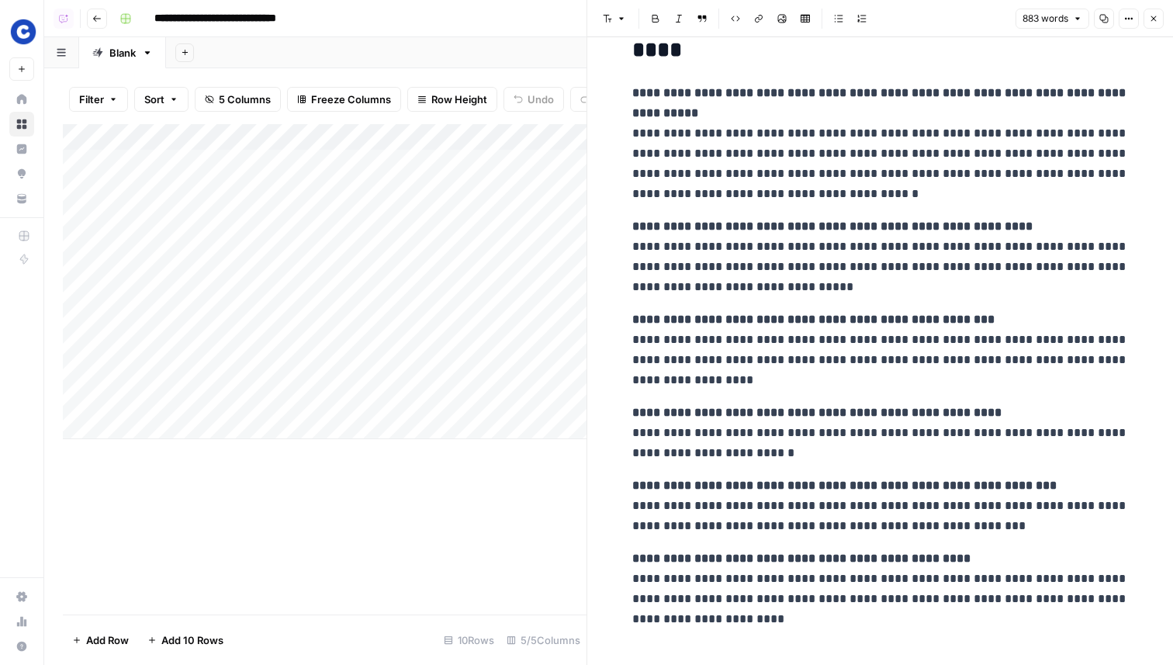
click at [1156, 16] on icon "button" at bounding box center [1153, 18] width 9 height 9
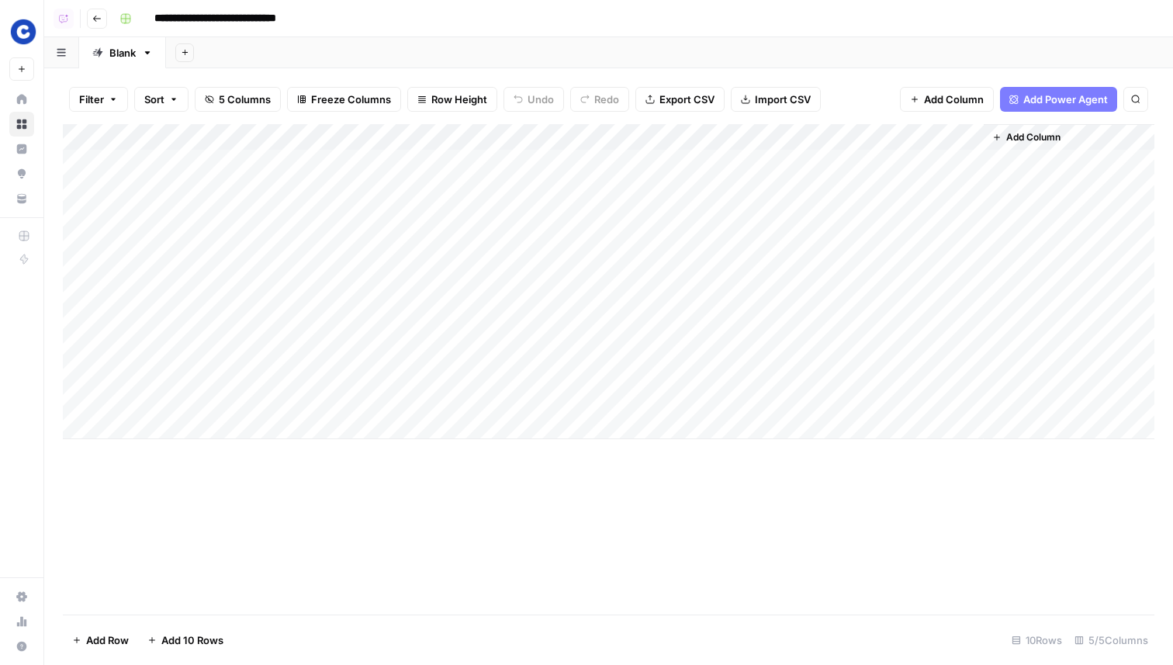
click at [928, 321] on div "Add Column" at bounding box center [608, 281] width 1091 height 315
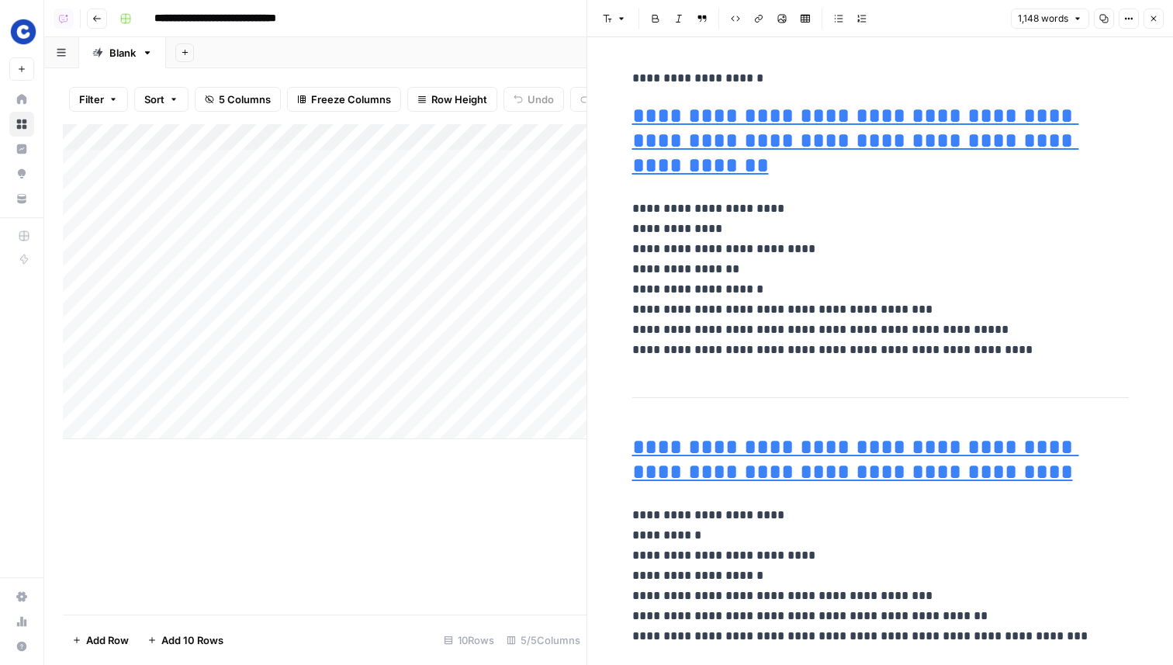
click at [937, 267] on p "**********" at bounding box center [880, 279] width 496 height 161
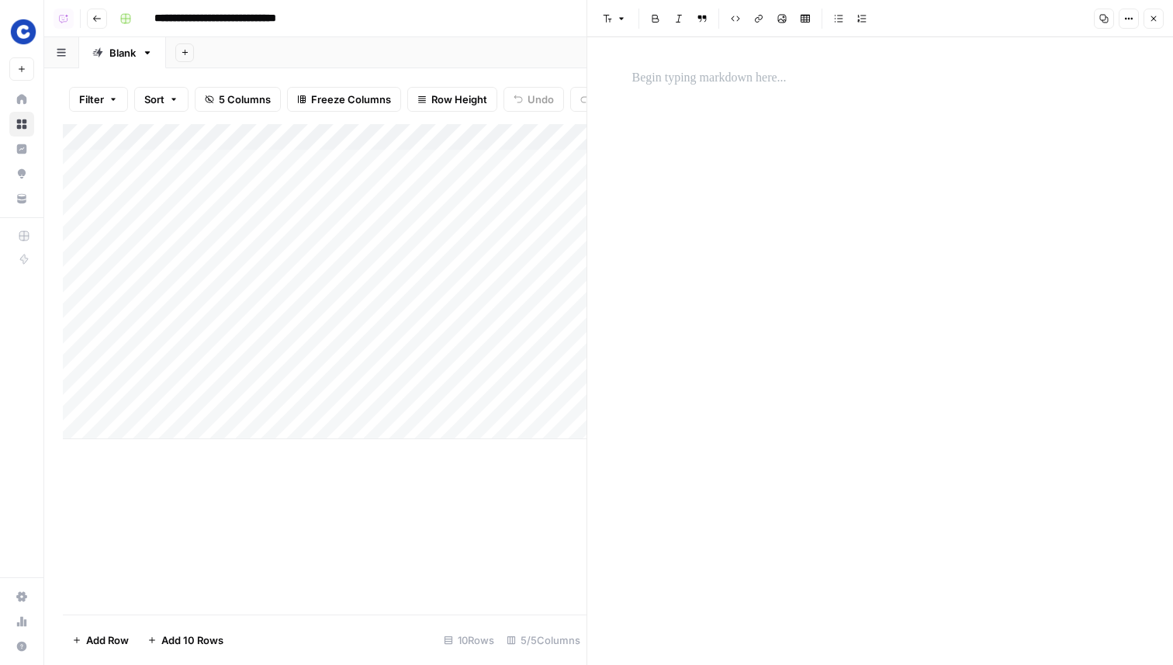
click at [1156, 11] on button "Close" at bounding box center [1153, 19] width 20 height 20
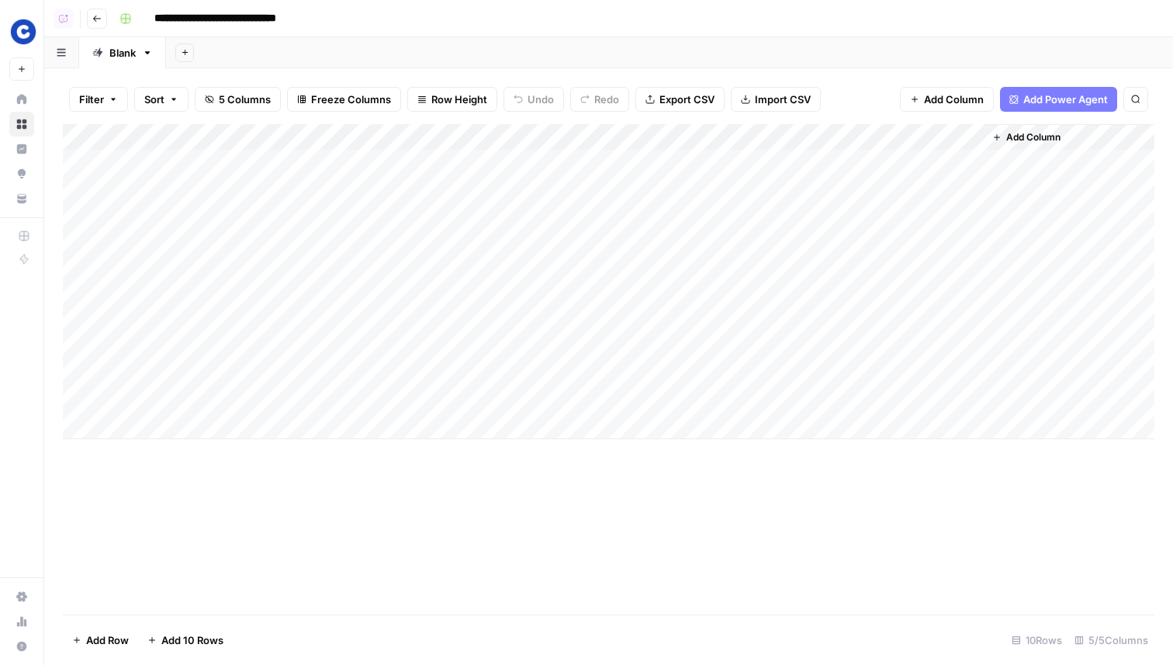
click at [896, 343] on div "Add Column" at bounding box center [608, 281] width 1091 height 315
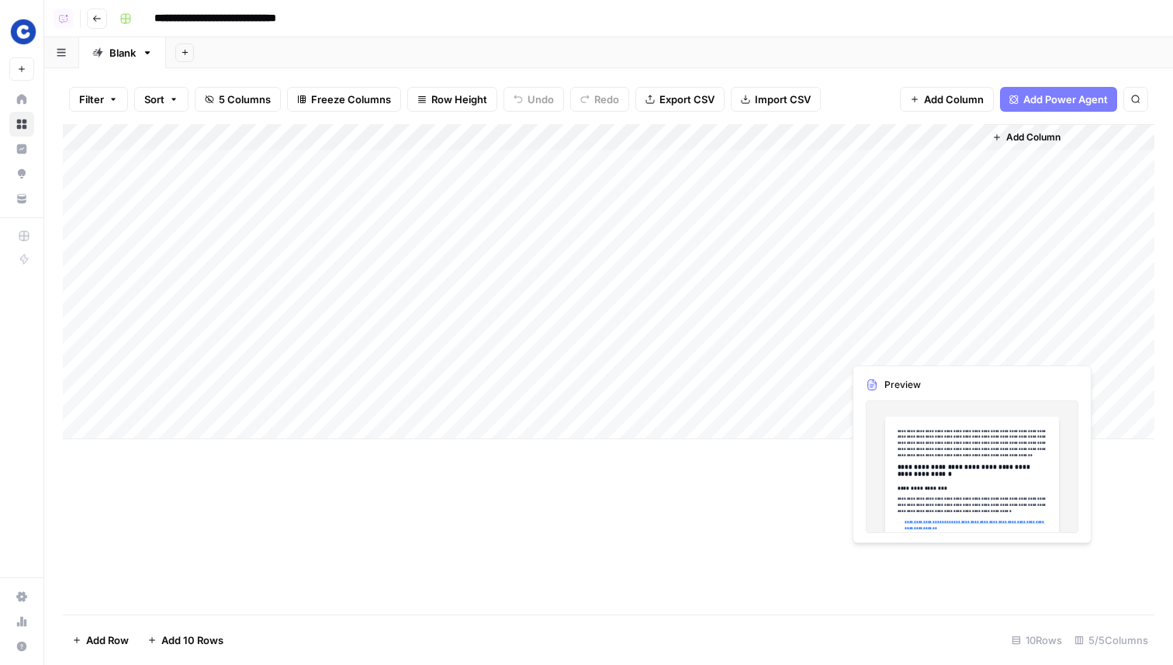
click at [896, 343] on div "Add Column" at bounding box center [608, 281] width 1091 height 315
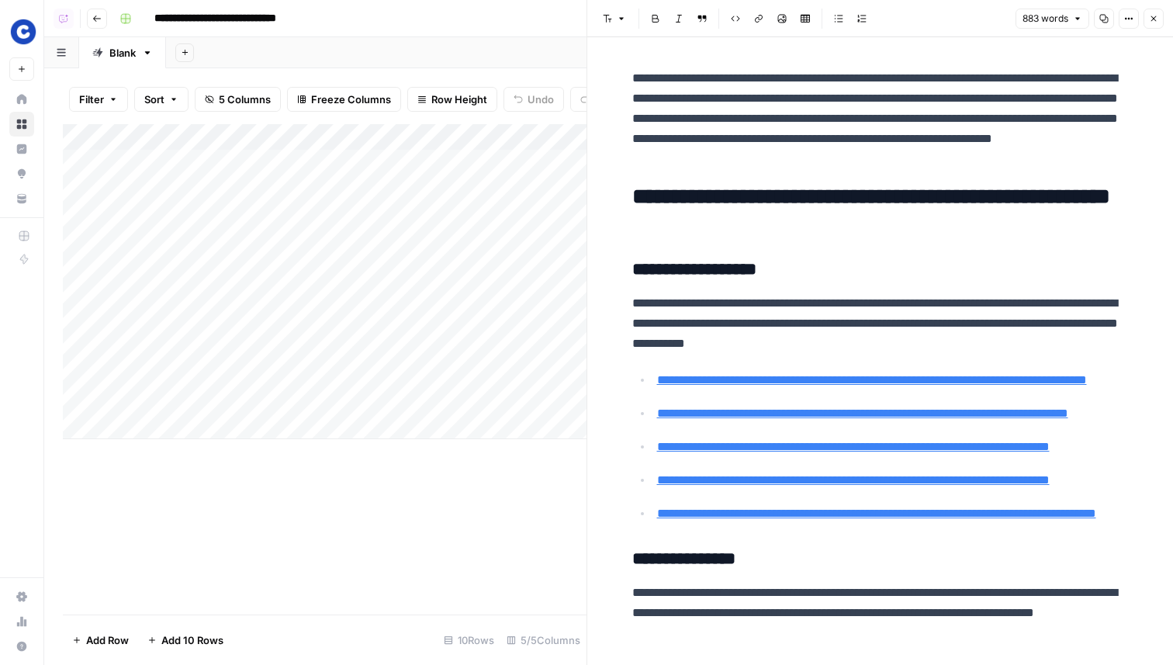
click at [910, 305] on p "**********" at bounding box center [880, 323] width 496 height 60
click at [902, 320] on p "**********" at bounding box center [880, 323] width 496 height 60
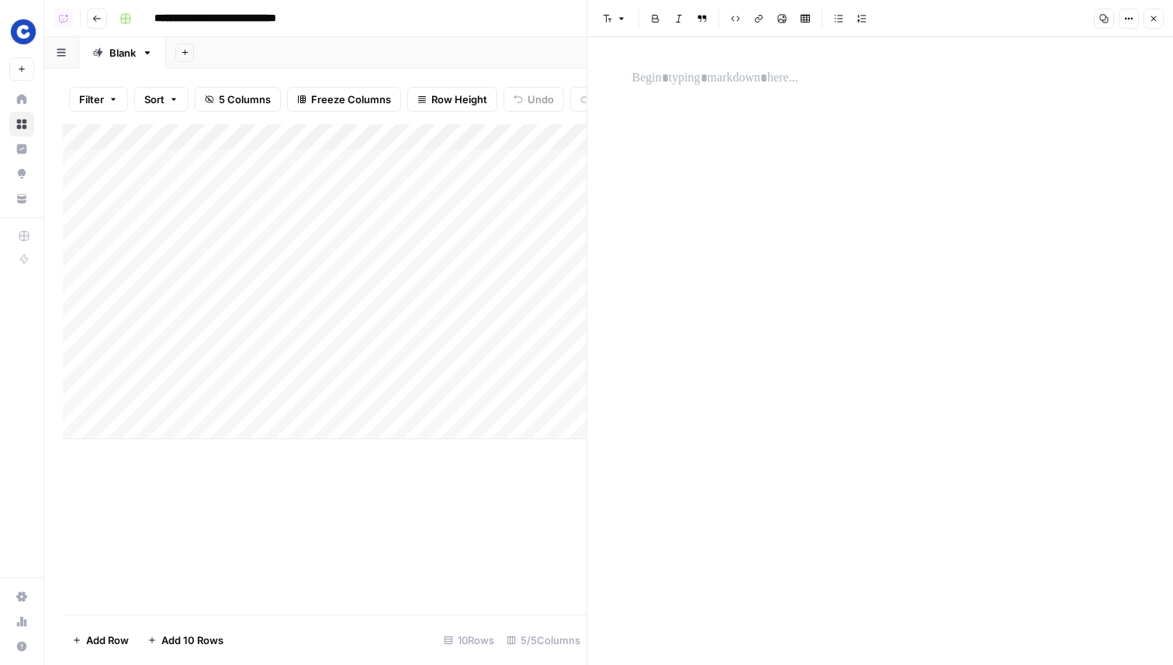
click at [1157, 19] on span "Close" at bounding box center [1157, 19] width 1 height 1
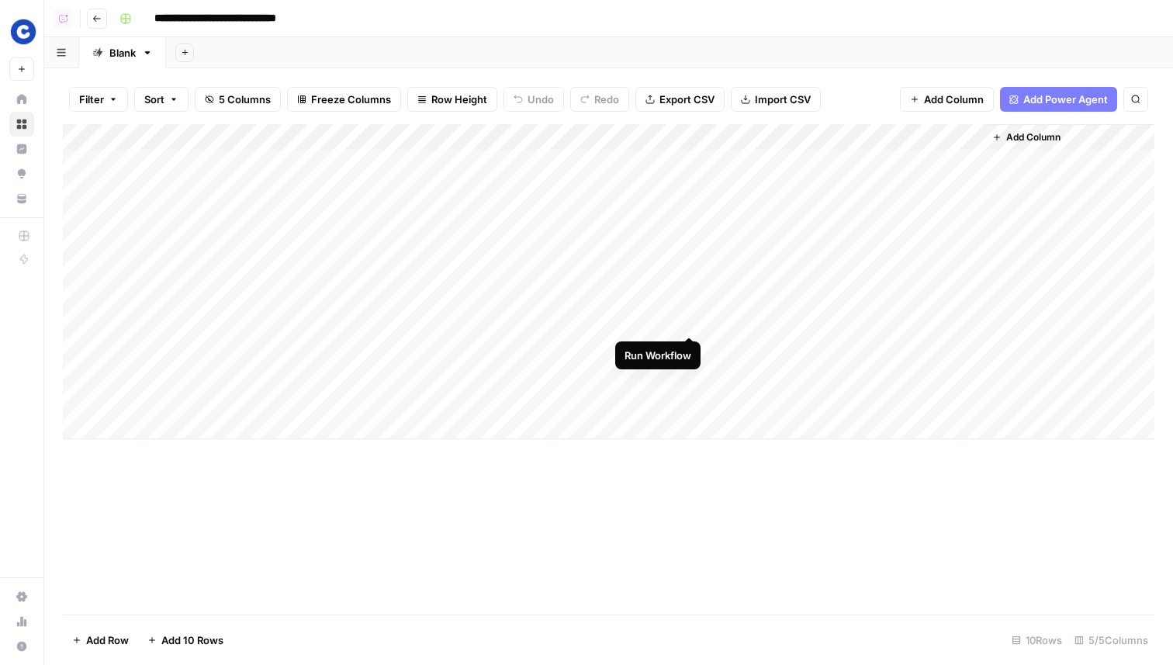
click at [689, 321] on div "Add Column" at bounding box center [608, 281] width 1091 height 315
click at [693, 347] on div "Add Column" at bounding box center [608, 281] width 1091 height 315
click at [691, 347] on div "Add Column" at bounding box center [608, 281] width 1091 height 315
click at [680, 382] on div "Add Column" at bounding box center [608, 281] width 1091 height 315
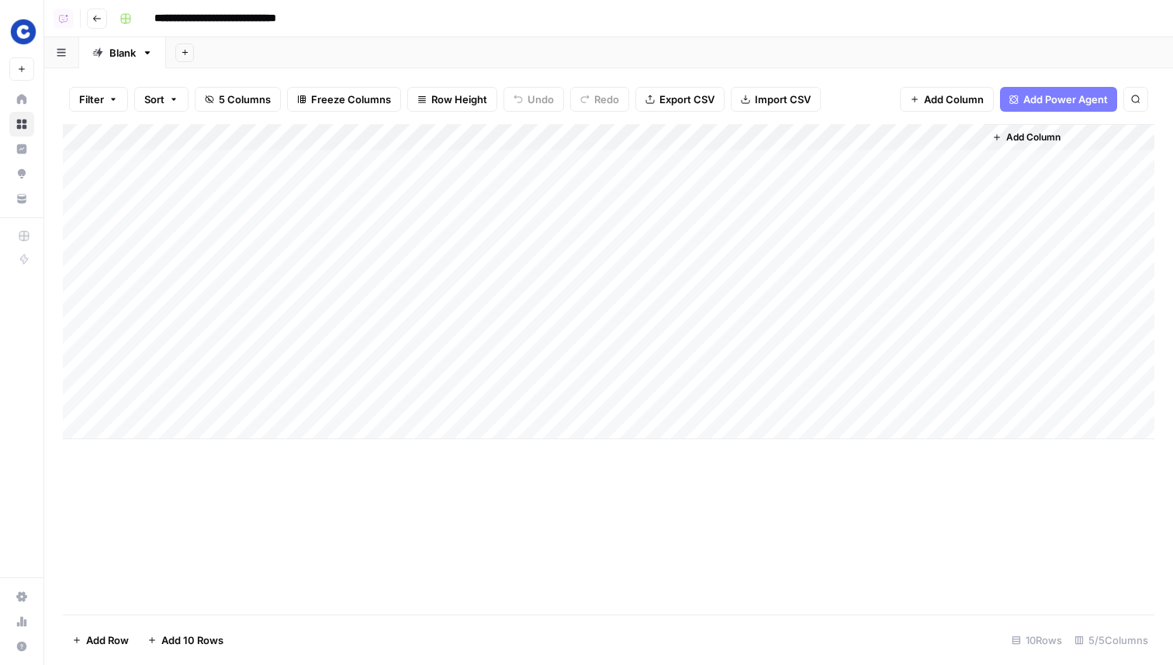
click at [686, 372] on div "Add Column" at bounding box center [608, 281] width 1091 height 315
click at [687, 400] on div "Add Column" at bounding box center [608, 281] width 1091 height 315
click at [1031, 135] on span "Add Column" at bounding box center [1033, 137] width 54 height 14
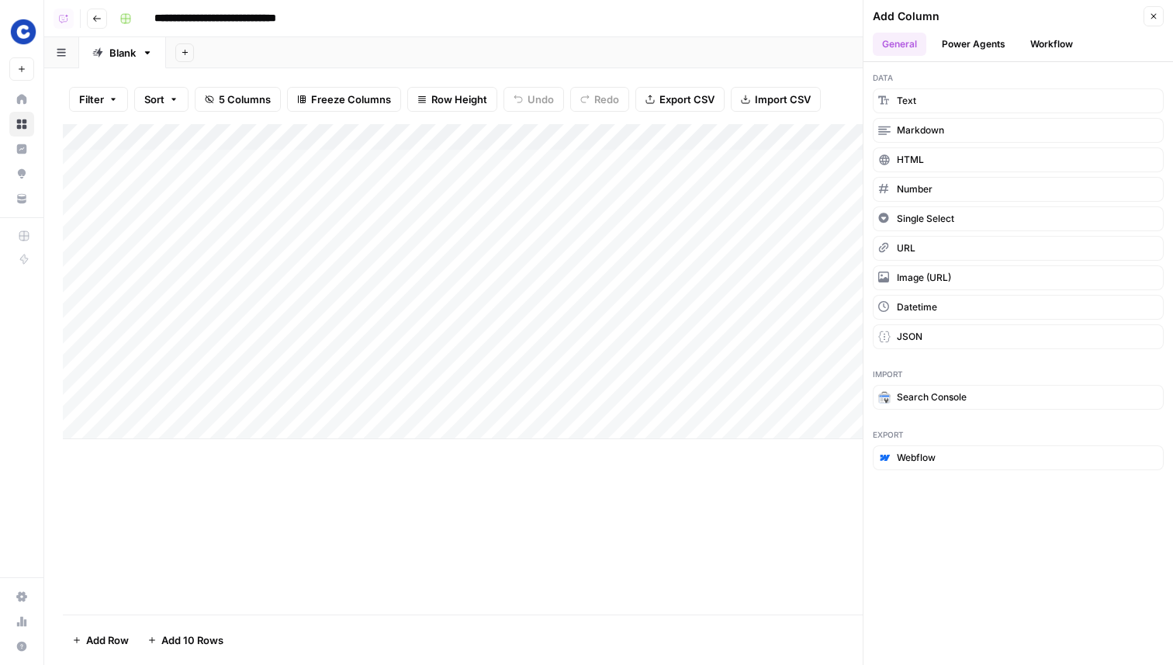
click at [1038, 61] on div "Add Column Close General Power Agents Workflow Data Text Markdown HTML Number S…" at bounding box center [1017, 332] width 310 height 665
click at [1039, 55] on button "Workflow" at bounding box center [1051, 44] width 61 height 23
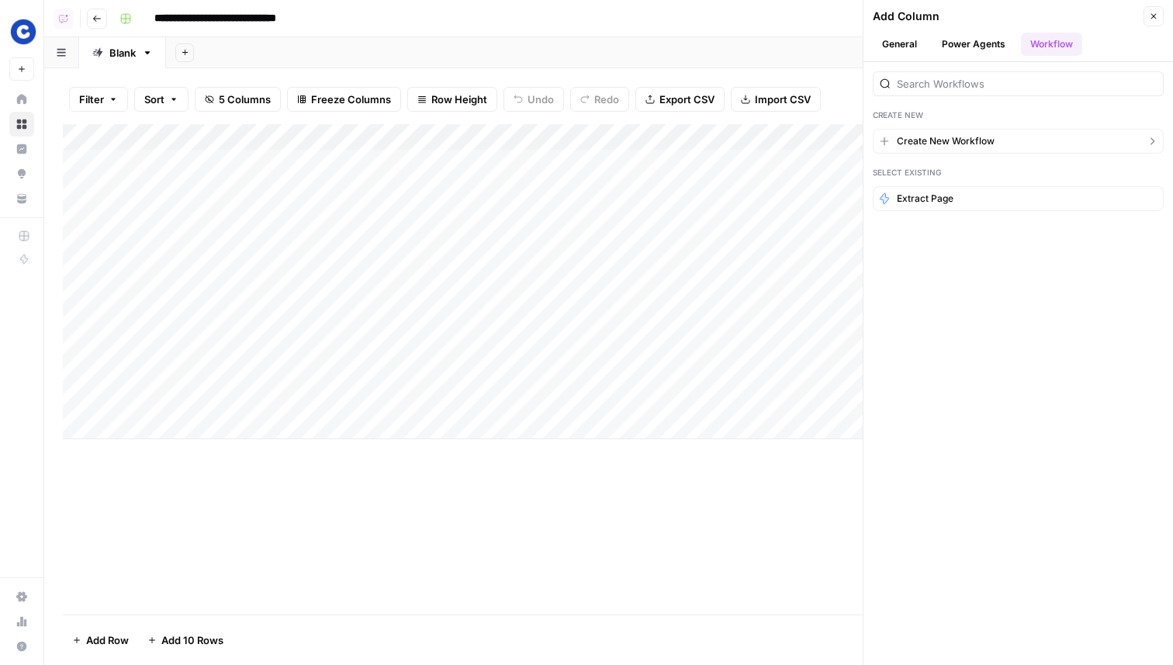
click at [941, 147] on span "Create New Workflow" at bounding box center [946, 141] width 98 height 14
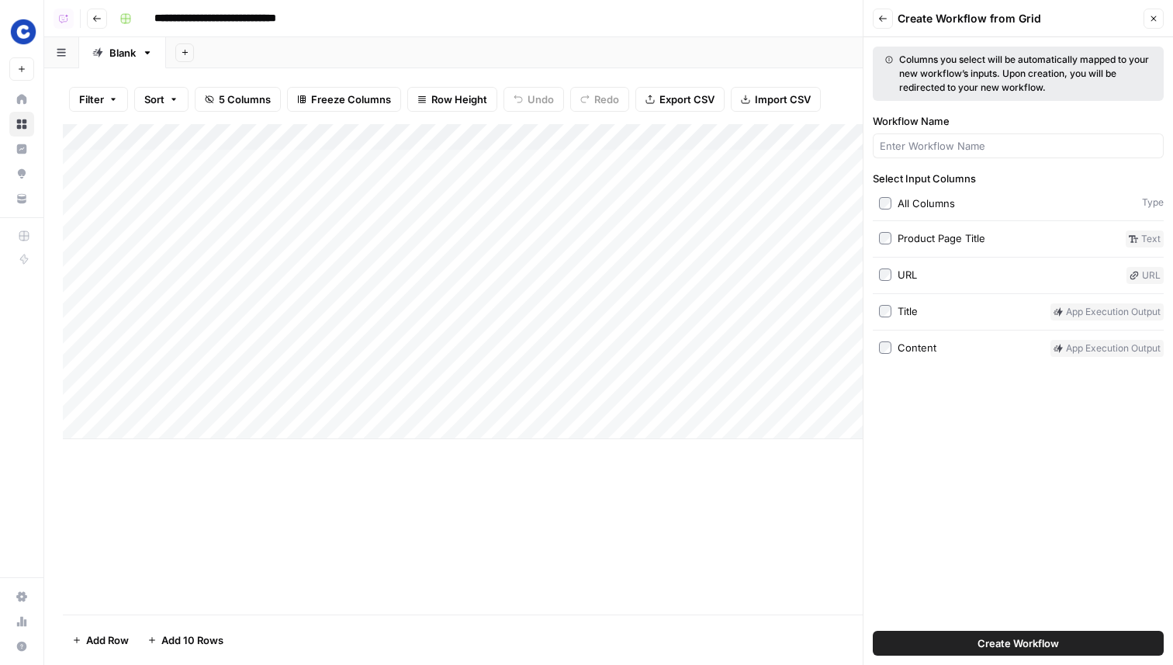
click at [1150, 23] on button "Close" at bounding box center [1153, 19] width 20 height 20
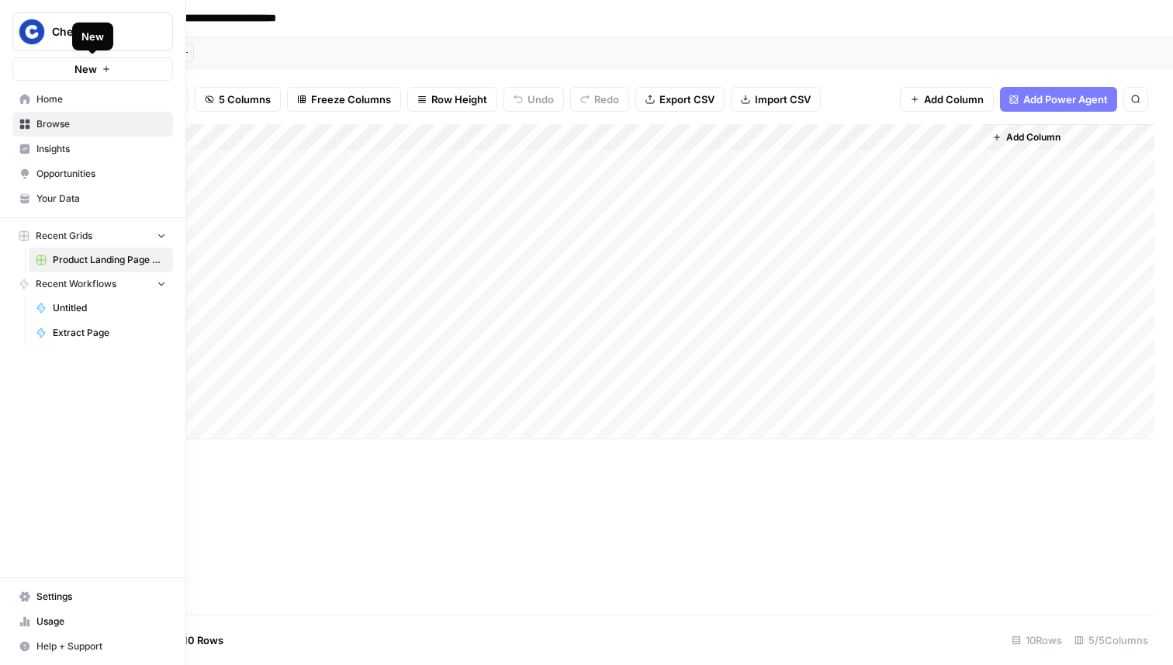
click at [57, 64] on button "New" at bounding box center [92, 68] width 161 height 23
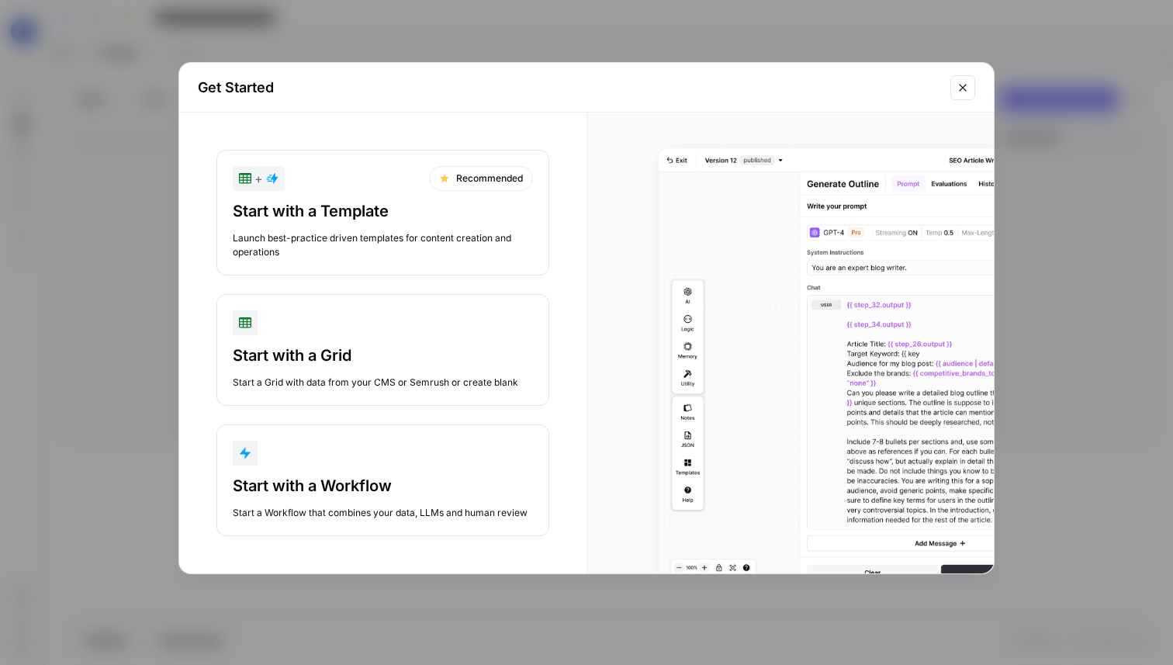
click at [353, 453] on div "button" at bounding box center [383, 453] width 300 height 25
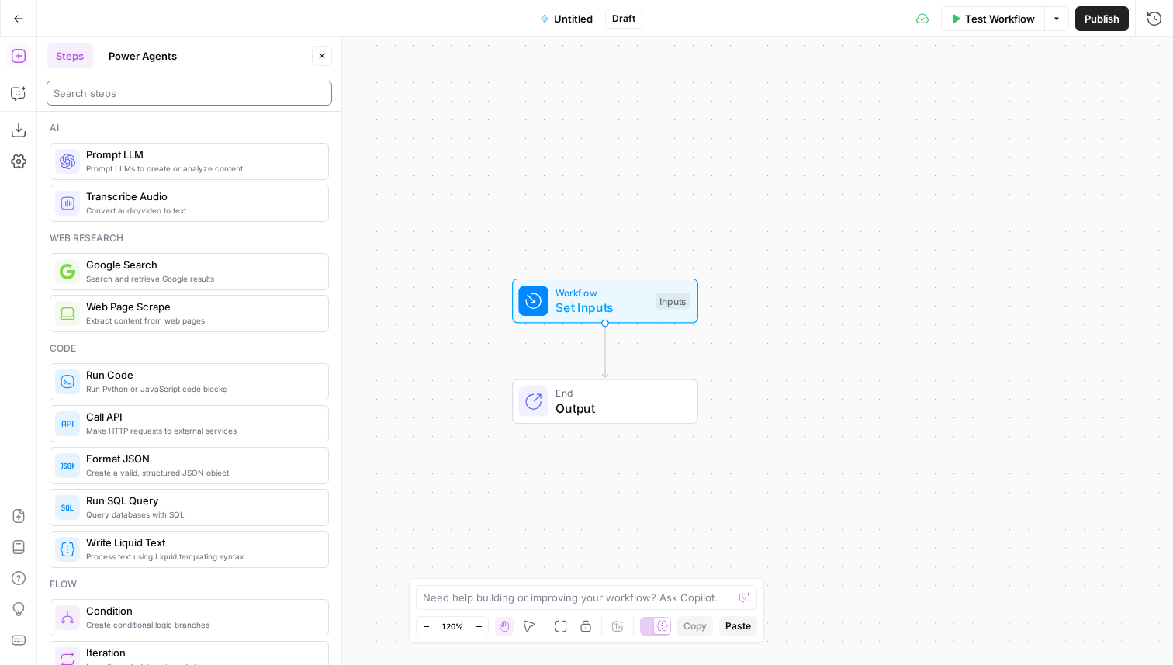
click at [157, 88] on input "search" at bounding box center [189, 93] width 271 height 16
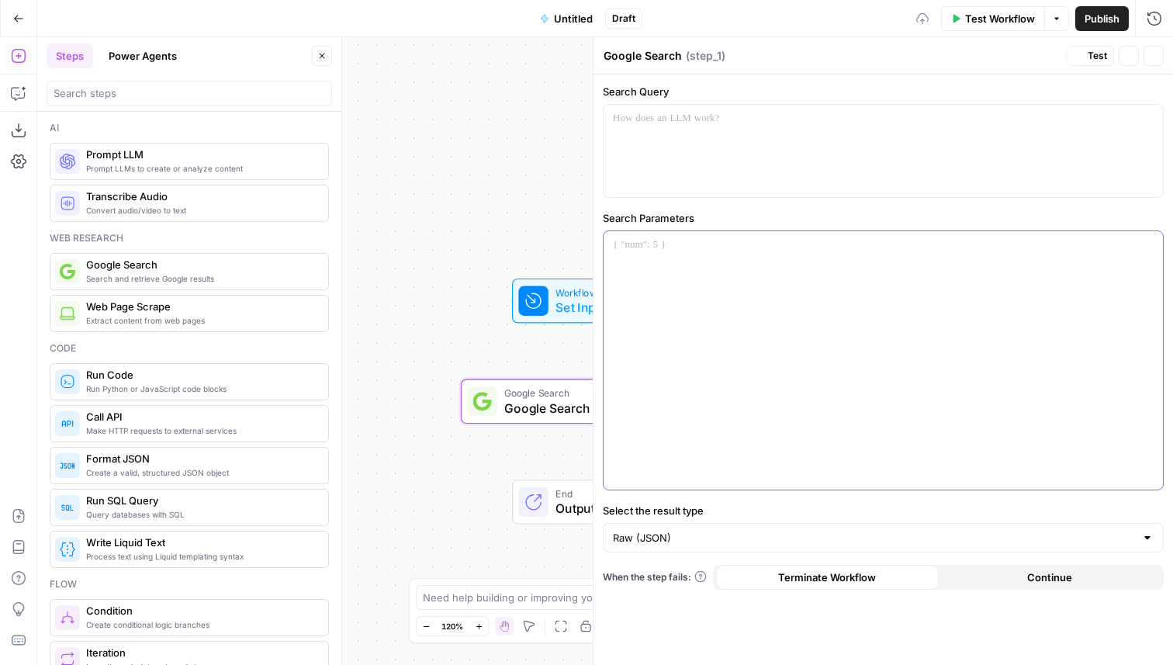
click at [605, 309] on div at bounding box center [882, 360] width 559 height 258
click at [536, 296] on icon at bounding box center [533, 300] width 15 height 15
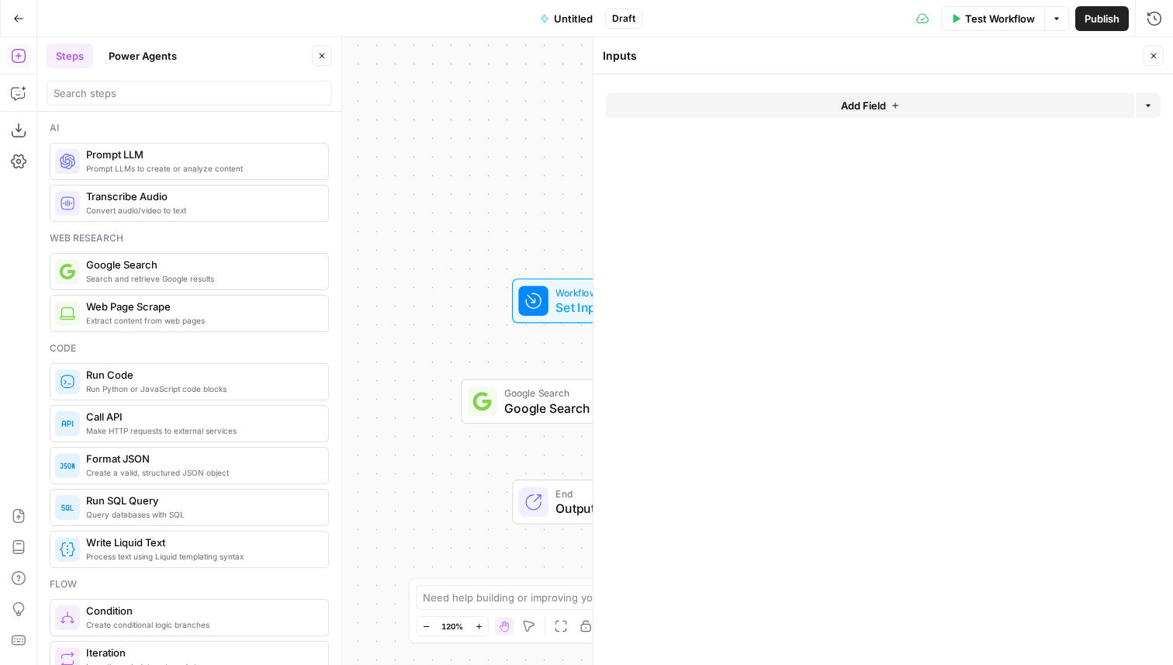
click at [845, 101] on span "Add Field" at bounding box center [863, 106] width 45 height 16
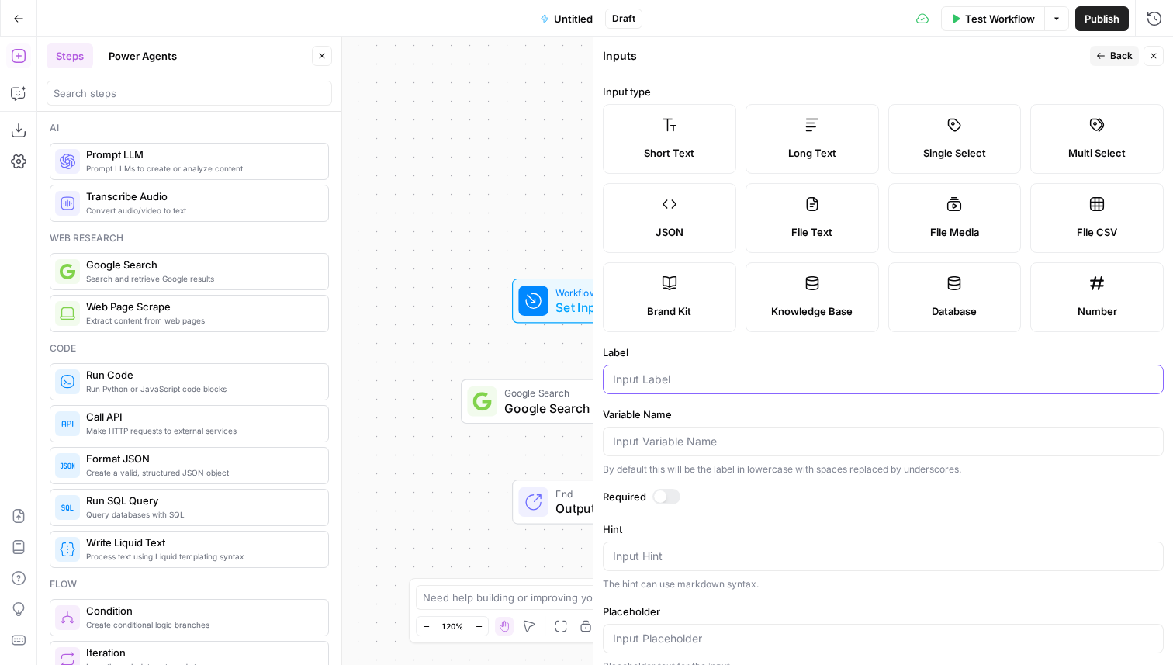
click at [687, 384] on input "Label" at bounding box center [883, 379] width 541 height 16
type input "K"
type input "T"
type input "Keyword"
click at [968, 14] on span "Test Workflow" at bounding box center [1000, 19] width 70 height 16
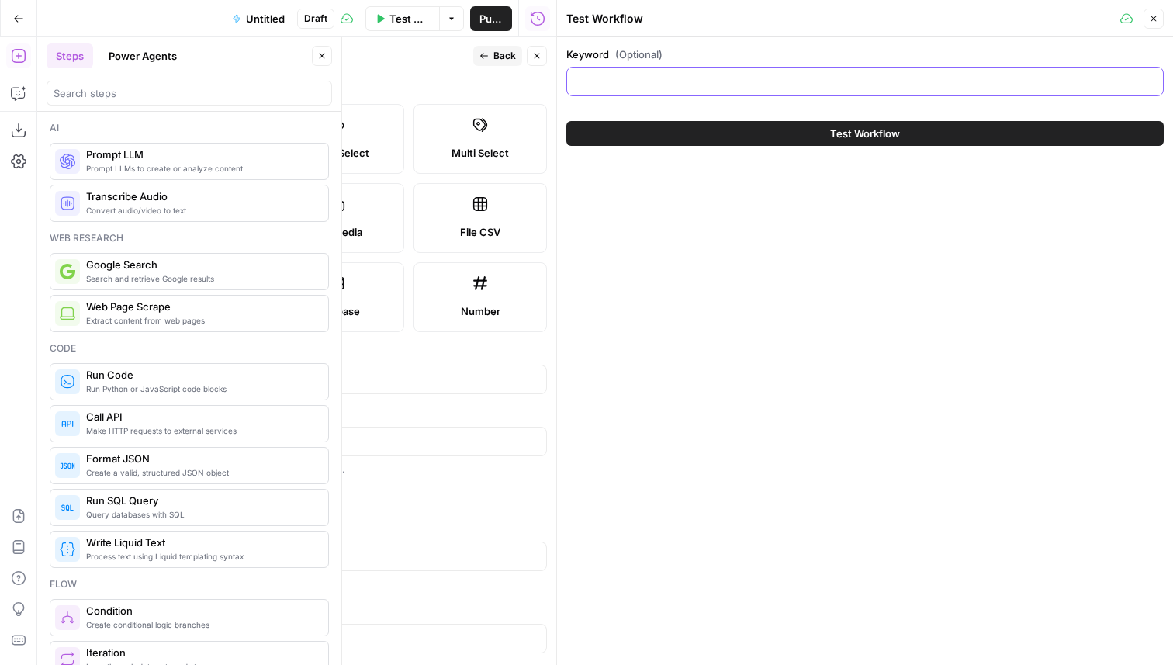
click at [651, 76] on input "Keyword (Optional)" at bounding box center [864, 82] width 577 height 16
type input "Dog Food"
click at [1148, 21] on button "Close" at bounding box center [1153, 19] width 20 height 20
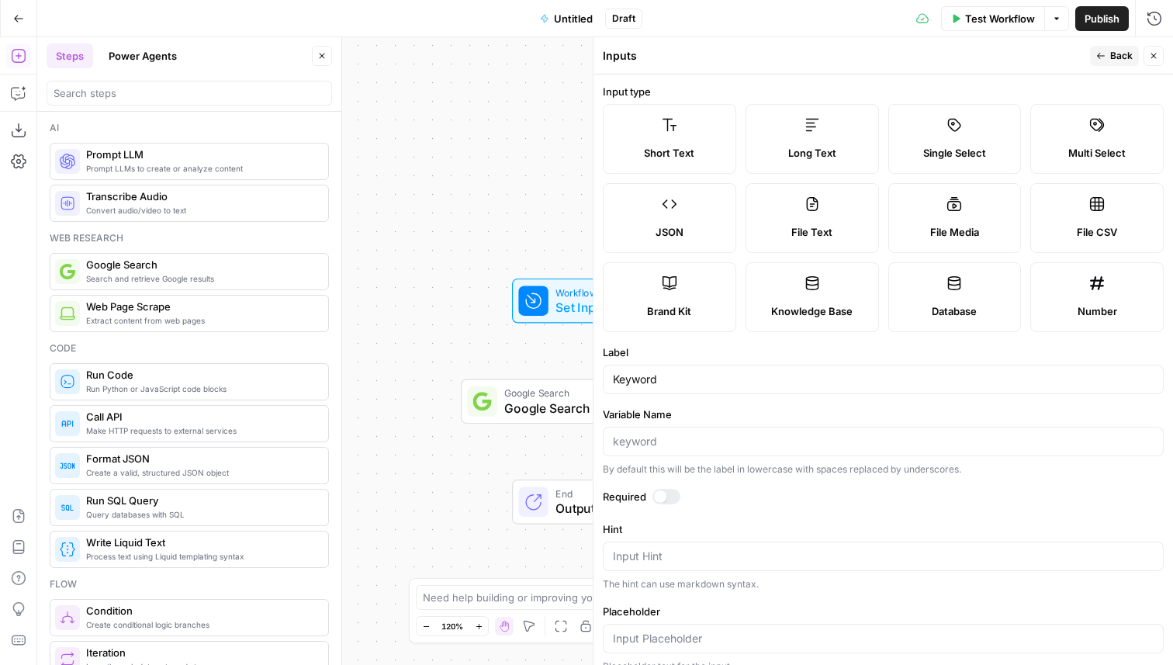
click at [1160, 52] on button "Close" at bounding box center [1153, 56] width 20 height 20
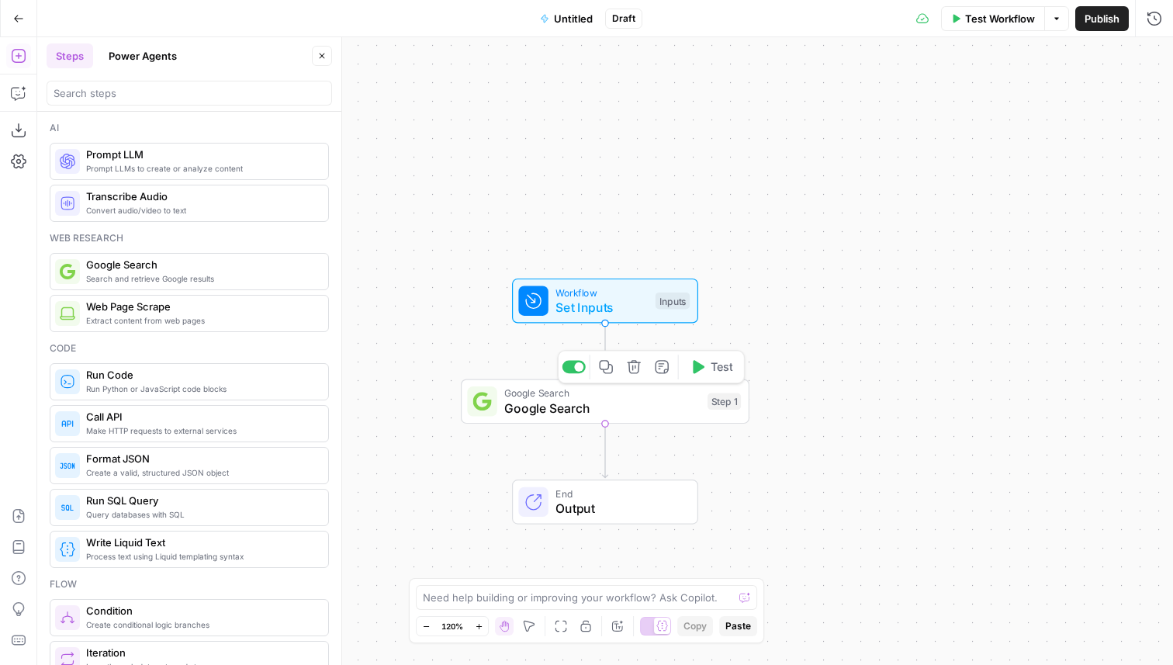
click at [527, 404] on span "Google Search" at bounding box center [601, 408] width 195 height 19
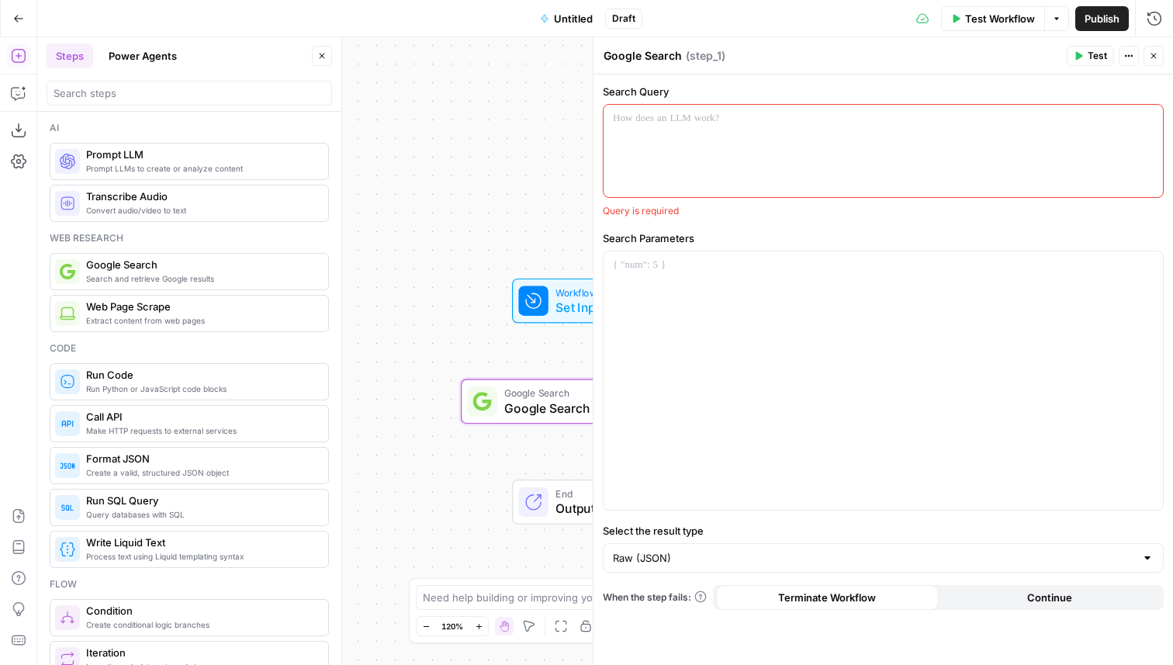
click at [767, 115] on p at bounding box center [883, 119] width 541 height 16
click at [1160, 116] on div at bounding box center [882, 151] width 559 height 92
click at [1156, 116] on div at bounding box center [882, 151] width 559 height 92
click at [1148, 116] on icon "button" at bounding box center [1149, 119] width 8 height 8
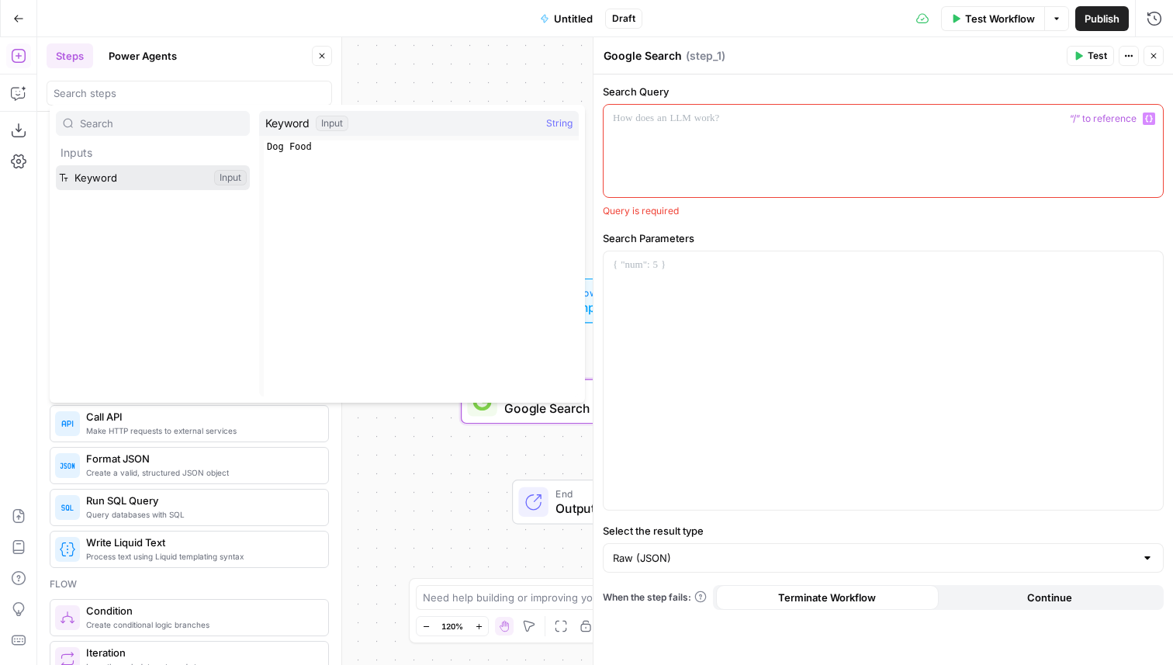
click at [140, 188] on button "Select variable Keyword" at bounding box center [153, 177] width 194 height 25
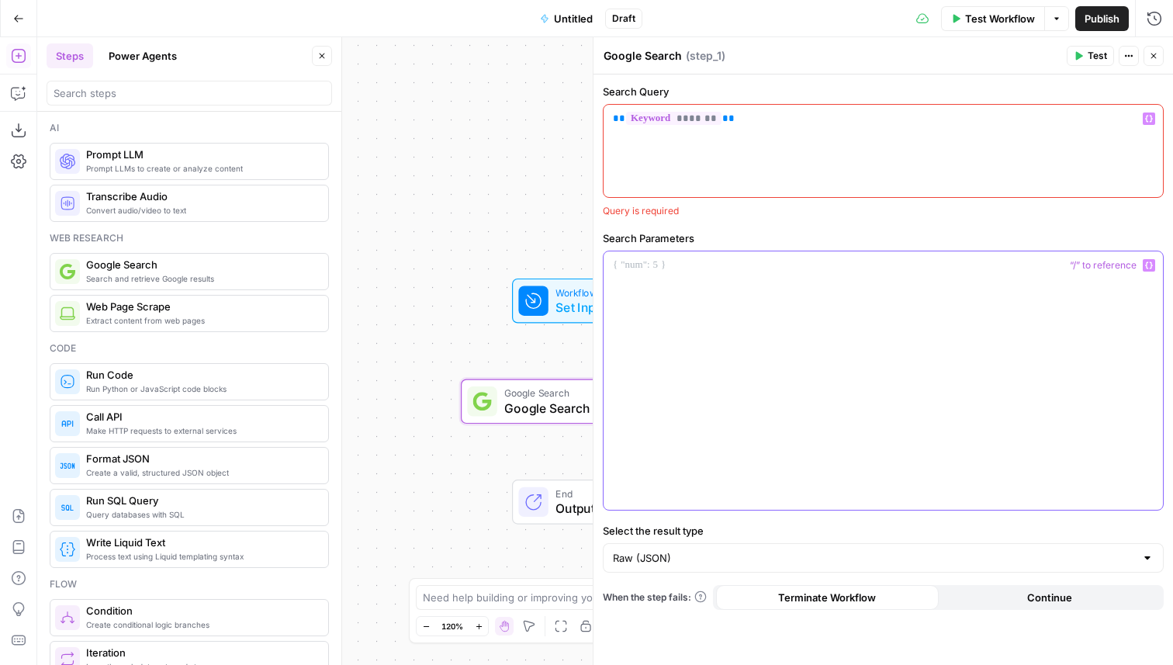
click at [634, 295] on div at bounding box center [882, 380] width 559 height 258
click at [1102, 61] on span "Test" at bounding box center [1096, 56] width 19 height 14
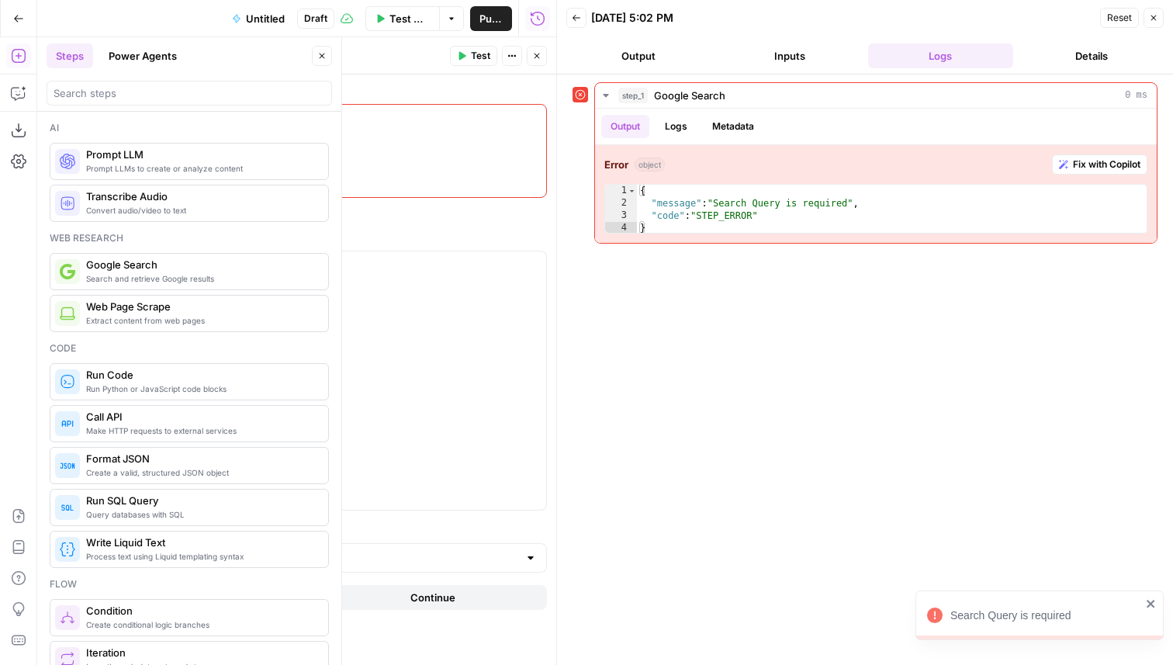
click at [1152, 16] on icon "button" at bounding box center [1153, 17] width 9 height 9
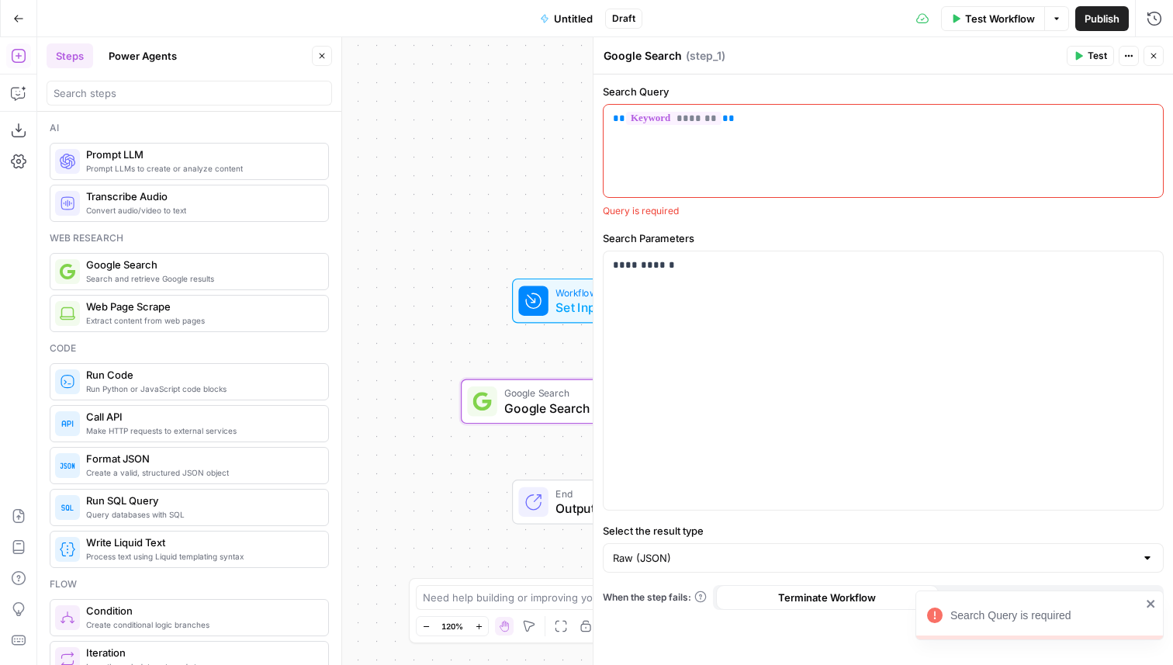
click at [986, 15] on span "Test Workflow" at bounding box center [1000, 19] width 70 height 16
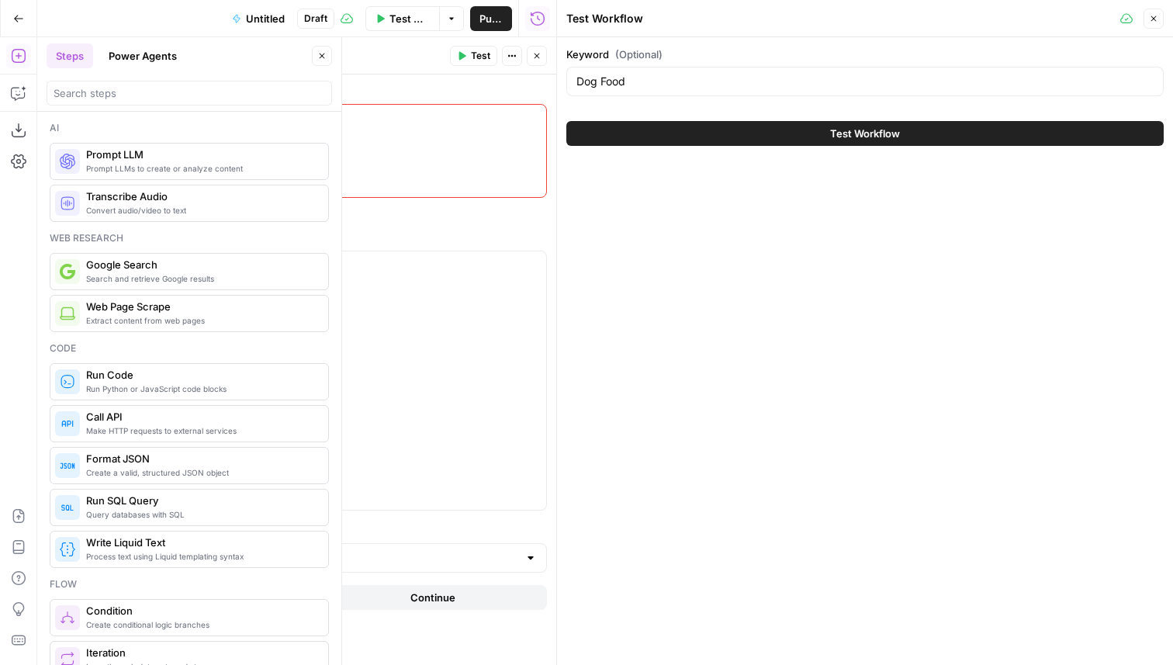
click at [1153, 17] on icon "button" at bounding box center [1153, 18] width 9 height 9
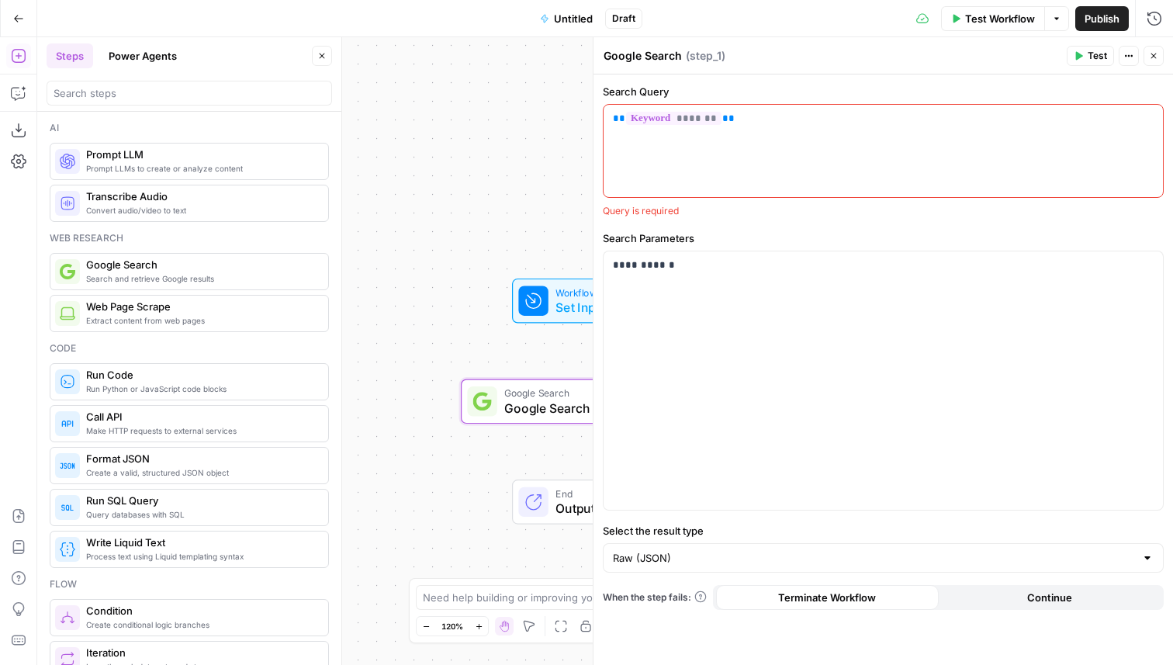
click at [1091, 54] on span "Test" at bounding box center [1096, 56] width 19 height 14
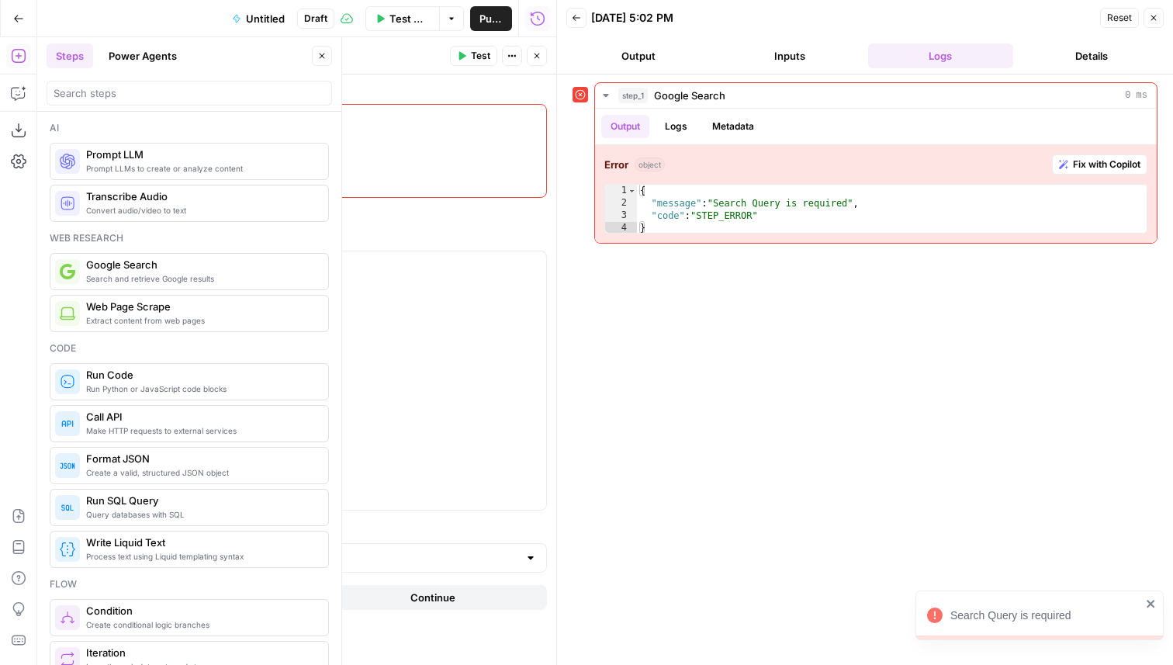
click at [1157, 19] on icon "button" at bounding box center [1153, 17] width 9 height 9
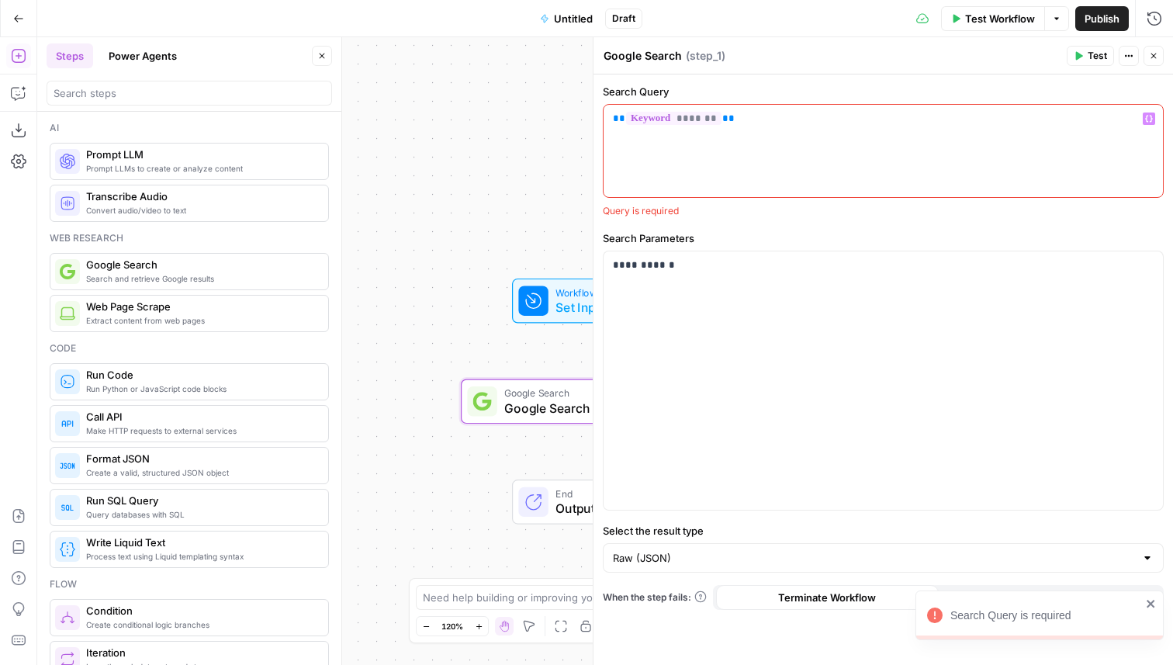
click at [708, 126] on p "** ******* **" at bounding box center [883, 119] width 541 height 16
click at [696, 116] on span "*******" at bounding box center [673, 118] width 95 height 13
drag, startPoint x: 679, startPoint y: 268, endPoint x: 556, endPoint y: 264, distance: 122.6
click at [555, 268] on body "Chewy New Home Browse Insights Opportunities Your Data Recent Grids Product Lan…" at bounding box center [586, 332] width 1173 height 665
click at [1087, 63] on button "Test" at bounding box center [1089, 56] width 47 height 20
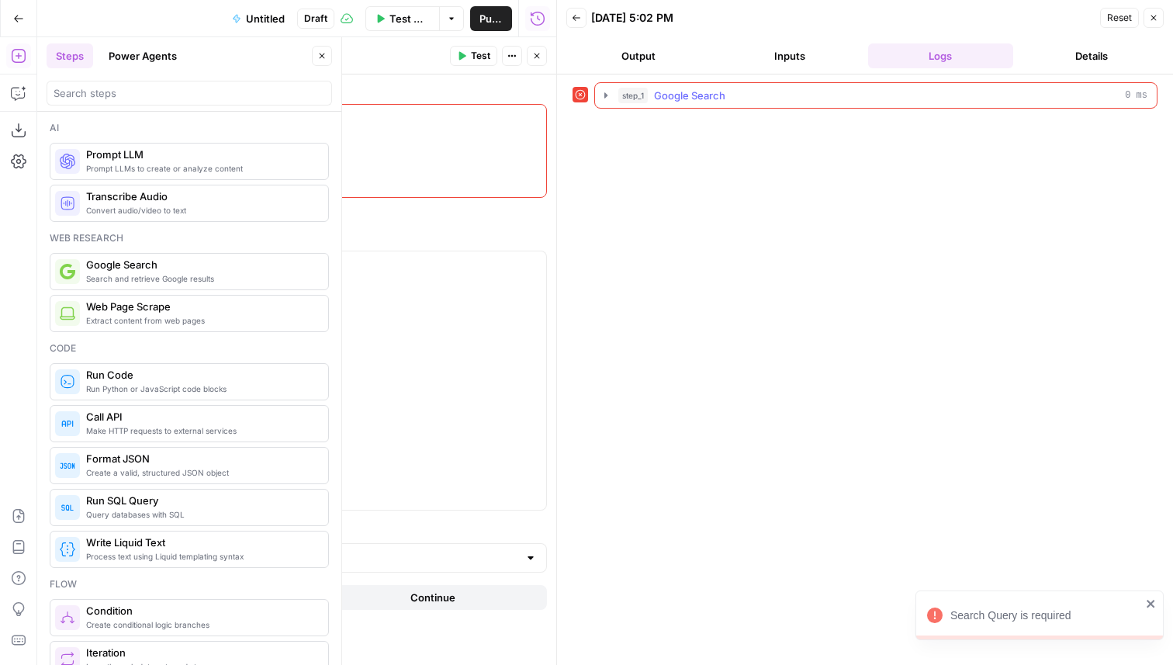
click at [834, 102] on div "step_1 Google Search 0 ms" at bounding box center [882, 96] width 529 height 16
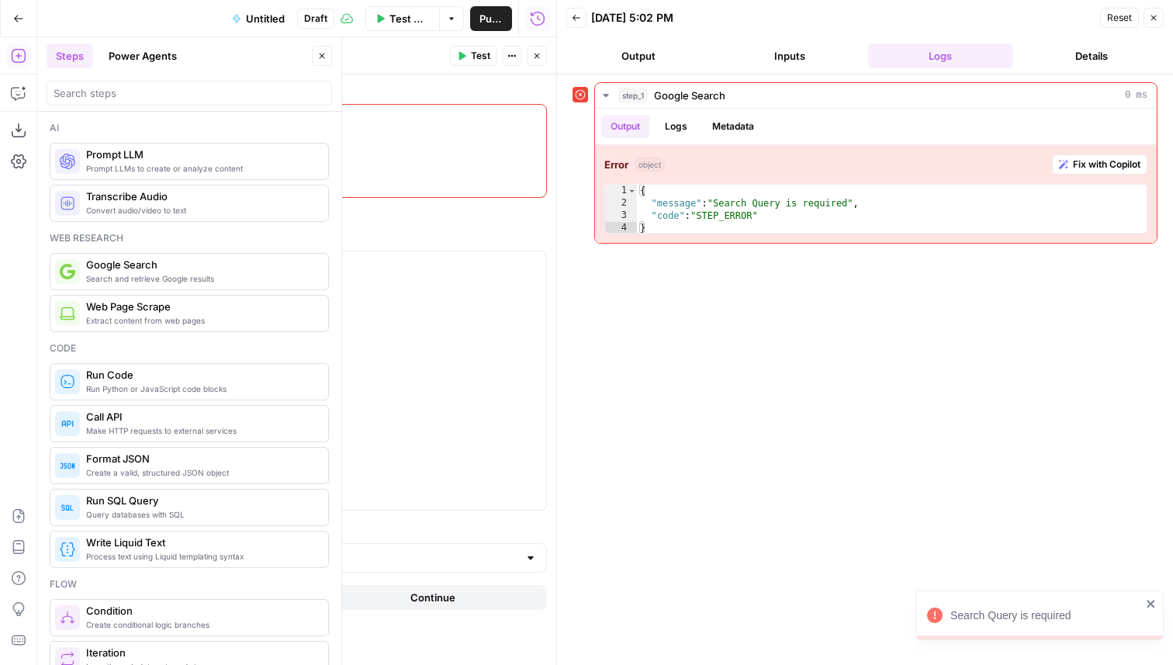
click at [1159, 25] on button "Close" at bounding box center [1153, 18] width 20 height 20
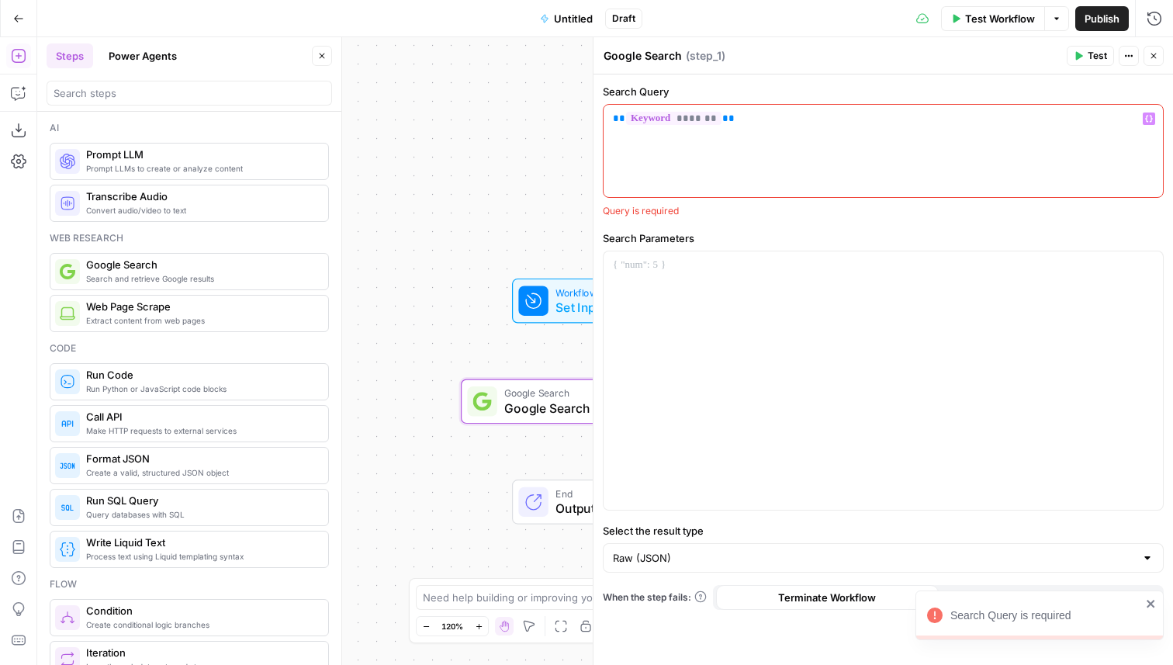
drag, startPoint x: 750, startPoint y: 116, endPoint x: 602, endPoint y: 115, distance: 148.1
click at [603, 115] on div "** ******* ** Variables Menu" at bounding box center [883, 151] width 561 height 94
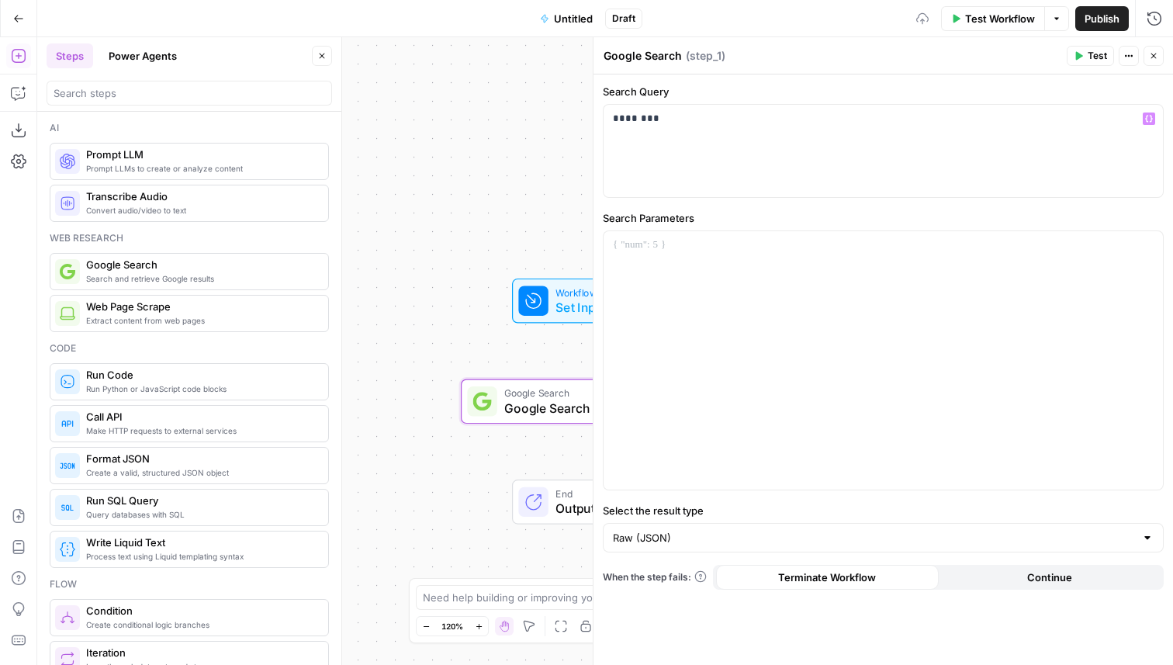
click at [1083, 48] on button "Test" at bounding box center [1089, 56] width 47 height 20
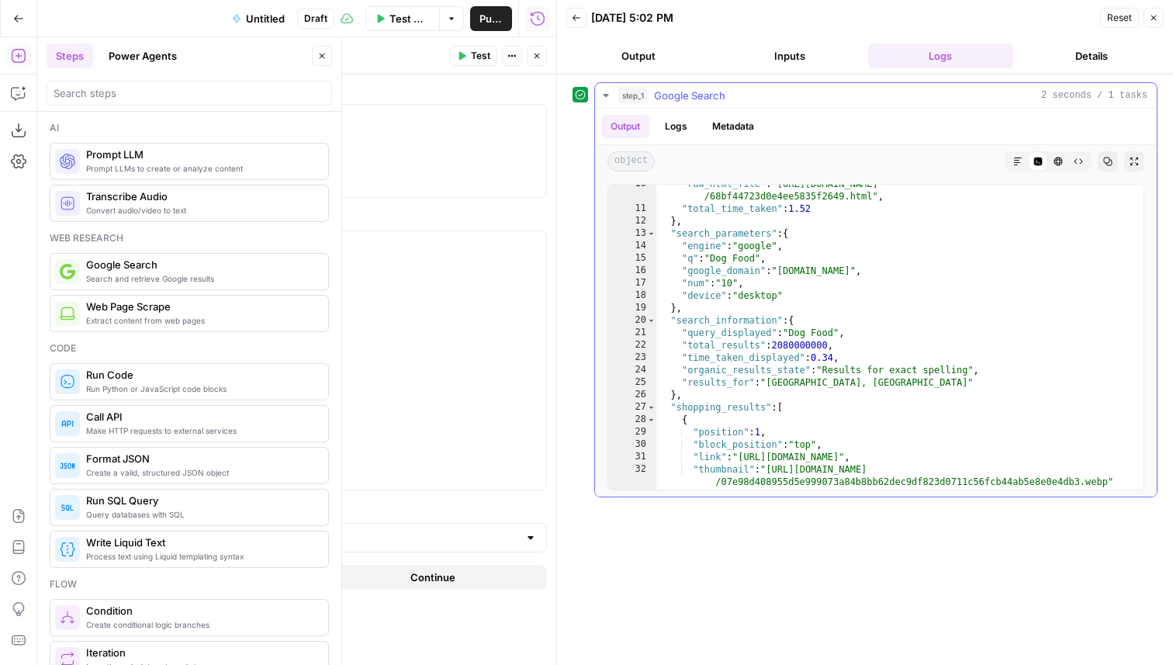
scroll to position [101, 0]
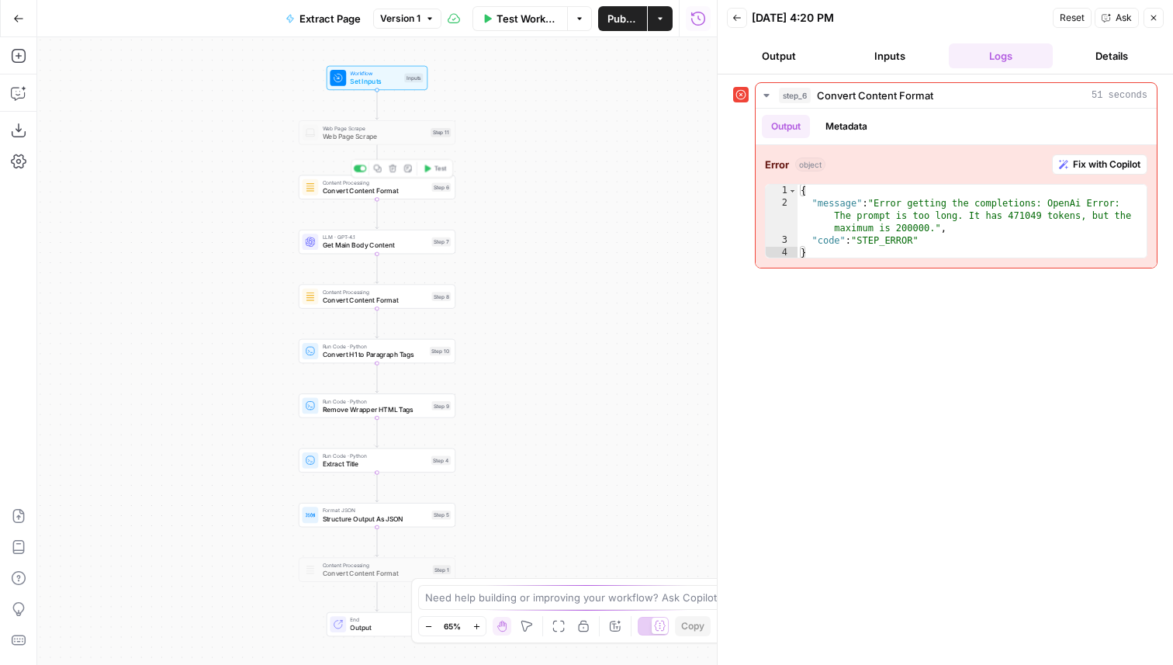
click at [420, 194] on span "Convert Content Format" at bounding box center [375, 190] width 105 height 10
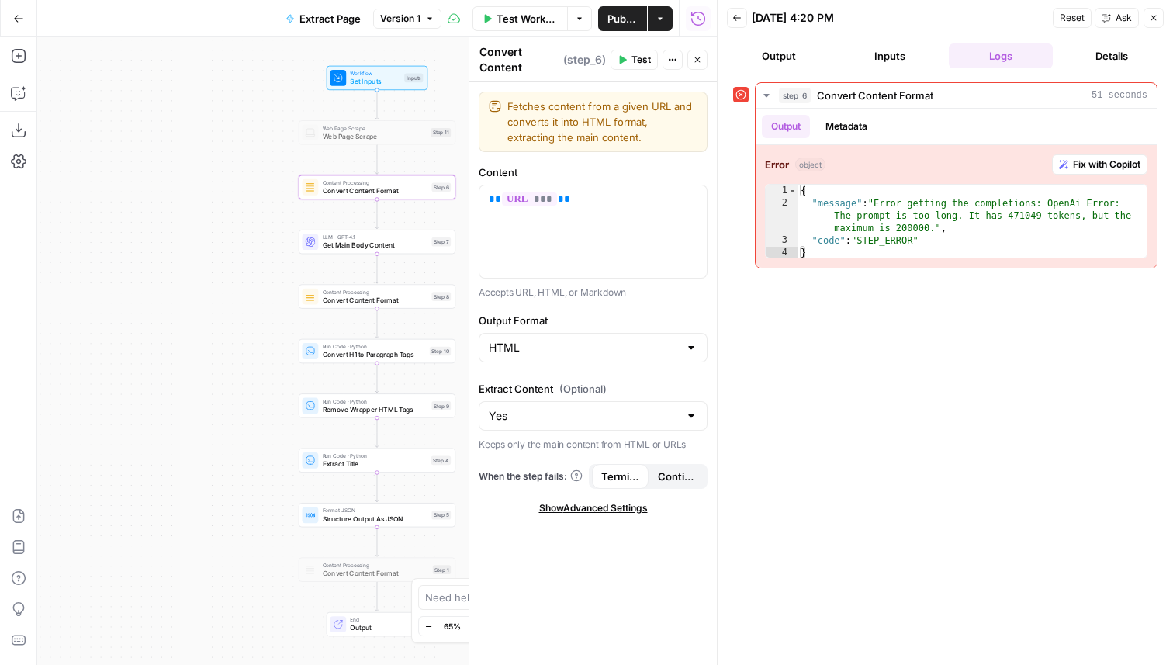
click at [593, 510] on span "Show Advanced Settings" at bounding box center [593, 508] width 109 height 14
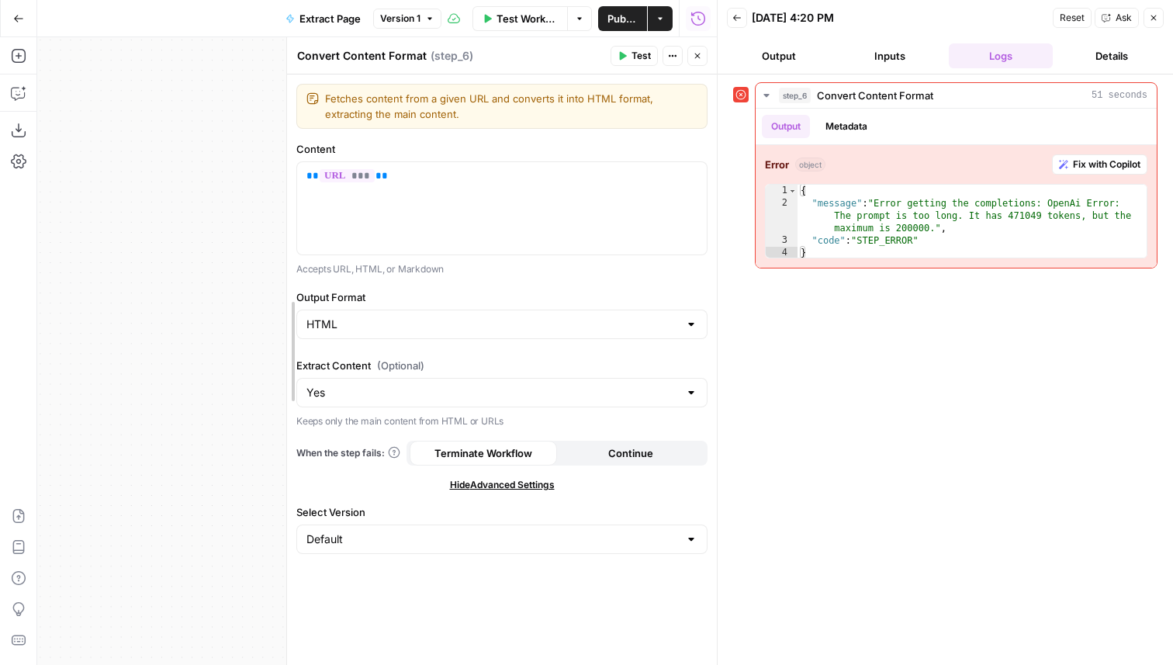
drag, startPoint x: 470, startPoint y: 304, endPoint x: 171, endPoint y: 309, distance: 299.4
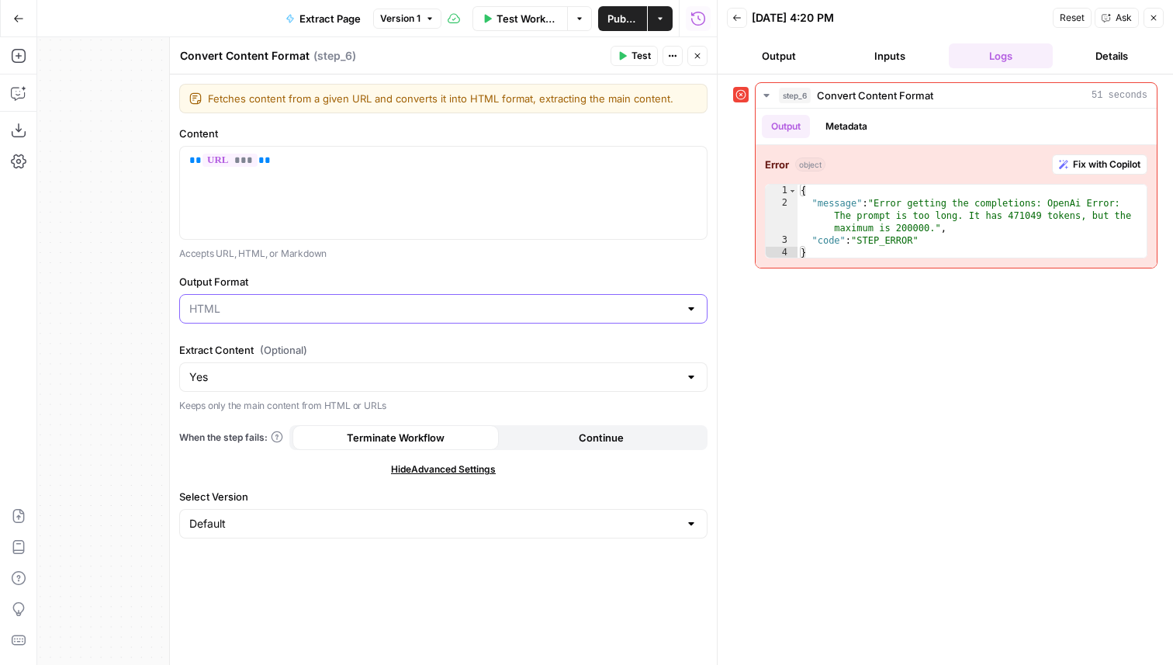
click at [326, 309] on input "Output Format" at bounding box center [433, 309] width 489 height 16
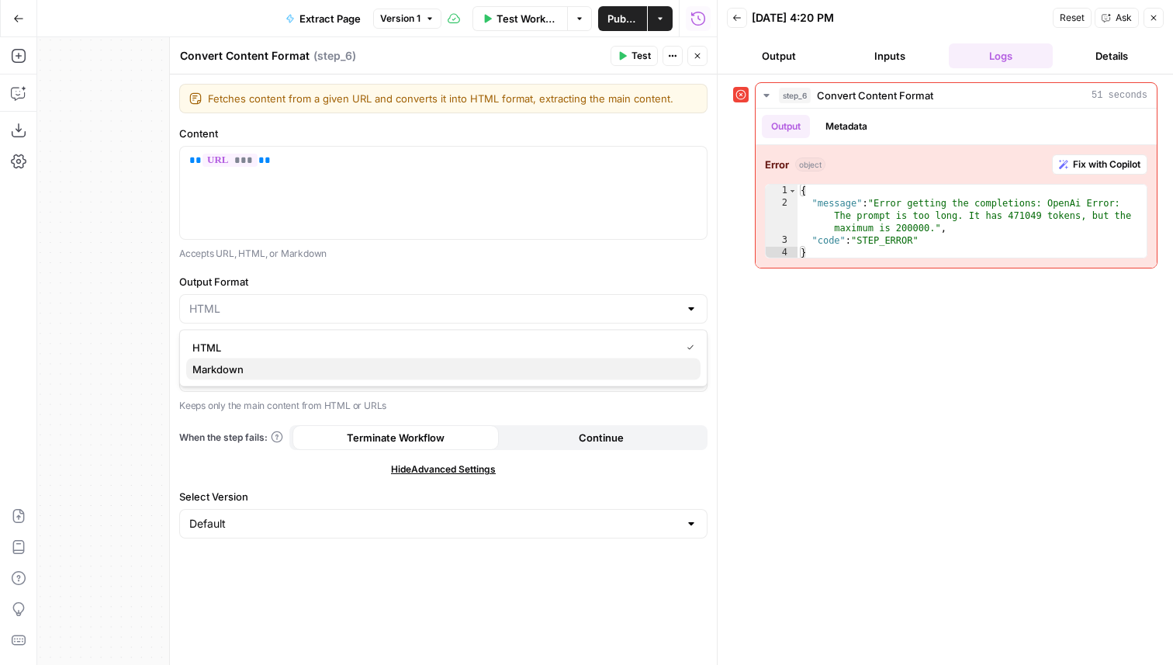
click at [299, 368] on span "Markdown" at bounding box center [440, 369] width 496 height 16
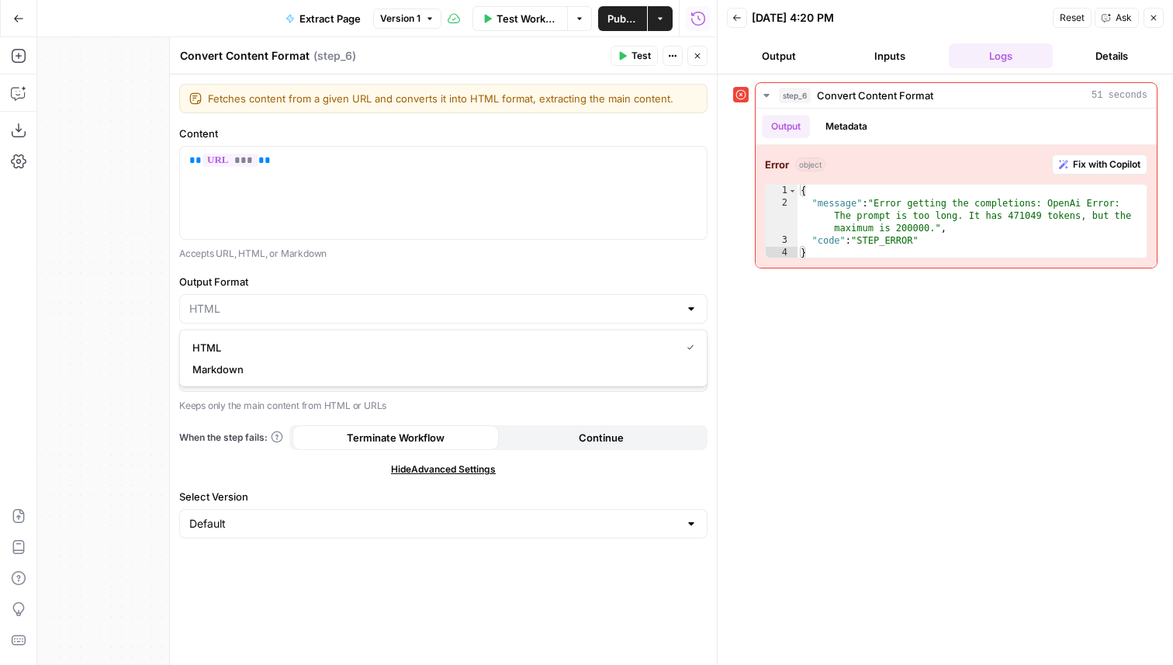
type input "Markdown"
click at [620, 18] on span "Publish" at bounding box center [620, 19] width 33 height 16
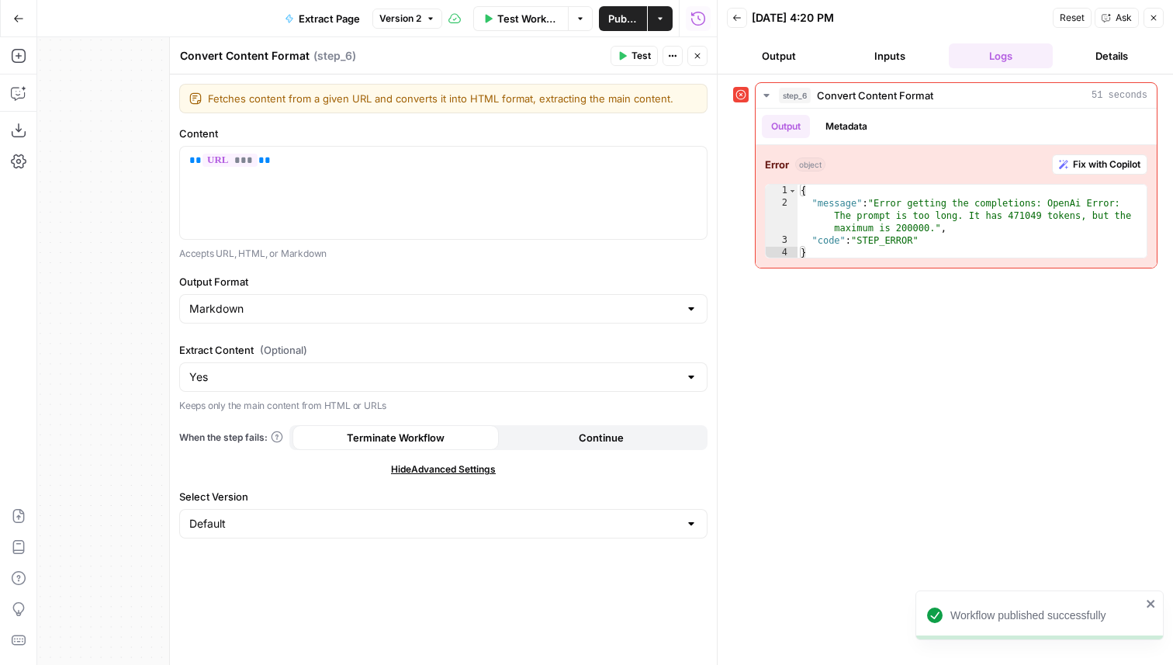
click at [697, 55] on icon "button" at bounding box center [697, 56] width 5 height 5
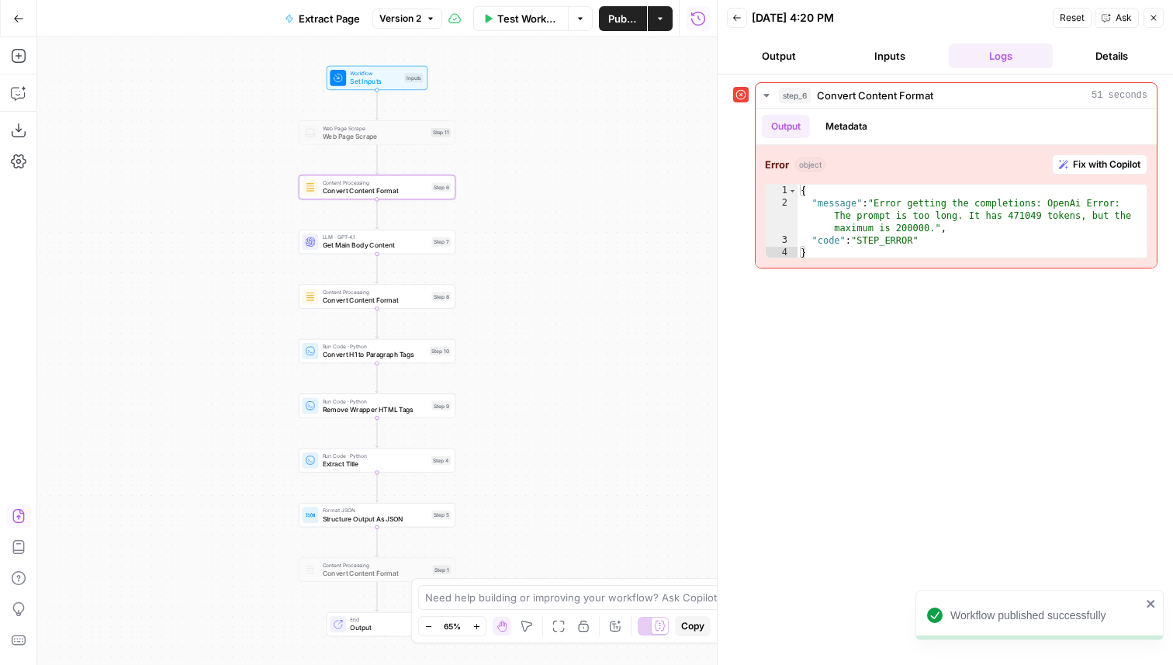
click at [21, 524] on button "Import JSON" at bounding box center [18, 515] width 25 height 25
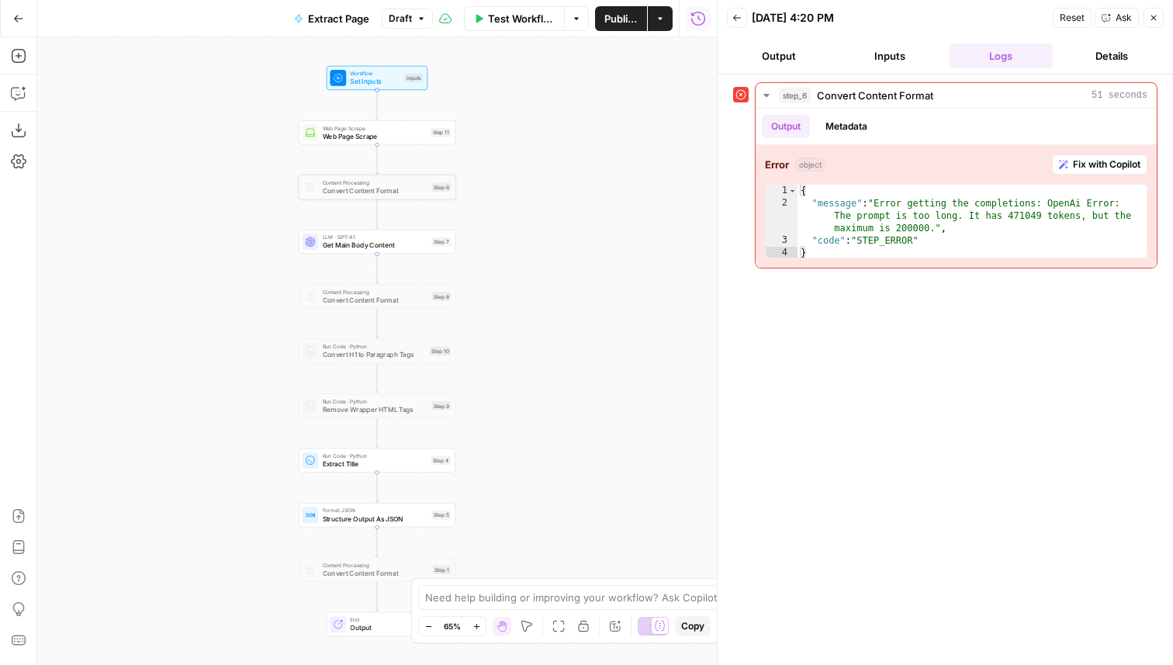
click at [618, 21] on span "Publish" at bounding box center [620, 19] width 33 height 16
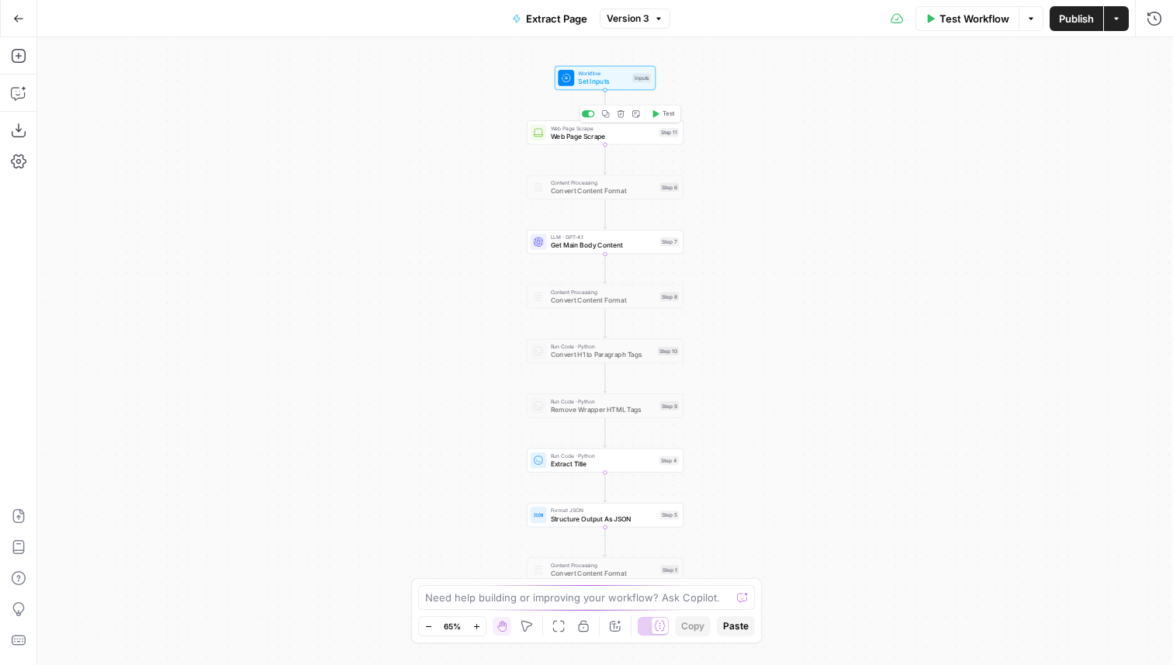
click at [582, 142] on div "Web Page Scrape Web Page Scrape Step 11 Copy step Delete step Add Note Test" at bounding box center [605, 132] width 157 height 24
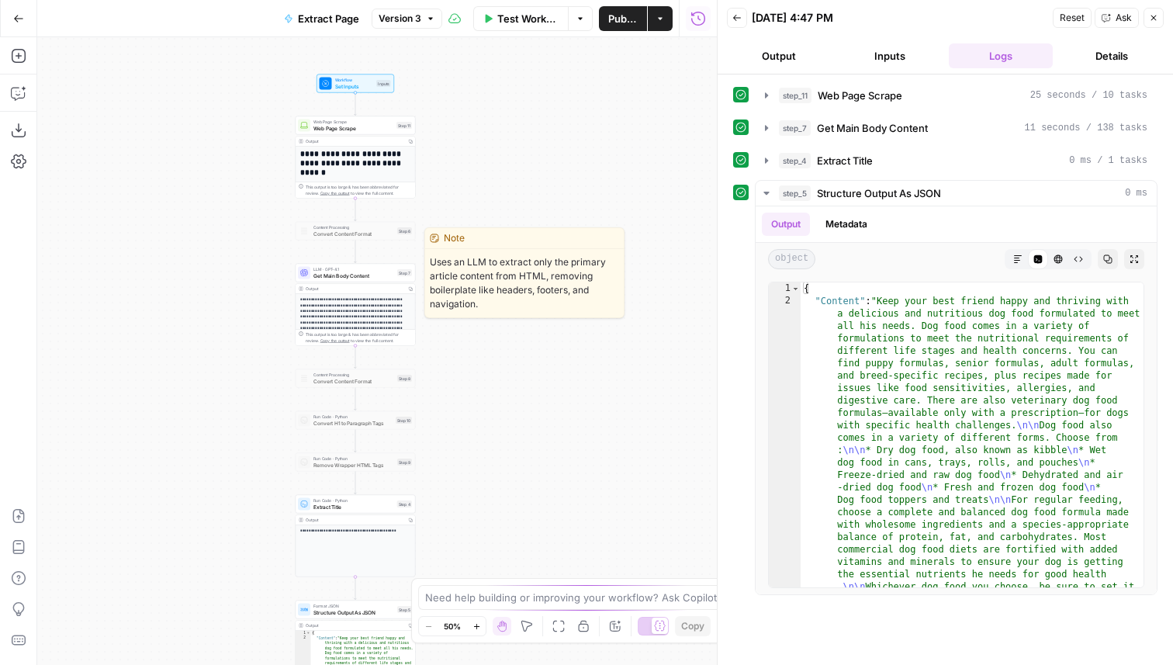
click at [367, 278] on span "Get Main Body Content" at bounding box center [353, 275] width 81 height 8
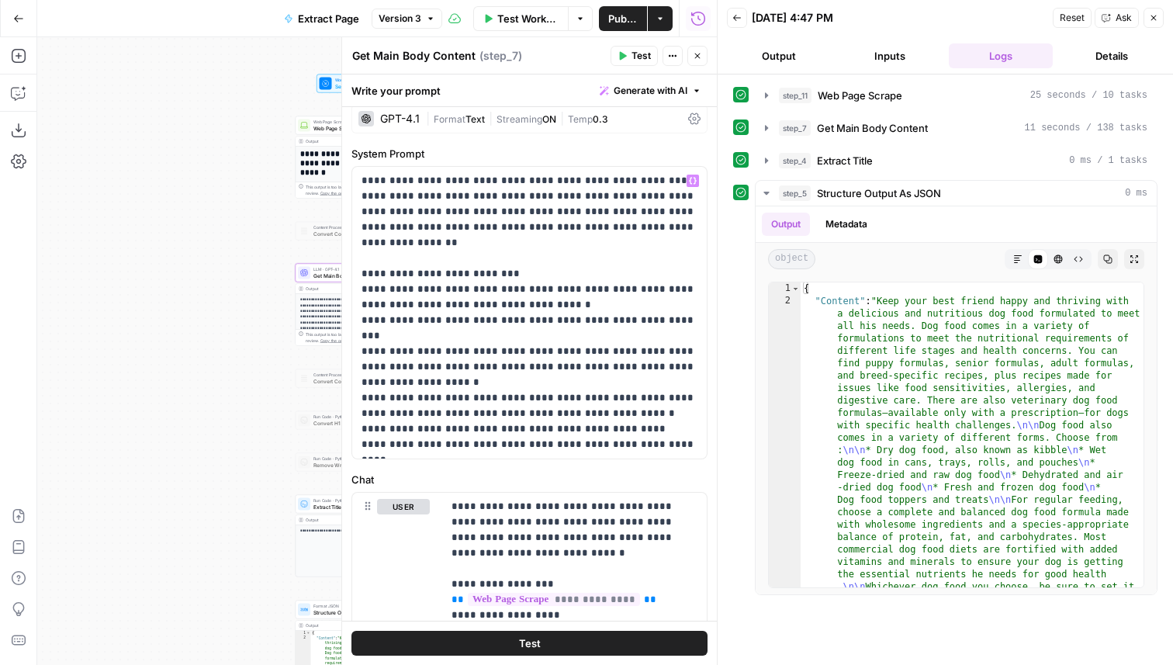
scroll to position [69, 0]
click at [908, 121] on span "Get Main Body Content" at bounding box center [872, 128] width 111 height 16
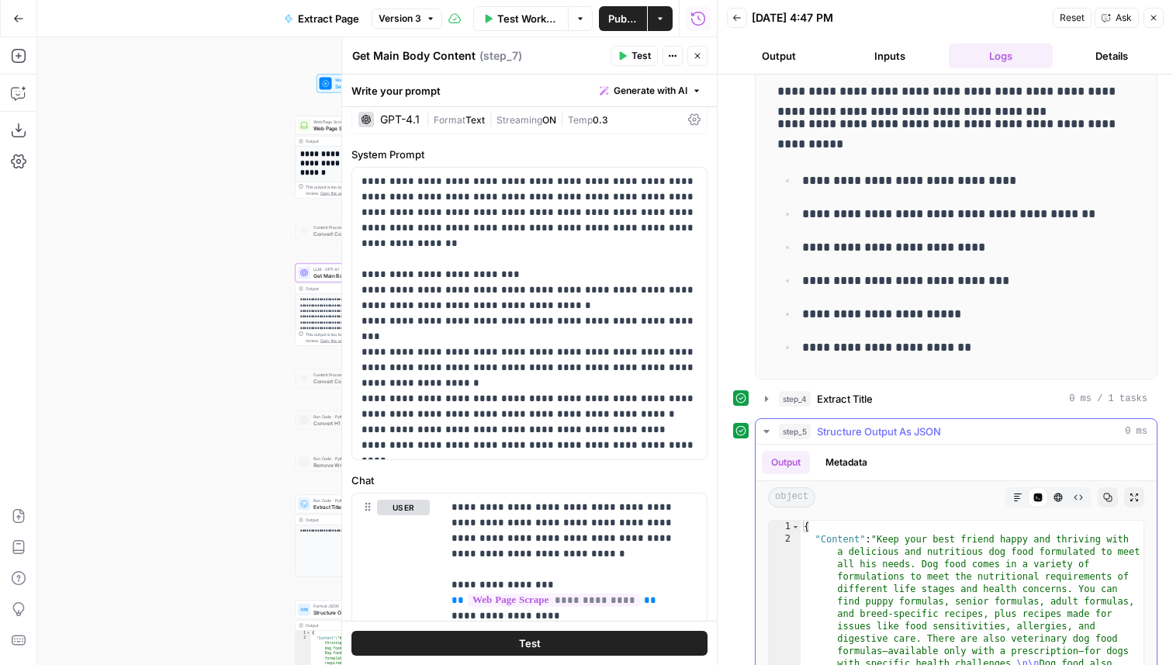
scroll to position [201, 0]
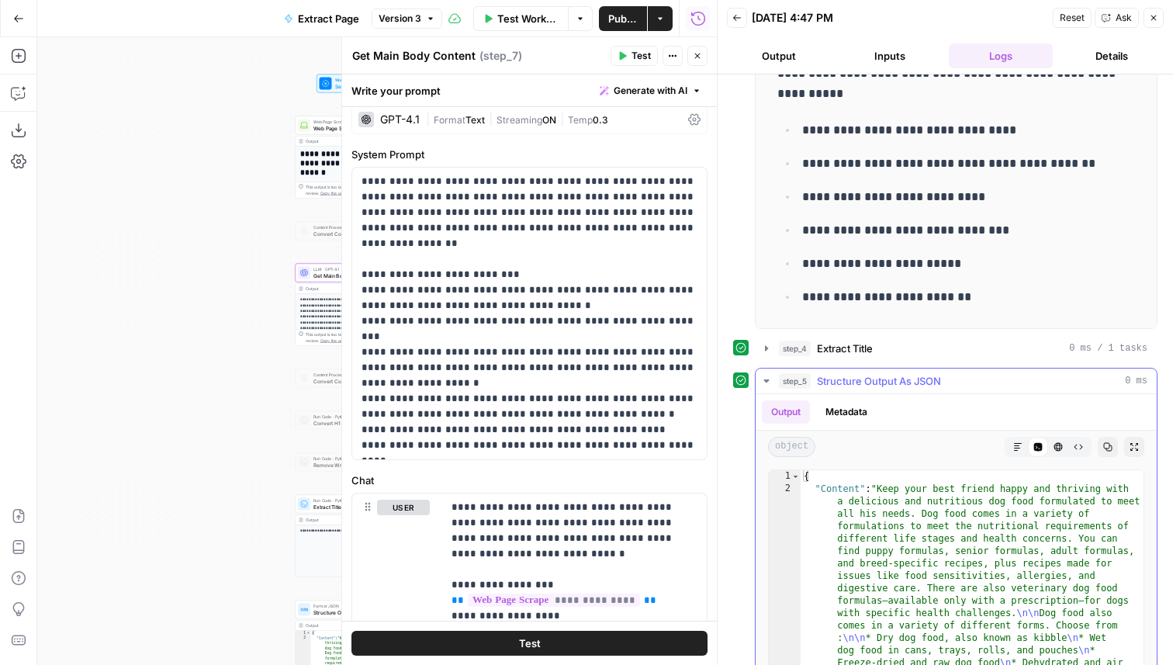
click at [1014, 447] on icon "button" at bounding box center [1017, 446] width 9 height 9
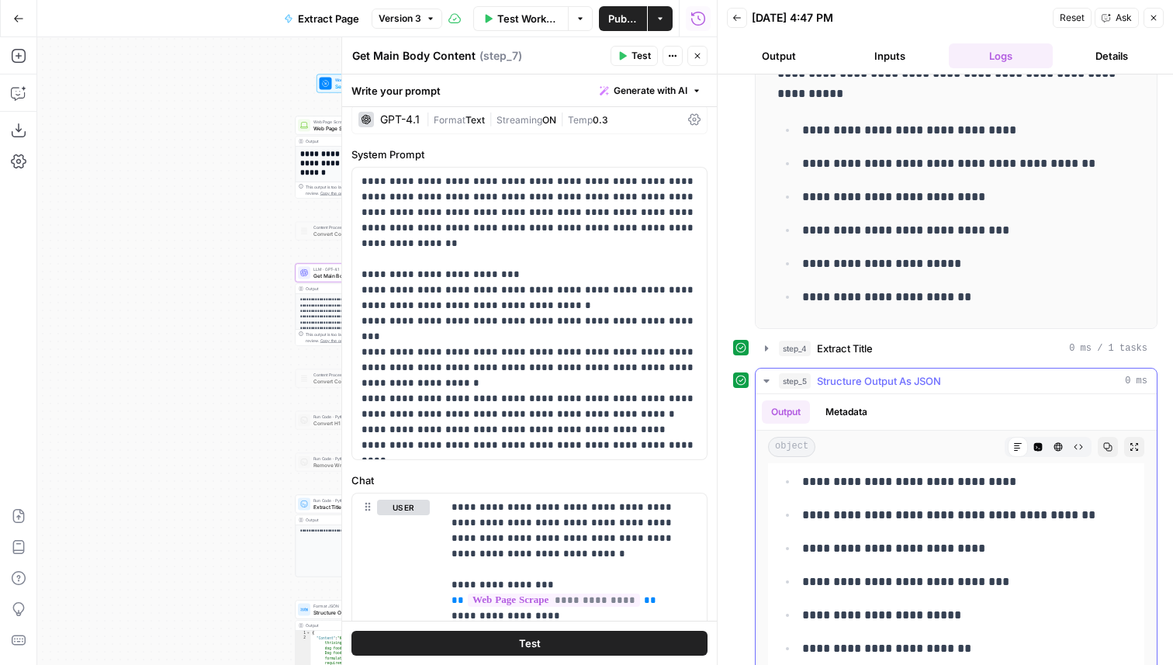
scroll to position [293, 0]
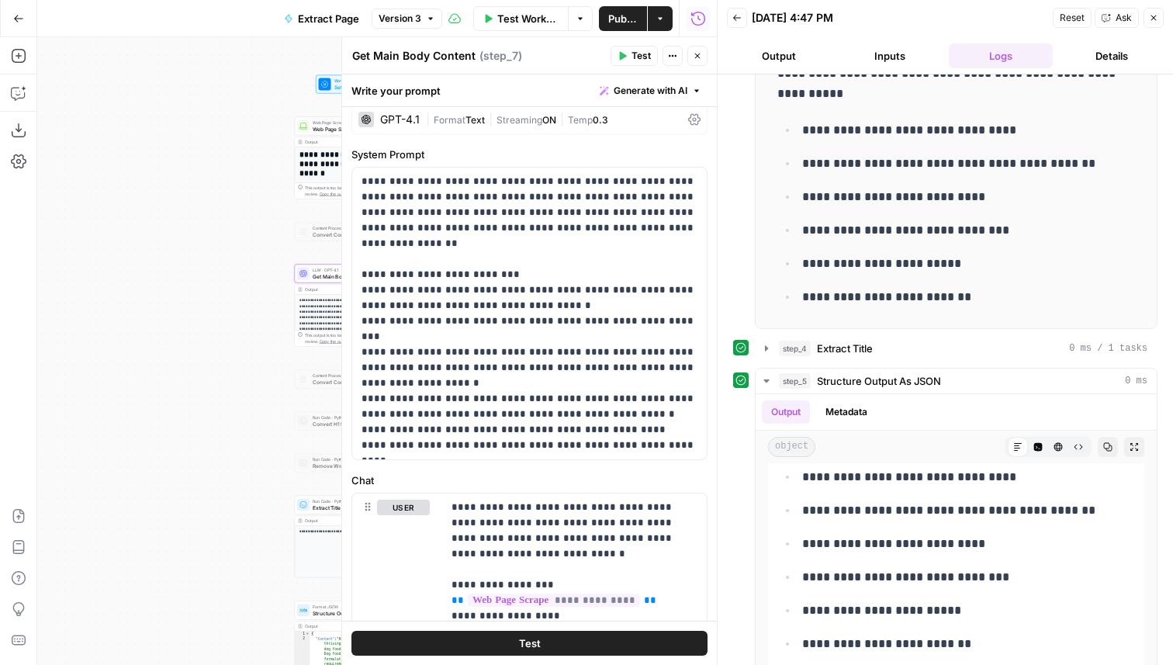
click at [209, 175] on div "**********" at bounding box center [376, 350] width 679 height 627
click at [697, 57] on icon "button" at bounding box center [697, 55] width 9 height 9
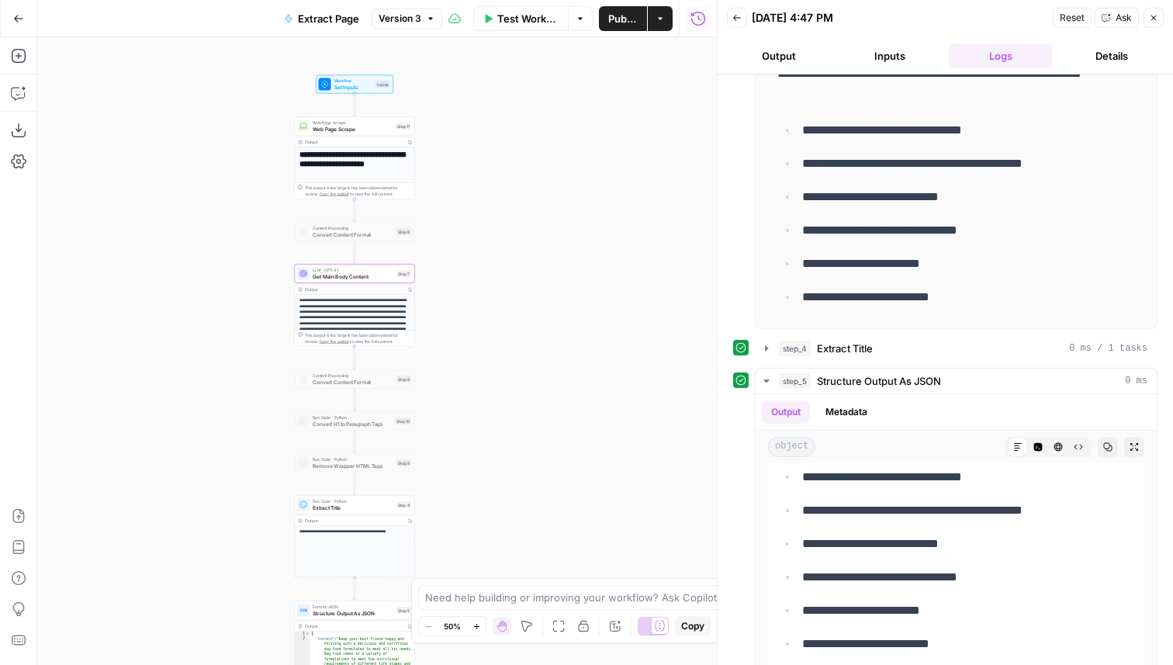
click at [20, 15] on icon "button" at bounding box center [18, 18] width 11 height 11
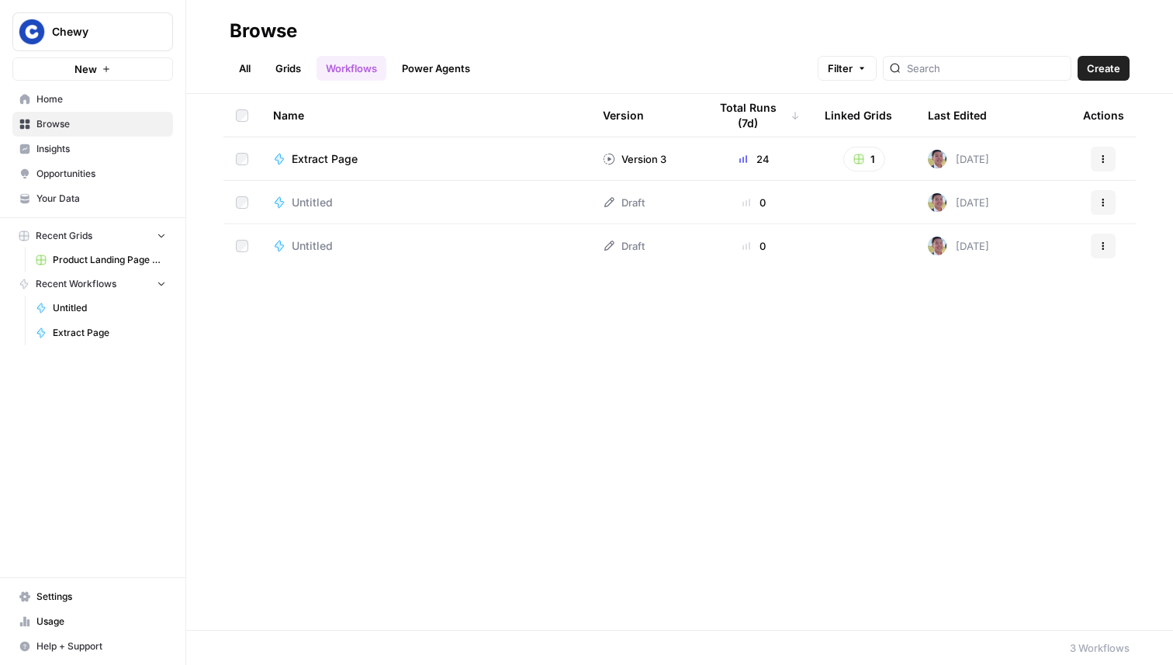
click at [105, 254] on span "Product Landing Page Generation" at bounding box center [109, 260] width 113 height 14
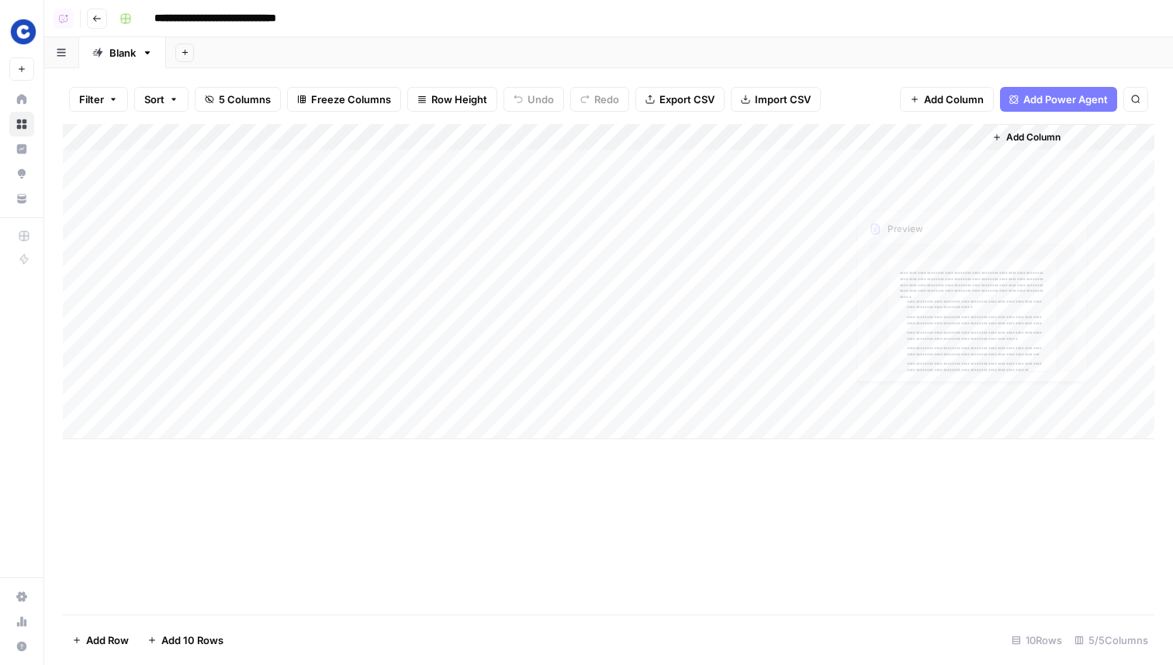
click at [903, 171] on div "Add Column" at bounding box center [608, 281] width 1091 height 315
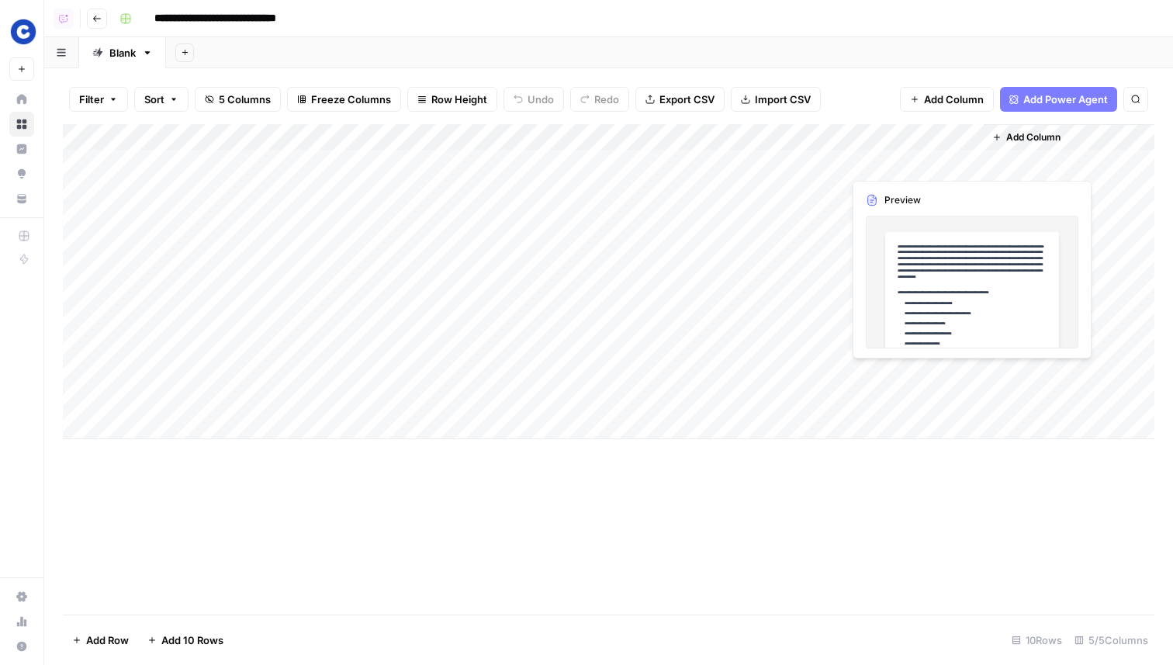
click at [903, 171] on div "Add Column" at bounding box center [608, 281] width 1091 height 315
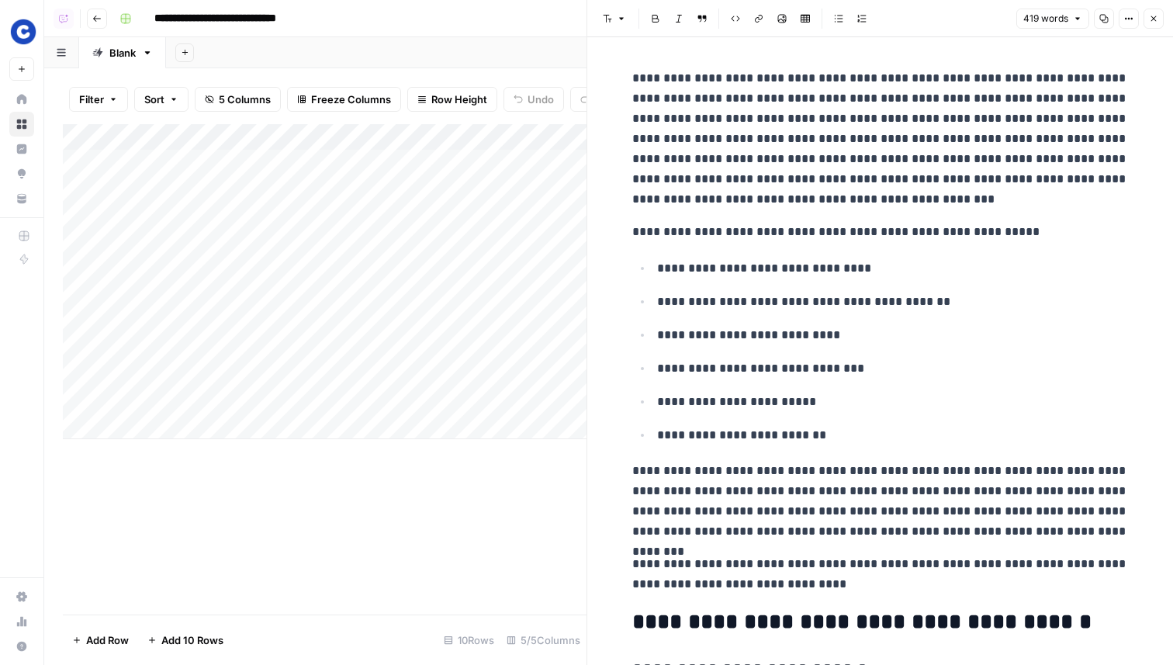
click at [971, 78] on p "**********" at bounding box center [880, 138] width 496 height 141
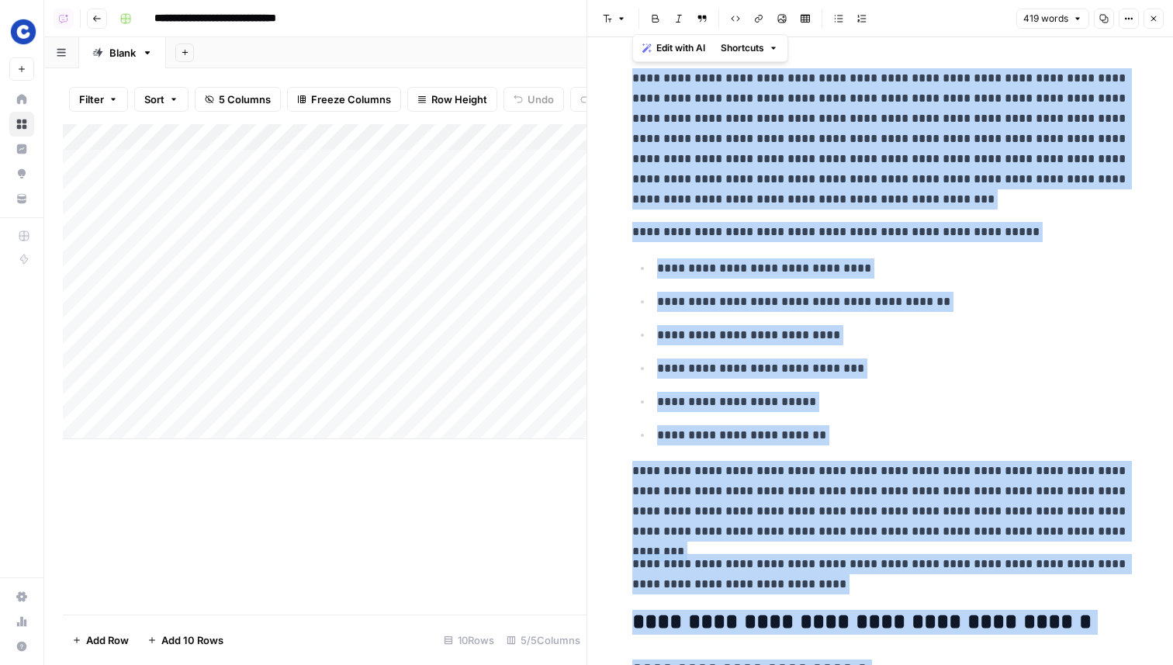
copy div "**********"
click at [209, 166] on div "Add Column" at bounding box center [324, 281] width 523 height 315
click at [468, 161] on div "Add Column" at bounding box center [324, 281] width 523 height 315
click at [510, 160] on div "Add Column" at bounding box center [324, 281] width 523 height 315
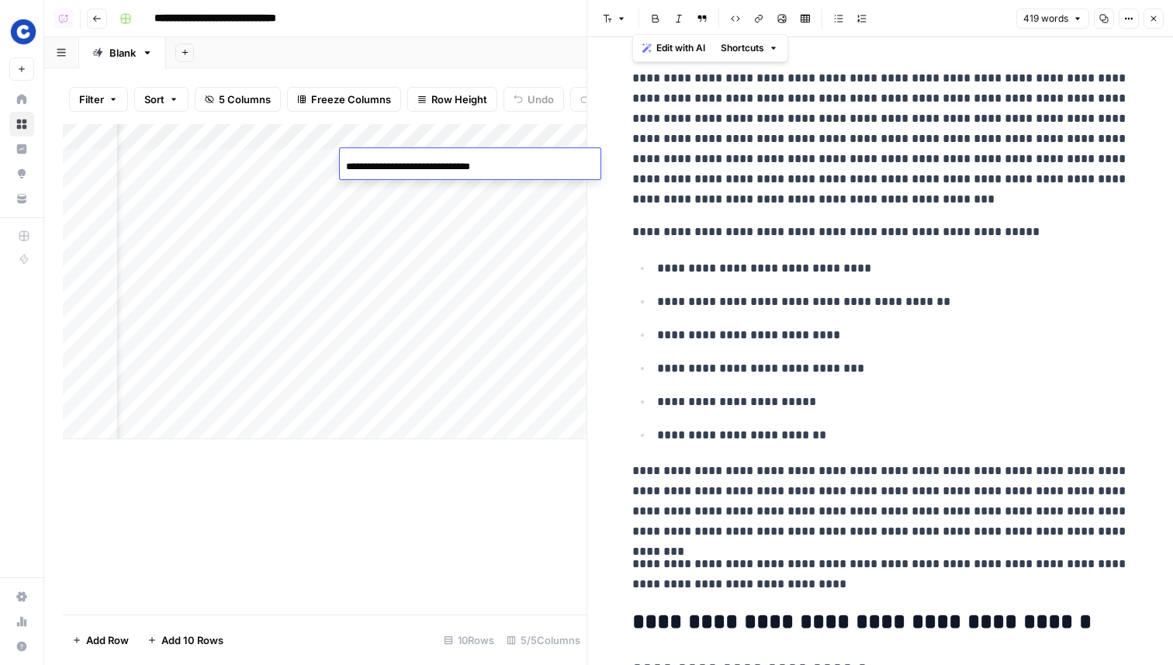
scroll to position [0, 483]
click at [413, 215] on div "Add Column" at bounding box center [324, 281] width 523 height 315
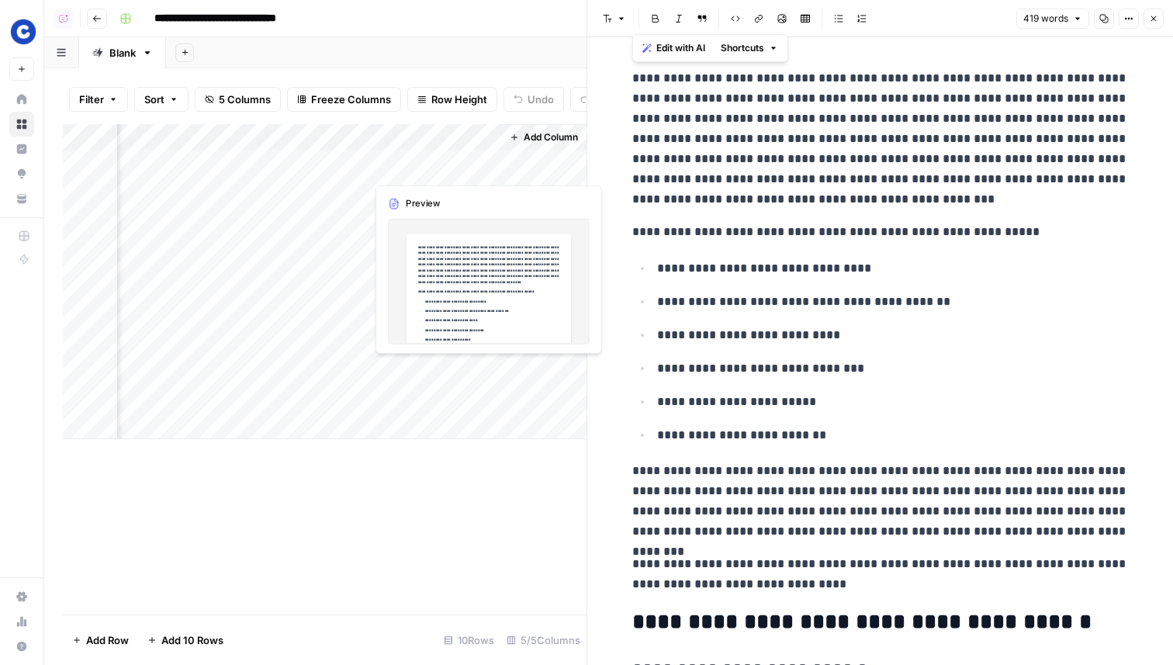
click at [412, 161] on div "Add Column" at bounding box center [324, 281] width 523 height 315
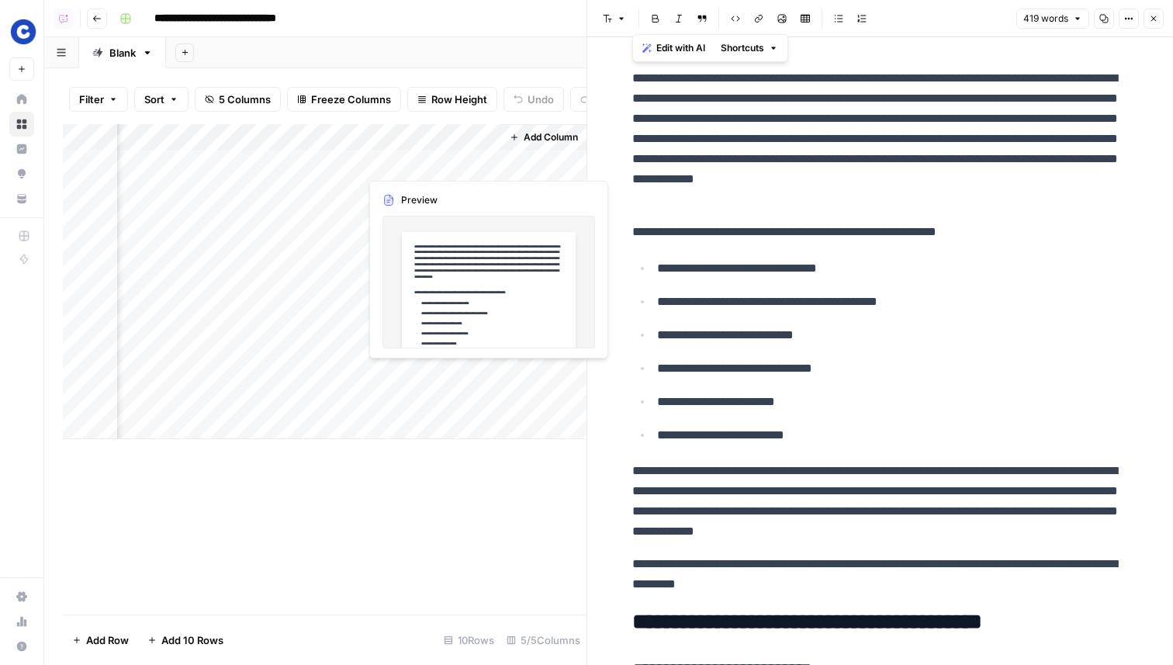
click at [412, 161] on div "Add Column" at bounding box center [324, 281] width 523 height 315
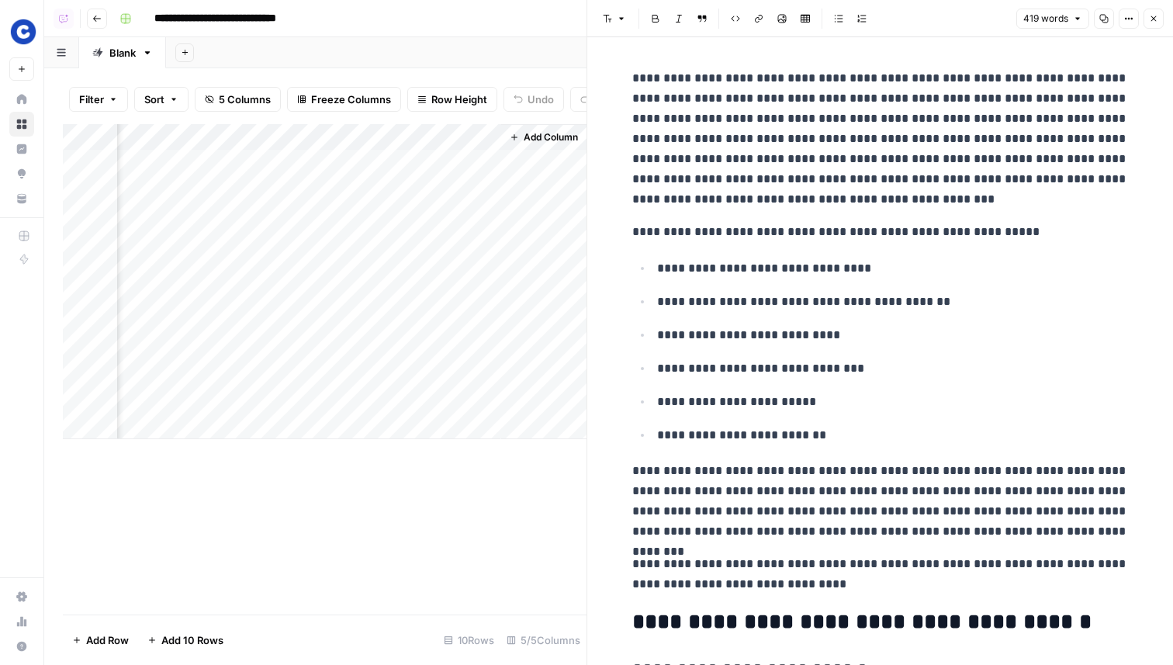
click at [1133, 24] on button "Options" at bounding box center [1128, 19] width 20 height 20
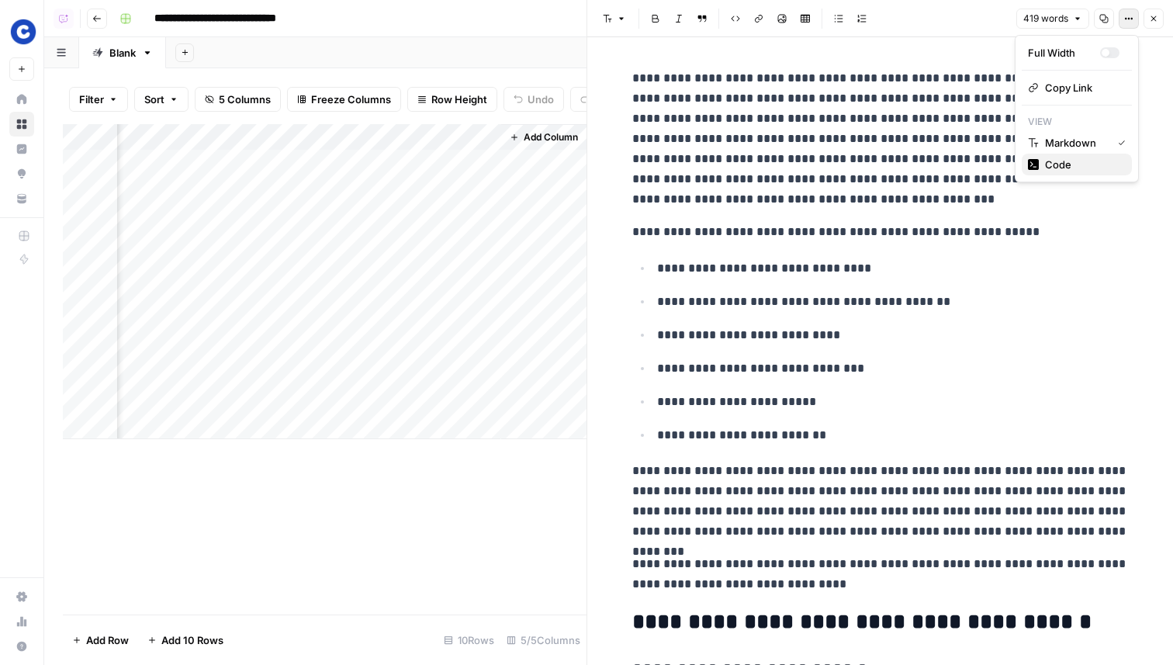
click at [1060, 165] on span "Code" at bounding box center [1082, 165] width 74 height 16
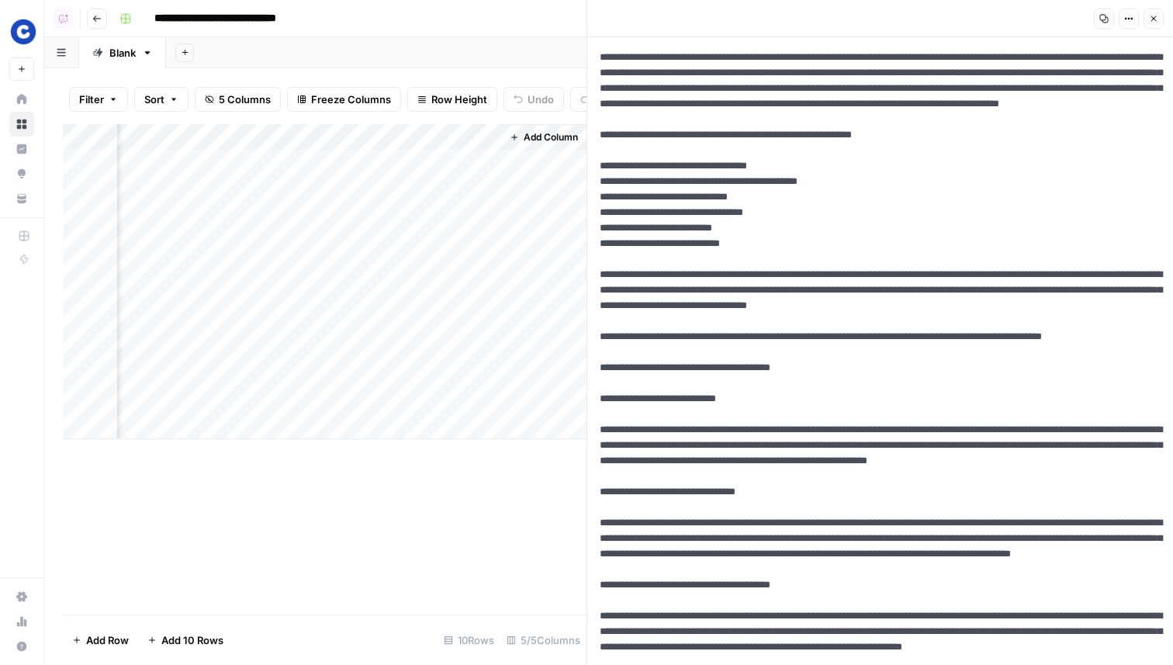
click at [985, 226] on textarea at bounding box center [880, 421] width 586 height 769
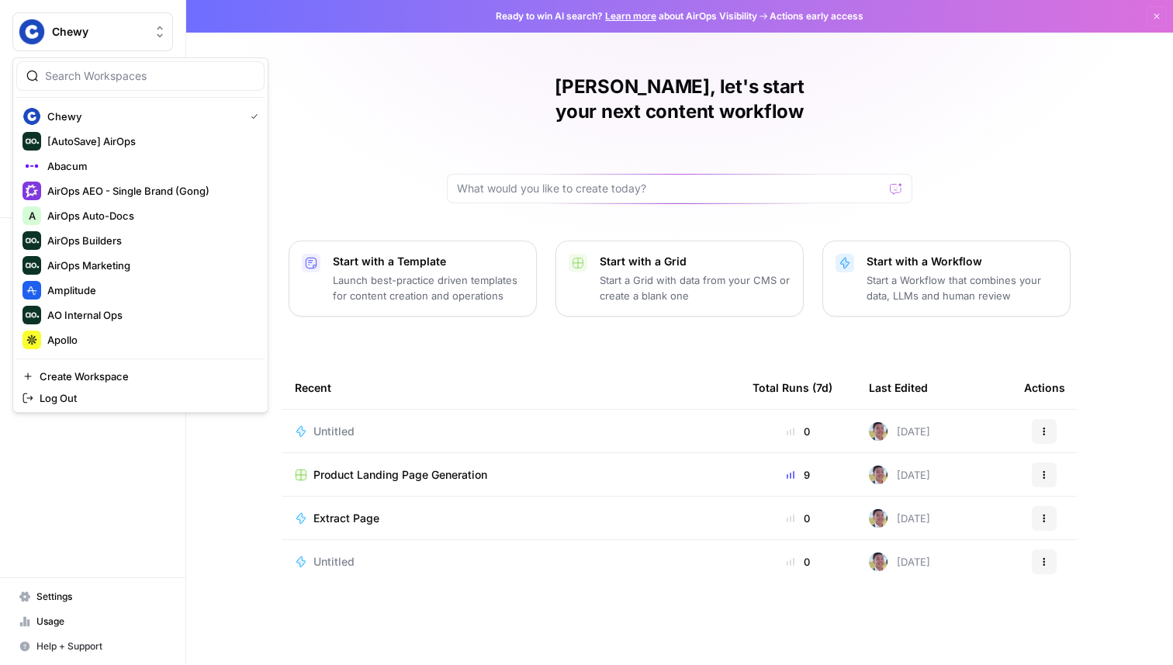
click at [70, 39] on span "Chewy" at bounding box center [99, 32] width 94 height 16
click at [99, 238] on span "AirOps Builders" at bounding box center [149, 241] width 205 height 16
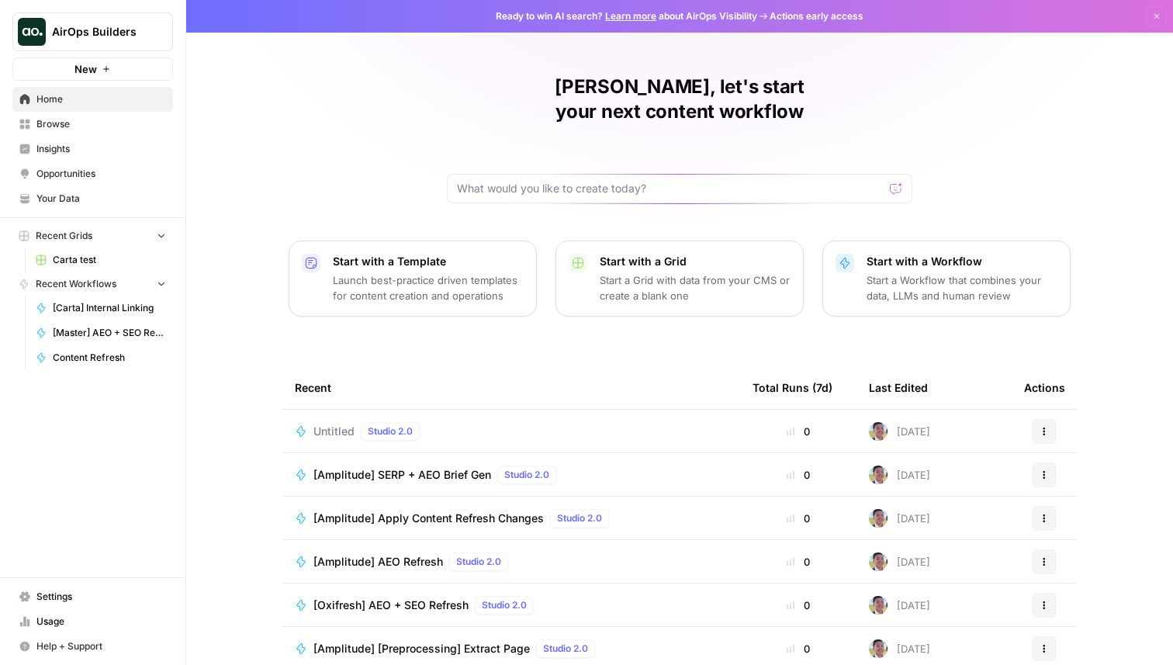
scroll to position [49, 0]
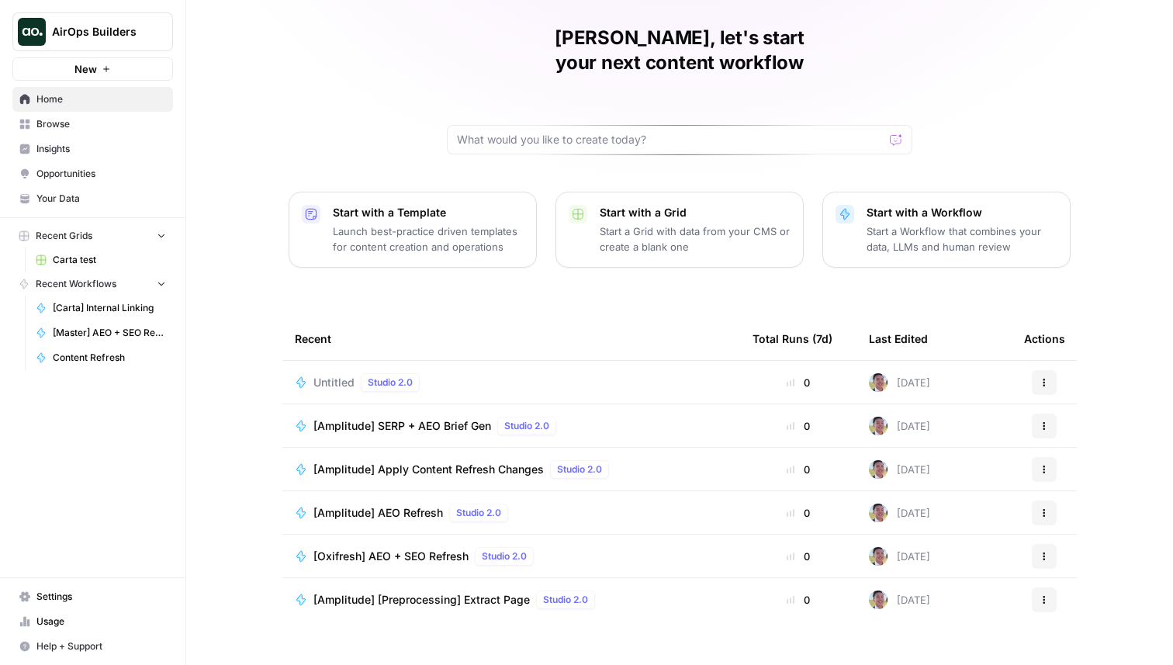
click at [105, 132] on link "Browse" at bounding box center [92, 124] width 161 height 25
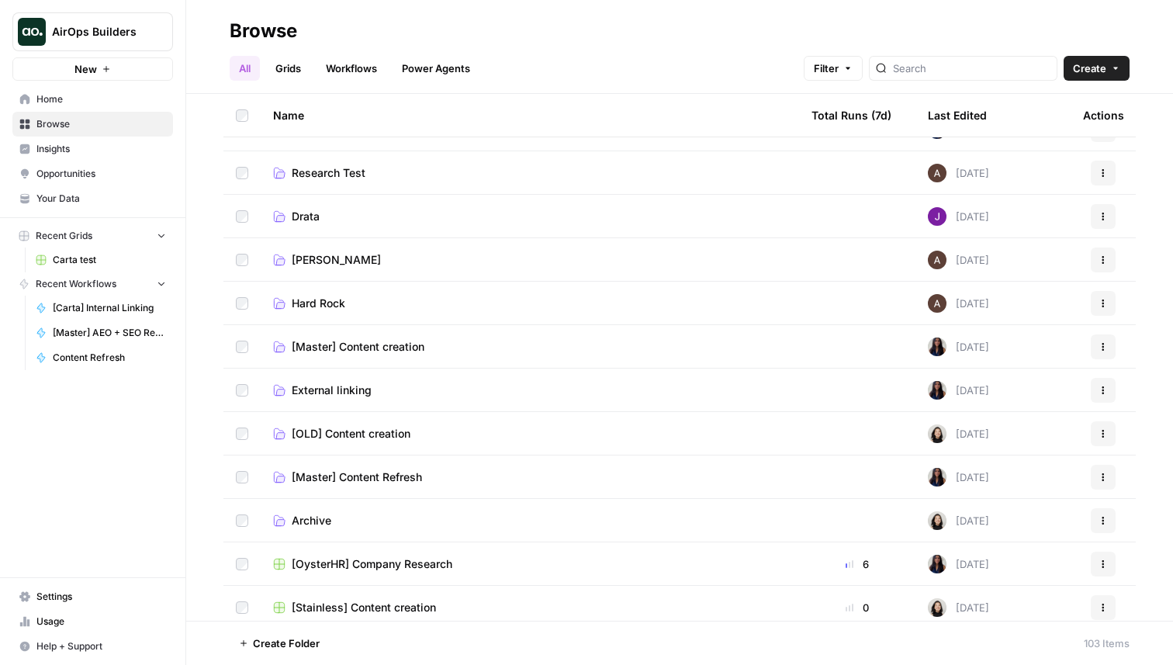
scroll to position [87, 0]
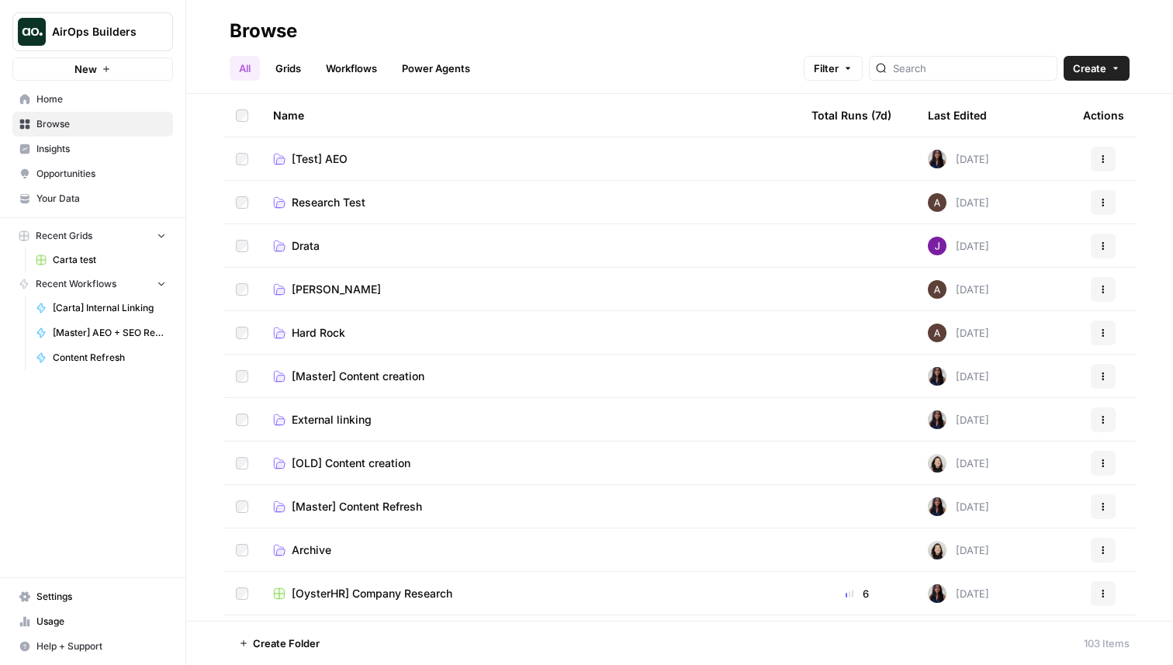
click at [382, 375] on span "[Master] Content creation" at bounding box center [358, 376] width 133 height 16
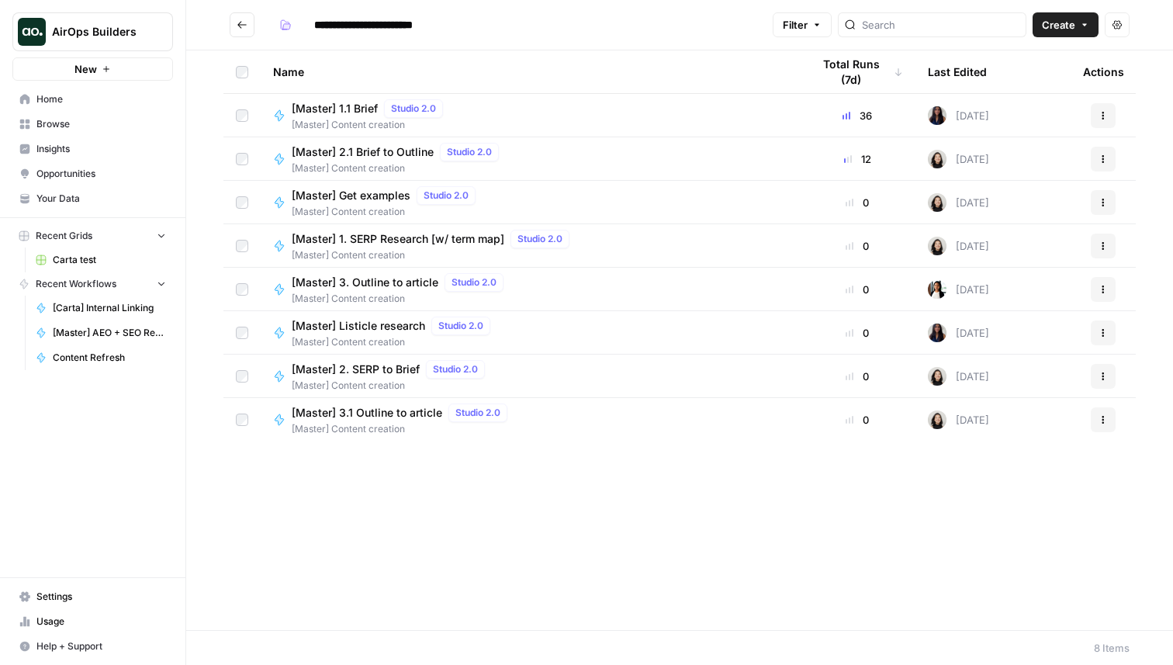
click button "Go back"
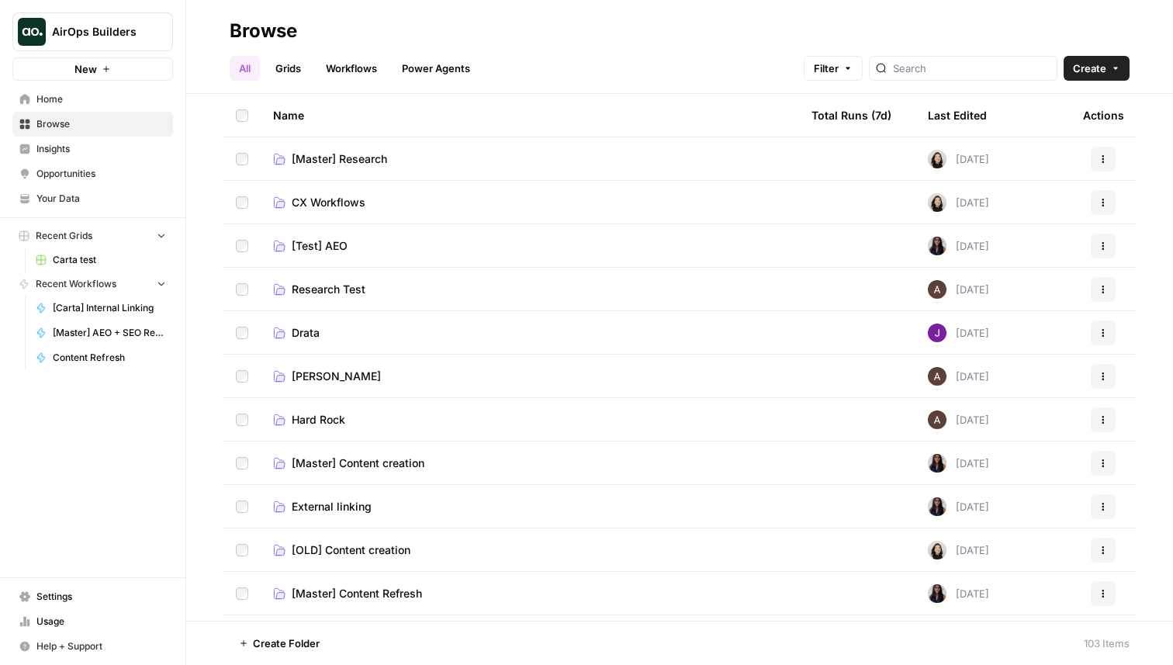
click span "CX Workflows"
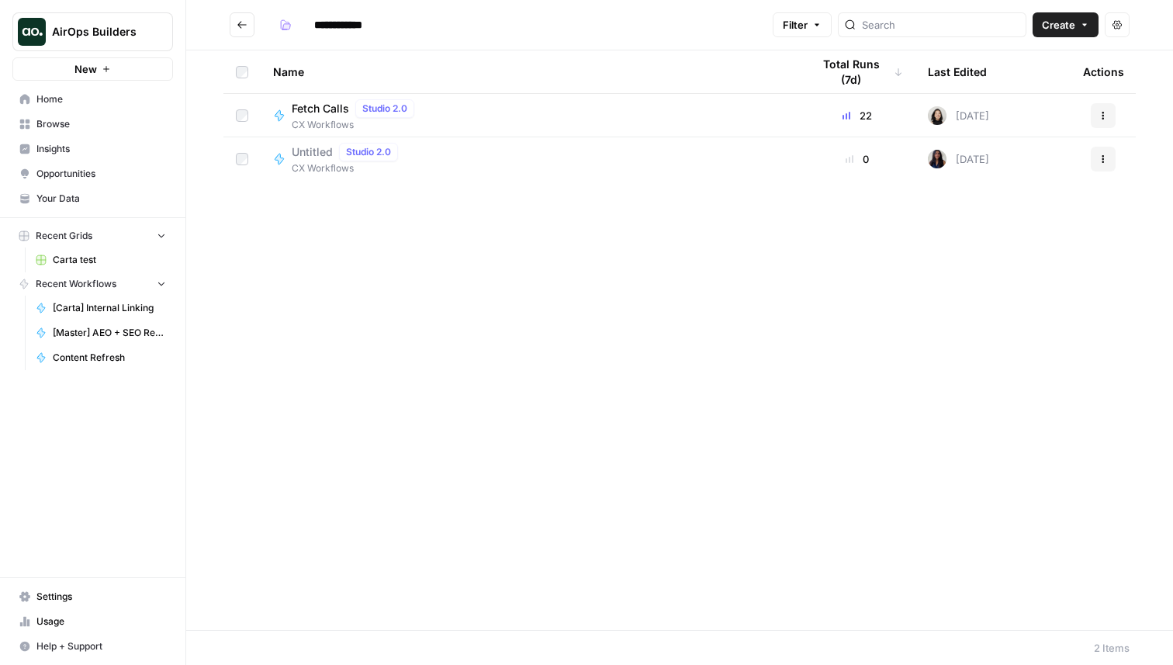
click icon "Go back"
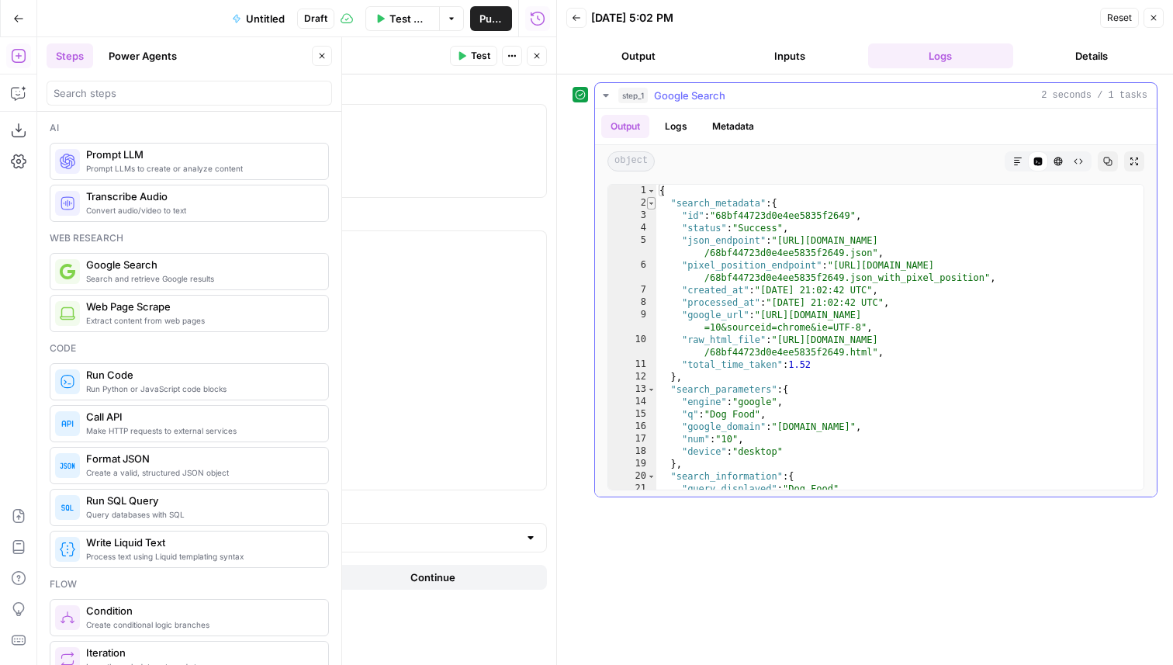
type textarea "*"
click at [651, 202] on span "Toggle code folding, rows 2 through 12" at bounding box center [651, 203] width 9 height 12
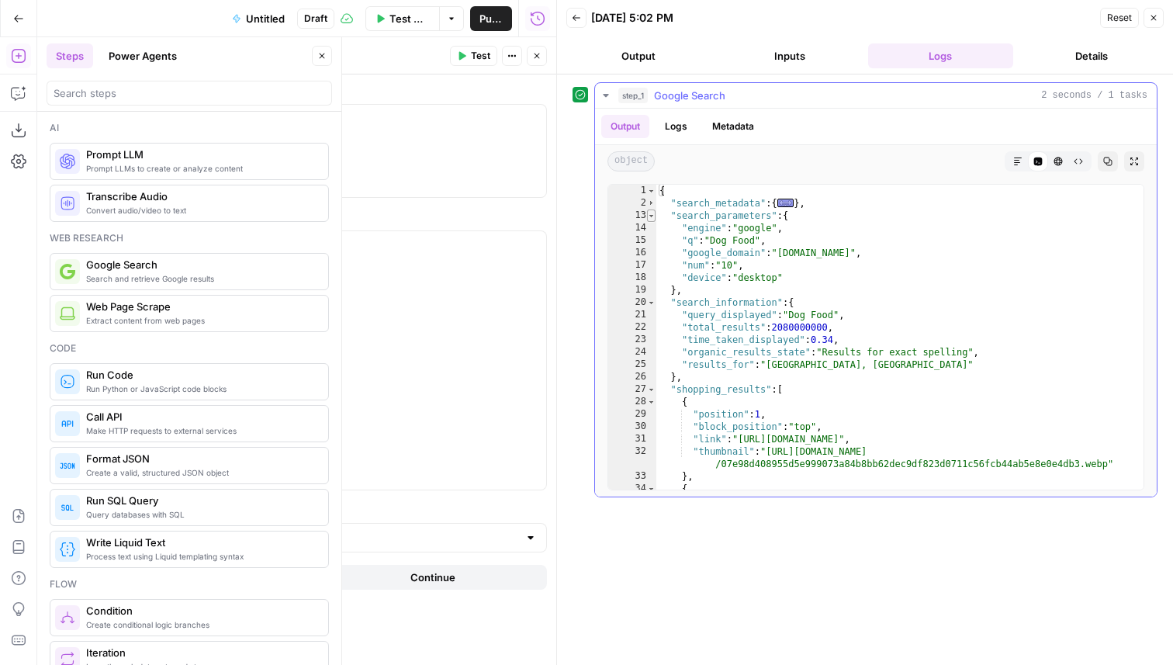
click at [651, 212] on span "Toggle code folding, rows 13 through 19" at bounding box center [651, 215] width 9 height 12
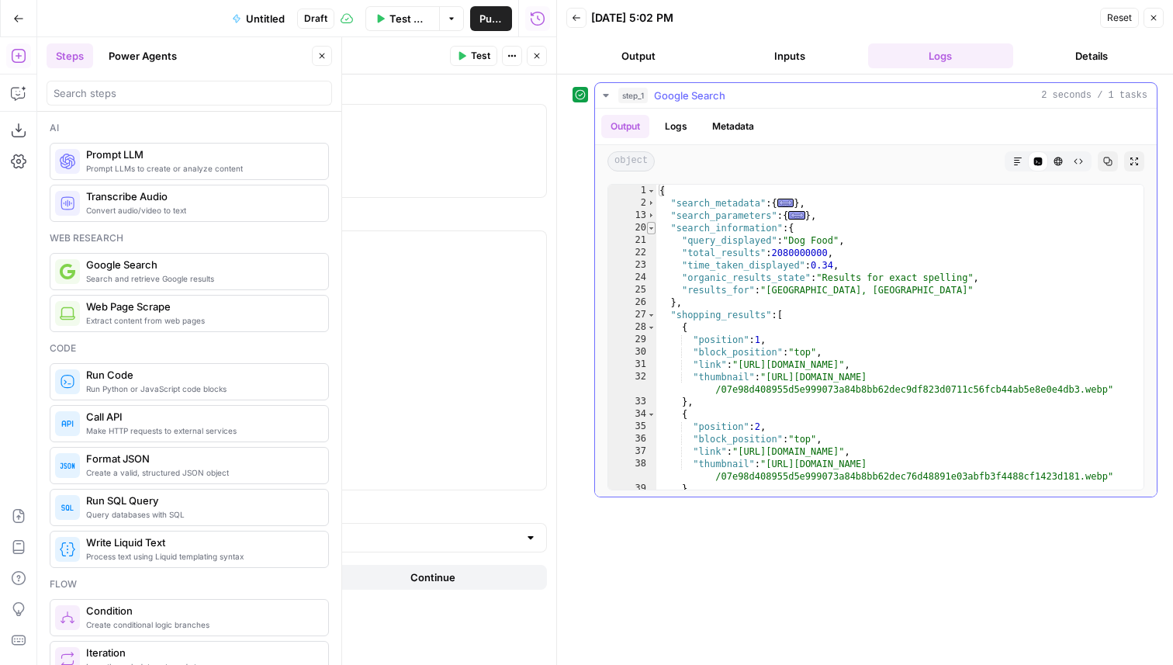
click at [651, 225] on span "Toggle code folding, rows 20 through 26" at bounding box center [651, 228] width 9 height 12
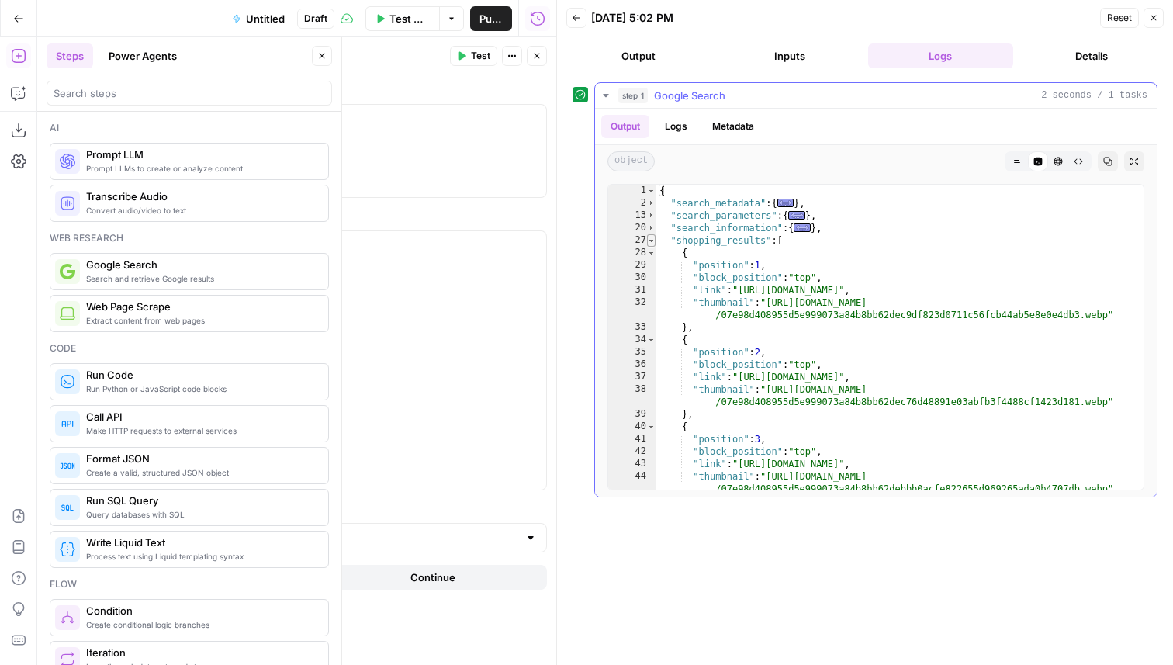
click at [651, 237] on span "Toggle code folding, rows 27 through 58" at bounding box center [651, 240] width 9 height 12
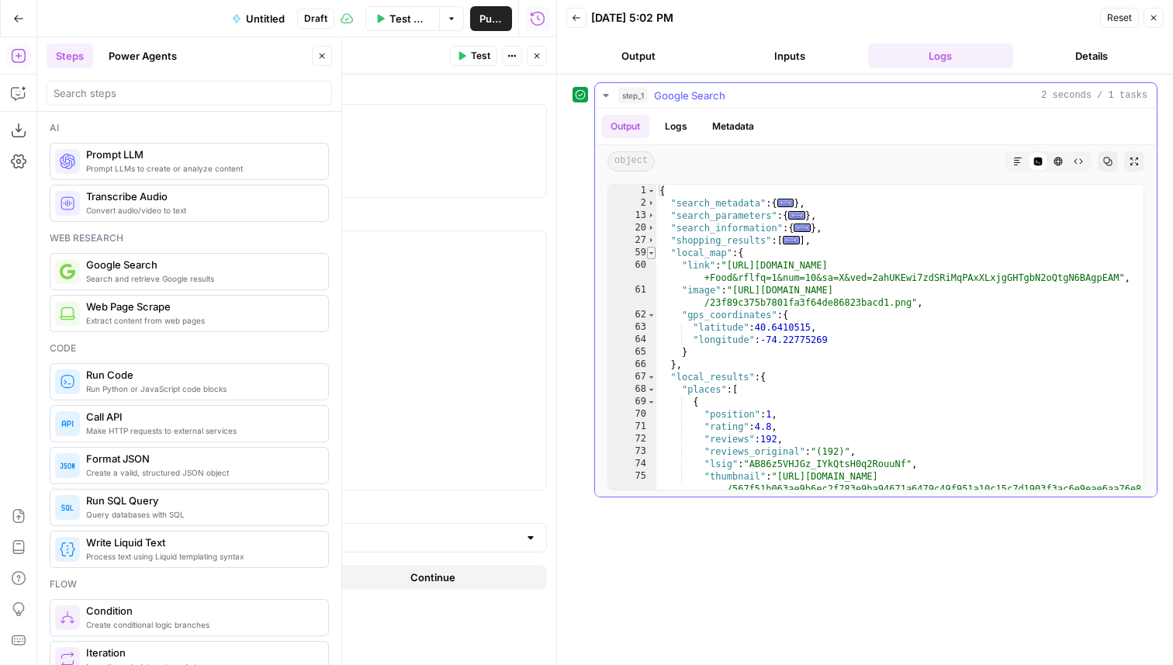
click at [651, 250] on span "Toggle code folding, rows 59 through 66" at bounding box center [651, 253] width 9 height 12
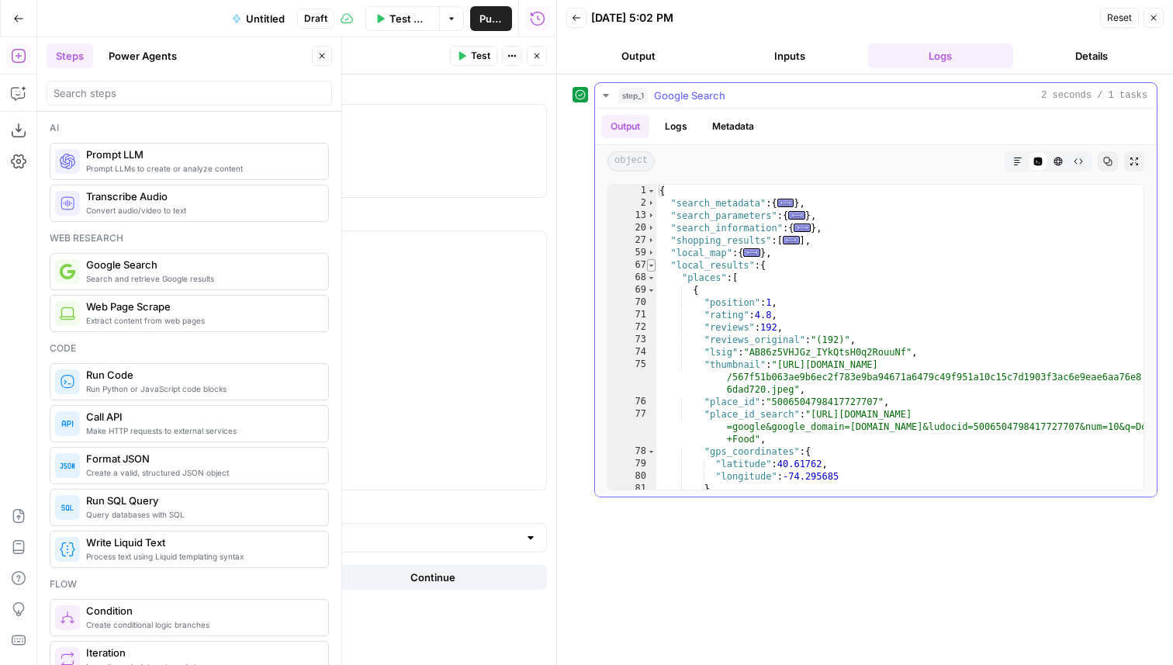
click at [652, 263] on span "Toggle code folding, rows 67 through 138" at bounding box center [651, 265] width 9 height 12
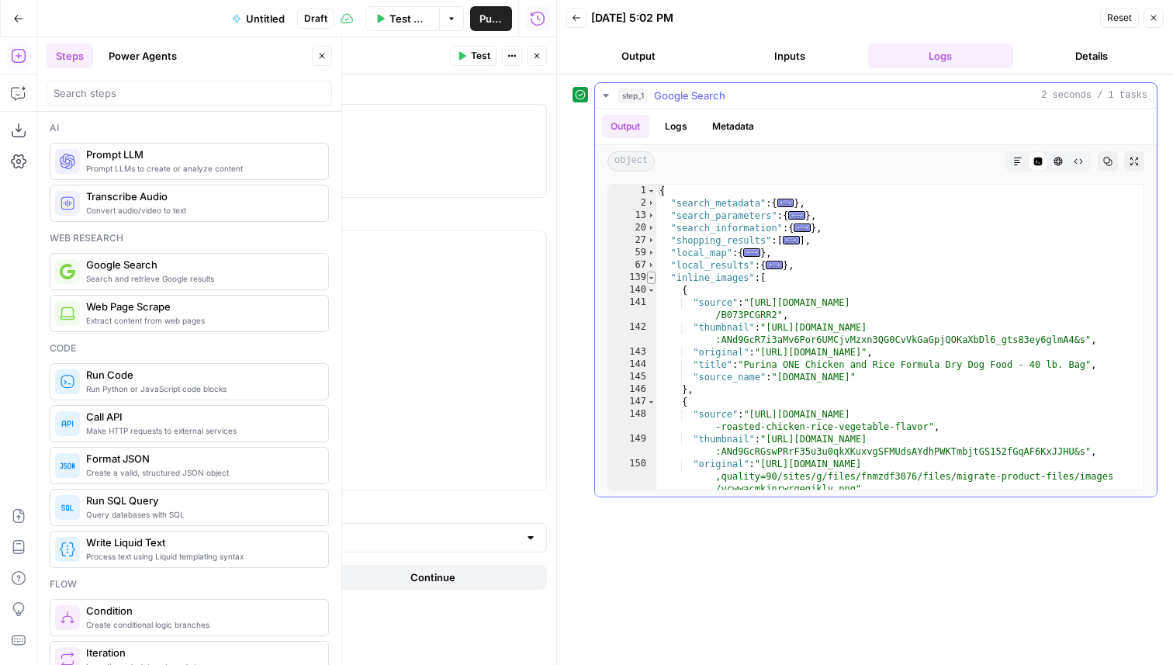
click at [652, 278] on span "Toggle code folding, rows 139 through 196" at bounding box center [651, 277] width 9 height 12
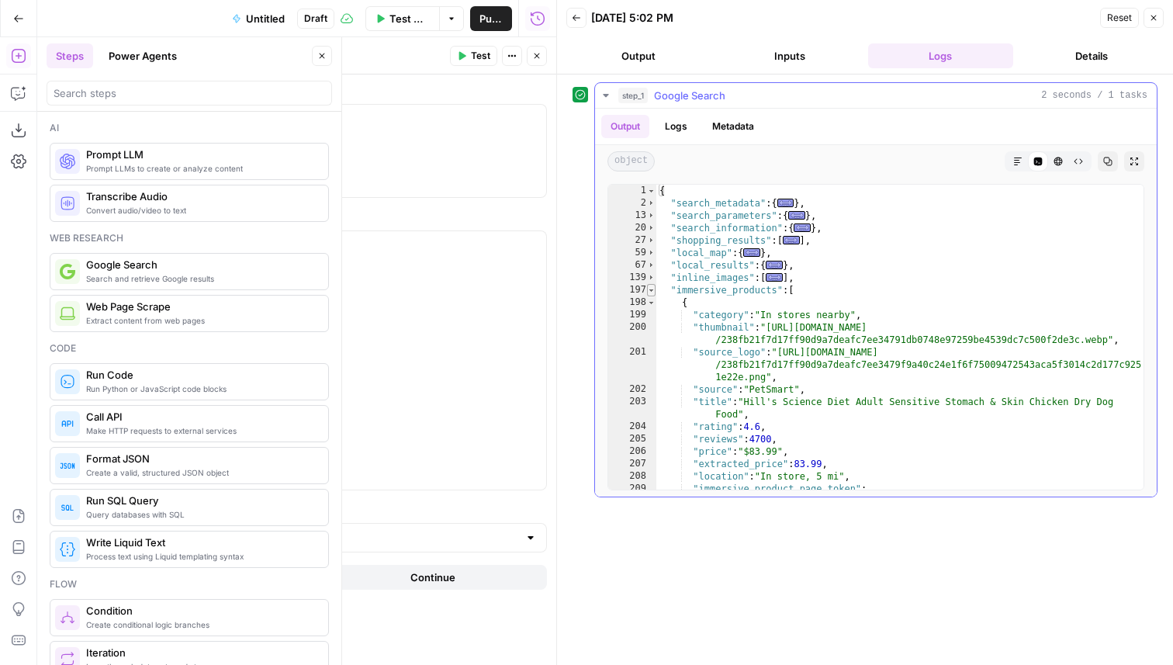
click at [652, 292] on span "Toggle code folding, rows 197 through 549" at bounding box center [651, 290] width 9 height 12
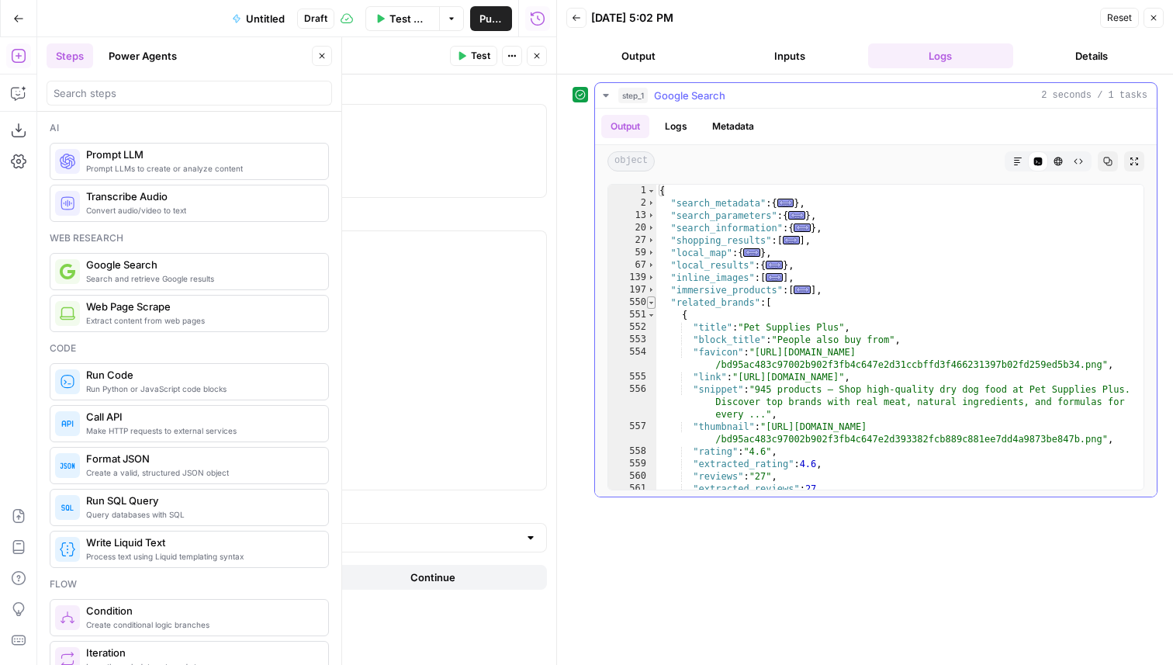
click at [651, 306] on span "Toggle code folding, rows 550 through 647" at bounding box center [651, 302] width 9 height 12
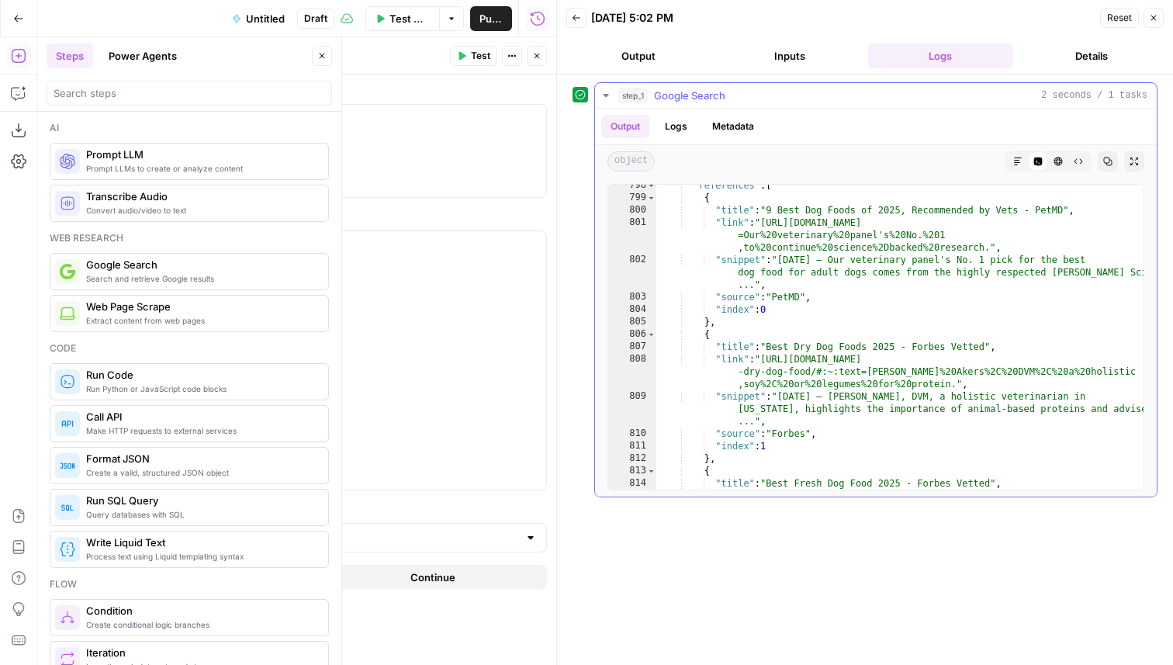
scroll to position [2655, 0]
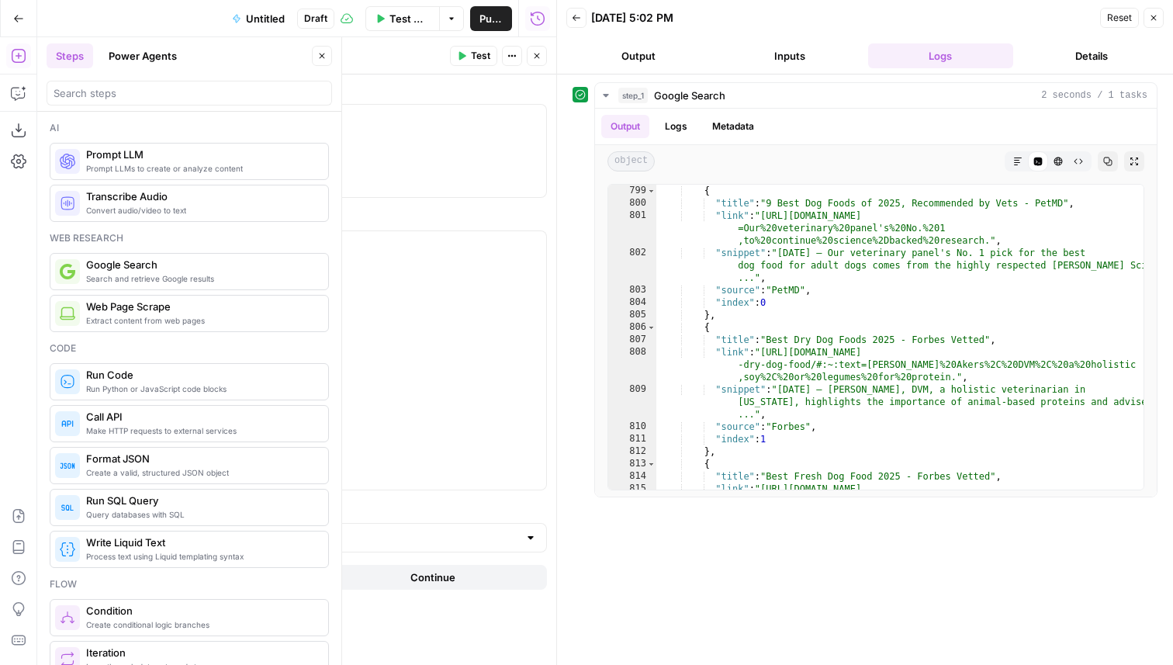
click at [537, 50] on button "Close" at bounding box center [537, 56] width 20 height 20
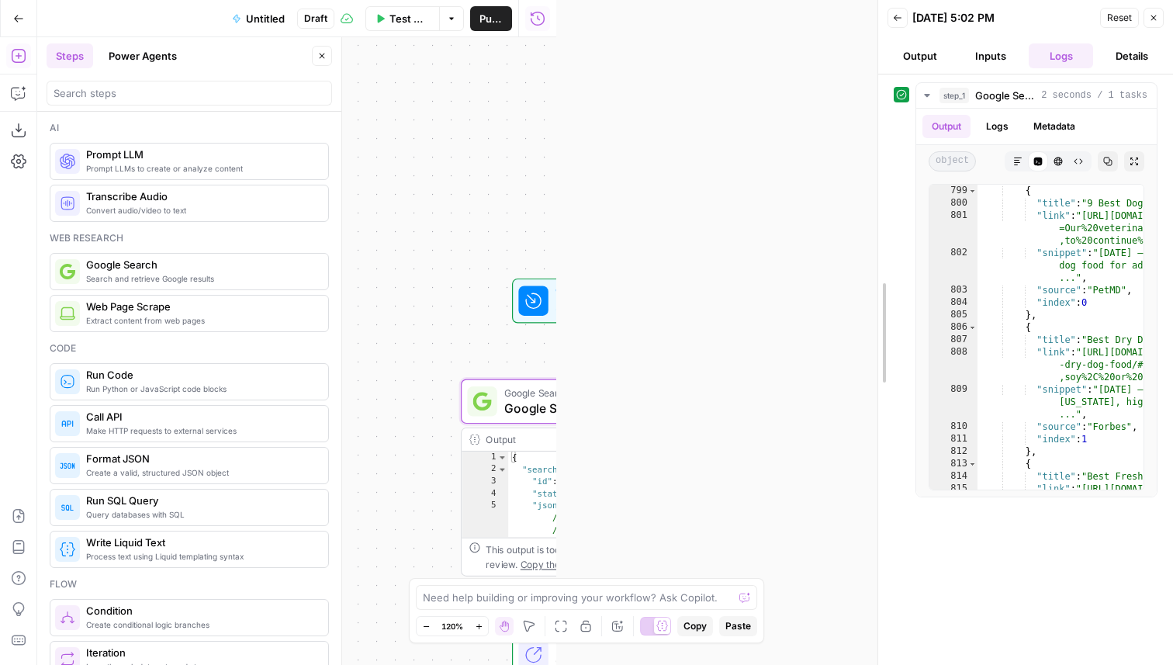
drag, startPoint x: 561, startPoint y: 358, endPoint x: 886, endPoint y: 391, distance: 327.4
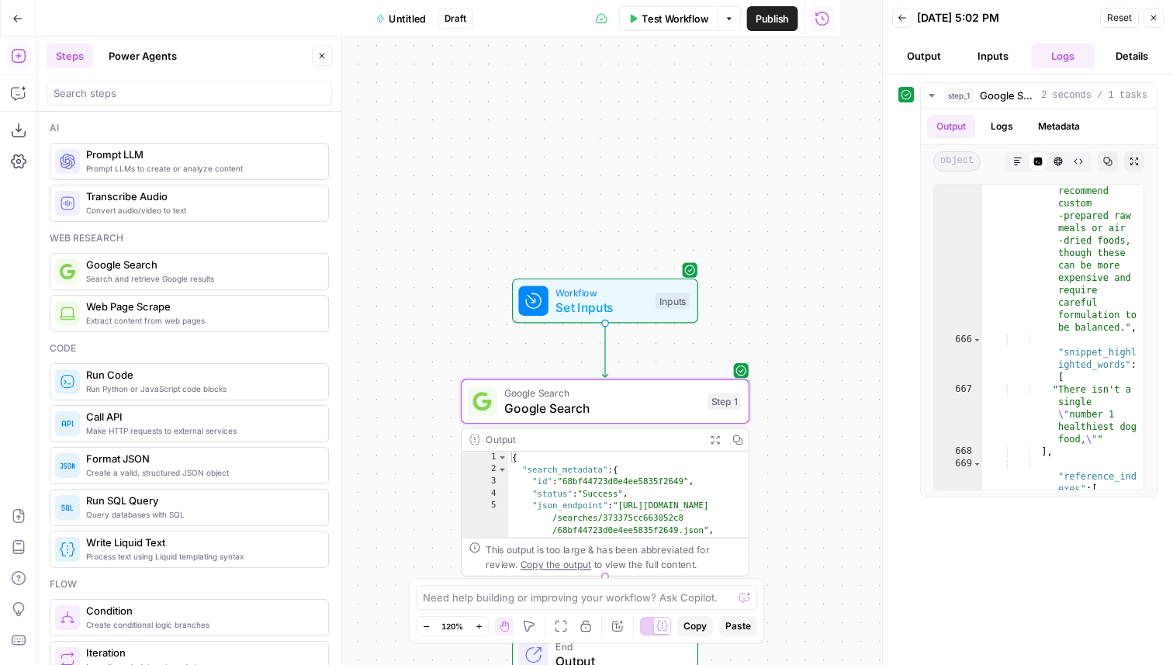
scroll to position [903, 0]
click at [157, 96] on input "search" at bounding box center [189, 93] width 271 height 16
click at [156, 65] on button "Power Agents" at bounding box center [142, 55] width 87 height 25
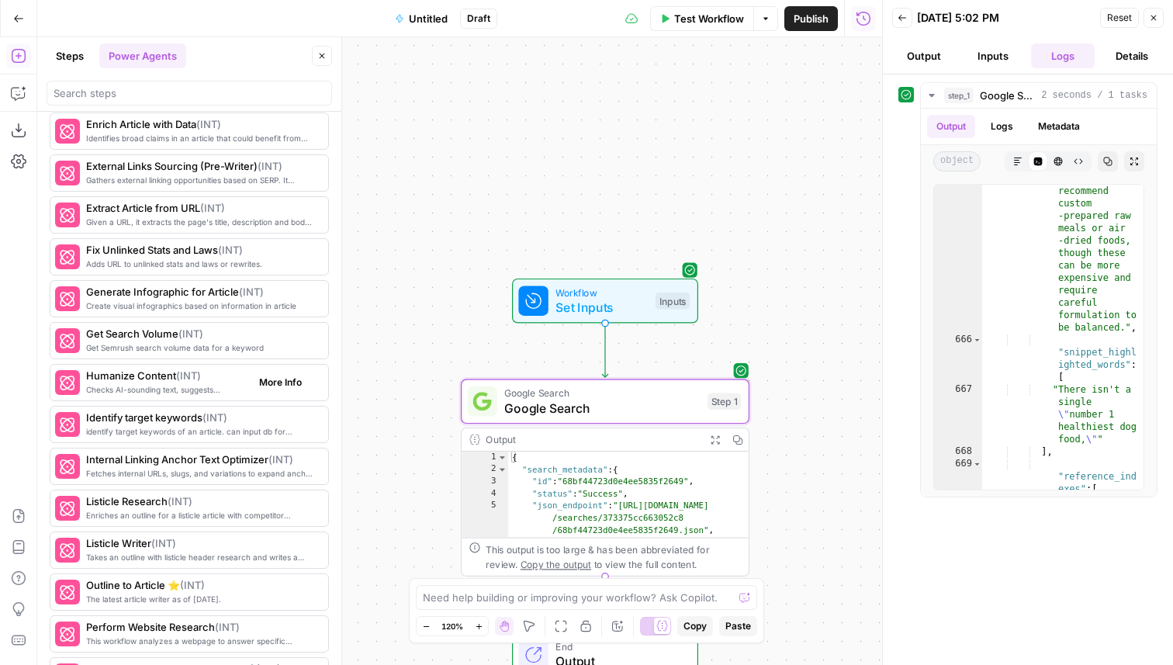
scroll to position [1521, 0]
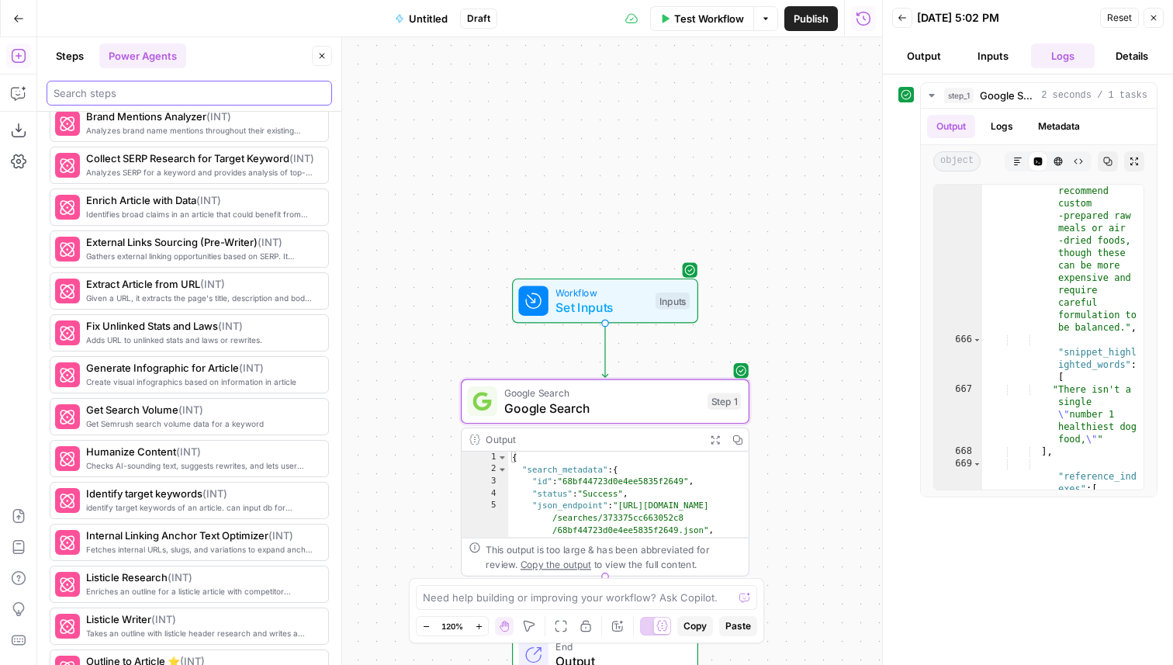
click at [119, 98] on input "search" at bounding box center [189, 93] width 271 height 16
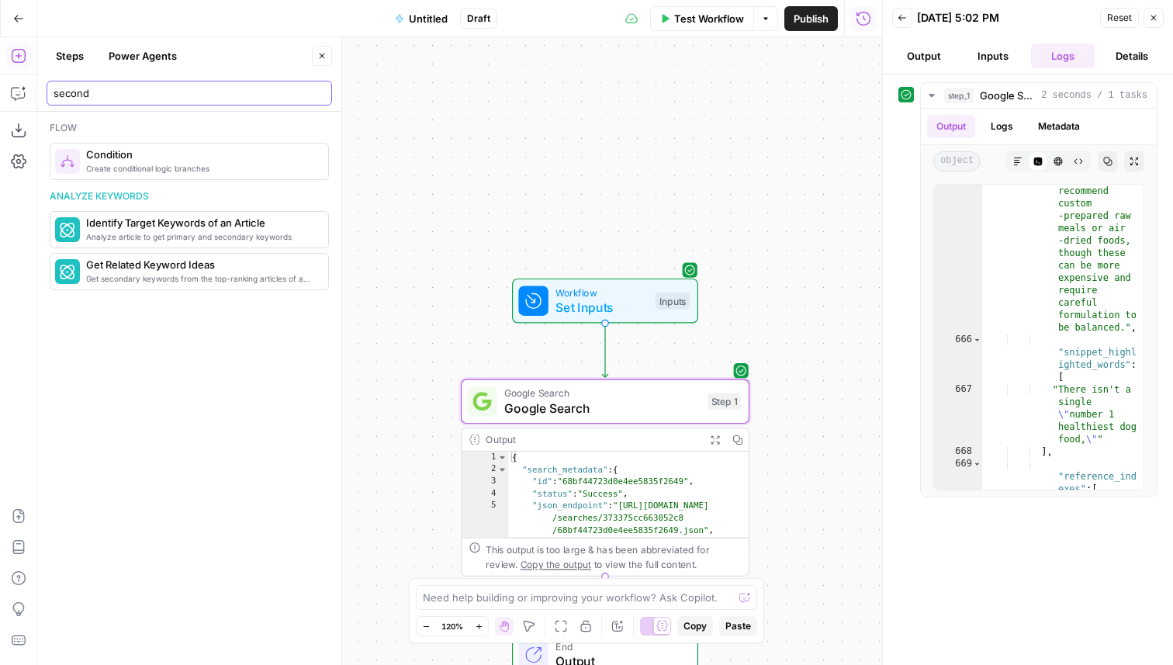
scroll to position [0, 0]
type input "s"
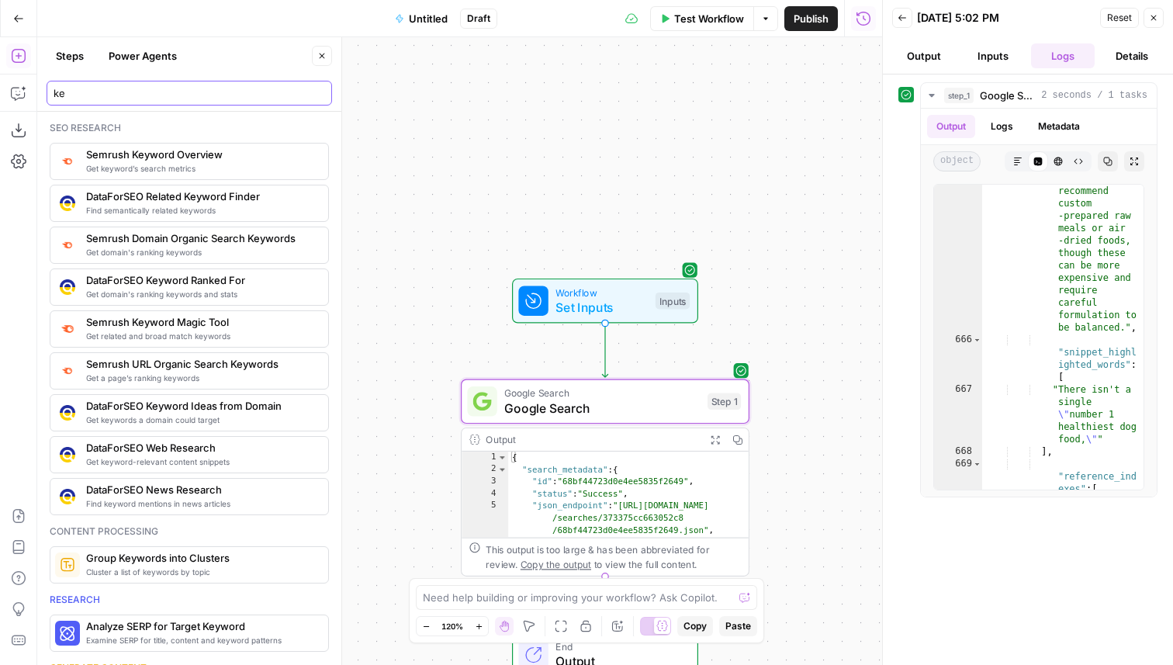
type input "k"
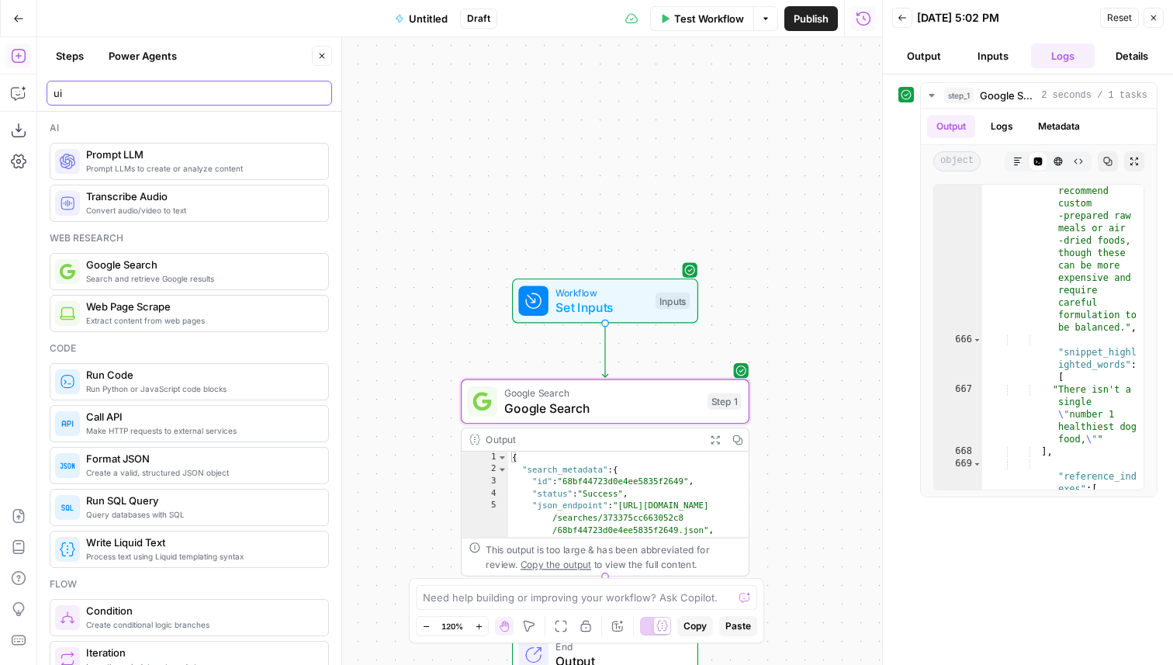
type input "u"
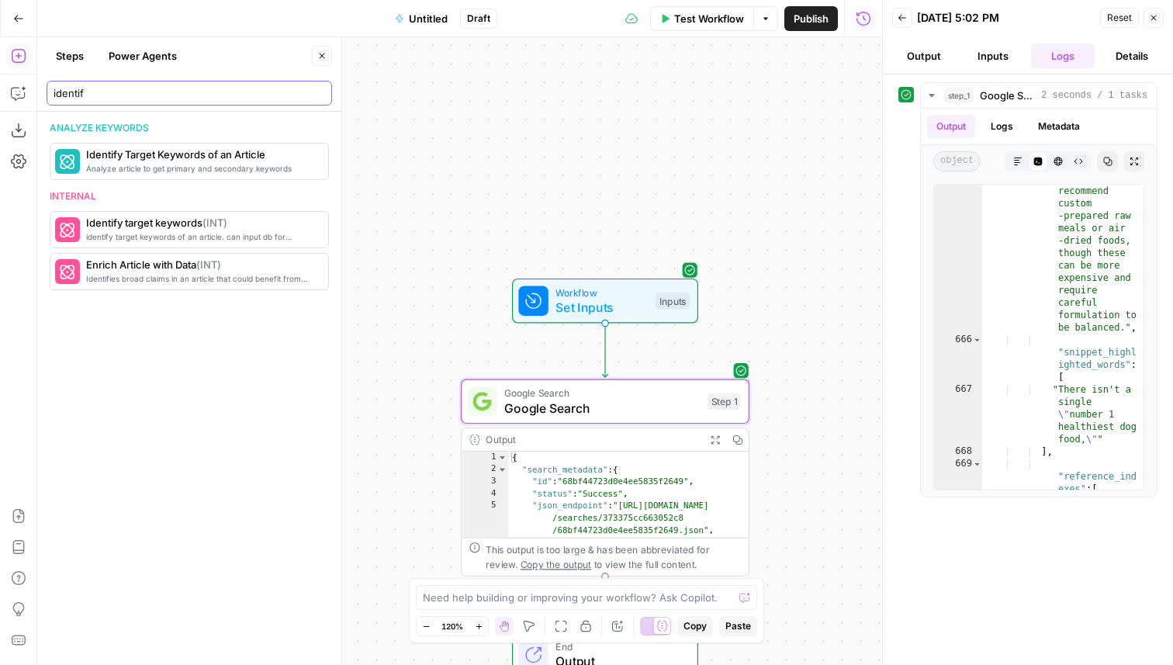
type input "identif"
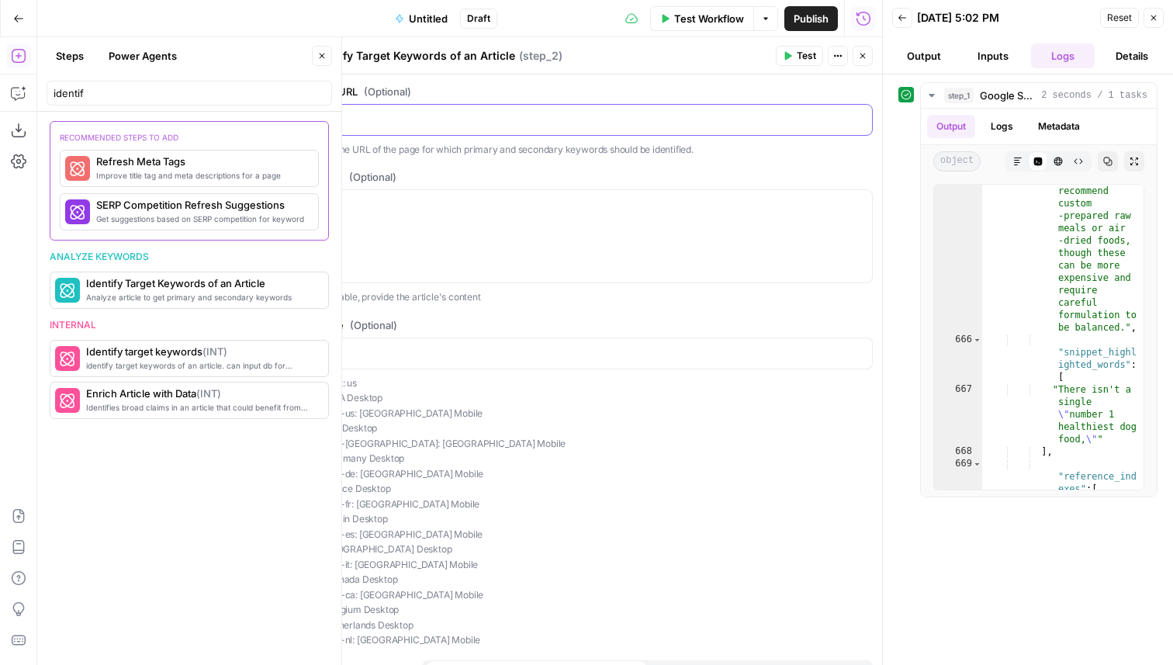
click at [548, 119] on p at bounding box center [592, 119] width 541 height 16
click at [541, 206] on p at bounding box center [592, 204] width 541 height 16
click at [865, 55] on icon "button" at bounding box center [862, 55] width 9 height 9
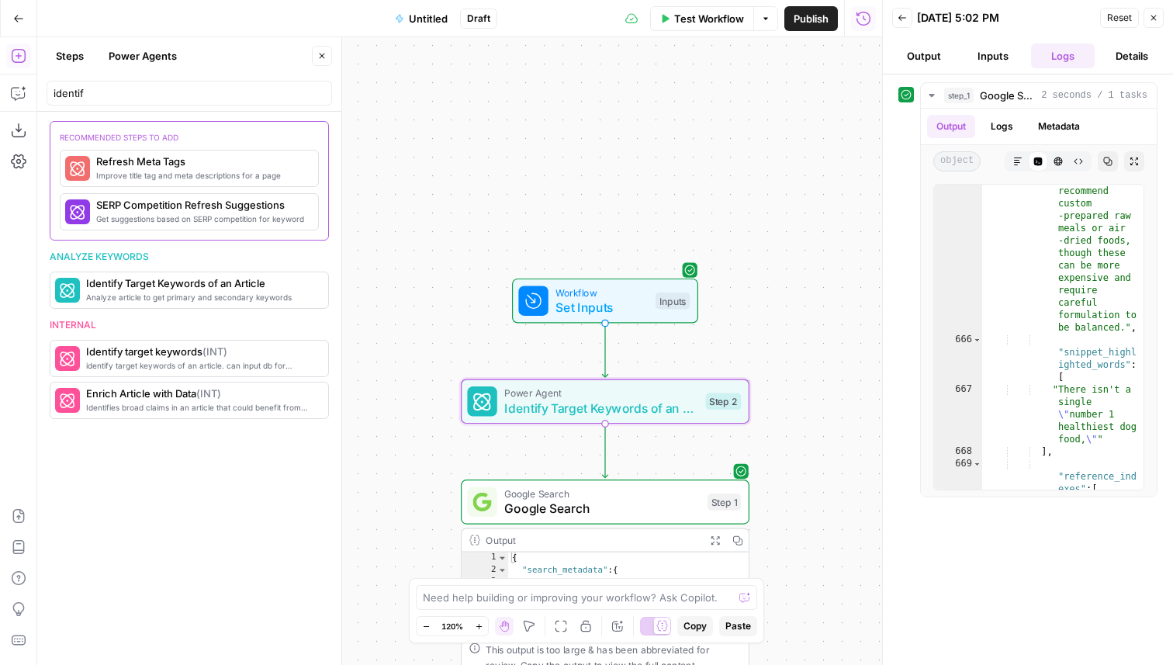
click at [604, 292] on span "Workflow" at bounding box center [601, 292] width 92 height 15
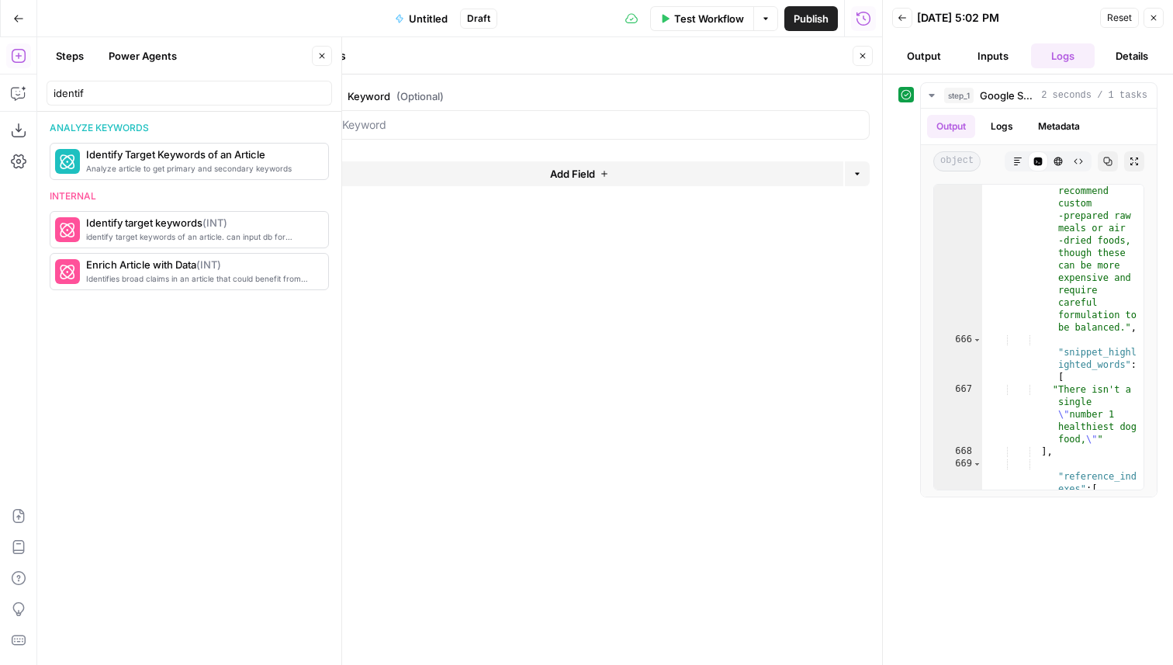
click at [604, 195] on div "Add Field Options" at bounding box center [592, 179] width 555 height 37
click at [604, 177] on icon "button" at bounding box center [603, 173] width 9 height 9
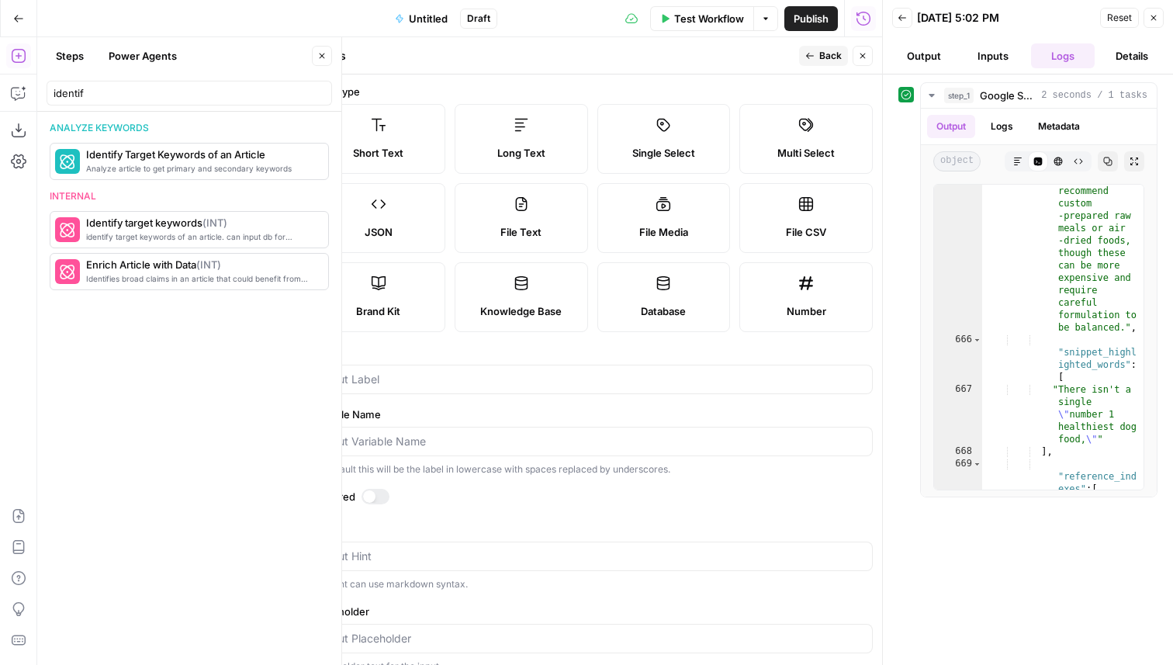
click at [525, 165] on label "Long Text" at bounding box center [520, 139] width 133 height 70
click at [433, 371] on input "Label" at bounding box center [592, 379] width 541 height 16
type input "article"
click at [825, 49] on span "Back" at bounding box center [830, 56] width 22 height 14
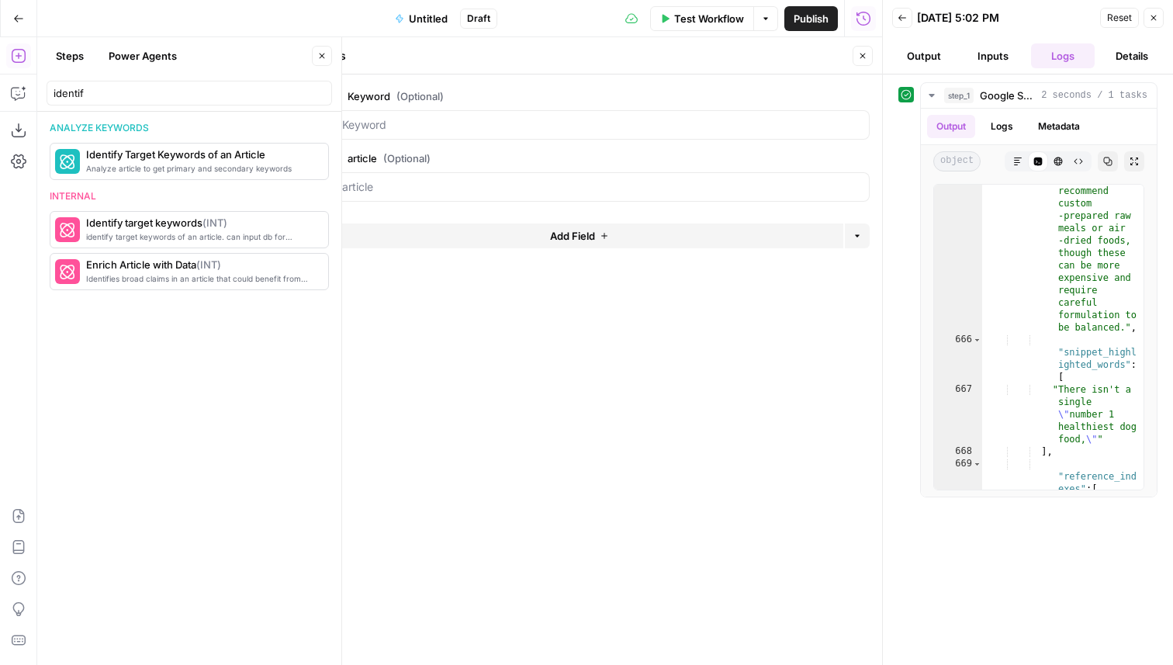
click at [696, 23] on span "Test Workflow" at bounding box center [709, 19] width 70 height 16
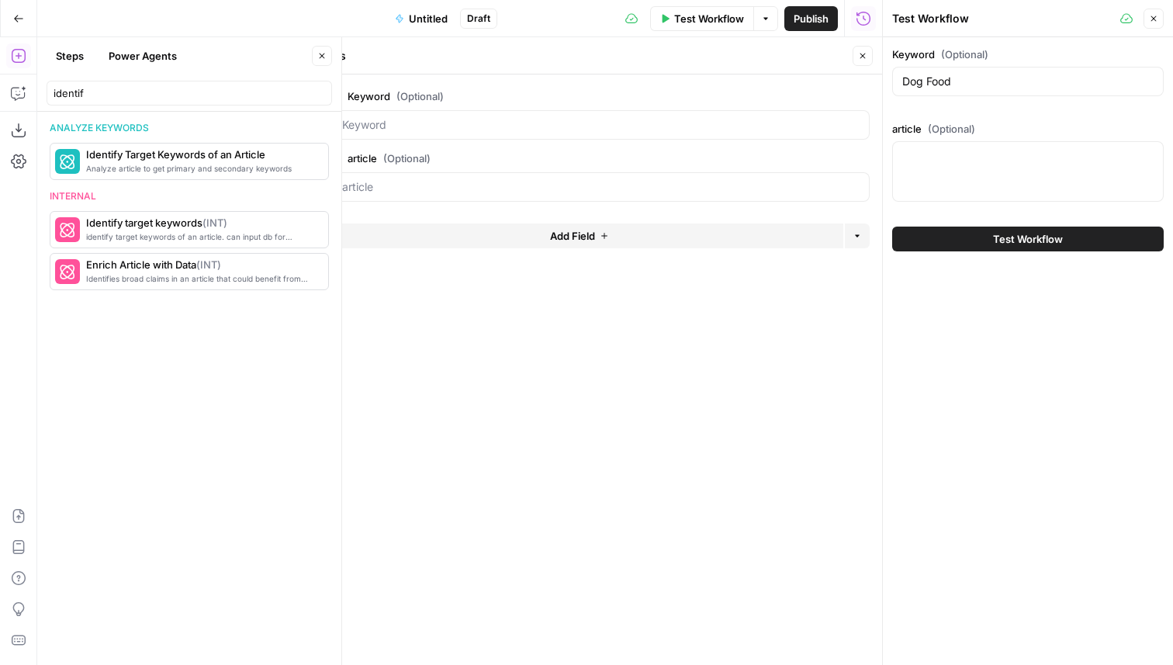
click at [936, 181] on div at bounding box center [1027, 171] width 271 height 60
paste textarea "Keep your best friend happy and thriving with a delicious and nutritious dog fo…"
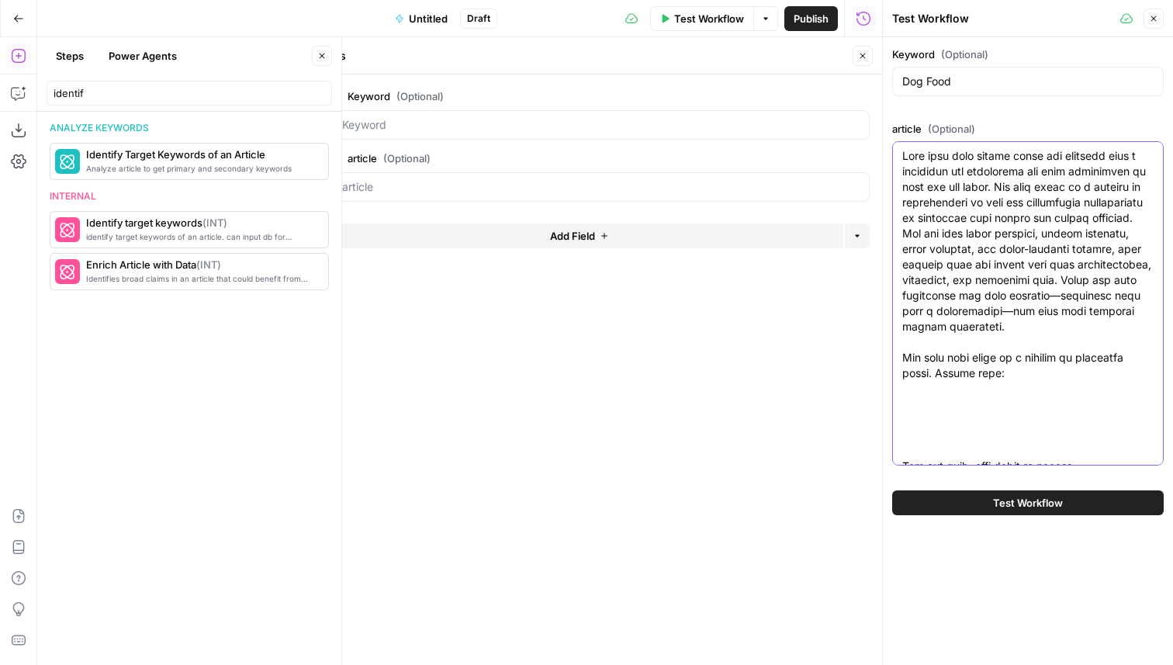
scroll to position [1078, 0]
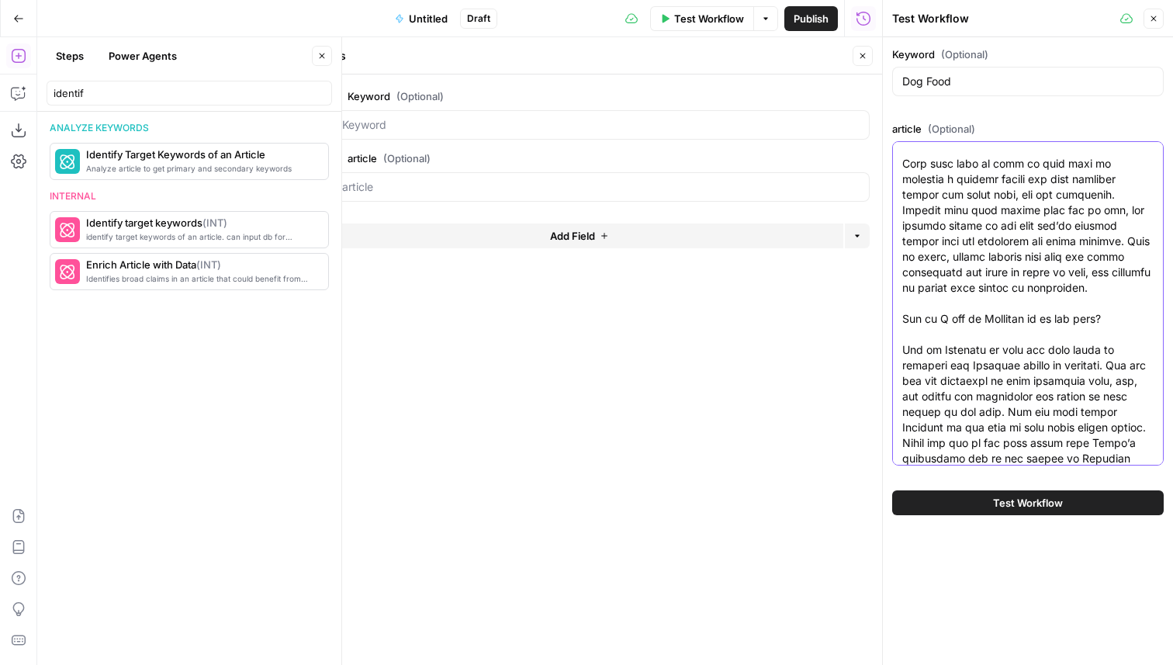
type textarea "Keep your best friend happy and thriving with a delicious and nutritious dog fo…"
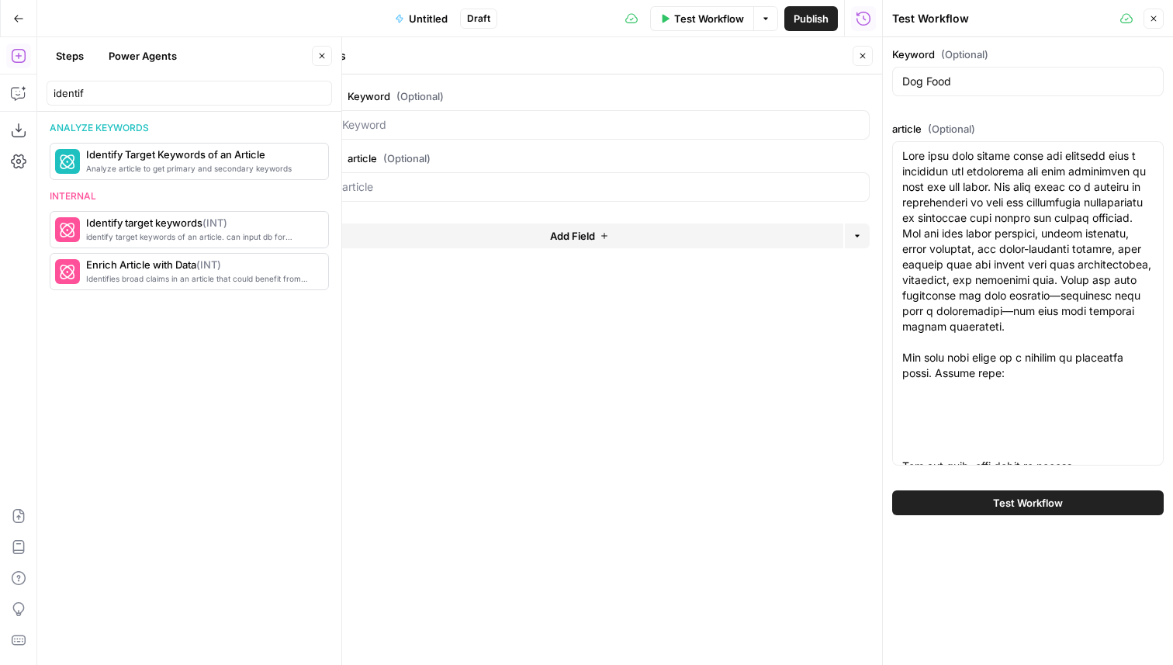
click at [864, 54] on icon "button" at bounding box center [862, 56] width 5 height 5
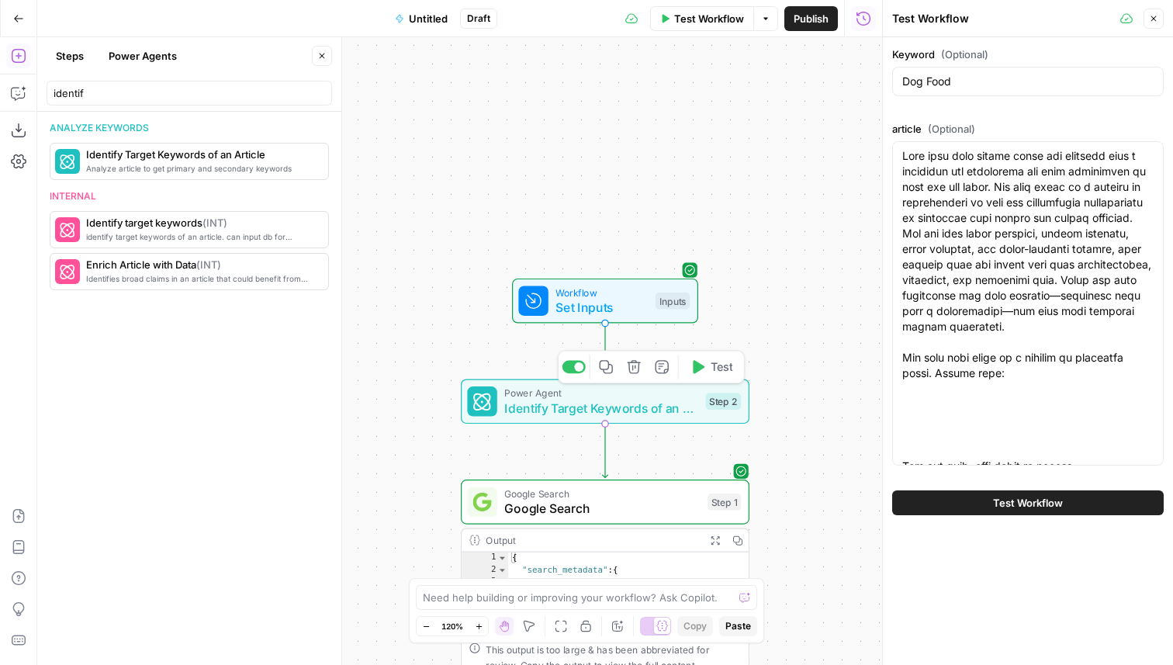
click at [718, 361] on span "Test" at bounding box center [721, 366] width 22 height 17
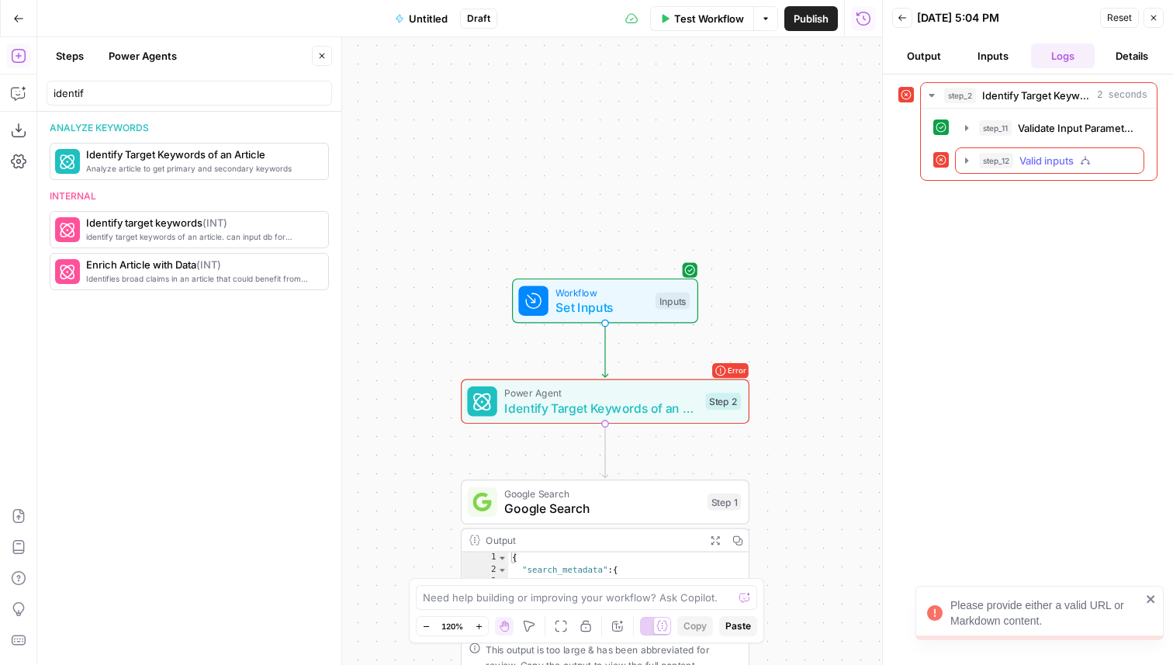
click at [1042, 154] on span "Valid inputs" at bounding box center [1046, 161] width 54 height 16
click at [1049, 195] on div "step_13 Raise Input Error 0 ms" at bounding box center [1067, 193] width 107 height 16
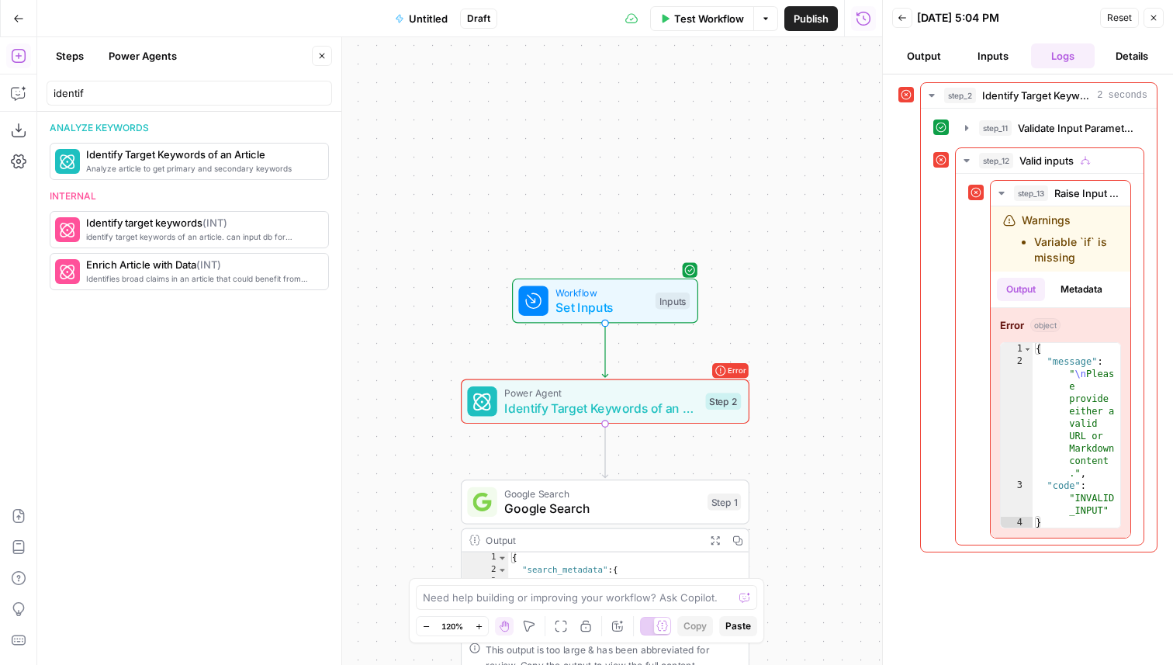
click at [705, 22] on span "Test Workflow" at bounding box center [709, 19] width 70 height 16
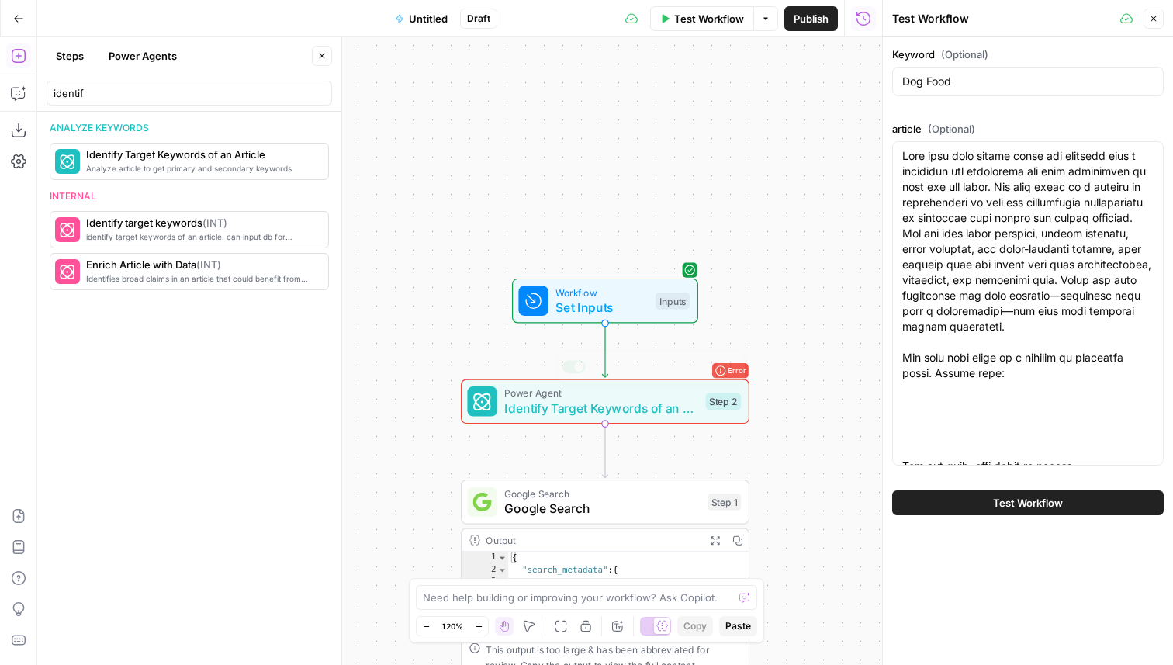
click at [712, 407] on div "Step 2" at bounding box center [724, 401] width 36 height 17
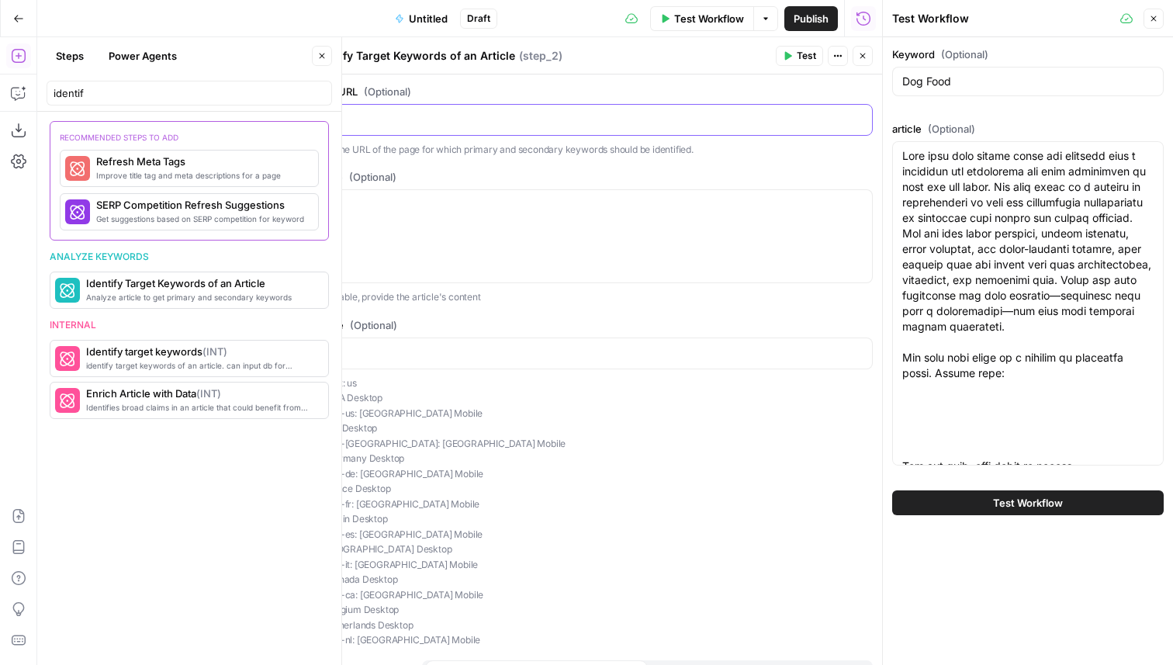
click at [492, 123] on p at bounding box center [592, 119] width 541 height 16
click at [593, 211] on p at bounding box center [592, 204] width 541 height 16
click at [854, 206] on icon "button" at bounding box center [858, 204] width 8 height 8
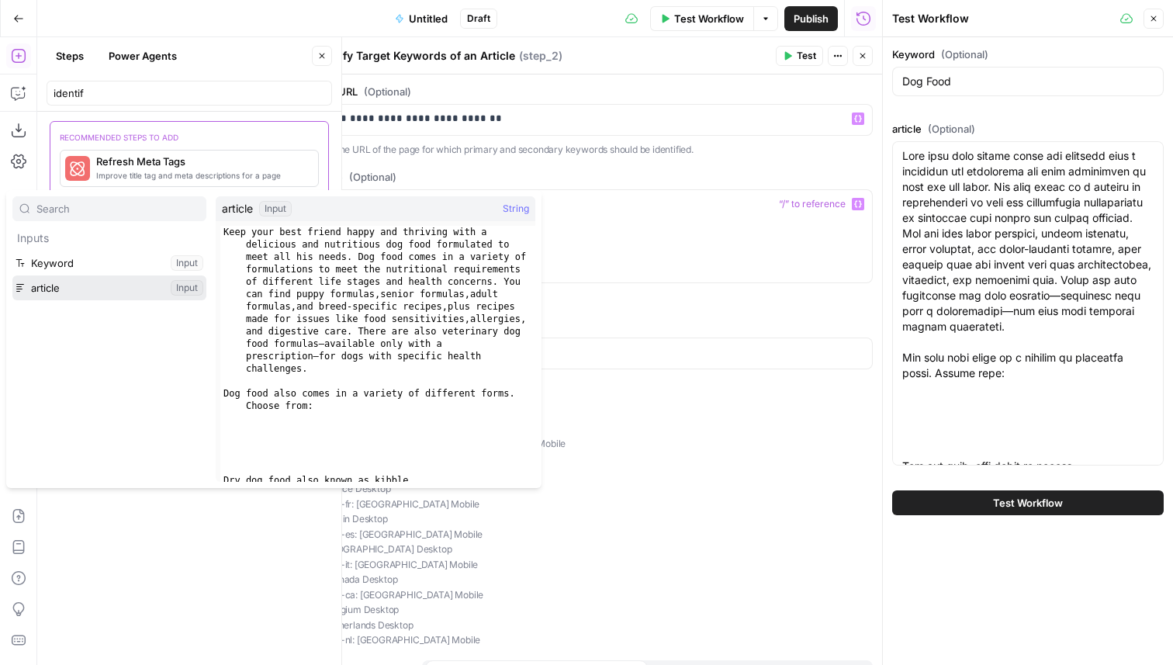
click at [89, 282] on button "Select variable article" at bounding box center [109, 287] width 194 height 25
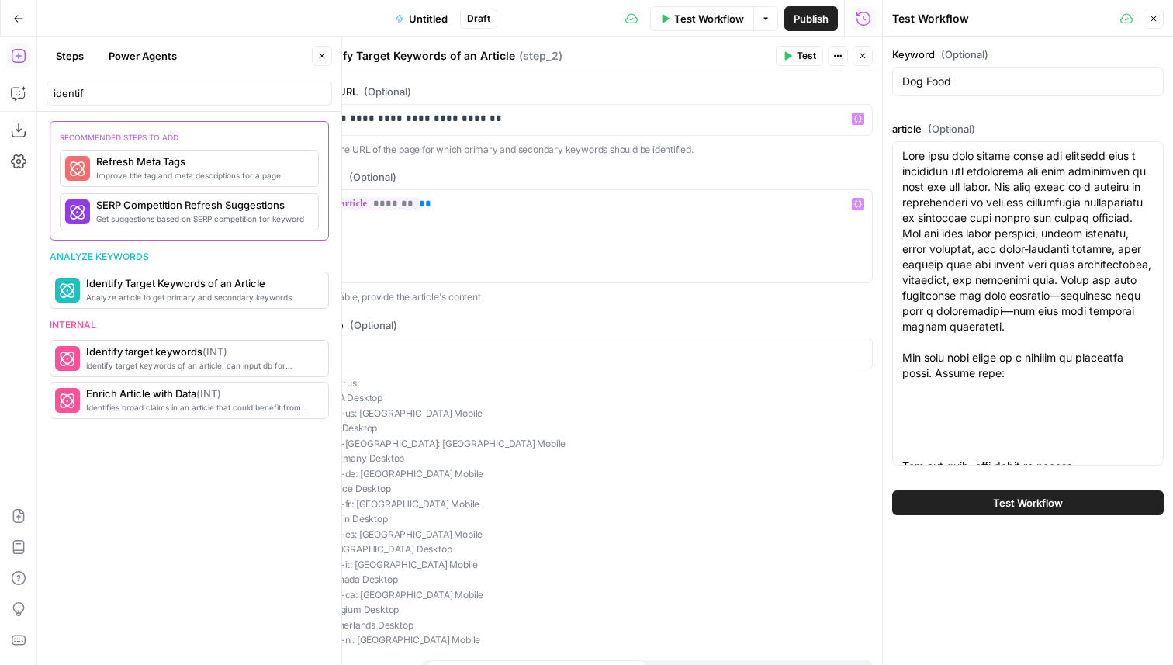
click at [959, 498] on button "Test Workflow" at bounding box center [1027, 502] width 271 height 25
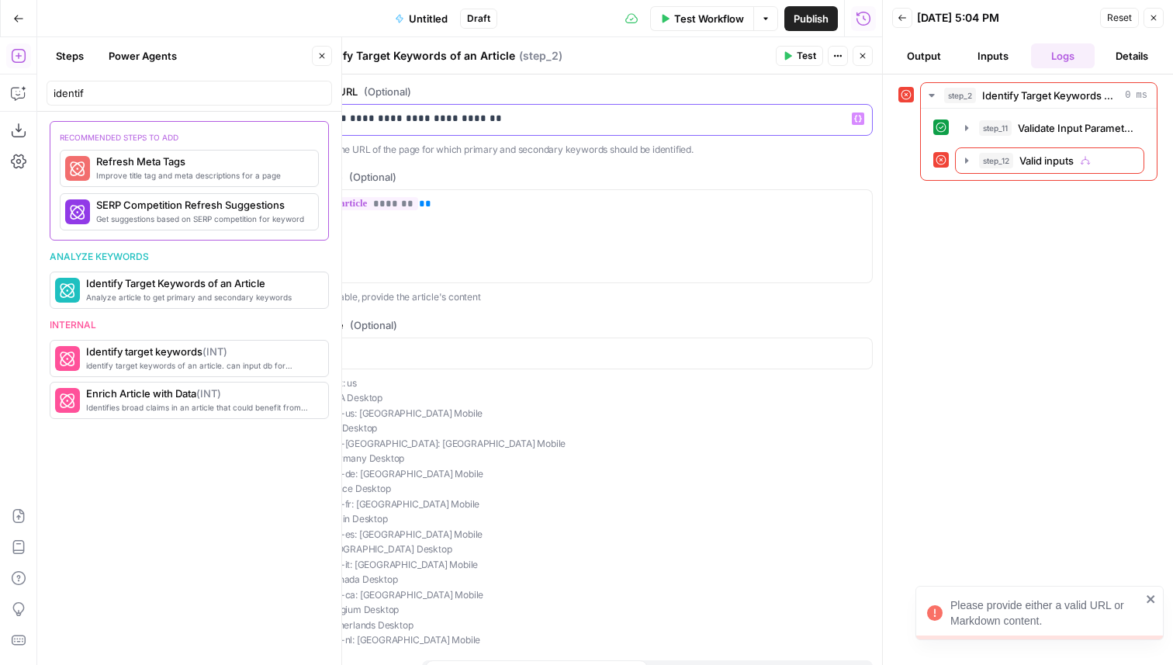
drag, startPoint x: 355, startPoint y: 119, endPoint x: 305, endPoint y: 123, distance: 50.6
click at [305, 123] on div "**********" at bounding box center [592, 350] width 580 height 627
click at [790, 55] on icon "button" at bounding box center [788, 56] width 7 height 9
click at [993, 156] on span "step_12" at bounding box center [996, 161] width 34 height 16
click at [1034, 202] on button "step_13 Raise Input Error 0 ms" at bounding box center [1060, 193] width 140 height 25
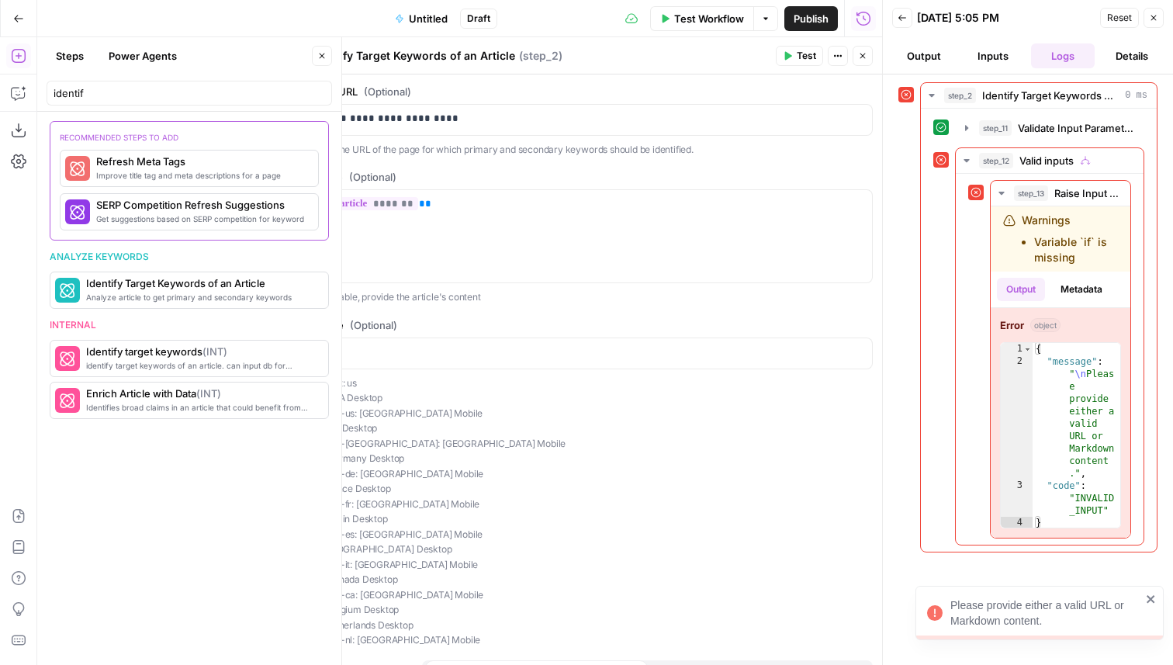
click at [862, 54] on icon "button" at bounding box center [862, 55] width 9 height 9
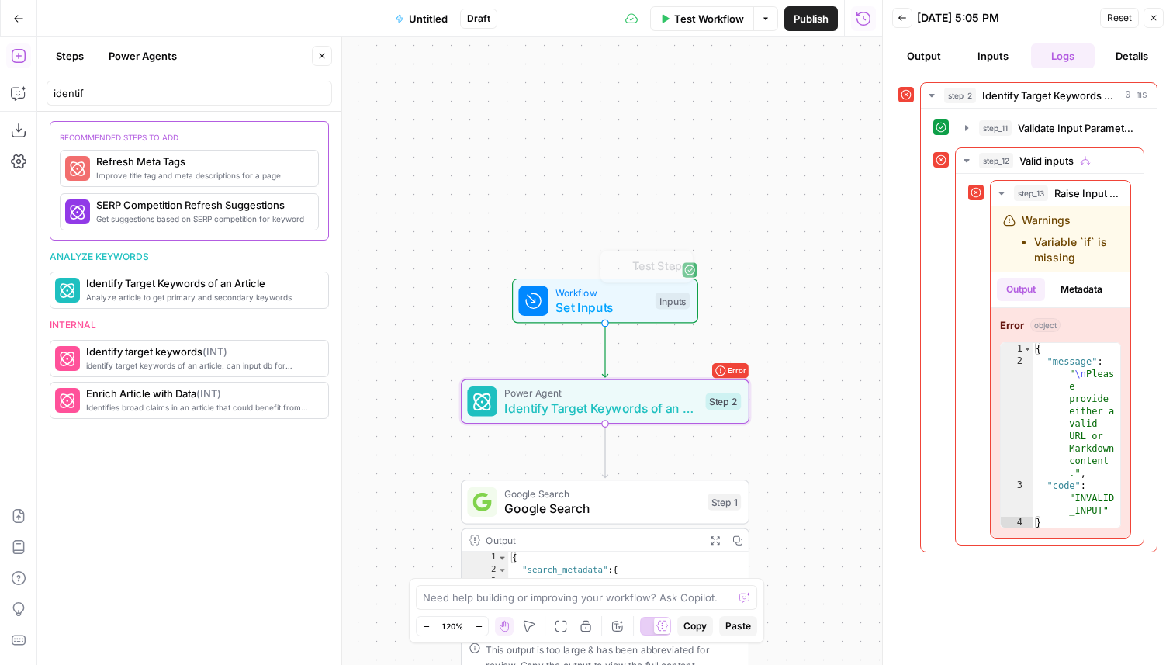
click at [581, 409] on span "Identify Target Keywords of an Article" at bounding box center [601, 408] width 194 height 19
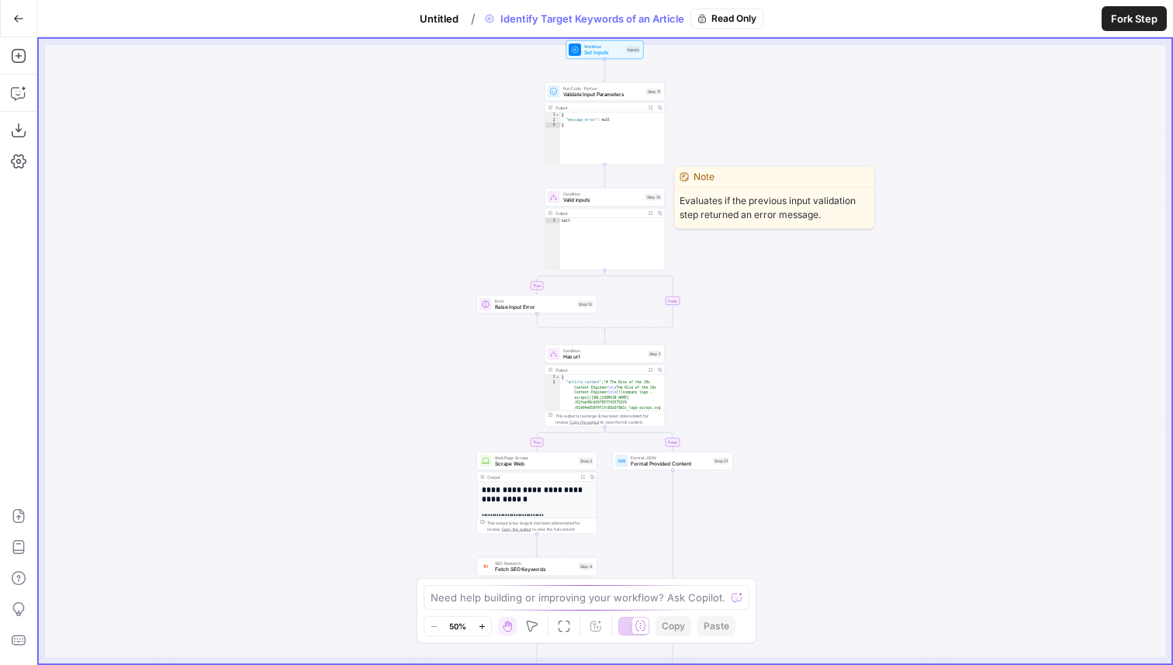
click at [605, 197] on span "Valid inputs" at bounding box center [602, 200] width 79 height 8
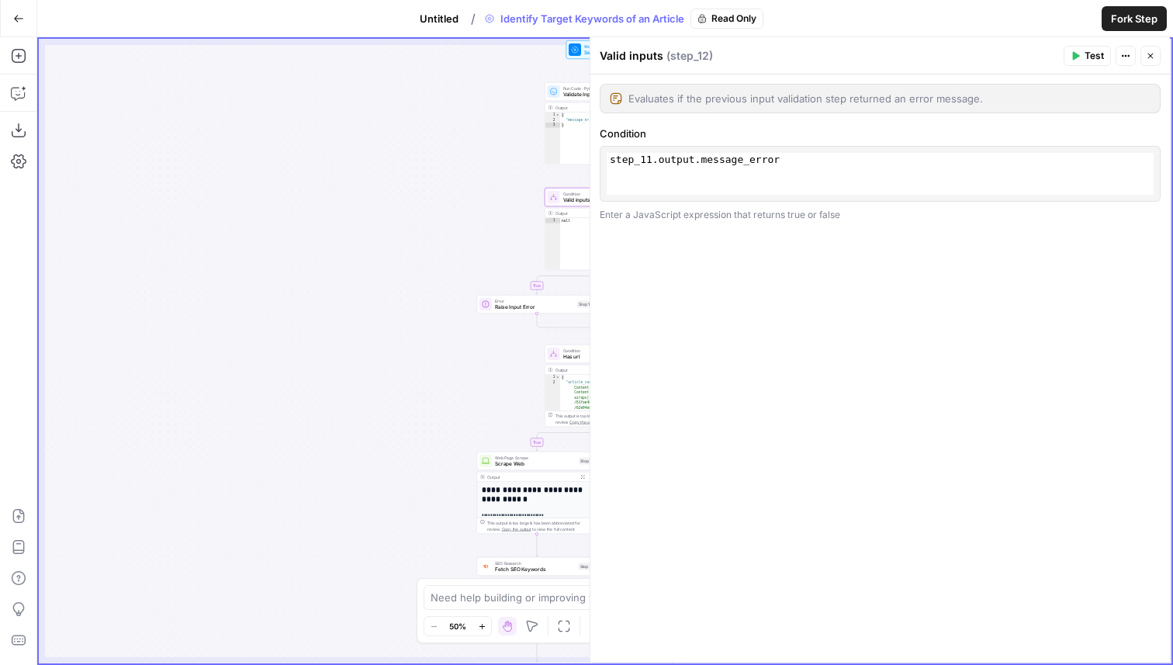
click at [1150, 52] on icon "button" at bounding box center [1149, 55] width 9 height 9
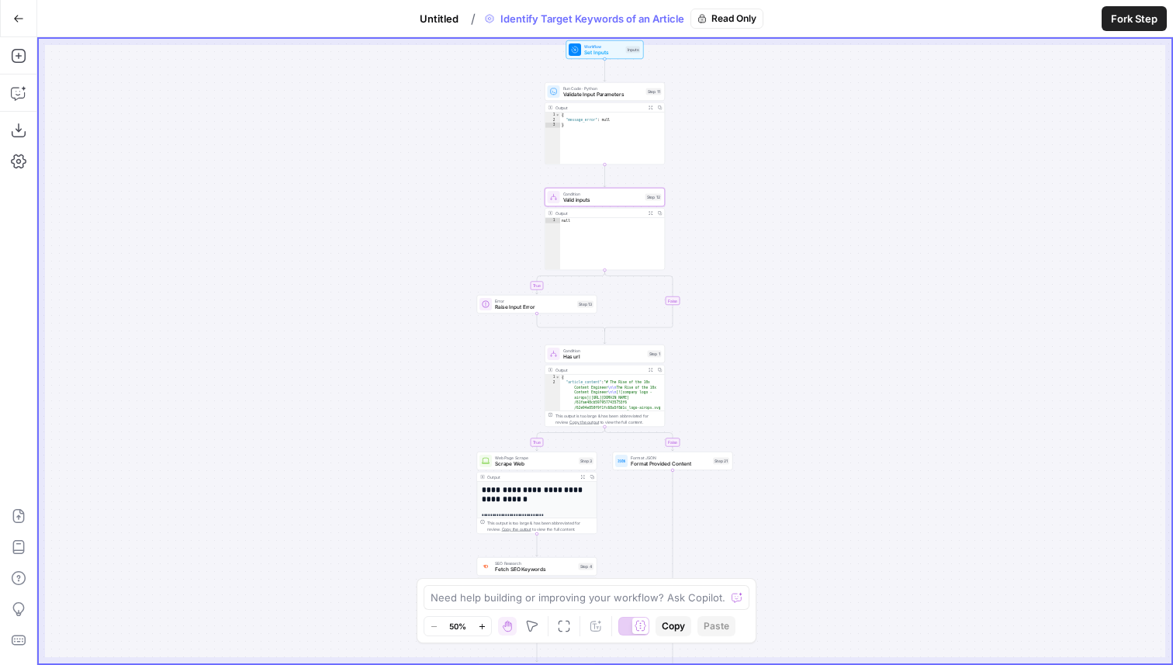
click at [451, 13] on span "Untitled" at bounding box center [439, 19] width 39 height 16
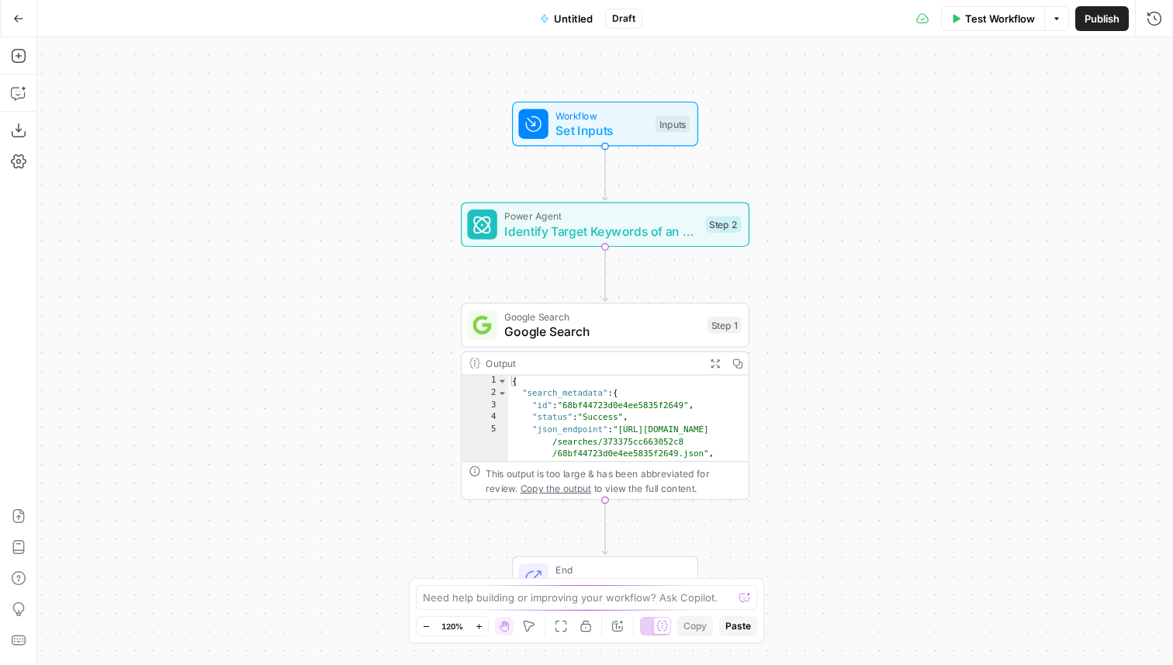
click at [624, 229] on span "Identify Target Keywords of an Article" at bounding box center [601, 231] width 194 height 19
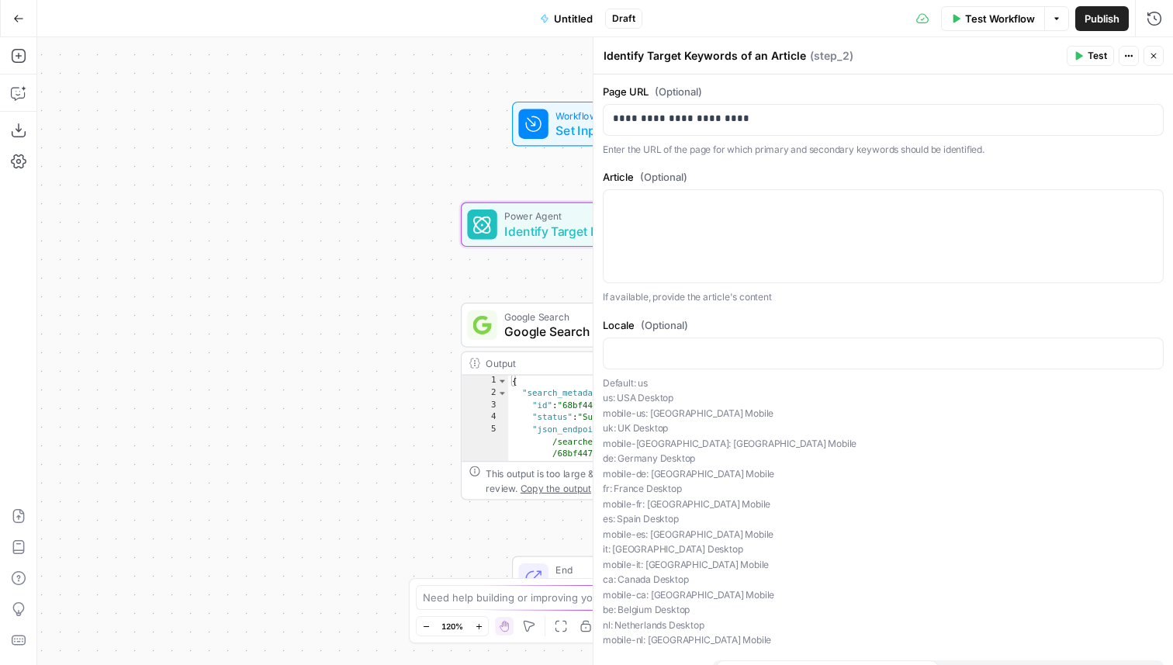
click at [1154, 48] on button "Close" at bounding box center [1153, 56] width 20 height 20
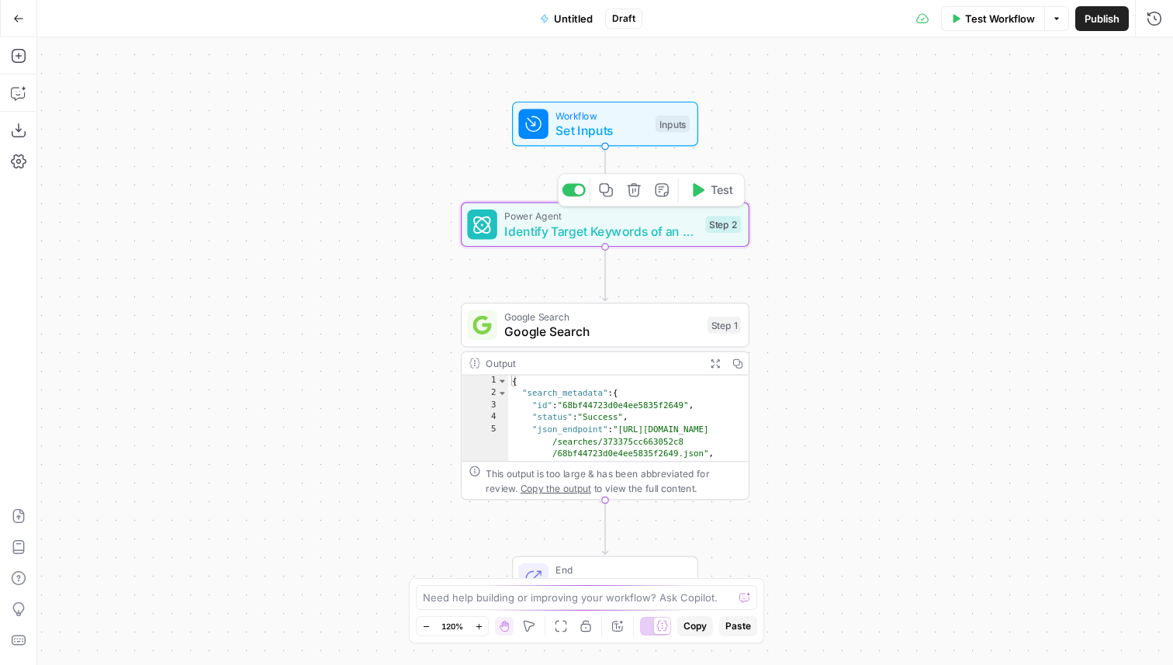
click at [719, 191] on span "Test" at bounding box center [721, 189] width 22 height 17
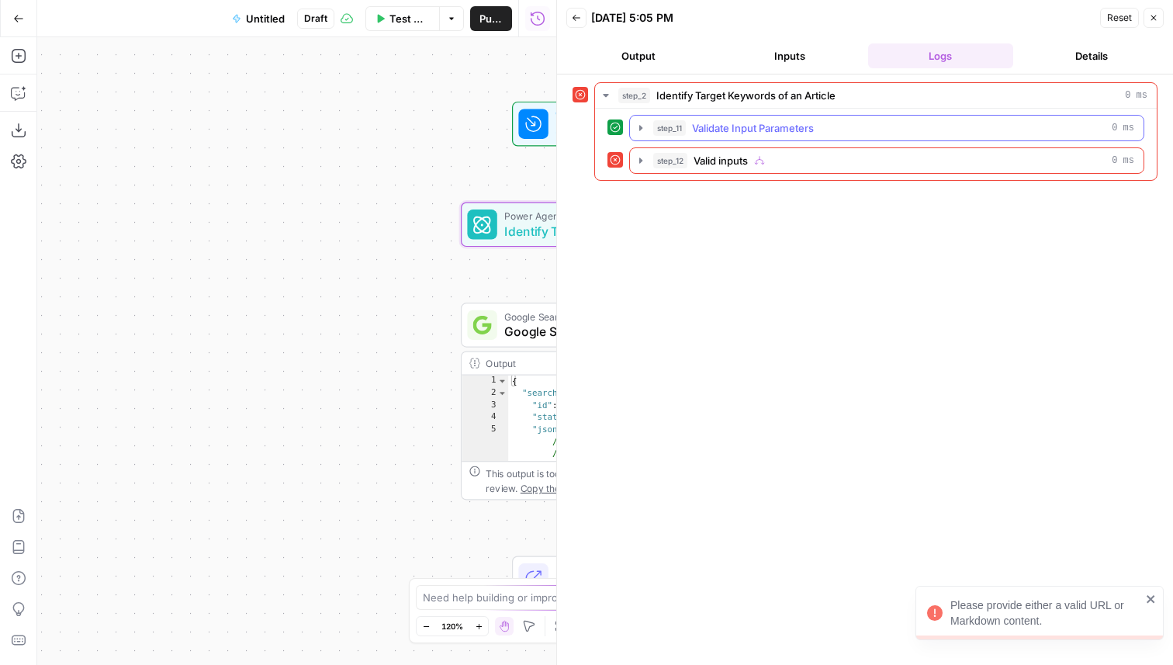
click at [846, 127] on div "step_11 Validate Input Parameters 0 ms" at bounding box center [893, 128] width 481 height 16
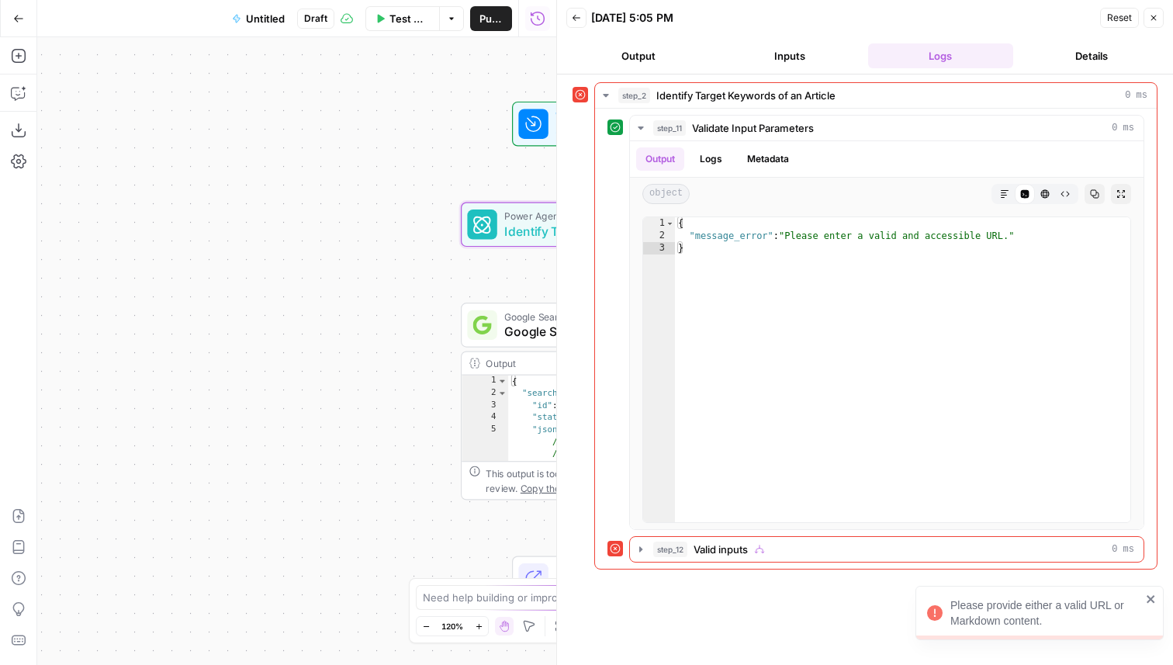
click at [509, 236] on span "Identify Target Keywords of an Article" at bounding box center [601, 231] width 194 height 19
click at [561, 231] on div at bounding box center [840, 236] width 559 height 92
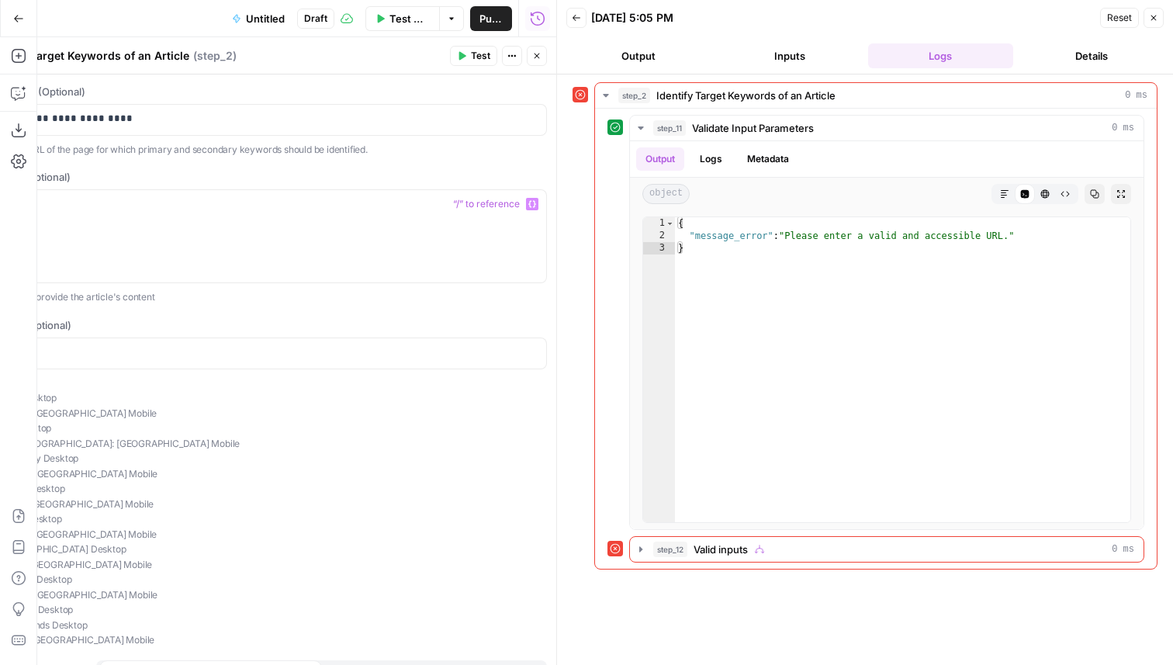
click at [546, 51] on button "Close" at bounding box center [537, 56] width 20 height 20
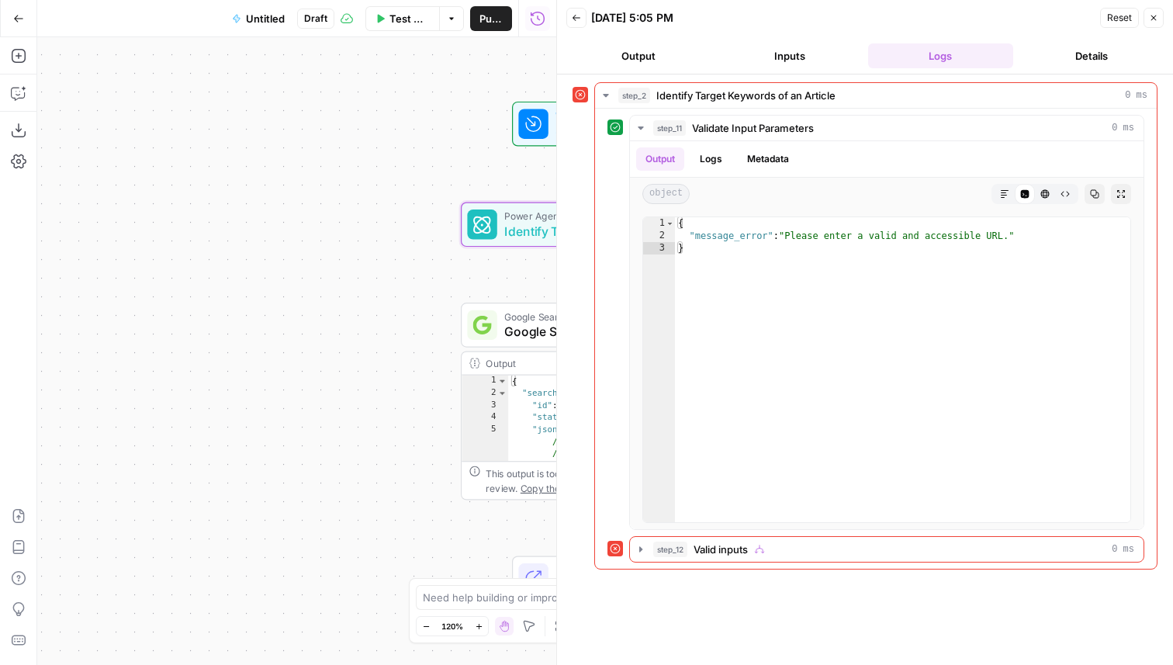
click at [485, 251] on div "Workflow Set Inputs Inputs Test Step Error Power Agent Identify Target Keywords…" at bounding box center [296, 350] width 519 height 627
click at [487, 232] on icon at bounding box center [481, 224] width 17 height 17
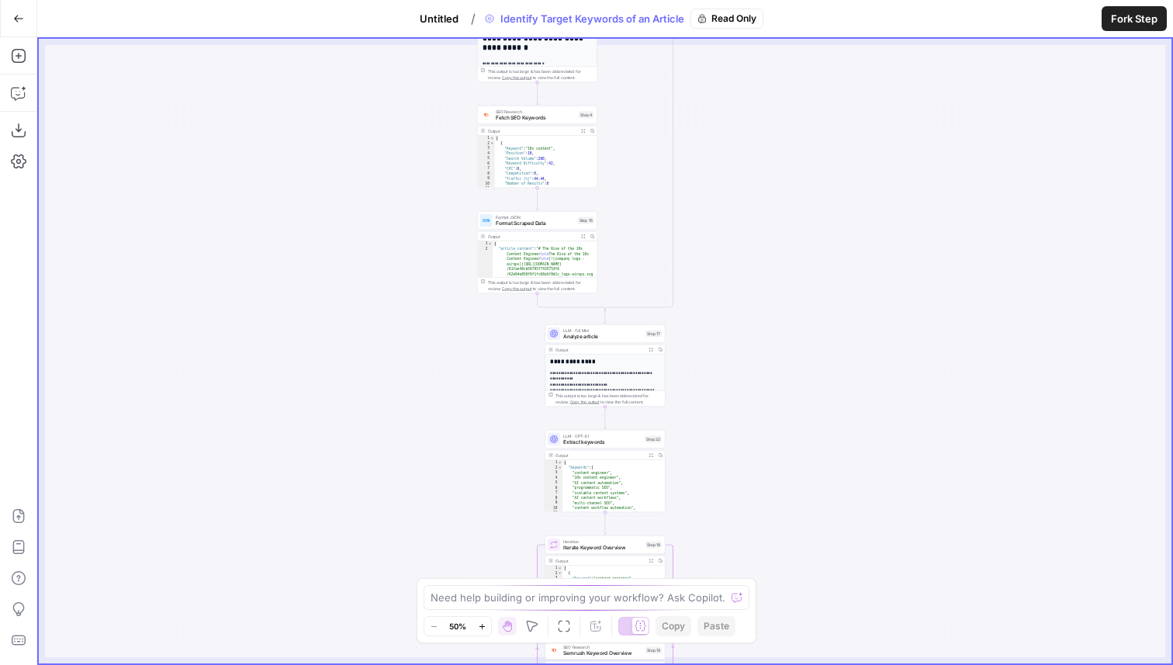
click at [1121, 37] on div "true false true false Workflow Set Inputs Inputs Run Code · Python Validate Inp…" at bounding box center [604, 350] width 1135 height 627
click at [1121, 29] on button "Fork Step" at bounding box center [1133, 18] width 65 height 25
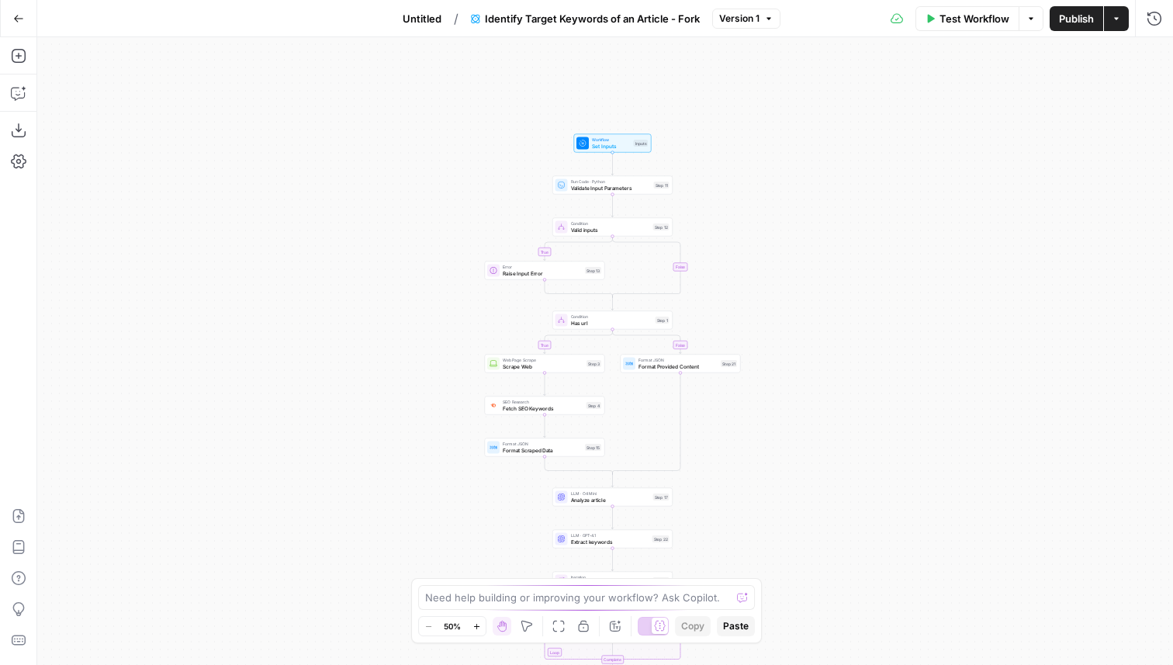
click at [615, 180] on span "Run Code · Python" at bounding box center [611, 181] width 80 height 6
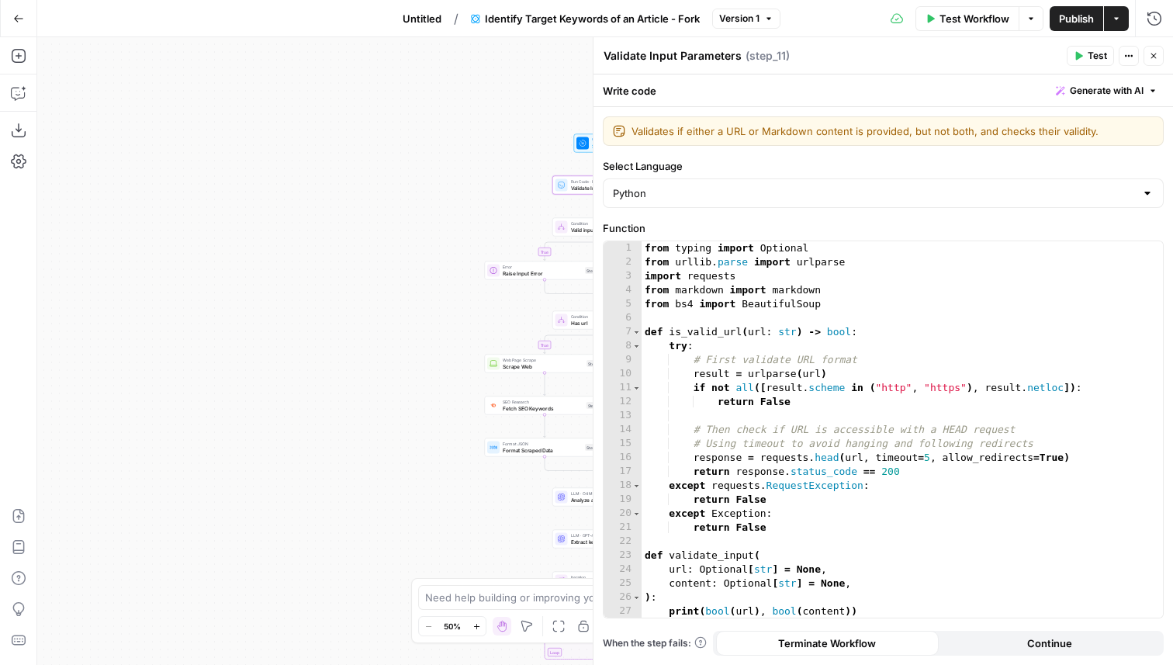
click at [437, 18] on span "Untitled" at bounding box center [421, 19] width 39 height 16
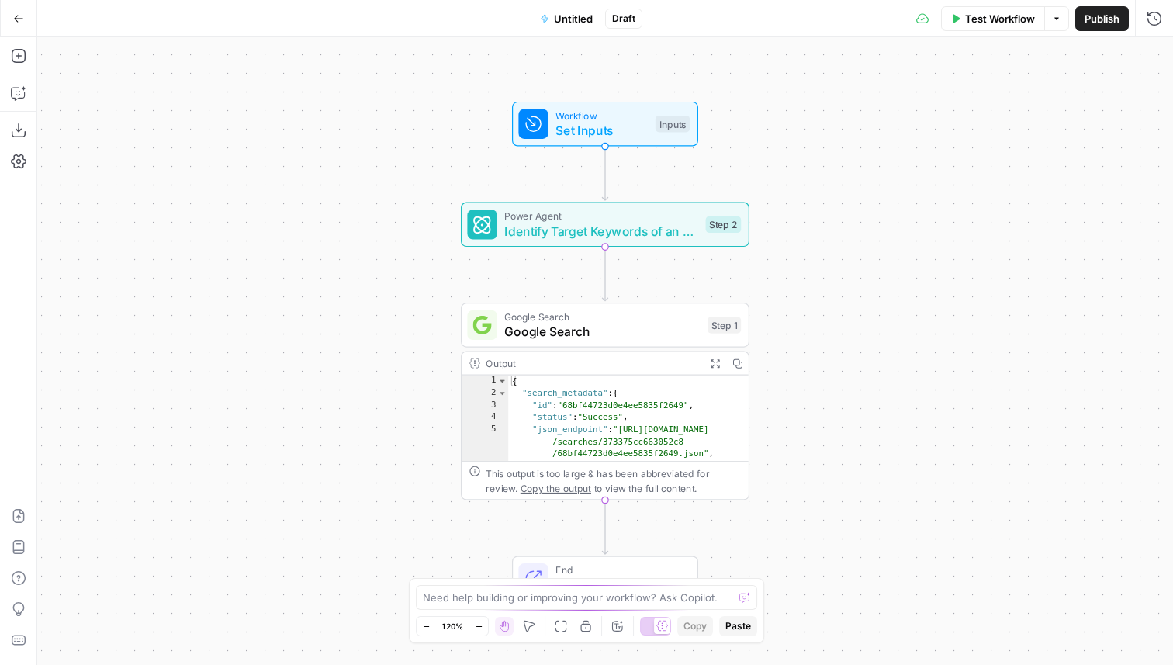
click at [625, 225] on span "Identify Target Keywords of an Article - Fork" at bounding box center [601, 231] width 194 height 19
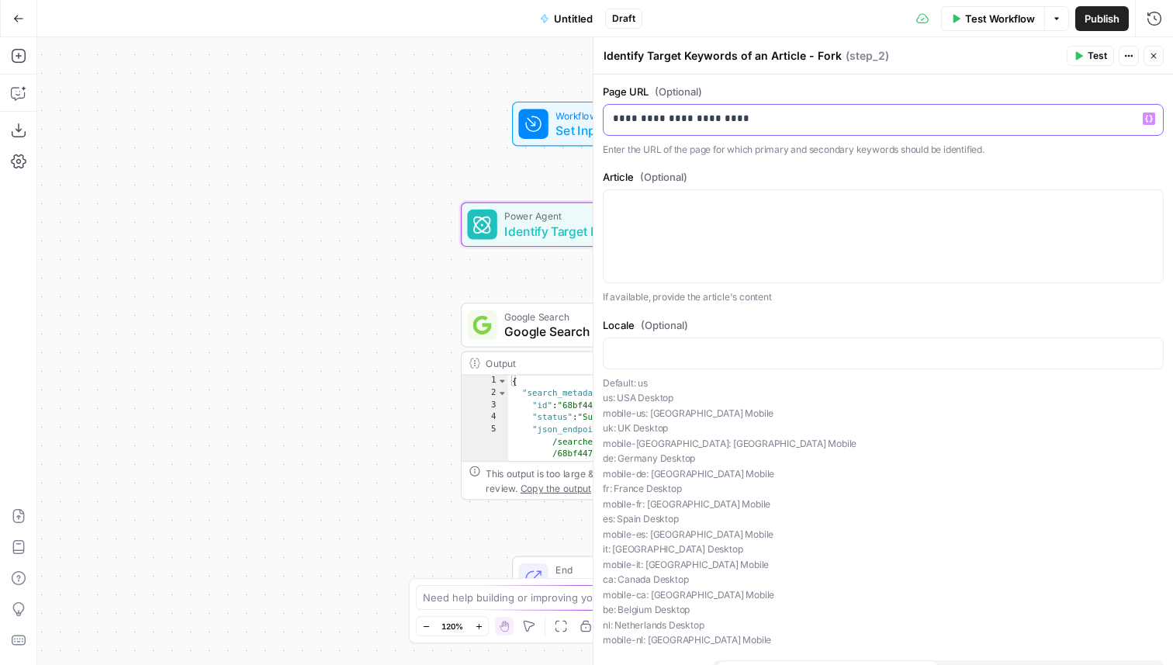
drag, startPoint x: 767, startPoint y: 119, endPoint x: 603, endPoint y: 116, distance: 164.5
click at [603, 116] on div "**********" at bounding box center [882, 120] width 559 height 30
click at [719, 201] on p at bounding box center [883, 204] width 541 height 16
click at [1151, 198] on button "Variables Menu" at bounding box center [1148, 204] width 12 height 12
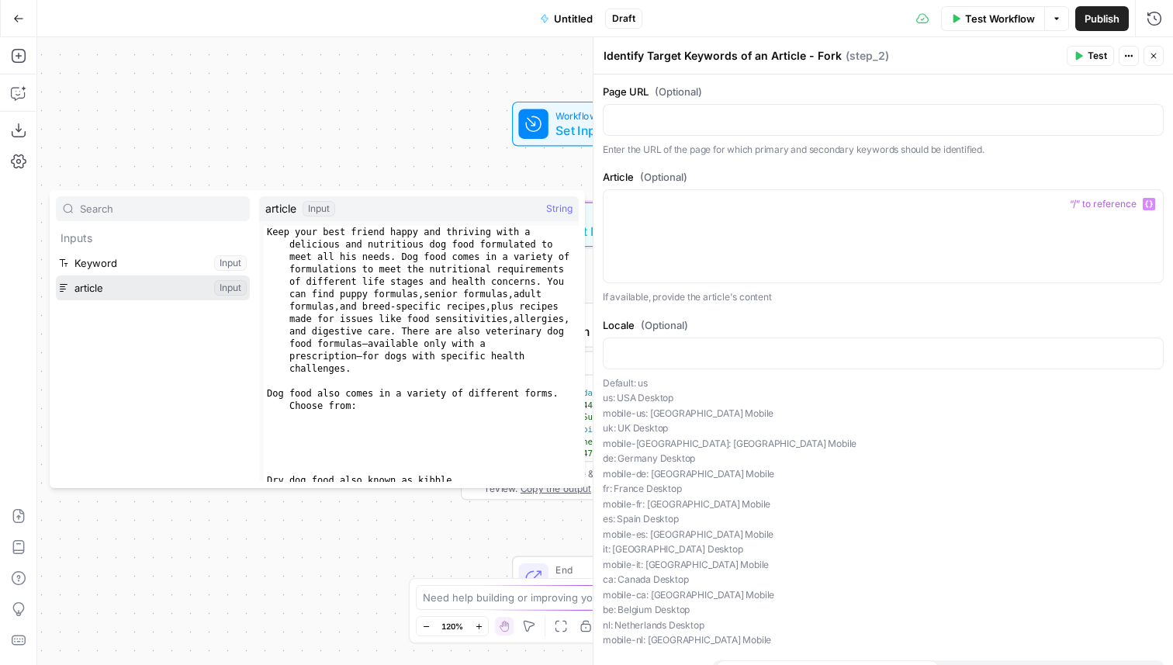
click at [178, 278] on button "Select variable article" at bounding box center [153, 287] width 194 height 25
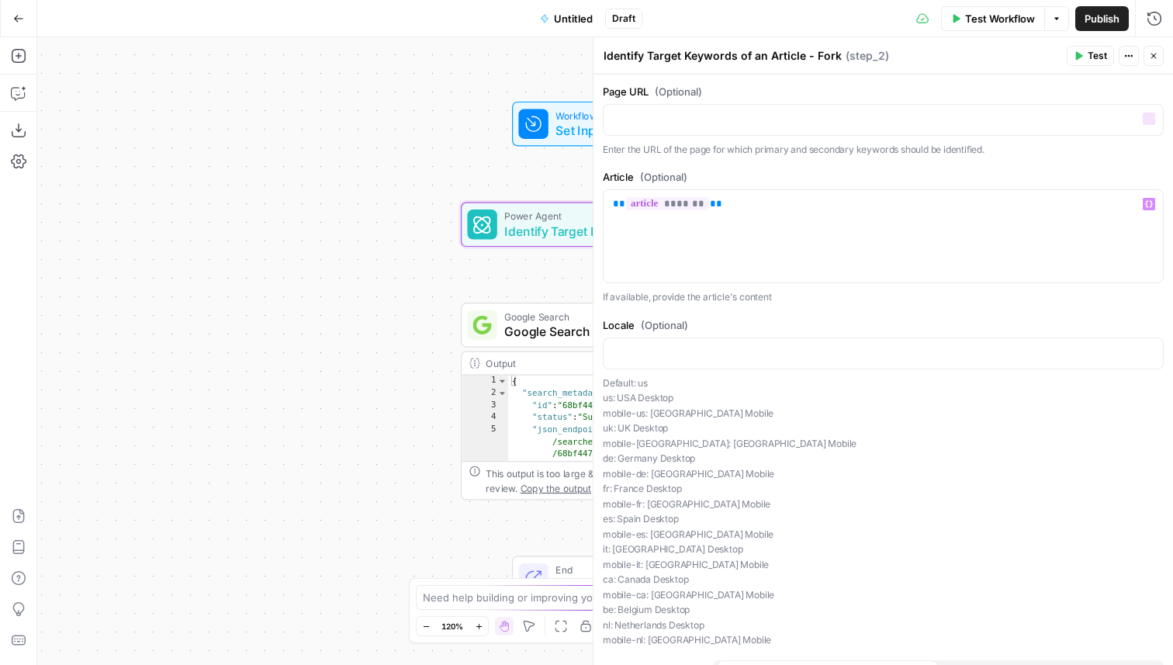
click at [1093, 57] on span "Test" at bounding box center [1096, 56] width 19 height 14
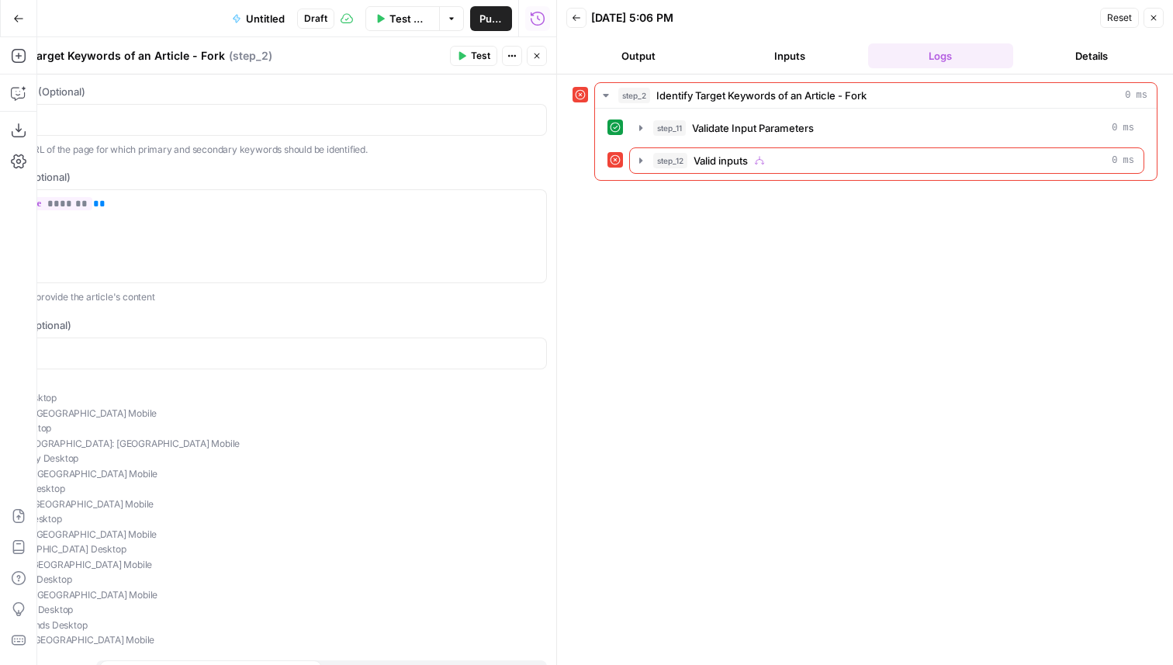
click at [407, 13] on span "Test Workflow" at bounding box center [409, 19] width 41 height 16
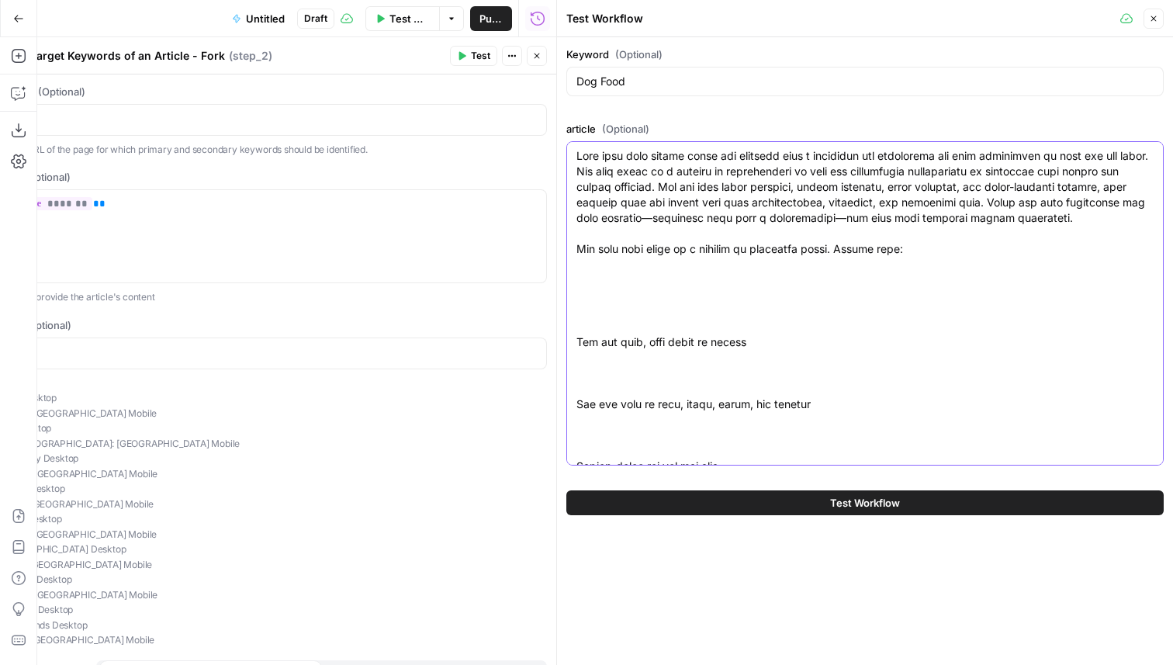
click at [760, 229] on textarea "article (Optional)" at bounding box center [864, 629] width 577 height 962
paste textarea "* Dry dog food, also known as kibble * Wet dog food in cans, trays, rolls, and …"
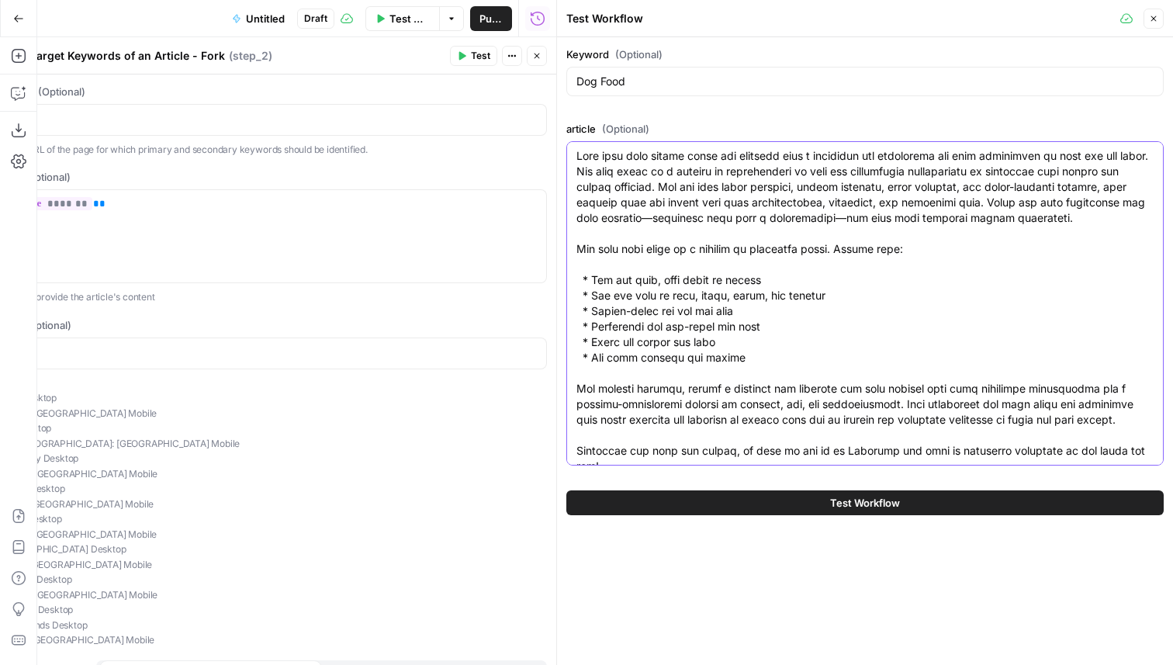
scroll to position [364, 0]
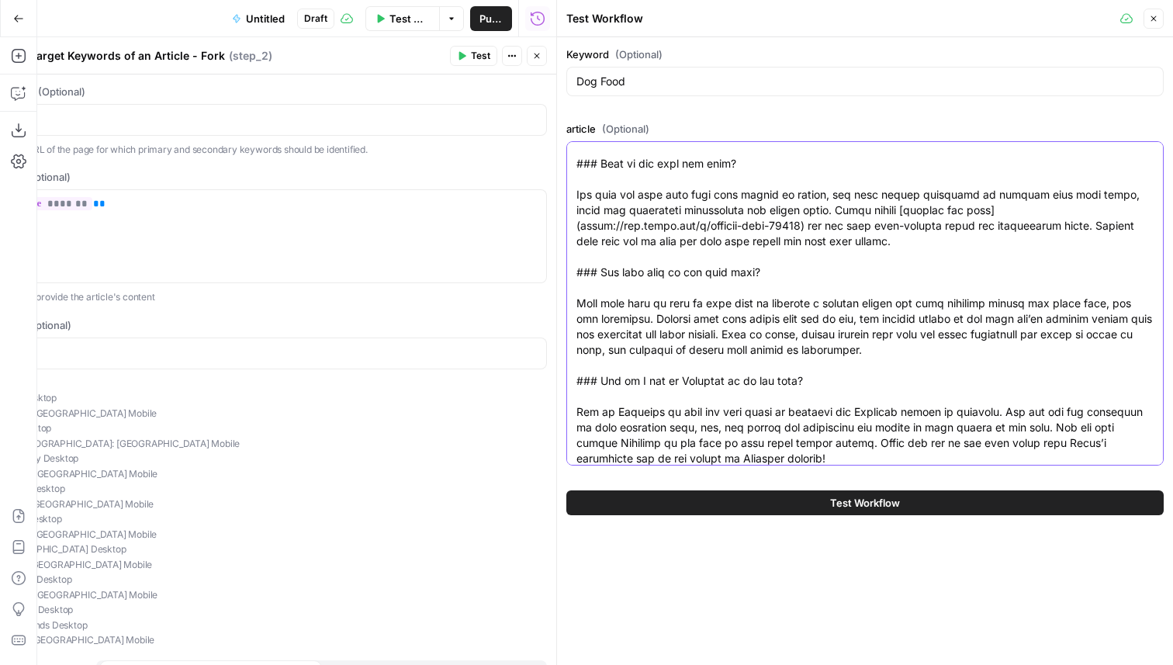
type textarea "Keep your best friend happy and thriving with a delicious and nutritious dog fo…"
click at [1156, 16] on icon "button" at bounding box center [1153, 18] width 9 height 9
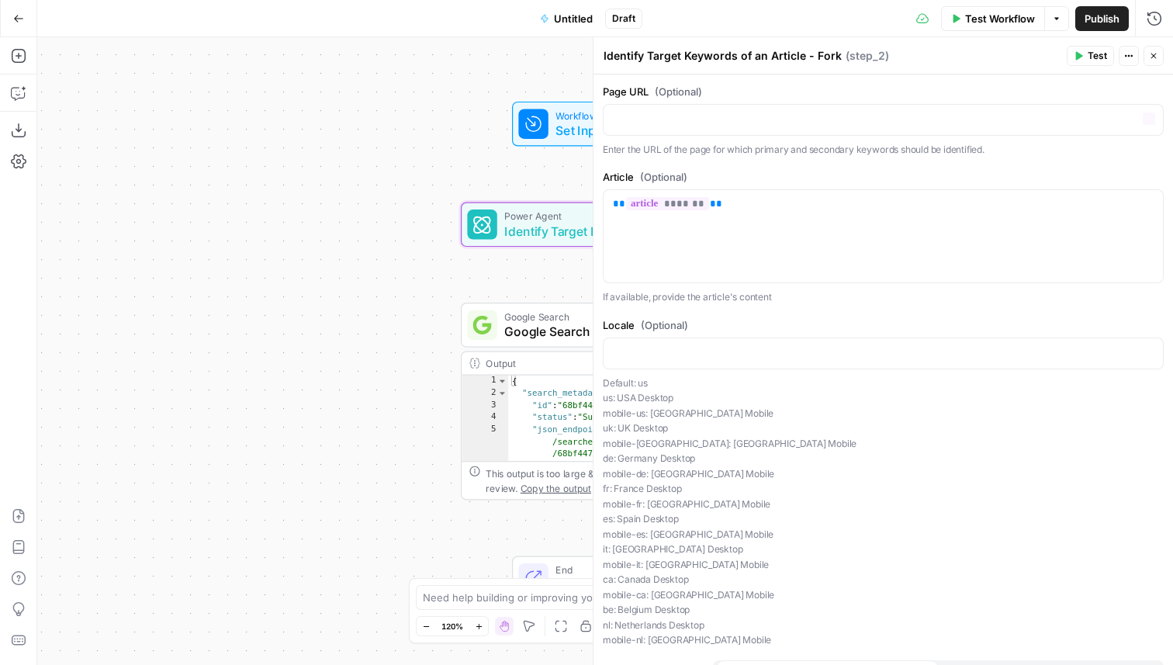
click at [1101, 49] on span "Test" at bounding box center [1096, 56] width 19 height 14
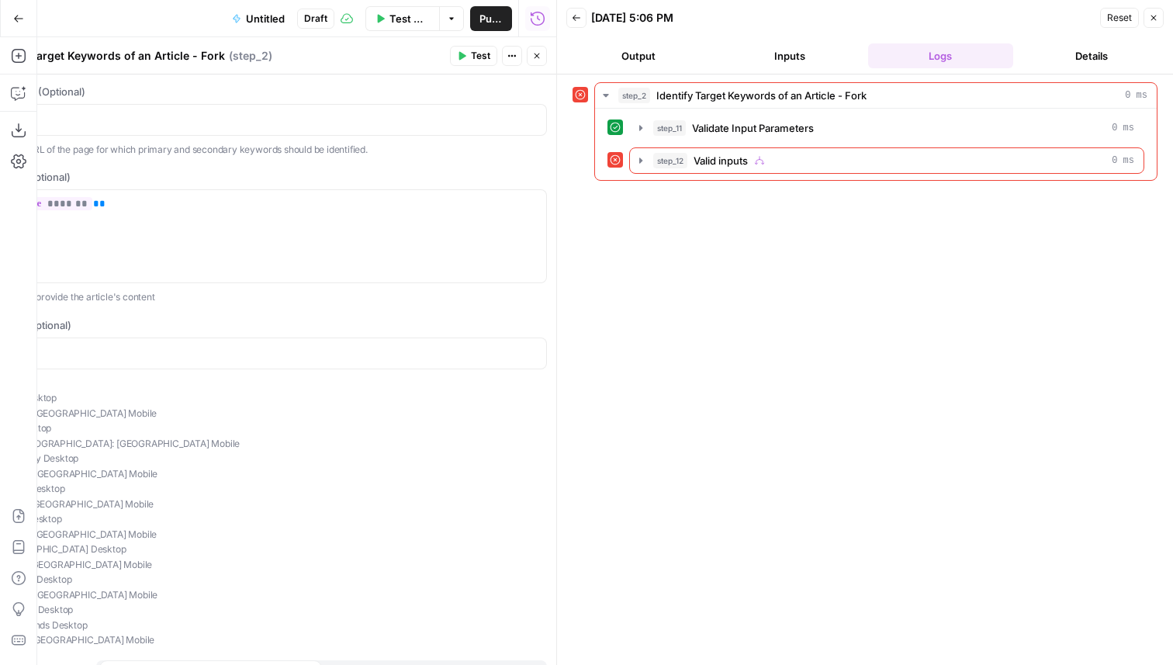
click at [540, 51] on icon "button" at bounding box center [536, 55] width 9 height 9
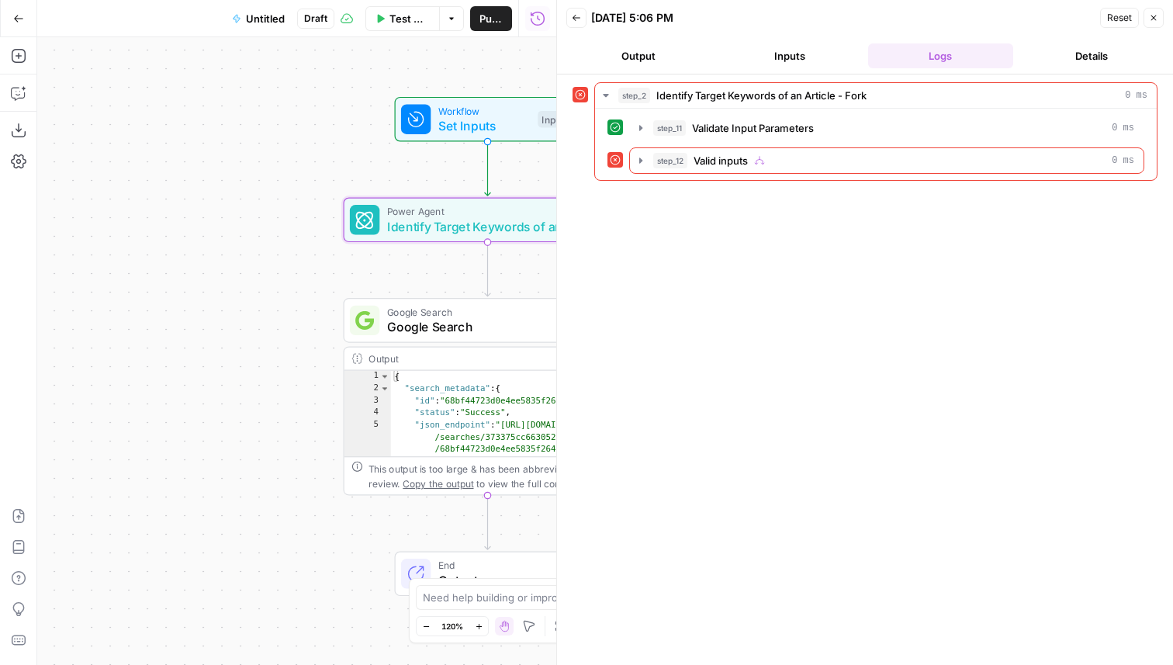
click at [395, 224] on span "Identify Target Keywords of an Article - Fork" at bounding box center [484, 226] width 194 height 19
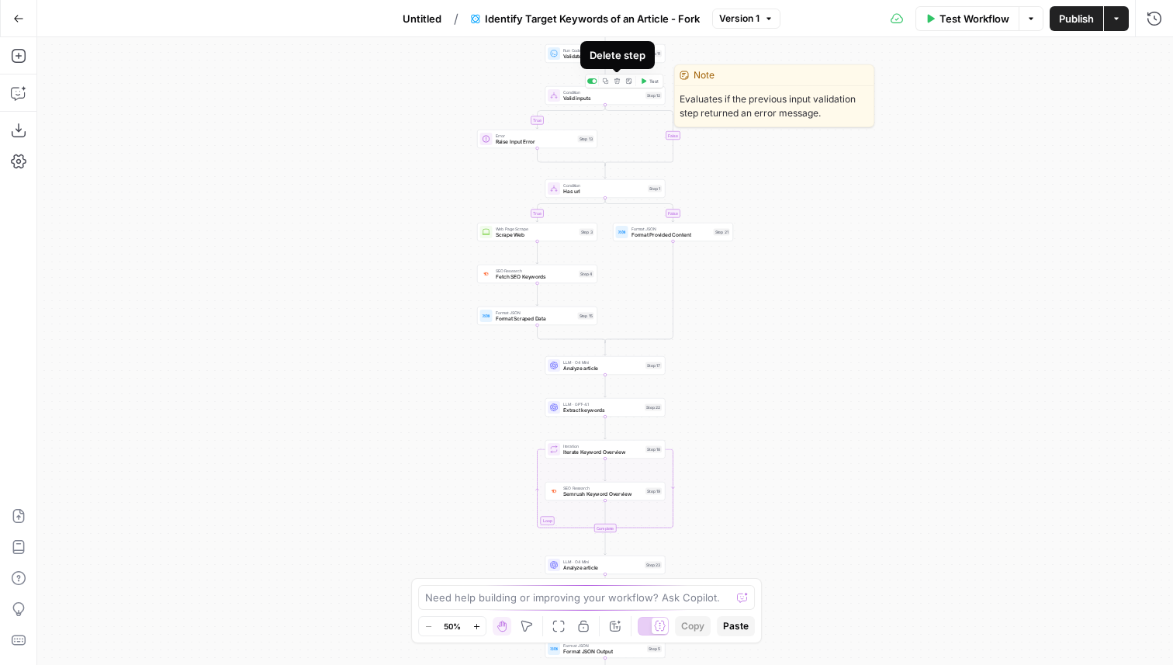
click at [593, 80] on div at bounding box center [595, 81] width 4 height 4
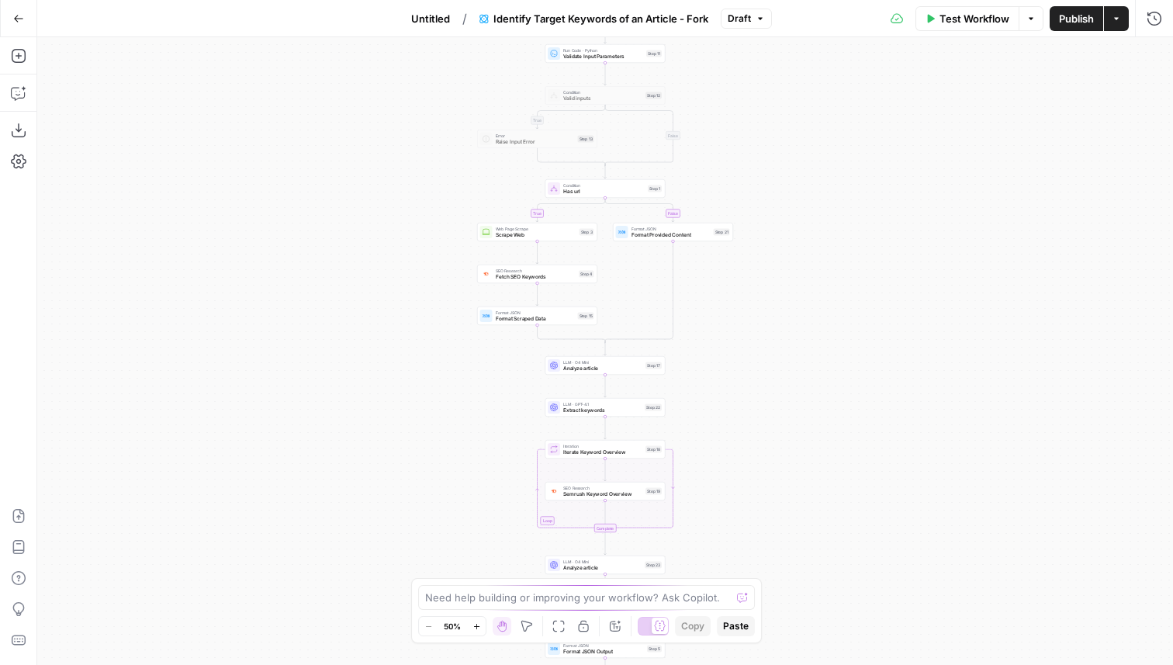
click at [603, 190] on span "Has url" at bounding box center [603, 192] width 81 height 8
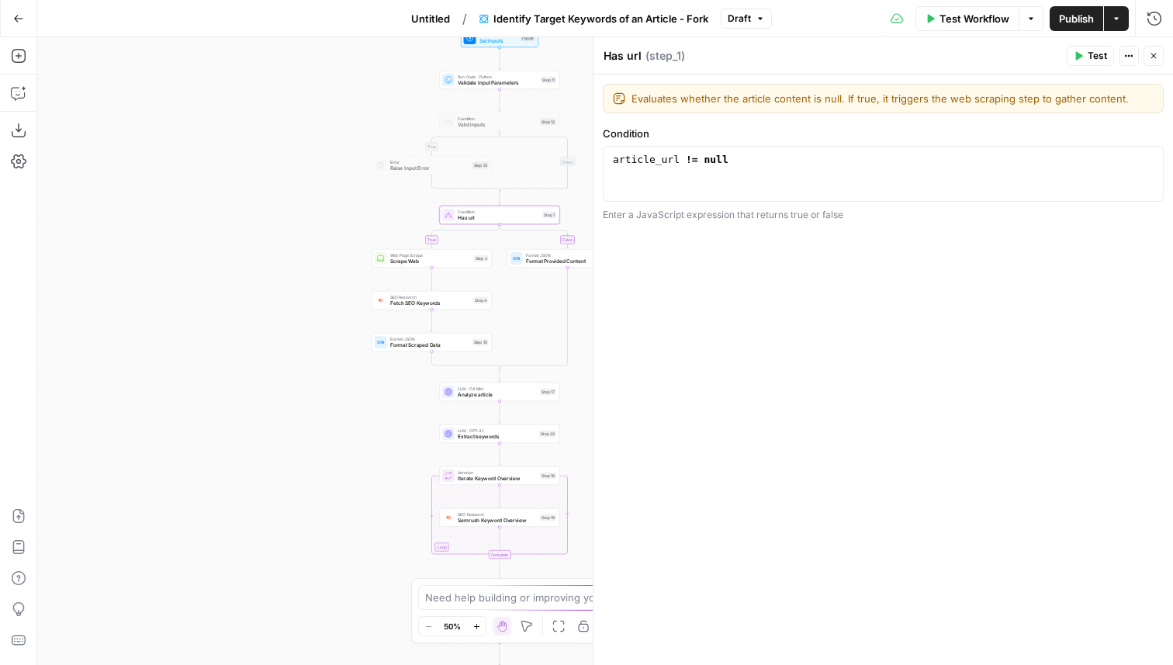
drag, startPoint x: 508, startPoint y: 180, endPoint x: 402, endPoint y: 206, distance: 108.7
click at [402, 206] on div "true true false false Workflow Set Inputs Inputs Run Code · Python Validate Inp…" at bounding box center [604, 350] width 1135 height 627
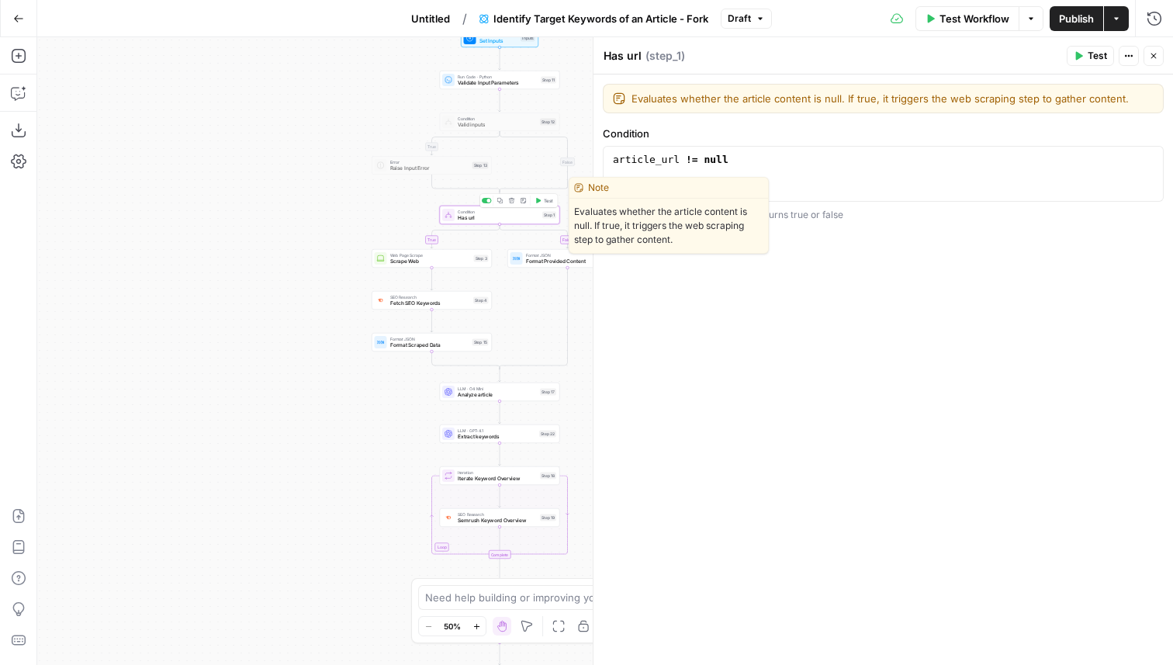
click at [487, 200] on div at bounding box center [489, 201] width 4 height 4
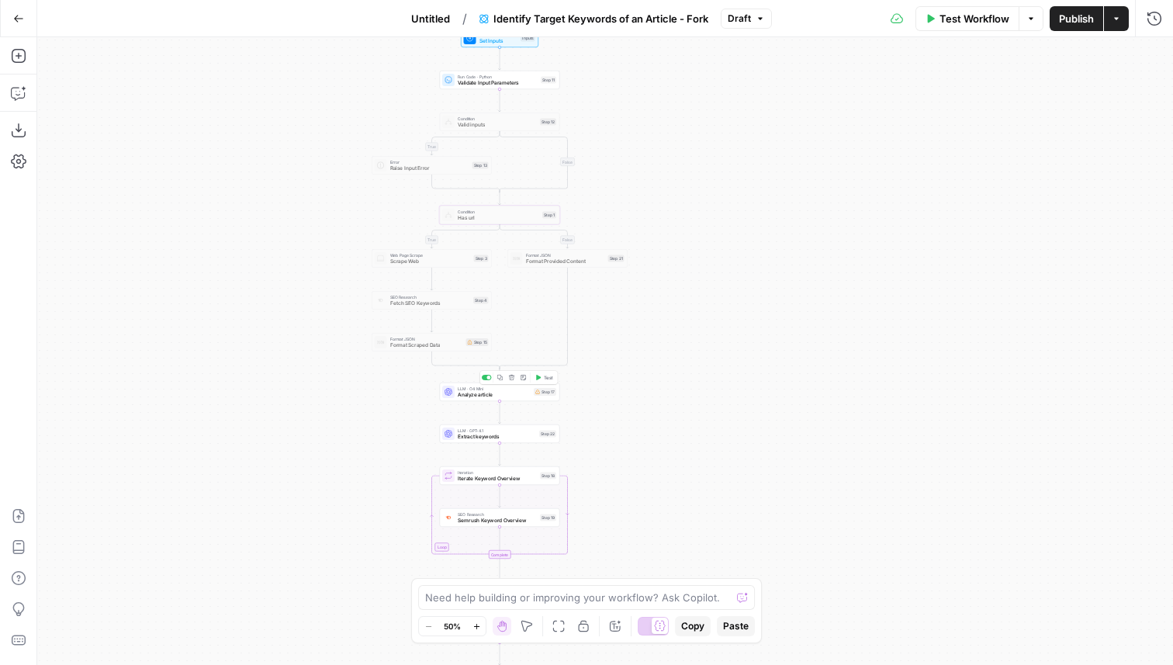
click at [503, 391] on span "Analyze article" at bounding box center [494, 395] width 73 height 8
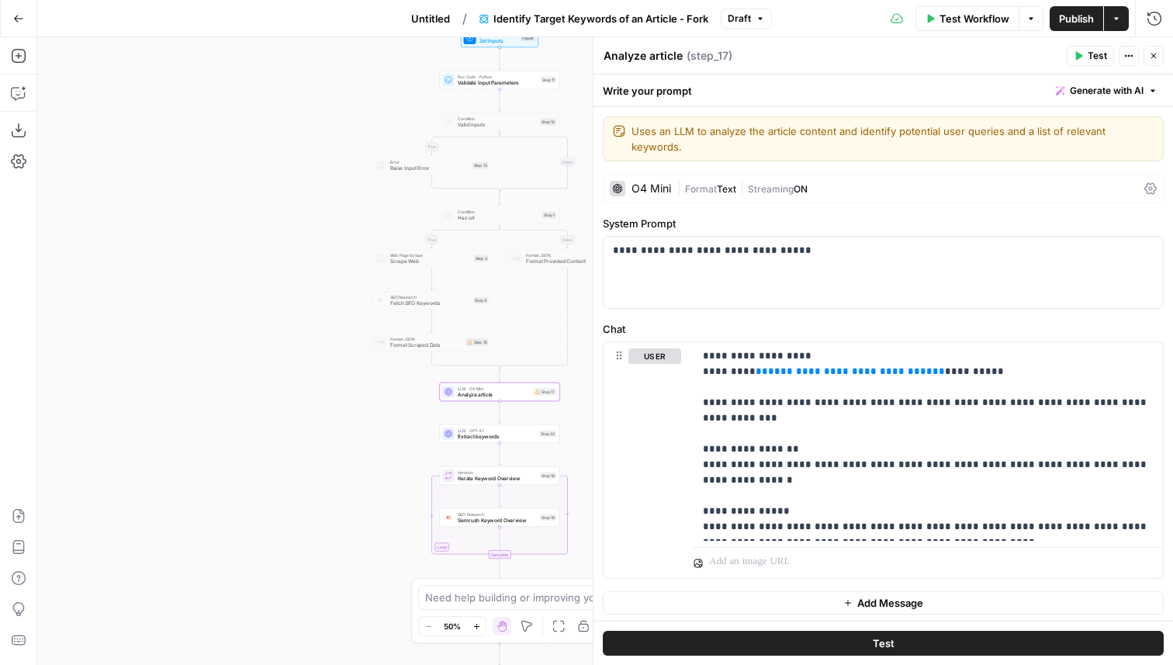
click at [511, 45] on div "Workflow Set Inputs Inputs Test Step" at bounding box center [500, 38] width 78 height 19
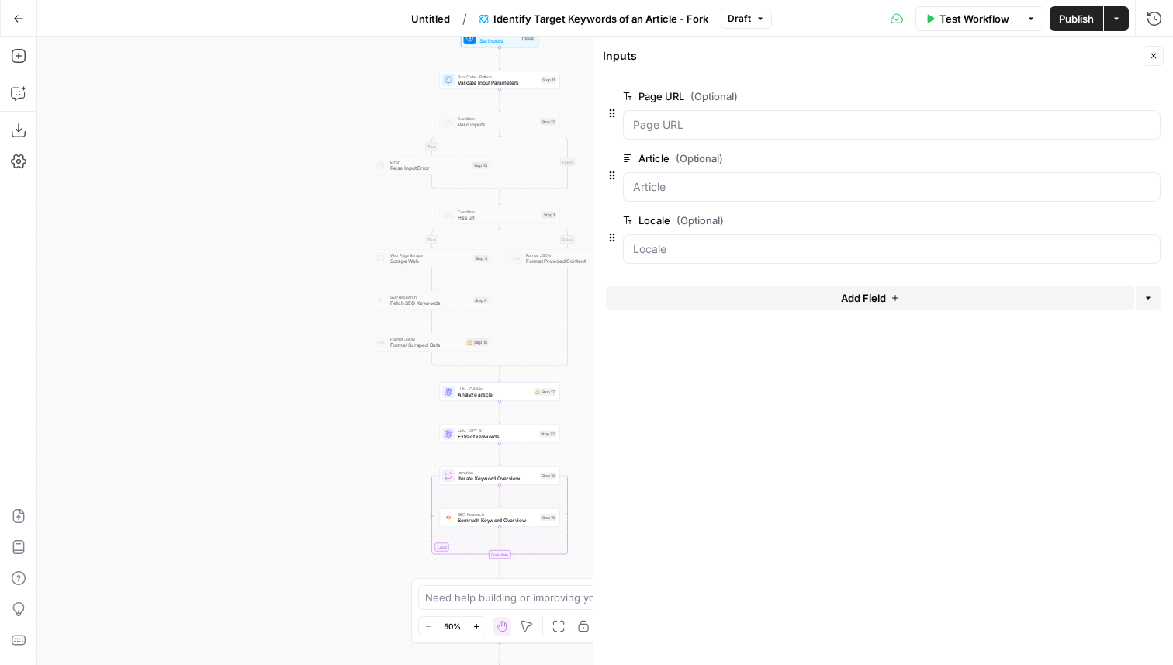
click at [507, 398] on div "LLM · O4 Mini Analyze article Step 17 Copy step Delete step Edit Note Test" at bounding box center [500, 391] width 120 height 19
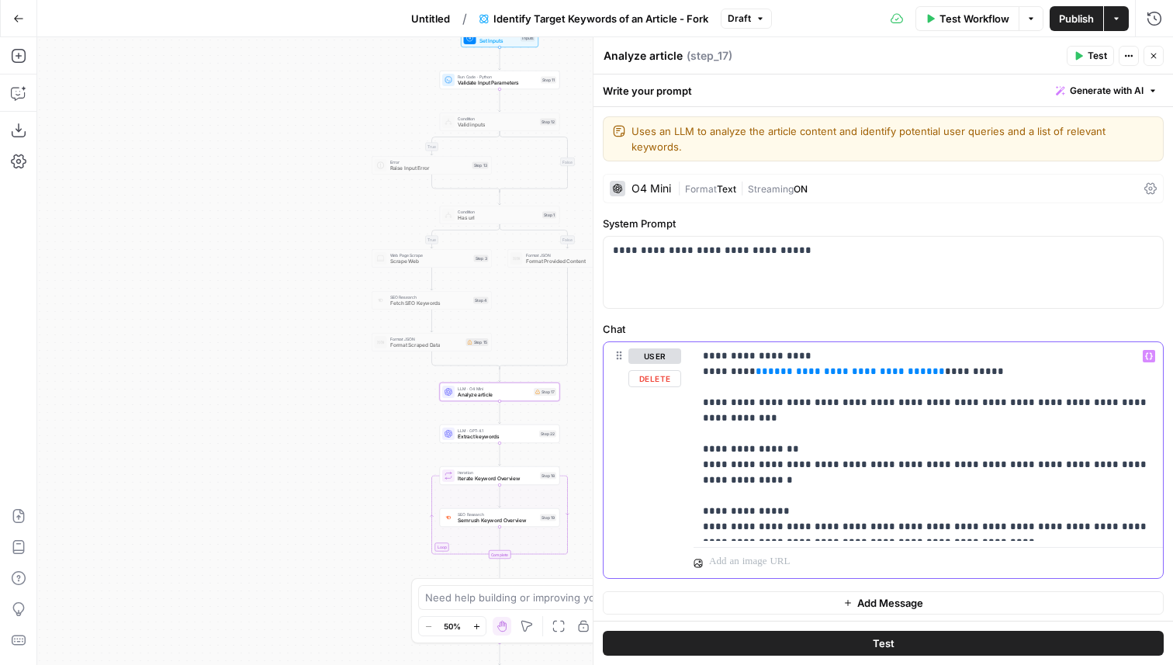
drag, startPoint x: 889, startPoint y: 355, endPoint x: 746, endPoint y: 357, distance: 142.7
click at [746, 357] on p "**********" at bounding box center [928, 441] width 451 height 186
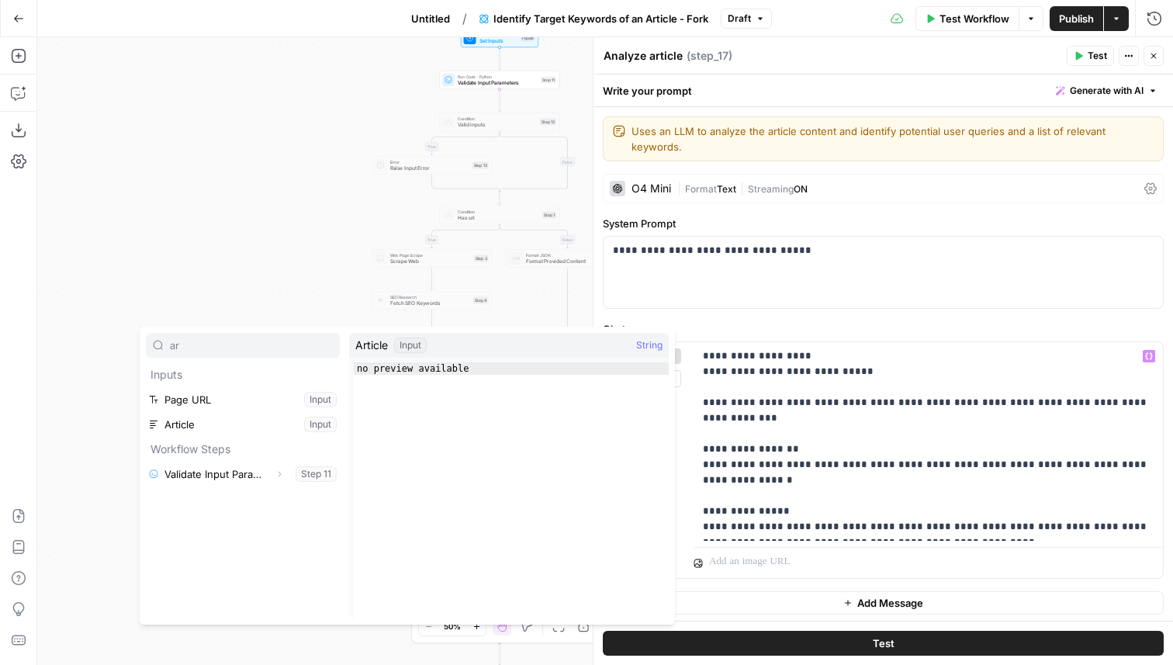
type input "ar"
click at [278, 424] on button "Select variable Article" at bounding box center [243, 424] width 194 height 25
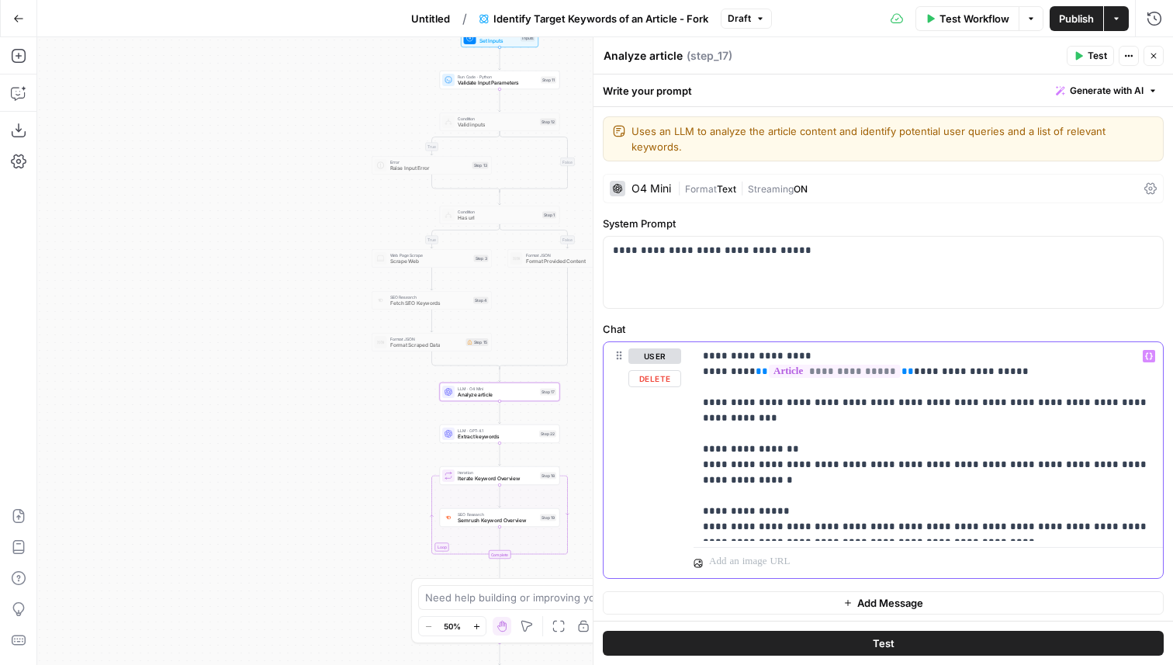
drag, startPoint x: 930, startPoint y: 351, endPoint x: 883, endPoint y: 357, distance: 47.6
click at [883, 357] on p "**********" at bounding box center [928, 441] width 451 height 186
click at [1091, 58] on span "Test" at bounding box center [1096, 56] width 19 height 14
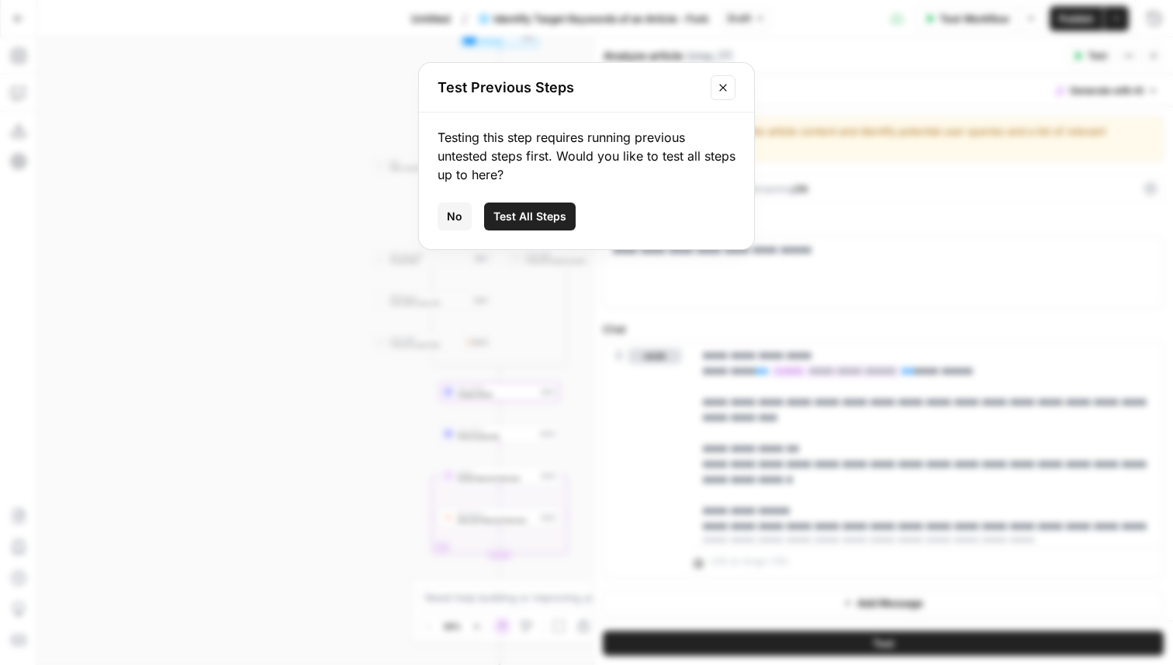
click at [732, 77] on button "Close modal" at bounding box center [722, 87] width 25 height 25
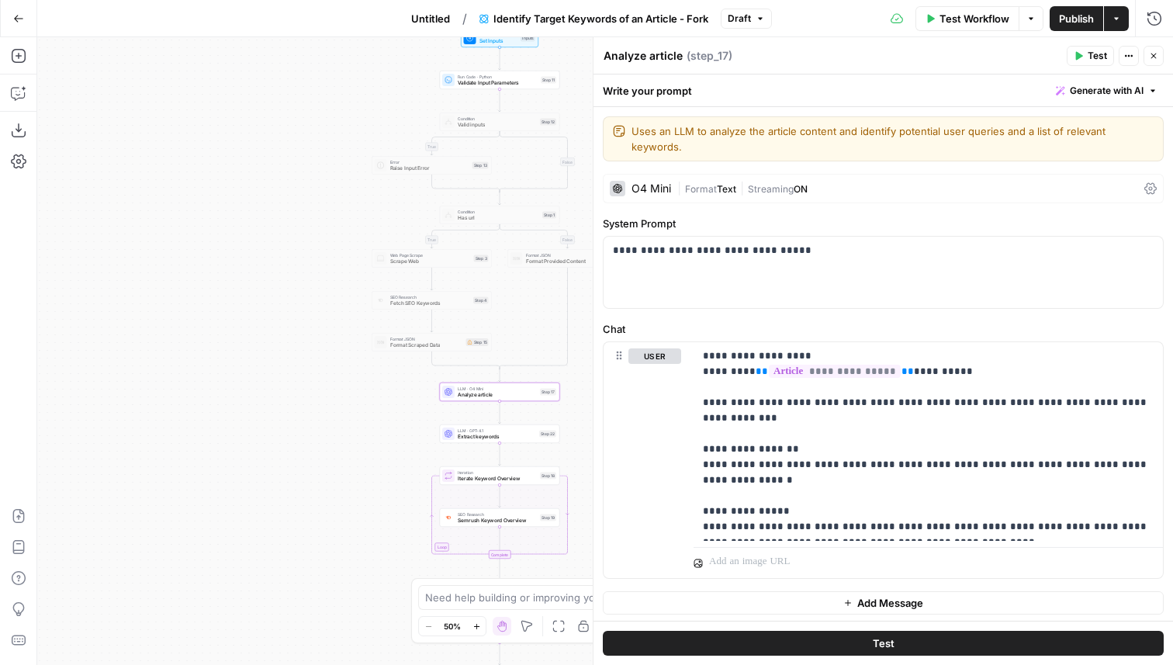
click at [1082, 19] on span "Publish" at bounding box center [1076, 19] width 35 height 16
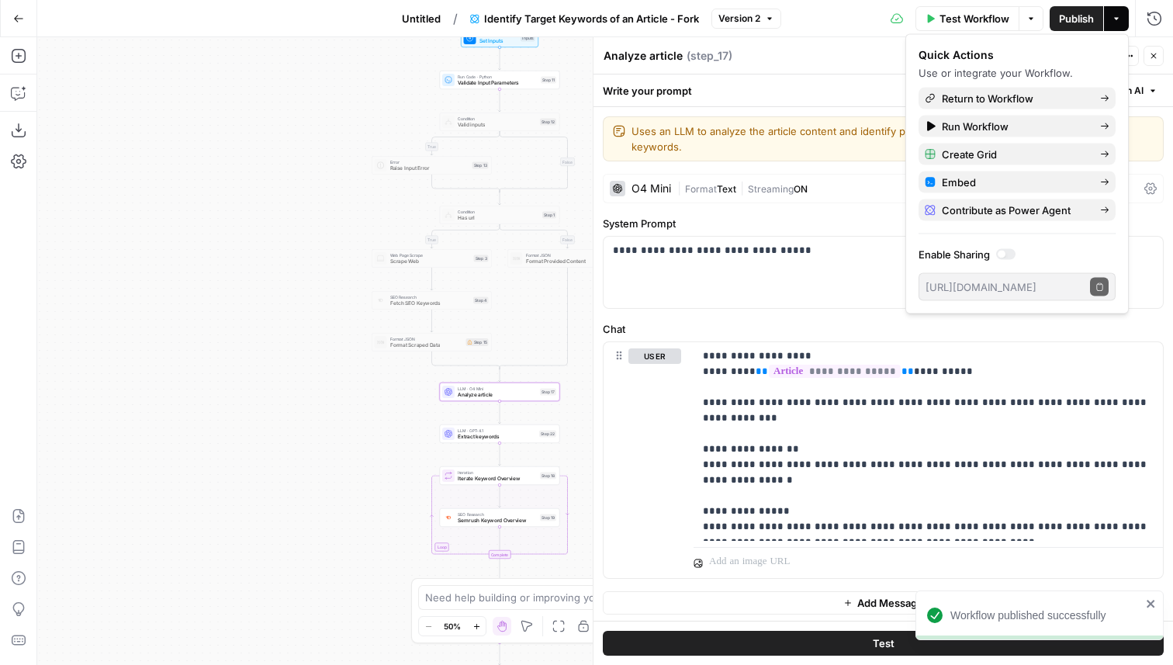
click at [409, 30] on button "Untitled" at bounding box center [420, 18] width 57 height 25
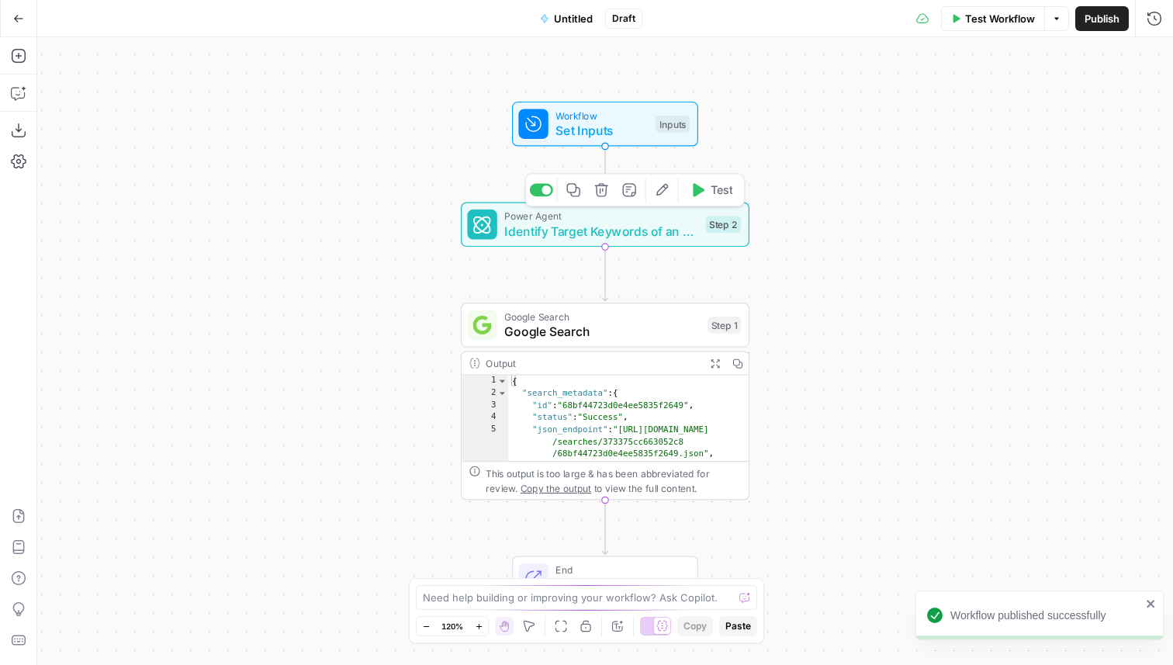
click at [718, 184] on div "Workflow Set Inputs Inputs Power Agent Identify Target Keywords of an Article -…" at bounding box center [604, 350] width 1135 height 627
click at [726, 193] on span "Test" at bounding box center [721, 189] width 22 height 17
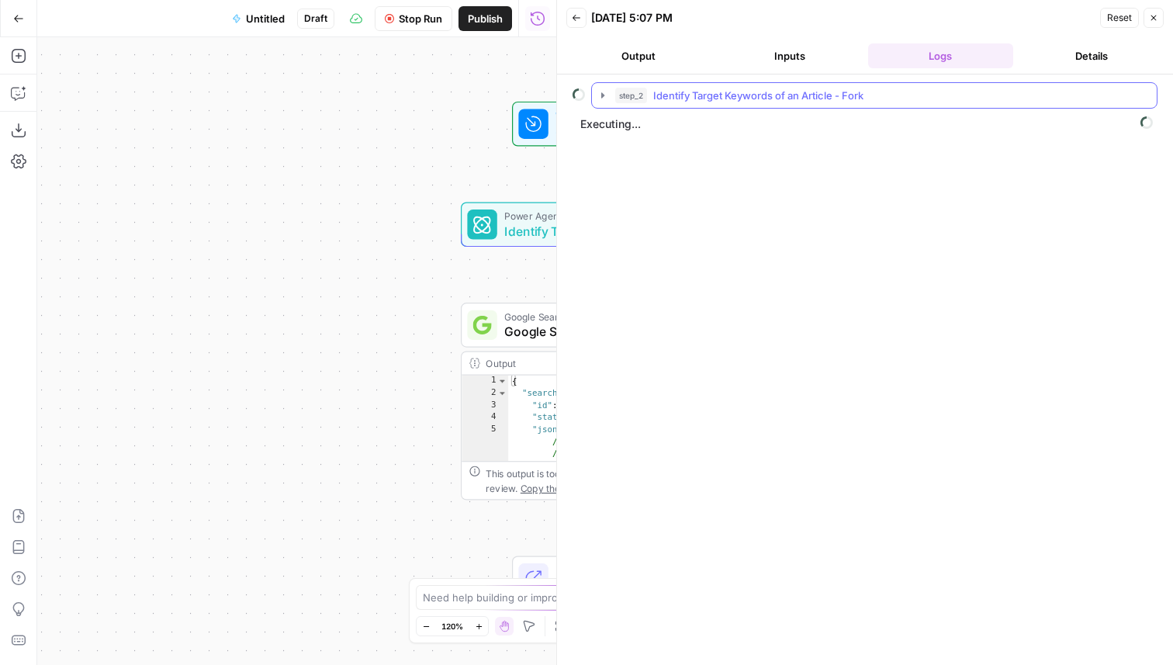
click at [711, 95] on span "Identify Target Keywords of an Article - Fork" at bounding box center [758, 96] width 210 height 16
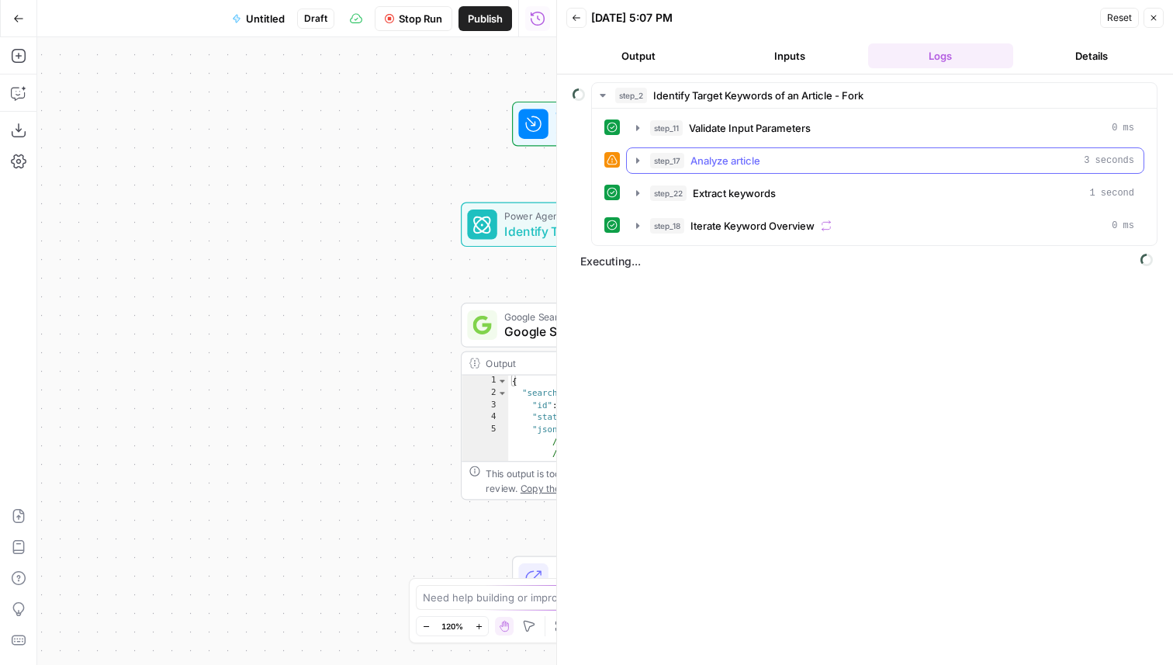
click at [721, 171] on button "step_17 Analyze article 3 seconds" at bounding box center [885, 160] width 517 height 25
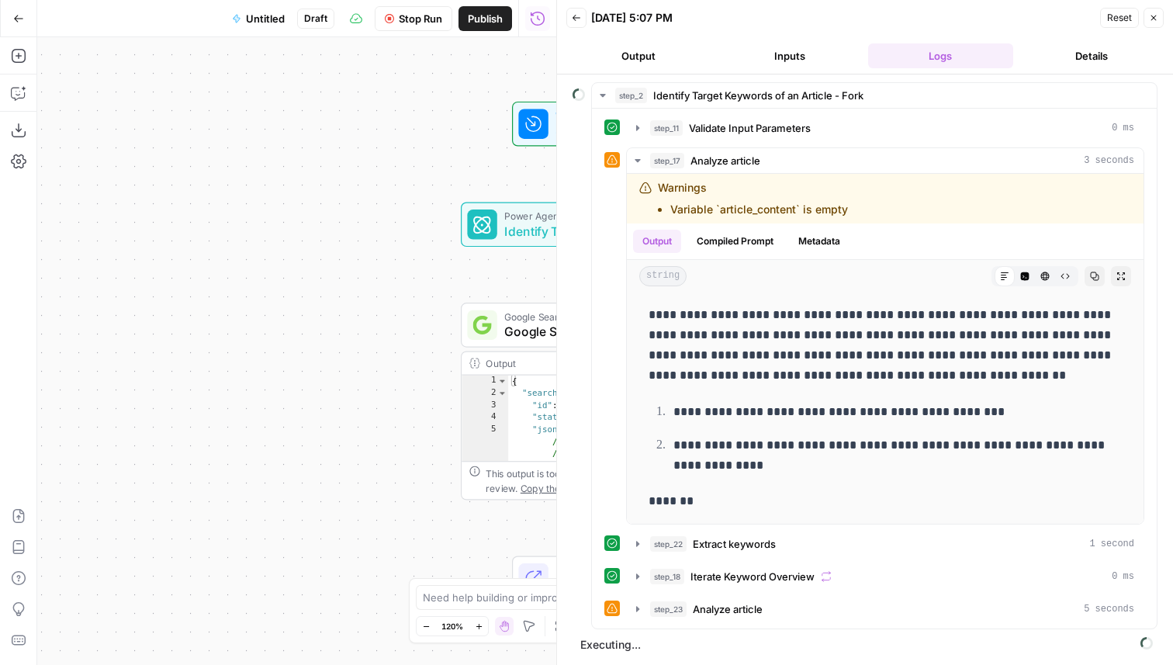
click at [1149, 11] on button "Close" at bounding box center [1153, 18] width 20 height 20
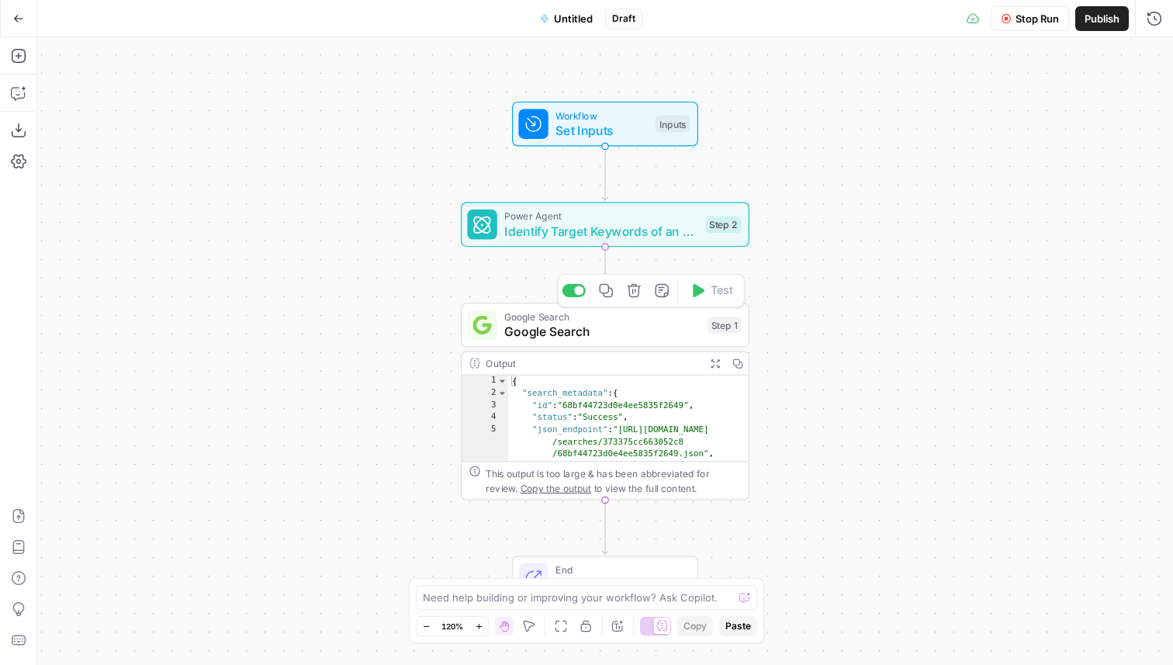
click at [627, 247] on div "Workflow Set Inputs Inputs Power Agent Identify Target Keywords of an Article -…" at bounding box center [604, 350] width 1135 height 627
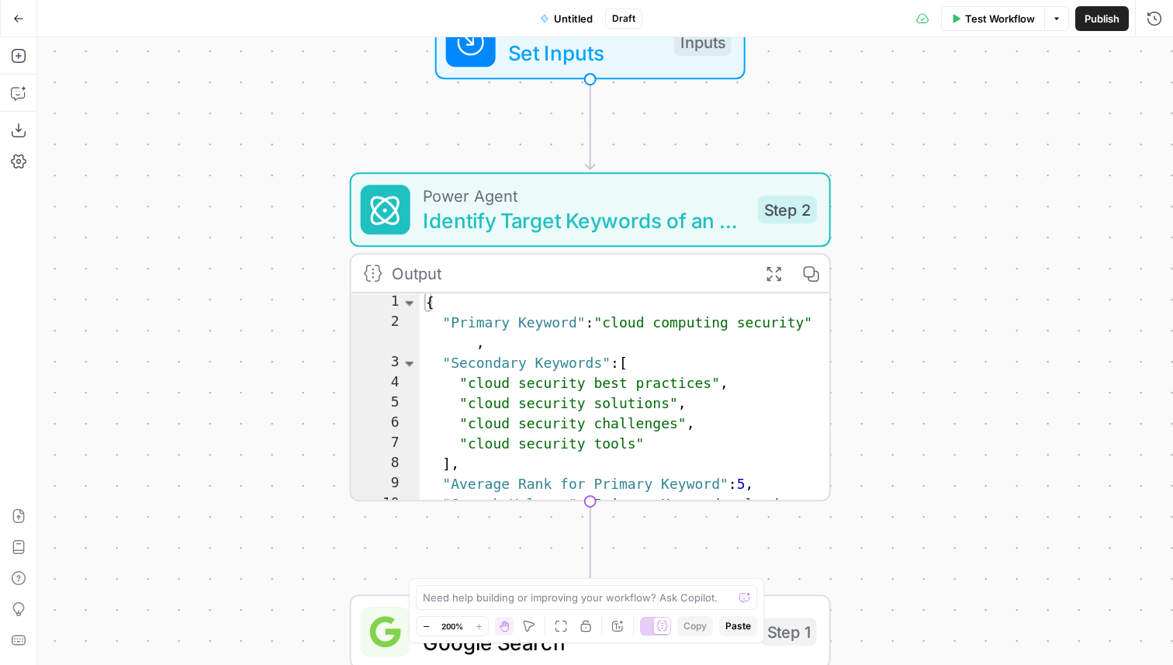
click at [631, 231] on span "Identify Target Keywords of an Article - Fork" at bounding box center [584, 220] width 323 height 31
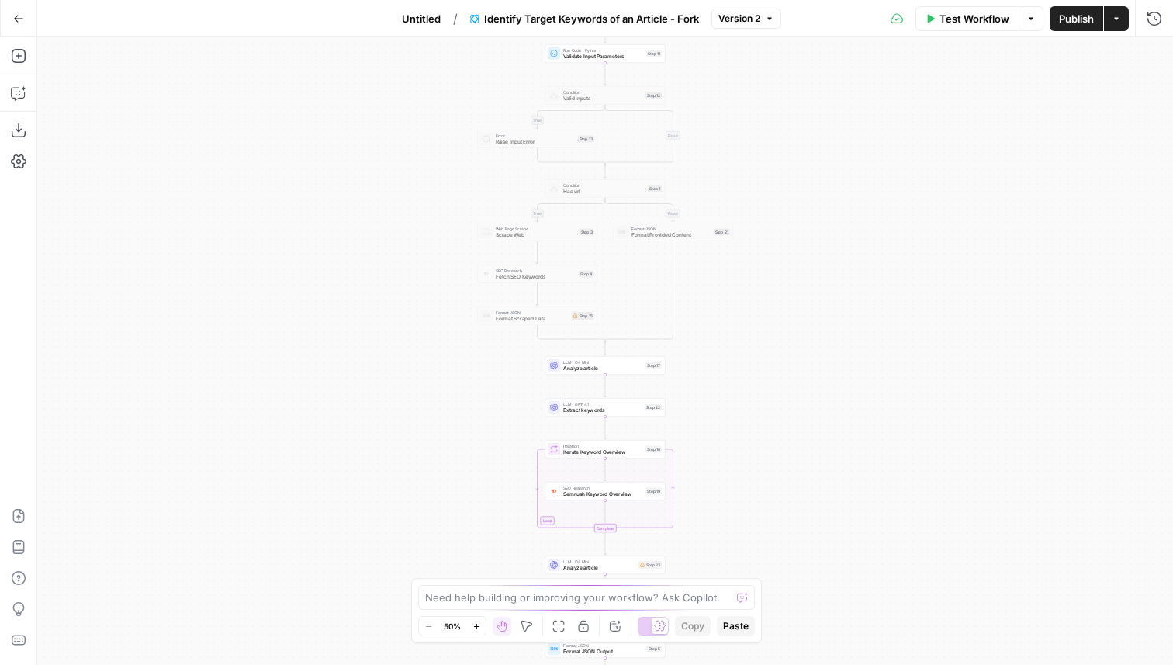
click at [619, 372] on div "LLM · O4 Mini Analyze article Step 17 Copy step Delete step Edit Note Test" at bounding box center [605, 365] width 120 height 19
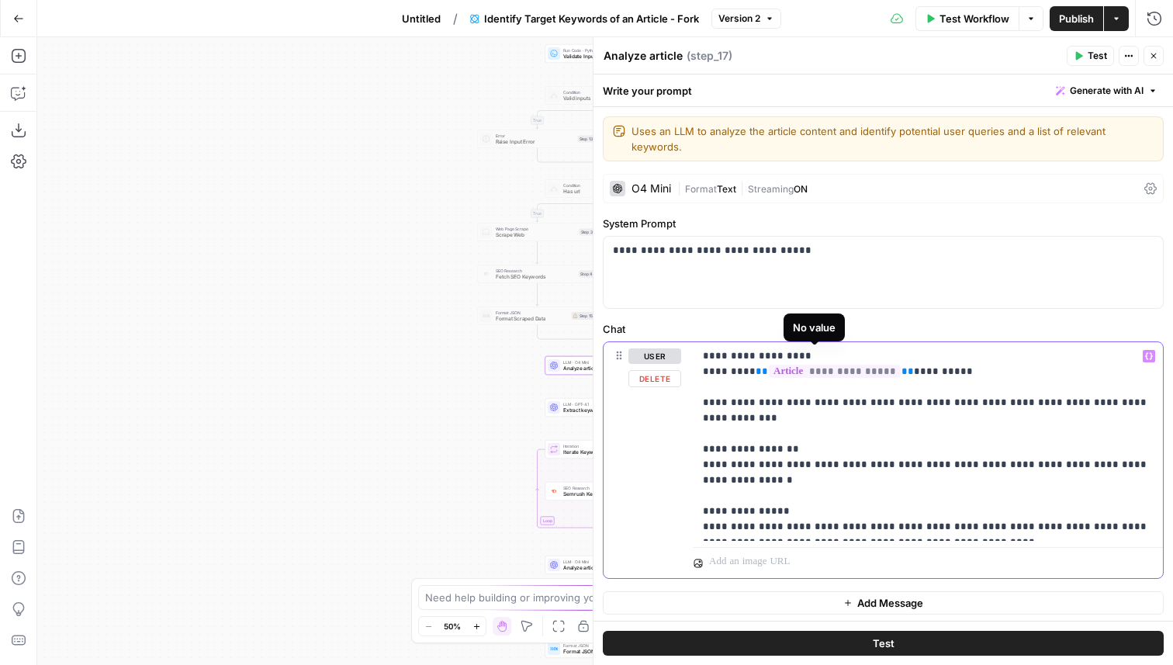
click at [843, 364] on span "**********" at bounding box center [835, 370] width 132 height 13
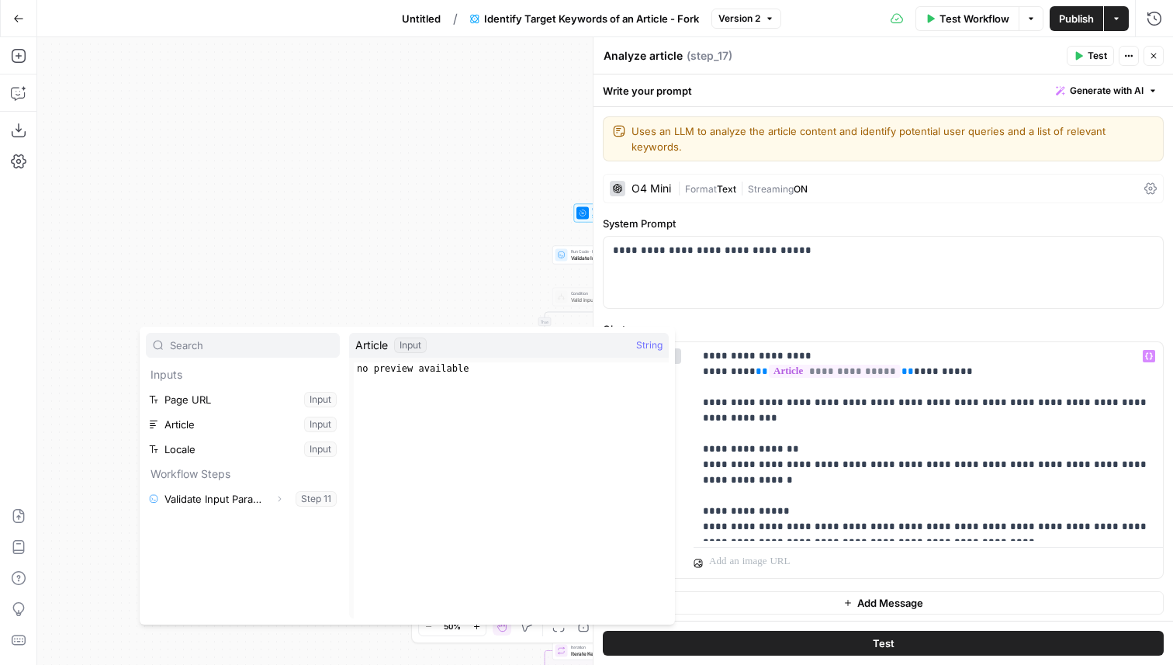
click at [415, 12] on span "Untitled" at bounding box center [421, 19] width 39 height 16
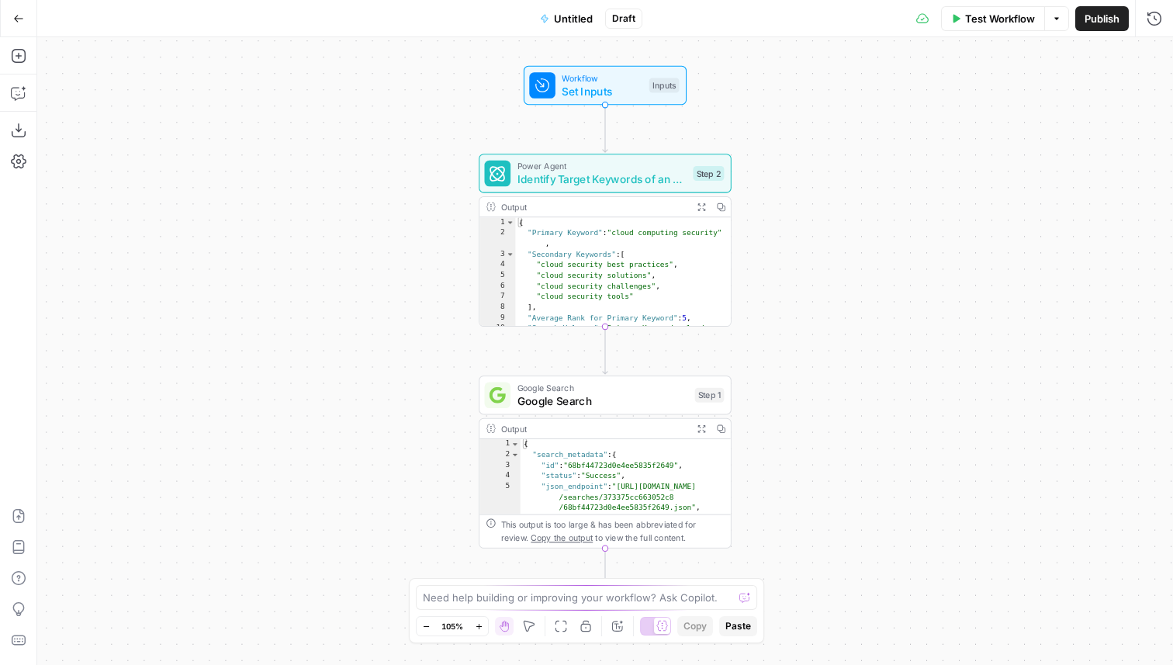
click at [653, 185] on span "Identify Target Keywords of an Article - Fork" at bounding box center [602, 179] width 170 height 16
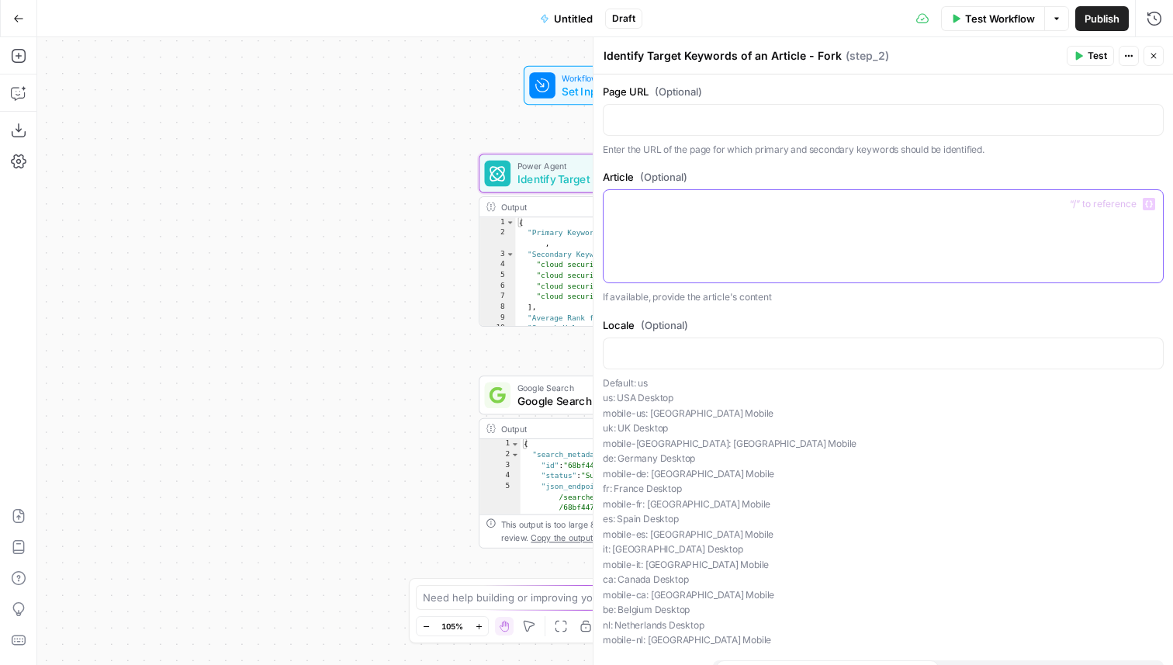
click at [707, 211] on p at bounding box center [883, 204] width 541 height 16
click at [1152, 199] on button "Variables Menu" at bounding box center [1148, 204] width 12 height 12
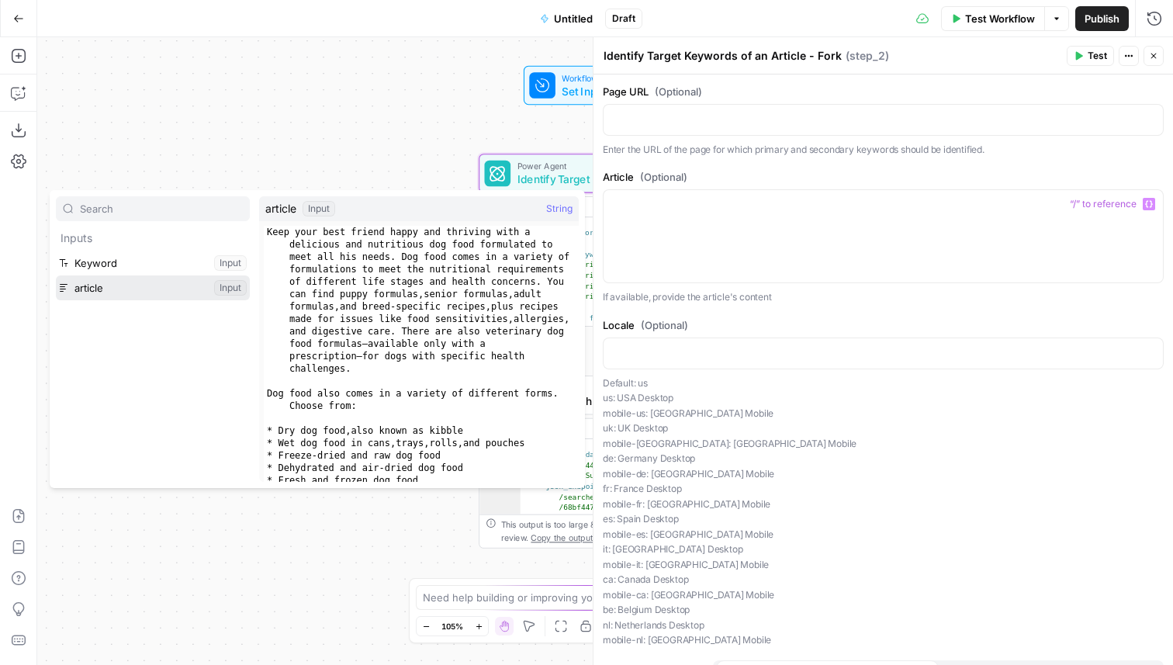
click at [162, 290] on button "Select variable article" at bounding box center [153, 287] width 194 height 25
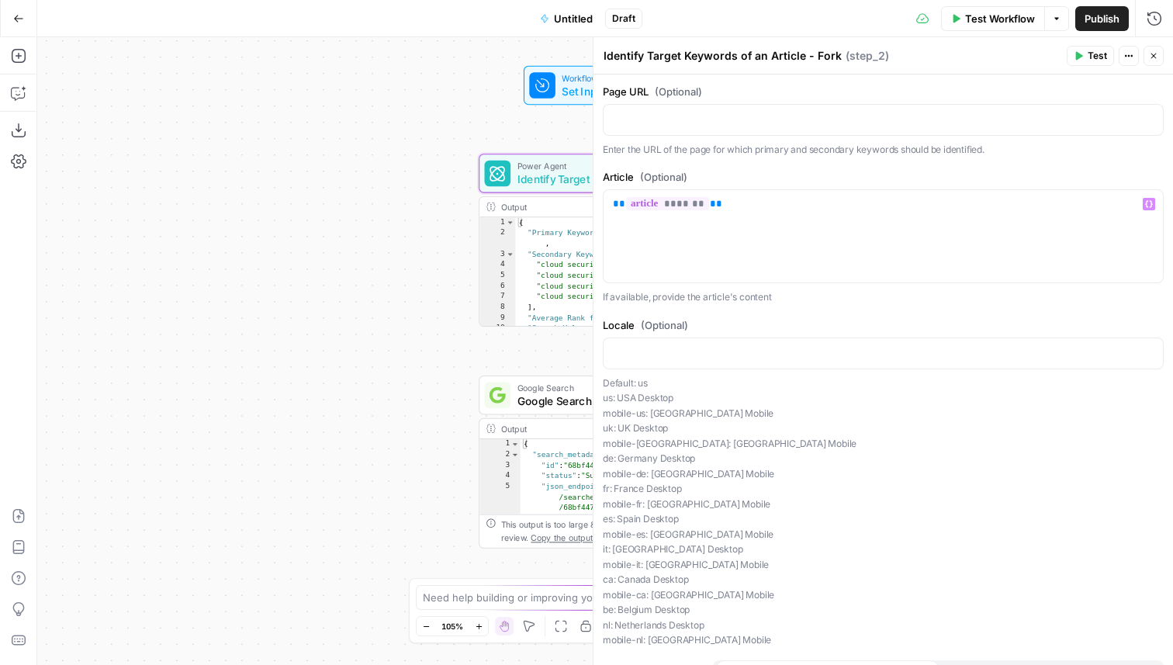
click at [1084, 54] on button "Test" at bounding box center [1089, 56] width 47 height 20
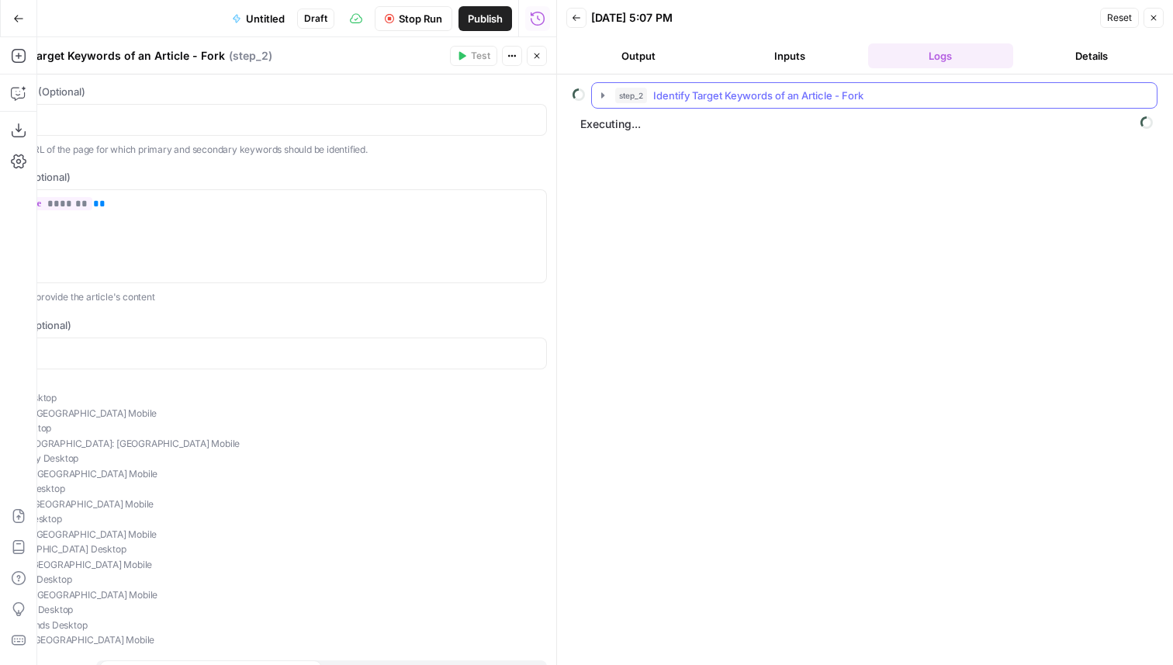
click at [736, 105] on button "step_2 Identify Target Keywords of an Article - Fork" at bounding box center [874, 95] width 565 height 25
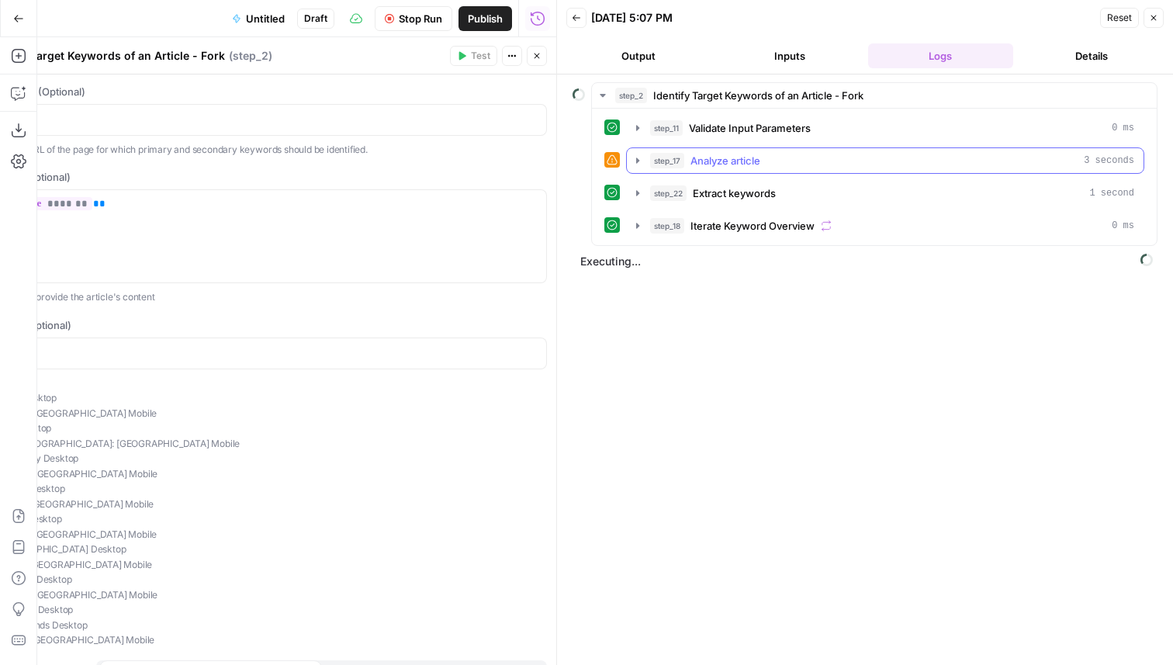
click at [743, 159] on span "Analyze article" at bounding box center [725, 161] width 70 height 16
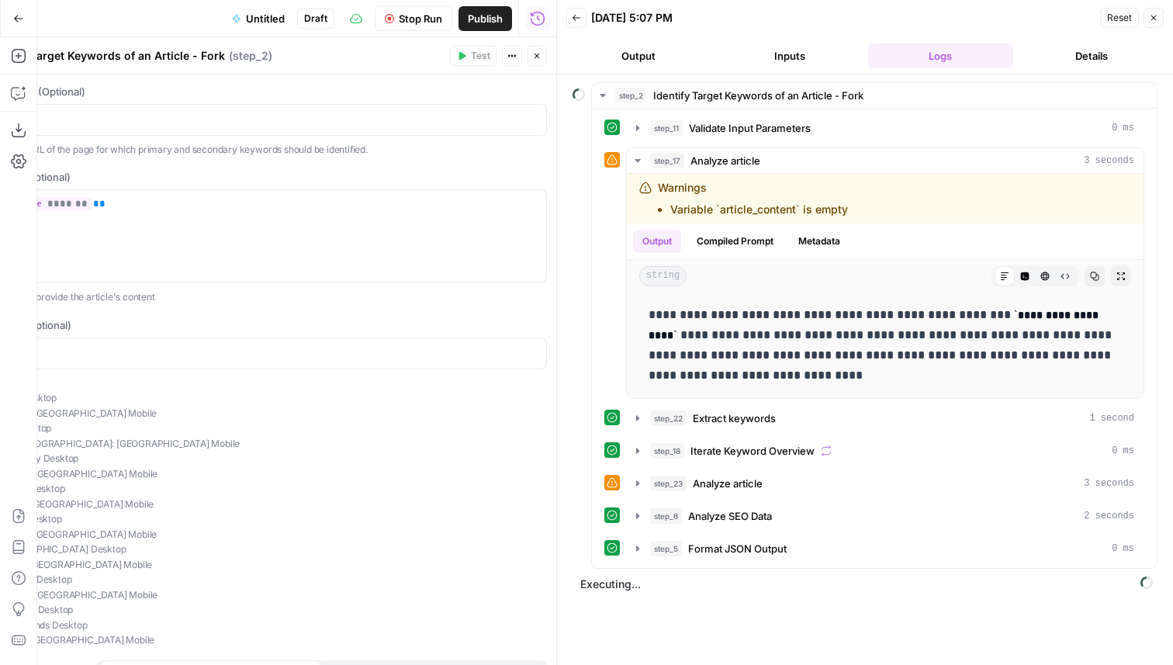
click at [1153, 15] on icon "button" at bounding box center [1153, 17] width 9 height 9
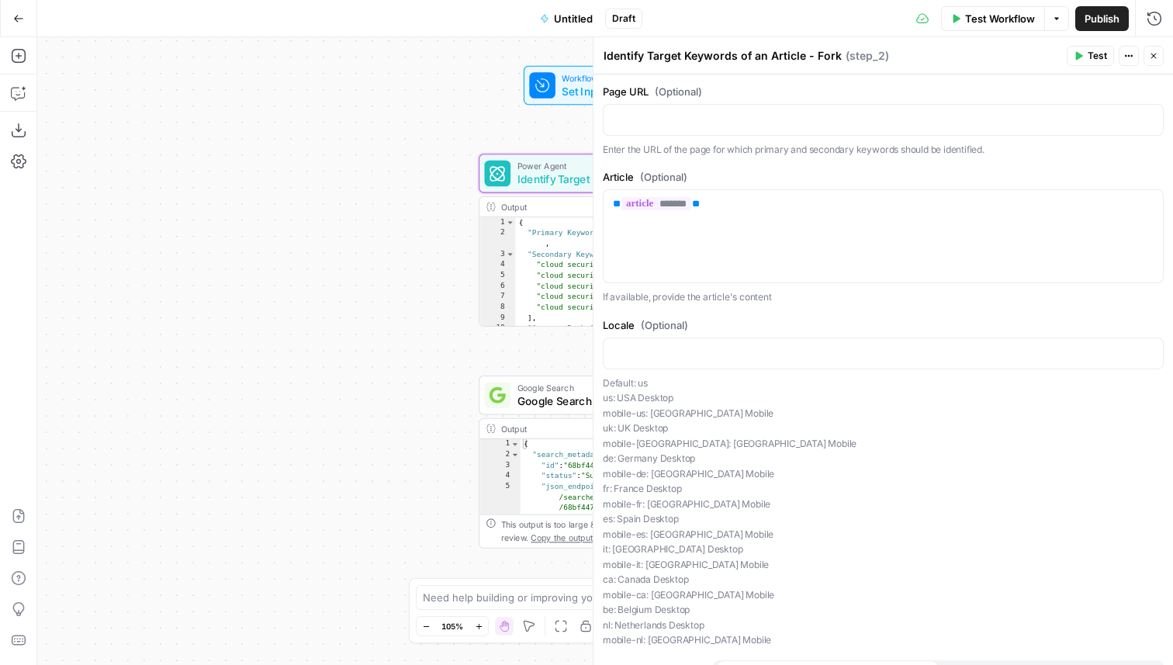
click at [1156, 54] on icon "button" at bounding box center [1153, 55] width 9 height 9
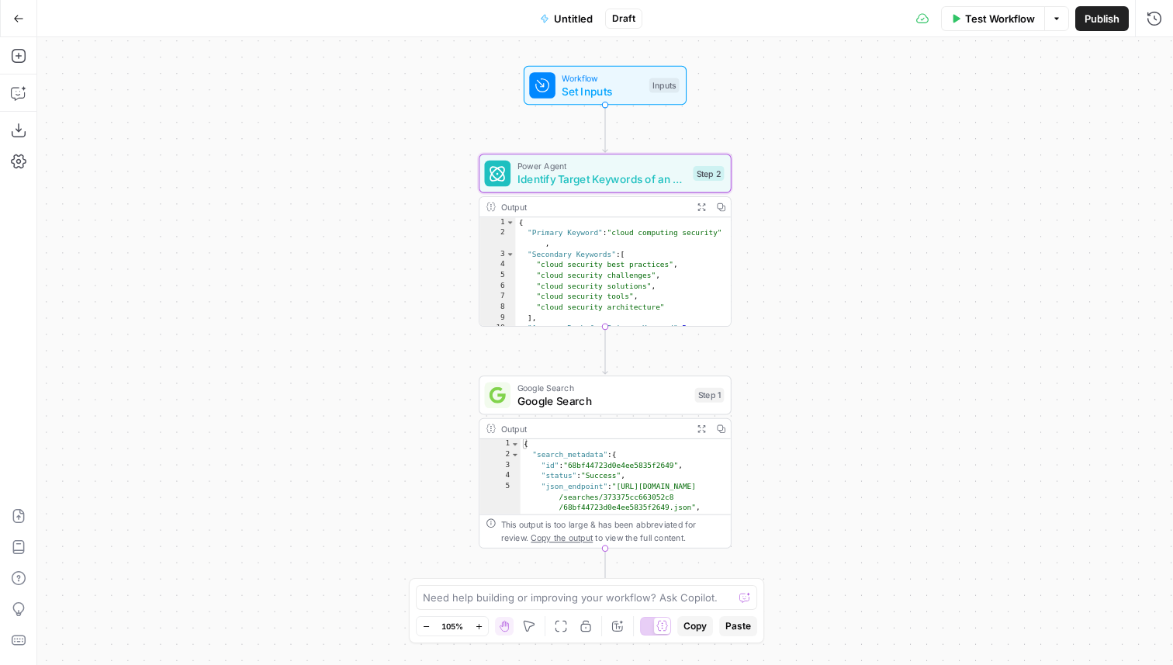
click at [1107, 8] on button "Publish" at bounding box center [1102, 18] width 54 height 25
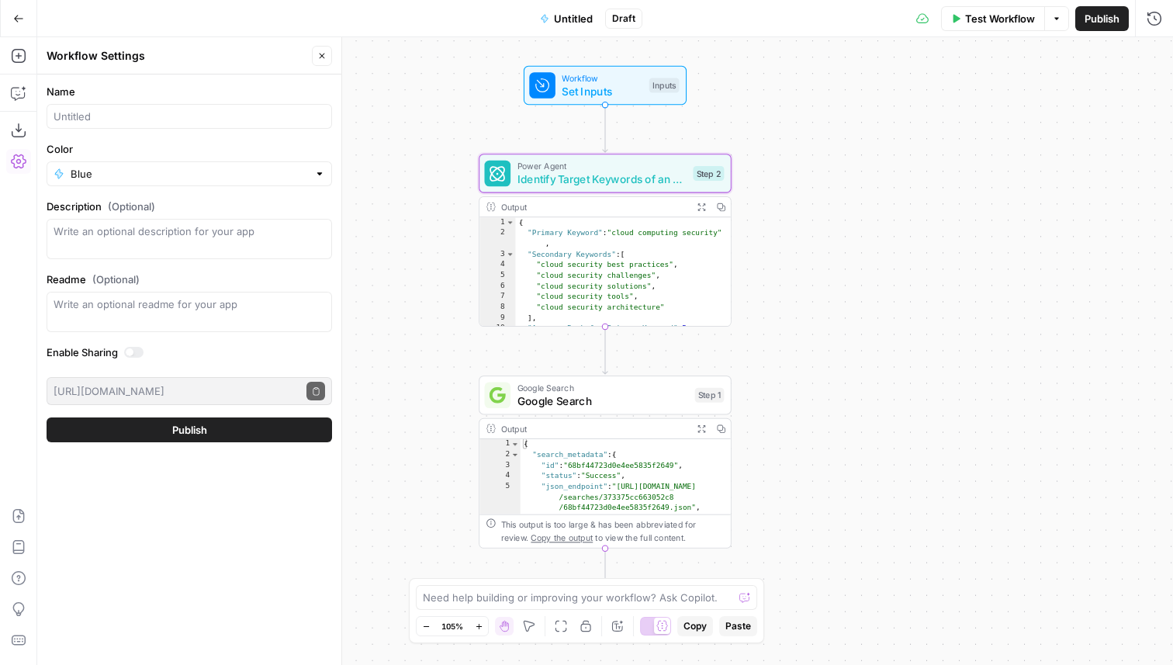
click at [620, 171] on span "Identify Target Keywords of an Article - Fork" at bounding box center [602, 179] width 170 height 16
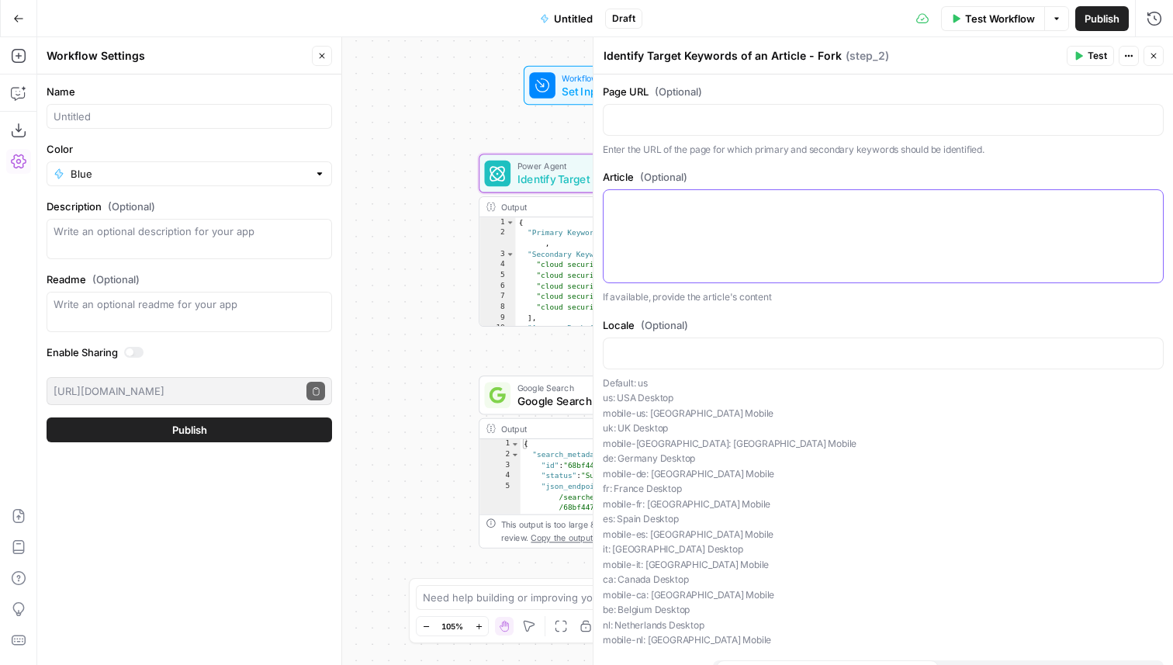
click at [759, 219] on div at bounding box center [882, 236] width 559 height 92
click at [1144, 199] on button "Variables Menu" at bounding box center [1148, 204] width 12 height 12
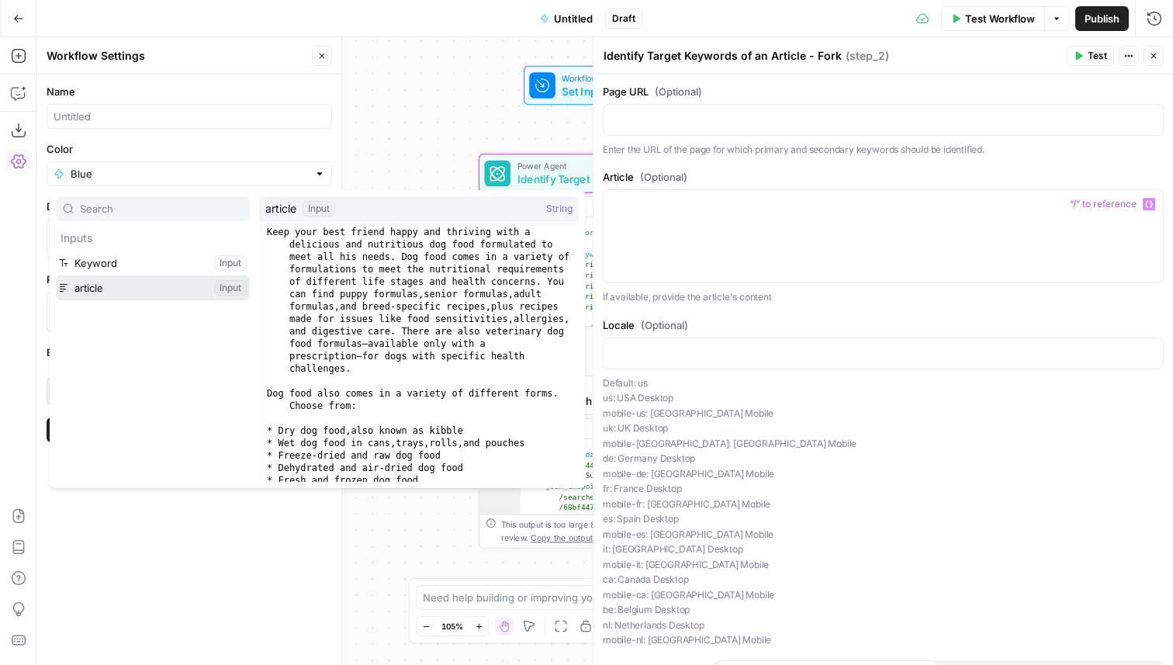
click at [109, 290] on button "Select variable article" at bounding box center [153, 287] width 194 height 25
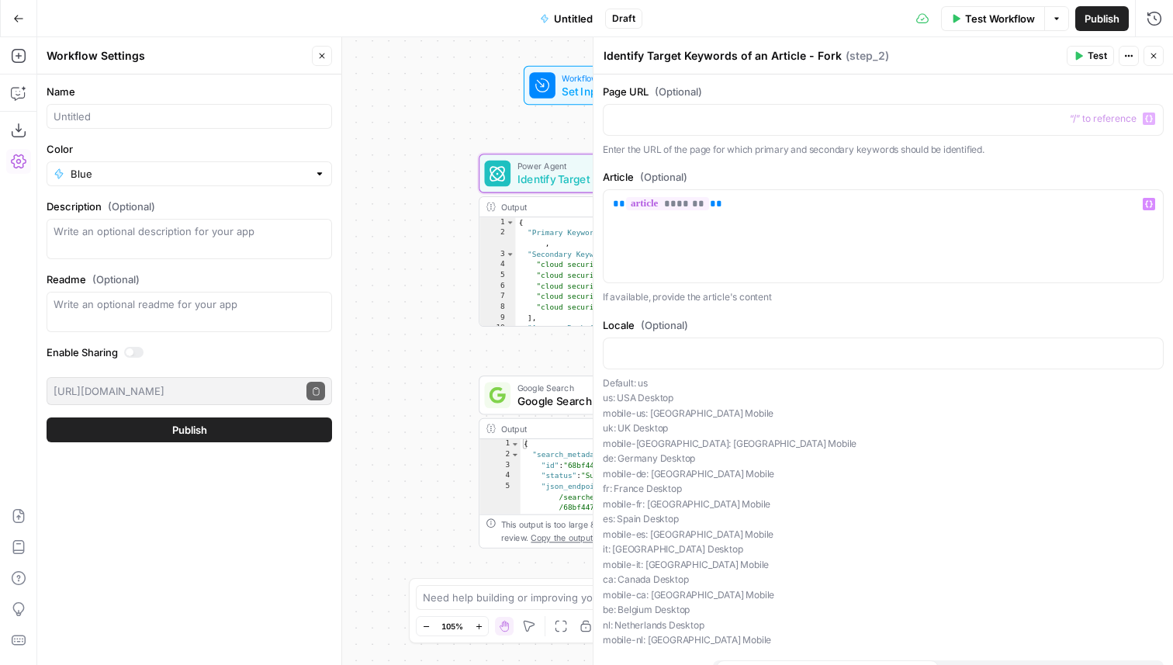
click at [1085, 55] on button "Test" at bounding box center [1089, 56] width 47 height 20
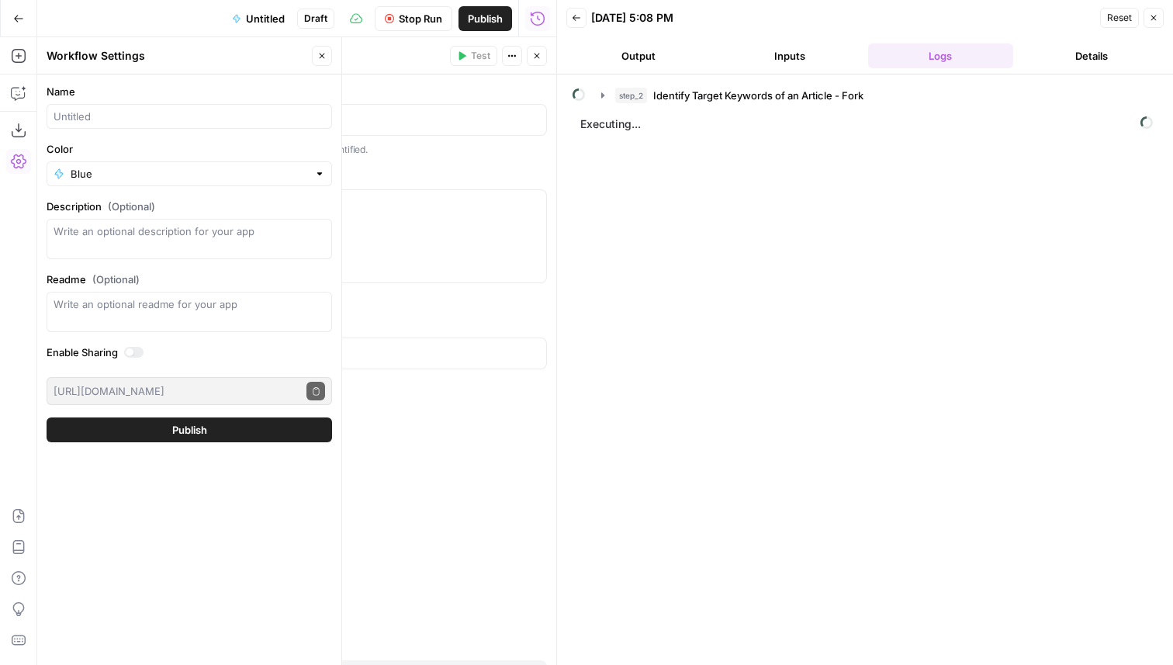
click at [1152, 18] on icon "button" at bounding box center [1153, 18] width 5 height 5
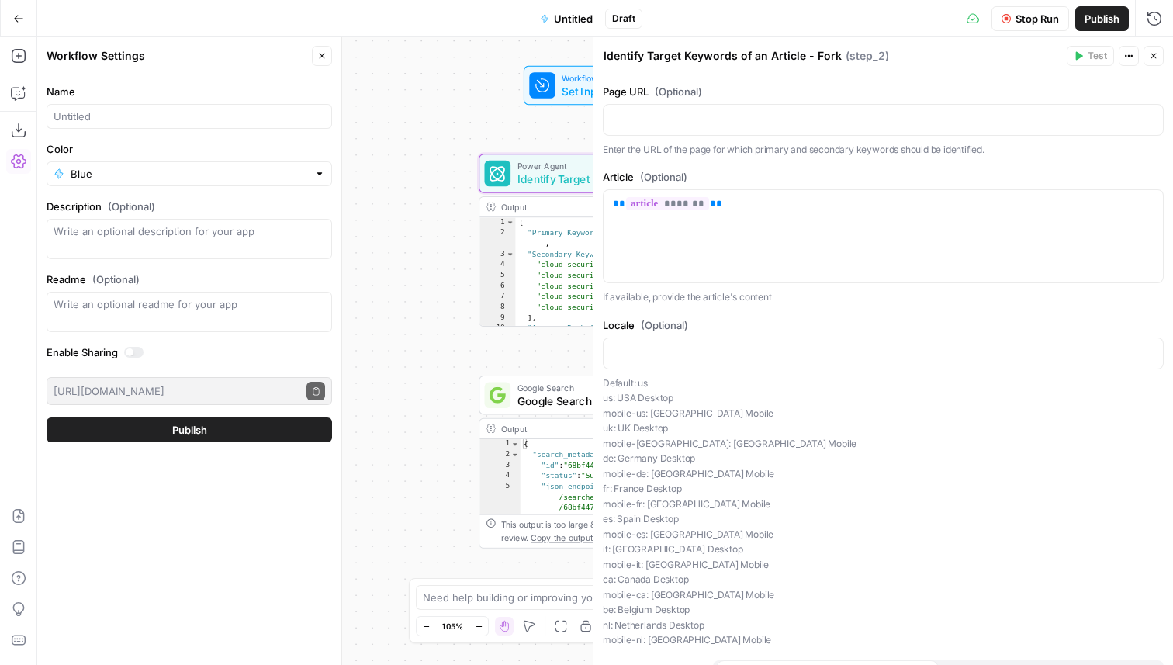
click at [1145, 57] on button "Close" at bounding box center [1153, 56] width 20 height 20
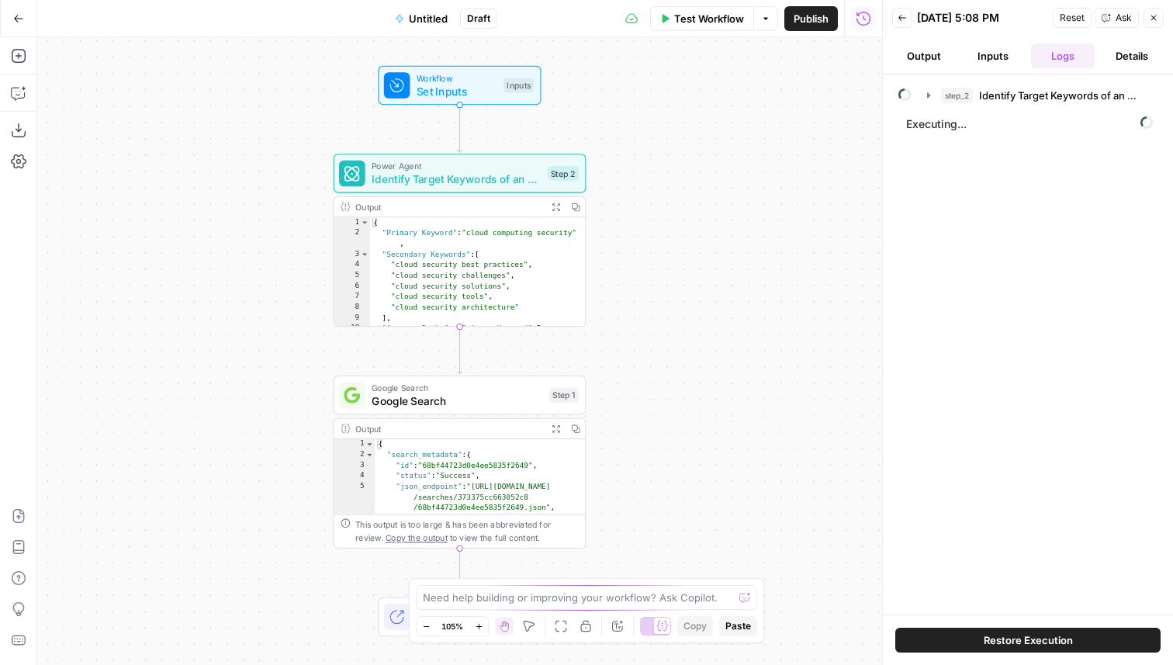
click at [520, 184] on span "Identify Target Keywords of an Article - Fork" at bounding box center [456, 179] width 170 height 16
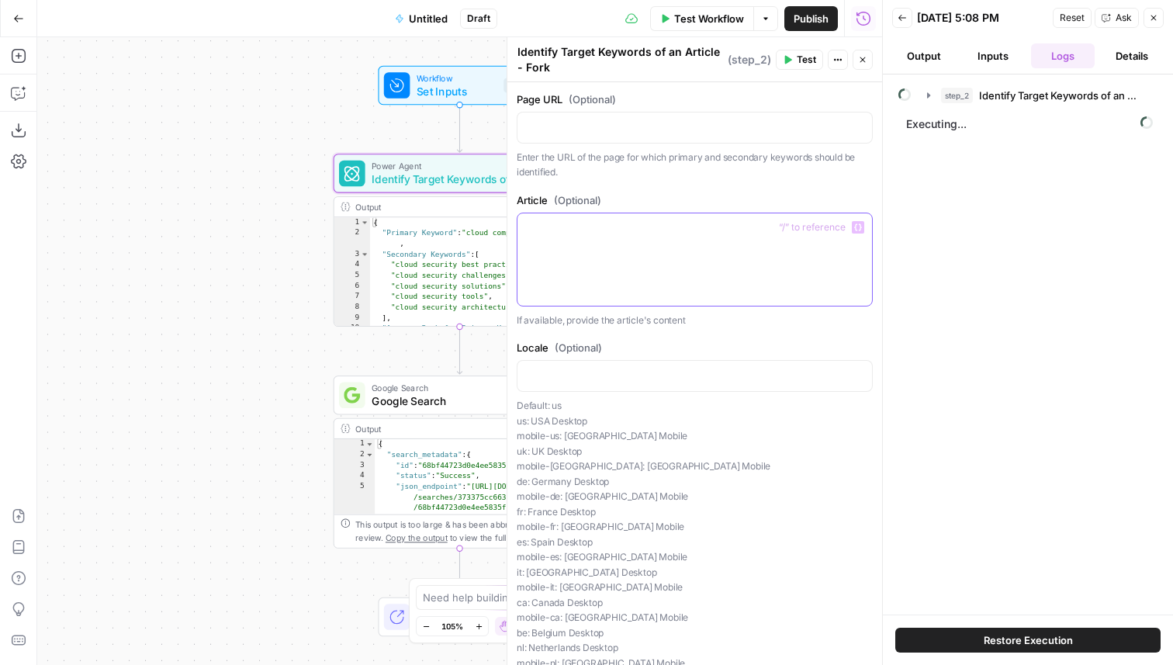
click at [658, 231] on p at bounding box center [695, 227] width 336 height 16
click at [859, 221] on button "Variables Menu" at bounding box center [858, 227] width 12 height 12
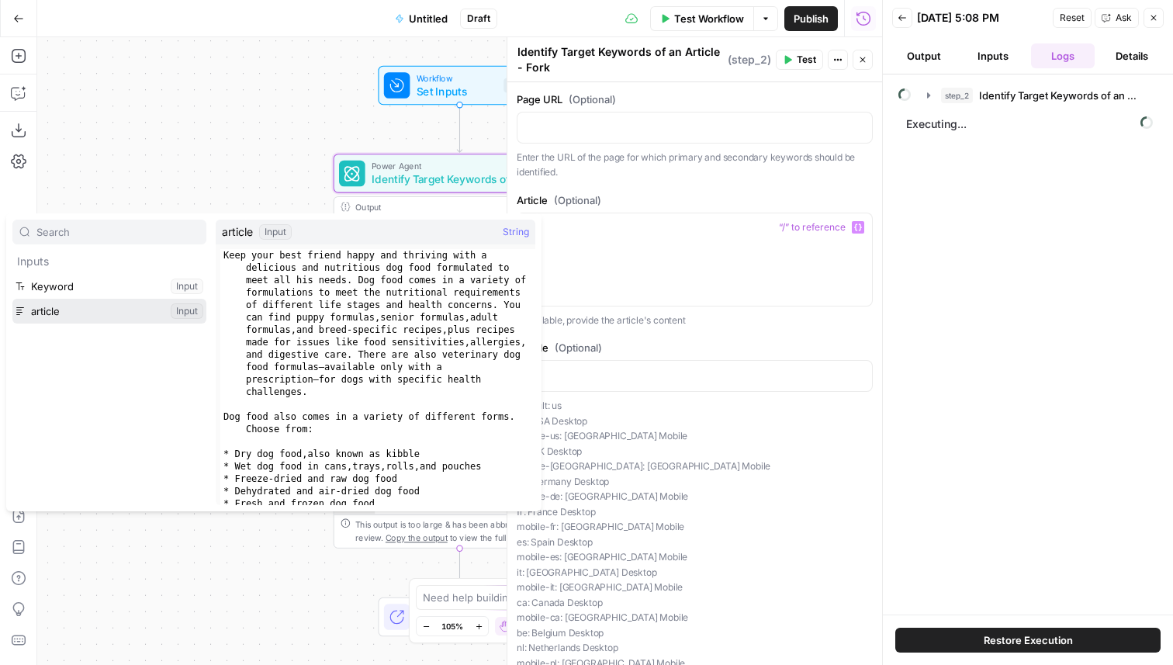
click at [116, 305] on button "Select variable article" at bounding box center [109, 311] width 194 height 25
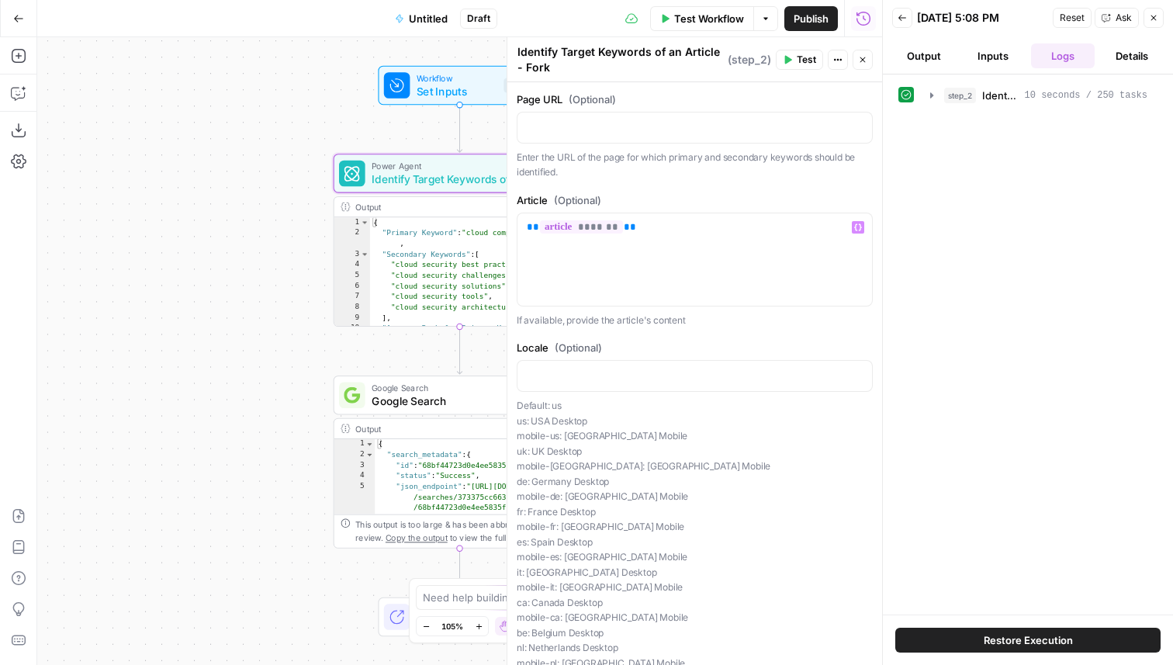
click at [872, 60] on header "Identify Target Keywords of an Article - Fork Identify Target Keywords of an Ar…" at bounding box center [694, 59] width 375 height 45
click at [855, 60] on button "Close" at bounding box center [862, 60] width 20 height 20
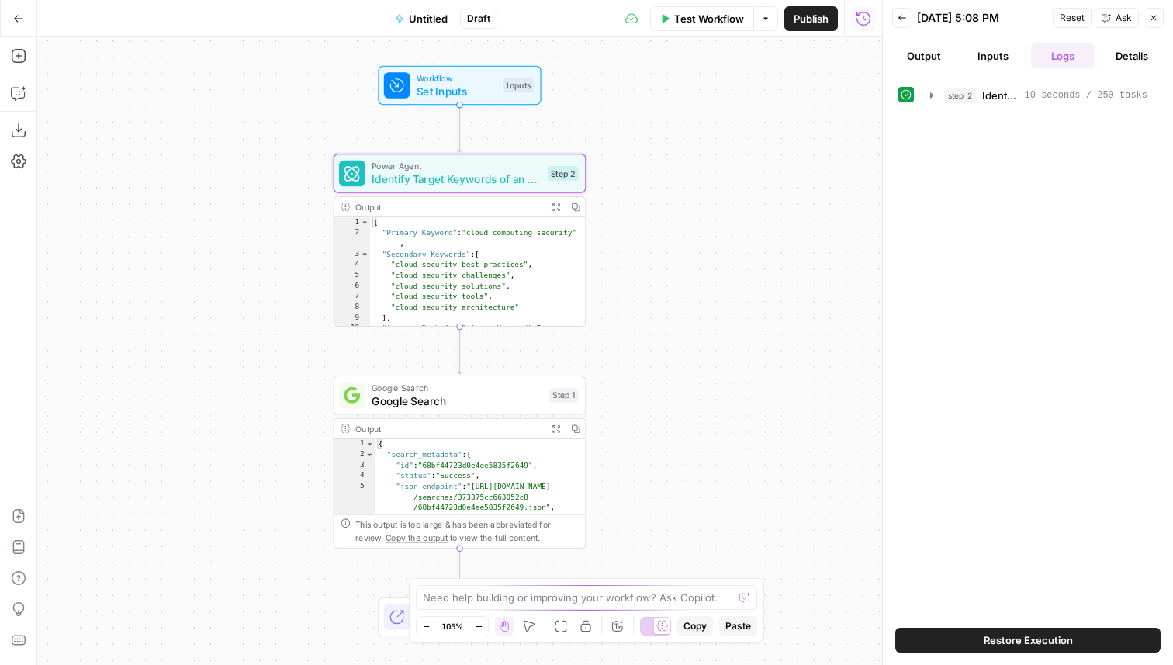
click at [786, 8] on button "Publish" at bounding box center [811, 18] width 54 height 25
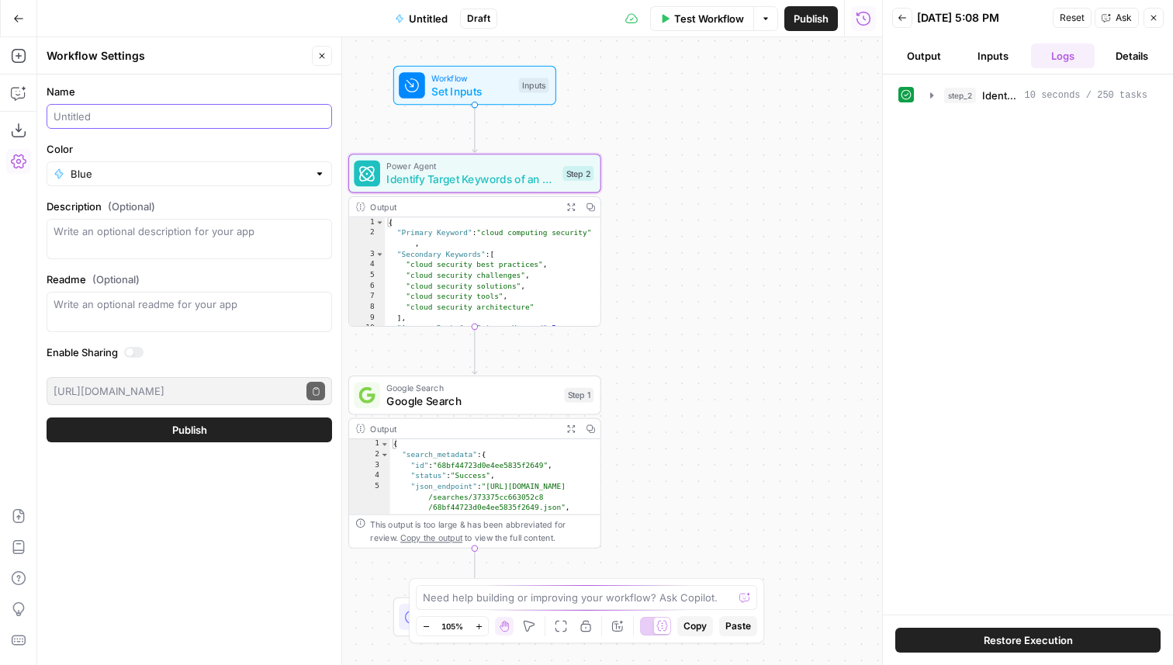
click at [215, 117] on input "Name" at bounding box center [189, 117] width 271 height 16
type input "generate faq"
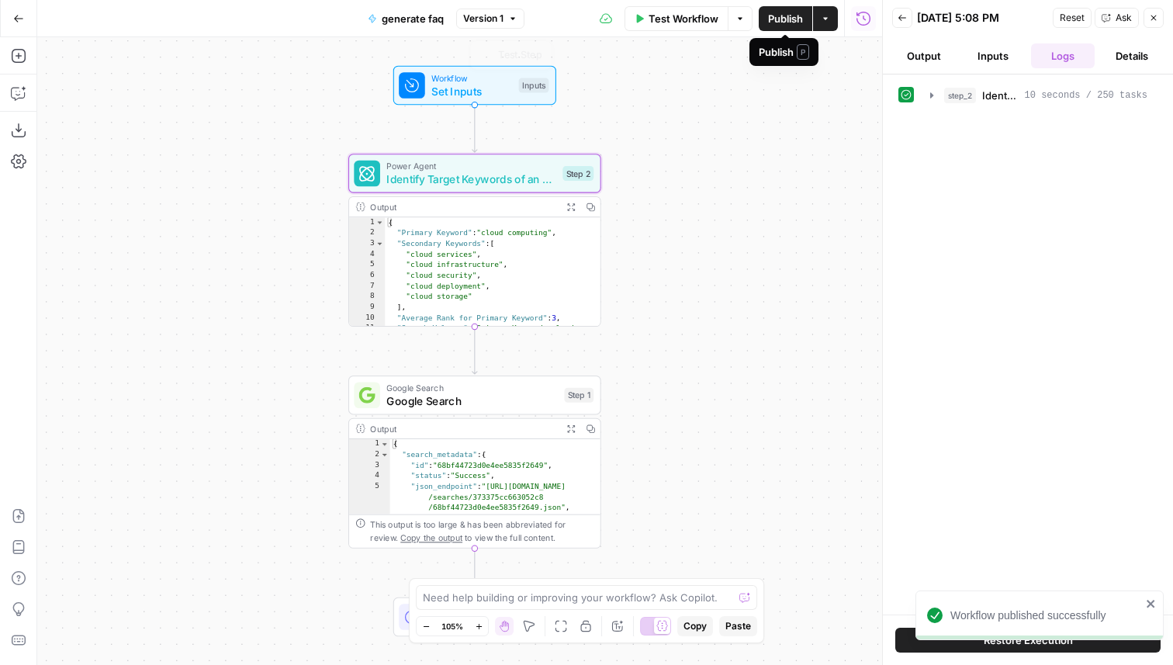
click span "Identify Target Keywords of an Article - Fork"
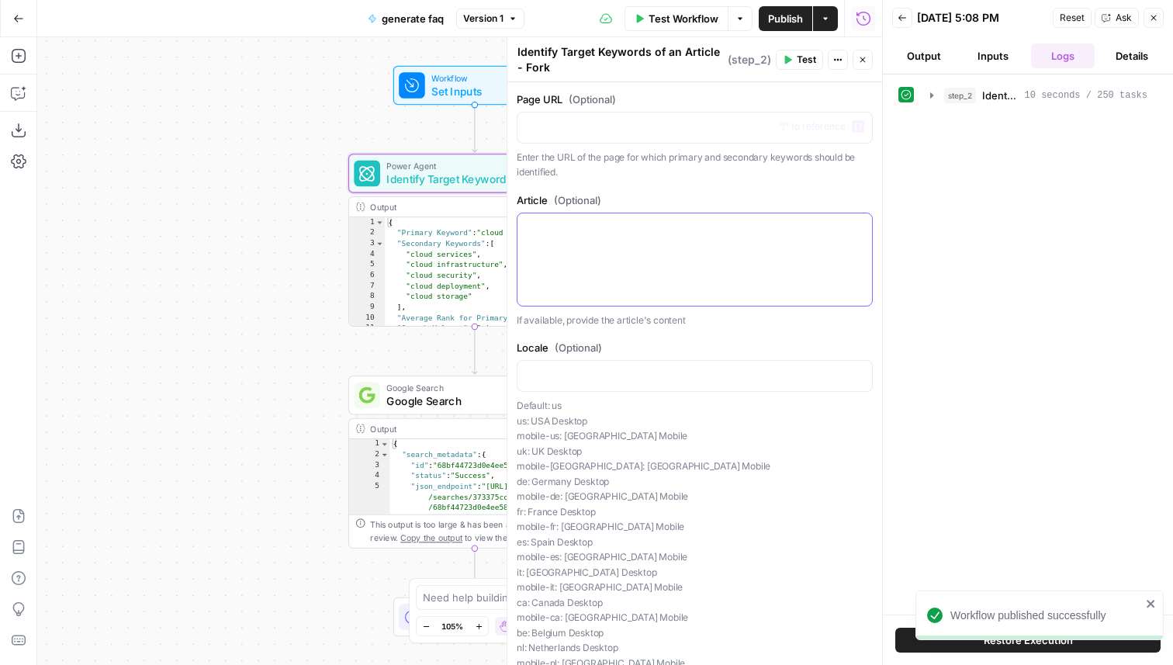
click div
click icon "button"
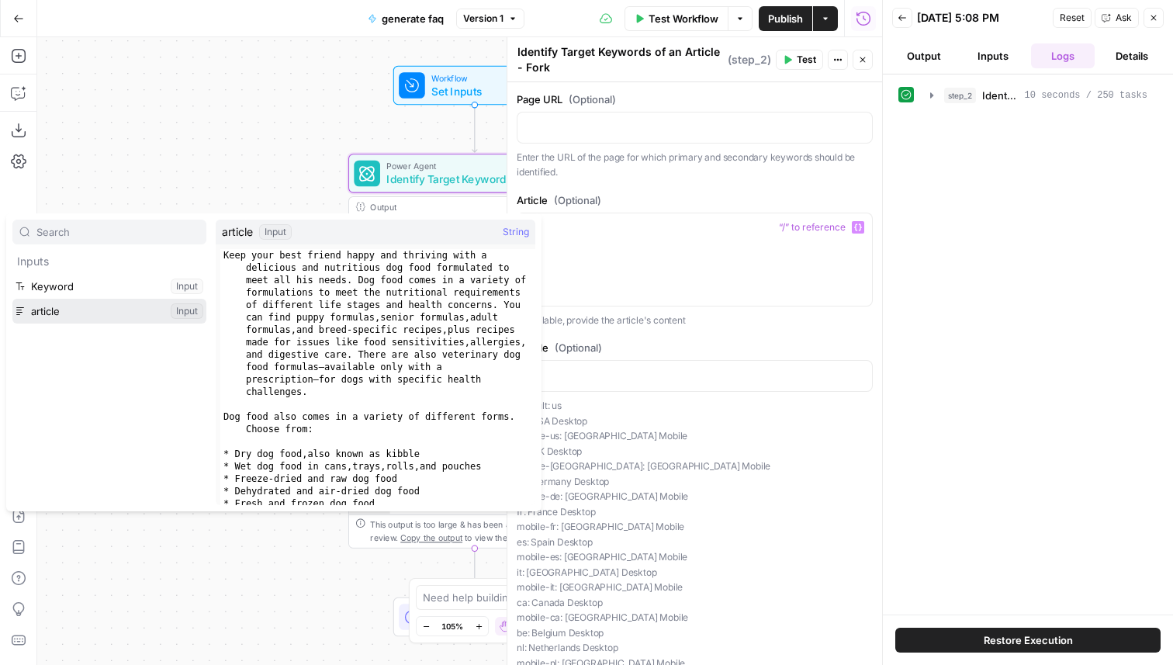
click button "Select variable article"
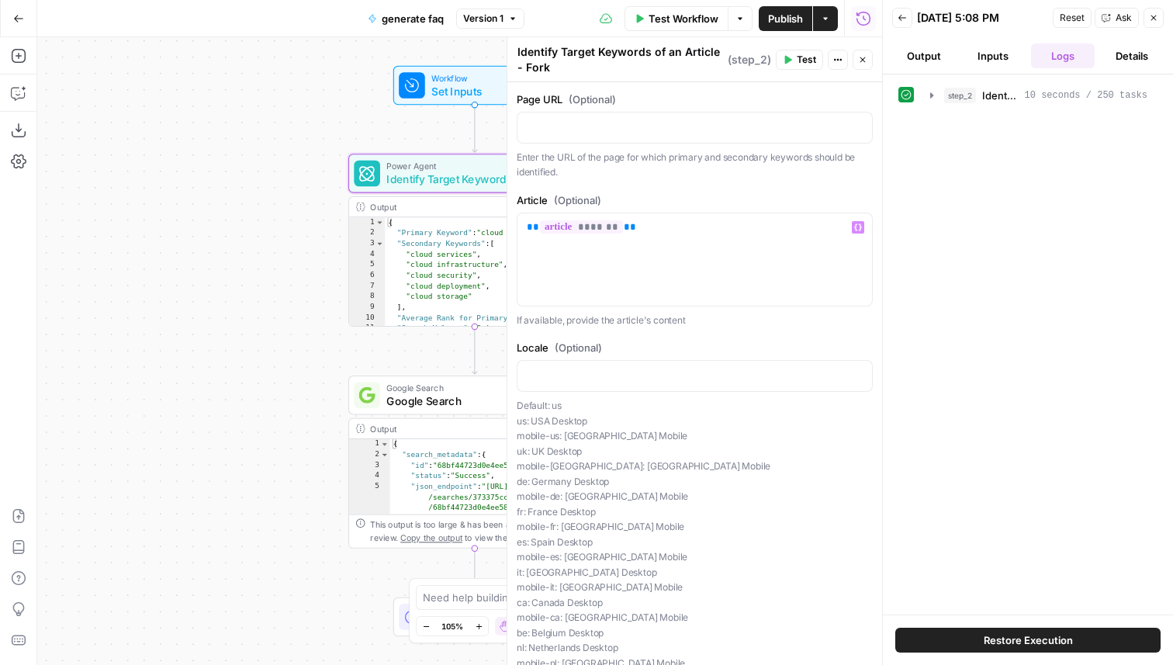
click span "Publish"
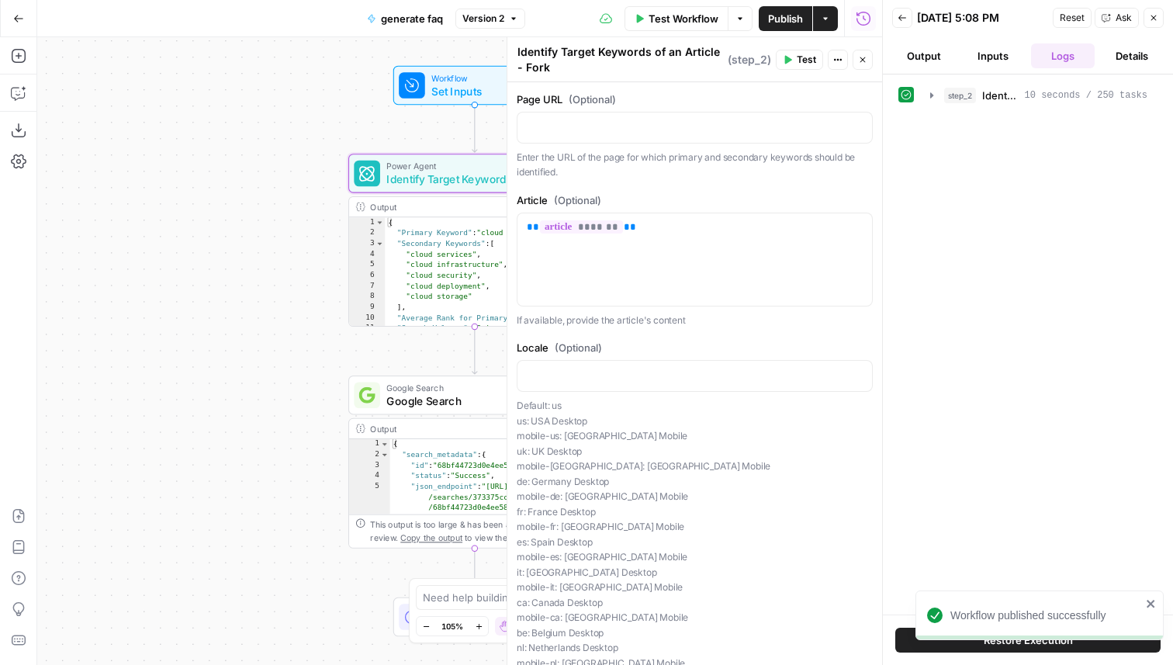
click textarea "Identify Target Keywords of an Article - Fork"
click icon "button"
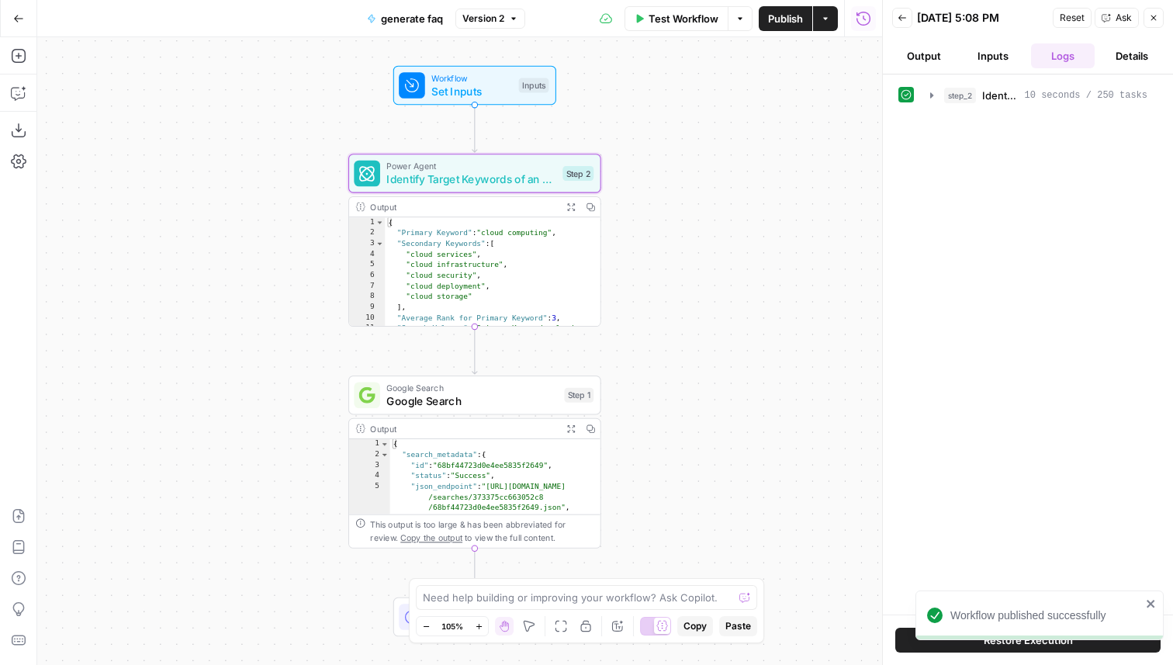
click span "Identify Target Keywords of an Article - Fork"
